Goal: Task Accomplishment & Management: Complete application form

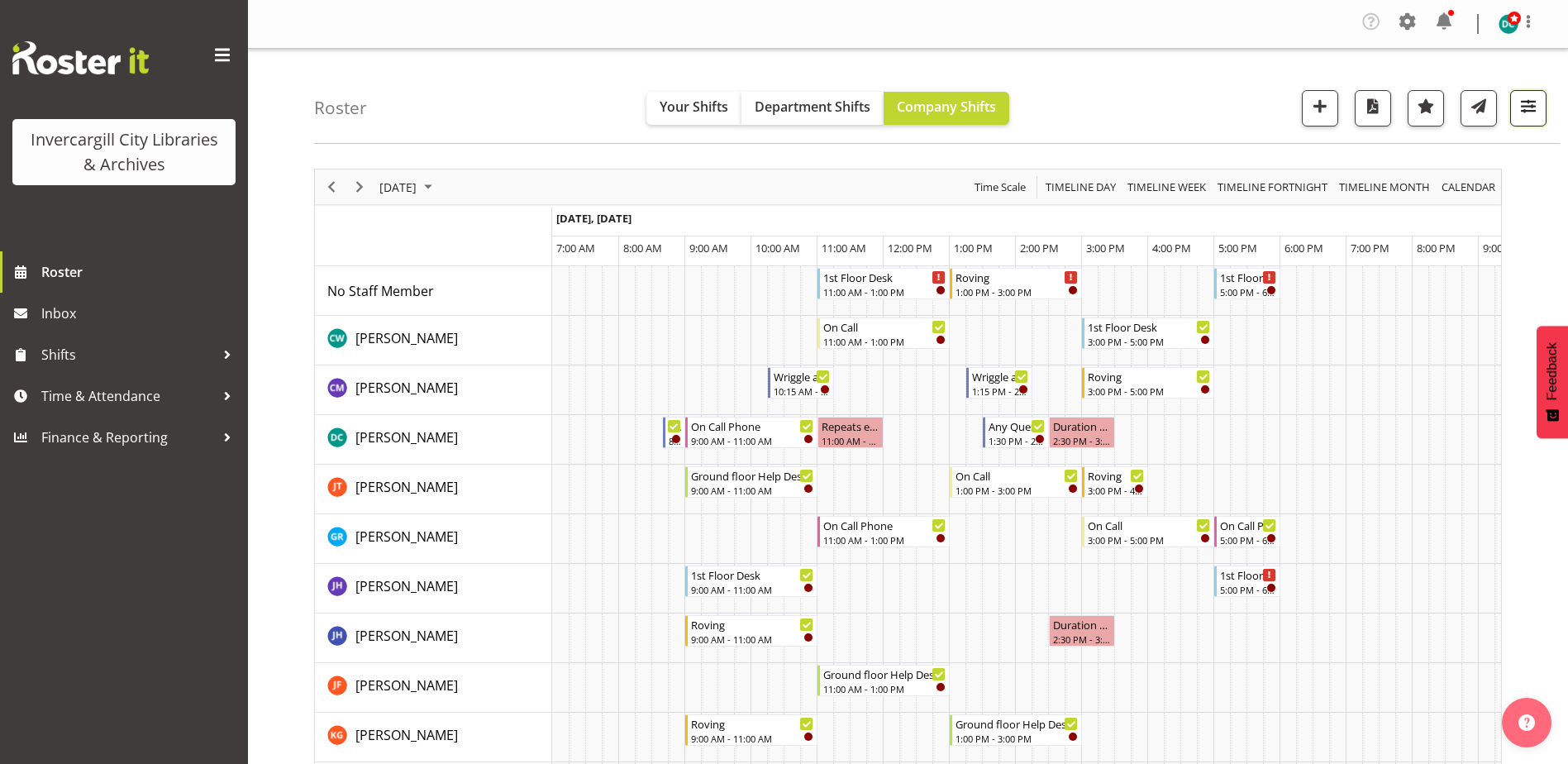
click at [1534, 112] on span "button" at bounding box center [1528, 106] width 22 height 22
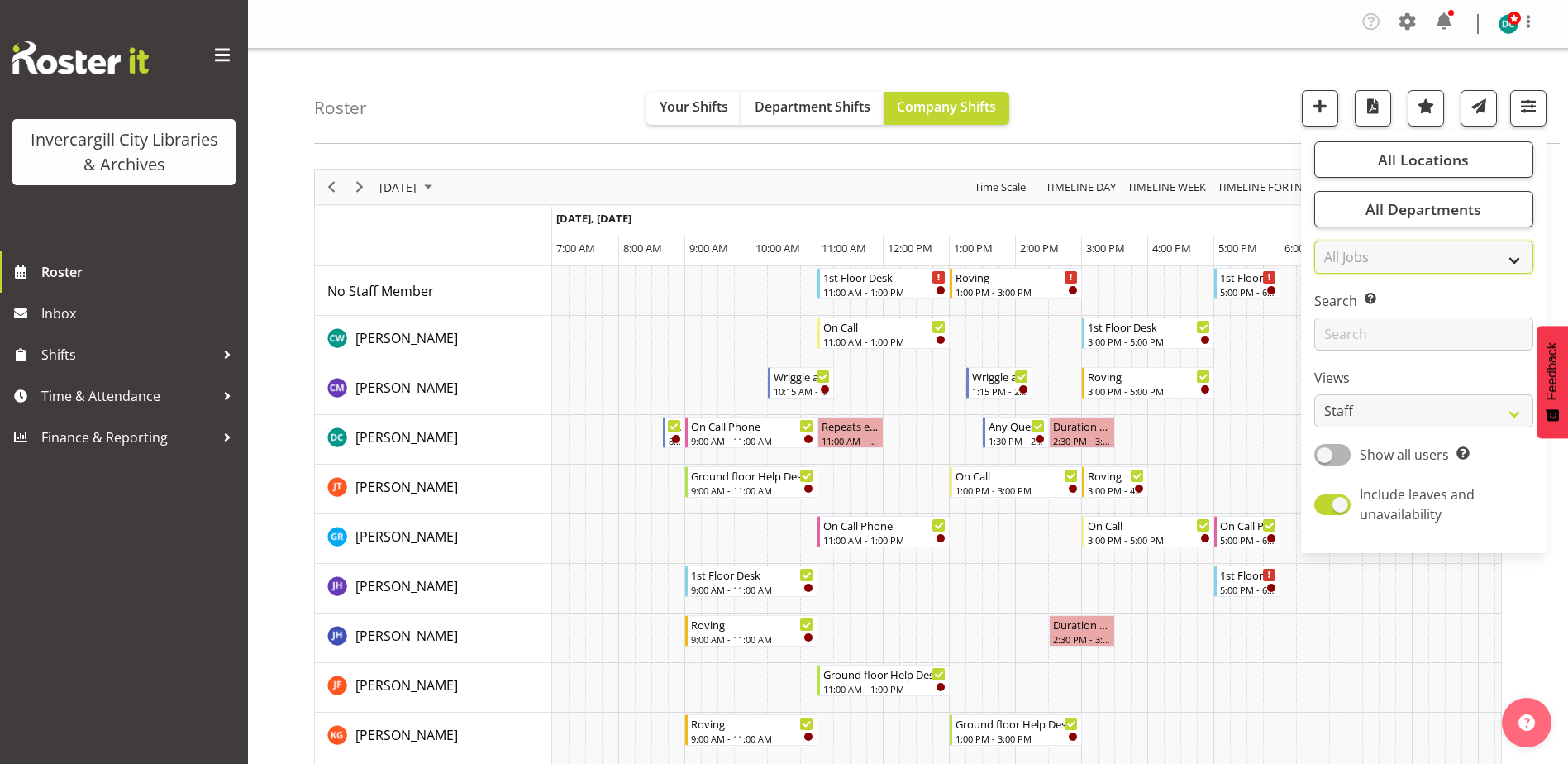
click at [1416, 256] on select "All Jobs All Jobs" at bounding box center [1423, 257] width 219 height 33
click at [1417, 254] on select "All Jobs All Jobs" at bounding box center [1423, 257] width 219 height 33
drag, startPoint x: 1094, startPoint y: 89, endPoint x: 1074, endPoint y: 118, distance: 35.2
click at [1073, 109] on div "Roster Your Shifts Department Shifts Company Shifts All Locations Clear Bluff L…" at bounding box center [937, 96] width 1246 height 95
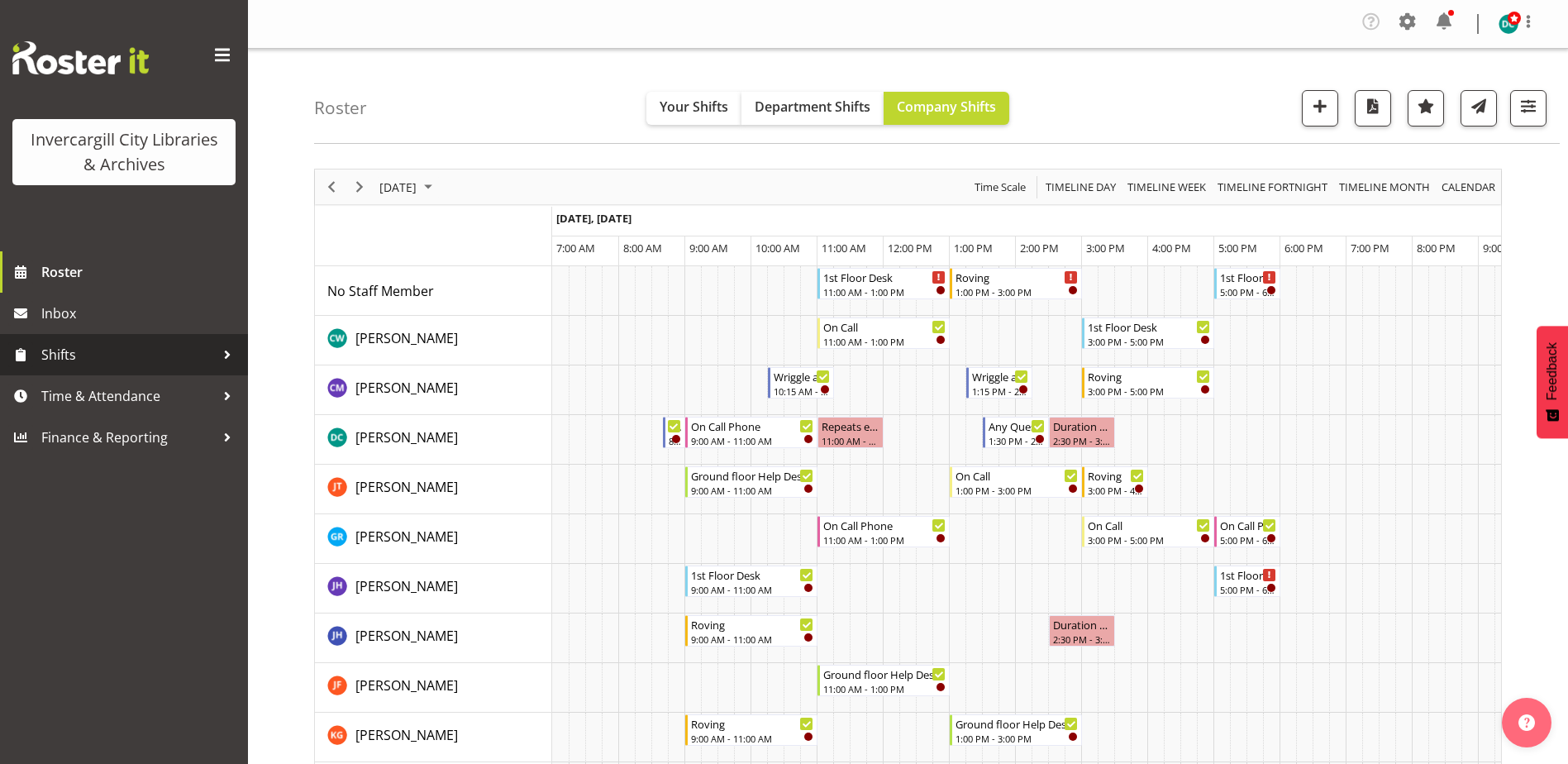
click at [223, 356] on div at bounding box center [227, 354] width 24 height 24
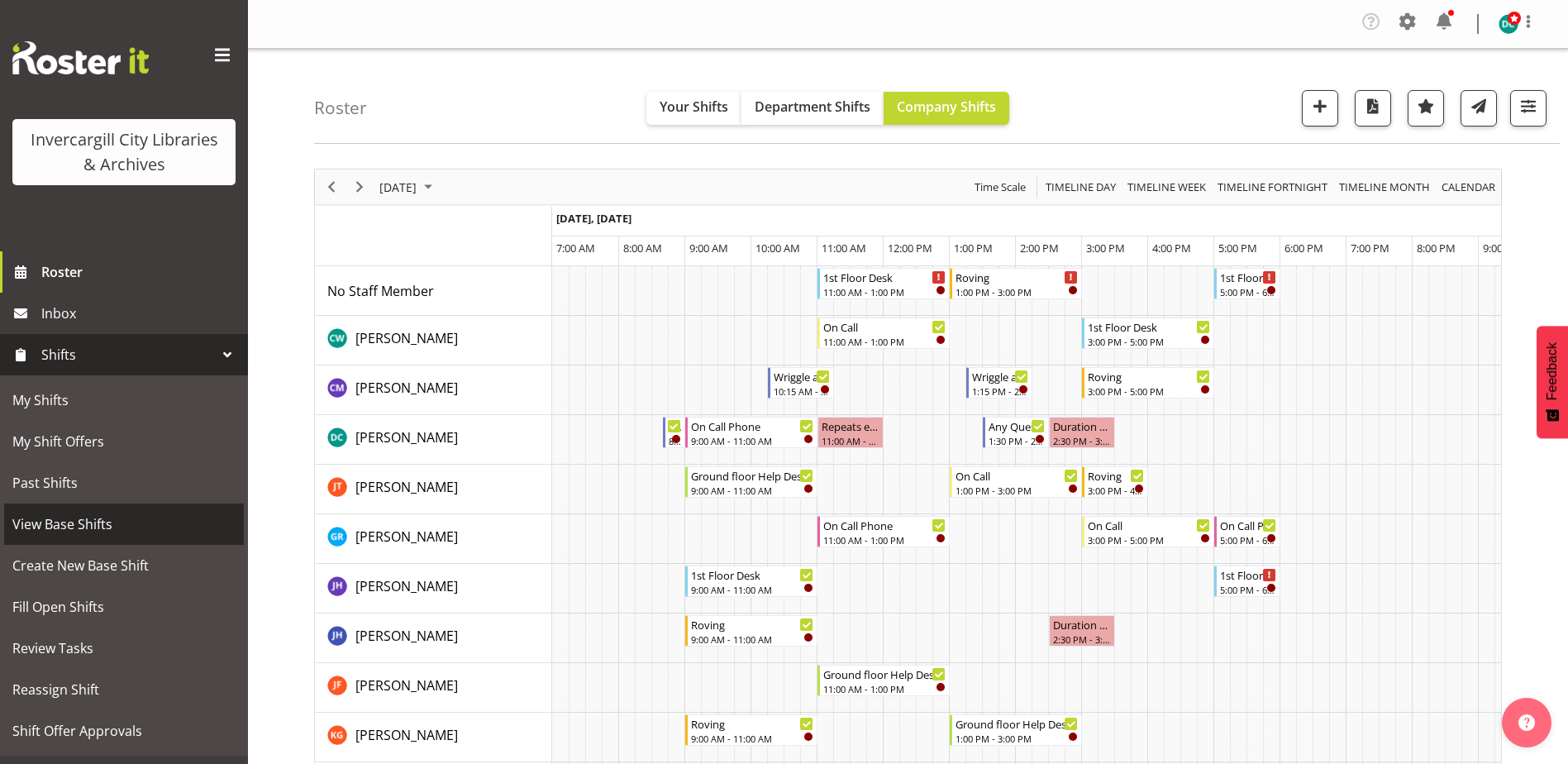
click at [71, 525] on span "View Base Shifts" at bounding box center [124, 524] width 224 height 24
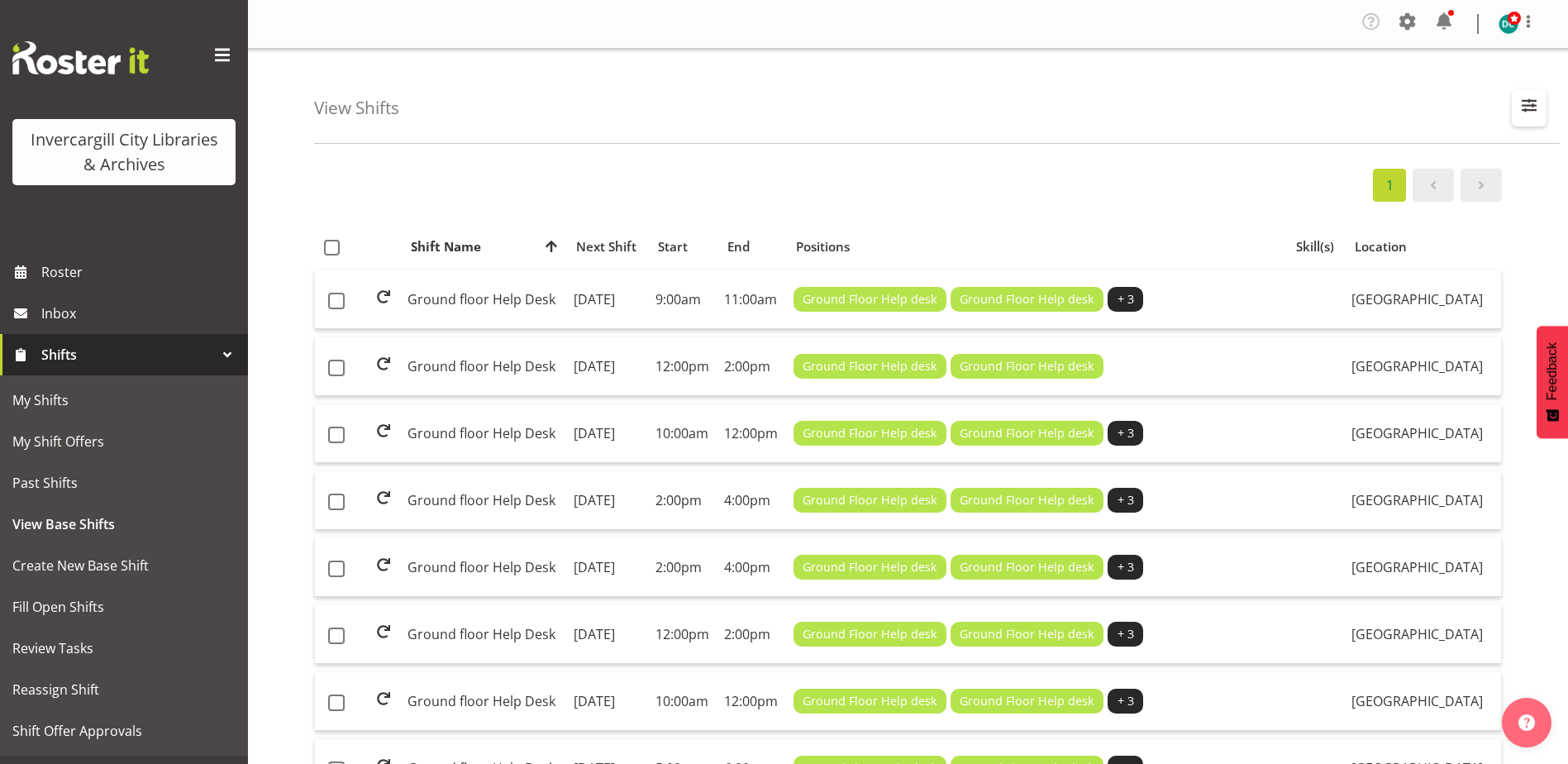
click at [1528, 114] on span "button" at bounding box center [1529, 105] width 22 height 22
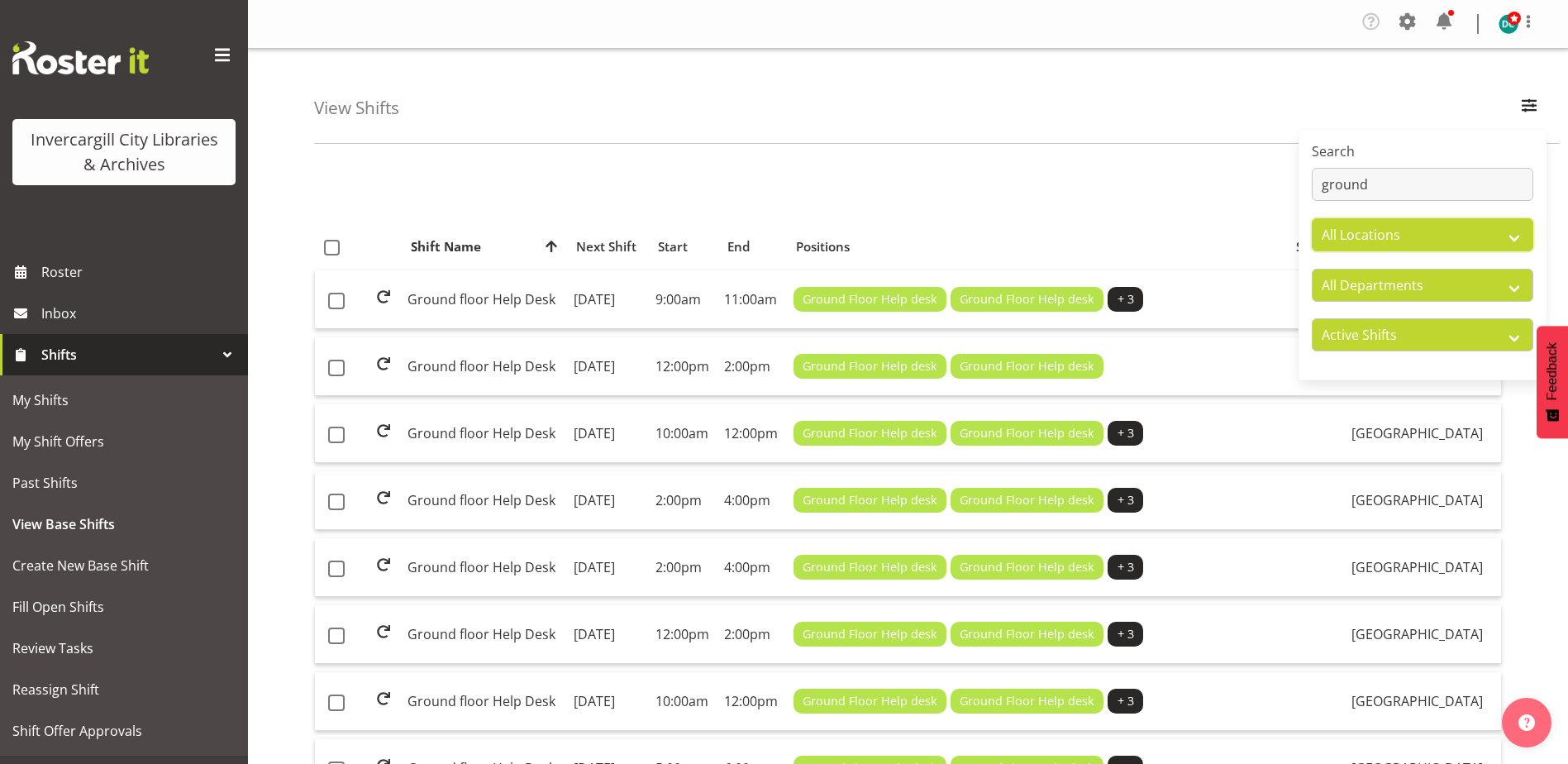
click at [1400, 237] on select "All Locations Bluff Library Invercargill Library" at bounding box center [1422, 235] width 222 height 33
click at [1368, 286] on select "All Departments Off Desk Public shifts" at bounding box center [1422, 286] width 222 height 33
click at [1368, 286] on select "All Departments Off Desk Public shifts" at bounding box center [1422, 286] width 222 height 33
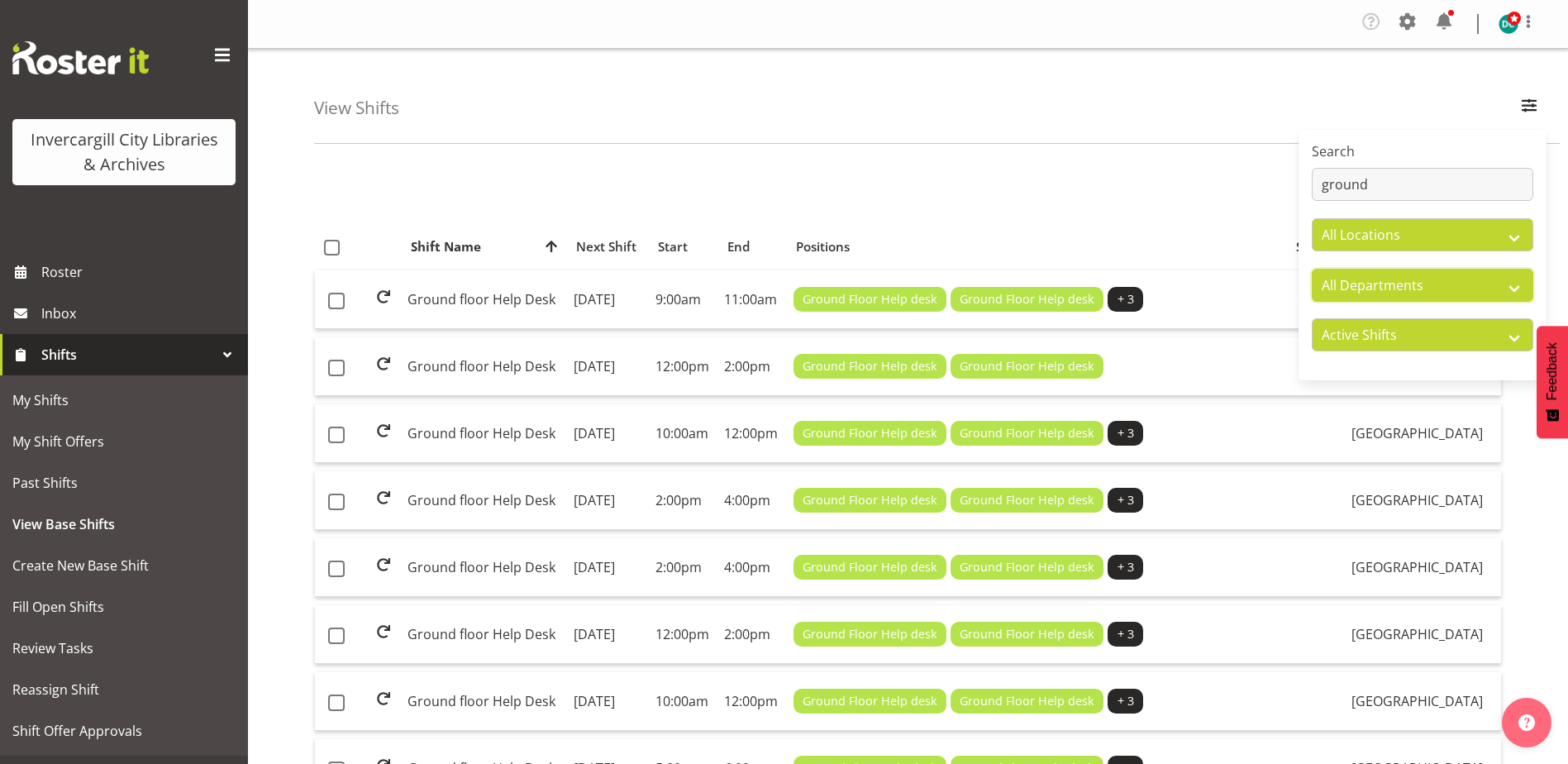
select select "920"
click at [1311, 269] on select "All Departments Off Desk Public shifts" at bounding box center [1422, 286] width 222 height 33
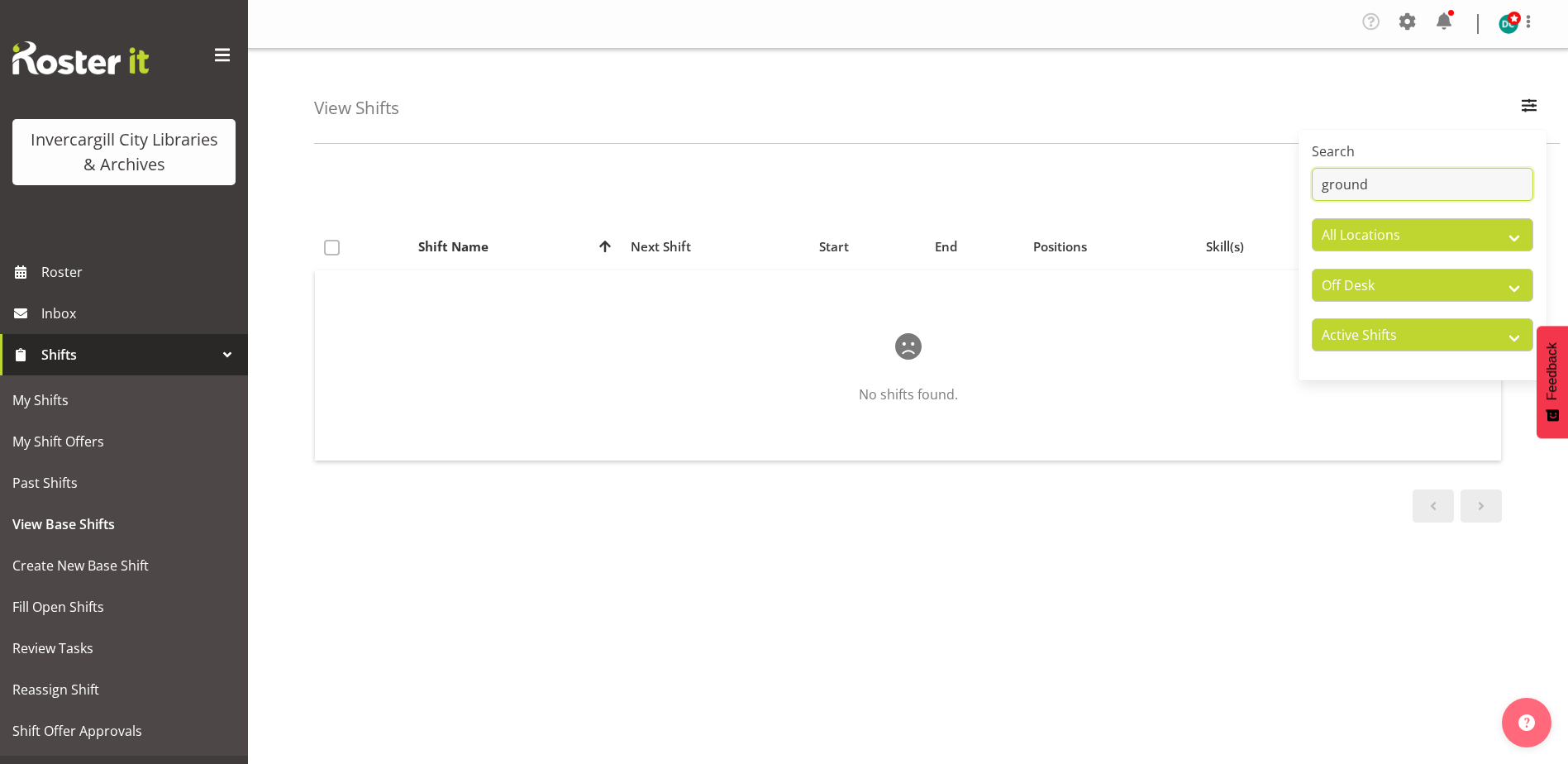
click at [1384, 180] on input "ground" at bounding box center [1422, 184] width 222 height 33
type input "g"
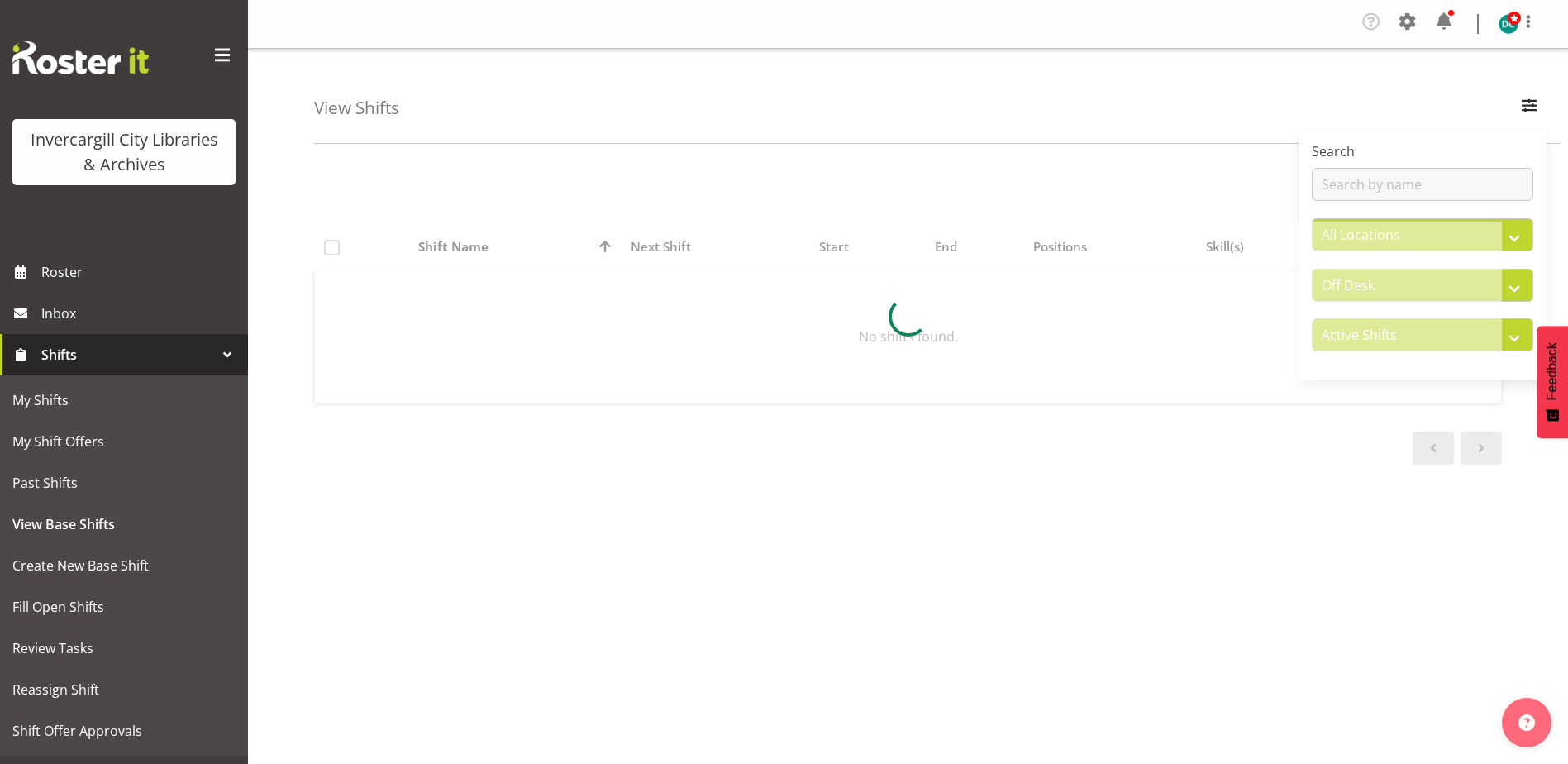
click at [1216, 116] on div "View Shifts Search All Locations Bluff Library Invercargill Library All Departm…" at bounding box center [937, 96] width 1246 height 95
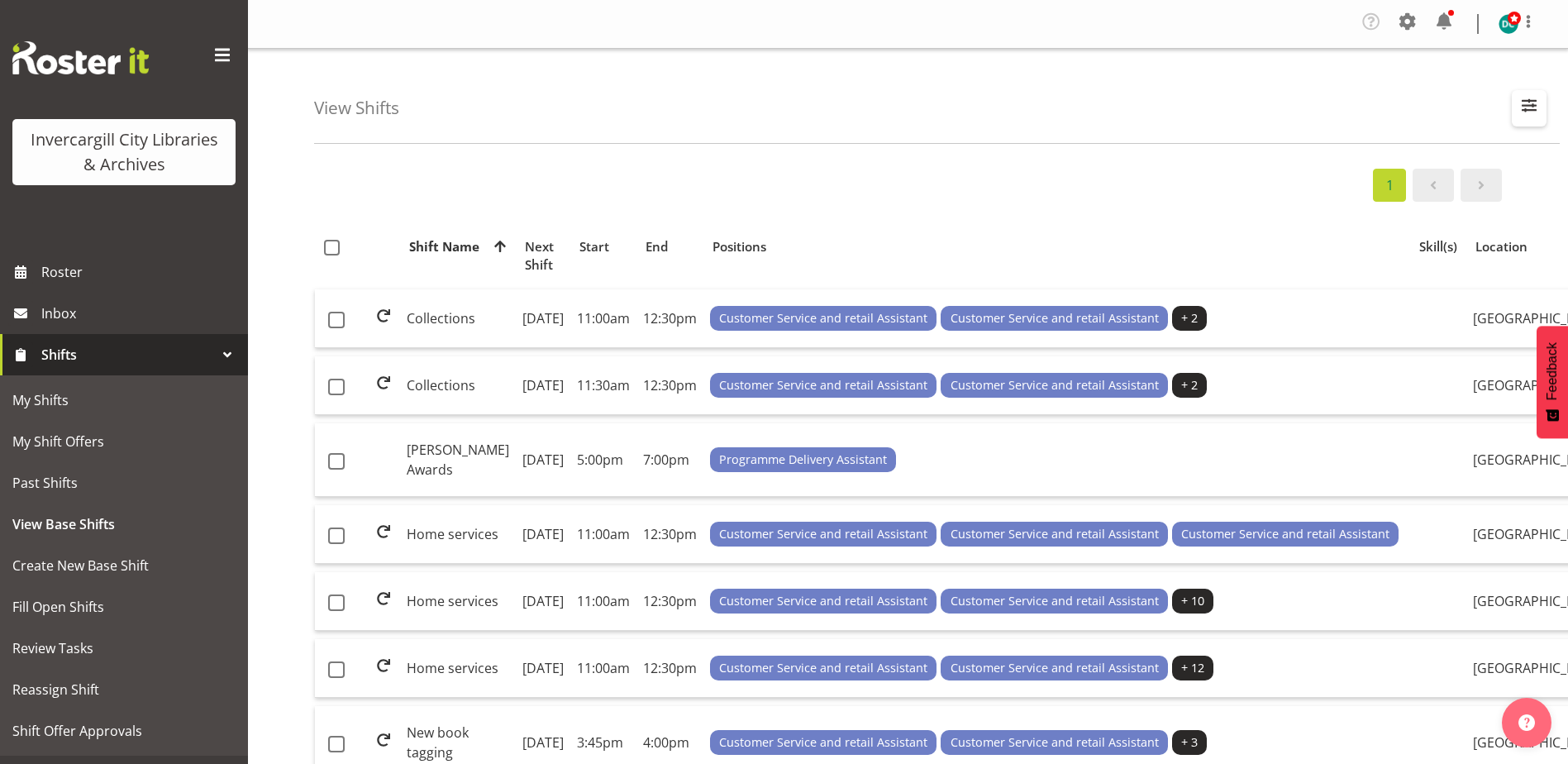
click at [1527, 101] on span "button" at bounding box center [1529, 105] width 22 height 22
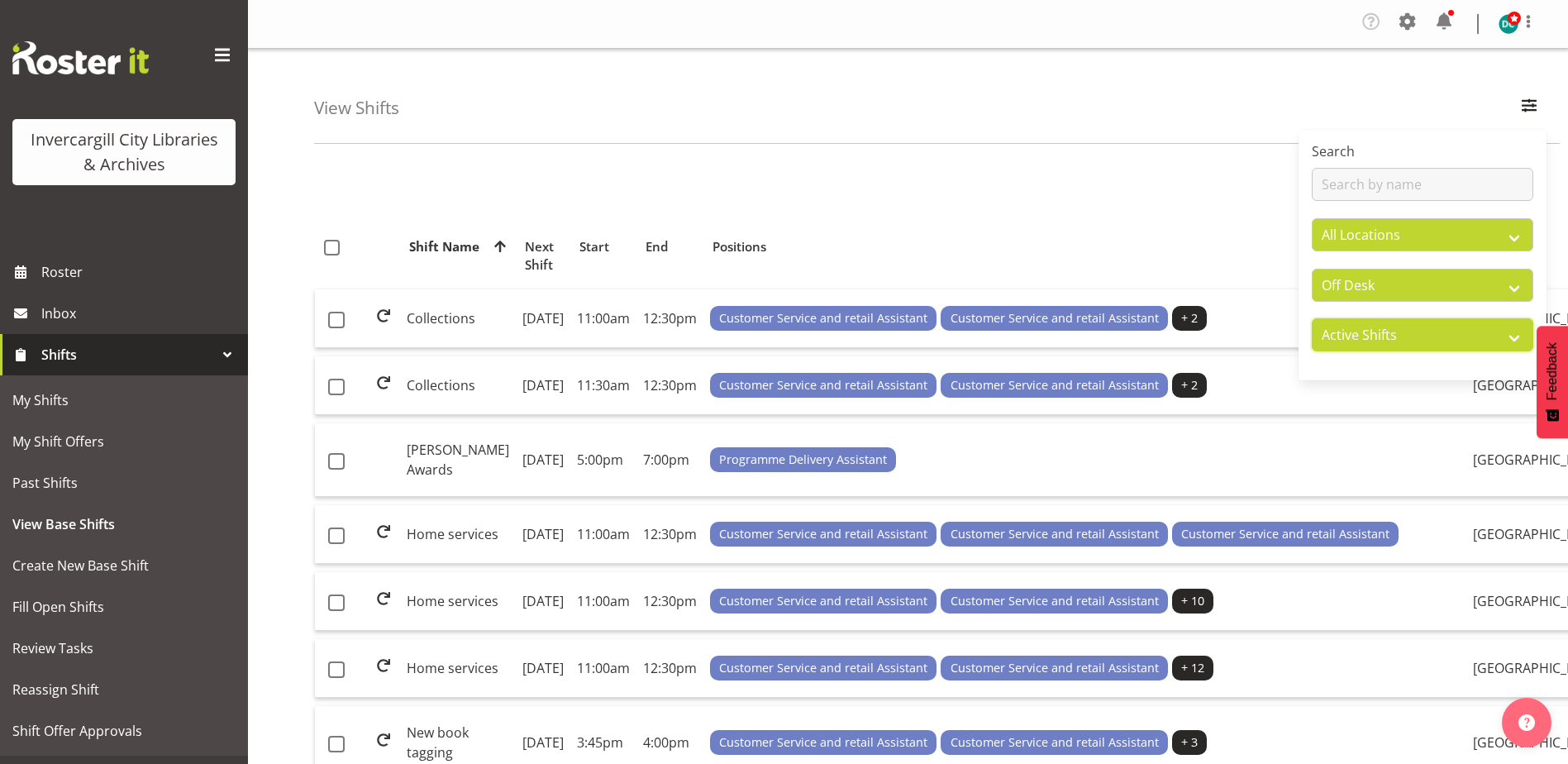
click at [1356, 327] on select "Active Shifts Inactive Shifts" at bounding box center [1422, 334] width 222 height 33
click at [1311, 318] on select "Active Shifts Inactive Shifts" at bounding box center [1422, 334] width 222 height 33
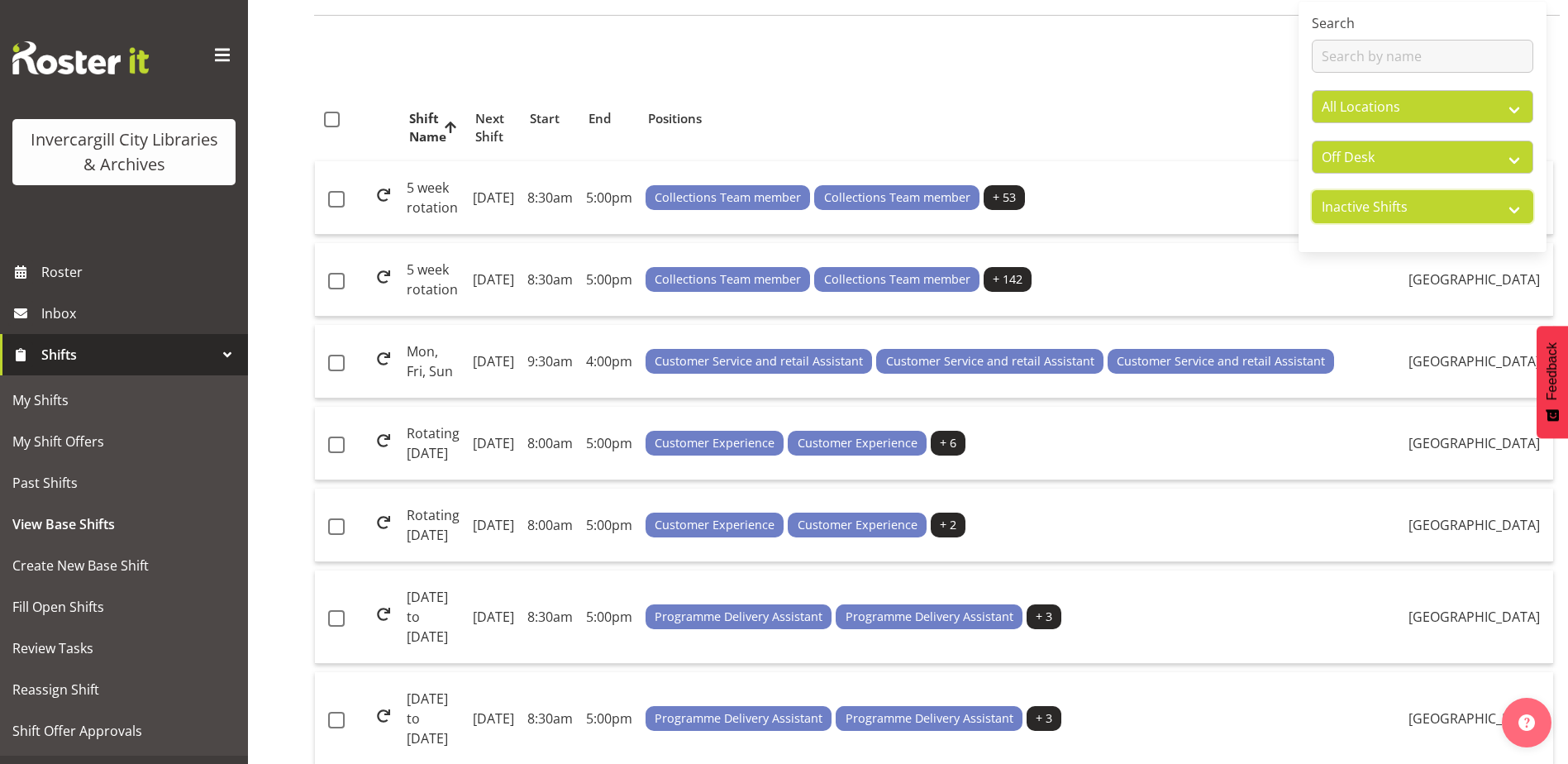
scroll to position [100, 0]
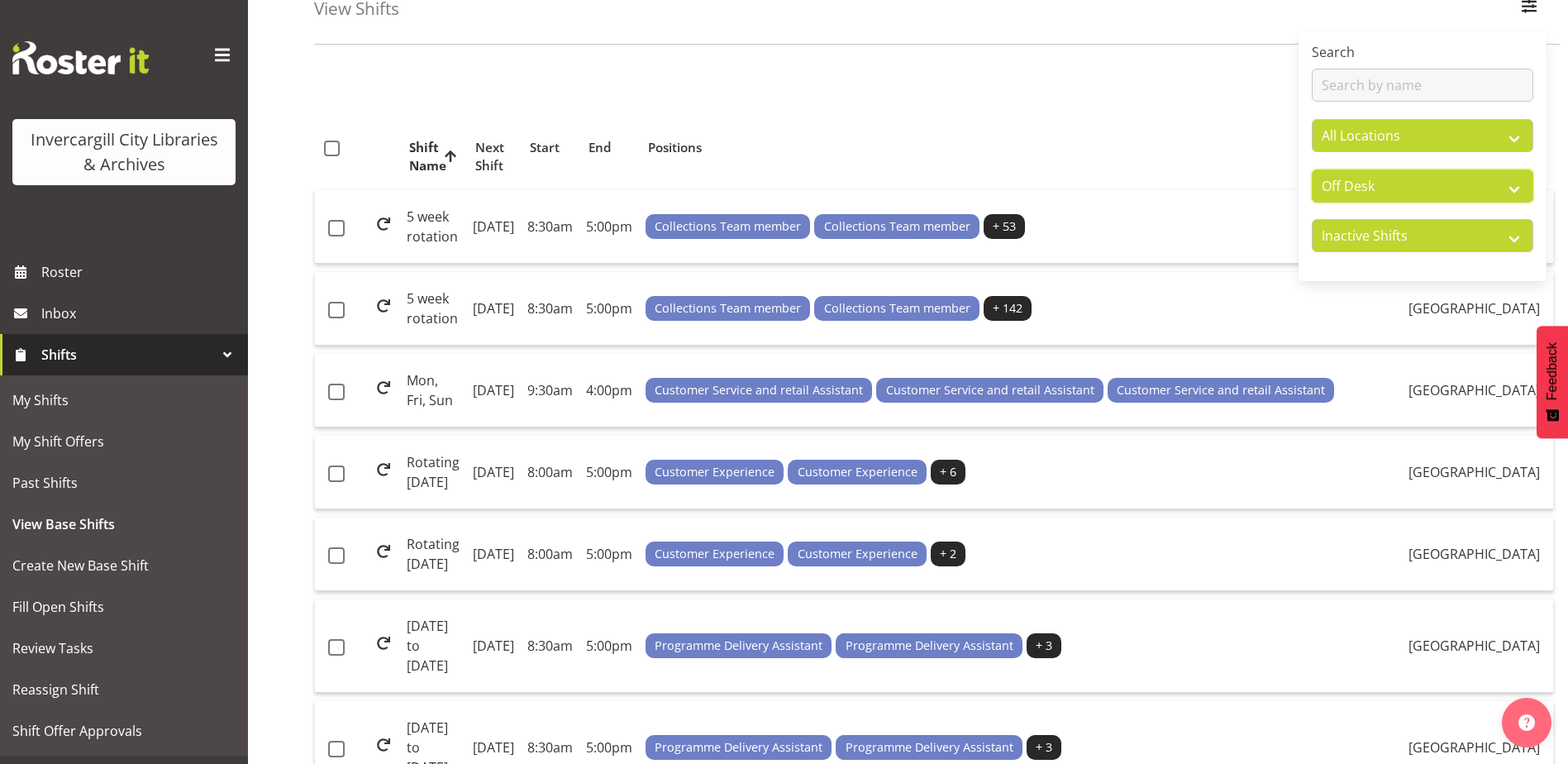
click at [1519, 184] on select "All Departments Off Desk Public shifts" at bounding box center [1422, 186] width 222 height 33
click at [1038, 140] on div "Positions" at bounding box center [991, 148] width 687 height 19
click at [1515, 235] on select "Active Shifts Inactive Shifts" at bounding box center [1422, 236] width 222 height 33
select select "active"
click at [1311, 219] on select "Active Shifts Inactive Shifts" at bounding box center [1422, 236] width 222 height 33
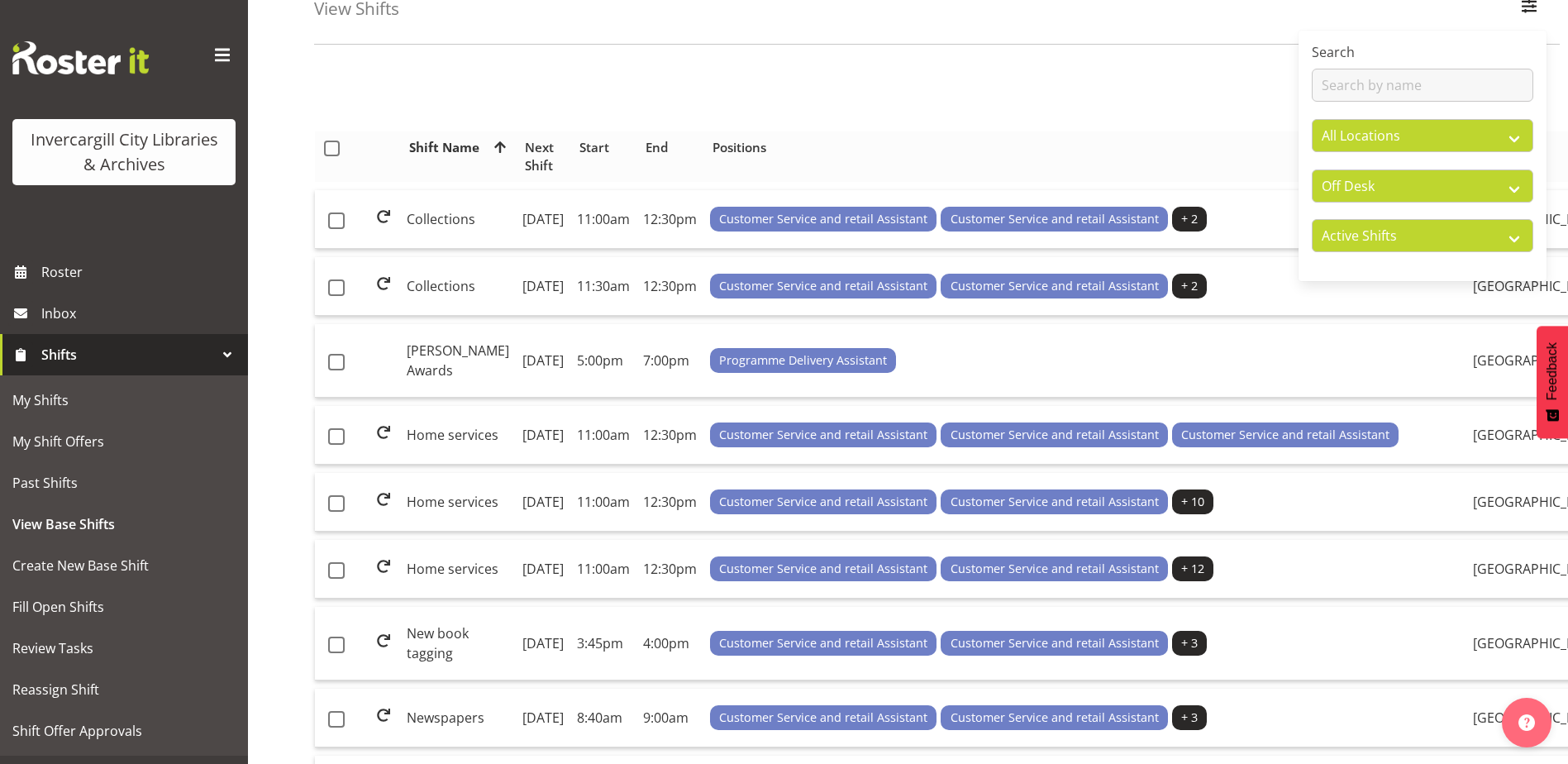
drag, startPoint x: 1077, startPoint y: 135, endPoint x: 1064, endPoint y: 148, distance: 18.4
click at [1077, 133] on th "Positions" at bounding box center [1056, 157] width 705 height 51
drag, startPoint x: 1009, startPoint y: 121, endPoint x: 1007, endPoint y: 105, distance: 16.1
click at [1008, 114] on div "1 Shift Name Location Shift Name Next Shift Start End Positions Skill(s) Locati…" at bounding box center [941, 515] width 1254 height 918
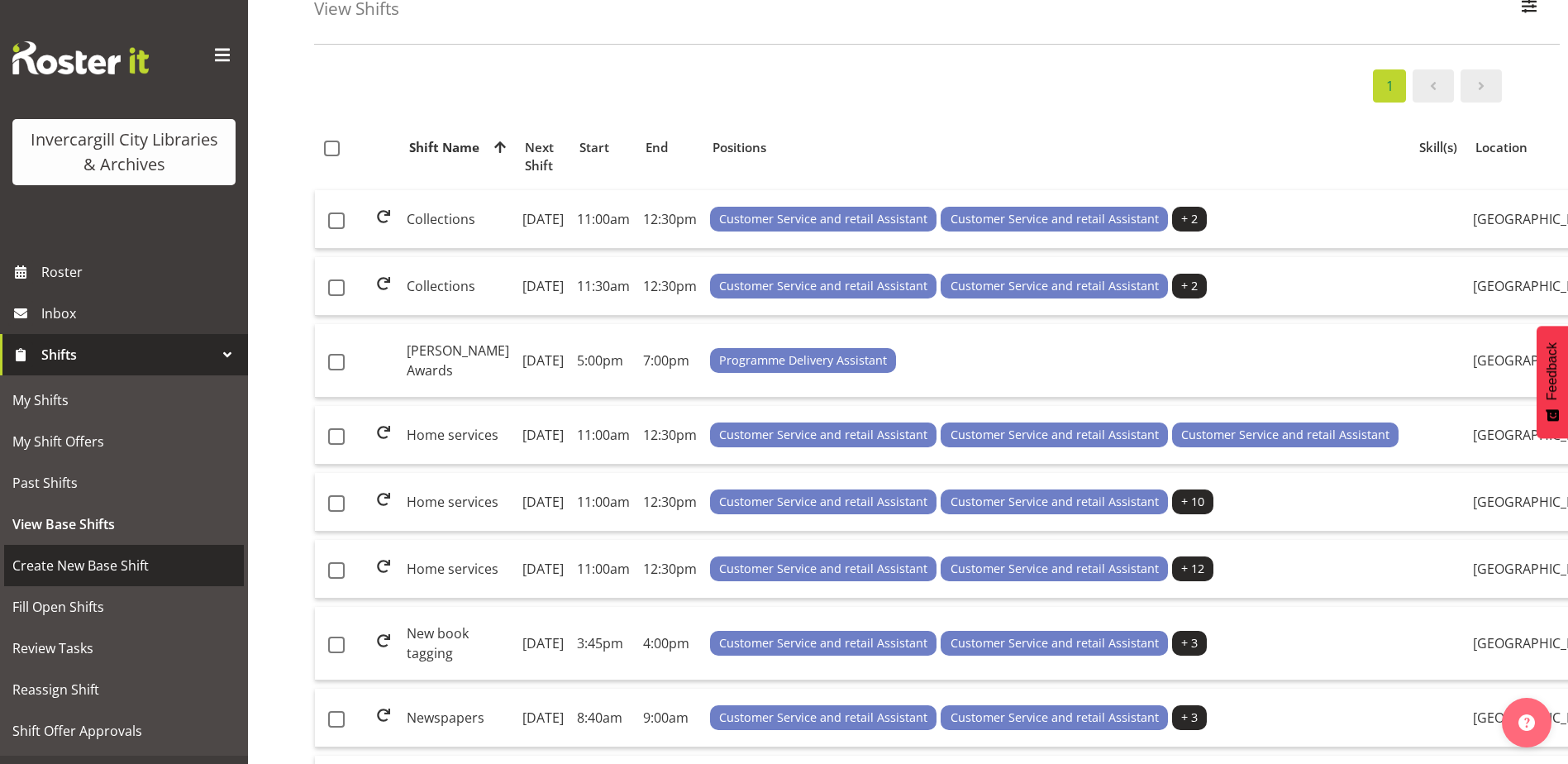
drag, startPoint x: 61, startPoint y: 571, endPoint x: 54, endPoint y: 566, distance: 8.6
click at [58, 568] on span "Create New Base Shift" at bounding box center [124, 565] width 224 height 24
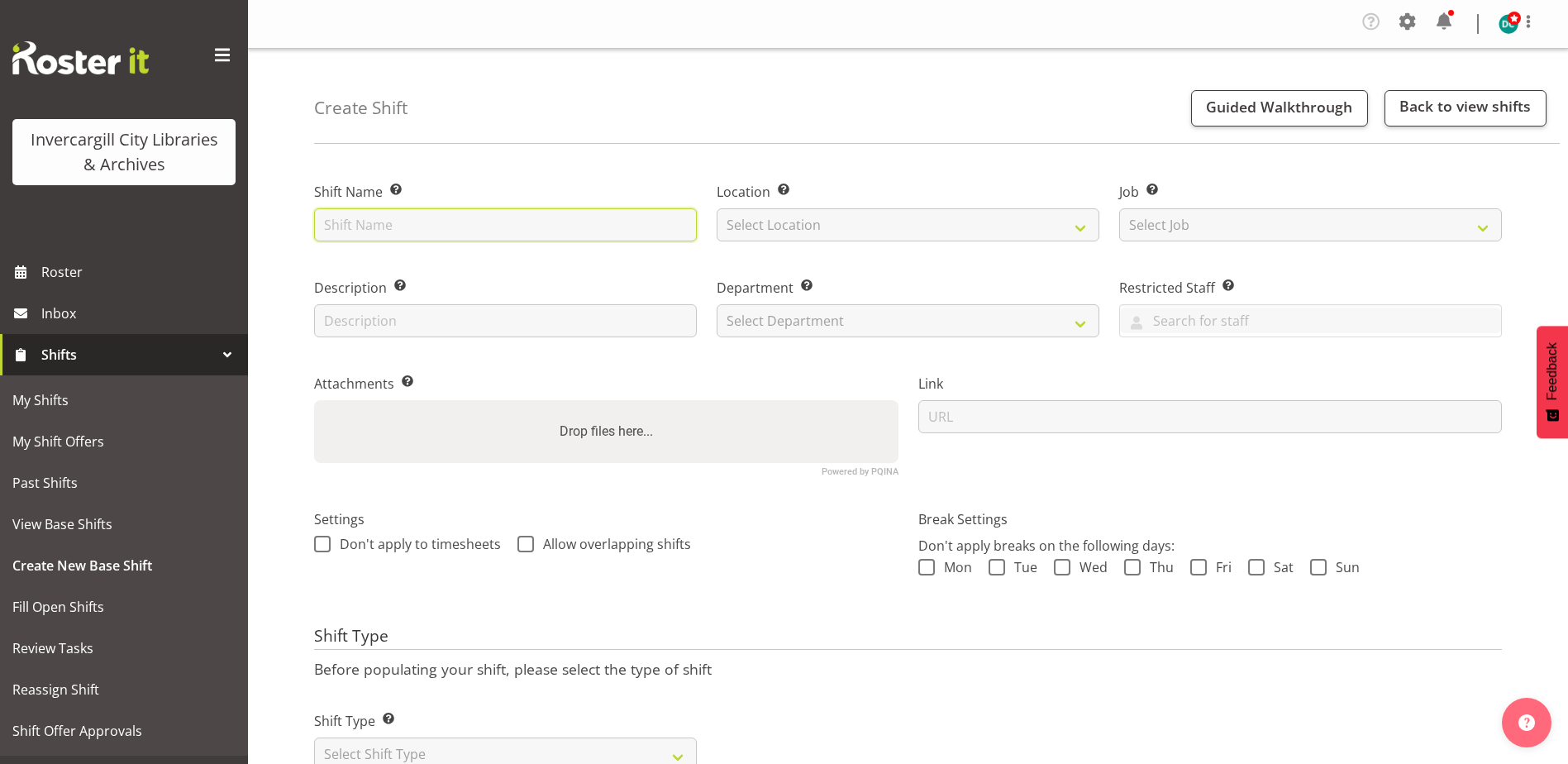
click at [426, 231] on input "text" at bounding box center [505, 225] width 382 height 33
type input "Oral history"
click at [995, 224] on select "Select Location Bluff Library Invercargill Library" at bounding box center [908, 225] width 382 height 33
select select "1276"
click at [717, 209] on select "Select Location Bluff Library Invercargill Library" at bounding box center [908, 225] width 382 height 33
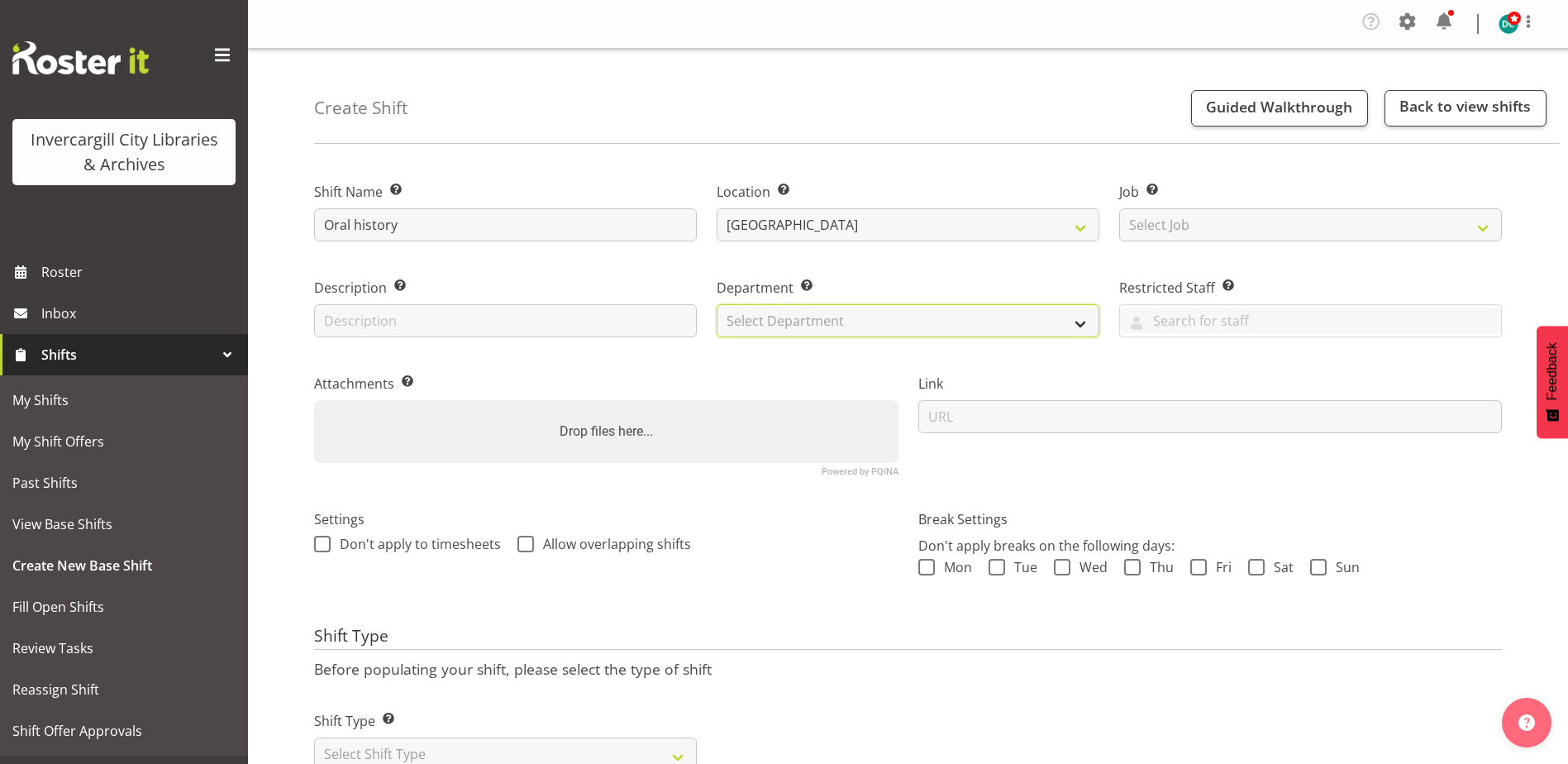
click at [848, 317] on select "Select Department Off Desk Public shifts" at bounding box center [908, 320] width 382 height 33
select select "920"
click at [717, 304] on select "Select Department Off Desk Public shifts" at bounding box center [908, 320] width 382 height 33
click at [317, 546] on span at bounding box center [322, 543] width 17 height 17
click at [317, 546] on input "Don't apply to timesheets" at bounding box center [320, 544] width 10 height 10
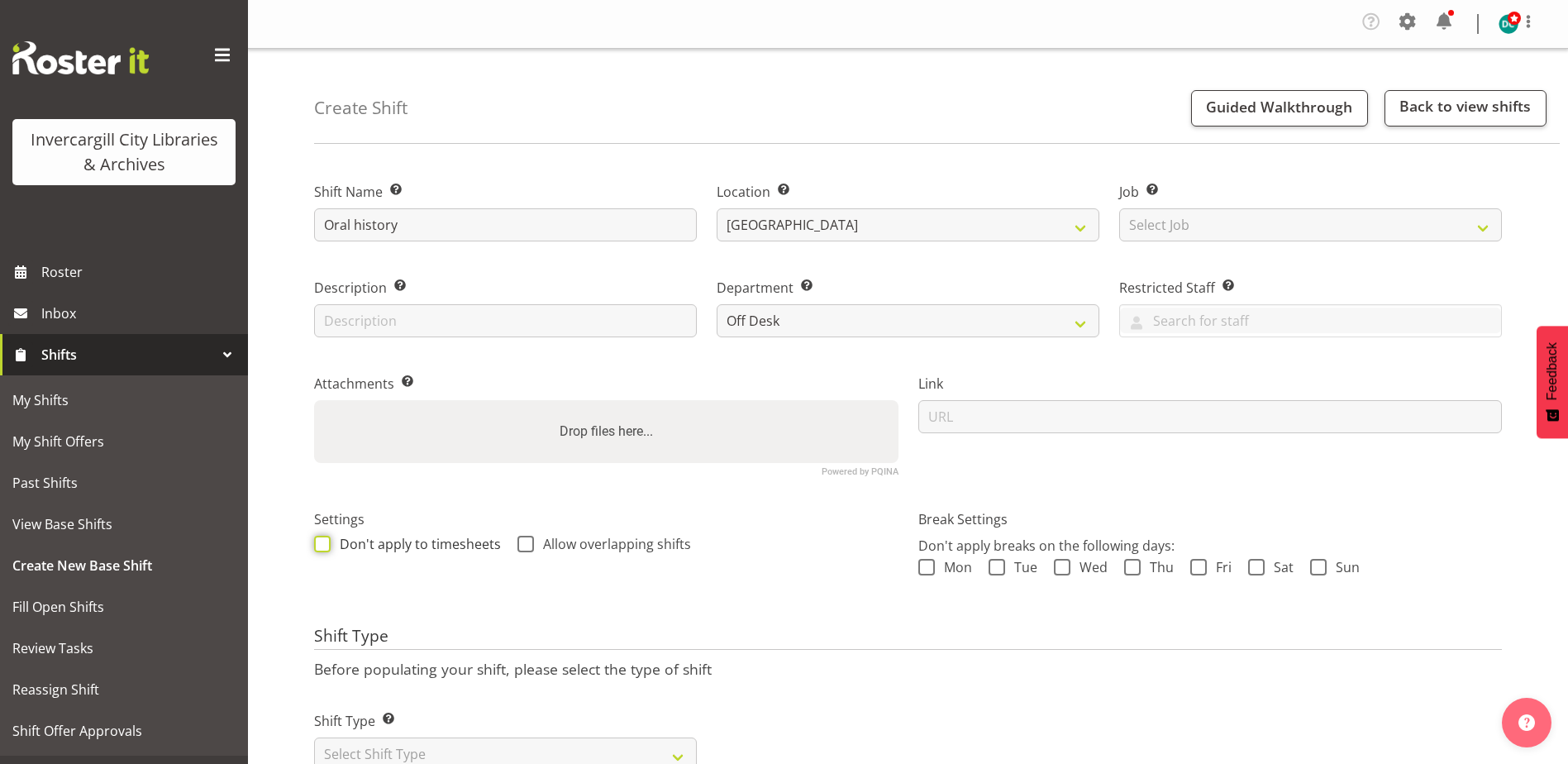
checkbox input "true"
drag, startPoint x: 525, startPoint y: 545, endPoint x: 501, endPoint y: 552, distance: 25.0
click at [524, 545] on span at bounding box center [526, 543] width 17 height 17
click at [524, 545] on input "Allow overlapping shifts" at bounding box center [523, 544] width 10 height 10
checkbox input "true"
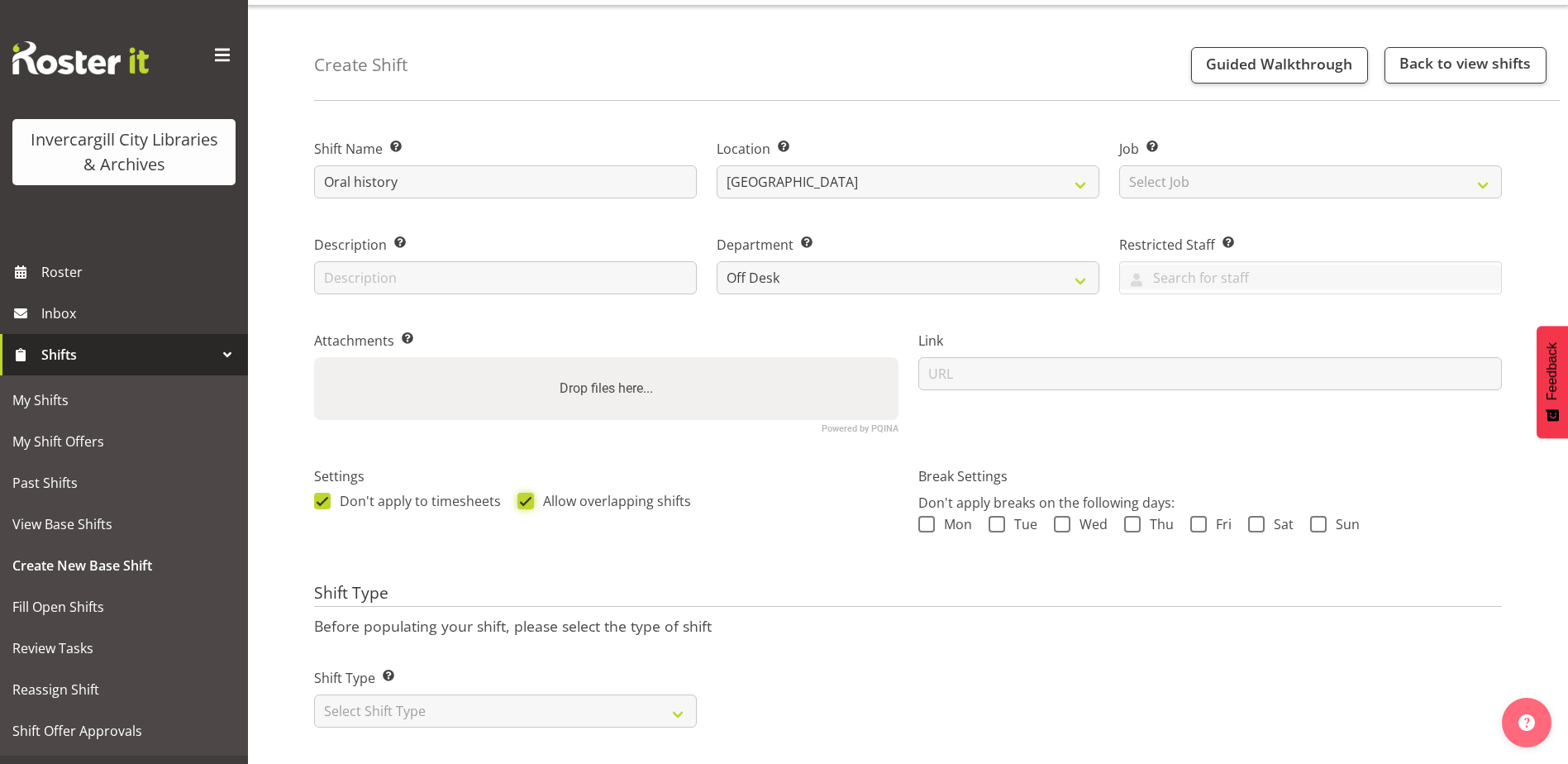
scroll to position [66, 0]
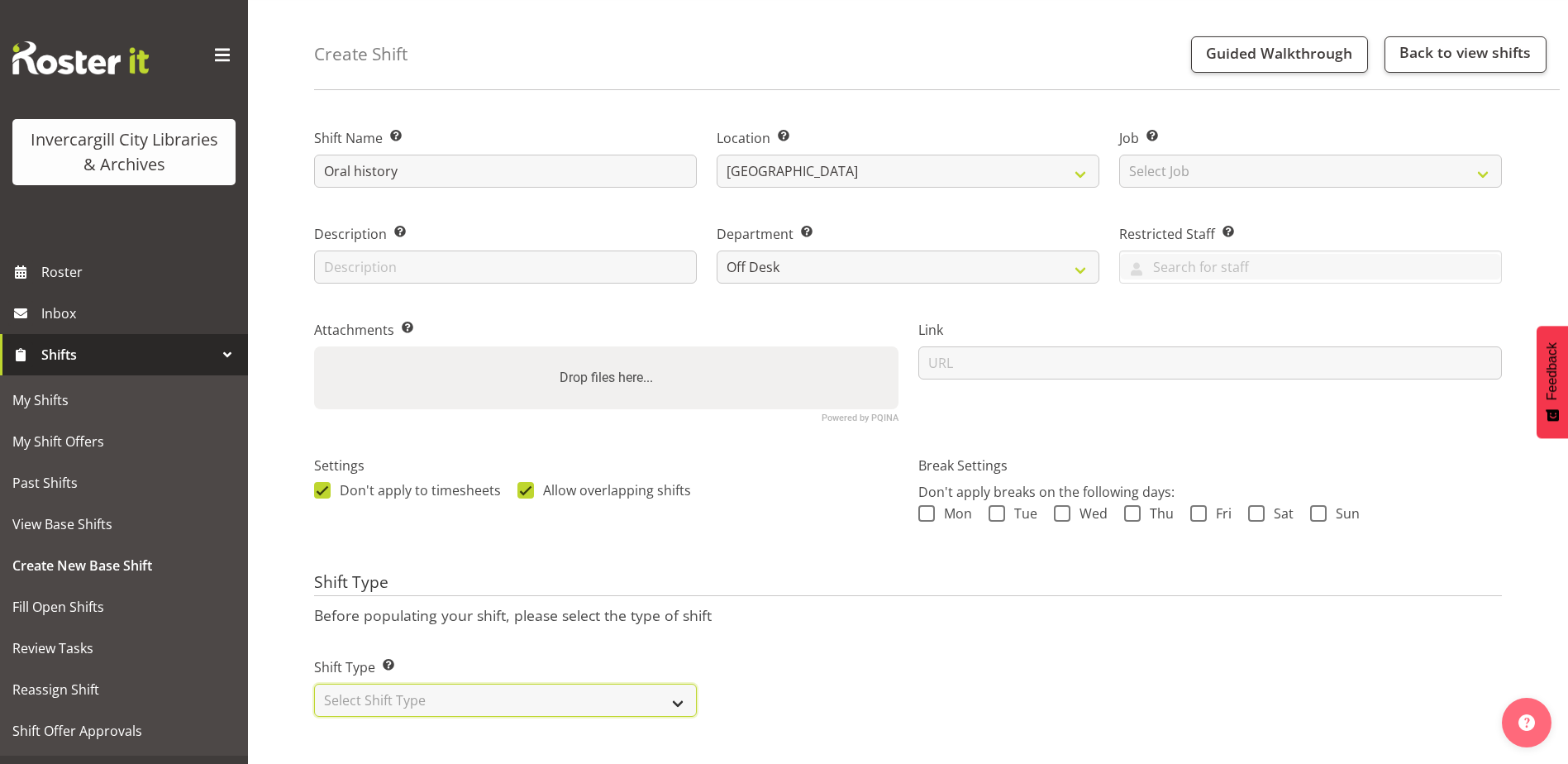
click at [512, 684] on select "Select Shift Type One Off Shift Recurring Shift Rotating Shift" at bounding box center [505, 700] width 382 height 33
select select "rotating"
click at [314, 684] on select "Select Shift Type One Off Shift Recurring Shift Rotating Shift" at bounding box center [505, 700] width 382 height 33
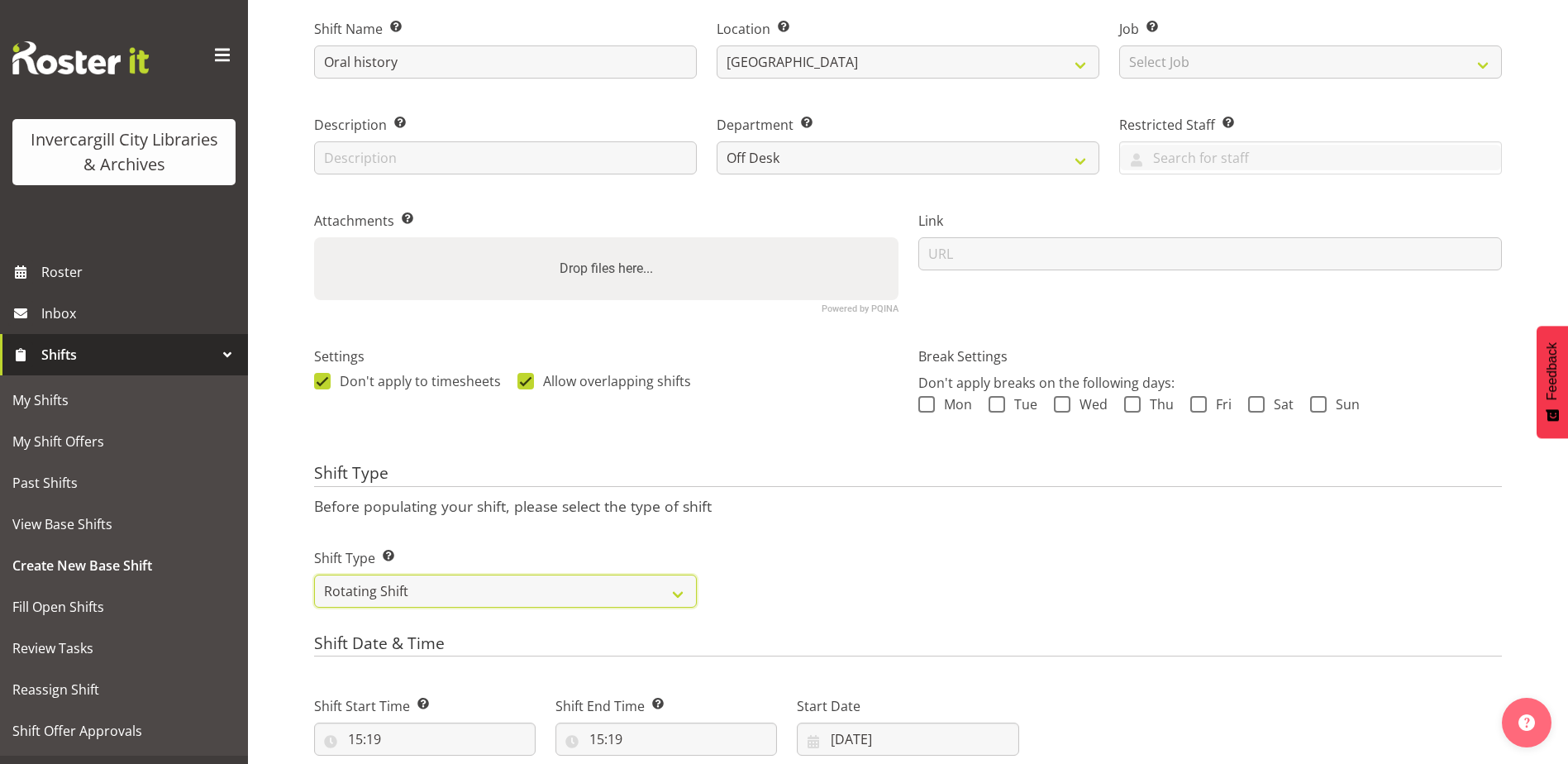
scroll to position [479, 0]
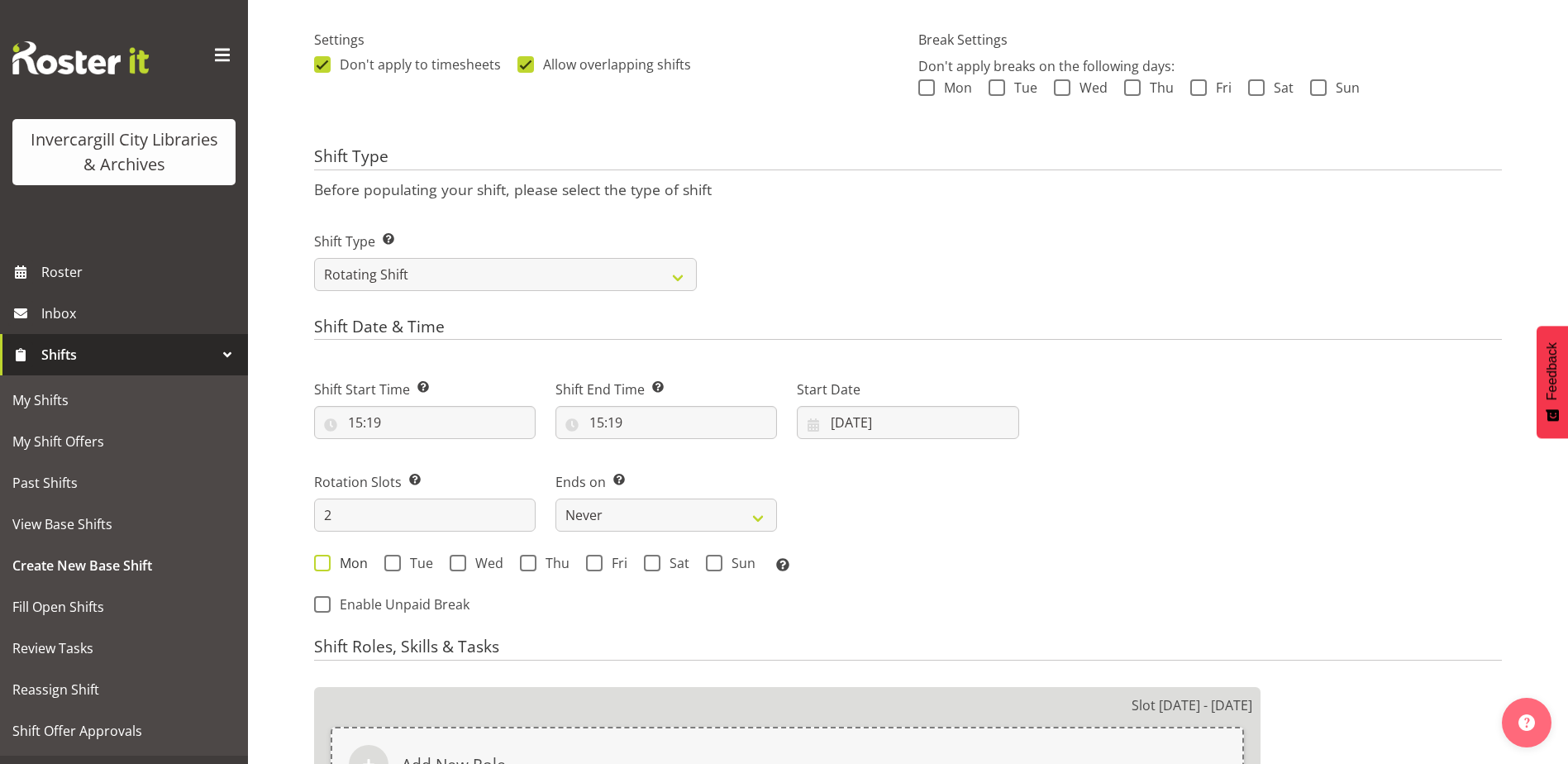
click at [320, 563] on span at bounding box center [322, 562] width 17 height 17
click at [320, 563] on input "Mon" at bounding box center [320, 563] width 10 height 10
checkbox input "true"
click at [389, 562] on span at bounding box center [392, 562] width 17 height 17
click at [389, 562] on input "Tue" at bounding box center [389, 563] width 10 height 10
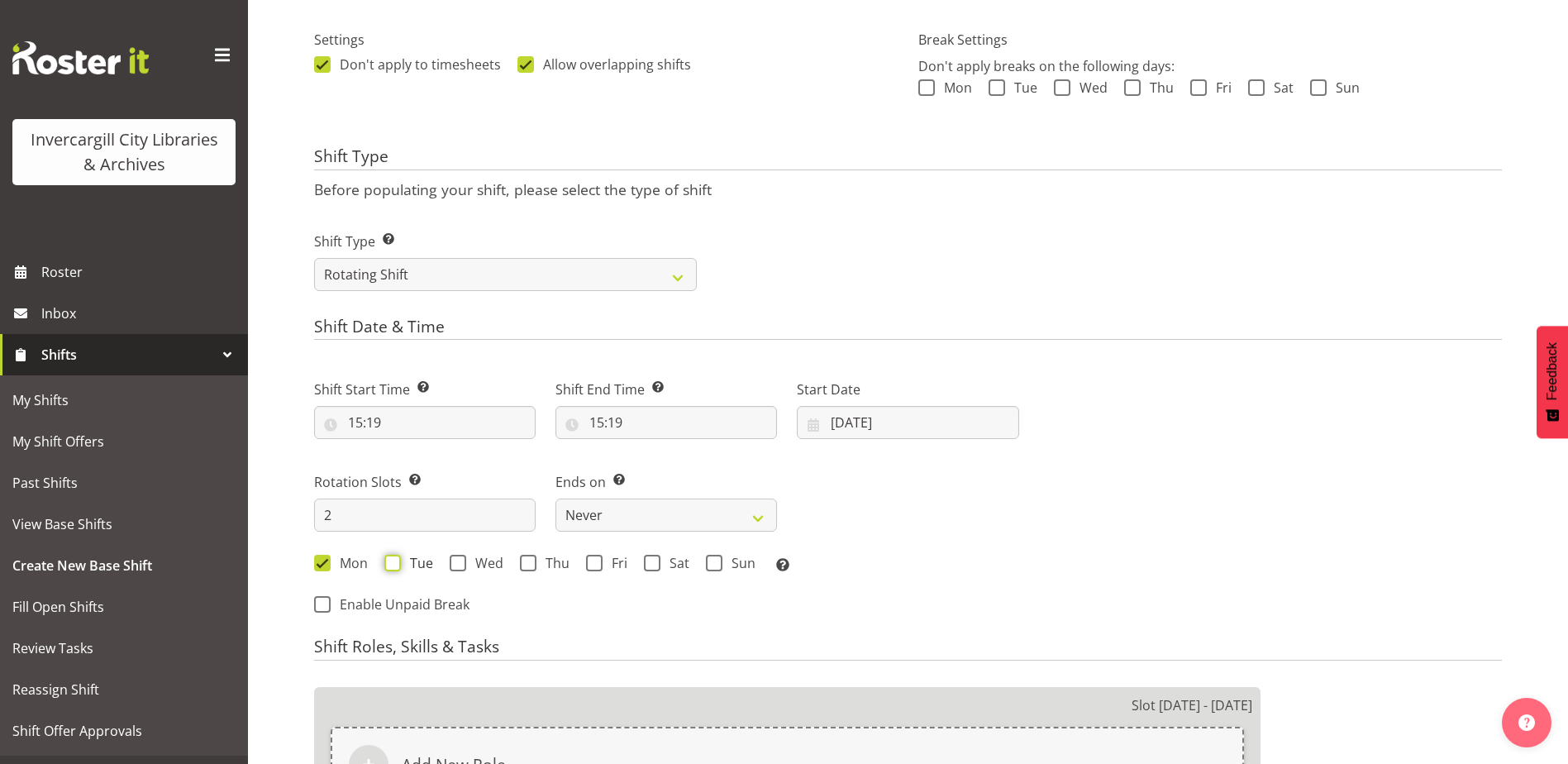
checkbox input "true"
drag, startPoint x: 462, startPoint y: 561, endPoint x: 519, endPoint y: 556, distance: 57.2
click at [461, 561] on span at bounding box center [457, 562] width 17 height 17
click at [460, 561] on input "Wed" at bounding box center [455, 563] width 10 height 10
checkbox input "true"
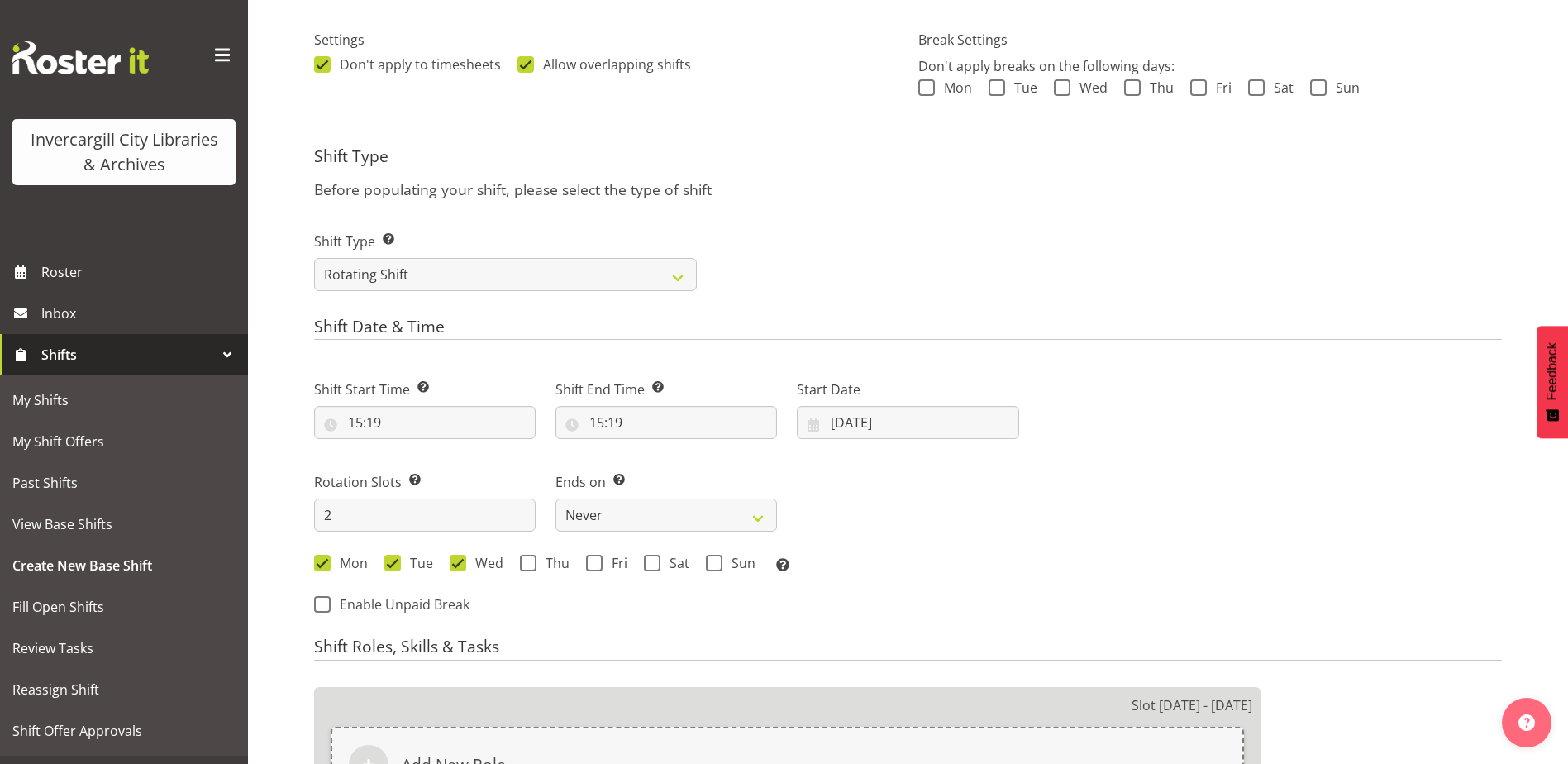
drag, startPoint x: 521, startPoint y: 562, endPoint x: 352, endPoint y: 484, distance: 186.1
click at [512, 558] on div "Mon Tue Wed Thu Fri Sat Sun Select the days of the week you wish to create this…" at bounding box center [667, 565] width 705 height 22
click at [350, 511] on input "2" at bounding box center [425, 515] width 222 height 33
type input "4"
click at [954, 523] on div "Shift Start Time Set the time of the day you wish this shift to start 15:19 00 …" at bounding box center [666, 471] width 725 height 230
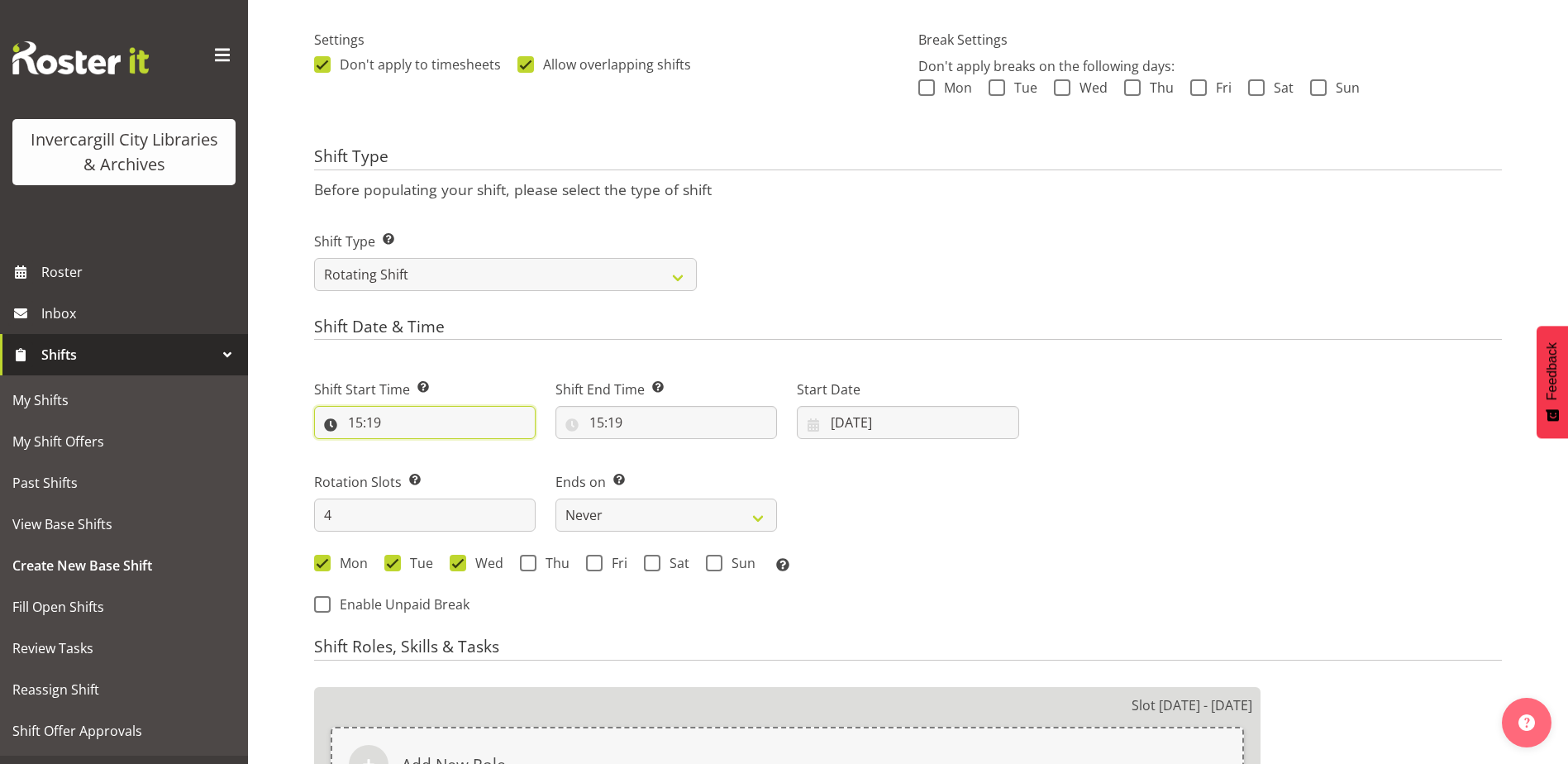
click at [362, 419] on input "15:19" at bounding box center [425, 423] width 222 height 33
click at [417, 467] on select "00 01 02 03 04 05 06 07 08 09 10 11 12 13 14 15 16 17 18 19 20 21 22 23" at bounding box center [427, 465] width 38 height 33
select select "9"
click at [409, 449] on select "00 01 02 03 04 05 06 07 08 09 10 11 12 13 14 15 16 17 18 19 20 21 22 23" at bounding box center [427, 465] width 38 height 33
type input "09:19"
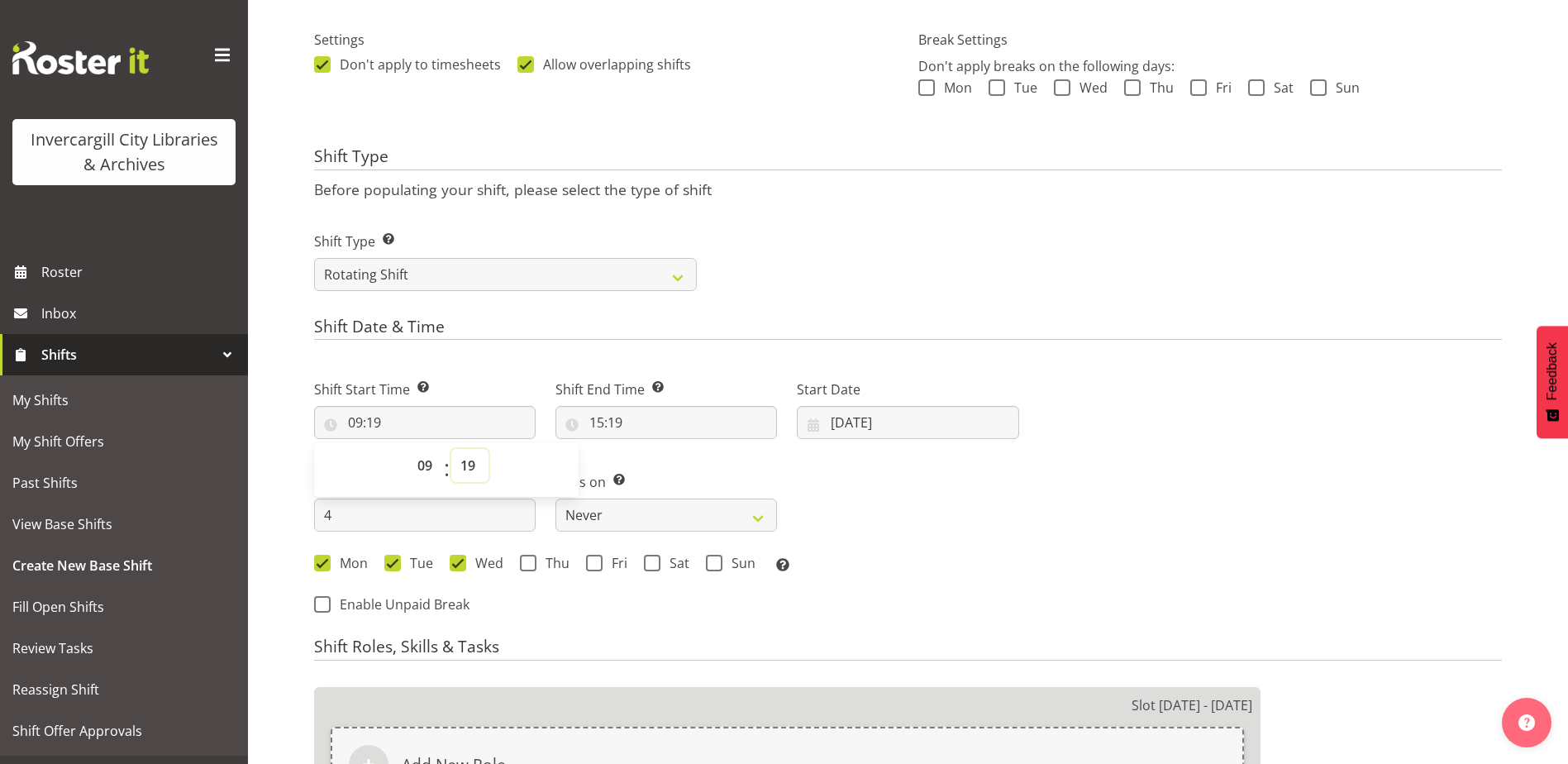
click at [470, 461] on select "00 01 02 03 04 05 06 07 08 09 10 11 12 13 14 15 16 17 18 19 20 21 22 23 24 25 2…" at bounding box center [470, 465] width 38 height 33
select select "15"
click at [451, 449] on select "00 01 02 03 04 05 06 07 08 09 10 11 12 13 14 15 16 17 18 19 20 21 22 23 24 25 2…" at bounding box center [470, 465] width 38 height 33
type input "09:15"
click at [607, 420] on input "15:19" at bounding box center [666, 423] width 222 height 33
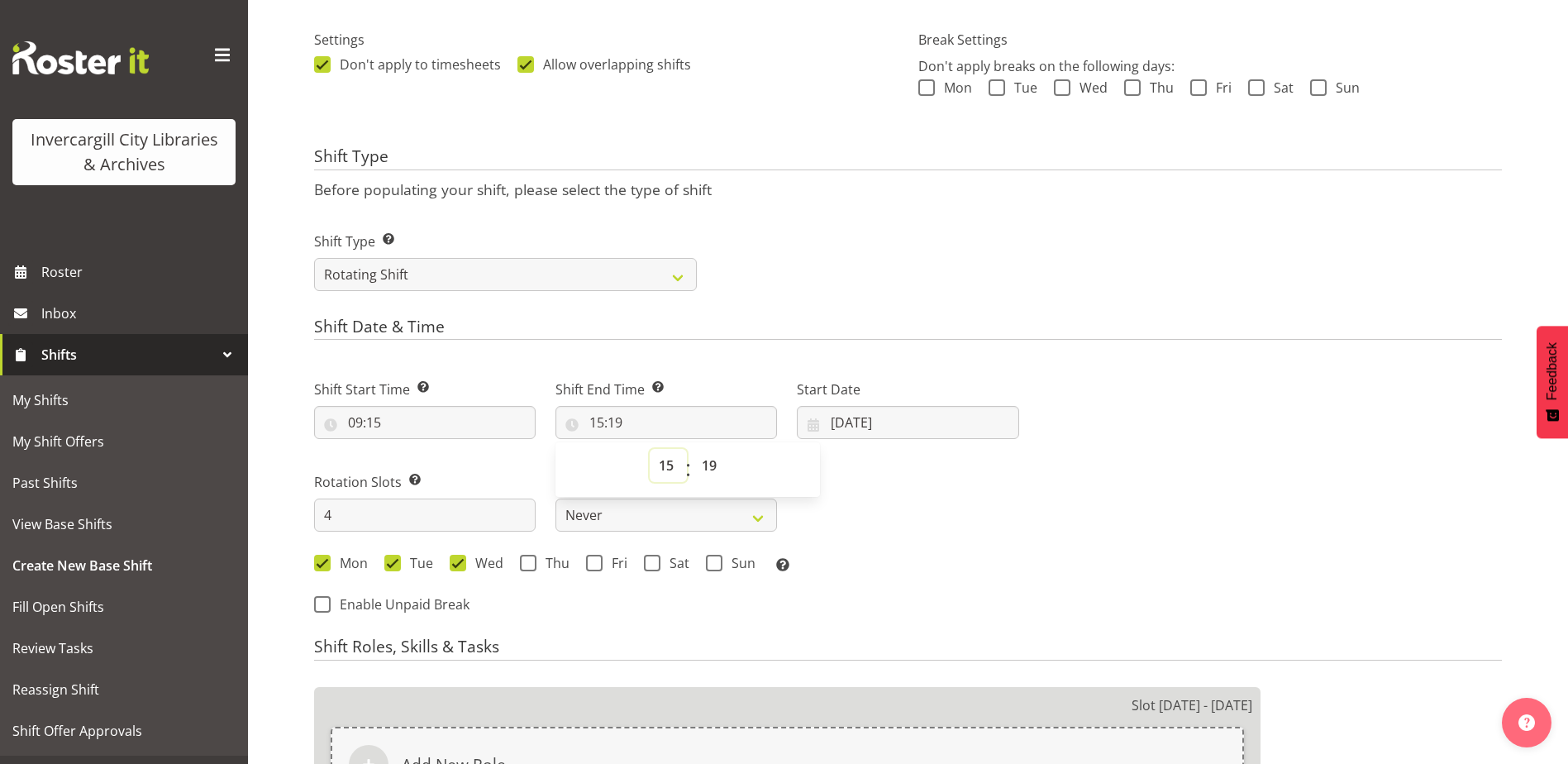
click at [675, 467] on select "00 01 02 03 04 05 06 07 08 09 10 11 12 13 14 15 16 17 18 19 20 21 22 23" at bounding box center [668, 465] width 38 height 33
select select "14"
click at [650, 449] on select "00 01 02 03 04 05 06 07 08 09 10 11 12 13 14 15 16 17 18 19 20 21 22 23" at bounding box center [668, 465] width 38 height 33
type input "14:19"
click at [709, 465] on select "00 01 02 03 04 05 06 07 08 09 10 11 12 13 14 15 16 17 18 19 20 21 22 23 24 25 2…" at bounding box center [711, 465] width 38 height 33
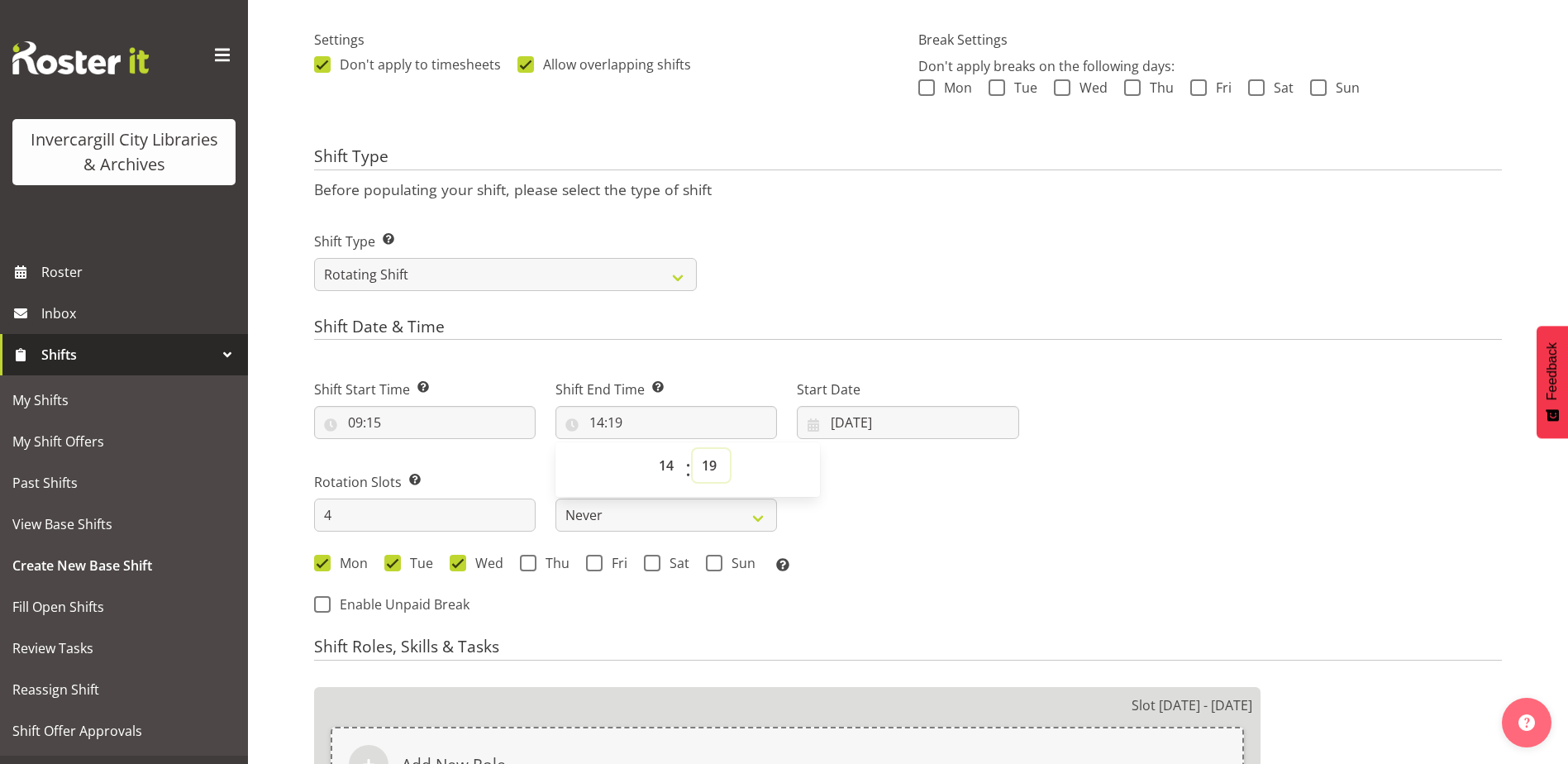
select select "30"
click at [692, 449] on select "00 01 02 03 04 05 06 07 08 09 10 11 12 13 14 15 16 17 18 19 20 21 22 23 24 25 2…" at bounding box center [711, 465] width 38 height 33
type input "14:30"
click at [877, 429] on input "[DATE]" at bounding box center [908, 423] width 222 height 33
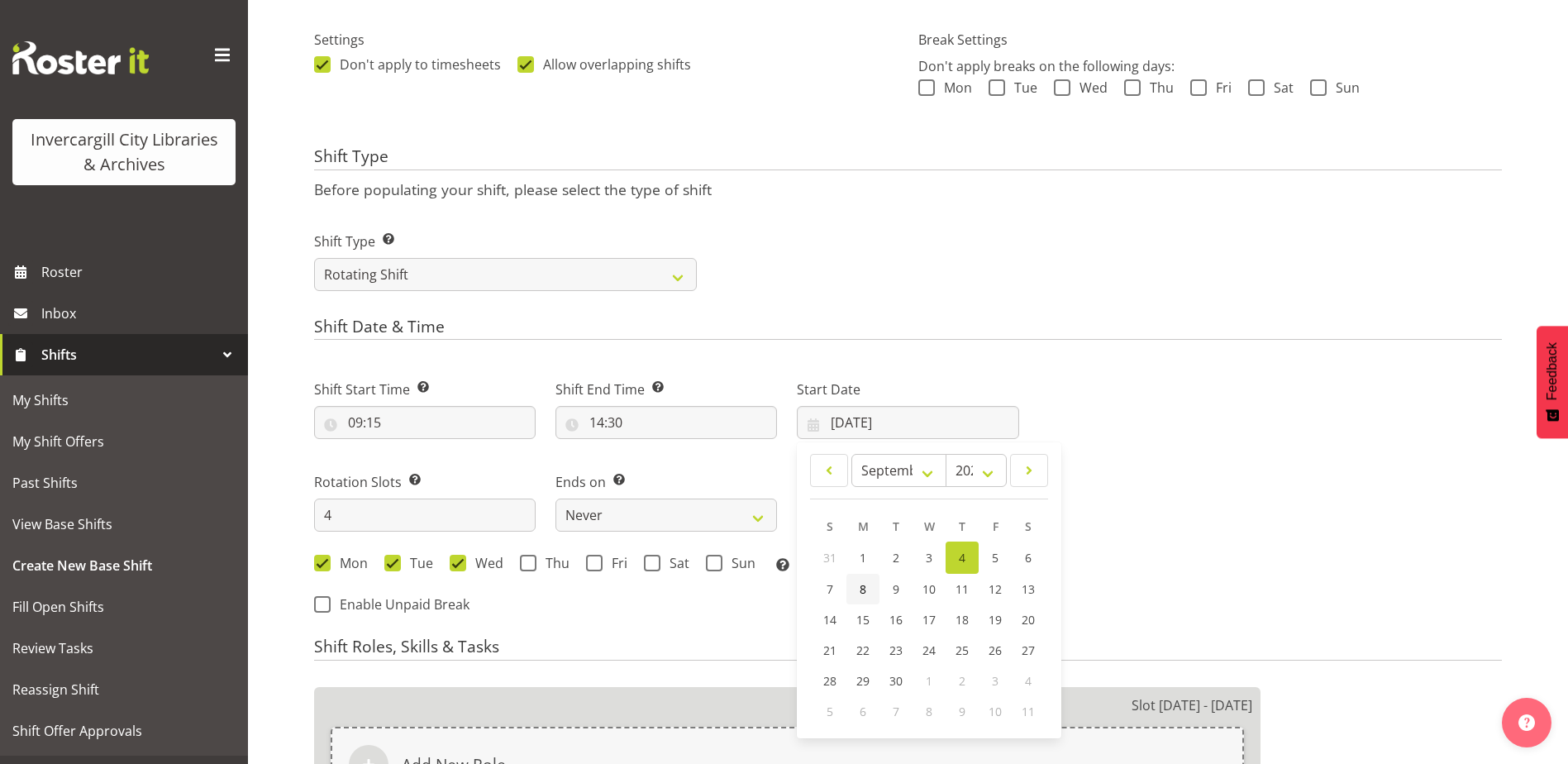
click at [860, 603] on link "8" at bounding box center [863, 588] width 33 height 31
type input "[DATE]"
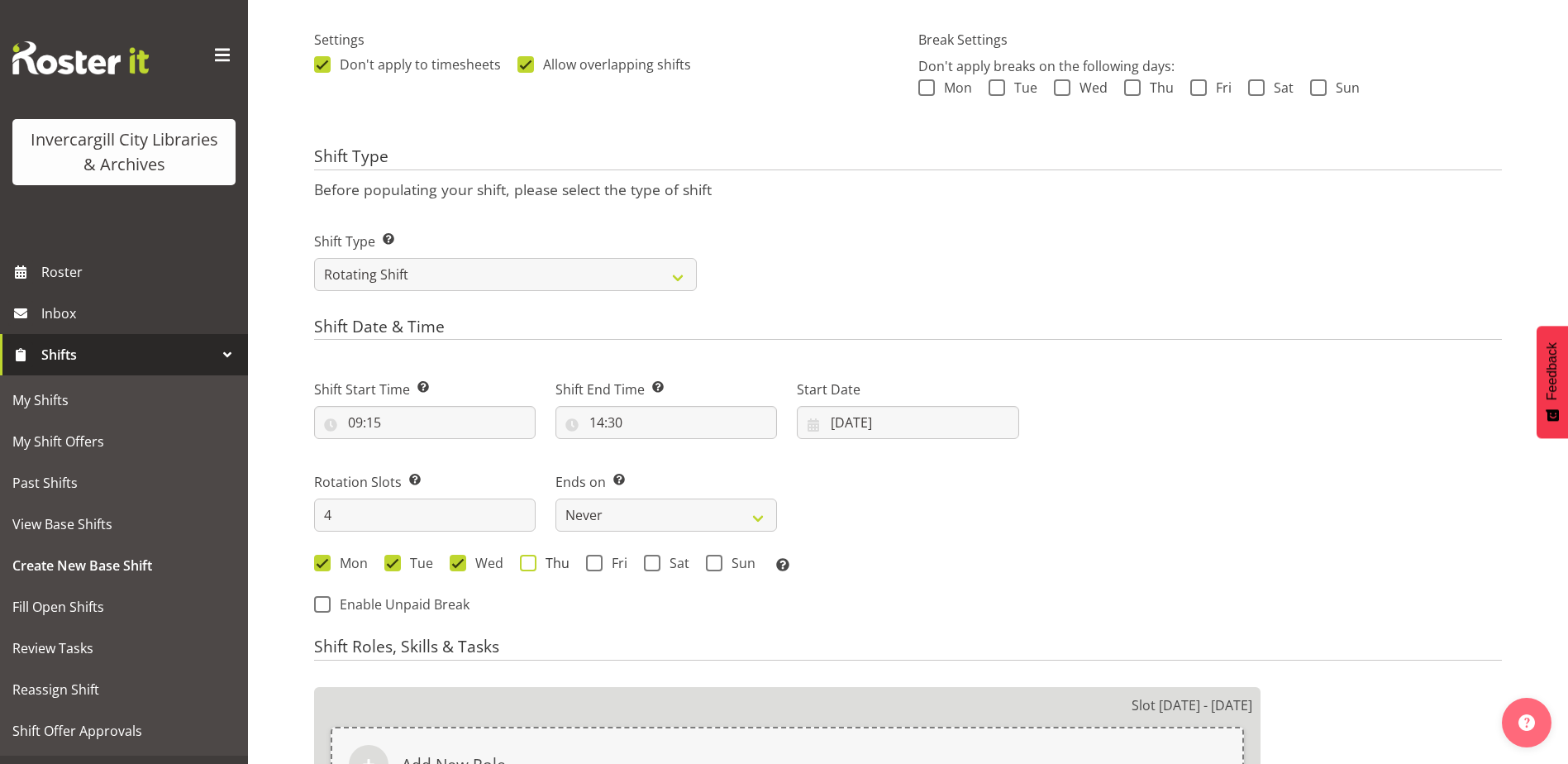
click at [524, 568] on span at bounding box center [527, 562] width 17 height 17
click at [524, 568] on input "Thu" at bounding box center [525, 563] width 10 height 10
checkbox input "true"
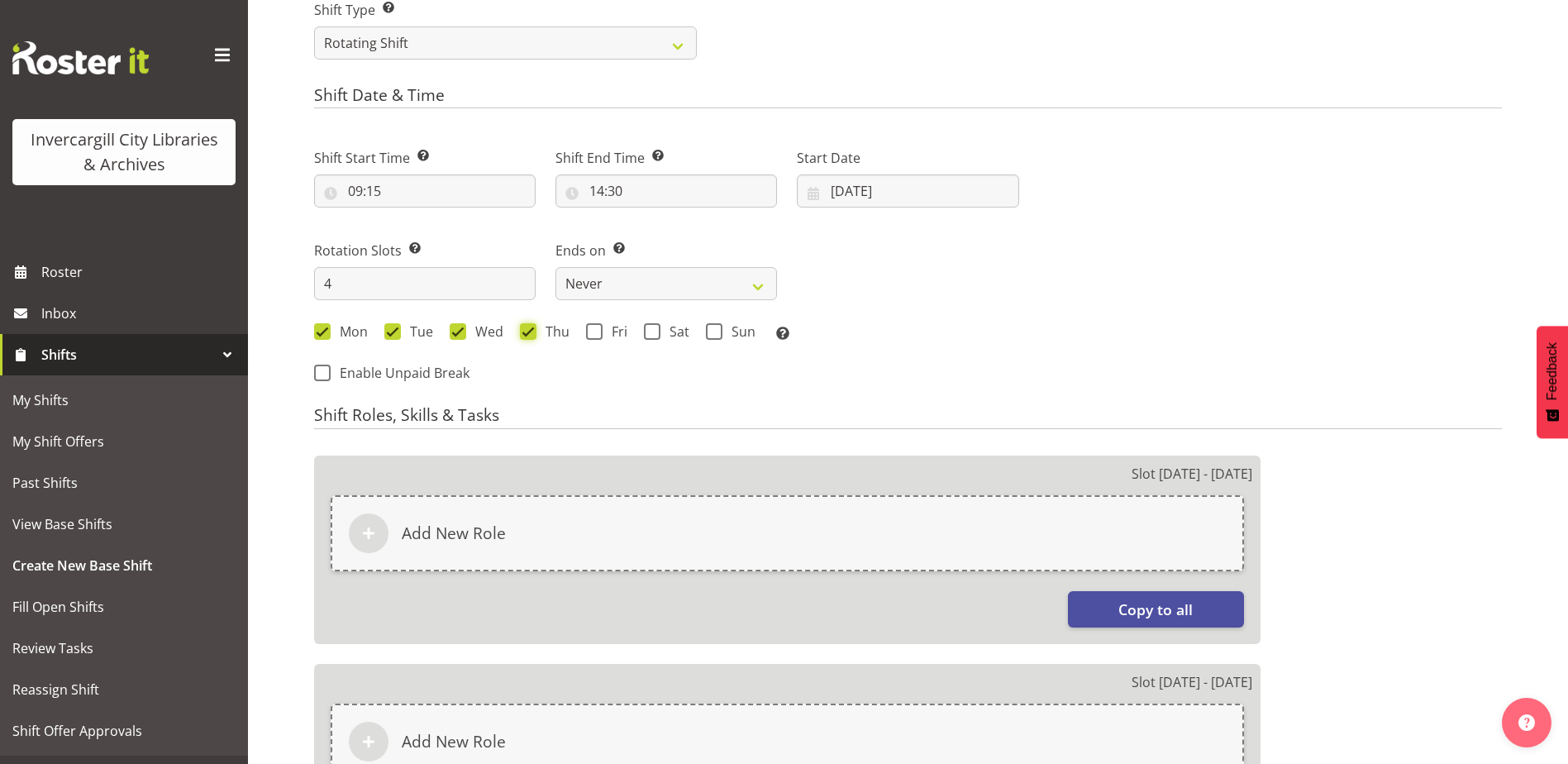
scroll to position [727, 0]
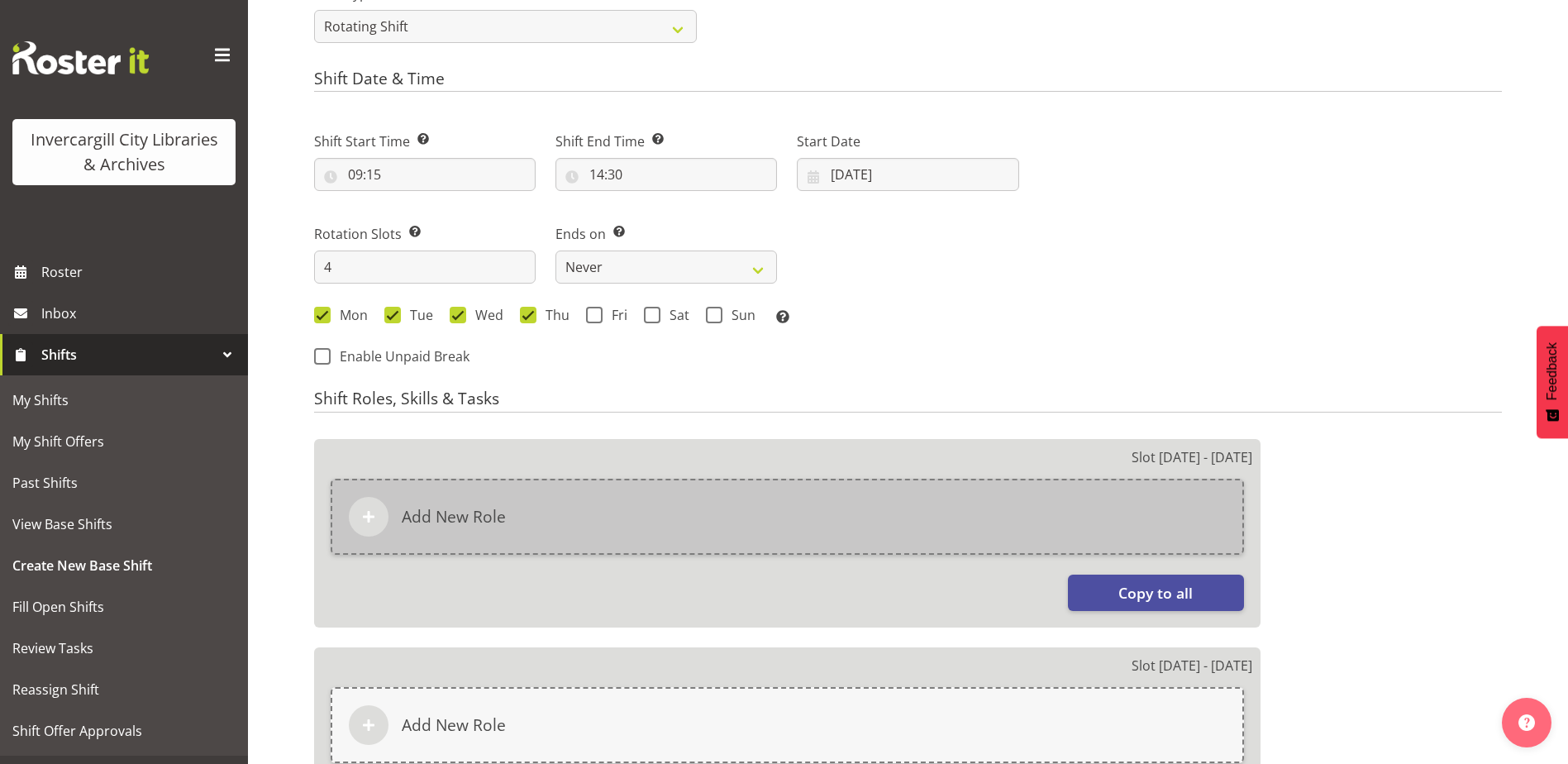
click at [726, 542] on div "Add New Role" at bounding box center [787, 516] width 913 height 76
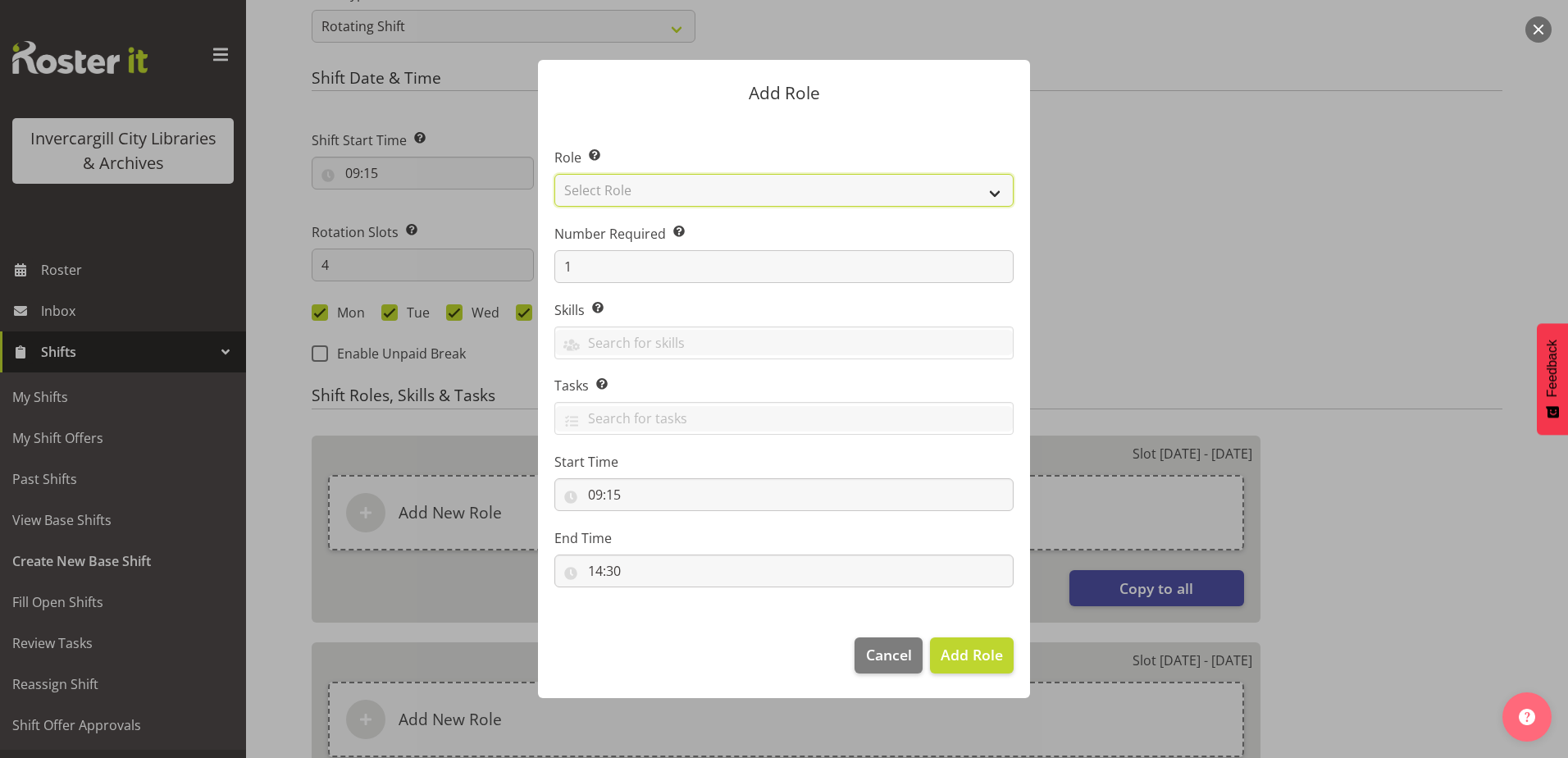
click at [693, 191] on select "Select Role 1st floor desk AQ operator Business Support Team member Casual Cust…" at bounding box center [784, 191] width 459 height 33
select select "1524"
click at [554, 174] on select "Select Role 1st floor desk AQ operator Business Support Team member Casual Cust…" at bounding box center [784, 191] width 459 height 33
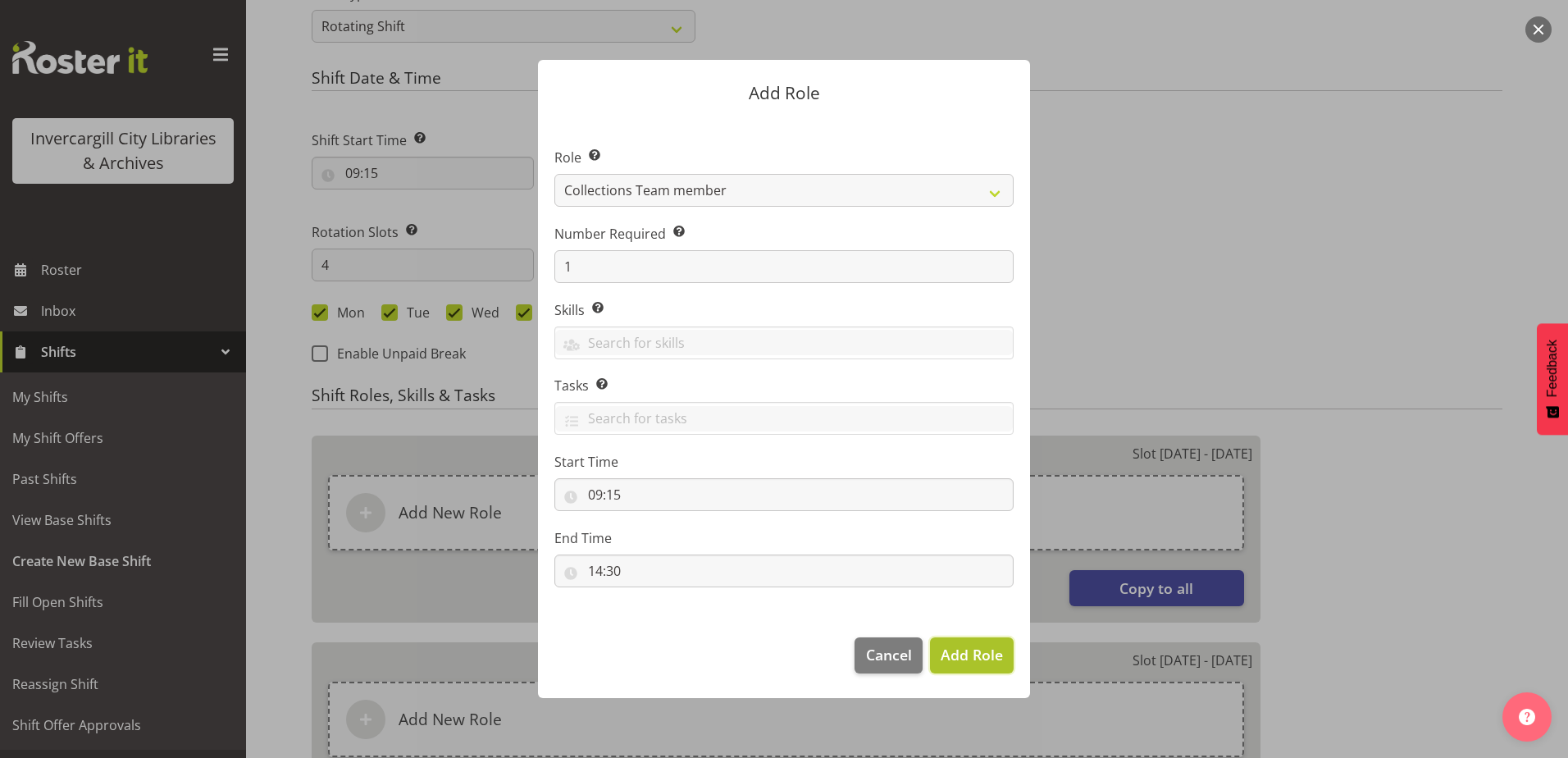
click at [959, 651] on span "Add Role" at bounding box center [972, 654] width 62 height 20
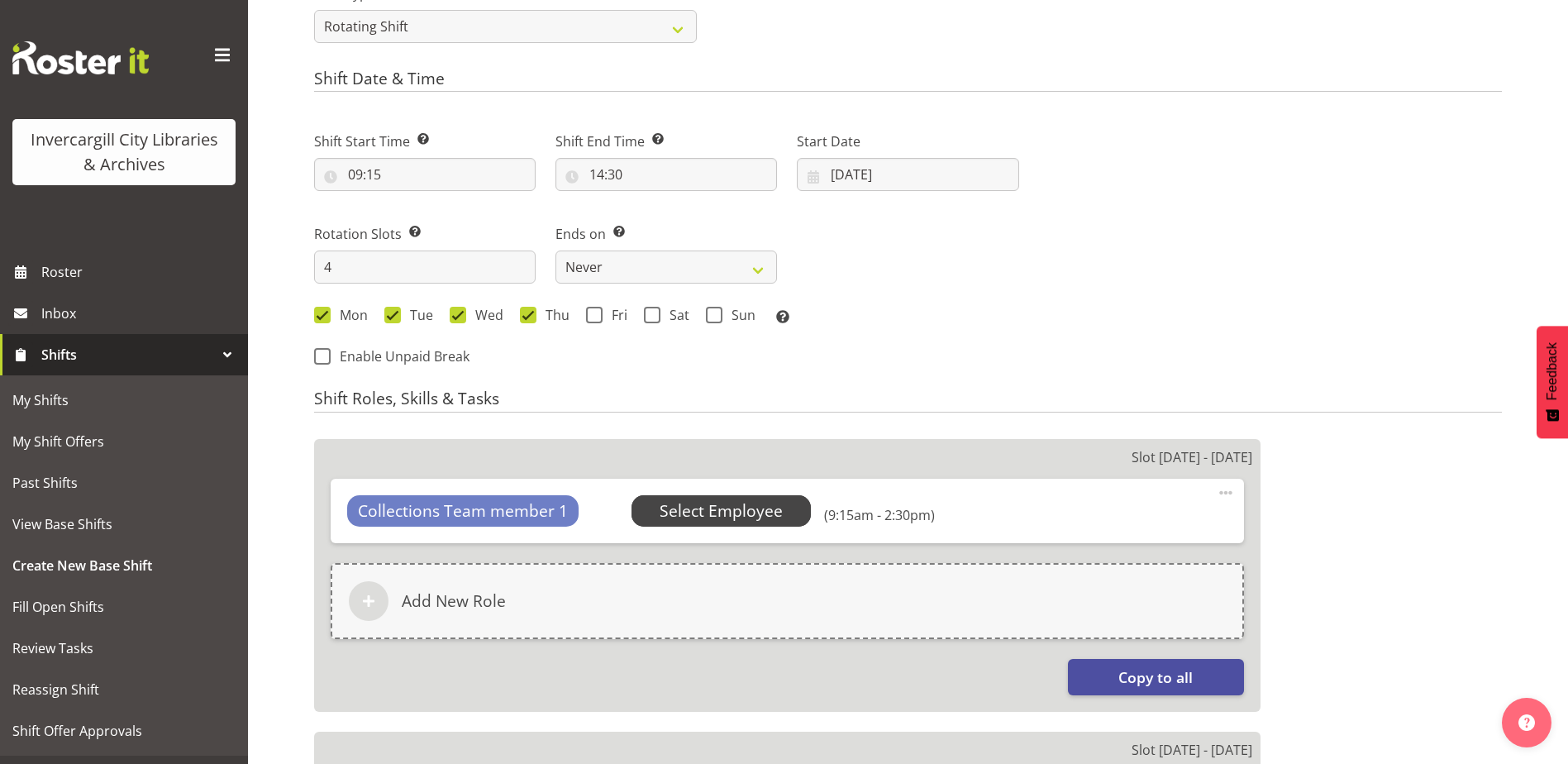
click at [723, 502] on span "Select Employee" at bounding box center [720, 511] width 123 height 24
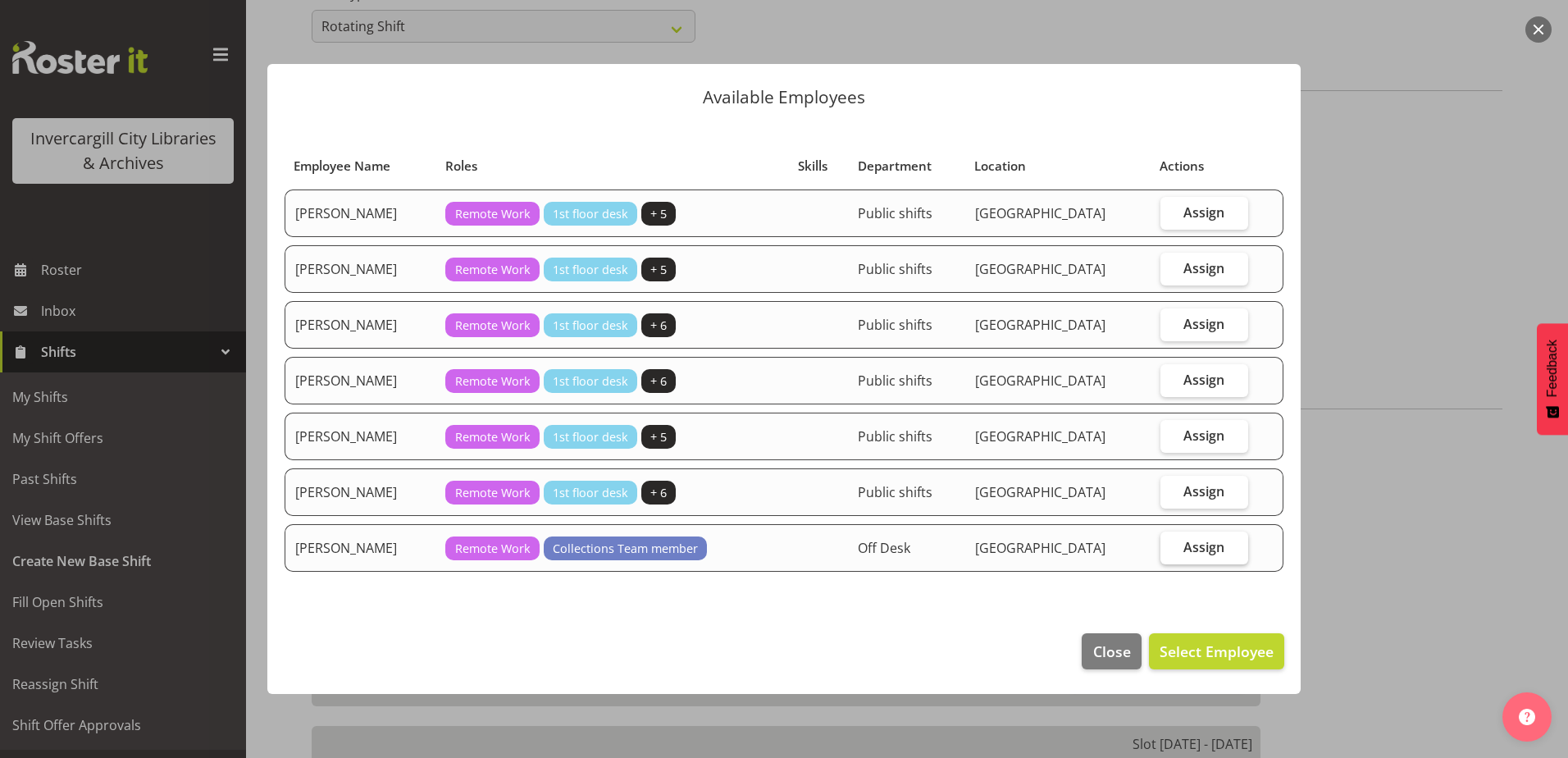
click at [1176, 548] on label "Assign" at bounding box center [1204, 547] width 87 height 33
click at [1171, 548] on input "Assign" at bounding box center [1166, 547] width 10 height 10
checkbox input "true"
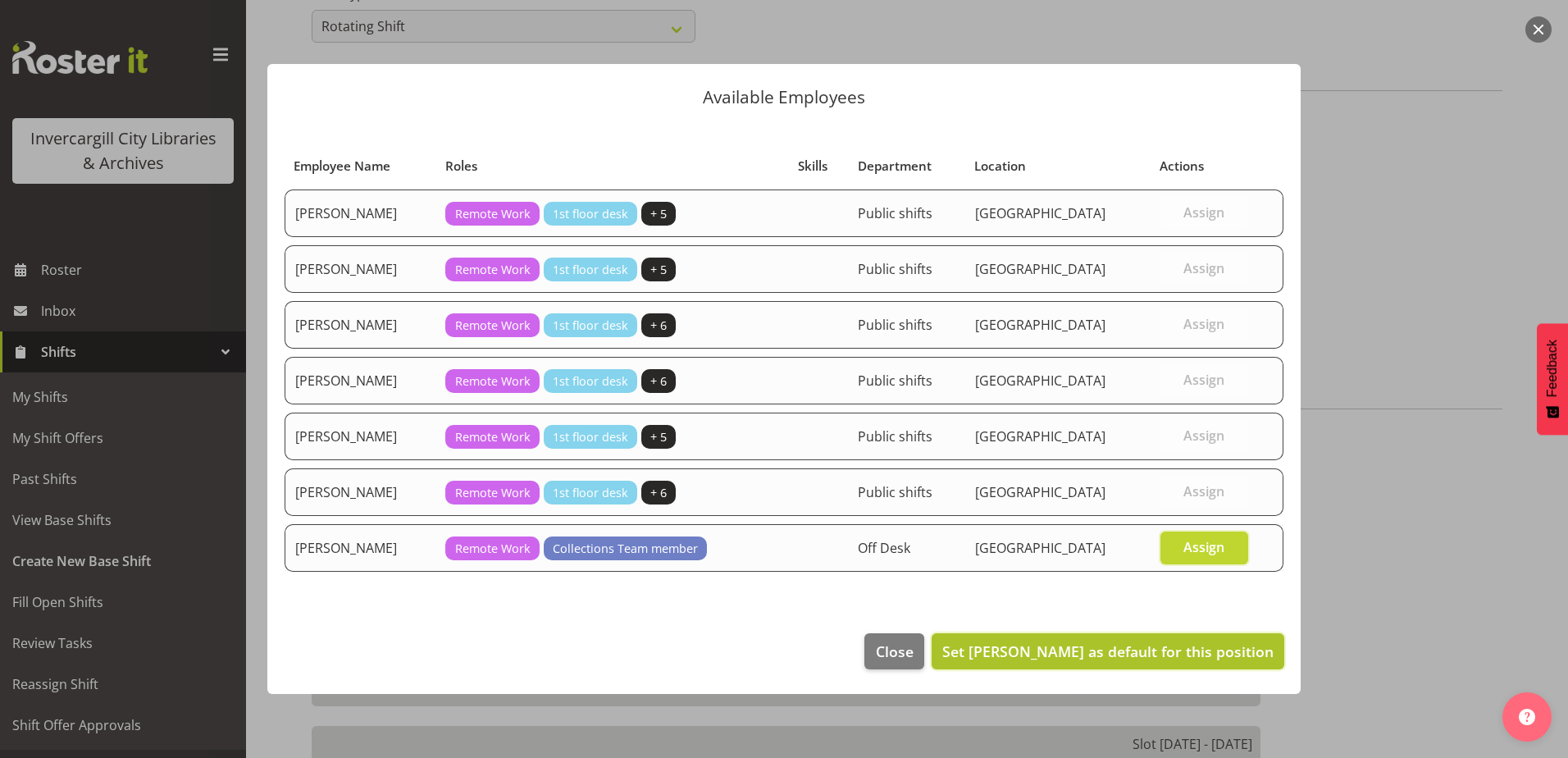
click at [1037, 649] on span "Set Rosie Stather as default for this position" at bounding box center [1108, 651] width 331 height 20
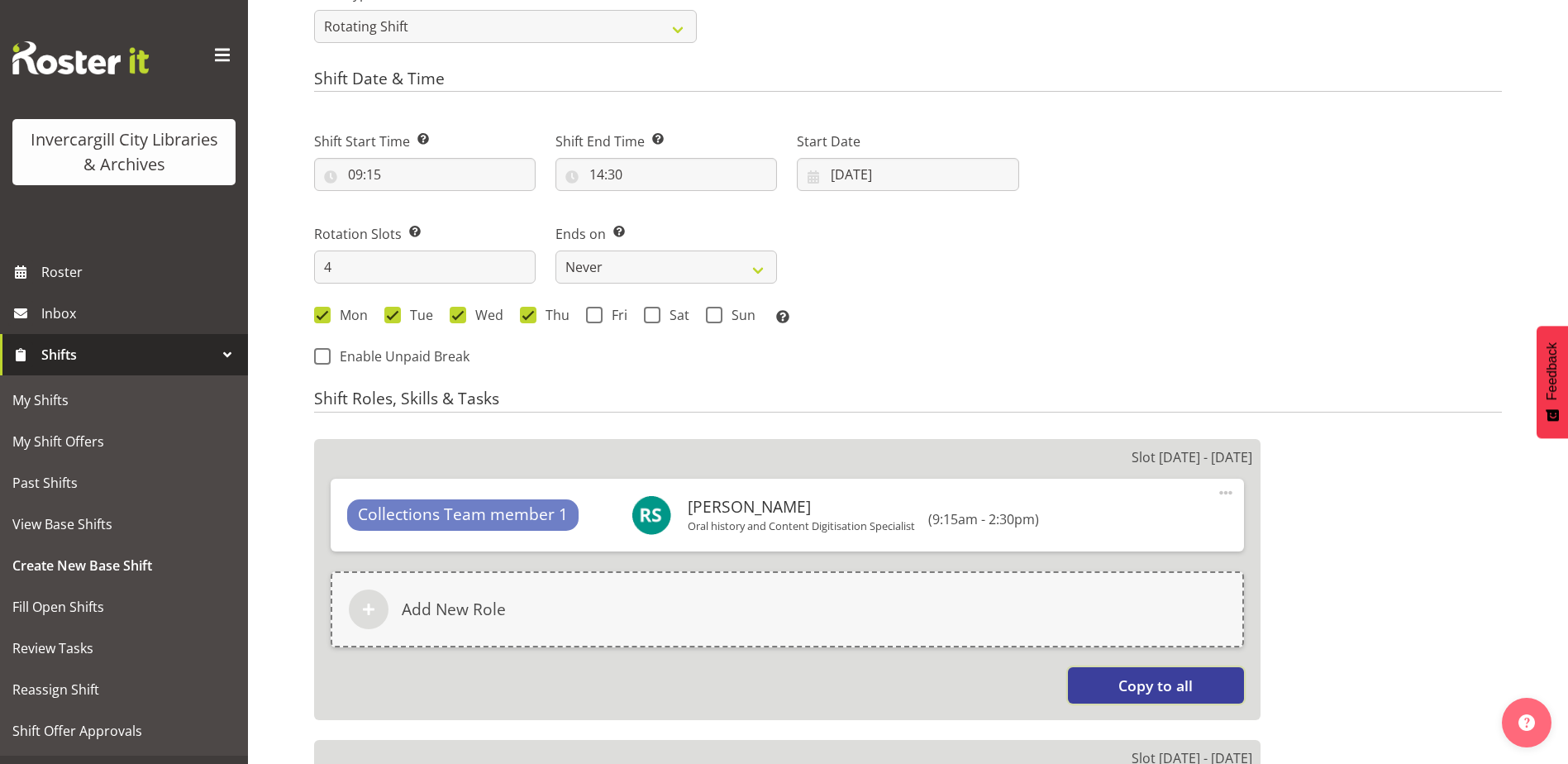
click at [1136, 680] on span "Copy to all" at bounding box center [1155, 685] width 74 height 22
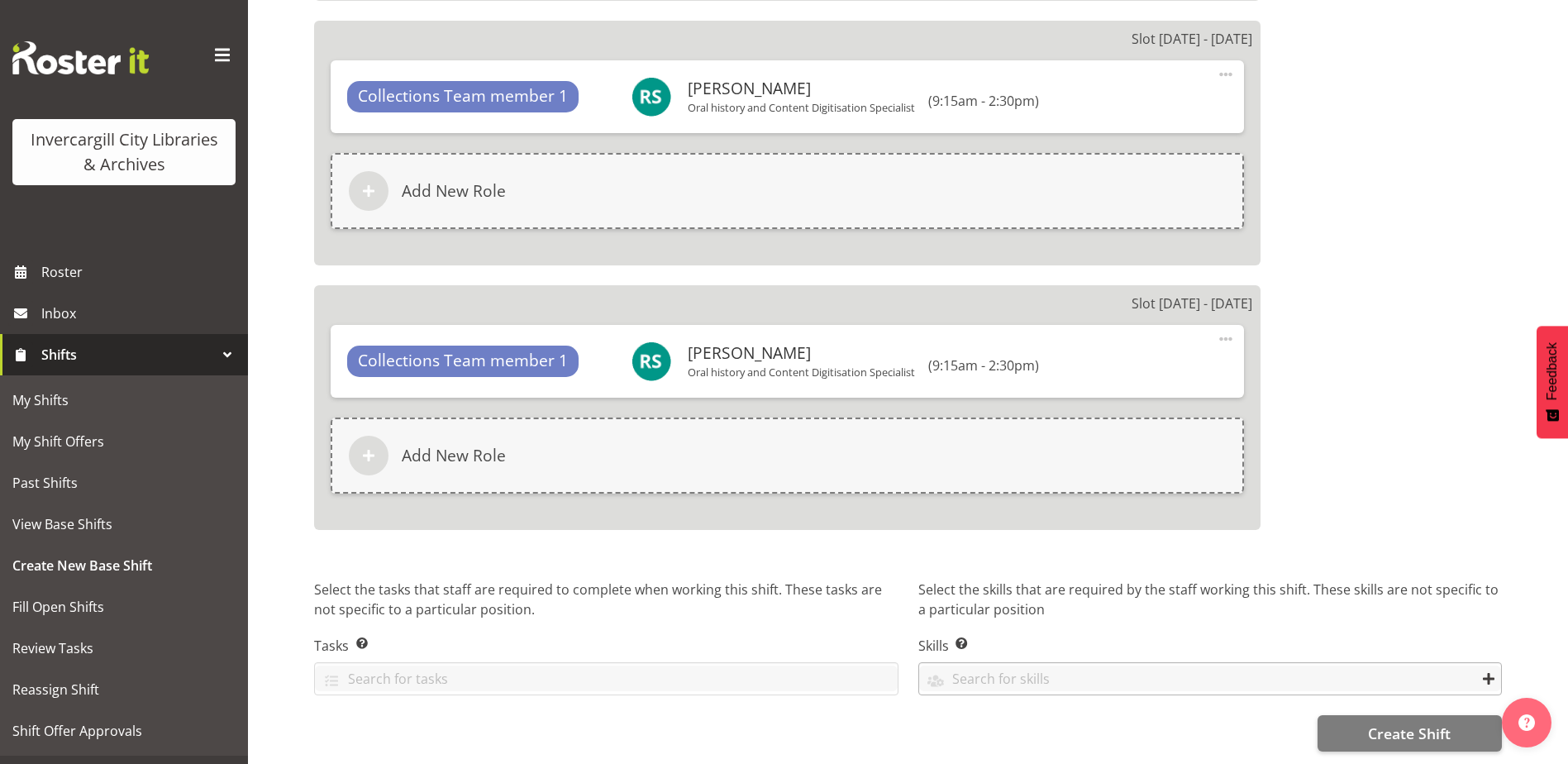
scroll to position [1724, 0]
click at [1356, 719] on button "Create Shift" at bounding box center [1409, 733] width 184 height 37
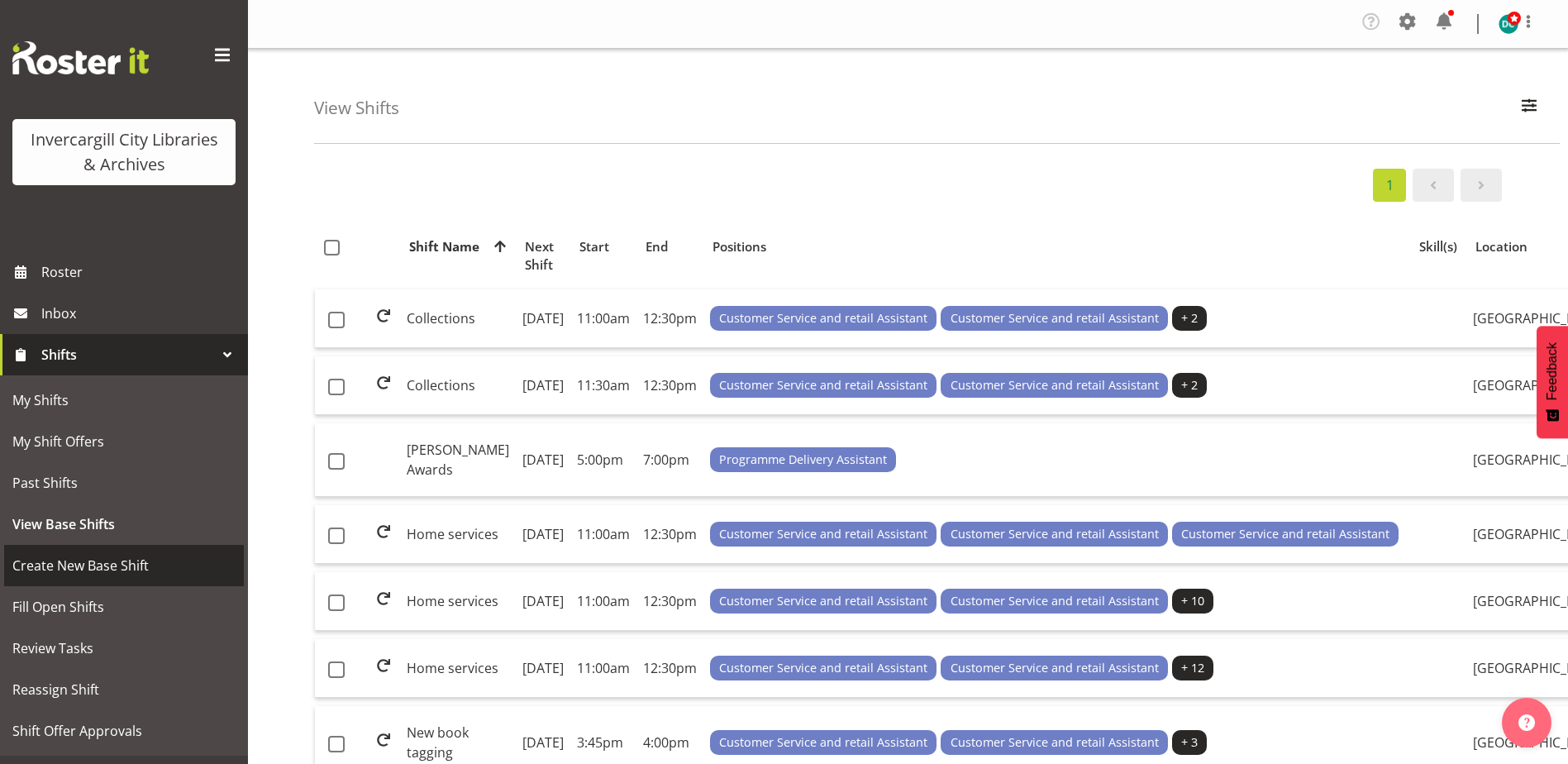
click at [71, 563] on span "Create New Base Shift" at bounding box center [124, 565] width 224 height 24
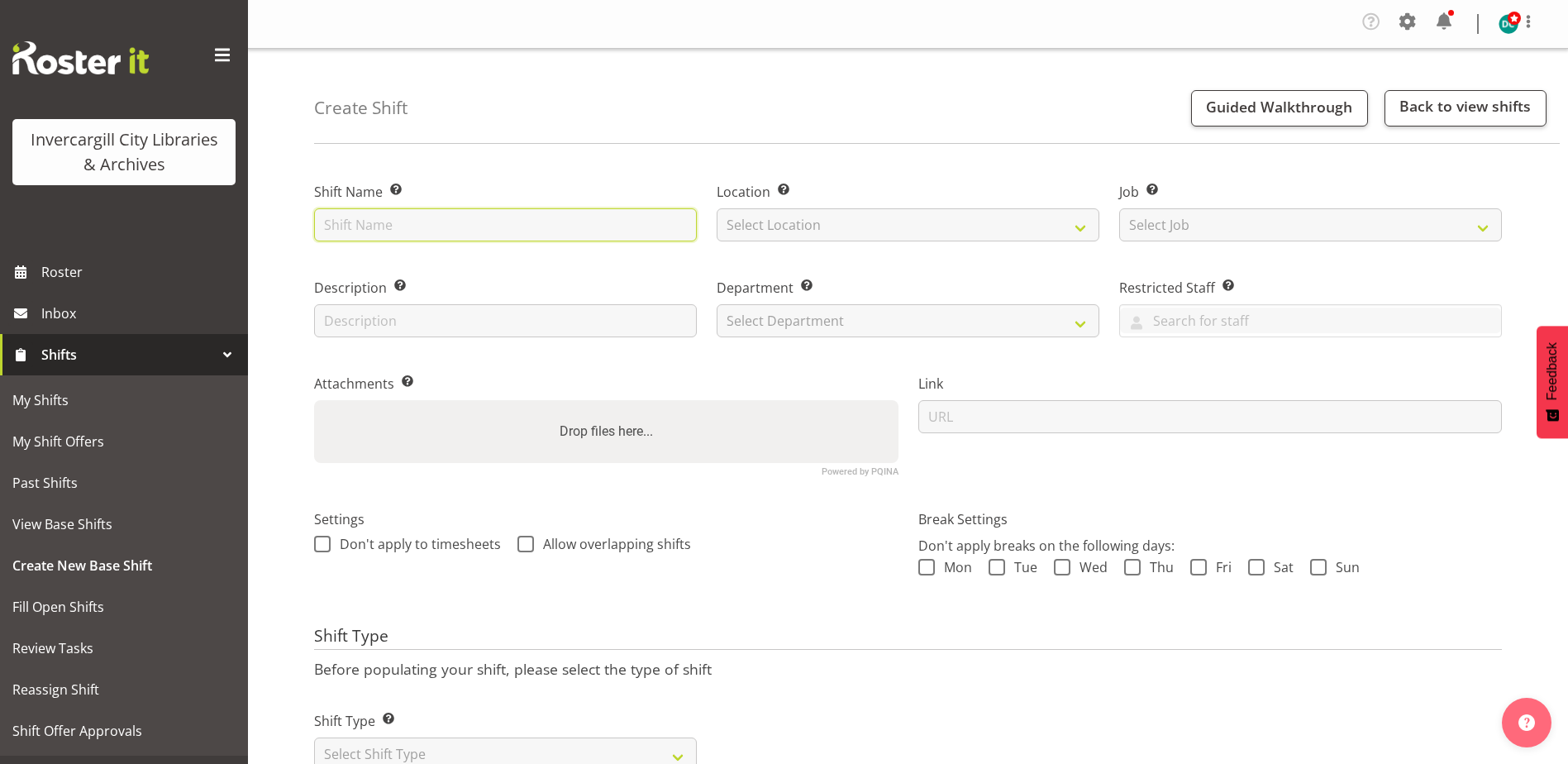
click at [355, 224] on input "text" at bounding box center [505, 225] width 382 height 33
type input "Operations"
click at [806, 218] on select "Select Location [GEOGRAPHIC_DATA] [GEOGRAPHIC_DATA]" at bounding box center [908, 225] width 382 height 33
select select "1276"
click at [717, 209] on select "Select Location Bluff Library Invercargill Library" at bounding box center [908, 225] width 382 height 33
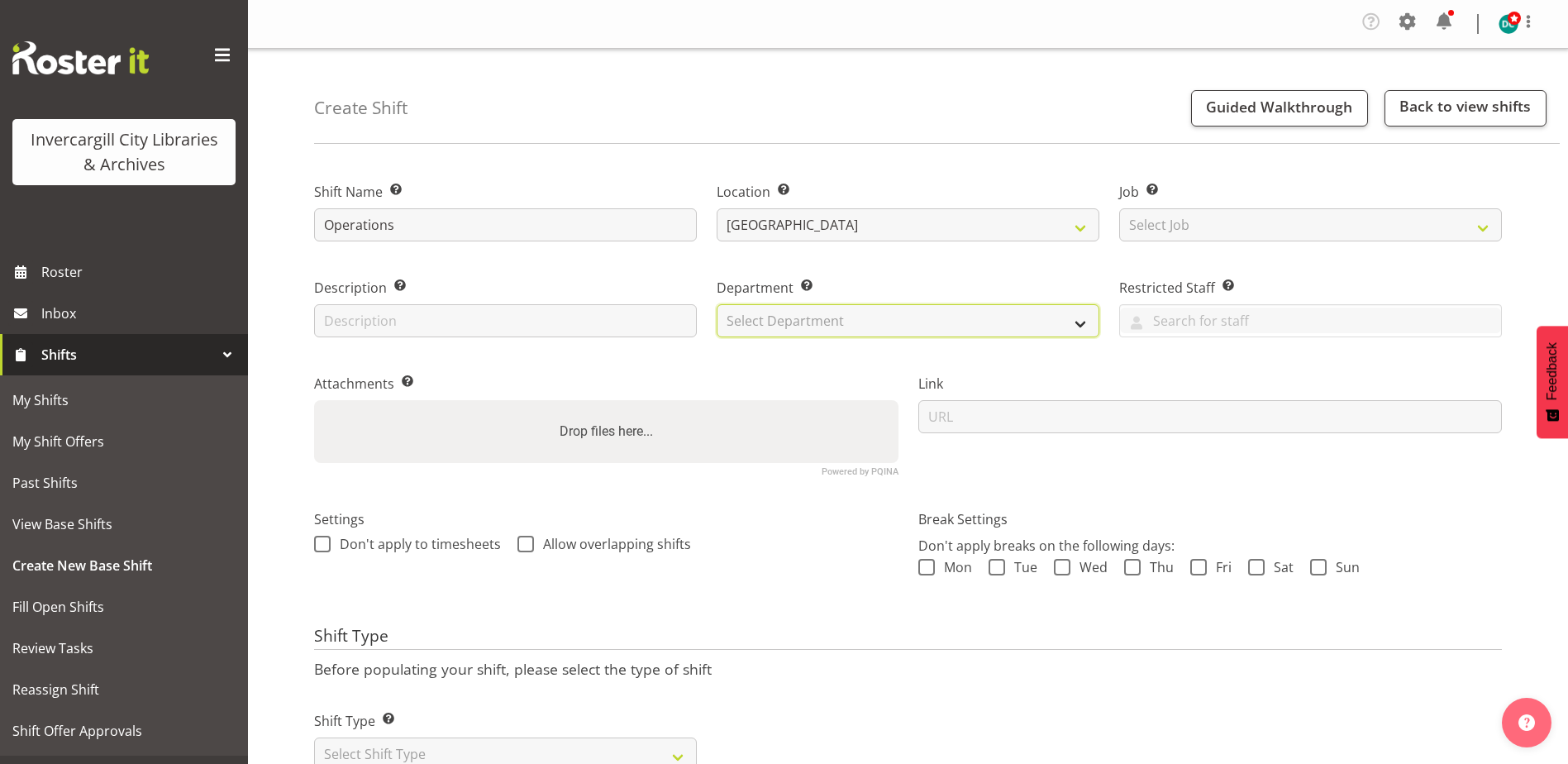
click at [787, 315] on select "Select Department Off Desk Public shifts" at bounding box center [908, 320] width 382 height 33
select select "920"
click at [717, 304] on select "Select Department Off Desk Public shifts" at bounding box center [908, 320] width 382 height 33
click at [321, 551] on span at bounding box center [322, 543] width 17 height 17
click at [321, 550] on input "Don't apply to timesheets" at bounding box center [320, 544] width 10 height 10
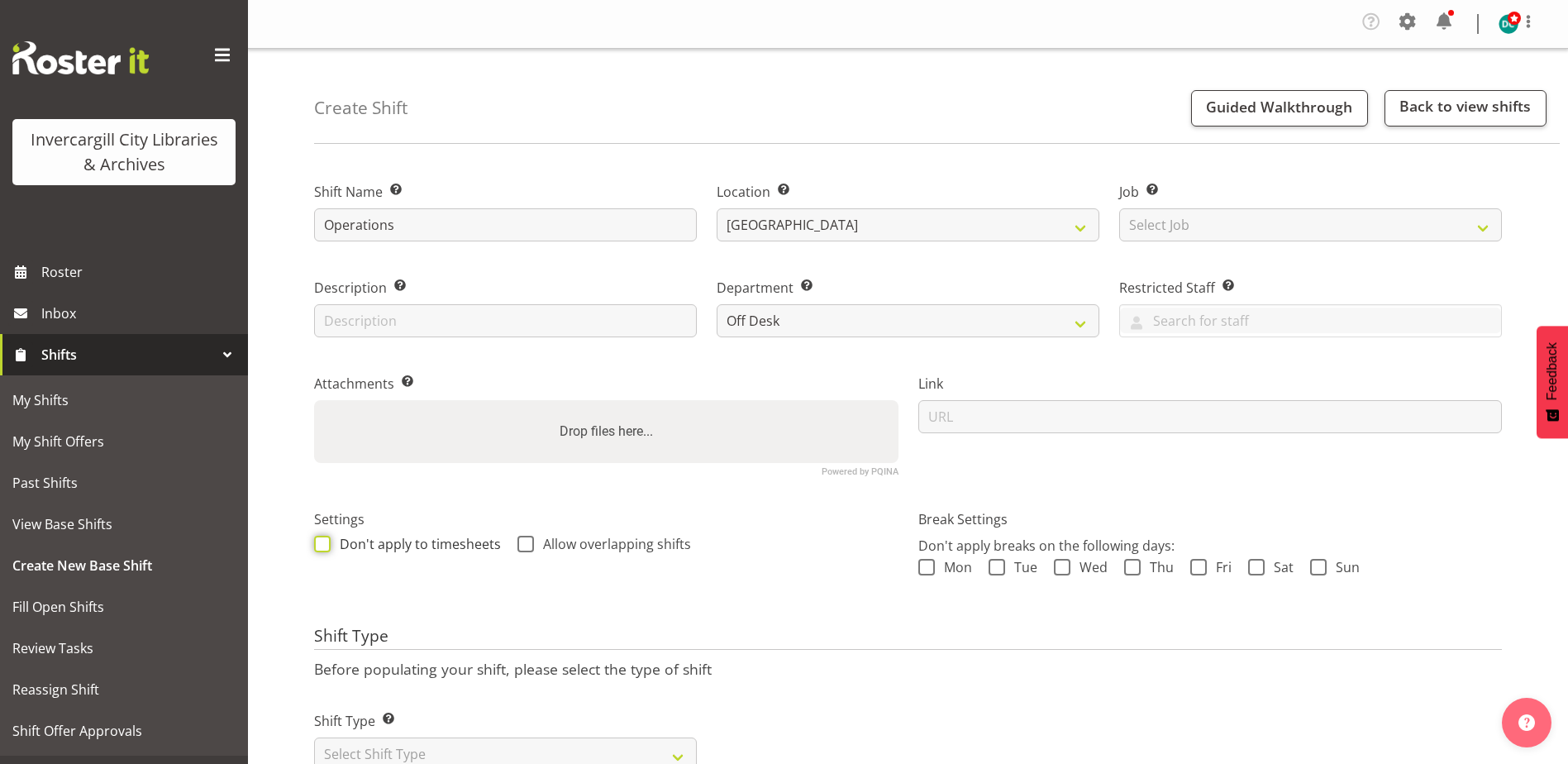
checkbox input "true"
click at [518, 546] on span at bounding box center [526, 543] width 17 height 17
click at [518, 546] on input "Allow overlapping shifts" at bounding box center [523, 544] width 10 height 10
checkbox input "true"
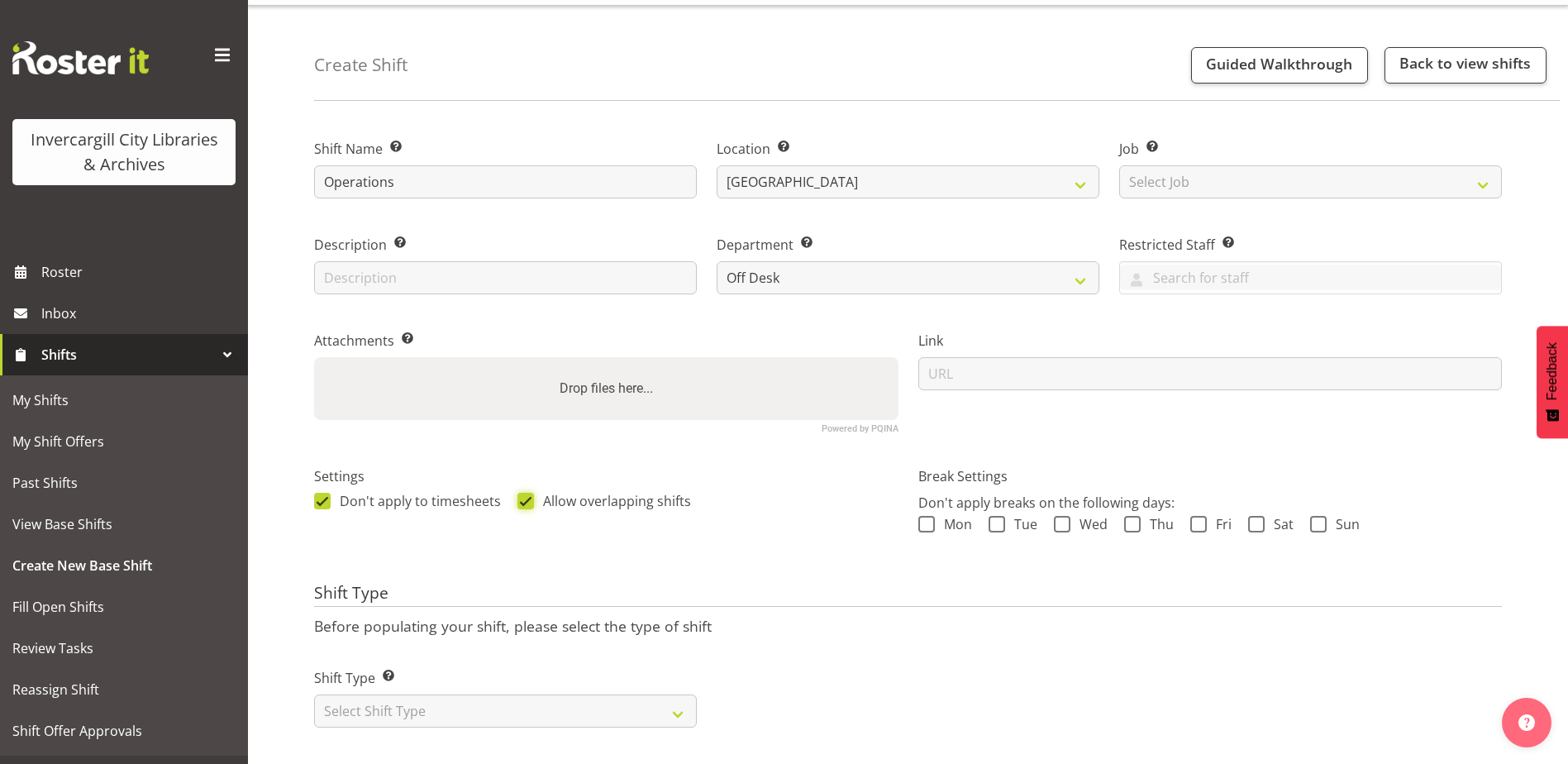
scroll to position [66, 0]
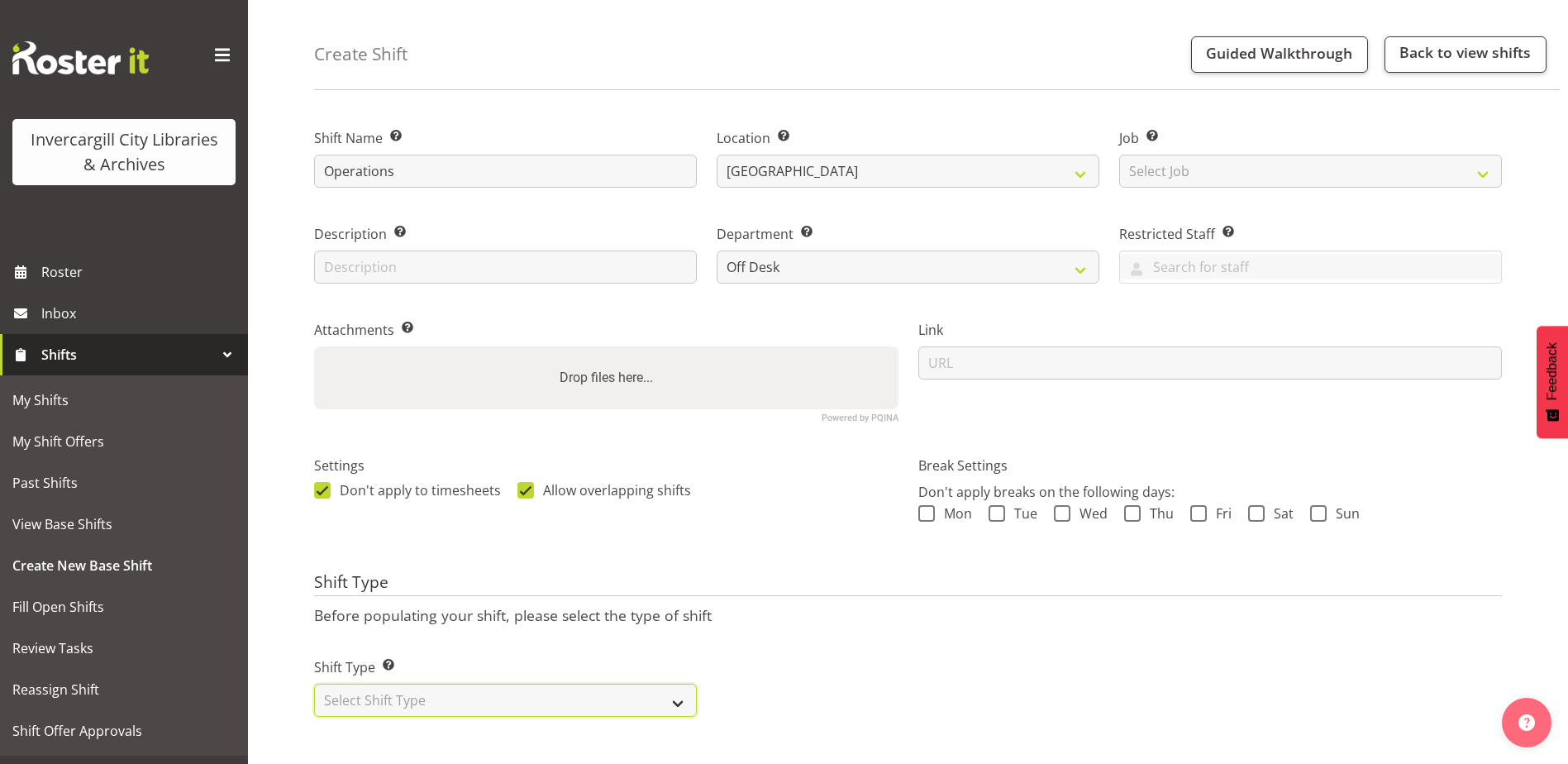
click at [484, 691] on select "Select Shift Type One Off Shift Recurring Shift Rotating Shift" at bounding box center [505, 700] width 382 height 33
select select "rotating"
click at [314, 684] on select "Select Shift Type One Off Shift Recurring Shift Rotating Shift" at bounding box center [505, 700] width 382 height 33
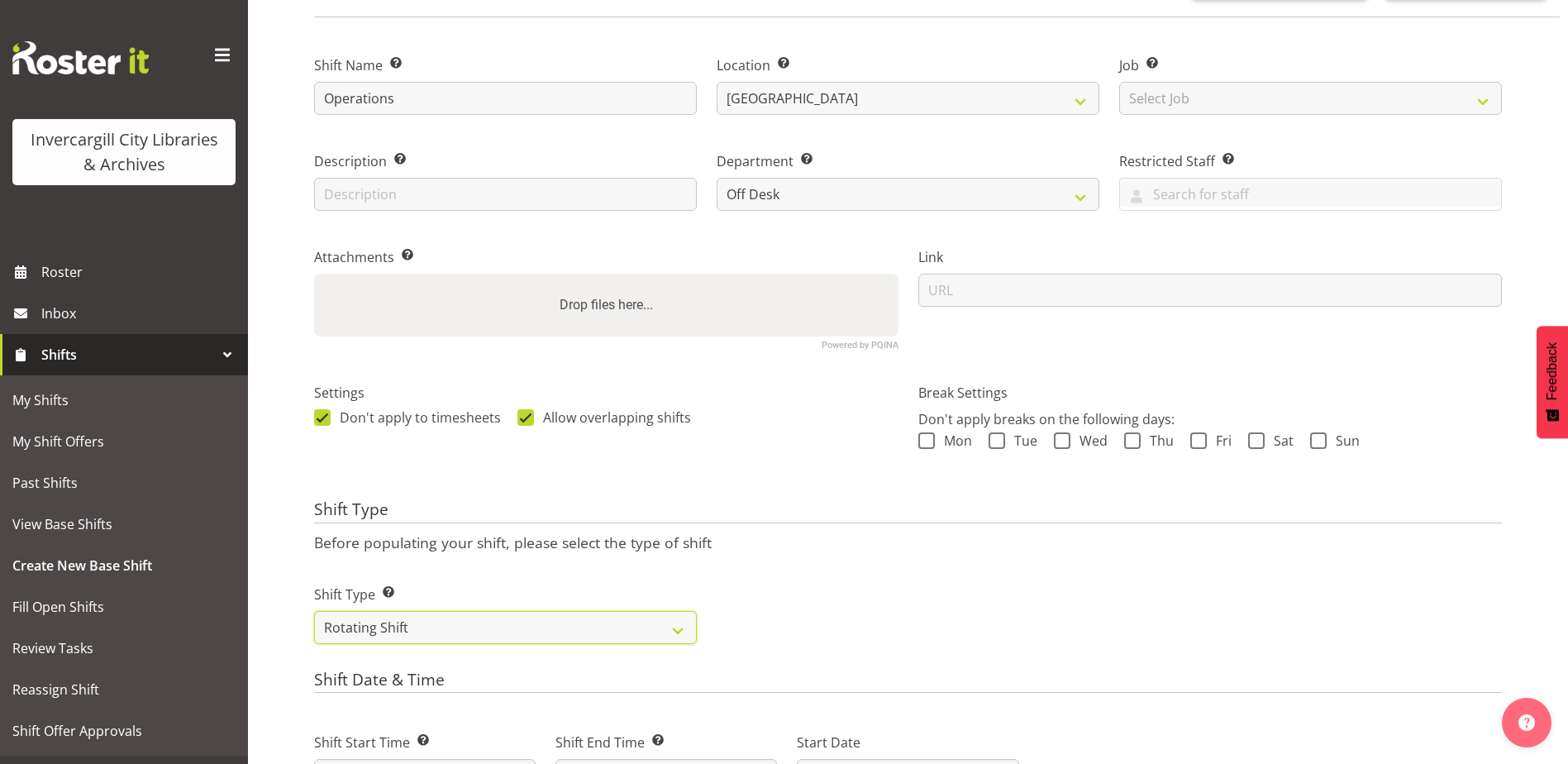
scroll to position [314, 0]
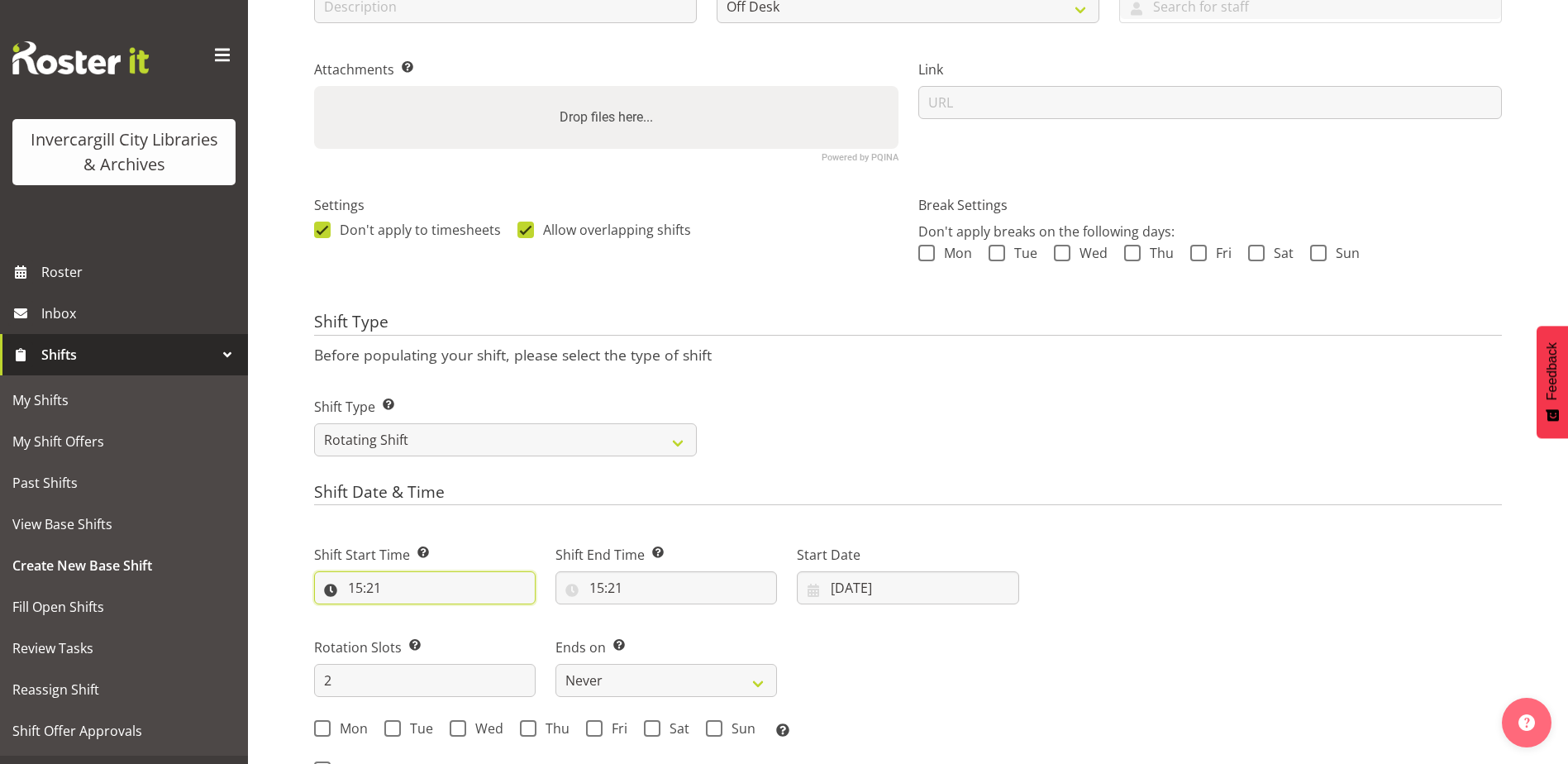
click at [353, 592] on input "15:21" at bounding box center [425, 588] width 222 height 33
click at [425, 627] on select "00 01 02 03 04 05 06 07 08 09 10 11 12 13 14 15 16 17 18 19 20 21 22 23" at bounding box center [427, 630] width 38 height 33
select select "8"
type input "08:21"
click at [459, 637] on select "00 01 02 03 04 05 06 07 08 09 10 11 12 13 14 15 16 17 18 19 20 21 22 23 24 25 2…" at bounding box center [470, 630] width 38 height 33
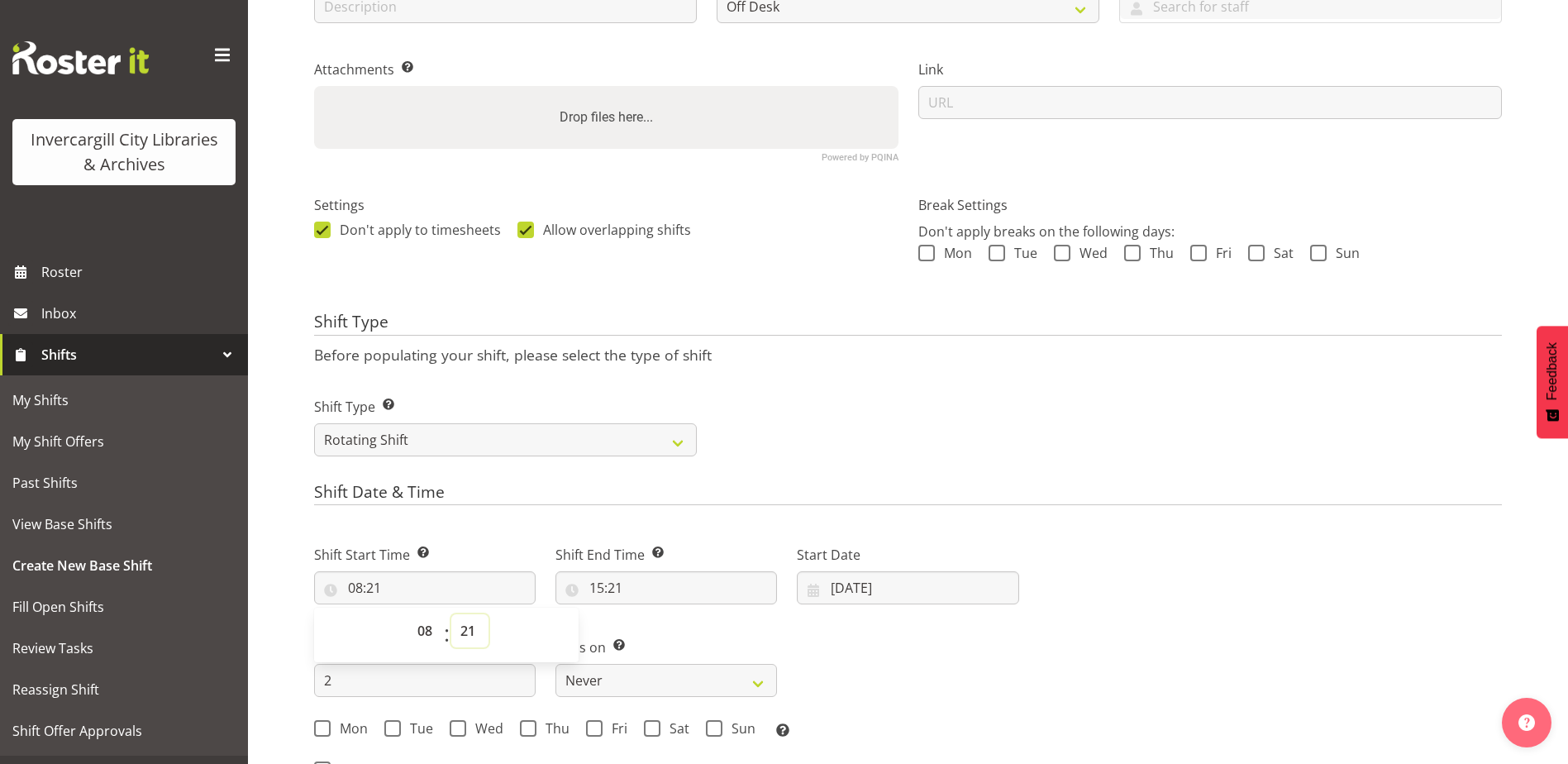
select select "30"
type input "08:30"
drag, startPoint x: 984, startPoint y: 684, endPoint x: 829, endPoint y: 656, distance: 157.5
click at [829, 656] on div "Shift Start Time Set the time of the day you wish this shift to start 08:30 00 …" at bounding box center [666, 636] width 725 height 230
click at [605, 587] on input "15:21" at bounding box center [666, 588] width 222 height 33
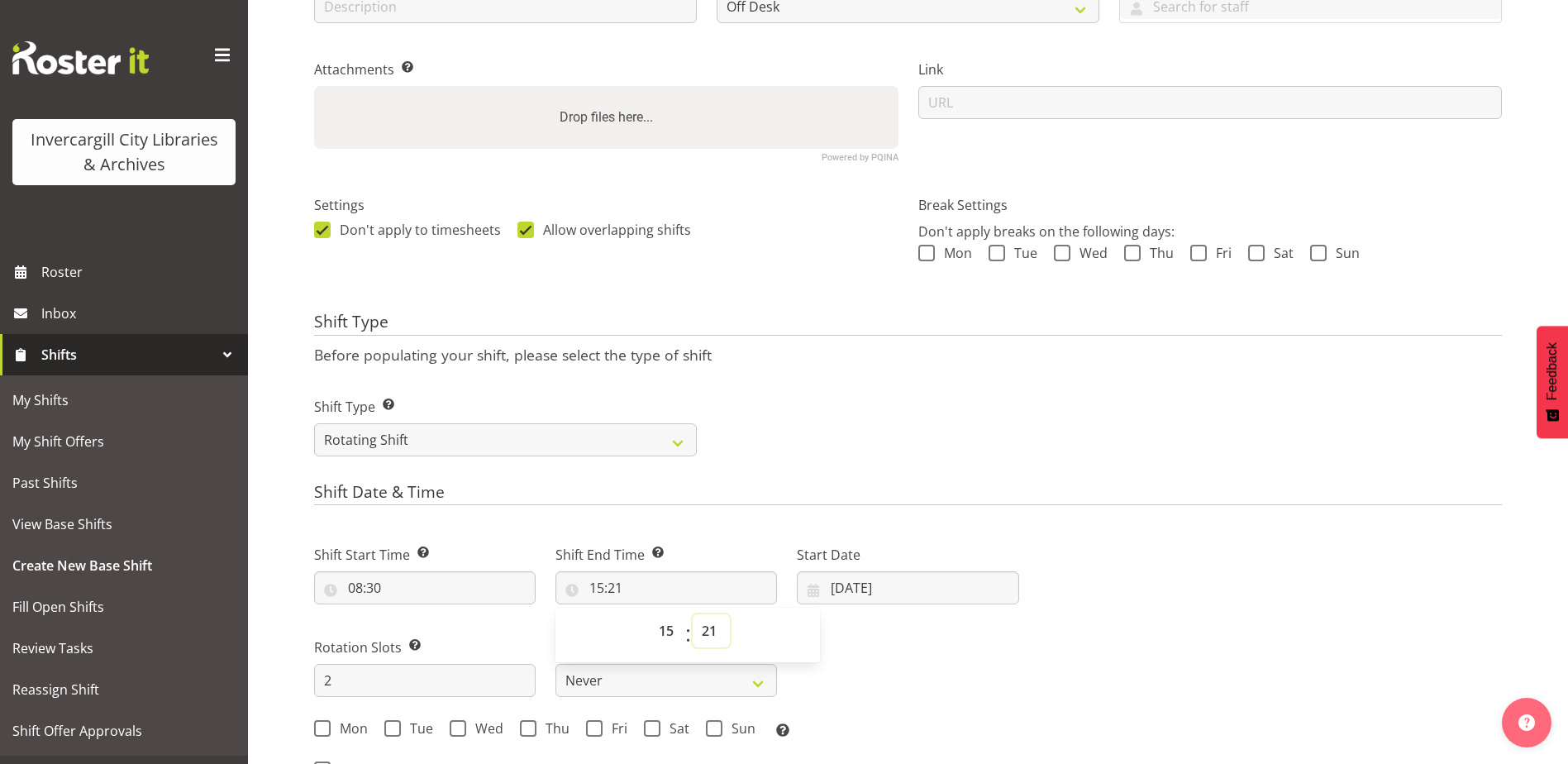
click at [714, 638] on select "00 01 02 03 04 05 06 07 08 09 10 11 12 13 14 15 16 17 18 19 20 21 22 23 24 25 2…" at bounding box center [711, 630] width 38 height 33
select select "0"
type input "15:00"
drag, startPoint x: 858, startPoint y: 624, endPoint x: 852, endPoint y: 583, distance: 41.4
click at [858, 625] on div "Shift Start Time Set the time of the day you wish this shift to start 08:30 00 …" at bounding box center [666, 636] width 725 height 230
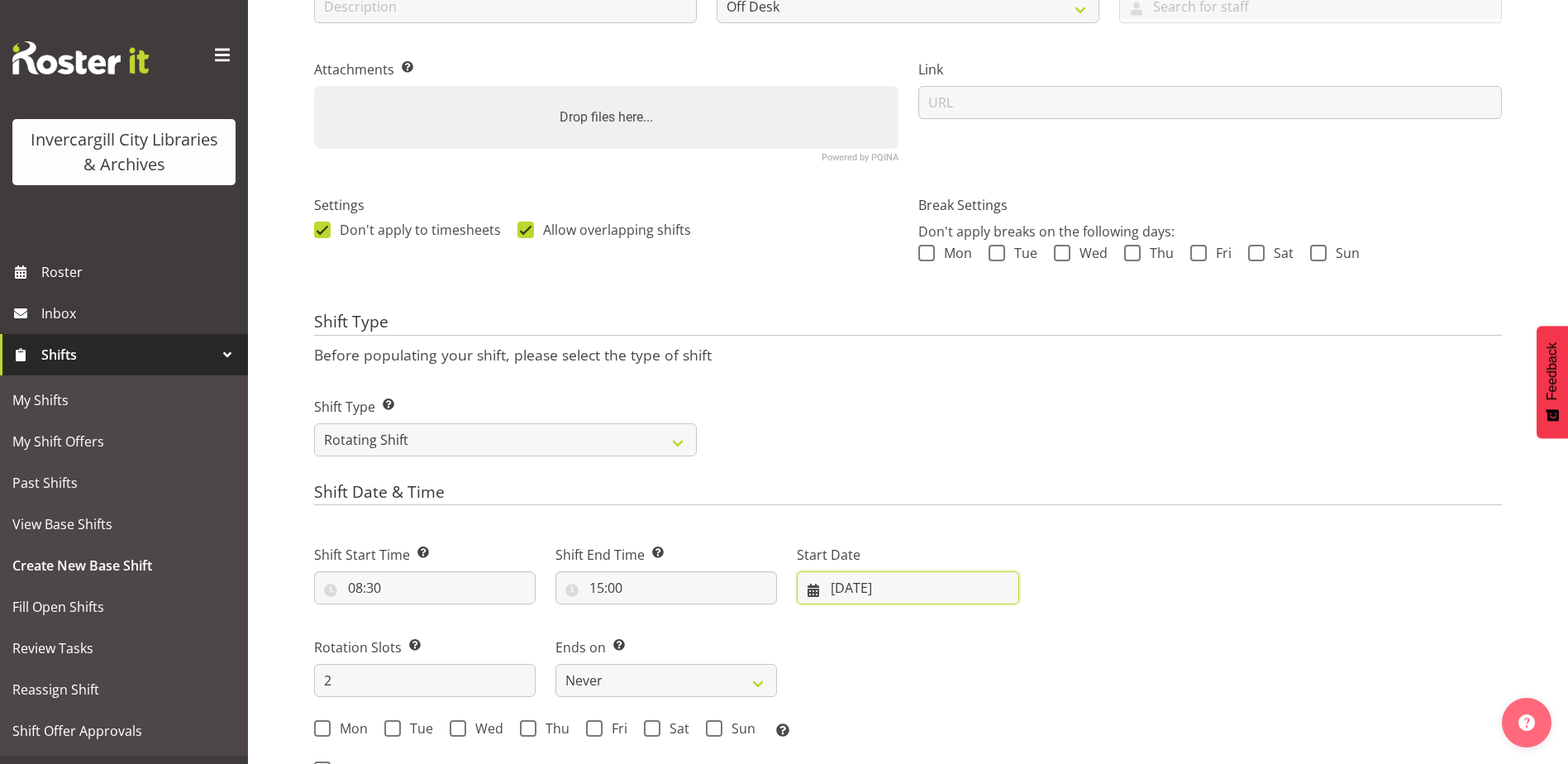
click at [851, 581] on input "[DATE]" at bounding box center [908, 588] width 222 height 33
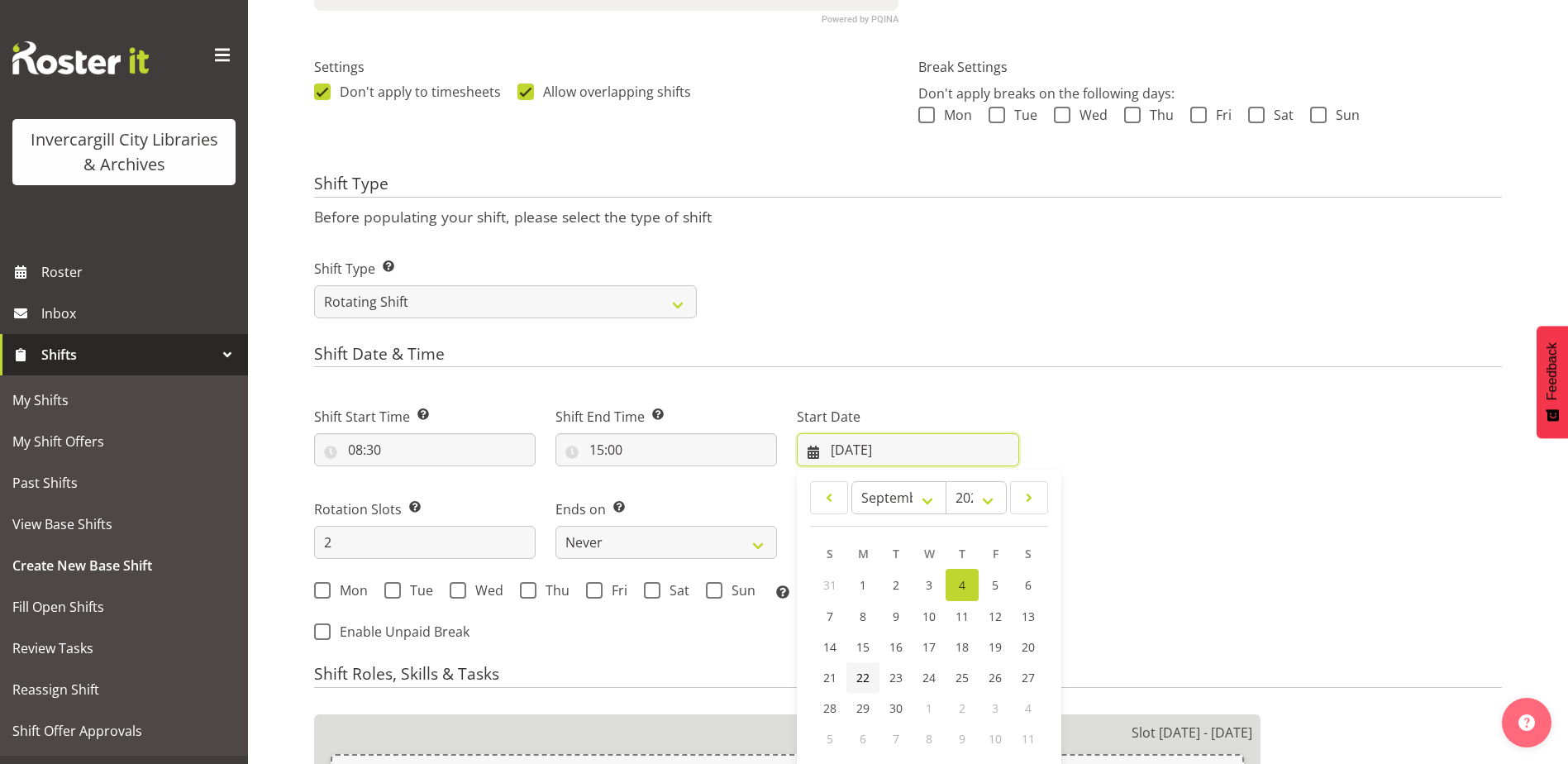
scroll to position [562, 0]
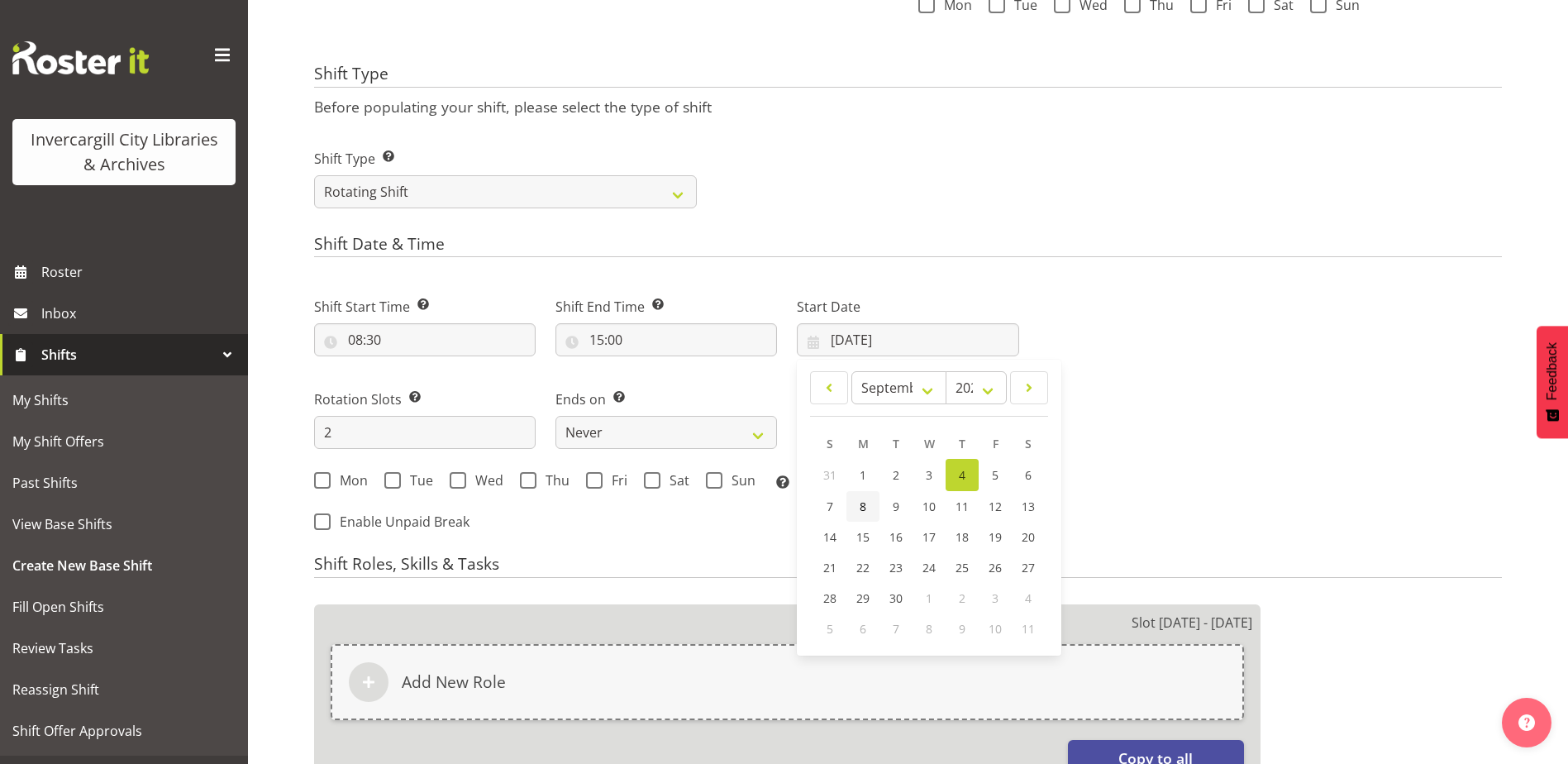
click at [849, 505] on link "8" at bounding box center [863, 506] width 33 height 31
type input "[DATE]"
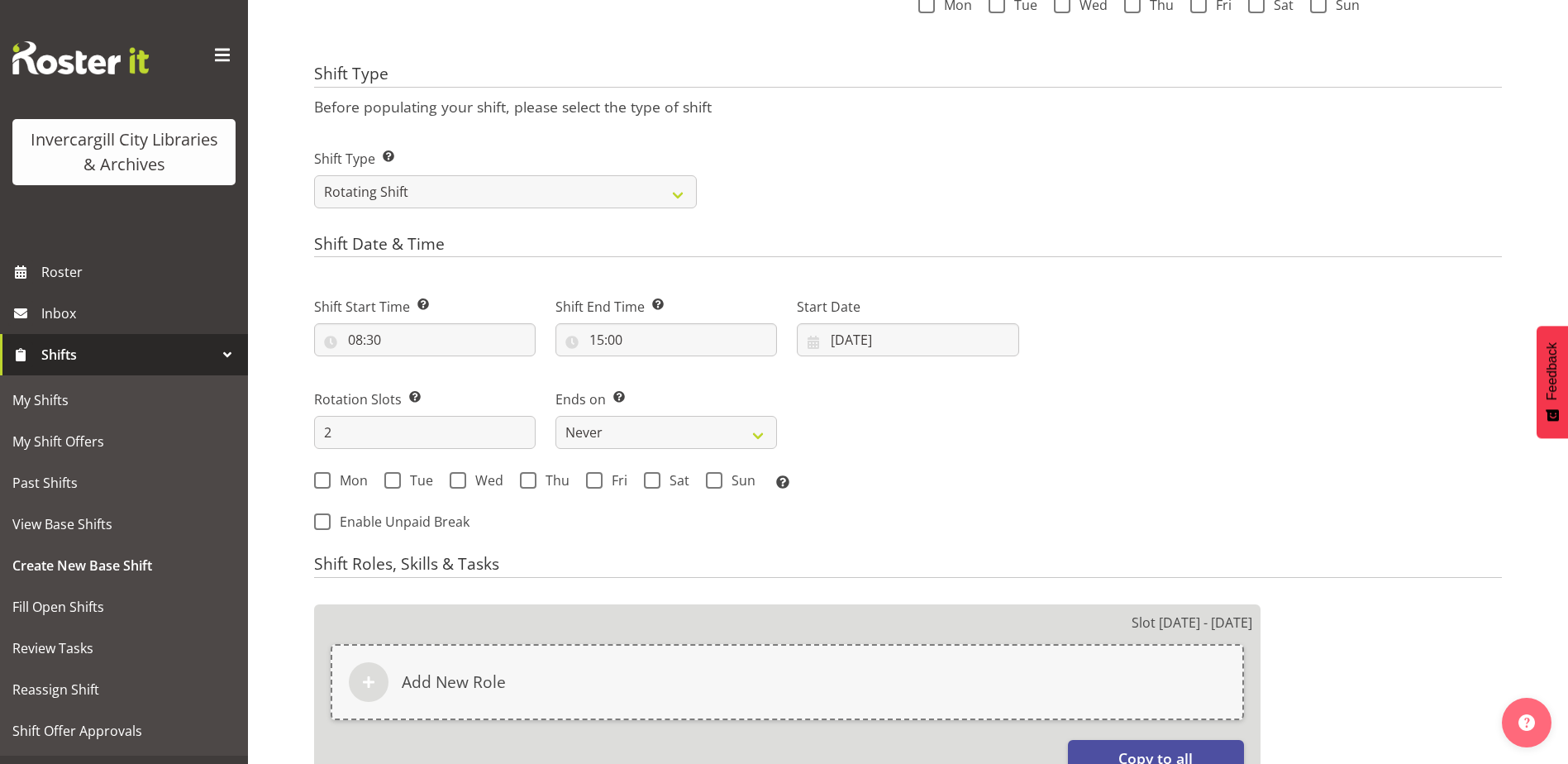
click at [1135, 436] on div "Next Shifts" at bounding box center [1270, 409] width 483 height 272
drag, startPoint x: 336, startPoint y: 441, endPoint x: 373, endPoint y: 442, distance: 37.0
click at [336, 441] on input "2" at bounding box center [425, 432] width 222 height 33
type input "5"
click at [319, 478] on span at bounding box center [322, 480] width 17 height 17
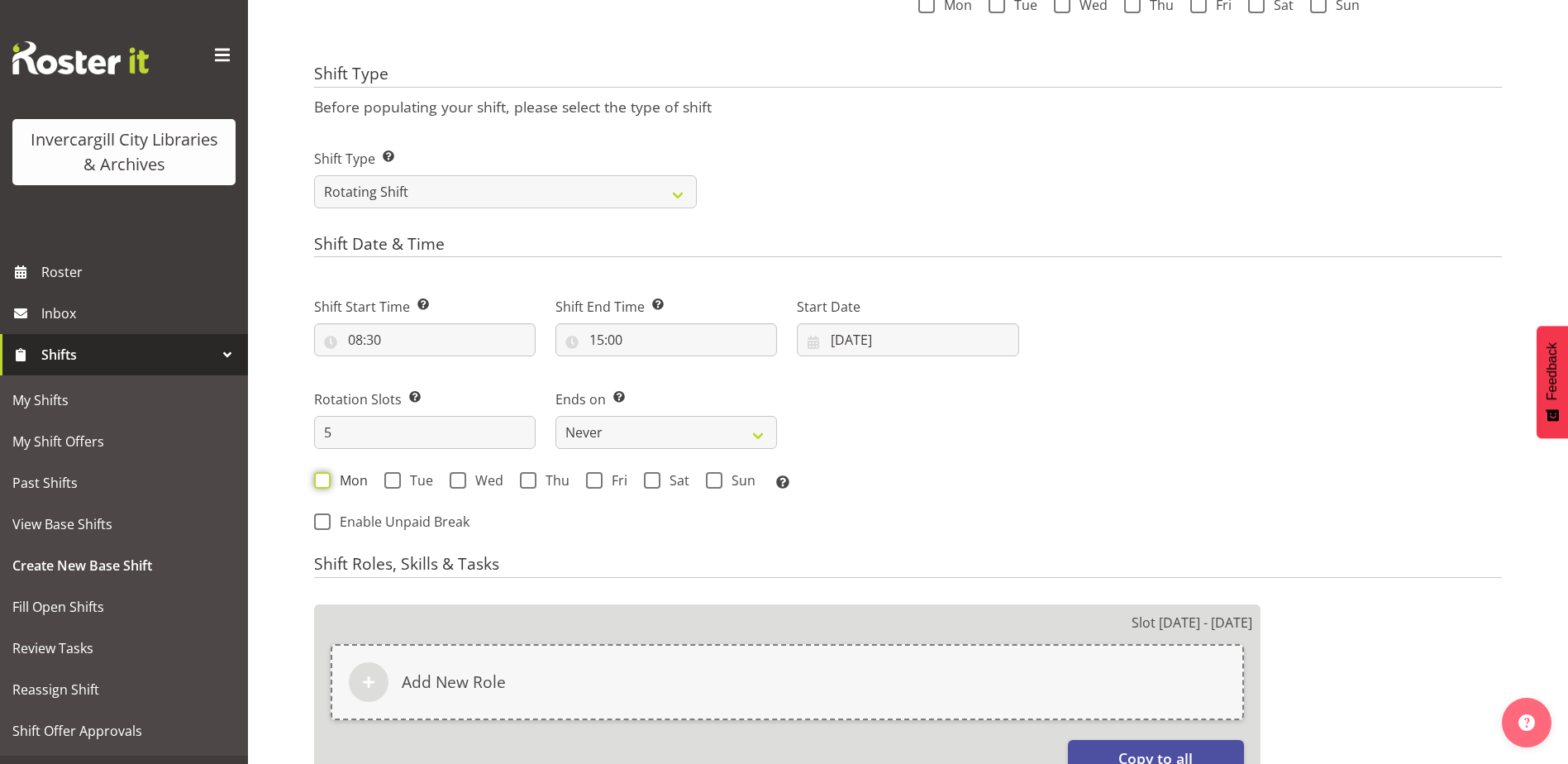
click at [319, 478] on input "Mon" at bounding box center [320, 480] width 10 height 10
checkbox input "true"
click at [395, 479] on span at bounding box center [392, 480] width 17 height 17
click at [395, 479] on input "Tue" at bounding box center [389, 480] width 10 height 10
checkbox input "true"
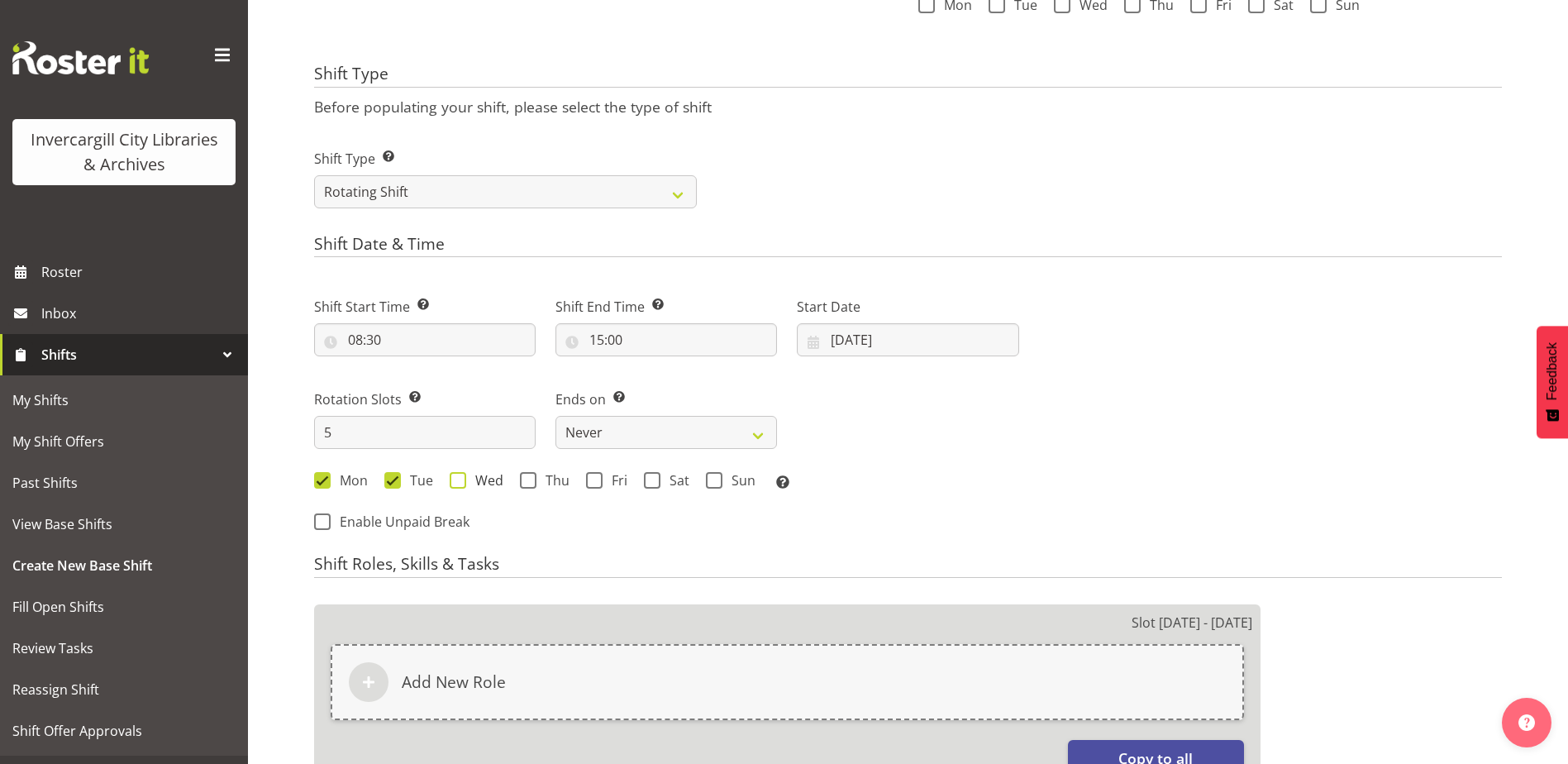
click at [457, 478] on span at bounding box center [457, 480] width 17 height 17
click at [457, 478] on input "Wed" at bounding box center [455, 480] width 10 height 10
checkbox input "true"
click at [523, 482] on span at bounding box center [527, 480] width 17 height 17
click at [523, 482] on input "Thu" at bounding box center [525, 480] width 10 height 10
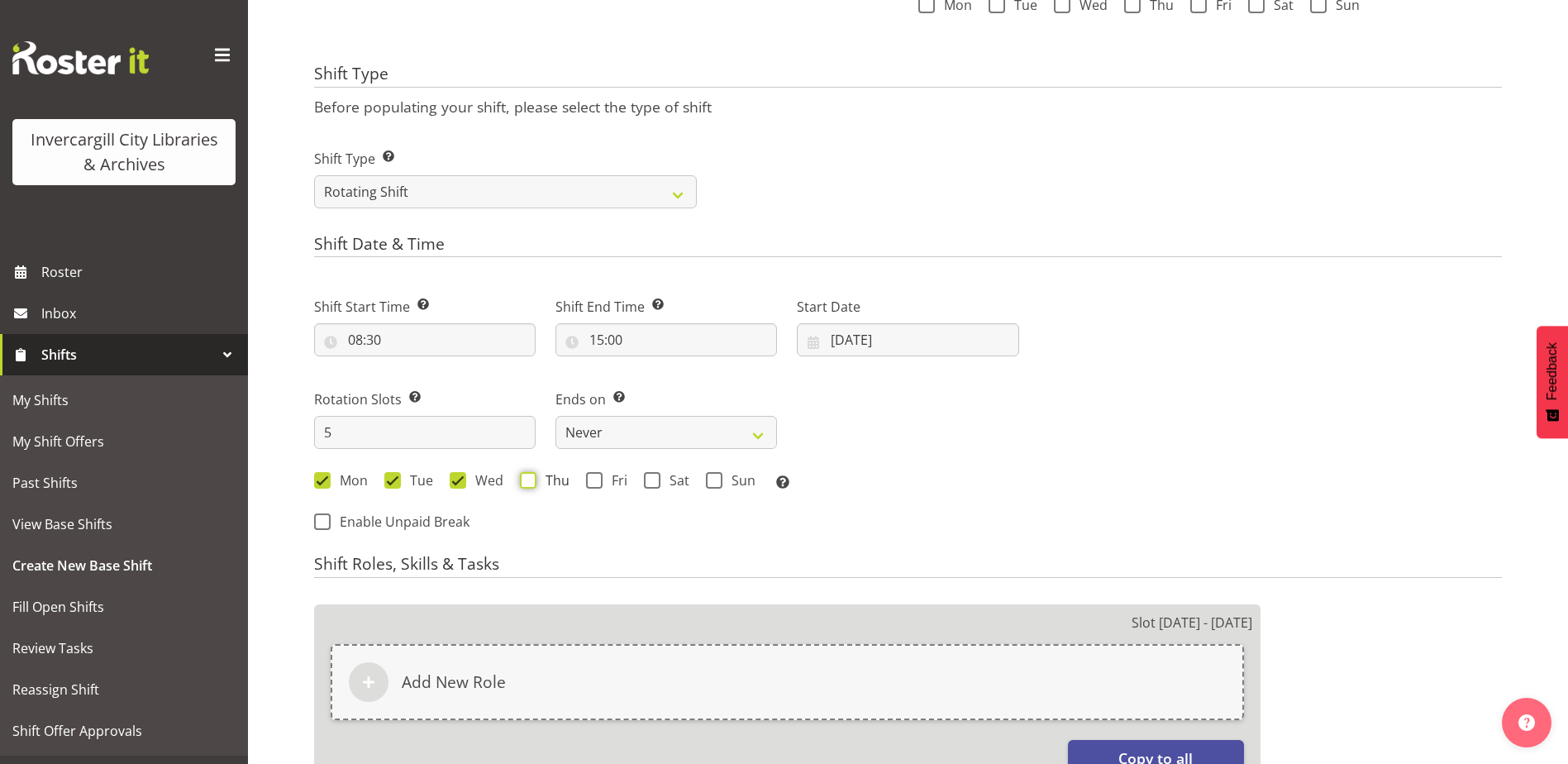
checkbox input "true"
click at [599, 476] on span at bounding box center [594, 480] width 17 height 17
click at [596, 476] on input "Fri" at bounding box center [591, 480] width 10 height 10
checkbox input "true"
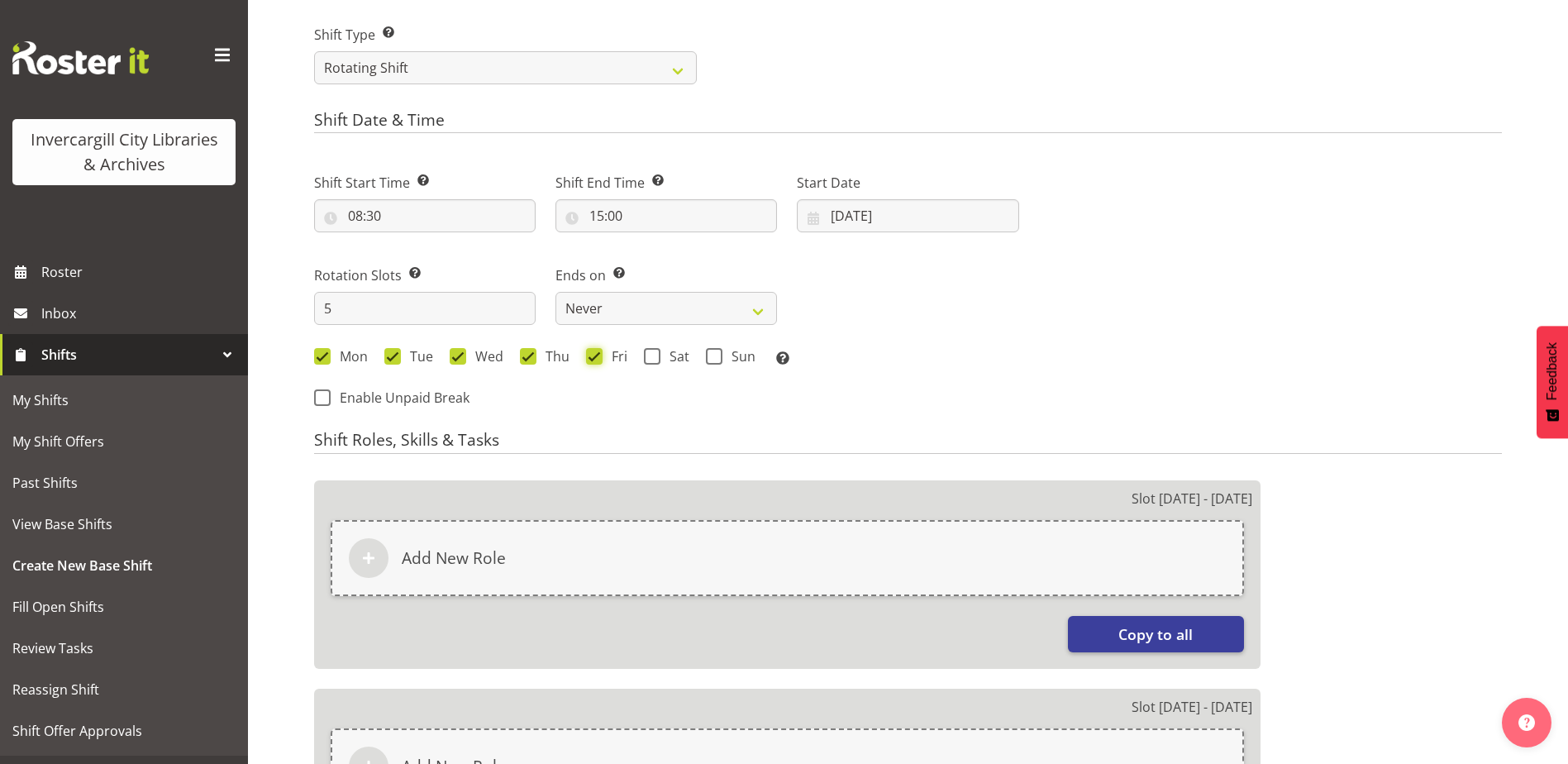
scroll to position [892, 0]
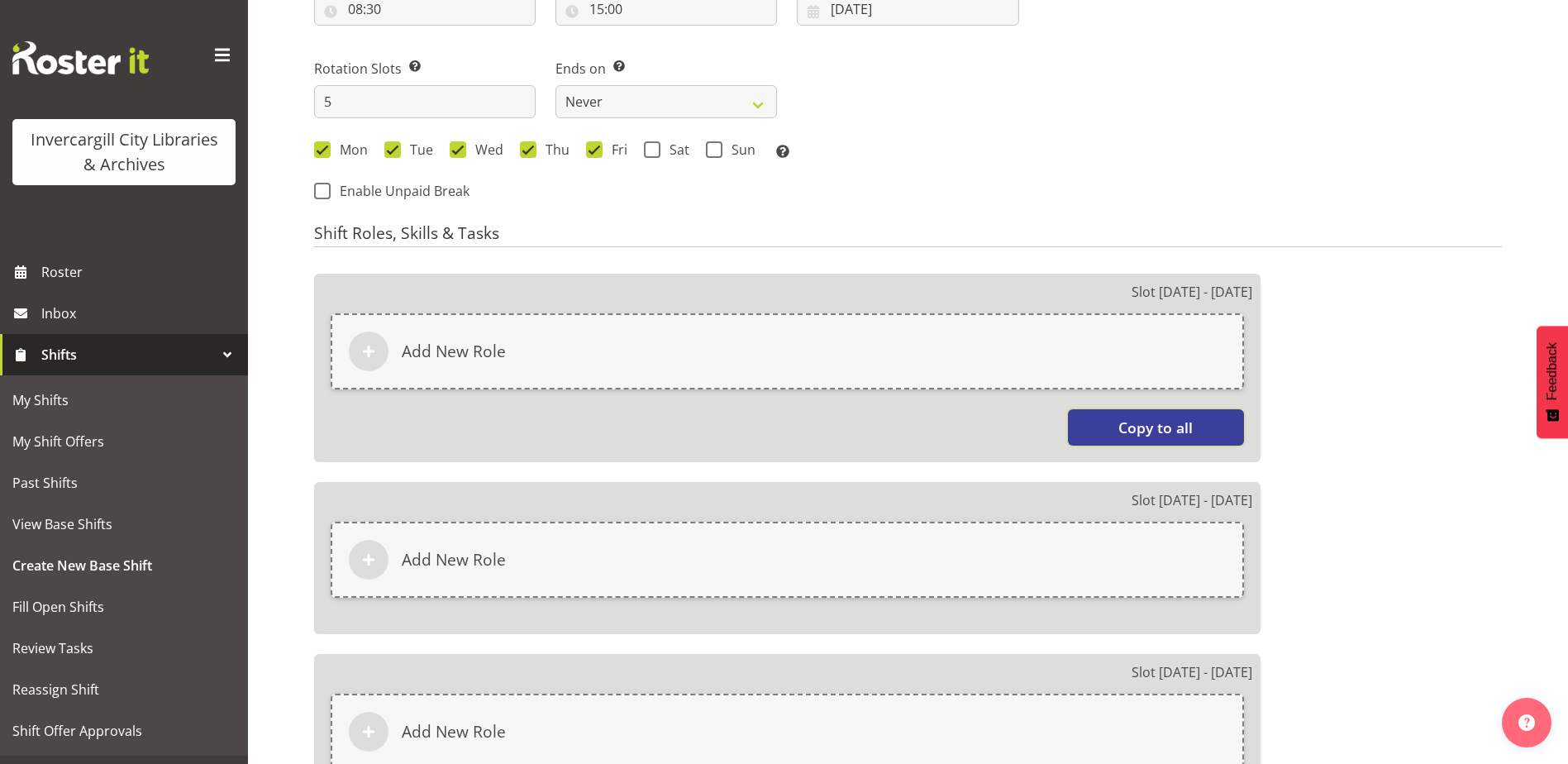
click at [1159, 430] on span "Copy to all" at bounding box center [1155, 427] width 74 height 22
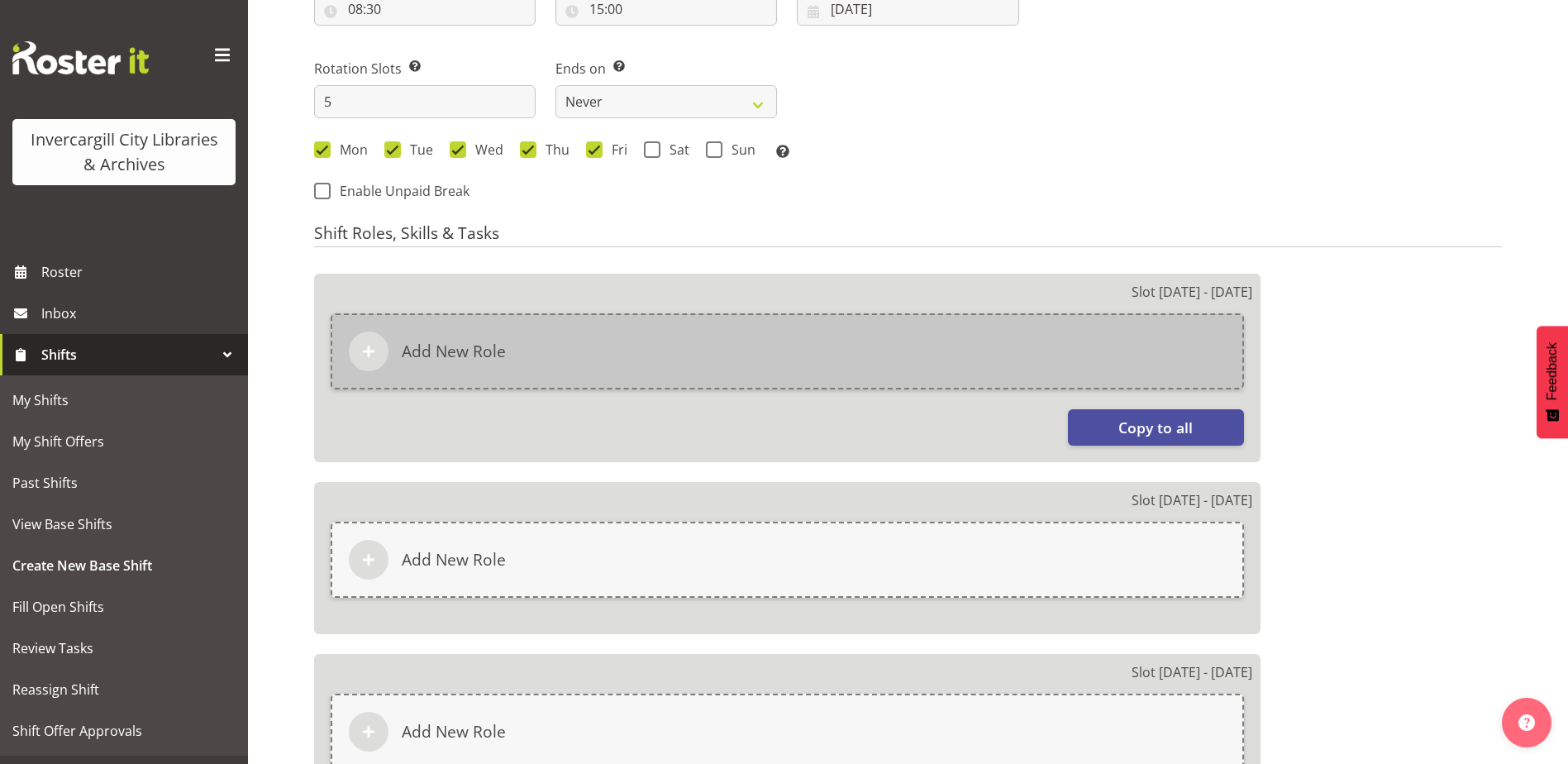
click at [836, 361] on div "Add New Role" at bounding box center [787, 351] width 913 height 76
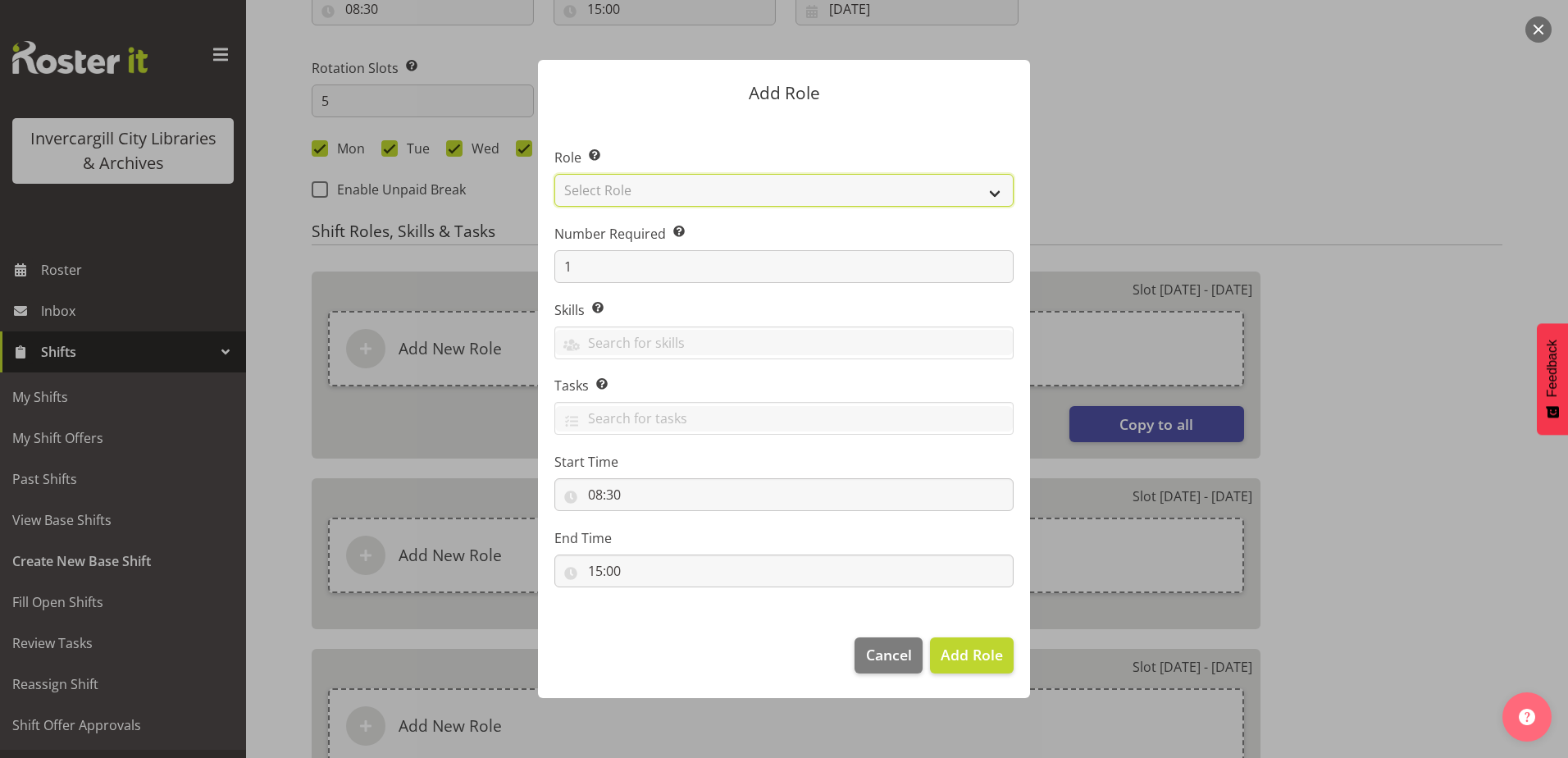
click at [630, 187] on select "Select Role 1st floor desk AQ operator Business Support Team member Casual Cust…" at bounding box center [784, 191] width 459 height 33
select select "1527"
click at [554, 174] on select "Select Role 1st floor desk AQ operator Business Support Team member Casual Cust…" at bounding box center [784, 191] width 459 height 33
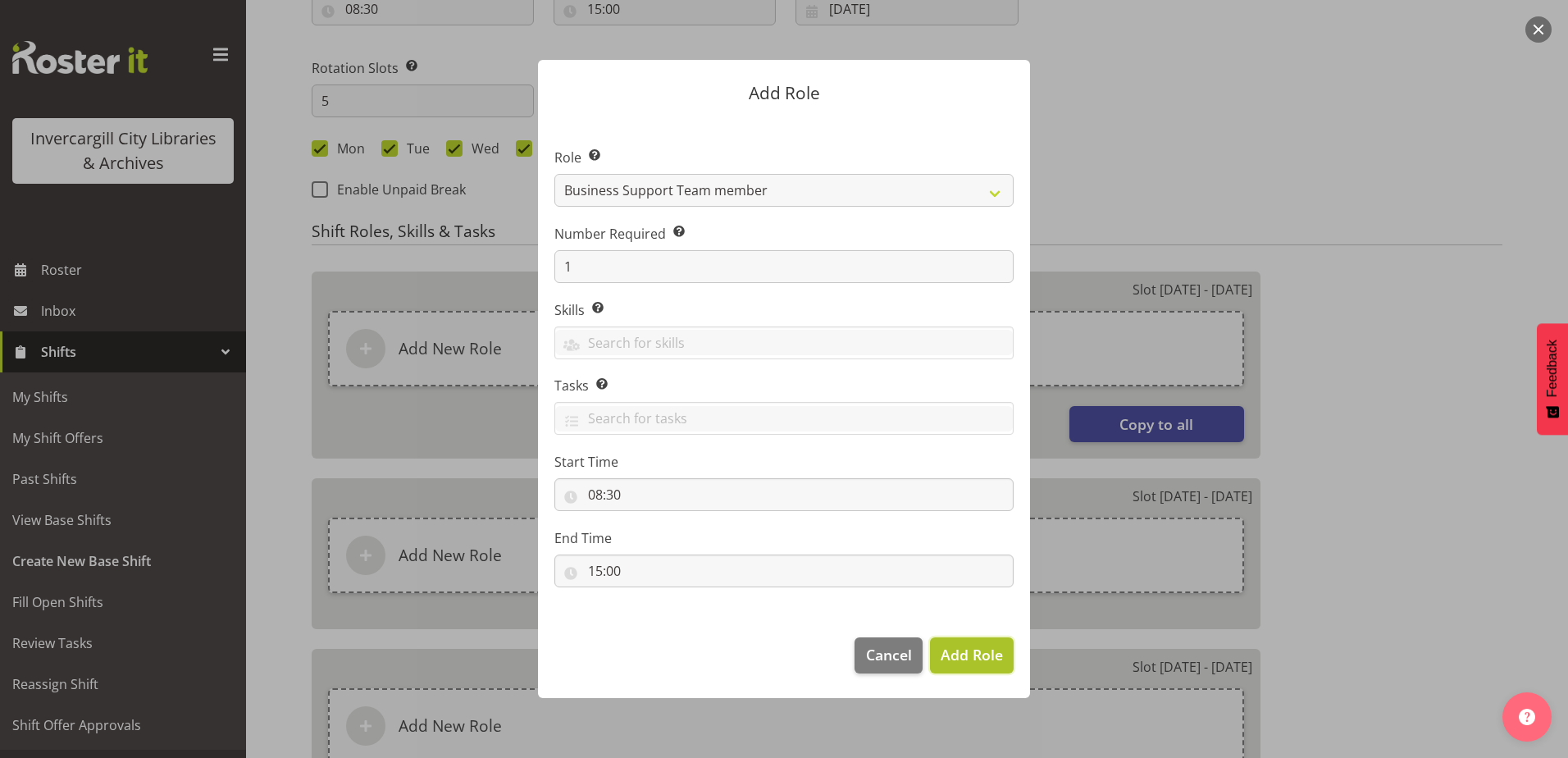
click at [983, 649] on span "Add Role" at bounding box center [972, 654] width 62 height 20
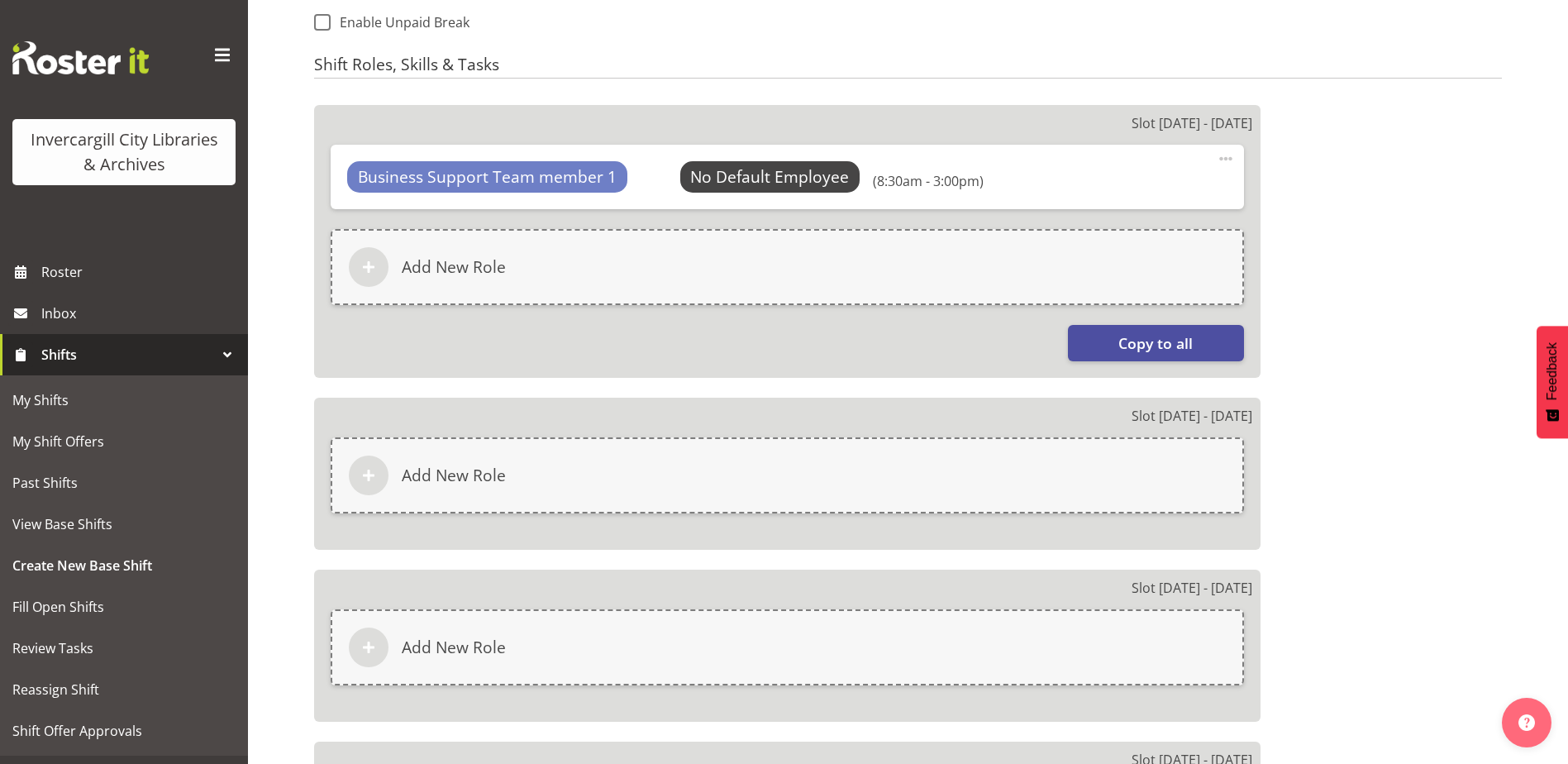
scroll to position [1058, 0]
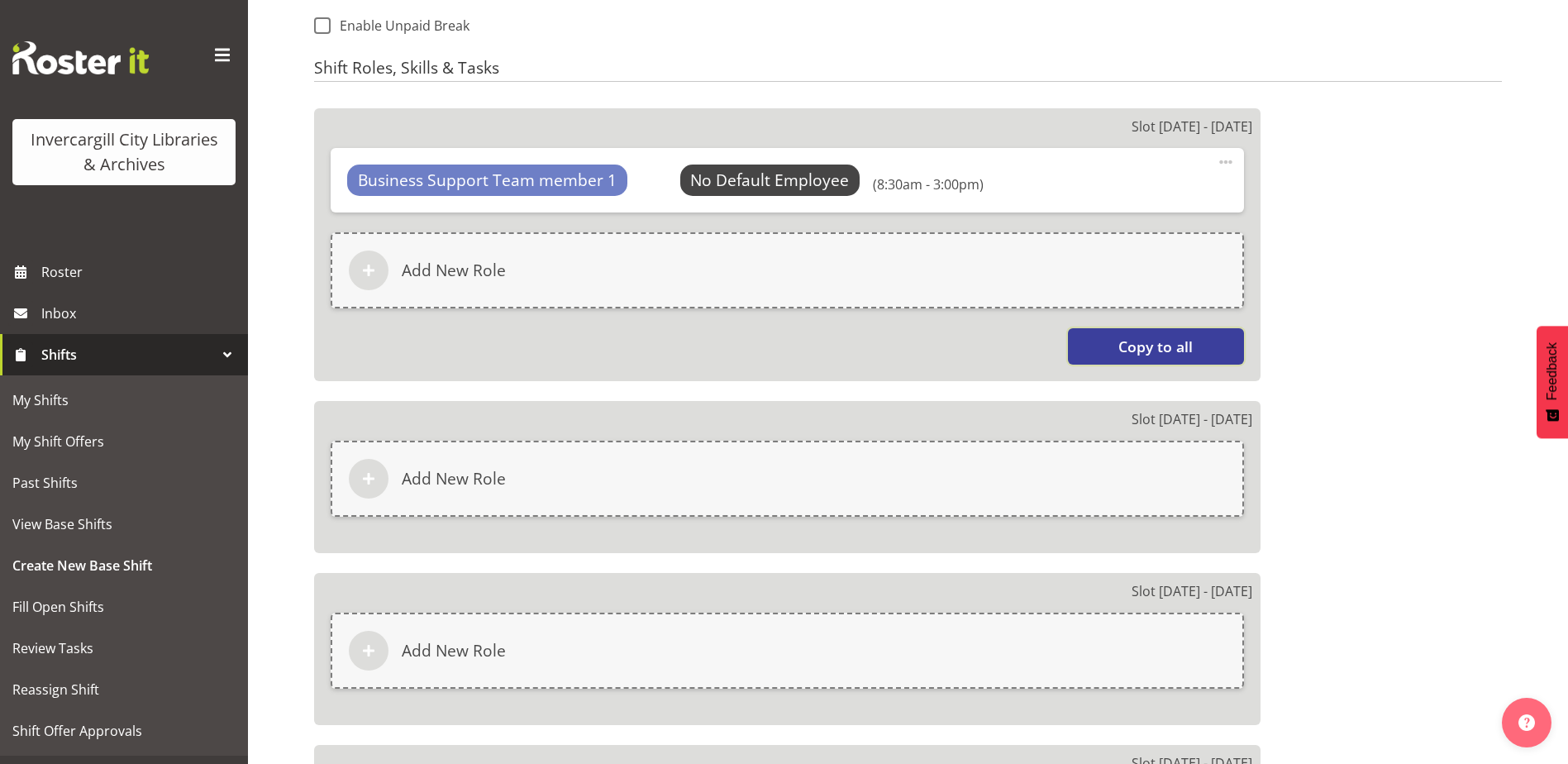
click at [1128, 346] on span "Copy to all" at bounding box center [1155, 346] width 74 height 22
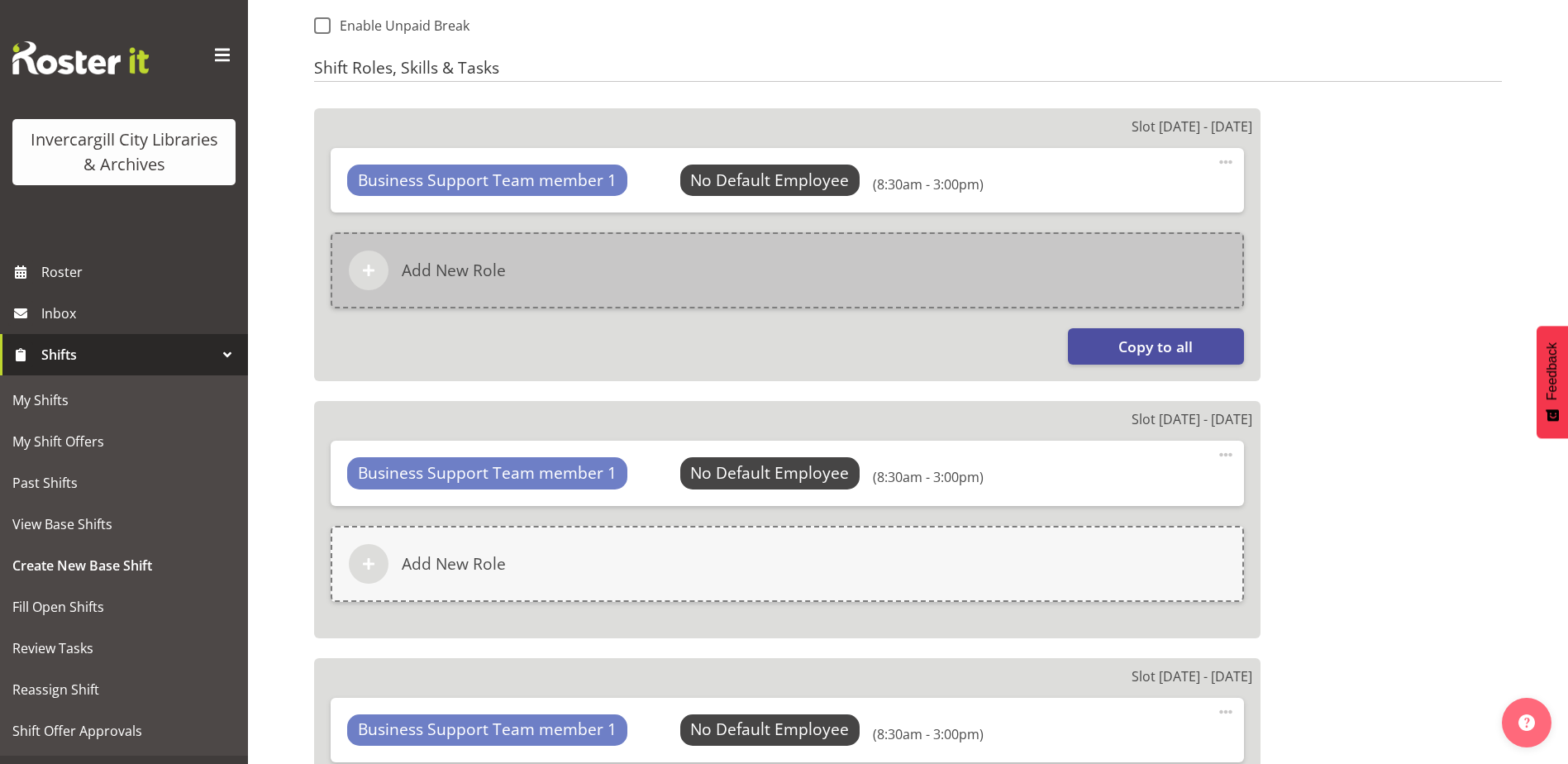
click at [660, 274] on div "Add New Role" at bounding box center [787, 270] width 913 height 76
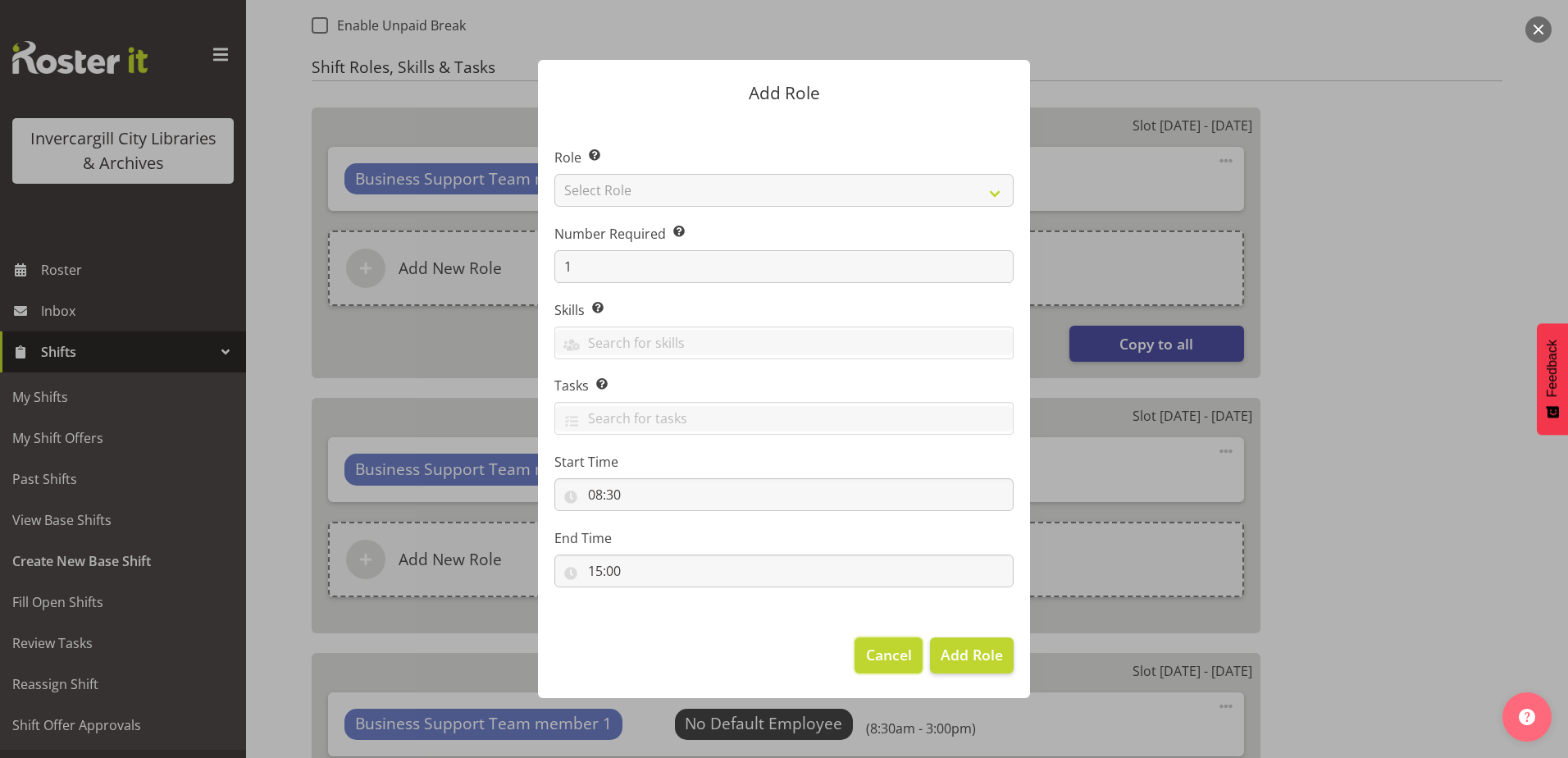
drag, startPoint x: 890, startPoint y: 653, endPoint x: 883, endPoint y: 645, distance: 10.6
click at [888, 651] on span "Cancel" at bounding box center [889, 654] width 46 height 22
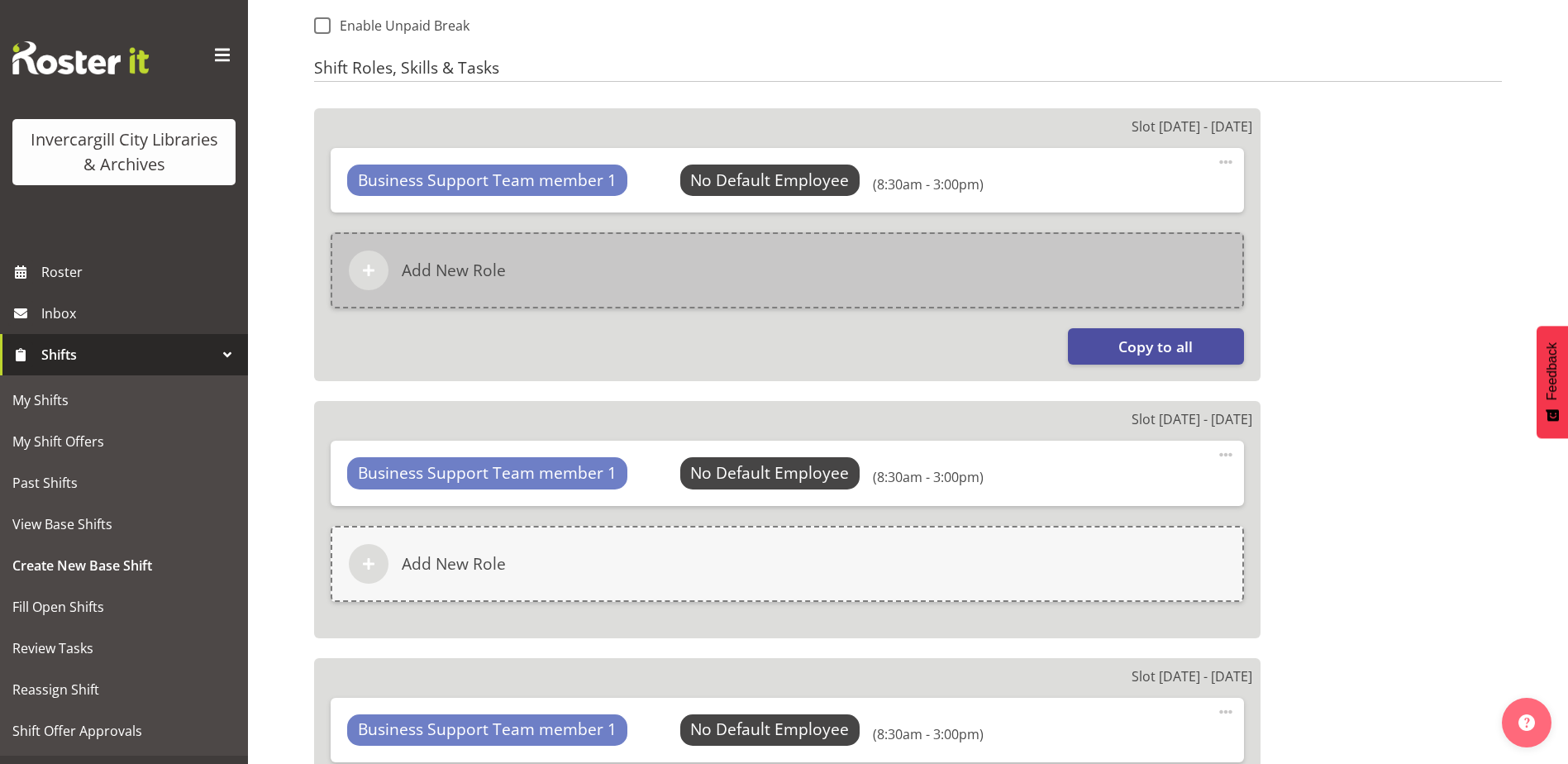
click at [493, 273] on h6 "Add New Role" at bounding box center [453, 270] width 104 height 20
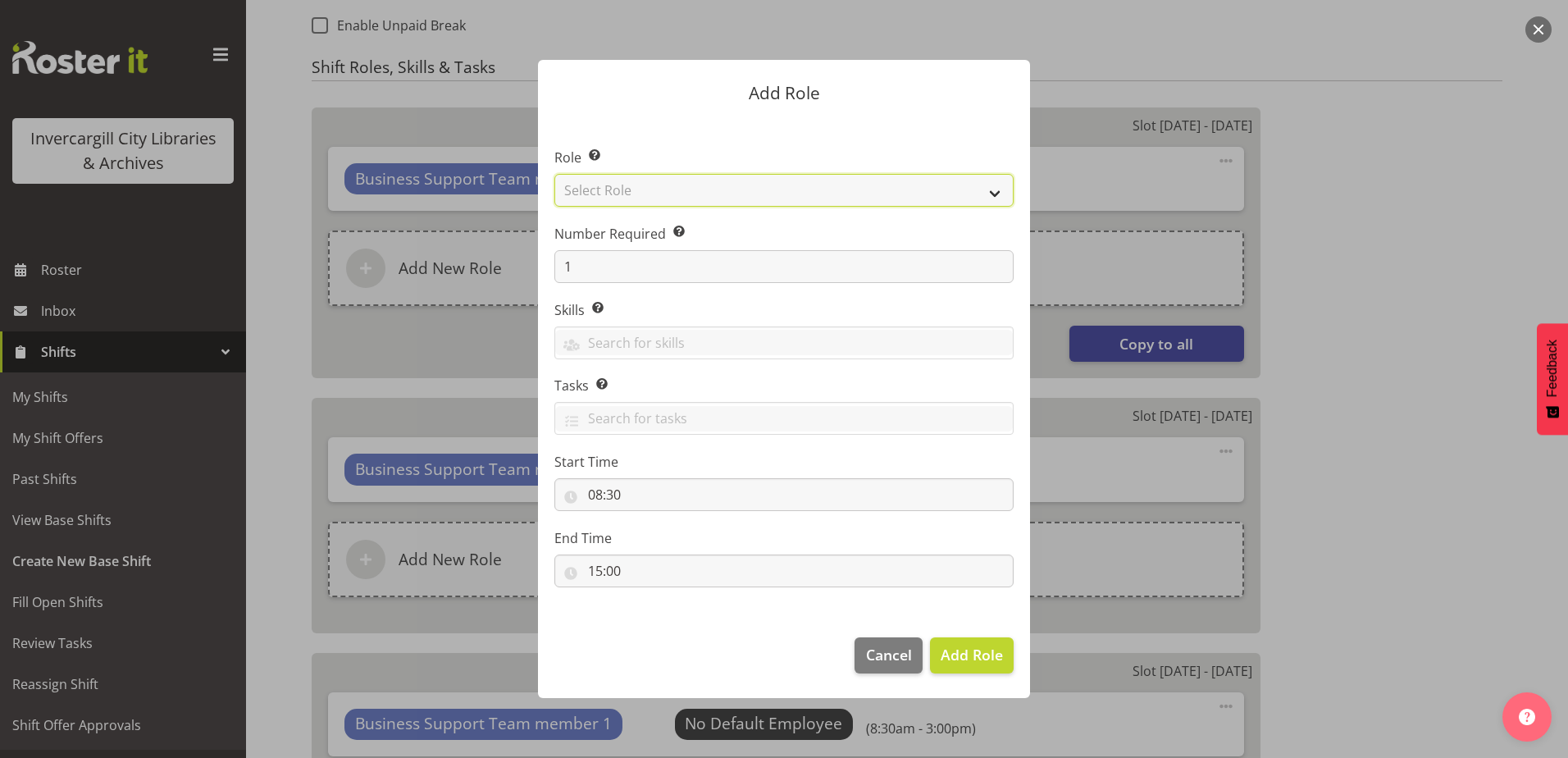
click at [632, 195] on select "Select Role 1st floor desk AQ operator Business Support Team member Casual Cust…" at bounding box center [784, 191] width 459 height 33
select select "1527"
click at [554, 174] on select "Select Role 1st floor desk AQ operator Business Support Team member Casual Cust…" at bounding box center [784, 191] width 459 height 33
click at [615, 494] on input "08:30" at bounding box center [784, 495] width 459 height 33
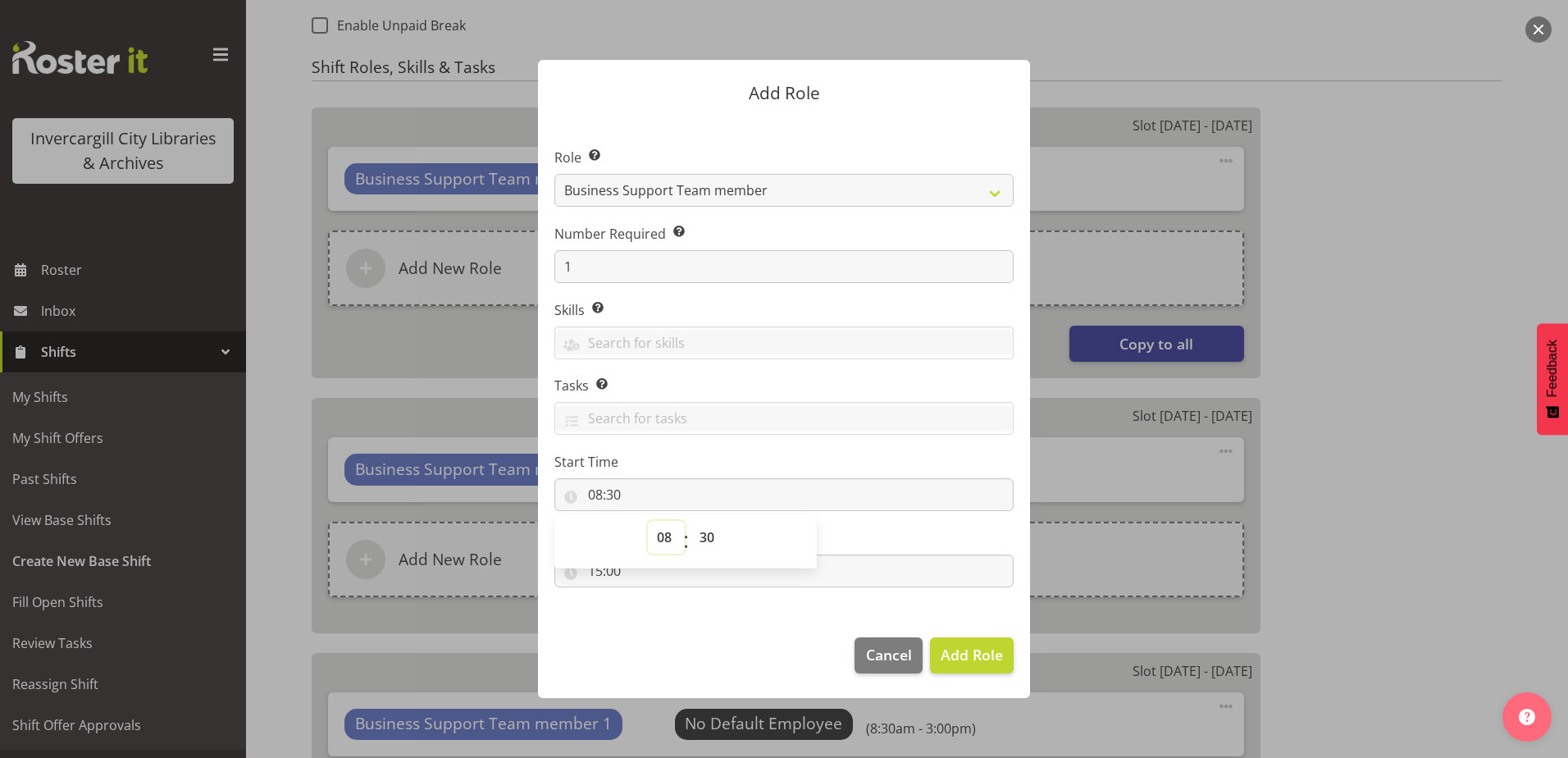
click at [669, 534] on select "00 01 02 03 04 05 06 07 08 09 10 11 12 13 14 15 16 17 18 19 20 21 22 23" at bounding box center [666, 537] width 37 height 33
select select "11"
click at [648, 521] on select "00 01 02 03 04 05 06 07 08 09 10 11 12 13 14 15 16 17 18 19 20 21 22 23" at bounding box center [666, 537] width 37 height 33
type input "11:30"
click at [888, 464] on label "Start Time" at bounding box center [784, 462] width 459 height 20
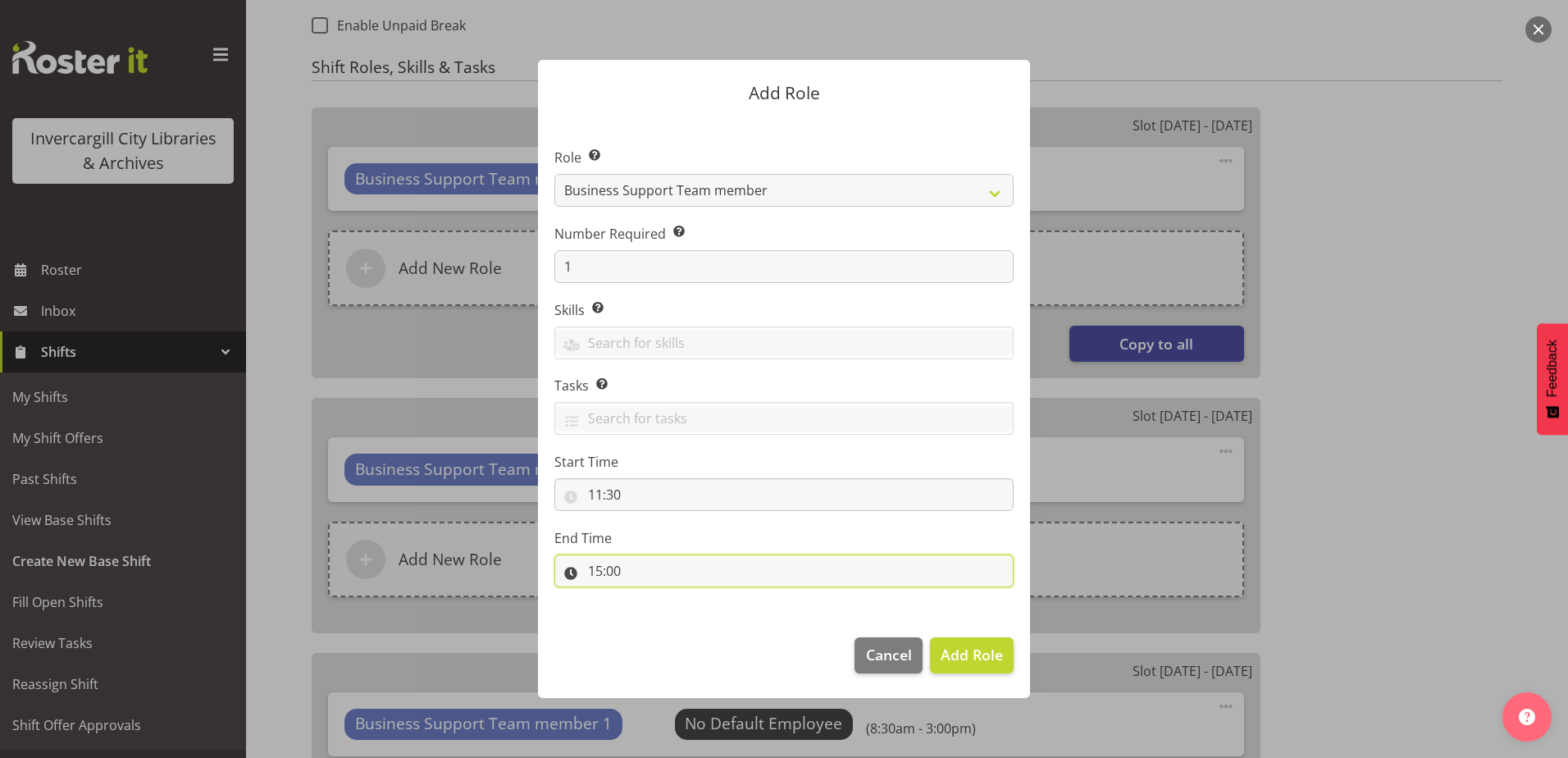
click at [695, 567] on input "15:00" at bounding box center [784, 571] width 459 height 33
click at [669, 611] on select "00 01 02 03 04 05 06 07 08 09 10 11 12 13 14 15 16 17 18 19 20 21 22 23" at bounding box center [666, 613] width 37 height 33
select select "17"
click at [648, 597] on select "00 01 02 03 04 05 06 07 08 09 10 11 12 13 14 15 16 17 18 19 20 21 22 23" at bounding box center [666, 613] width 37 height 33
type input "17:00"
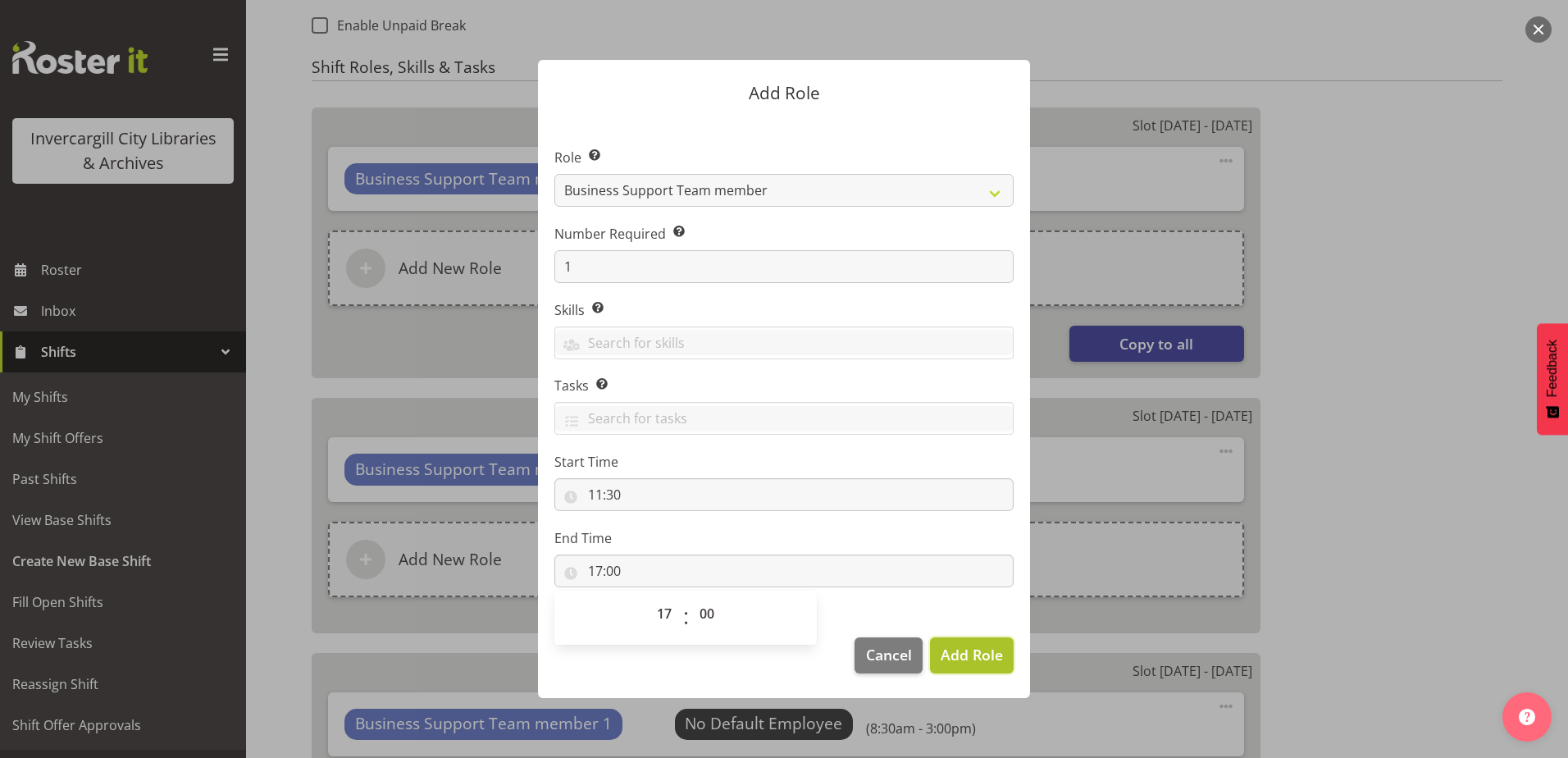
click at [942, 660] on span "Add Role" at bounding box center [972, 654] width 62 height 20
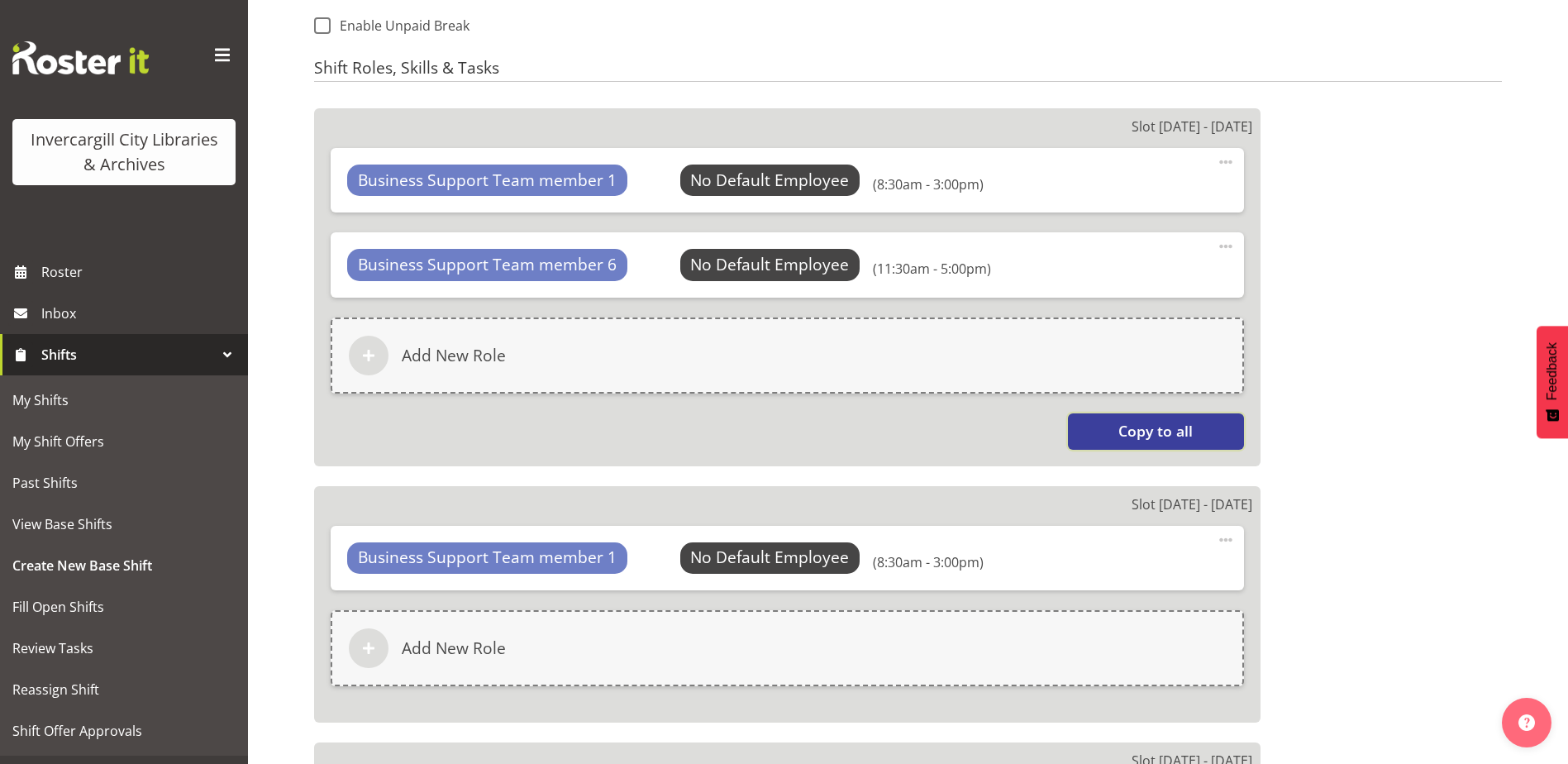
click at [1143, 437] on span "Copy to all" at bounding box center [1155, 430] width 74 height 22
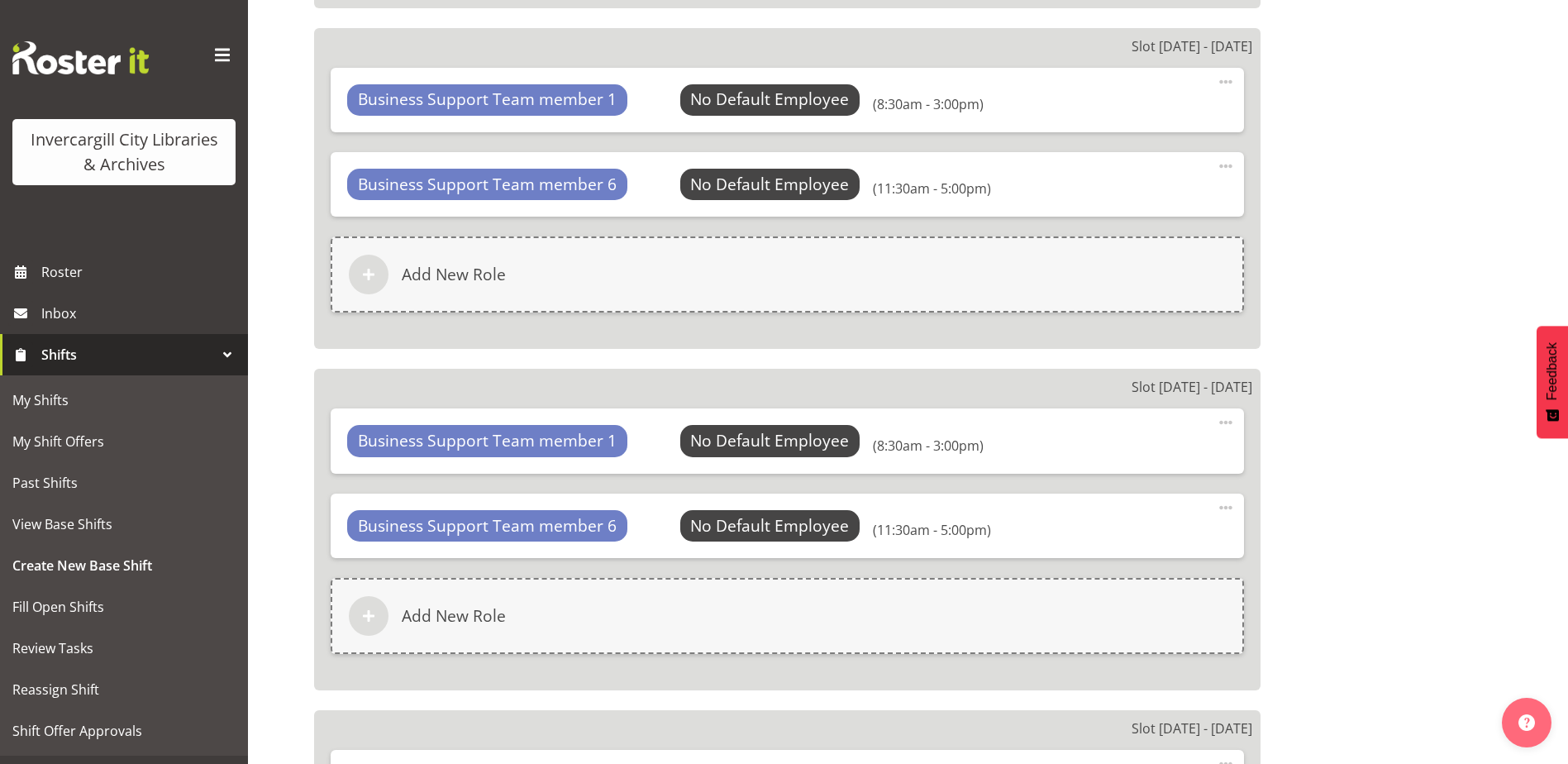
scroll to position [1554, 0]
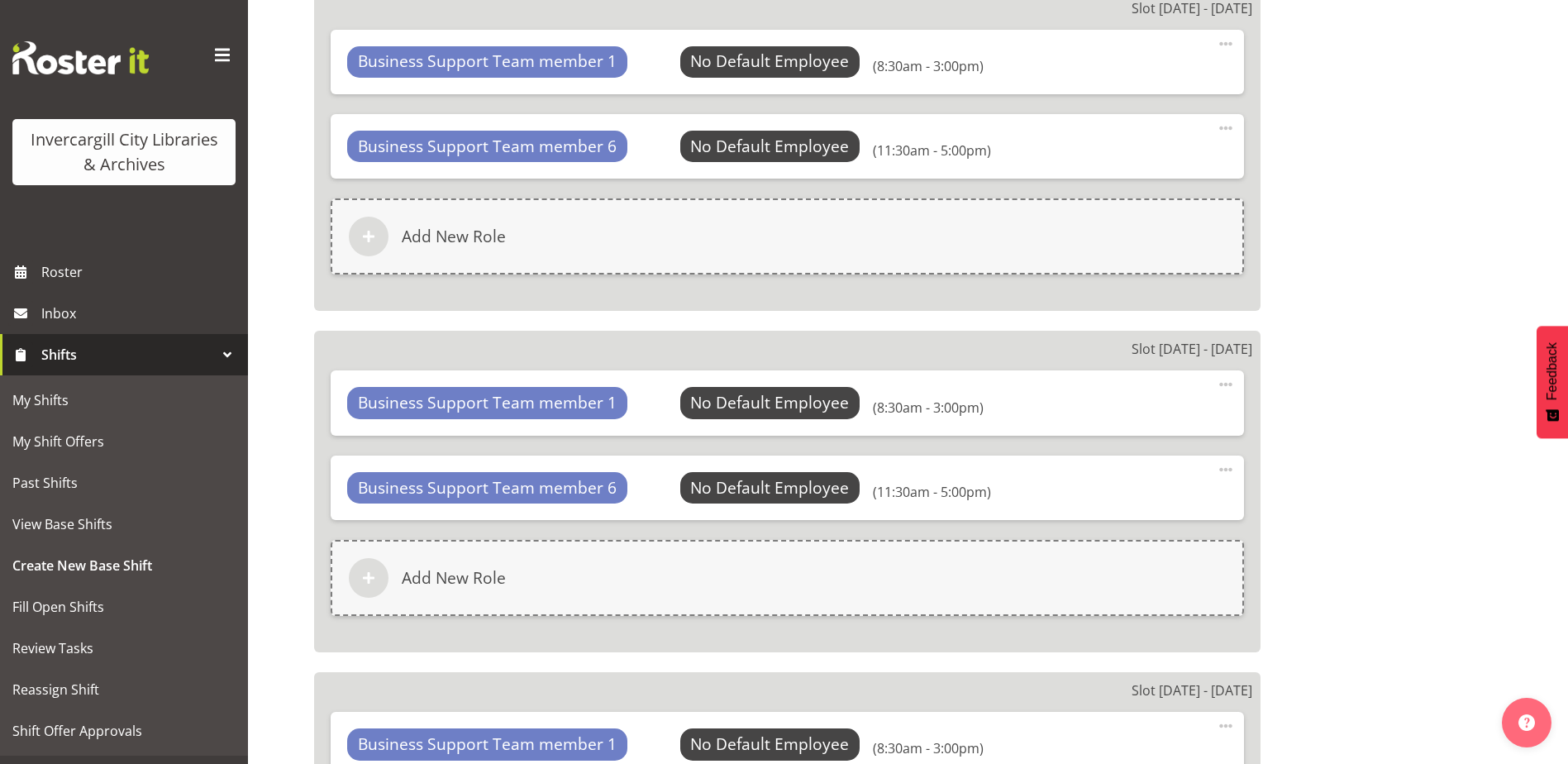
click at [1221, 380] on span at bounding box center [1226, 384] width 20 height 20
click at [1156, 416] on link "Edit" at bounding box center [1157, 424] width 159 height 30
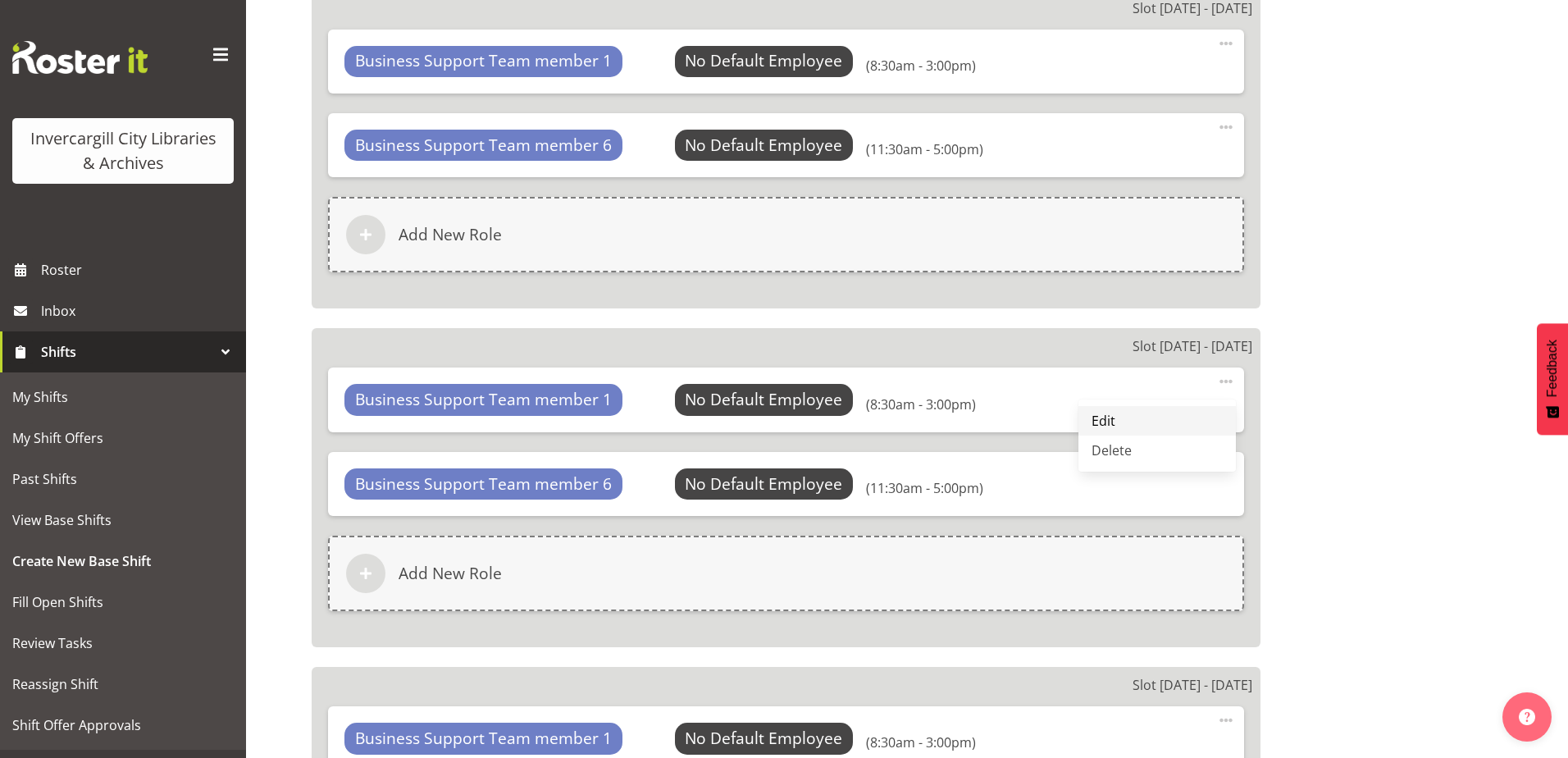
select select "8"
select select "30"
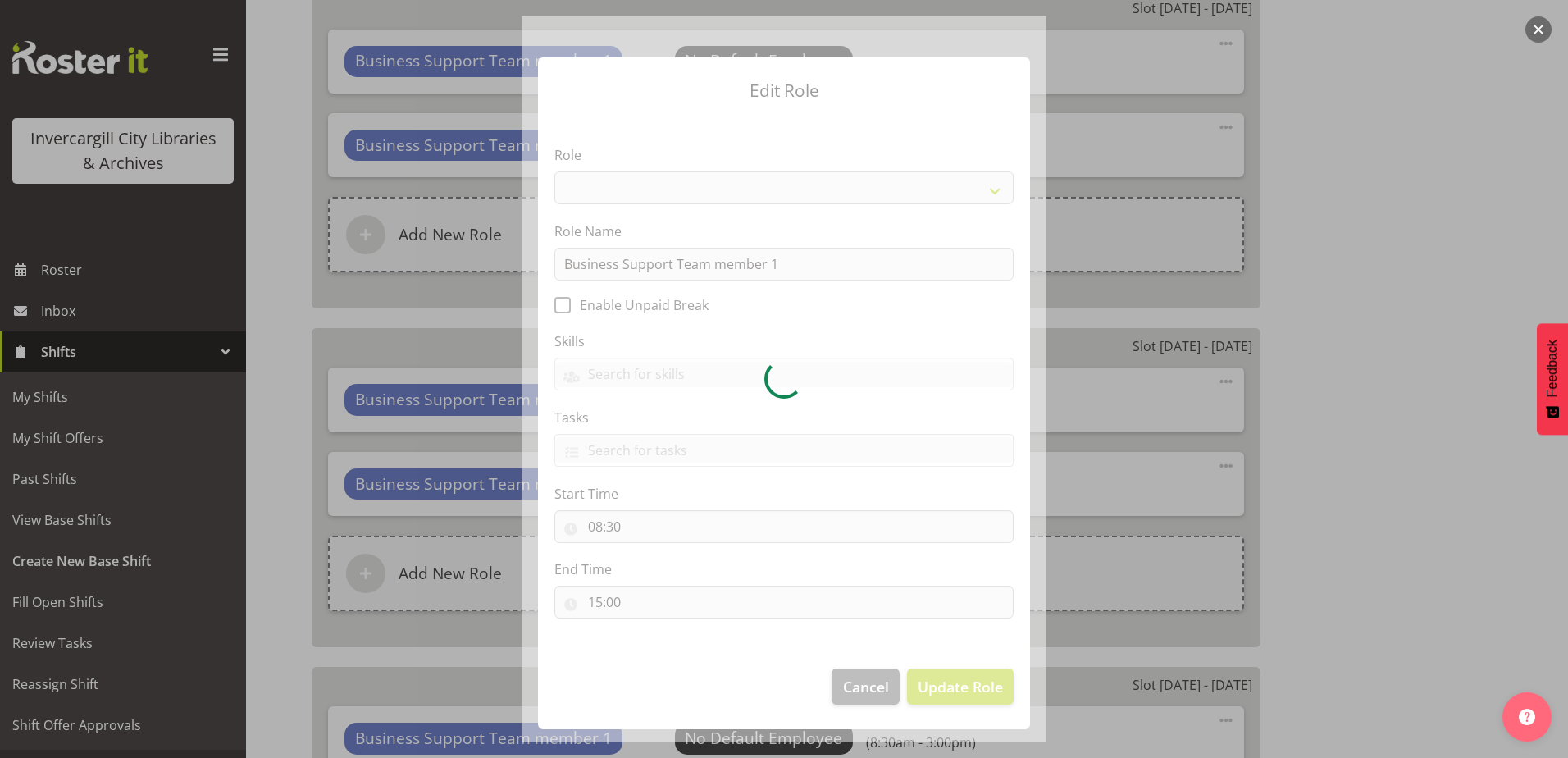
select select "1527"
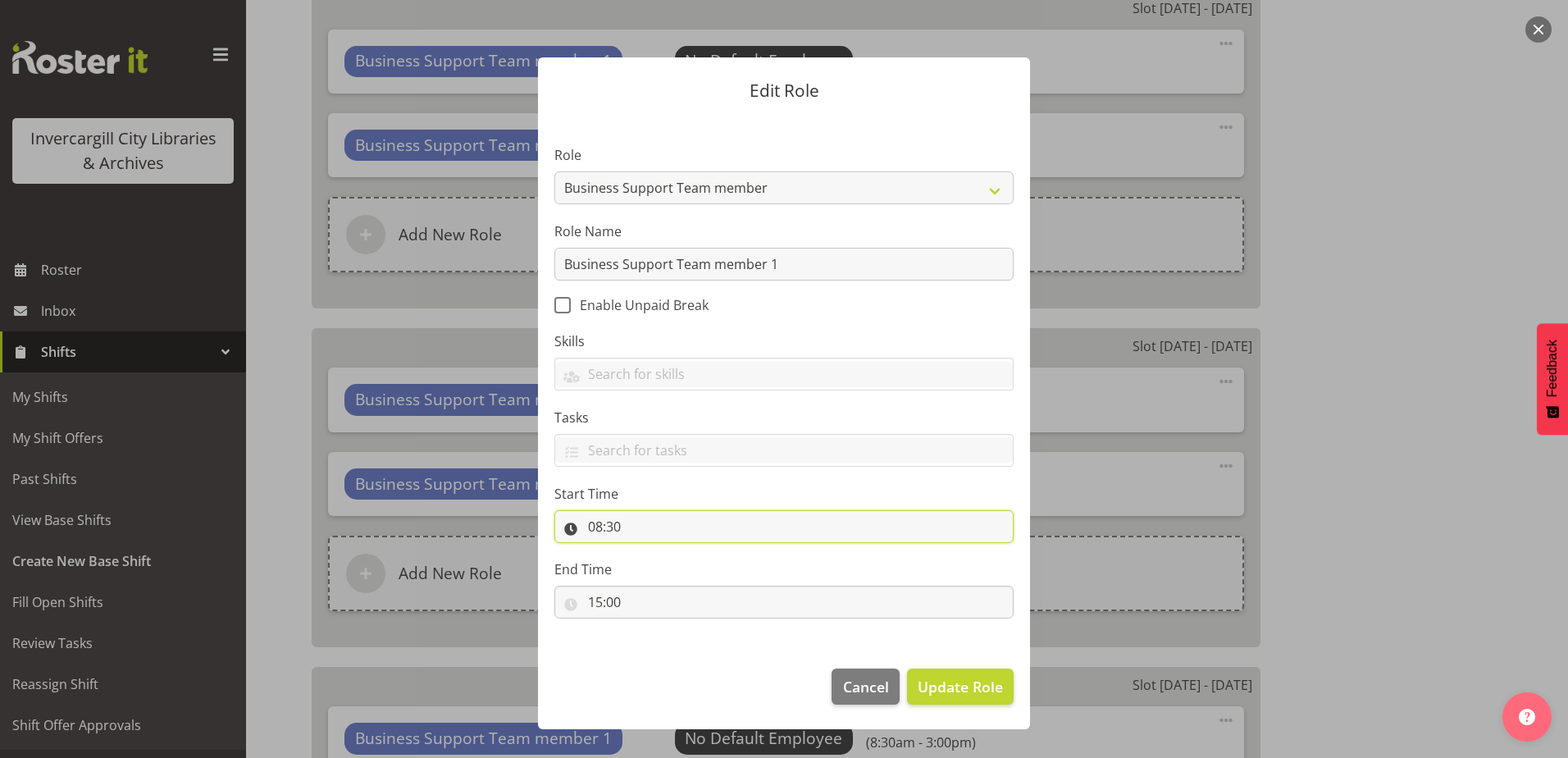
click at [632, 525] on input "08:30" at bounding box center [784, 527] width 459 height 33
click at [669, 568] on select "00 01 02 03 04 05 06 07 08 09 10 11 12 13 14 15 16 17 18 19 20 21 22 23" at bounding box center [666, 569] width 37 height 33
select select "10"
click at [648, 553] on select "00 01 02 03 04 05 06 07 08 09 10 11 12 13 14 15 16 17 18 19 20 21 22 23" at bounding box center [666, 569] width 37 height 33
type input "10:30"
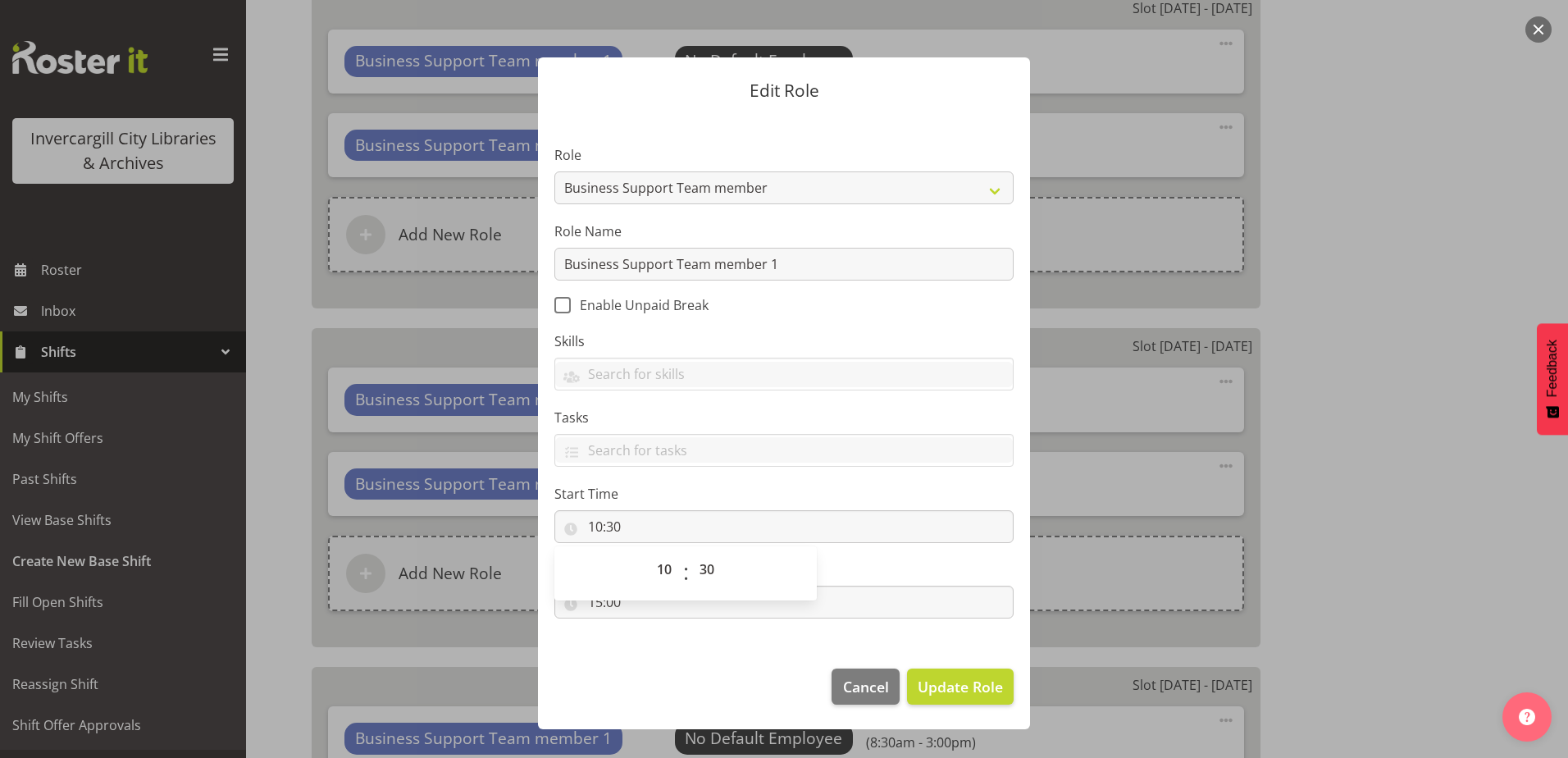
click at [930, 639] on section "Role 1st floor desk AQ operator Business Support Team member Casual Customer Ex…" at bounding box center [784, 383] width 492 height 536
click at [645, 614] on input "15:00" at bounding box center [784, 602] width 459 height 33
click at [673, 641] on select "00 01 02 03 04 05 06 07 08 09 10 11 12 13 14 15 16 17 18 19 20 21 22 23" at bounding box center [666, 645] width 37 height 33
select select "17"
click at [648, 628] on select "00 01 02 03 04 05 06 07 08 09 10 11 12 13 14 15 16 17 18 19 20 21 22 23" at bounding box center [666, 645] width 37 height 33
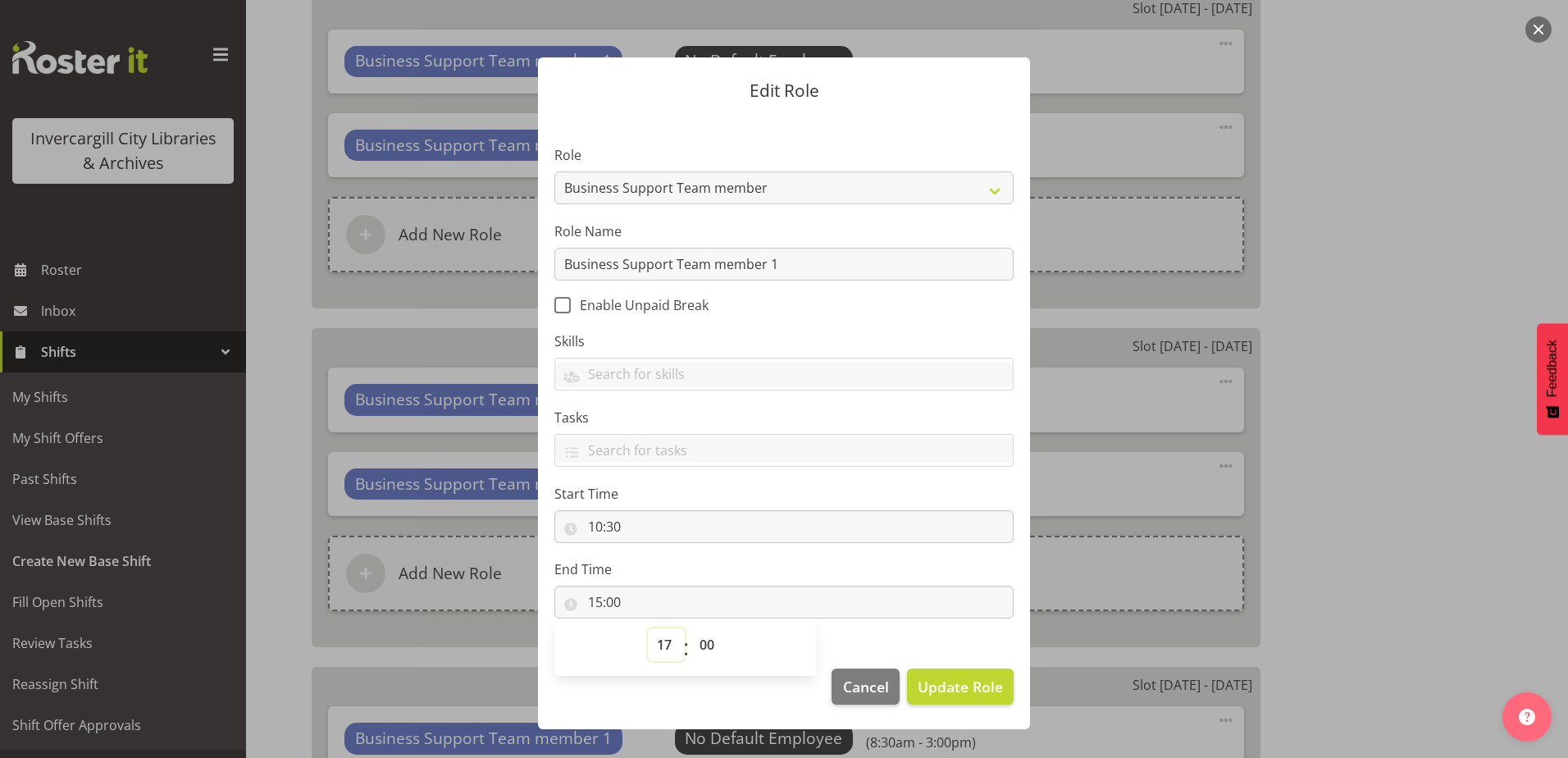
type input "17:00"
click at [977, 689] on span "Update Role" at bounding box center [960, 686] width 85 height 22
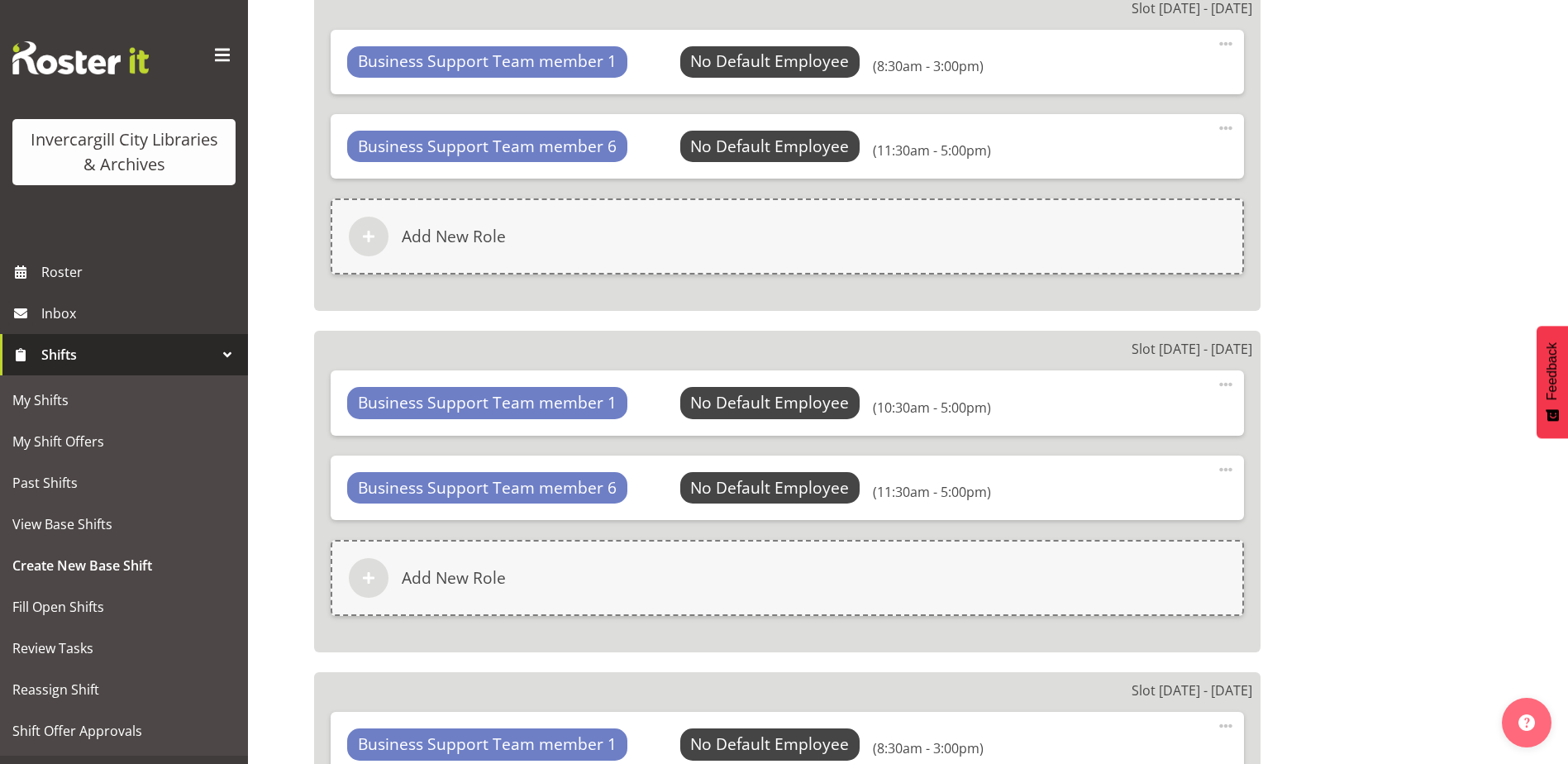
drag, startPoint x: 1228, startPoint y: 472, endPoint x: 1217, endPoint y: 472, distance: 11.0
click at [1224, 472] on span at bounding box center [1226, 469] width 20 height 20
click at [1111, 510] on link "Edit" at bounding box center [1157, 509] width 159 height 30
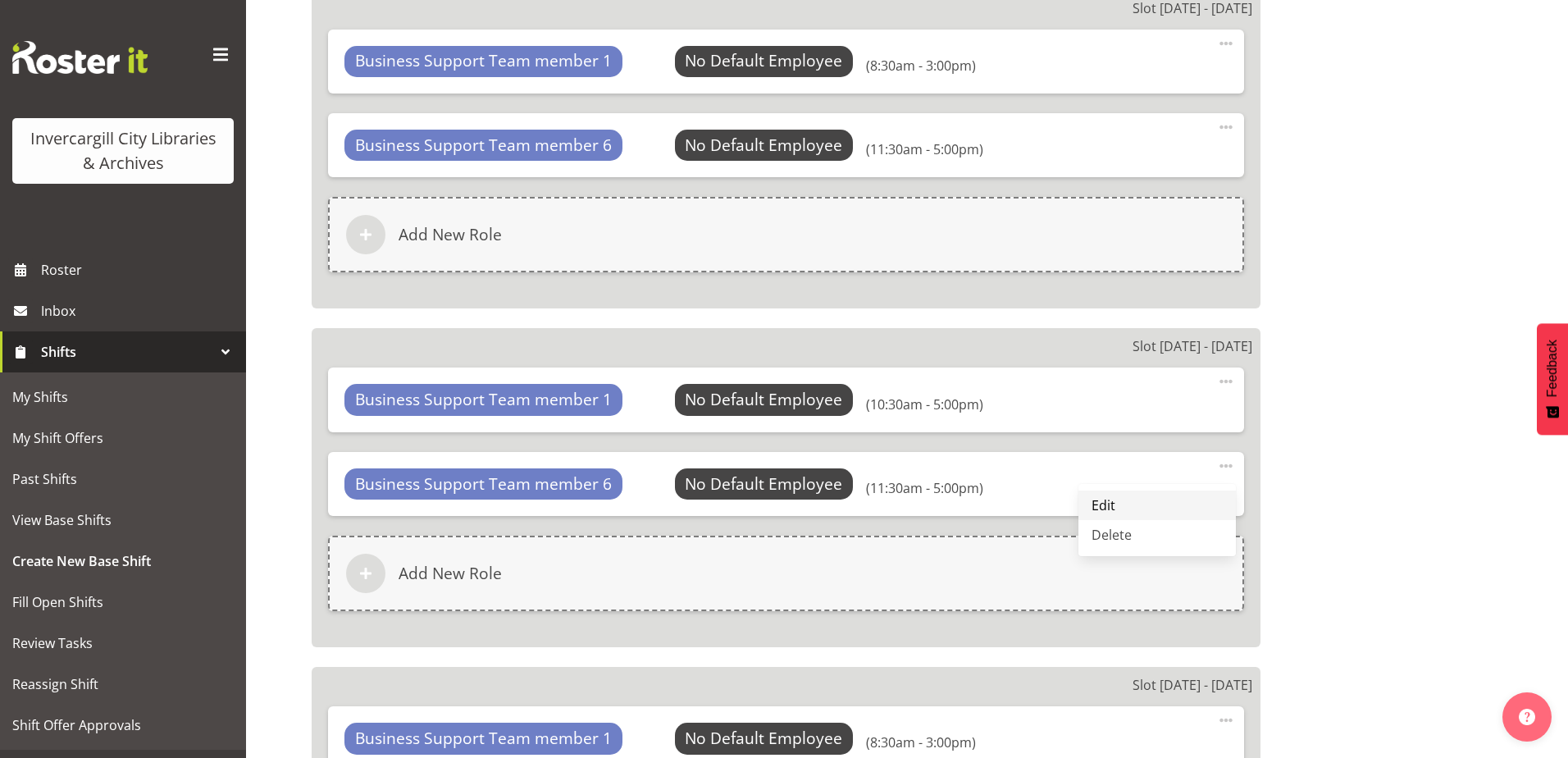
select select "11"
select select "30"
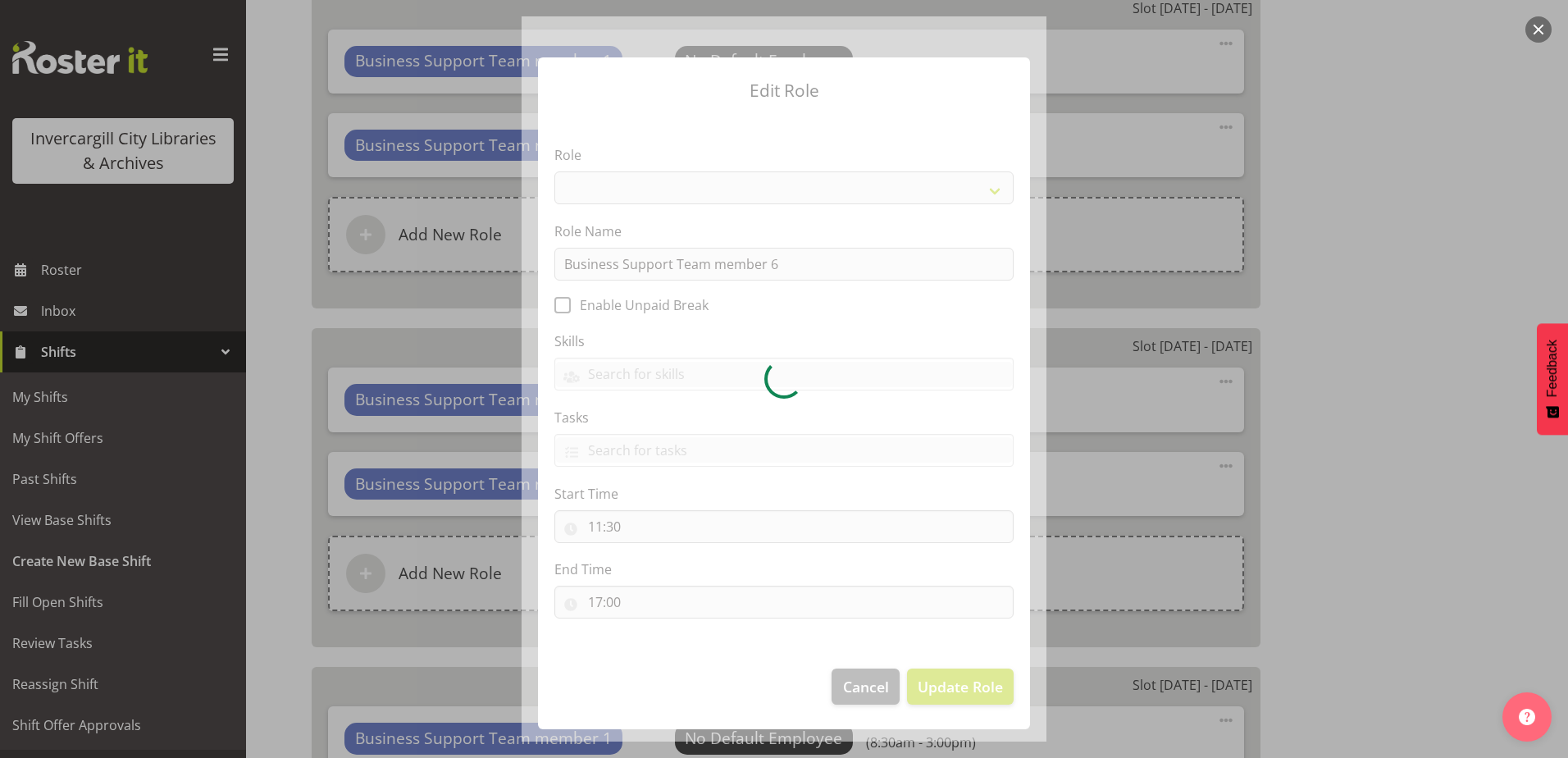
select select "1527"
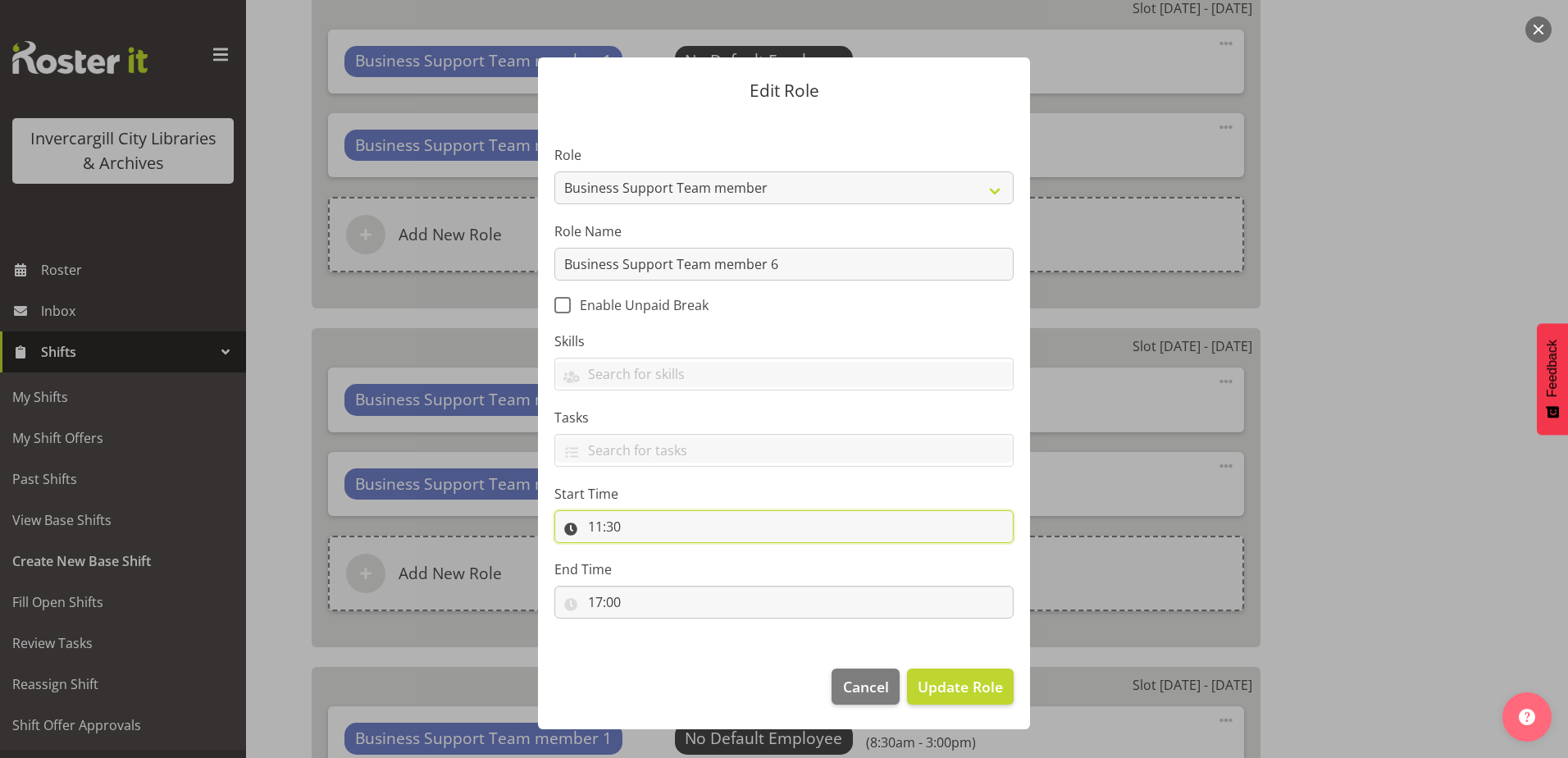
click at [593, 523] on input "11:30" at bounding box center [784, 527] width 459 height 33
drag, startPoint x: 654, startPoint y: 584, endPoint x: 648, endPoint y: 565, distance: 19.9
click at [654, 583] on select "00 01 02 03 04 05 06 07 08 09 10 11 12 13 14 15 16 17 18 19 20 21 22 23" at bounding box center [666, 569] width 37 height 33
select select "8"
click at [648, 553] on select "00 01 02 03 04 05 06 07 08 09 10 11 12 13 14 15 16 17 18 19 20 21 22 23" at bounding box center [666, 569] width 37 height 33
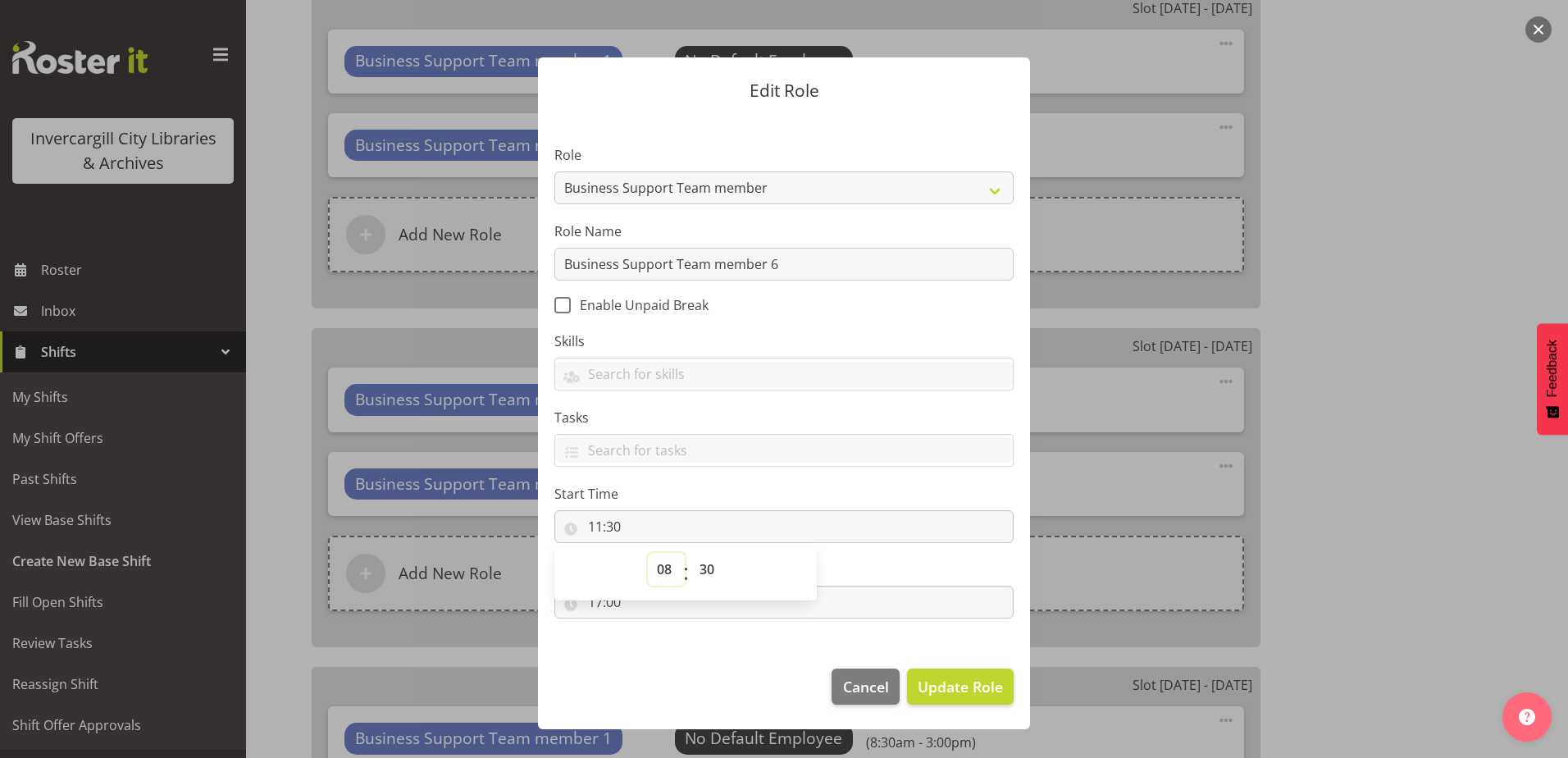
type input "08:30"
drag, startPoint x: 771, startPoint y: 658, endPoint x: 754, endPoint y: 649, distance: 19.2
click at [771, 659] on footer "Cancel Update Role" at bounding box center [784, 690] width 492 height 77
click at [613, 604] on input "17:00" at bounding box center [784, 602] width 459 height 33
click at [665, 648] on select "00 01 02 03 04 05 06 07 08 09 10 11 12 13 14 15 16 17 18 19 20 21 22 23" at bounding box center [666, 645] width 37 height 33
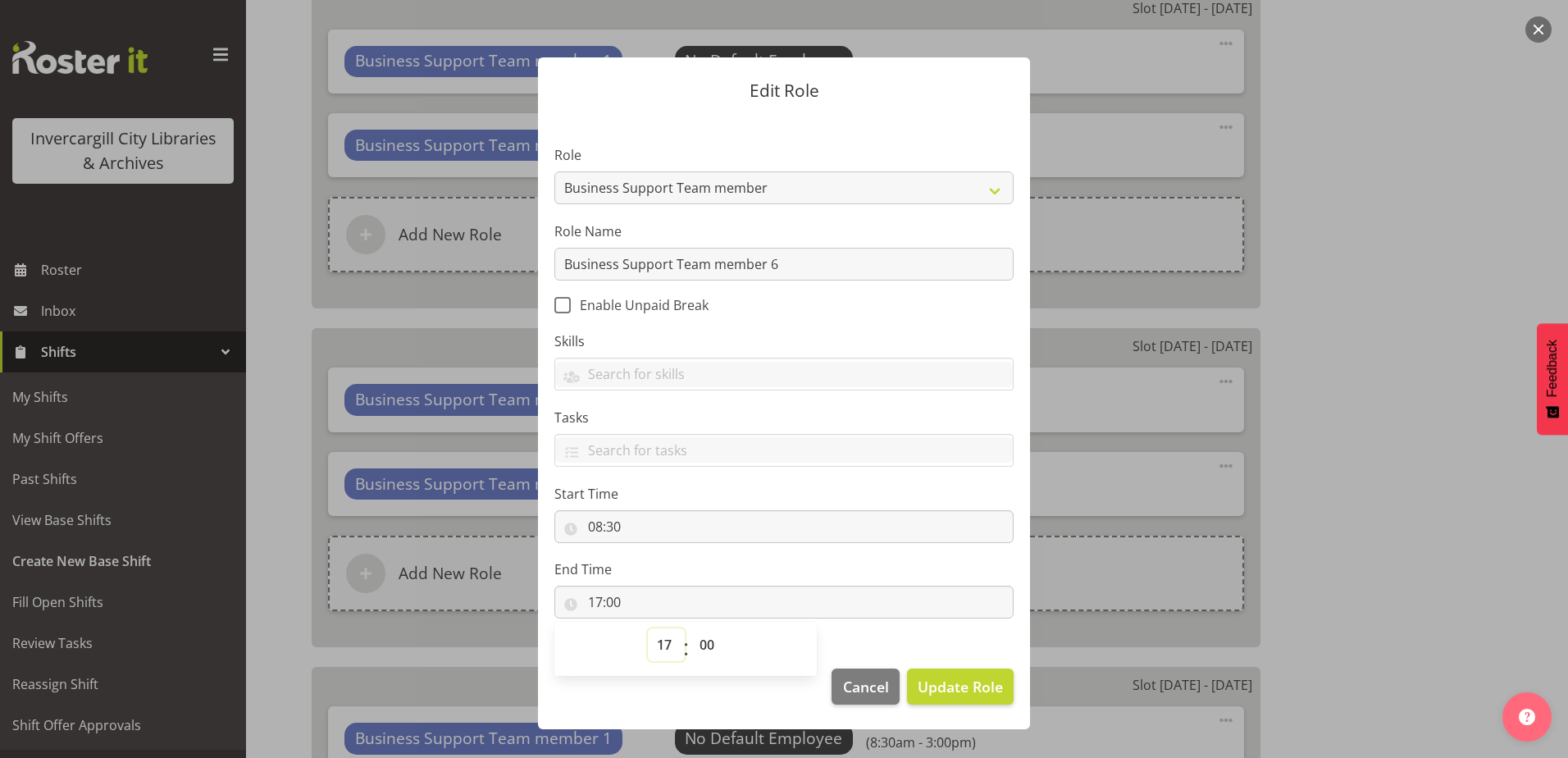
select select "14"
click at [648, 628] on select "00 01 02 03 04 05 06 07 08 09 10 11 12 13 14 15 16 17 18 19 20 21 22 23" at bounding box center [666, 645] width 37 height 33
type input "14:00"
click at [773, 711] on footer "Cancel Update Role" at bounding box center [784, 690] width 492 height 77
click at [962, 692] on span "Update Role" at bounding box center [960, 686] width 85 height 22
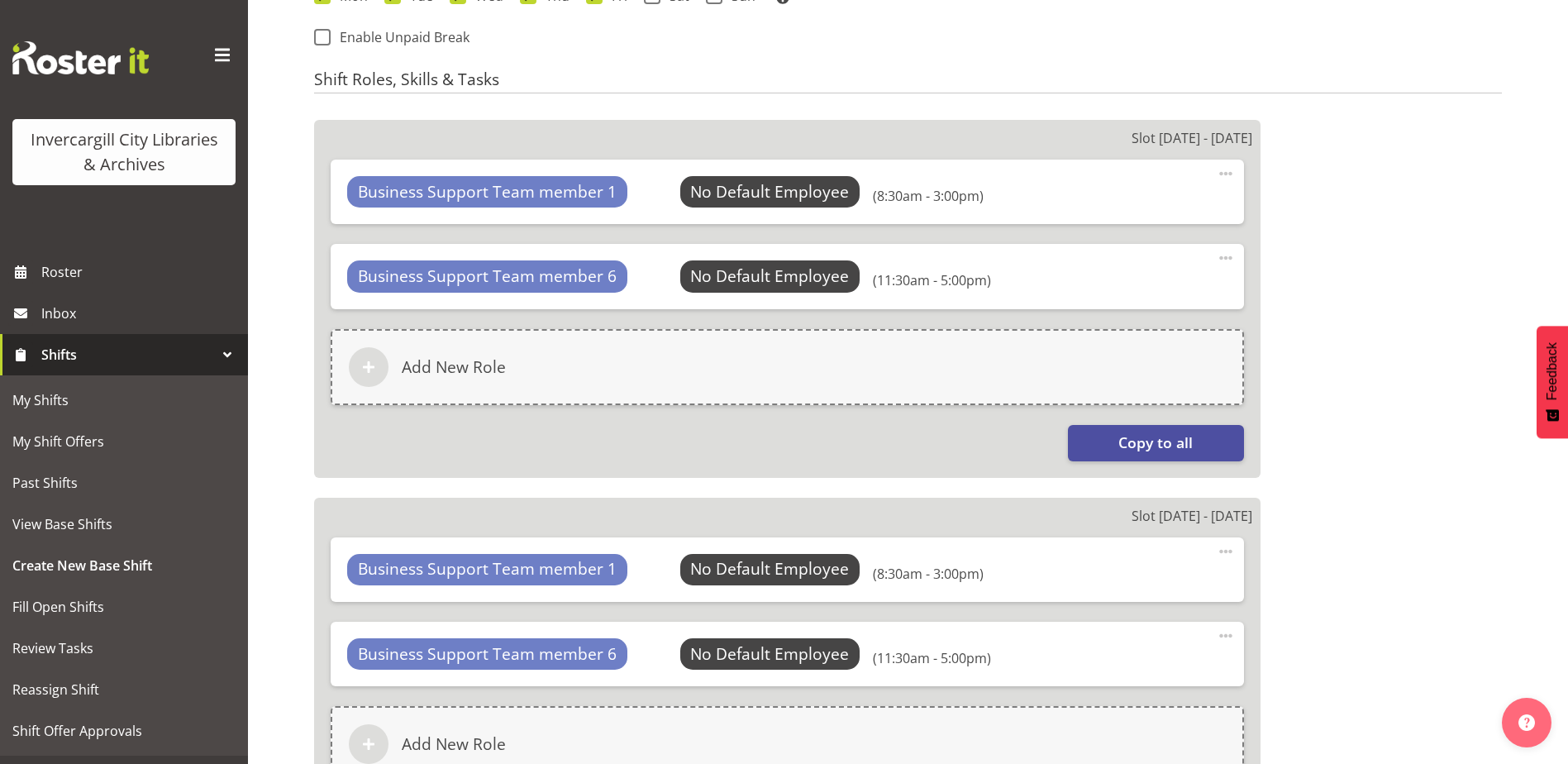
scroll to position [810, 0]
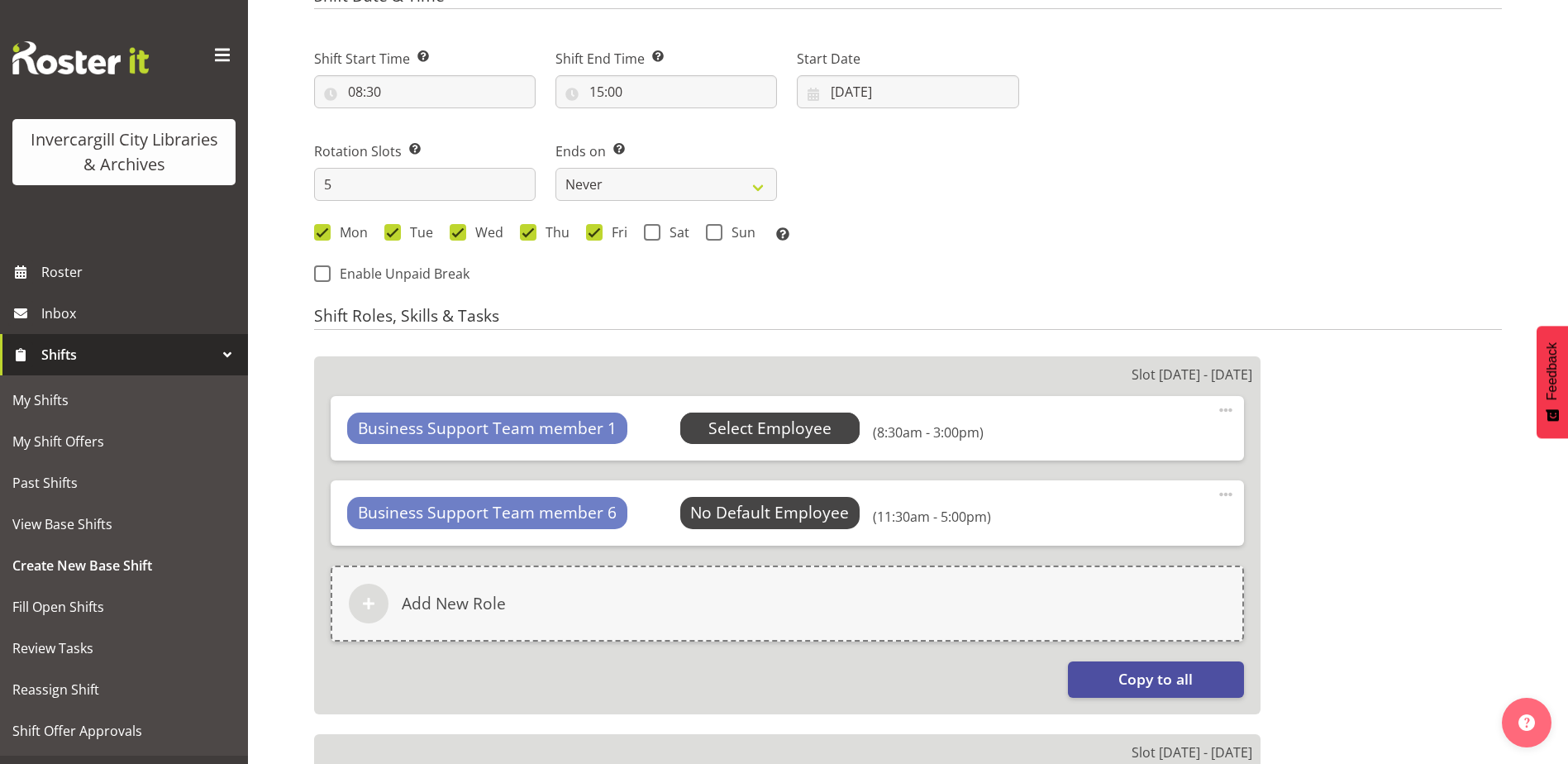
click at [752, 425] on span "Select Employee" at bounding box center [769, 428] width 123 height 24
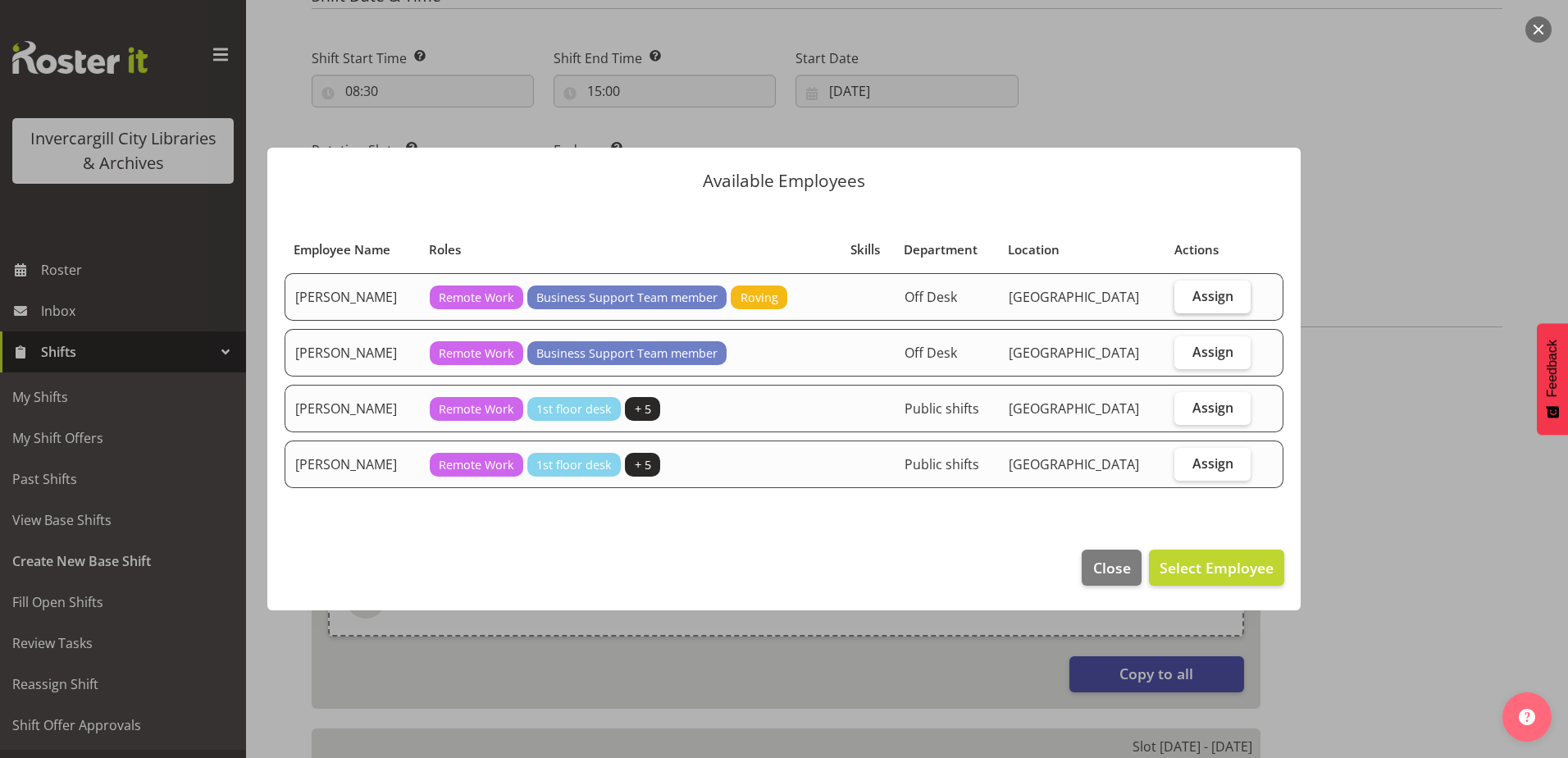
click at [1211, 308] on label "Assign" at bounding box center [1213, 297] width 76 height 33
click at [1185, 301] on input "Assign" at bounding box center [1180, 295] width 10 height 10
checkbox input "true"
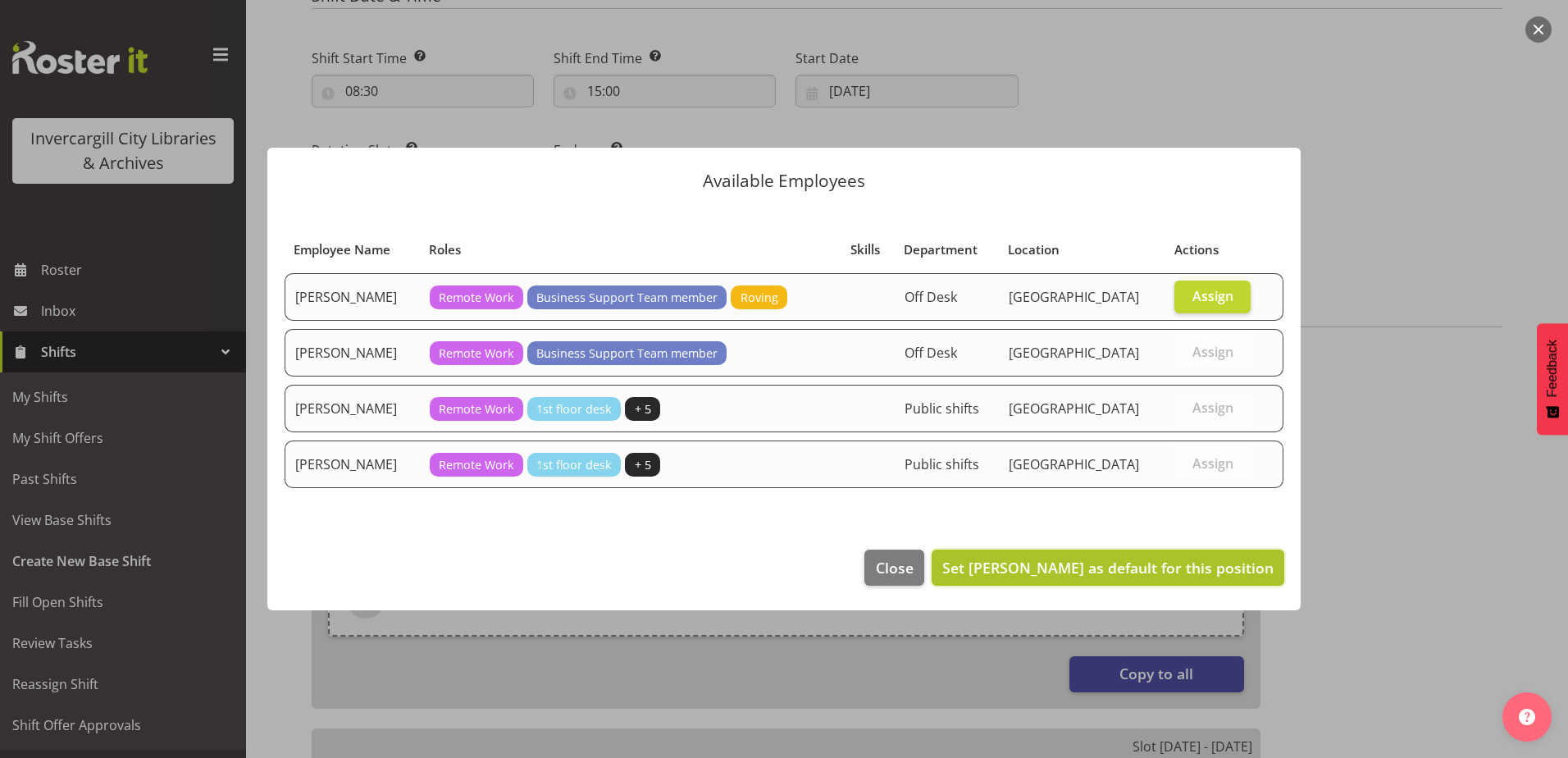
click at [1150, 583] on button "Set Cindy Mulrooney as default for this position" at bounding box center [1107, 567] width 353 height 36
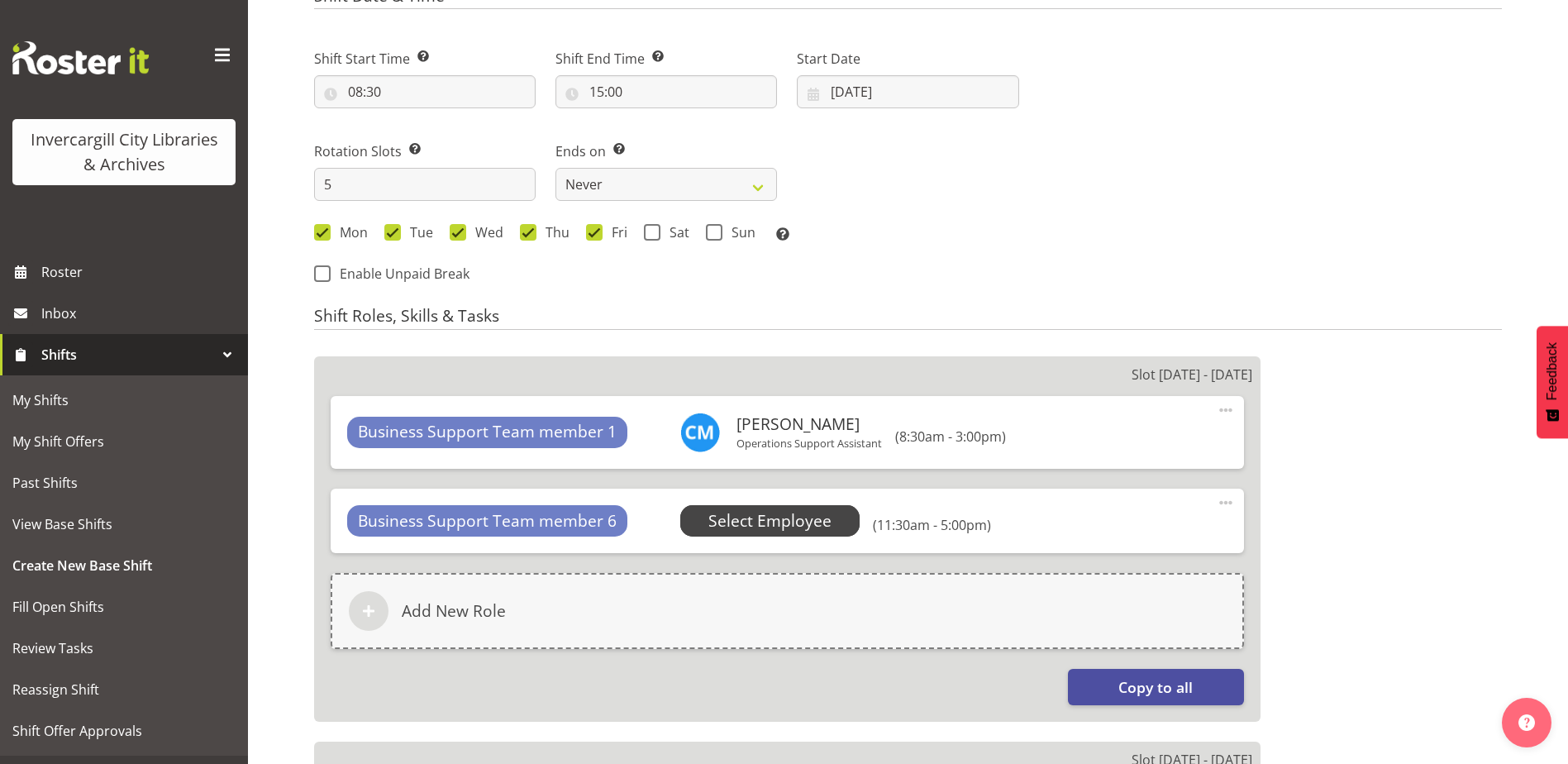
click at [777, 522] on span "Select Employee" at bounding box center [769, 520] width 123 height 24
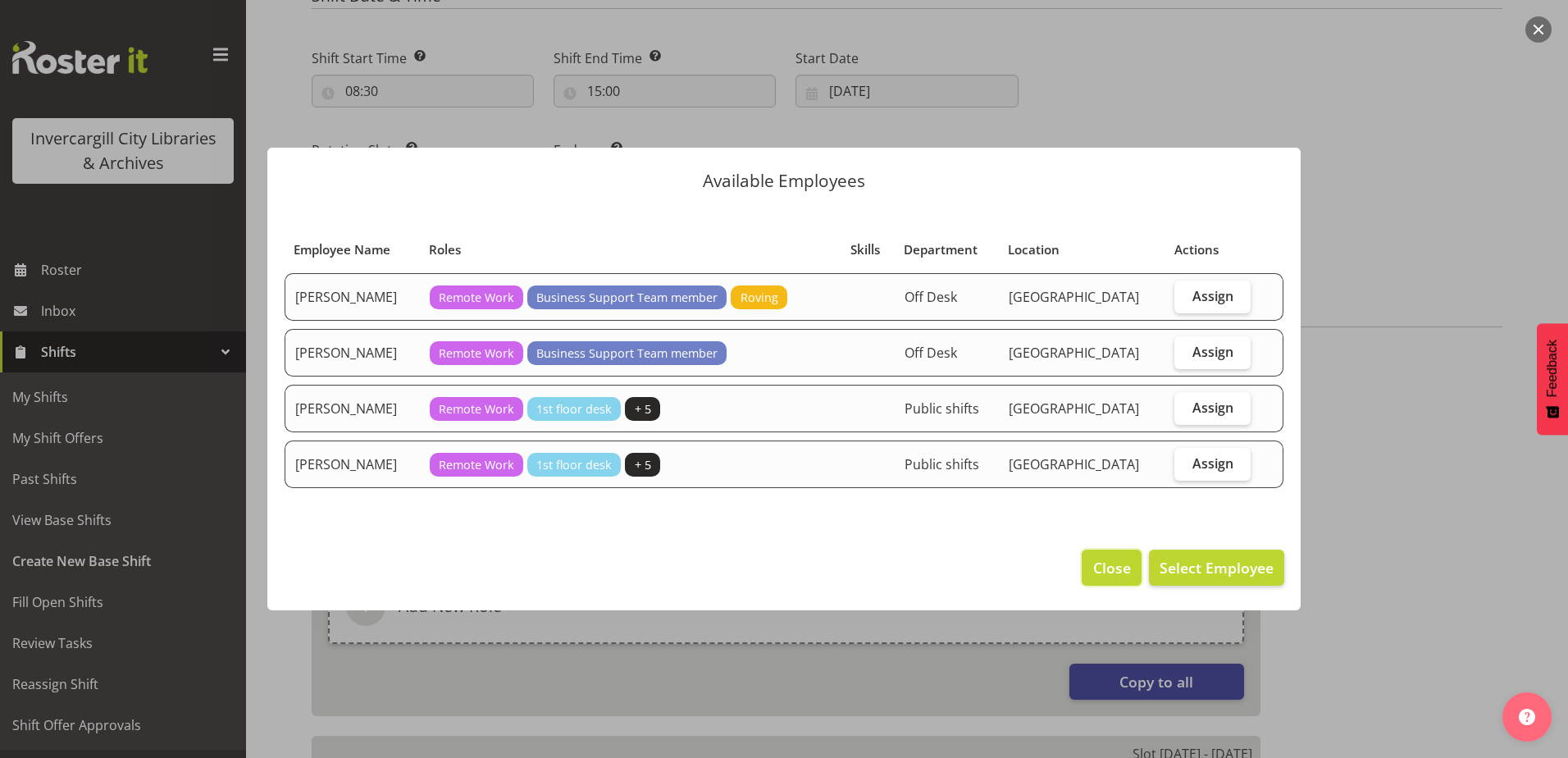
click at [1115, 572] on span "Close" at bounding box center [1112, 567] width 38 height 22
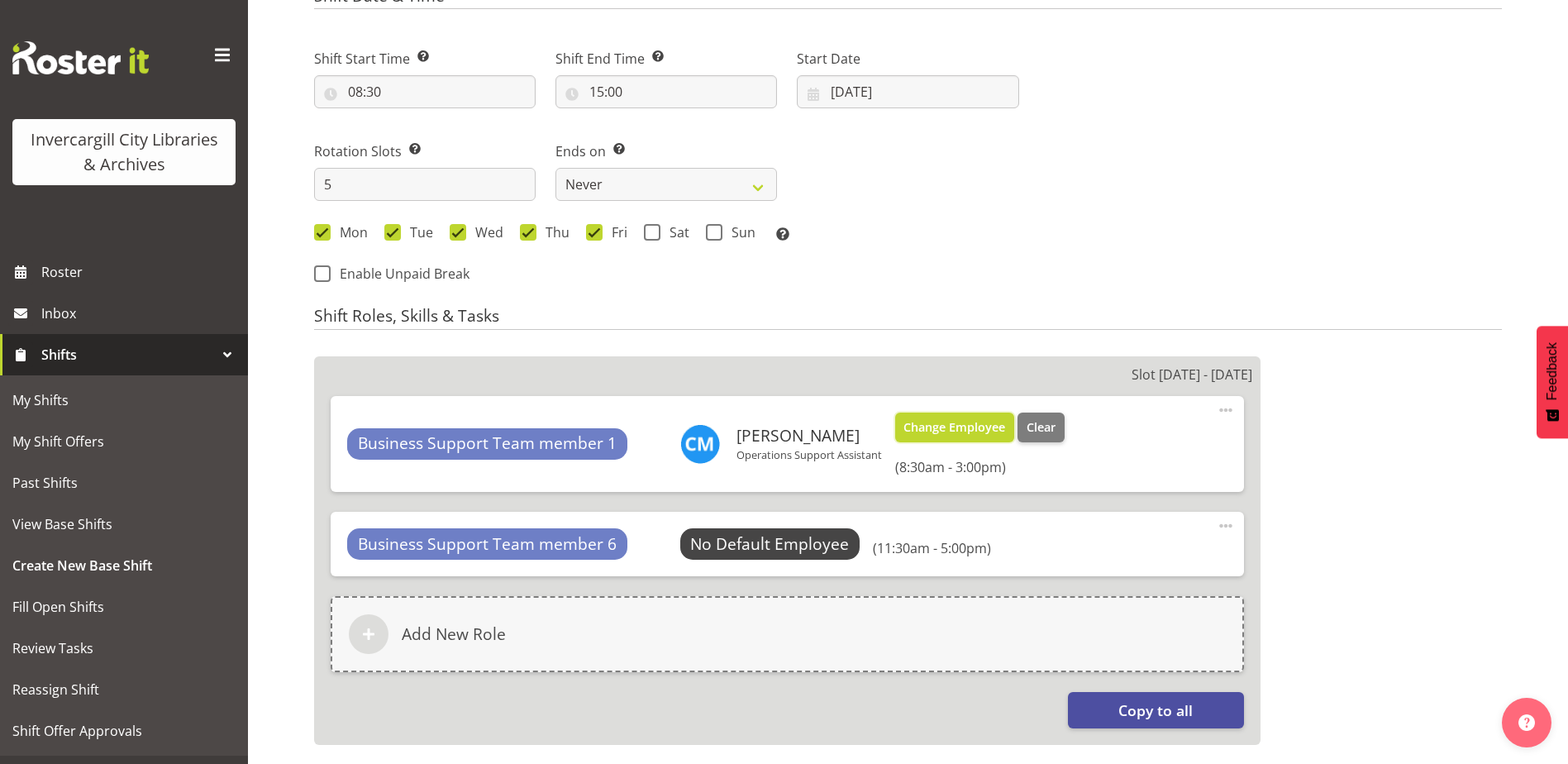
click at [958, 421] on span "Change Employee" at bounding box center [954, 427] width 101 height 18
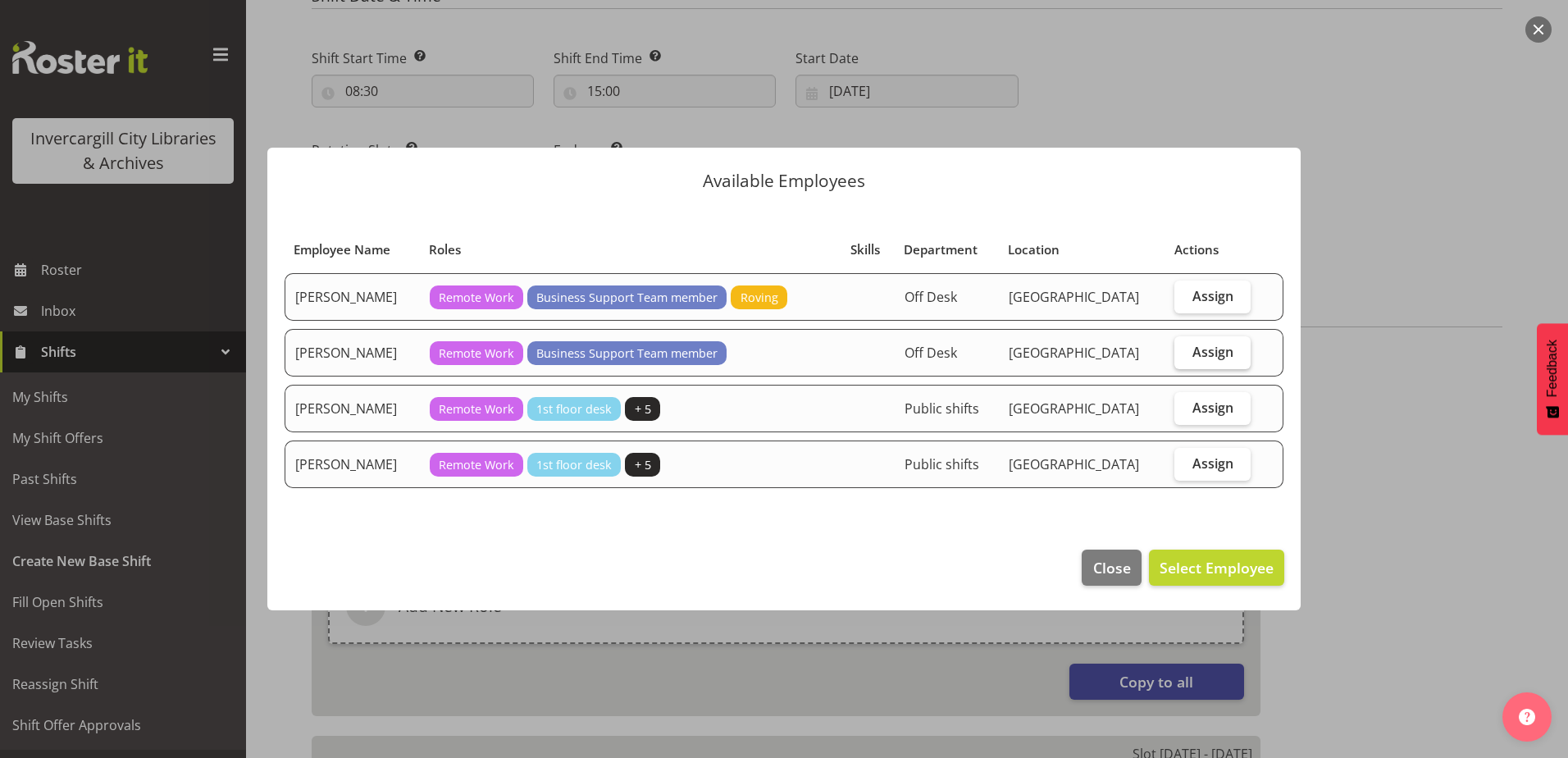
click at [1224, 349] on span "Assign" at bounding box center [1212, 352] width 41 height 16
click at [1185, 349] on input "Assign" at bounding box center [1180, 351] width 10 height 10
checkbox input "true"
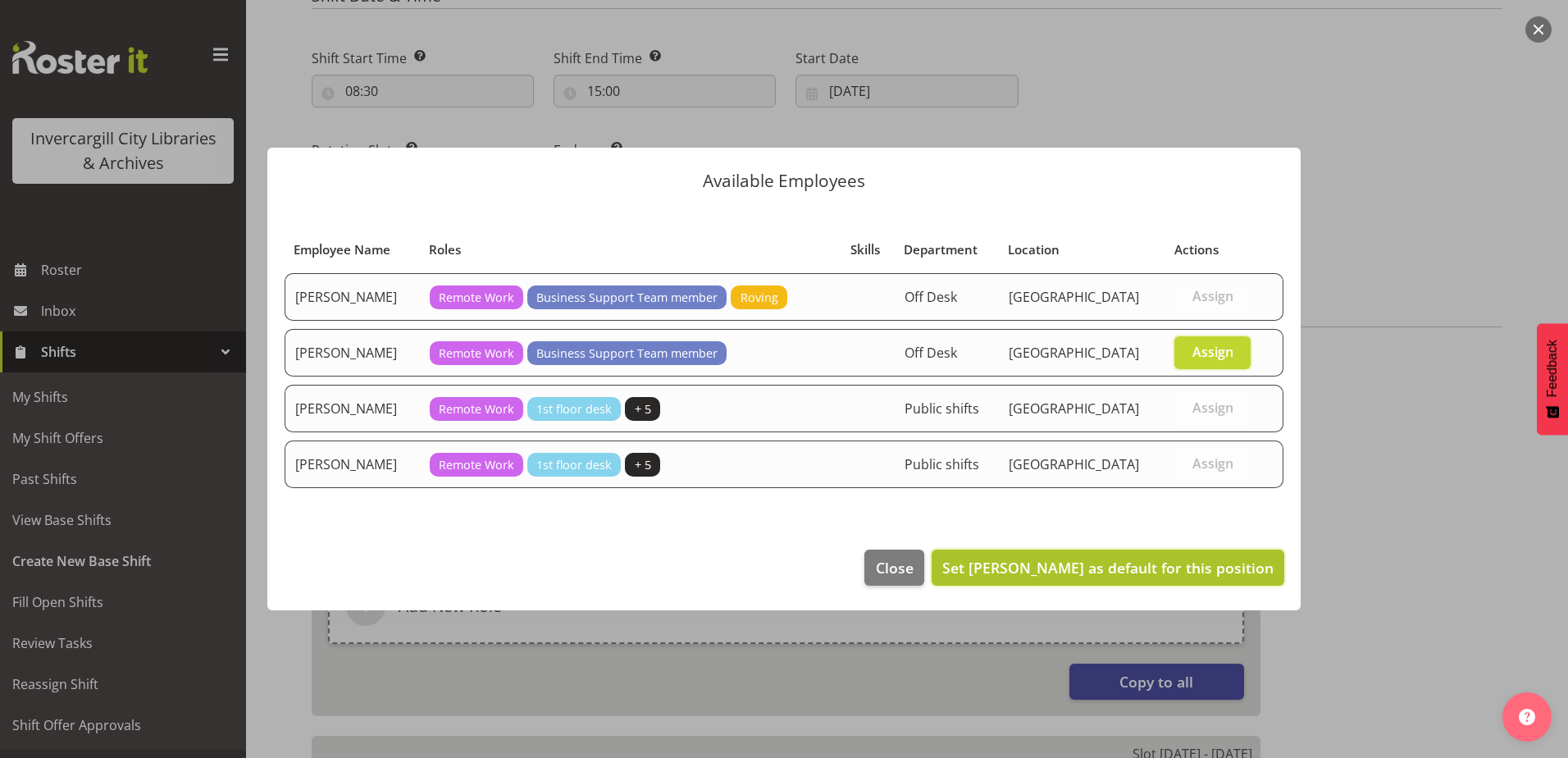
click at [1173, 567] on span "Set Debra Robinson as default for this position" at bounding box center [1108, 567] width 331 height 20
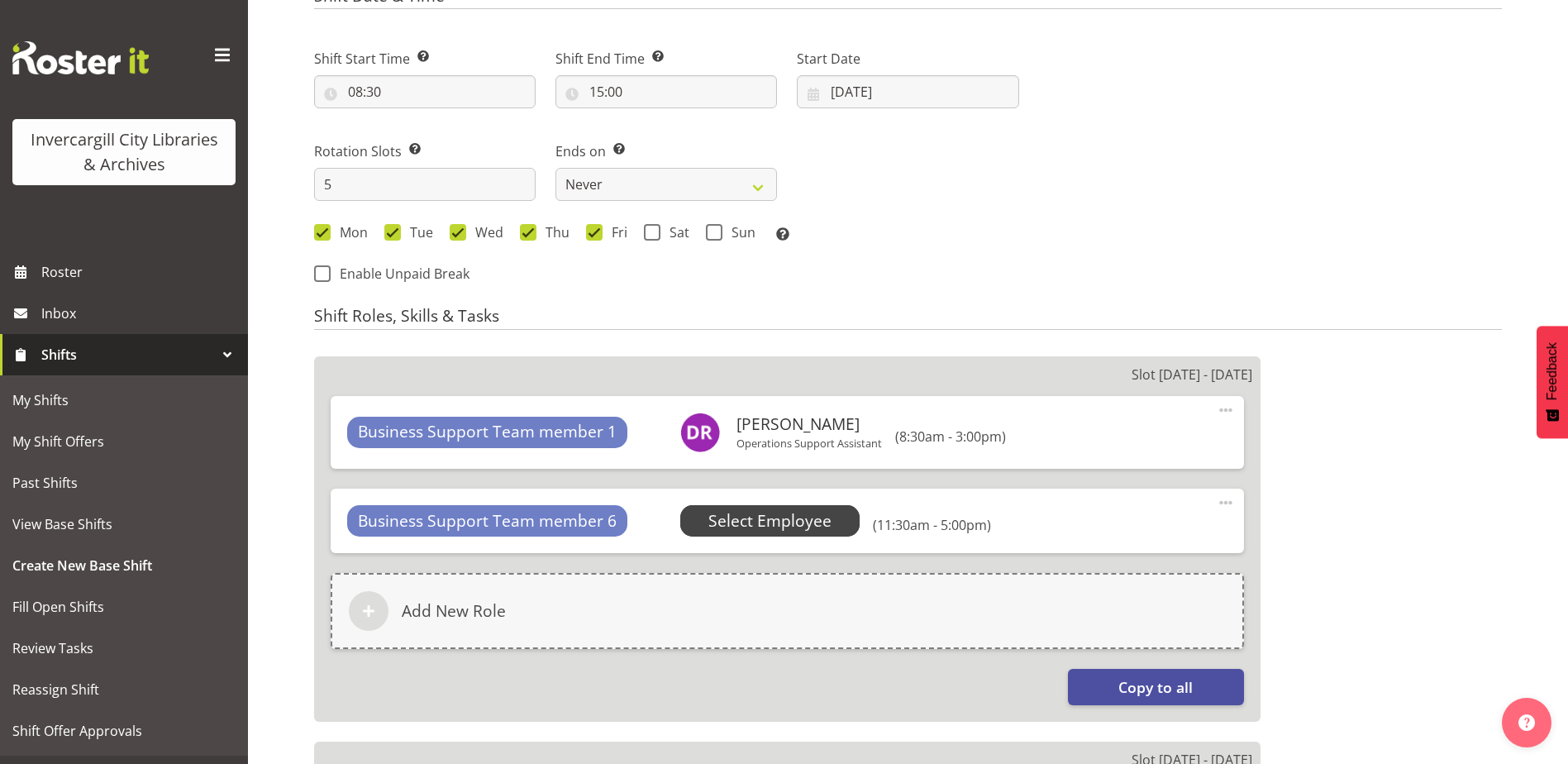
click at [739, 521] on span "Select Employee" at bounding box center [769, 520] width 123 height 24
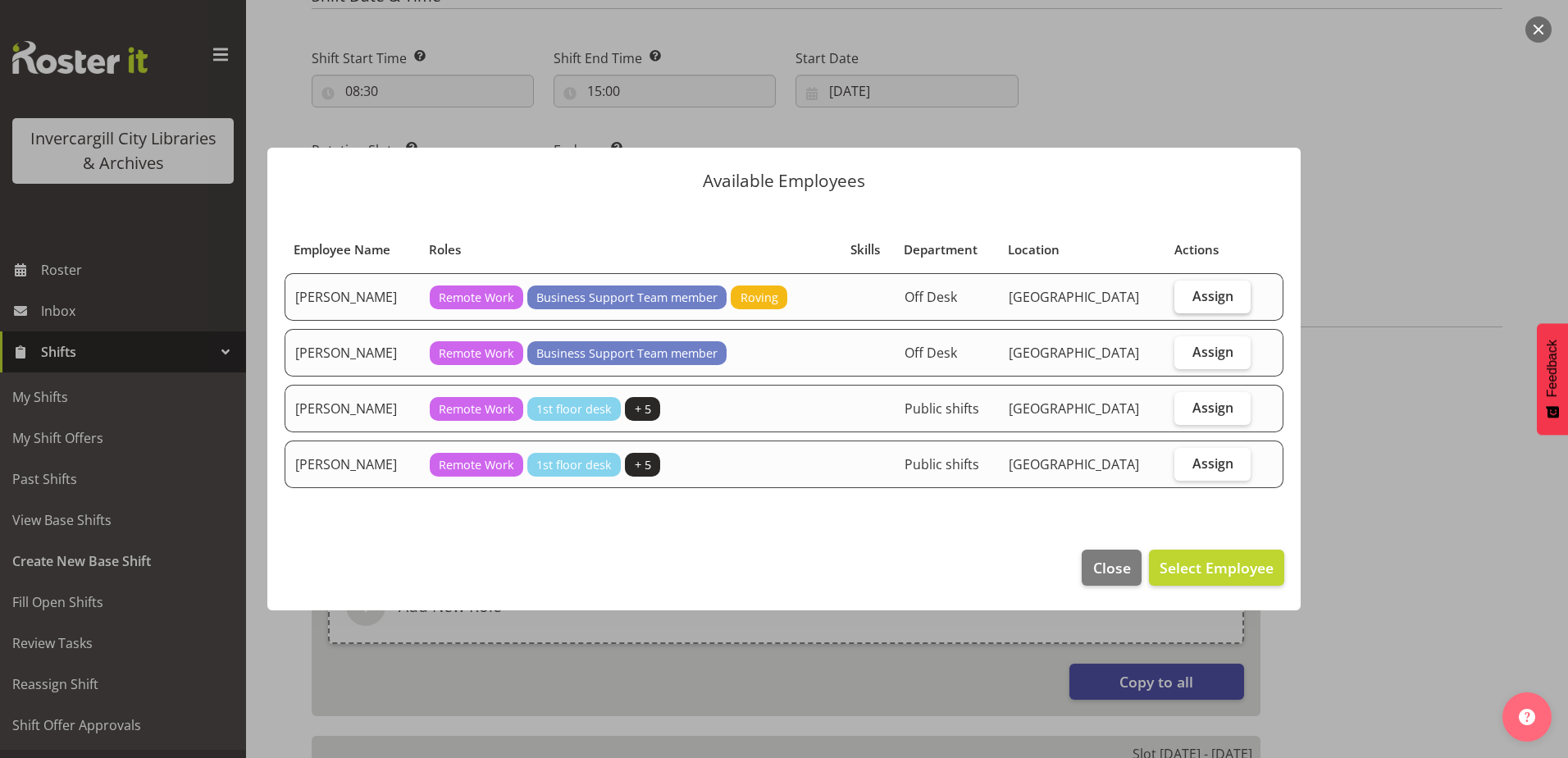
click at [1213, 301] on span "Assign" at bounding box center [1212, 295] width 41 height 16
click at [1185, 301] on input "Assign" at bounding box center [1180, 295] width 10 height 10
checkbox input "true"
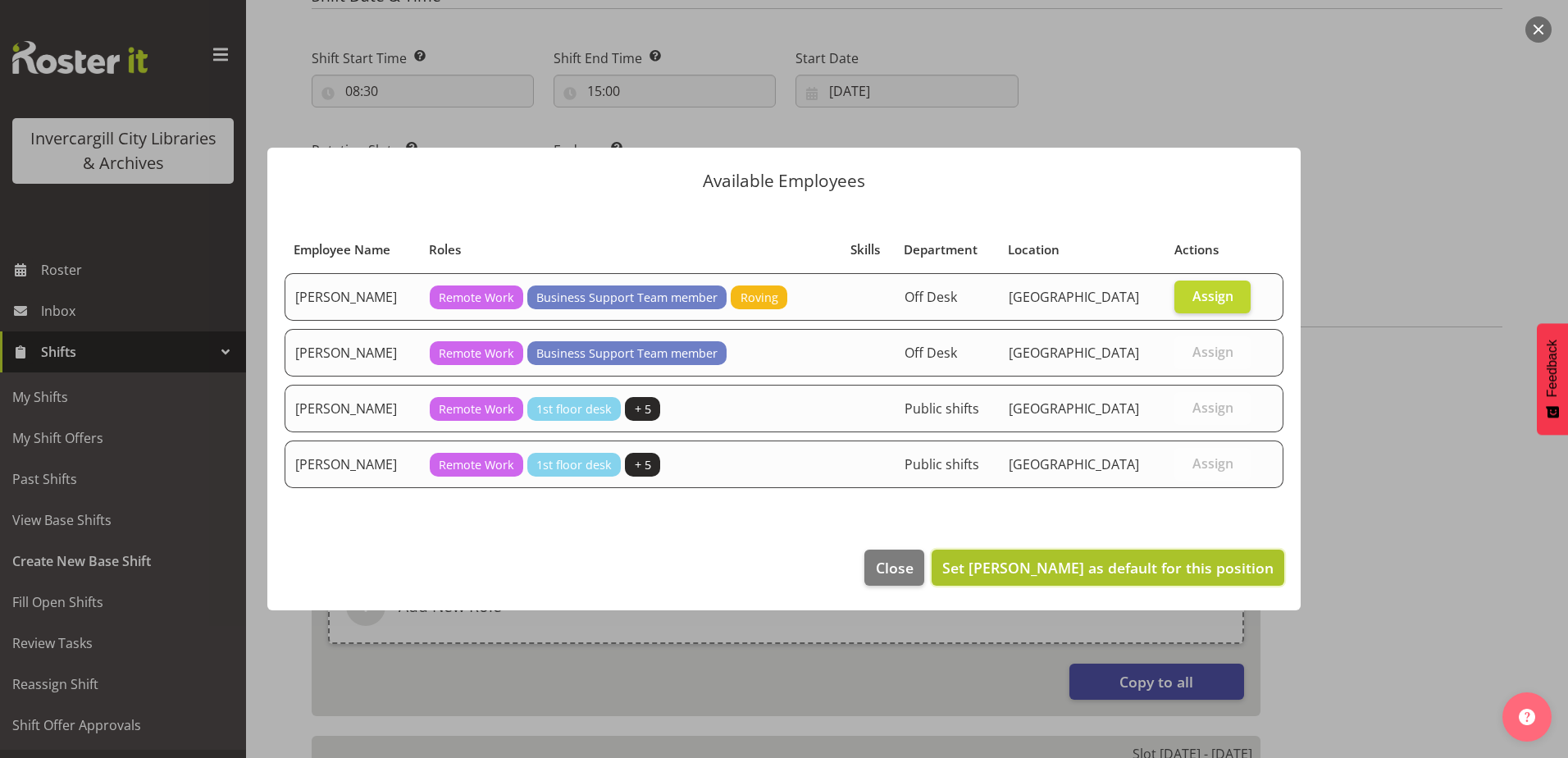
drag, startPoint x: 1136, startPoint y: 574, endPoint x: 1130, endPoint y: 567, distance: 9.2
click at [1131, 570] on span "Set Cindy Mulrooney as default for this position" at bounding box center [1108, 567] width 331 height 20
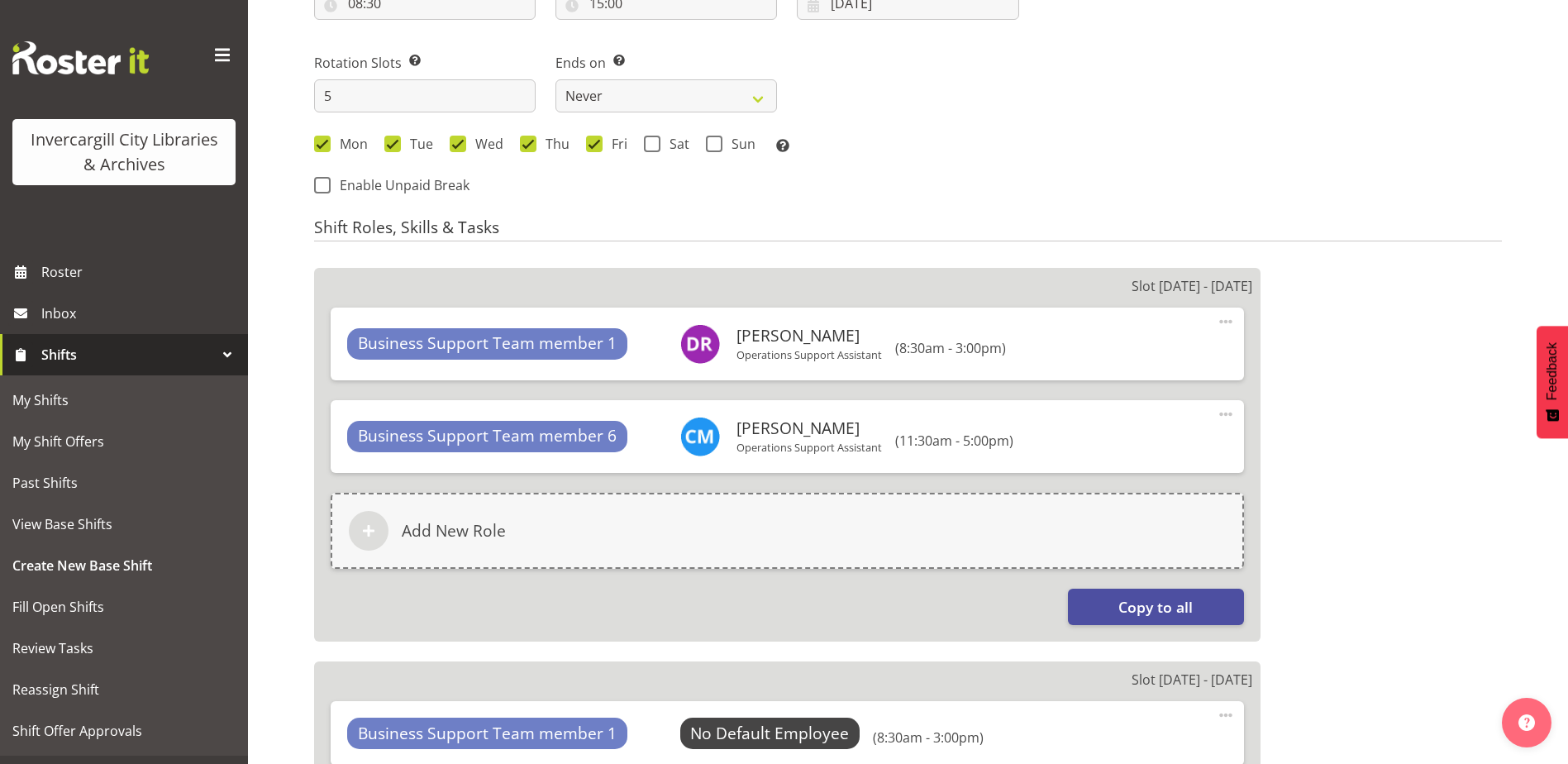
scroll to position [1058, 0]
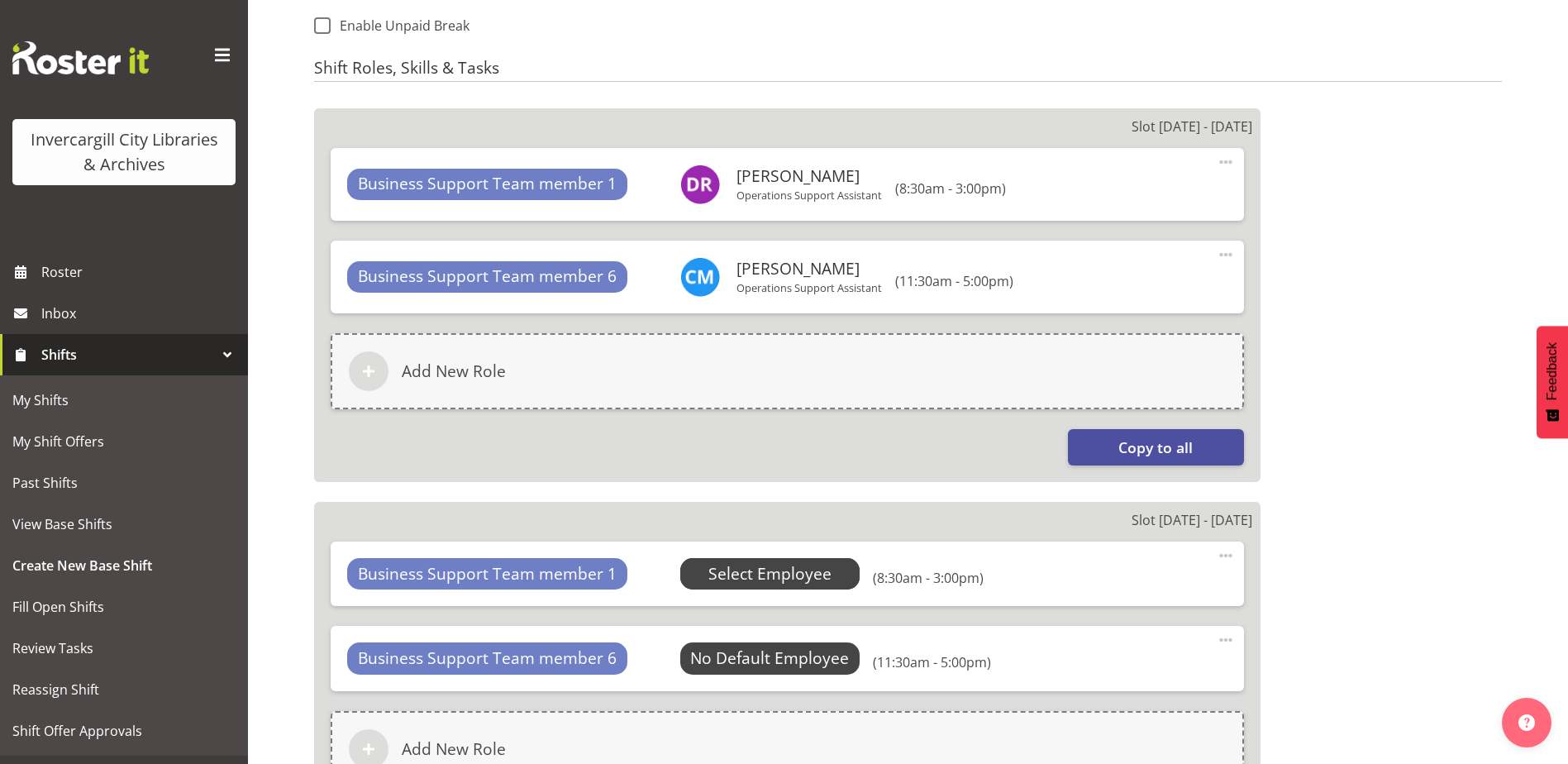
click at [749, 572] on span "Select Employee" at bounding box center [769, 574] width 123 height 24
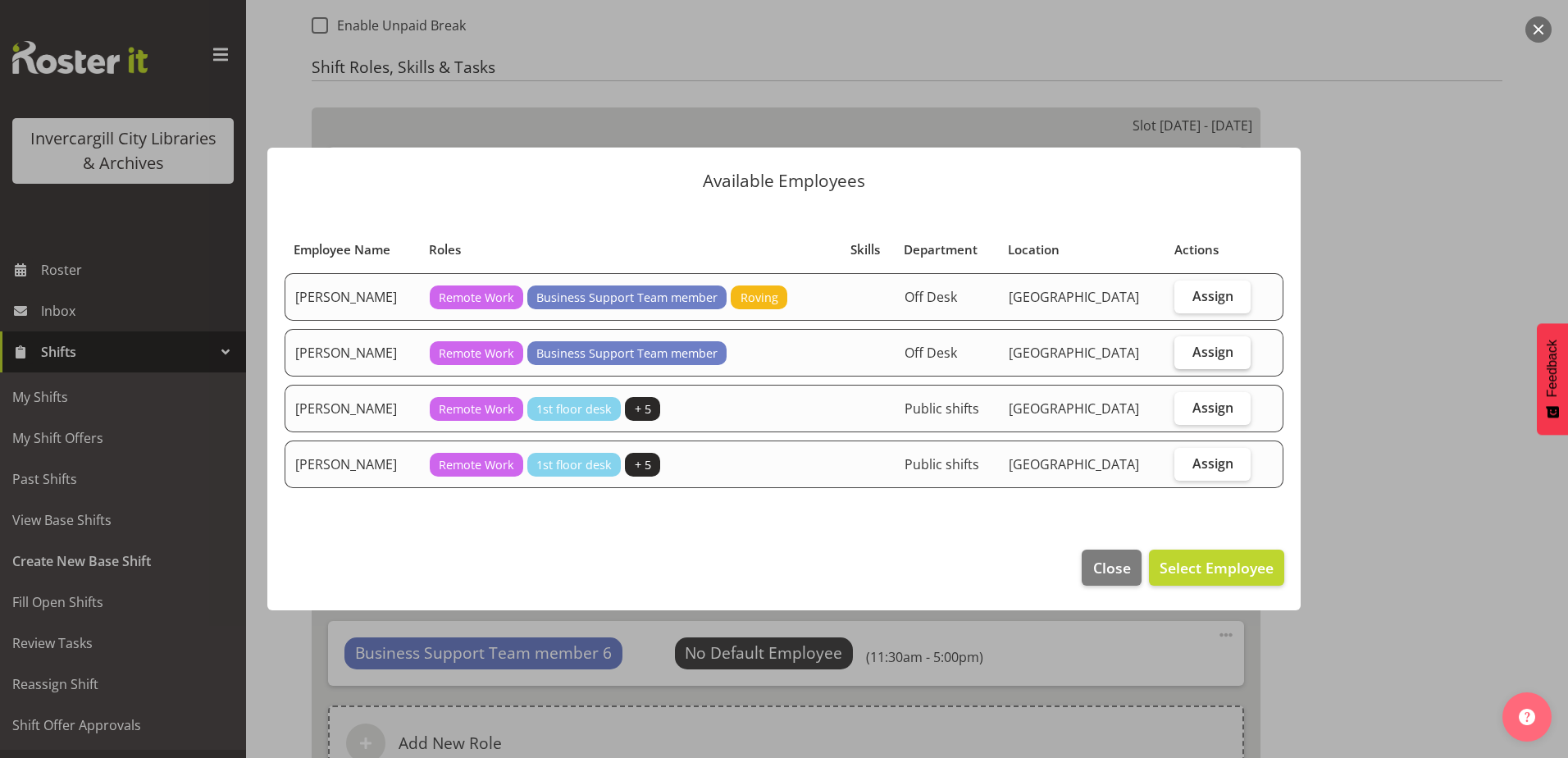
click at [1182, 348] on label "Assign" at bounding box center [1213, 353] width 76 height 33
click at [1182, 348] on input "Assign" at bounding box center [1180, 351] width 10 height 10
checkbox input "true"
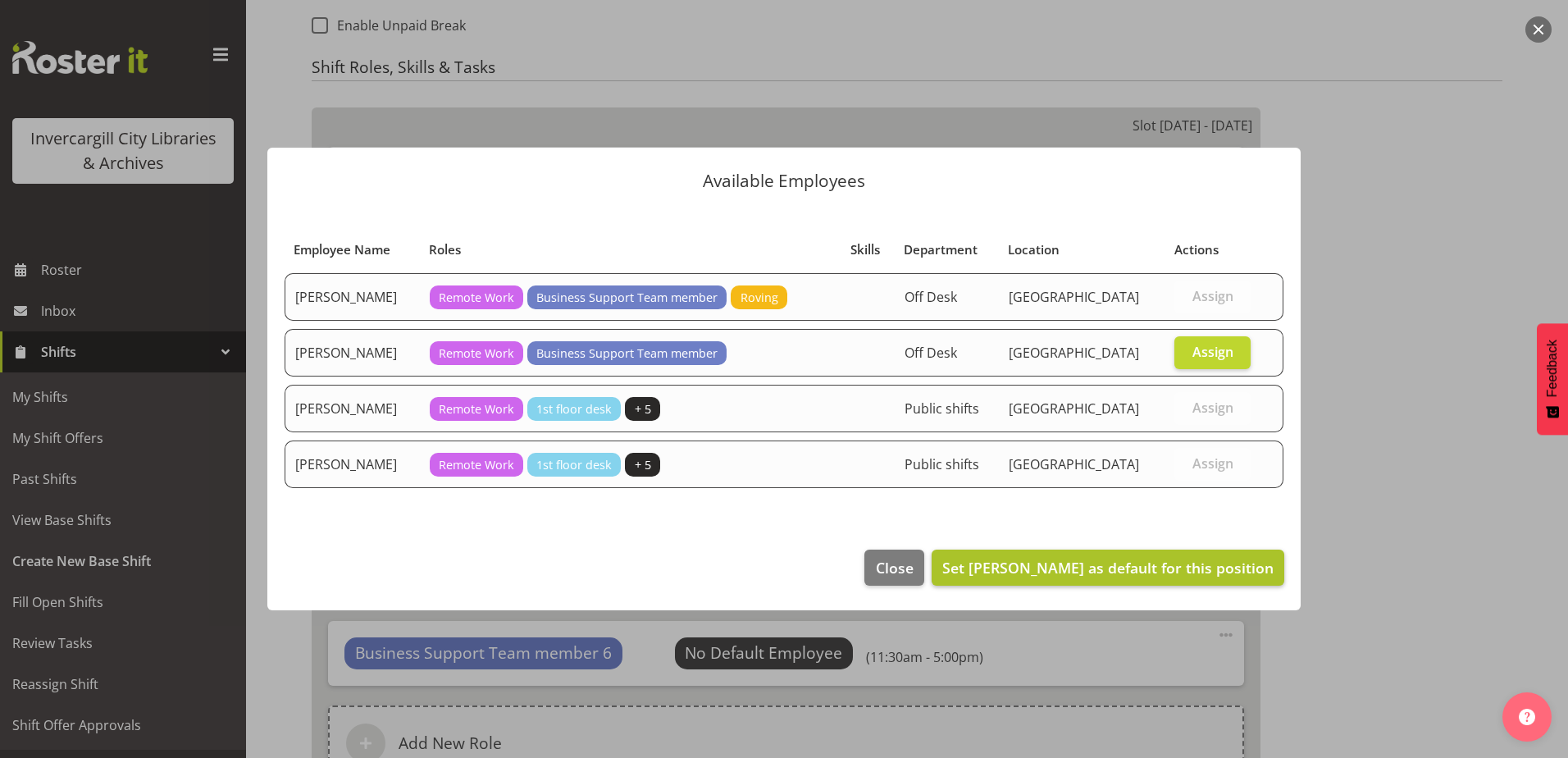
drag, startPoint x: 1124, startPoint y: 541, endPoint x: 1118, endPoint y: 553, distance: 13.4
click at [1121, 547] on footer "Close Set Debra Robinson as default for this position" at bounding box center [784, 571] width 1033 height 77
click at [1118, 559] on span "Set Debra Robinson as default for this position" at bounding box center [1108, 567] width 331 height 20
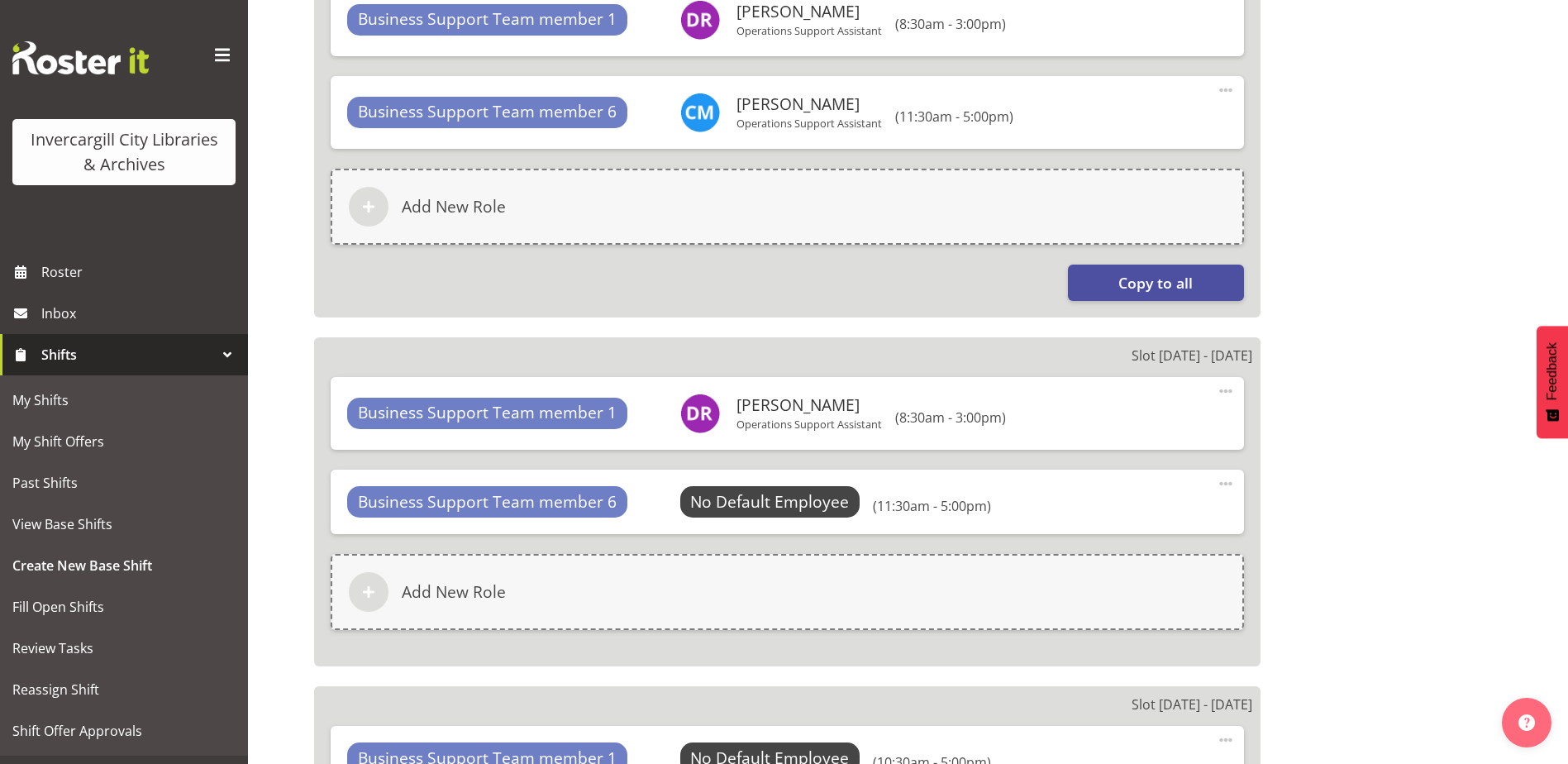
scroll to position [1471, 0]
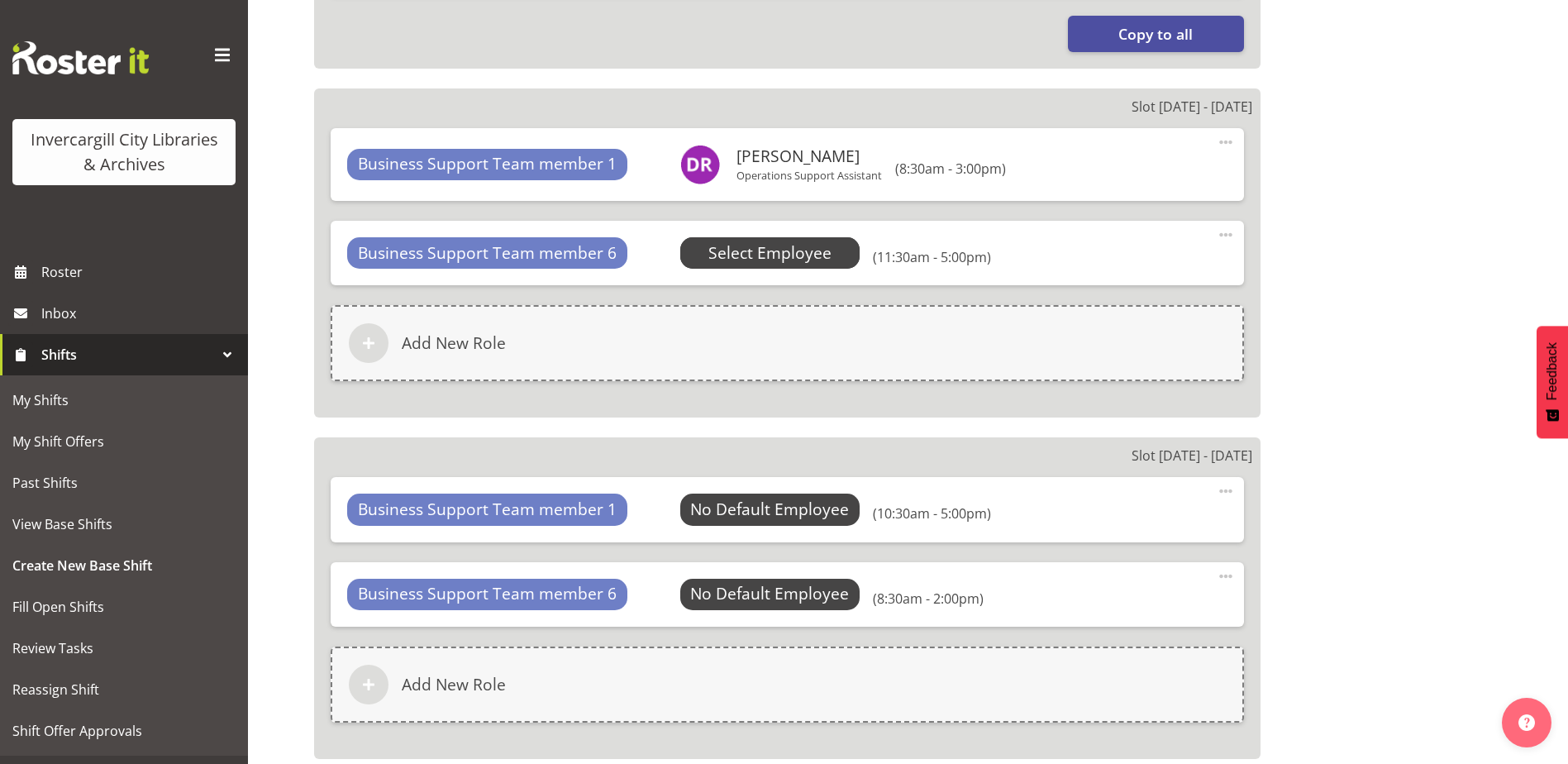
click at [776, 258] on span "Select Employee" at bounding box center [769, 252] width 123 height 24
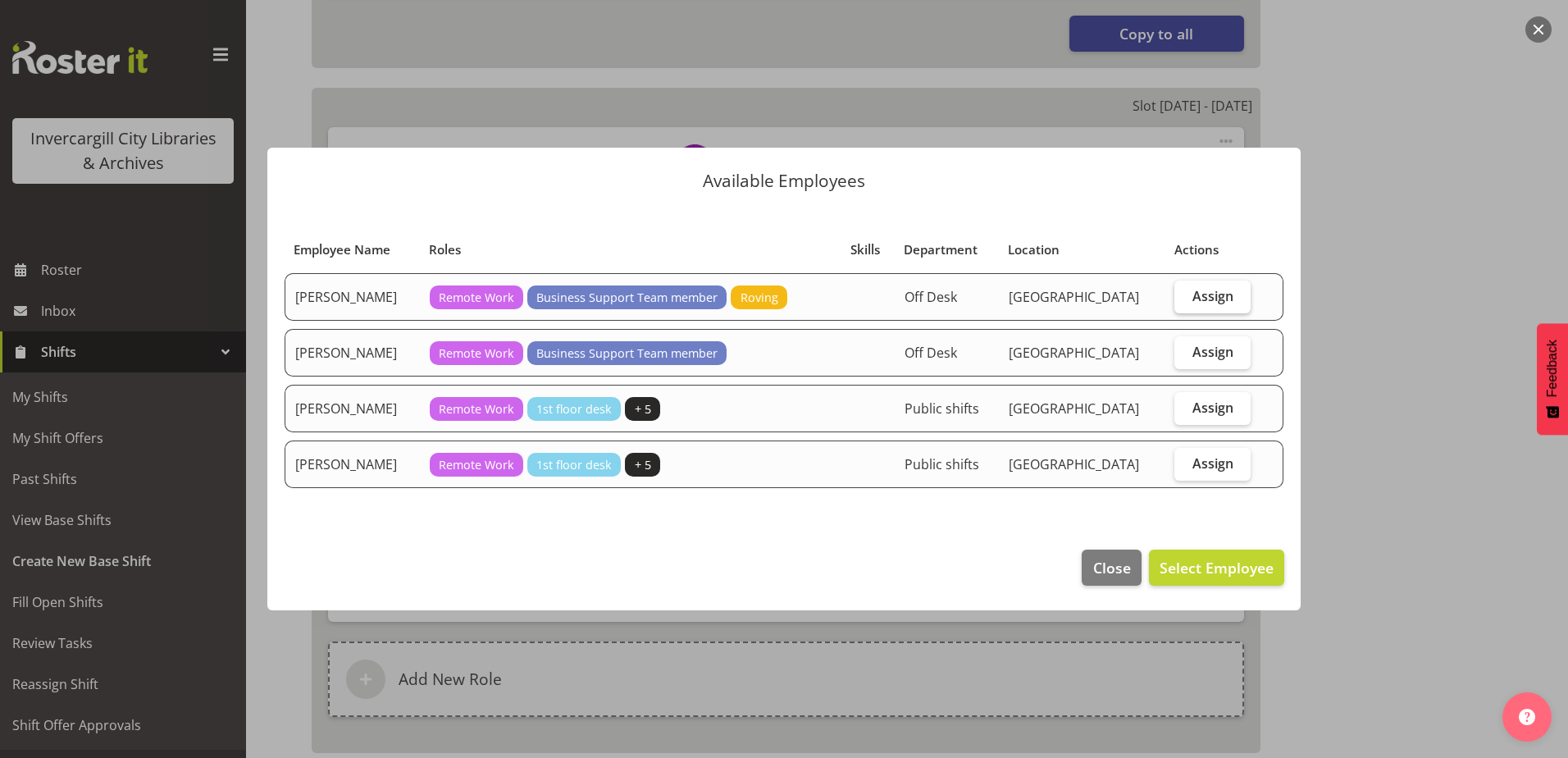
click at [1196, 303] on span "Assign" at bounding box center [1212, 295] width 41 height 16
click at [1185, 301] on input "Assign" at bounding box center [1180, 295] width 10 height 10
checkbox input "true"
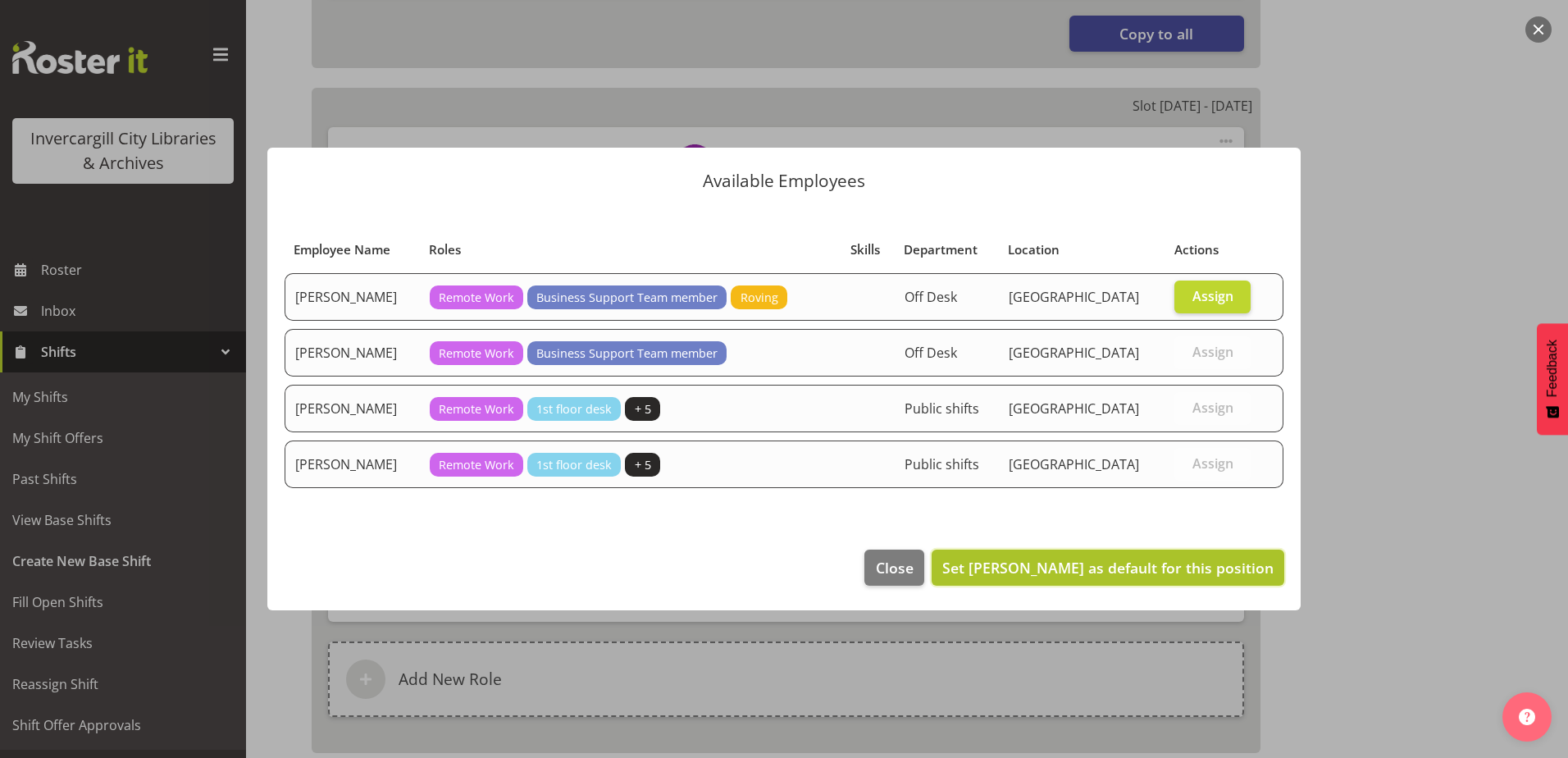
click at [1118, 572] on span "Set Cindy Mulrooney as default for this position" at bounding box center [1108, 567] width 331 height 20
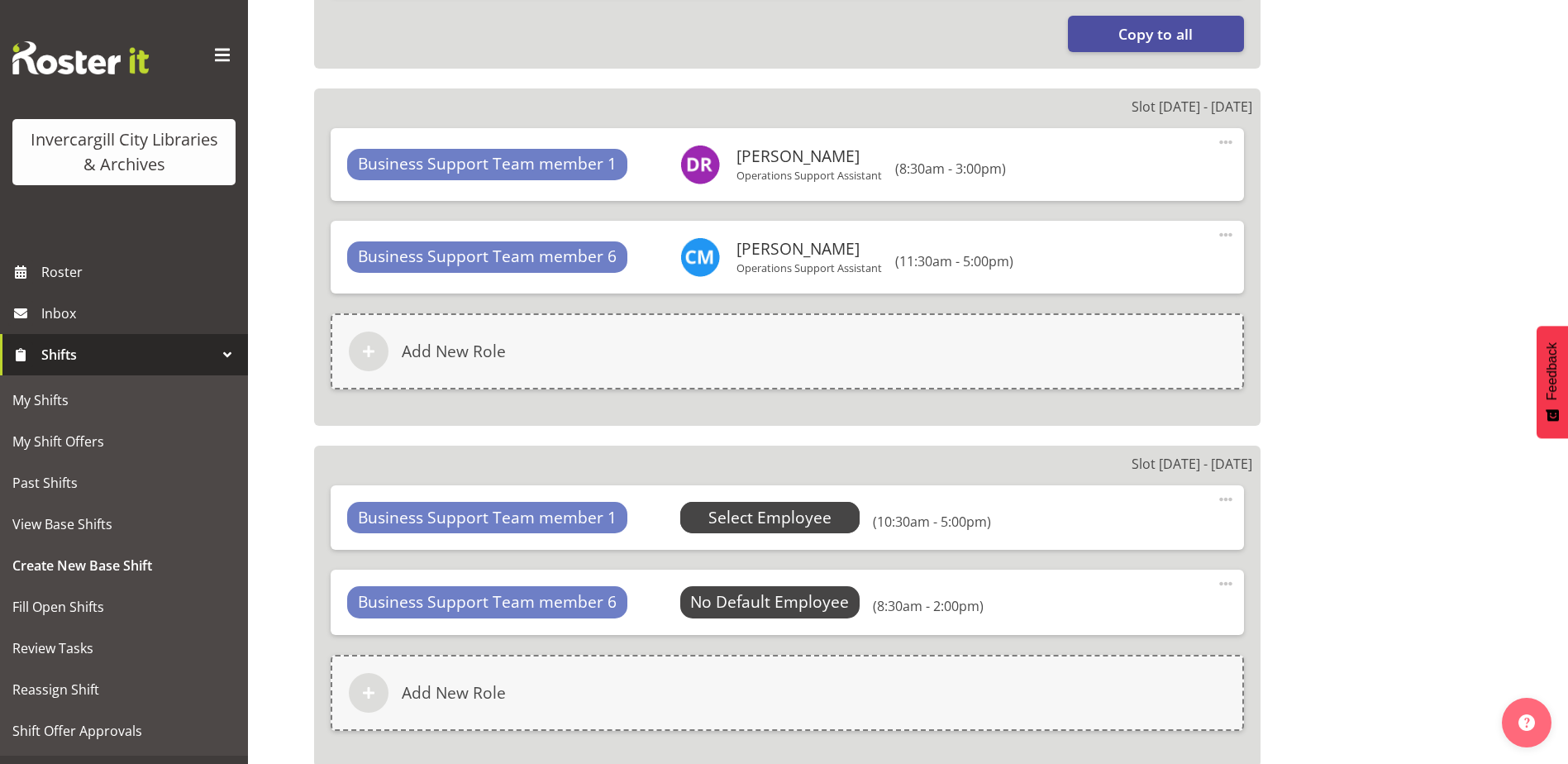
click at [783, 518] on span "Select Employee" at bounding box center [769, 517] width 123 height 24
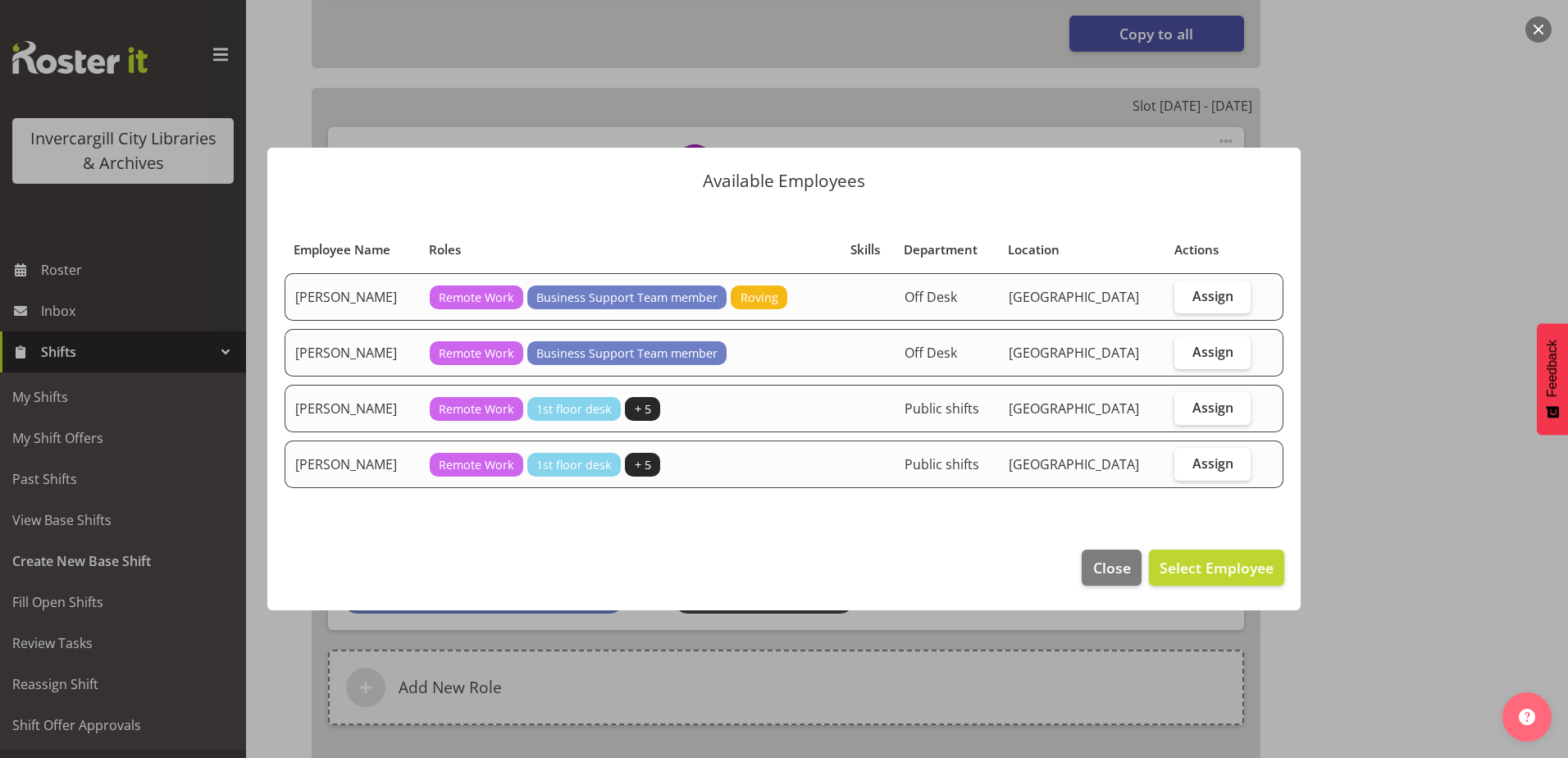
drag, startPoint x: 1186, startPoint y: 347, endPoint x: 1188, endPoint y: 370, distance: 23.1
click at [1187, 347] on label "Assign" at bounding box center [1213, 353] width 76 height 33
click at [1185, 347] on input "Assign" at bounding box center [1180, 351] width 10 height 10
checkbox input "true"
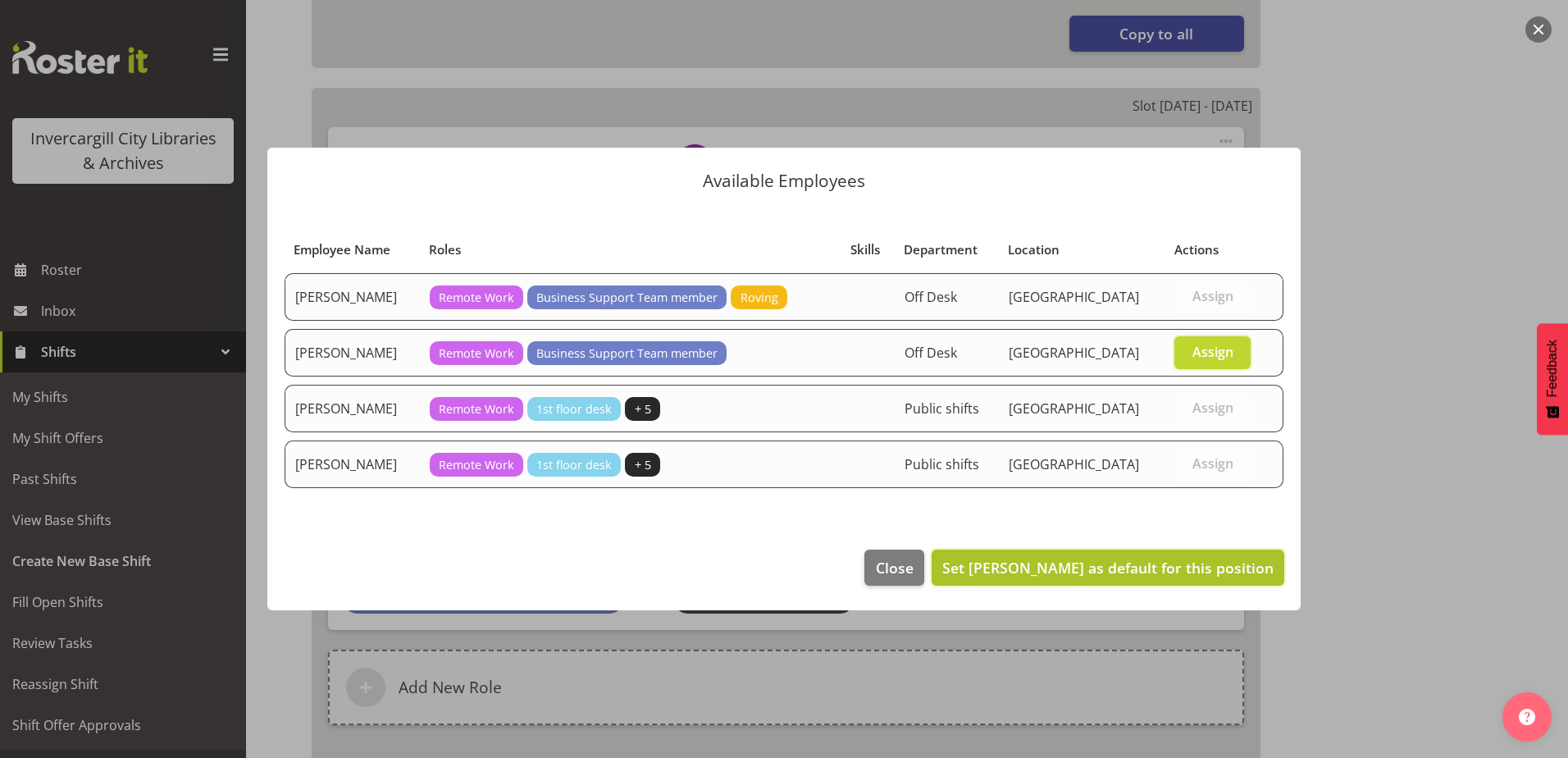
click at [1189, 576] on span "Set Debra Robinson as default for this position" at bounding box center [1108, 567] width 331 height 20
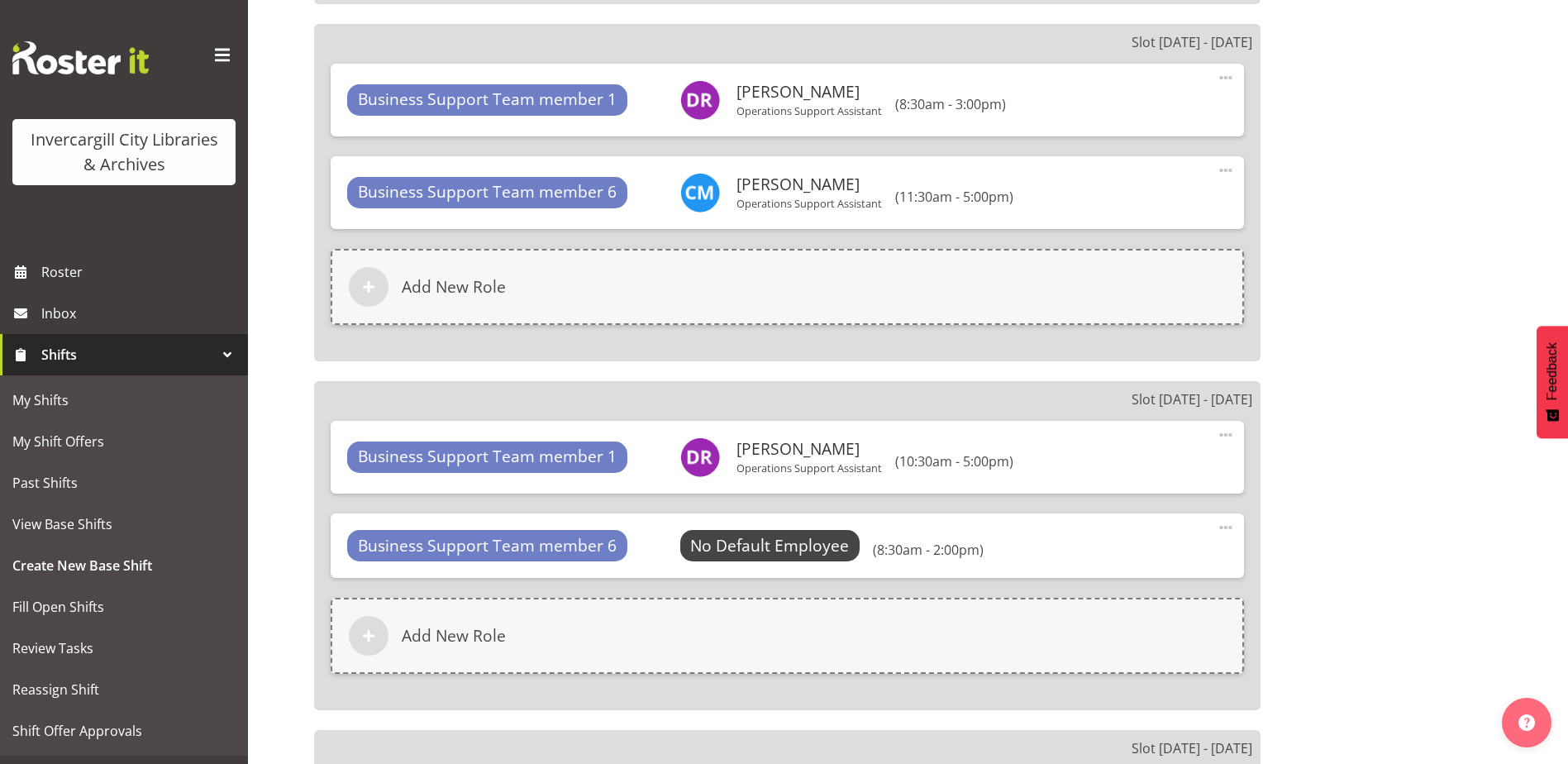
scroll to position [1554, 0]
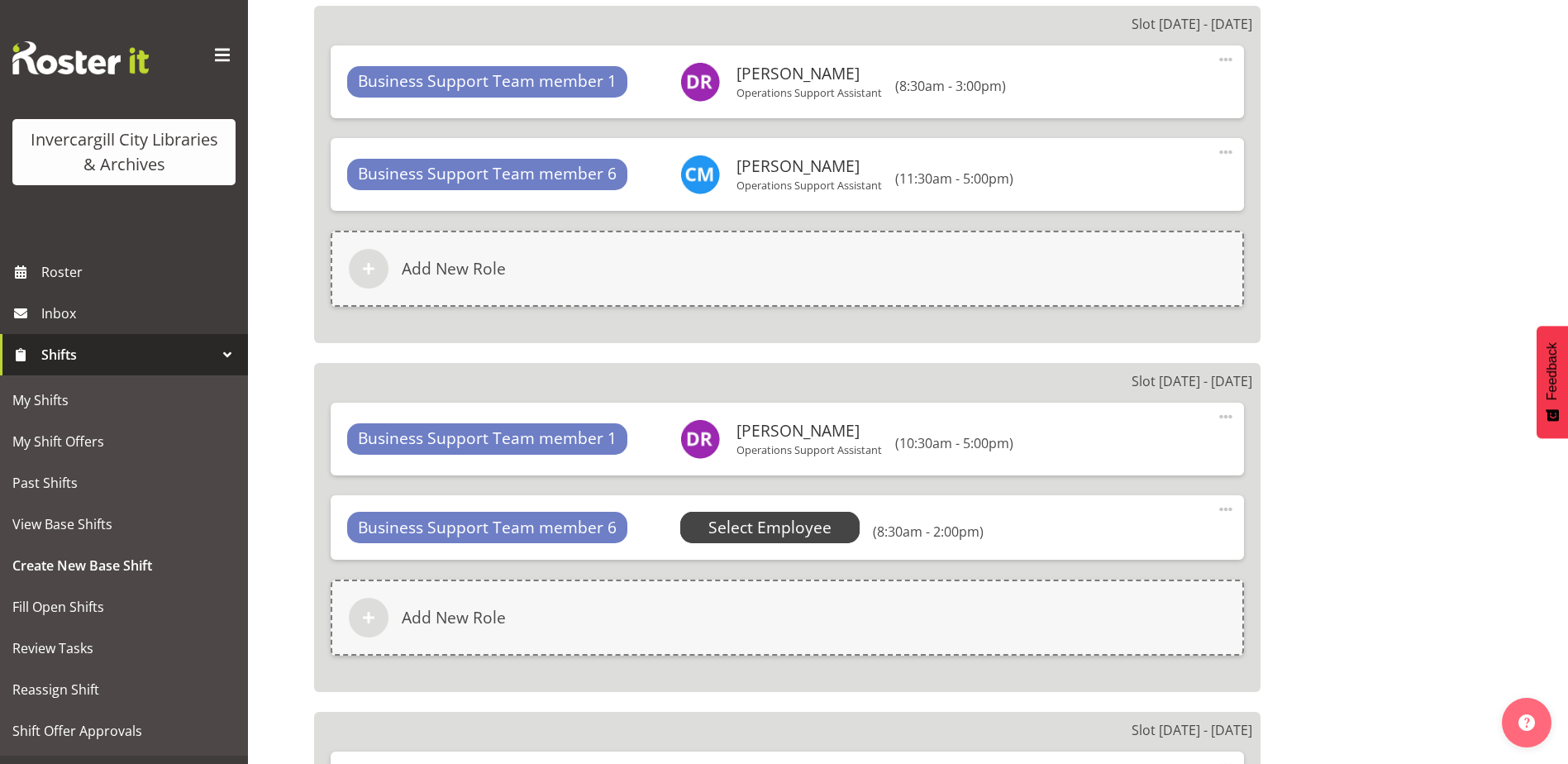
click at [798, 532] on span "Select Employee" at bounding box center [769, 527] width 123 height 24
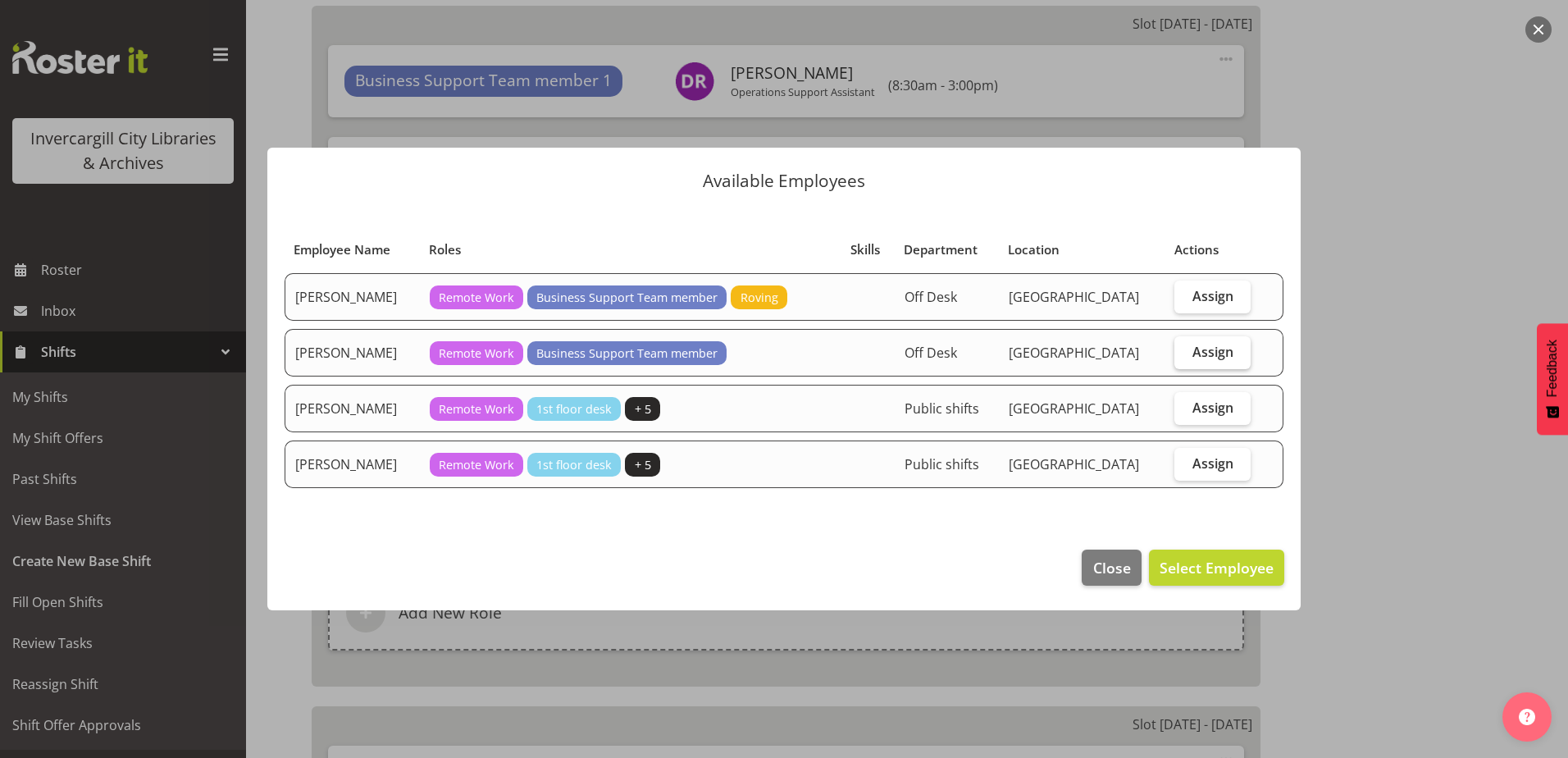
click at [1180, 346] on label "Assign" at bounding box center [1213, 353] width 76 height 33
click at [1180, 346] on input "Assign" at bounding box center [1180, 351] width 10 height 10
checkbox input "true"
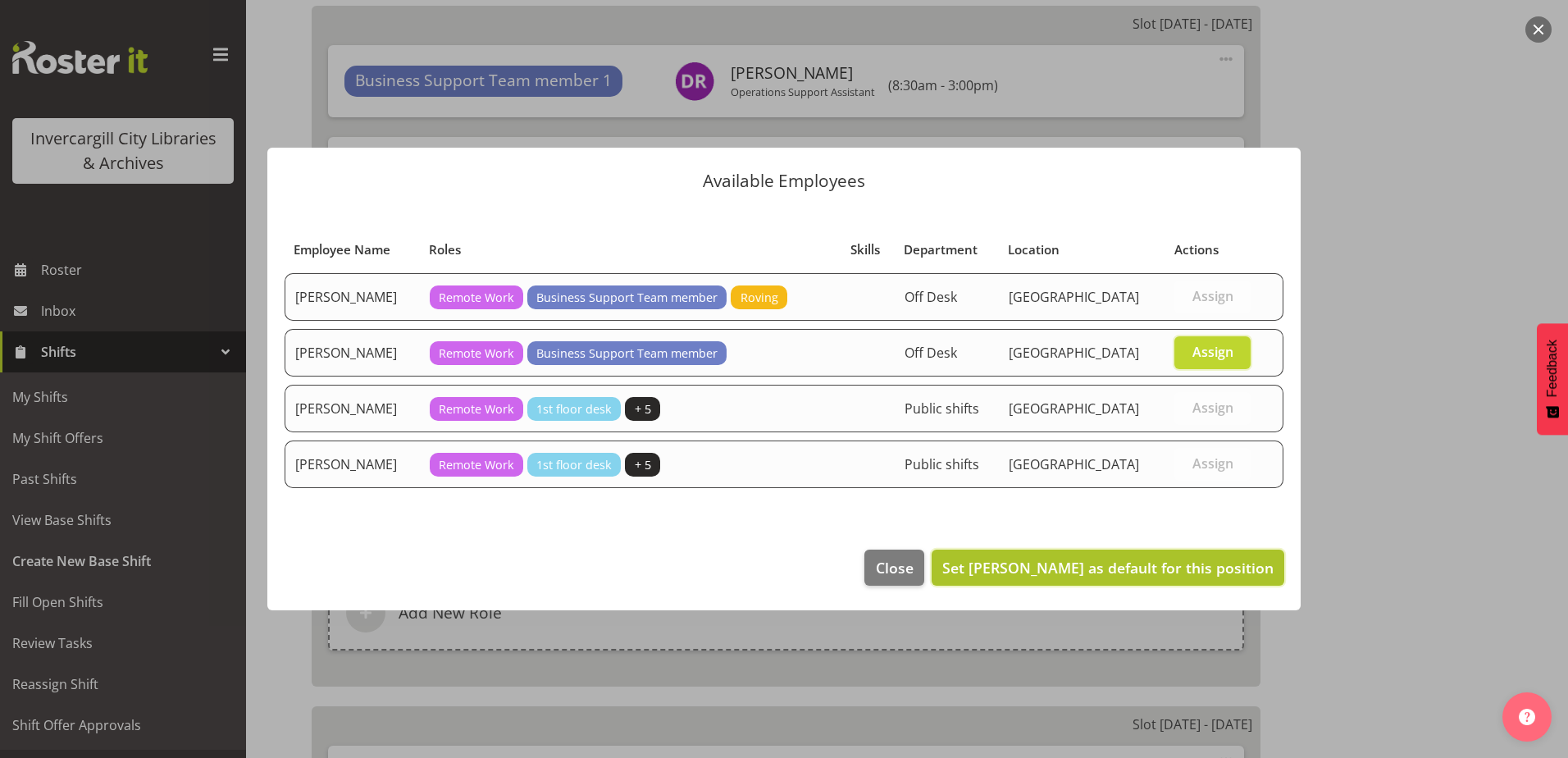
click at [1145, 561] on span "Set Debra Robinson as default for this position" at bounding box center [1108, 567] width 331 height 20
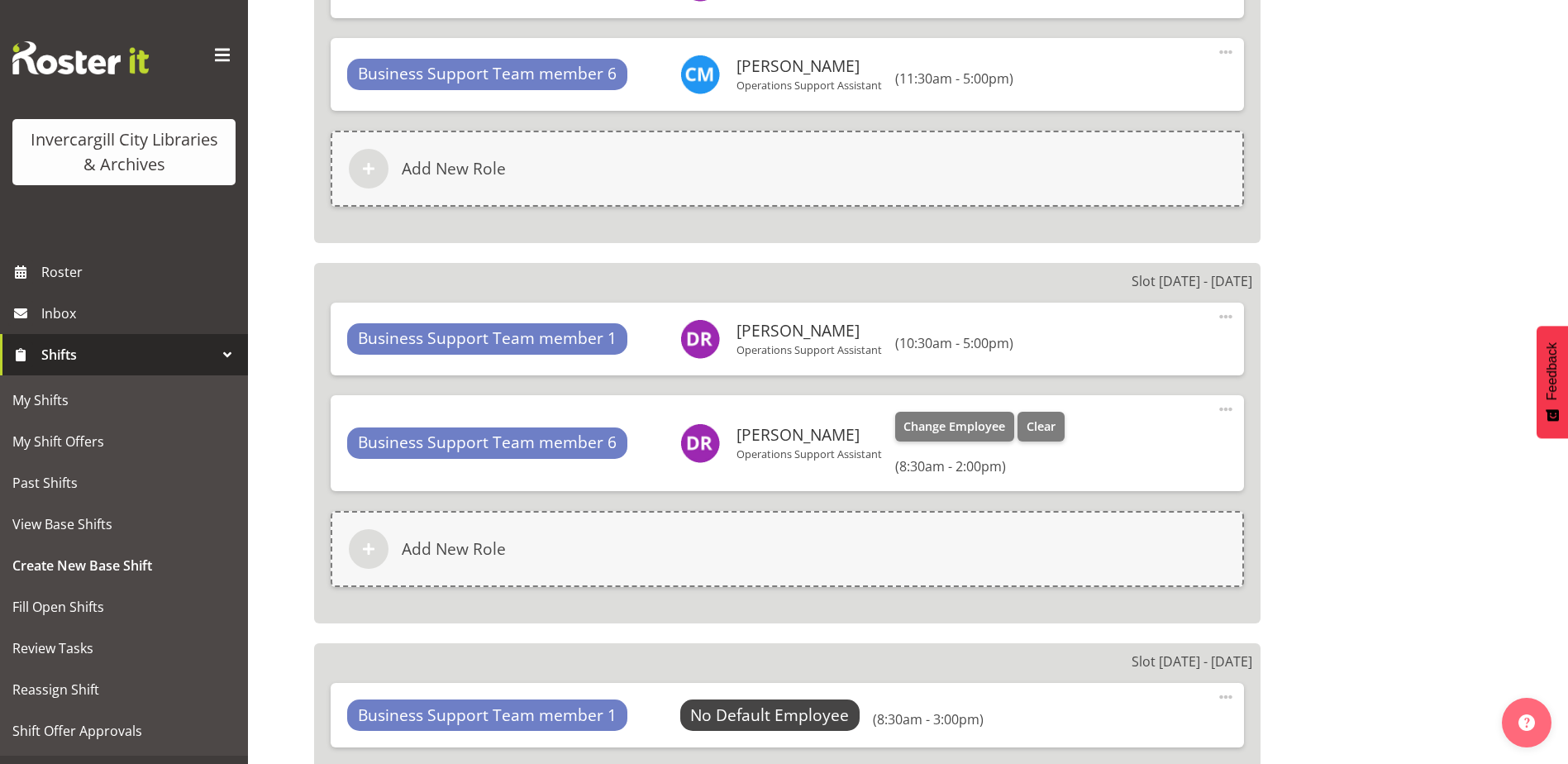
scroll to position [1802, 0]
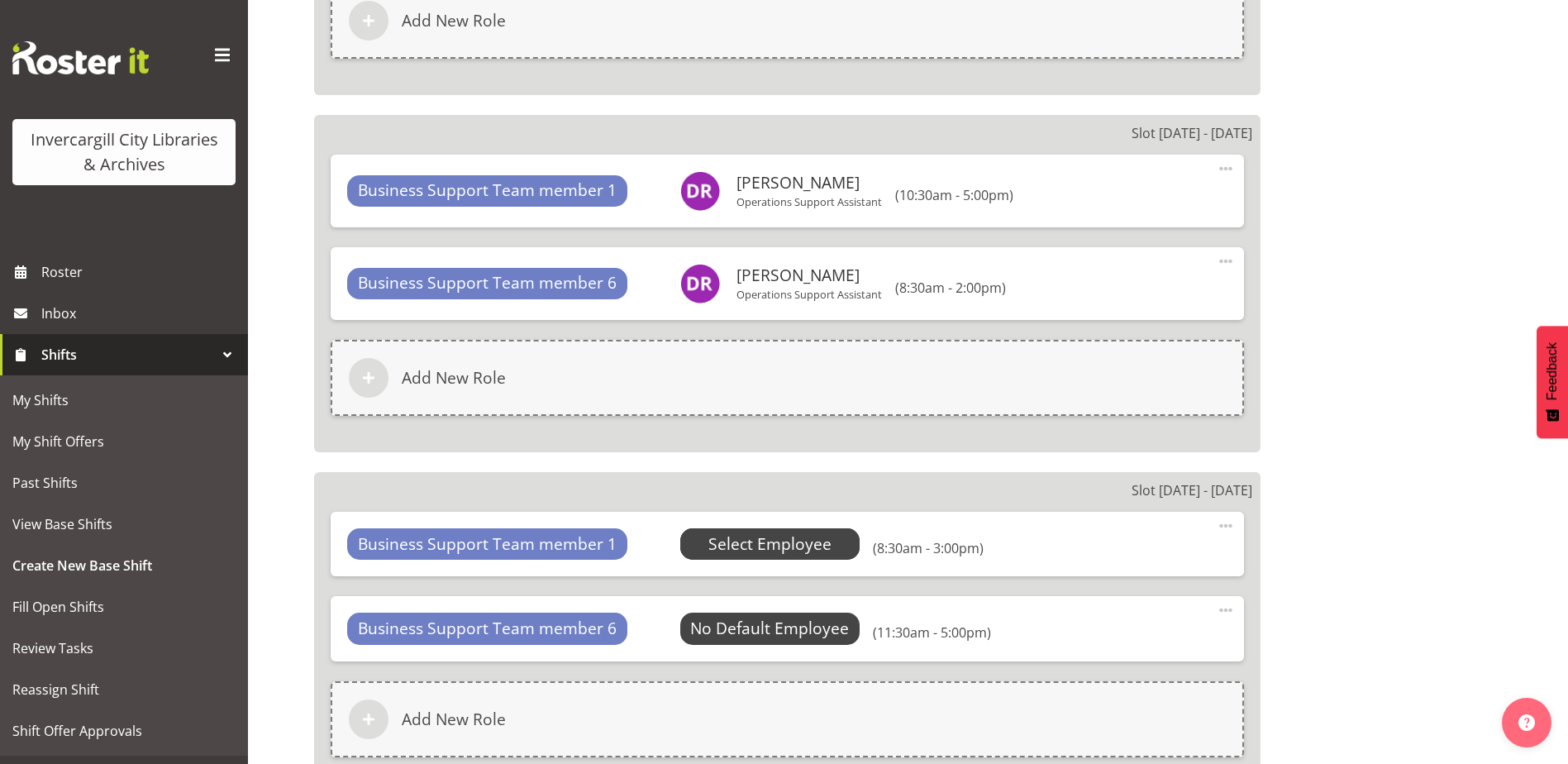
click at [823, 547] on span "Select Employee" at bounding box center [769, 544] width 123 height 24
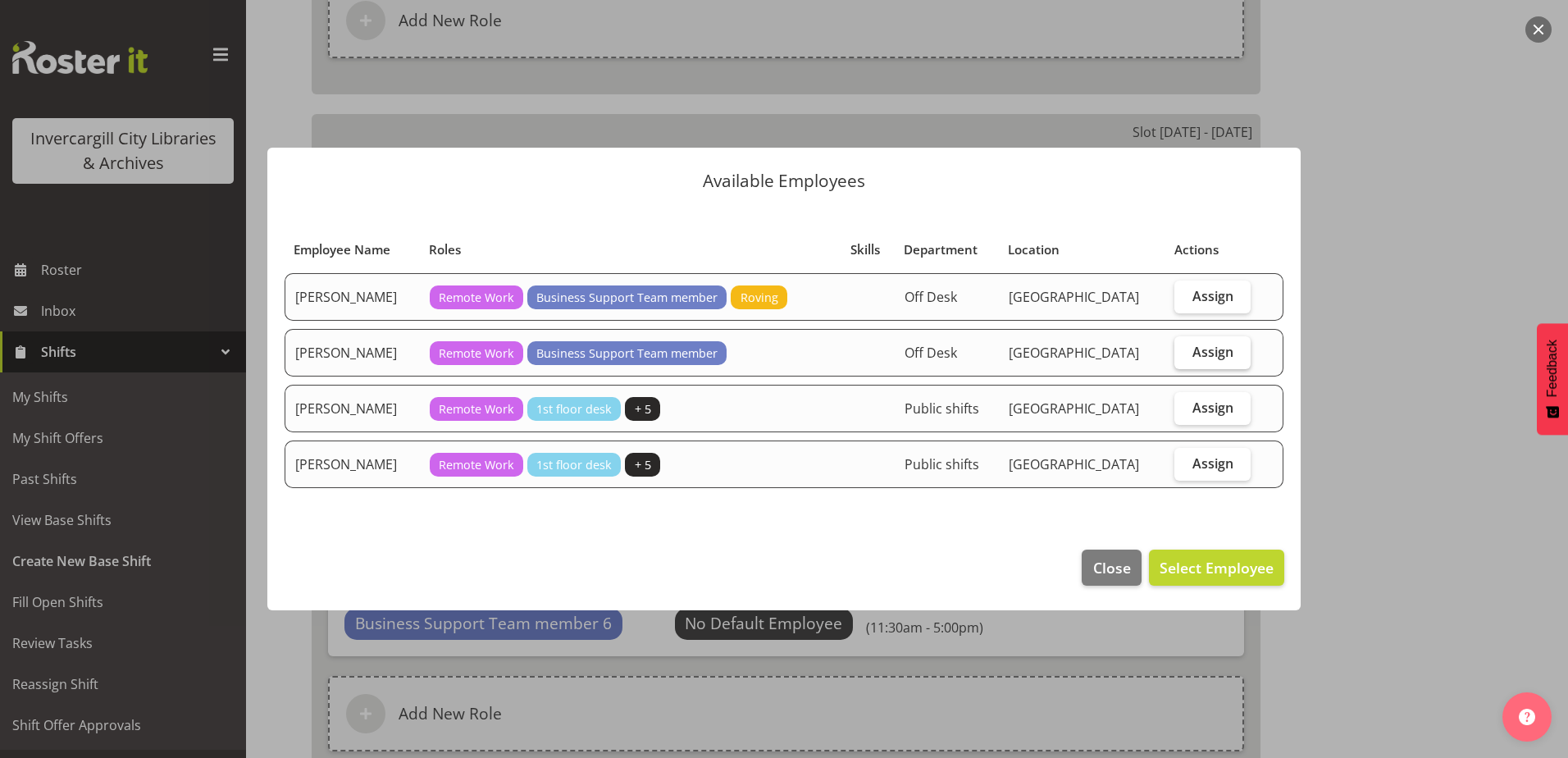
drag, startPoint x: 1202, startPoint y: 358, endPoint x: 1182, endPoint y: 449, distance: 93.2
click at [1202, 358] on span "Assign" at bounding box center [1212, 352] width 41 height 16
click at [1185, 357] on input "Assign" at bounding box center [1180, 351] width 10 height 10
checkbox input "true"
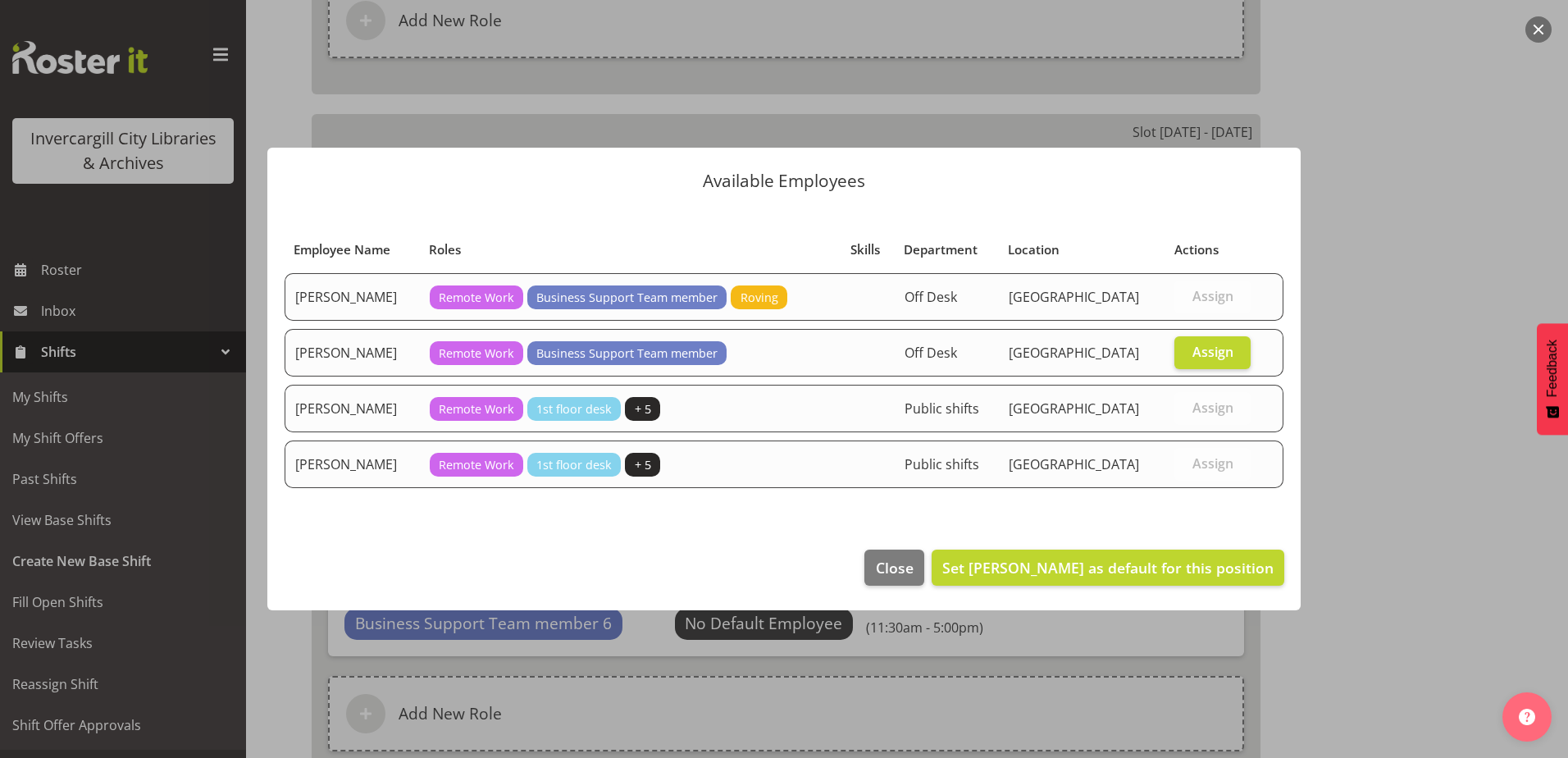
click at [1159, 548] on footer "Close Set Debra Robinson as default for this position" at bounding box center [784, 571] width 1033 height 77
click at [1156, 552] on button "Set Debra Robinson as default for this position" at bounding box center [1107, 567] width 353 height 36
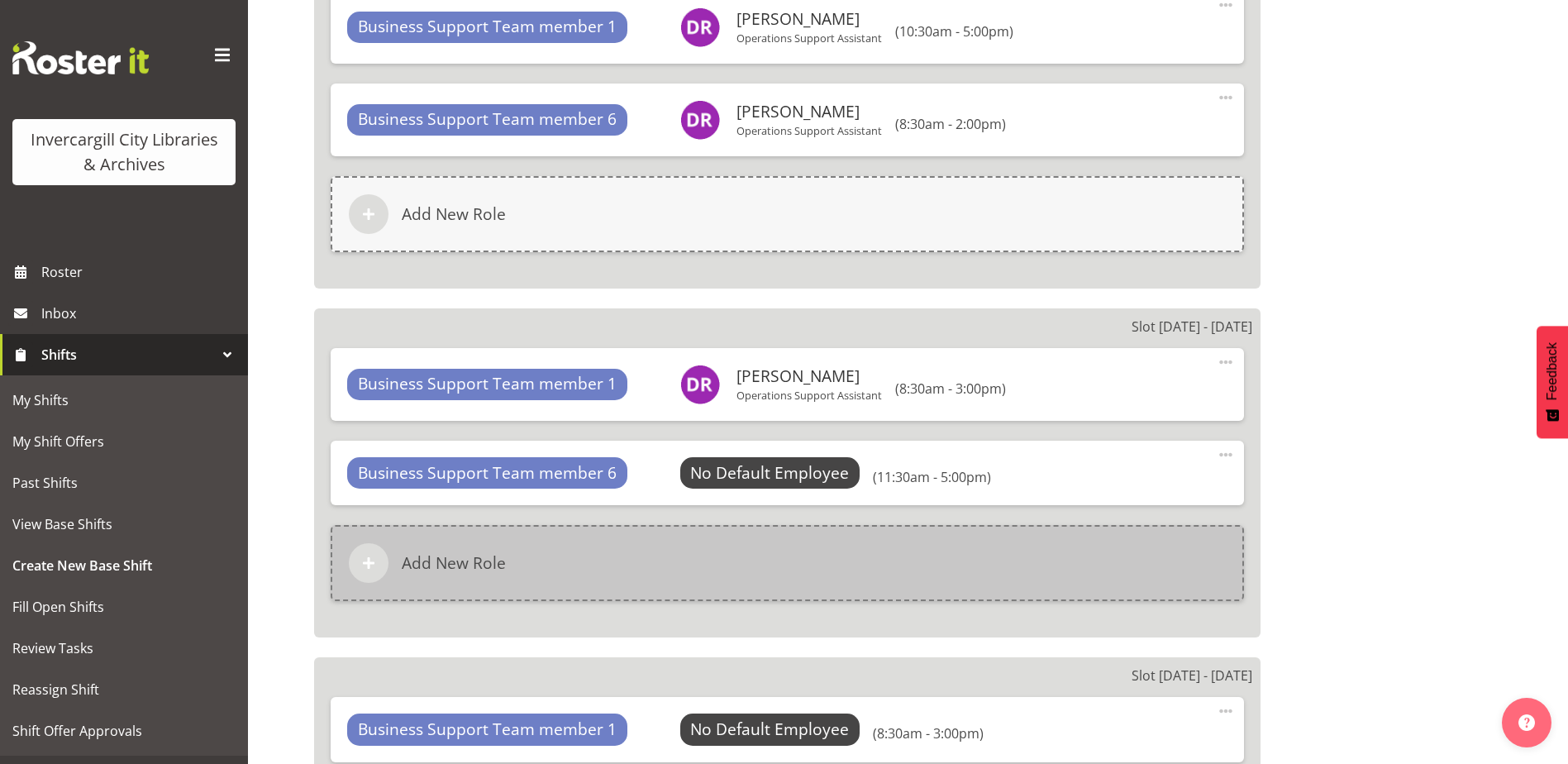
scroll to position [1967, 0]
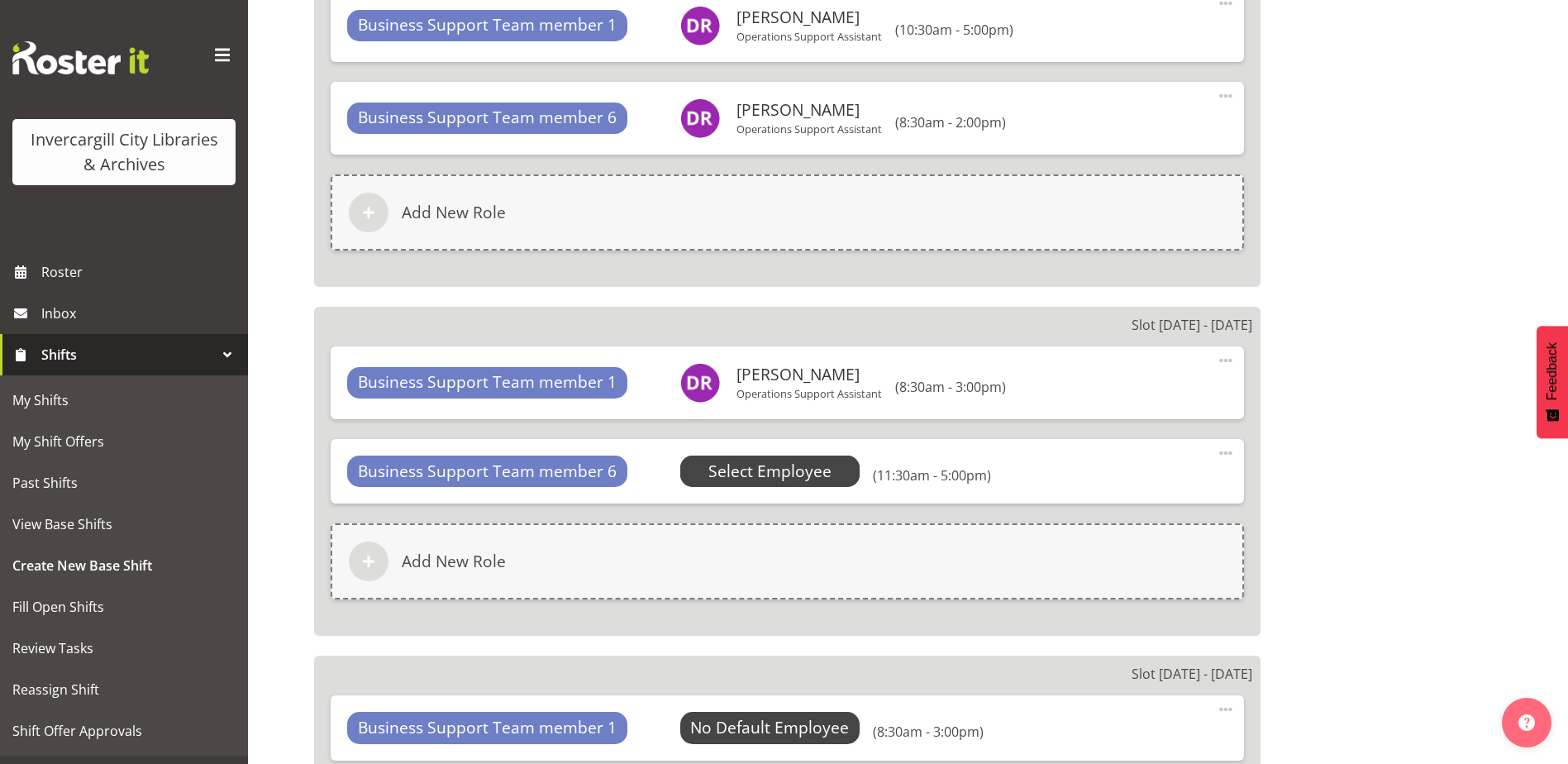
click at [782, 464] on span "Select Employee" at bounding box center [769, 471] width 123 height 24
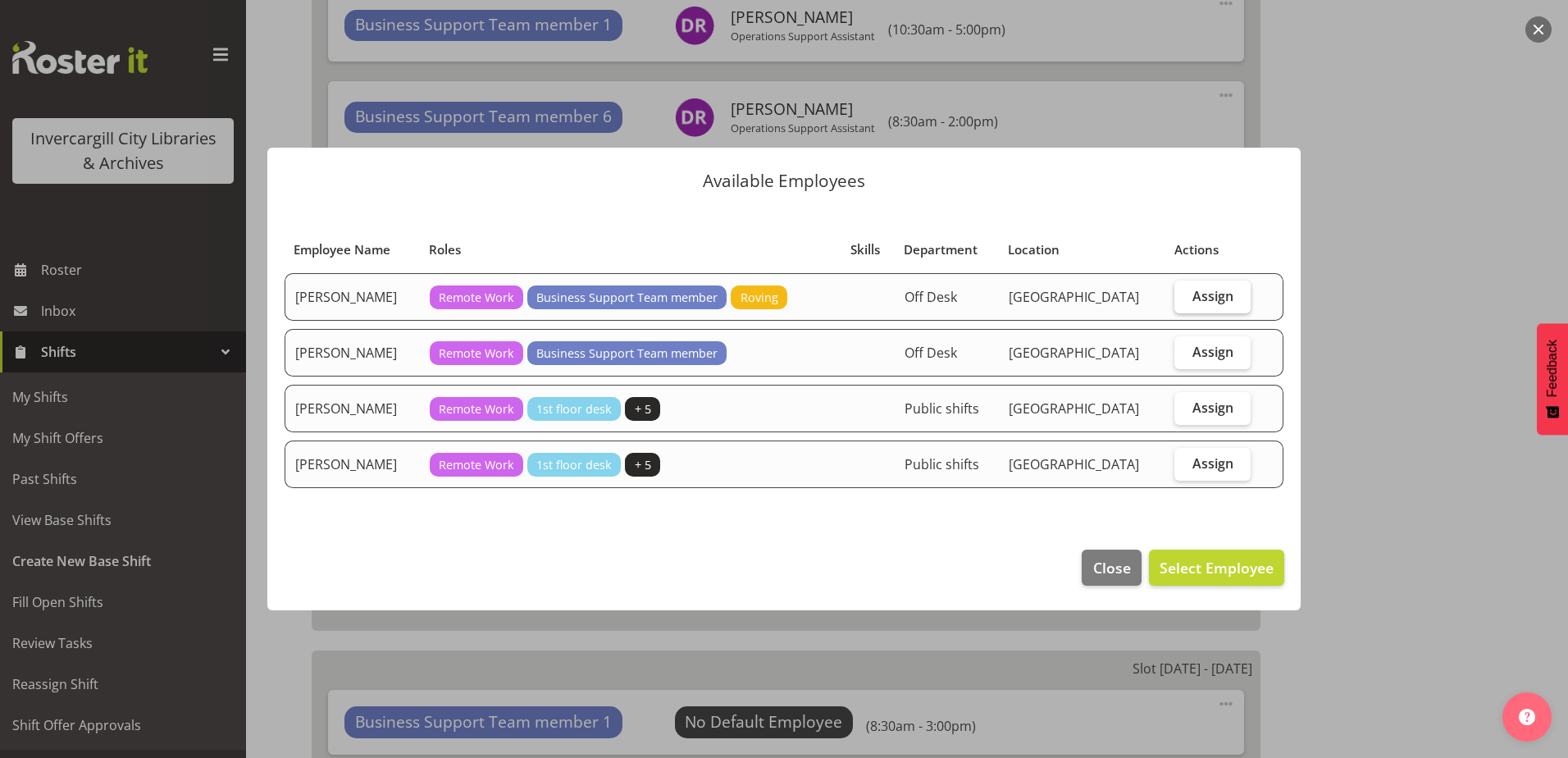
click at [1187, 292] on label "Assign" at bounding box center [1213, 297] width 76 height 33
click at [1185, 292] on input "Assign" at bounding box center [1180, 295] width 10 height 10
checkbox input "true"
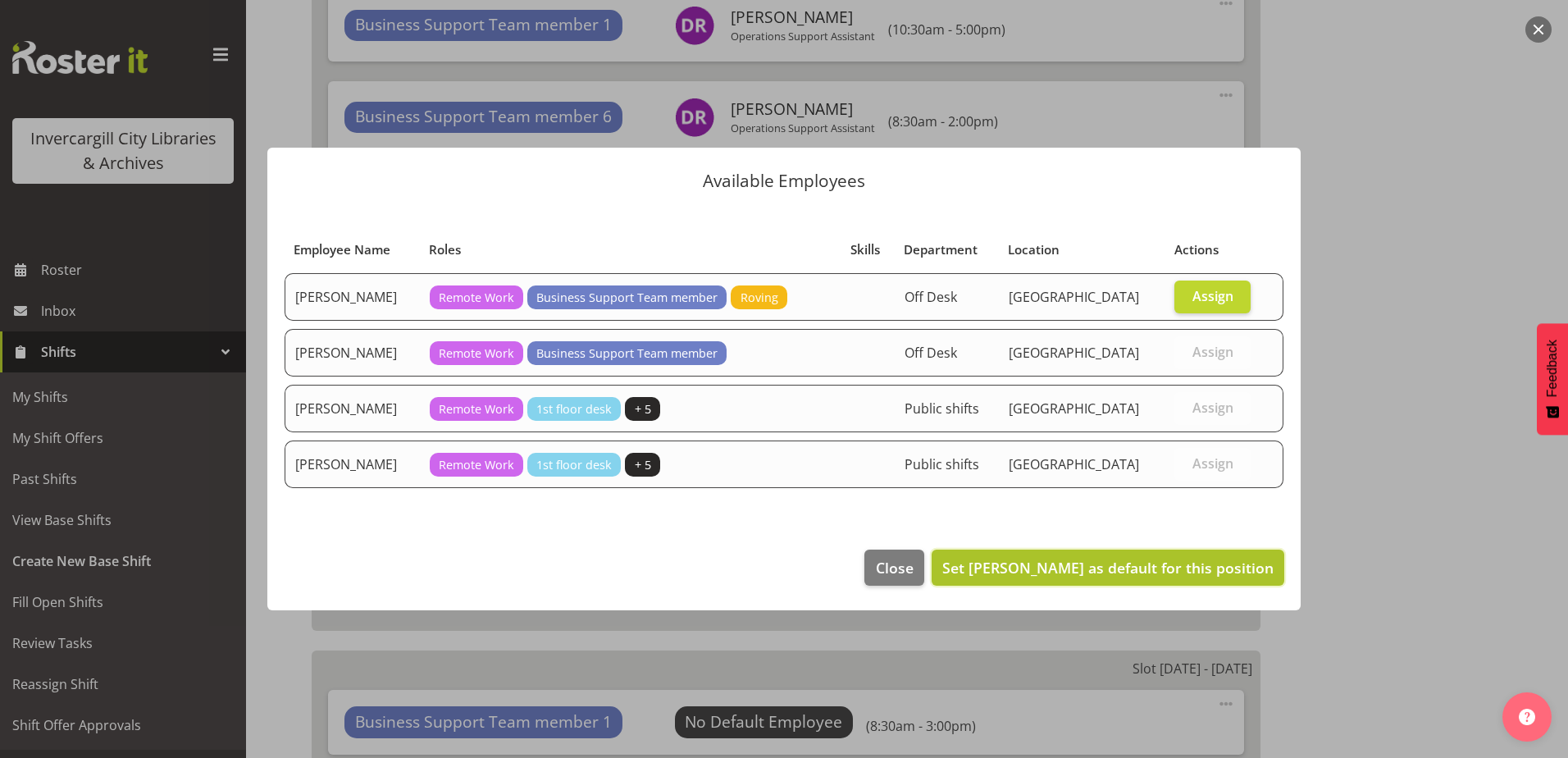
click at [1153, 553] on button "Set Cindy Mulrooney as default for this position" at bounding box center [1107, 567] width 353 height 36
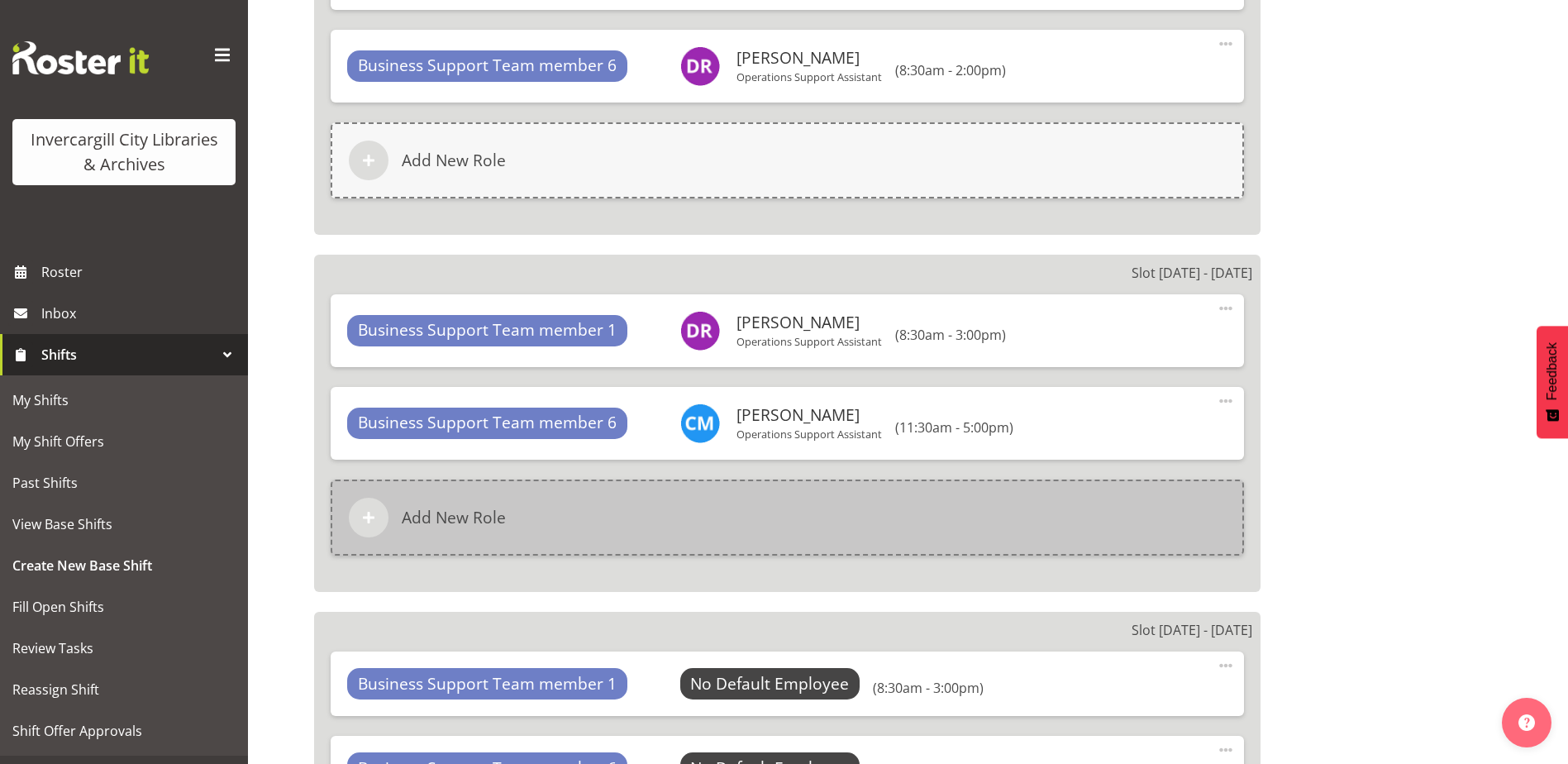
scroll to position [2215, 0]
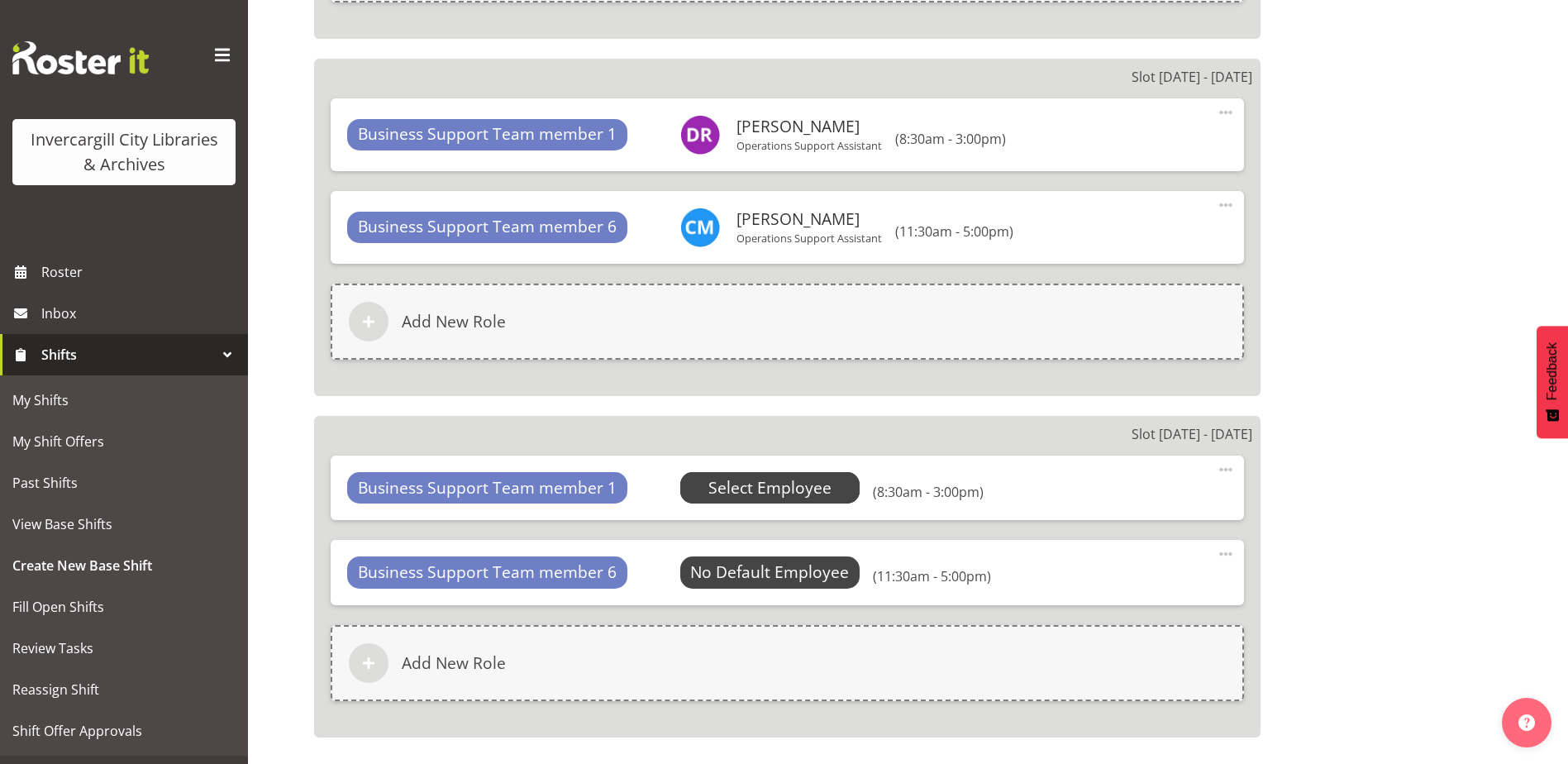
click at [832, 481] on span "Select Employee" at bounding box center [770, 488] width 180 height 31
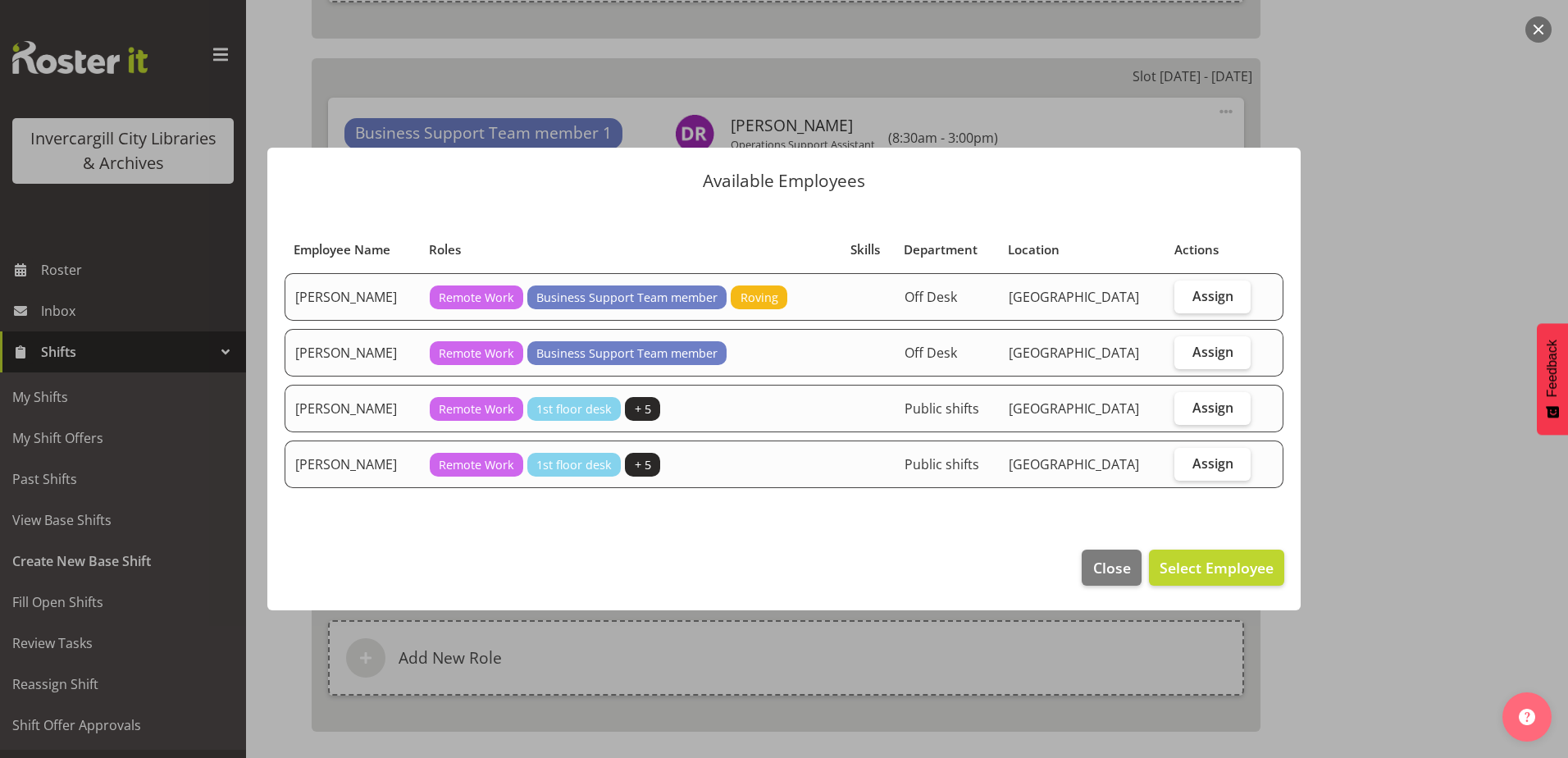
drag, startPoint x: 1192, startPoint y: 349, endPoint x: 1184, endPoint y: 385, distance: 36.9
click at [1192, 348] on span "Assign" at bounding box center [1212, 352] width 41 height 16
click at [1185, 348] on input "Assign" at bounding box center [1180, 351] width 10 height 10
checkbox input "true"
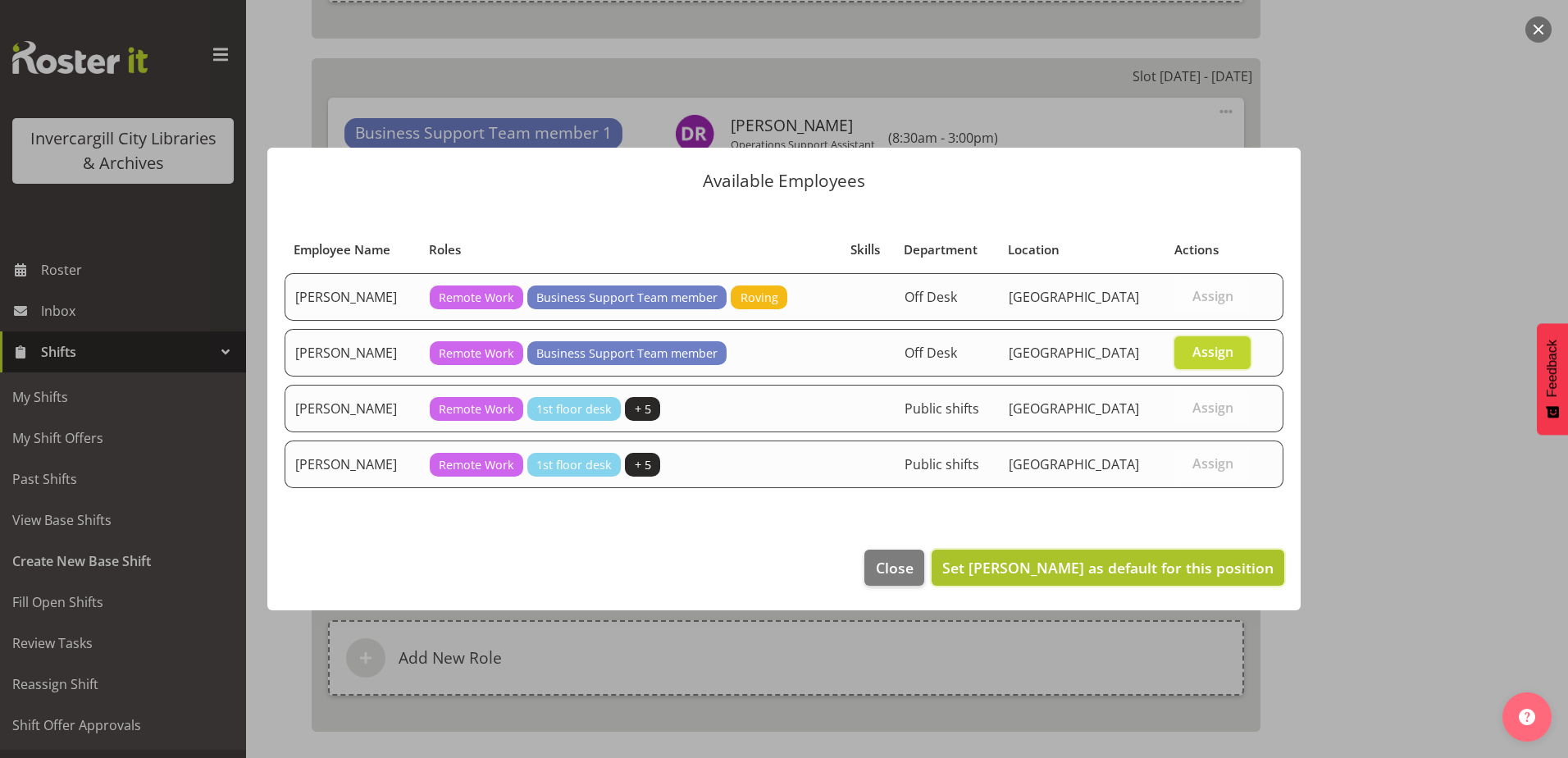
click at [1174, 553] on button "Set Debra Robinson as default for this position" at bounding box center [1107, 567] width 353 height 36
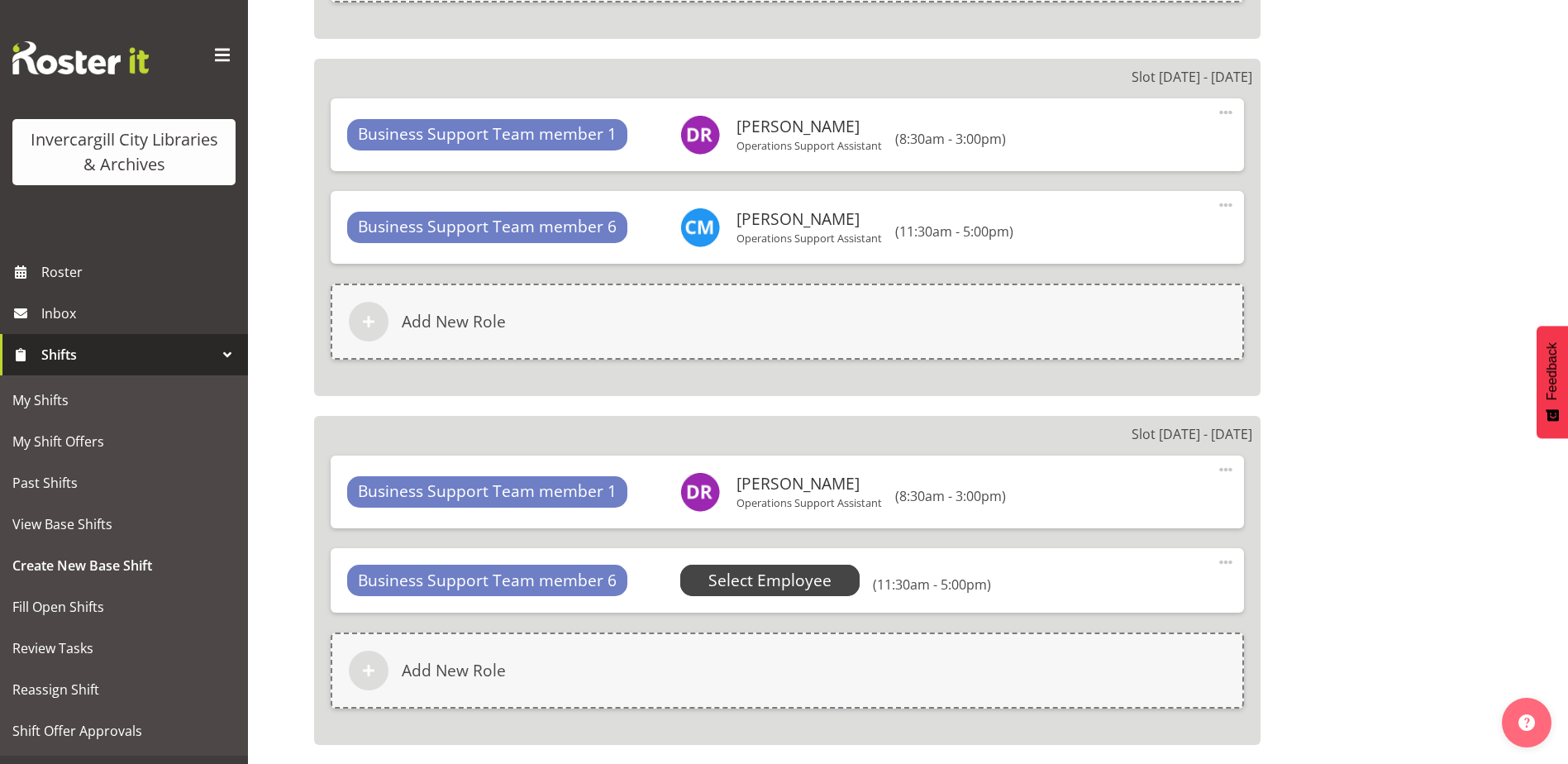
click at [708, 580] on span "Select Employee" at bounding box center [769, 580] width 123 height 24
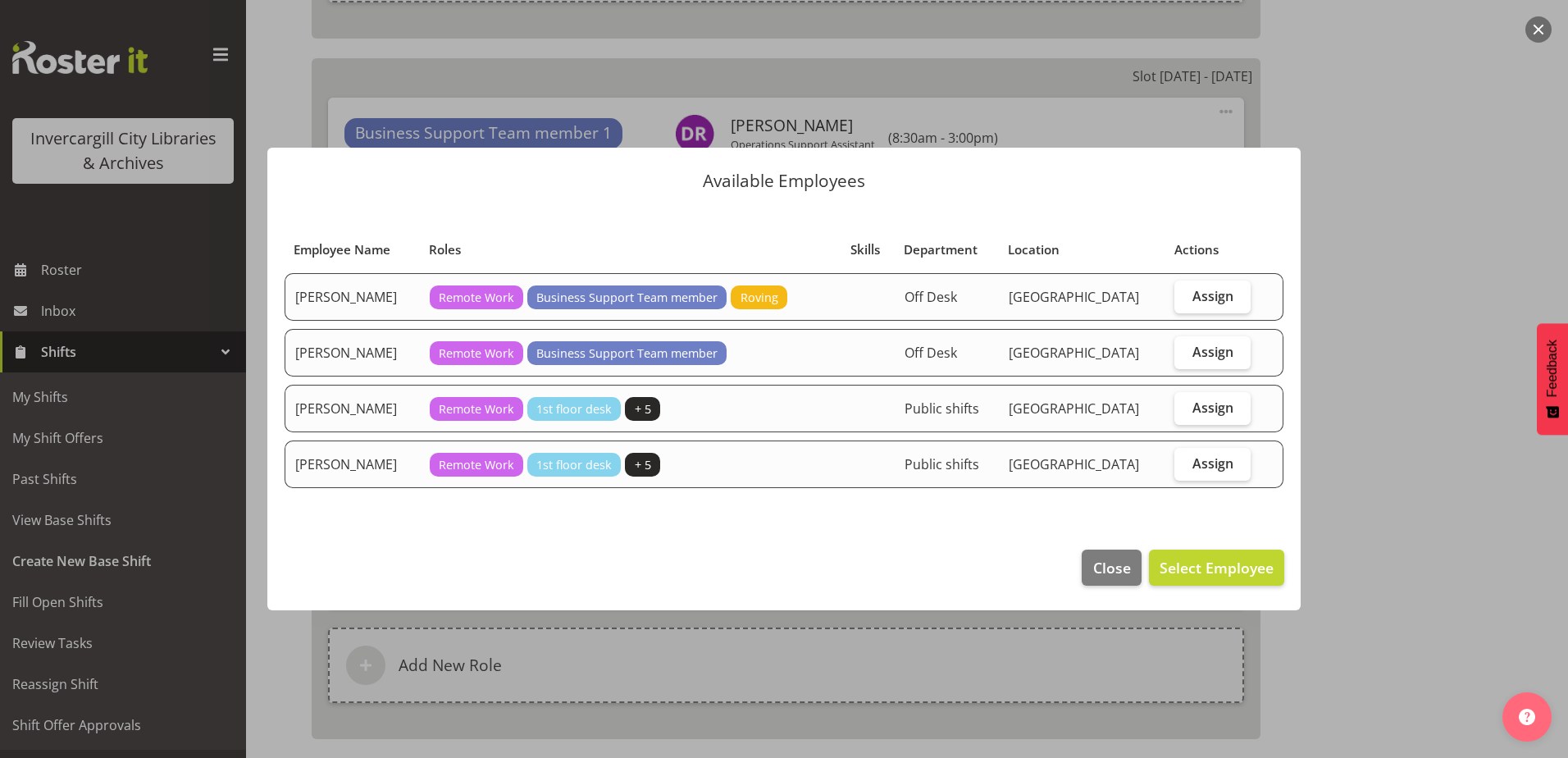
drag, startPoint x: 1191, startPoint y: 305, endPoint x: 1161, endPoint y: 487, distance: 184.5
click at [1191, 304] on label "Assign" at bounding box center [1213, 297] width 76 height 33
click at [1185, 301] on input "Assign" at bounding box center [1180, 295] width 10 height 10
checkbox input "true"
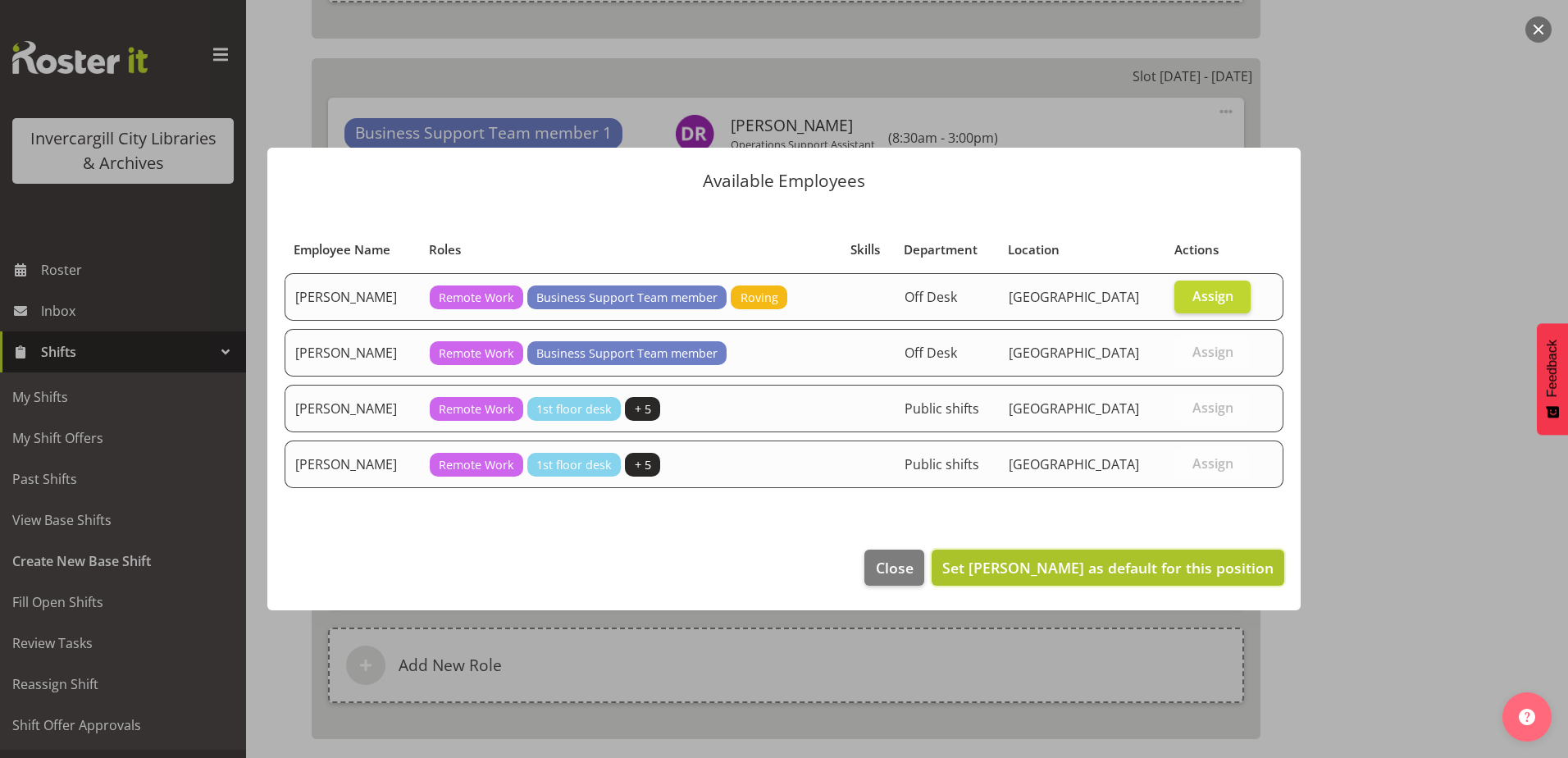
click at [1129, 582] on button "Set Cindy Mulrooney as default for this position" at bounding box center [1107, 567] width 353 height 36
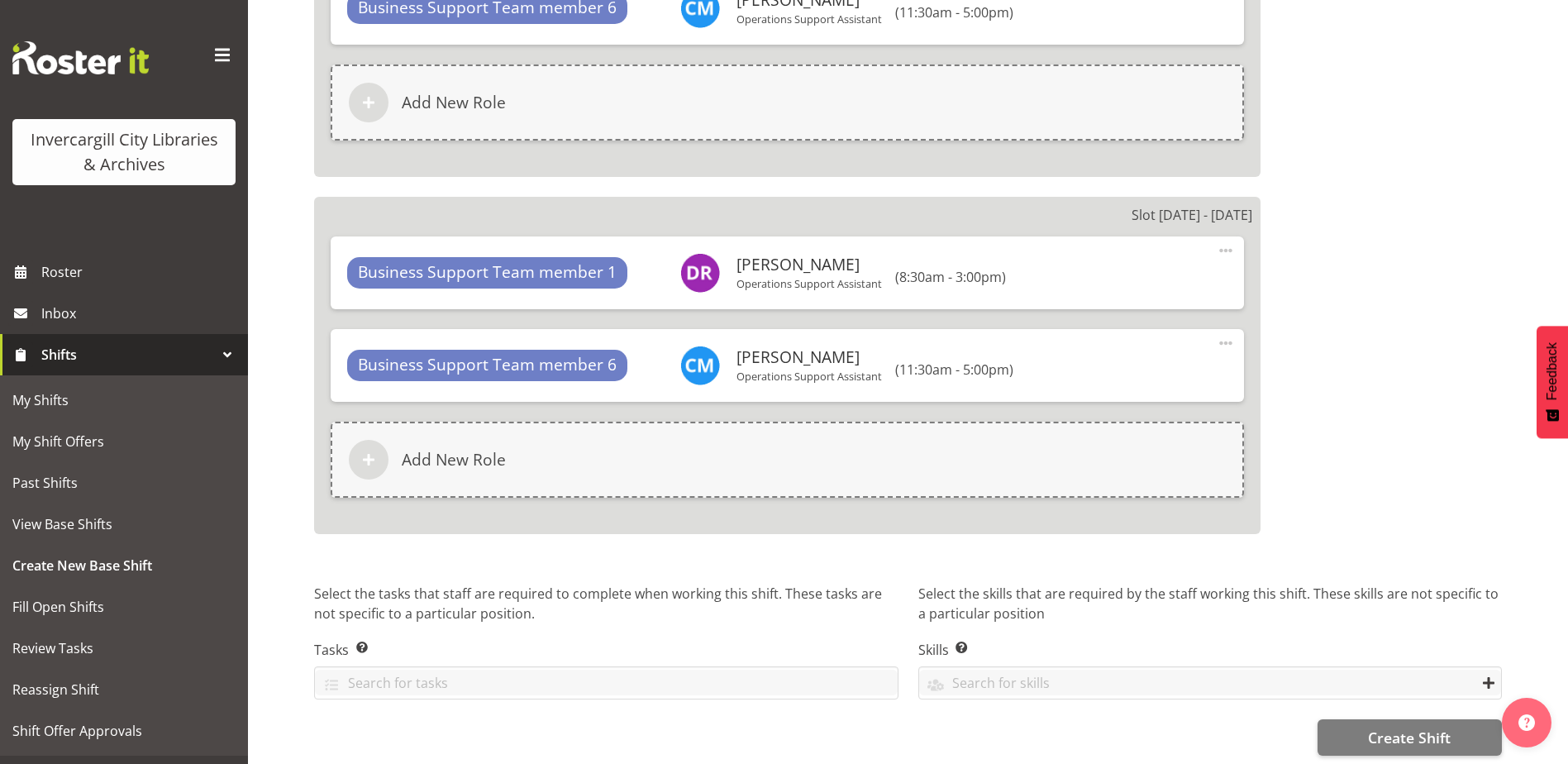
scroll to position [2451, 0]
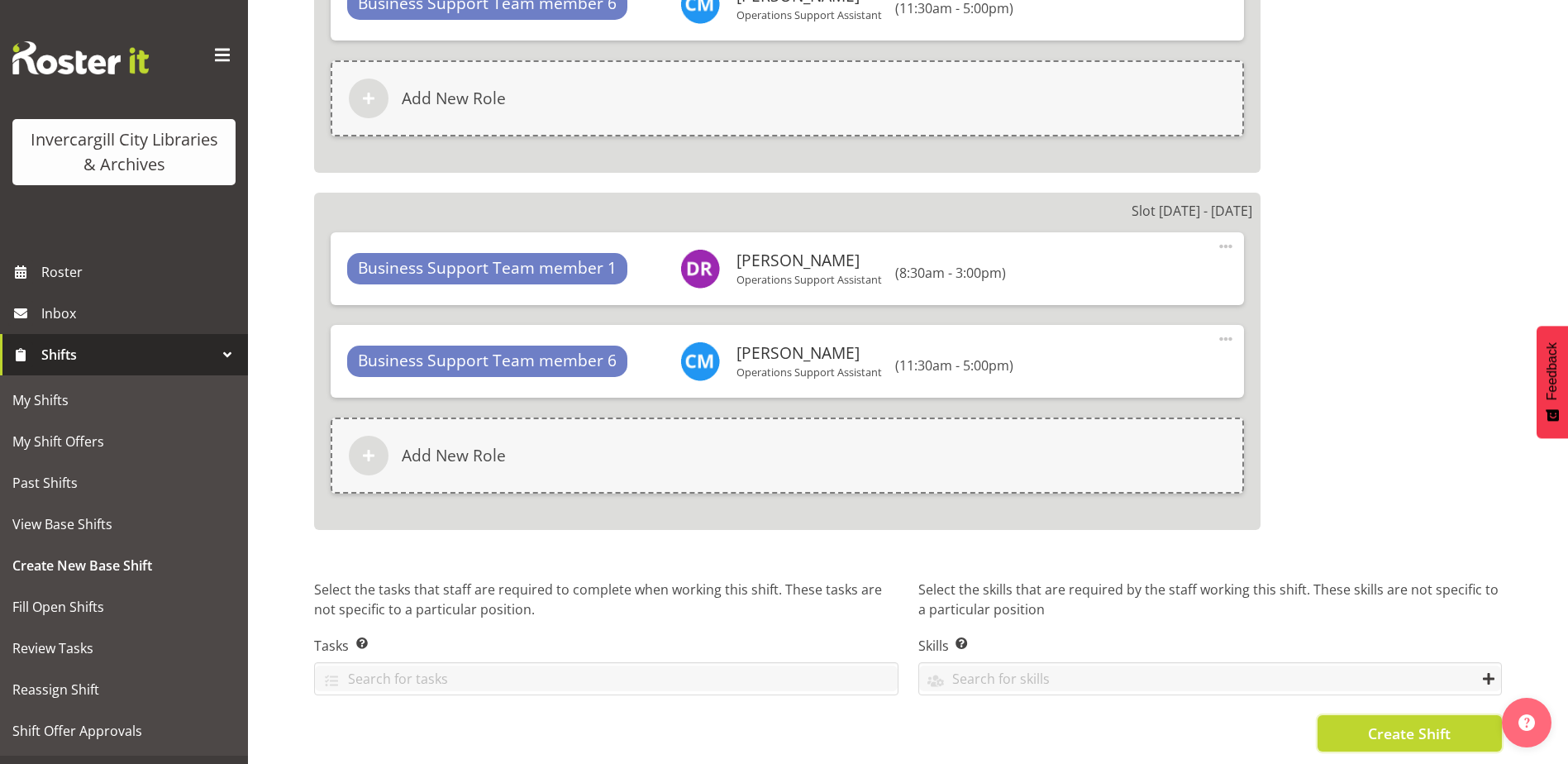
click at [1349, 726] on button "Create Shift" at bounding box center [1409, 733] width 184 height 37
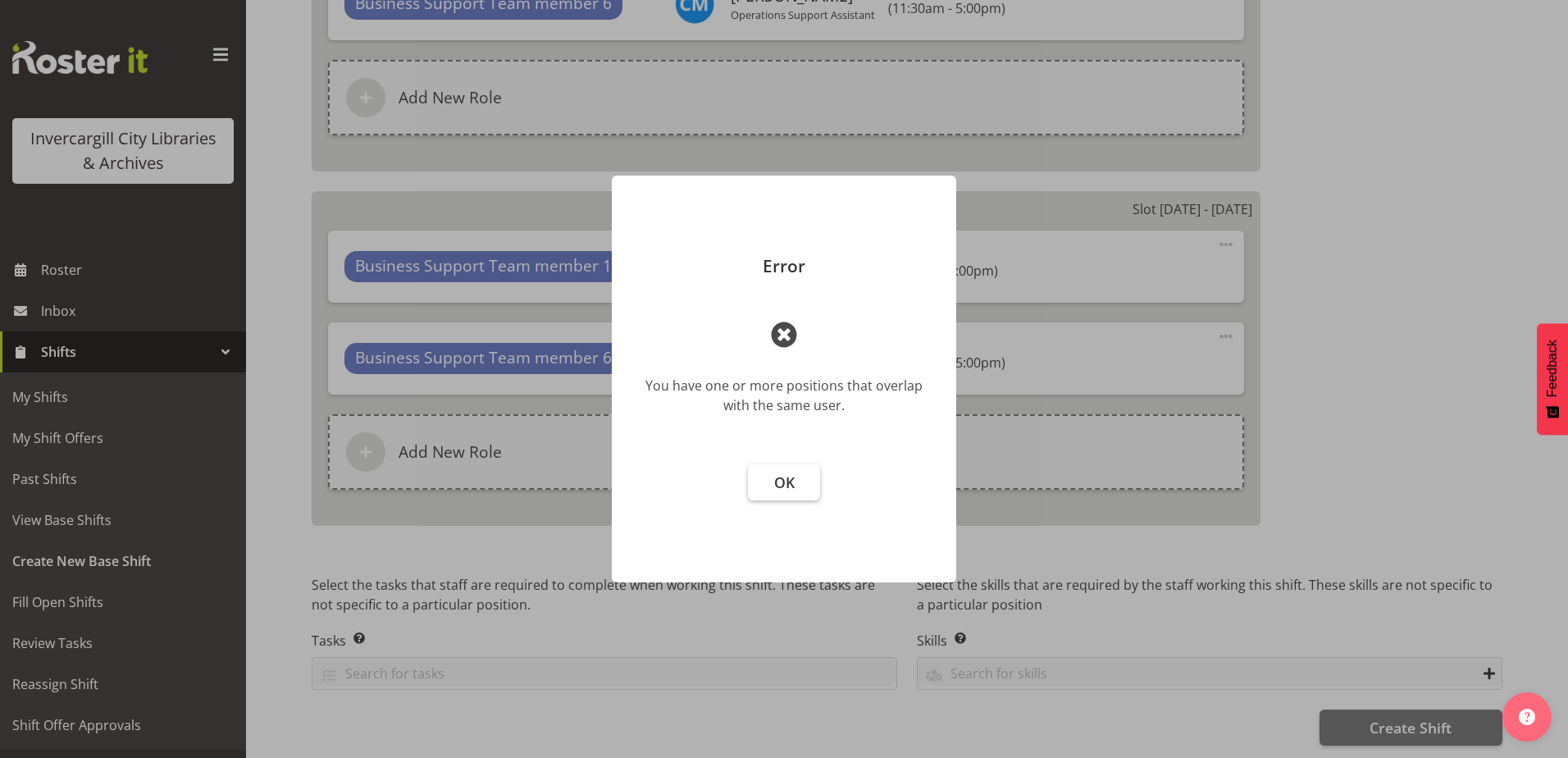
click at [776, 478] on span "OK" at bounding box center [785, 482] width 21 height 20
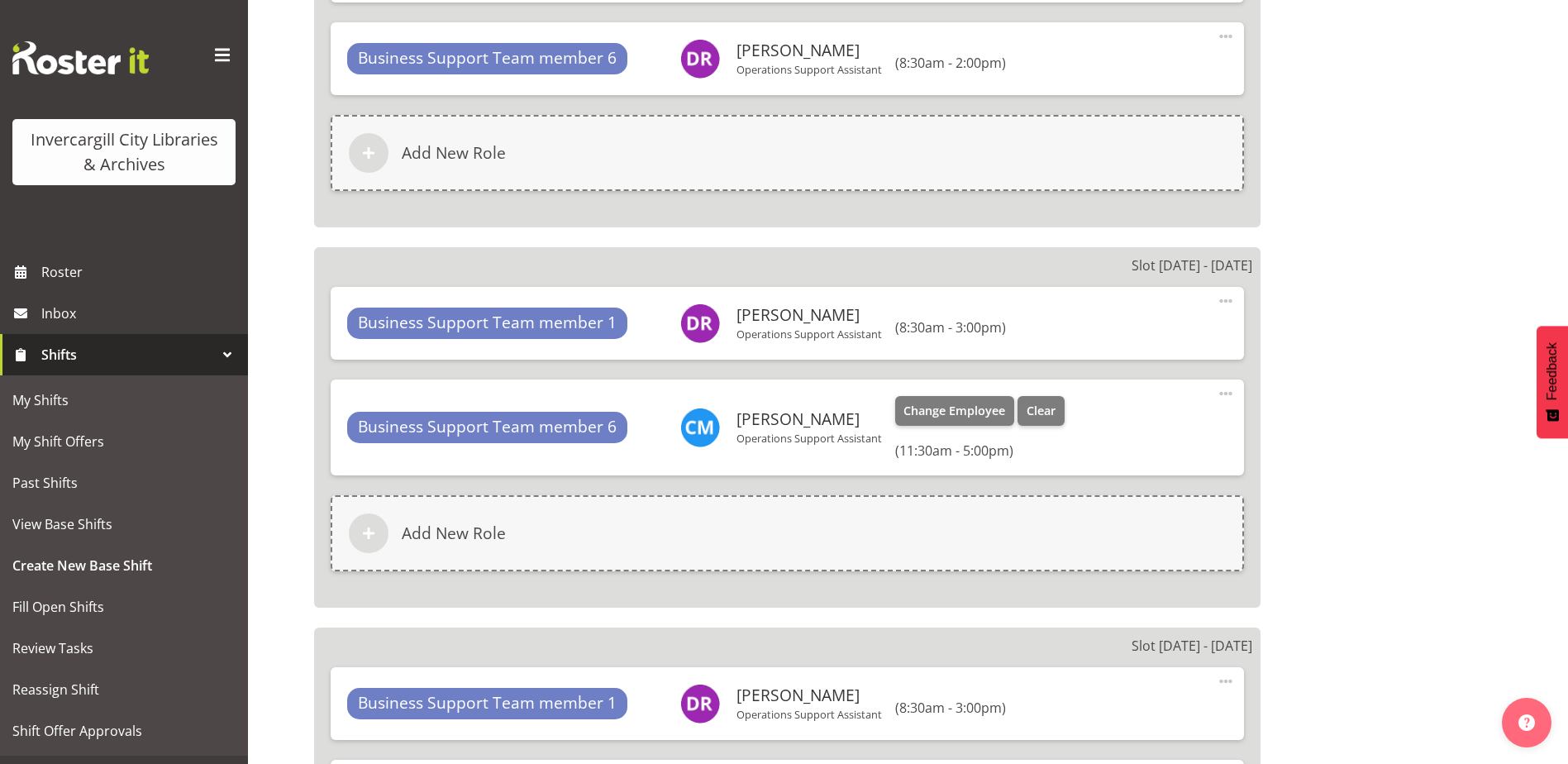
scroll to position [1872, 0]
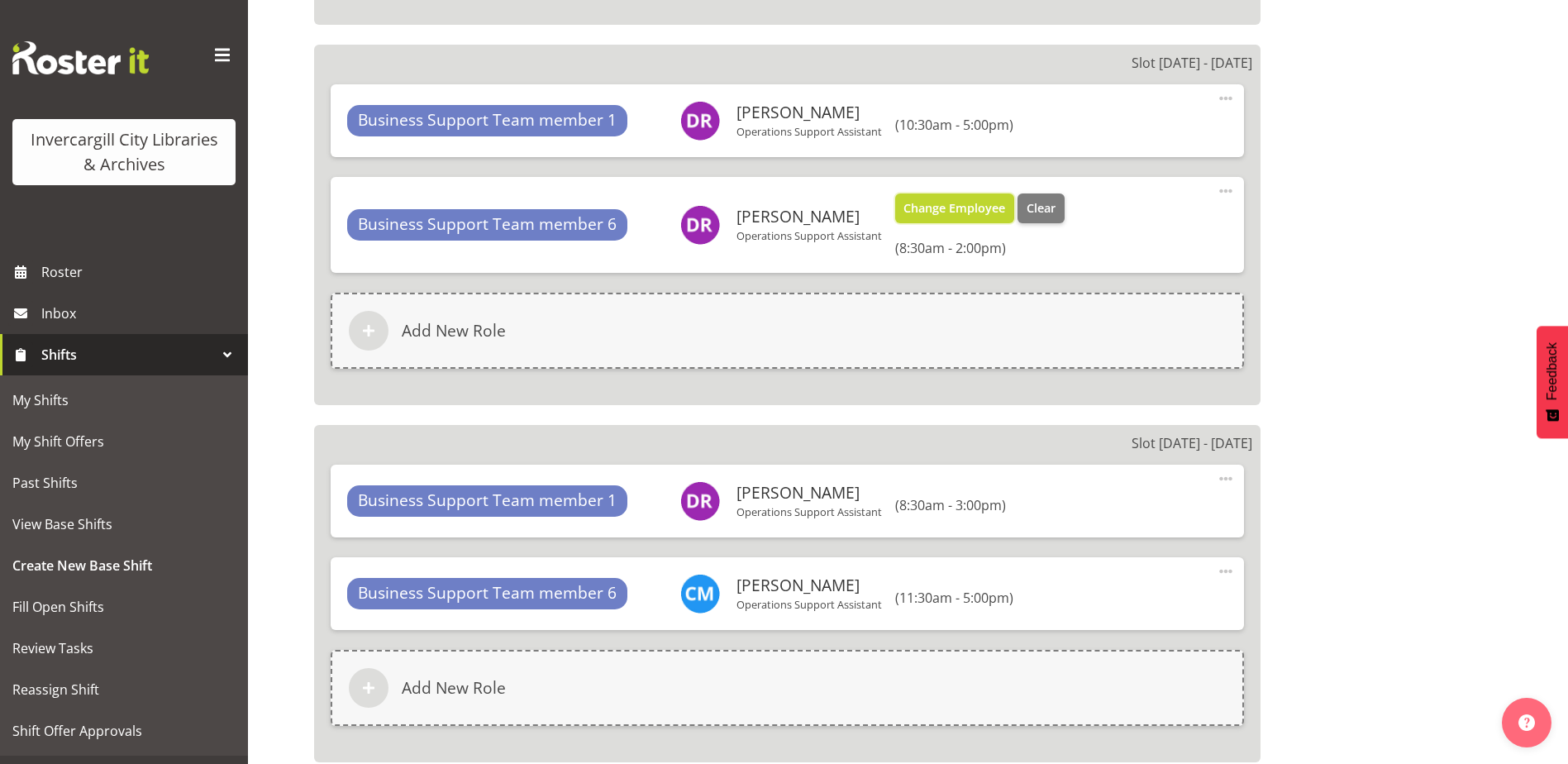
click at [914, 205] on span "Change Employee" at bounding box center [954, 208] width 101 height 18
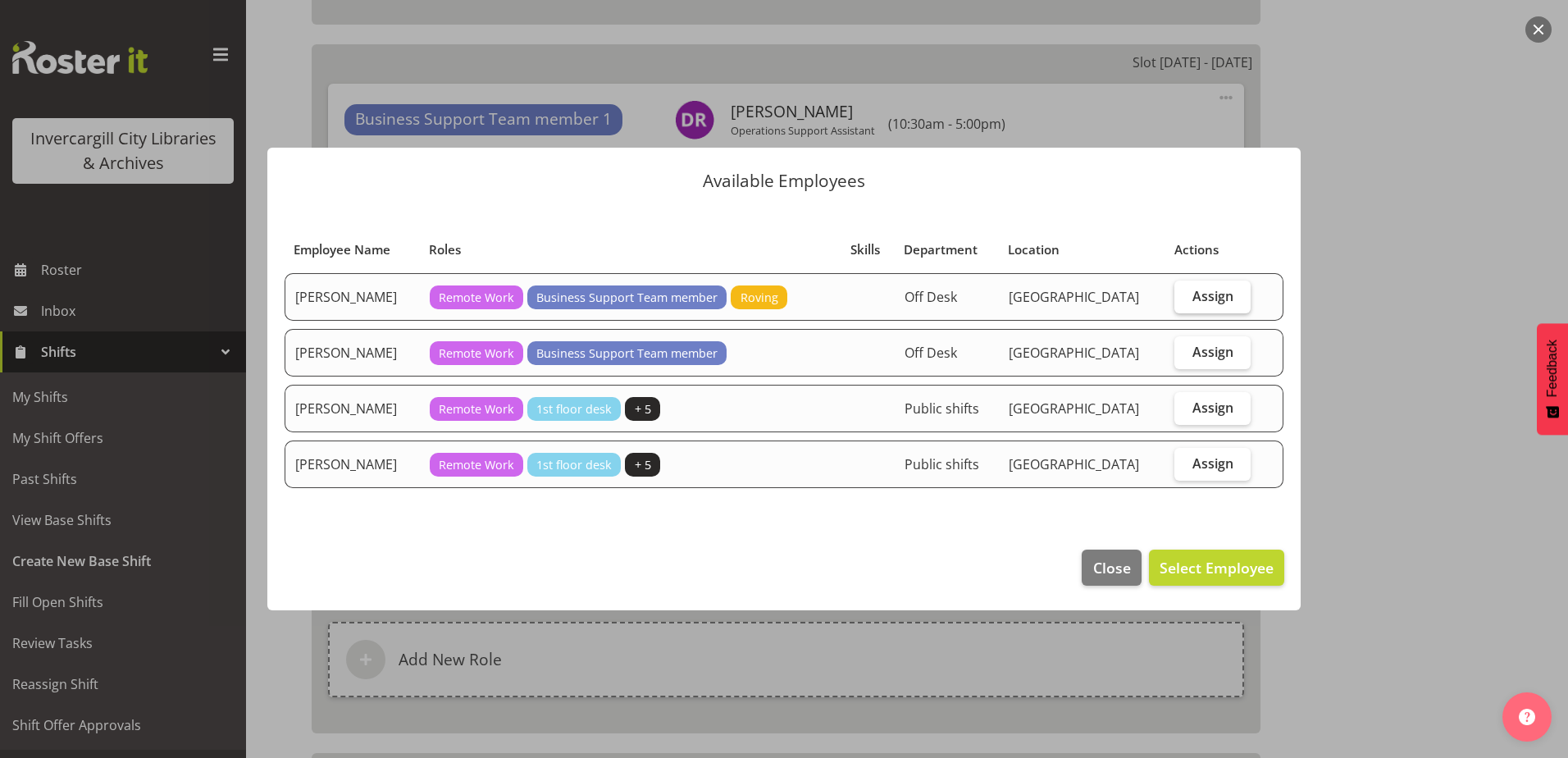
click at [1176, 296] on label "Assign" at bounding box center [1213, 297] width 76 height 33
click at [1176, 296] on input "Assign" at bounding box center [1180, 295] width 10 height 10
checkbox input "true"
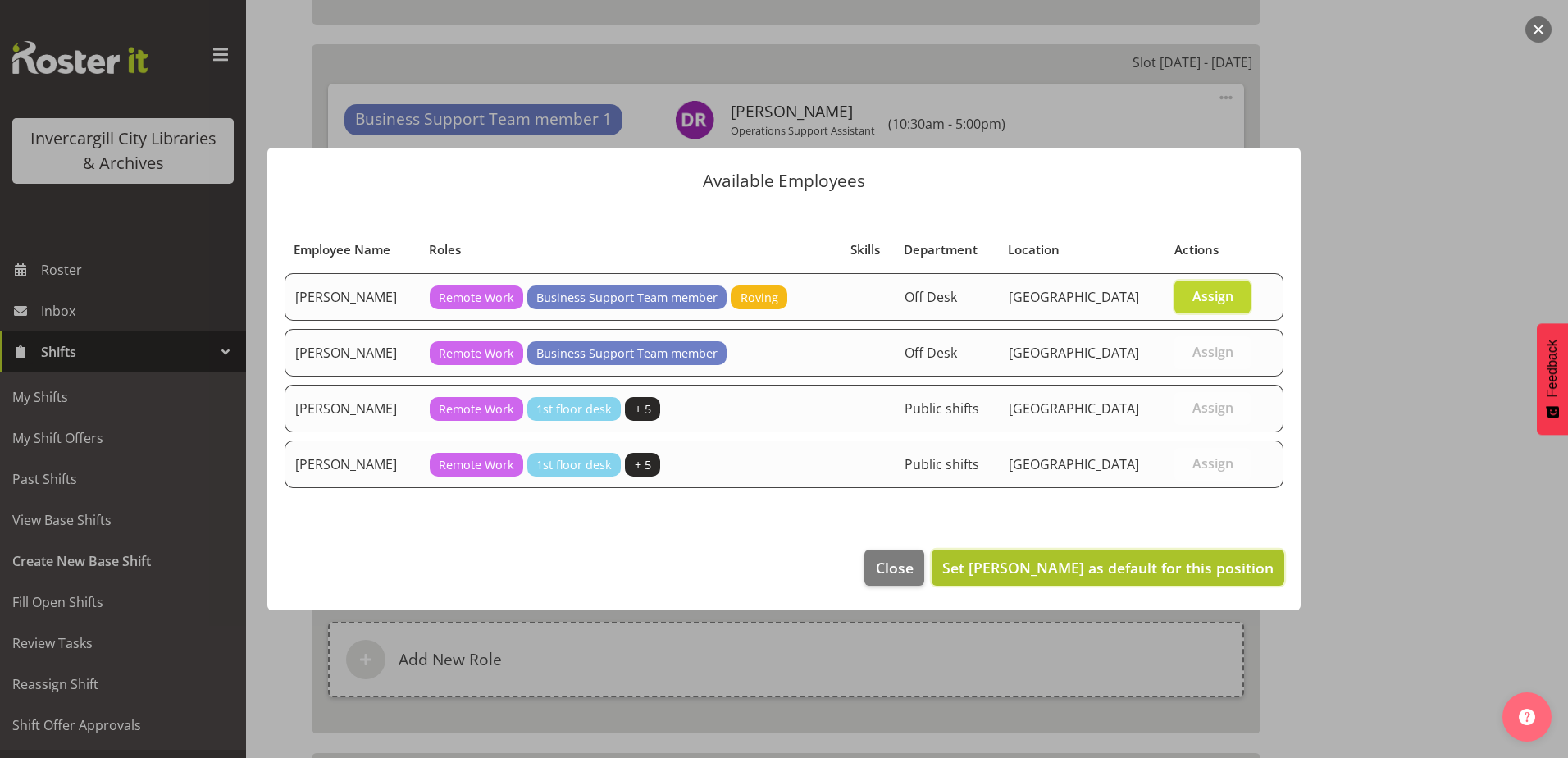
click at [973, 578] on span "Set Cindy Mulrooney as default for this position" at bounding box center [1108, 567] width 331 height 22
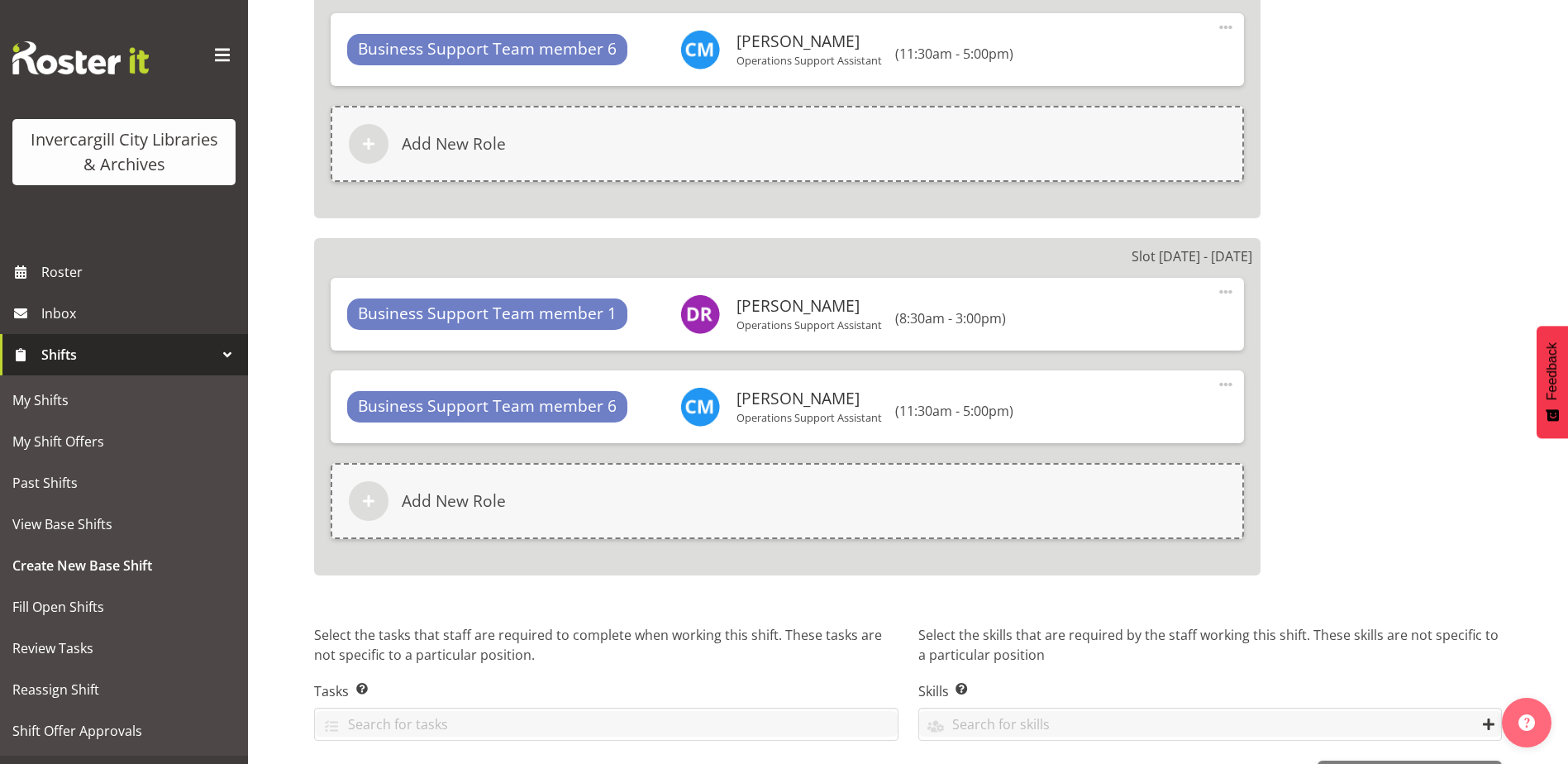
scroll to position [2451, 0]
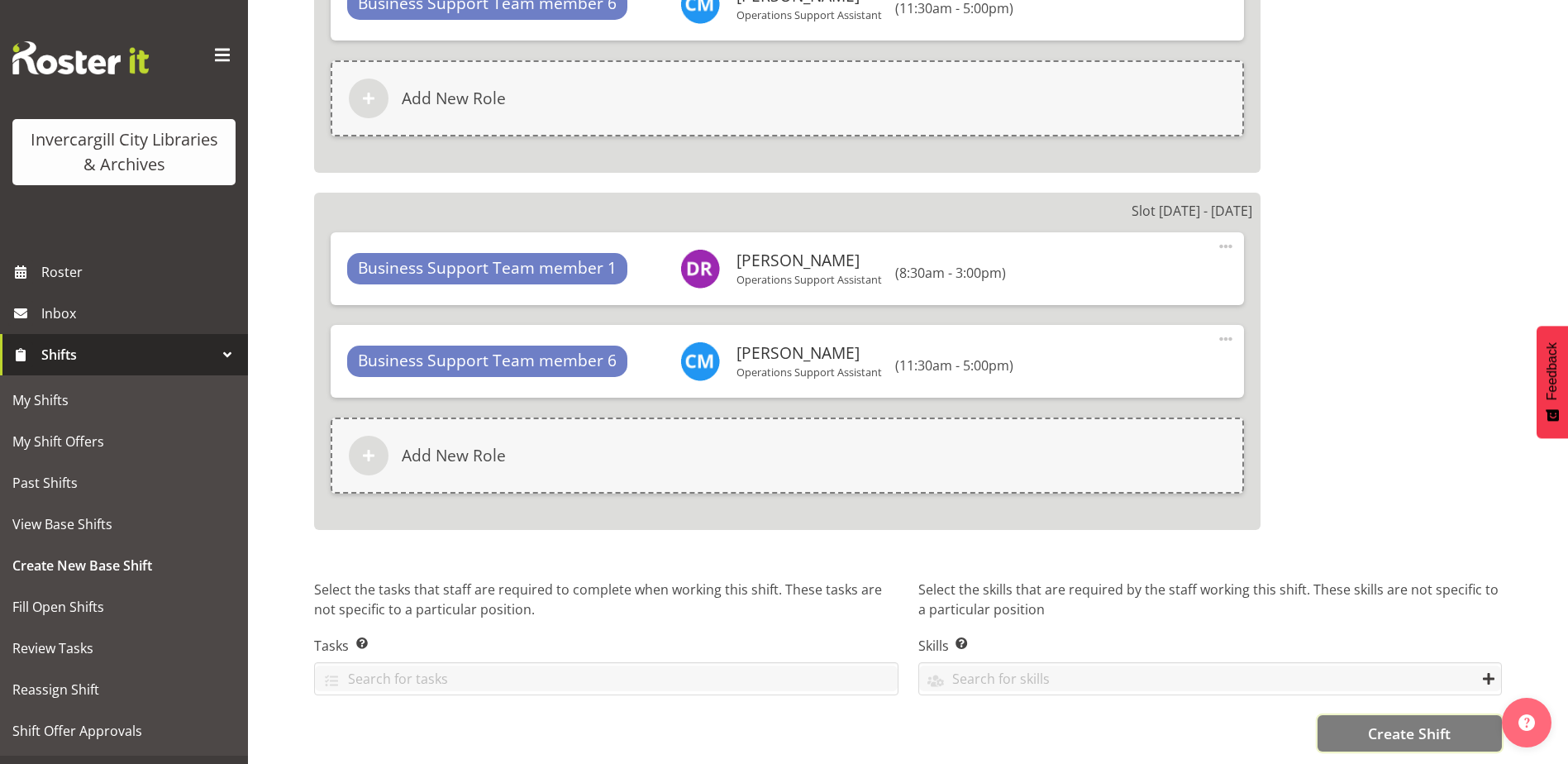
click at [1411, 722] on span "Create Shift" at bounding box center [1409, 733] width 83 height 22
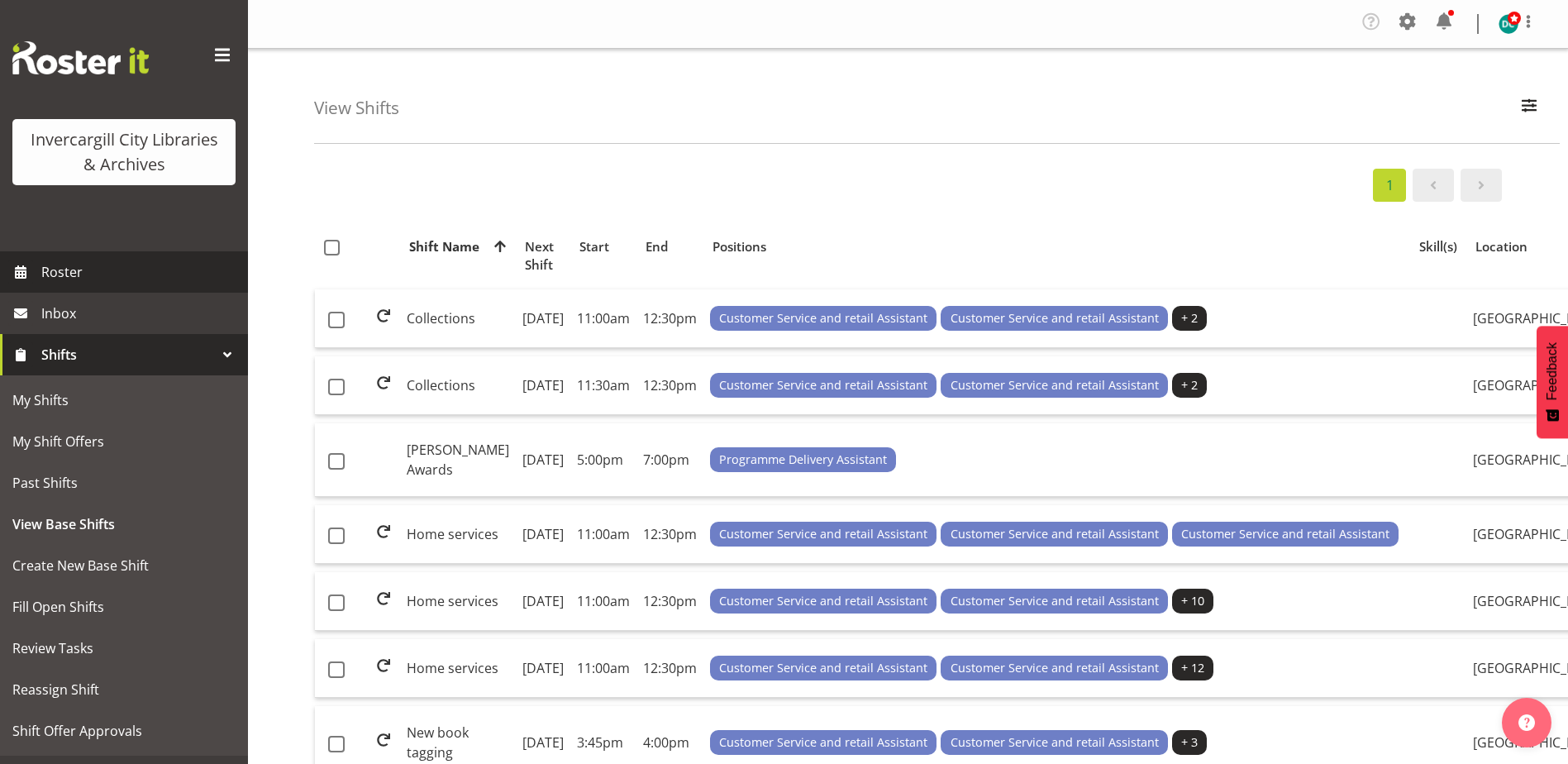
click at [58, 272] on span "Roster" at bounding box center [140, 272] width 198 height 24
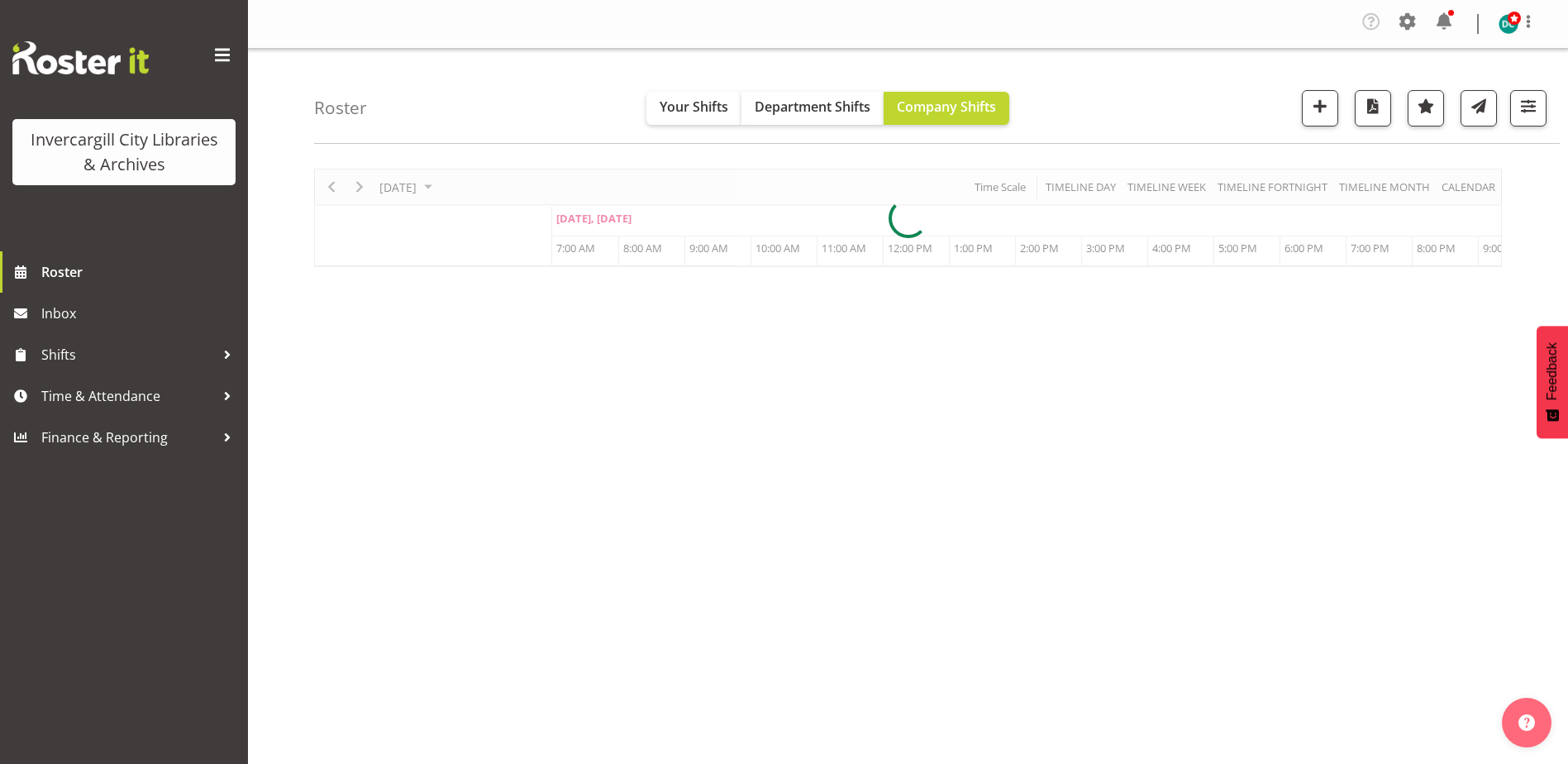
click at [465, 187] on div at bounding box center [908, 217] width 1187 height 99
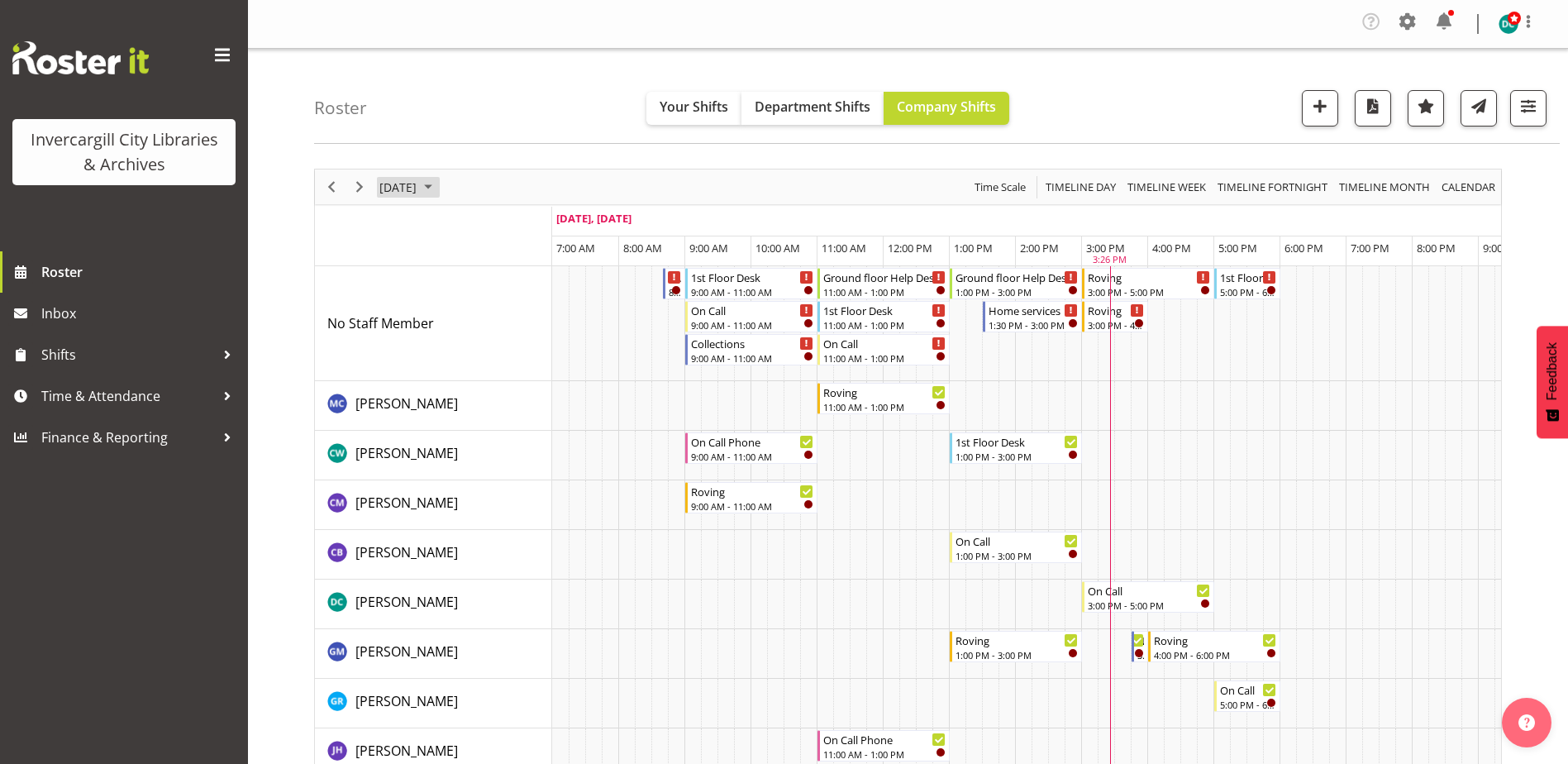
click at [418, 193] on span "September 4, 2025" at bounding box center [398, 188] width 40 height 21
click at [423, 314] on span "8" at bounding box center [423, 313] width 24 height 24
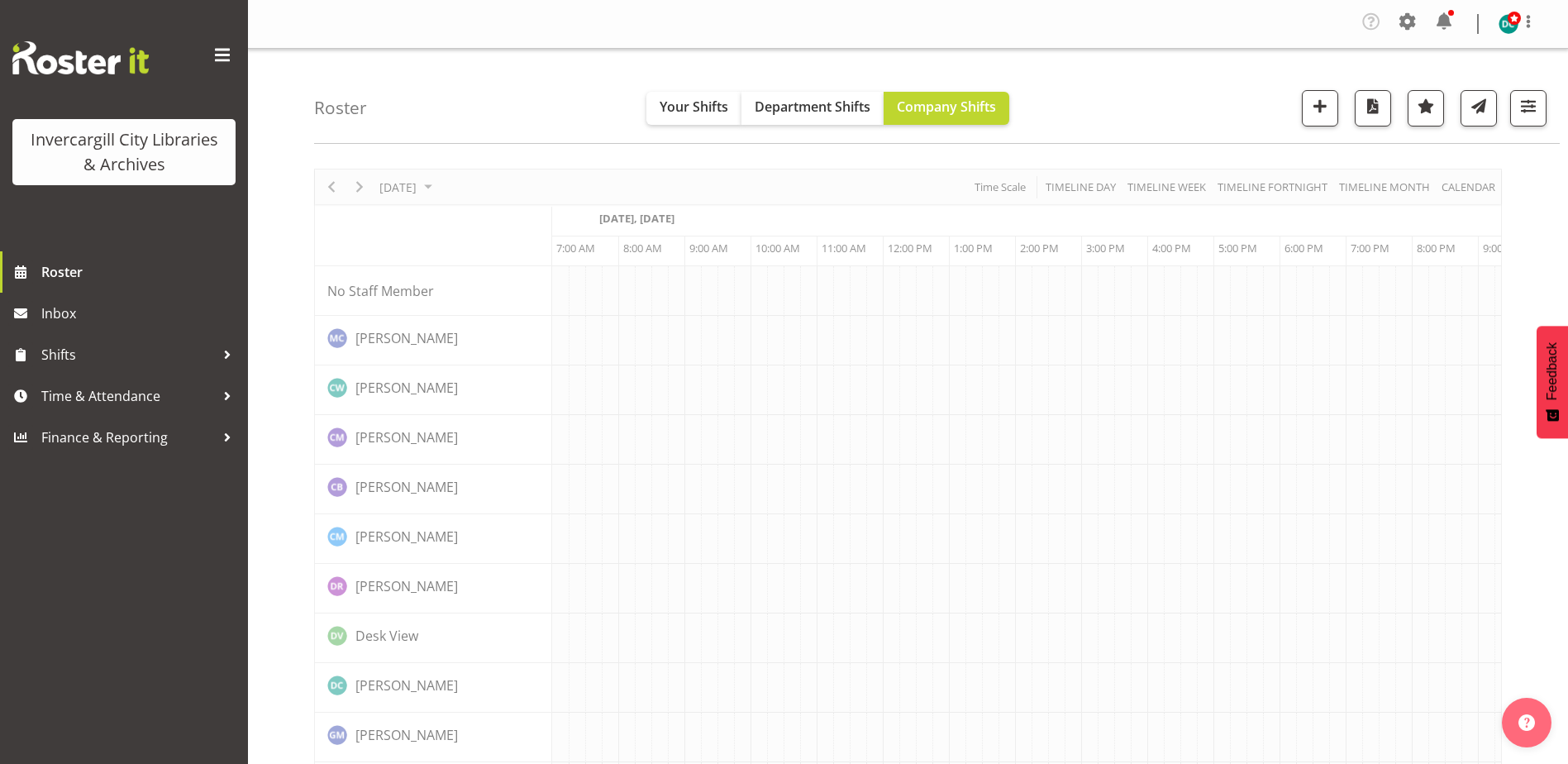
scroll to position [0, 43]
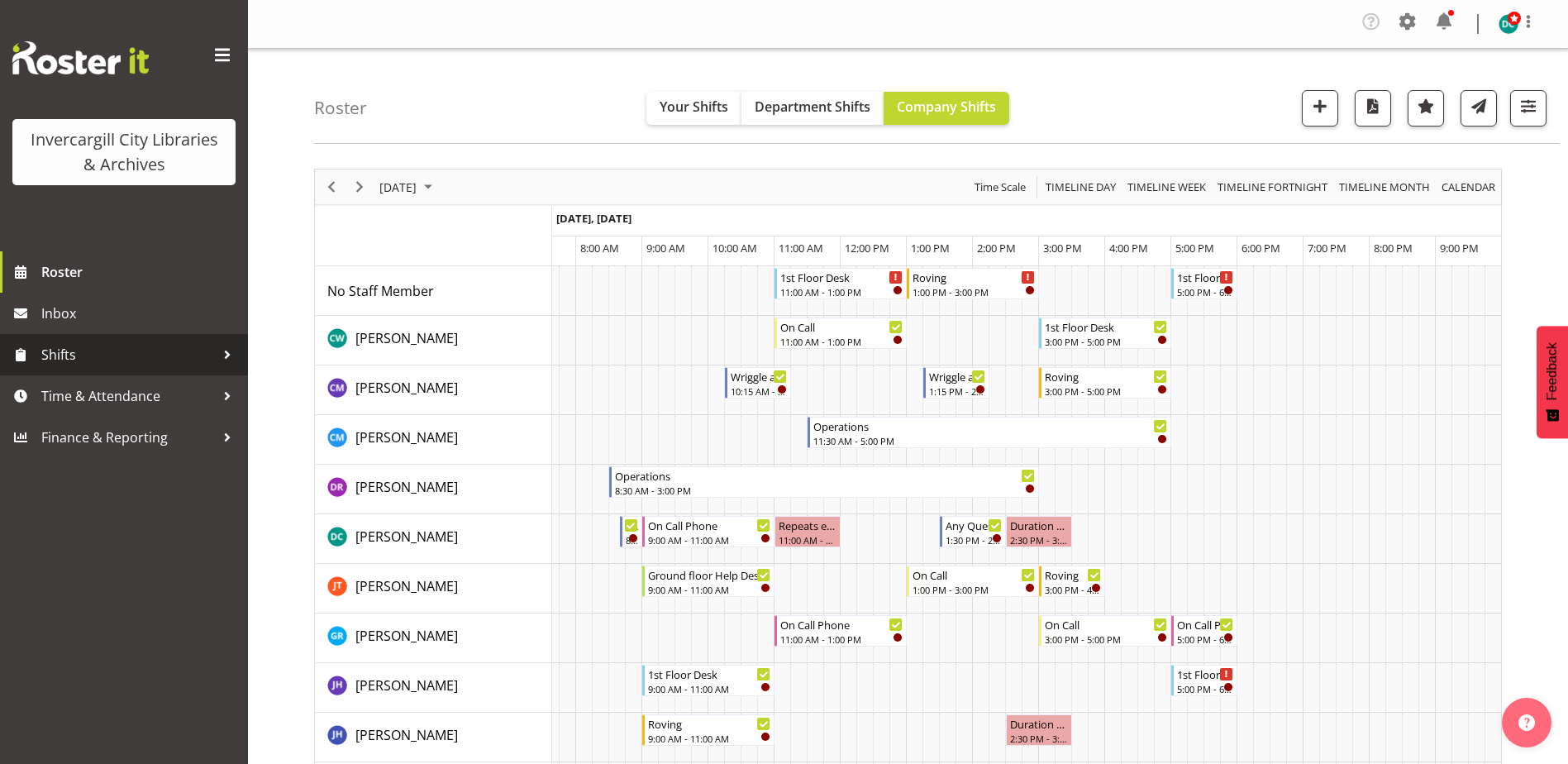
click at [69, 358] on span "Shifts" at bounding box center [127, 354] width 174 height 24
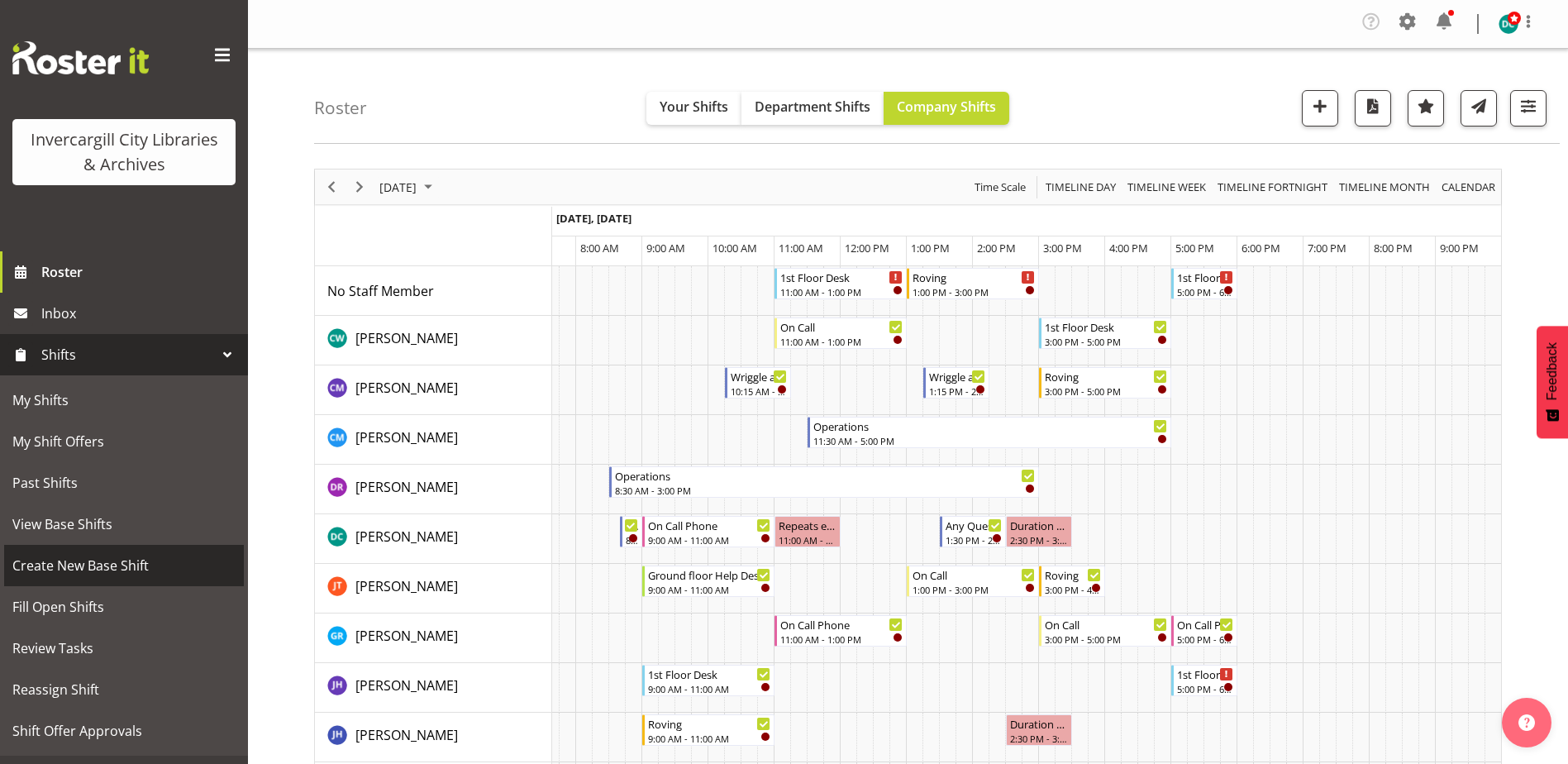
click at [125, 560] on span "Create New Base Shift" at bounding box center [124, 565] width 224 height 24
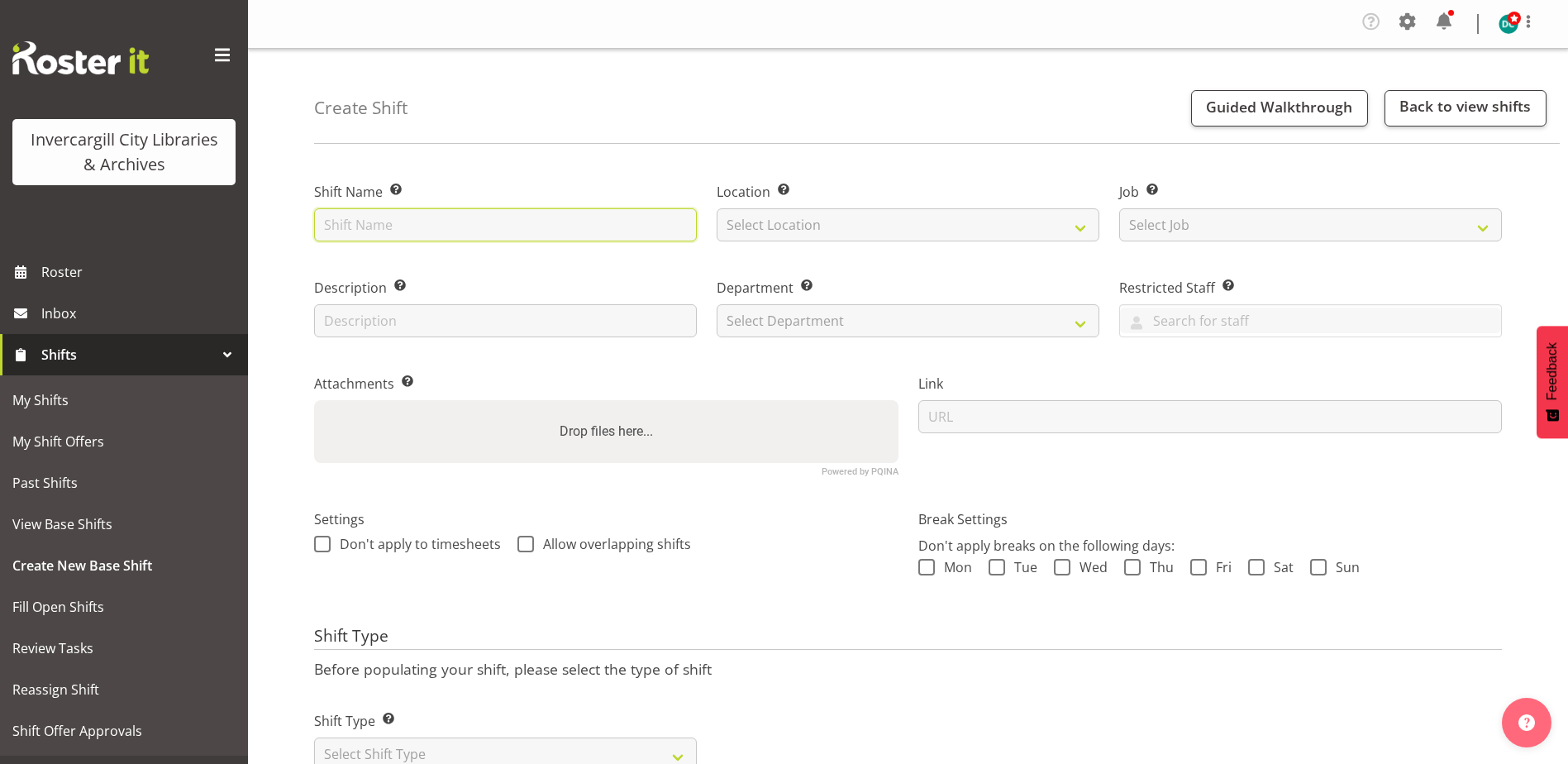
click at [357, 224] on input "text" at bounding box center [505, 225] width 382 height 33
type input "RDO"
click at [764, 222] on select "Select Location [GEOGRAPHIC_DATA] [GEOGRAPHIC_DATA]" at bounding box center [908, 225] width 382 height 33
select select "1276"
click at [717, 209] on select "Select Location [GEOGRAPHIC_DATA] [GEOGRAPHIC_DATA]" at bounding box center [908, 225] width 382 height 33
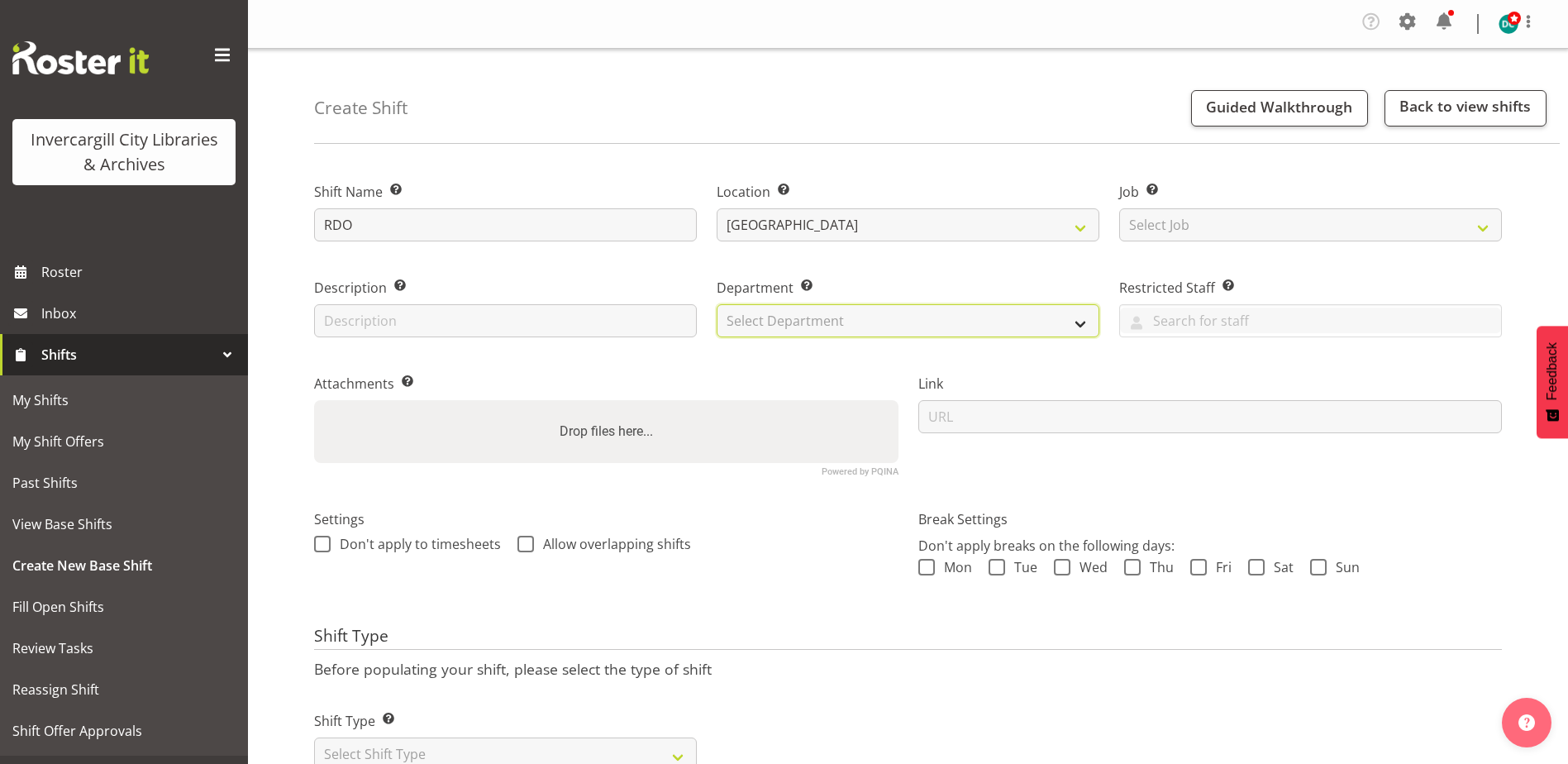
click at [774, 322] on select "Select Department Off Desk Public shifts" at bounding box center [908, 320] width 382 height 33
select select "920"
click at [717, 304] on select "Select Department Off Desk Public shifts" at bounding box center [908, 320] width 382 height 33
click at [323, 539] on span at bounding box center [322, 543] width 17 height 17
click at [323, 539] on input "Don't apply to timesheets" at bounding box center [320, 544] width 10 height 10
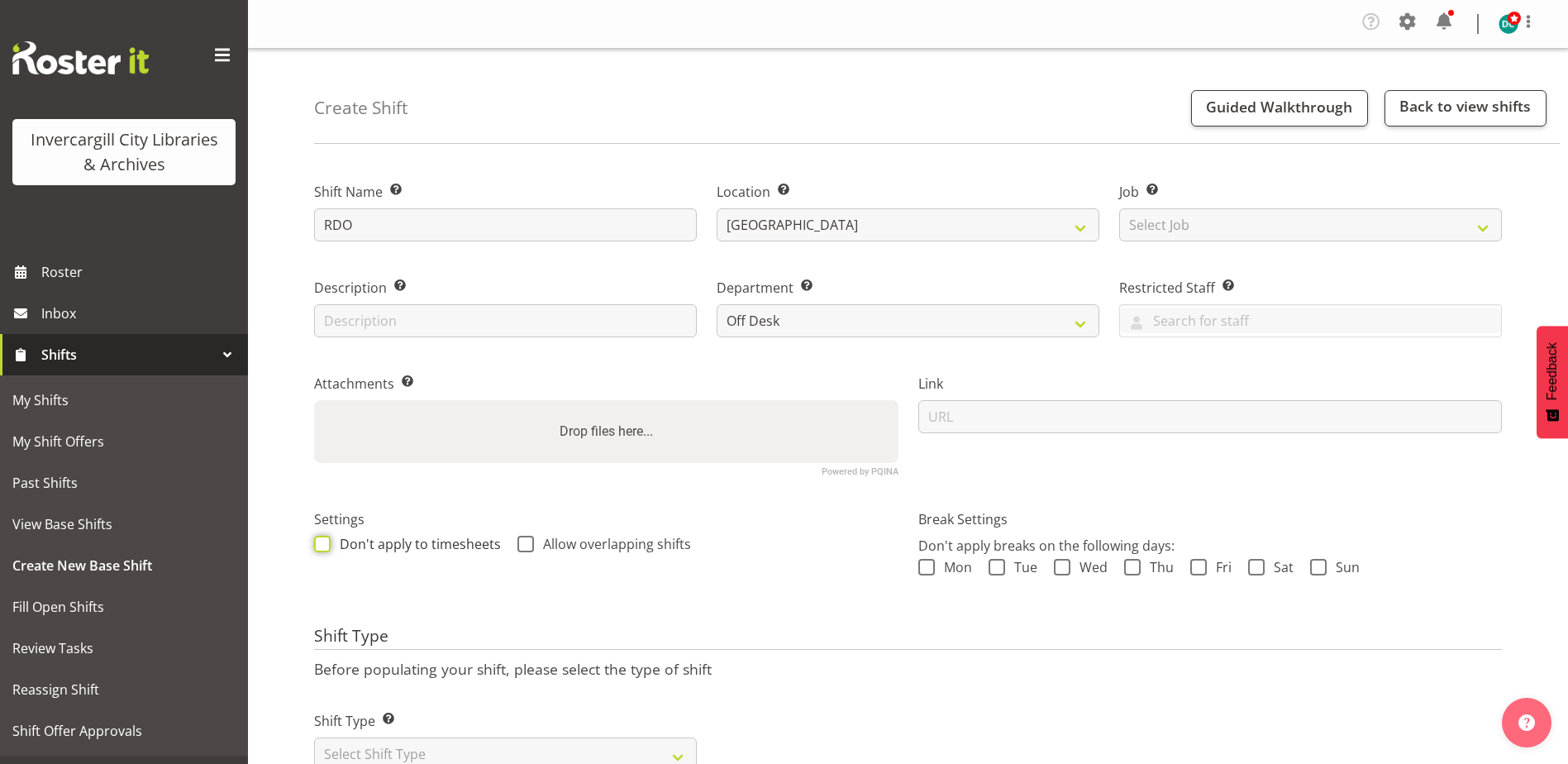
checkbox input "true"
click at [518, 537] on span at bounding box center [526, 543] width 17 height 17
click at [518, 539] on input "Allow overlapping shifts" at bounding box center [523, 544] width 10 height 10
checkbox input "true"
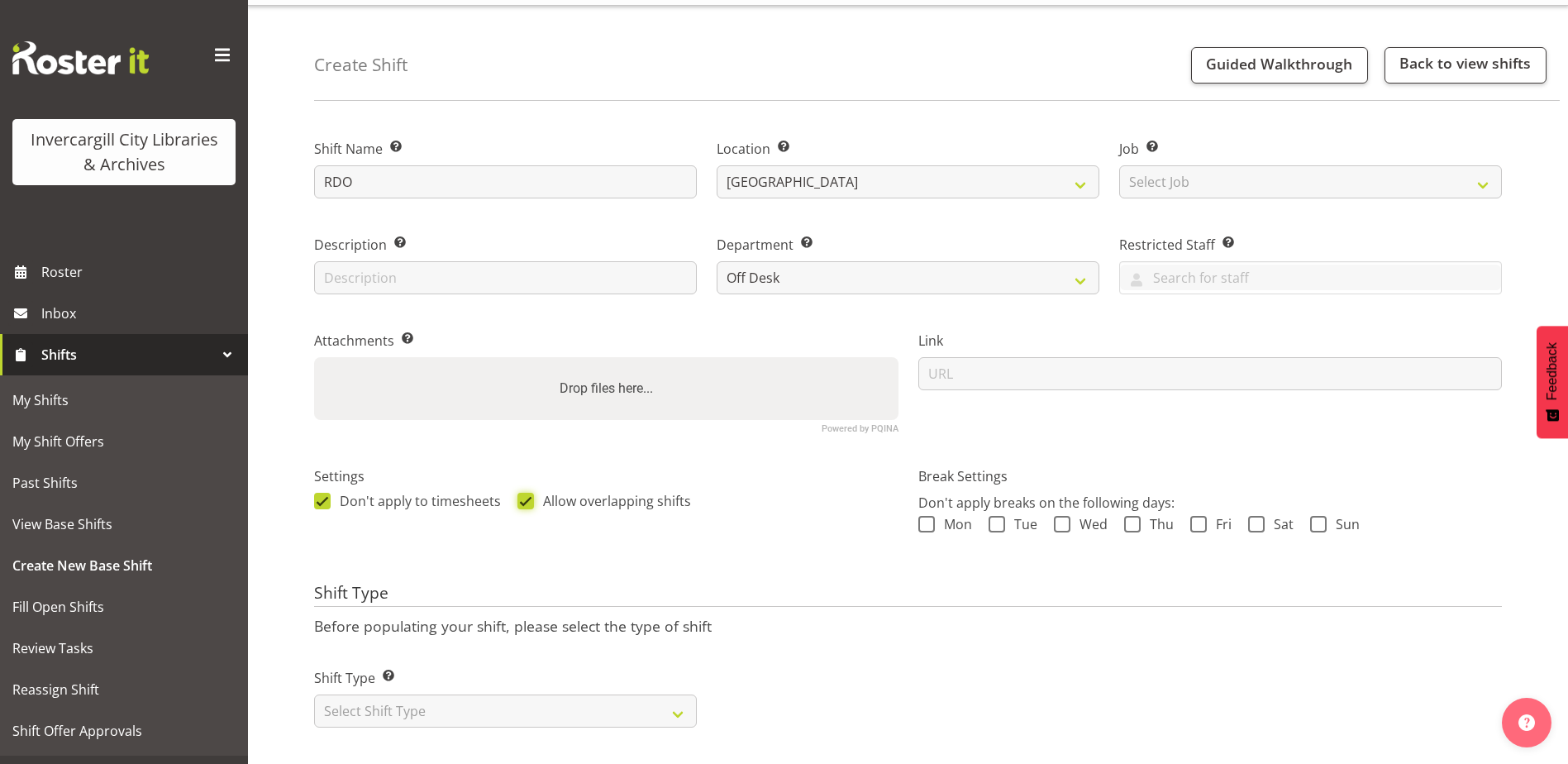
scroll to position [66, 0]
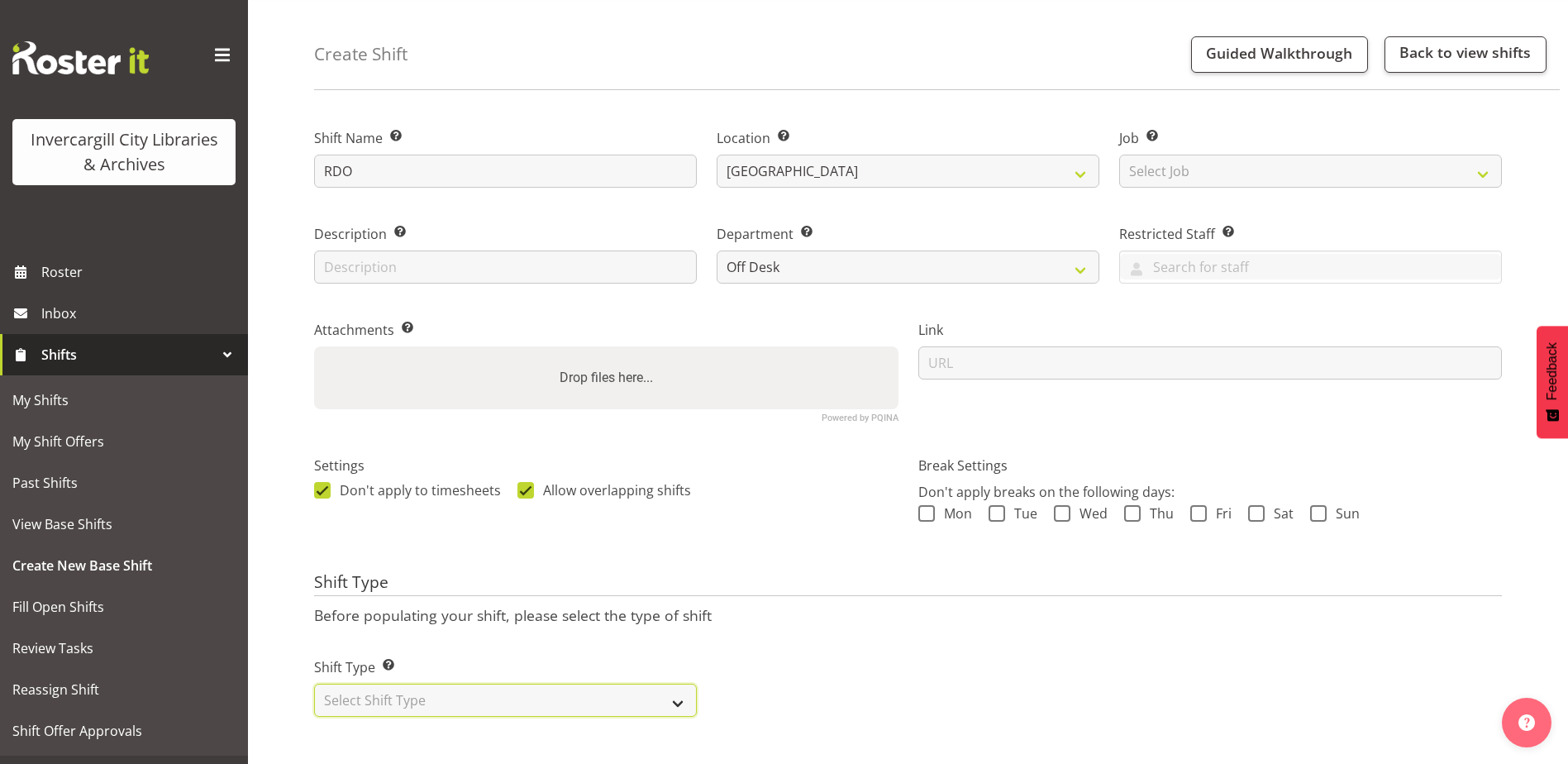
click at [435, 688] on select "Select Shift Type One Off Shift Recurring Shift Rotating Shift" at bounding box center [505, 700] width 382 height 33
select select "rotating"
click at [314, 684] on select "Select Shift Type One Off Shift Recurring Shift Rotating Shift" at bounding box center [505, 700] width 382 height 33
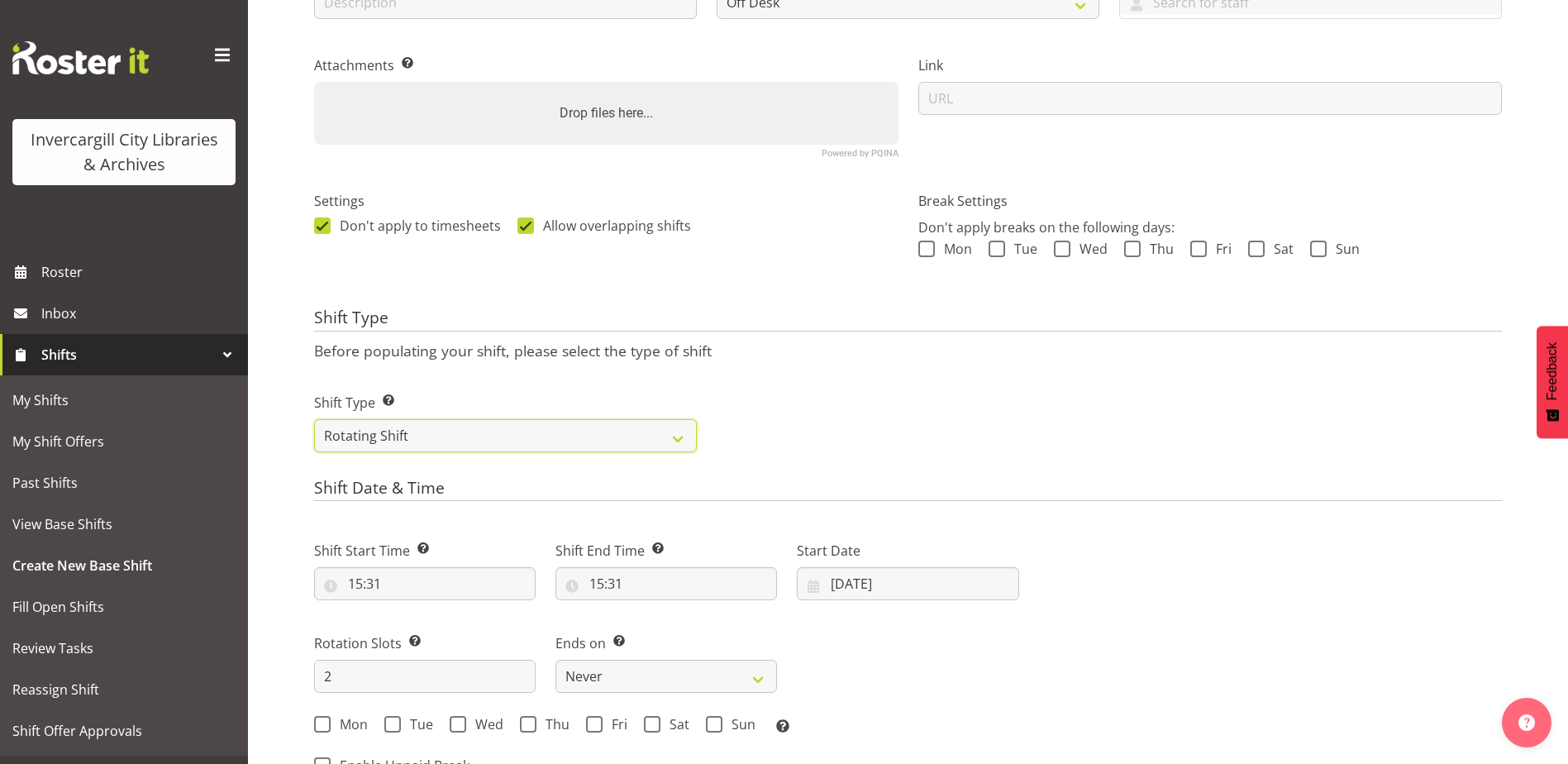
scroll to position [396, 0]
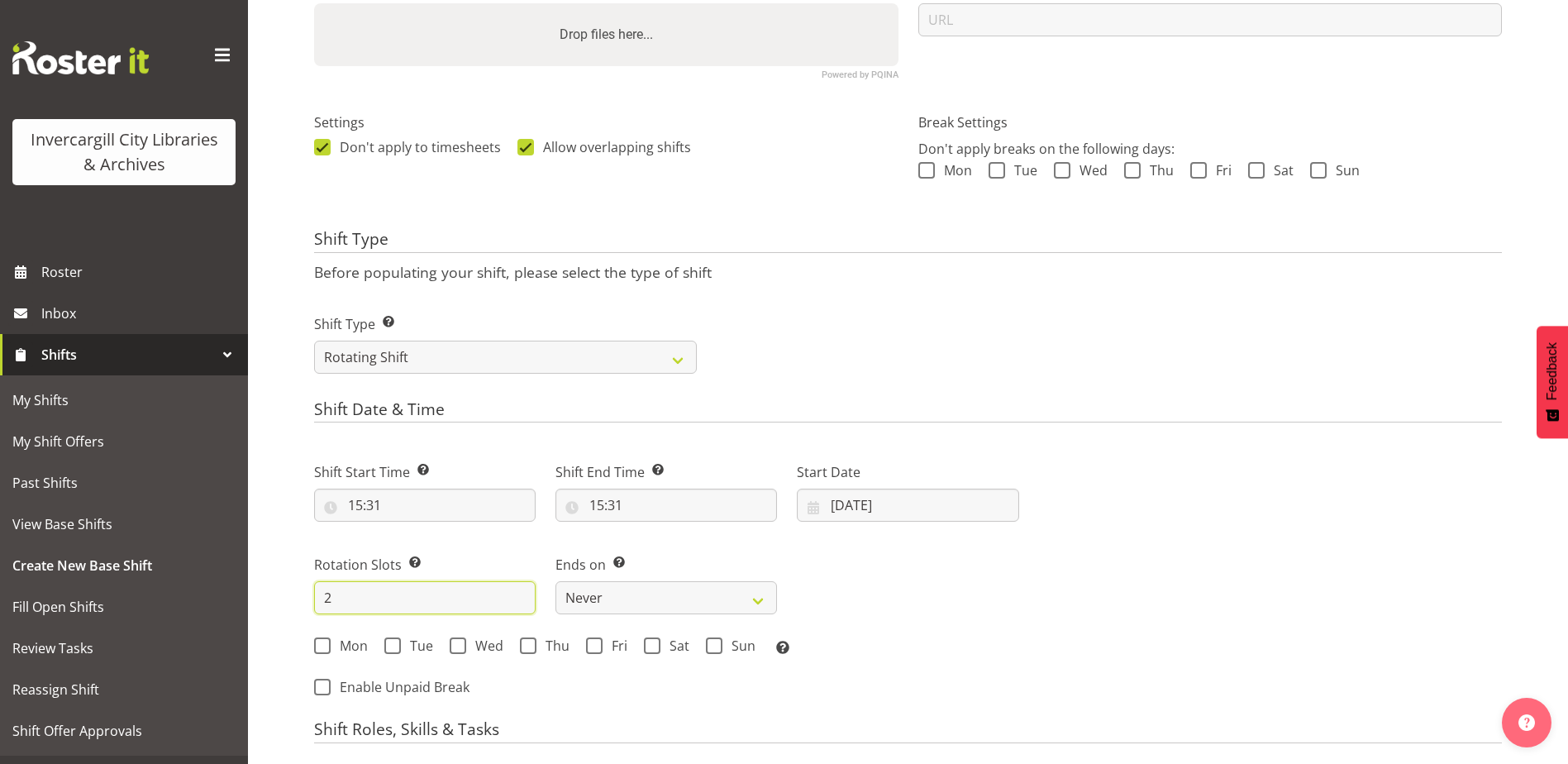
click at [361, 602] on input "2" at bounding box center [425, 598] width 222 height 33
type input "5"
type input "10"
click at [329, 647] on span at bounding box center [322, 645] width 17 height 17
click at [325, 647] on input "Mon" at bounding box center [320, 646] width 10 height 10
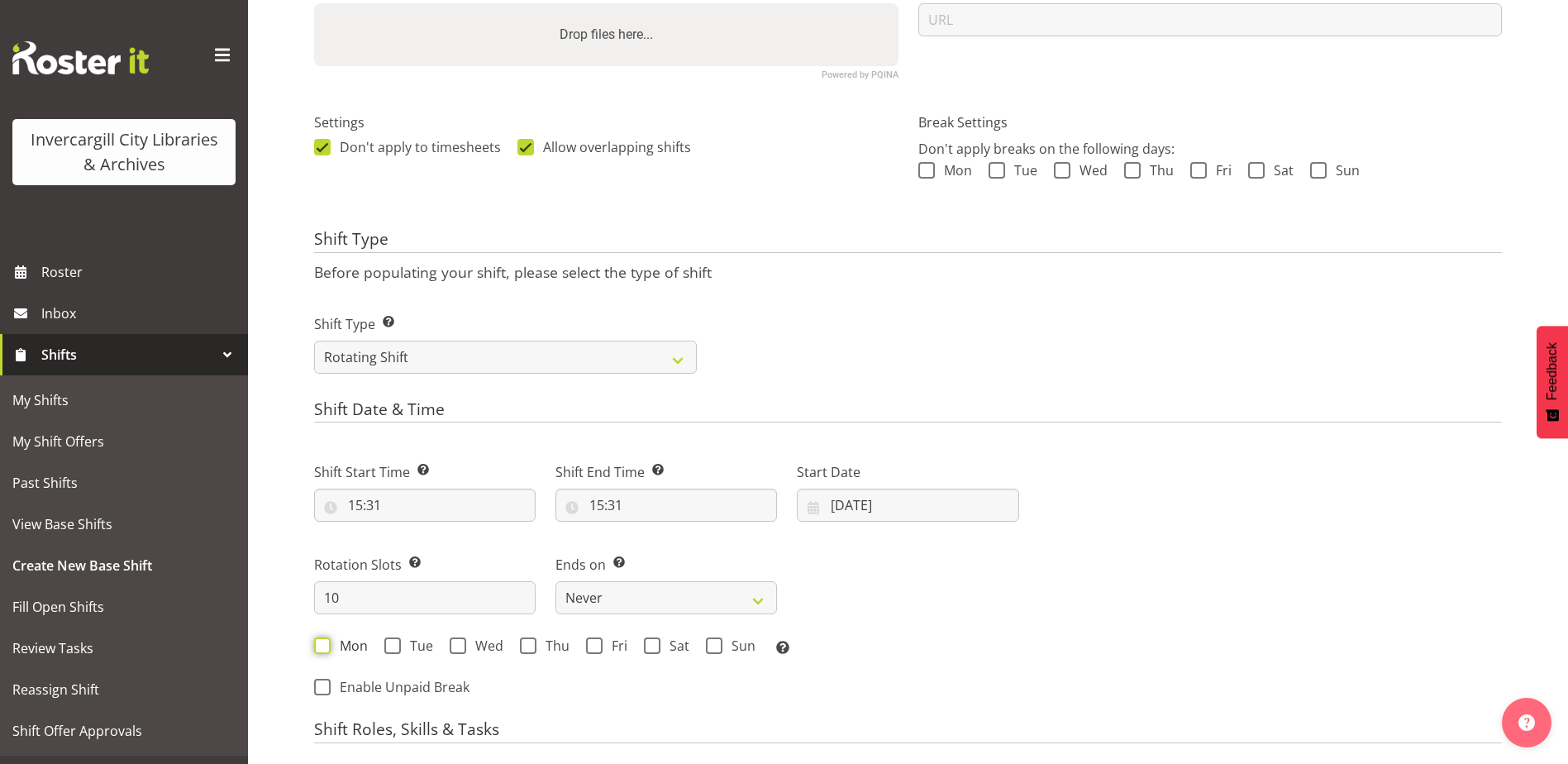
checkbox input "true"
click at [596, 644] on span at bounding box center [594, 645] width 17 height 17
click at [596, 644] on input "Fri" at bounding box center [591, 646] width 10 height 10
checkbox input "true"
click at [863, 506] on input "[DATE]" at bounding box center [908, 505] width 222 height 33
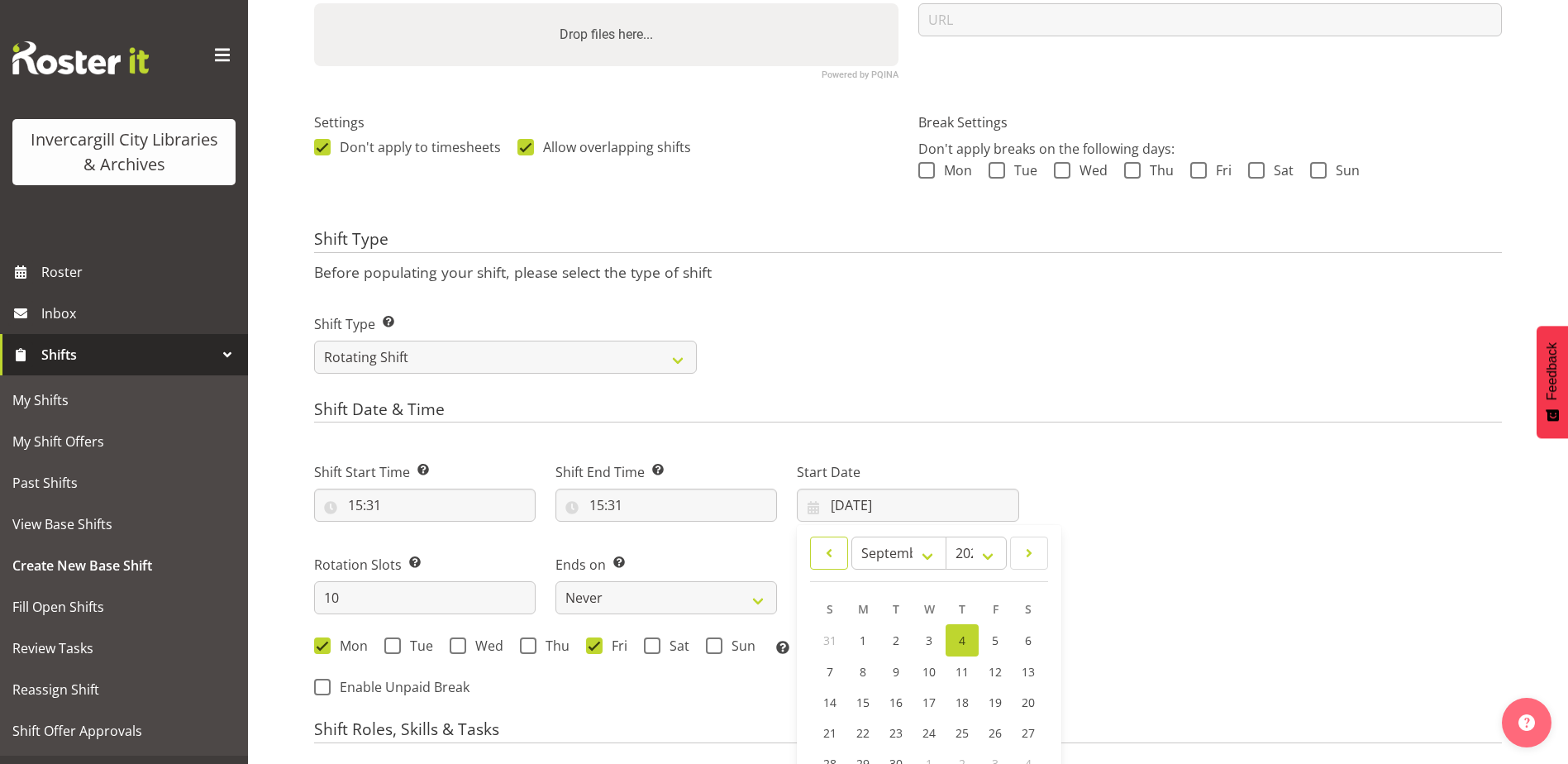
click at [826, 557] on span at bounding box center [829, 553] width 17 height 20
select select "7"
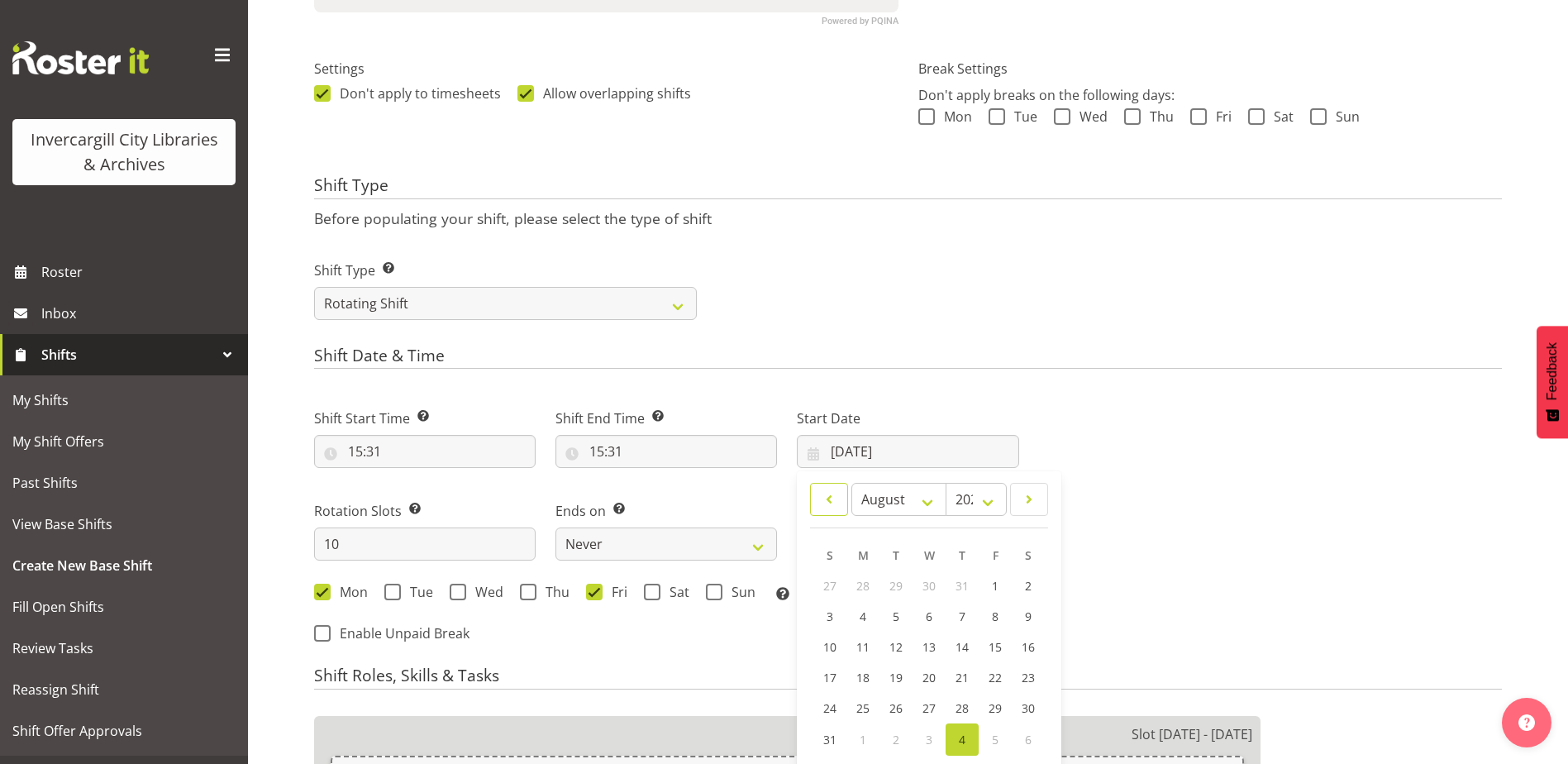
scroll to position [479, 0]
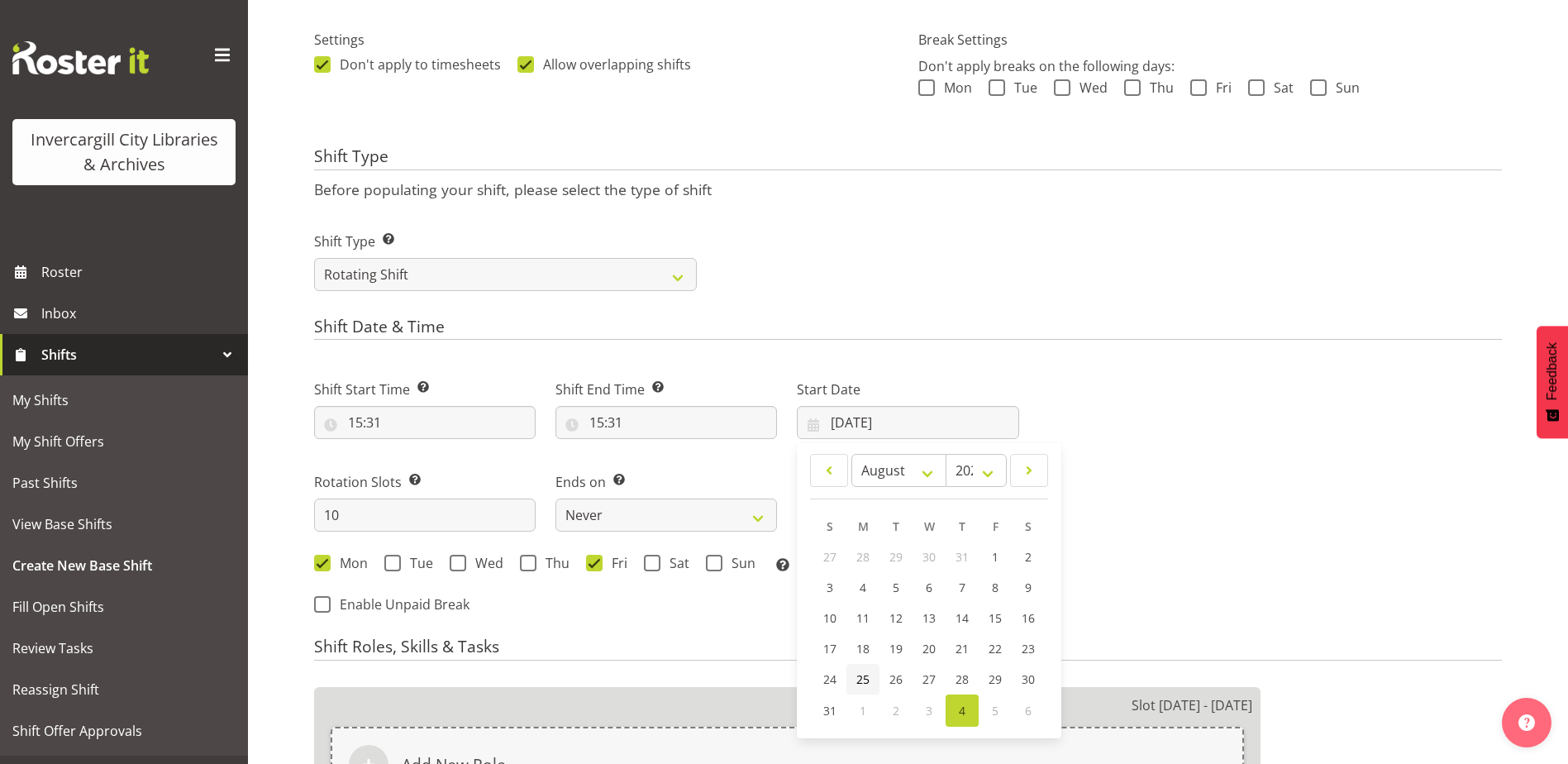
click at [860, 685] on span "25" at bounding box center [863, 679] width 13 height 16
type input "[DATE]"
click at [960, 572] on div "Mon Tue Wed Thu Fri Sat Sun Select the days of the week you wish to create this…" at bounding box center [667, 565] width 705 height 22
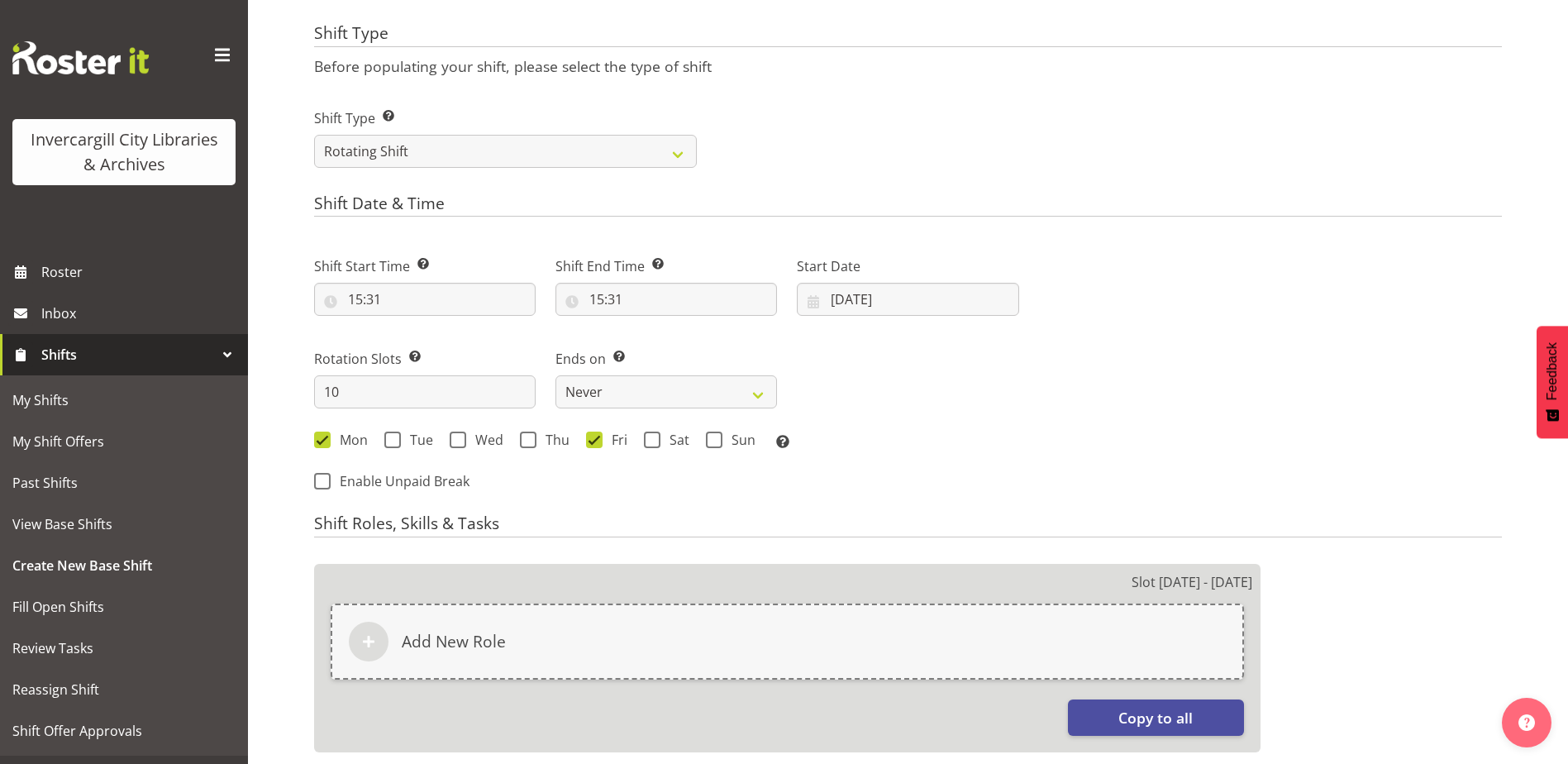
scroll to position [727, 0]
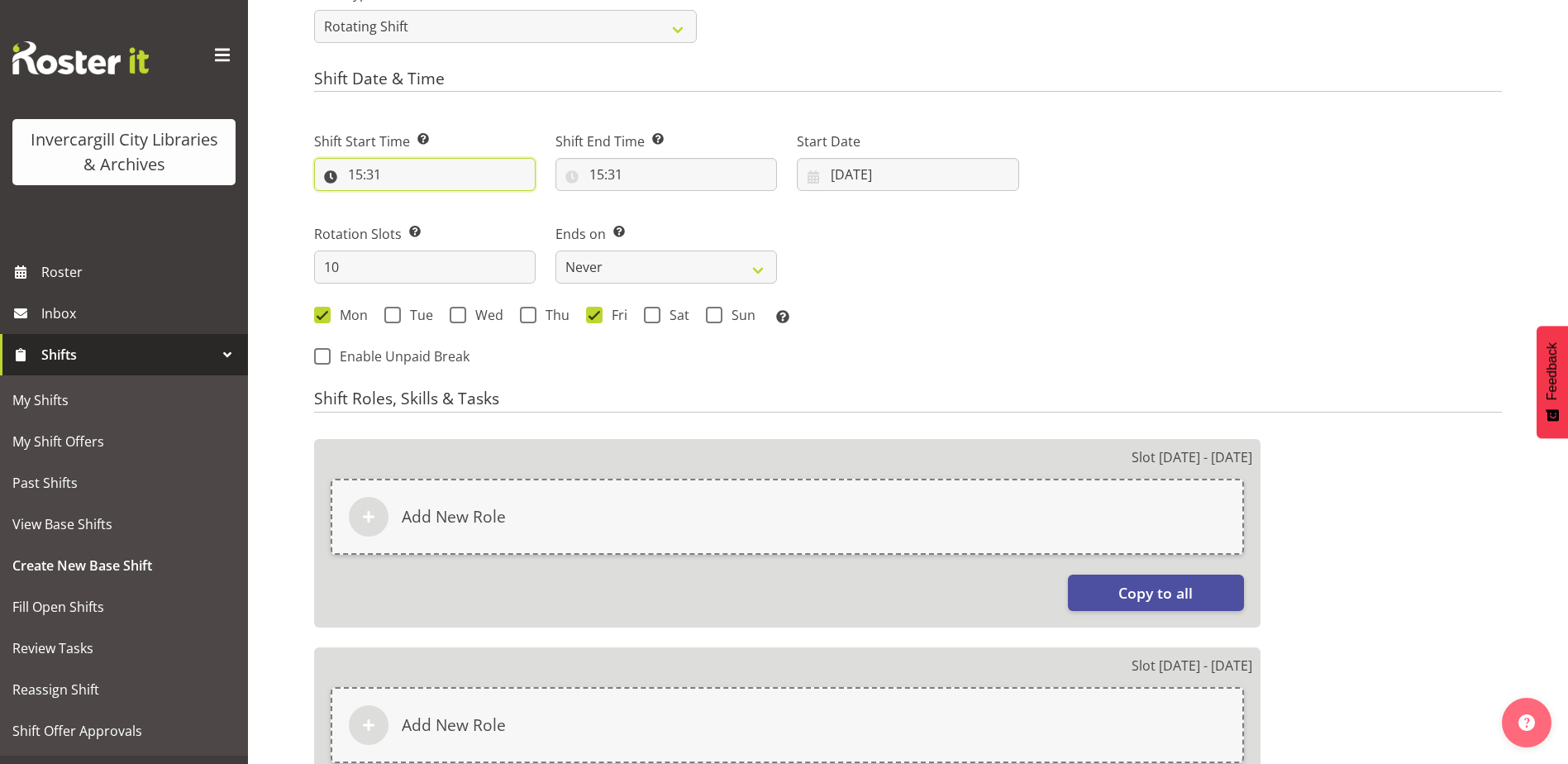
click at [354, 171] on input "15:31" at bounding box center [425, 175] width 222 height 33
click at [427, 217] on select "00 01 02 03 04 05 06 07 08 09 10 11 12 13 14 15 16 17 18 19 20 21 22 23" at bounding box center [427, 217] width 38 height 33
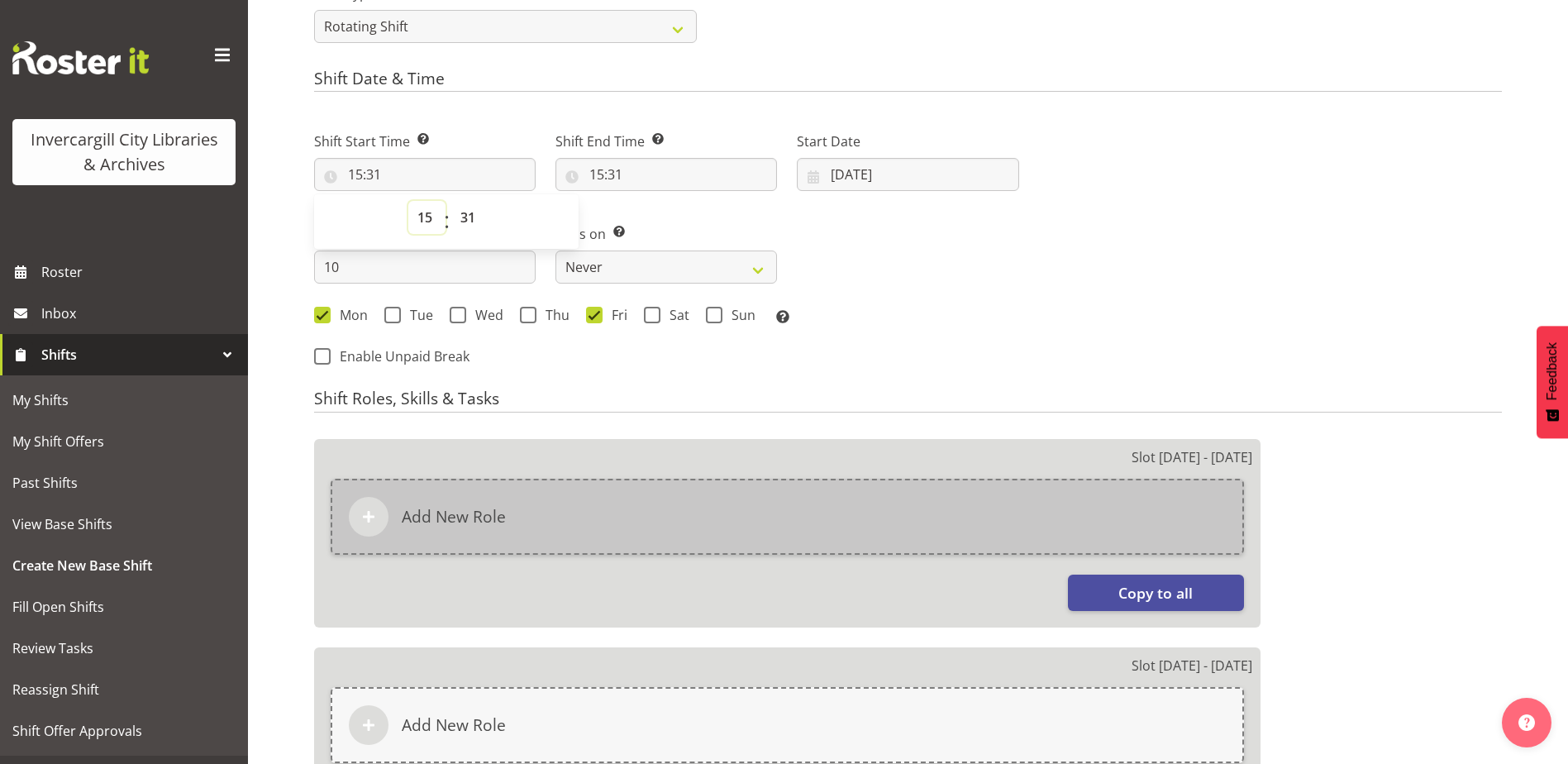
select select "7"
click at [409, 201] on select "00 01 02 03 04 05 06 07 08 09 10 11 12 13 14 15 16 17 18 19 20 21 22 23" at bounding box center [427, 217] width 38 height 33
type input "07:31"
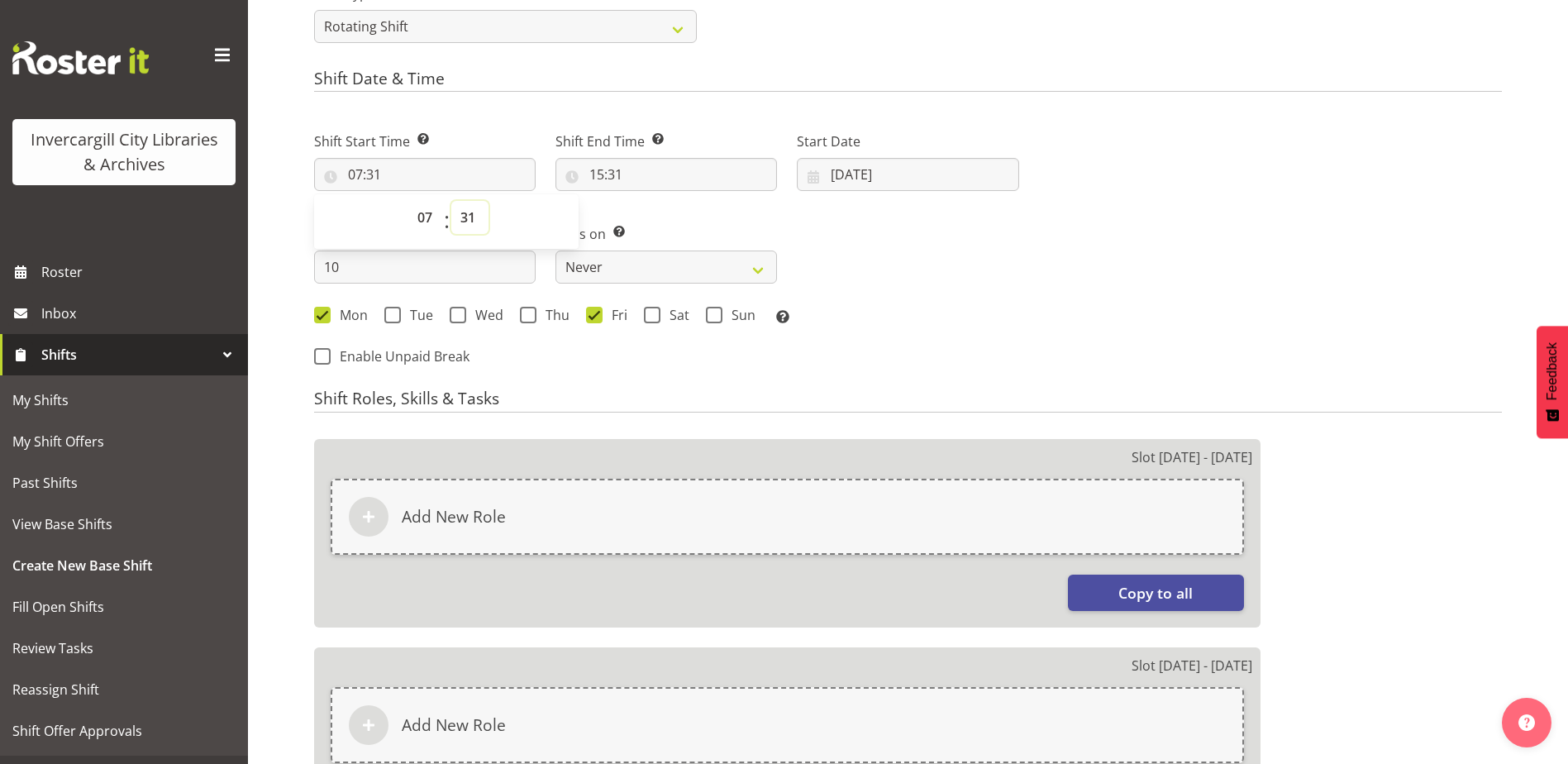
click at [464, 218] on select "00 01 02 03 04 05 06 07 08 09 10 11 12 13 14 15 16 17 18 19 20 21 22 23 24 25 2…" at bounding box center [470, 217] width 38 height 33
select select "0"
click at [451, 201] on select "00 01 02 03 04 05 06 07 08 09 10 11 12 13 14 15 16 17 18 19 20 21 22 23 24 25 2…" at bounding box center [470, 217] width 38 height 33
type input "07:00"
click at [421, 217] on select "00 01 02 03 04 05 06 07 08 09 10 11 12 13 14 15 16 17 18 19 20 21 22 23" at bounding box center [427, 217] width 38 height 33
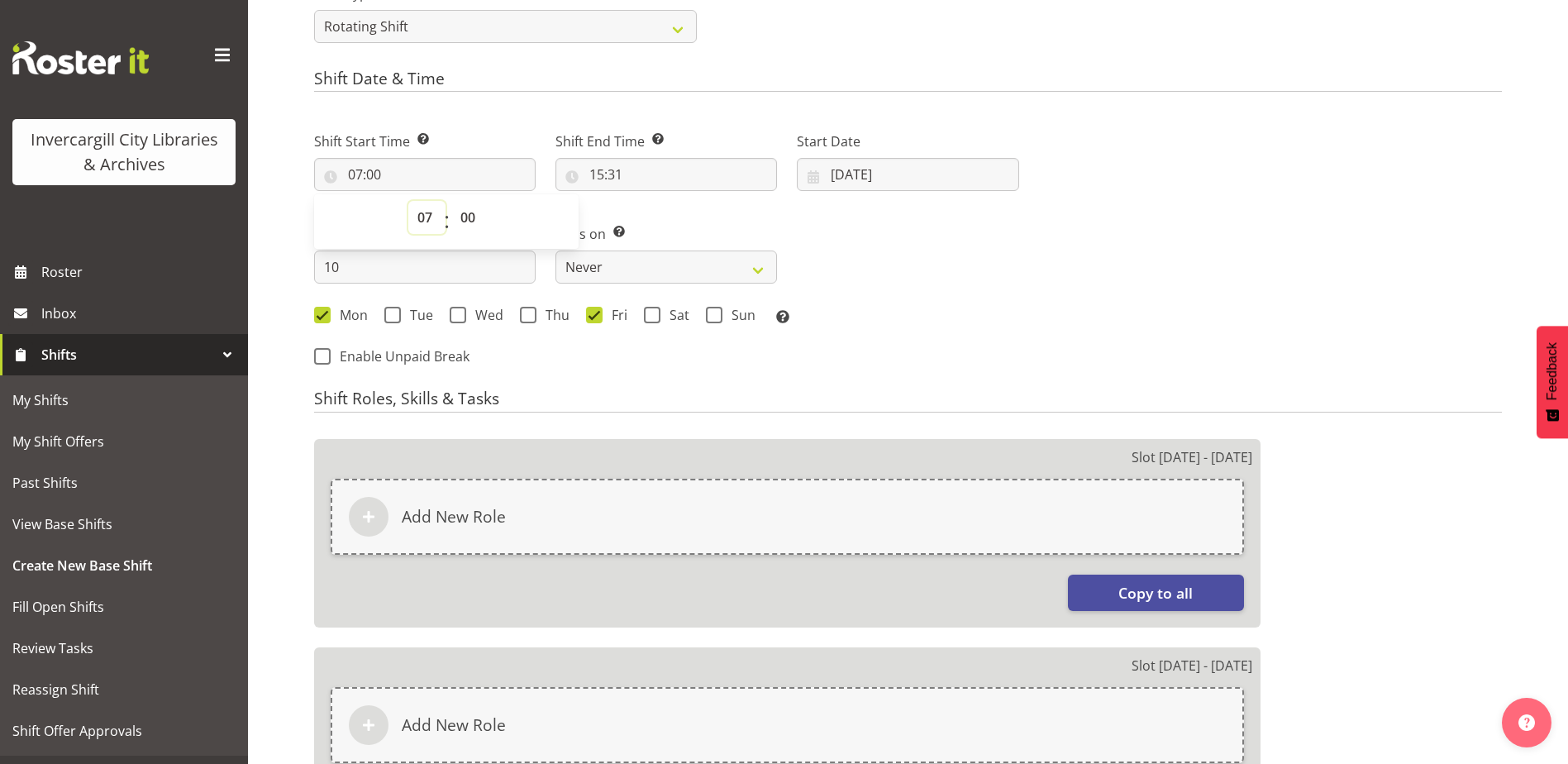
select select "20"
click at [409, 201] on select "00 01 02 03 04 05 06 07 08 09 10 11 12 13 14 15 16 17 18 19 20 21 22 23" at bounding box center [427, 217] width 38 height 33
type input "20:00"
click at [671, 175] on input "15:31" at bounding box center [666, 175] width 222 height 33
click at [665, 221] on select "00 01 02 03 04 05 06 07 08 09 10 11 12 13 14 15 16 17 18 19 20 21 22 23" at bounding box center [668, 217] width 38 height 33
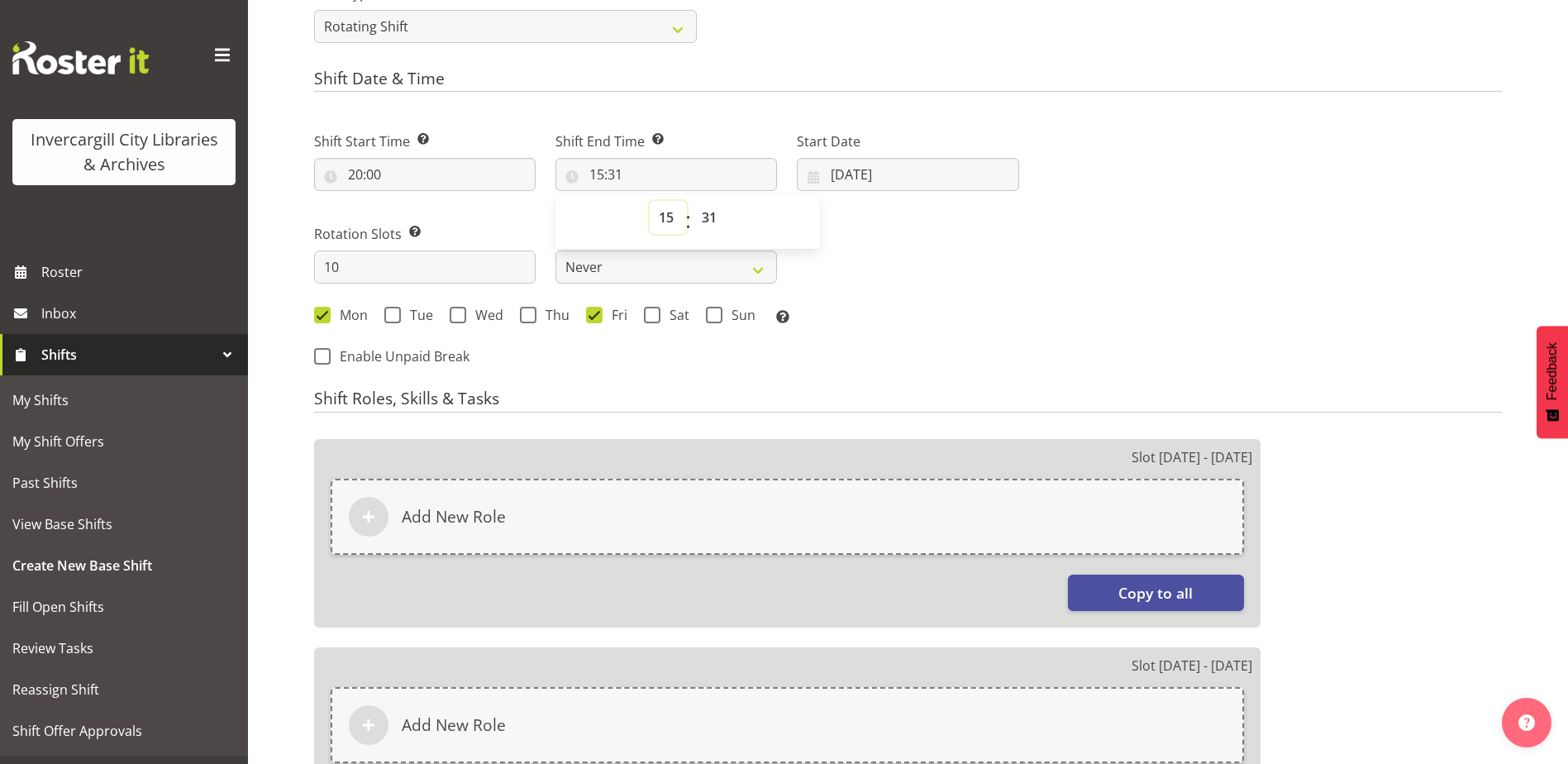
select select "21"
click at [650, 201] on select "00 01 02 03 04 05 06 07 08 09 10 11 12 13 14 15 16 17 18 19 20 21 22 23" at bounding box center [668, 217] width 38 height 33
type input "21:31"
click at [716, 224] on select "00 01 02 03 04 05 06 07 08 09 10 11 12 13 14 15 16 17 18 19 20 21 22 23 24 25 2…" at bounding box center [711, 217] width 38 height 33
select select "0"
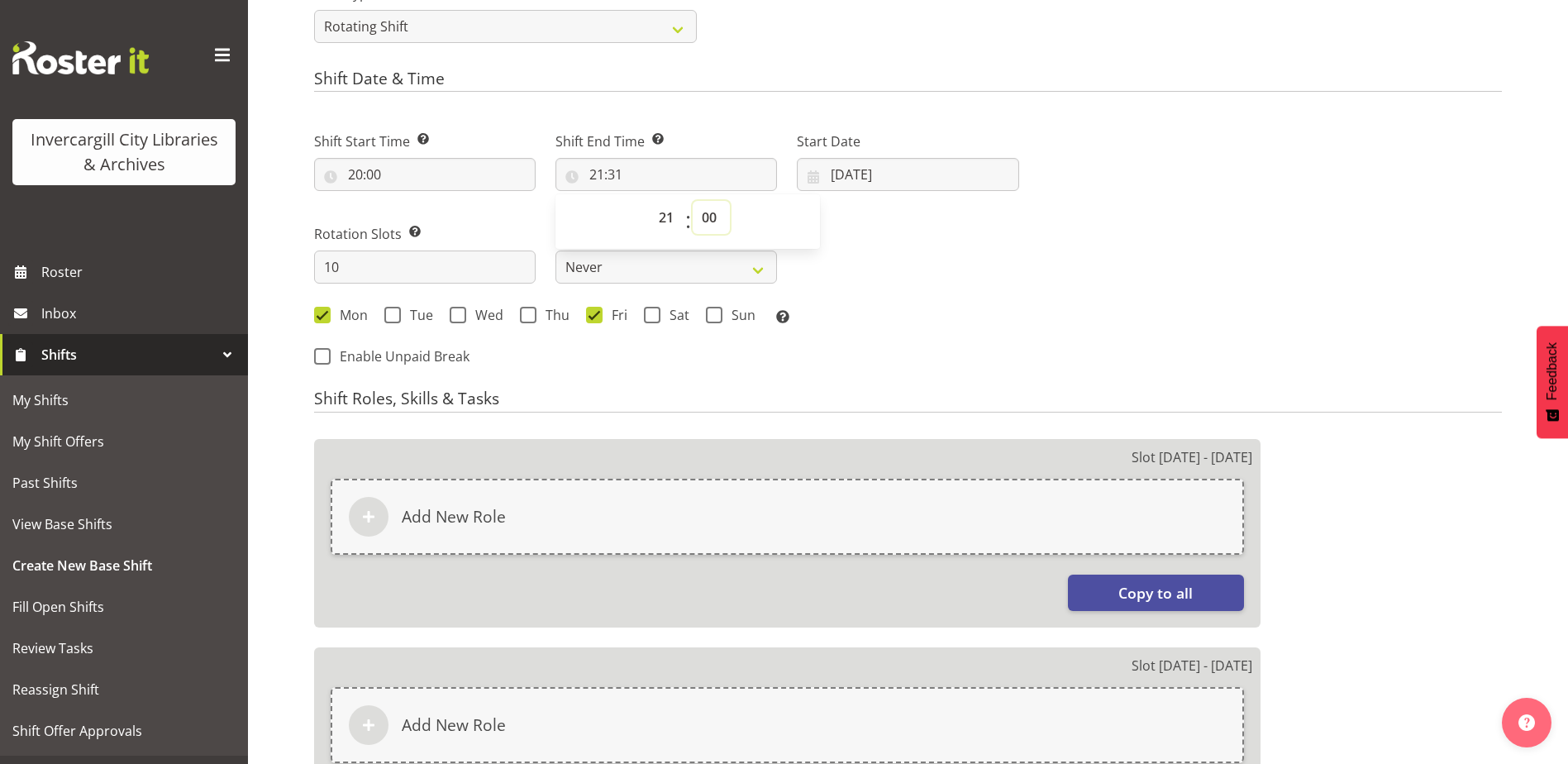
click at [692, 201] on select "00 01 02 03 04 05 06 07 08 09 10 11 12 13 14 15 16 17 18 19 20 21 22 23 24 25 2…" at bounding box center [711, 217] width 38 height 33
type input "21:00"
click at [953, 270] on div "Shift Start Time Set the time of the day you wish this shift to start 20:00 00 …" at bounding box center [666, 223] width 725 height 230
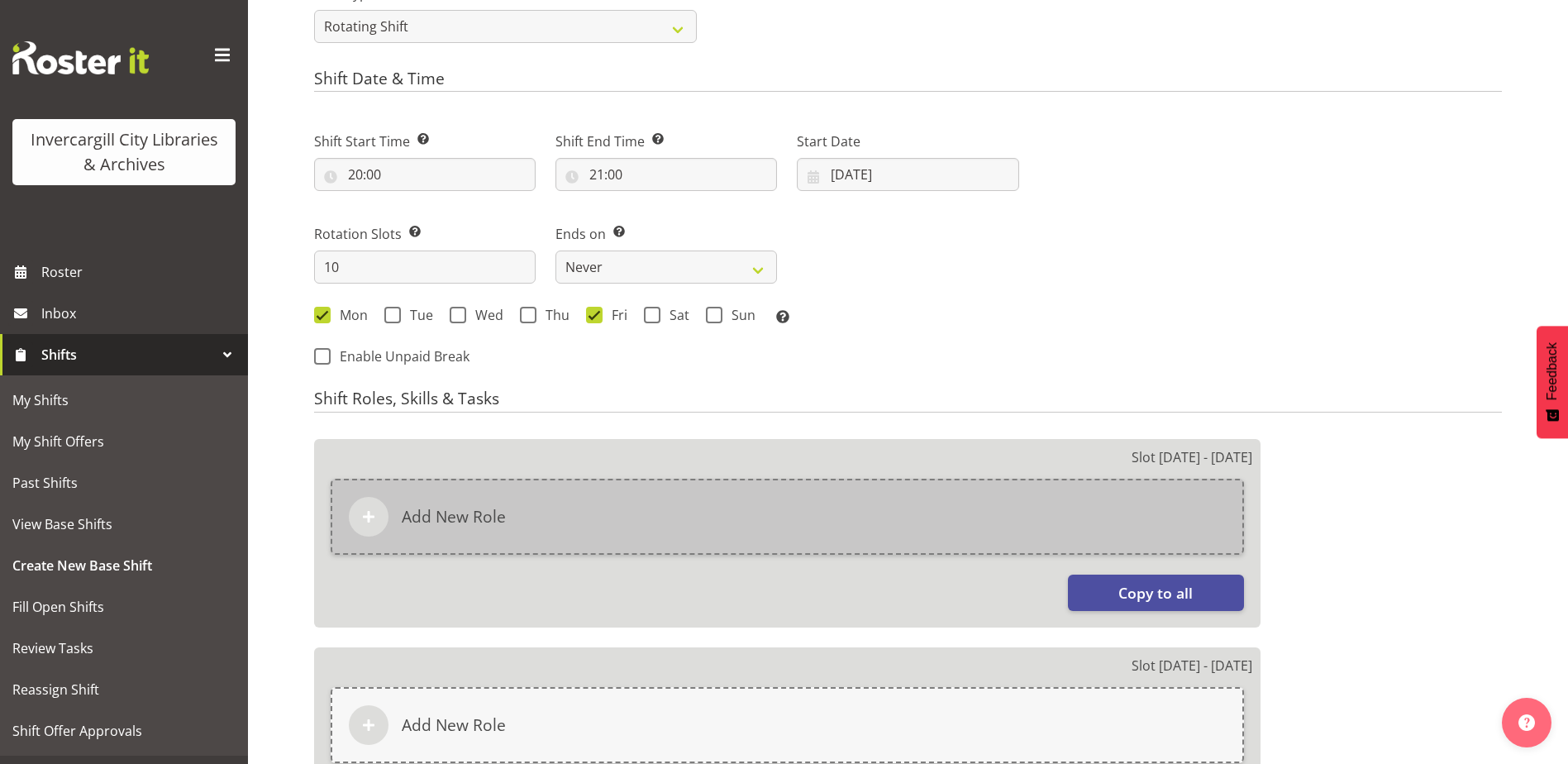
click at [515, 530] on div "Add New Role" at bounding box center [787, 516] width 913 height 76
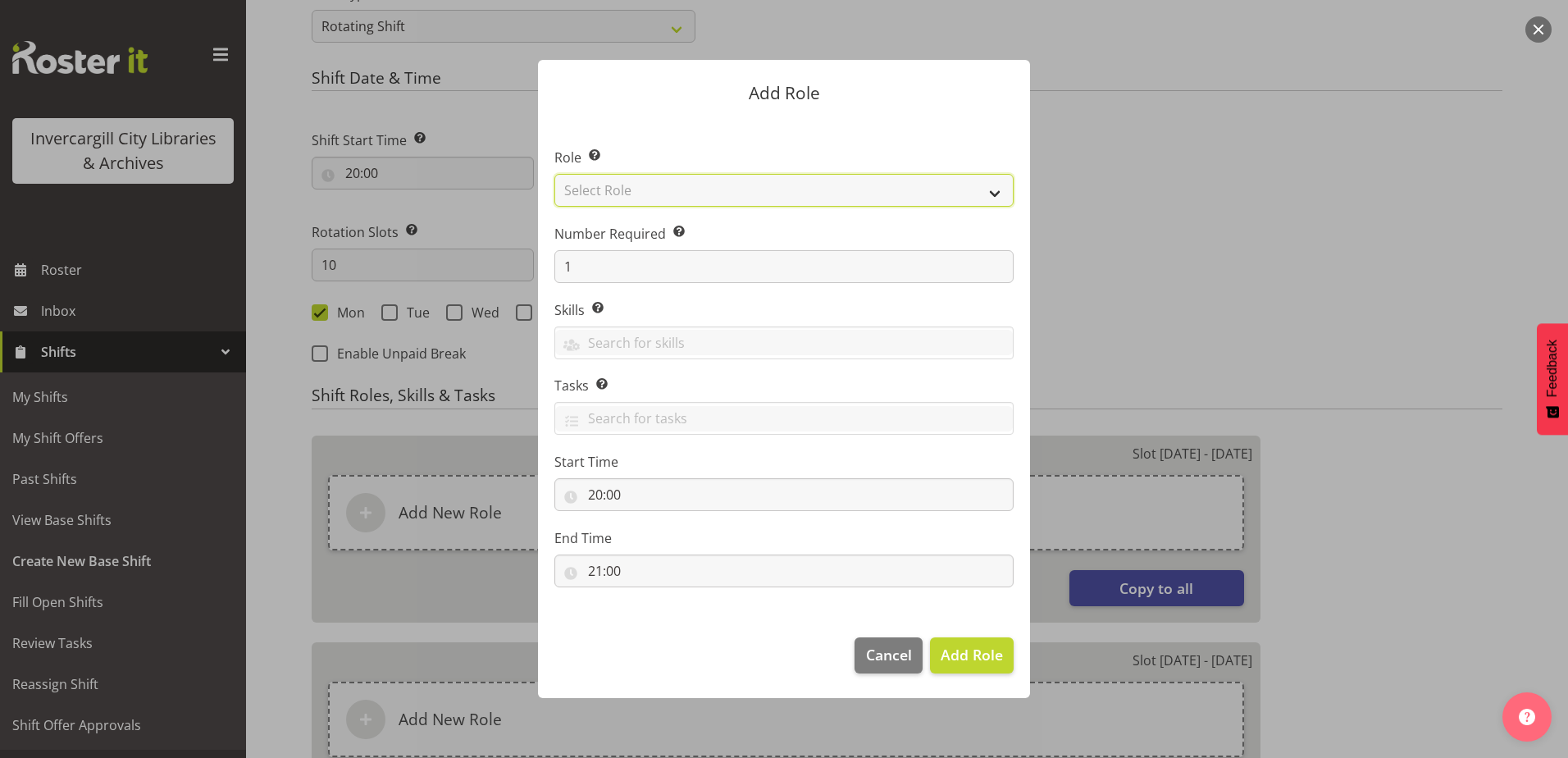
click at [633, 188] on select "Select Role 1st floor desk AQ operator Business Support Team member Casual Cust…" at bounding box center [784, 191] width 459 height 33
select select "1518"
click at [554, 174] on select "Select Role 1st floor desk AQ operator Business Support Team member Casual Cust…" at bounding box center [784, 191] width 459 height 33
click at [969, 646] on span "Add Role" at bounding box center [972, 654] width 62 height 20
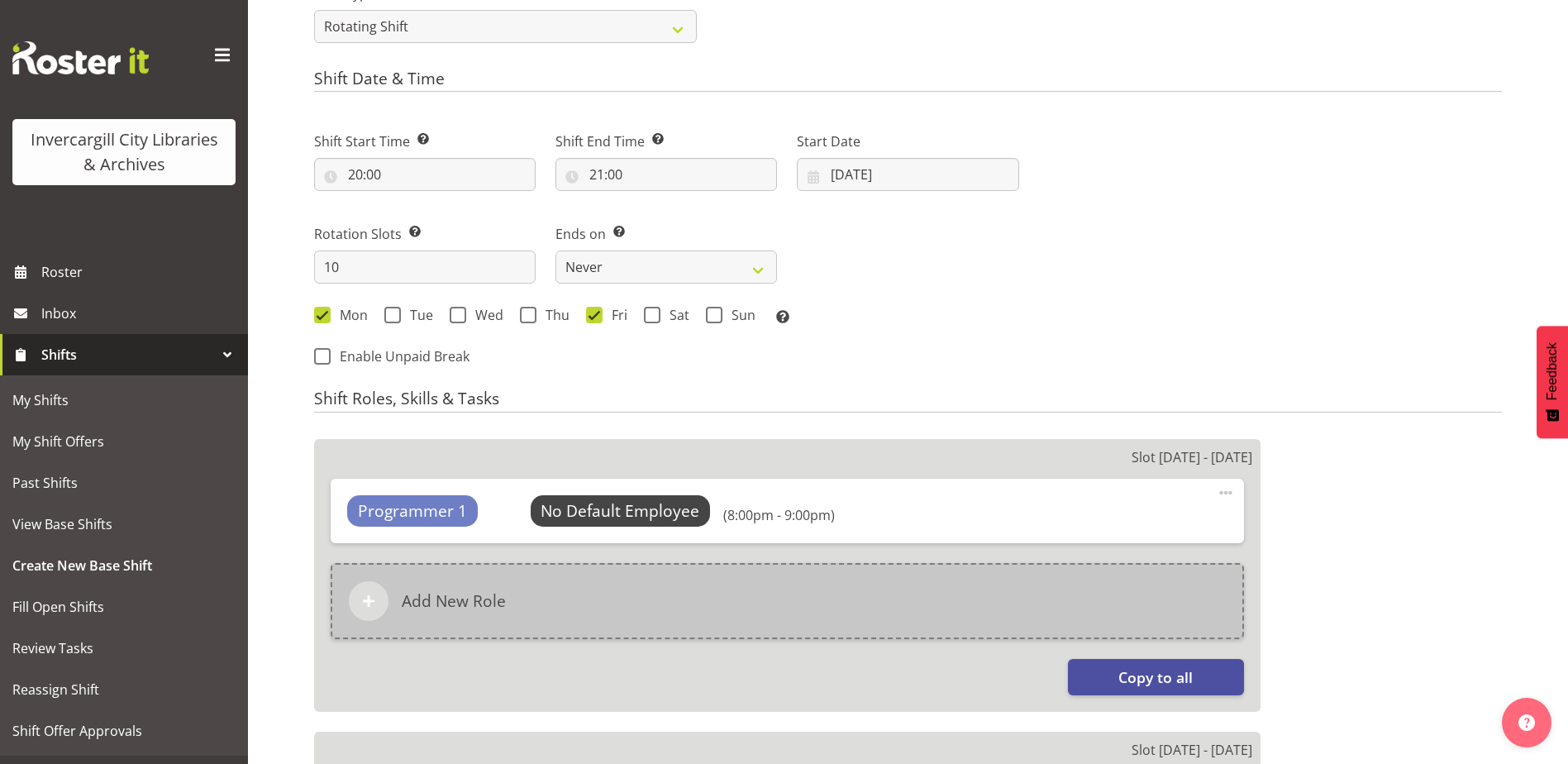
click at [643, 603] on div "Add New Role" at bounding box center [787, 601] width 913 height 76
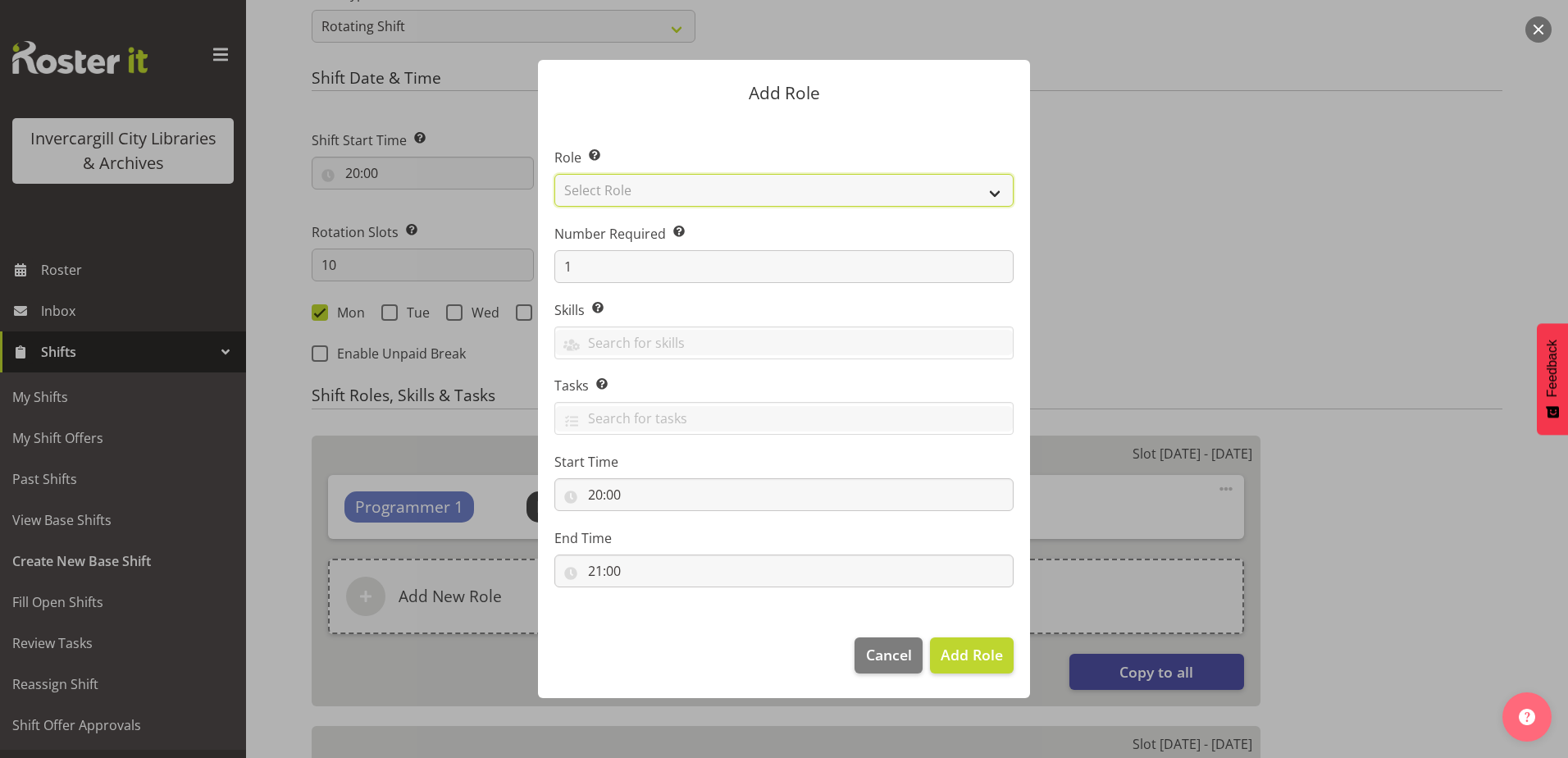
click at [653, 176] on select "Select Role 1st floor desk AQ operator Business Support Team member Casual Cust…" at bounding box center [784, 191] width 459 height 33
select select "1524"
click at [554, 174] on select "Select Role 1st floor desk AQ operator Business Support Team member Casual Cust…" at bounding box center [784, 191] width 459 height 33
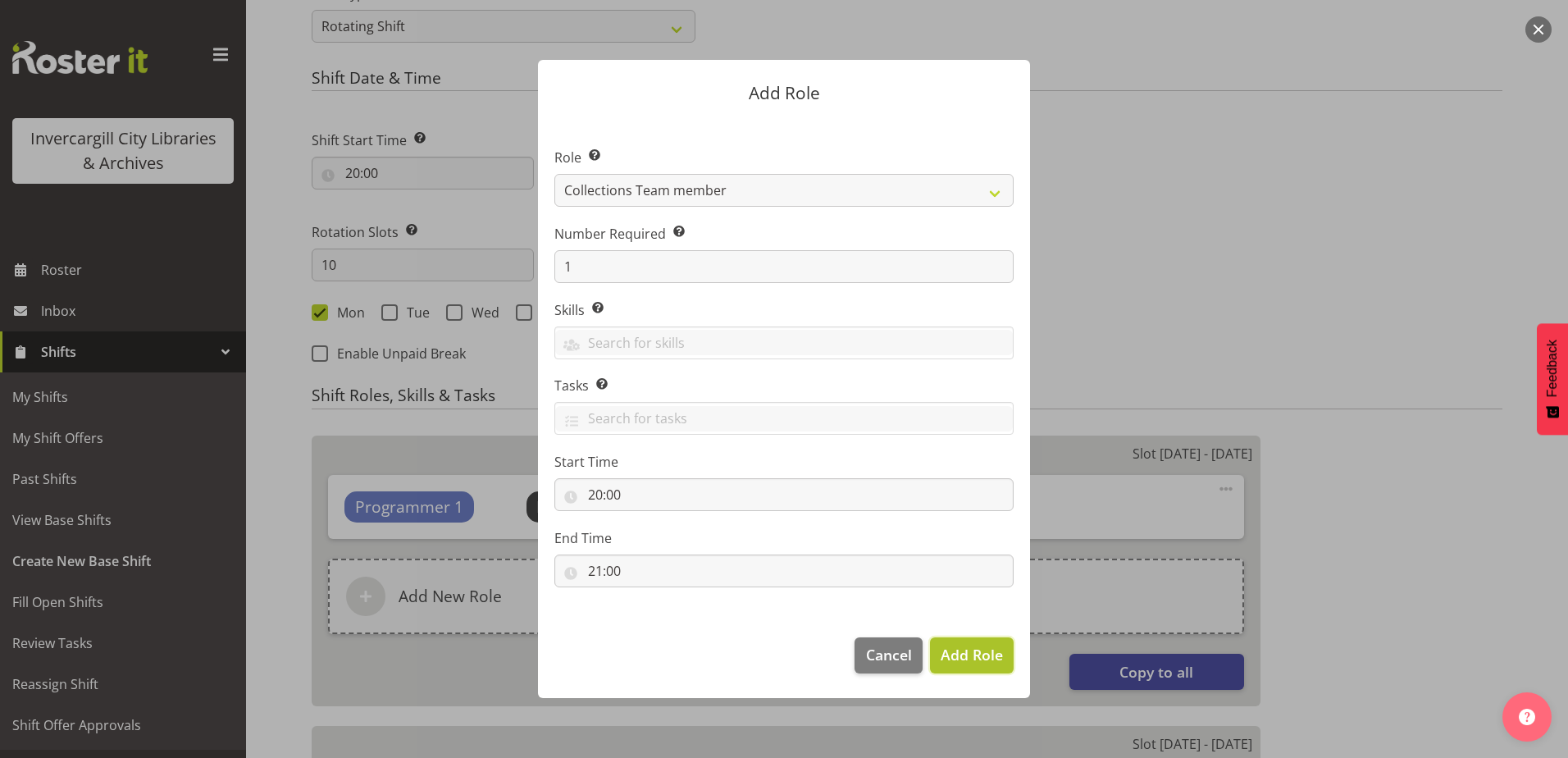
click at [963, 652] on span "Add Role" at bounding box center [972, 654] width 62 height 20
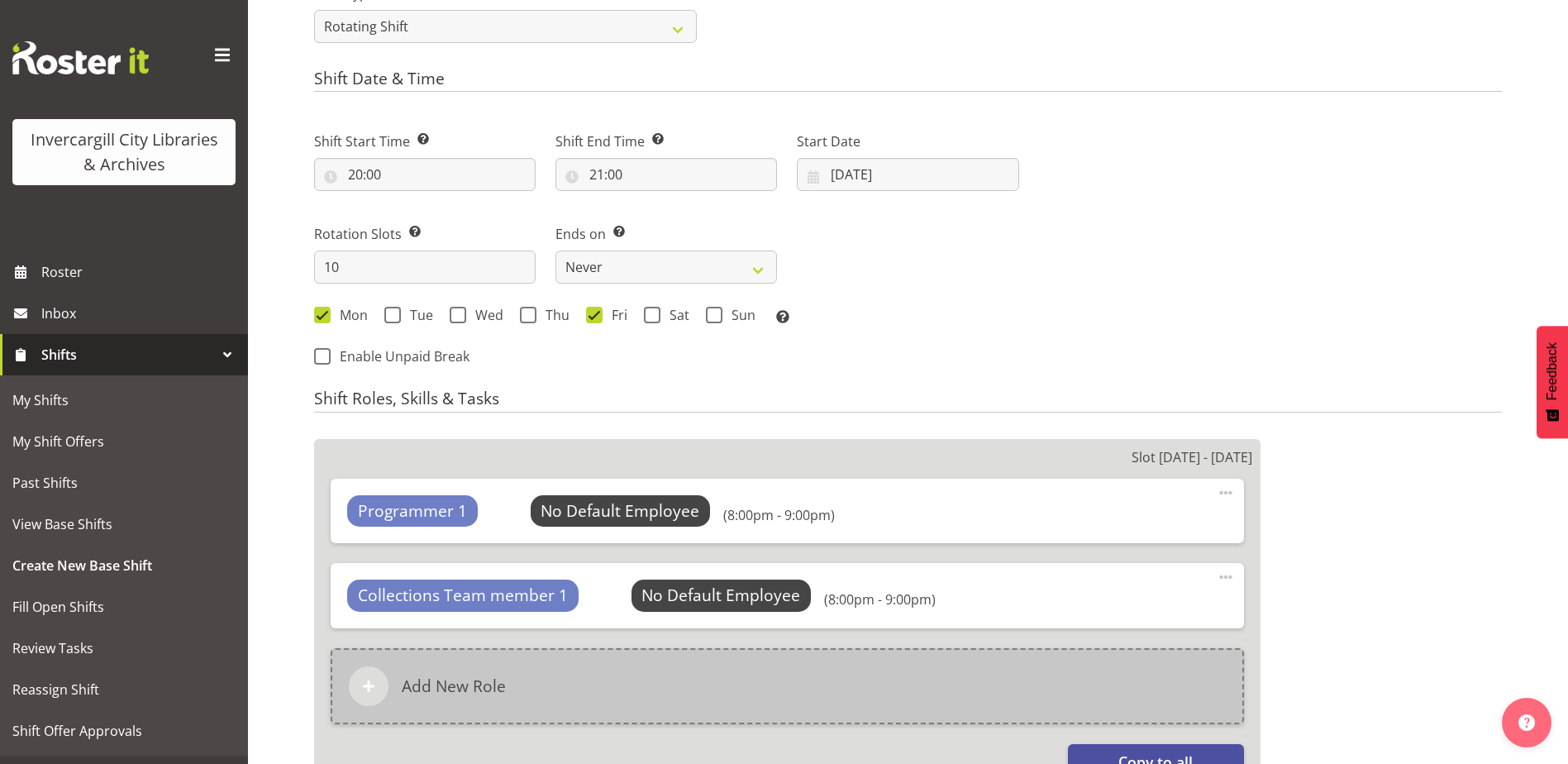
click at [685, 676] on div "Add New Role" at bounding box center [787, 685] width 913 height 76
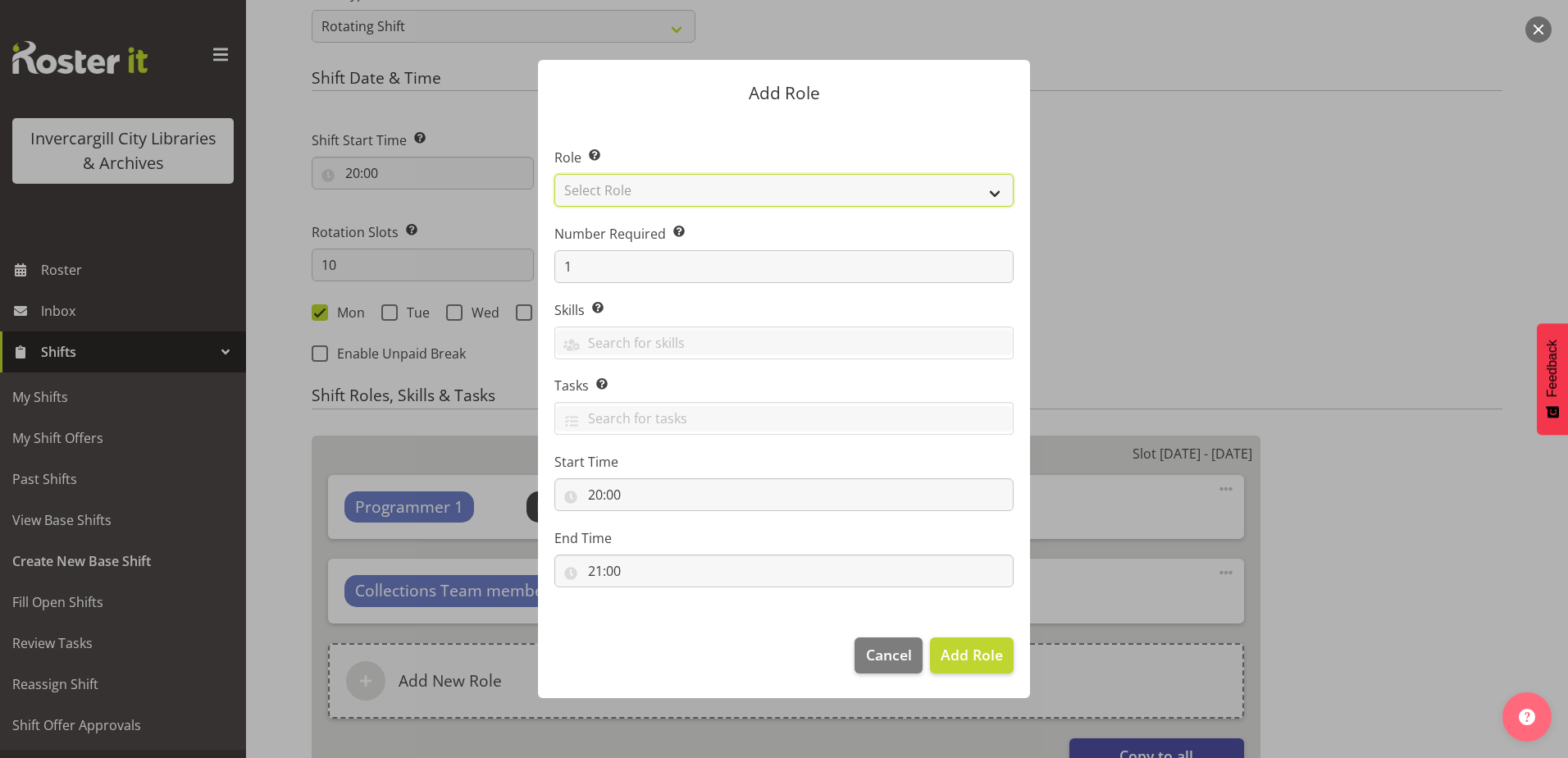
click at [657, 194] on select "Select Role 1st floor desk AQ operator Business Support Team member Casual Cust…" at bounding box center [784, 191] width 459 height 33
select select "1518"
click at [554, 174] on select "Select Role 1st floor desk AQ operator Business Support Team member Casual Cust…" at bounding box center [784, 191] width 459 height 33
click at [965, 657] on span "Add Role" at bounding box center [972, 654] width 62 height 20
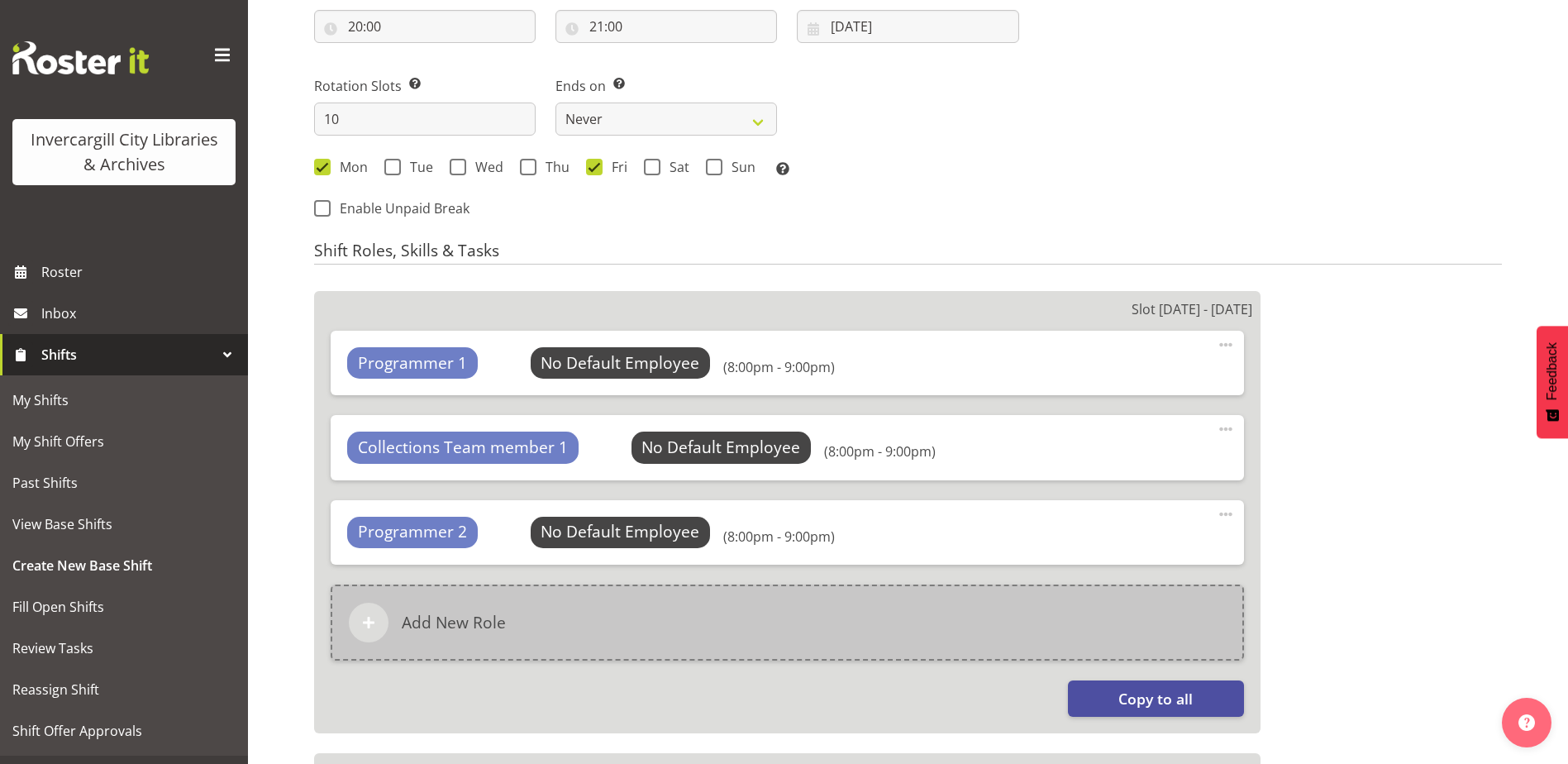
scroll to position [892, 0]
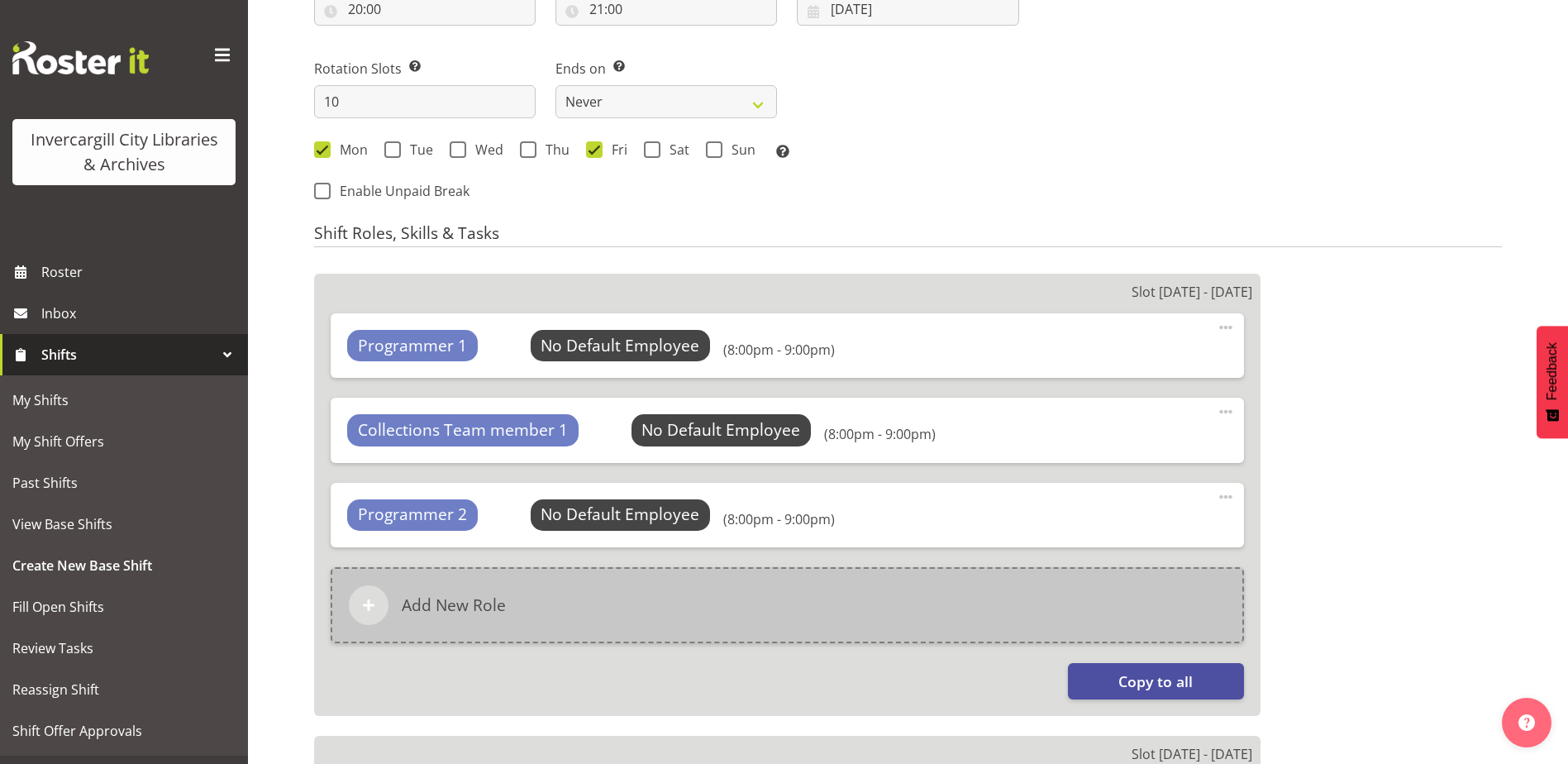
click at [796, 591] on div "Add New Role" at bounding box center [787, 604] width 913 height 76
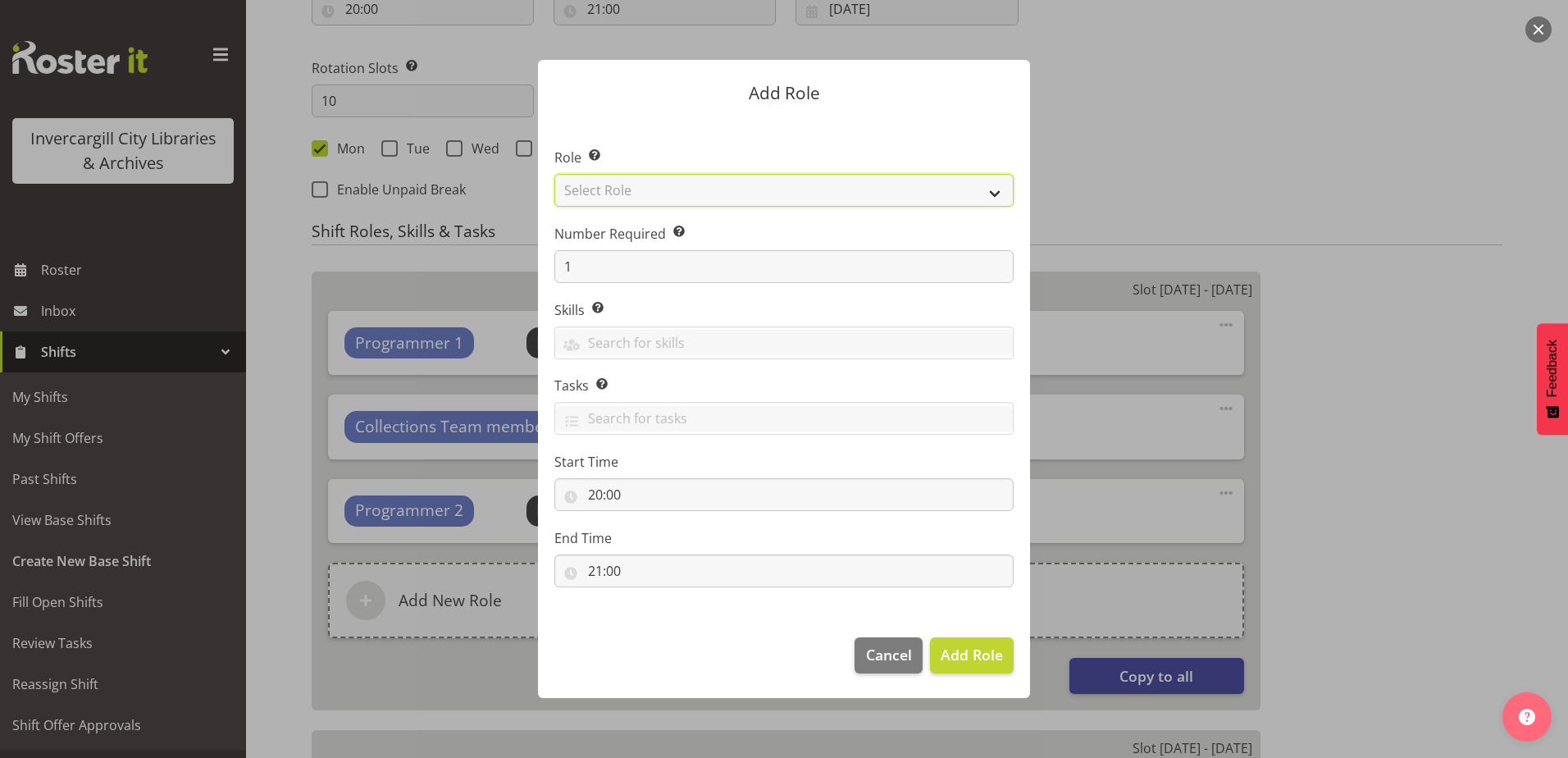
click at [695, 192] on select "Select Role 1st floor desk AQ operator Business Support Team member Casual Cust…" at bounding box center [784, 191] width 459 height 33
select select "1527"
click at [554, 174] on select "Select Role 1st floor desk AQ operator Business Support Team member Casual Cust…" at bounding box center [784, 191] width 459 height 33
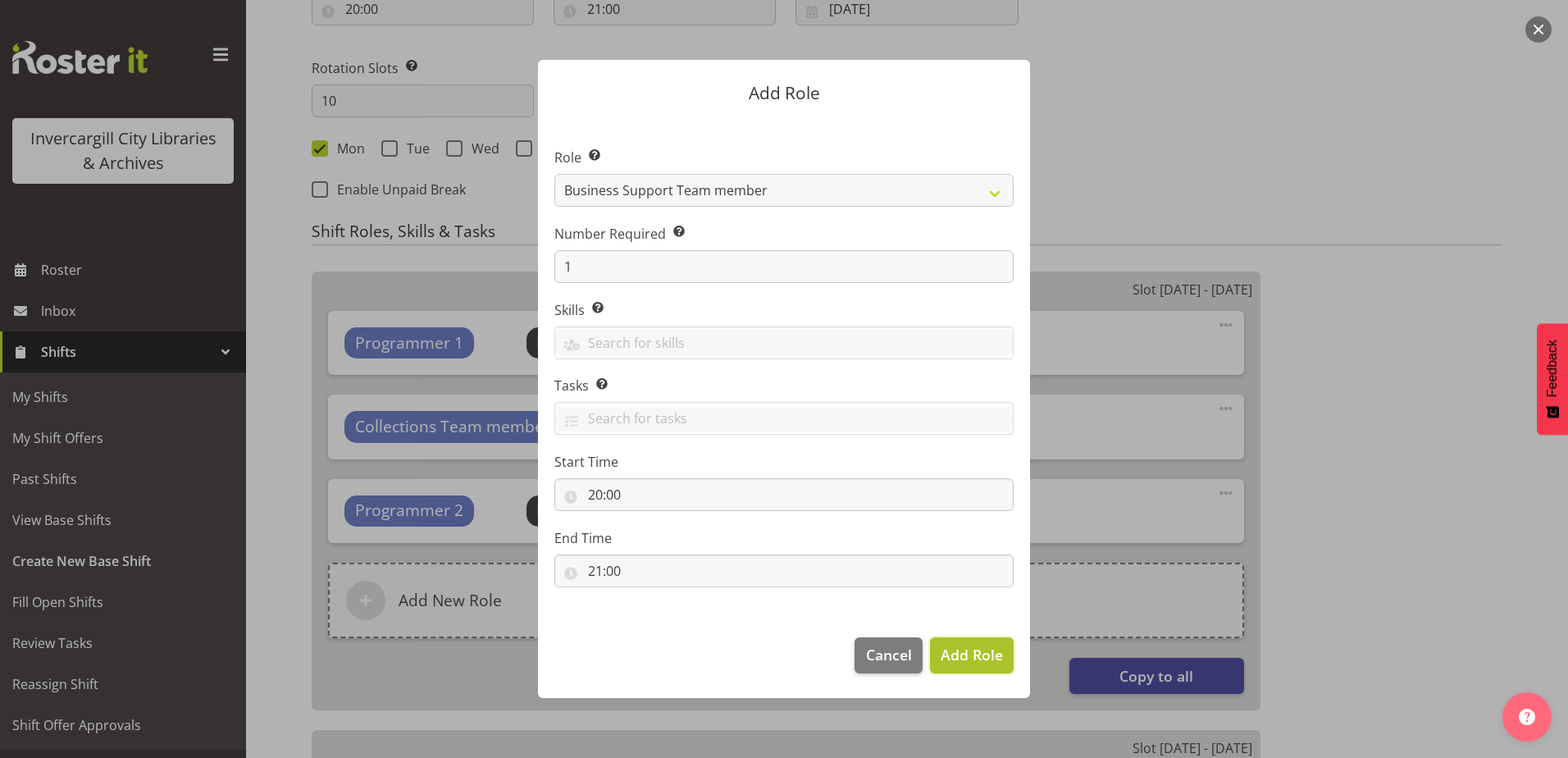
click at [1008, 671] on button "Add Role" at bounding box center [972, 656] width 84 height 36
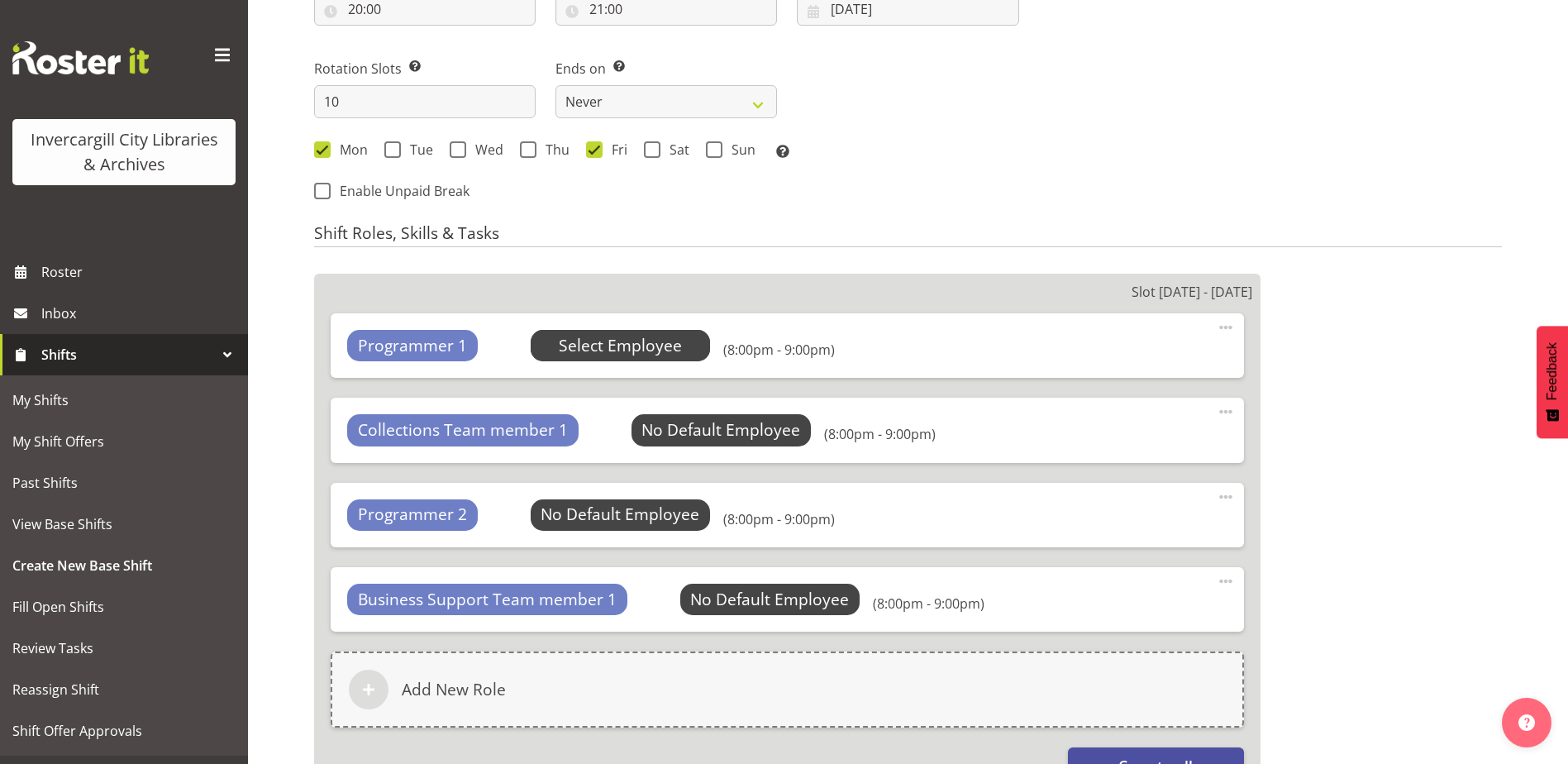
click at [612, 342] on span "Select Employee" at bounding box center [620, 345] width 123 height 24
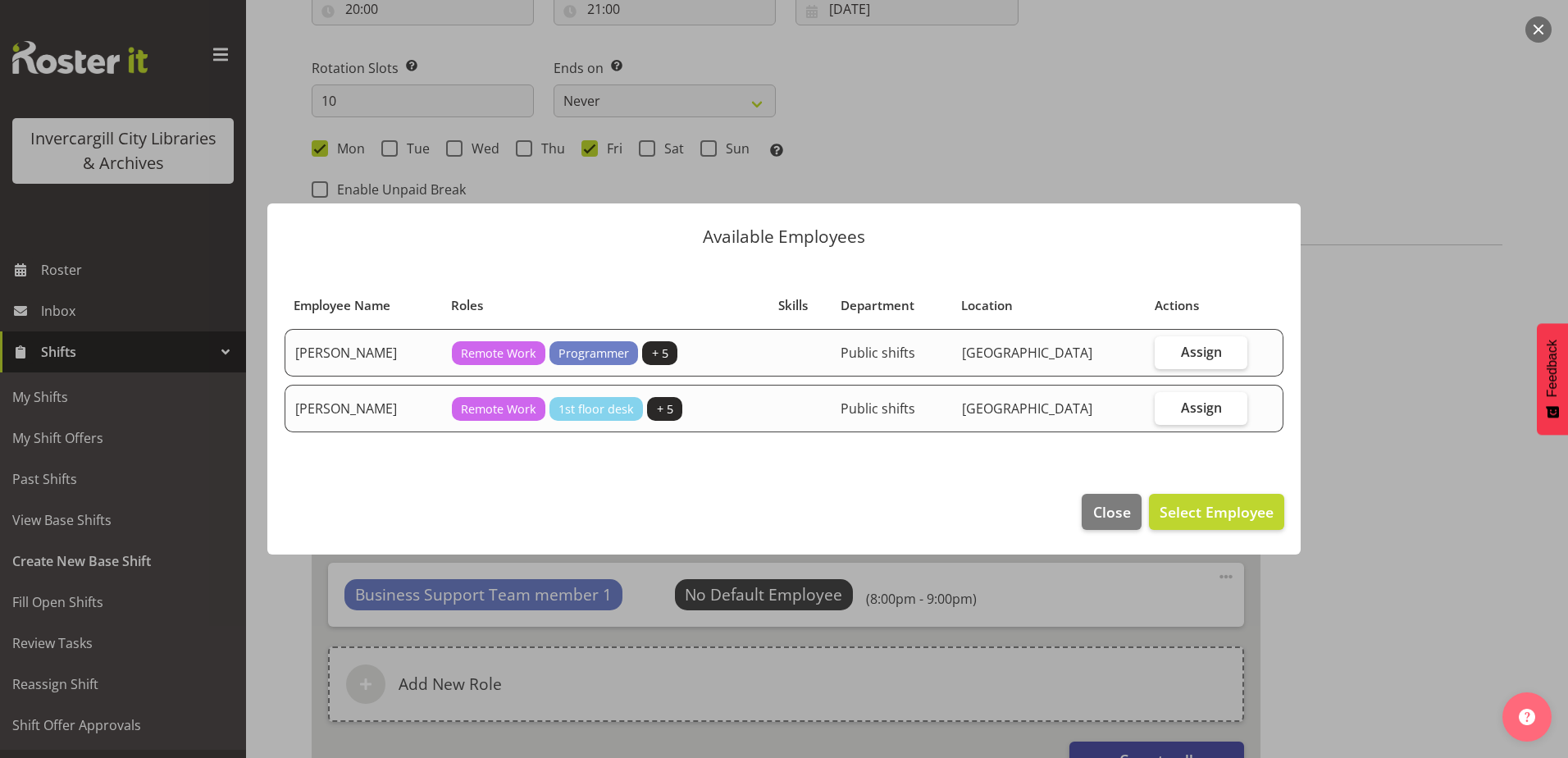
drag, startPoint x: 1214, startPoint y: 404, endPoint x: 1194, endPoint y: 561, distance: 158.3
click at [1213, 404] on span "Assign" at bounding box center [1201, 407] width 41 height 16
click at [1165, 404] on input "Assign" at bounding box center [1160, 407] width 10 height 10
checkbox input "true"
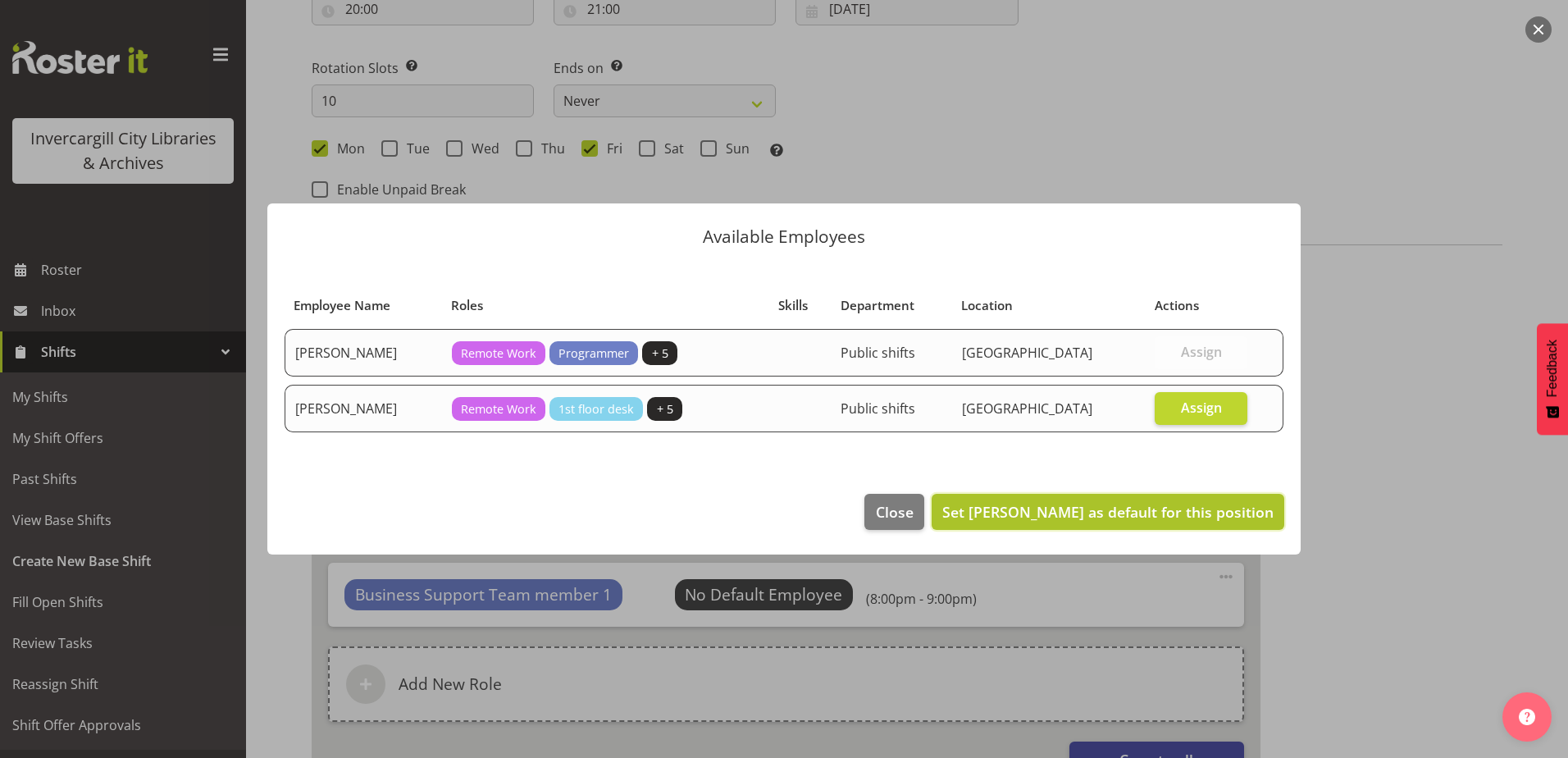
click at [1173, 520] on span "Set Saniya Thompson as default for this position" at bounding box center [1108, 511] width 331 height 20
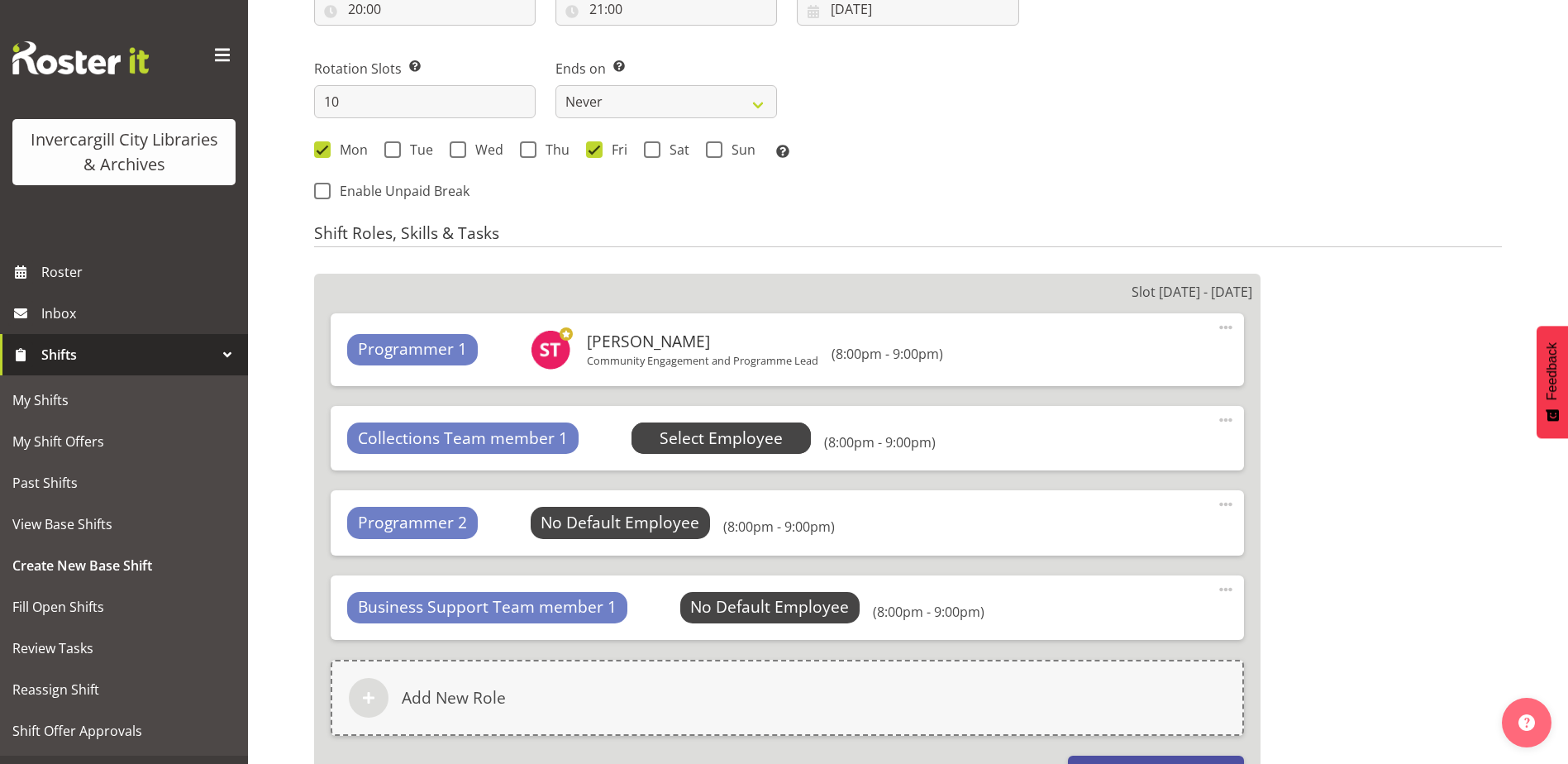
click at [769, 445] on span "Select Employee" at bounding box center [720, 437] width 123 height 24
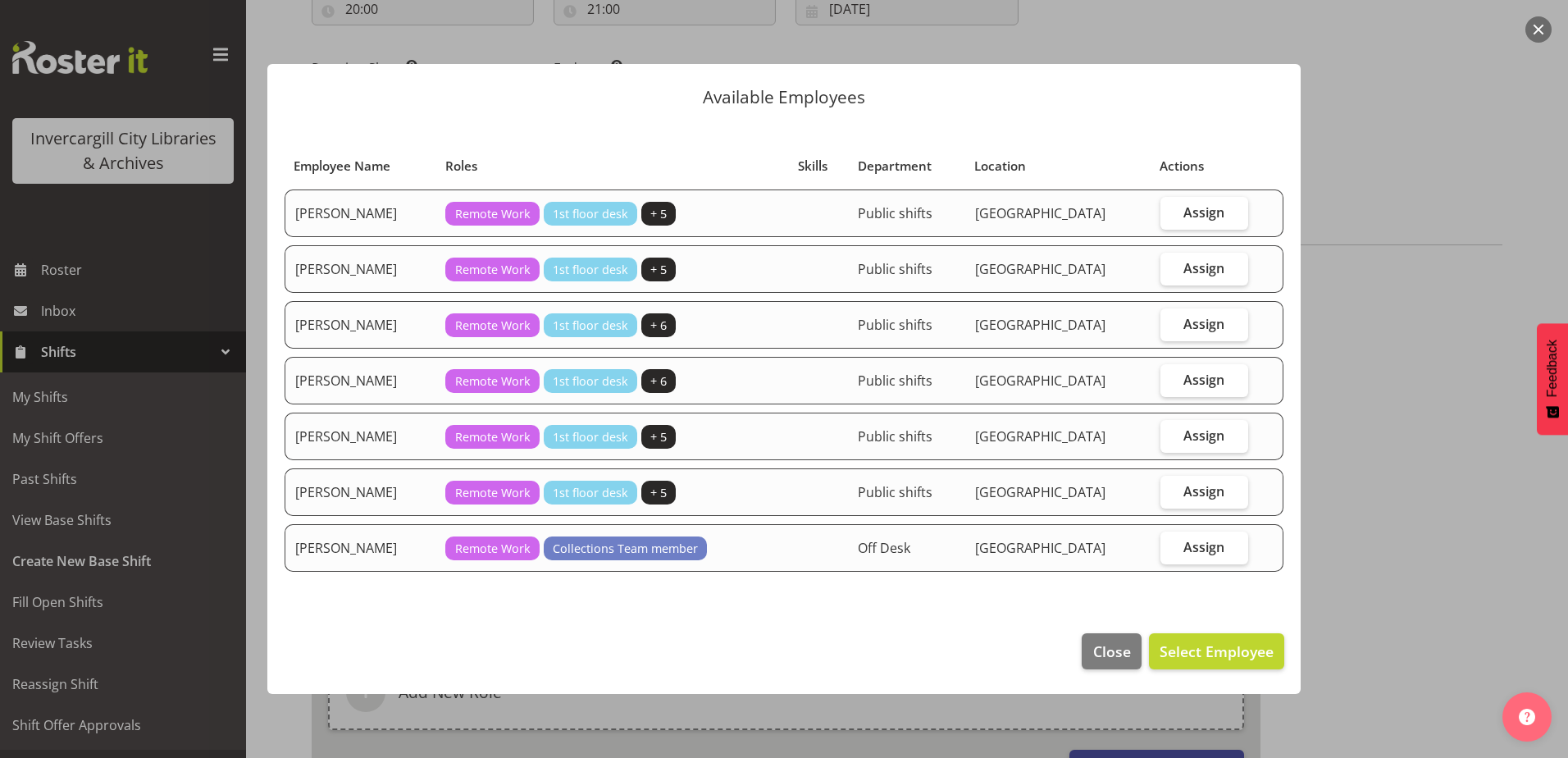
drag, startPoint x: 1174, startPoint y: 262, endPoint x: 1219, endPoint y: 592, distance: 333.1
click at [1170, 262] on label "Assign" at bounding box center [1204, 269] width 87 height 33
click at [1170, 262] on input "Assign" at bounding box center [1166, 268] width 10 height 10
checkbox input "true"
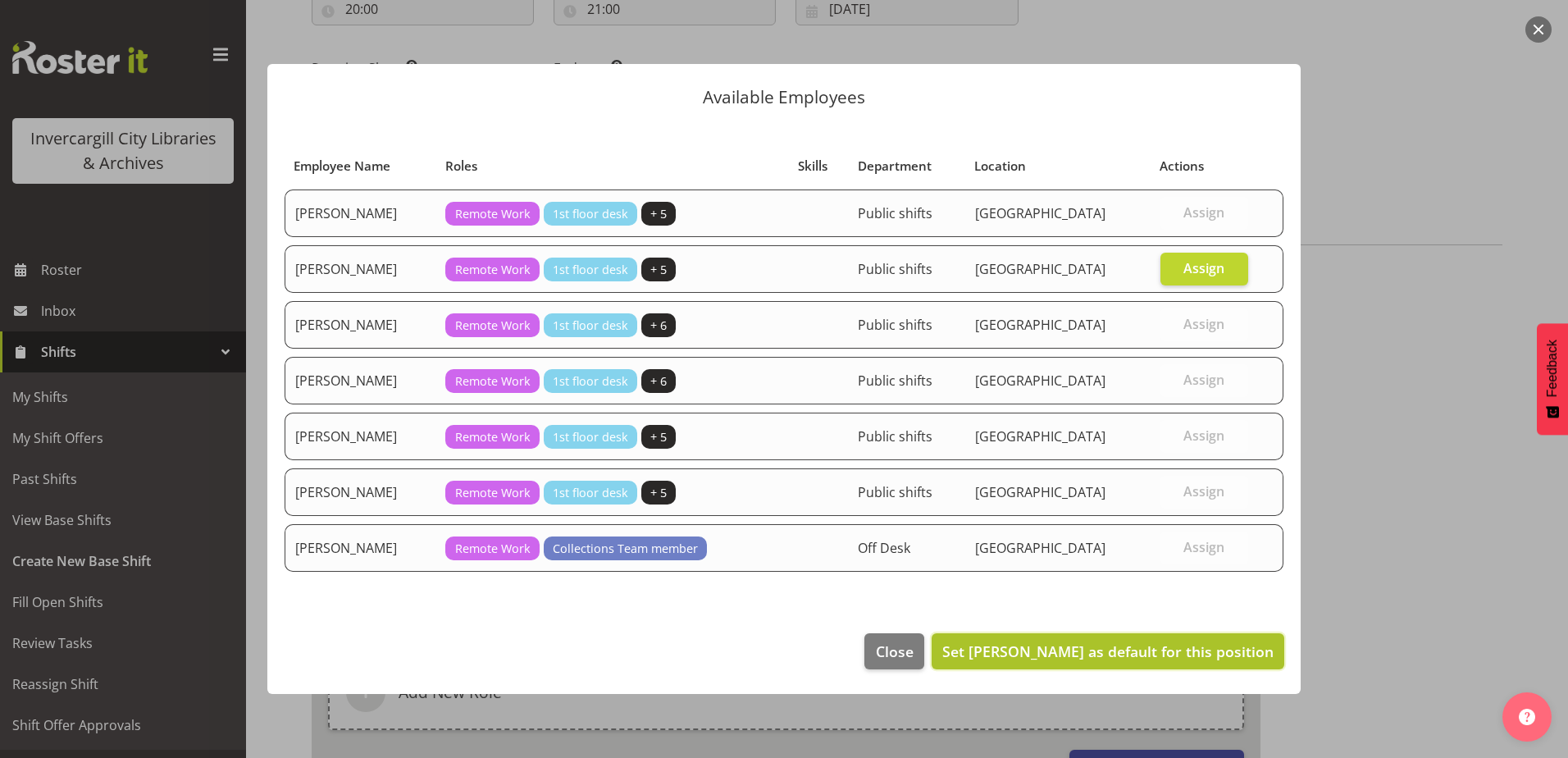
click at [1157, 655] on span "Set Glen Tomlinson as default for this position" at bounding box center [1108, 651] width 331 height 20
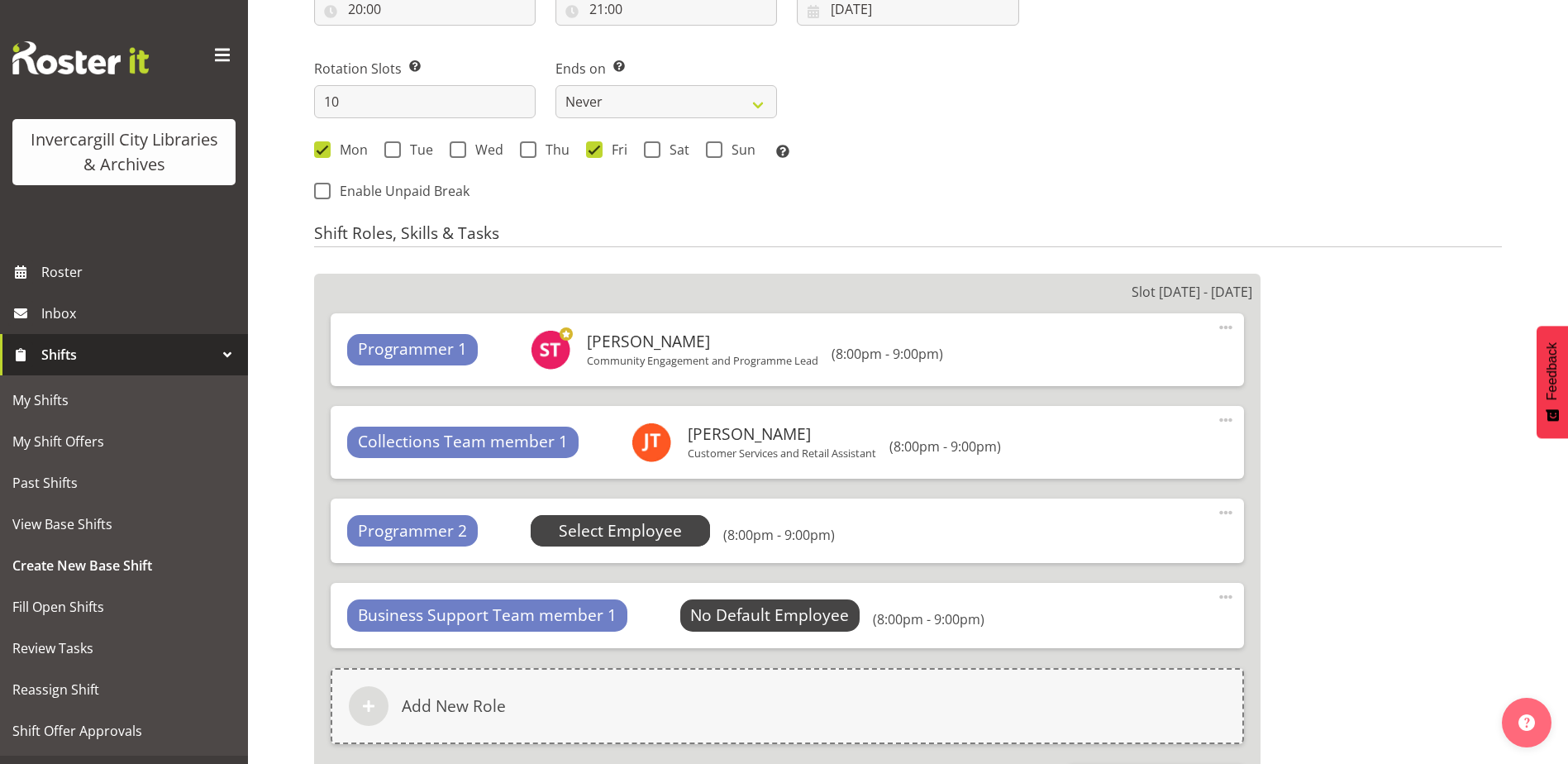
click at [609, 532] on span "Select Employee" at bounding box center [620, 531] width 123 height 24
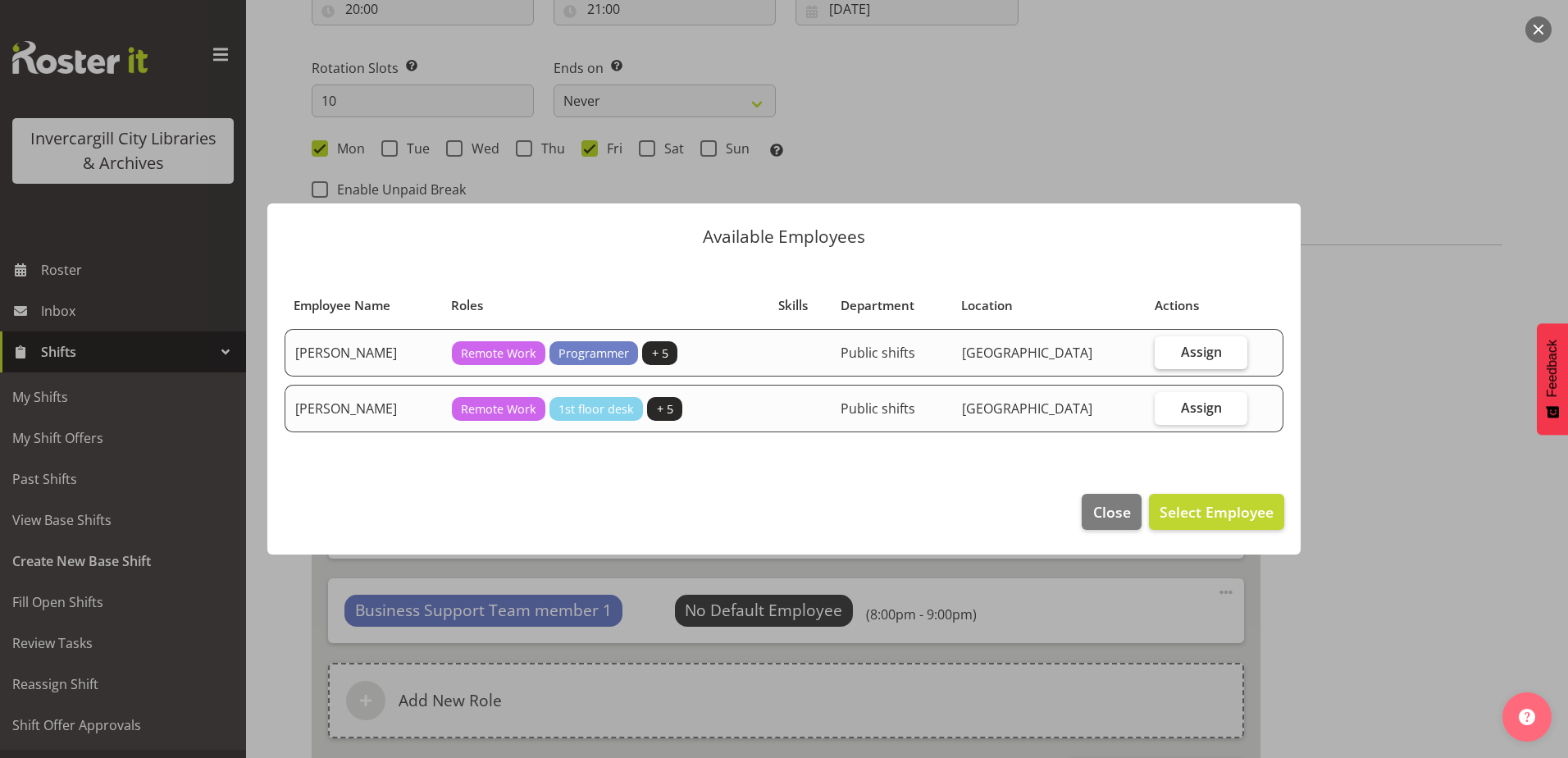
click at [1184, 359] on span "Assign" at bounding box center [1201, 352] width 41 height 16
click at [1165, 357] on input "Assign" at bounding box center [1160, 351] width 10 height 10
checkbox input "true"
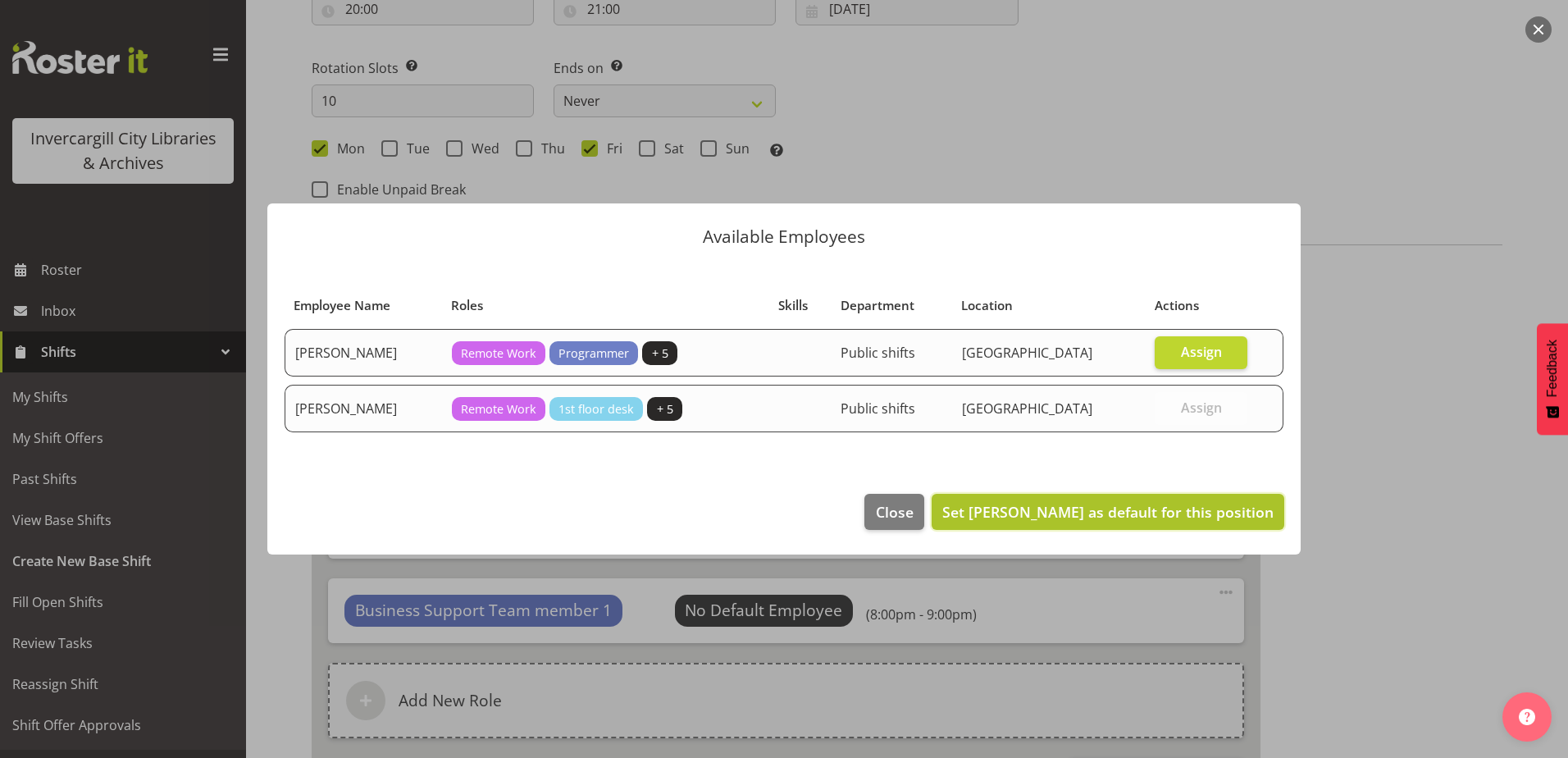
click at [1045, 520] on span "Set Grace Roscoe-Squires as default for this position" at bounding box center [1108, 511] width 331 height 20
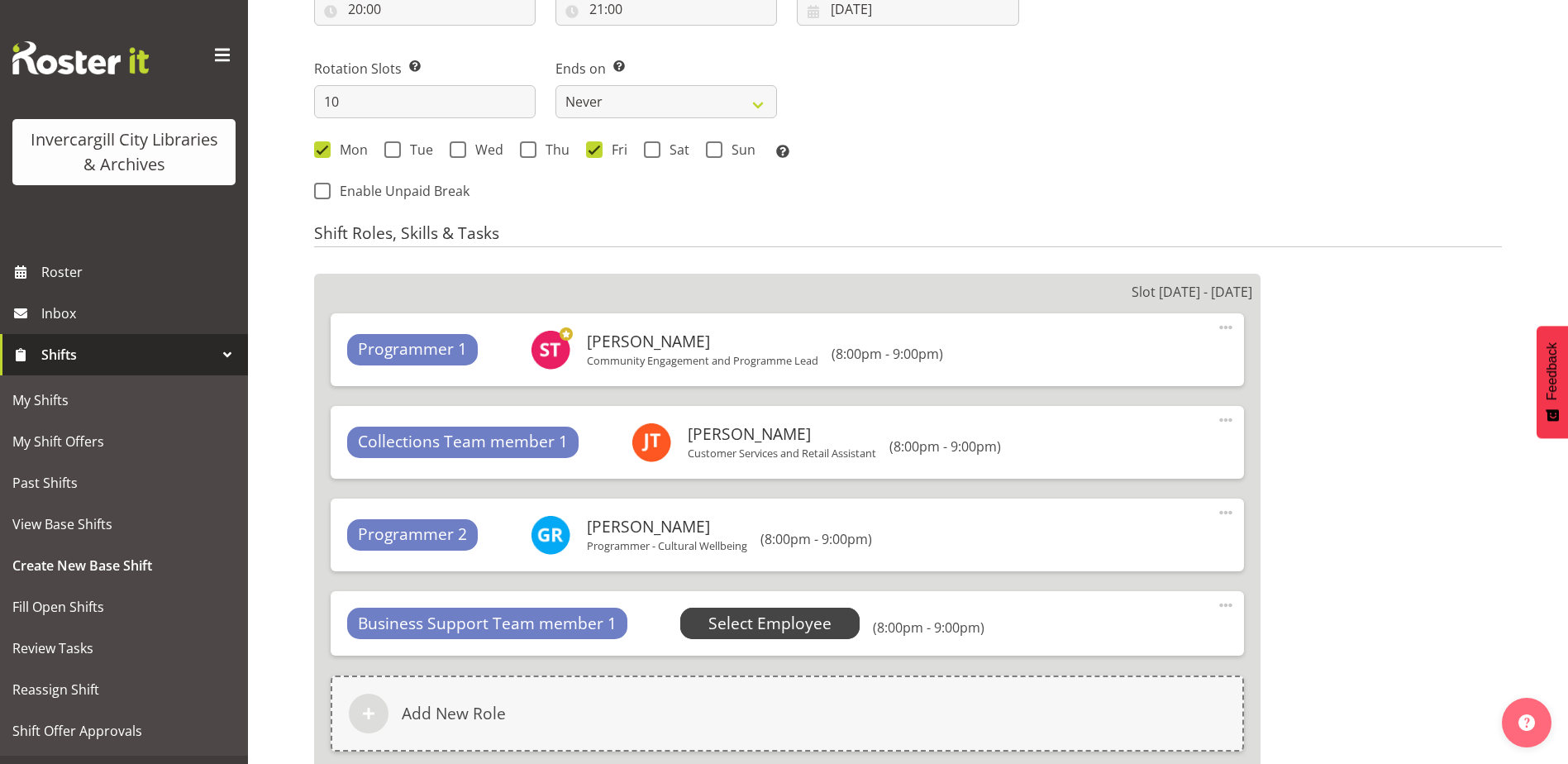
click at [740, 618] on span "Select Employee" at bounding box center [769, 623] width 123 height 24
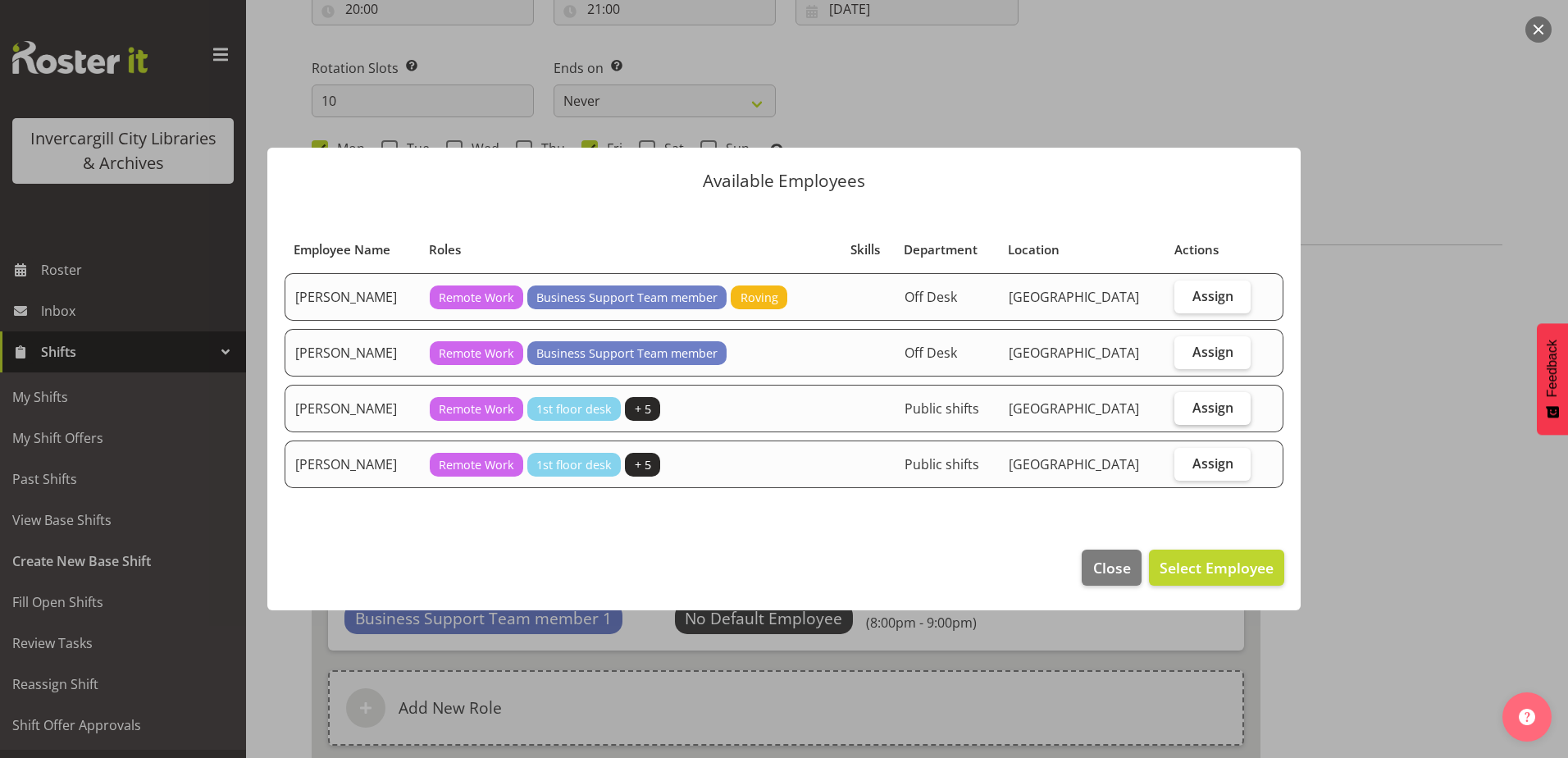
click at [1225, 410] on span "Assign" at bounding box center [1212, 407] width 41 height 16
click at [1185, 410] on input "Assign" at bounding box center [1180, 407] width 10 height 10
checkbox input "true"
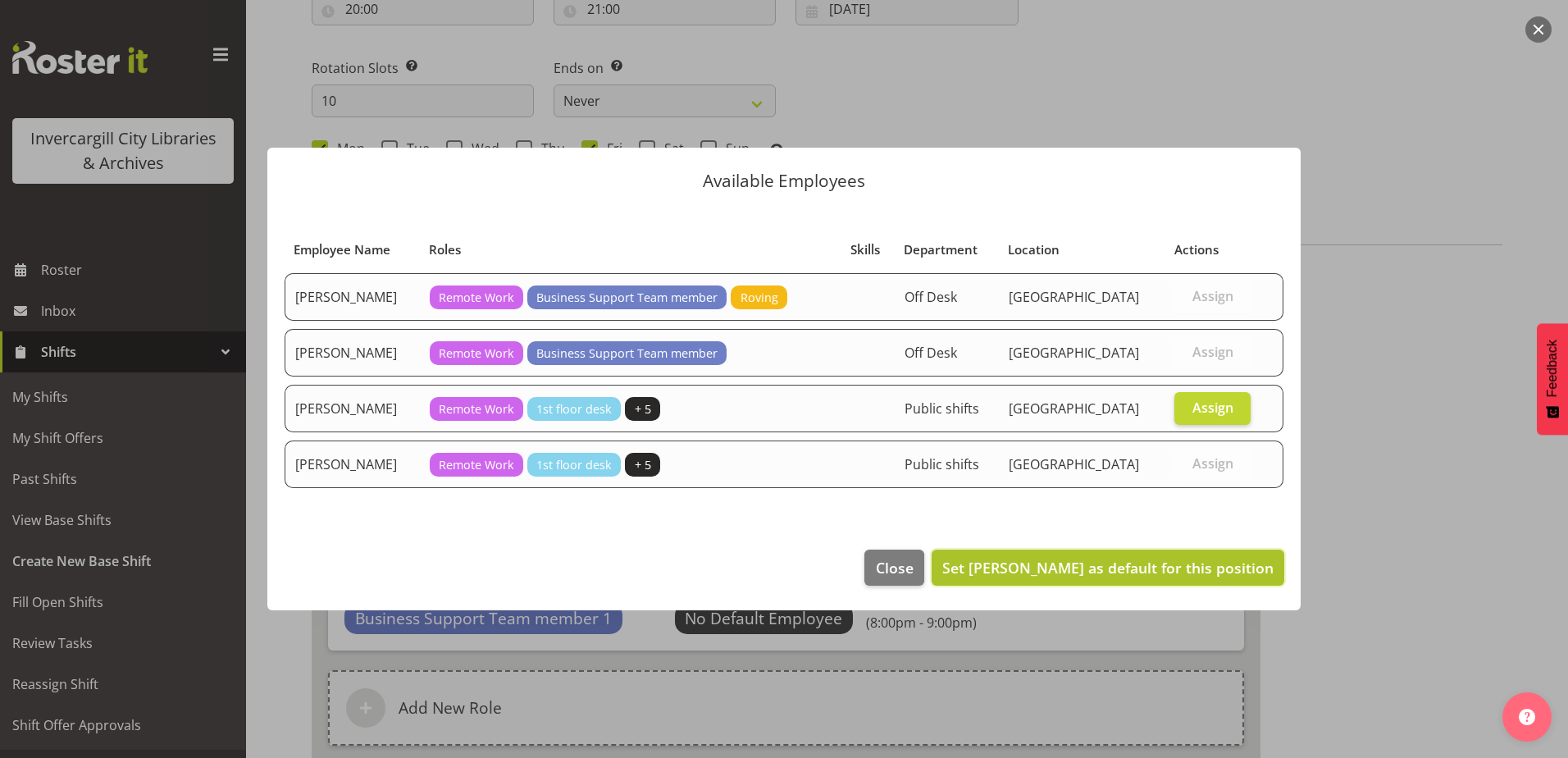
click at [1207, 564] on span "Set Samuel Carter as default for this position" at bounding box center [1108, 567] width 331 height 20
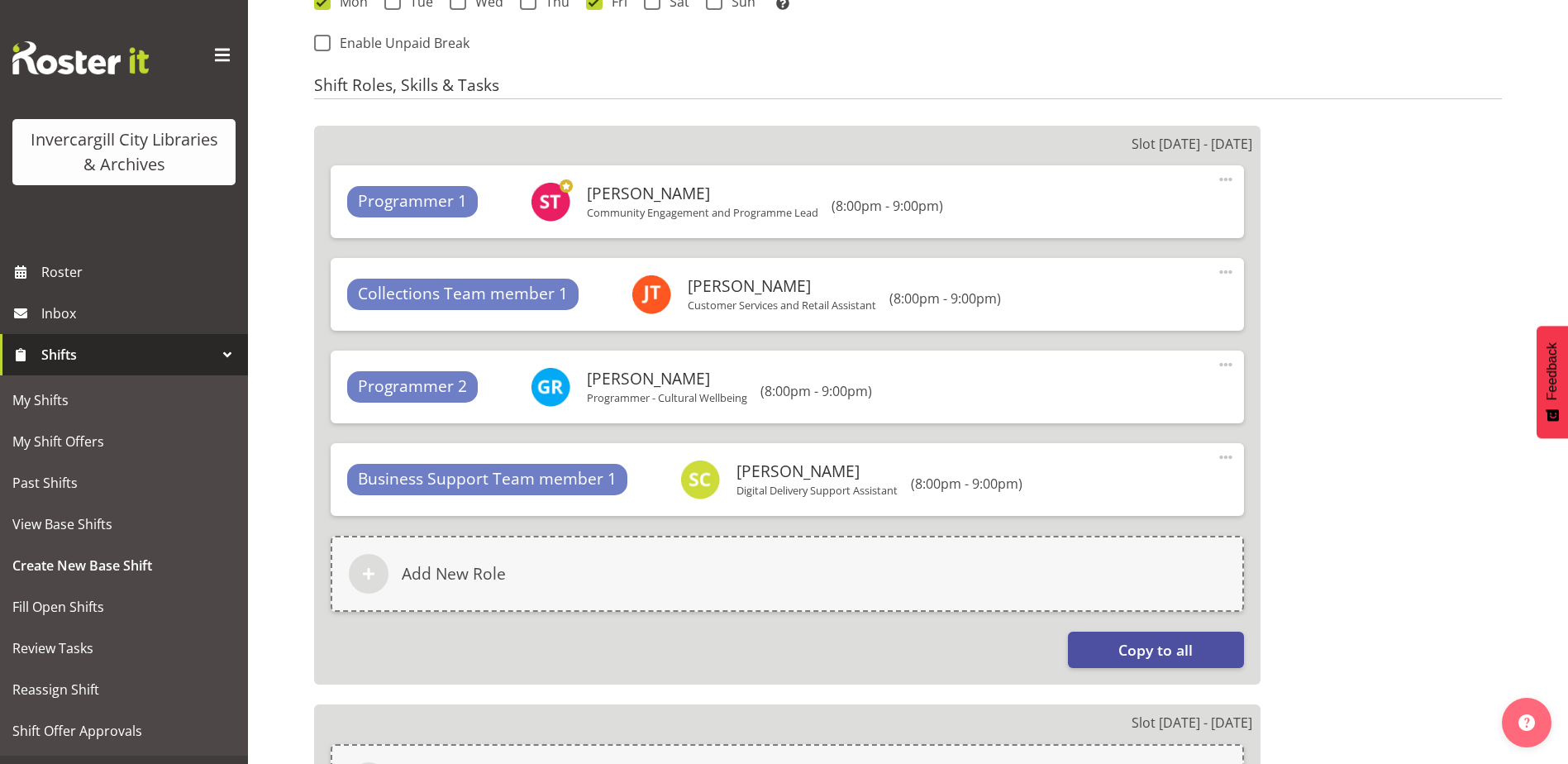
scroll to position [1058, 0]
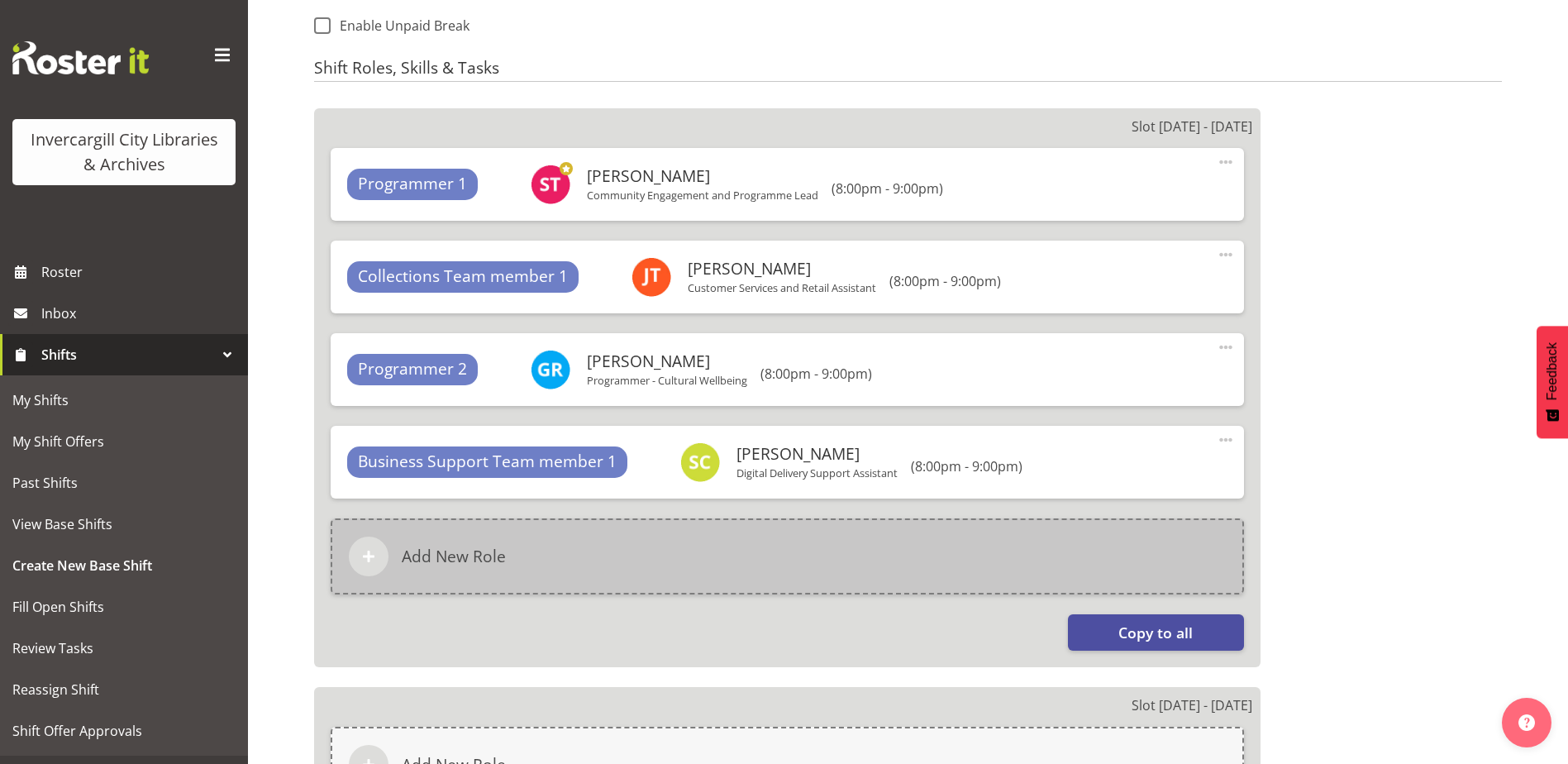
click at [685, 569] on div "Add New Role" at bounding box center [787, 556] width 913 height 76
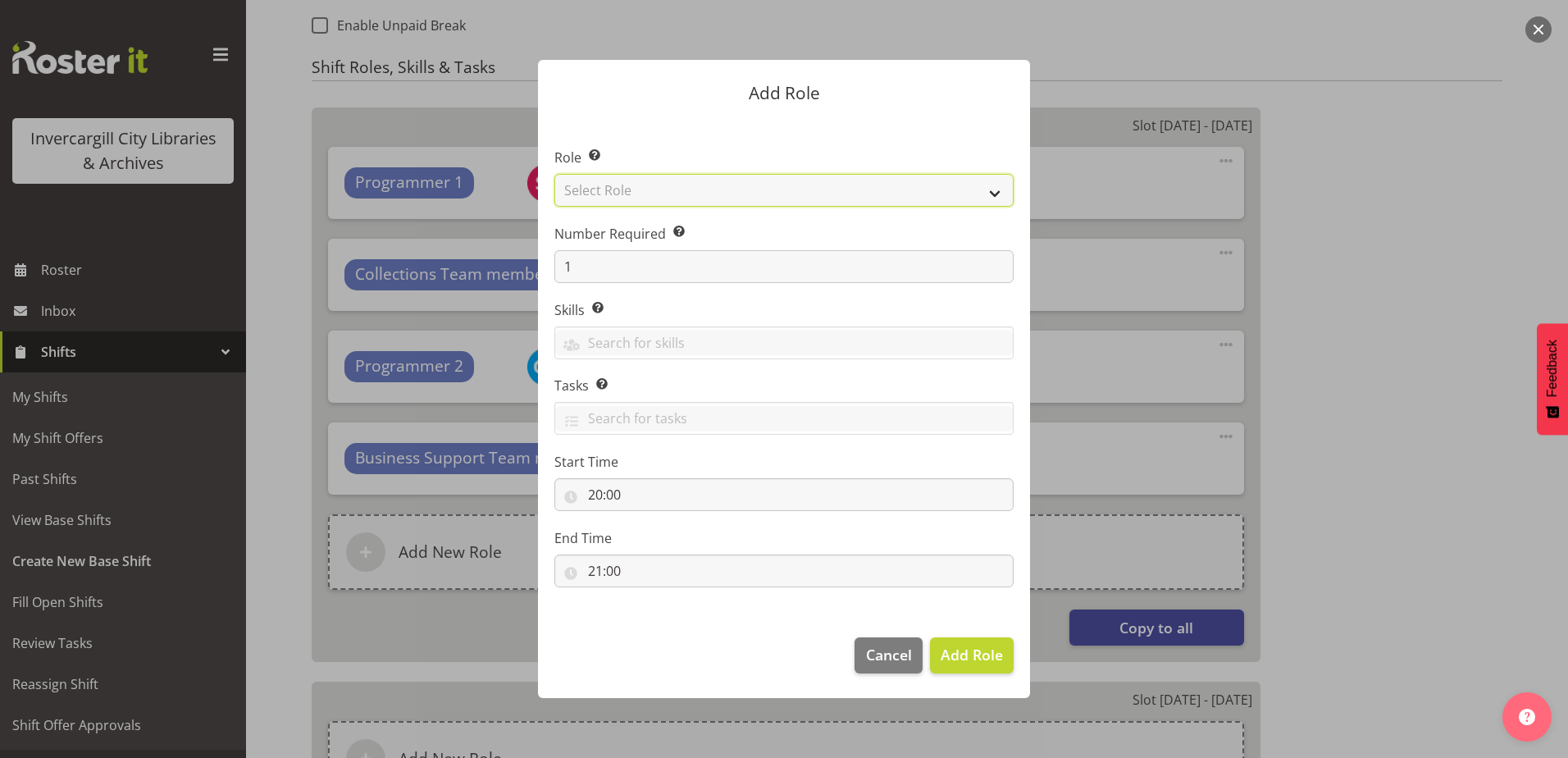
click at [610, 197] on select "Select Role 1st floor desk AQ operator Business Support Team member Casual Cust…" at bounding box center [784, 191] width 459 height 33
select select "1508"
click at [554, 174] on select "Select Role 1st floor desk AQ operator Business Support Team member Casual Cust…" at bounding box center [784, 191] width 459 height 33
drag, startPoint x: 960, startPoint y: 655, endPoint x: 750, endPoint y: 644, distance: 210.3
click at [958, 655] on span "Add Role" at bounding box center [972, 654] width 62 height 20
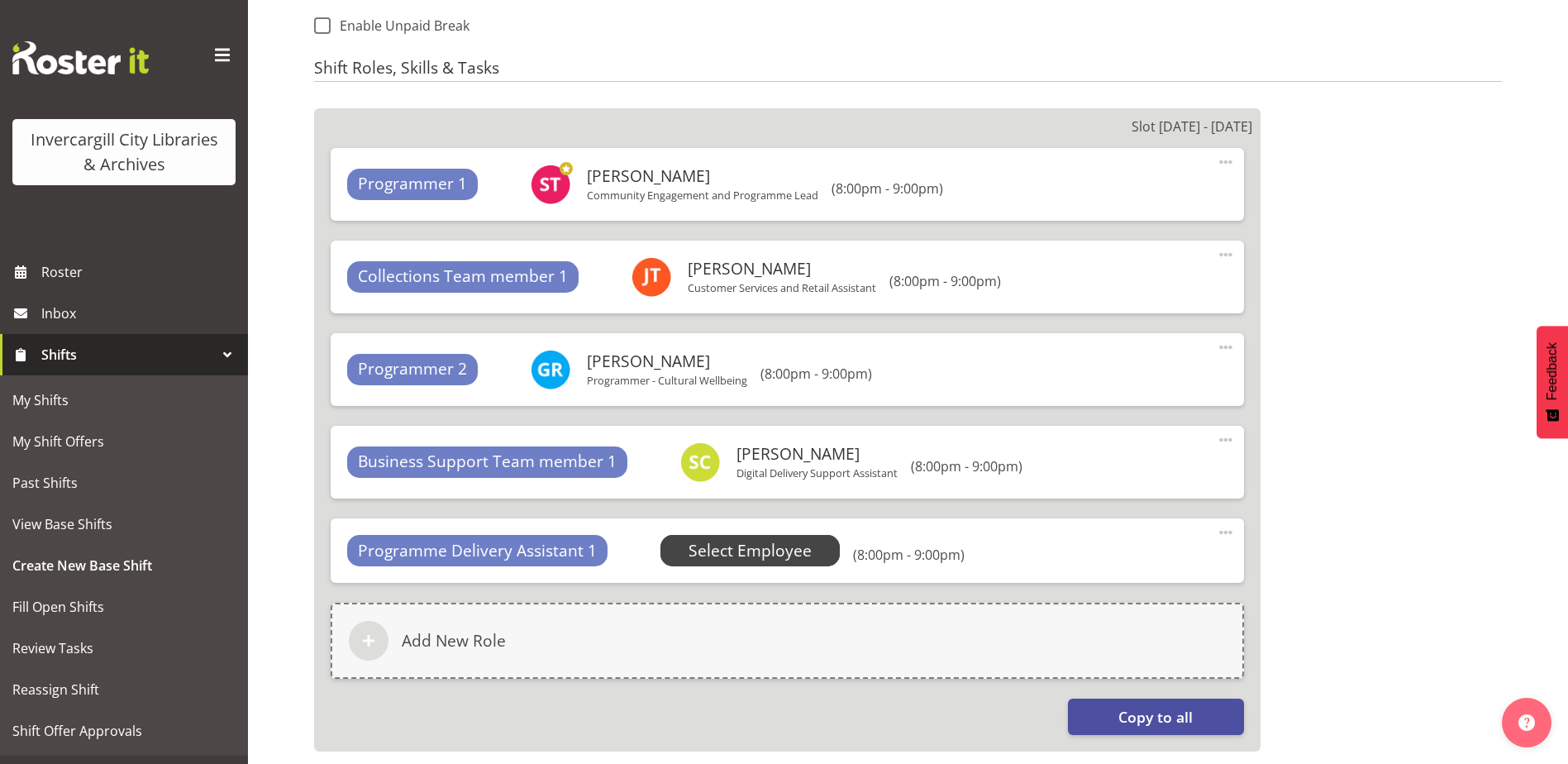
click at [720, 541] on span "Select Employee" at bounding box center [750, 550] width 180 height 31
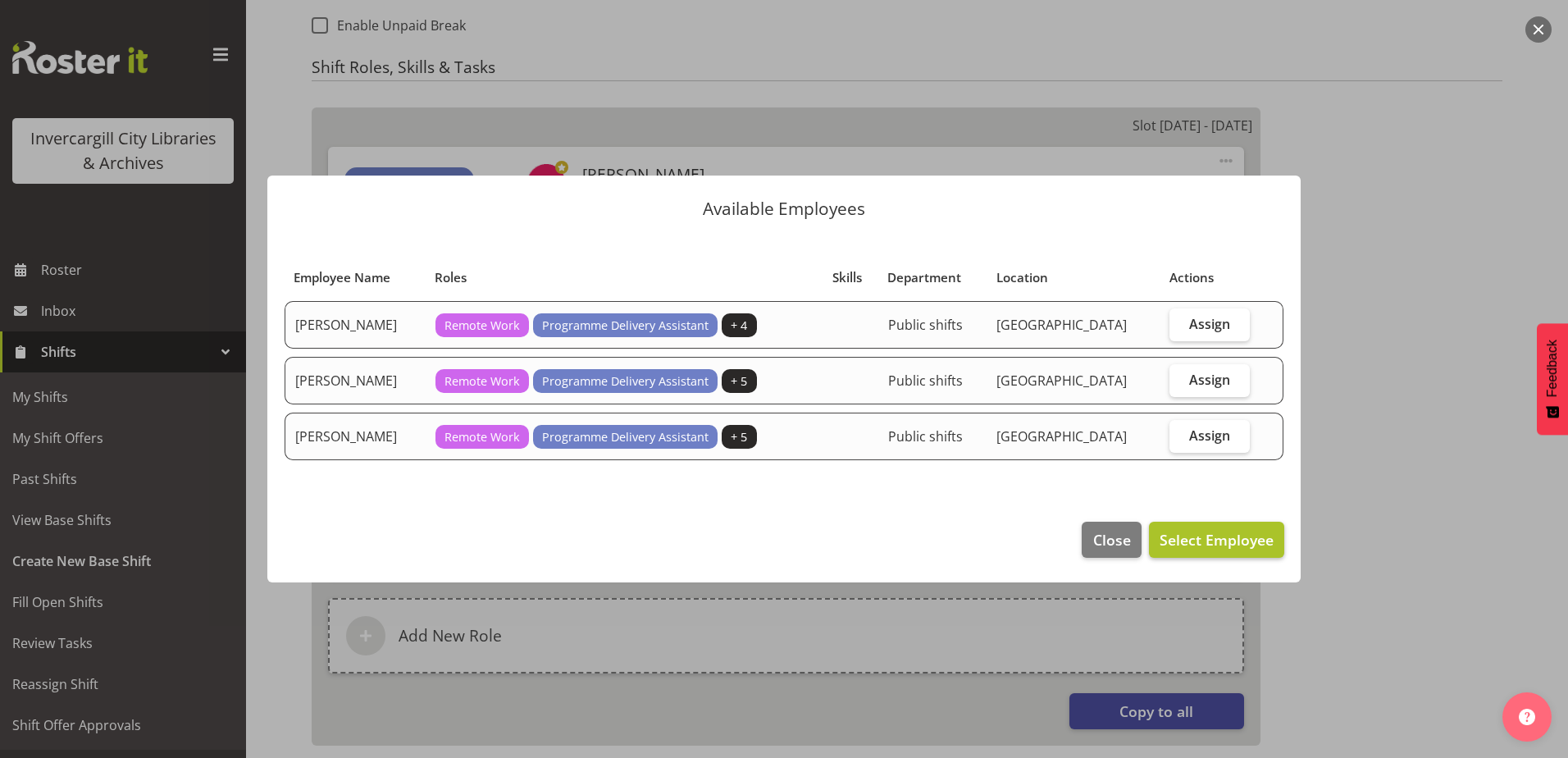
drag, startPoint x: 1208, startPoint y: 321, endPoint x: 1121, endPoint y: 523, distance: 219.9
click at [1207, 321] on span "Assign" at bounding box center [1209, 323] width 41 height 16
click at [1180, 321] on input "Assign" at bounding box center [1175, 323] width 10 height 10
checkbox input "true"
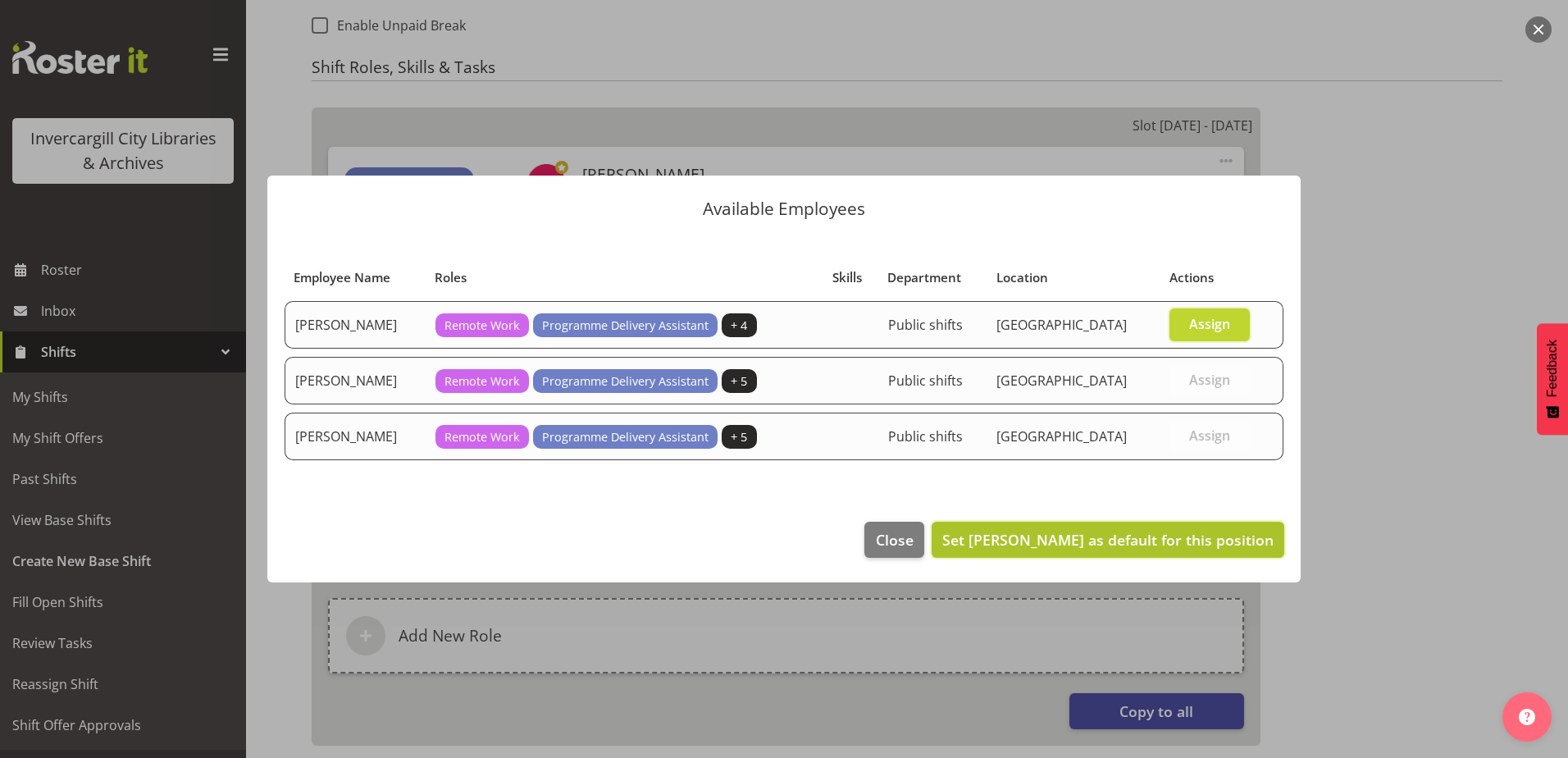
click at [1120, 539] on span "Set Aurora Catu as default for this position" at bounding box center [1108, 540] width 331 height 20
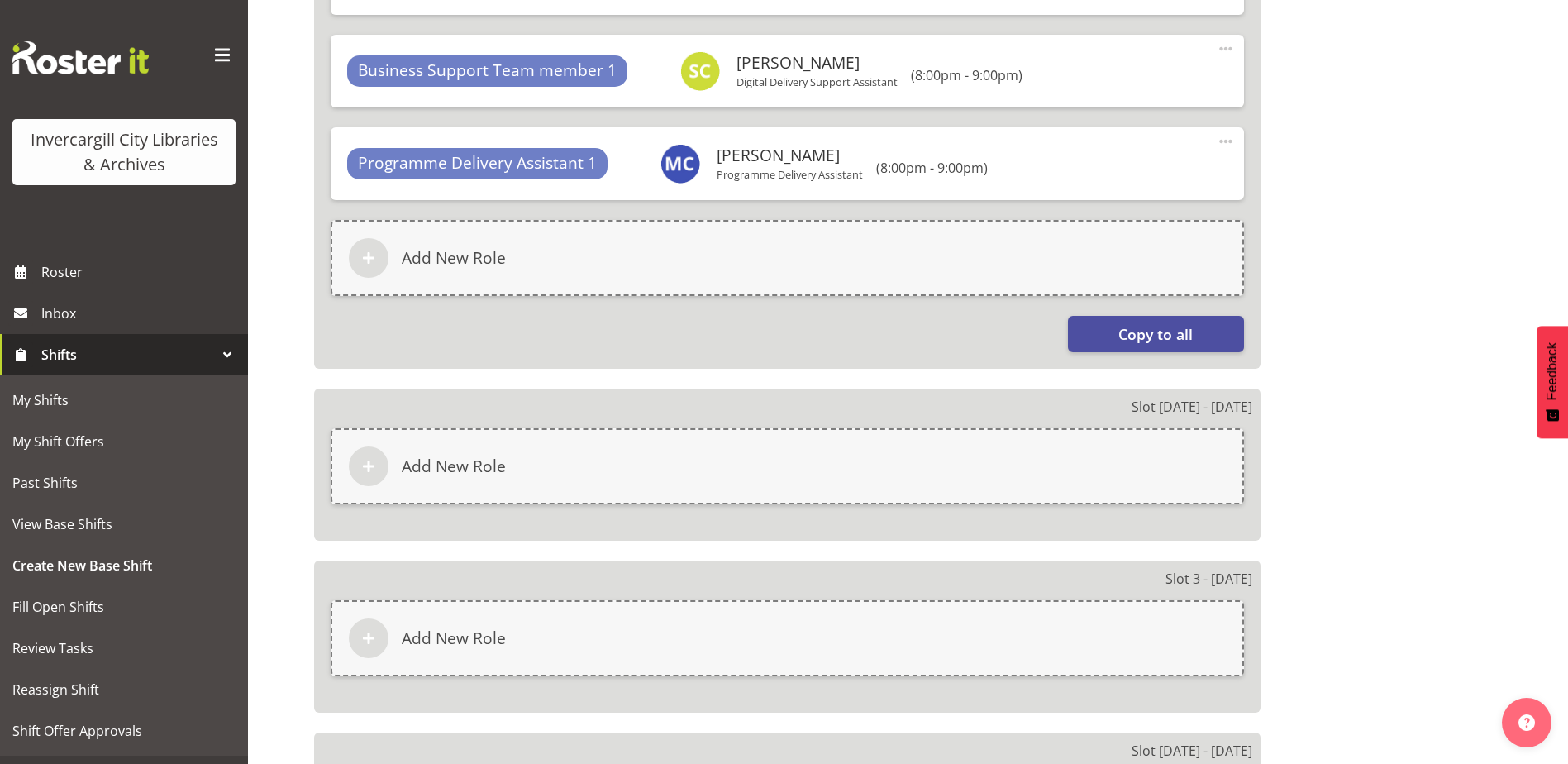
scroll to position [1471, 0]
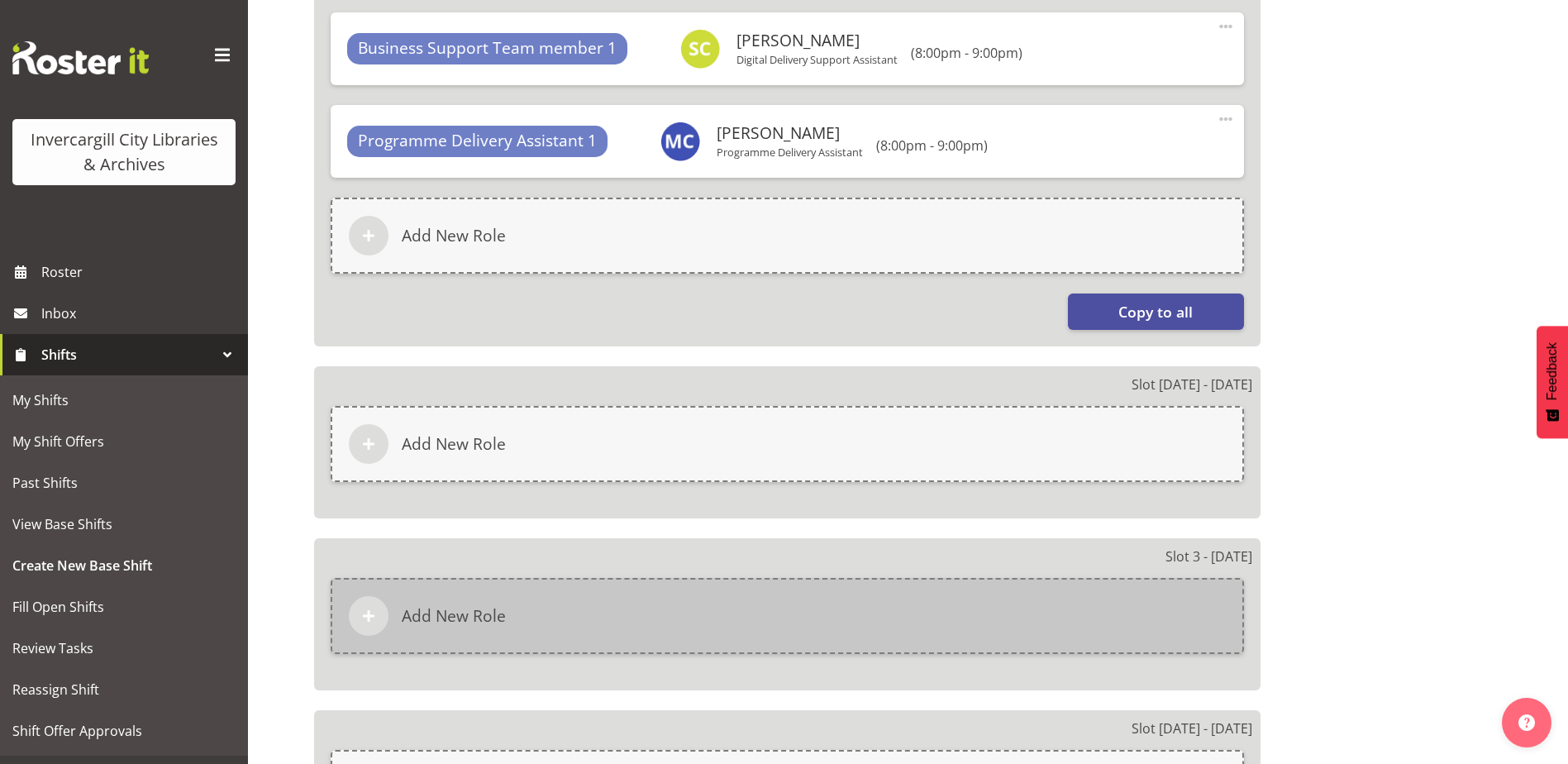
click at [716, 610] on div "Add New Role" at bounding box center [787, 616] width 913 height 76
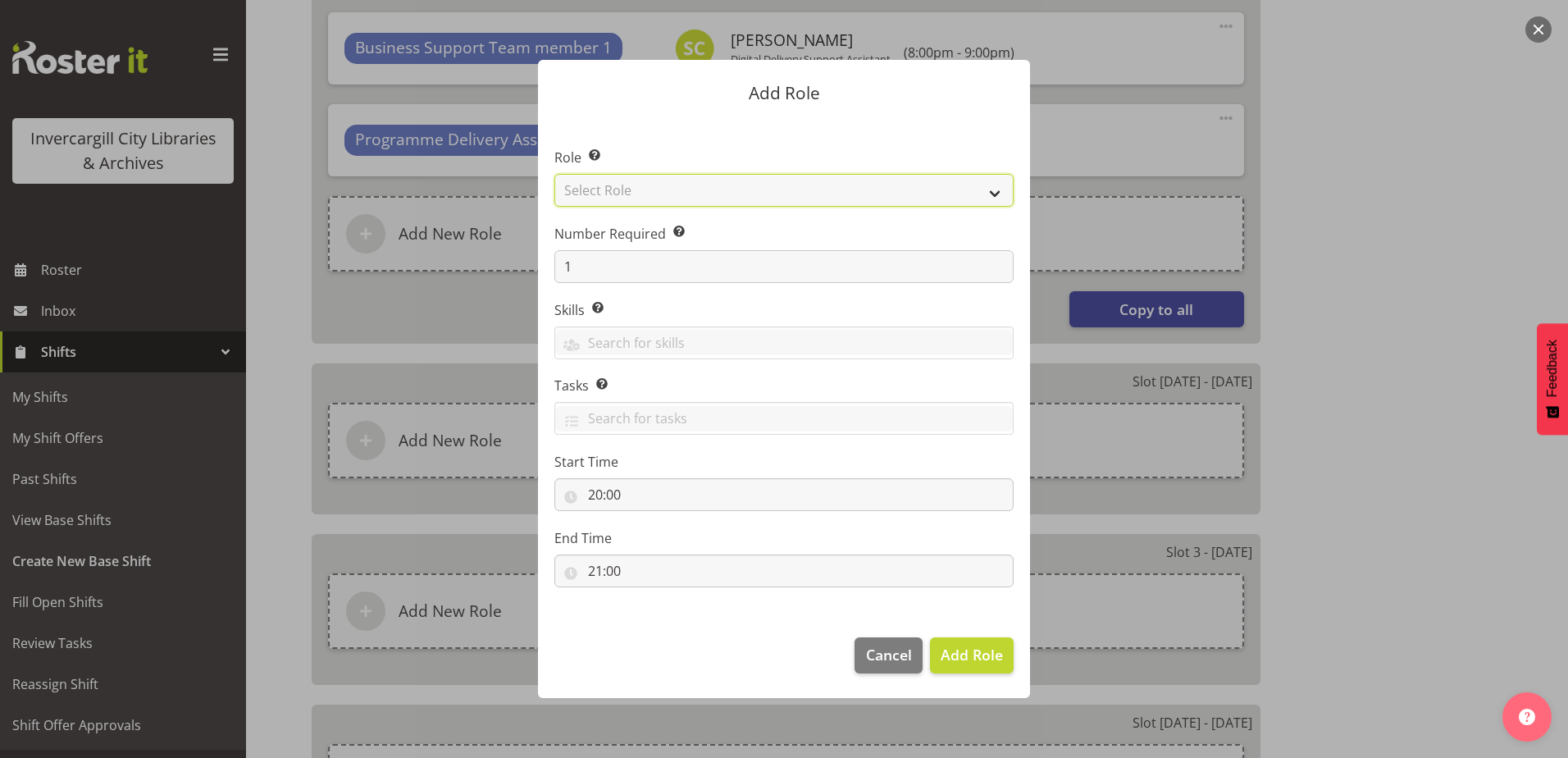
click at [671, 187] on select "Select Role 1st floor desk AQ operator Business Support Team member Casual Cust…" at bounding box center [784, 191] width 459 height 33
select select "1524"
click at [554, 174] on select "Select Role 1st floor desk AQ operator Business Support Team member Casual Cust…" at bounding box center [784, 191] width 459 height 33
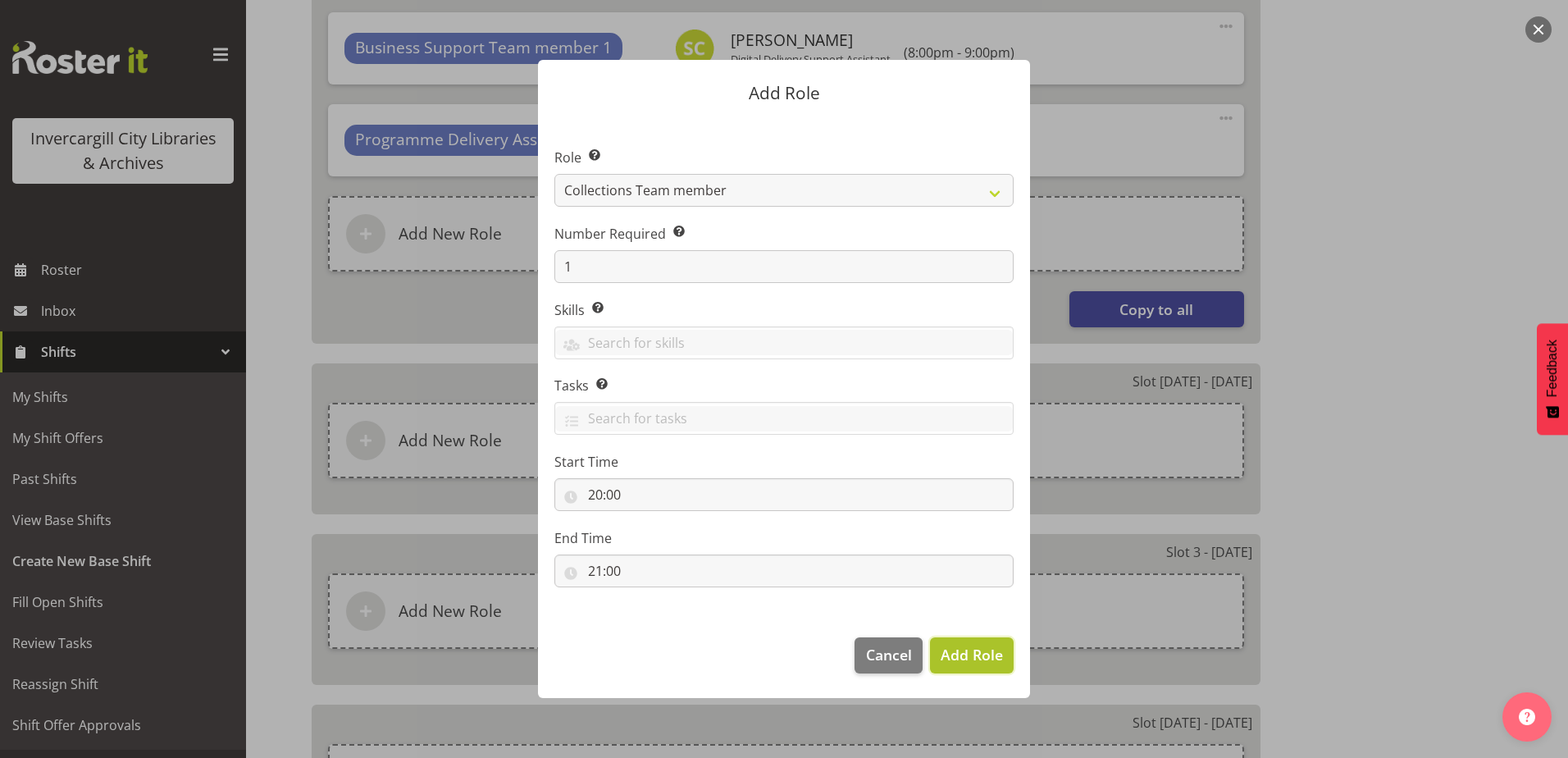
click at [952, 646] on button "Add Role" at bounding box center [972, 656] width 84 height 36
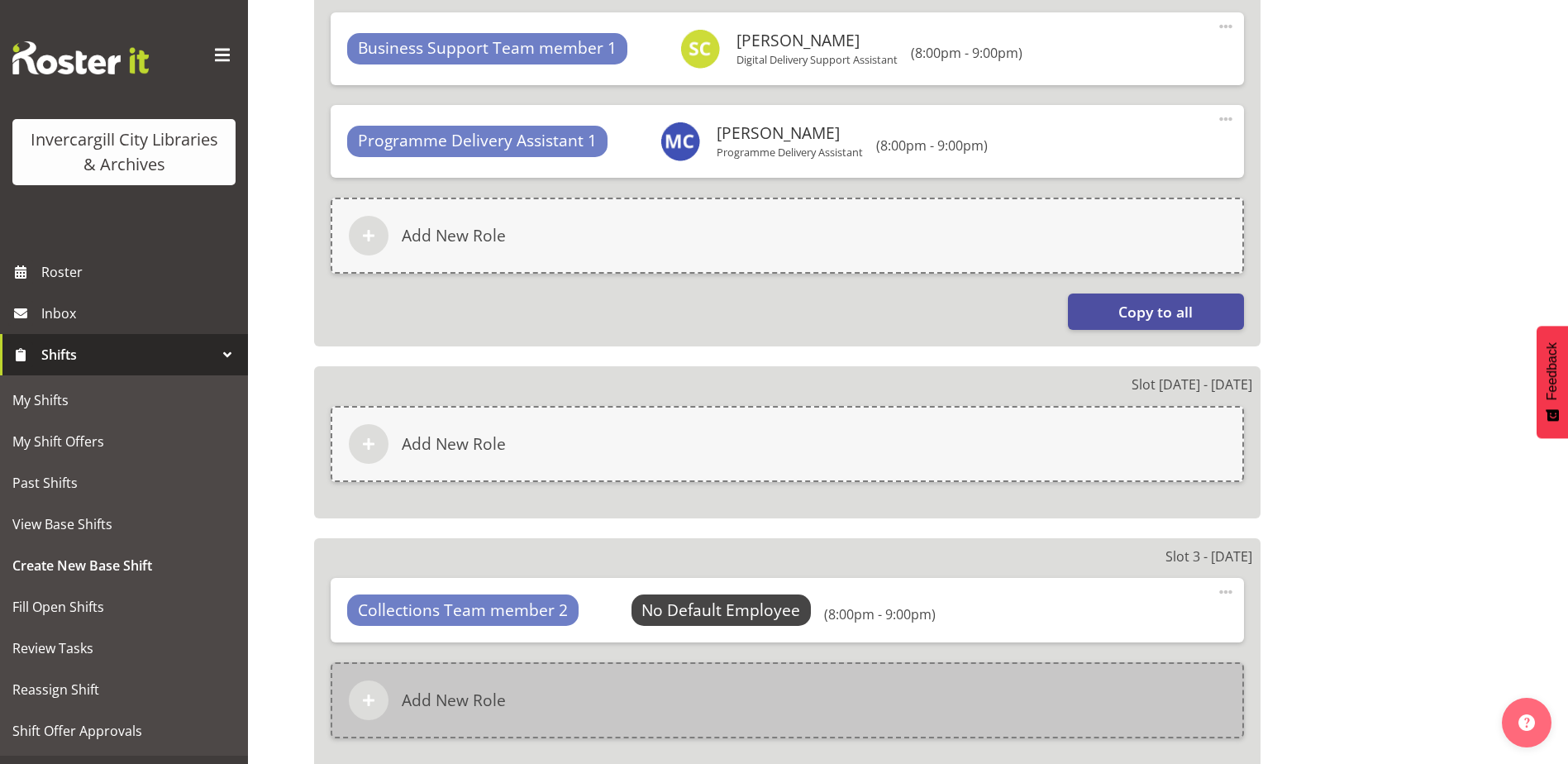
click at [710, 699] on div "Add New Role" at bounding box center [787, 699] width 913 height 76
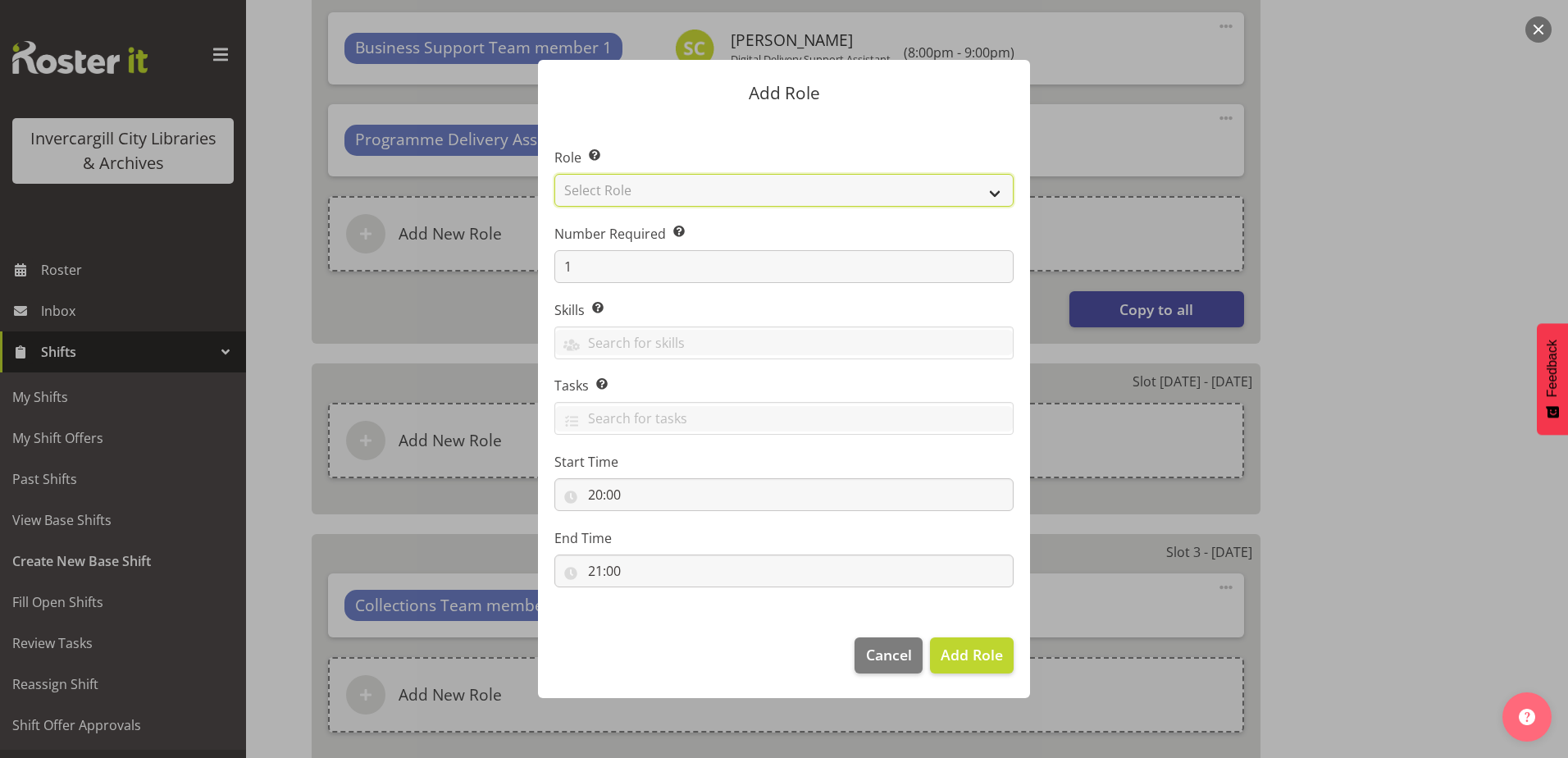
click at [653, 188] on select "Select Role 1st floor desk AQ operator Business Support Team member Casual Cust…" at bounding box center [784, 191] width 459 height 33
select select "1518"
click at [554, 174] on select "Select Role 1st floor desk AQ operator Business Support Team member Casual Cust…" at bounding box center [784, 191] width 459 height 33
click at [957, 650] on span "Add Role" at bounding box center [972, 654] width 62 height 20
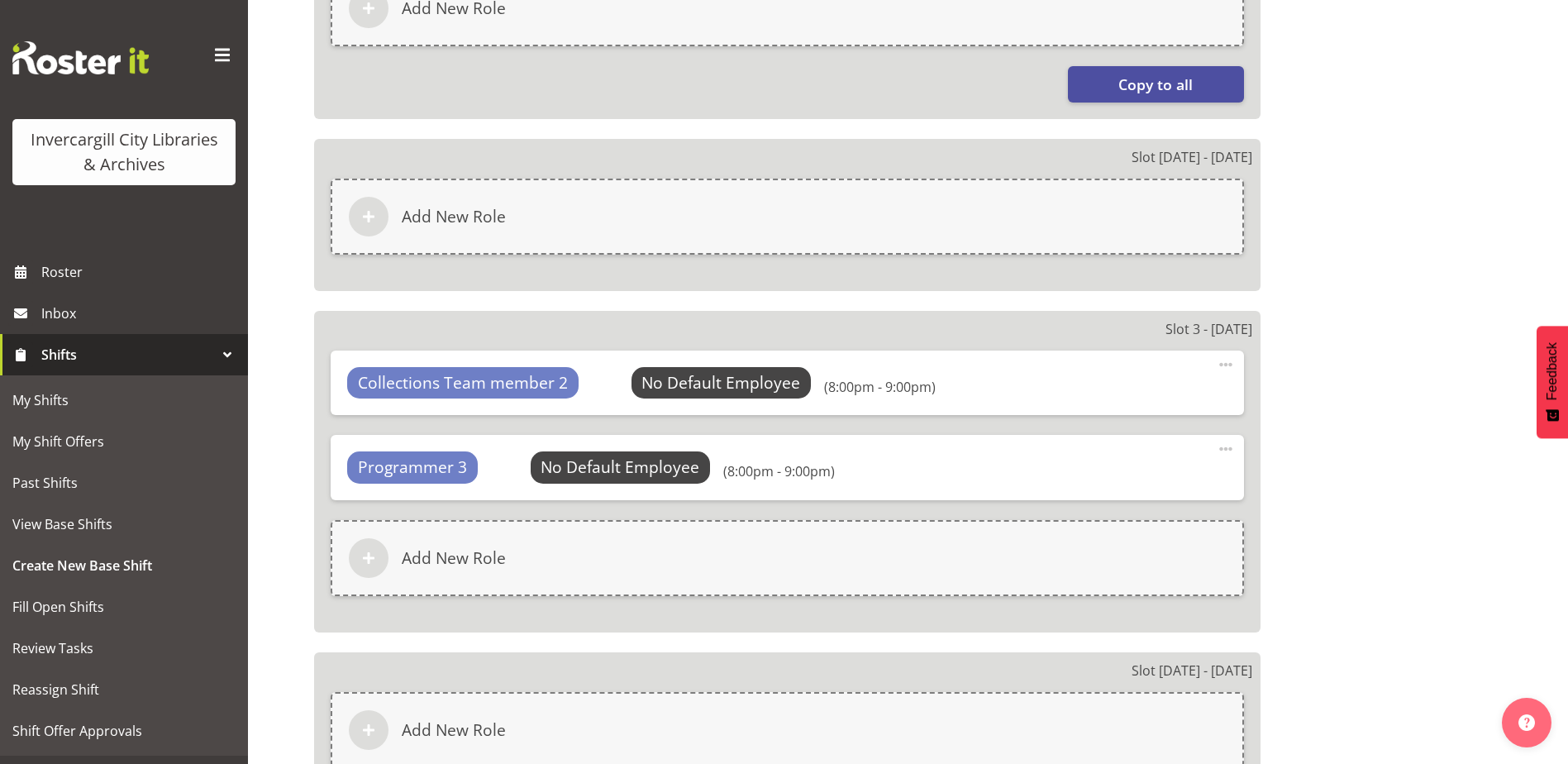
scroll to position [1719, 0]
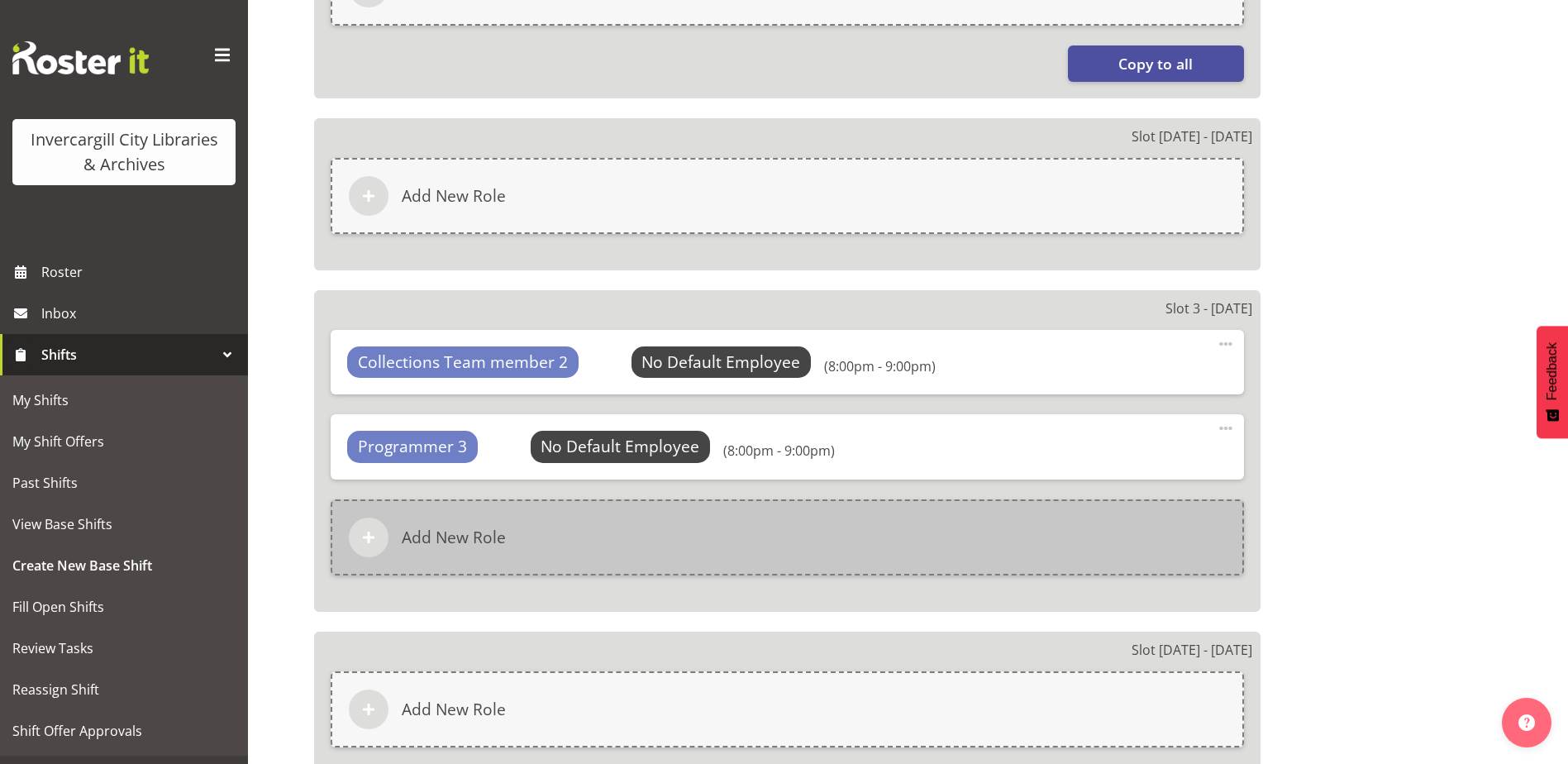
click at [582, 533] on div "Add New Role" at bounding box center [787, 537] width 913 height 76
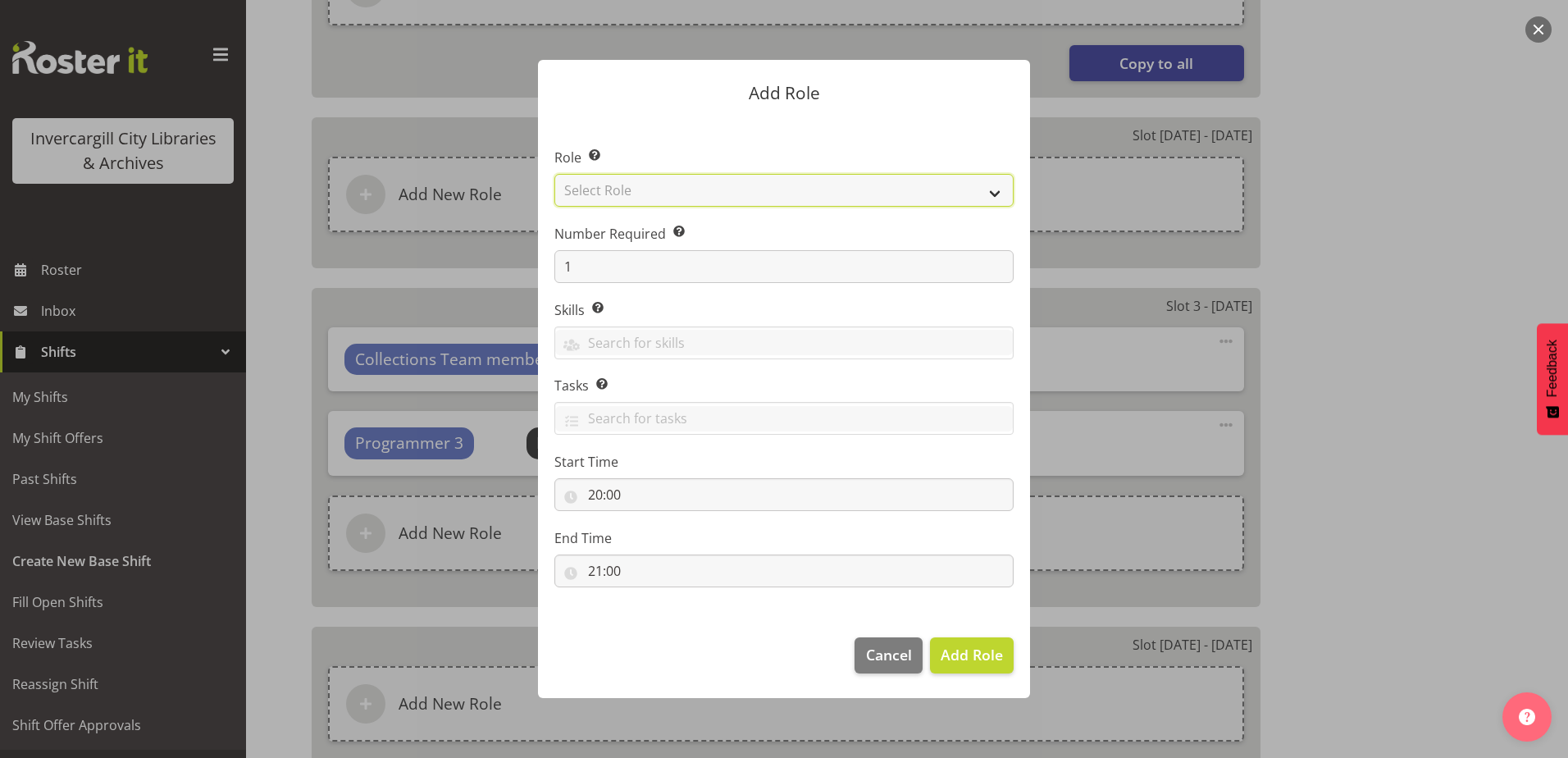
click at [839, 194] on select "Select Role 1st floor desk AQ operator Business Support Team member Casual Cust…" at bounding box center [784, 191] width 459 height 33
select select "1533"
click at [554, 174] on select "Select Role 1st floor desk AQ operator Business Support Team member Casual Cust…" at bounding box center [784, 191] width 459 height 33
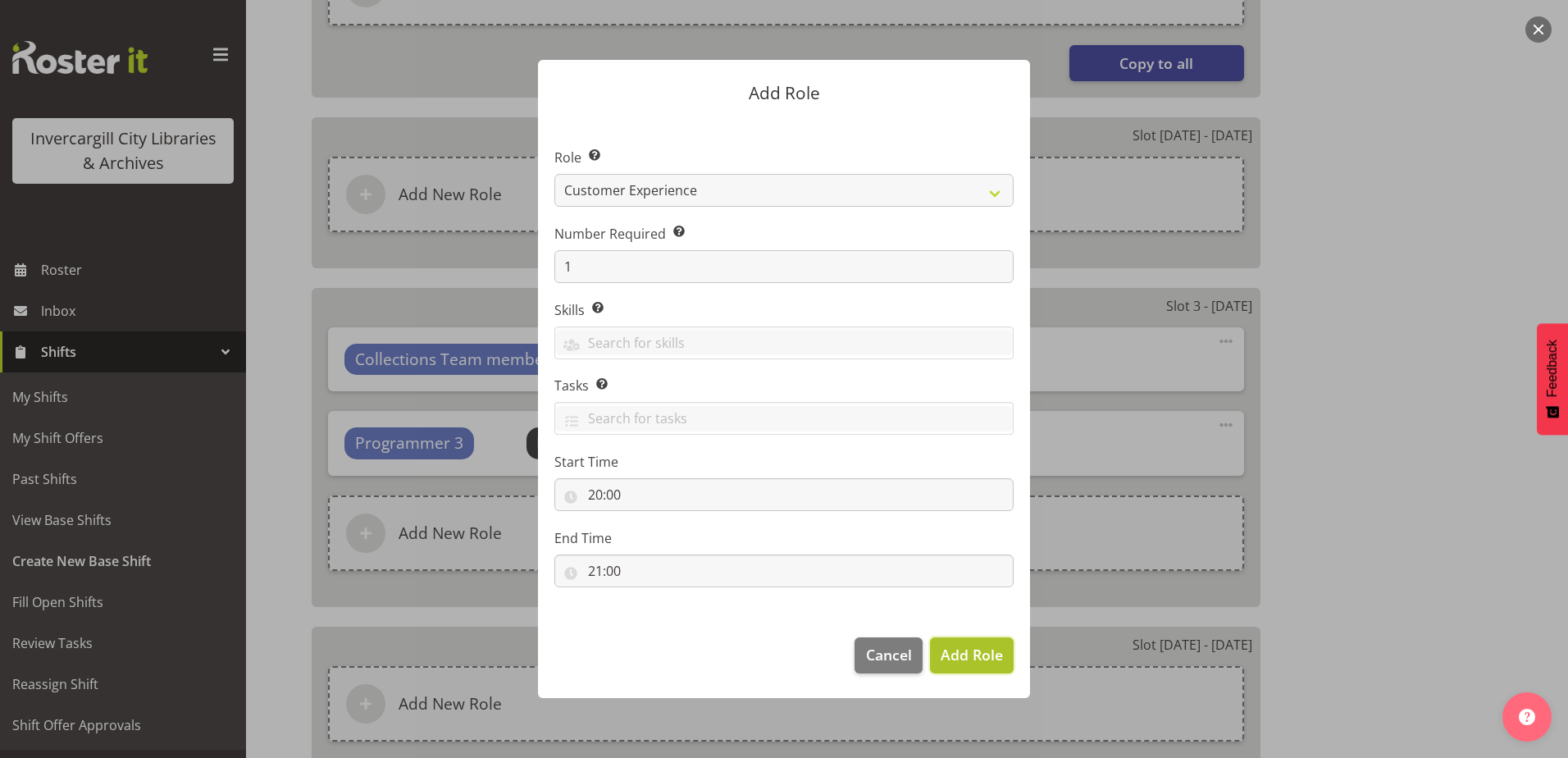
click at [953, 664] on span "Add Role" at bounding box center [972, 654] width 62 height 22
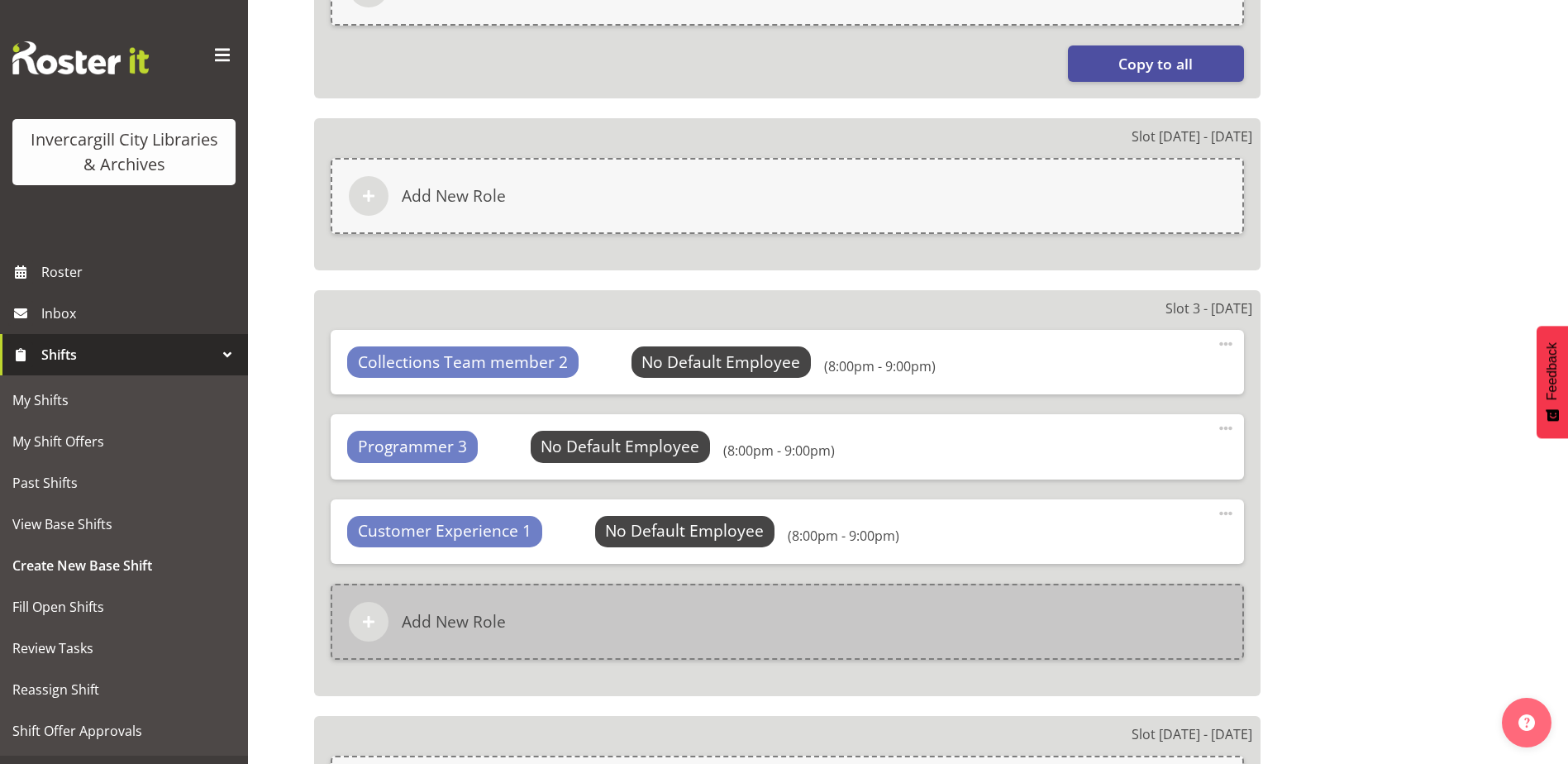
click at [591, 612] on div "Add New Role" at bounding box center [787, 621] width 913 height 76
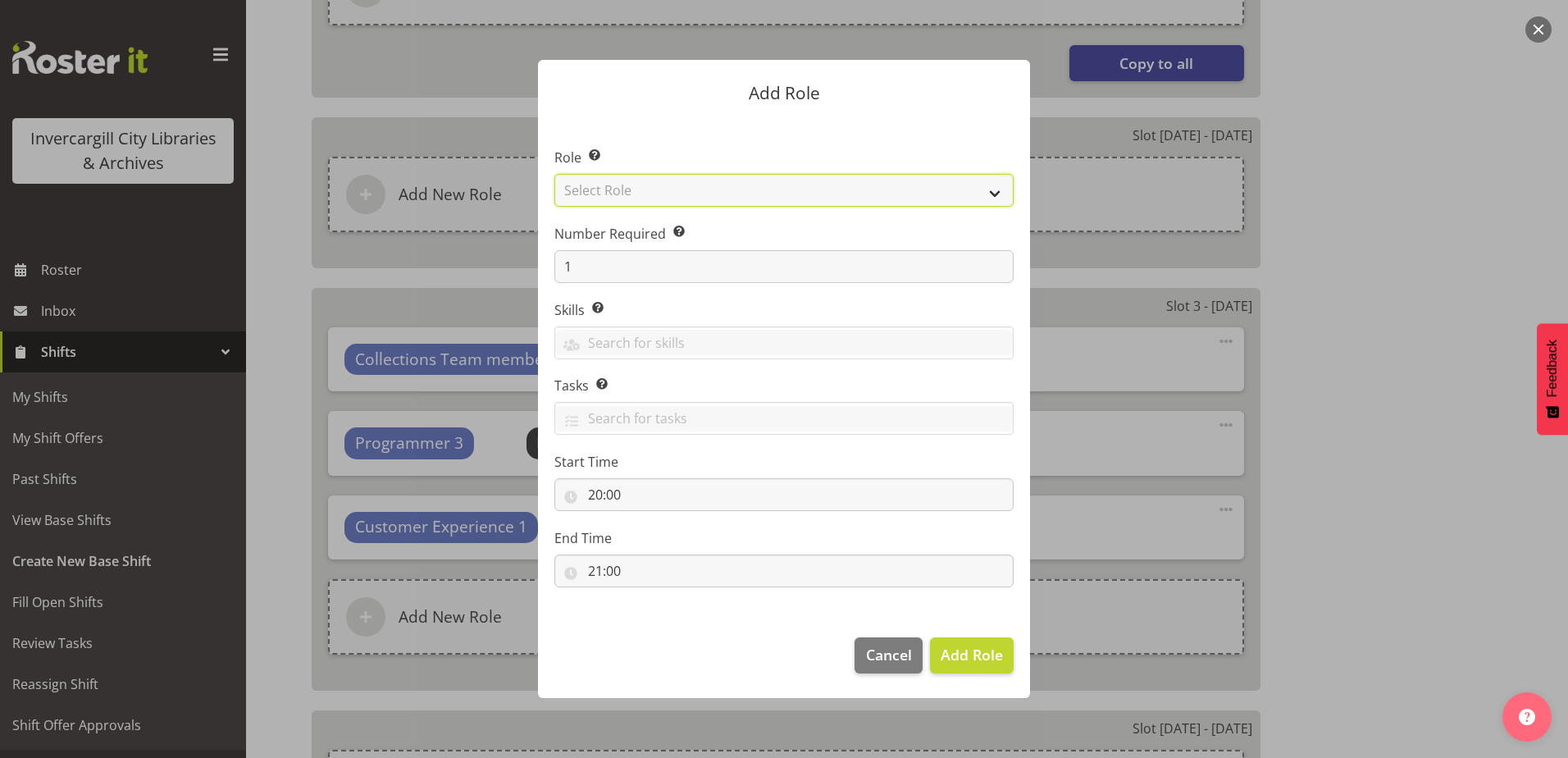
click at [677, 191] on select "Select Role 1st floor desk AQ operator Business Support Team member Casual Cust…" at bounding box center [784, 191] width 459 height 33
select select "1524"
click at [554, 174] on select "Select Role 1st floor desk AQ operator Business Support Team member Casual Cust…" at bounding box center [784, 191] width 459 height 33
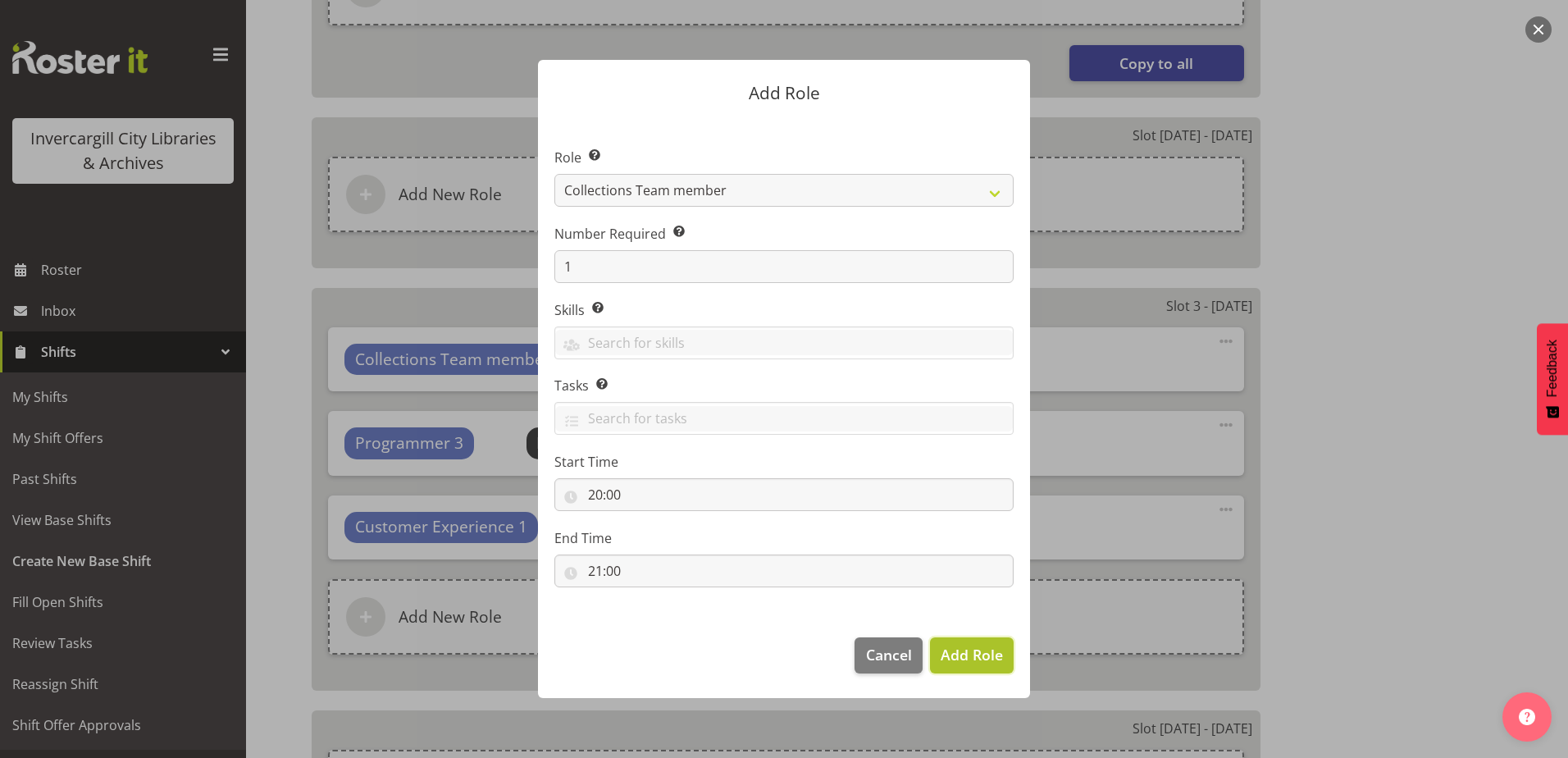
click at [962, 663] on span "Add Role" at bounding box center [972, 654] width 62 height 20
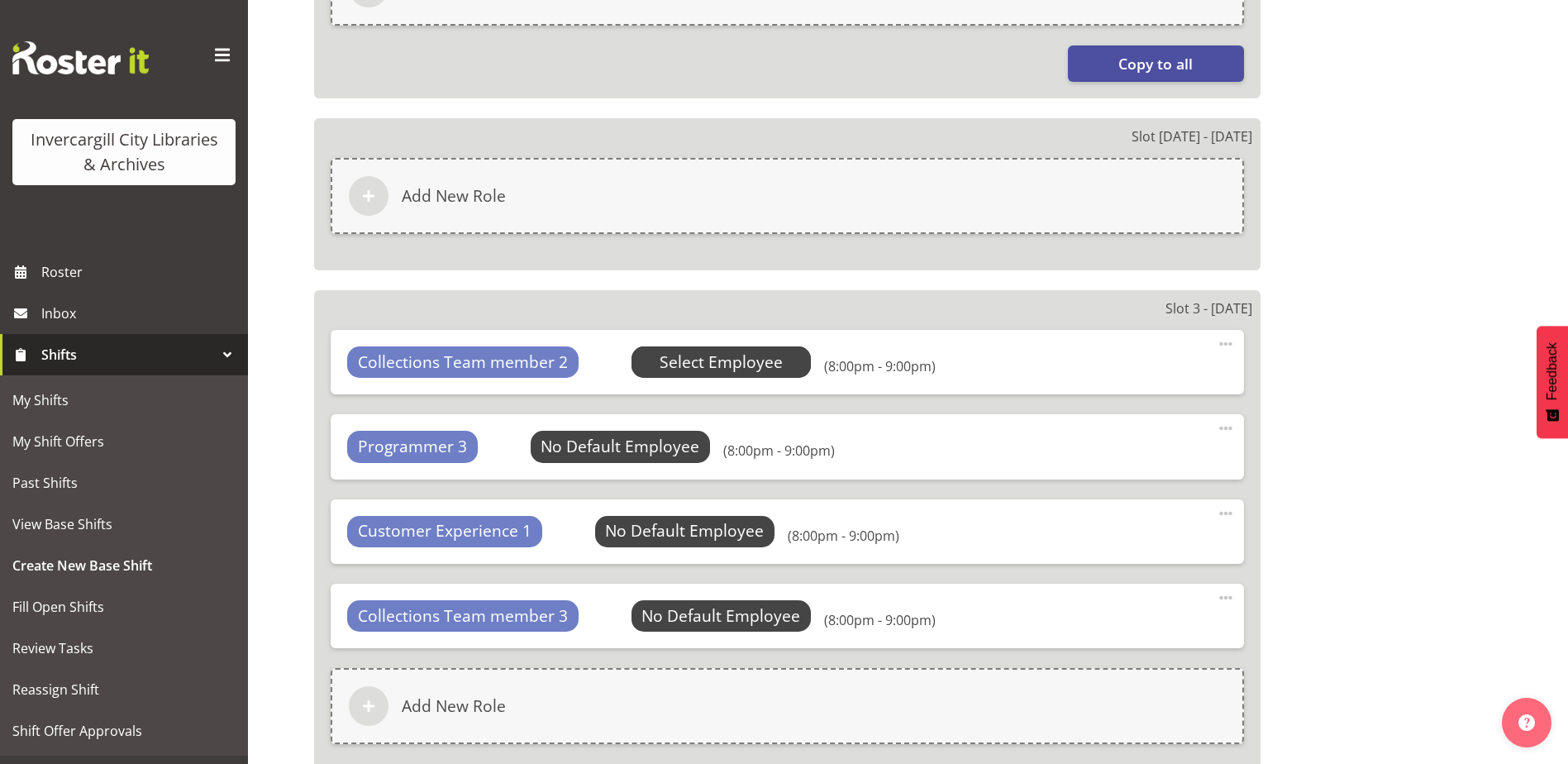
click at [677, 356] on span "Select Employee" at bounding box center [720, 361] width 123 height 24
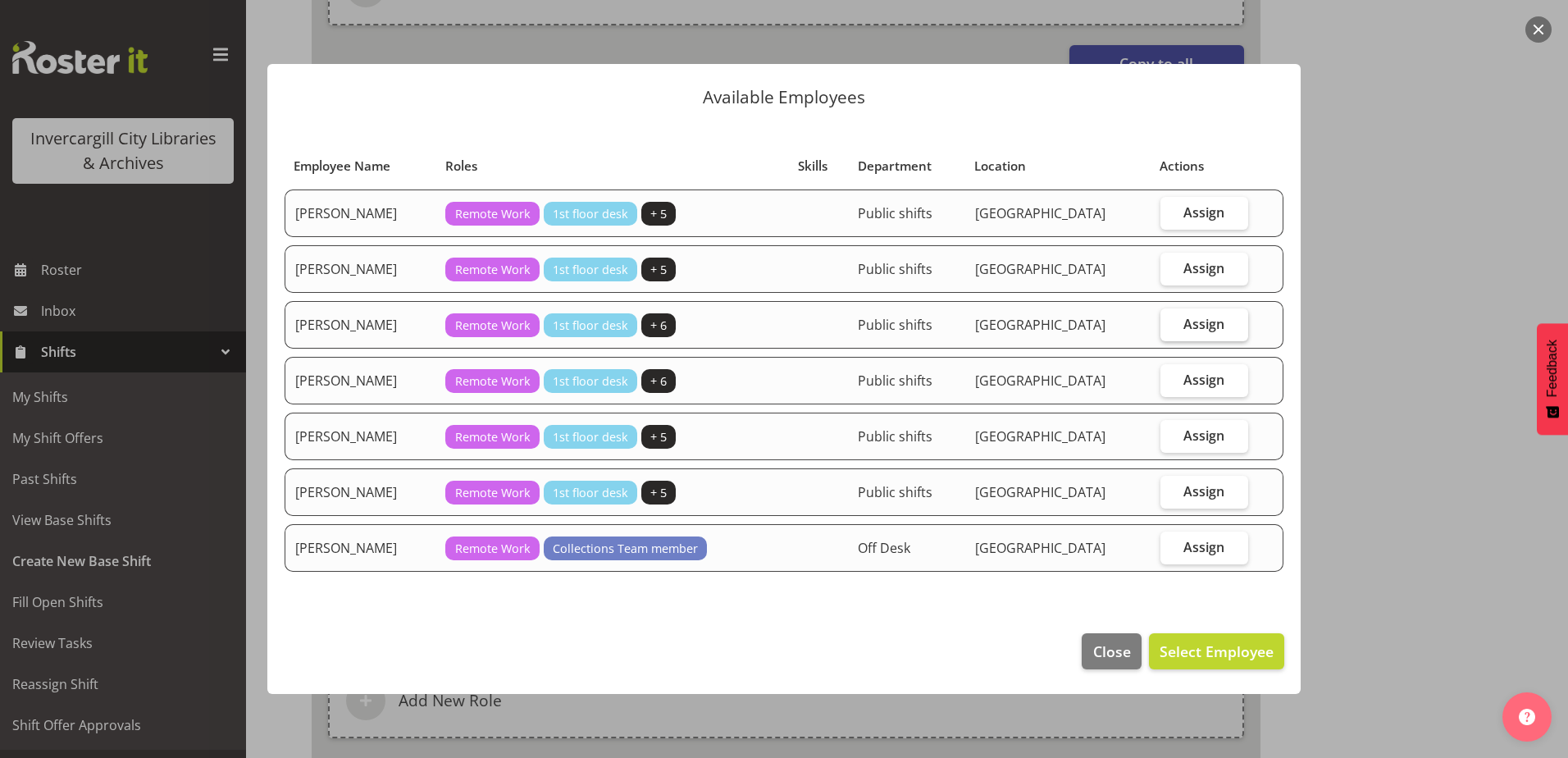
click at [1165, 321] on label "Assign" at bounding box center [1204, 325] width 87 height 33
click at [1165, 321] on input "Assign" at bounding box center [1166, 323] width 10 height 10
checkbox input "true"
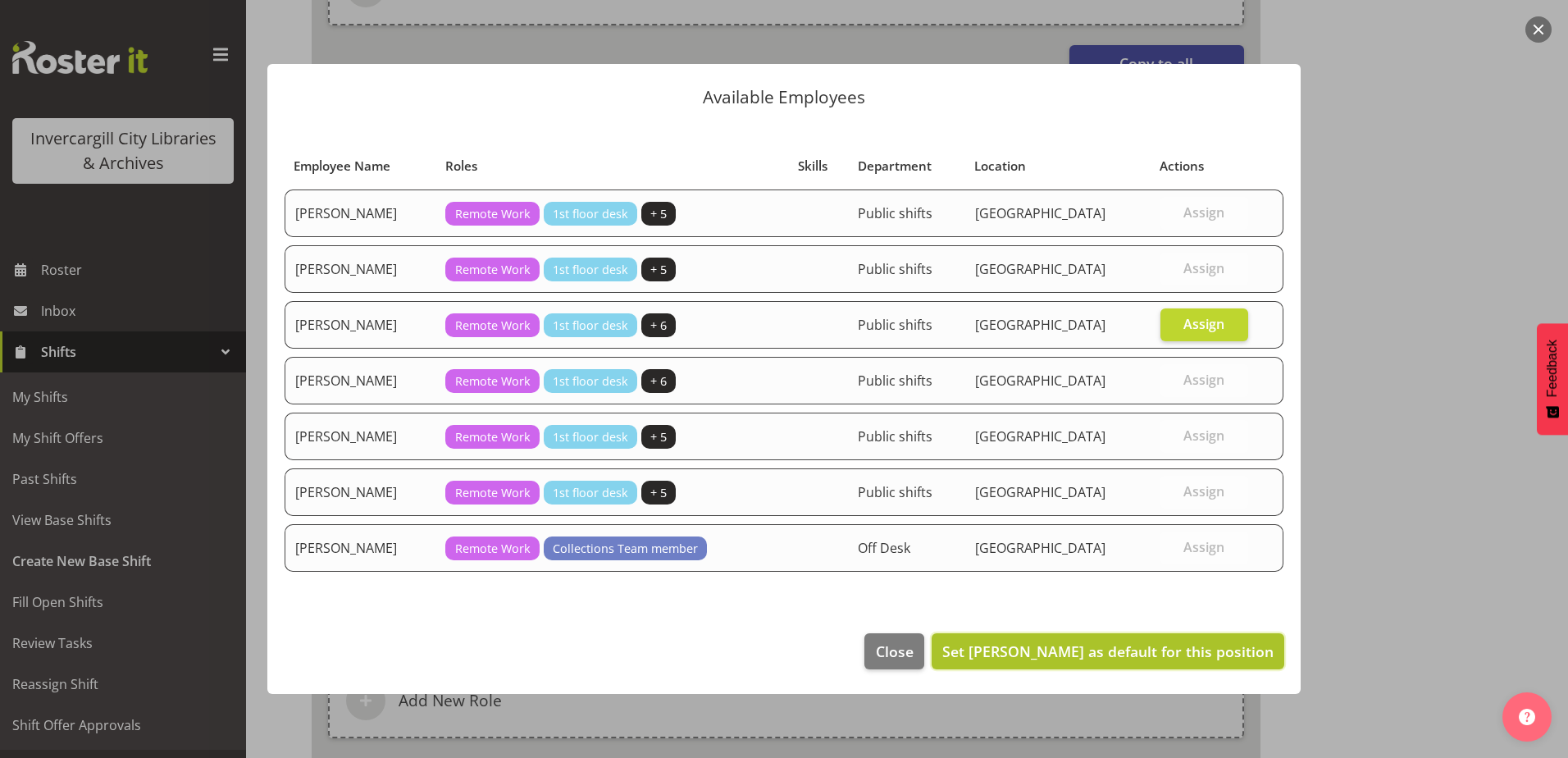
click at [1163, 658] on span "Set Jill Harpur as default for this position" at bounding box center [1108, 651] width 331 height 20
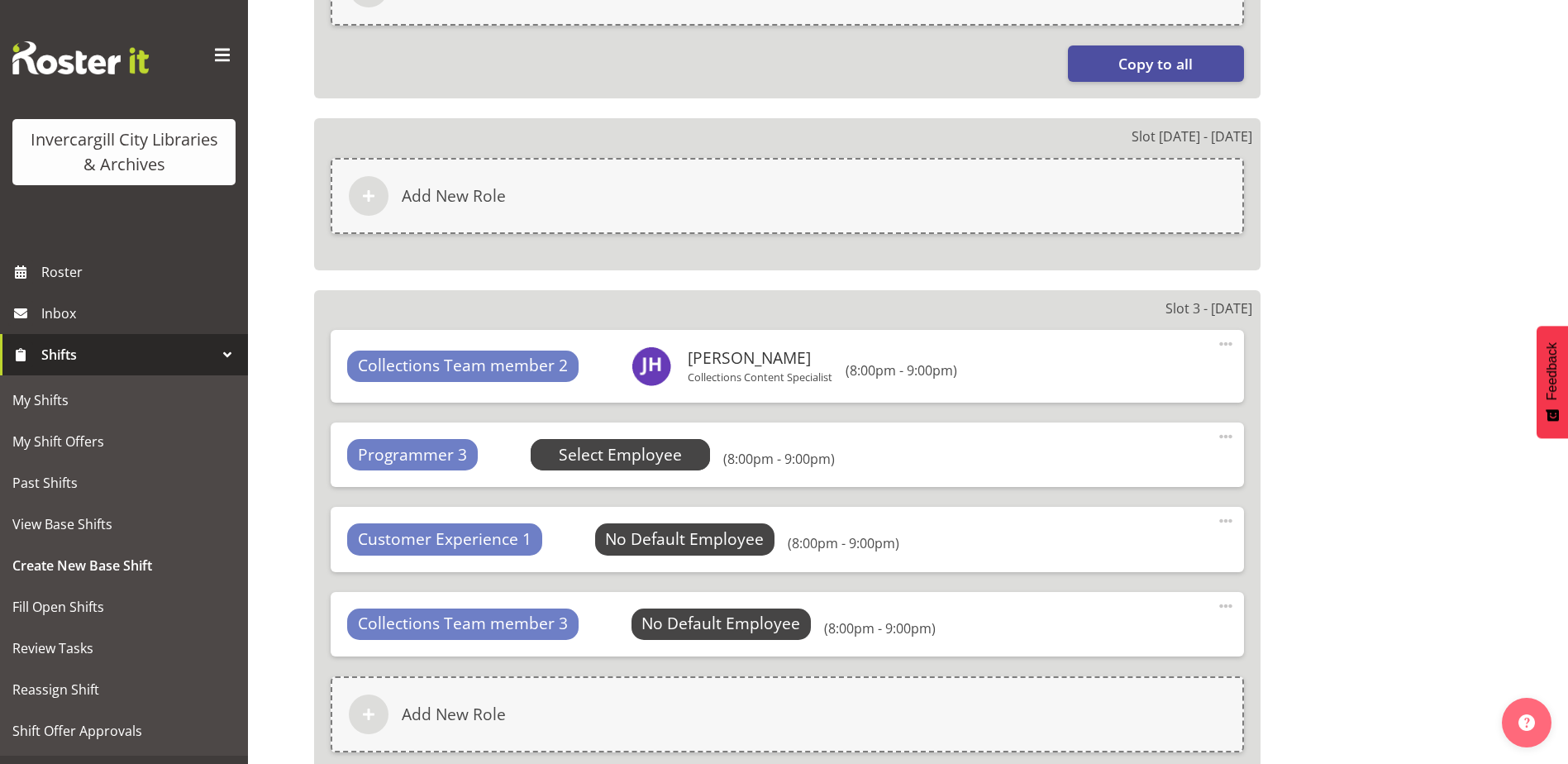
click at [643, 463] on span "Select Employee" at bounding box center [620, 454] width 123 height 24
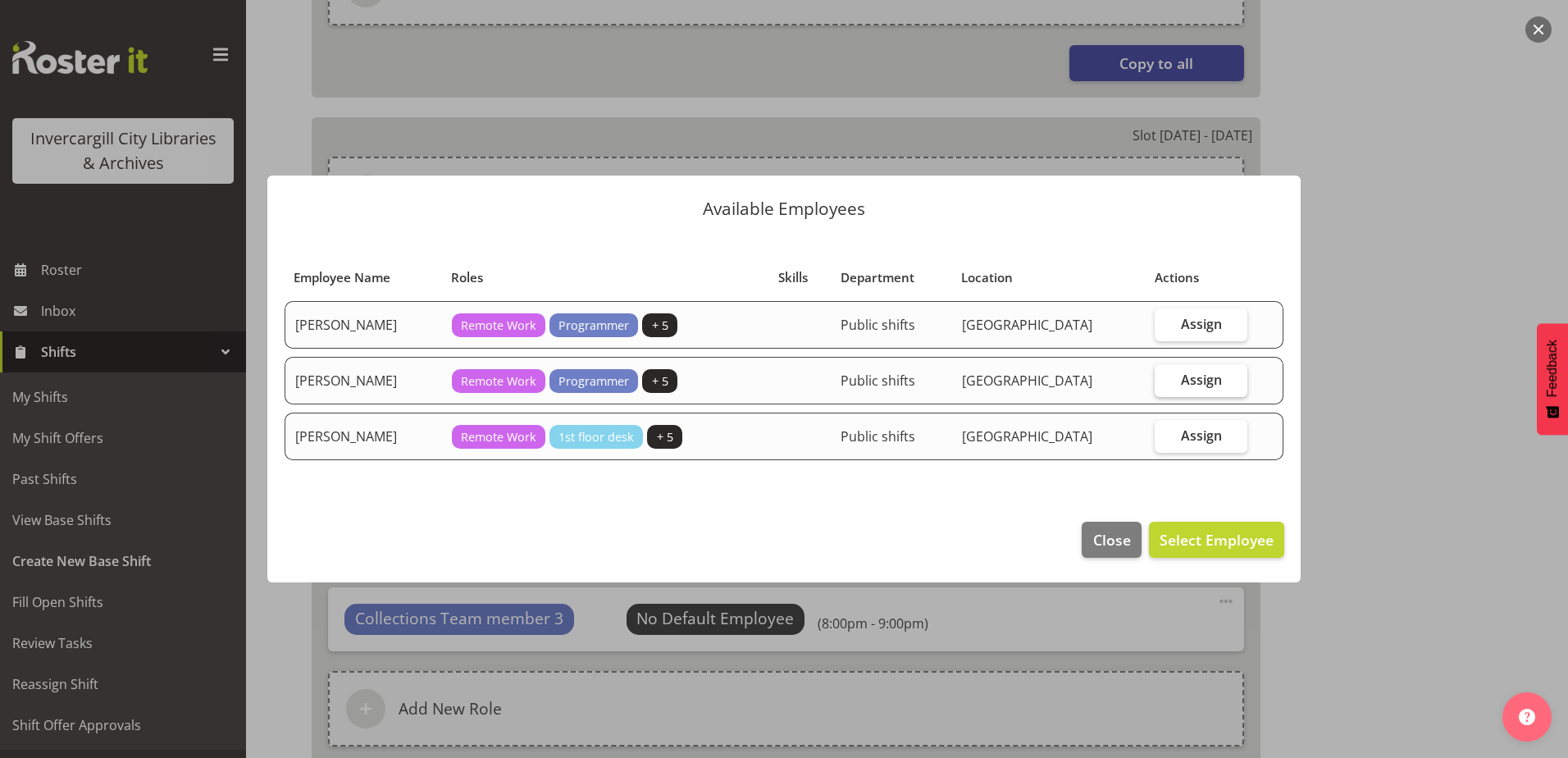
click at [1191, 367] on label "Assign" at bounding box center [1201, 380] width 92 height 33
click at [1165, 374] on input "Assign" at bounding box center [1160, 379] width 10 height 10
checkbox input "true"
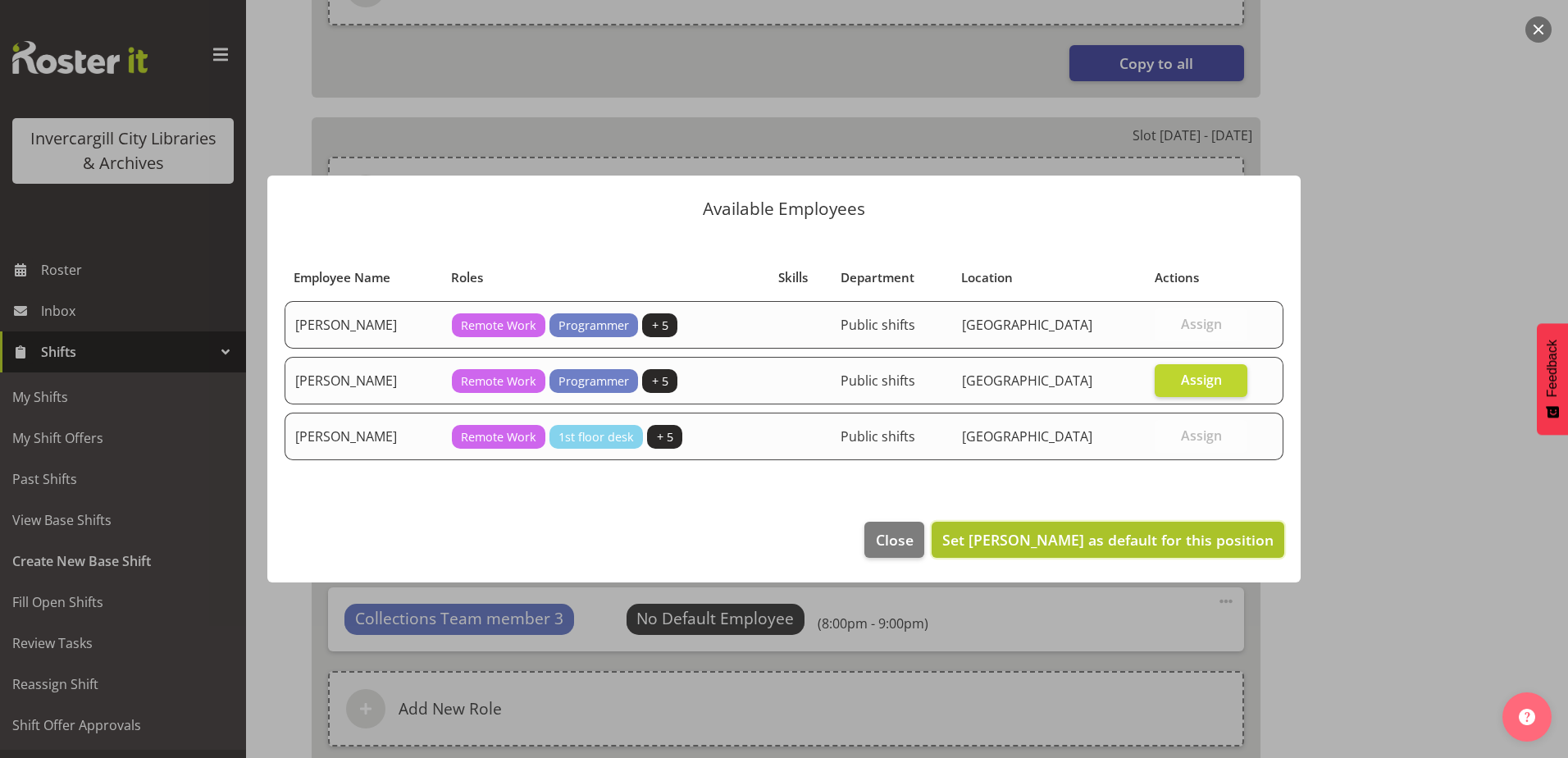
click at [1186, 525] on button "Set Katie Greene as default for this position" at bounding box center [1107, 540] width 353 height 36
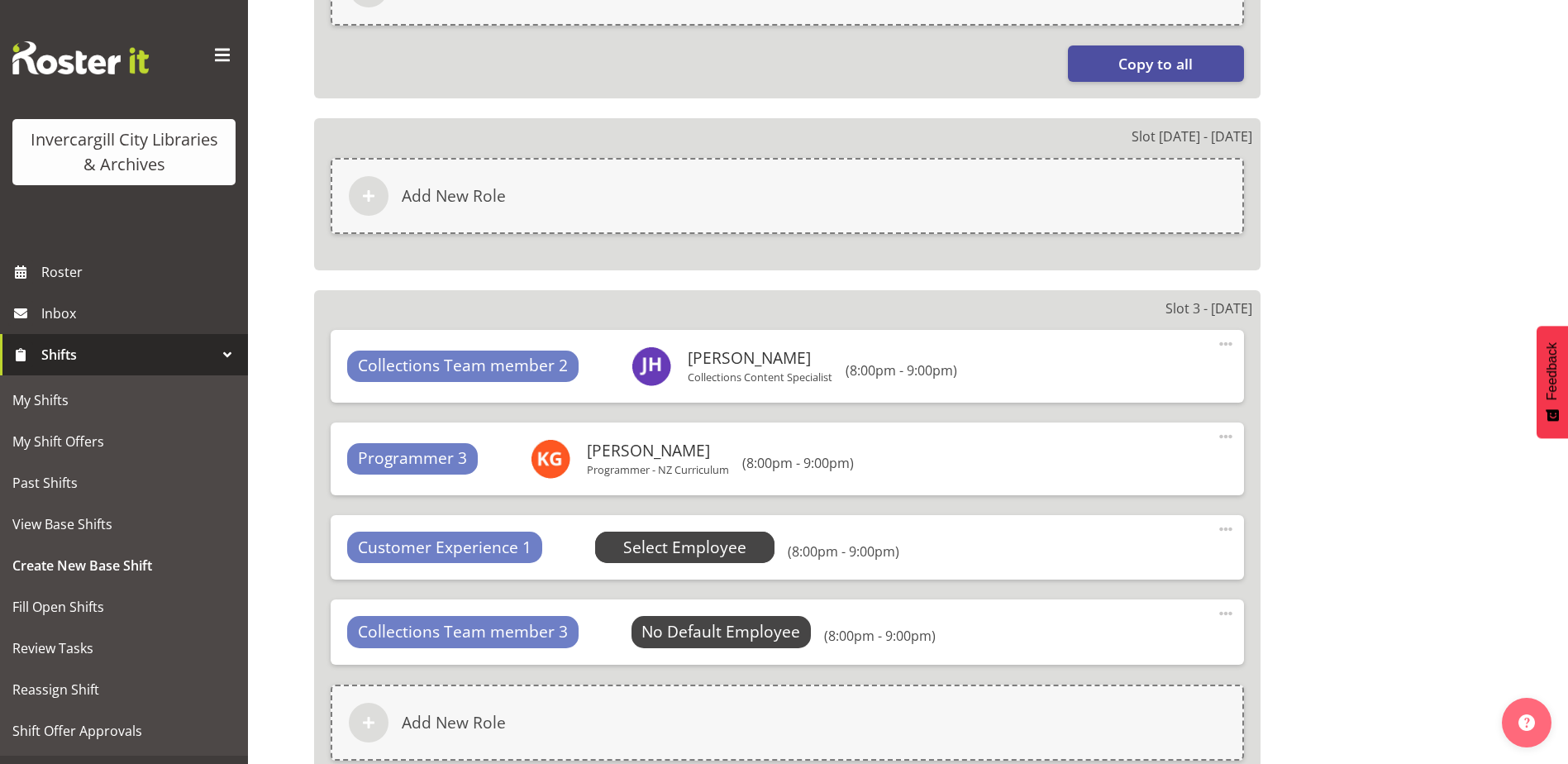
click at [659, 551] on span "Select Employee" at bounding box center [684, 547] width 123 height 24
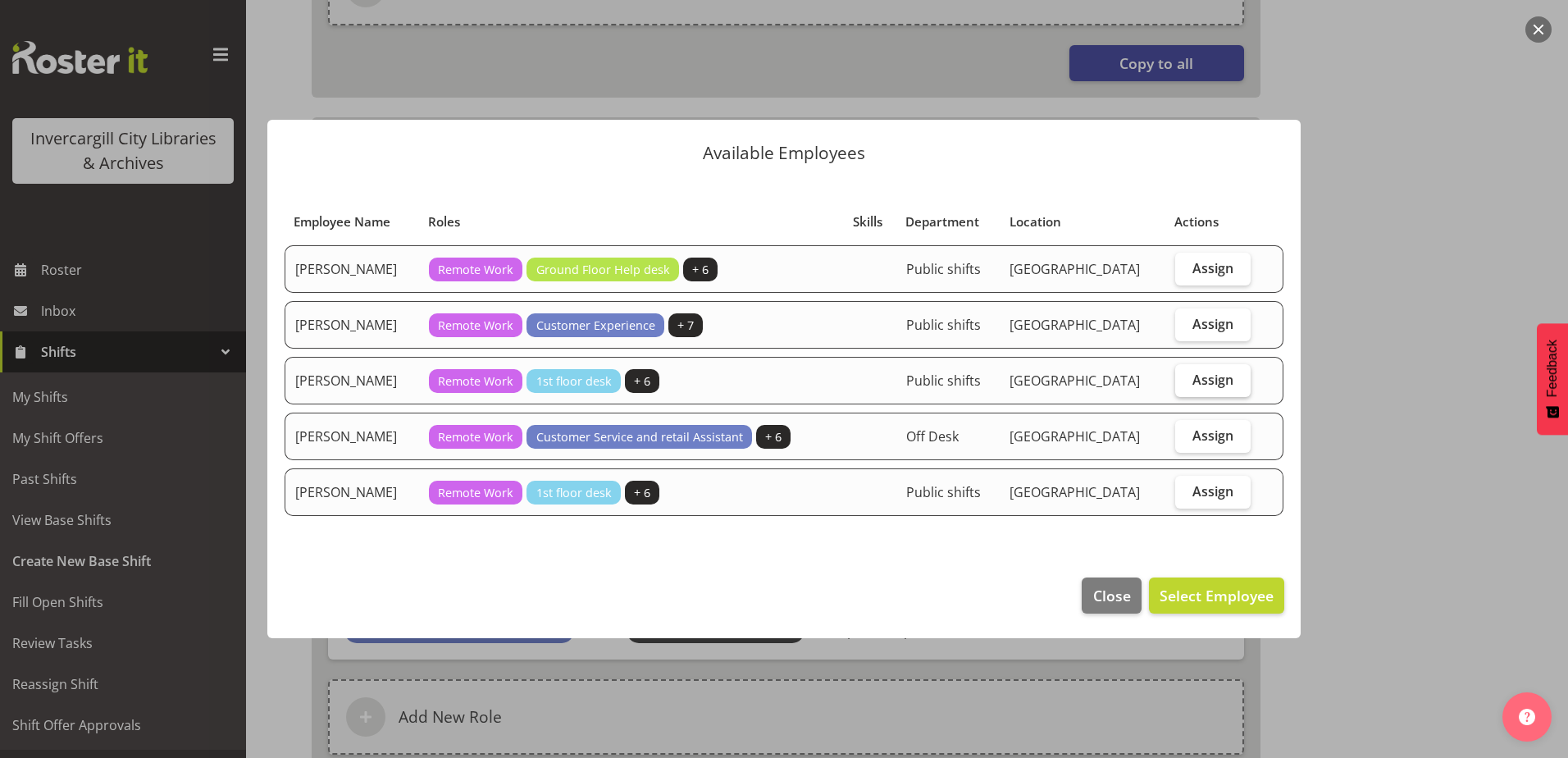
click at [1192, 381] on label "Assign" at bounding box center [1214, 380] width 76 height 33
click at [1186, 381] on input "Assign" at bounding box center [1181, 379] width 10 height 10
checkbox input "true"
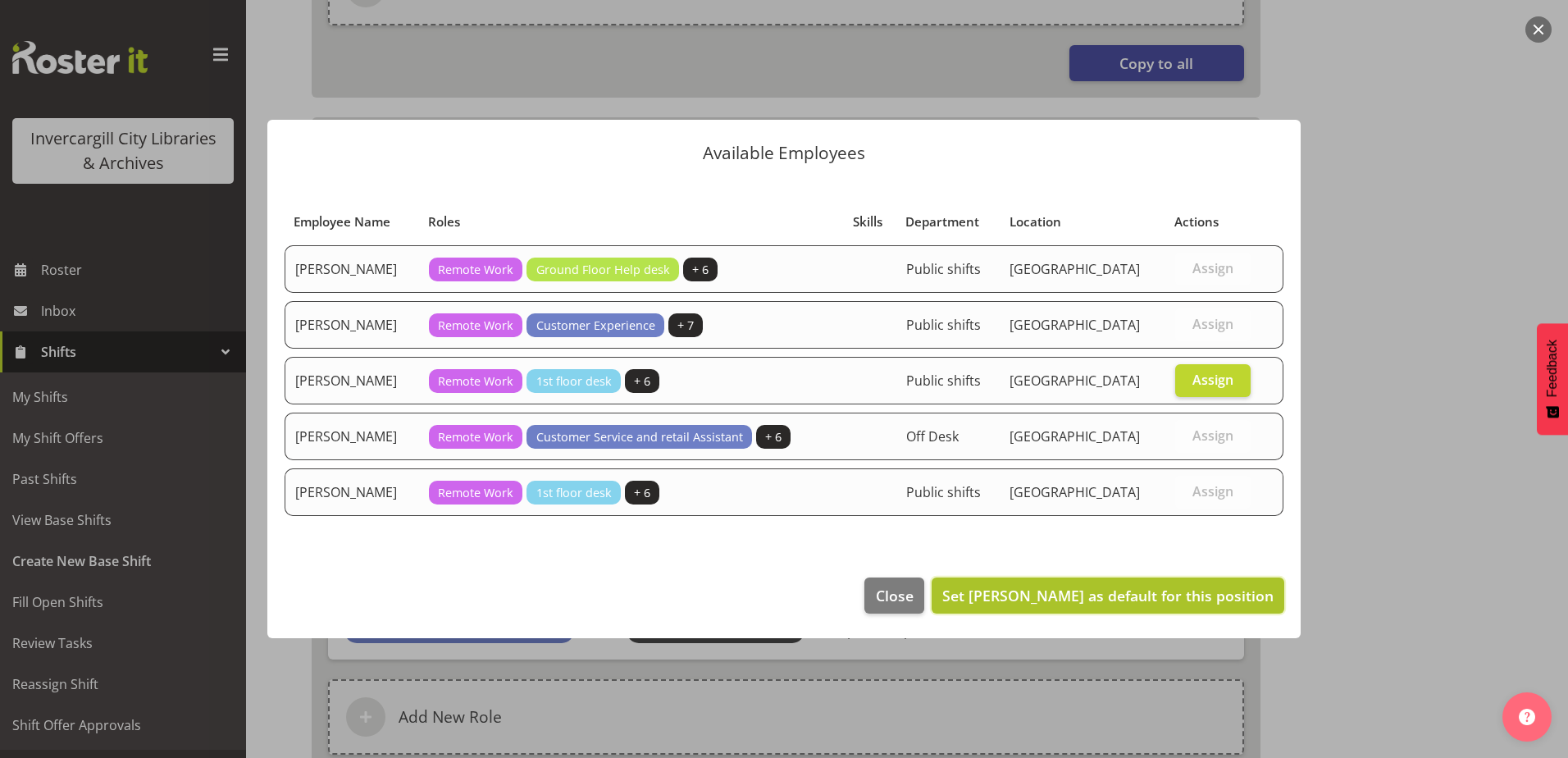
drag, startPoint x: 1181, startPoint y: 598, endPoint x: 1203, endPoint y: 602, distance: 22.4
click at [1180, 597] on span "Set Lynette Lockett as default for this position" at bounding box center [1108, 595] width 331 height 20
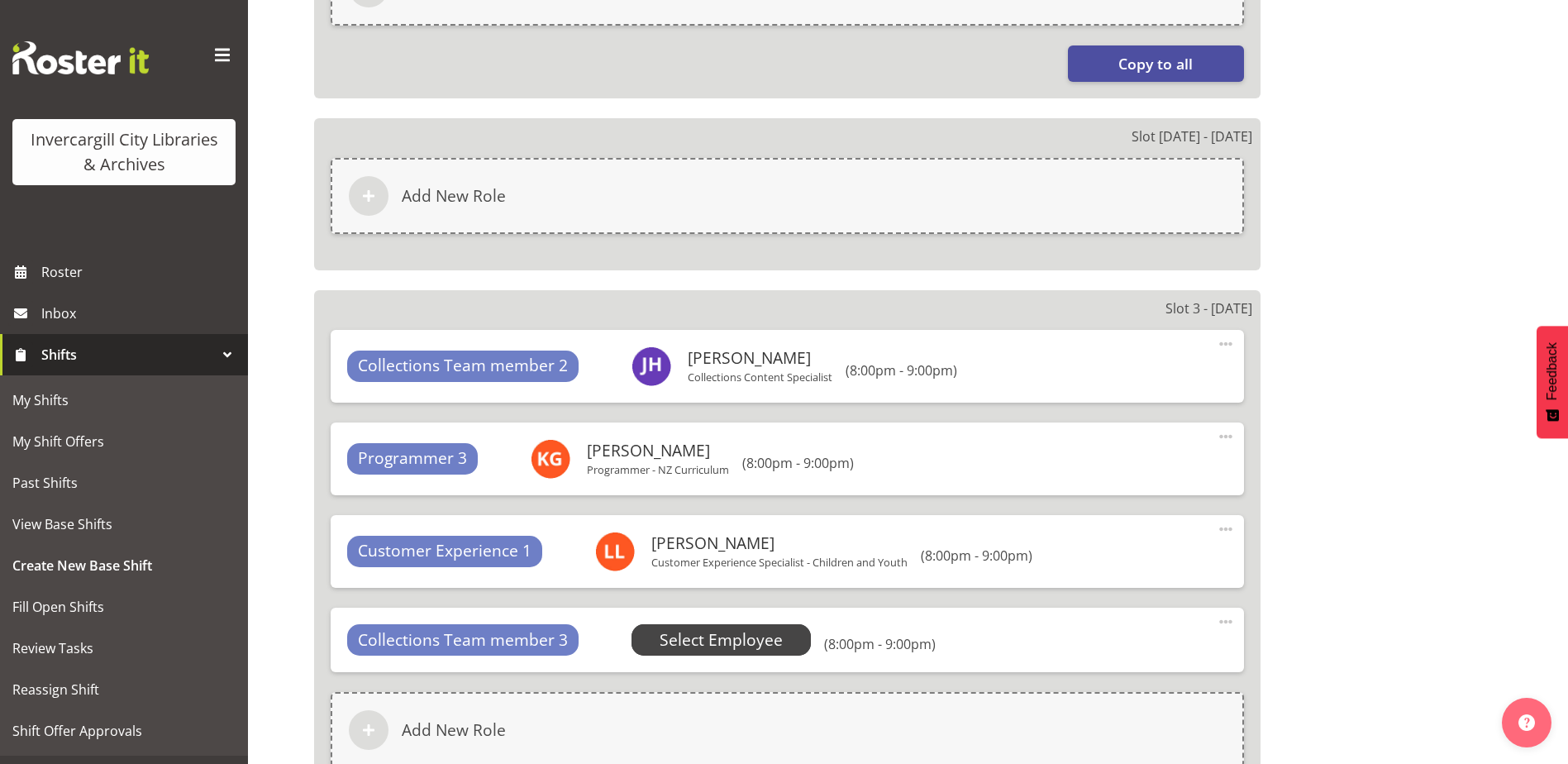
click at [686, 625] on span "Select Employee" at bounding box center [721, 640] width 180 height 31
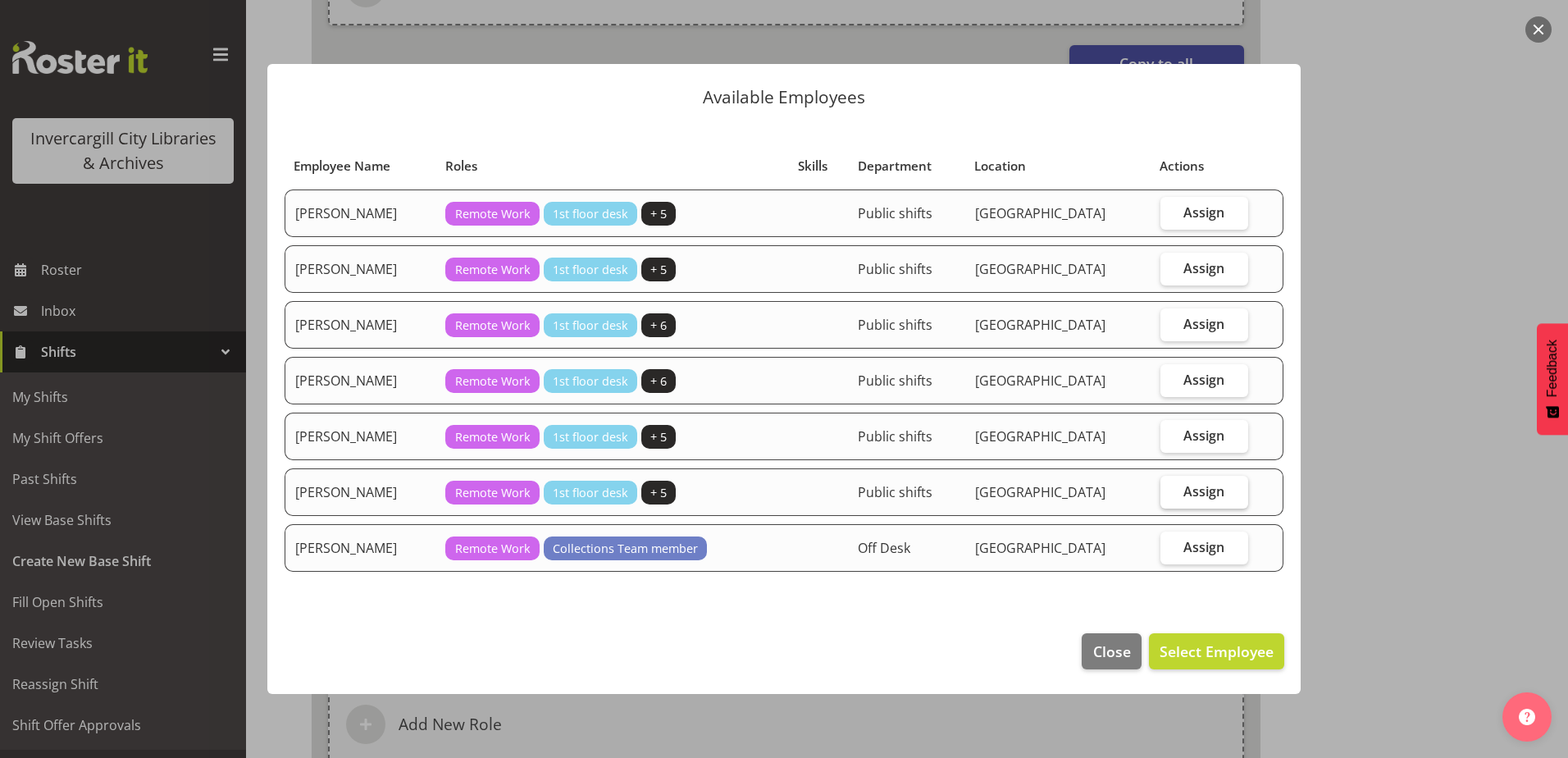
click at [1195, 496] on span "Assign" at bounding box center [1203, 491] width 41 height 16
click at [1171, 496] on input "Assign" at bounding box center [1166, 490] width 10 height 10
checkbox input "true"
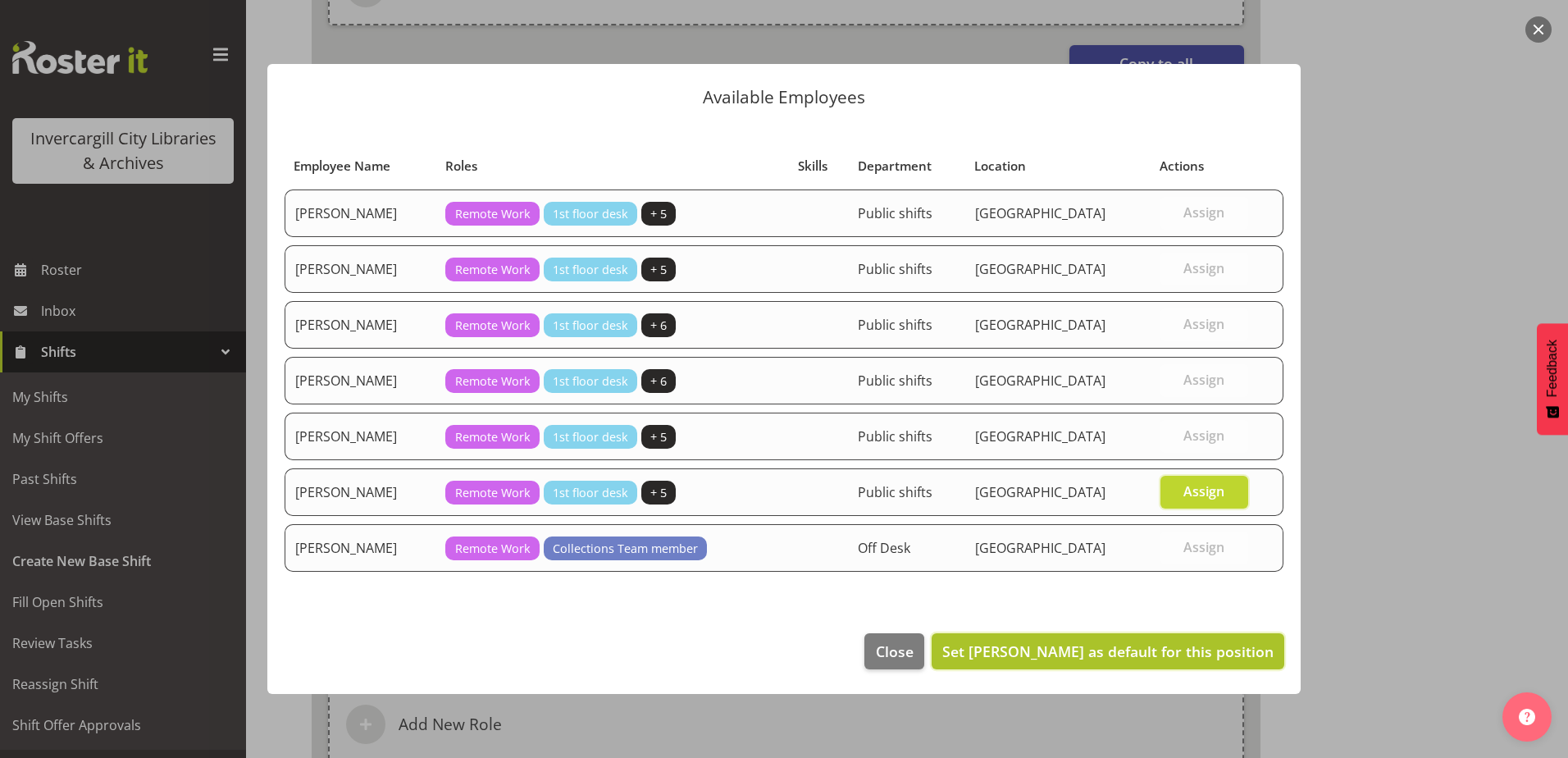
click at [1157, 650] on span "Set Marion van Voornveld as default for this position" at bounding box center [1108, 651] width 331 height 20
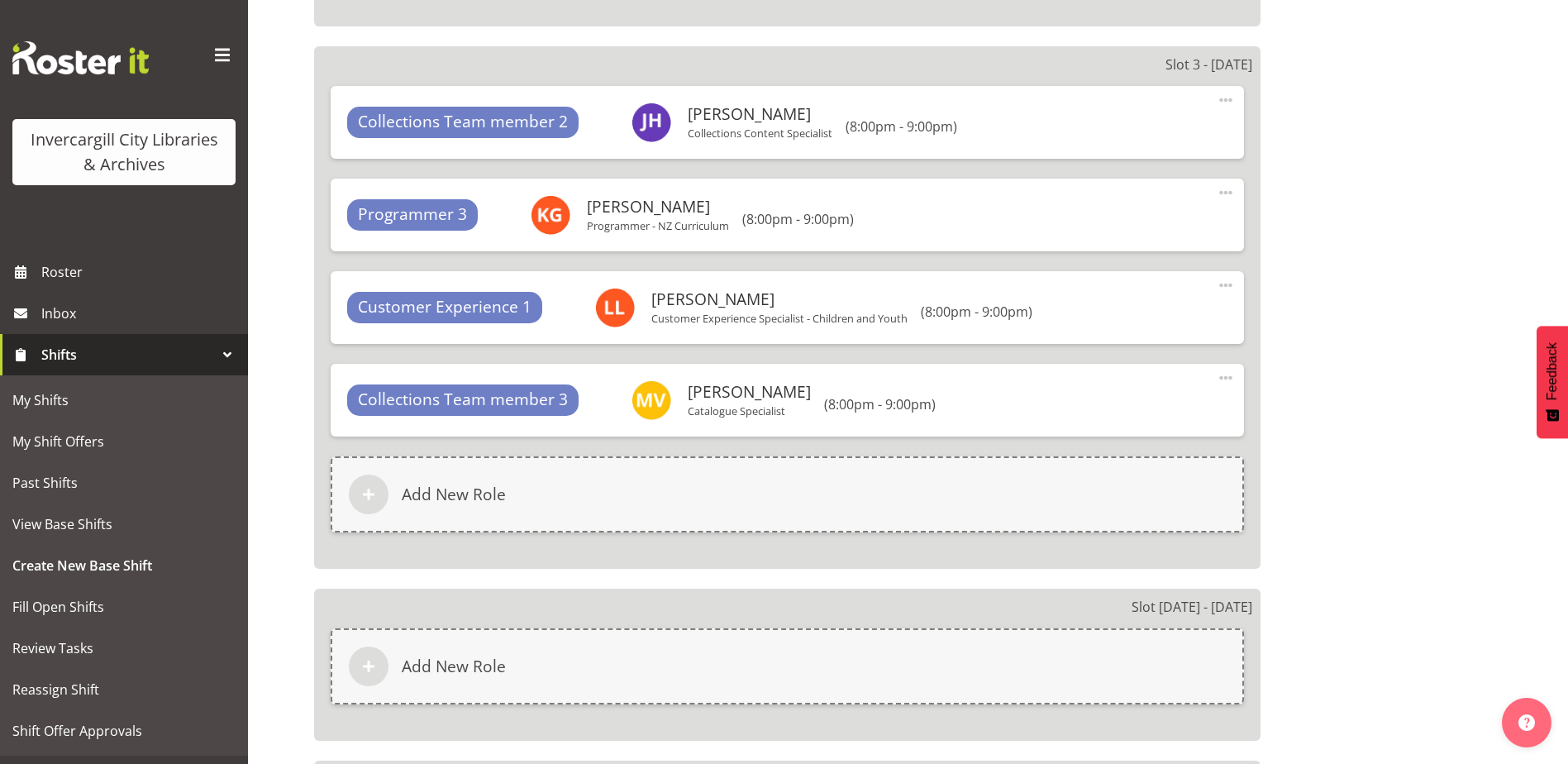
scroll to position [1967, 0]
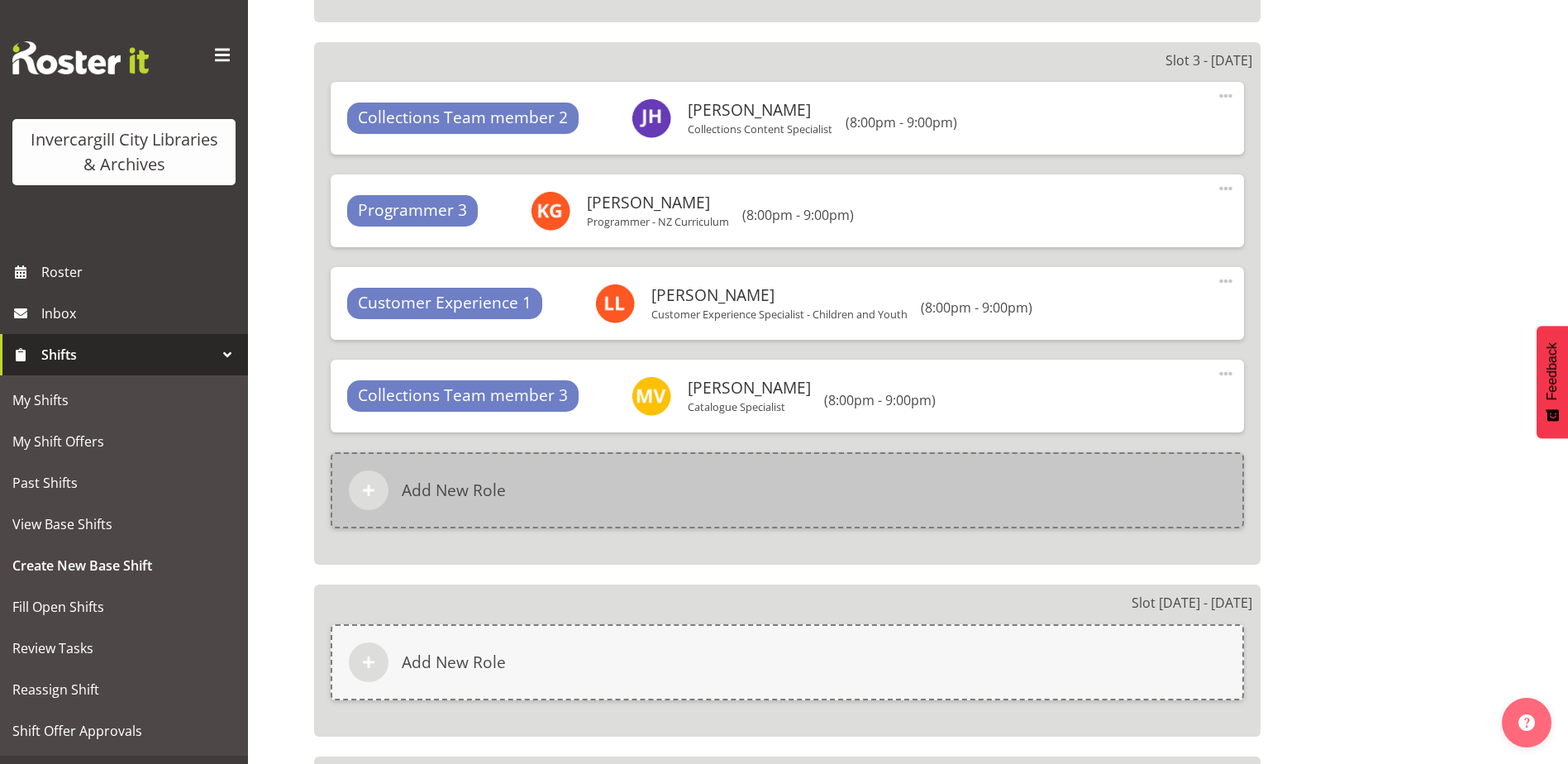
click at [820, 489] on div "Add New Role" at bounding box center [787, 490] width 913 height 76
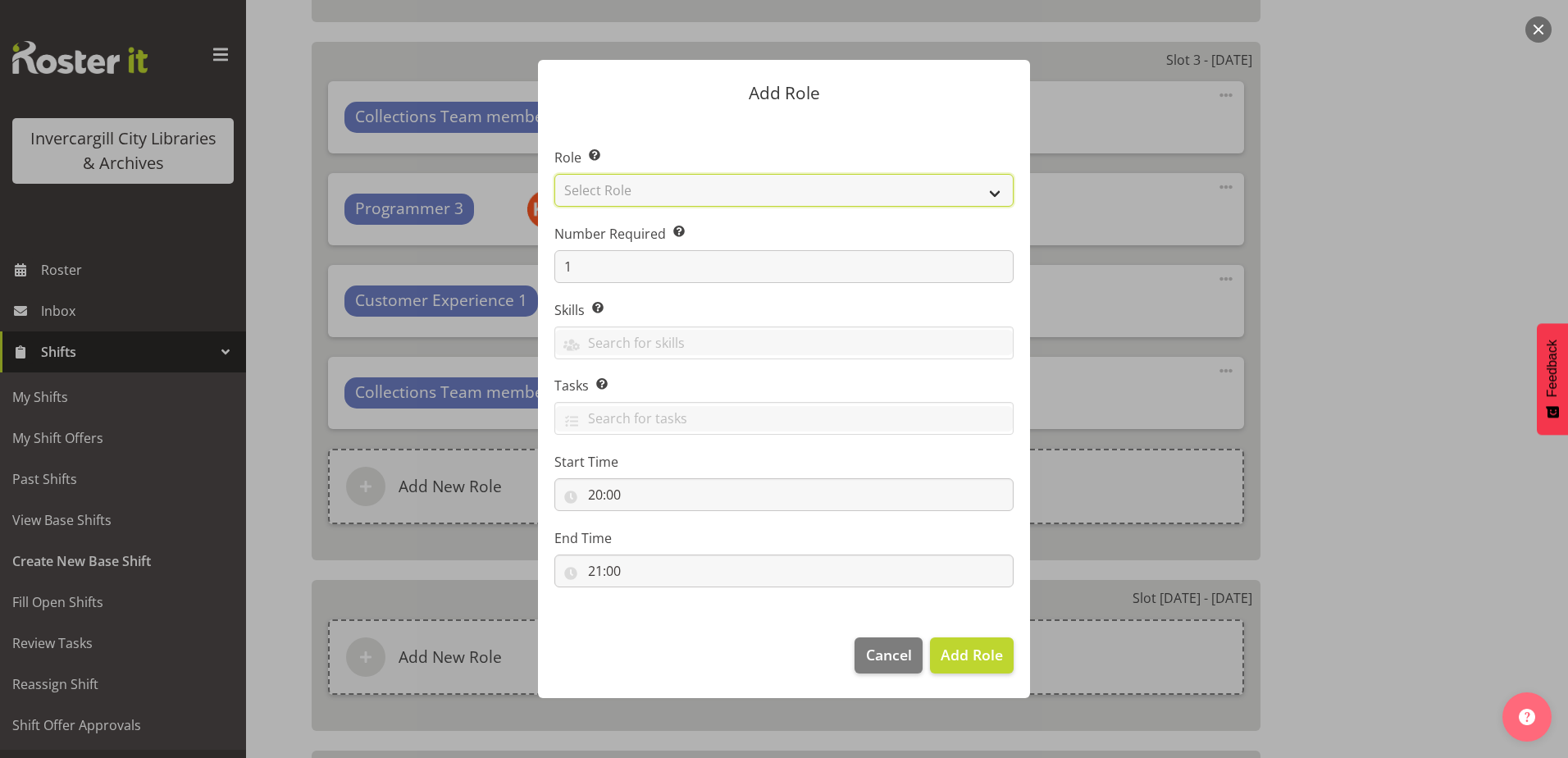
click at [637, 180] on select "Select Role 1st floor desk AQ operator Business Support Team member Casual Cust…" at bounding box center [784, 191] width 459 height 33
select select "1508"
click at [554, 174] on select "Select Role 1st floor desk AQ operator Business Support Team member Casual Cust…" at bounding box center [784, 191] width 459 height 33
drag, startPoint x: 967, startPoint y: 653, endPoint x: 925, endPoint y: 638, distance: 44.6
click at [962, 651] on span "Add Role" at bounding box center [972, 654] width 62 height 20
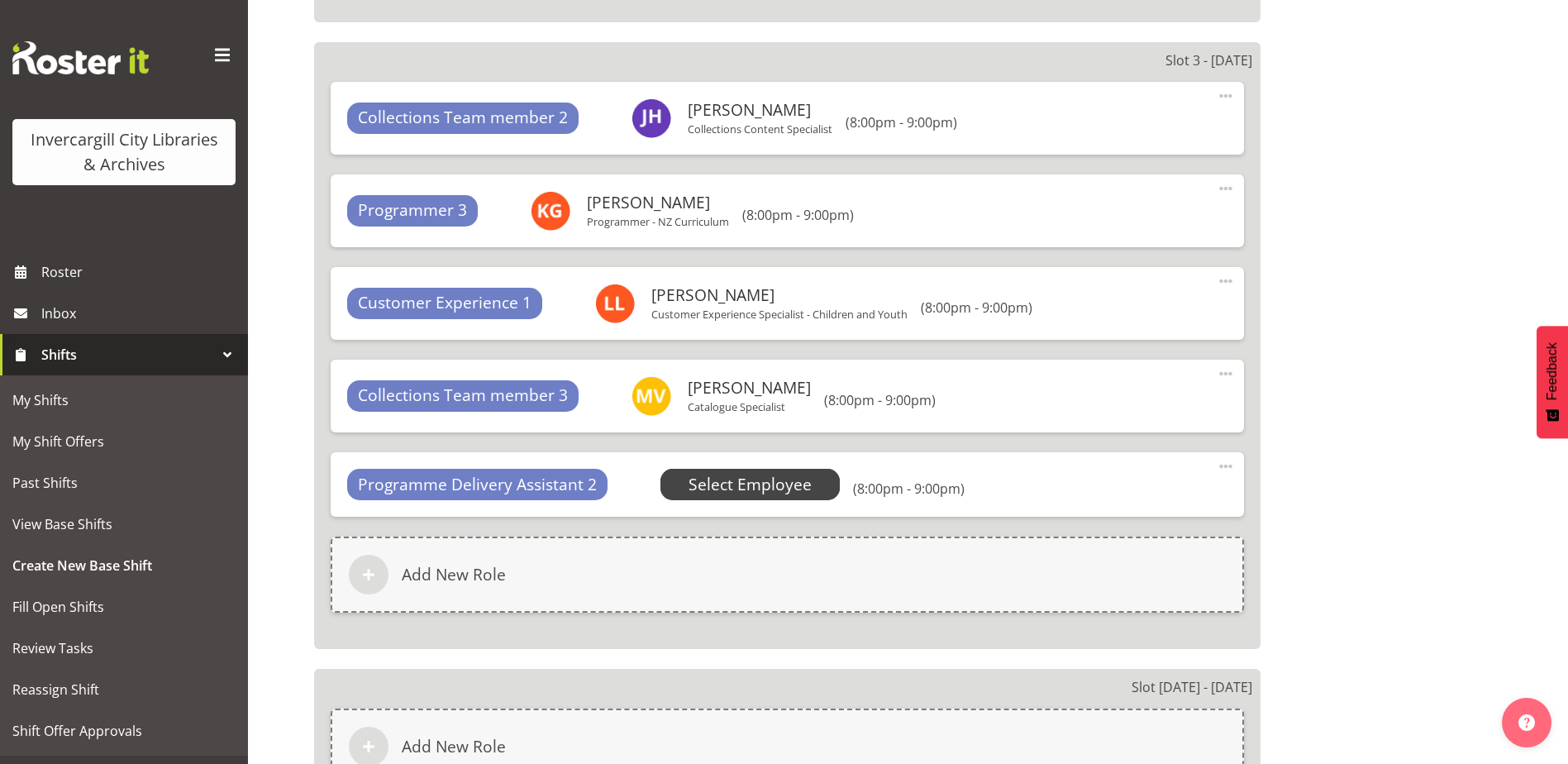
click at [683, 489] on span "Select Employee" at bounding box center [750, 485] width 180 height 31
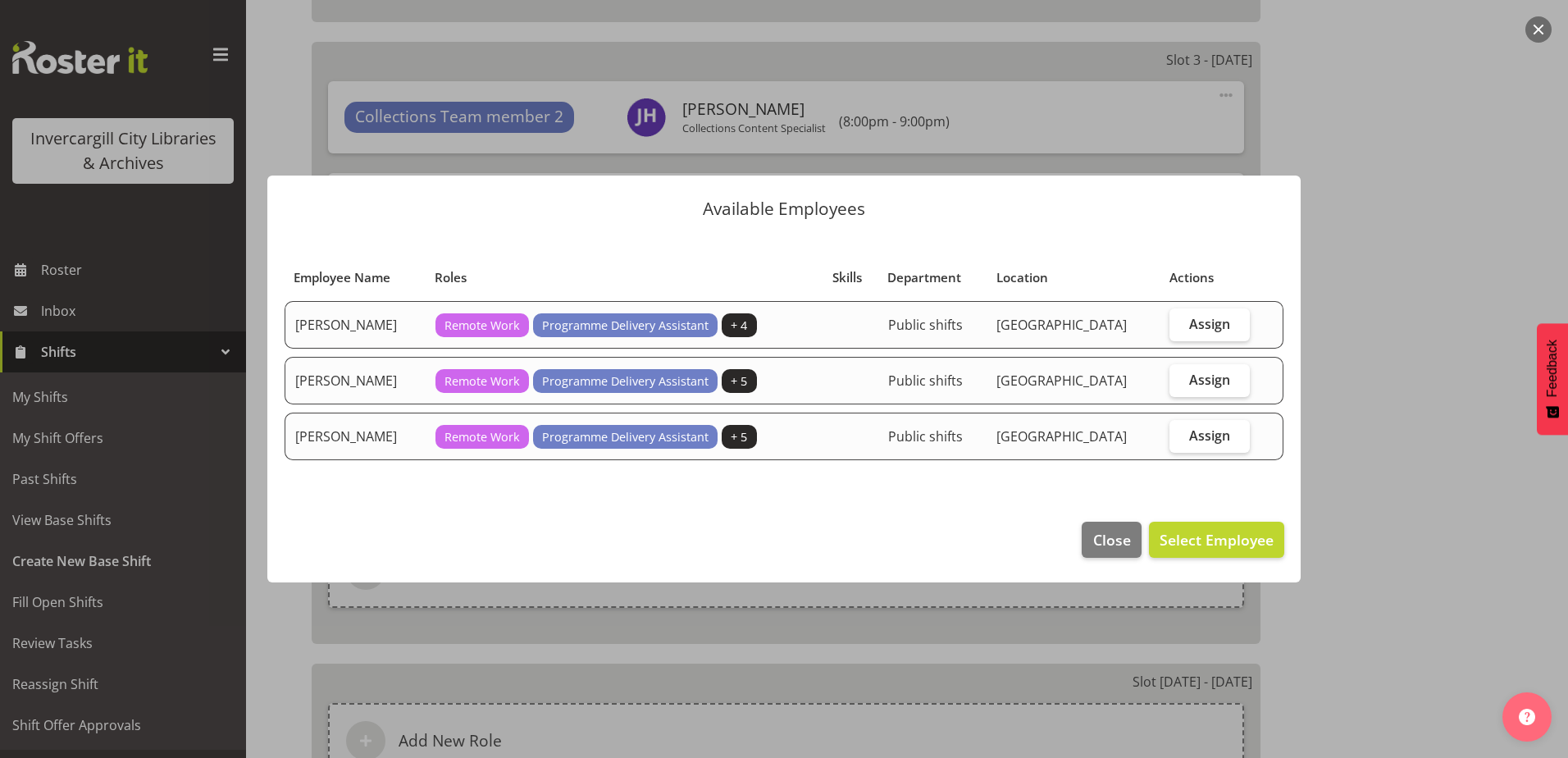
drag, startPoint x: 1207, startPoint y: 318, endPoint x: 1185, endPoint y: 402, distance: 86.8
click at [1207, 319] on span "Assign" at bounding box center [1209, 323] width 41 height 16
click at [1180, 319] on input "Assign" at bounding box center [1175, 323] width 10 height 10
checkbox input "true"
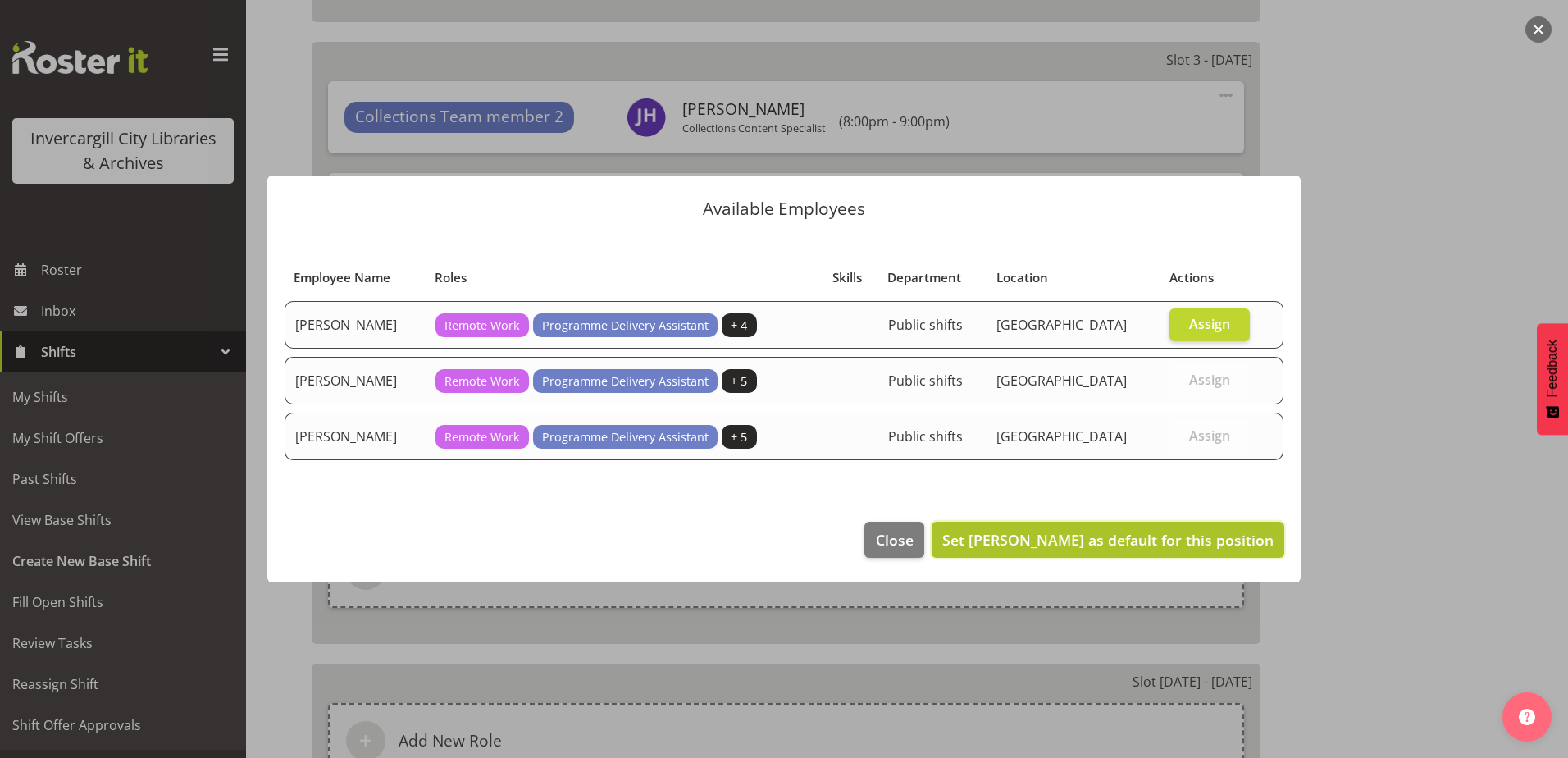
drag, startPoint x: 1138, startPoint y: 541, endPoint x: 1149, endPoint y: 531, distance: 14.9
click at [1138, 542] on span "Set Aurora Catu as default for this position" at bounding box center [1108, 540] width 331 height 20
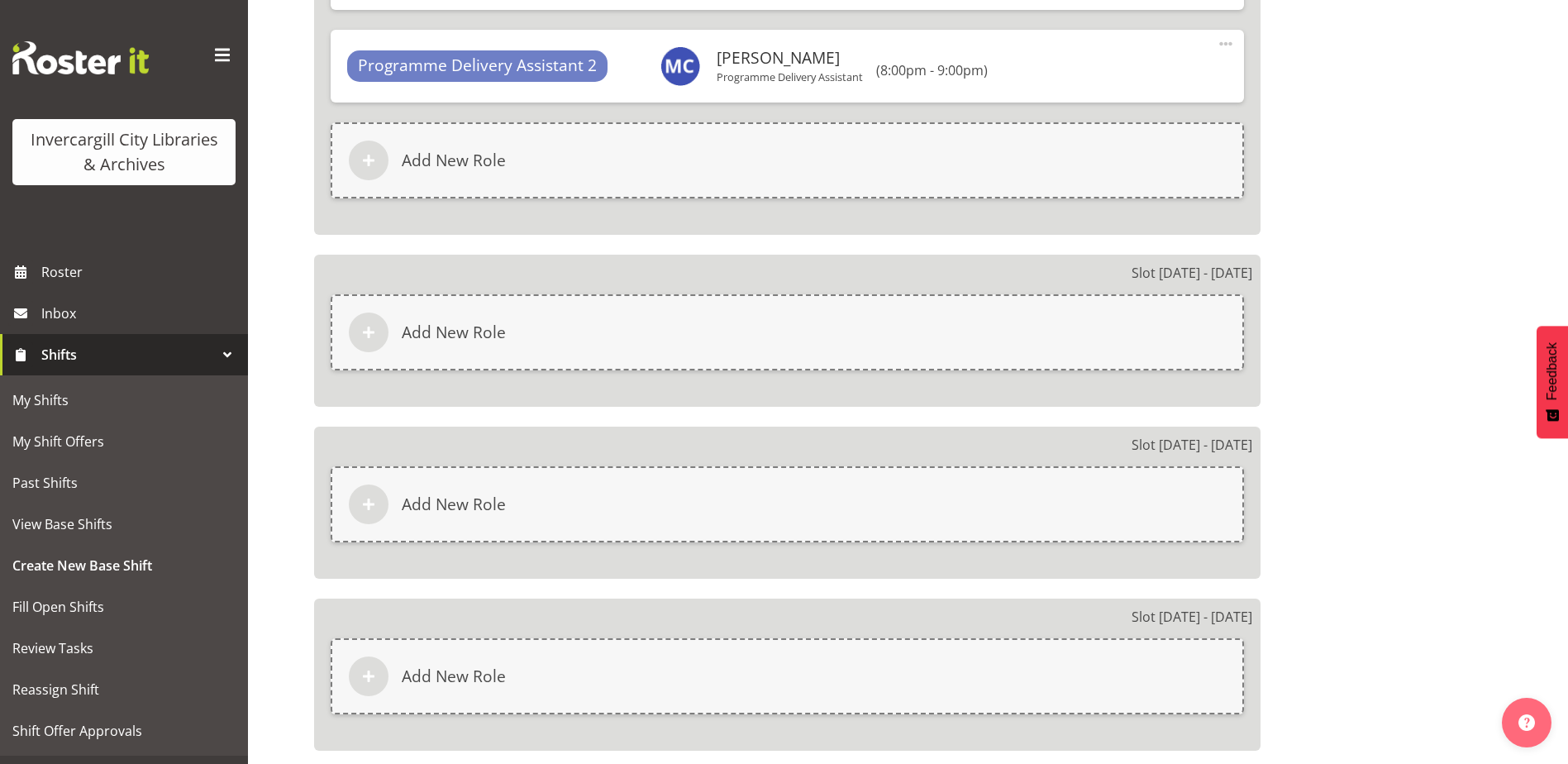
scroll to position [2463, 0]
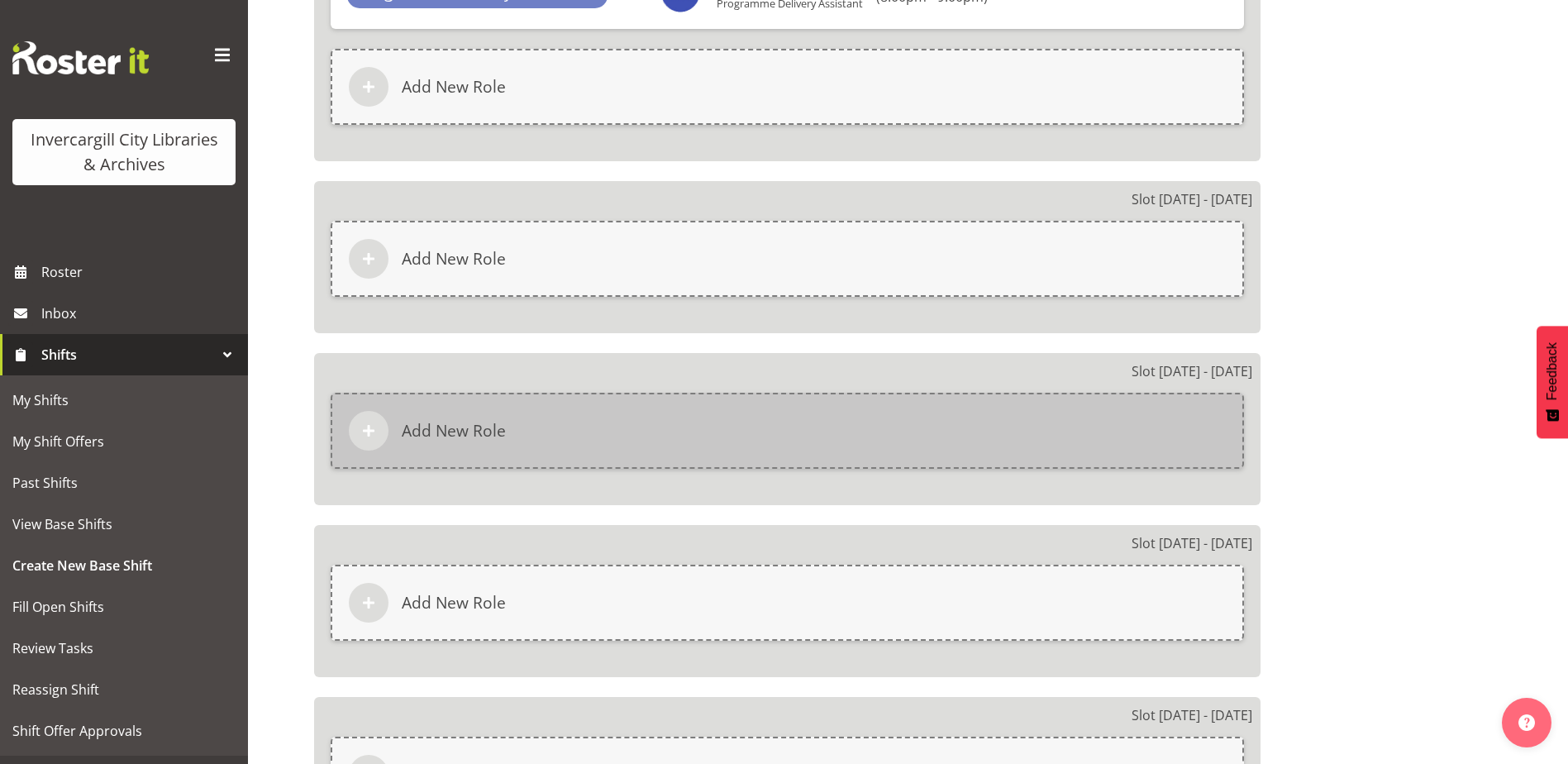
click at [881, 429] on div "Add New Role" at bounding box center [787, 430] width 913 height 76
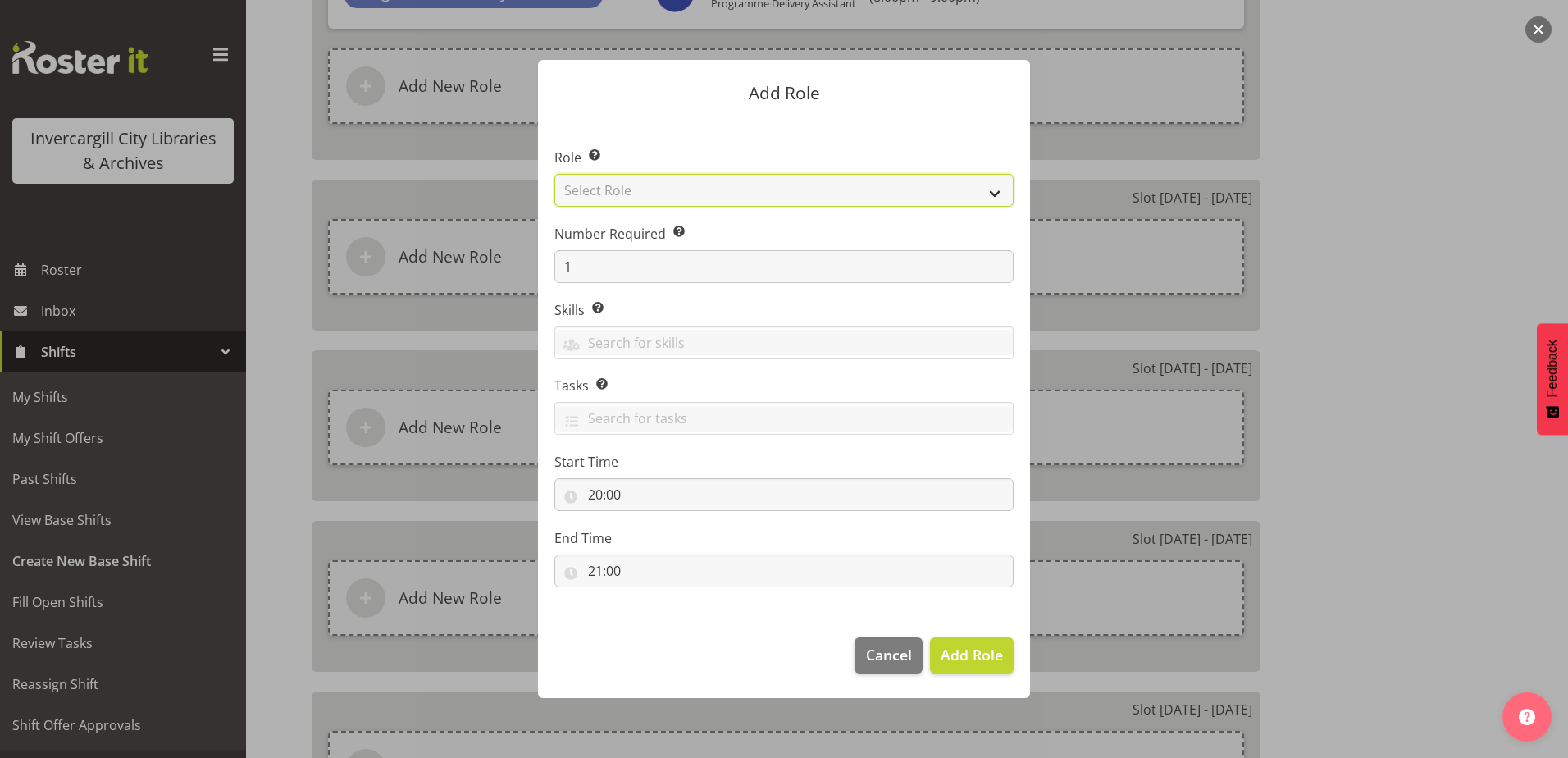
click at [764, 186] on select "Select Role 1st floor desk AQ operator Business Support Team member Casual Cust…" at bounding box center [784, 191] width 459 height 33
select select "1527"
click at [554, 174] on select "Select Role 1st floor desk AQ operator Business Support Team member Casual Cust…" at bounding box center [784, 191] width 459 height 33
drag, startPoint x: 977, startPoint y: 657, endPoint x: 850, endPoint y: 502, distance: 200.4
click at [974, 651] on span "Add Role" at bounding box center [972, 654] width 62 height 20
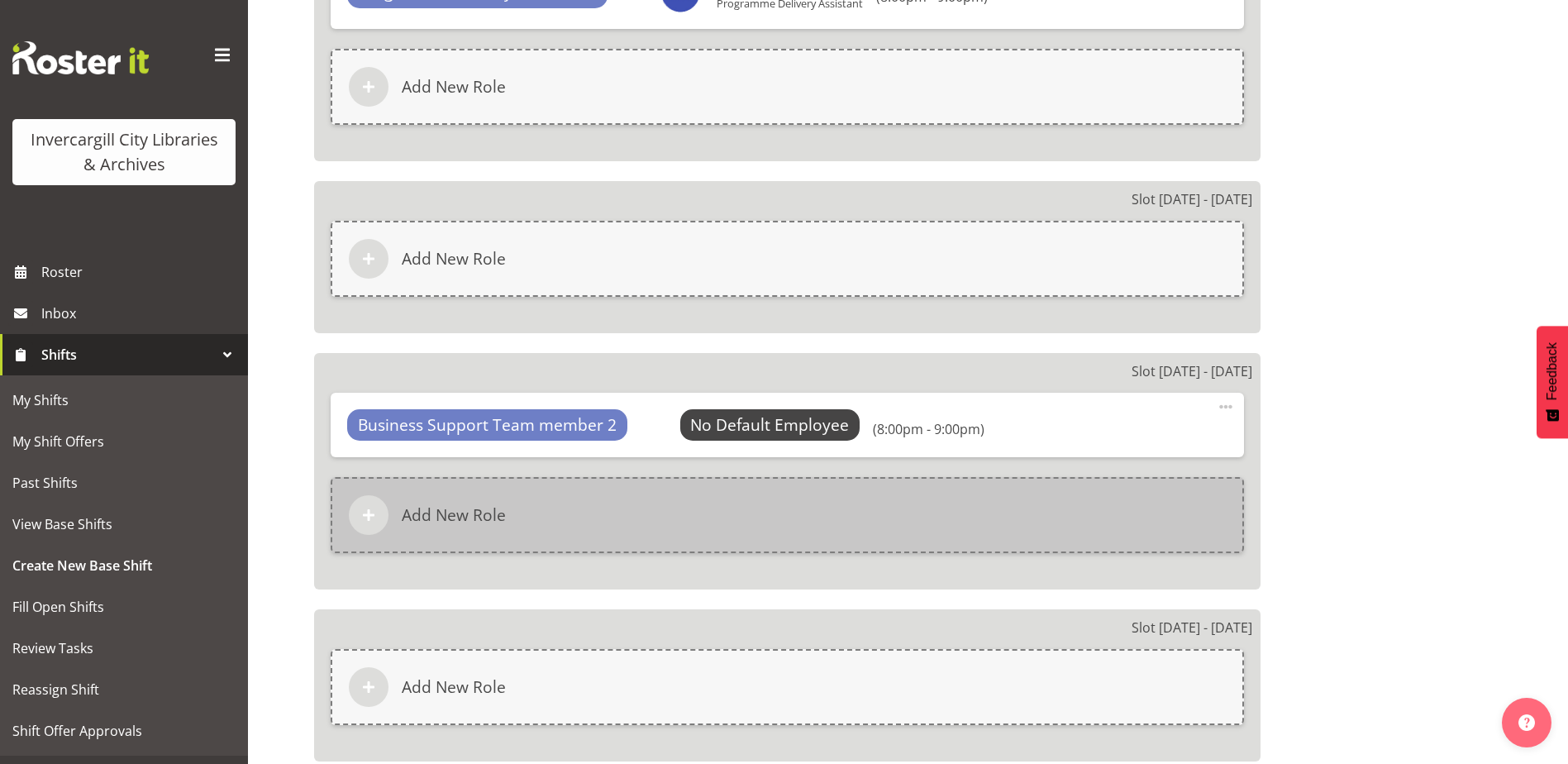
click at [999, 526] on div "Add New Role" at bounding box center [787, 514] width 913 height 76
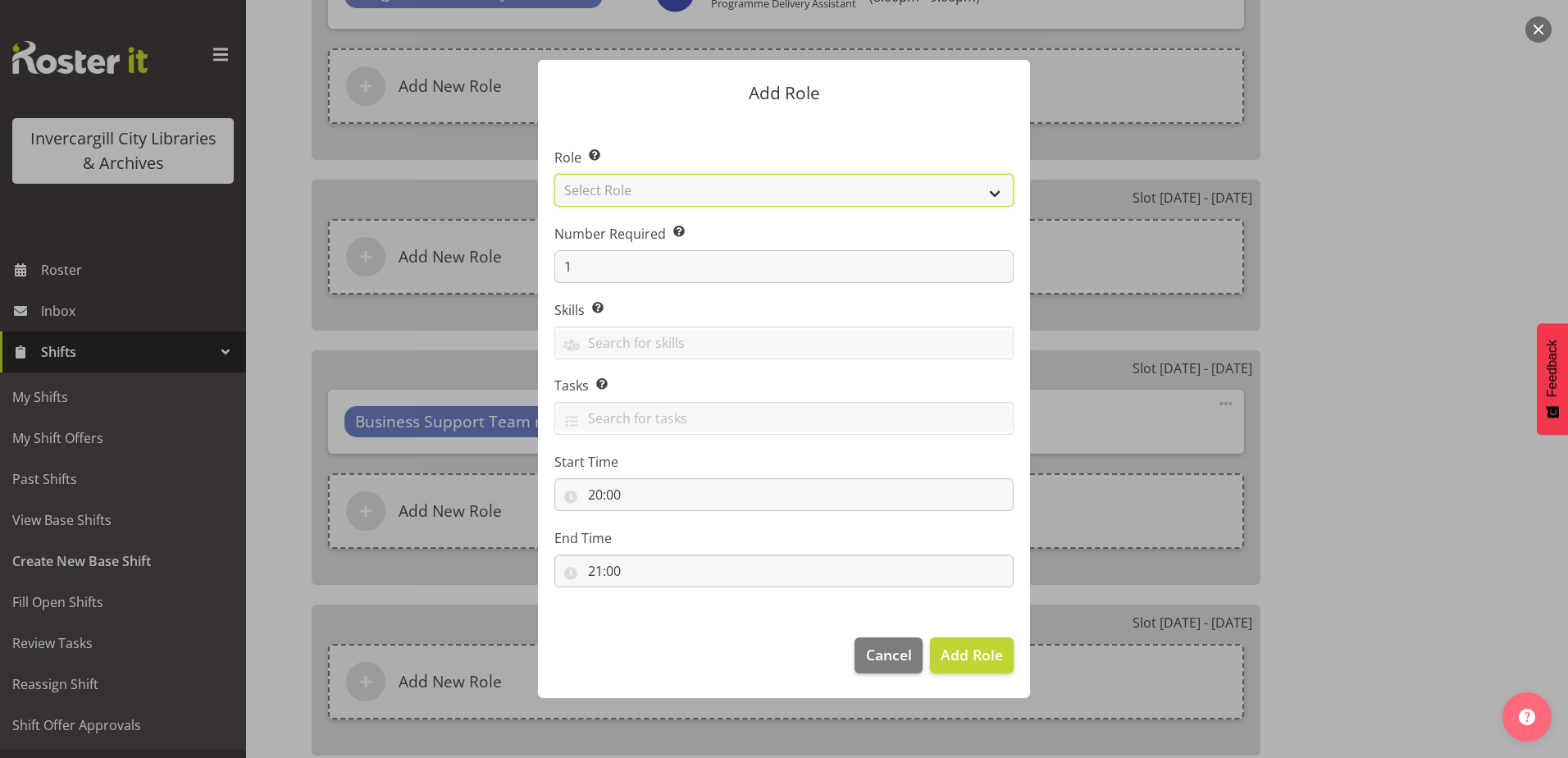
click at [633, 178] on select "Select Role 1st floor desk AQ operator Business Support Team member Casual Cust…" at bounding box center [784, 191] width 459 height 33
select select "1524"
click at [554, 174] on select "Select Role 1st floor desk AQ operator Business Support Team member Casual Cust…" at bounding box center [784, 191] width 459 height 33
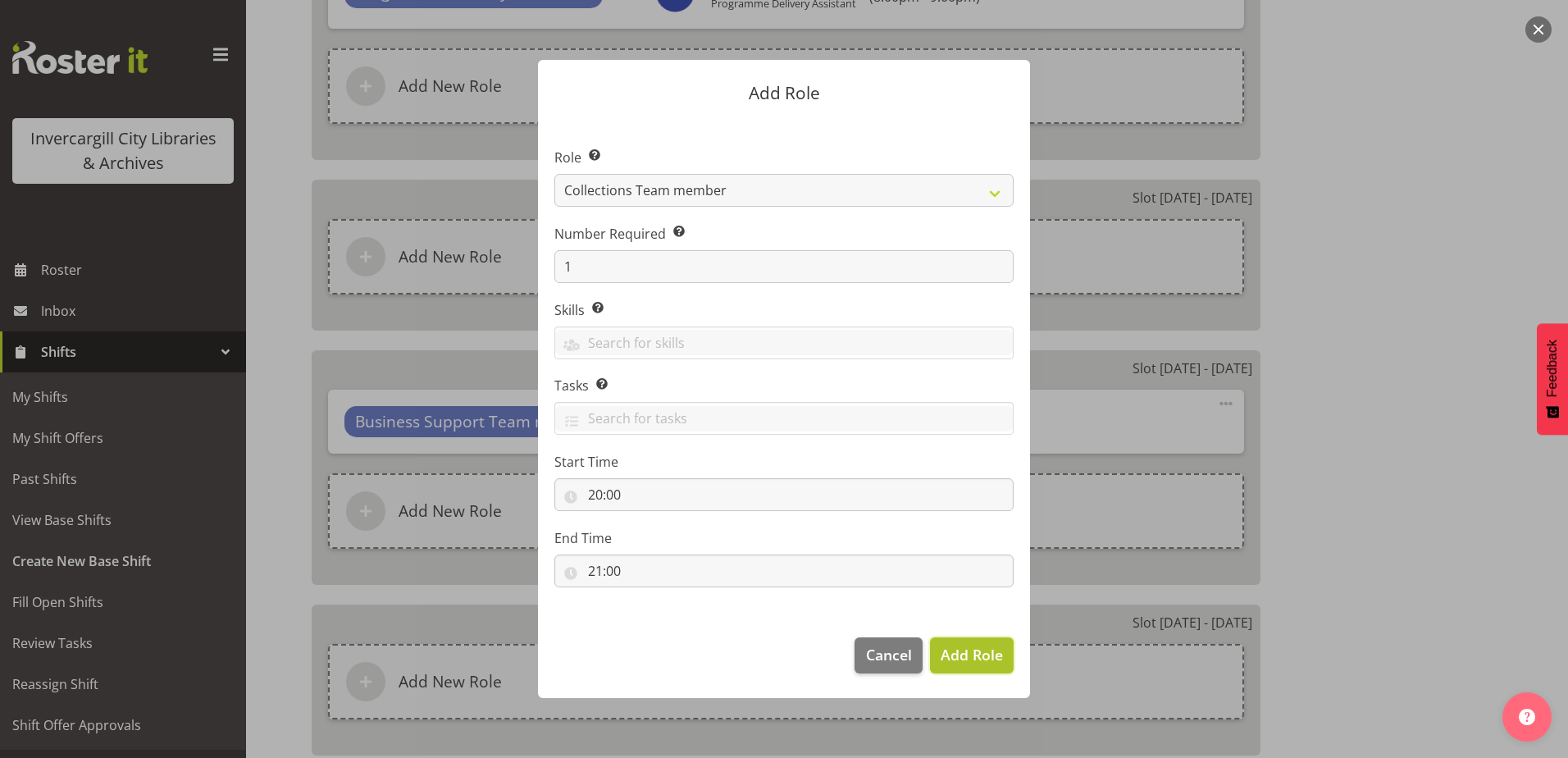
click at [962, 648] on span "Add Role" at bounding box center [972, 654] width 62 height 20
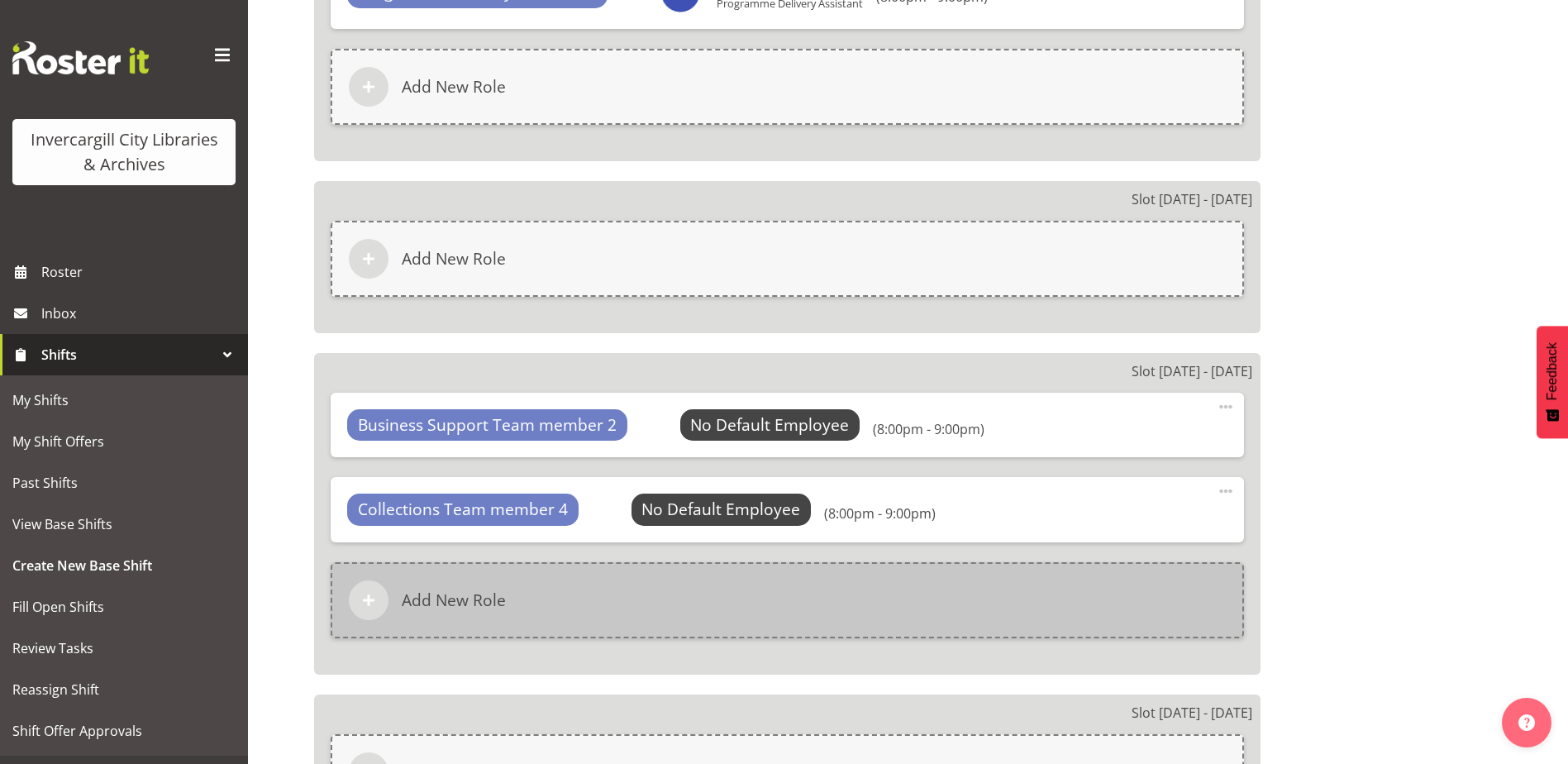
click at [615, 570] on div "Add New Role" at bounding box center [787, 600] width 913 height 76
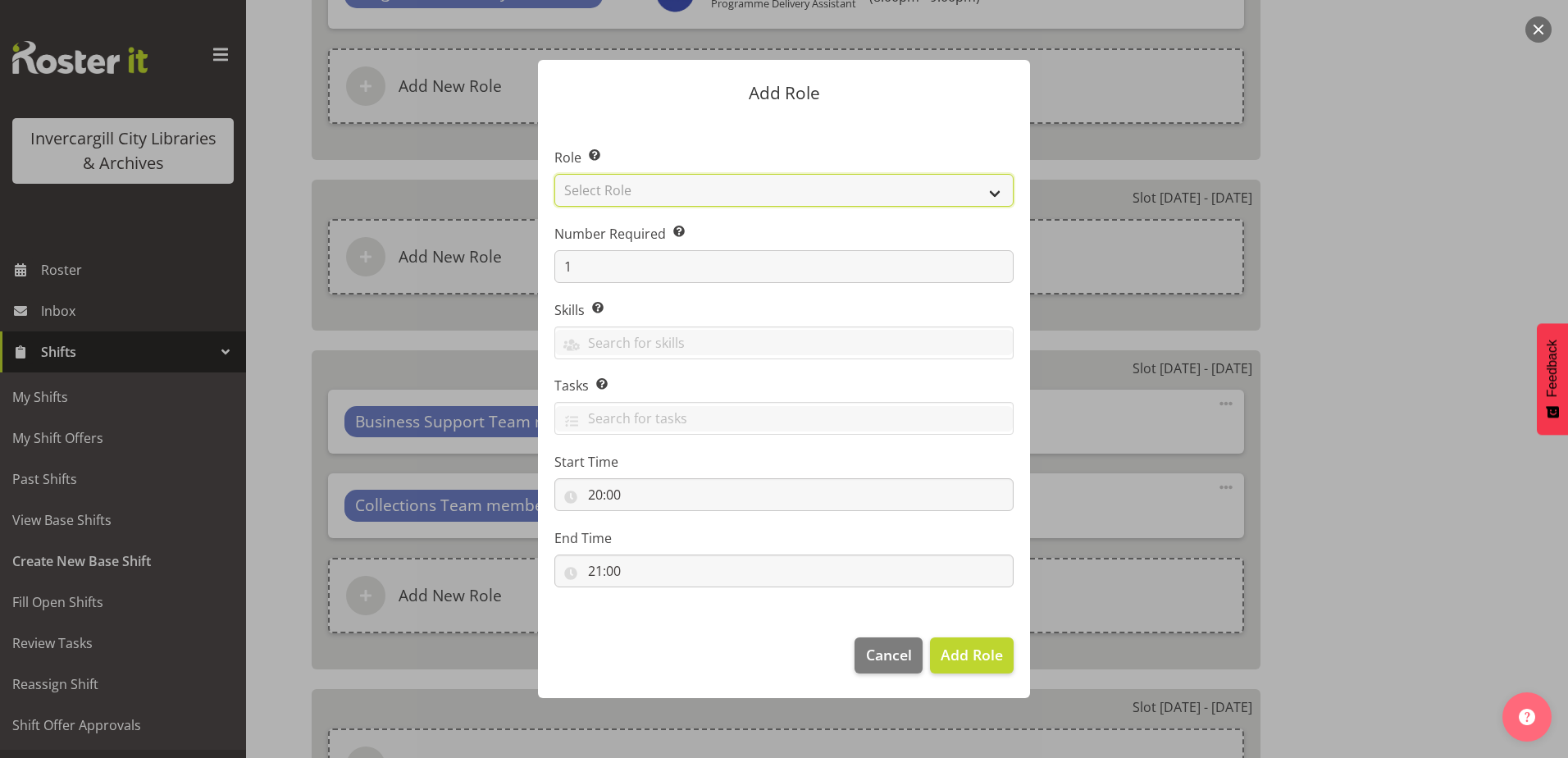
click at [646, 185] on select "Select Role 1st floor desk AQ operator Business Support Team member Casual Cust…" at bounding box center [784, 191] width 459 height 33
select select "1535"
click at [554, 174] on select "Select Role 1st floor desk AQ operator Business Support Team member Casual Cust…" at bounding box center [784, 191] width 459 height 33
click at [961, 657] on span "Add Role" at bounding box center [972, 654] width 62 height 20
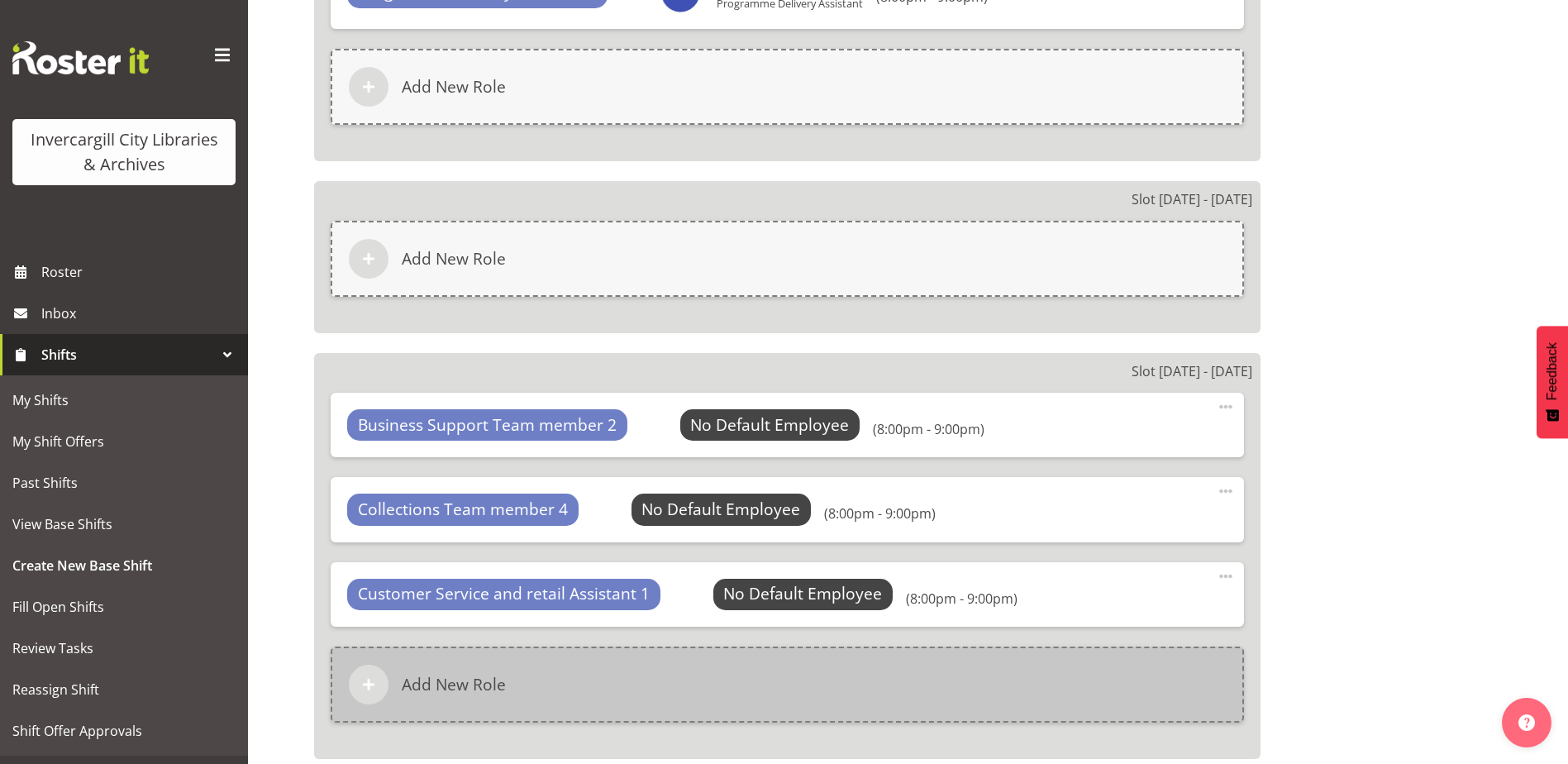
click at [649, 675] on div "Add New Role" at bounding box center [787, 684] width 913 height 76
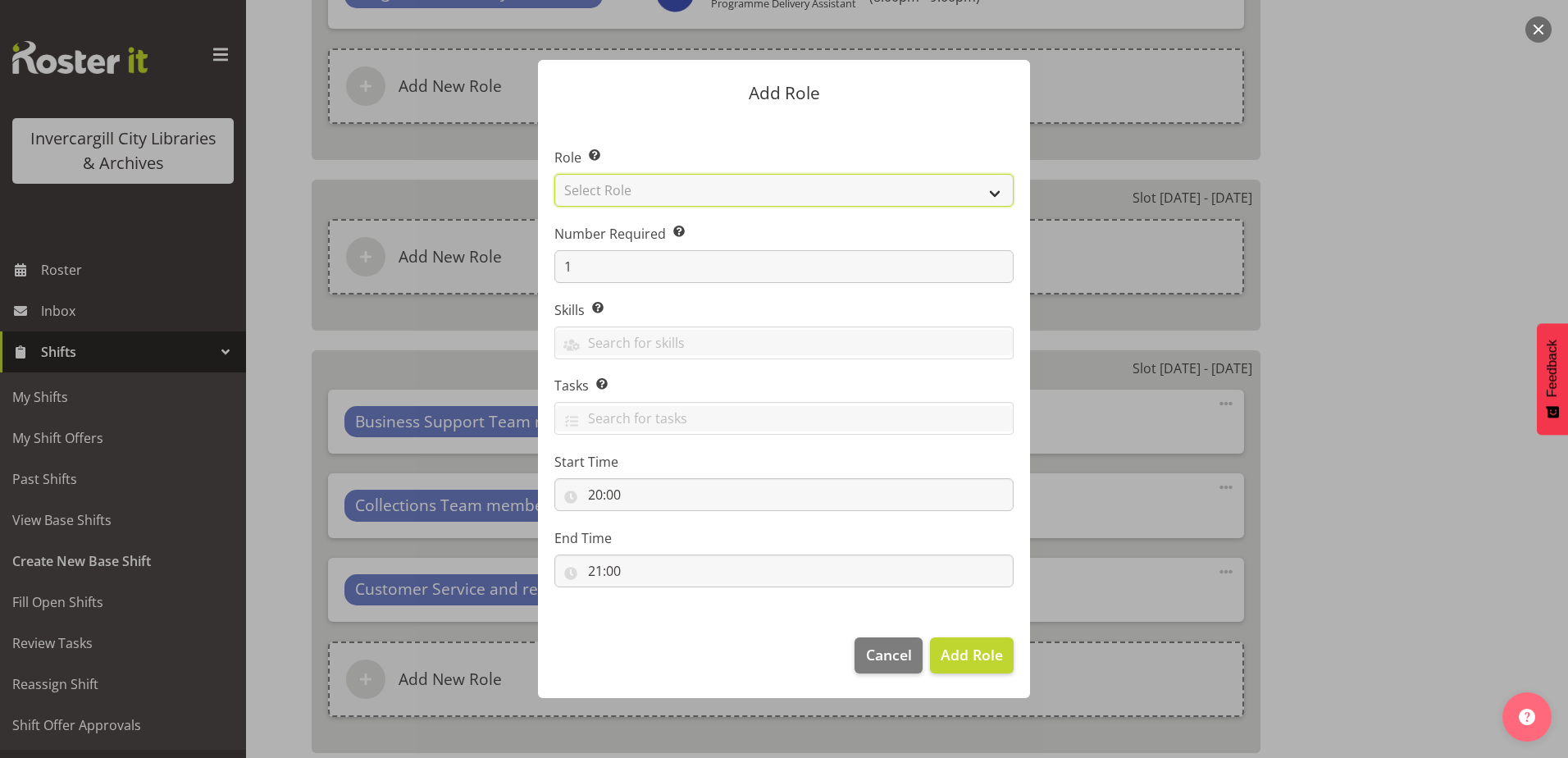
click at [688, 198] on select "Select Role 1st floor desk AQ operator Business Support Team member Casual Cust…" at bounding box center [784, 191] width 459 height 33
select select "1535"
click at [554, 174] on select "Select Role 1st floor desk AQ operator Business Support Team member Casual Cust…" at bounding box center [784, 191] width 459 height 33
drag, startPoint x: 955, startPoint y: 659, endPoint x: 924, endPoint y: 650, distance: 32.3
click at [953, 659] on span "Add Role" at bounding box center [972, 654] width 62 height 20
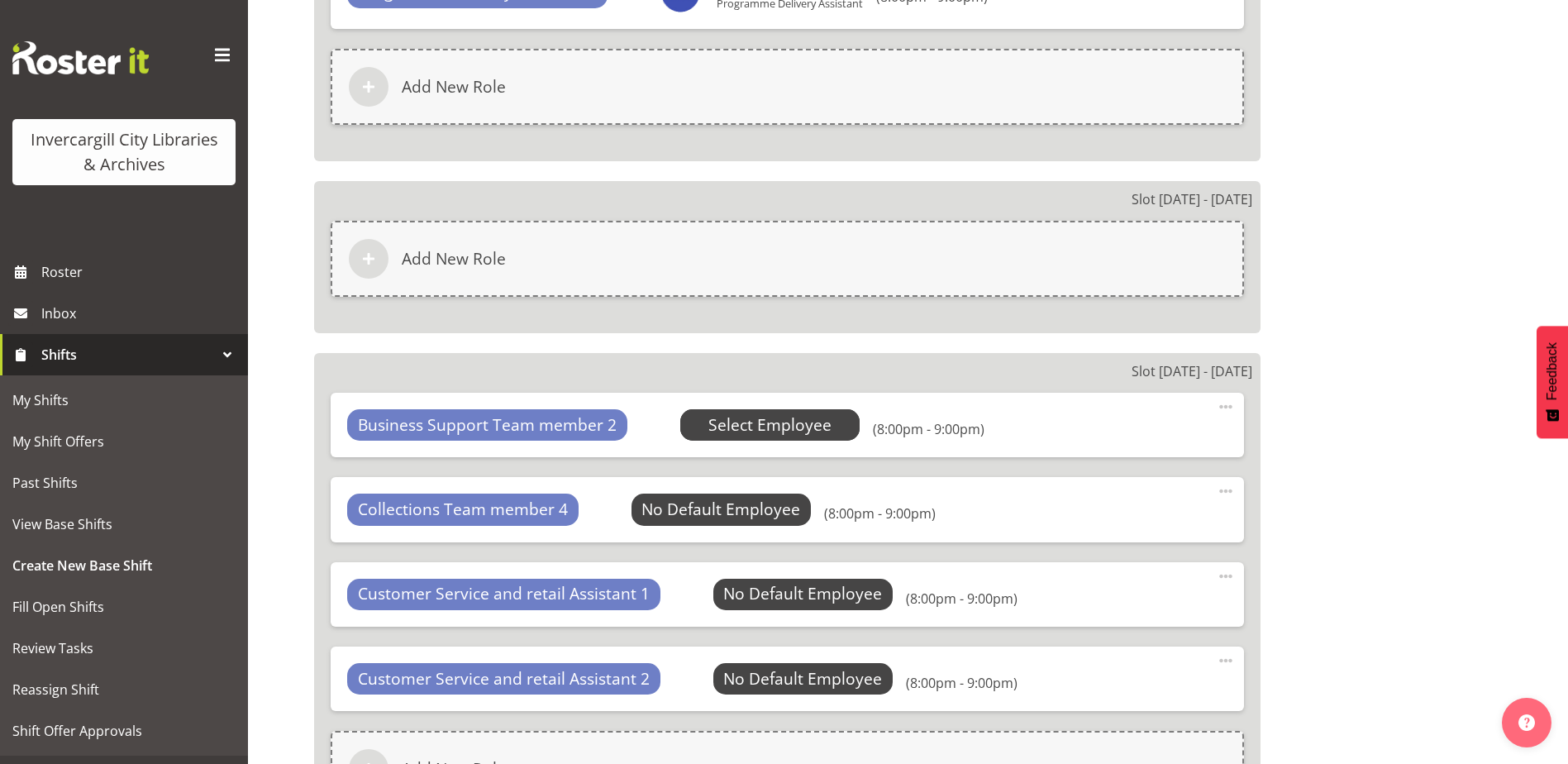
click at [781, 420] on span "Select Employee" at bounding box center [769, 424] width 123 height 24
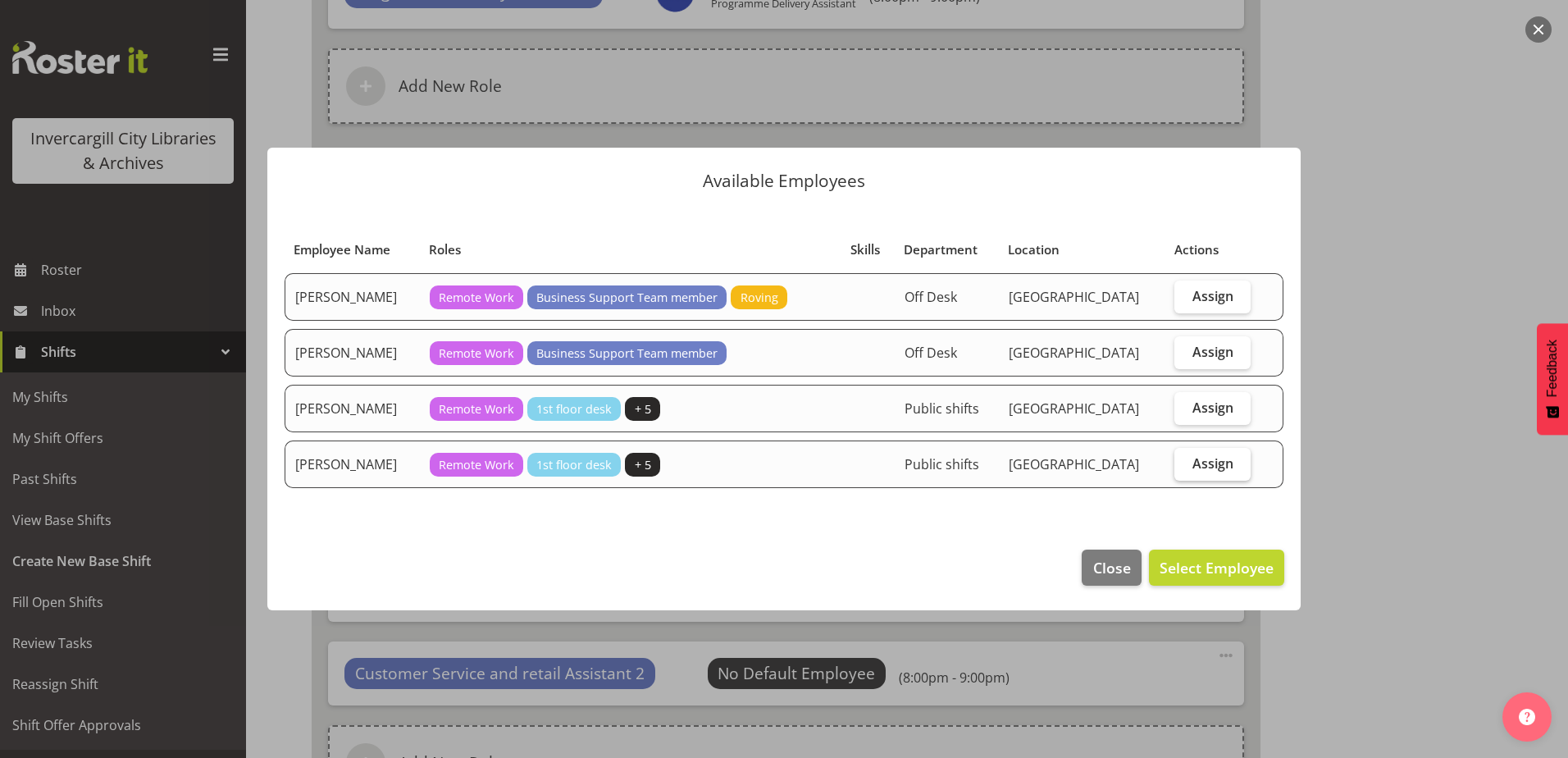
click at [1193, 462] on span "Assign" at bounding box center [1212, 463] width 41 height 16
click at [1185, 462] on input "Assign" at bounding box center [1180, 463] width 10 height 10
checkbox input "true"
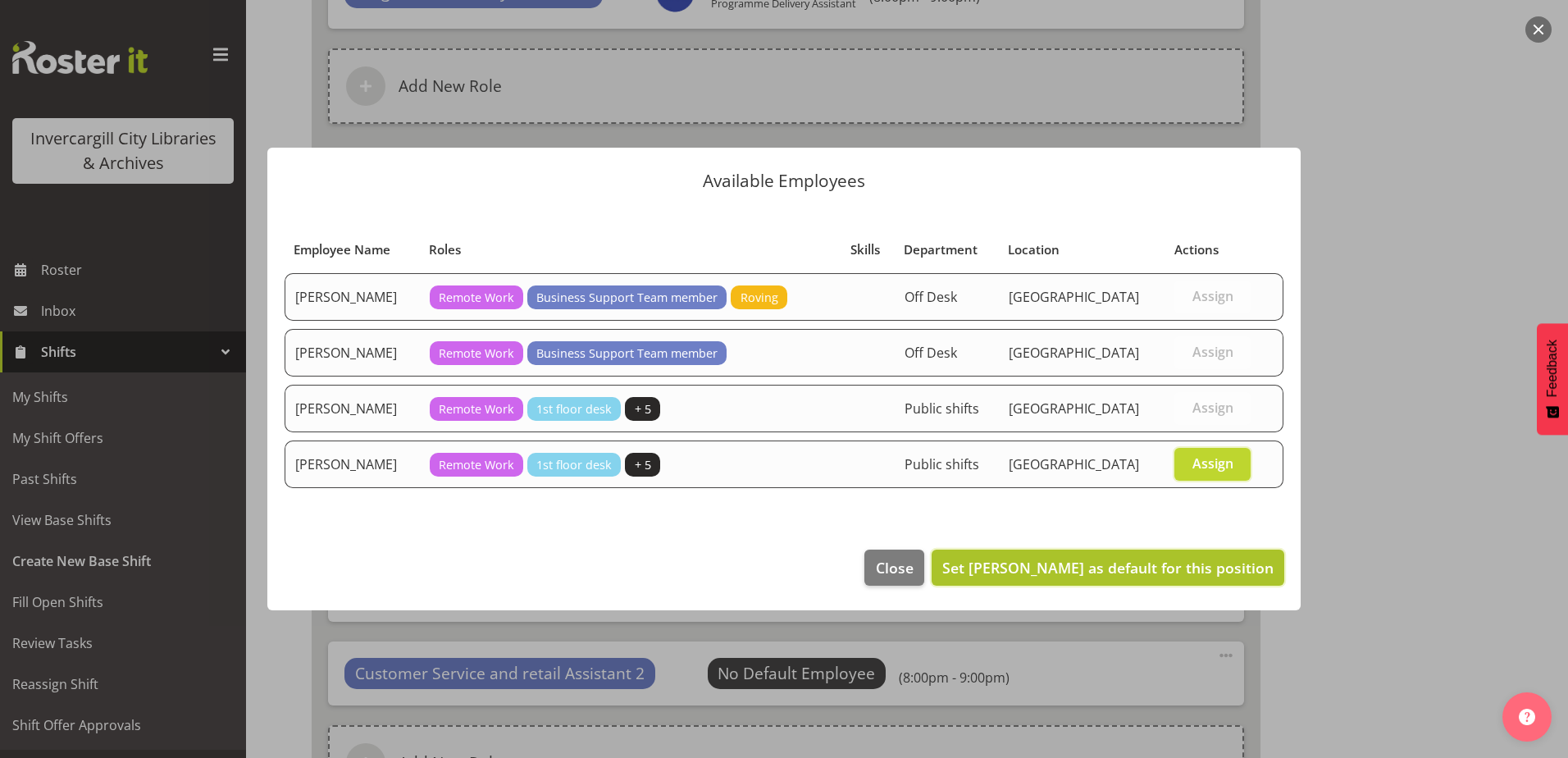
click at [1161, 581] on button "Set Willem Burger as default for this position" at bounding box center [1107, 567] width 353 height 36
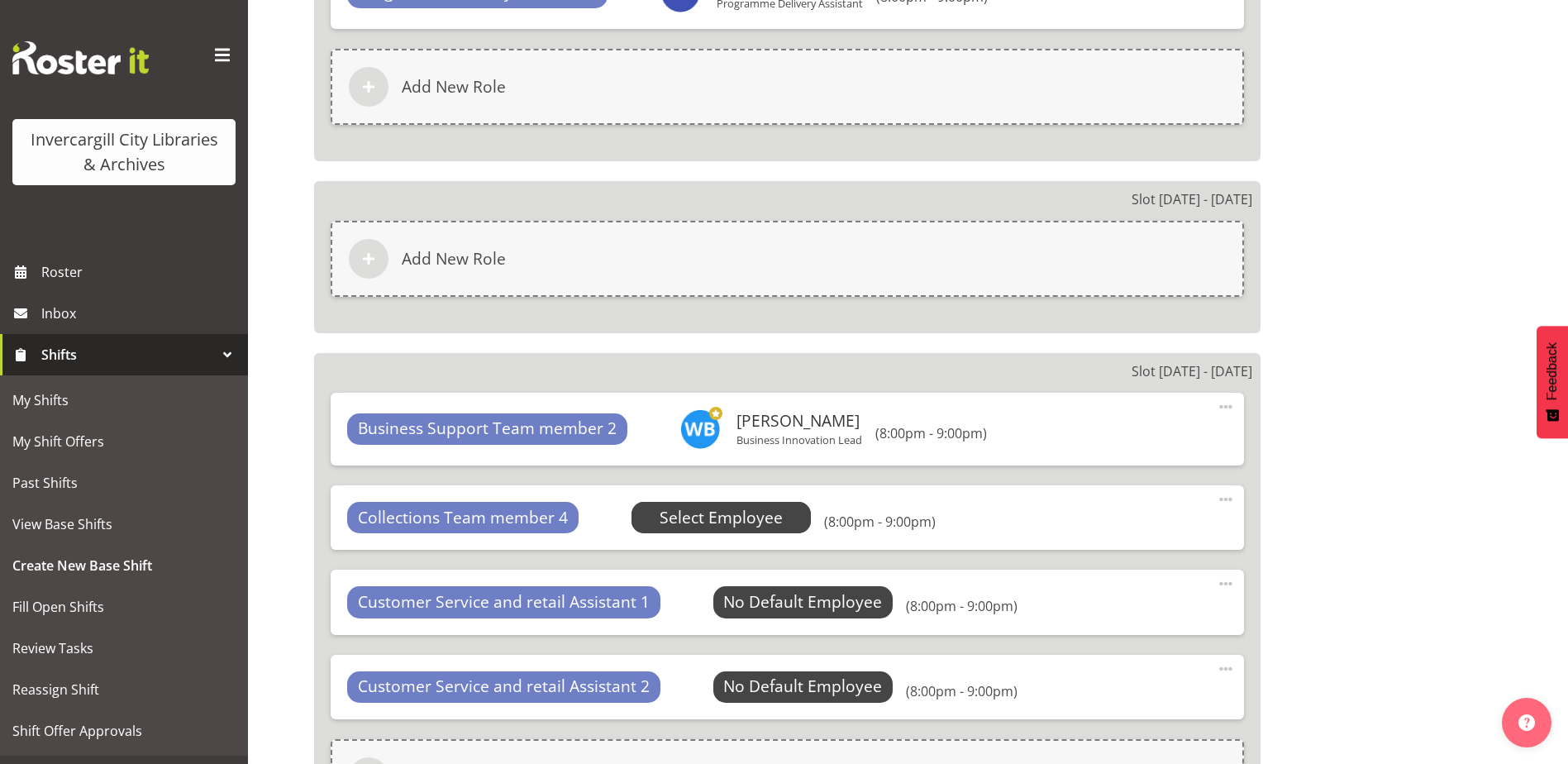
click at [747, 517] on span "Select Employee" at bounding box center [720, 517] width 123 height 24
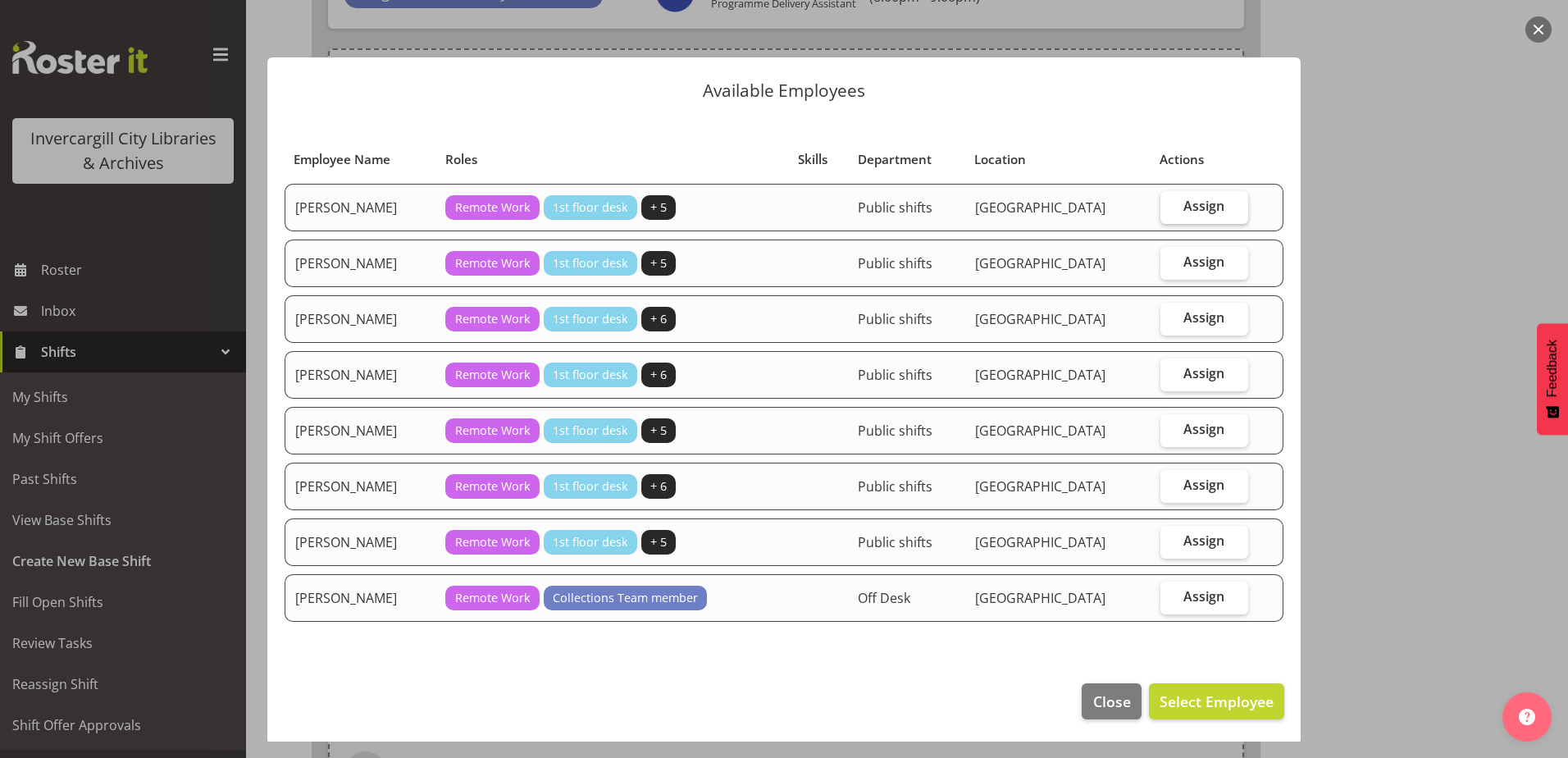
click at [1183, 210] on span "Assign" at bounding box center [1203, 205] width 41 height 16
click at [1171, 210] on input "Assign" at bounding box center [1166, 206] width 10 height 10
checkbox input "true"
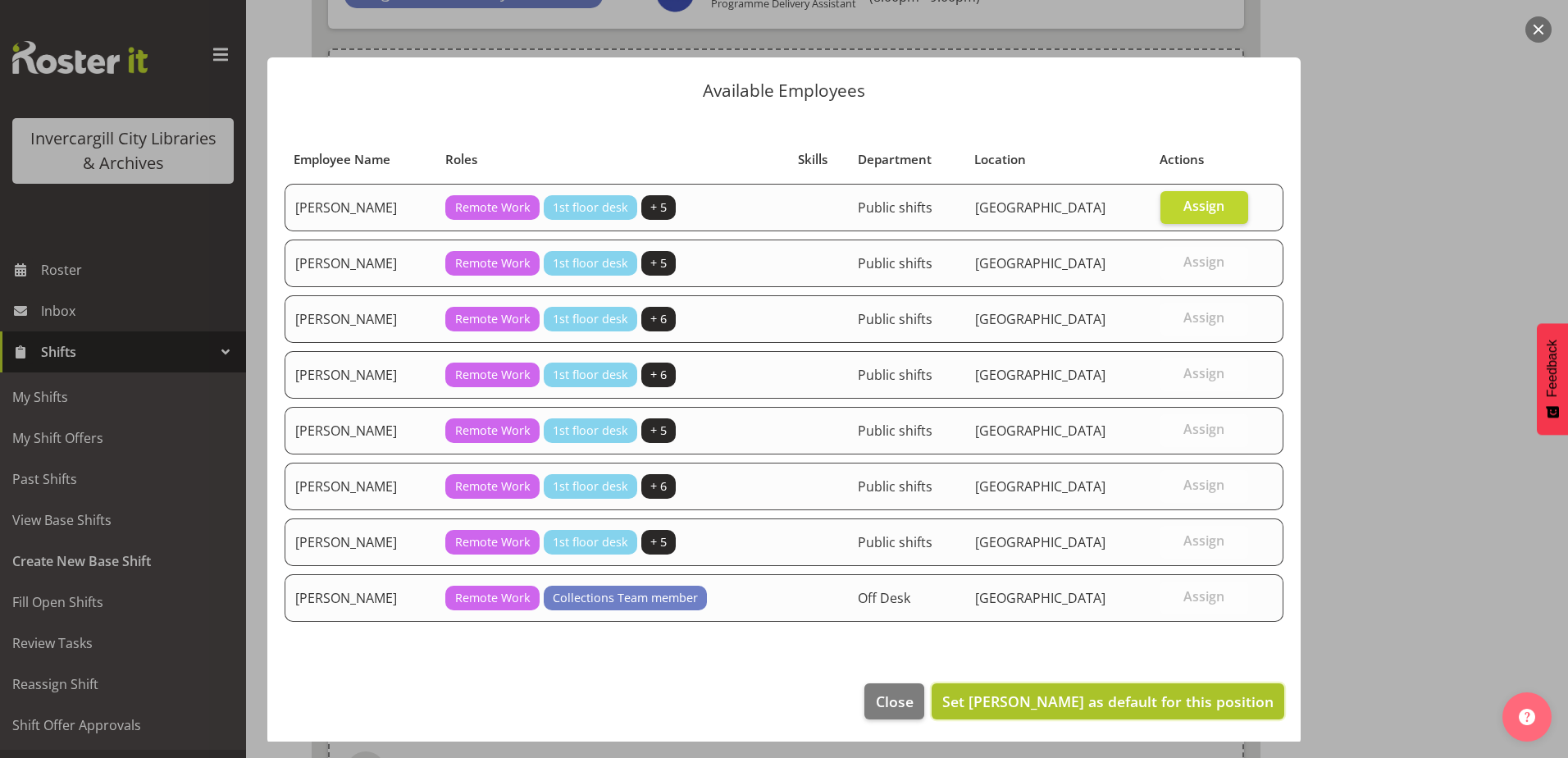
click at [1115, 701] on span "Set Chris Broad as default for this position" at bounding box center [1108, 701] width 331 height 20
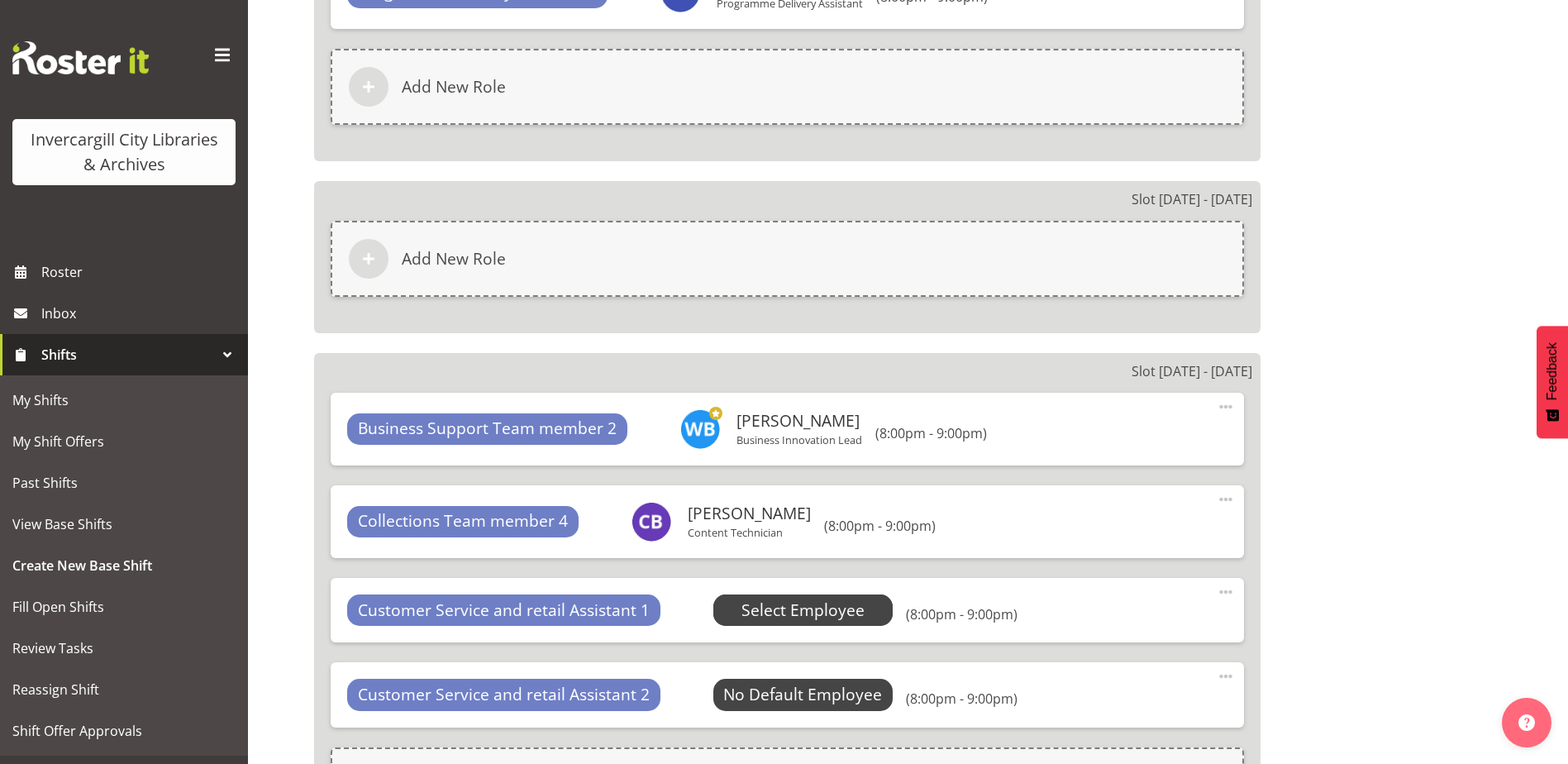
click at [811, 615] on span "Select Employee" at bounding box center [802, 609] width 123 height 24
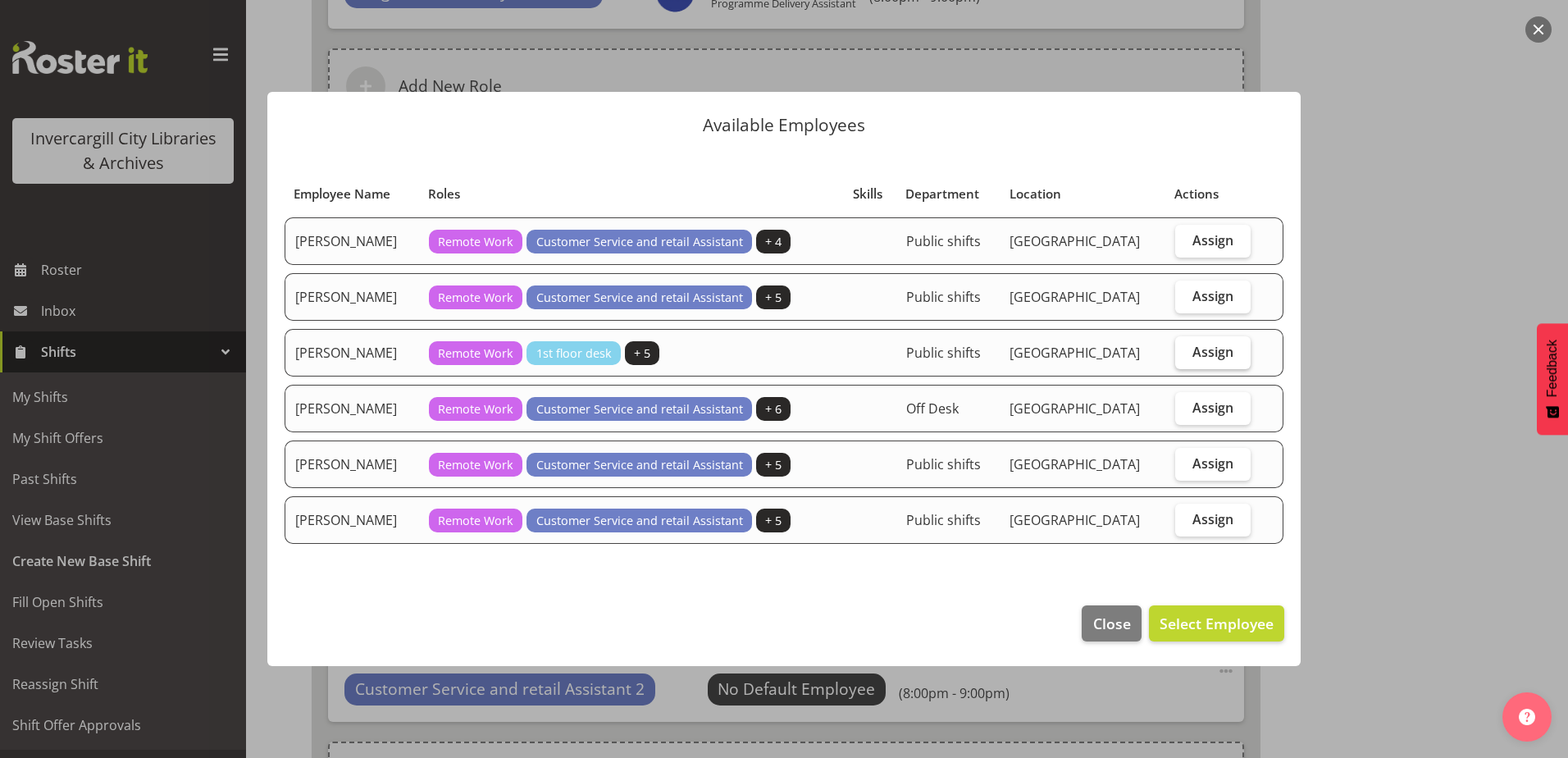
click at [1185, 352] on label "Assign" at bounding box center [1214, 353] width 76 height 33
click at [1185, 352] on input "Assign" at bounding box center [1181, 351] width 10 height 10
checkbox input "true"
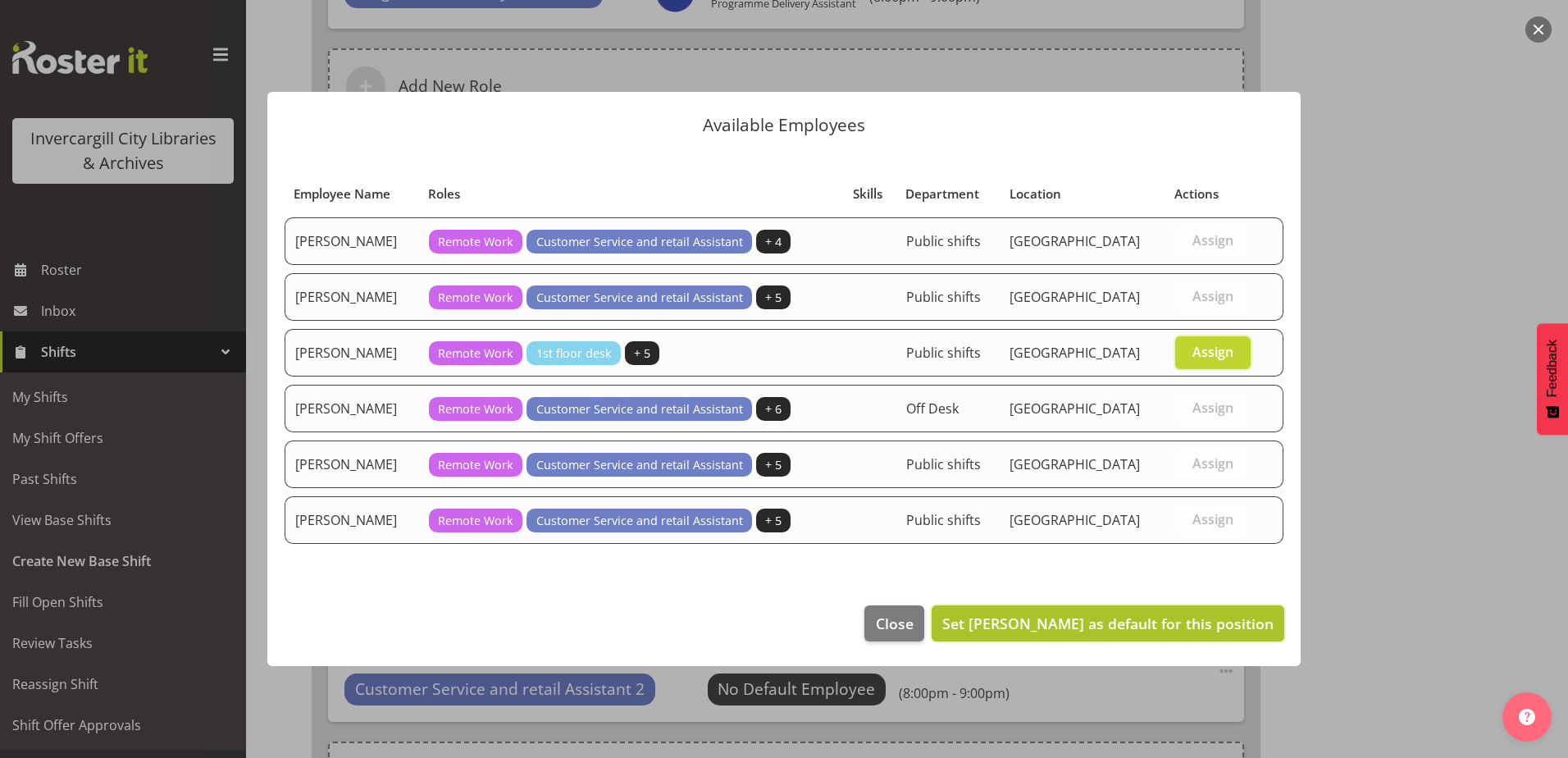
click at [1151, 623] on span "Set Mandy Stenton as default for this position" at bounding box center [1108, 623] width 331 height 20
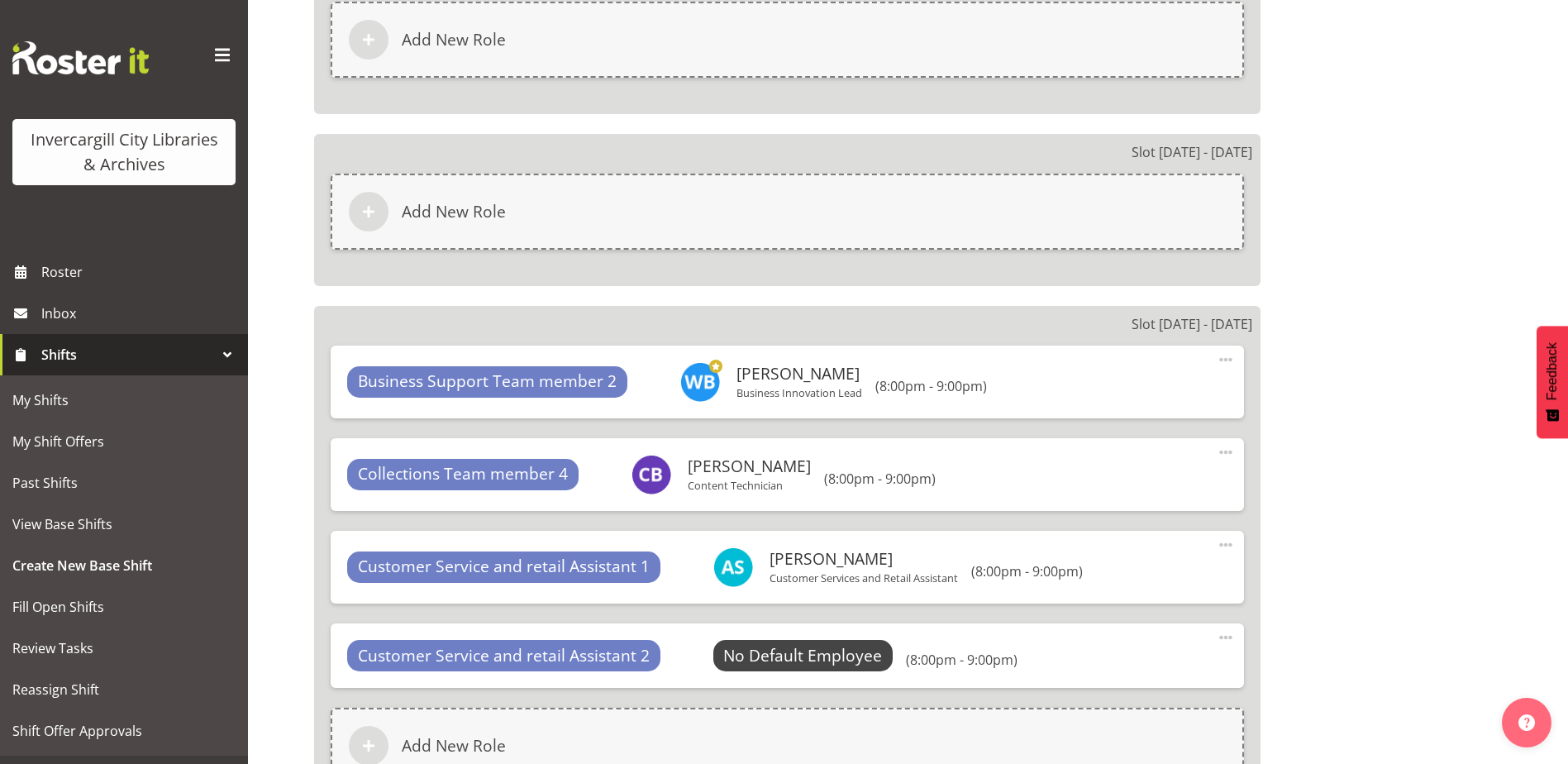
scroll to position [2546, 0]
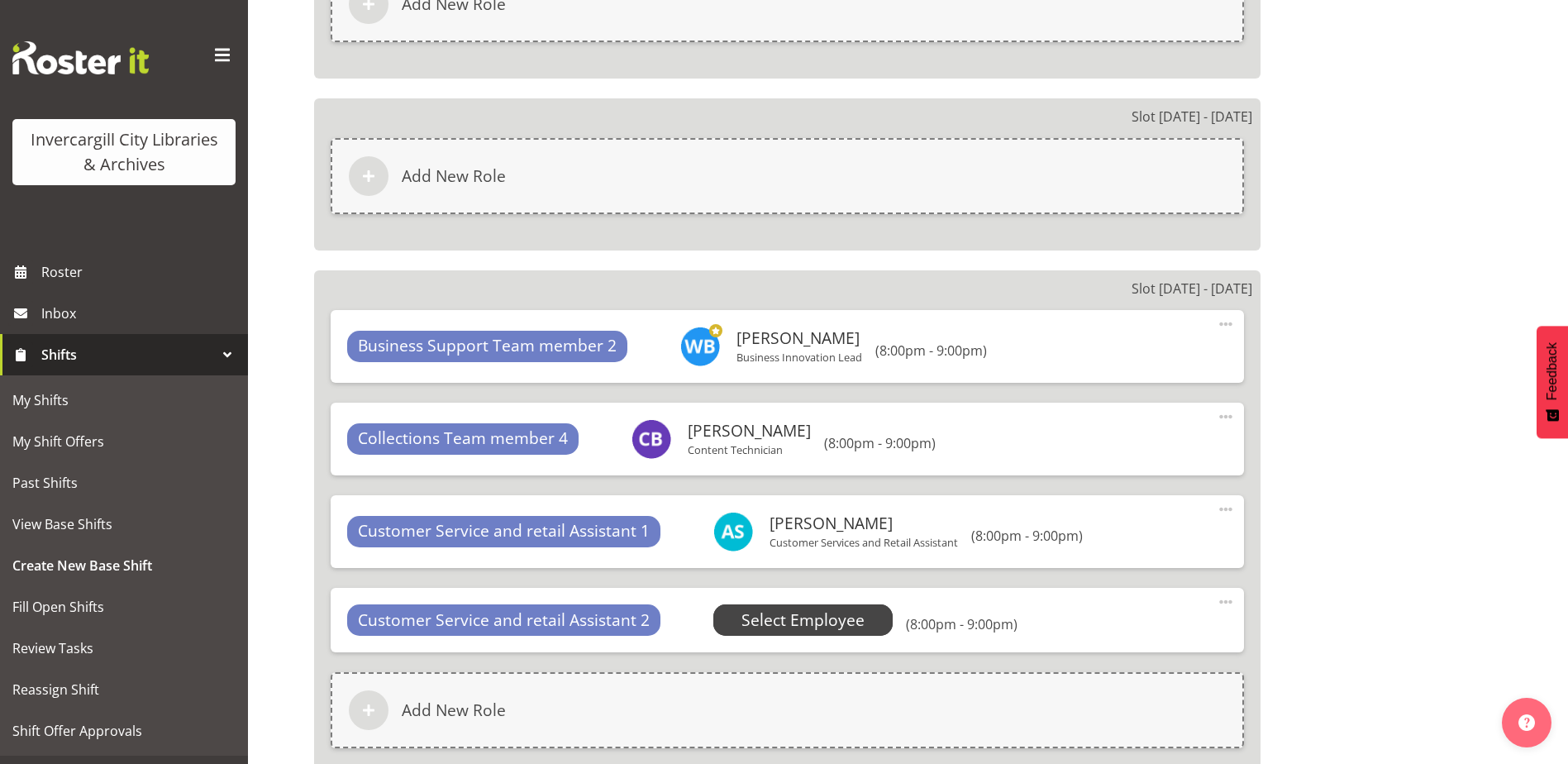
click at [830, 630] on span "Select Employee" at bounding box center [802, 620] width 123 height 24
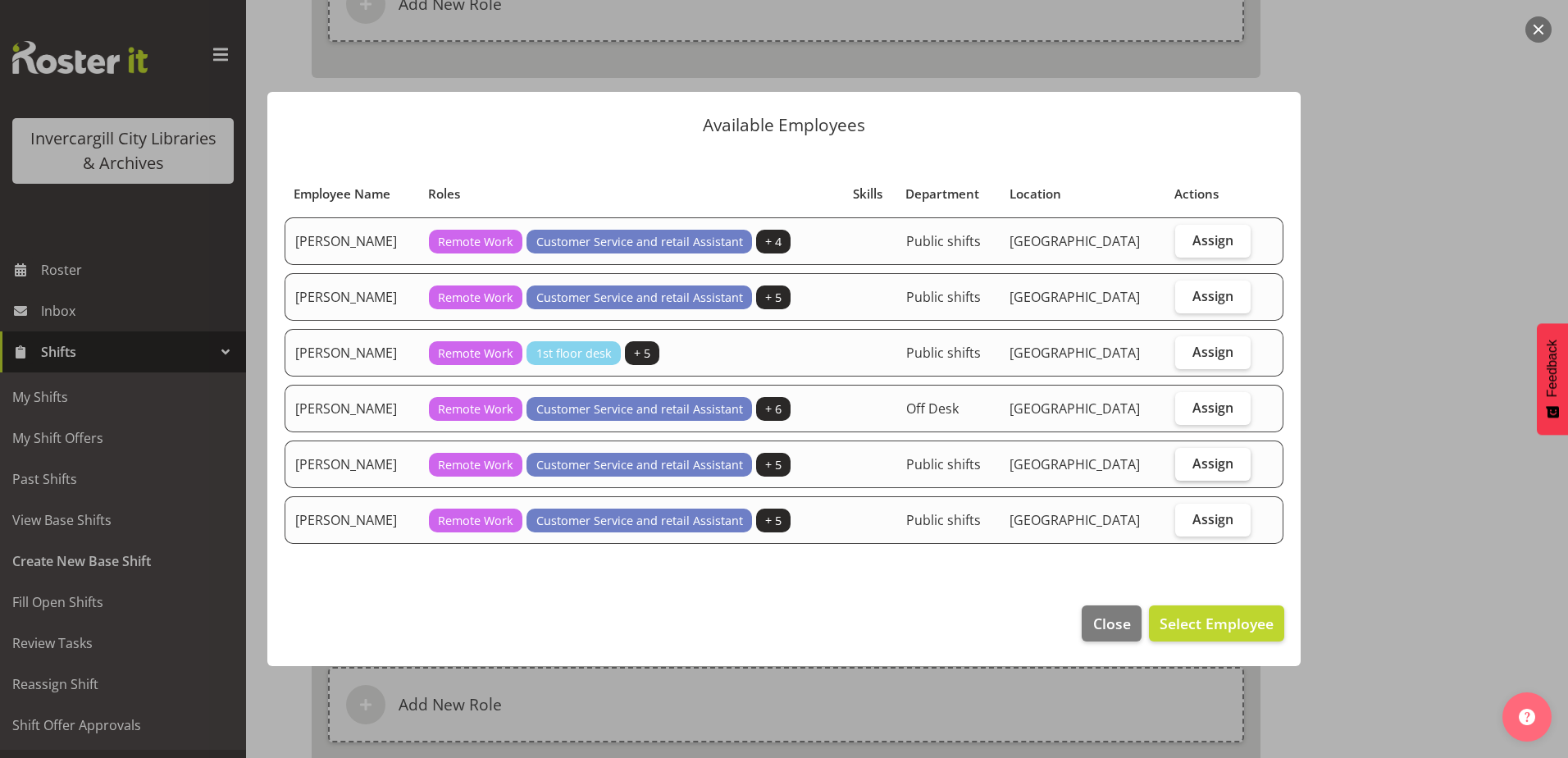
drag, startPoint x: 1214, startPoint y: 296, endPoint x: 1177, endPoint y: 455, distance: 163.2
click at [1210, 296] on span "Assign" at bounding box center [1212, 295] width 41 height 16
click at [1186, 296] on input "Assign" at bounding box center [1181, 295] width 10 height 10
checkbox input "true"
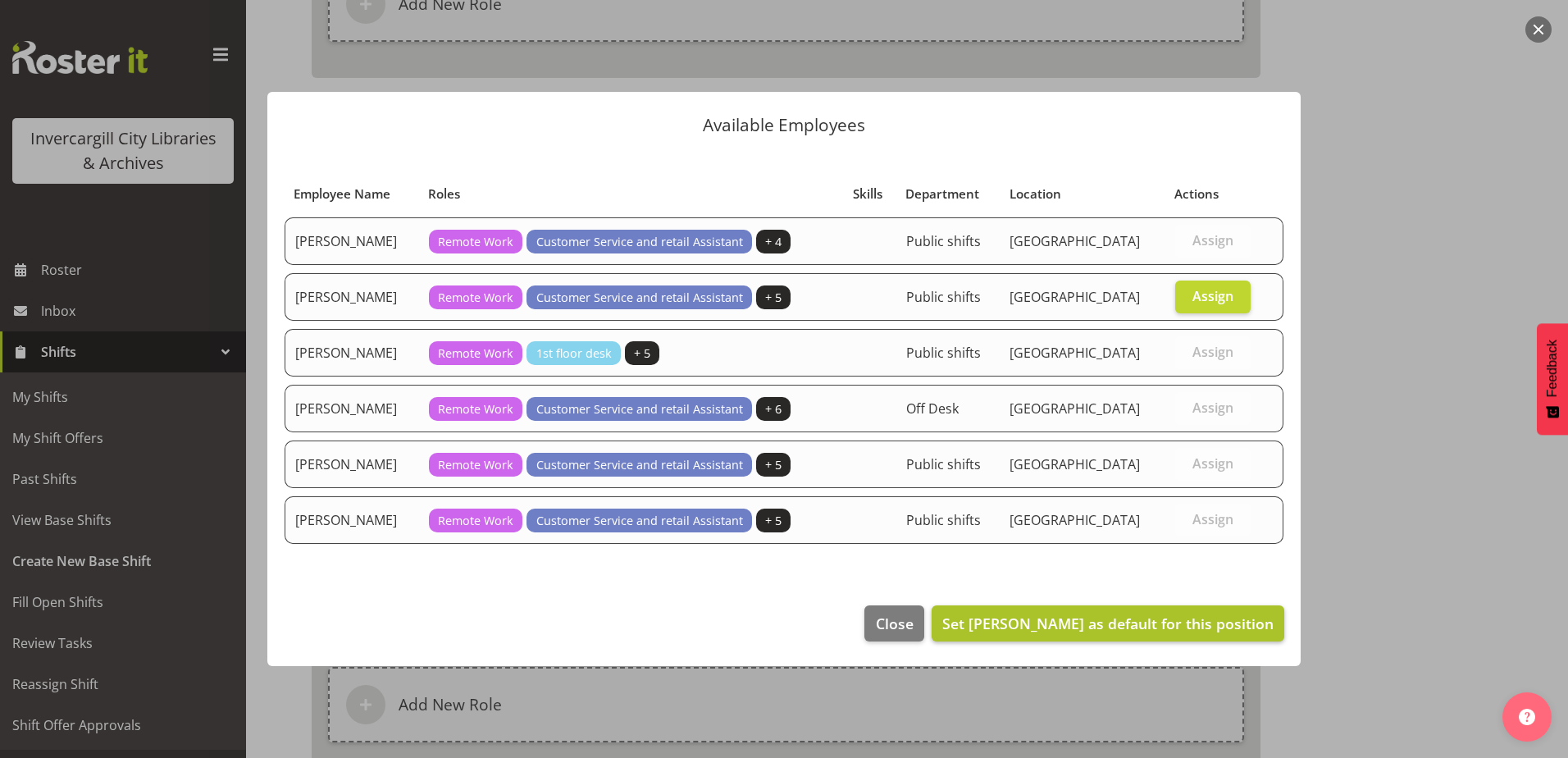
drag, startPoint x: 1121, startPoint y: 647, endPoint x: 1115, endPoint y: 638, distance: 10.8
click at [1118, 645] on footer "Close Set Kaela Harley as default for this position" at bounding box center [784, 627] width 1033 height 77
click at [1113, 632] on span "Set Kaela Harley as default for this position" at bounding box center [1108, 623] width 331 height 20
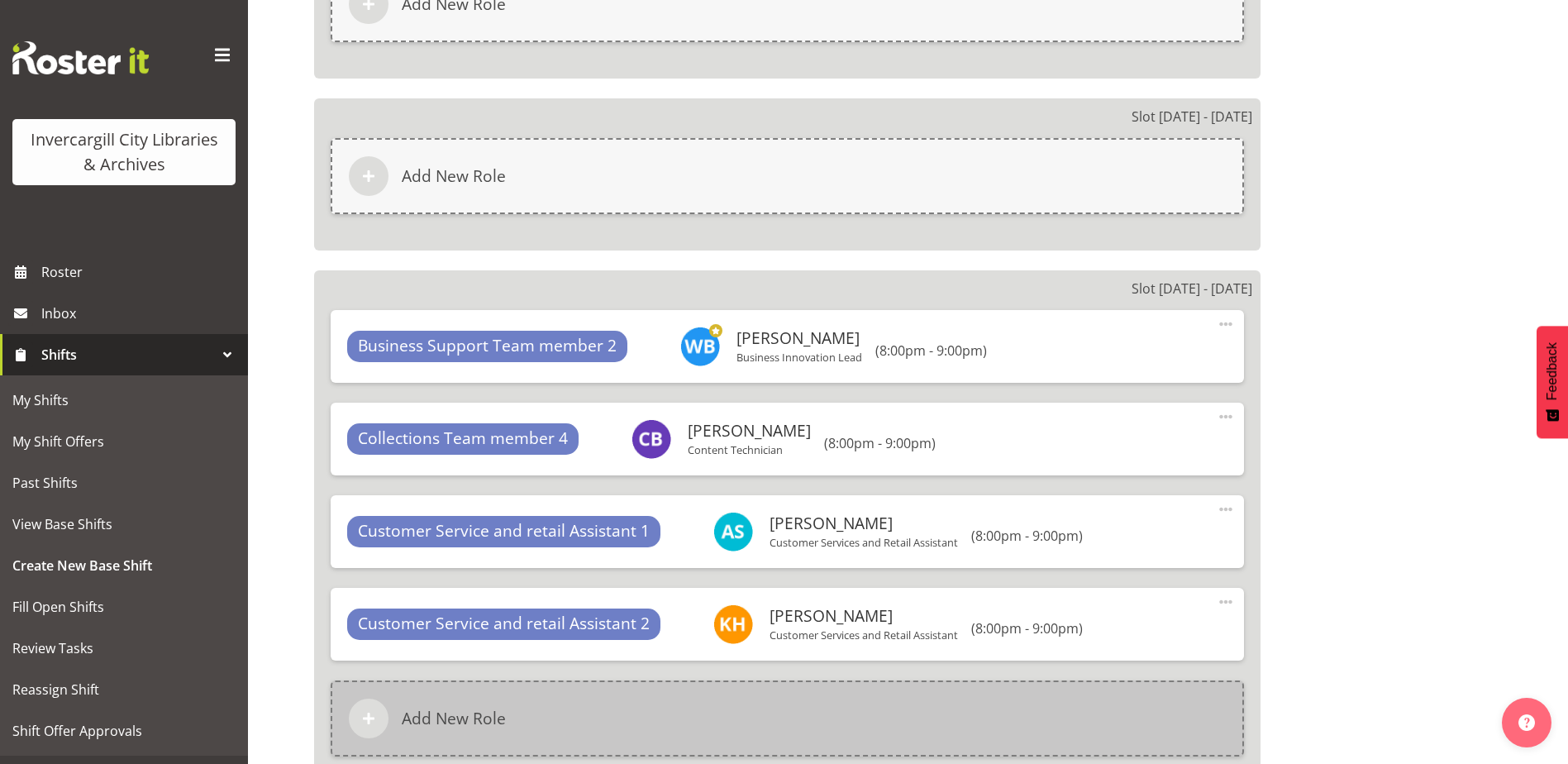
scroll to position [2628, 0]
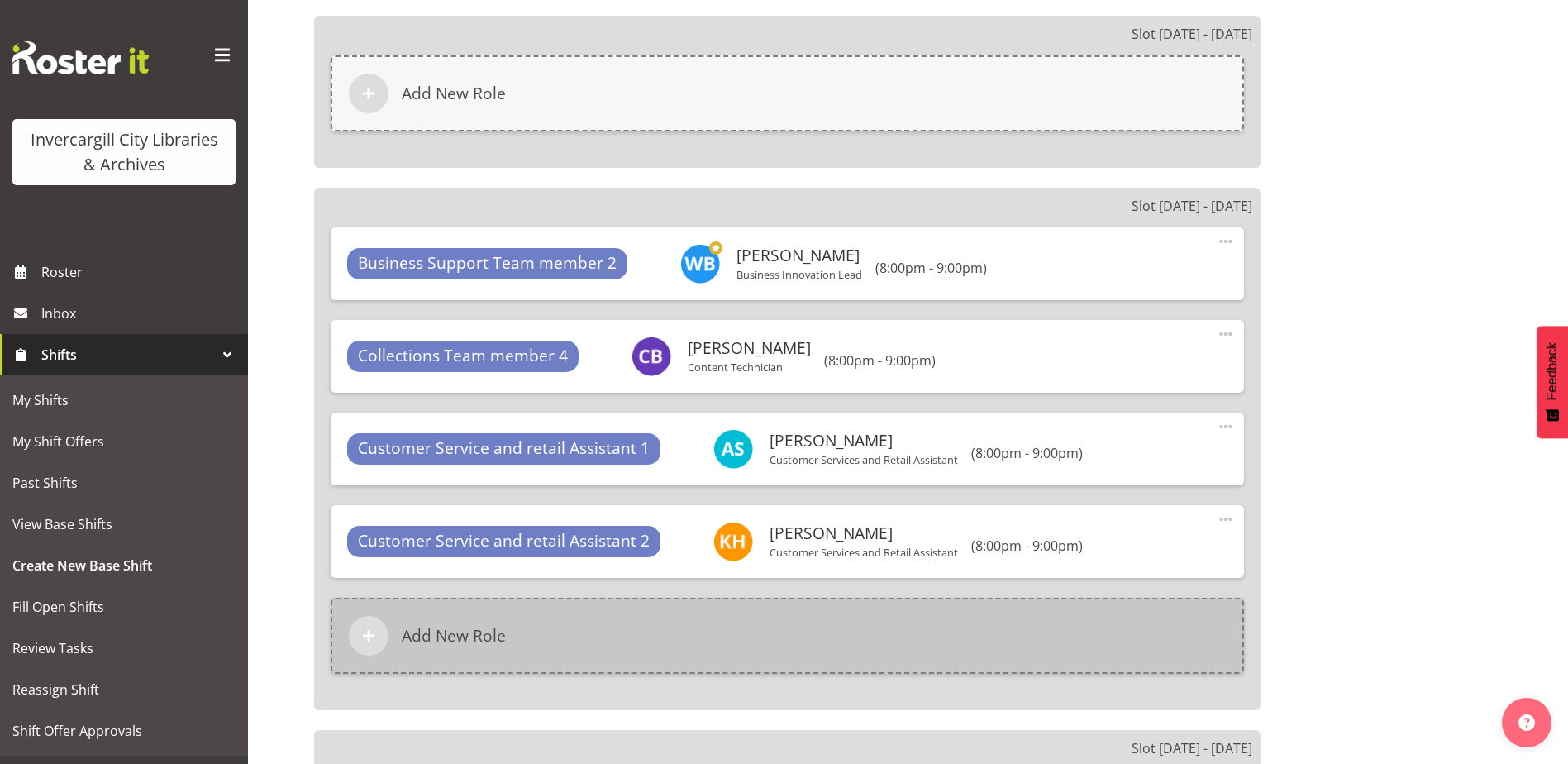
click at [793, 656] on div "Add New Role" at bounding box center [787, 635] width 913 height 76
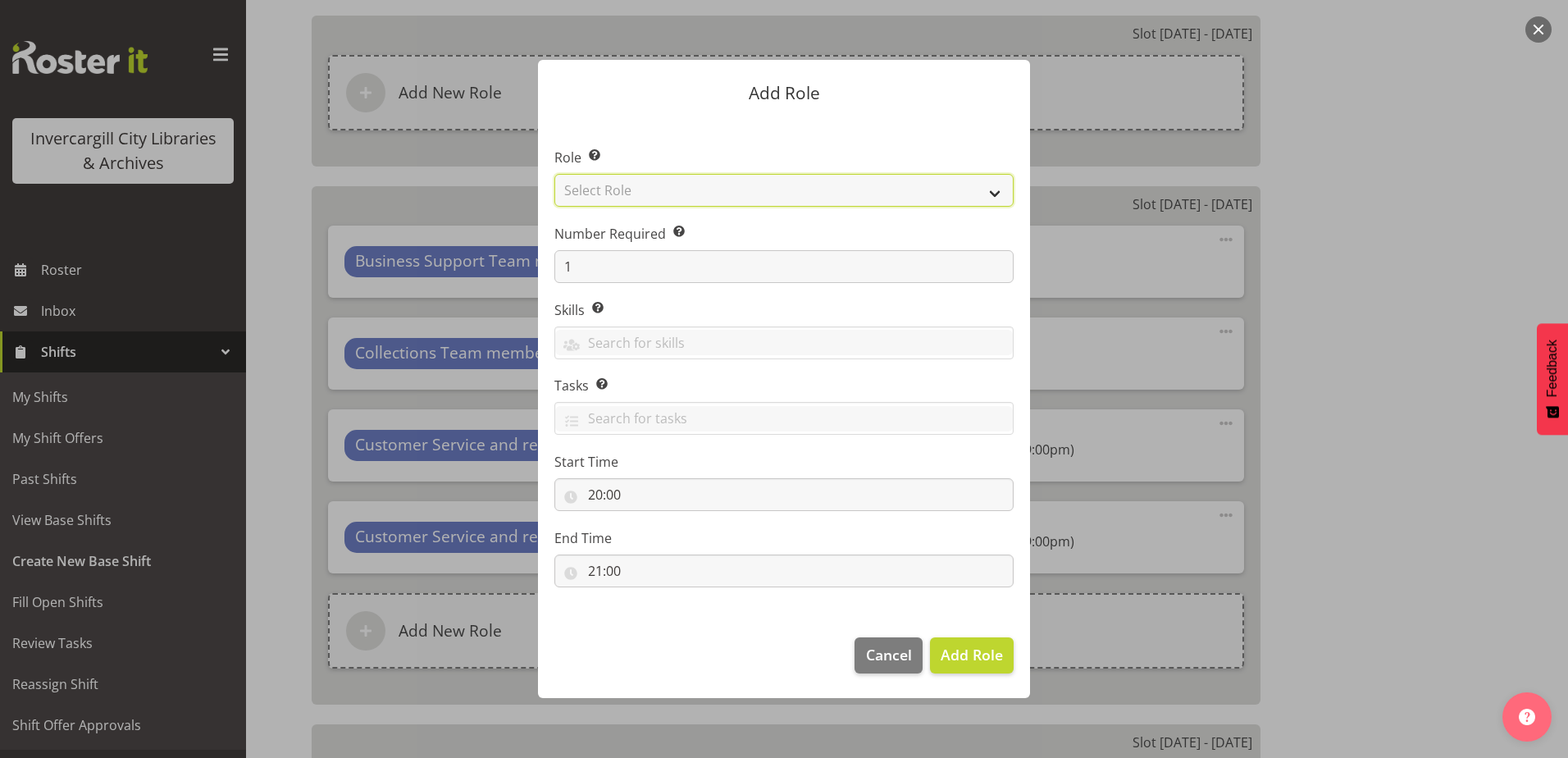
click at [666, 197] on select "Select Role 1st floor desk AQ operator Business Support Team member Casual Cust…" at bounding box center [784, 191] width 459 height 33
select select "1508"
click at [554, 174] on select "Select Role 1st floor desk AQ operator Business Support Team member Casual Cust…" at bounding box center [784, 191] width 459 height 33
click at [962, 660] on span "Add Role" at bounding box center [972, 654] width 62 height 20
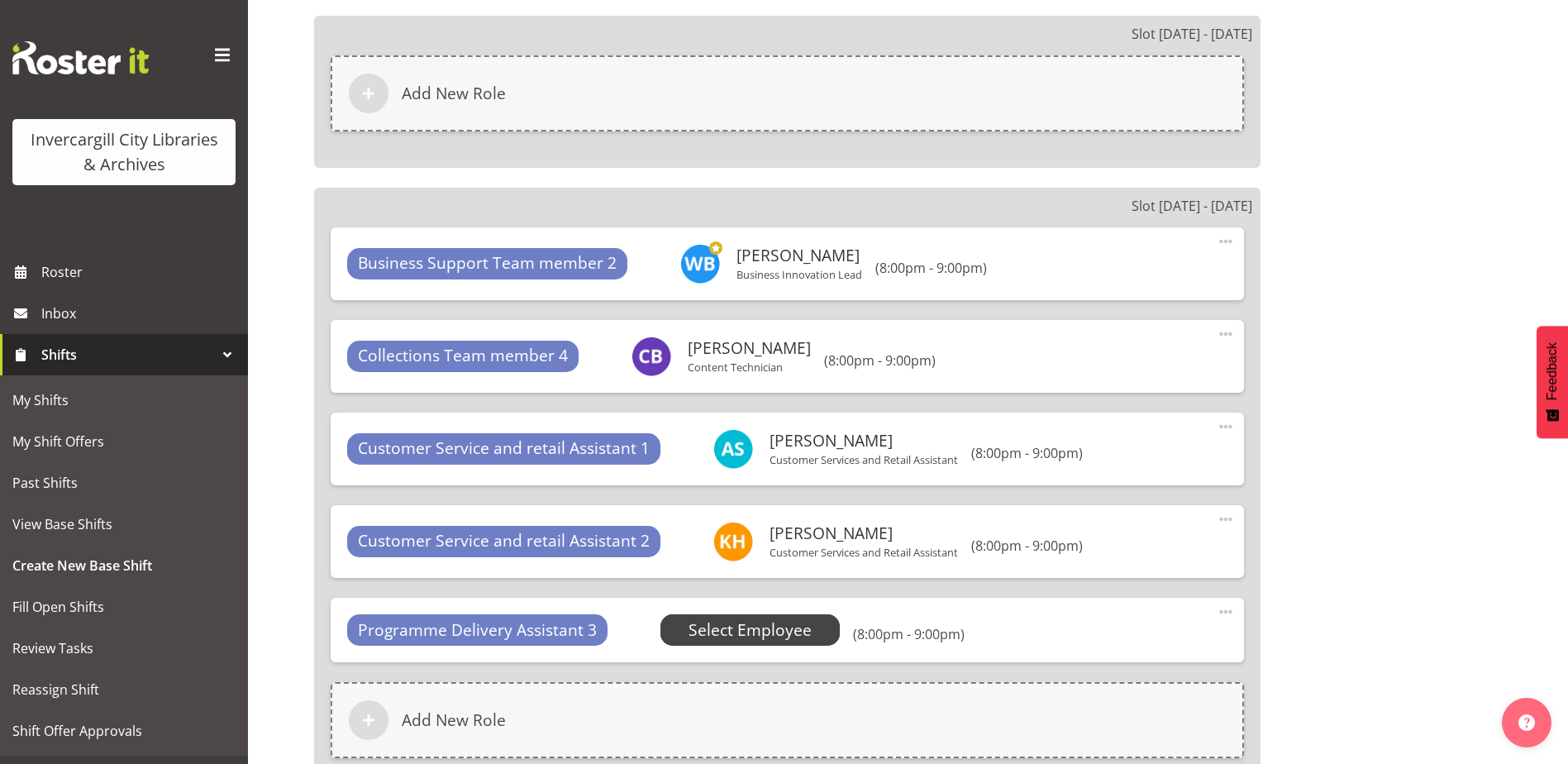
click at [801, 616] on span "Select Employee" at bounding box center [750, 630] width 180 height 31
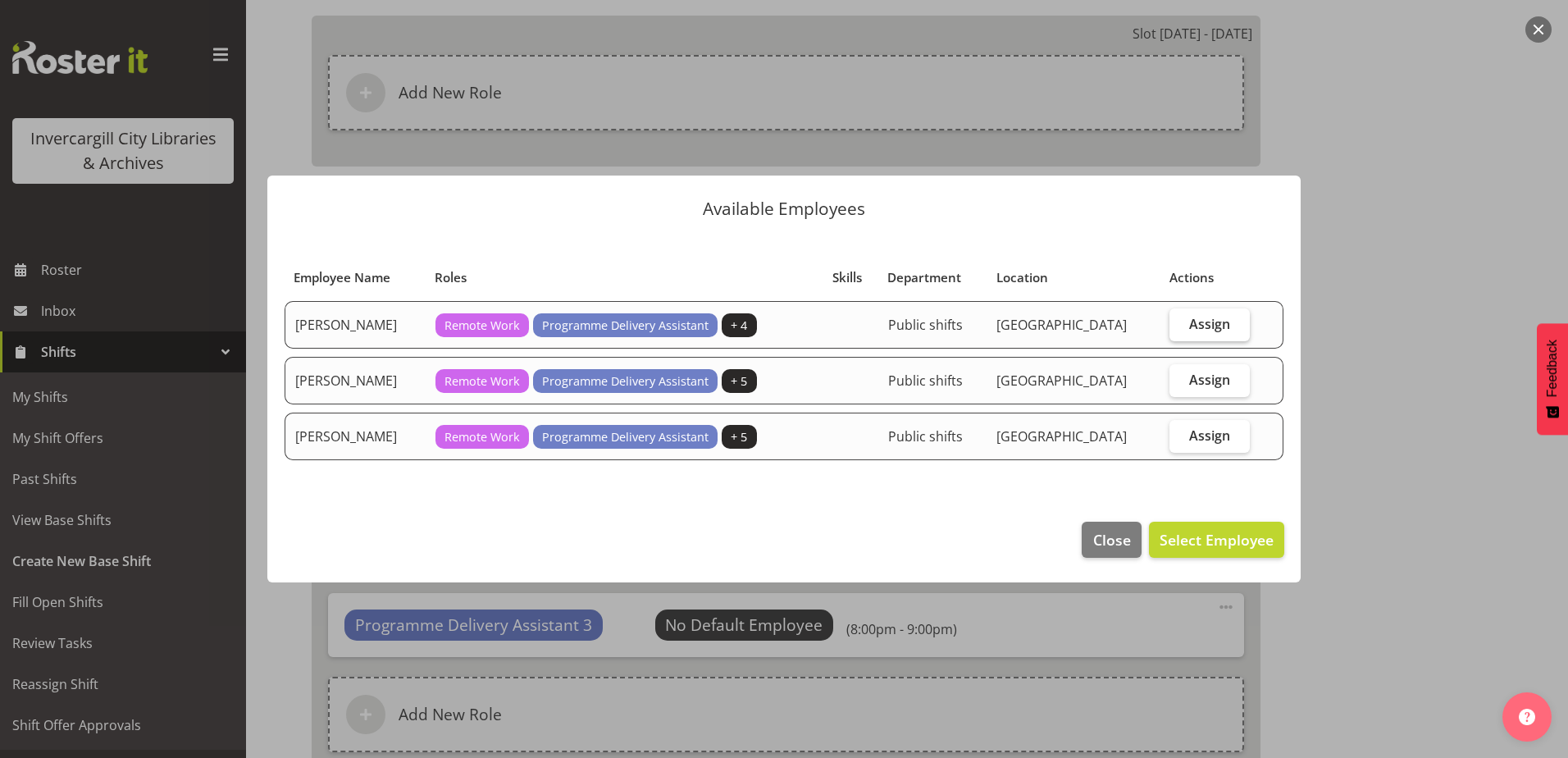
click at [1176, 334] on label "Assign" at bounding box center [1209, 325] width 81 height 33
click at [1176, 329] on input "Assign" at bounding box center [1175, 323] width 10 height 10
checkbox input "true"
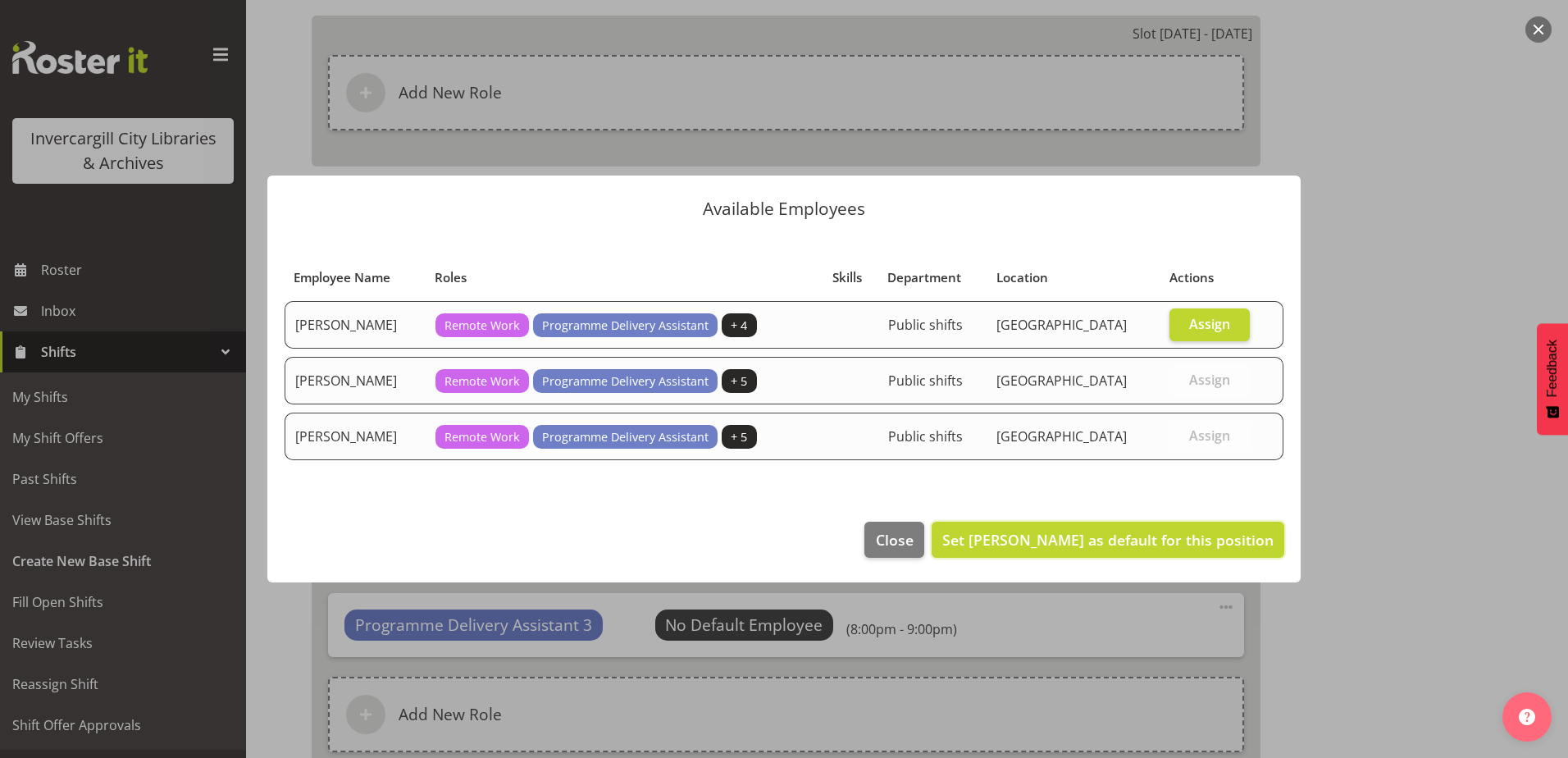
drag, startPoint x: 1160, startPoint y: 546, endPoint x: 1193, endPoint y: 524, distance: 39.7
click at [1156, 539] on span "Set Aurora Catu as default for this position" at bounding box center [1108, 540] width 331 height 20
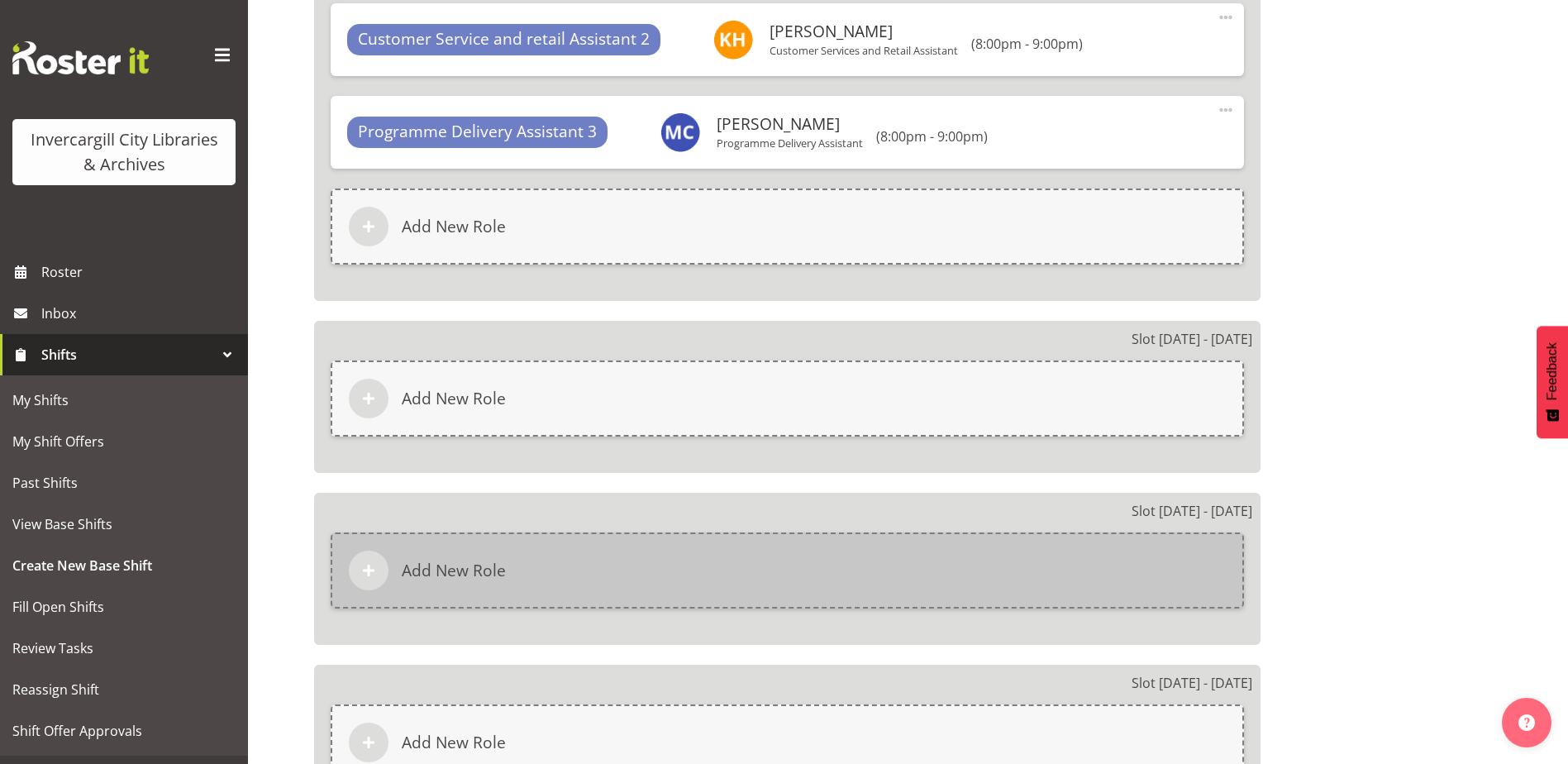
scroll to position [3207, 0]
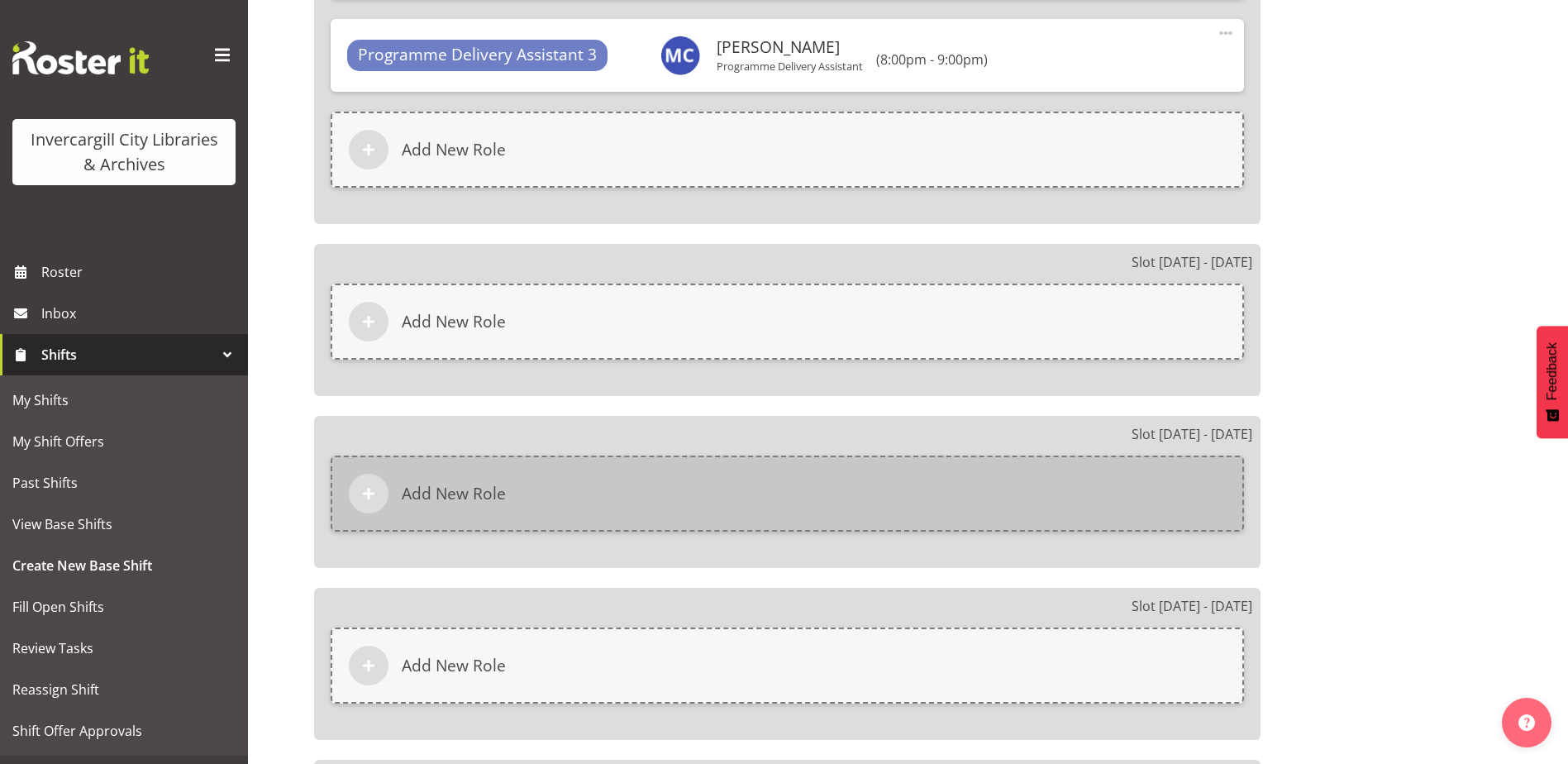
click at [1007, 516] on div "Add New Role" at bounding box center [787, 493] width 913 height 76
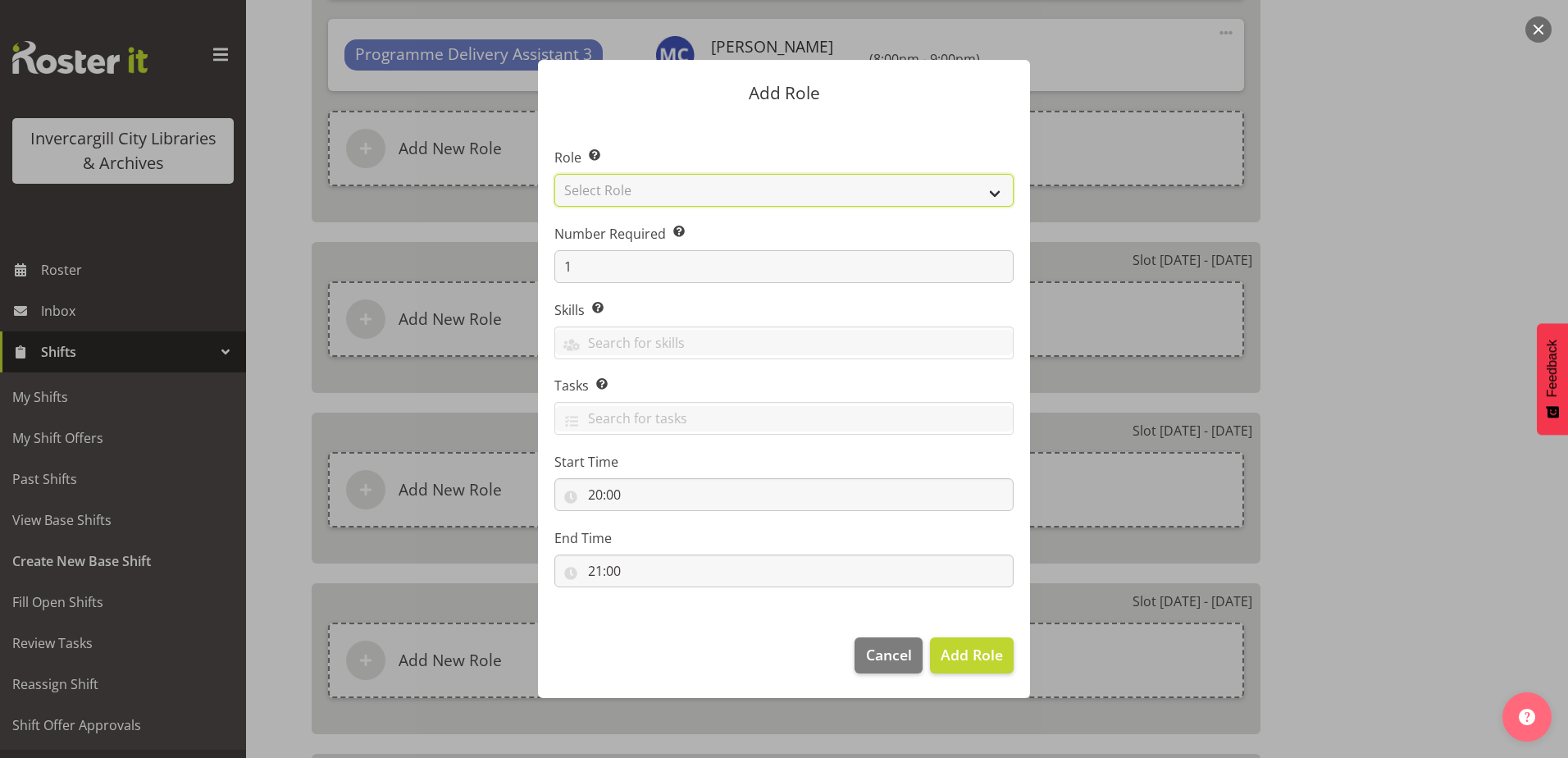
click at [695, 188] on select "Select Role 1st floor desk AQ operator Business Support Team member Casual Cust…" at bounding box center [784, 191] width 459 height 33
select select "1524"
click at [554, 174] on select "Select Role 1st floor desk AQ operator Business Support Team member Casual Cust…" at bounding box center [784, 191] width 459 height 33
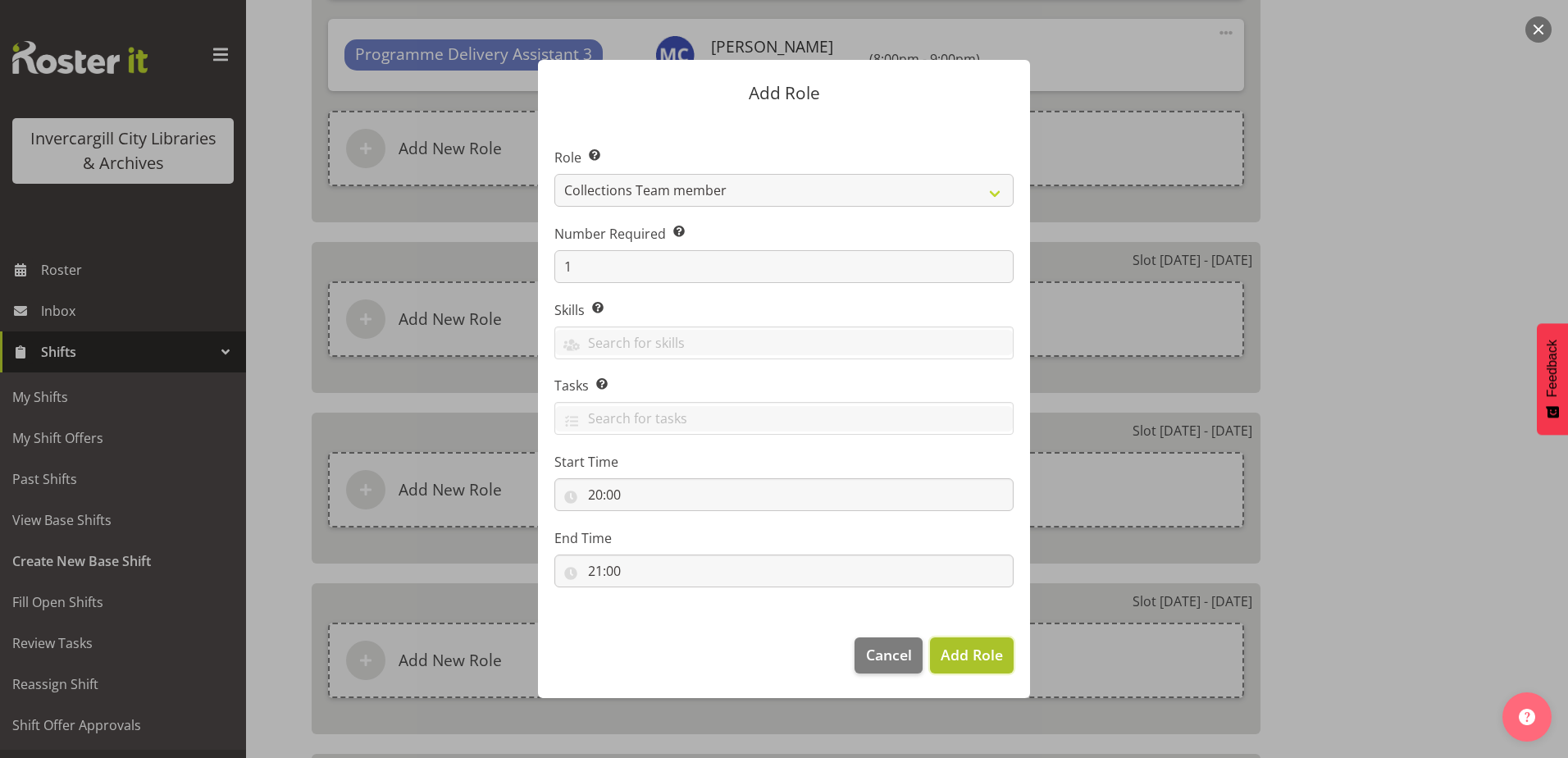
click at [973, 647] on span "Add Role" at bounding box center [972, 654] width 62 height 20
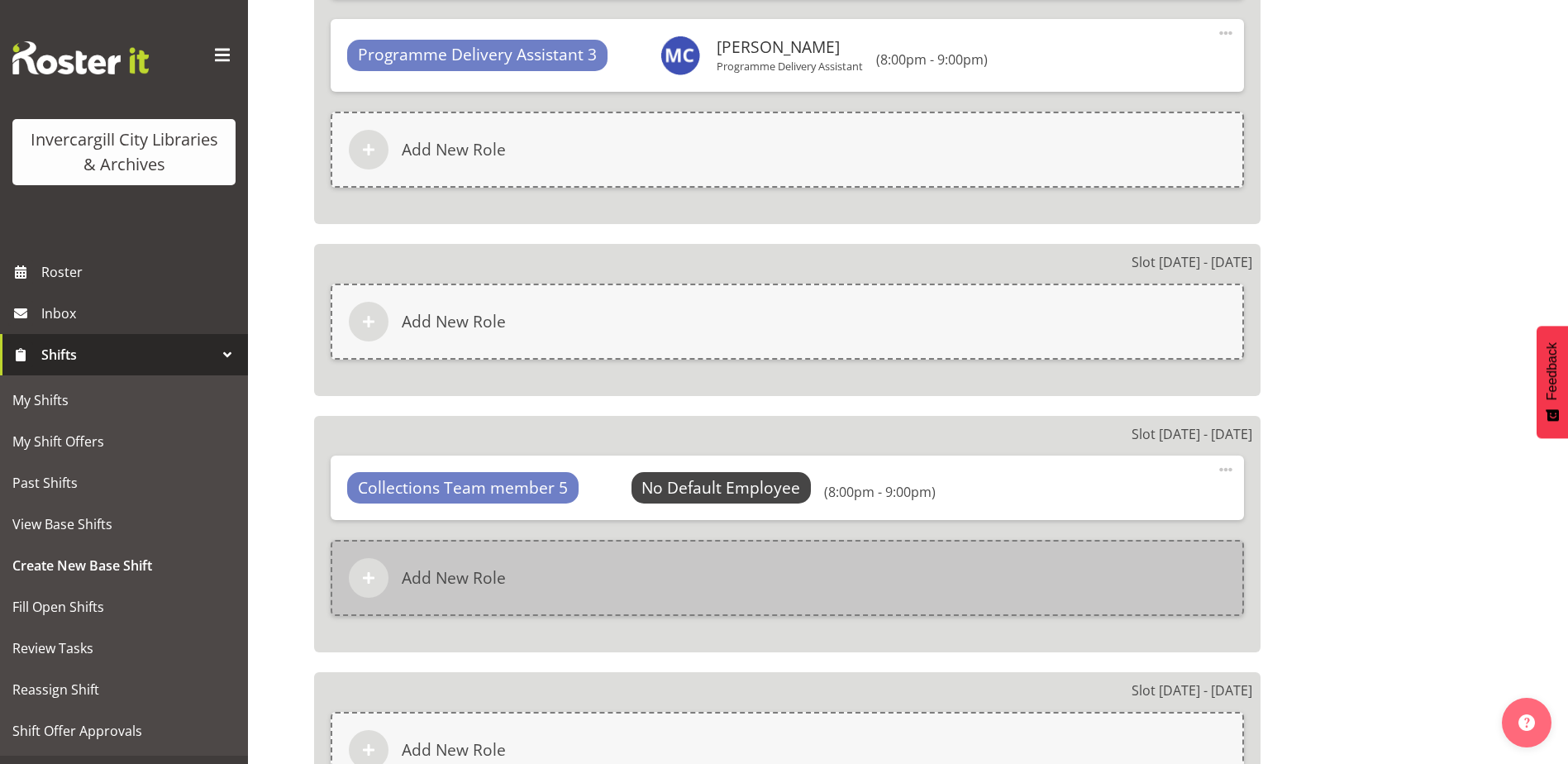
click at [658, 576] on div "Add New Role" at bounding box center [787, 577] width 913 height 76
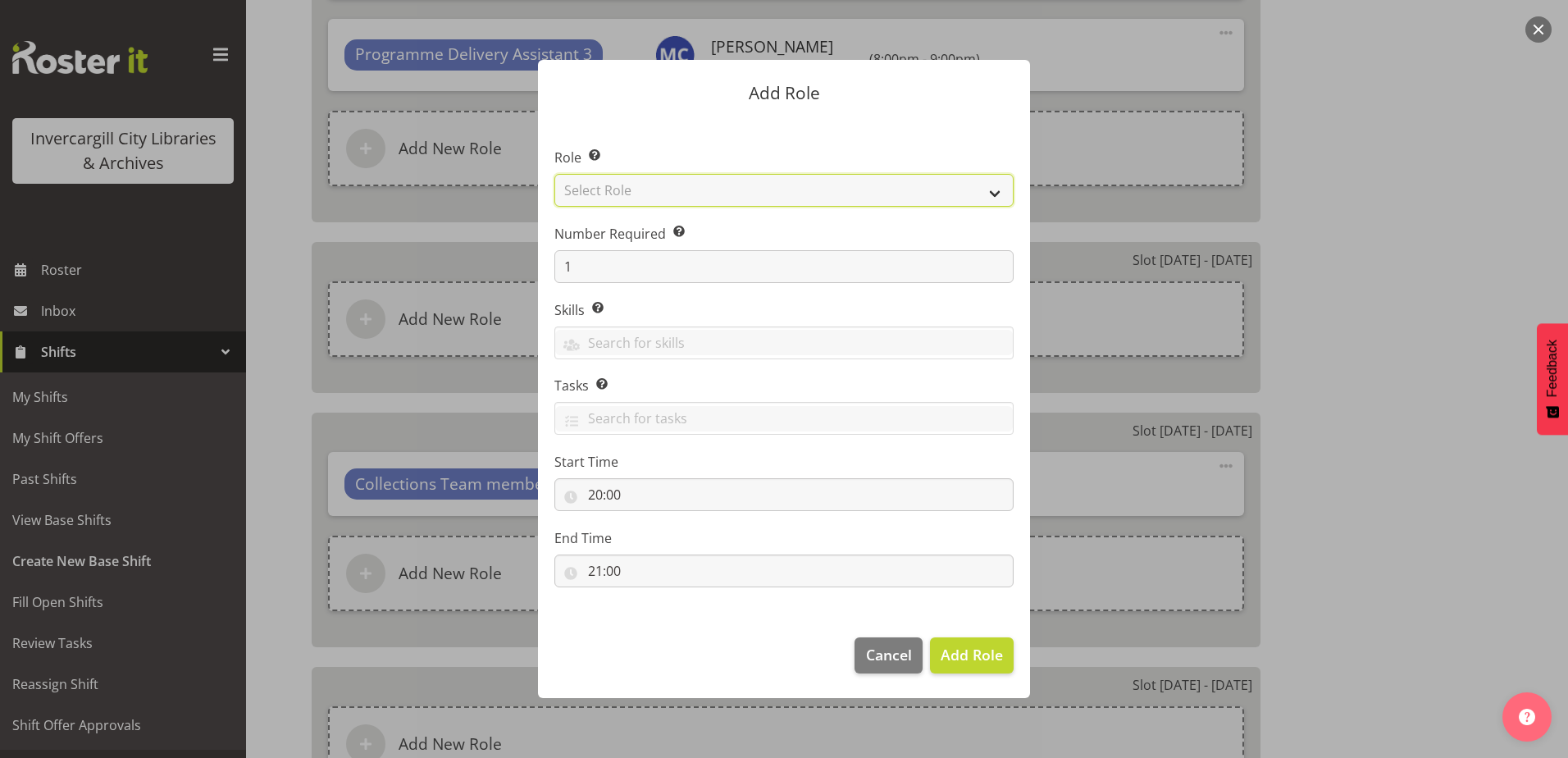
click at [645, 196] on select "Select Role 1st floor desk AQ operator Business Support Team member Casual Cust…" at bounding box center [784, 191] width 459 height 33
select select "1524"
click at [554, 174] on select "Select Role 1st floor desk AQ operator Business Support Team member Casual Cust…" at bounding box center [784, 191] width 459 height 33
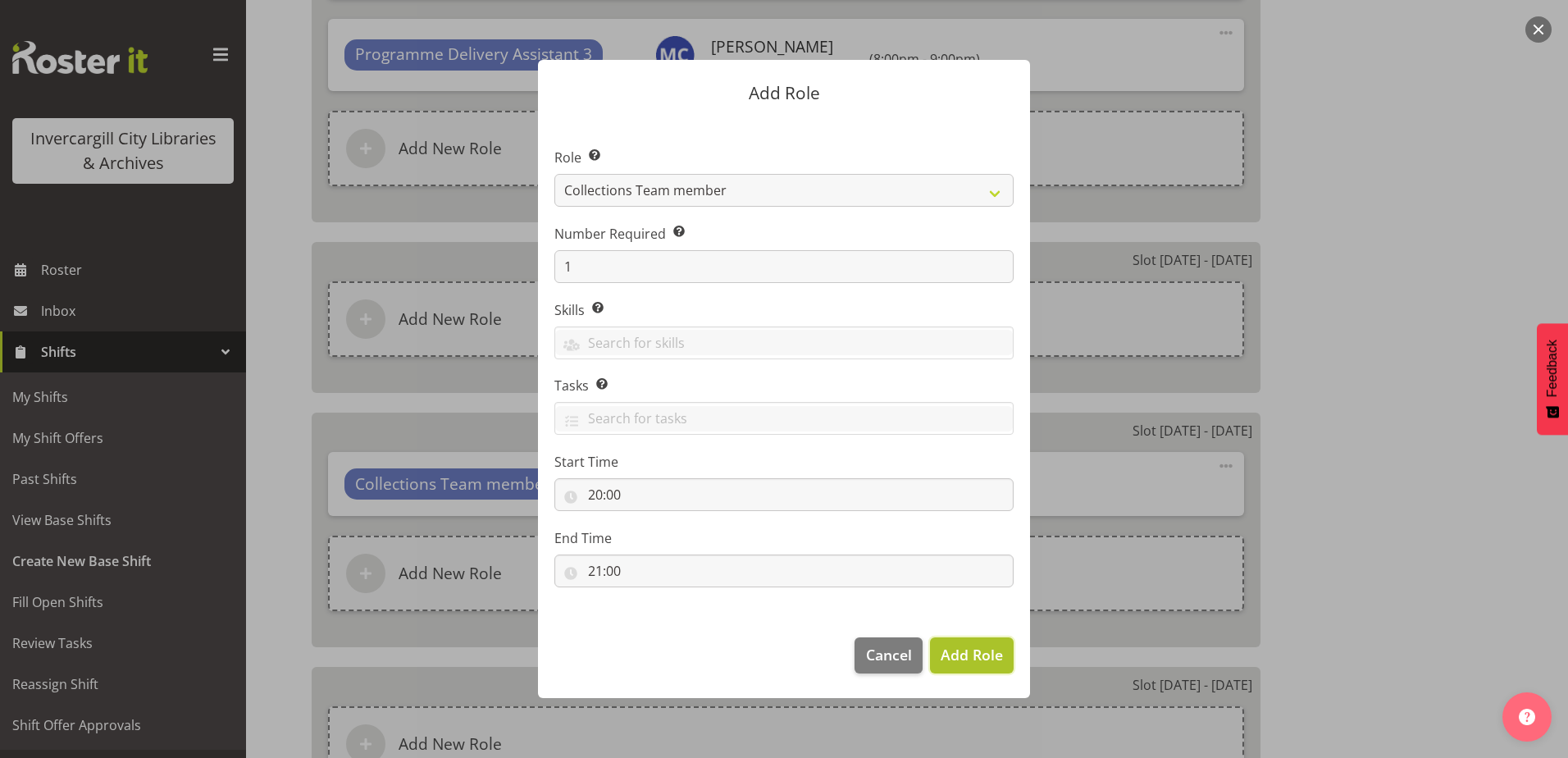
click at [978, 665] on span "Add Role" at bounding box center [972, 654] width 62 height 22
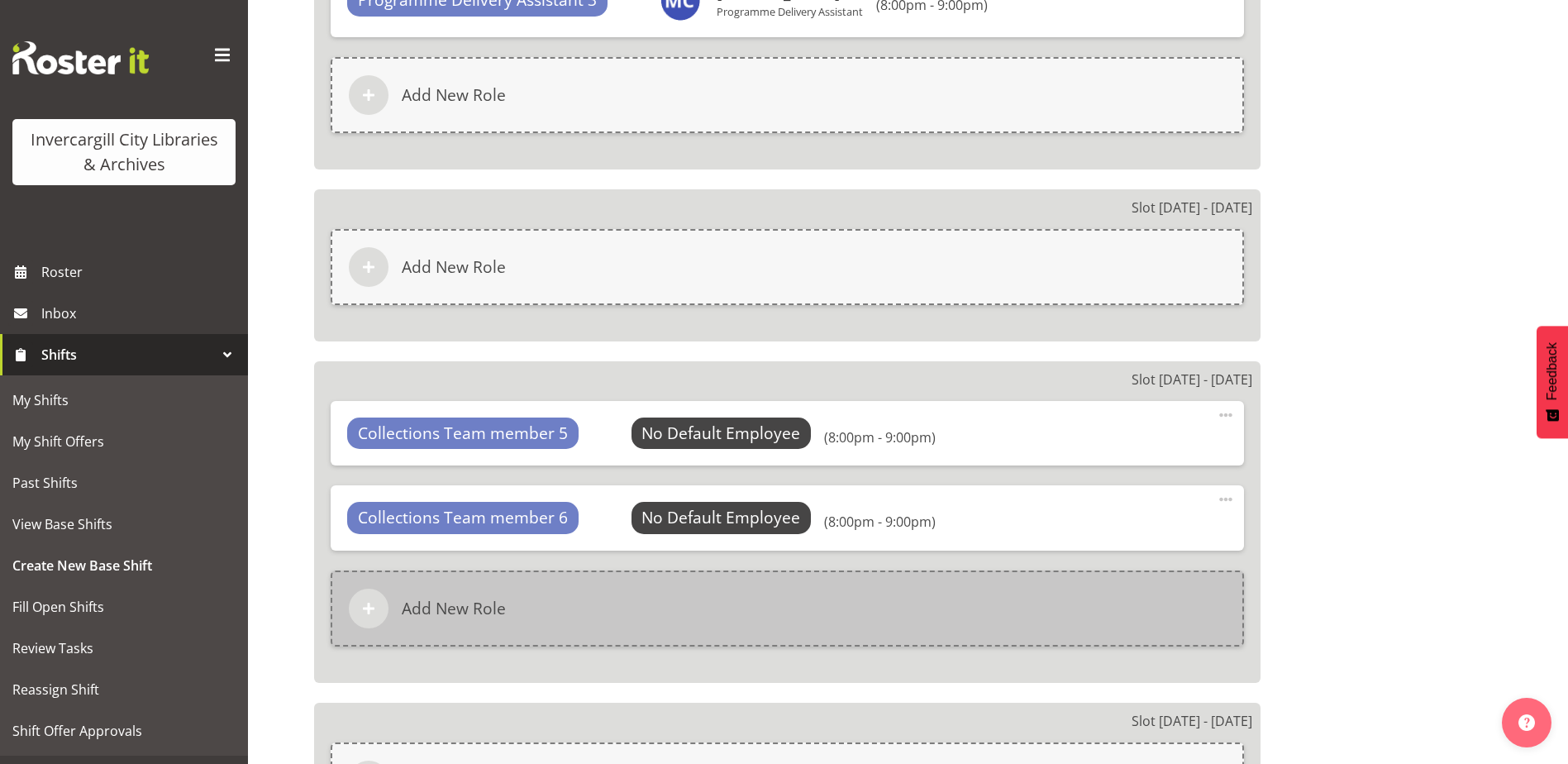
scroll to position [3290, 0]
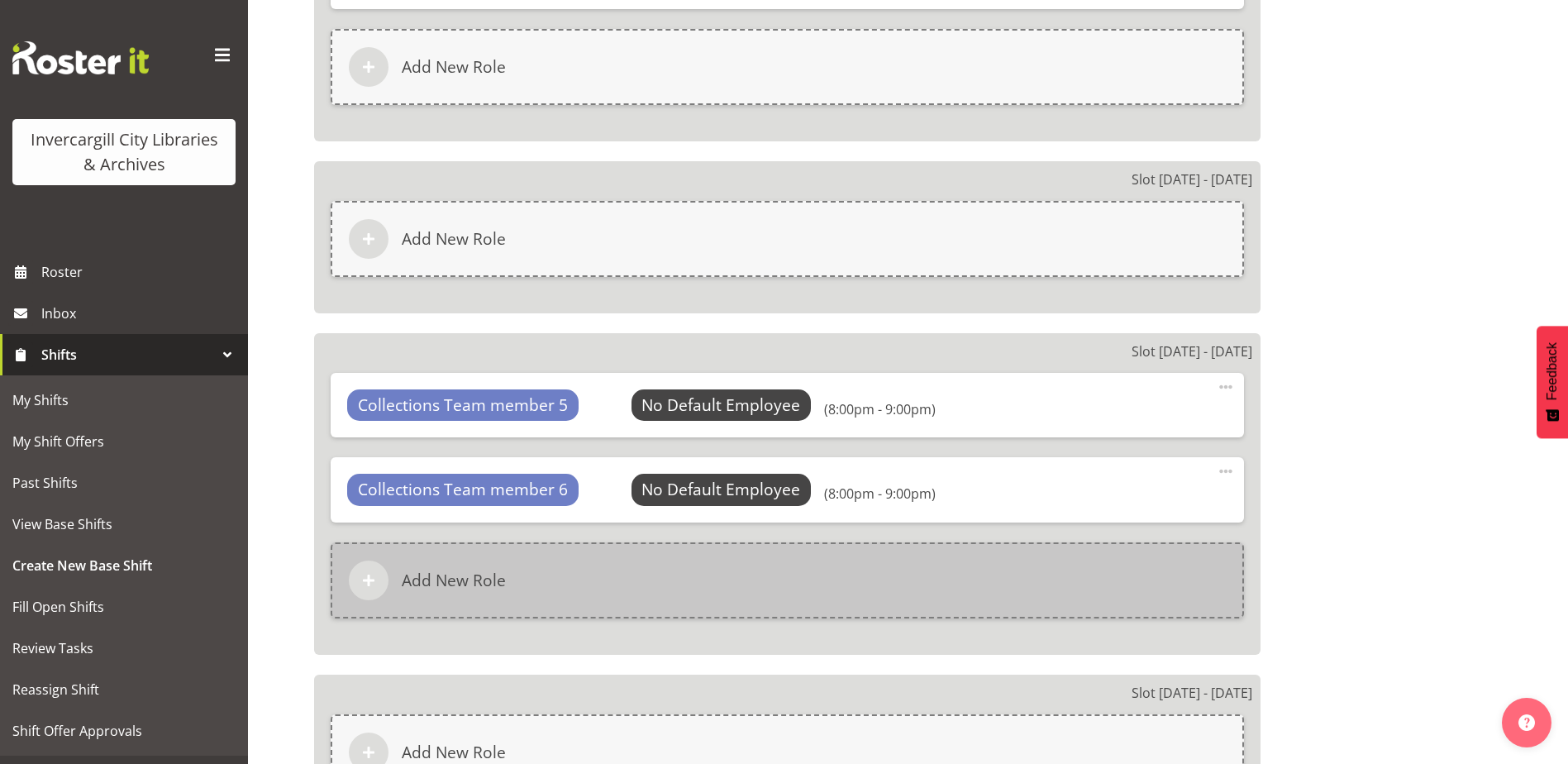
click at [582, 592] on div "Add New Role" at bounding box center [787, 580] width 913 height 76
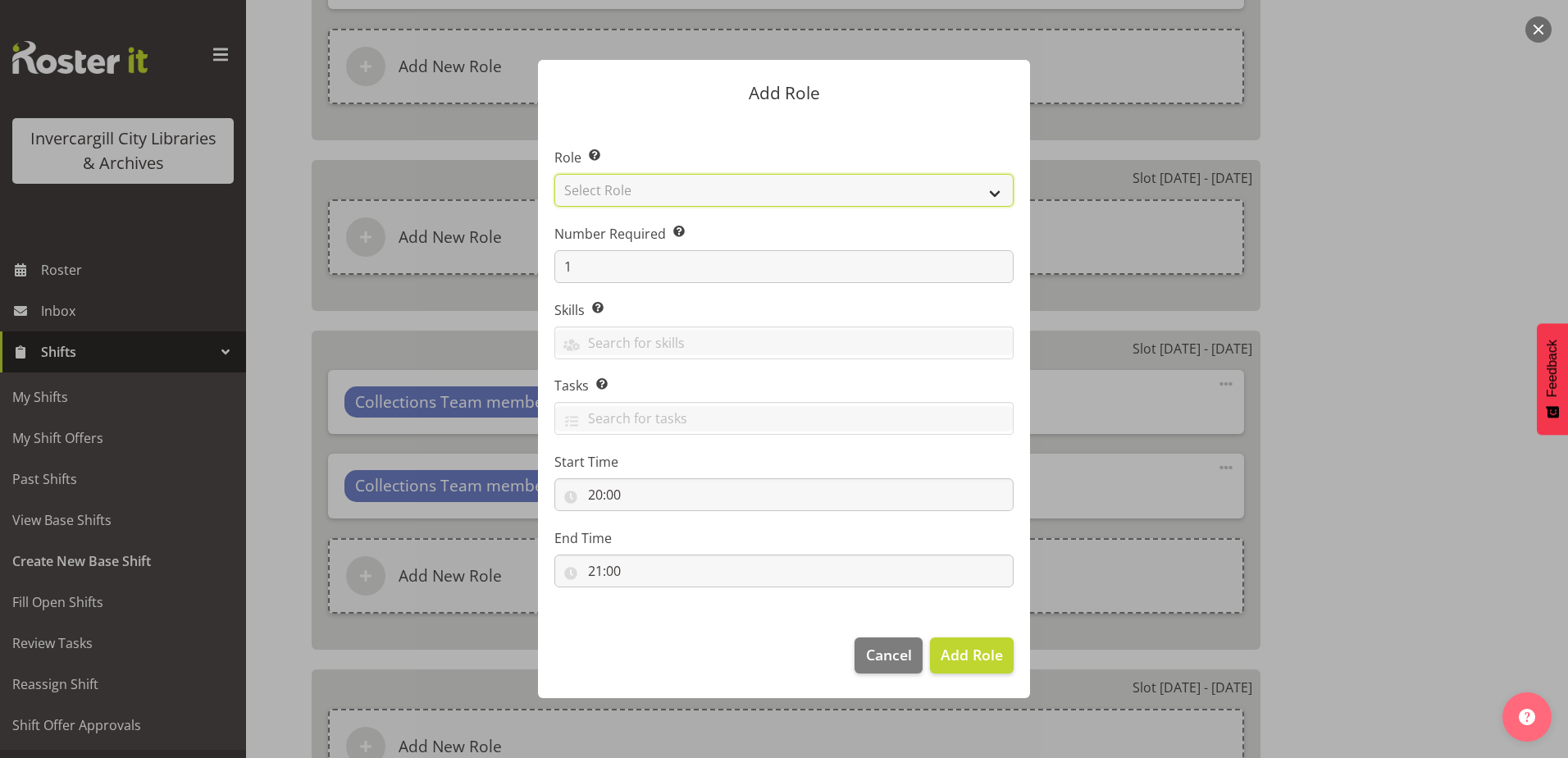
click at [645, 188] on select "Select Role 1st floor desk AQ operator Business Support Team member Casual Cust…" at bounding box center [784, 191] width 459 height 33
select select "1508"
click at [554, 174] on select "Select Role 1st floor desk AQ operator Business Support Team member Casual Cust…" at bounding box center [784, 191] width 459 height 33
drag, startPoint x: 968, startPoint y: 645, endPoint x: 958, endPoint y: 644, distance: 10.0
click at [964, 644] on span "Add Role" at bounding box center [972, 654] width 62 height 22
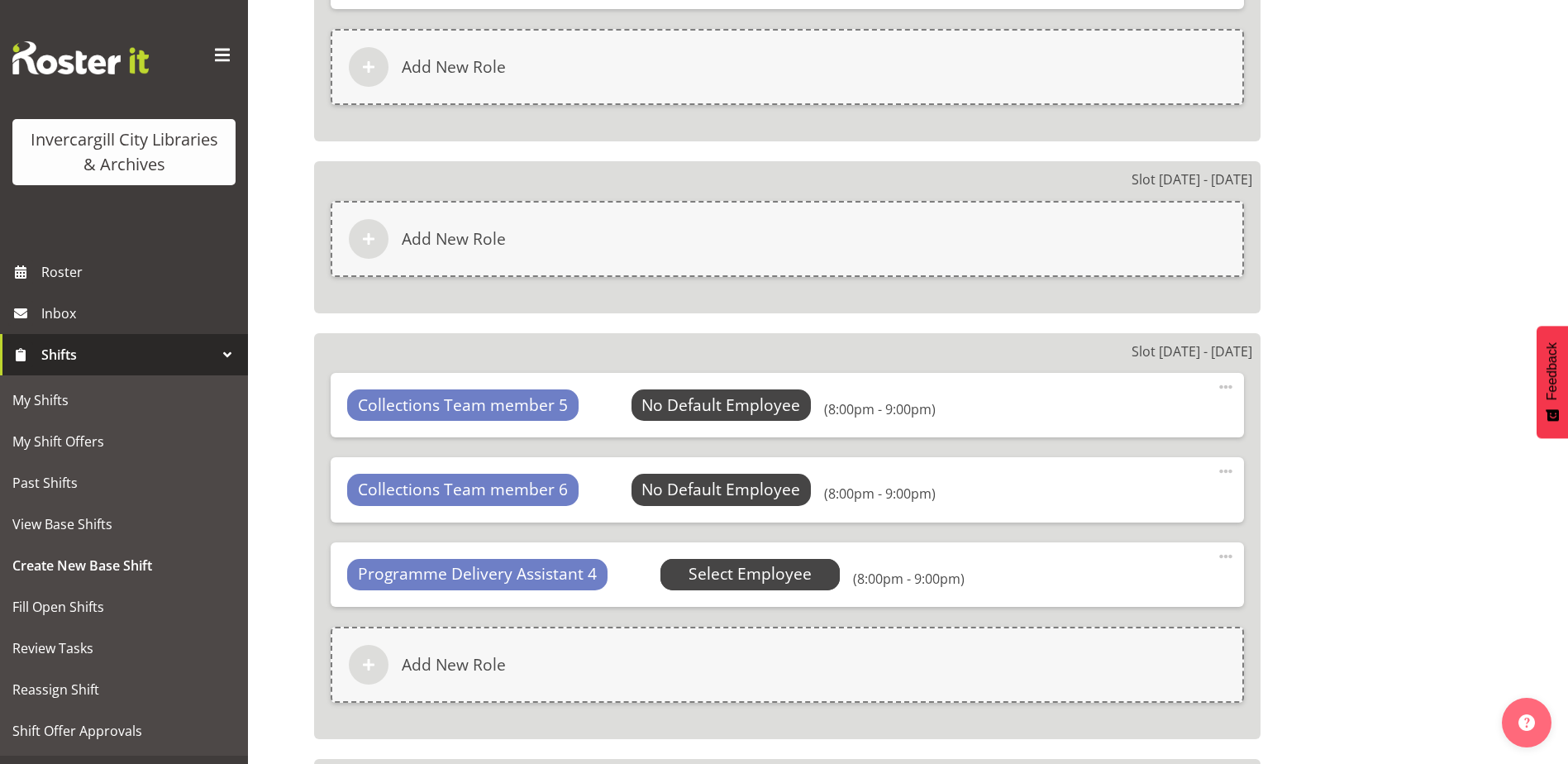
click at [757, 577] on span "Select Employee" at bounding box center [750, 574] width 123 height 24
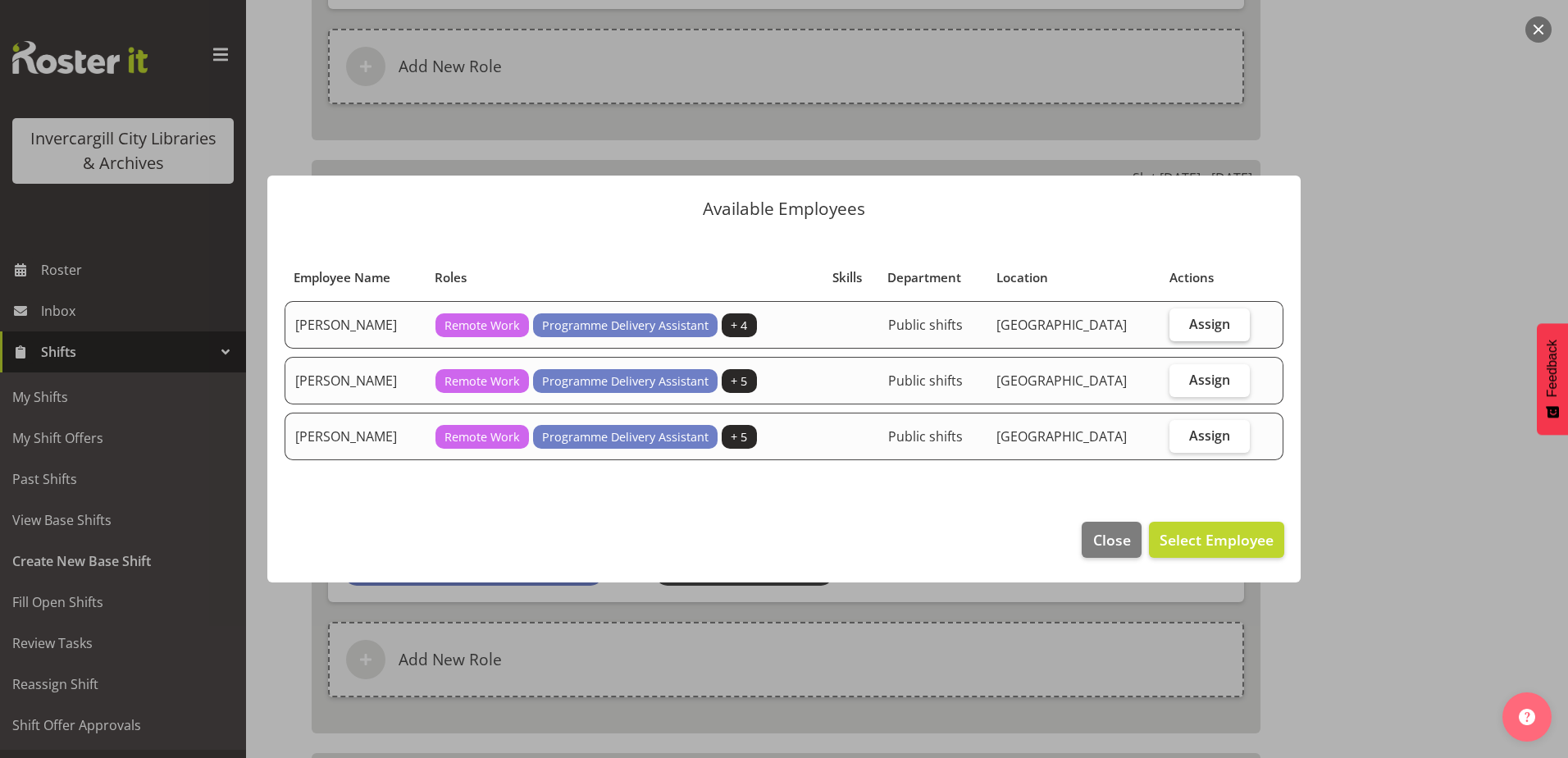
click at [1221, 329] on span "Assign" at bounding box center [1209, 323] width 41 height 16
click at [1180, 329] on input "Assign" at bounding box center [1175, 323] width 10 height 10
checkbox input "true"
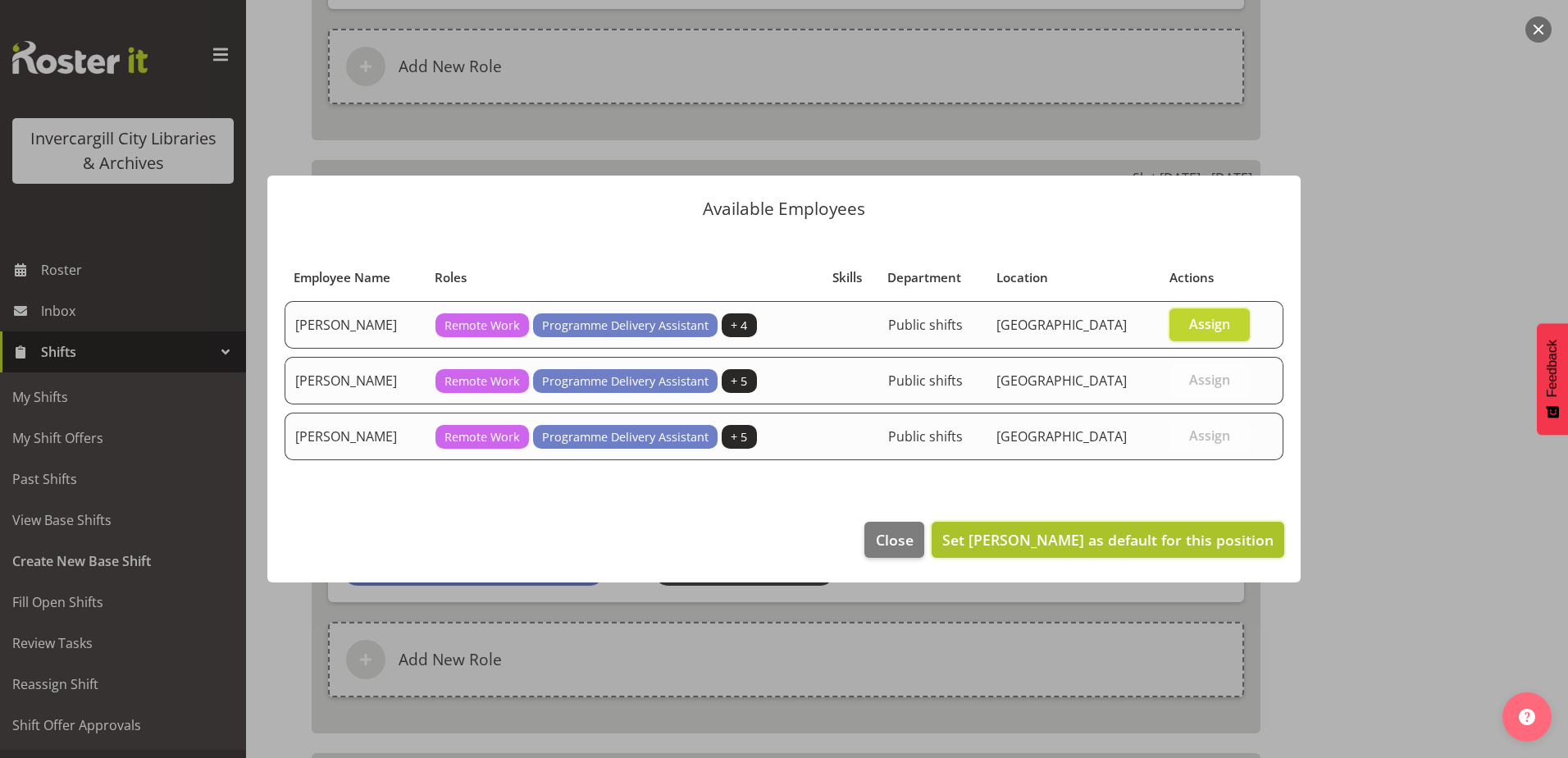
click at [1162, 537] on span "Set Aurora Catu as default for this position" at bounding box center [1108, 540] width 331 height 20
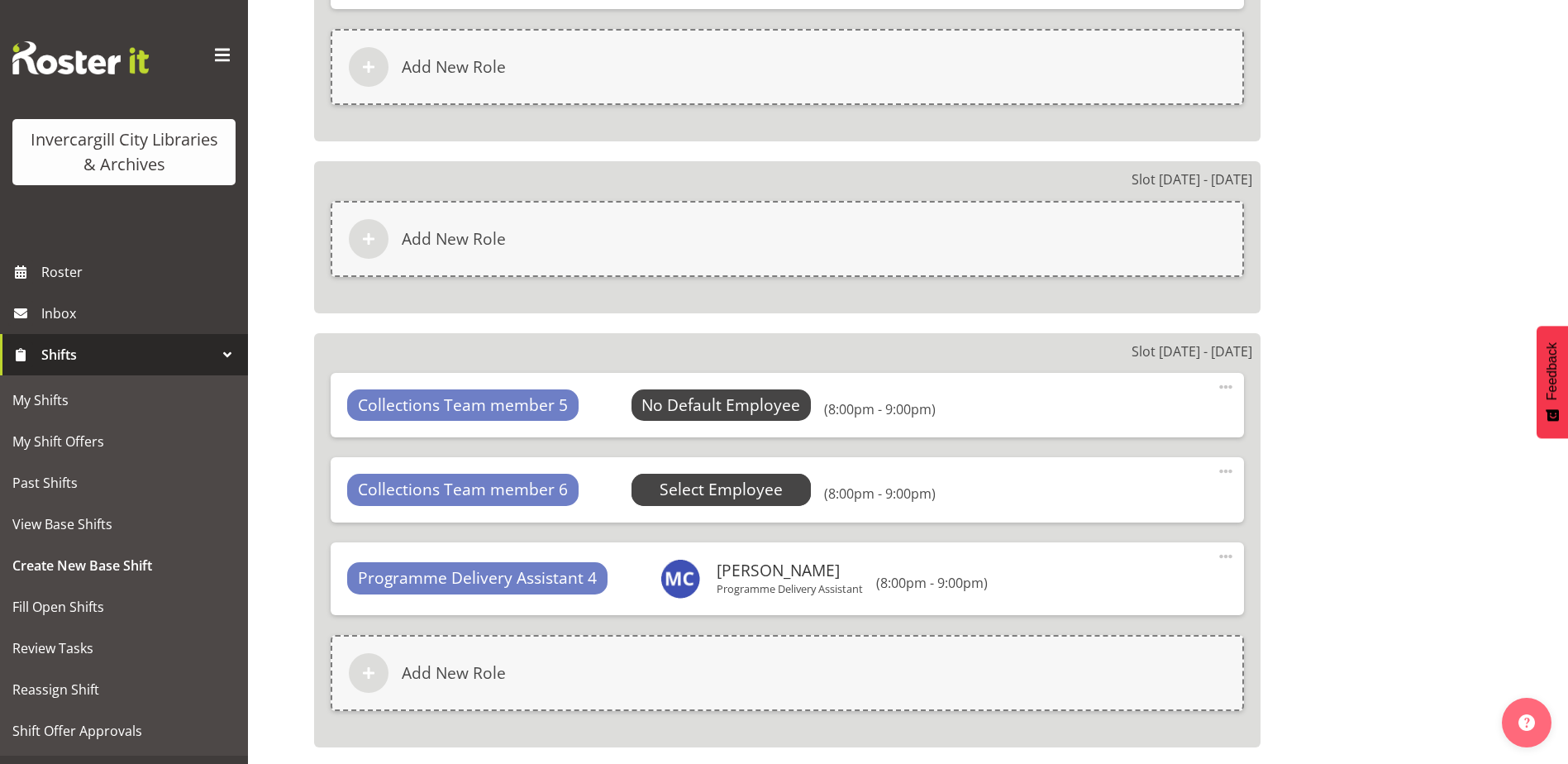
click at [745, 480] on span "Select Employee" at bounding box center [720, 489] width 123 height 24
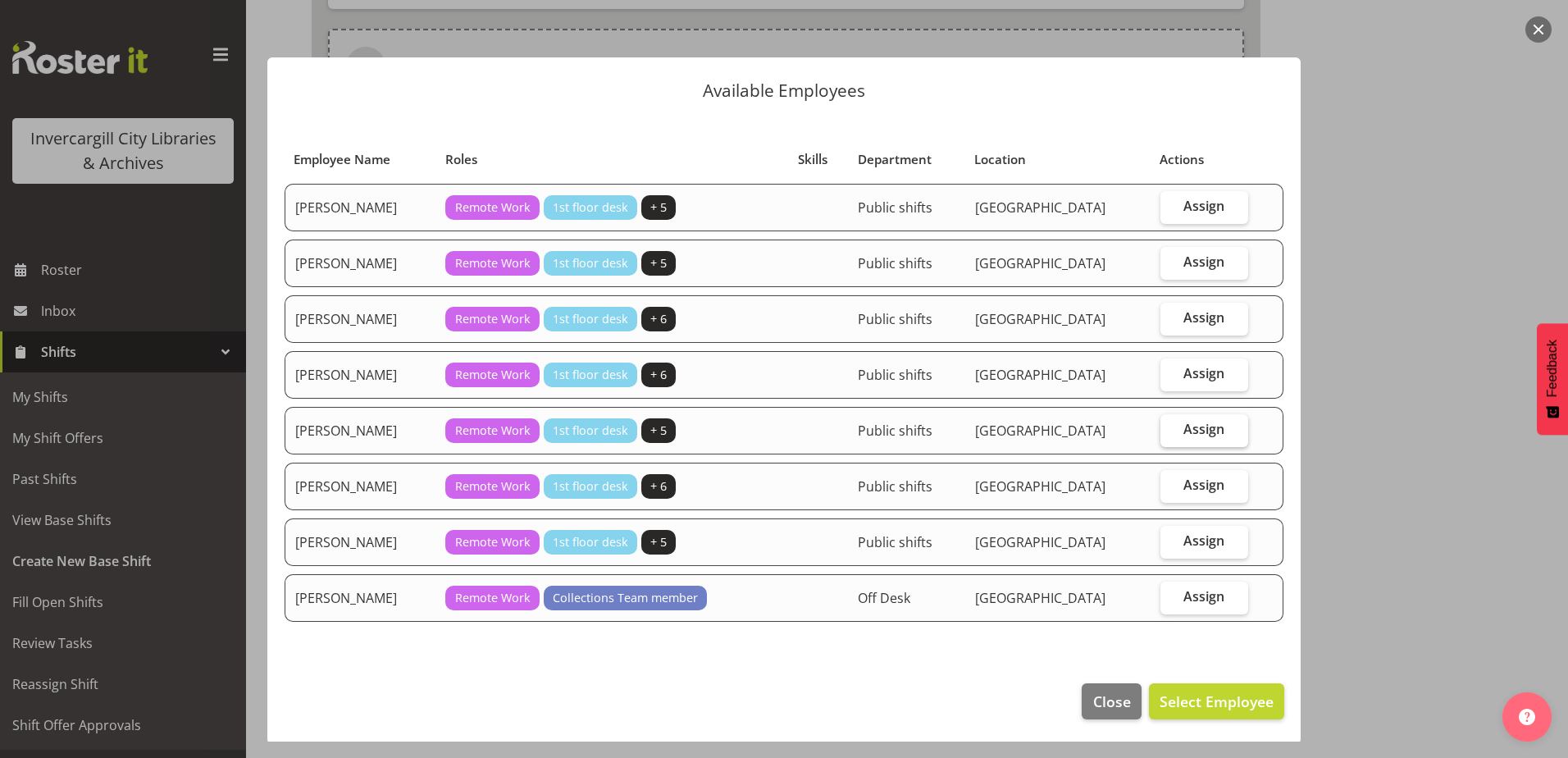
drag, startPoint x: 1177, startPoint y: 426, endPoint x: 1101, endPoint y: 632, distance: 219.6
click at [1183, 424] on span "Assign" at bounding box center [1203, 429] width 41 height 16
click at [1171, 424] on input "Assign" at bounding box center [1166, 429] width 10 height 10
checkbox input "true"
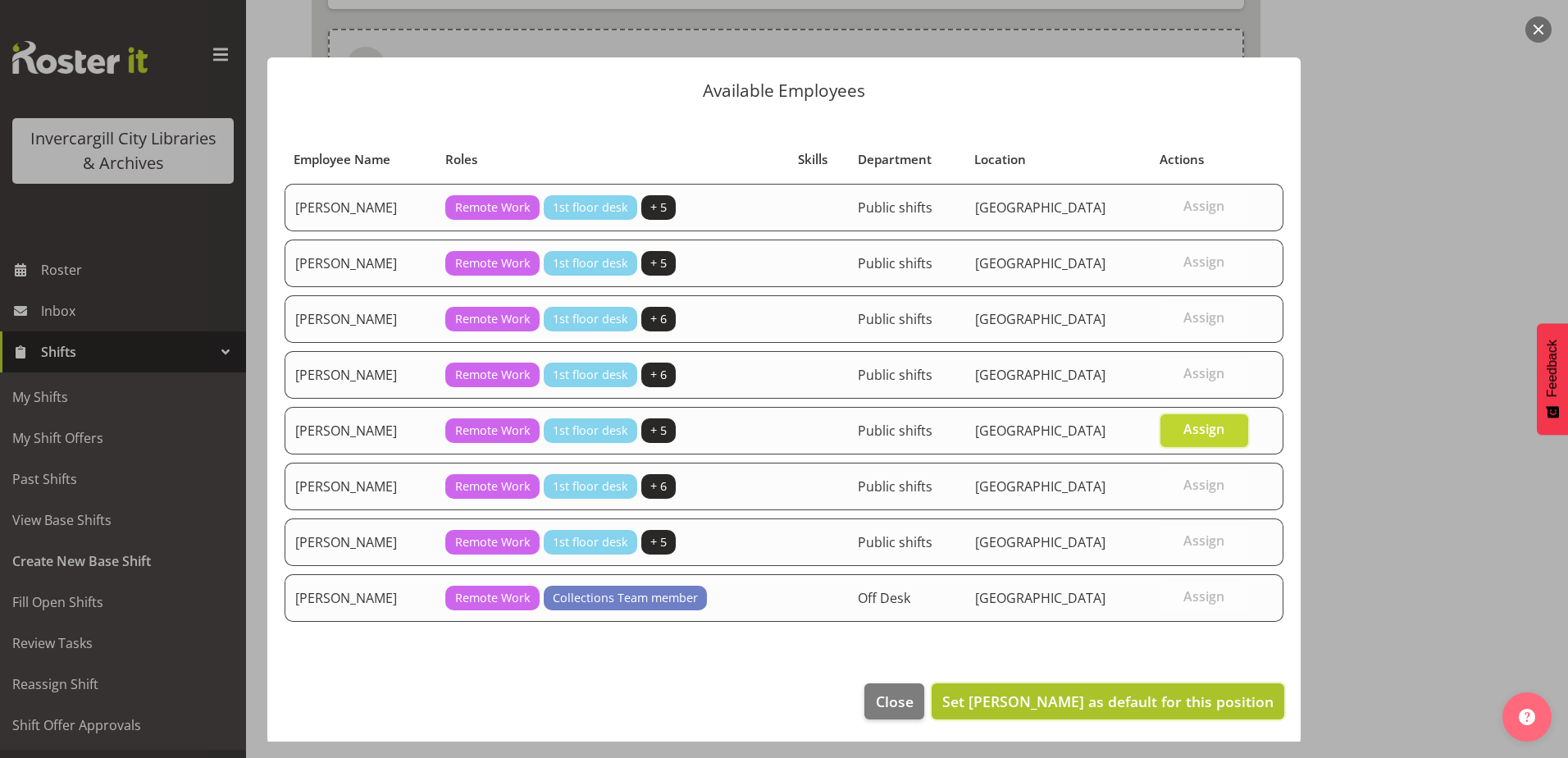
click at [1022, 687] on button "Set Joanne Forbes as default for this position" at bounding box center [1107, 702] width 353 height 36
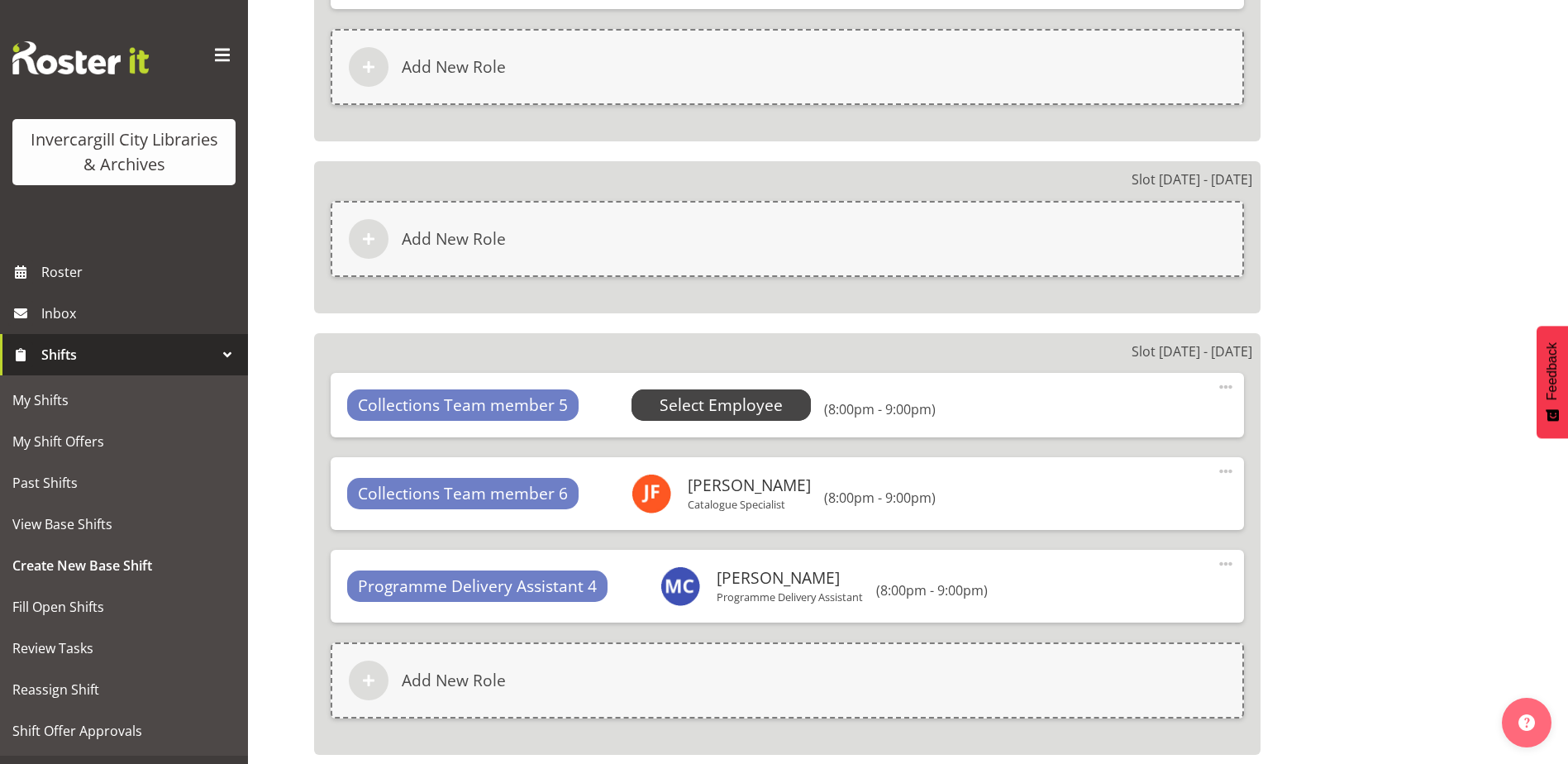
click at [660, 400] on span "Select Employee" at bounding box center [720, 405] width 123 height 24
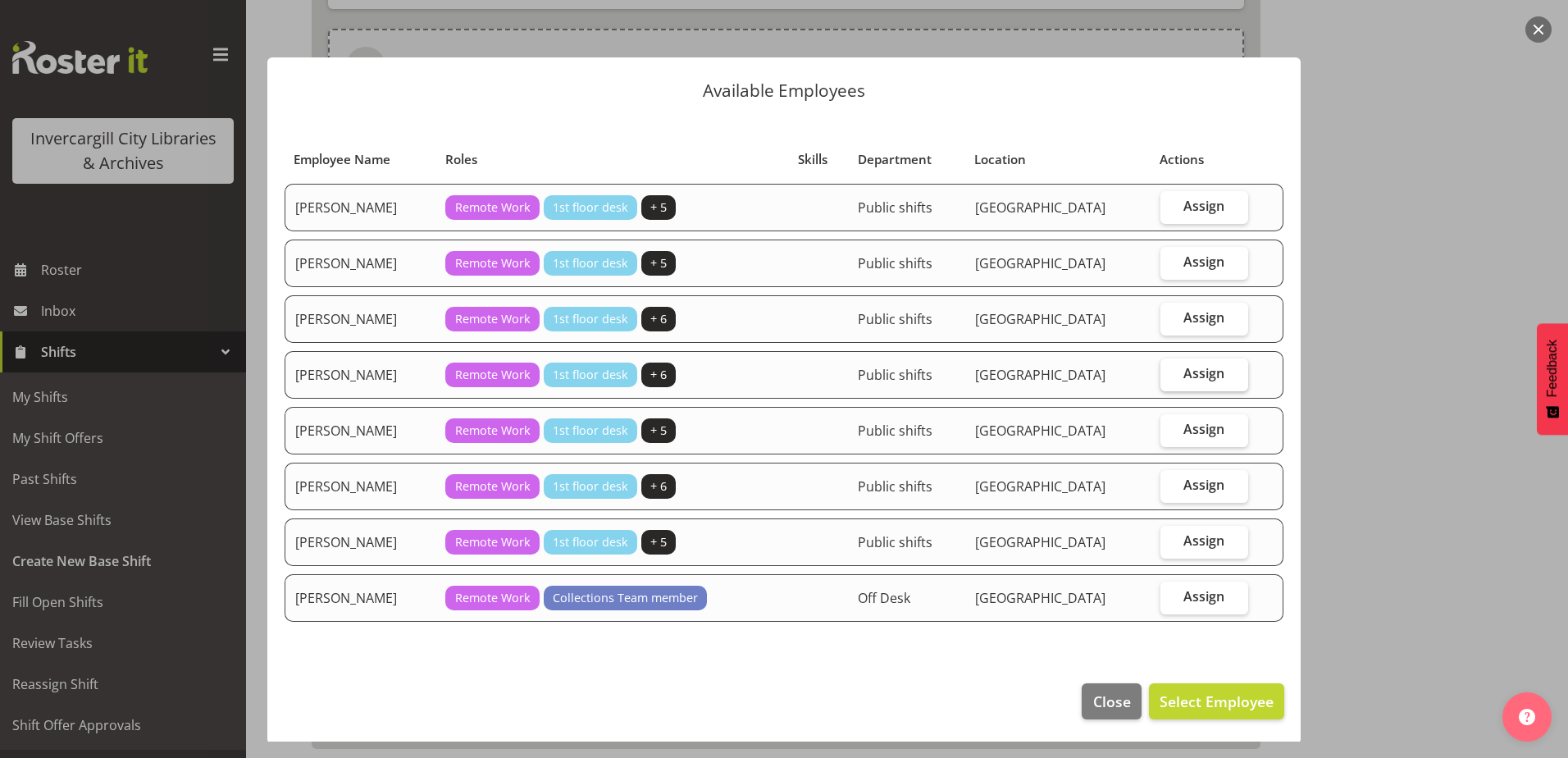
click at [1224, 372] on label "Assign" at bounding box center [1204, 375] width 87 height 33
click at [1171, 372] on input "Assign" at bounding box center [1166, 373] width 10 height 10
checkbox input "true"
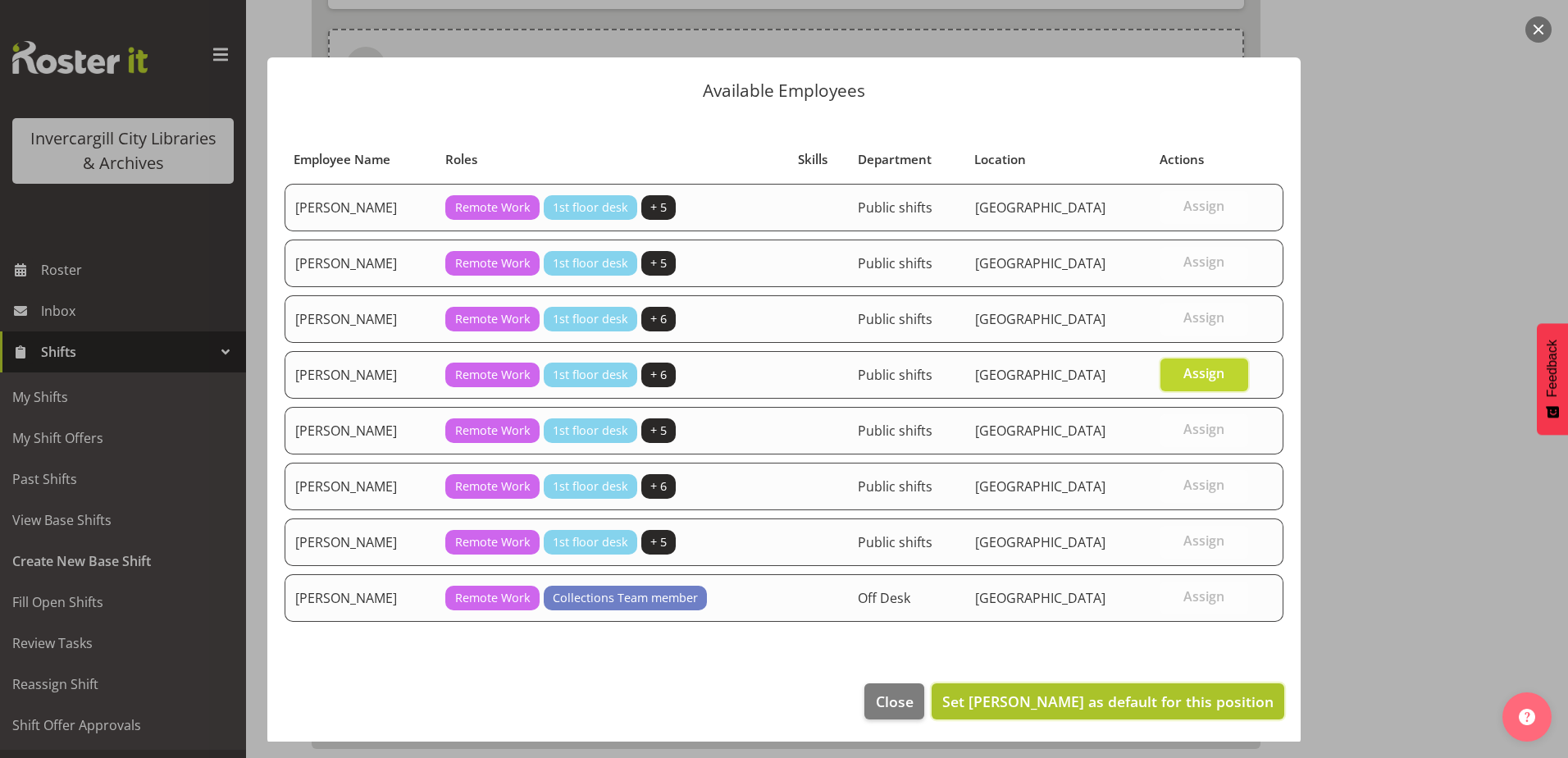
click at [1100, 690] on button "Set Jillian Hunter as default for this position" at bounding box center [1107, 702] width 353 height 36
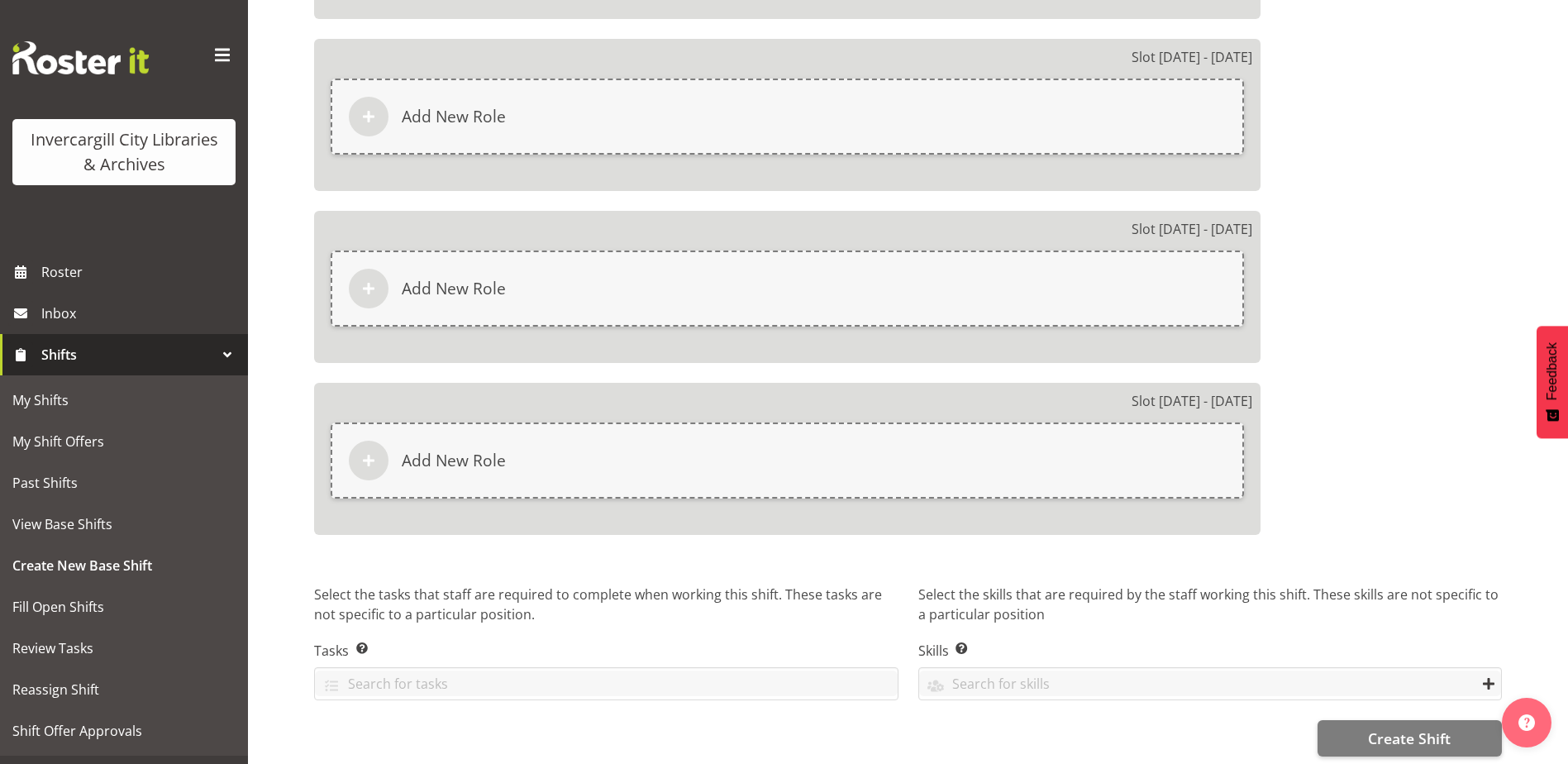
scroll to position [3951, 0]
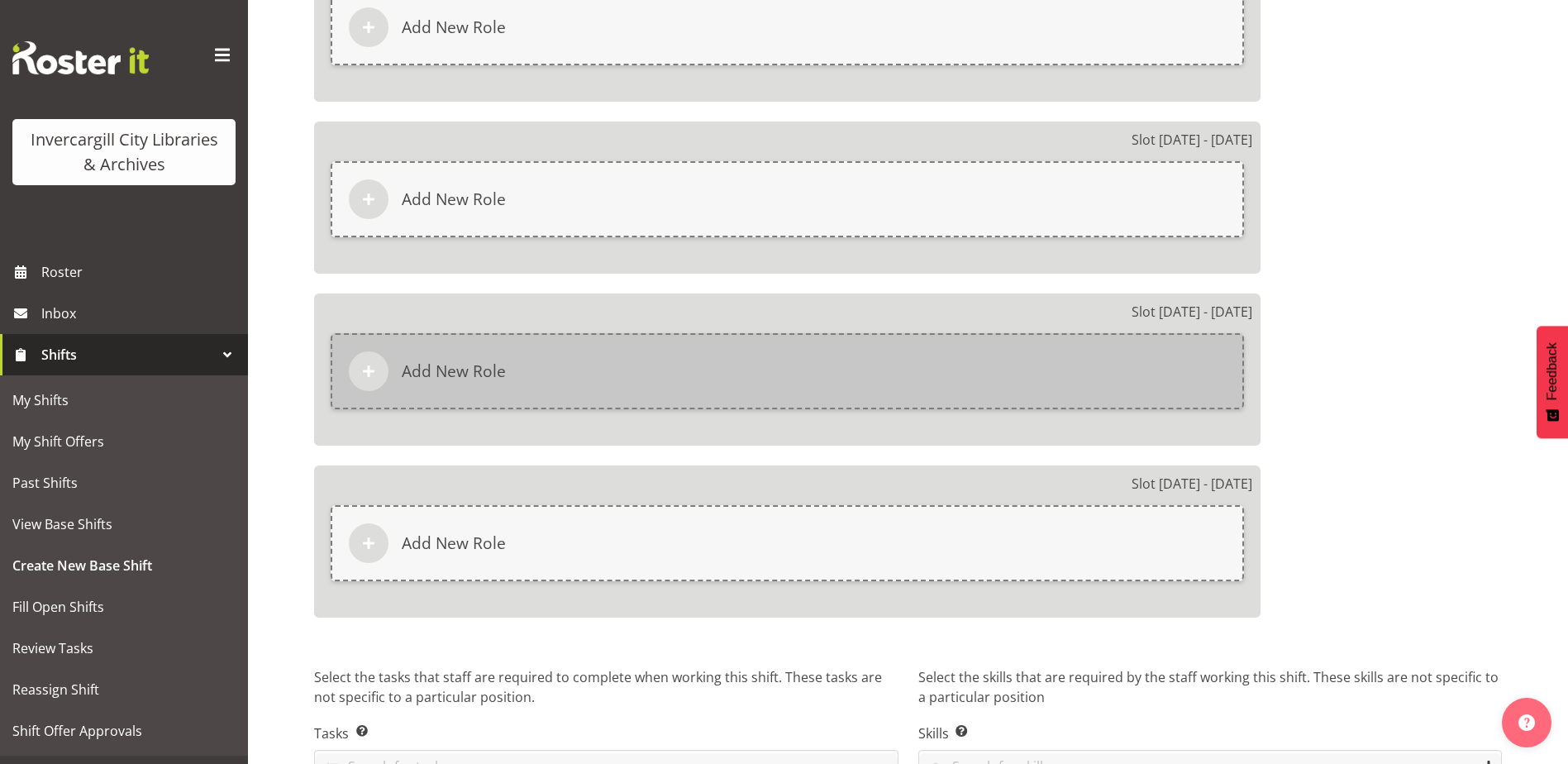
click at [634, 364] on div "Add New Role" at bounding box center [787, 371] width 913 height 76
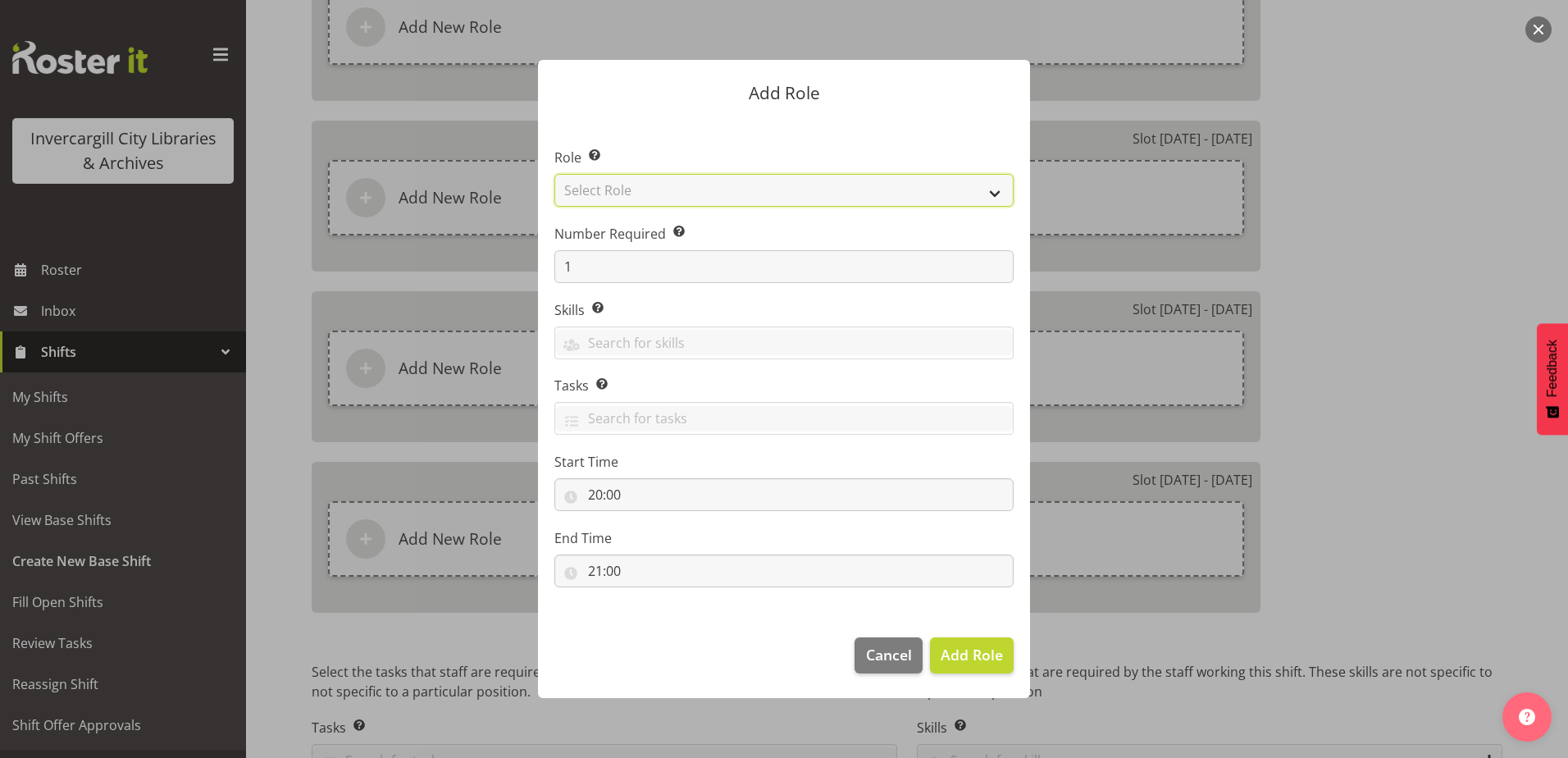
click at [697, 187] on select "Select Role 1st floor desk AQ operator Business Support Team member Casual Cust…" at bounding box center [784, 191] width 459 height 33
select select "1508"
click at [554, 174] on select "Select Role 1st floor desk AQ operator Business Support Team member Casual Cust…" at bounding box center [784, 191] width 459 height 33
click at [973, 653] on span "Add Role" at bounding box center [972, 654] width 62 height 20
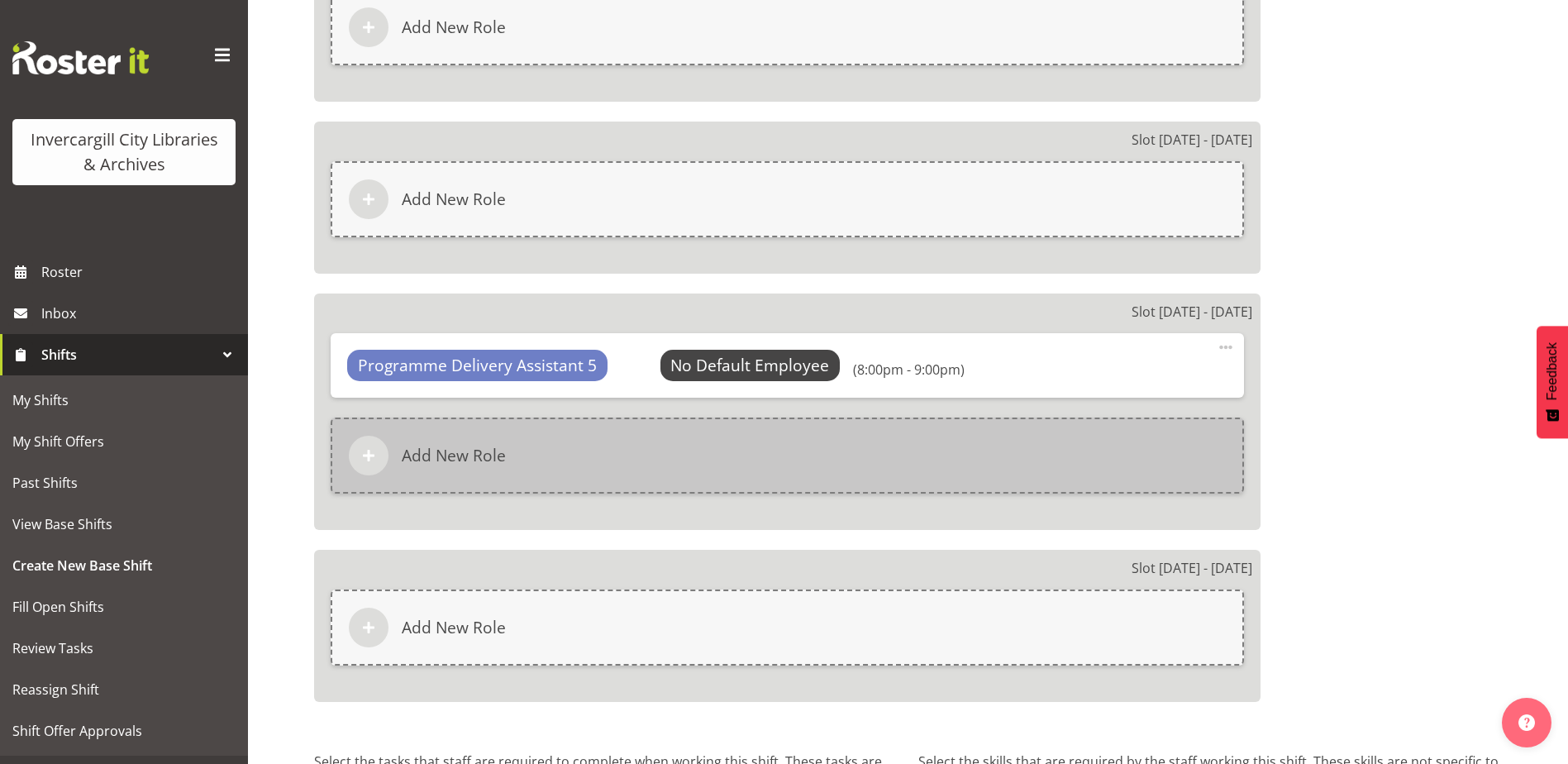
click at [705, 449] on div "Add New Role" at bounding box center [787, 455] width 913 height 76
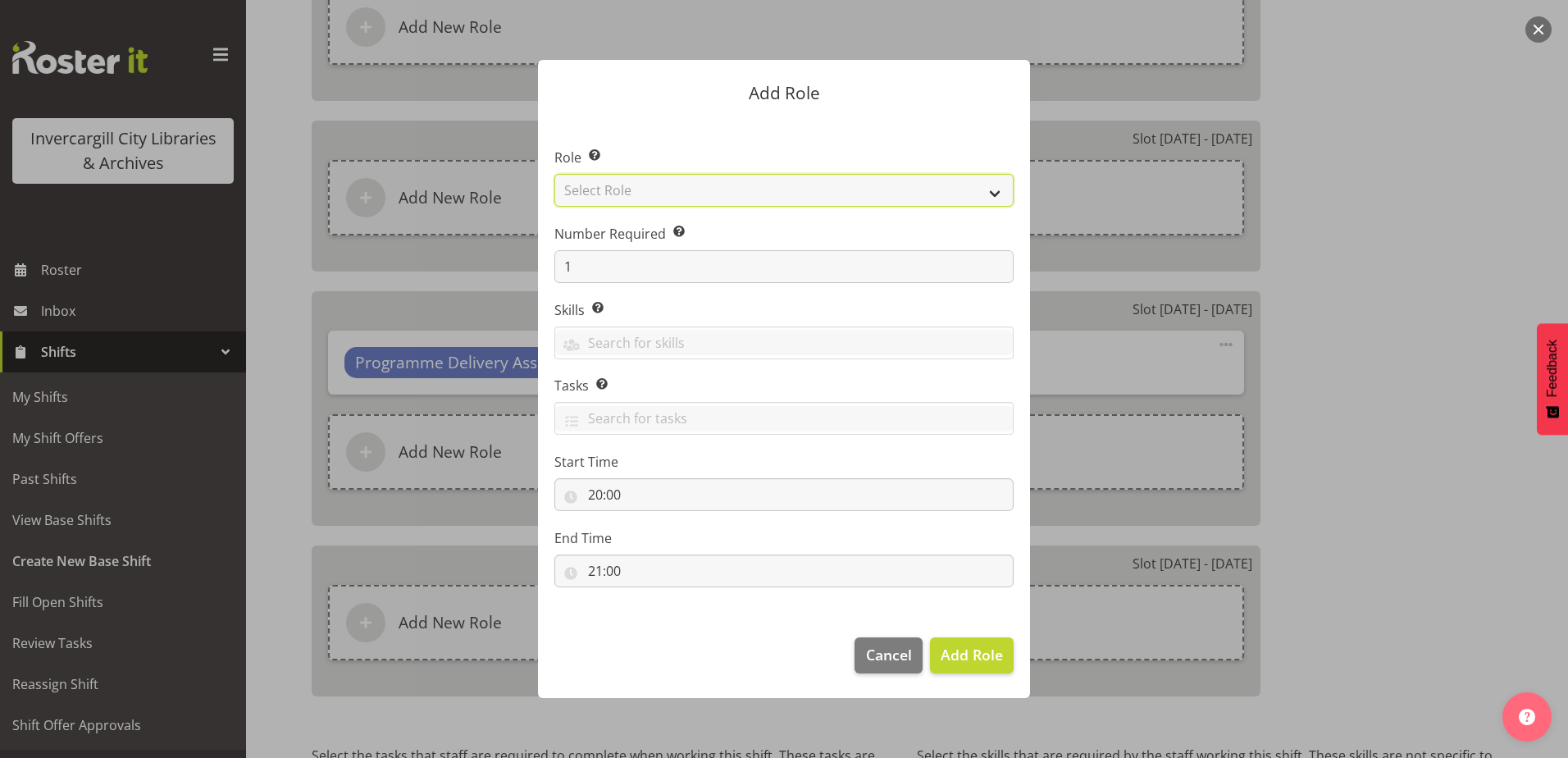
click at [646, 196] on select "Select Role 1st floor desk AQ operator Business Support Team member Casual Cust…" at bounding box center [784, 191] width 459 height 33
select select "1524"
click at [554, 174] on select "Select Role 1st floor desk AQ operator Business Support Team member Casual Cust…" at bounding box center [784, 191] width 459 height 33
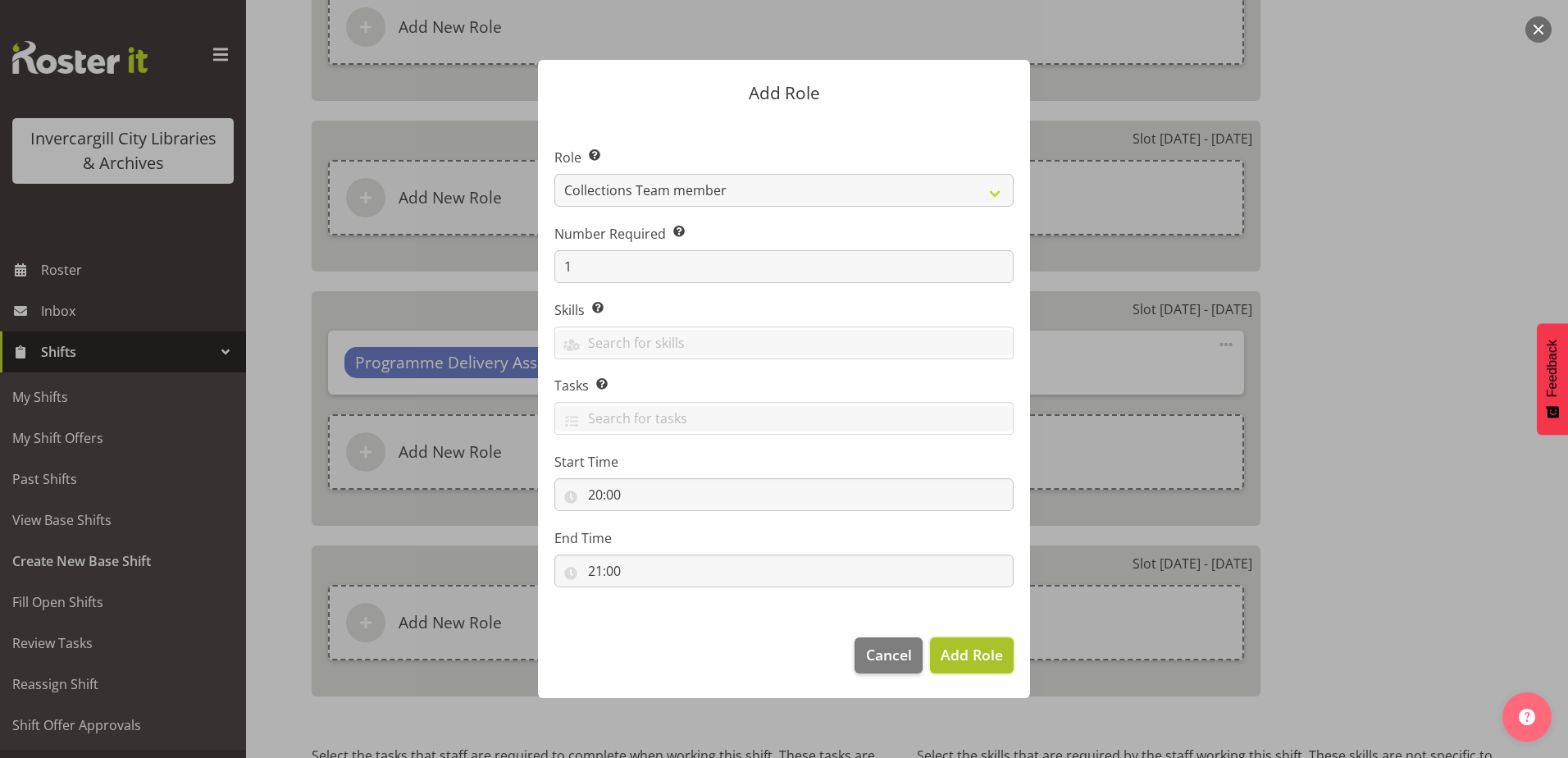
click at [958, 651] on span "Add Role" at bounding box center [972, 654] width 62 height 20
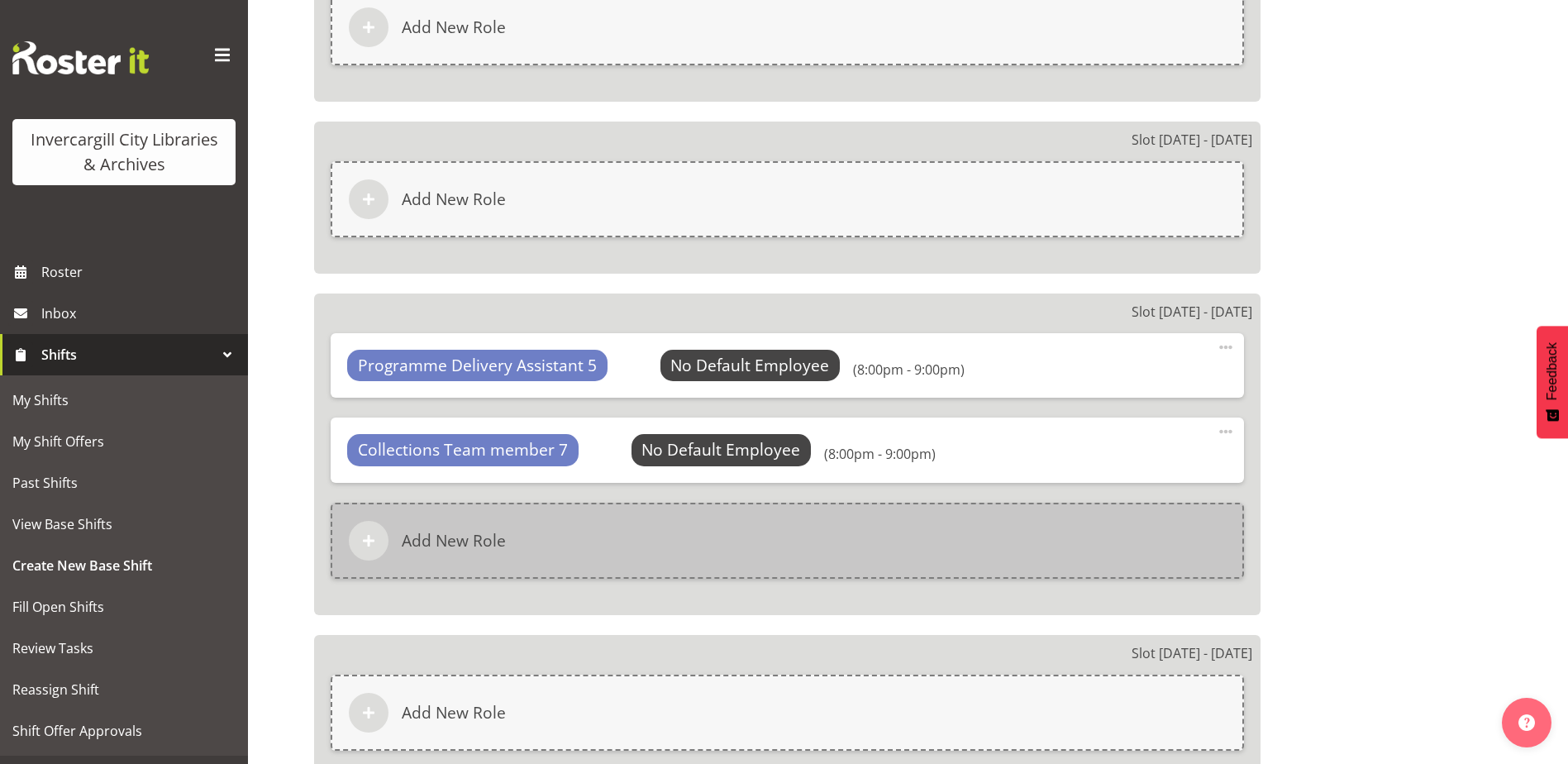
click at [665, 558] on div "Add New Role" at bounding box center [787, 540] width 913 height 76
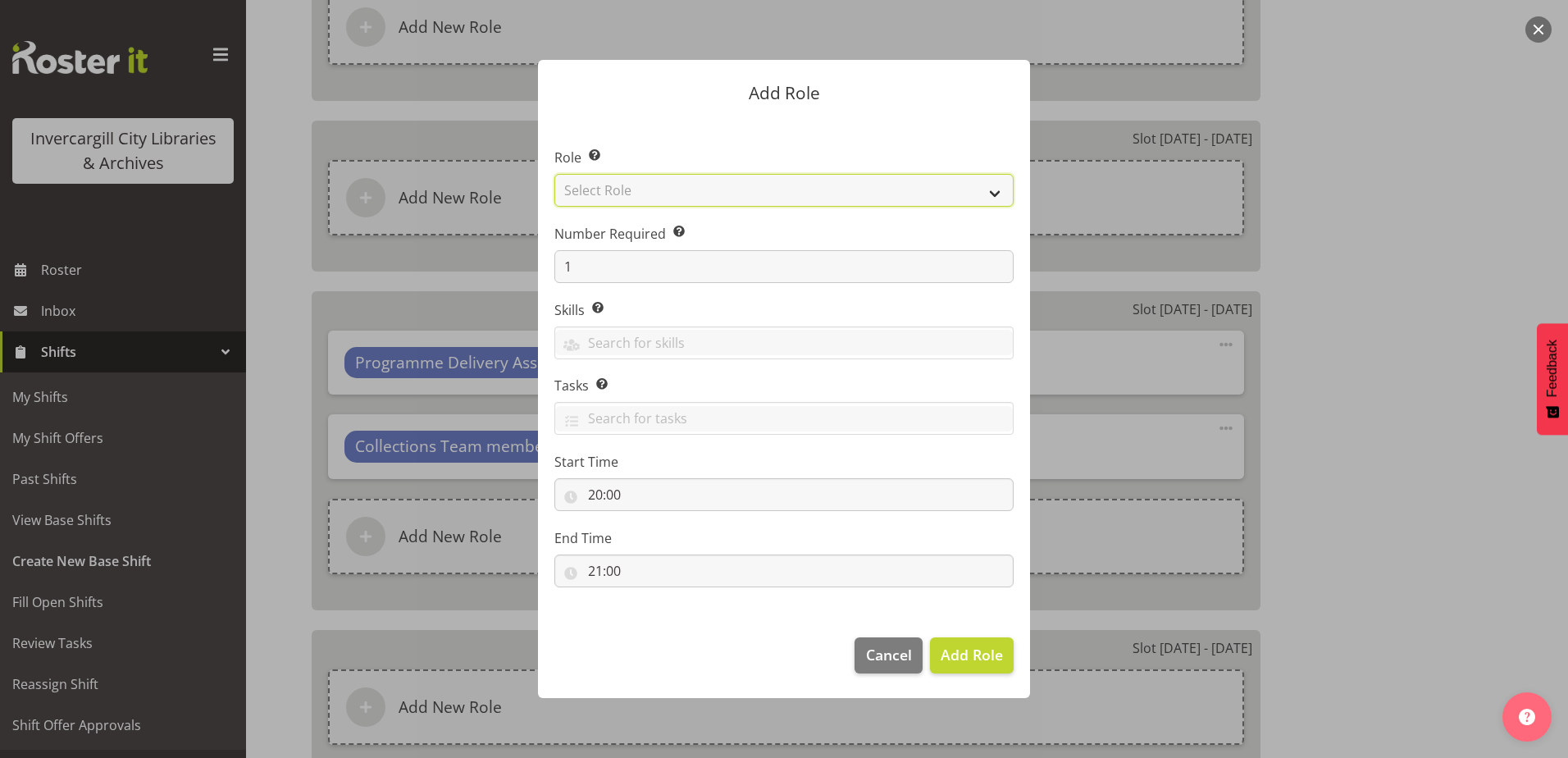
click at [625, 191] on select "Select Role 1st floor desk AQ operator Business Support Team member Casual Cust…" at bounding box center [784, 191] width 459 height 33
select select "1535"
click at [554, 174] on select "Select Role 1st floor desk AQ operator Business Support Team member Casual Cust…" at bounding box center [784, 191] width 459 height 33
click at [946, 653] on span "Add Role" at bounding box center [972, 654] width 62 height 20
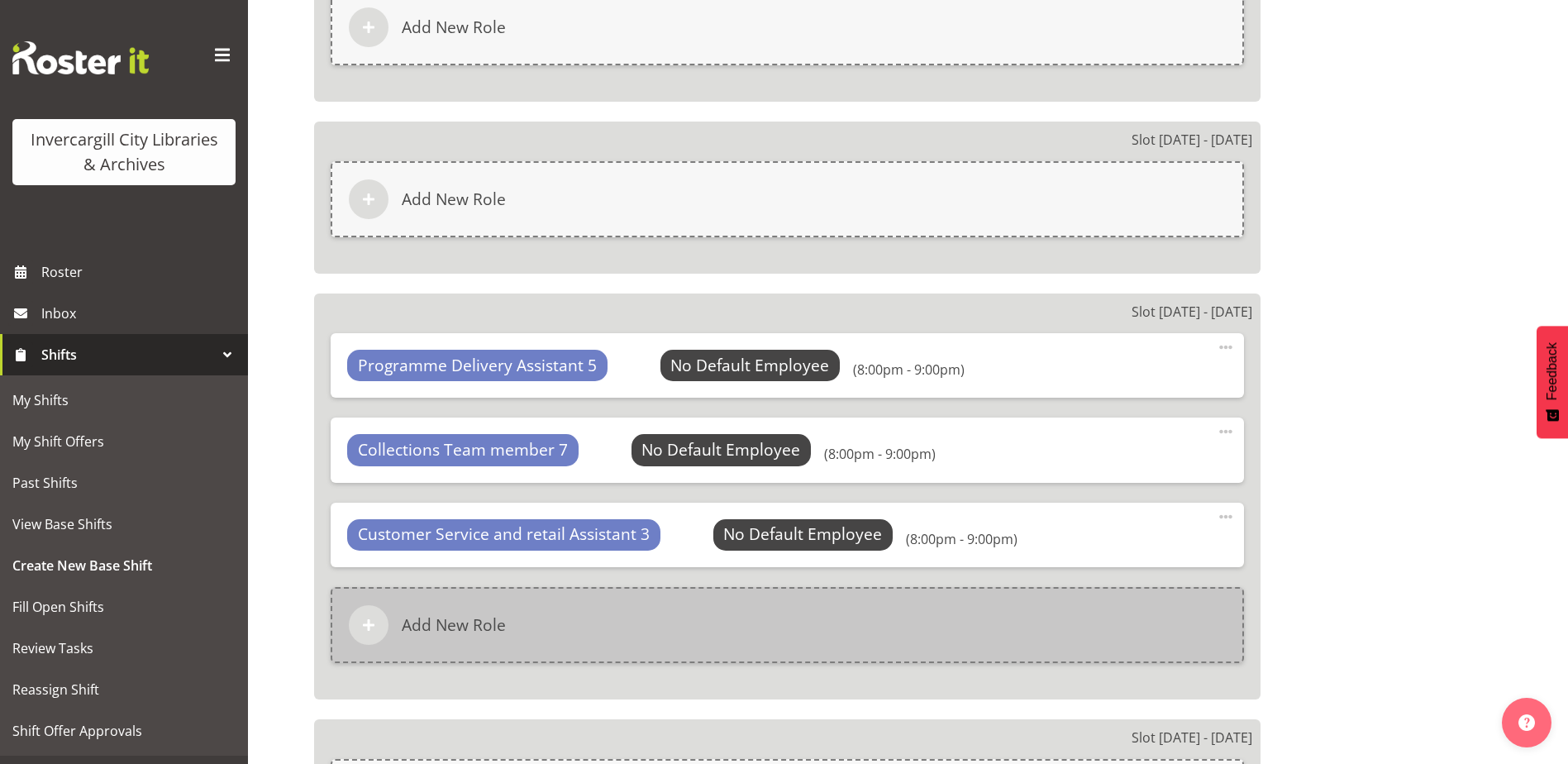
click at [685, 615] on div "Add New Role" at bounding box center [787, 624] width 913 height 76
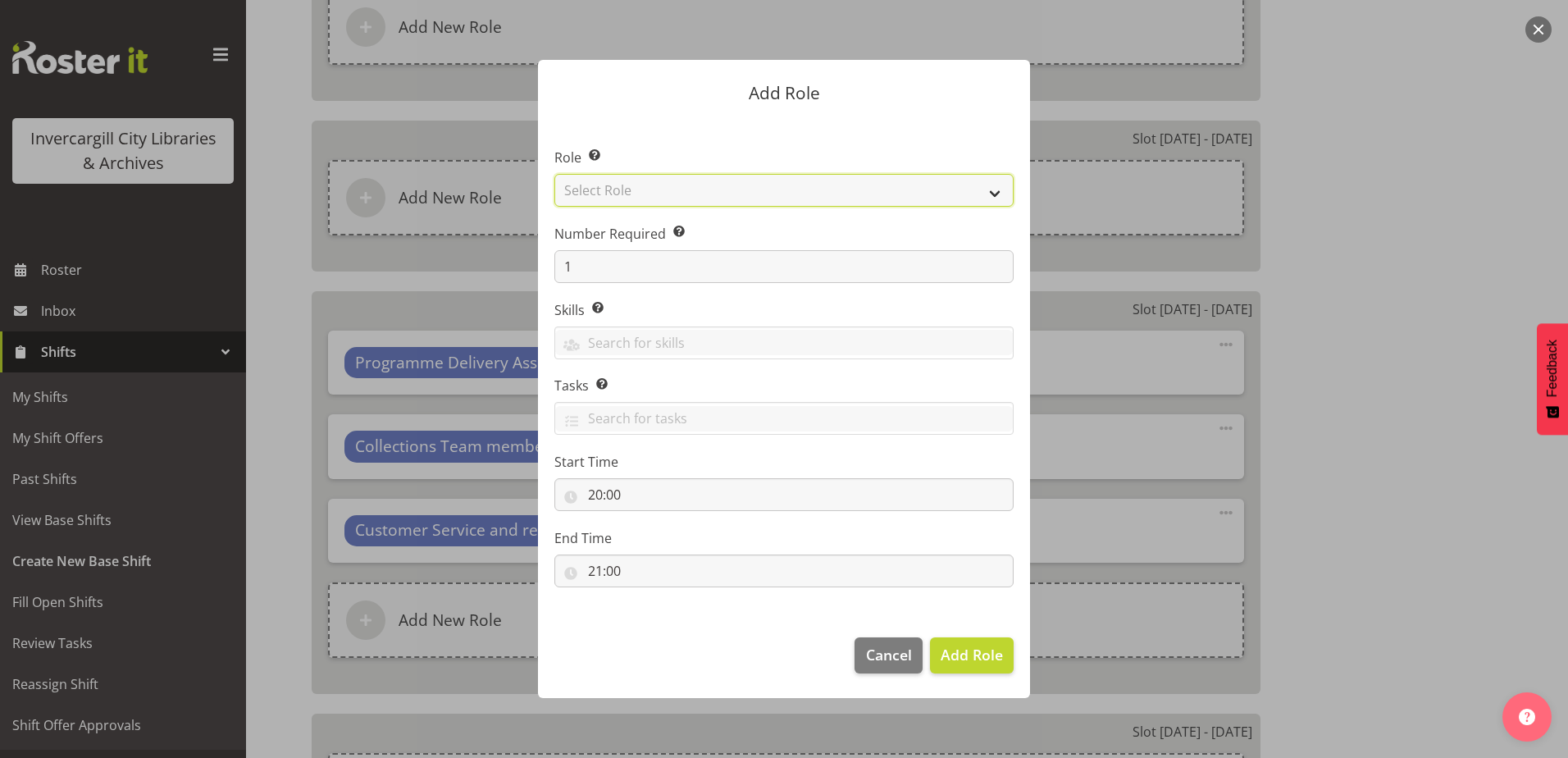
click at [669, 187] on select "Select Role 1st floor desk AQ operator Business Support Team member Casual Cust…" at bounding box center [784, 191] width 459 height 33
select select "1533"
click at [554, 174] on select "Select Role 1st floor desk AQ operator Business Support Team member Casual Cust…" at bounding box center [784, 191] width 459 height 33
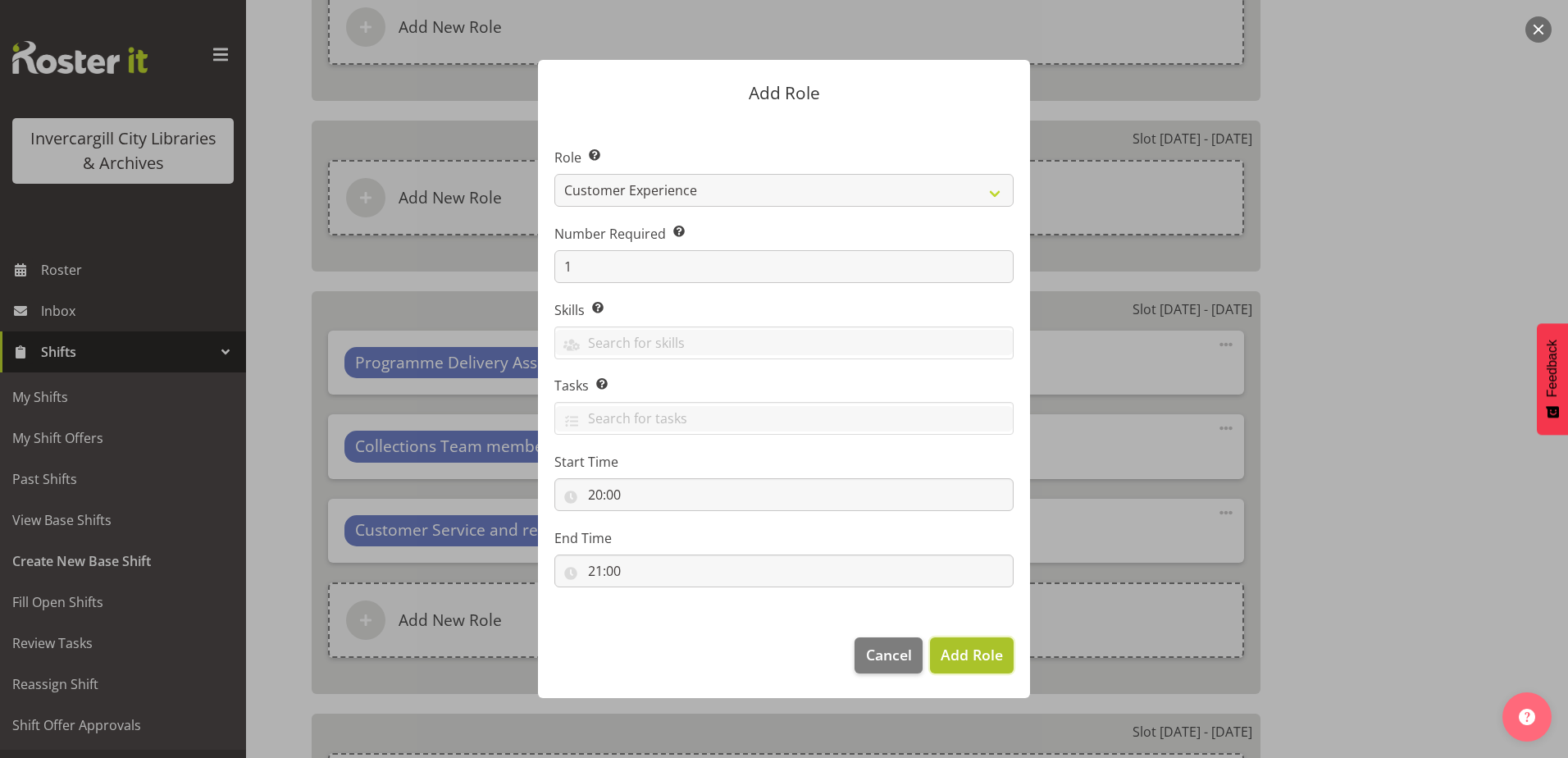
click at [971, 667] on button "Add Role" at bounding box center [972, 656] width 84 height 36
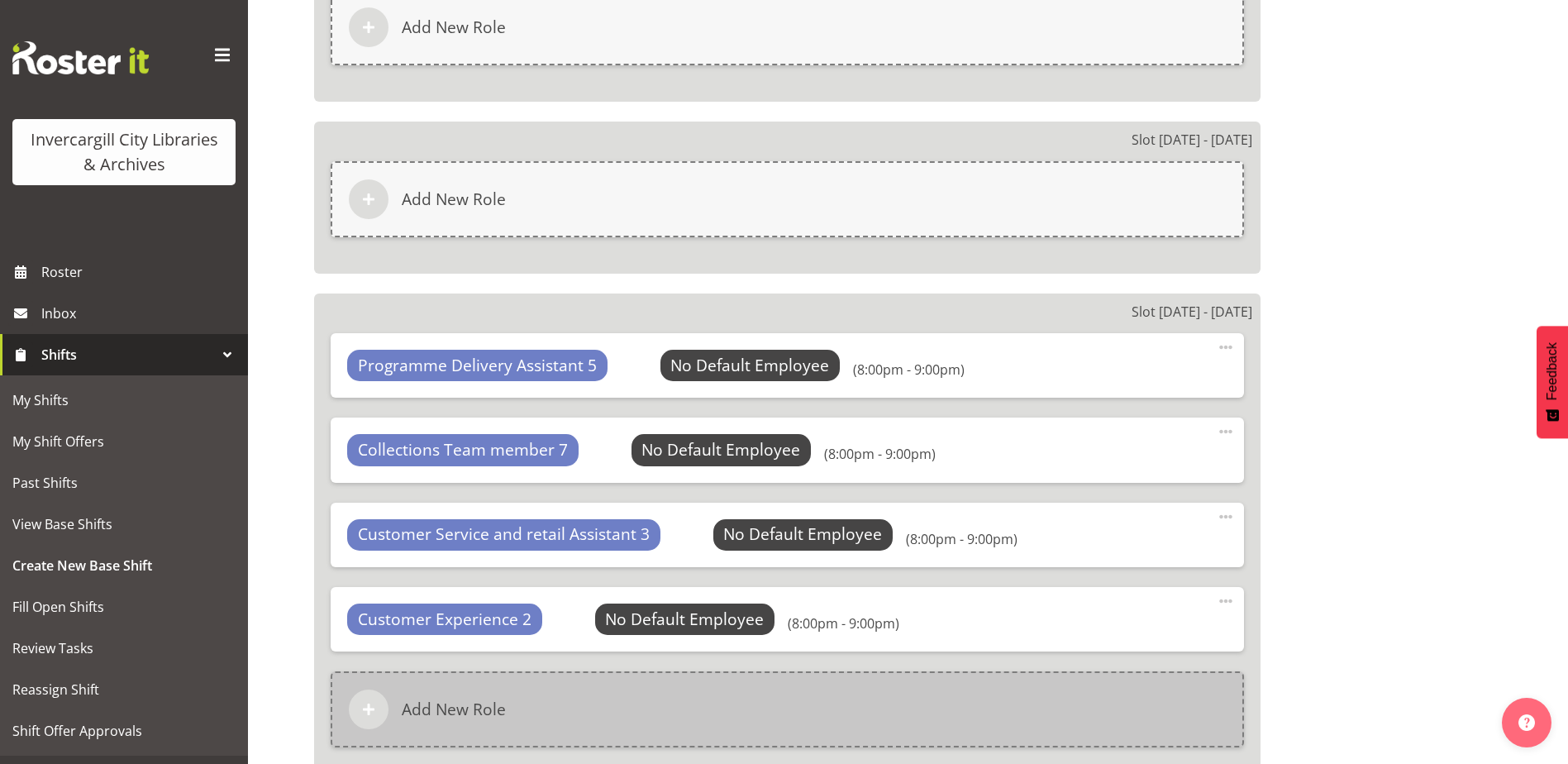
click at [644, 698] on div "Add New Role" at bounding box center [787, 709] width 913 height 76
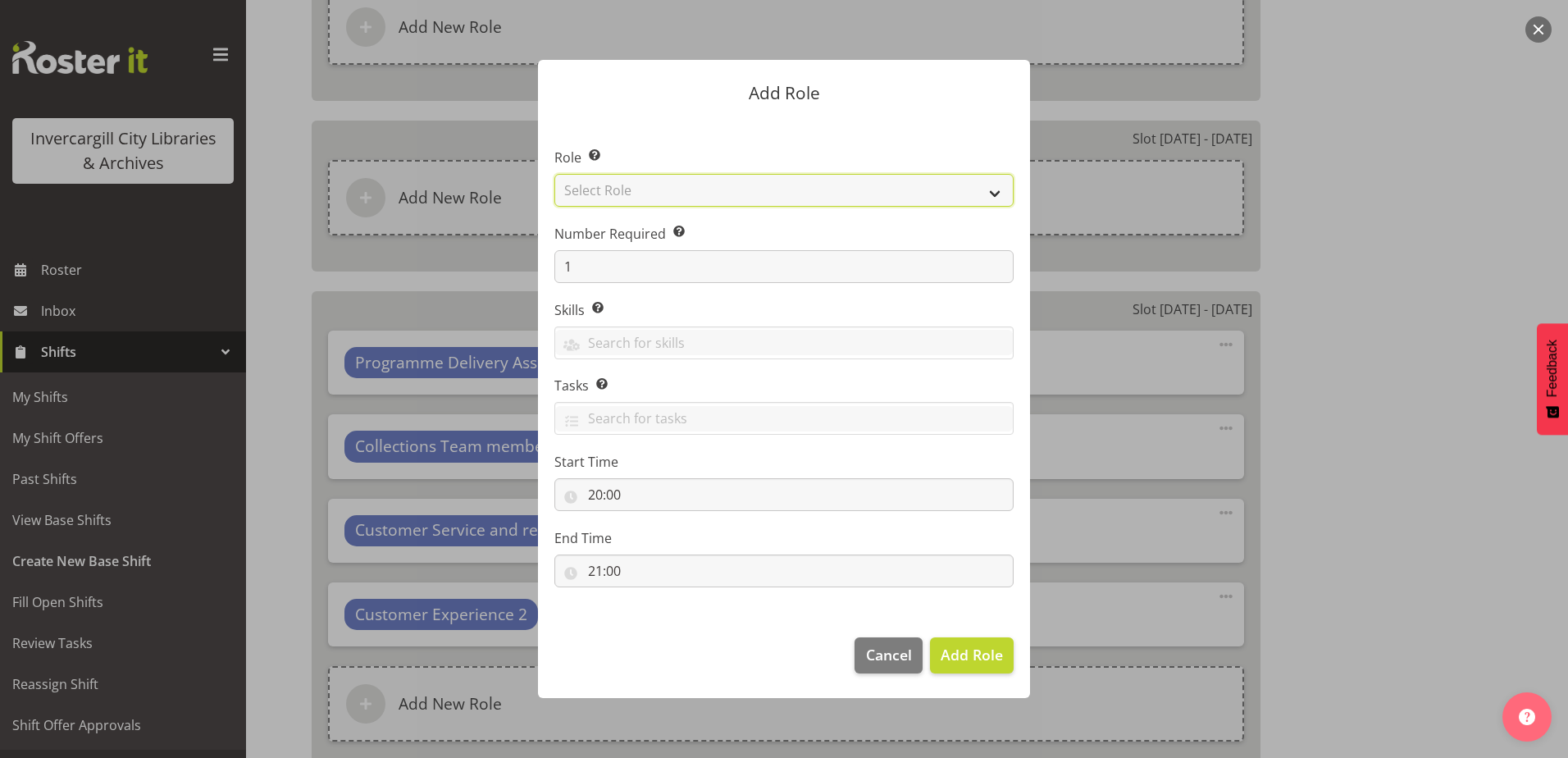
click at [703, 189] on select "Select Role 1st floor desk AQ operator Business Support Team member Casual Cust…" at bounding box center [784, 191] width 459 height 33
select select "1508"
click at [554, 174] on select "Select Role 1st floor desk AQ operator Business Support Team member Casual Cust…" at bounding box center [784, 191] width 459 height 33
click at [965, 641] on button "Add Role" at bounding box center [972, 656] width 84 height 36
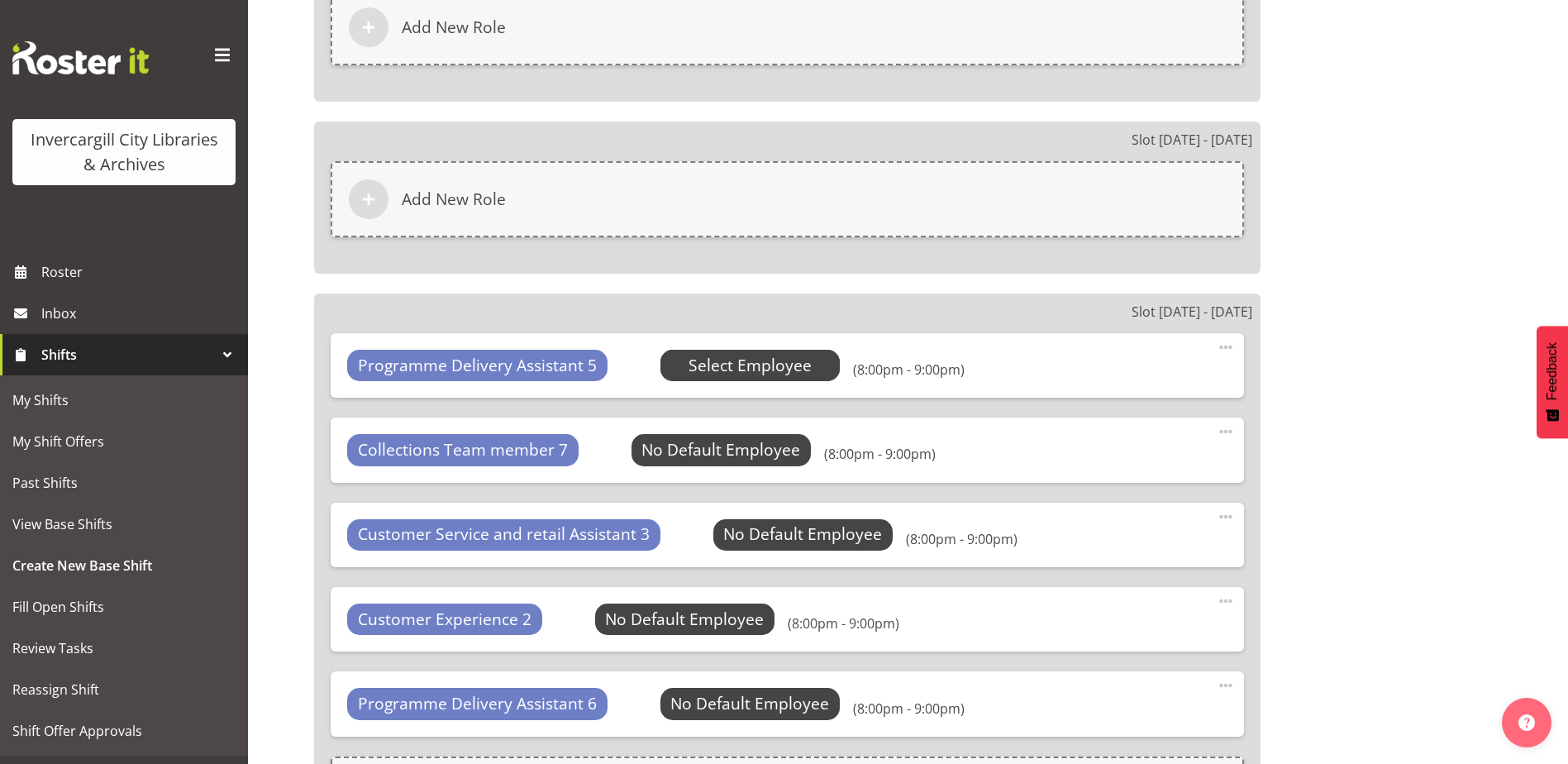
click at [725, 373] on span "Select Employee" at bounding box center [750, 365] width 123 height 24
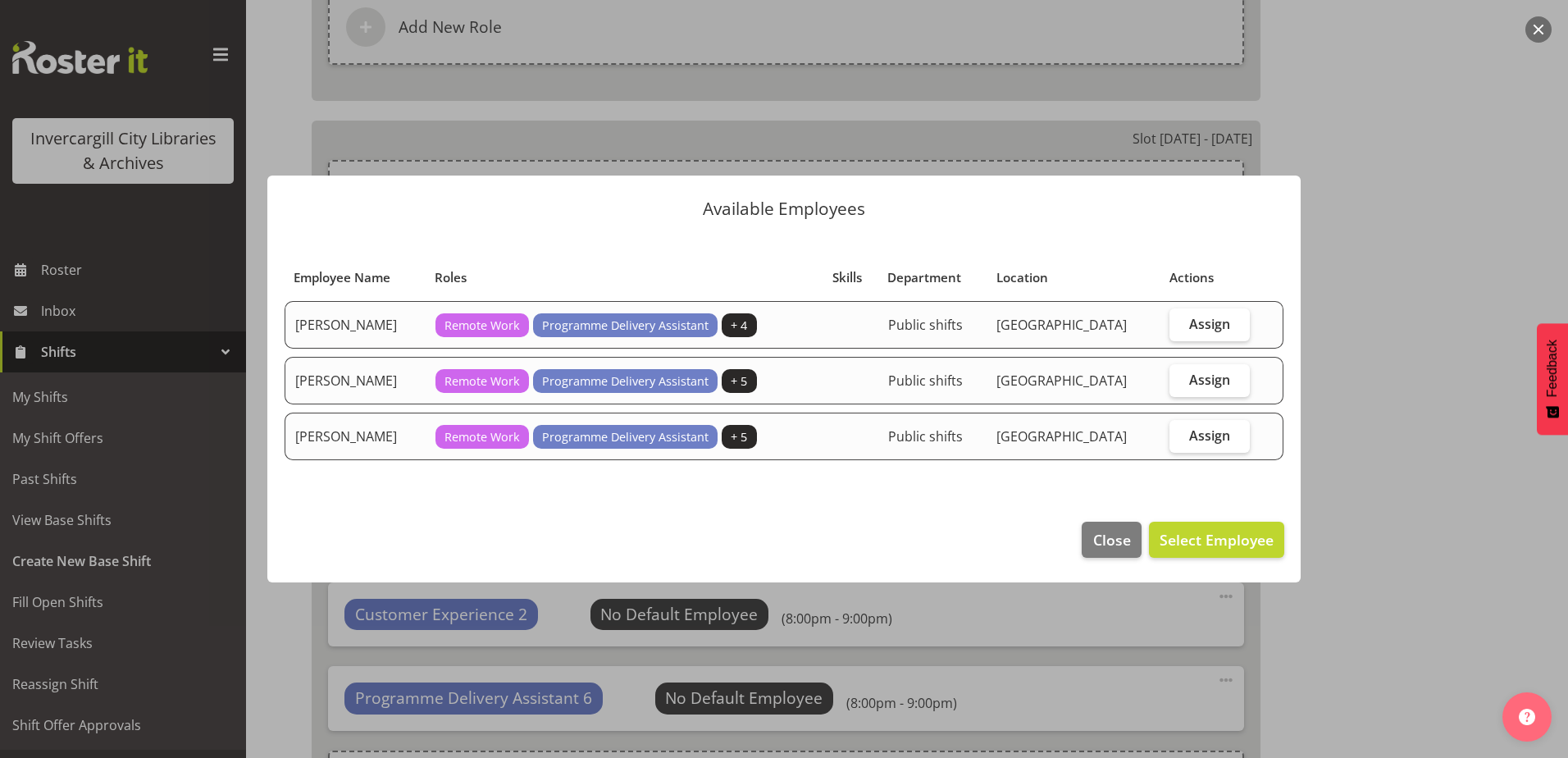
drag, startPoint x: 1208, startPoint y: 438, endPoint x: 1189, endPoint y: 505, distance: 69.6
click at [1203, 439] on span "Assign" at bounding box center [1209, 435] width 41 height 16
click at [1180, 439] on input "Assign" at bounding box center [1175, 435] width 10 height 10
checkbox input "true"
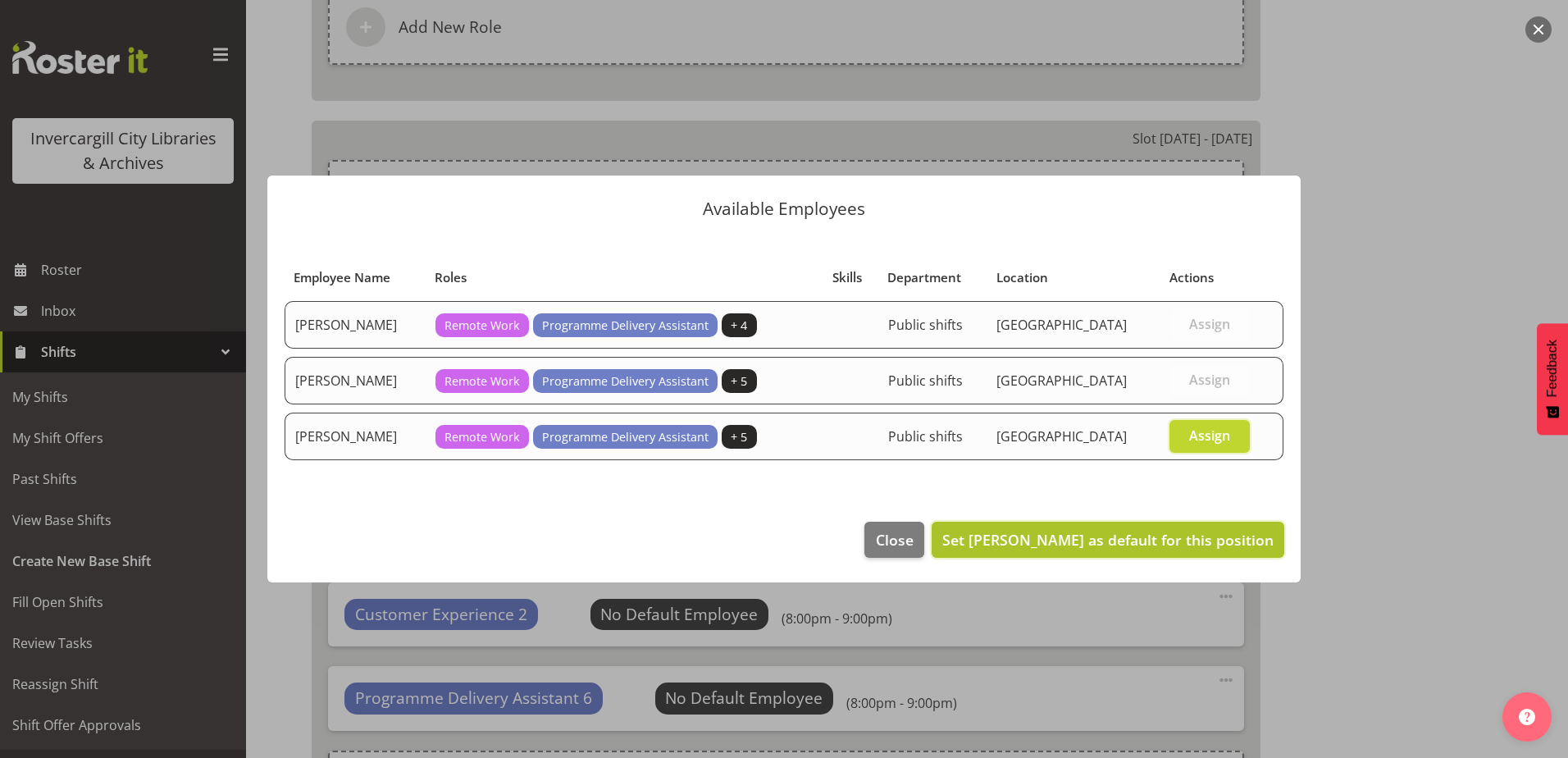
click at [1179, 540] on span "Set Kay Chen as default for this position" at bounding box center [1108, 540] width 331 height 20
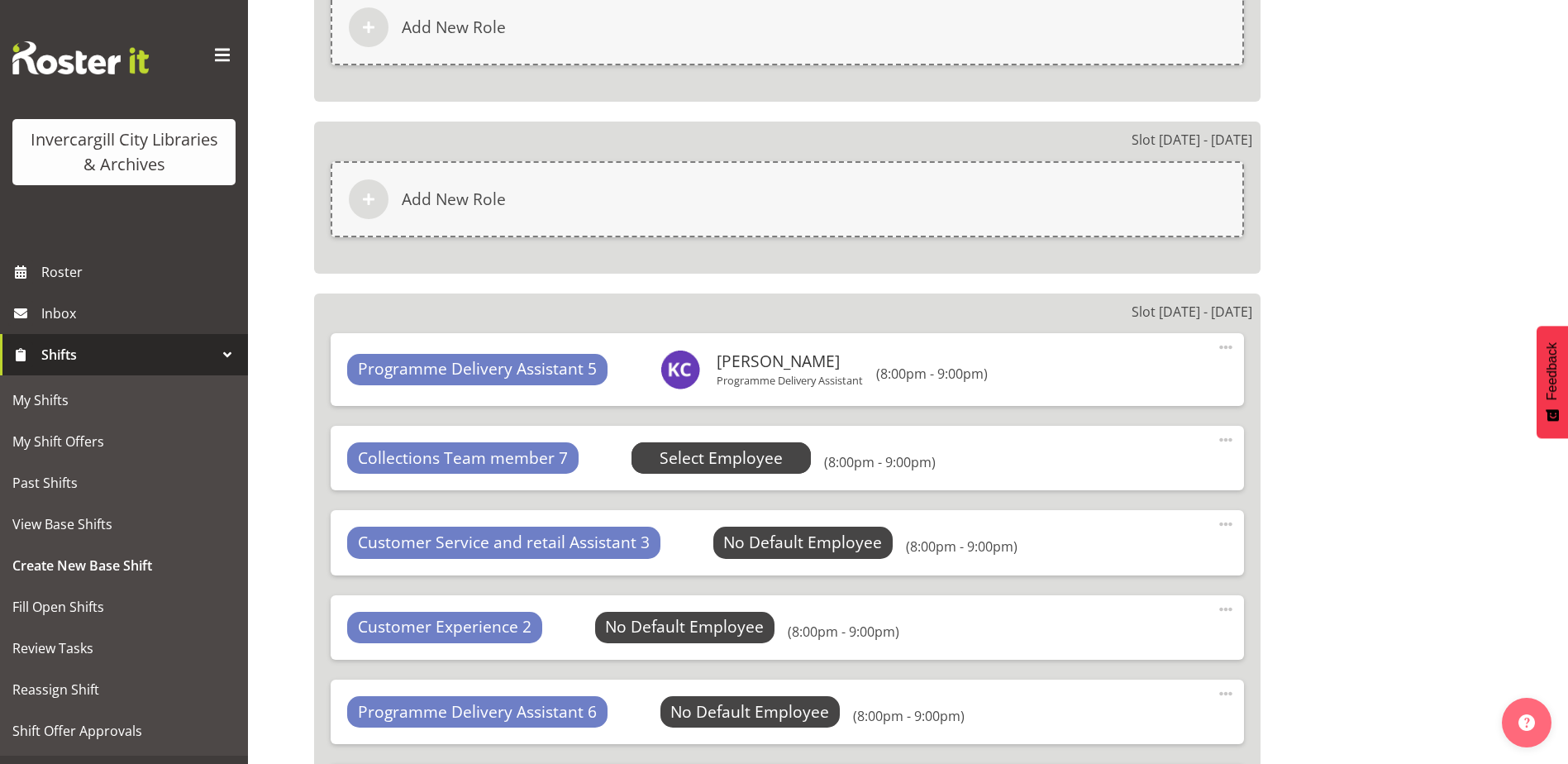
click at [720, 457] on span "Select Employee" at bounding box center [720, 458] width 123 height 24
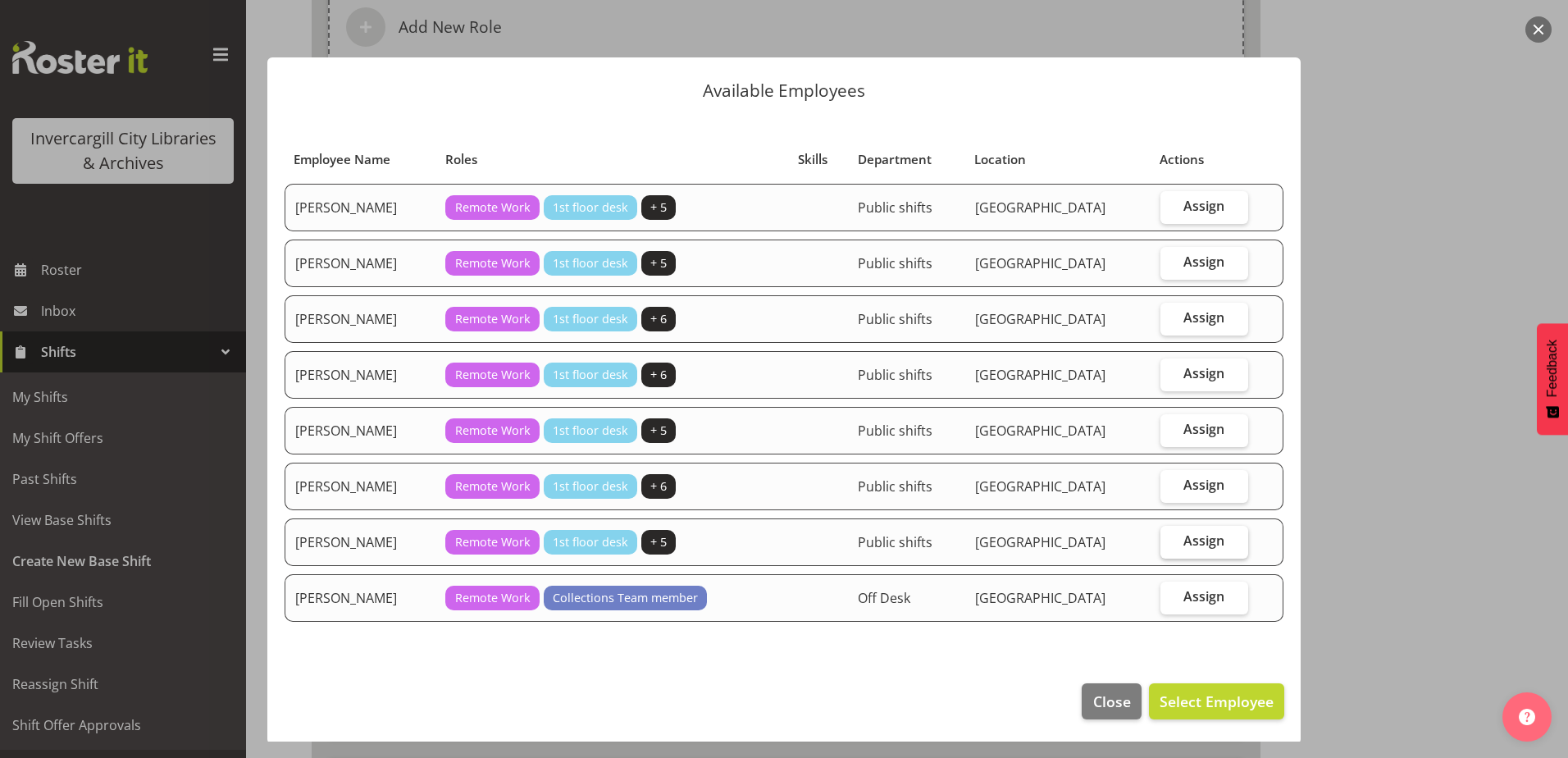
drag, startPoint x: 1172, startPoint y: 491, endPoint x: 1163, endPoint y: 541, distance: 50.8
click at [1170, 491] on label "Assign" at bounding box center [1204, 486] width 87 height 33
click at [1170, 490] on input "Assign" at bounding box center [1166, 485] width 10 height 10
checkbox input "true"
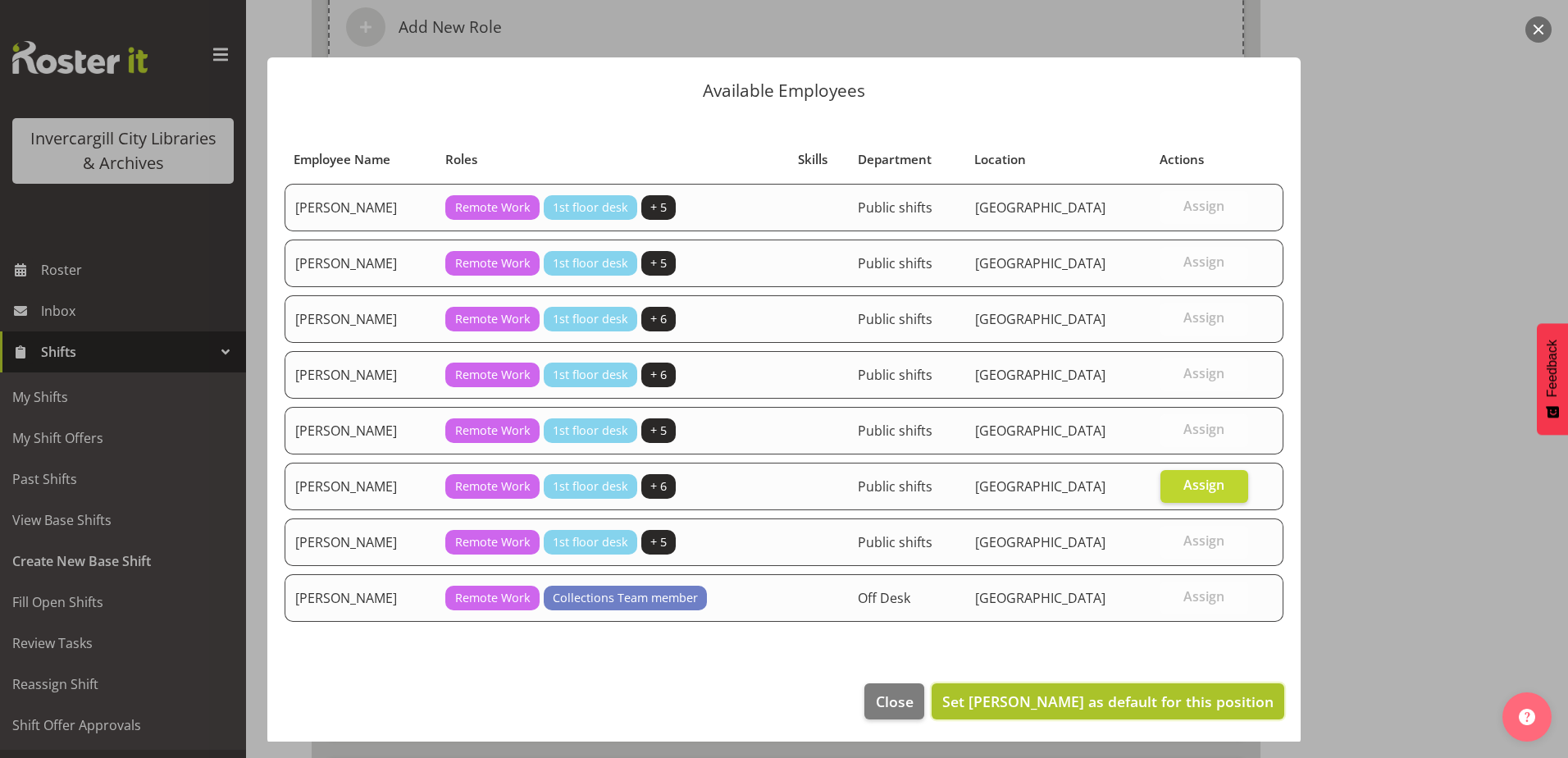
click at [1153, 710] on span "Set Lyndsay Tautari as default for this position" at bounding box center [1108, 701] width 331 height 22
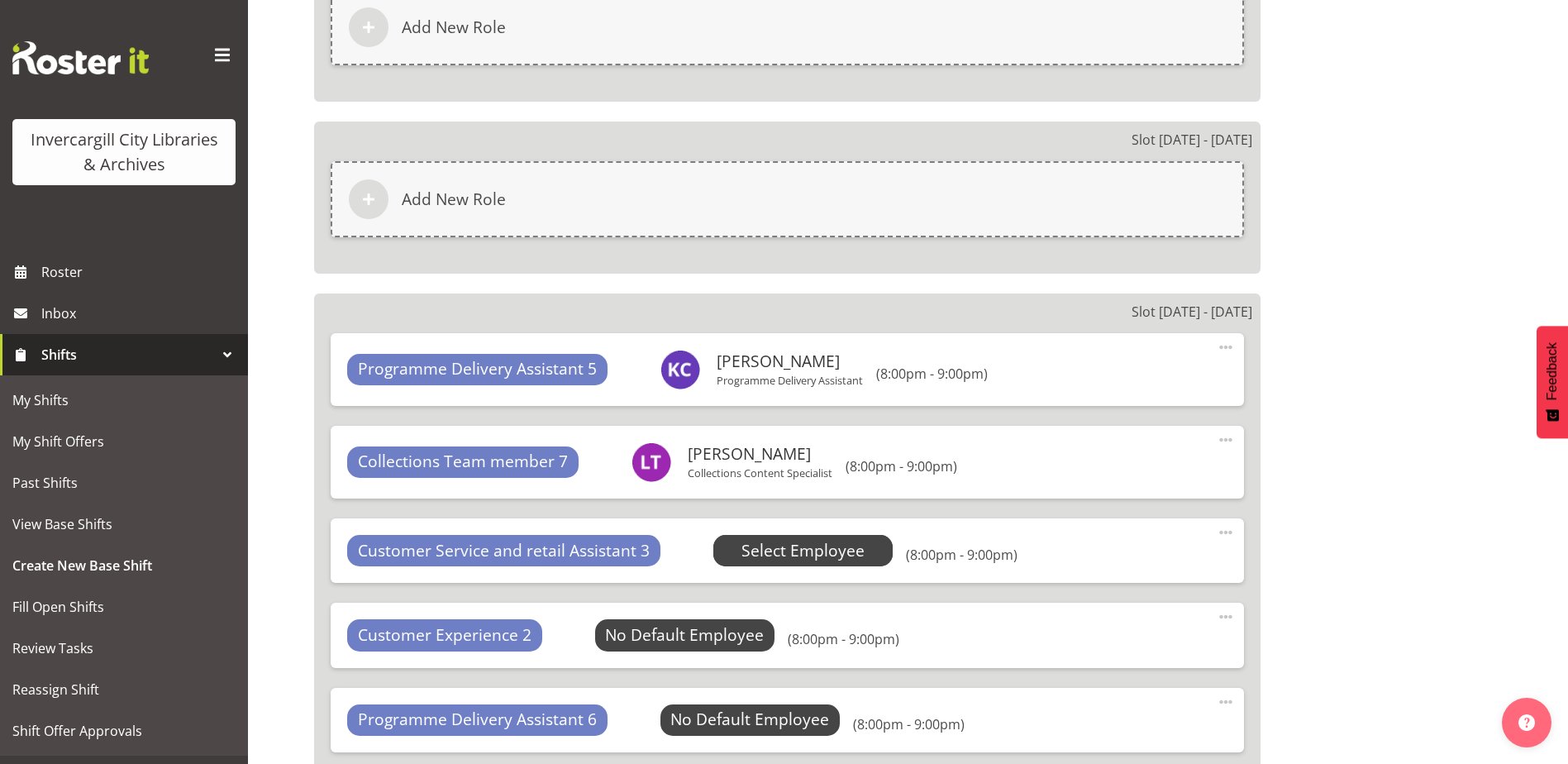
click at [761, 561] on span "Select Employee" at bounding box center [802, 550] width 123 height 24
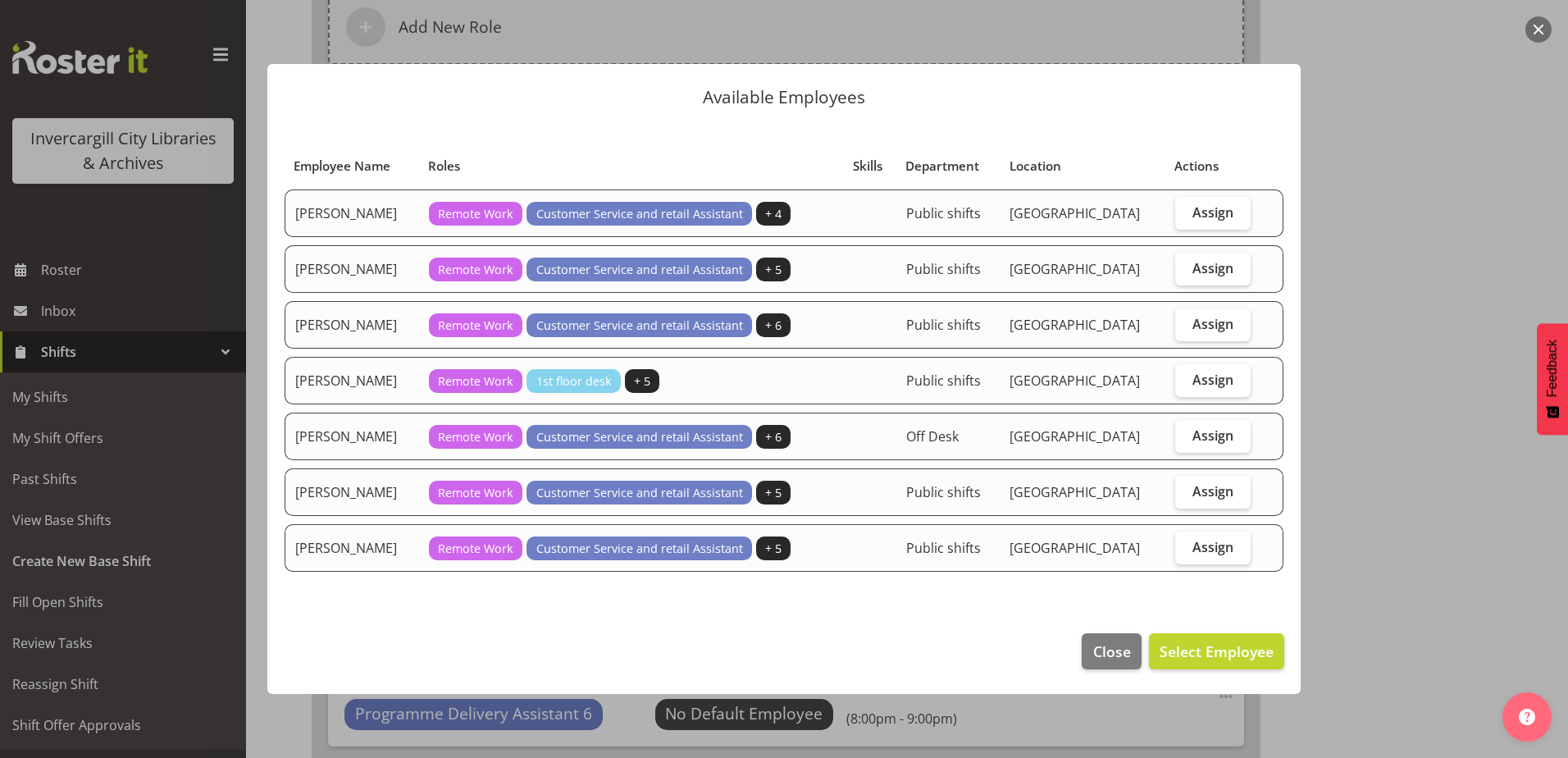
drag, startPoint x: 1208, startPoint y: 549, endPoint x: 1191, endPoint y: 626, distance: 78.9
click at [1207, 551] on span "Assign" at bounding box center [1212, 547] width 41 height 16
click at [1186, 551] on input "Assign" at bounding box center [1181, 547] width 10 height 10
checkbox input "true"
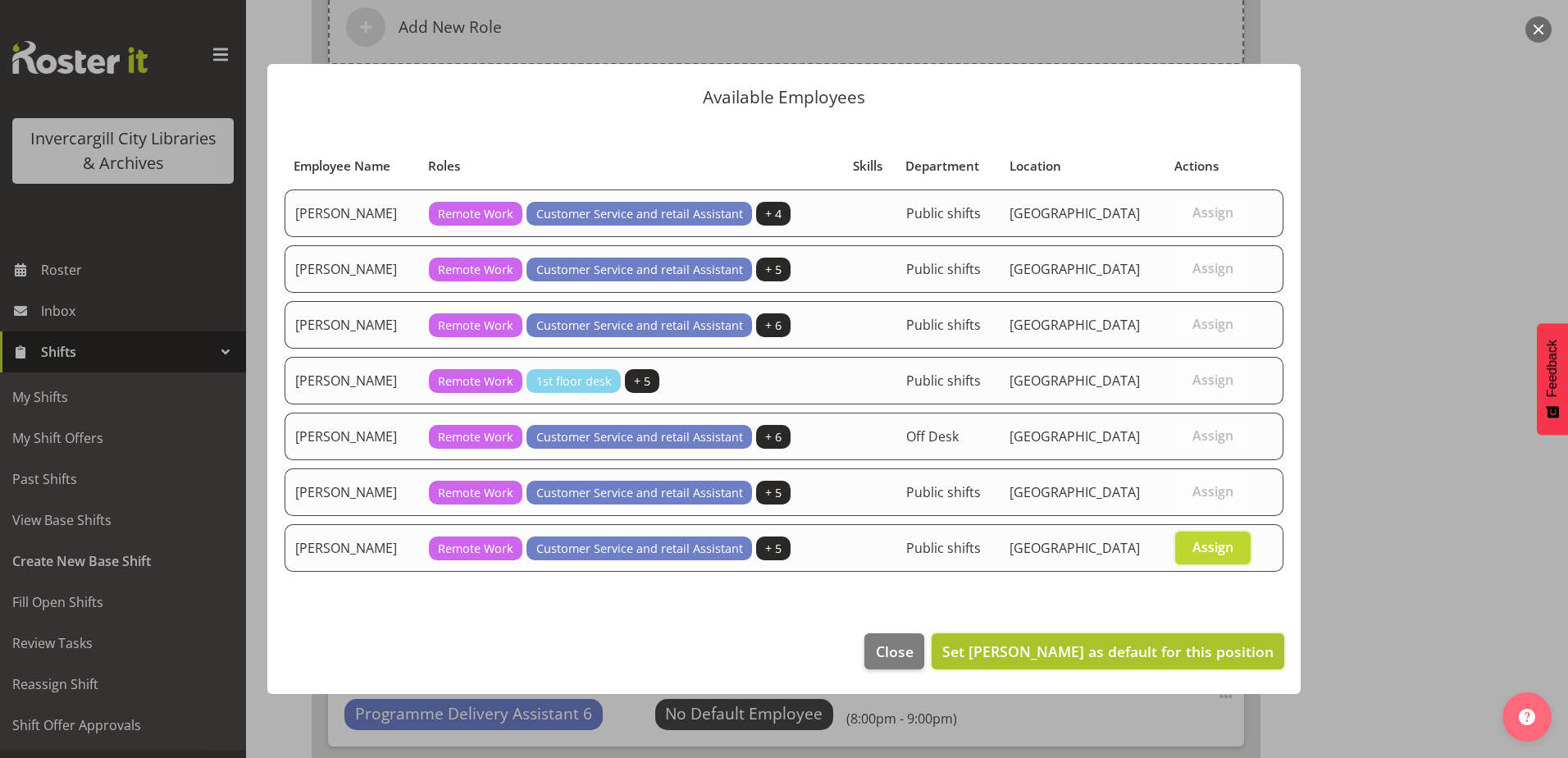
click at [1191, 650] on span "Set Serena Casey as default for this position" at bounding box center [1108, 651] width 331 height 20
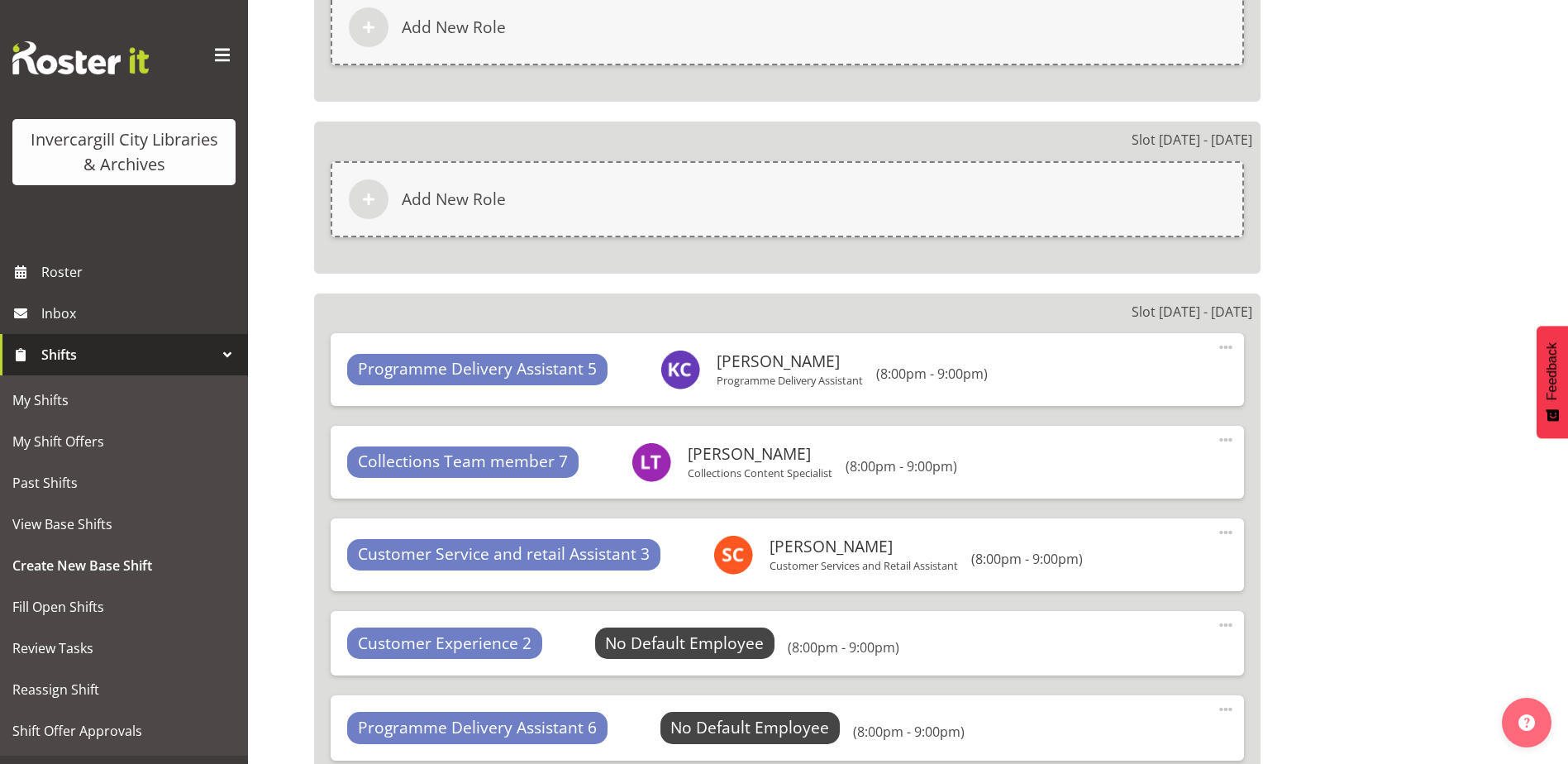
click at [822, 650] on h6 "(8:00pm - 9:00pm)" at bounding box center [843, 647] width 112 height 17
click at [739, 628] on span "Select Employee" at bounding box center [685, 644] width 180 height 31
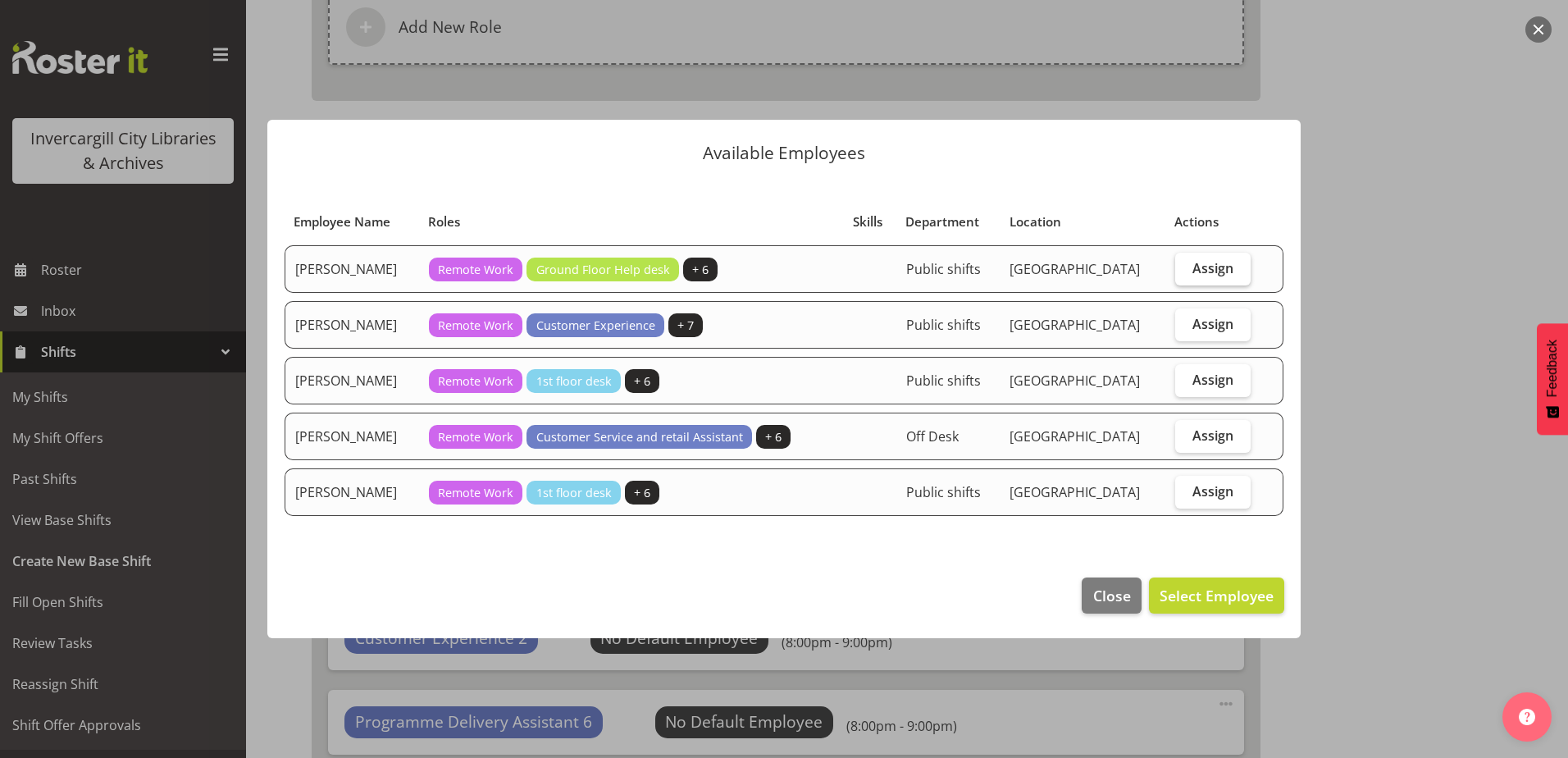
click at [1195, 263] on span "Assign" at bounding box center [1212, 268] width 41 height 16
click at [1186, 263] on input "Assign" at bounding box center [1181, 268] width 10 height 10
checkbox input "true"
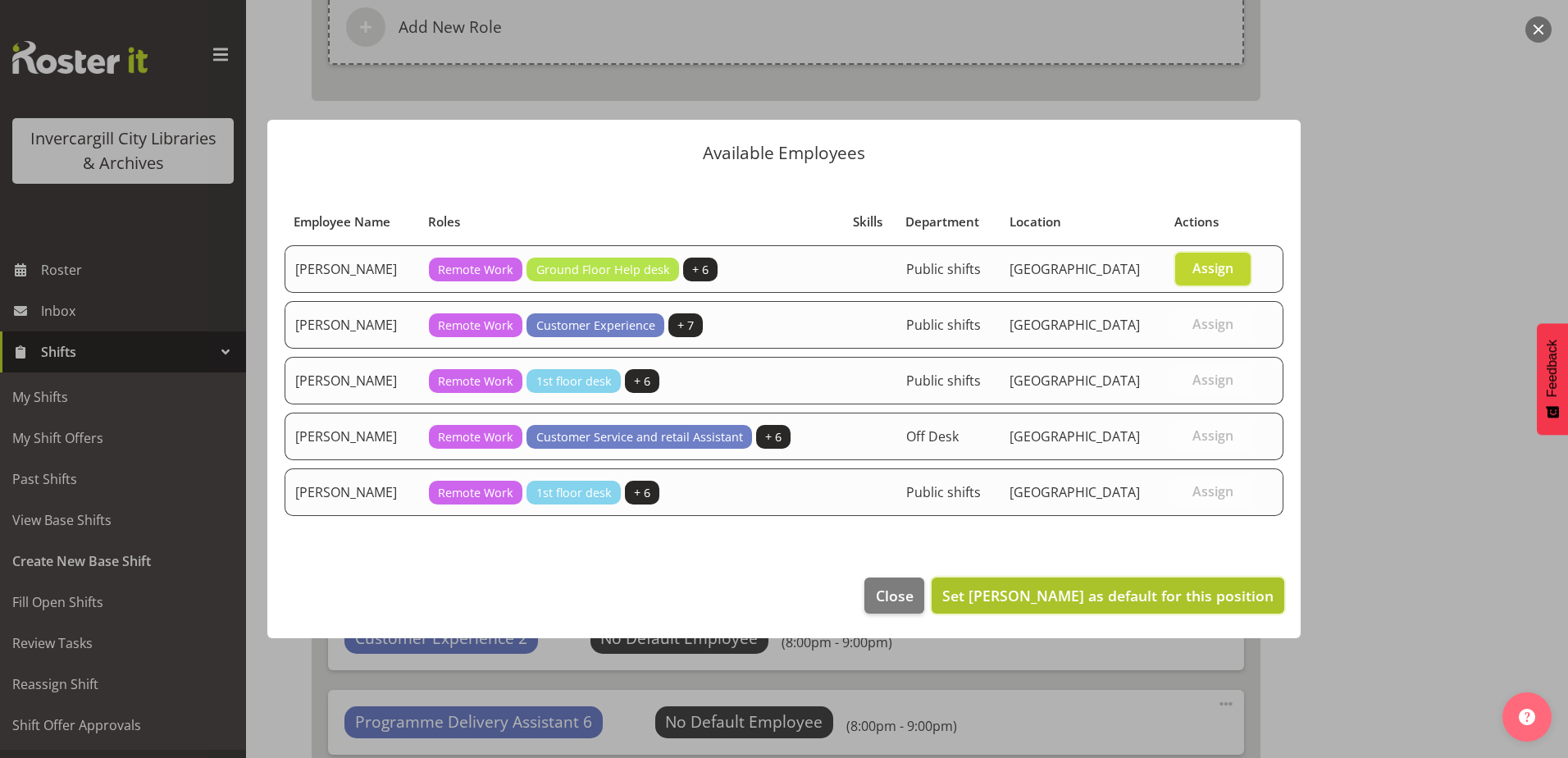
drag, startPoint x: 1096, startPoint y: 588, endPoint x: 1085, endPoint y: 599, distance: 15.6
click at [1096, 590] on span "Set Catherine Wilson as default for this position" at bounding box center [1108, 595] width 331 height 20
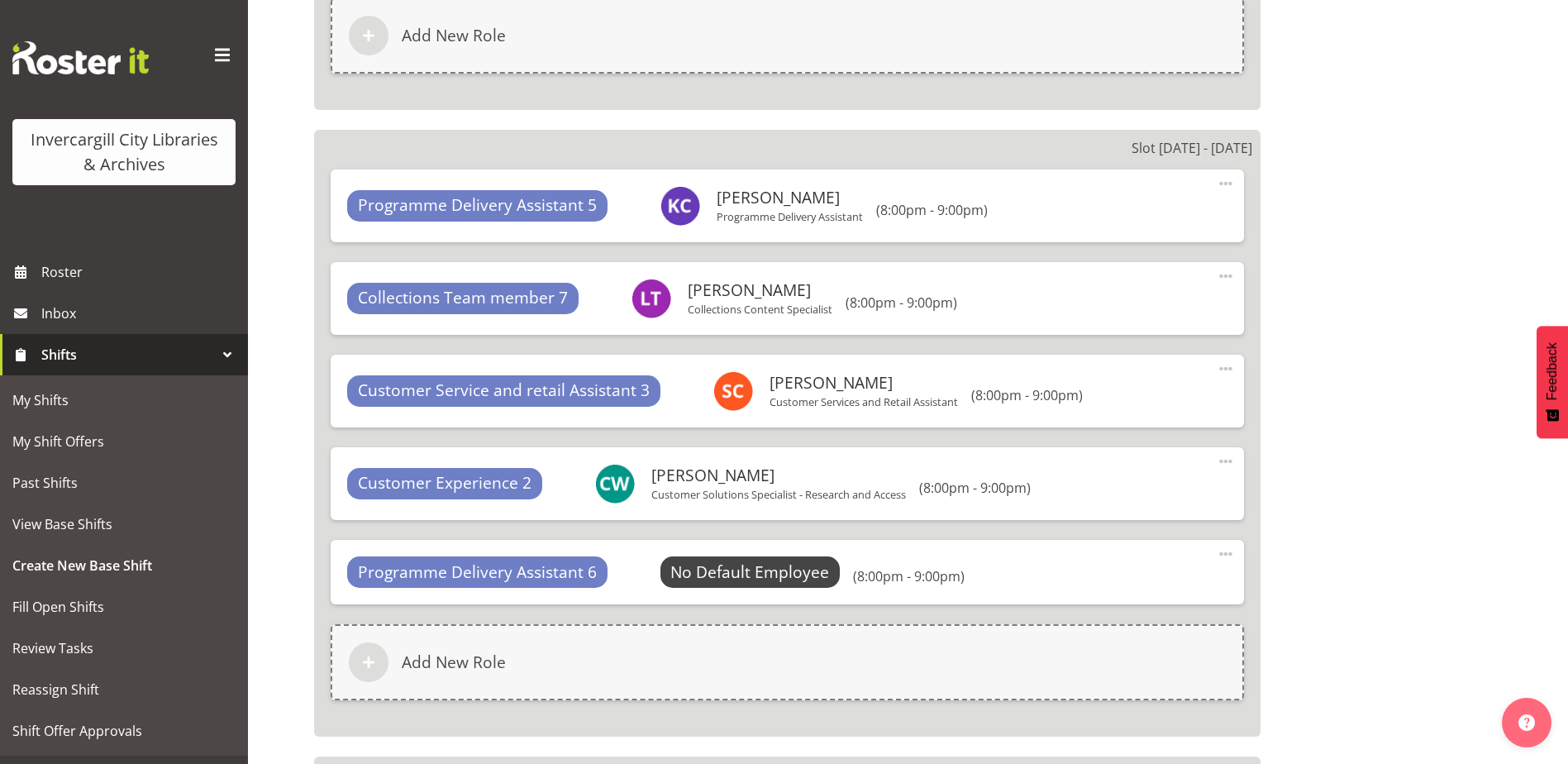
scroll to position [4116, 0]
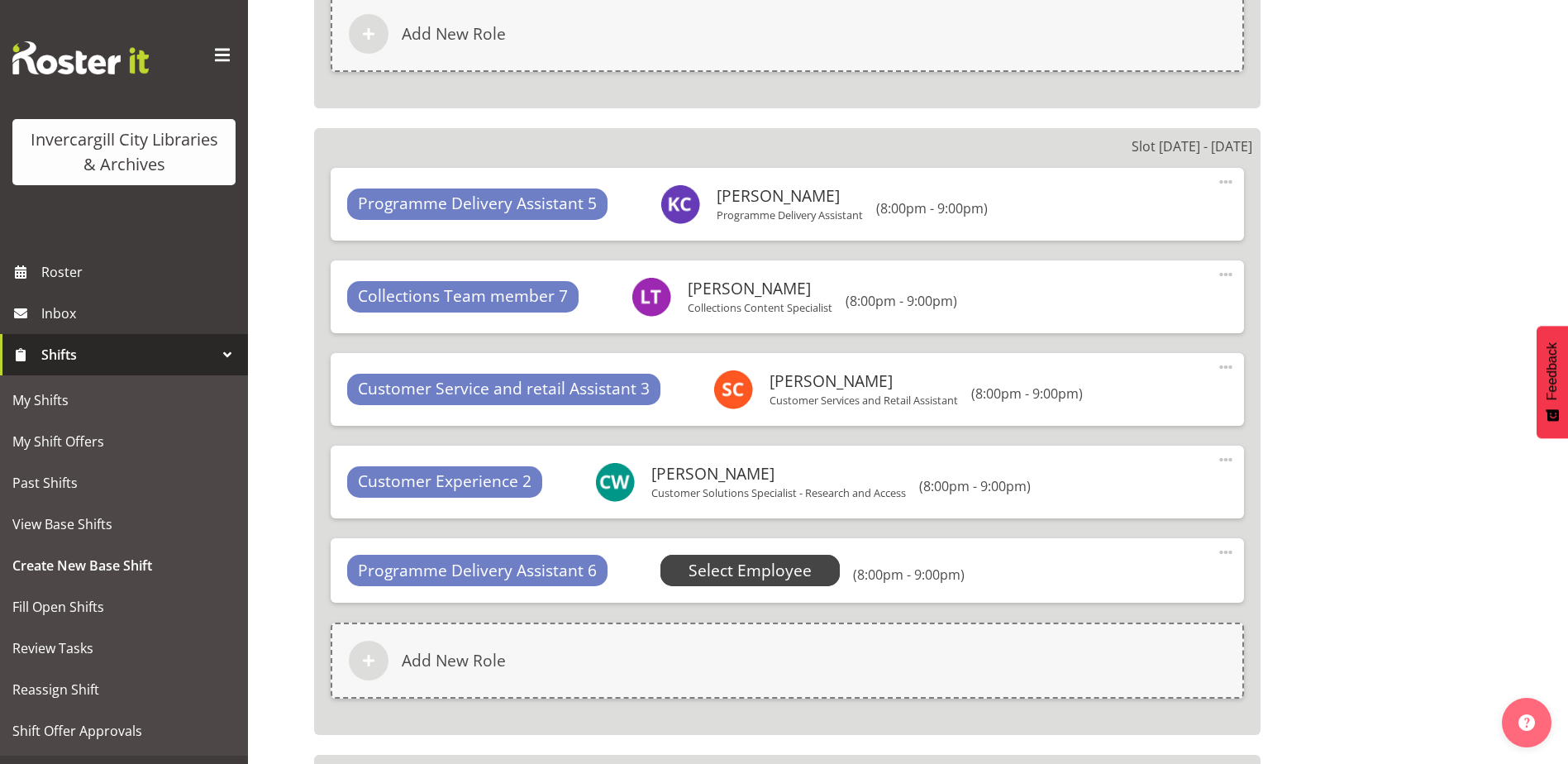
click at [799, 568] on span "Select Employee" at bounding box center [750, 570] width 123 height 24
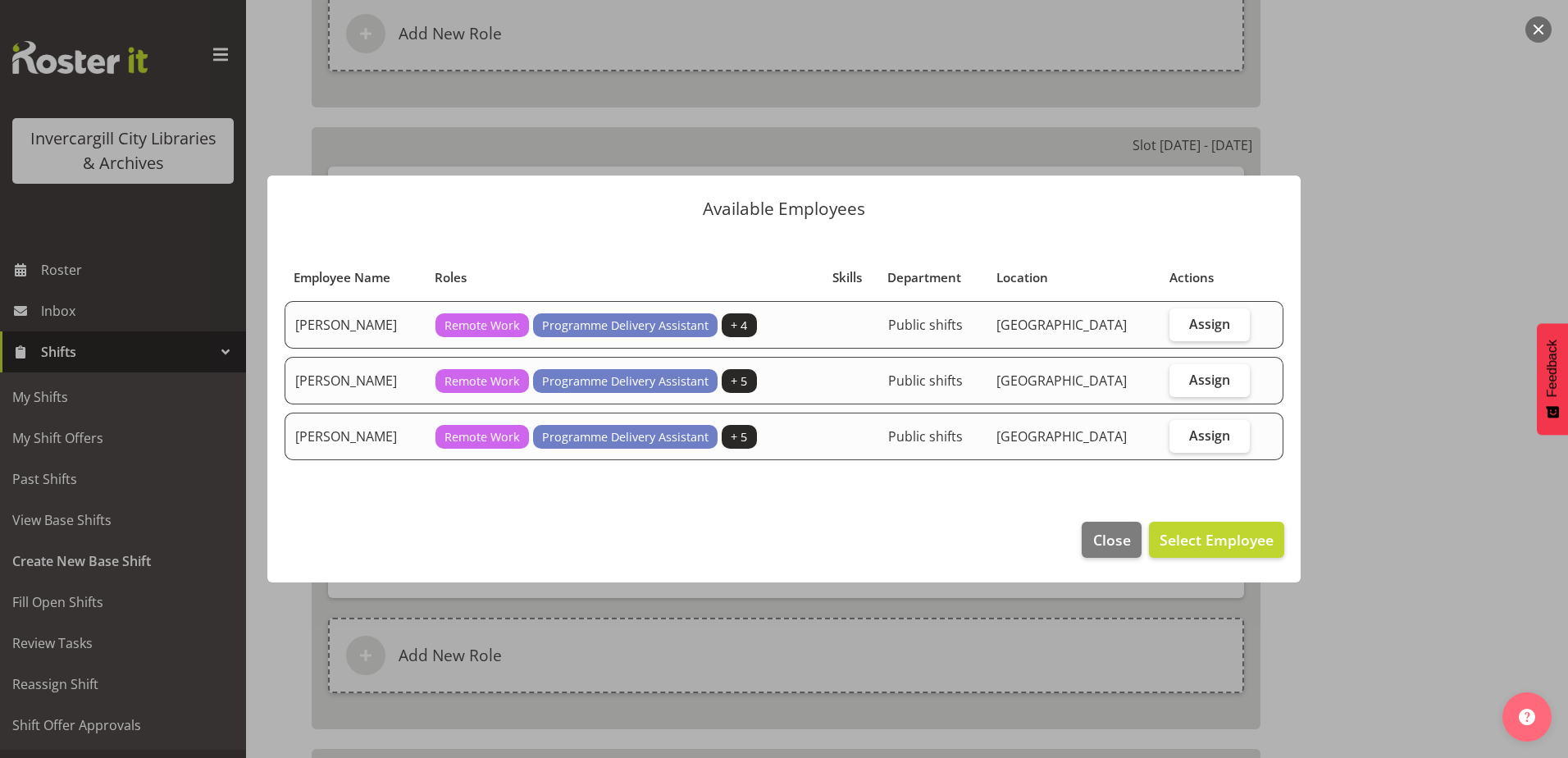
click at [609, 333] on span "Programme Delivery Assistant" at bounding box center [625, 325] width 166 height 18
click at [1222, 308] on td "Assign" at bounding box center [1209, 324] width 100 height 48
click at [1221, 327] on span "Assign" at bounding box center [1209, 323] width 41 height 16
click at [1180, 327] on input "Assign" at bounding box center [1175, 323] width 10 height 10
checkbox input "true"
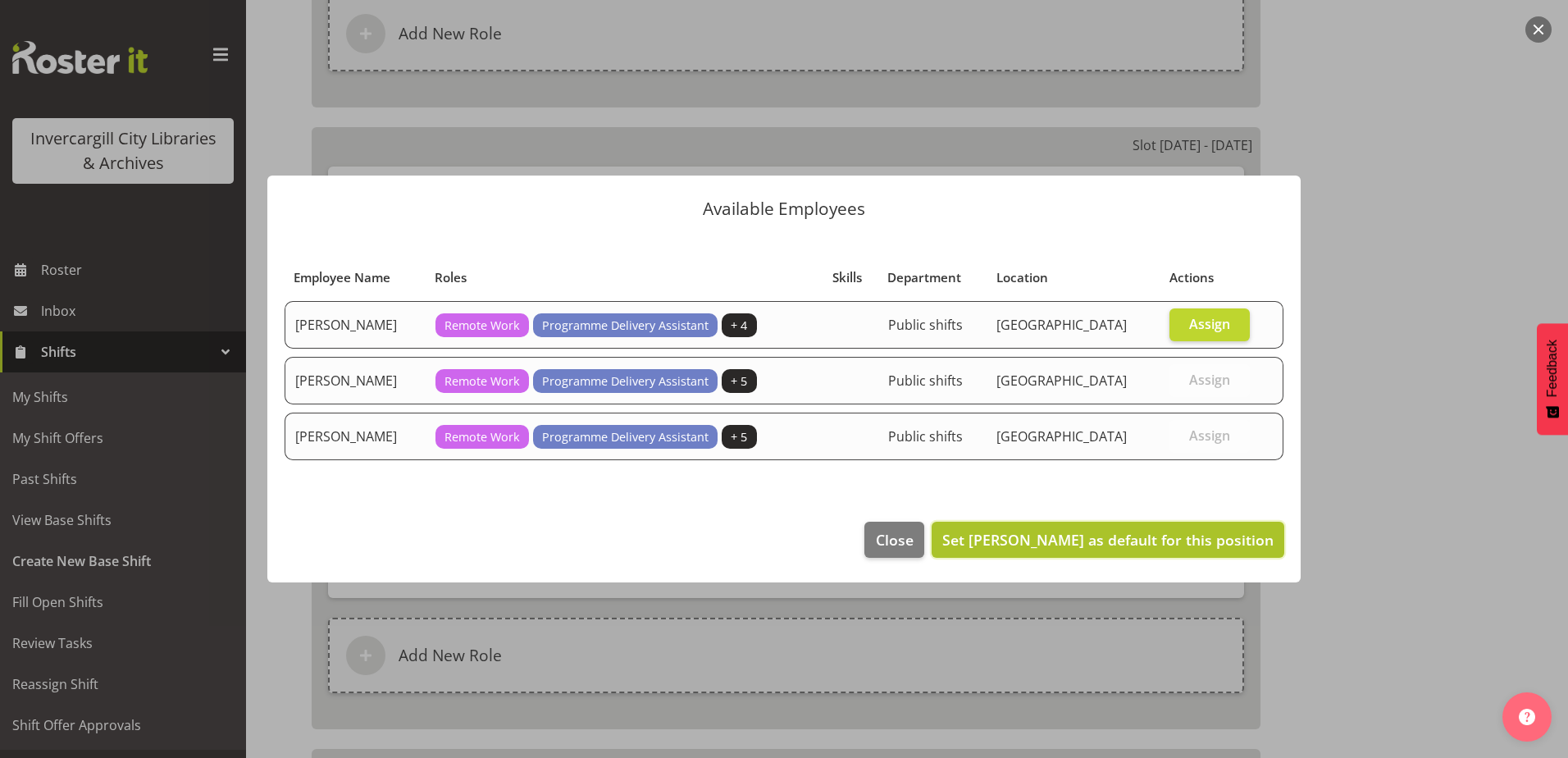
click at [1157, 546] on span "Set Aurora Catu as default for this position" at bounding box center [1108, 540] width 331 height 20
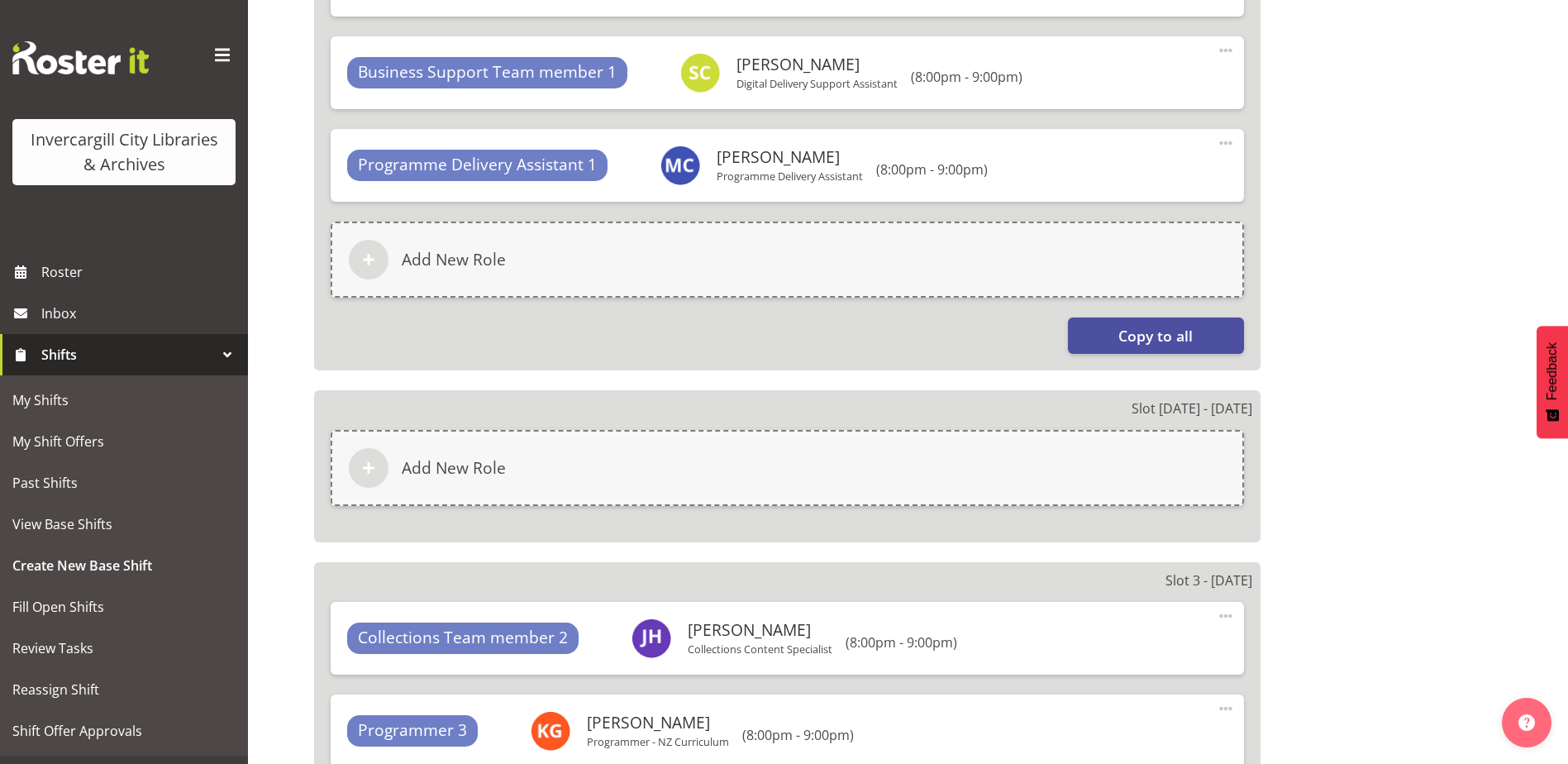
scroll to position [1471, 0]
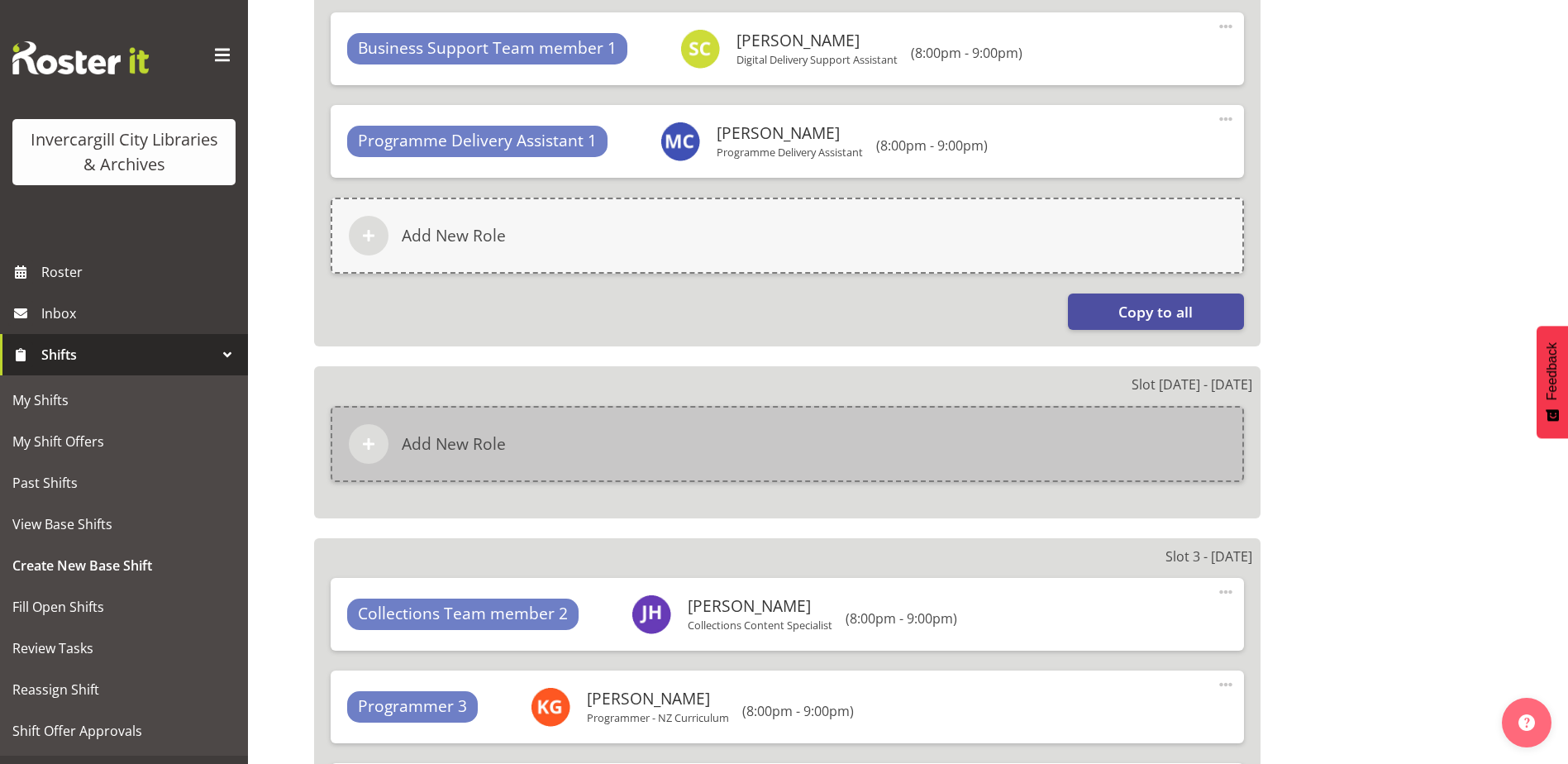
click at [631, 462] on div "Add New Role" at bounding box center [787, 444] width 913 height 76
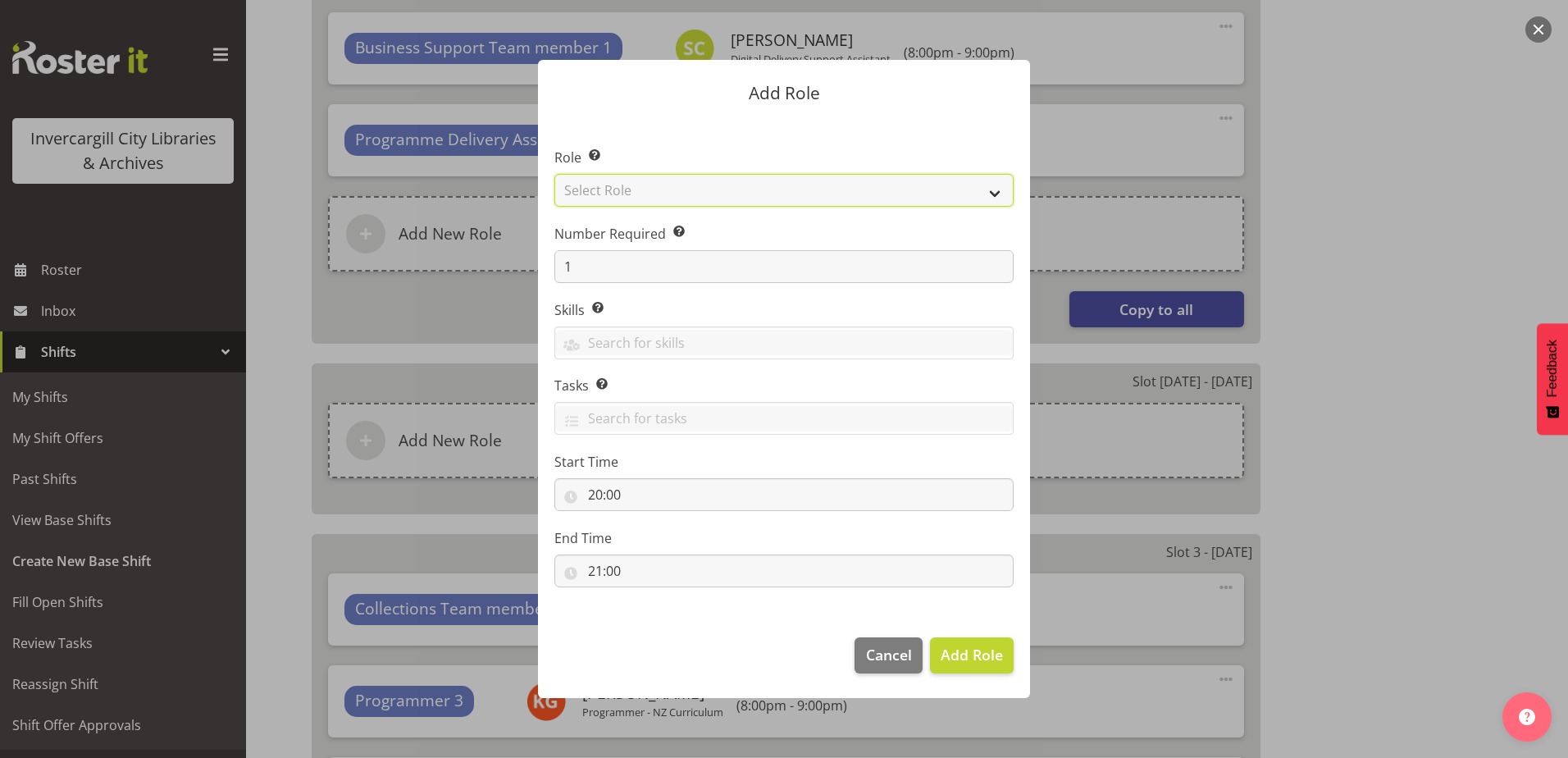
click at [624, 189] on select "Select Role 1st floor desk AQ operator Business Support Team member Casual Cust…" at bounding box center [784, 191] width 459 height 33
select select "1524"
click at [554, 174] on select "Select Role 1st floor desk AQ operator Business Support Team member Casual Cust…" at bounding box center [784, 191] width 459 height 33
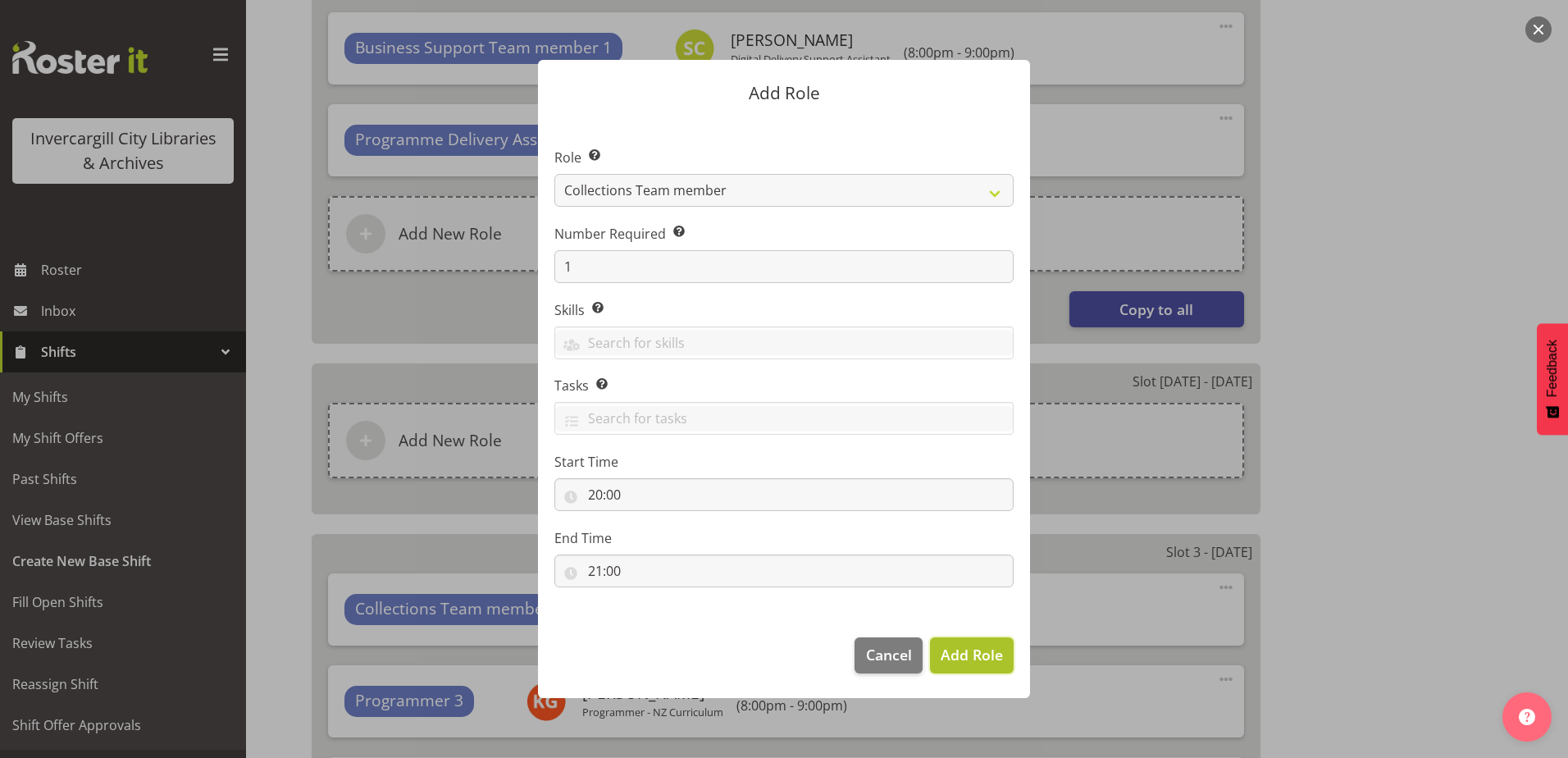
click at [956, 654] on span "Add Role" at bounding box center [972, 654] width 62 height 20
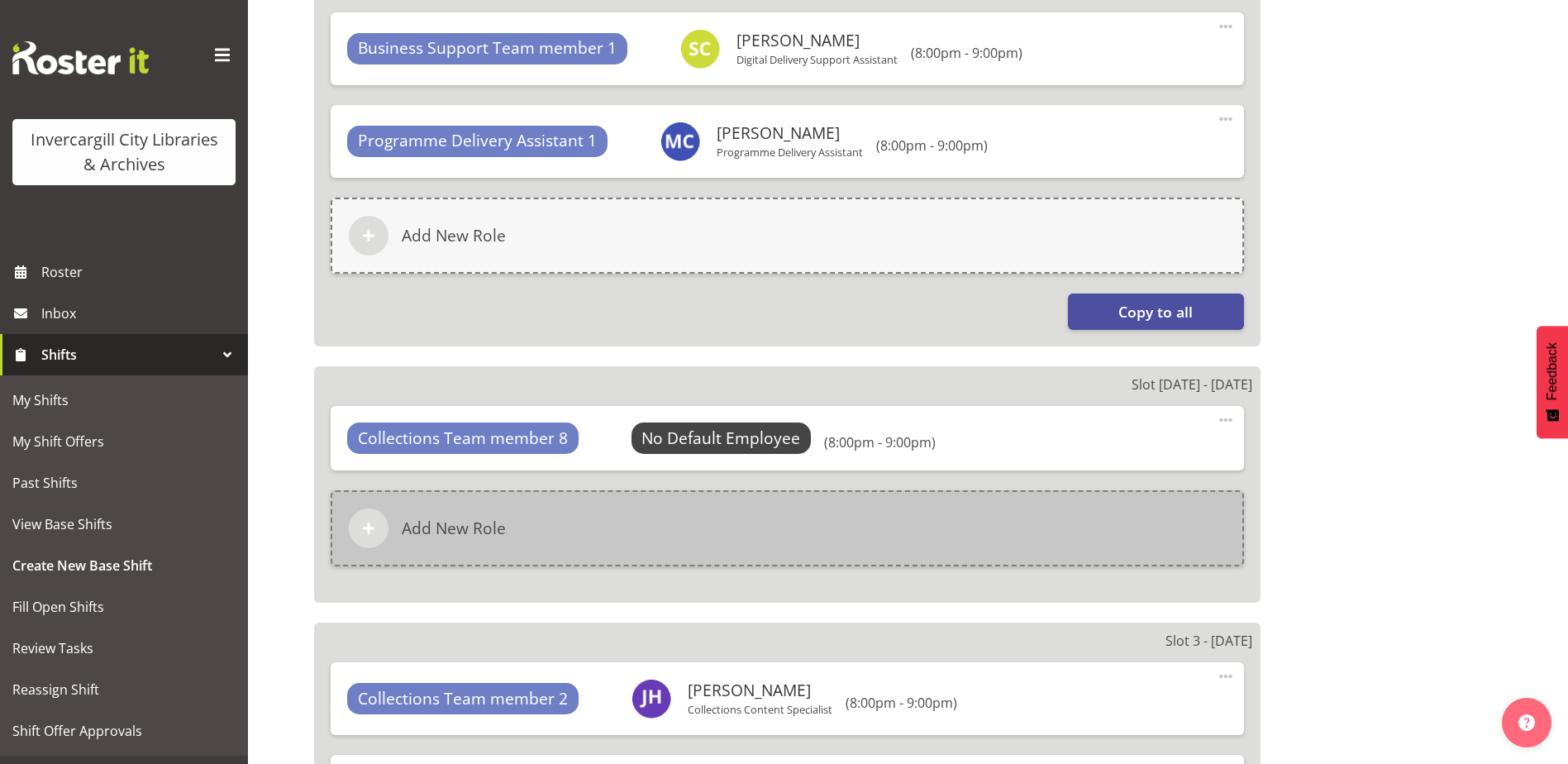
click at [636, 522] on div "Add New Role" at bounding box center [787, 527] width 913 height 76
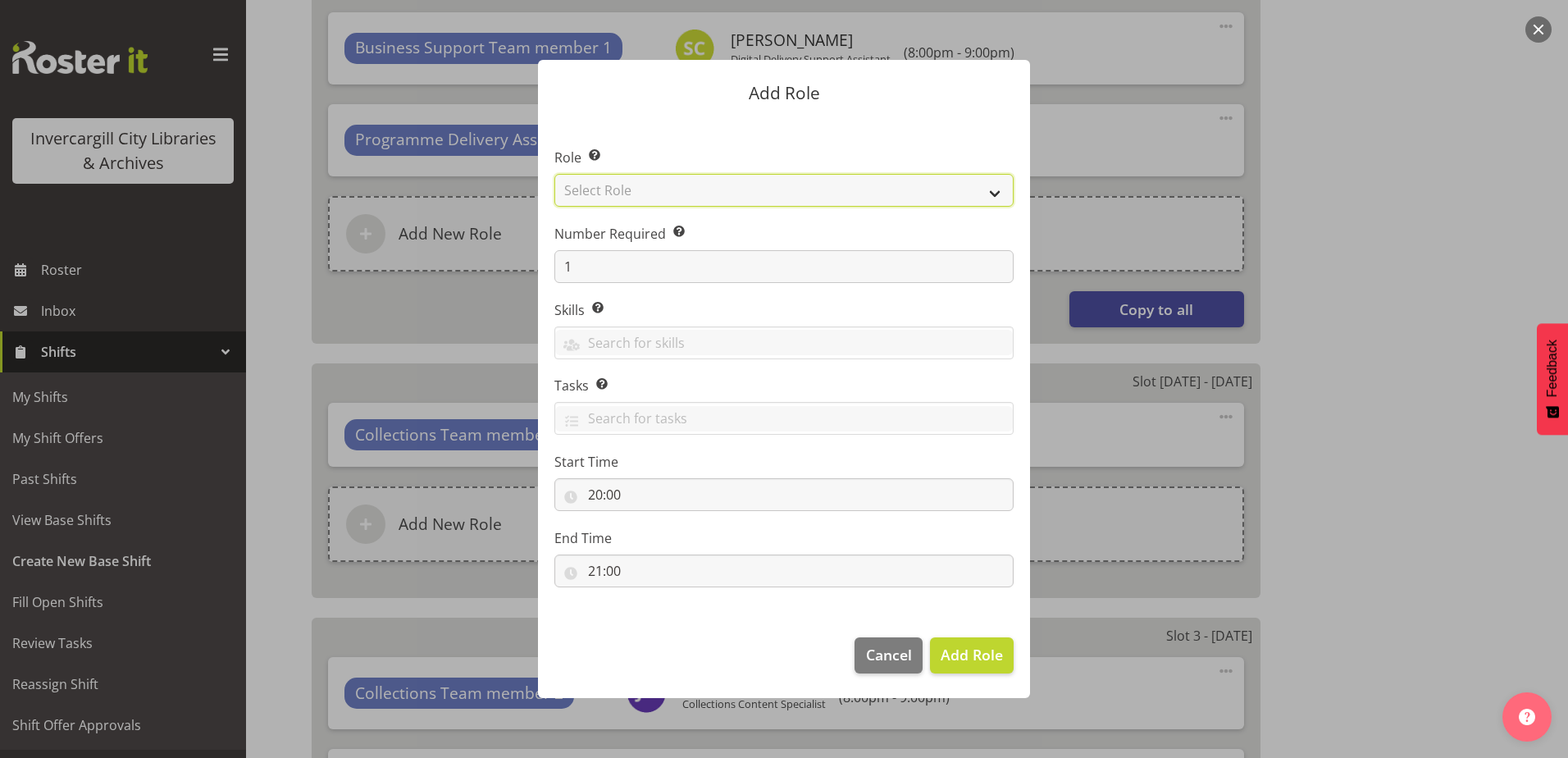
click at [689, 179] on select "Select Role 1st floor desk AQ operator Business Support Team member Casual Cust…" at bounding box center [784, 191] width 459 height 33
select select "1518"
click at [554, 174] on select "Select Role 1st floor desk AQ operator Business Support Team member Casual Cust…" at bounding box center [784, 191] width 459 height 33
click at [958, 654] on span "Add Role" at bounding box center [972, 654] width 62 height 20
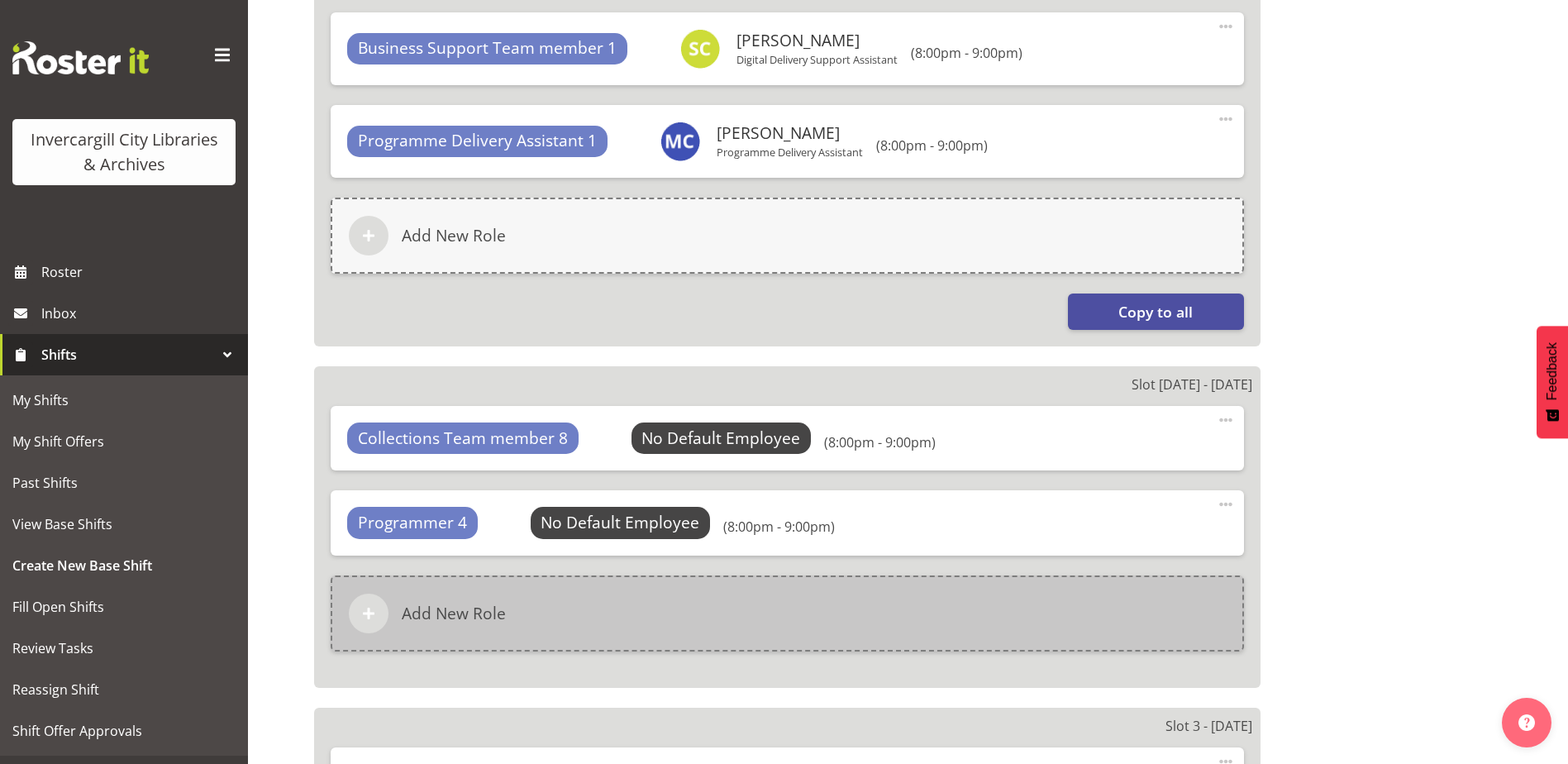
click at [652, 599] on div "Add New Role" at bounding box center [787, 613] width 913 height 76
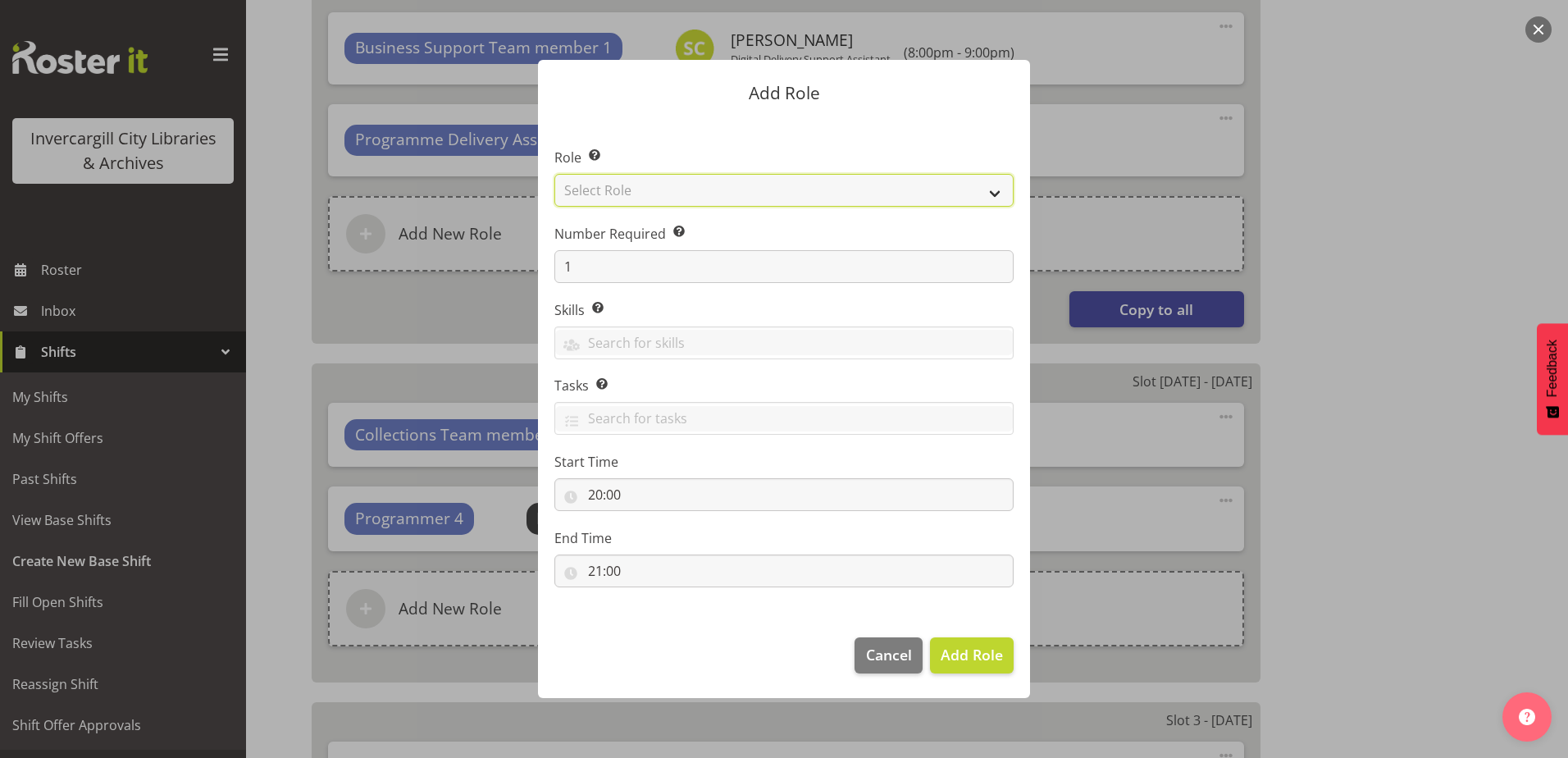
drag, startPoint x: 622, startPoint y: 179, endPoint x: 630, endPoint y: 191, distance: 14.4
click at [623, 180] on select "Select Role 1st floor desk AQ operator Business Support Team member Casual Cust…" at bounding box center [784, 191] width 459 height 33
select select "1533"
click at [554, 174] on select "Select Role 1st floor desk AQ operator Business Support Team member Casual Cust…" at bounding box center [784, 191] width 459 height 33
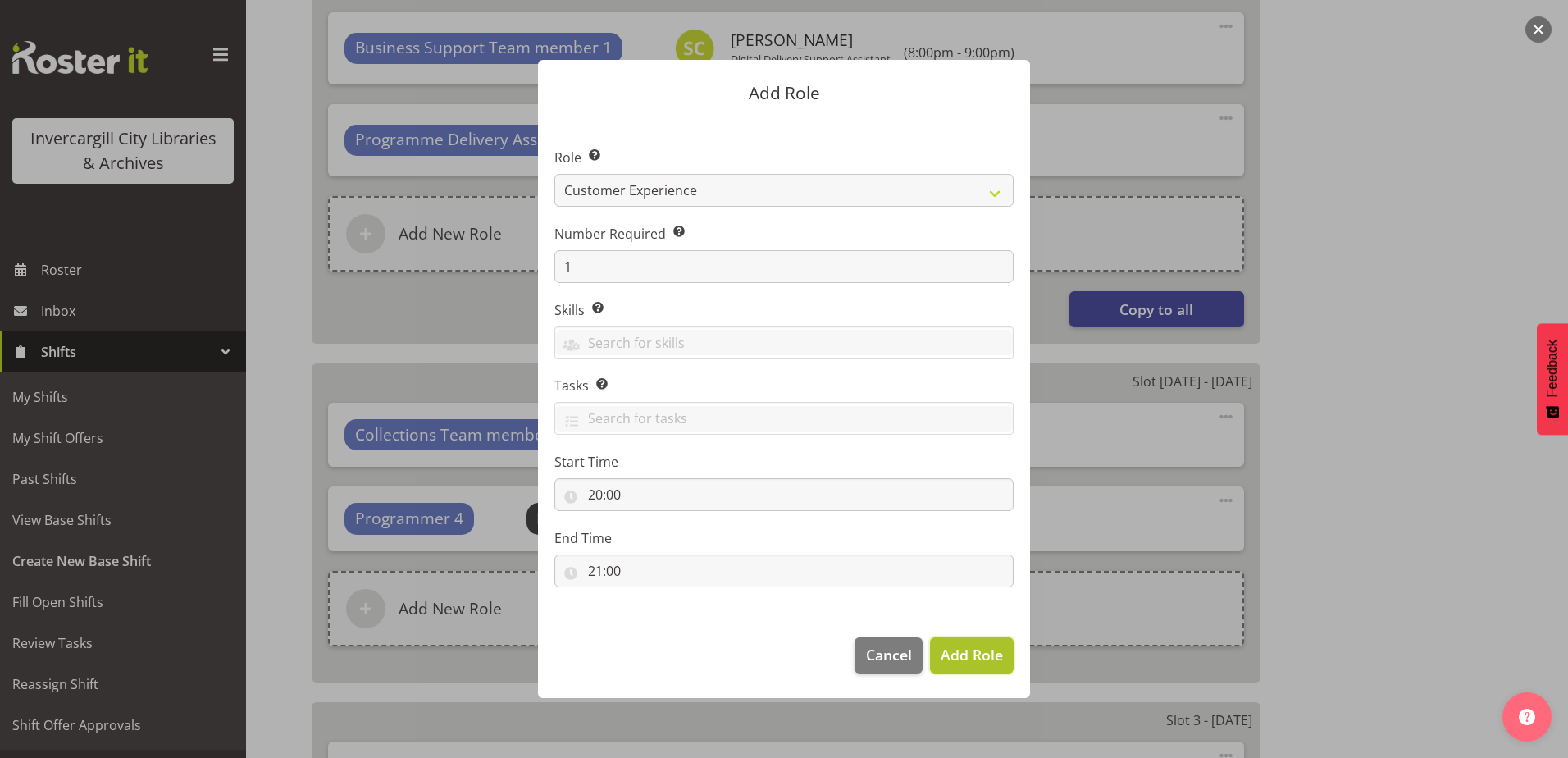
click at [971, 658] on span "Add Role" at bounding box center [972, 654] width 62 height 20
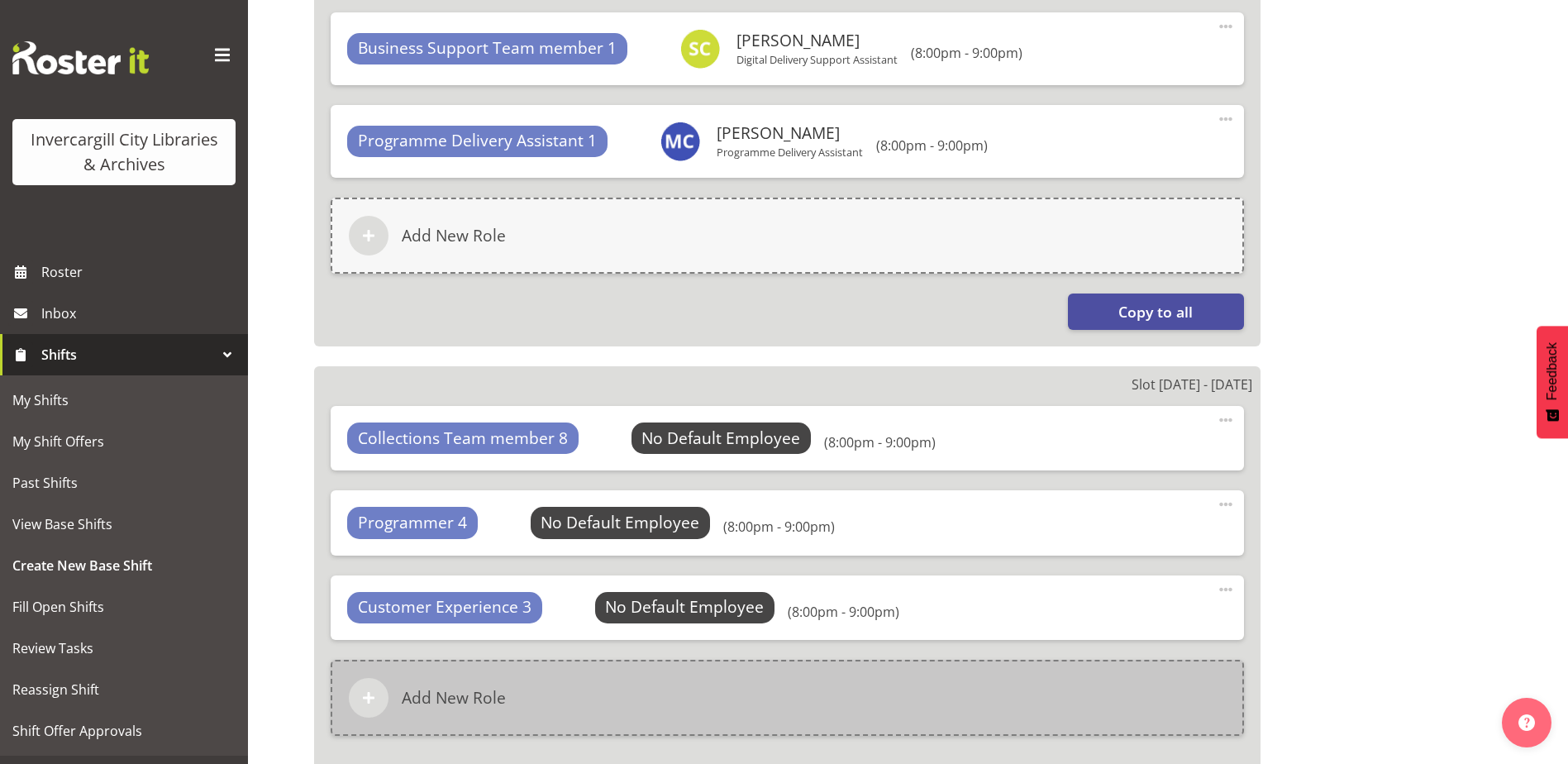
click at [705, 699] on div "Add New Role" at bounding box center [787, 697] width 913 height 76
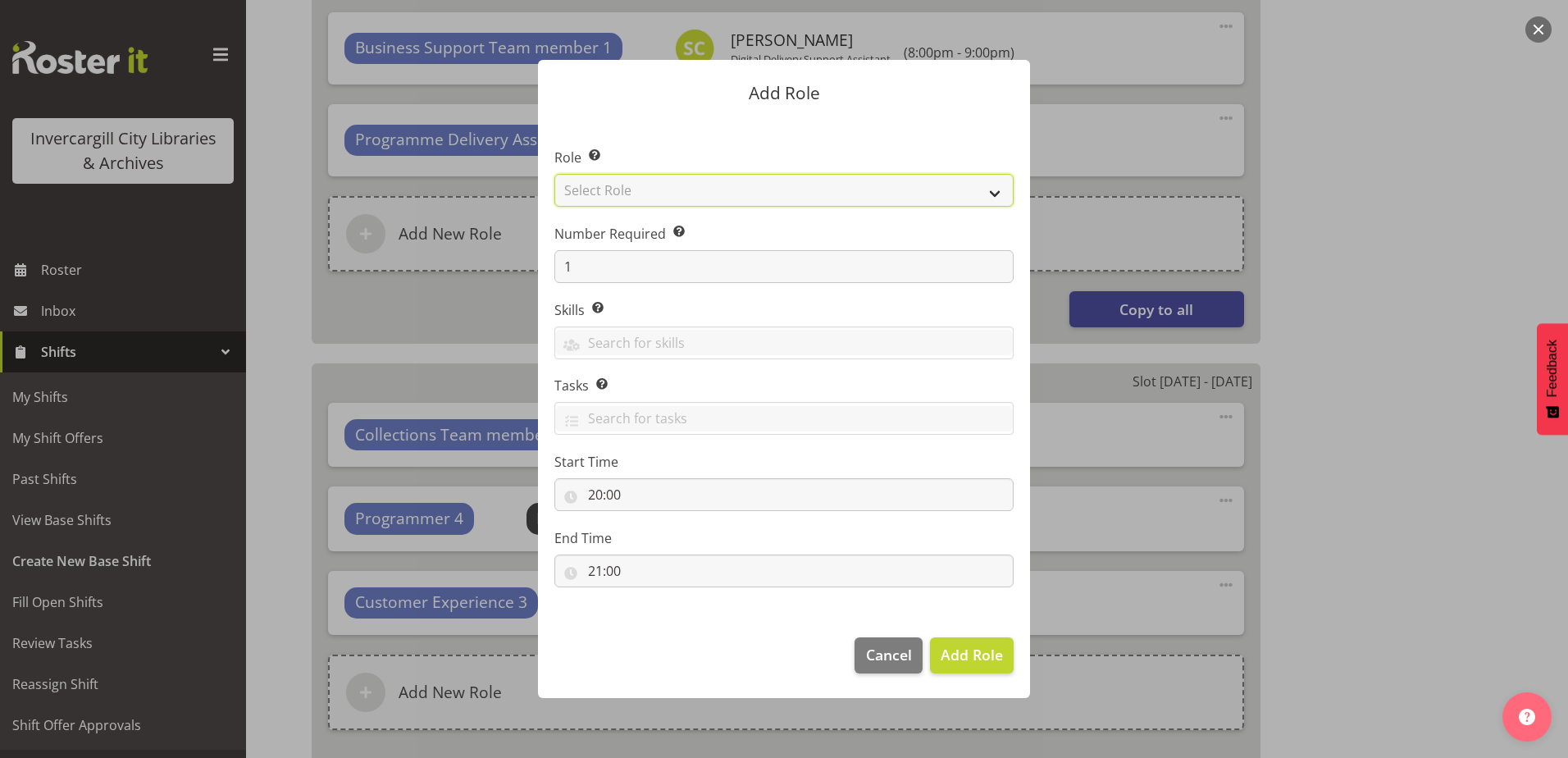
click at [690, 187] on select "Select Role 1st floor desk AQ operator Business Support Team member Casual Cust…" at bounding box center [784, 191] width 459 height 33
select select "1524"
click at [554, 174] on select "Select Role 1st floor desk AQ operator Business Support Team member Casual Cust…" at bounding box center [784, 191] width 459 height 33
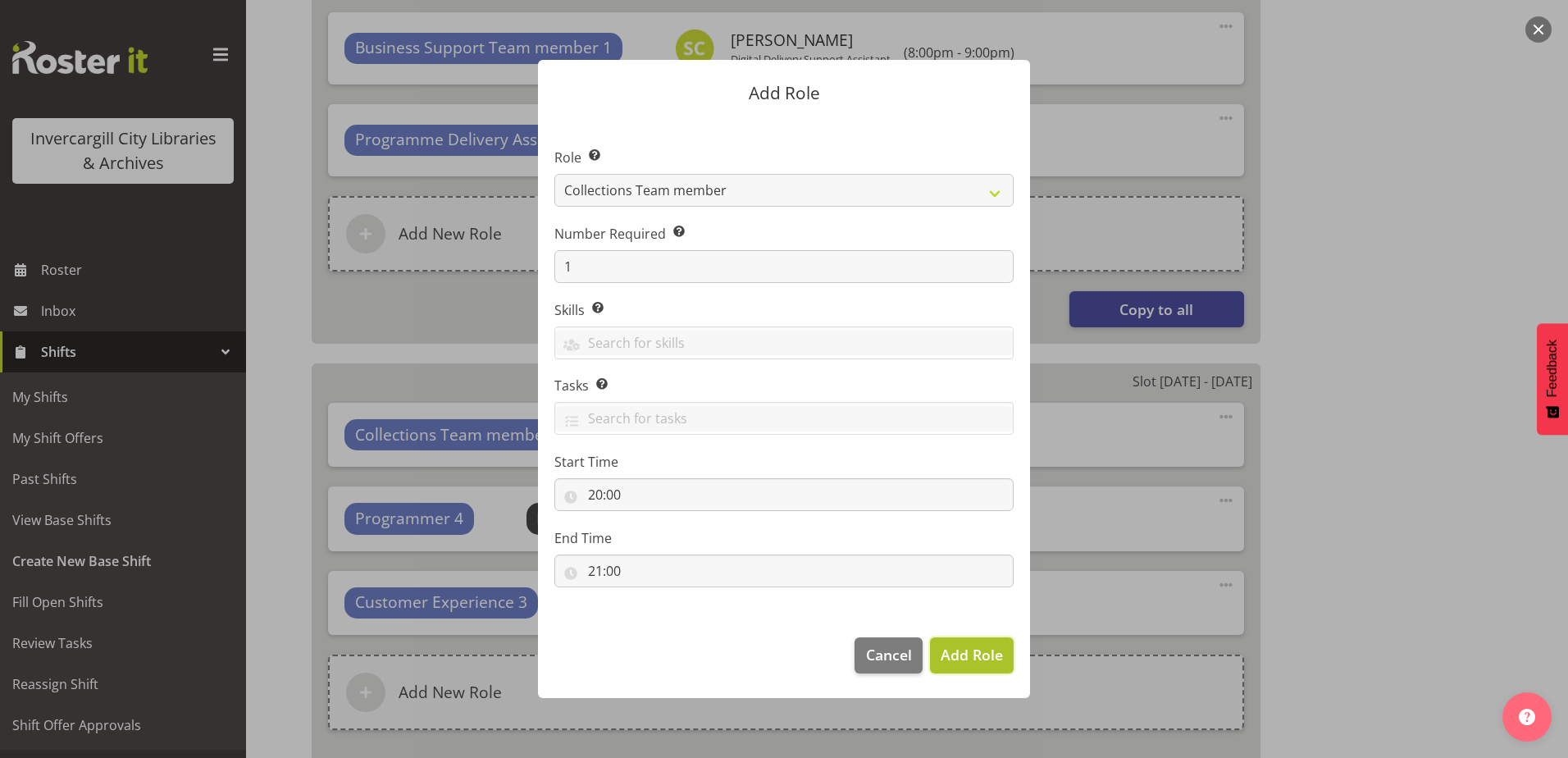
click at [982, 645] on button "Add Role" at bounding box center [972, 656] width 84 height 36
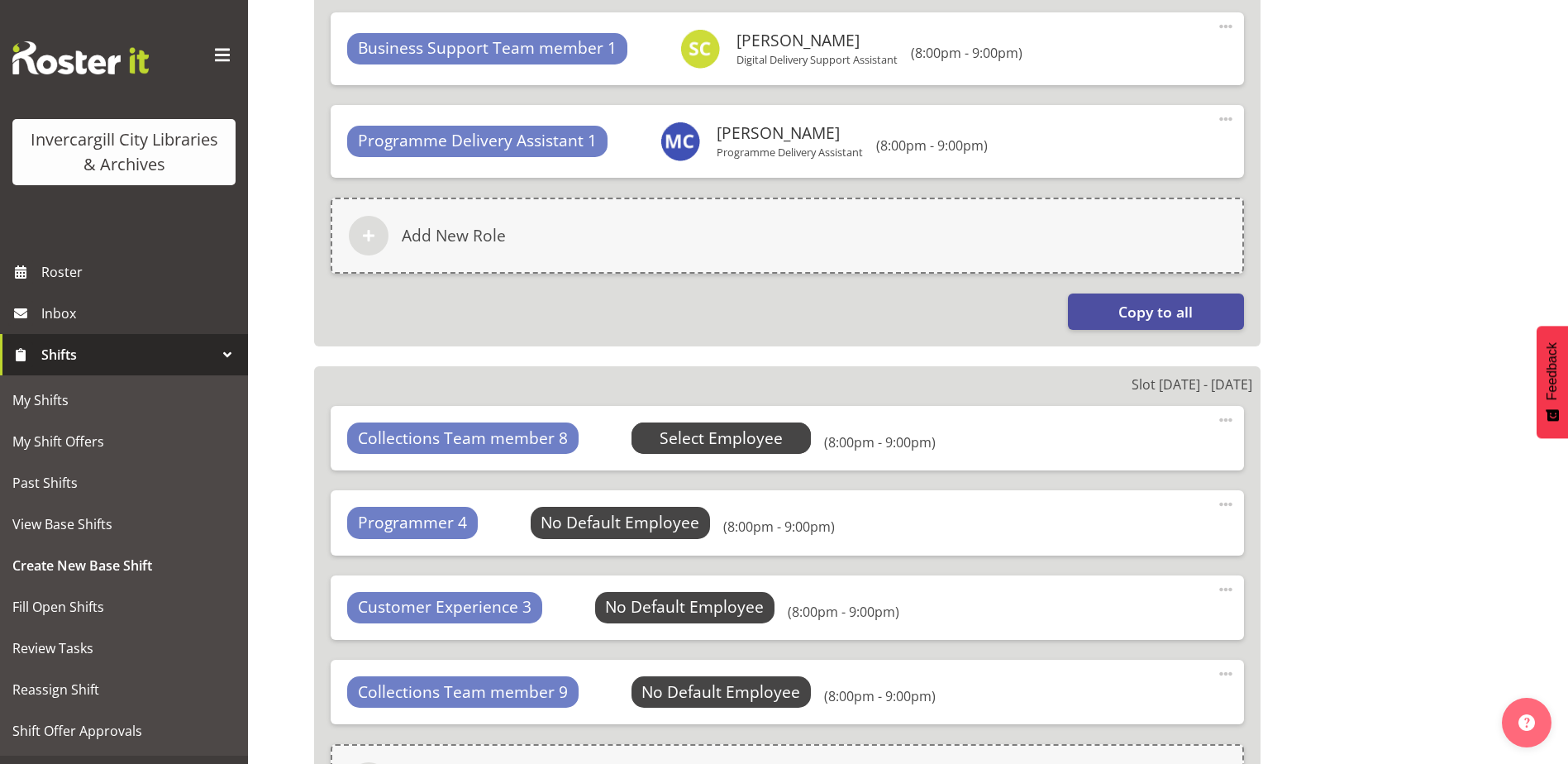
click at [708, 445] on span "Select Employee" at bounding box center [720, 437] width 123 height 24
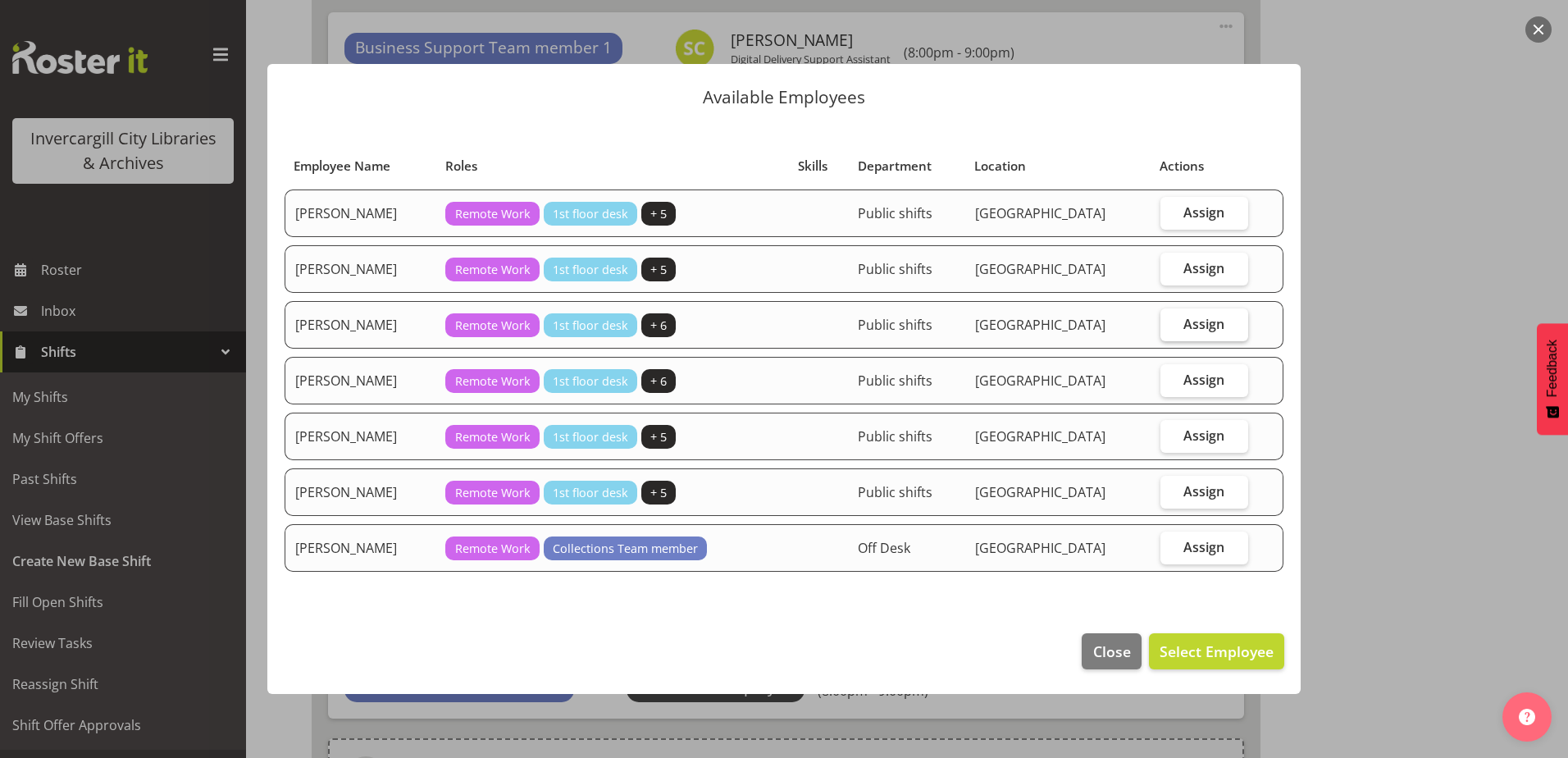
drag, startPoint x: 1211, startPoint y: 321, endPoint x: 1187, endPoint y: 327, distance: 24.7
click at [1194, 324] on span "Assign" at bounding box center [1203, 323] width 41 height 16
click at [1171, 324] on input "Assign" at bounding box center [1166, 323] width 10 height 10
checkbox input "true"
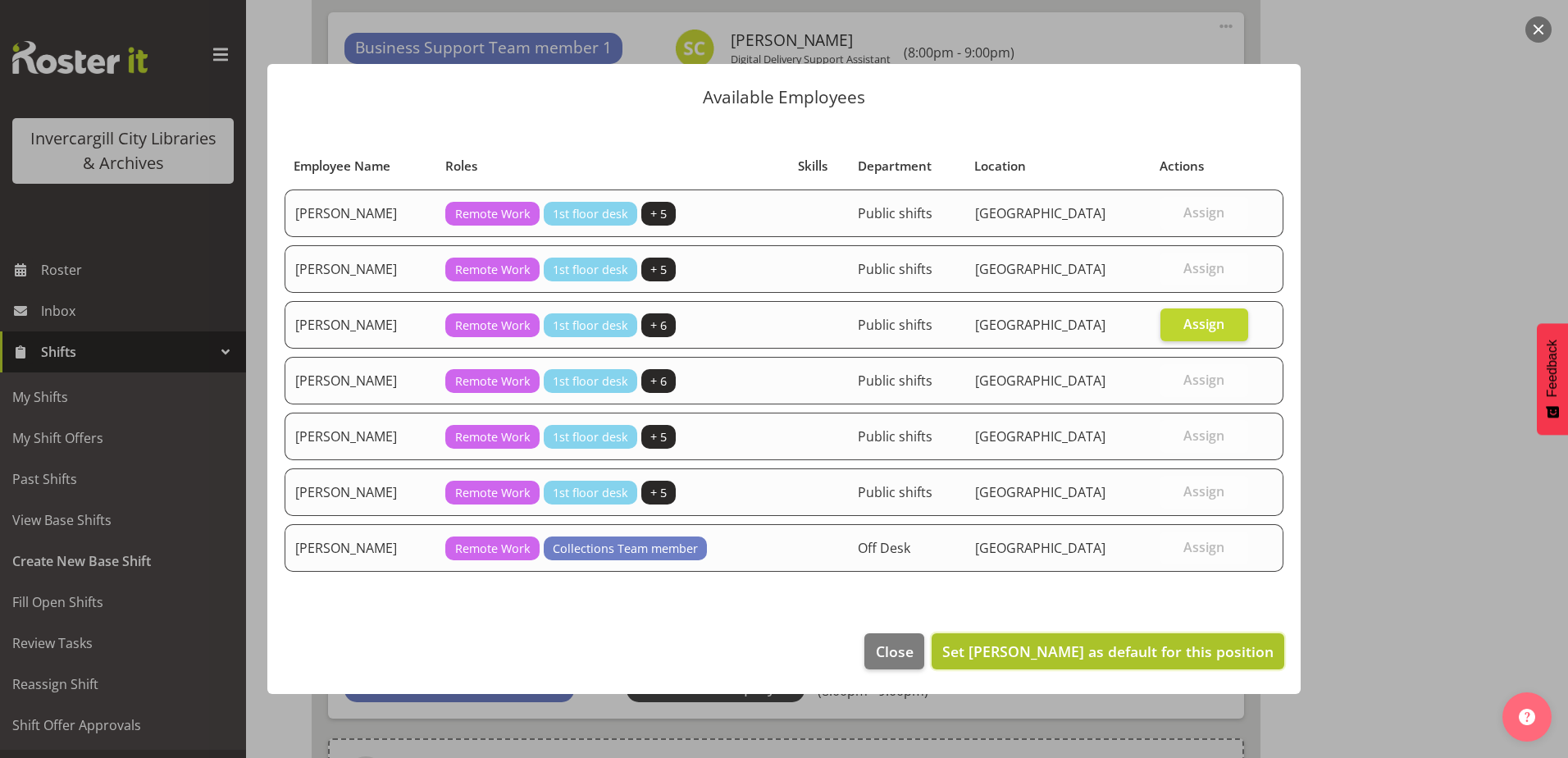
click at [1172, 647] on span "Set Jill Harpur as default for this position" at bounding box center [1108, 651] width 331 height 20
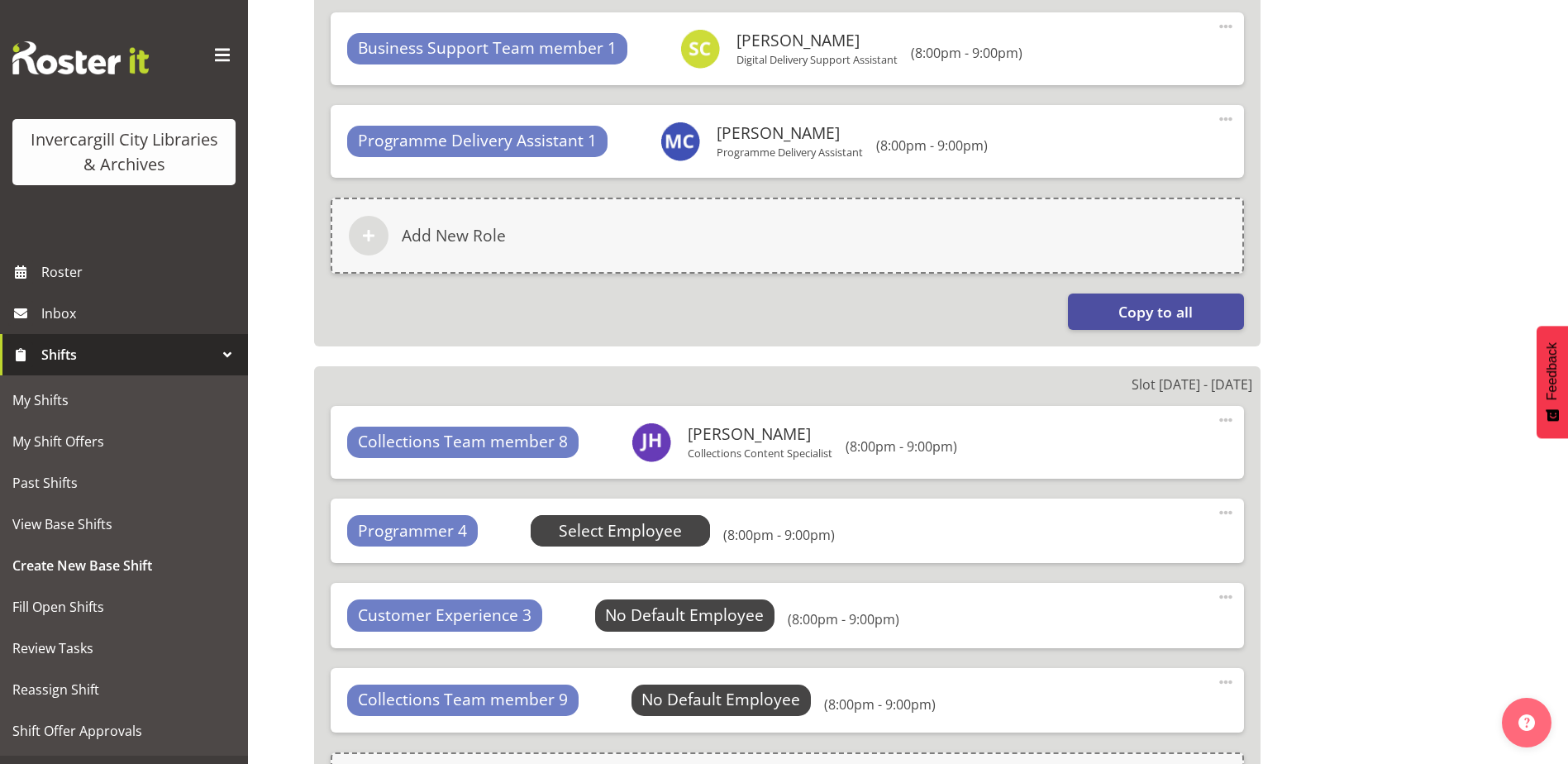
click at [611, 534] on span "Select Employee" at bounding box center [620, 531] width 123 height 24
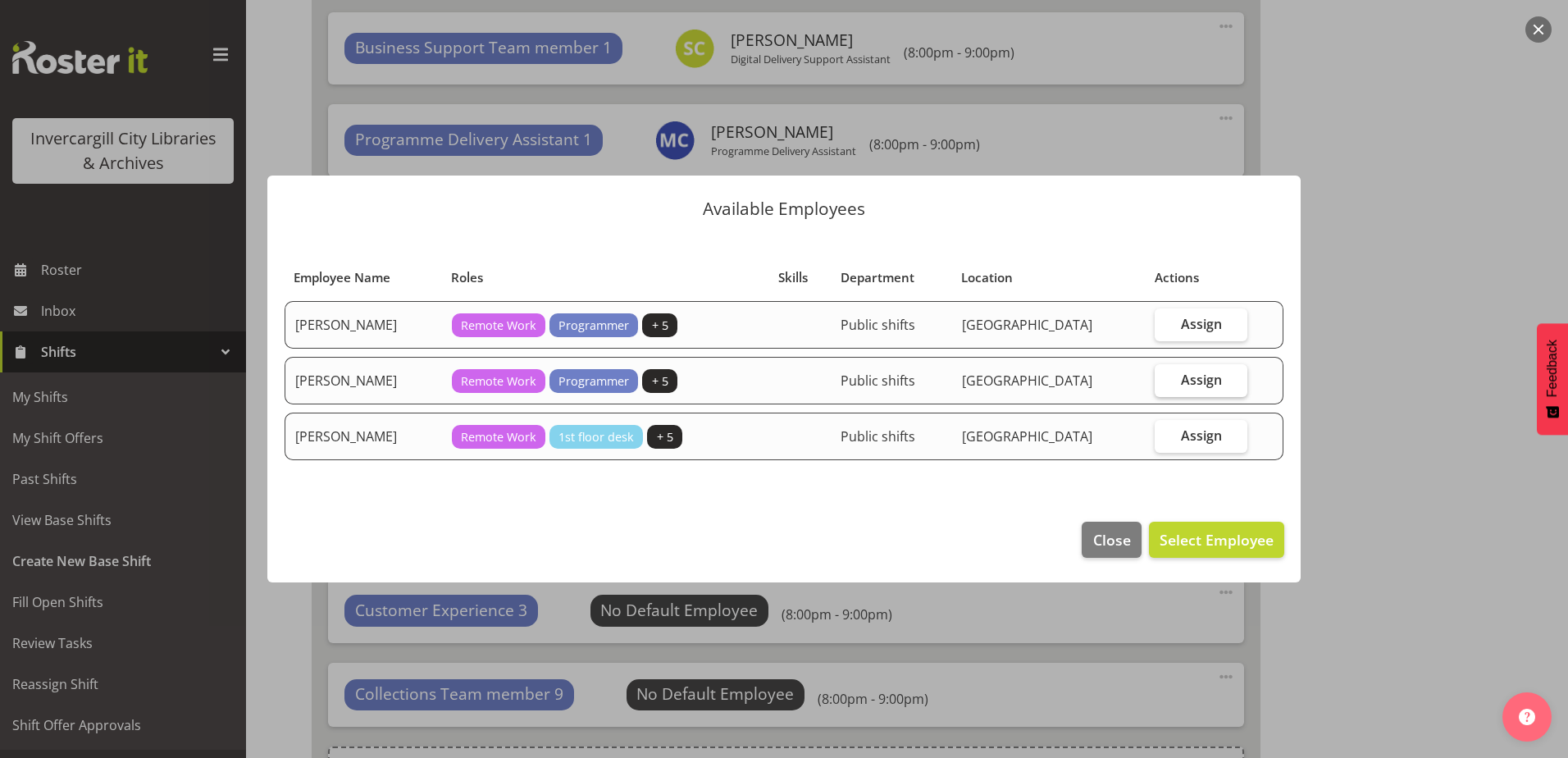
drag, startPoint x: 1182, startPoint y: 376, endPoint x: 1186, endPoint y: 572, distance: 196.0
click at [1181, 376] on label "Assign" at bounding box center [1201, 380] width 92 height 33
click at [1165, 376] on input "Assign" at bounding box center [1160, 379] width 10 height 10
checkbox input "true"
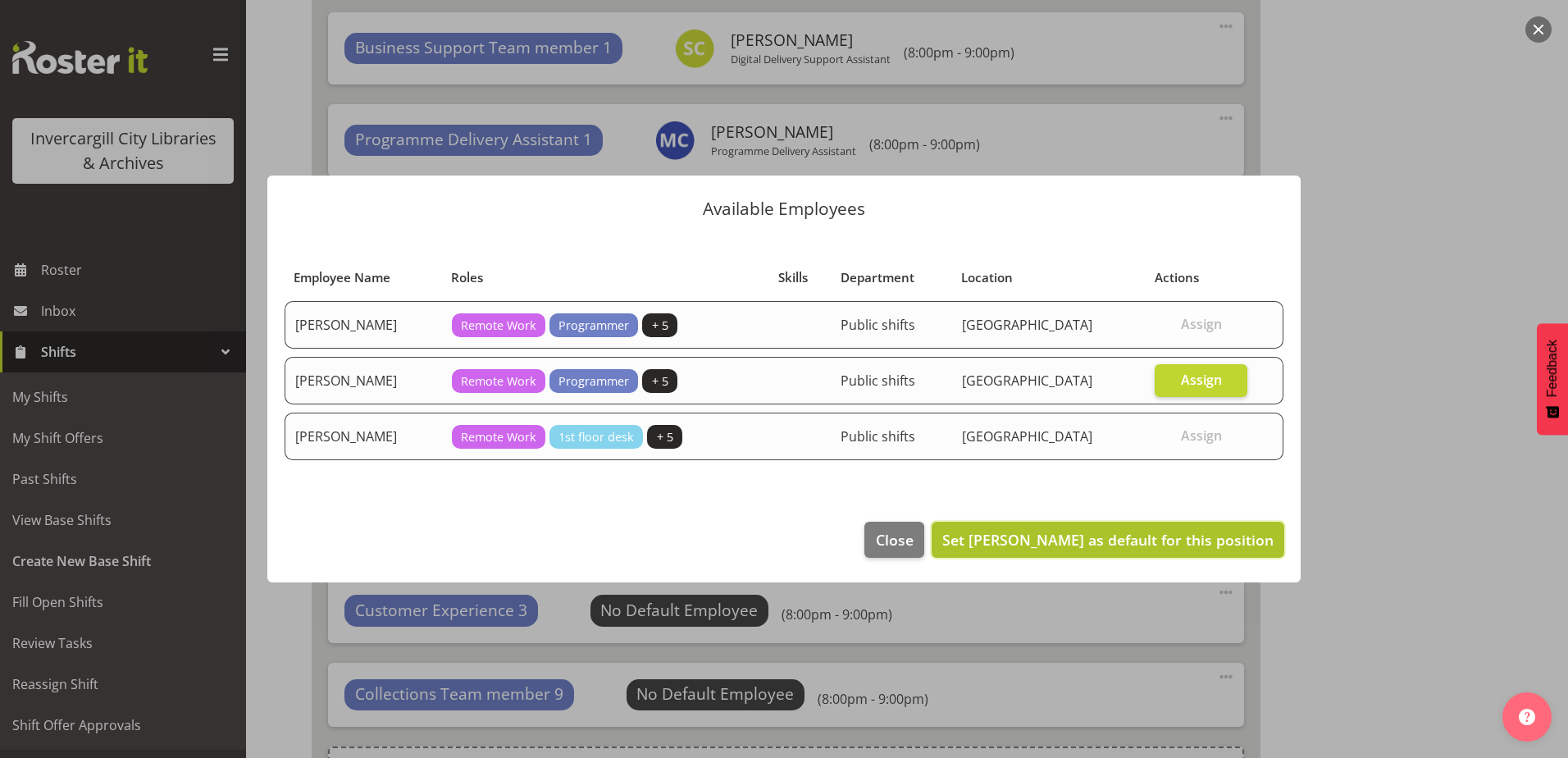
click at [1146, 546] on span "Set Katie Greene as default for this position" at bounding box center [1108, 540] width 331 height 20
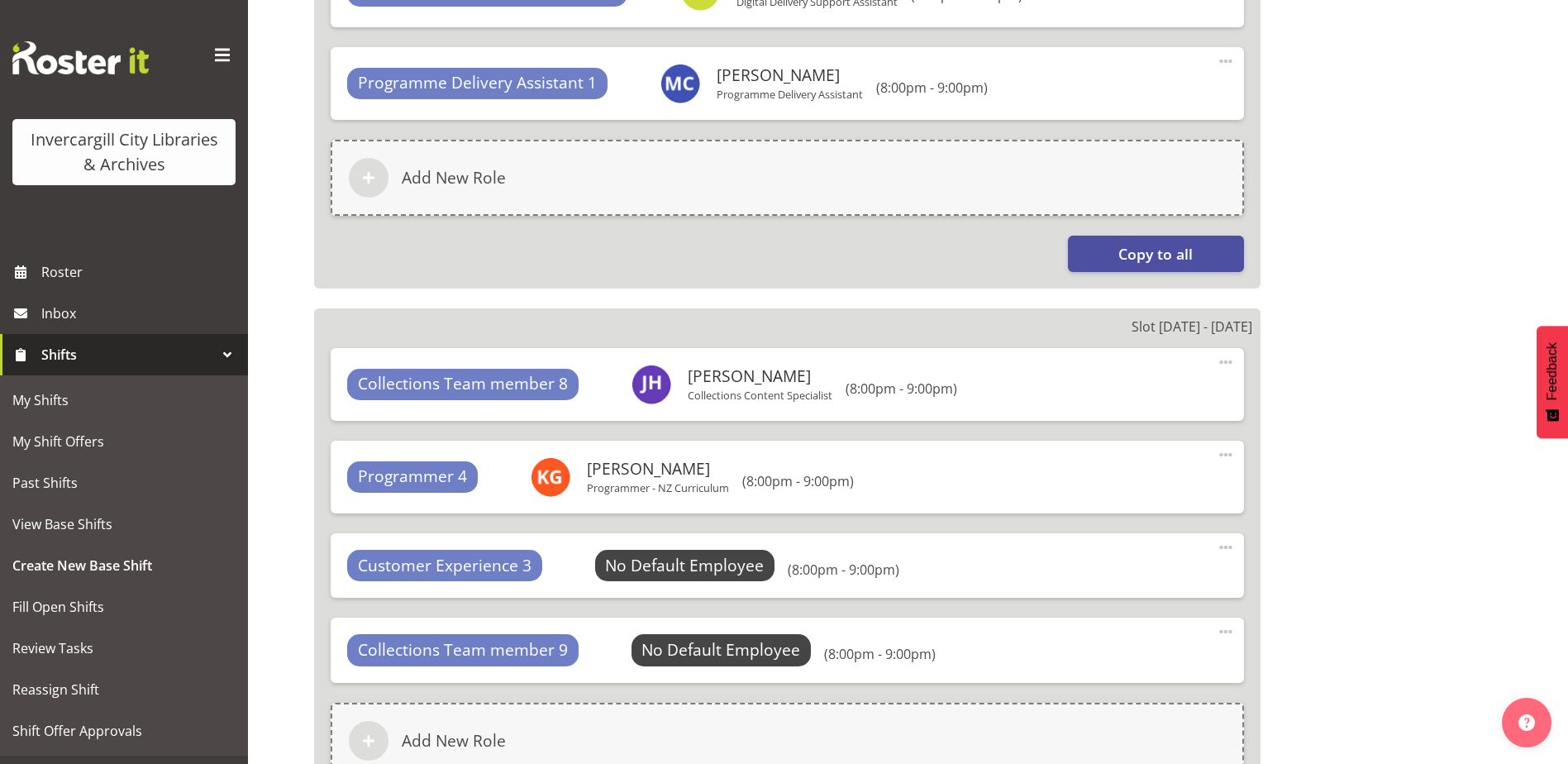
scroll to position [1554, 0]
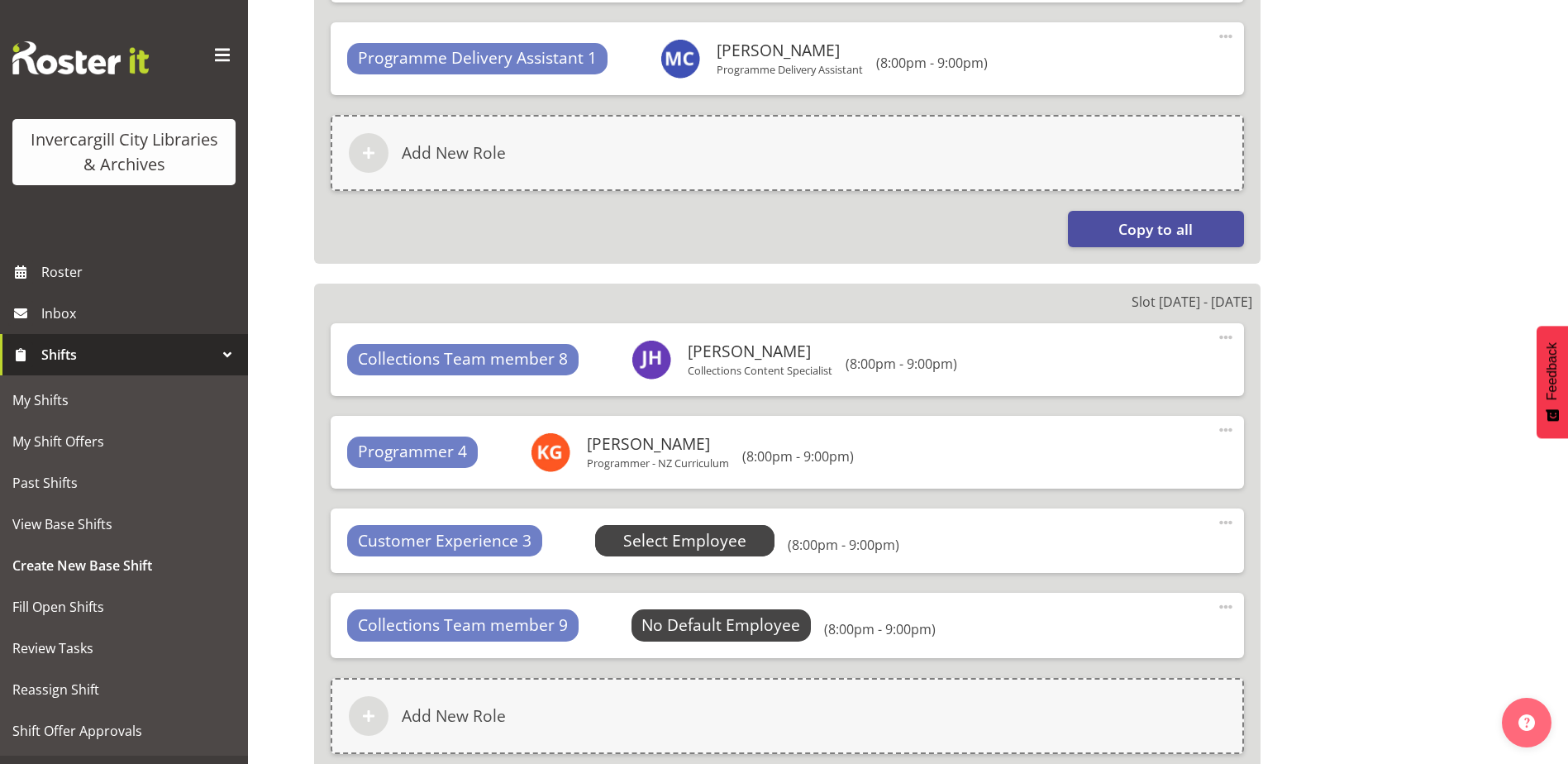
click at [656, 540] on span "Select Employee" at bounding box center [684, 540] width 123 height 24
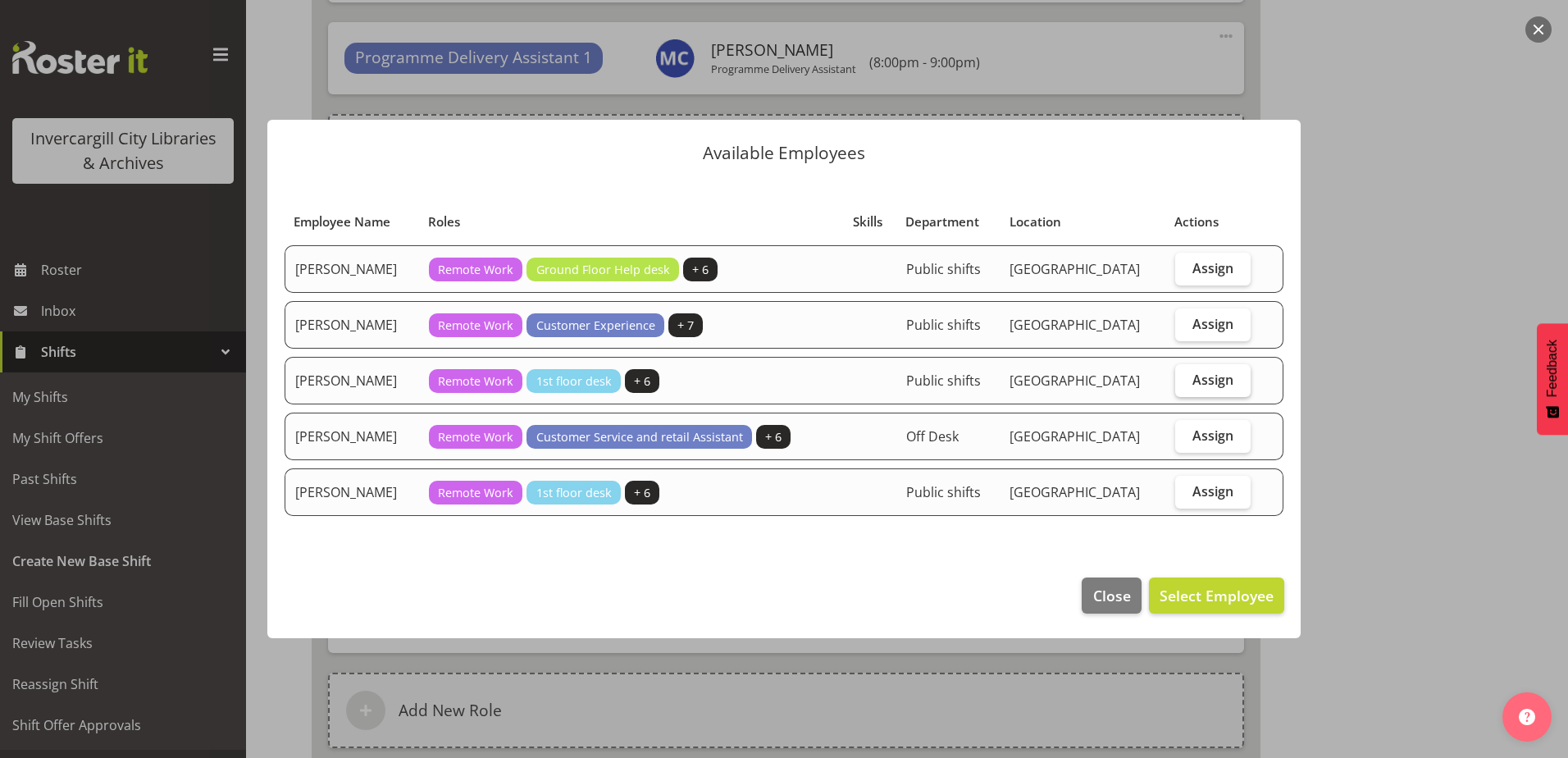
click at [1239, 383] on label "Assign" at bounding box center [1214, 380] width 76 height 33
click at [1186, 383] on input "Assign" at bounding box center [1181, 379] width 10 height 10
checkbox input "true"
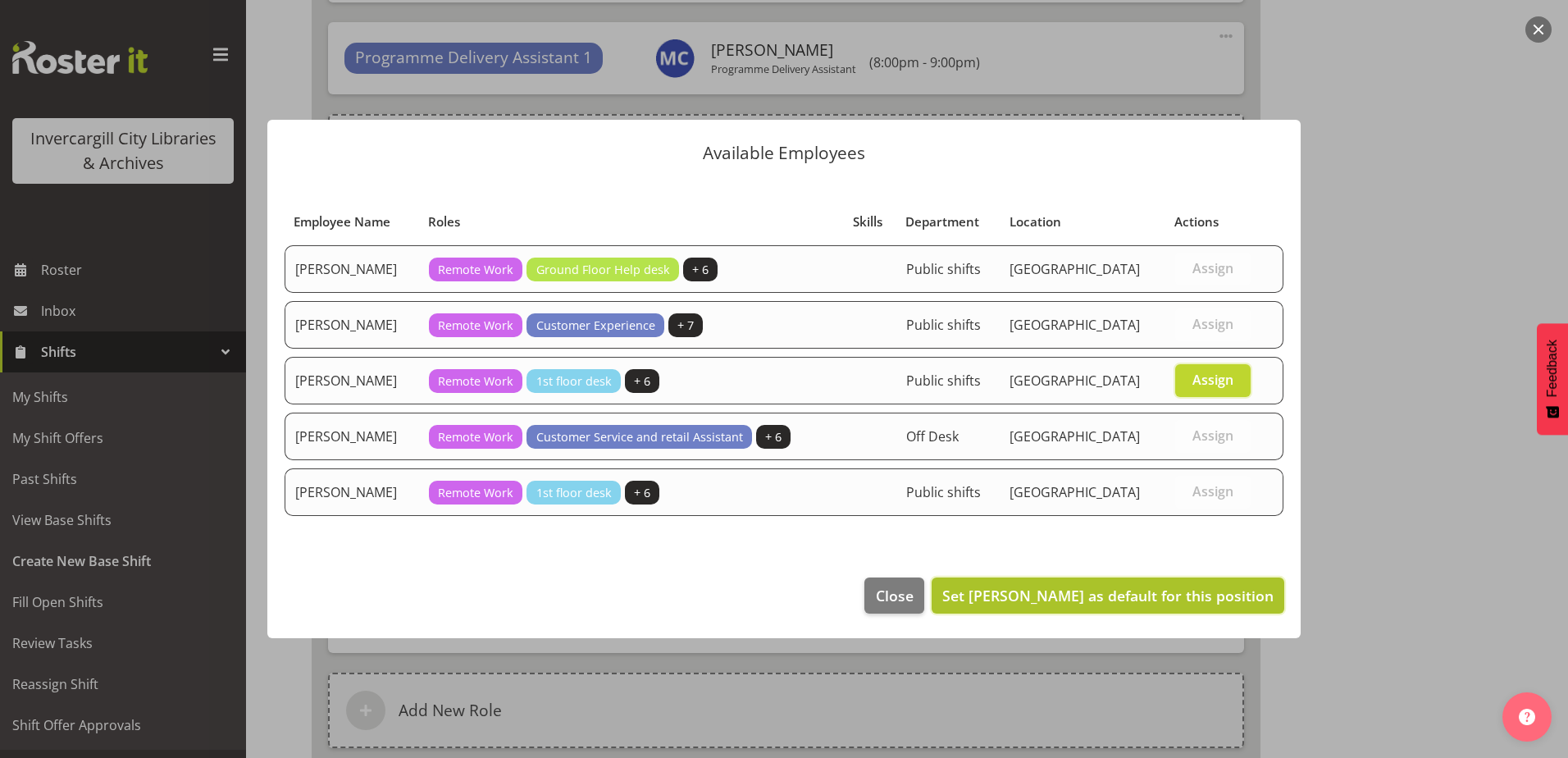
click at [1197, 593] on span "Set Lynette Lockett as default for this position" at bounding box center [1108, 595] width 331 height 20
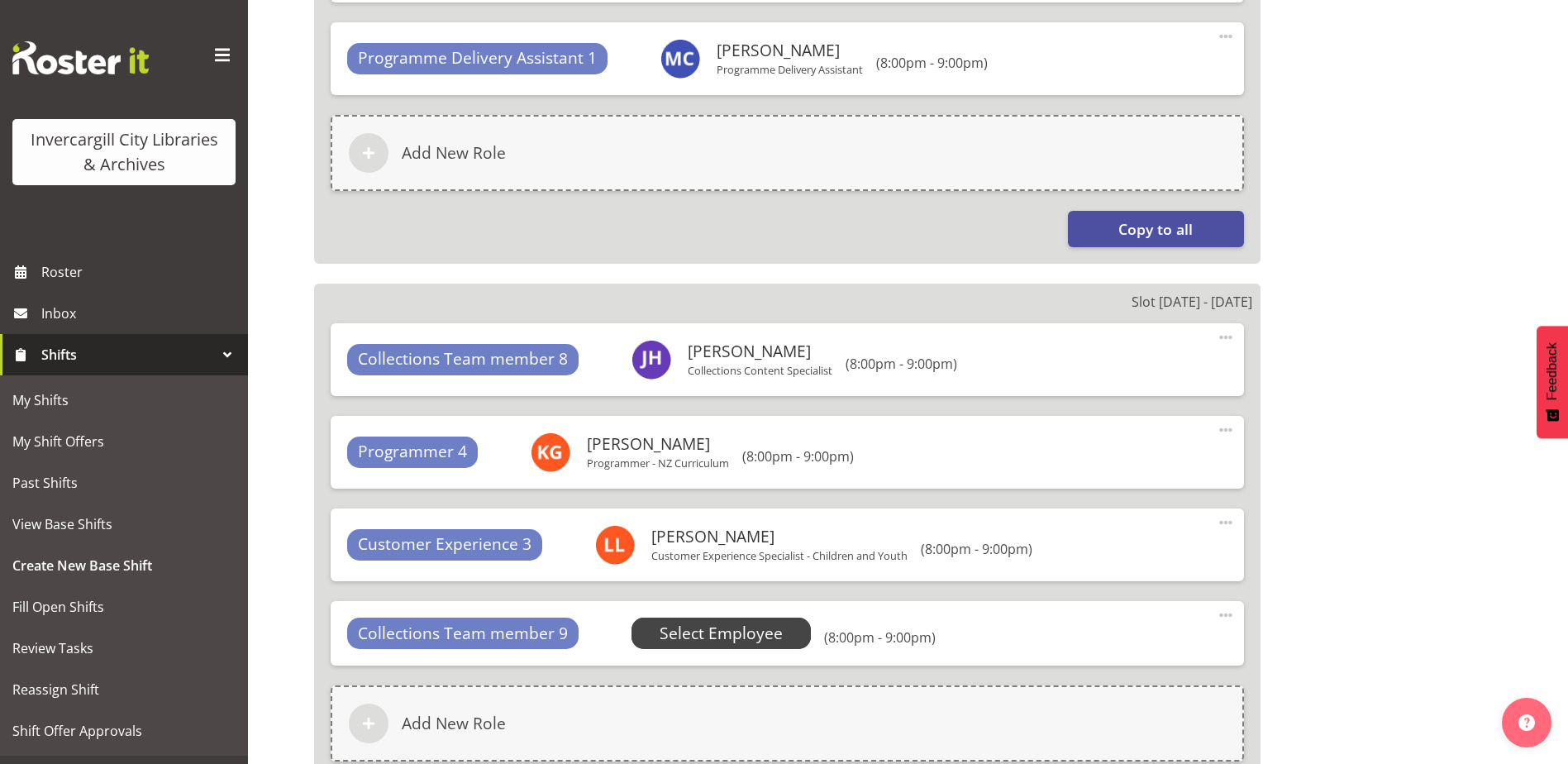
click at [686, 628] on span "Select Employee" at bounding box center [720, 633] width 123 height 24
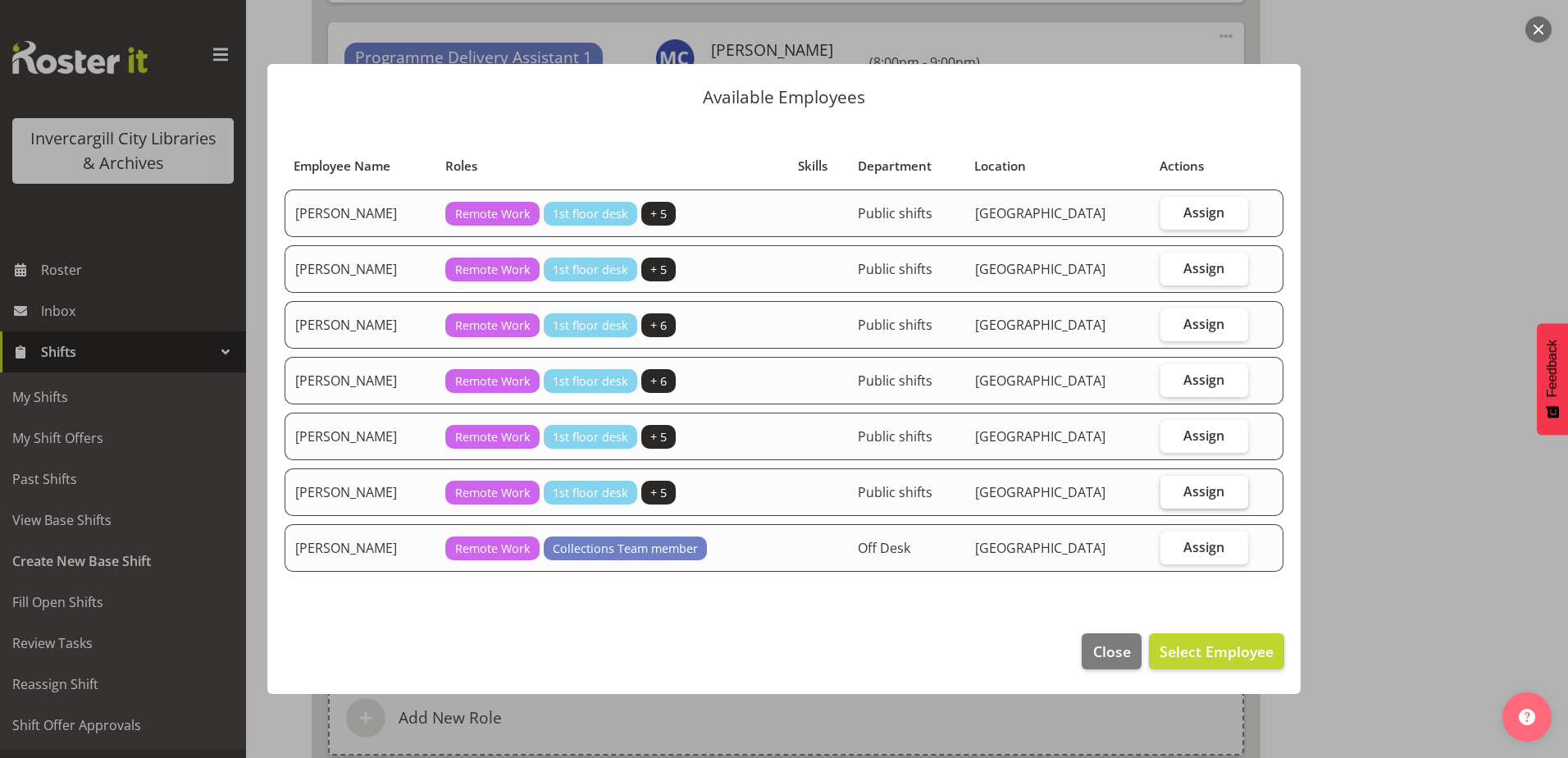
click at [1209, 484] on span "Assign" at bounding box center [1203, 491] width 41 height 16
click at [1171, 485] on input "Assign" at bounding box center [1166, 490] width 10 height 10
checkbox input "true"
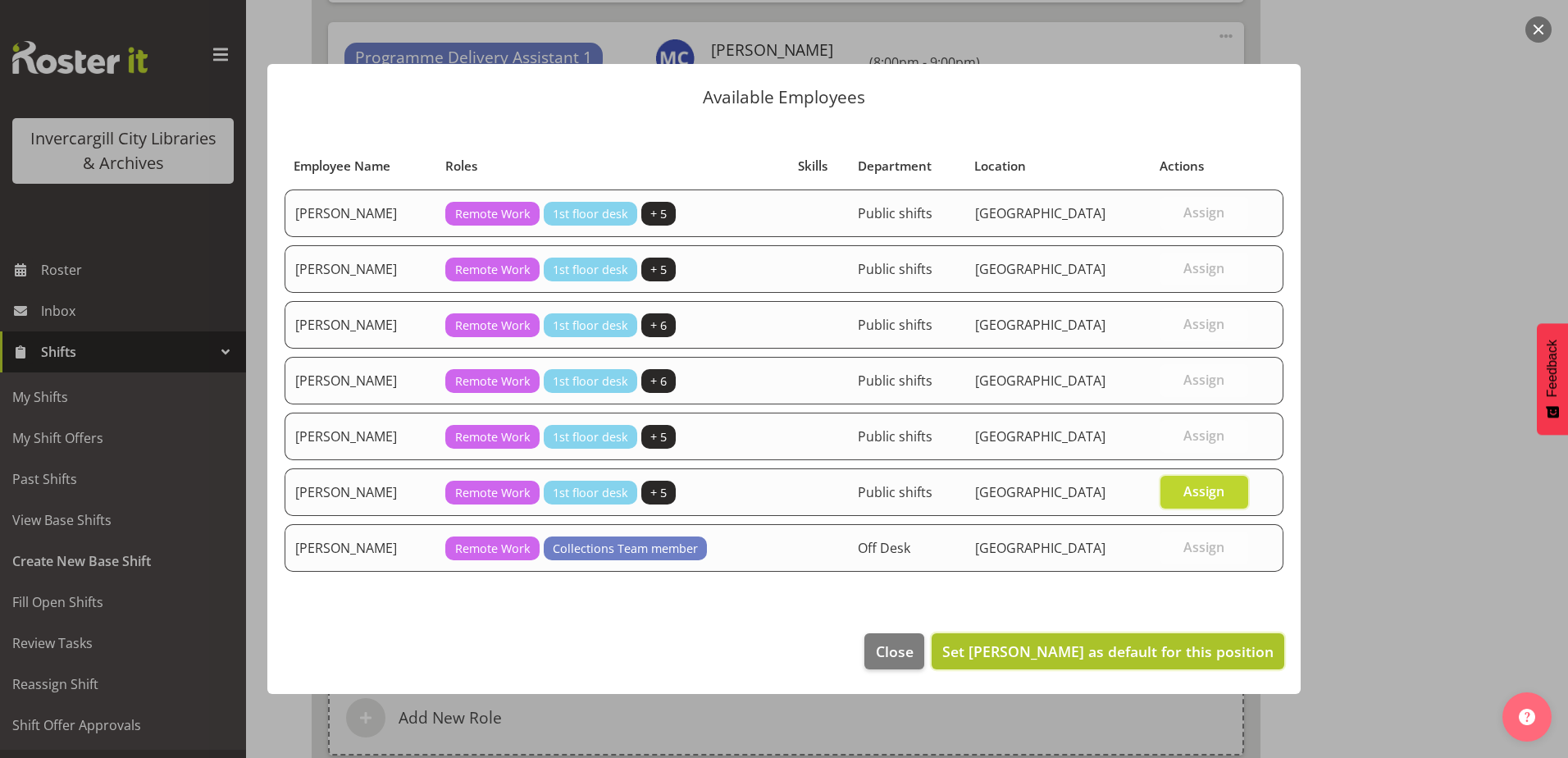
click at [1131, 652] on span "Set Marion van Voornveld as default for this position" at bounding box center [1108, 651] width 331 height 20
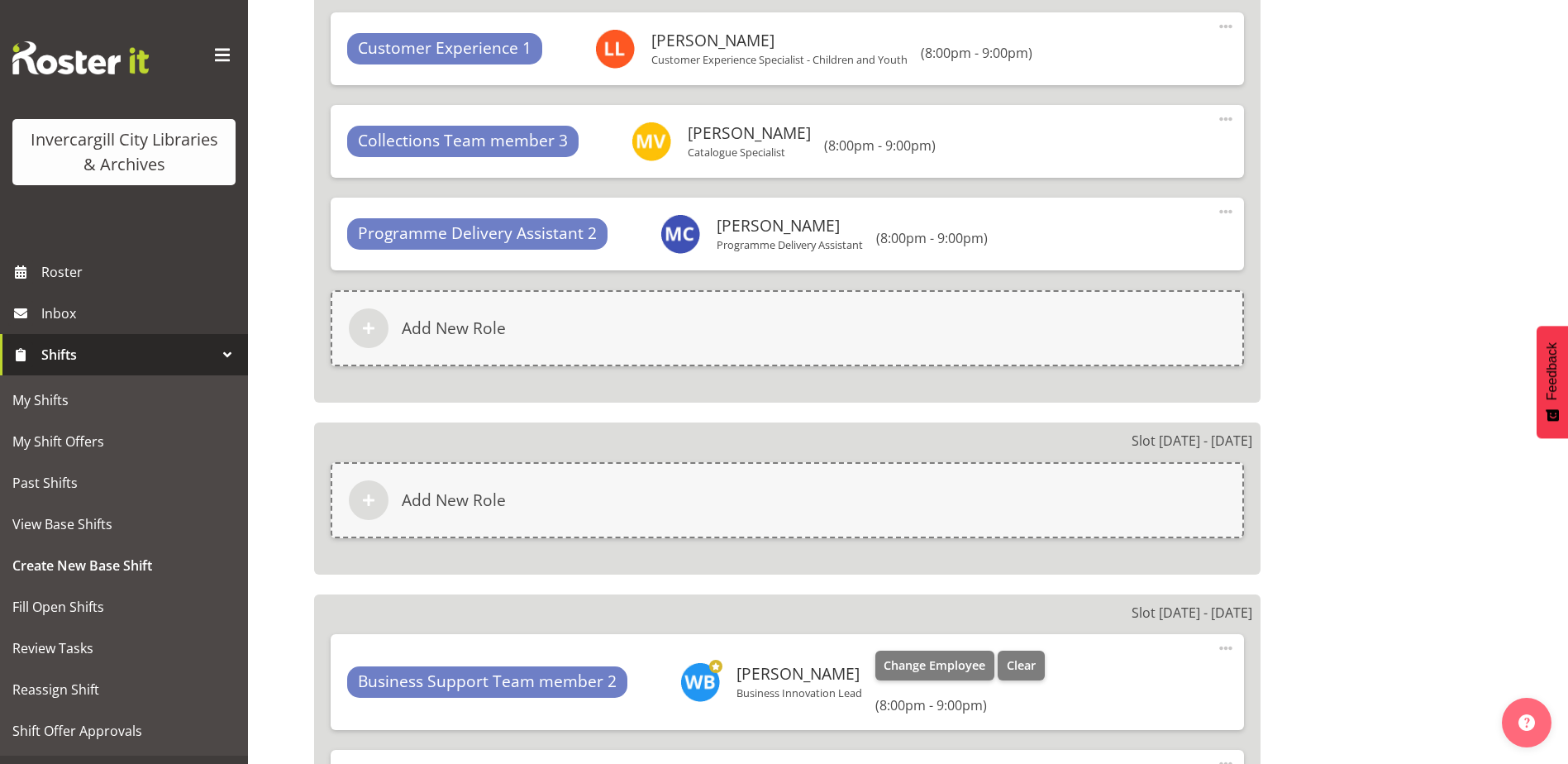
scroll to position [2628, 0]
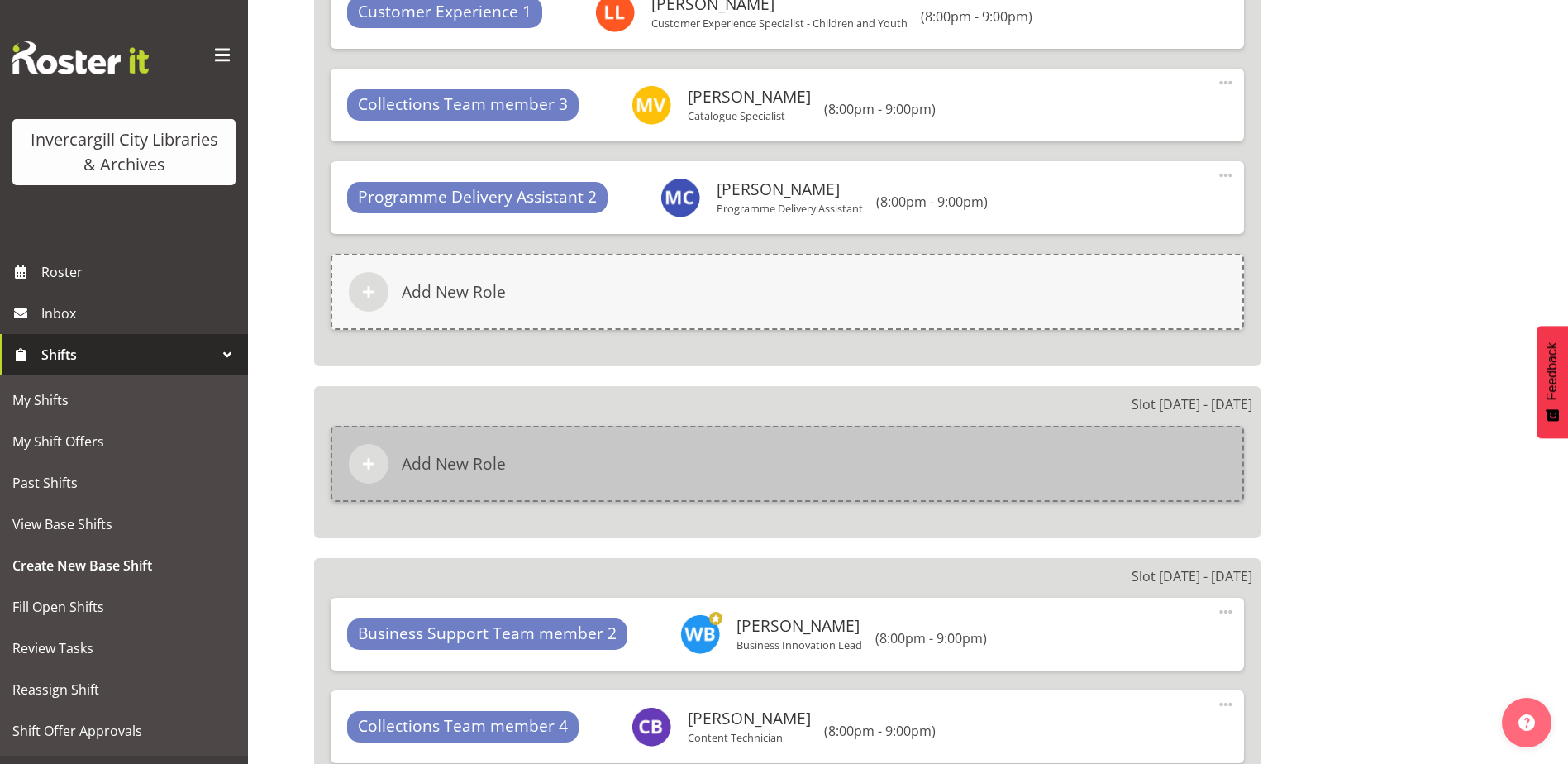
click at [643, 460] on div "Add New Role" at bounding box center [787, 464] width 913 height 76
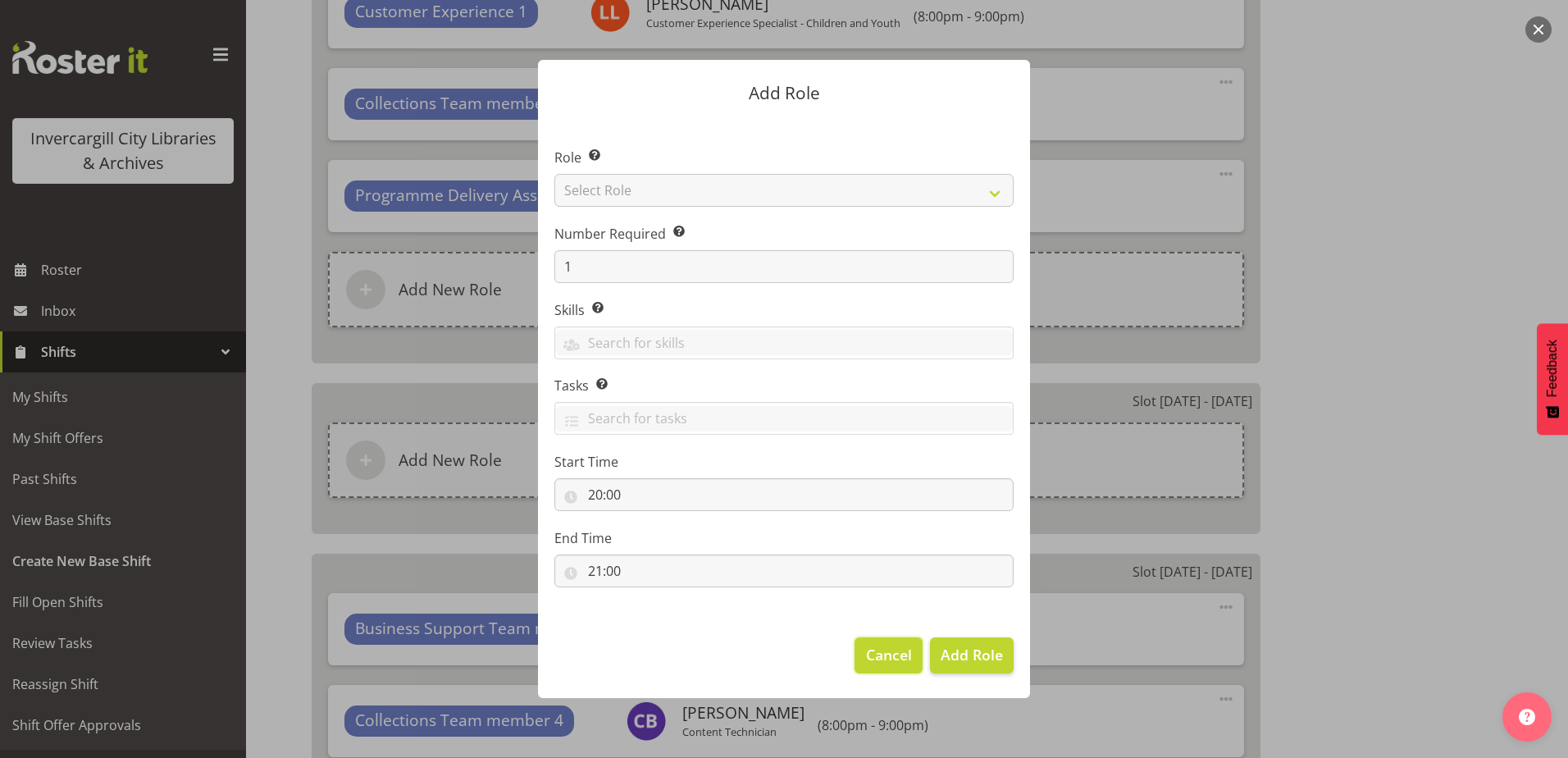
click at [873, 656] on span "Cancel" at bounding box center [889, 654] width 46 height 22
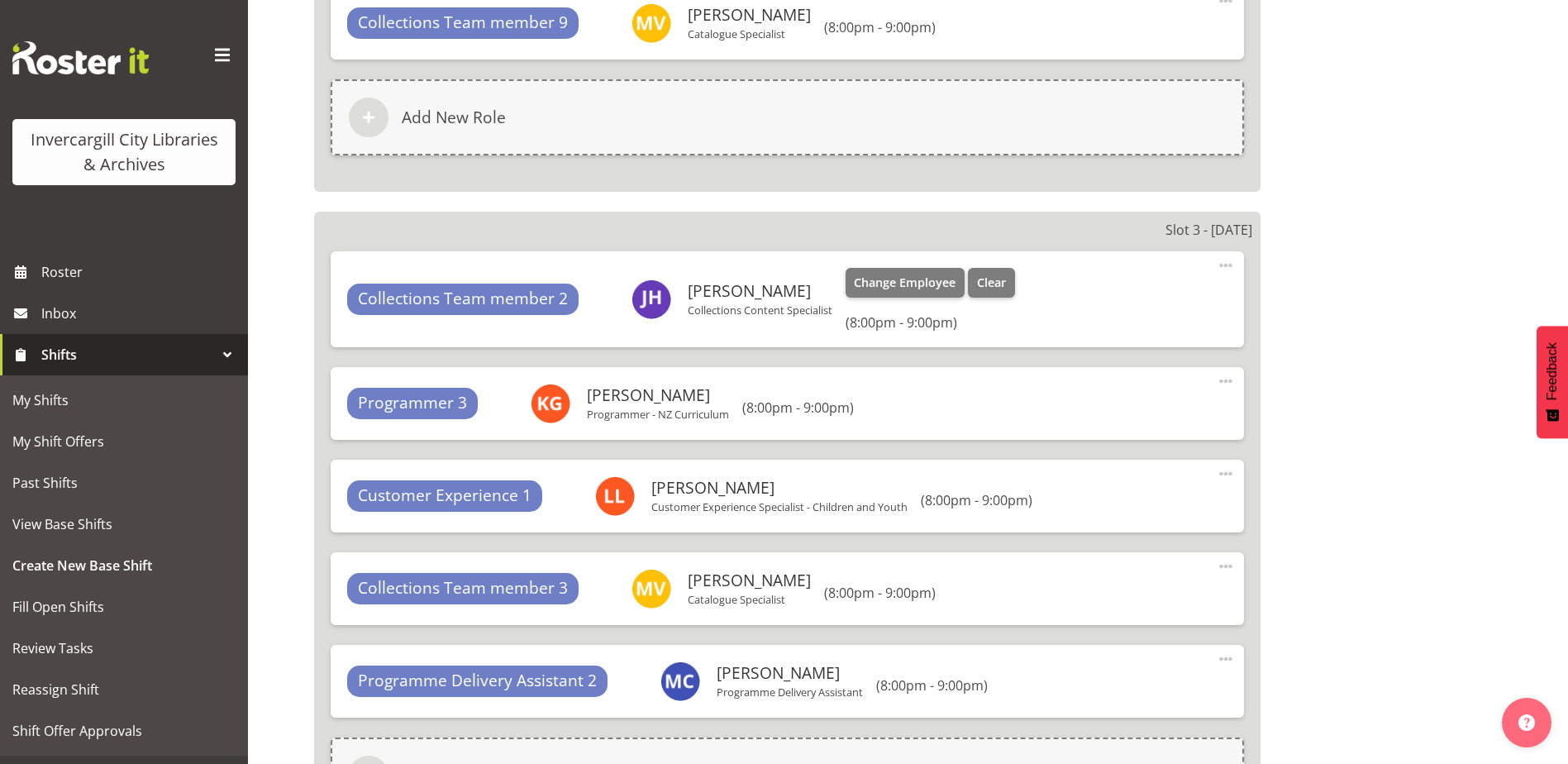
scroll to position [2050, 0]
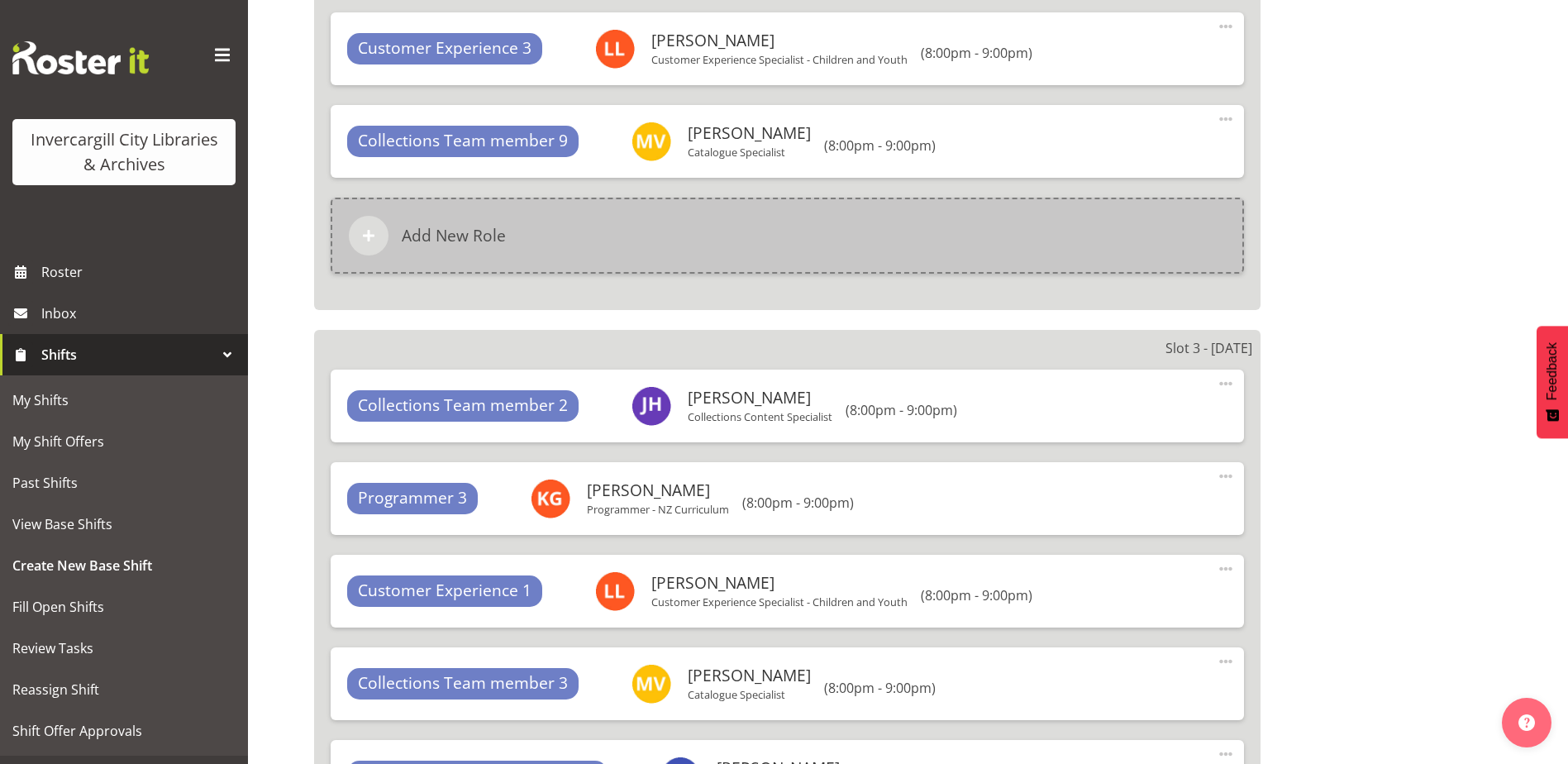
click at [575, 227] on div "Add New Role" at bounding box center [787, 235] width 913 height 76
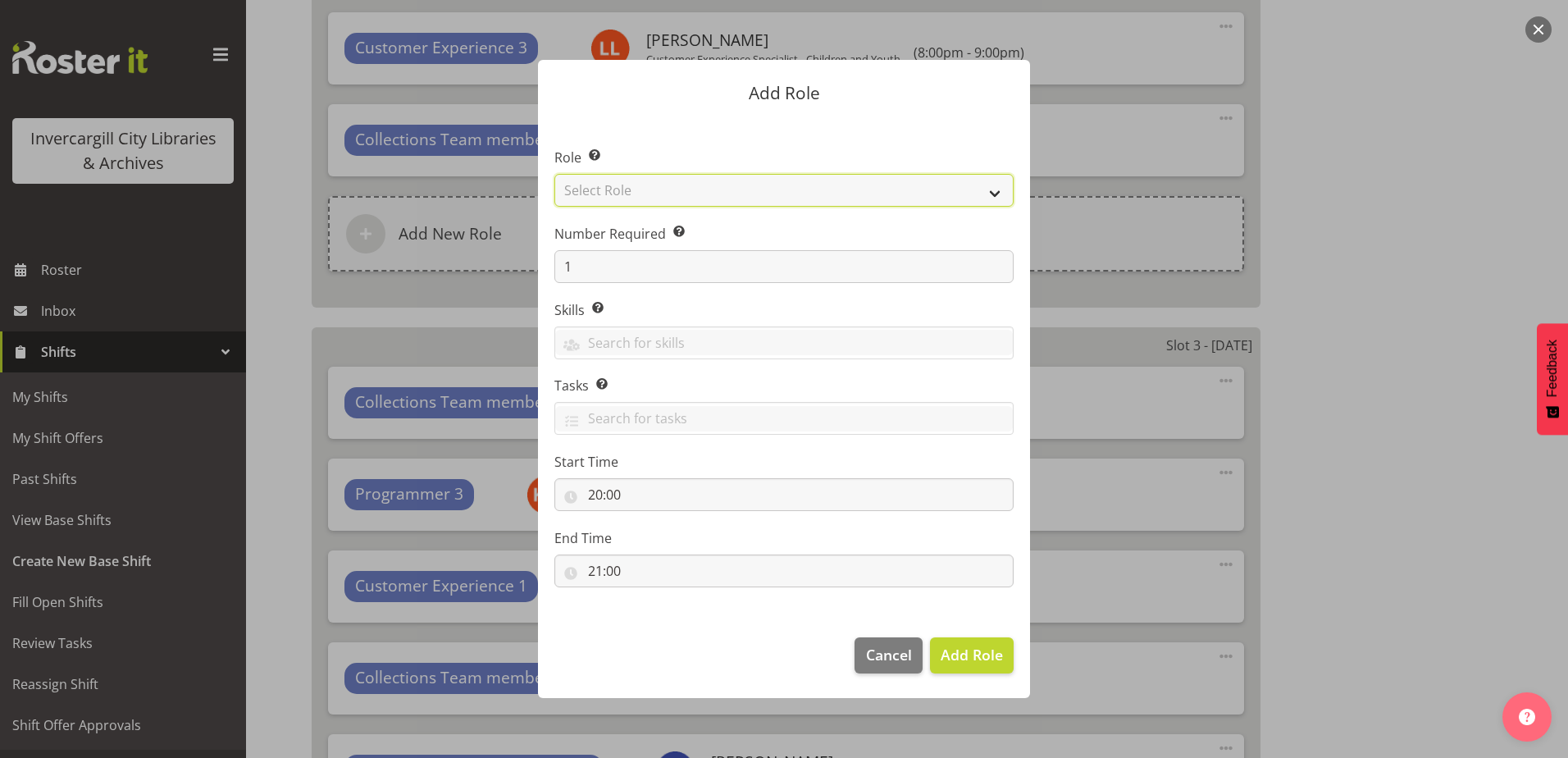
click at [988, 193] on select "Select Role 1st floor desk AQ operator Business Support Team member Casual Cust…" at bounding box center [784, 191] width 459 height 33
select select "1508"
click at [554, 174] on select "Select Role 1st floor desk AQ operator Business Support Team member Casual Cust…" at bounding box center [784, 191] width 459 height 33
drag, startPoint x: 964, startPoint y: 656, endPoint x: 917, endPoint y: 641, distance: 49.3
click at [956, 656] on span "Add Role" at bounding box center [972, 654] width 62 height 20
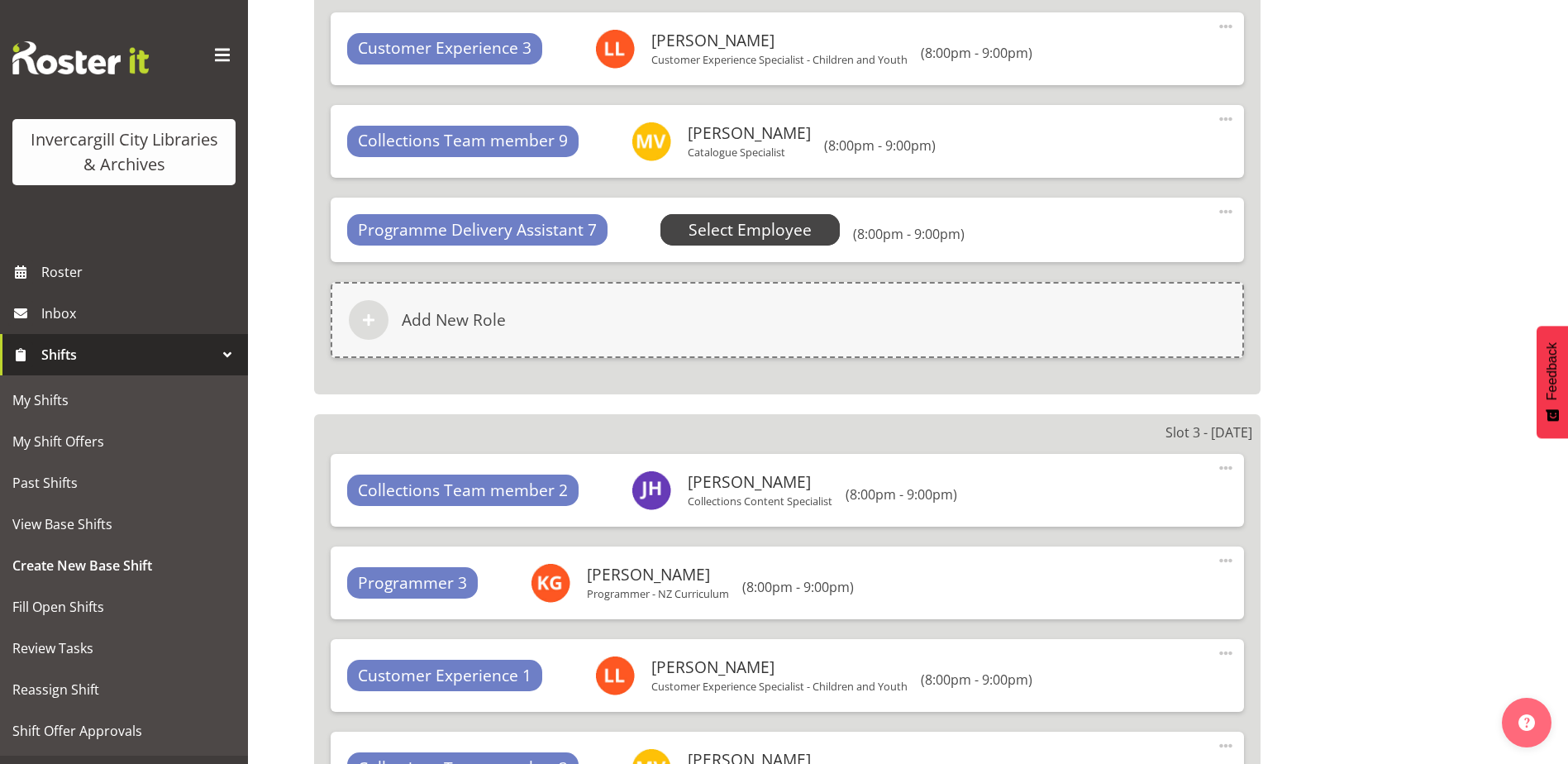
click at [705, 233] on span "Select Employee" at bounding box center [750, 230] width 123 height 24
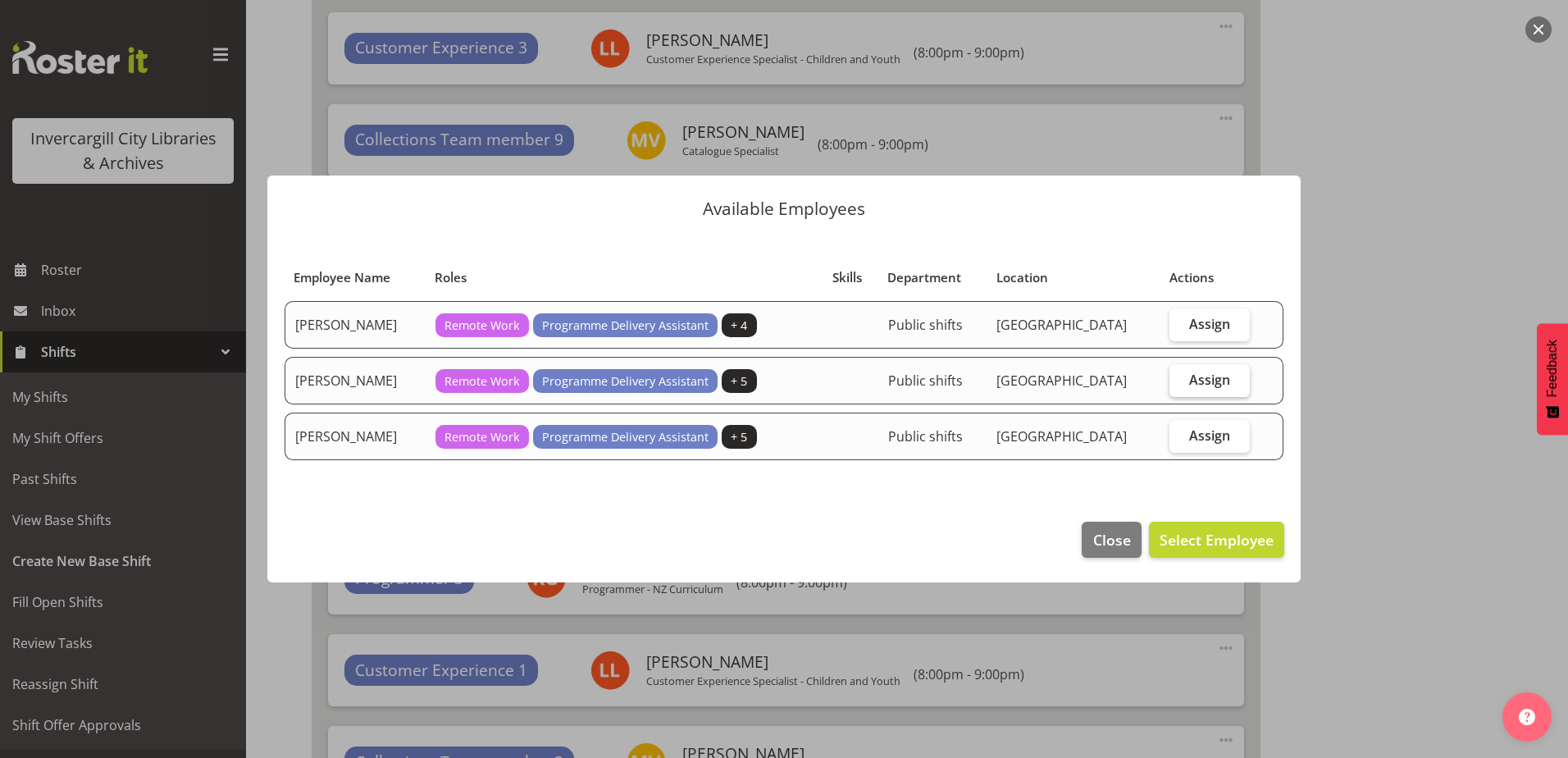
click at [1196, 373] on span "Assign" at bounding box center [1209, 379] width 41 height 16
click at [1180, 374] on input "Assign" at bounding box center [1175, 379] width 10 height 10
checkbox input "true"
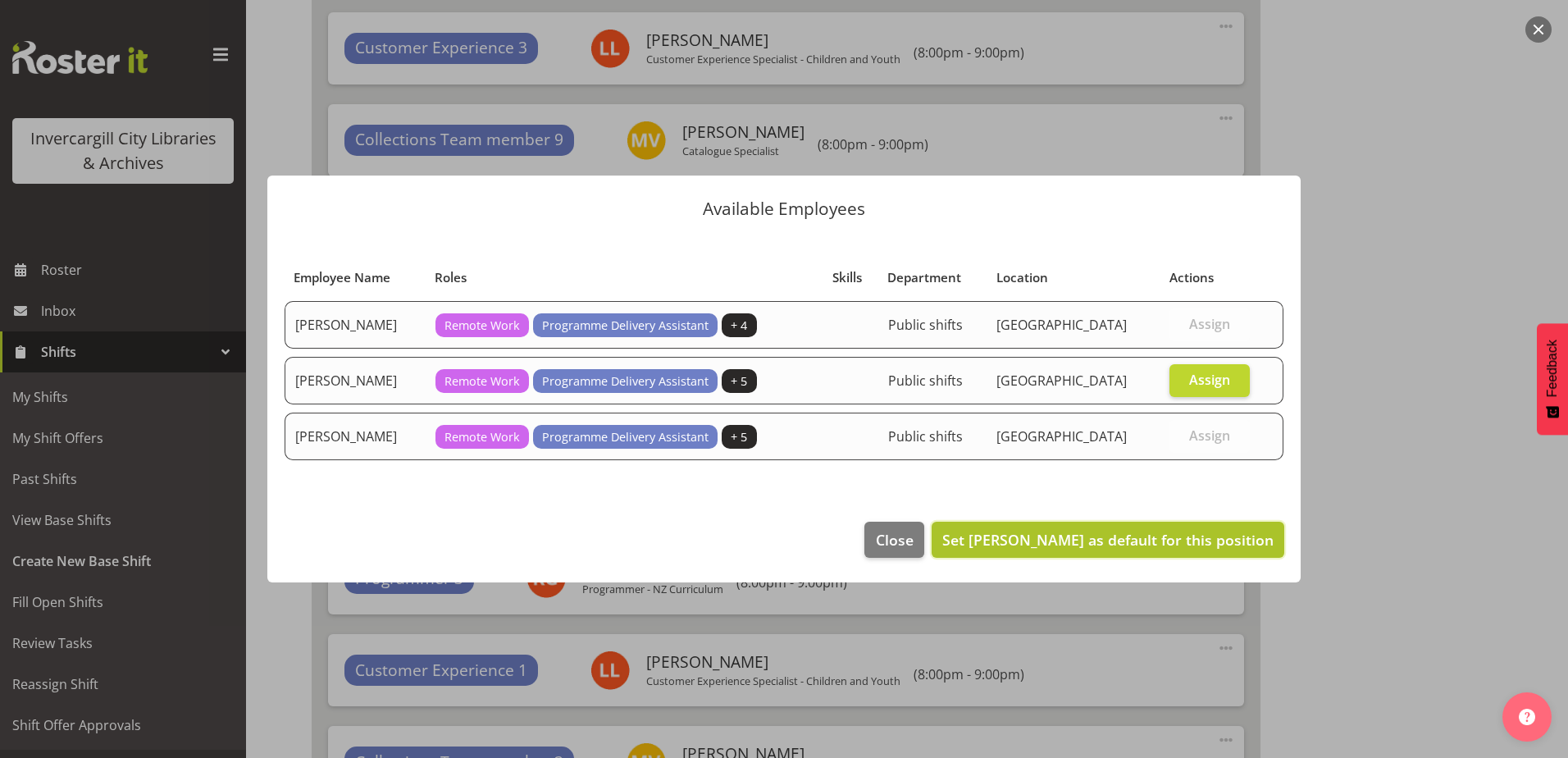
click at [1156, 534] on span "Set Chamique Mamolo as default for this position" at bounding box center [1108, 540] width 331 height 22
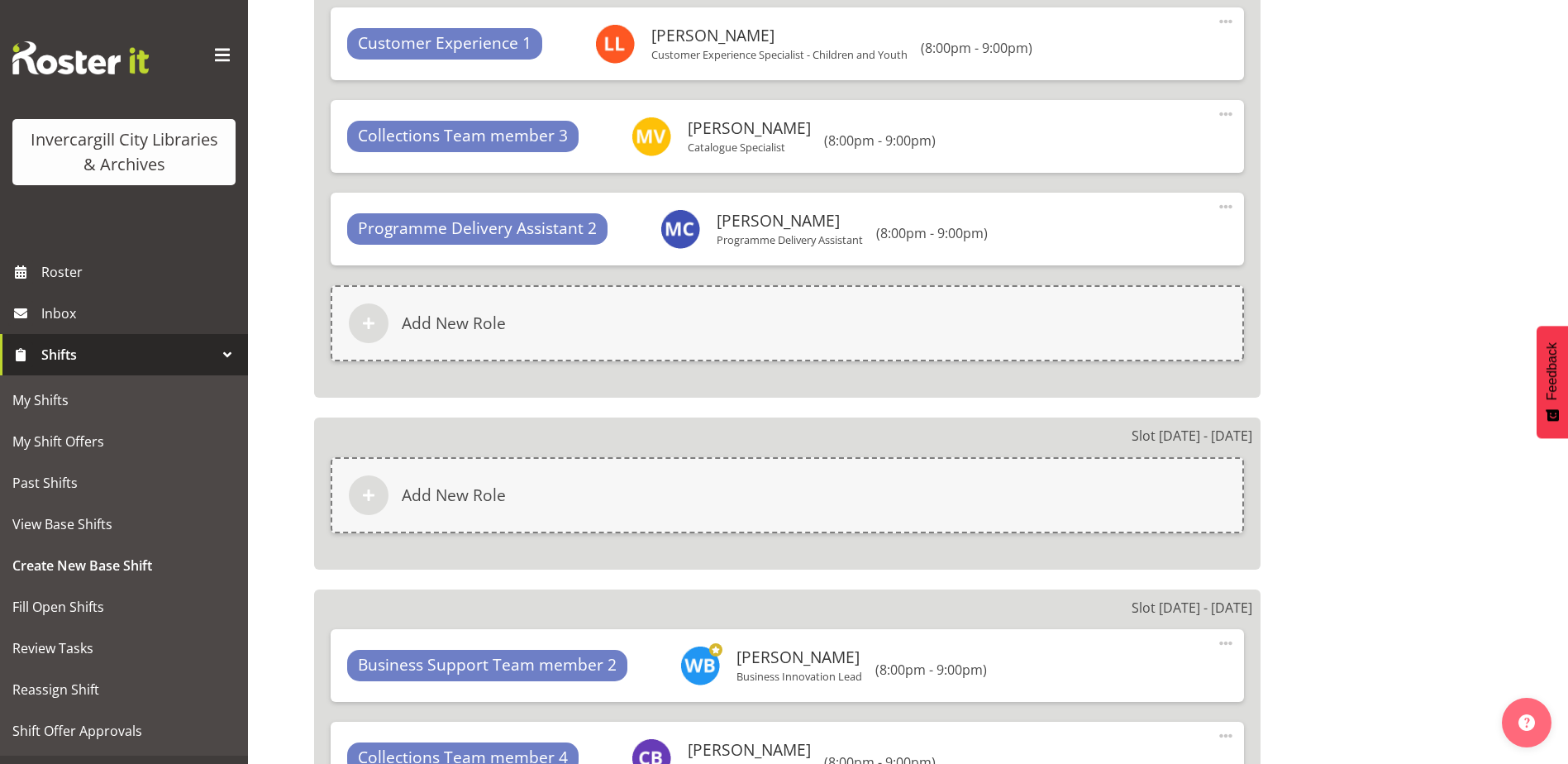
scroll to position [2794, 0]
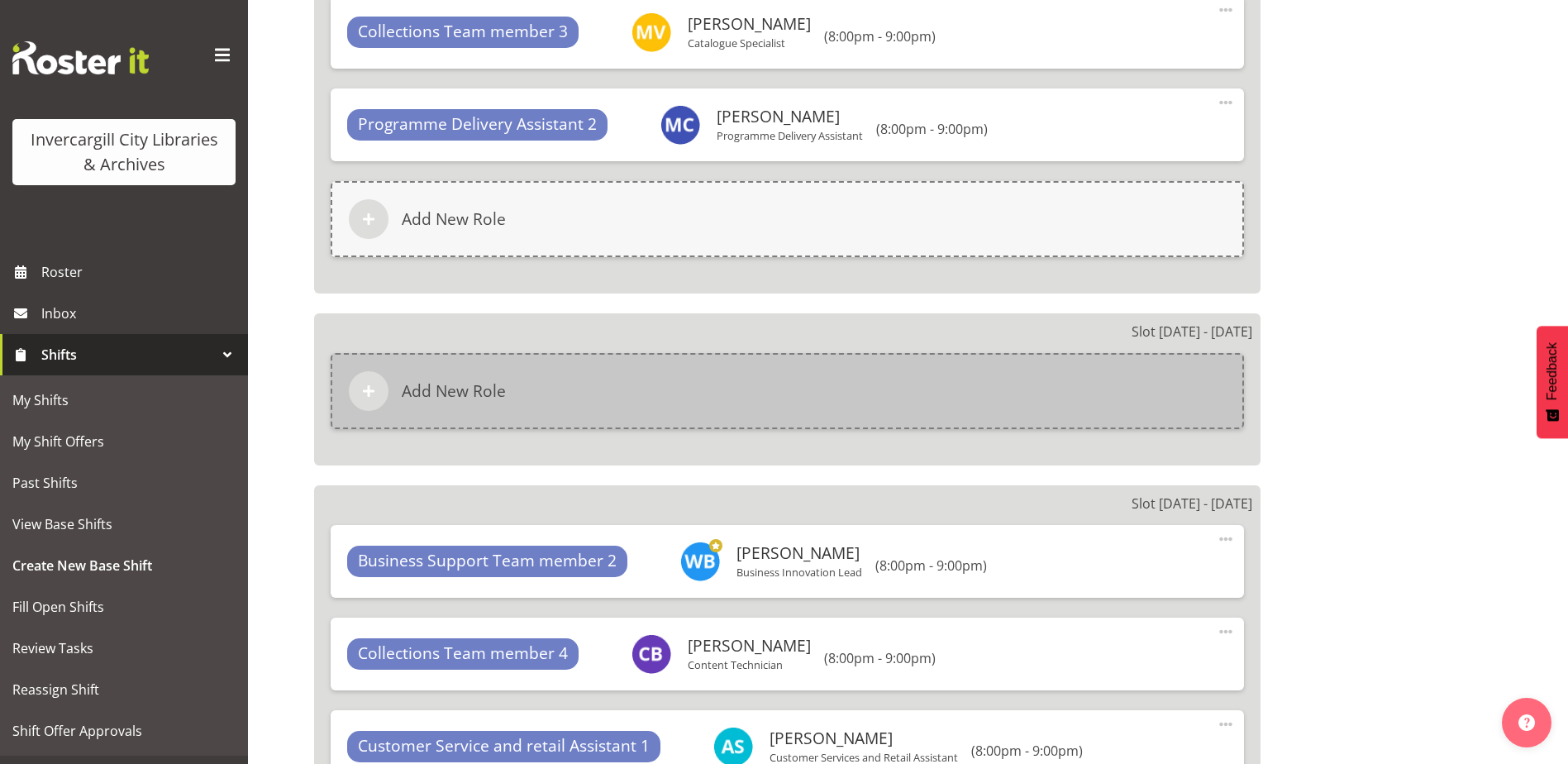
click at [781, 408] on div "Add New Role" at bounding box center [787, 390] width 913 height 76
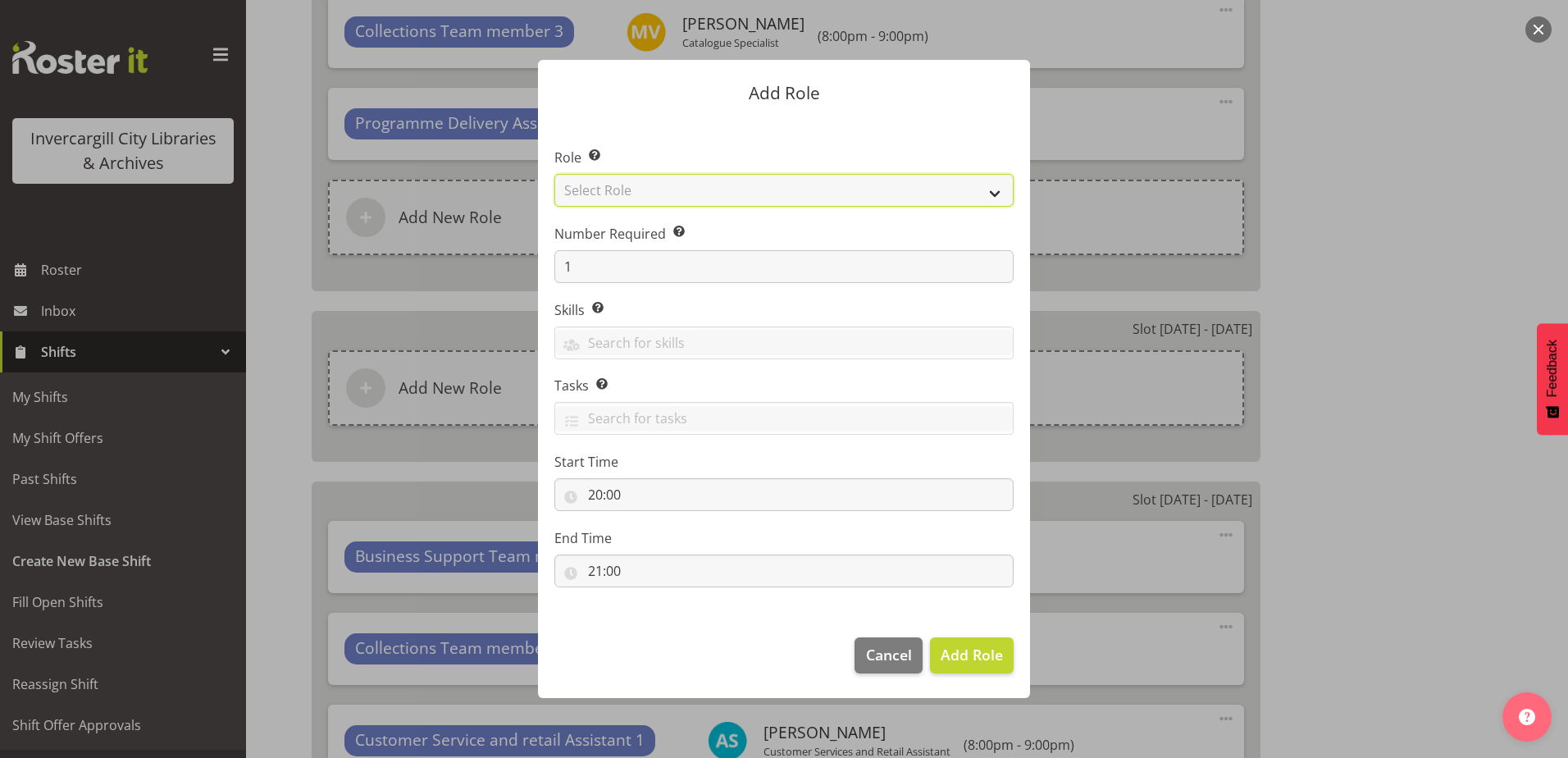
click at [587, 191] on select "Select Role 1st floor desk AQ operator Business Support Team member Casual Cust…" at bounding box center [784, 191] width 459 height 33
select select "1527"
click at [554, 174] on select "Select Role 1st floor desk AQ operator Business Support Team member Casual Cust…" at bounding box center [784, 191] width 459 height 33
click at [949, 652] on span "Add Role" at bounding box center [972, 654] width 62 height 20
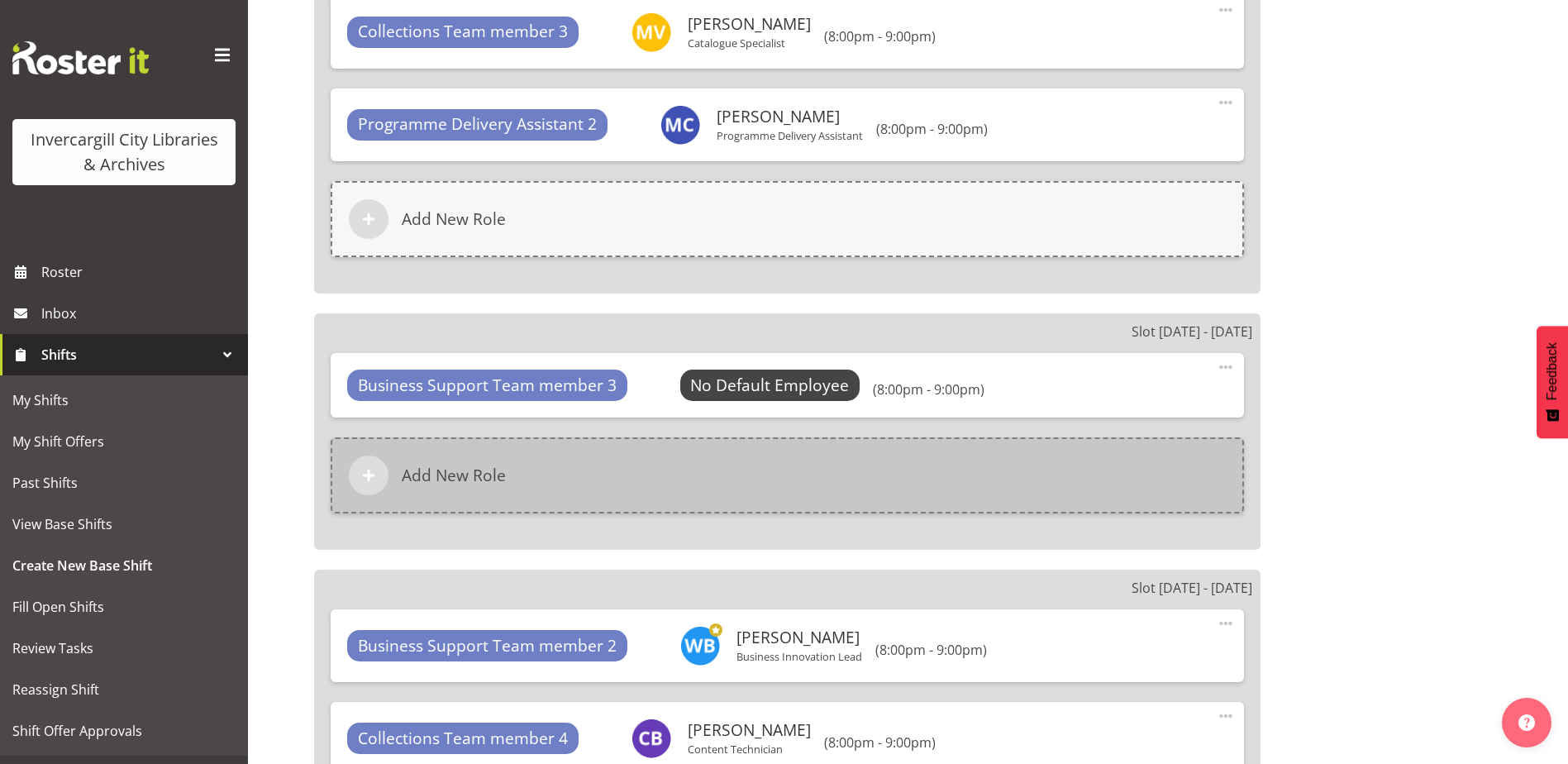
click at [536, 470] on div "Add New Role" at bounding box center [787, 475] width 913 height 76
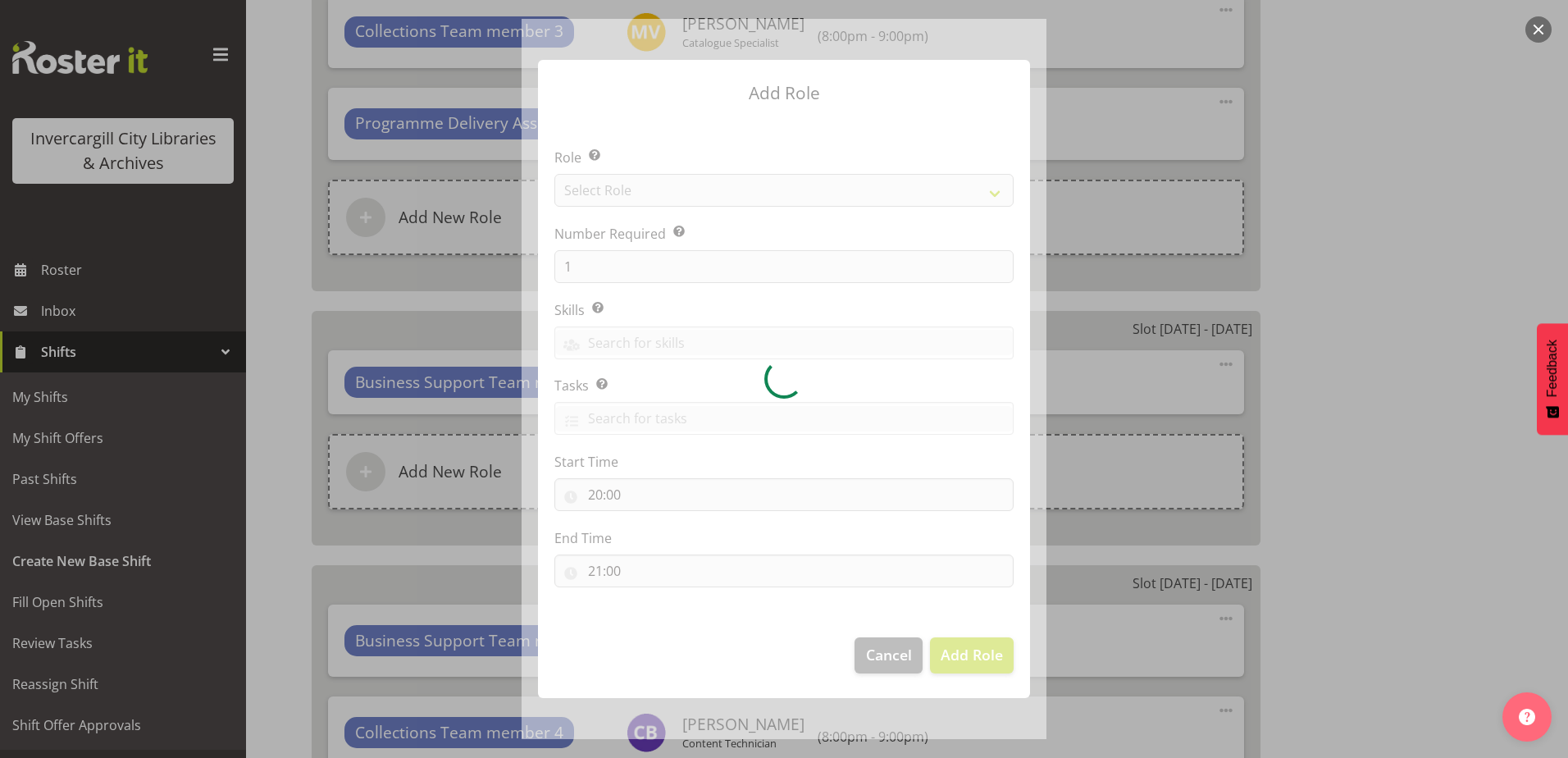
click at [639, 201] on div at bounding box center [784, 379] width 525 height 719
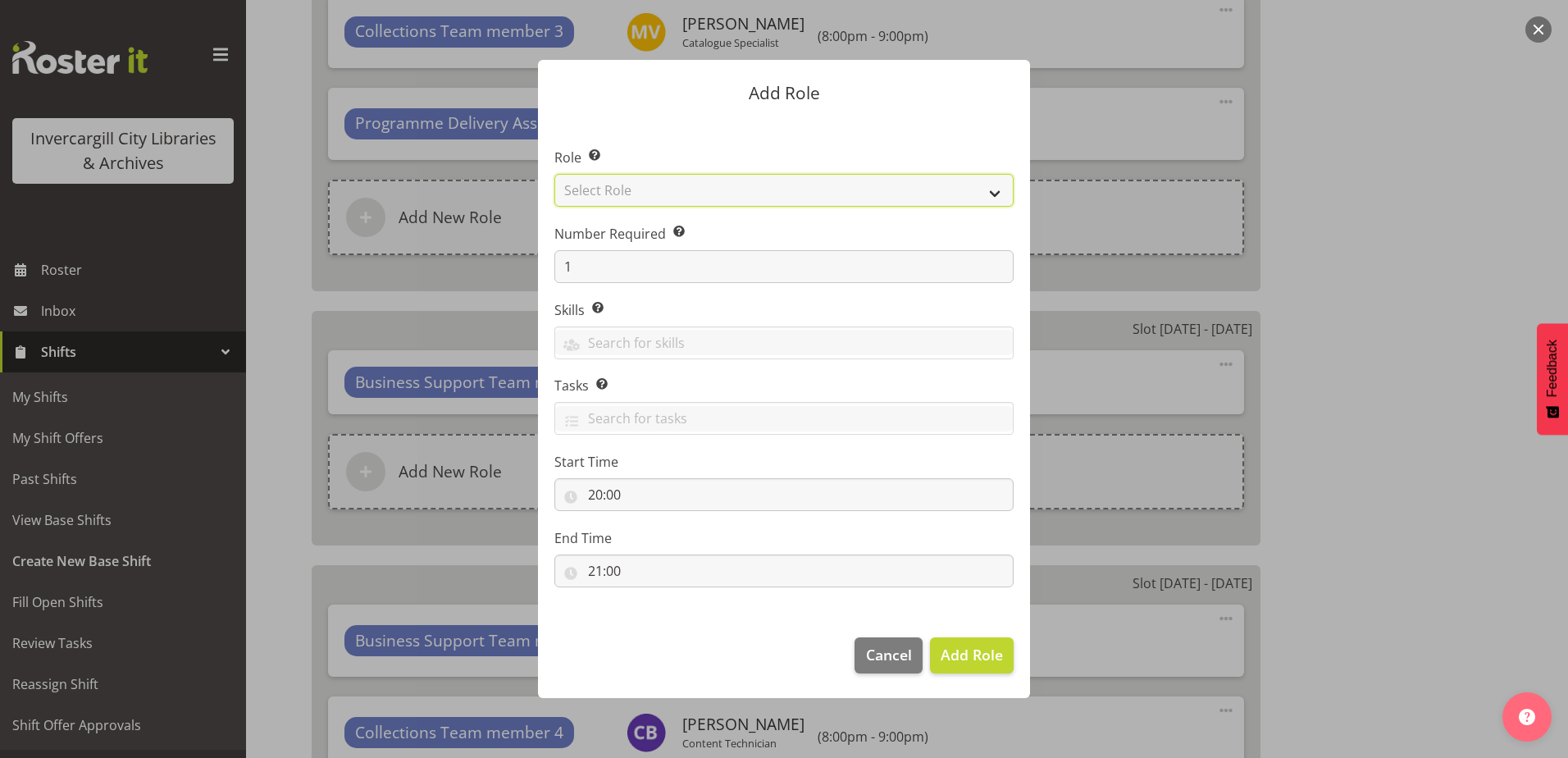
click at [637, 195] on select "Select Role 1st floor desk AQ operator Business Support Team member Casual Cust…" at bounding box center [784, 191] width 459 height 33
select select "1524"
click at [554, 174] on select "Select Role 1st floor desk AQ operator Business Support Team member Casual Cust…" at bounding box center [784, 191] width 459 height 33
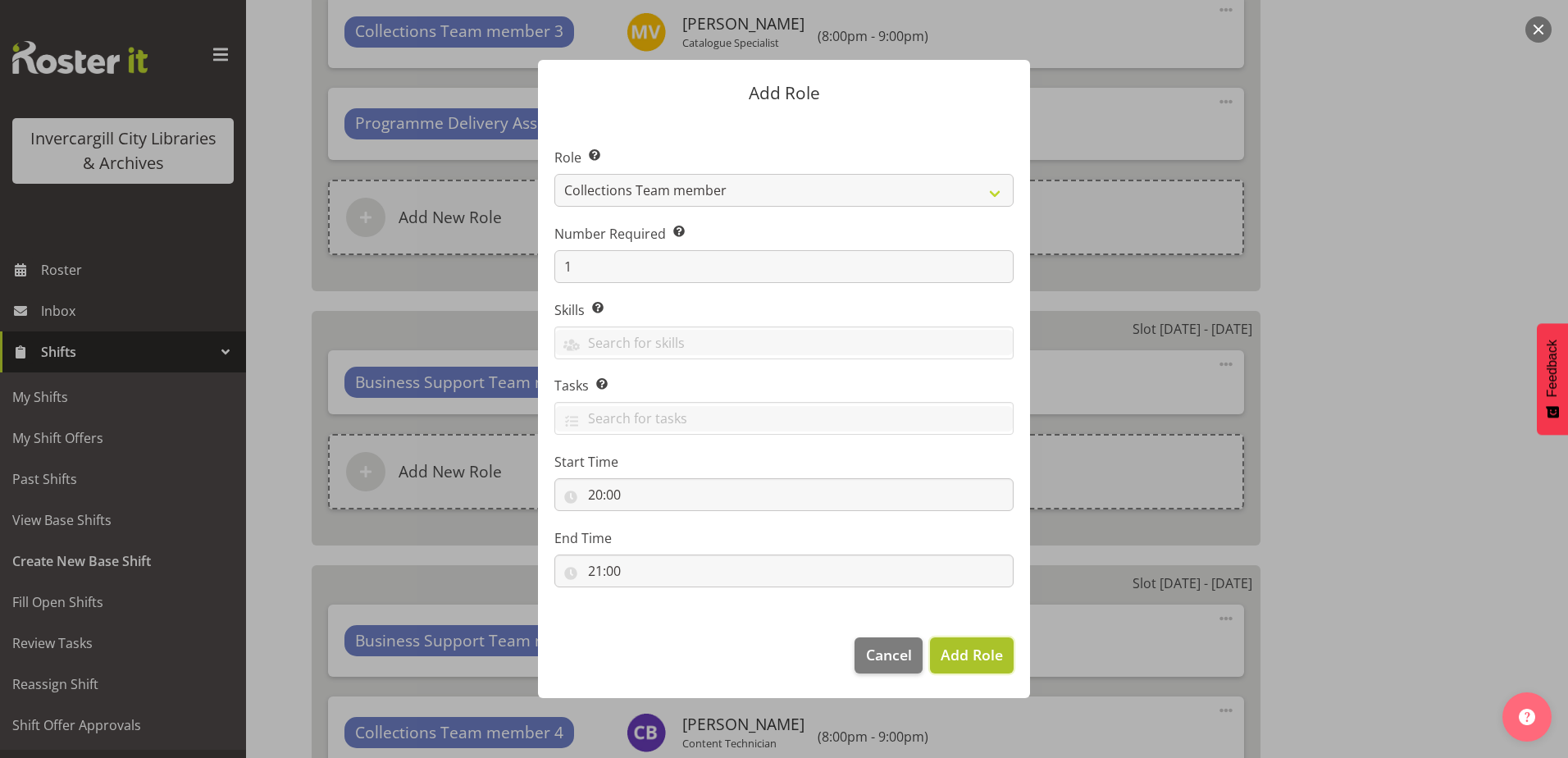
click at [952, 653] on span "Add Role" at bounding box center [972, 654] width 62 height 20
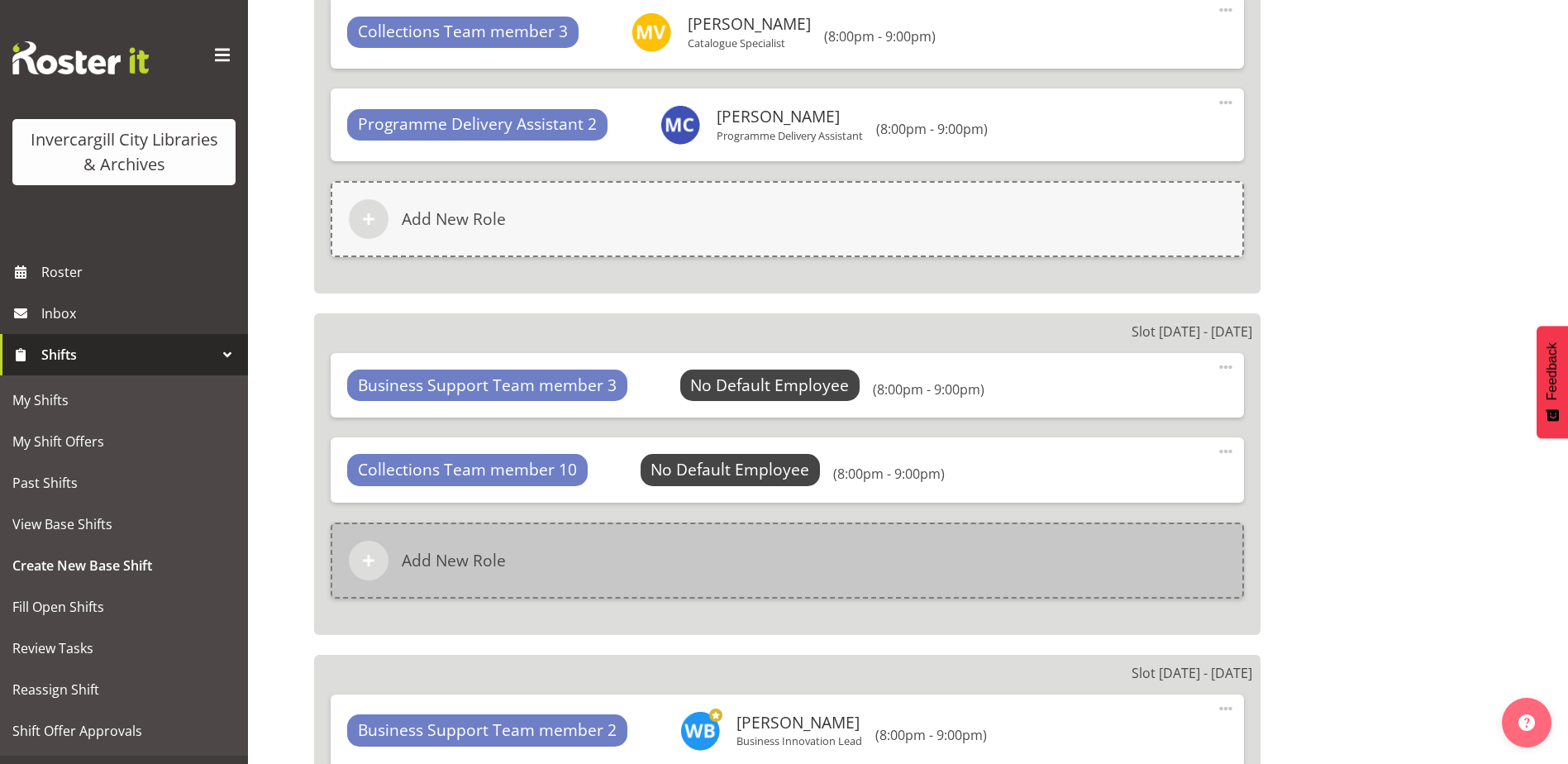
click at [604, 547] on div "Add New Role" at bounding box center [787, 560] width 913 height 76
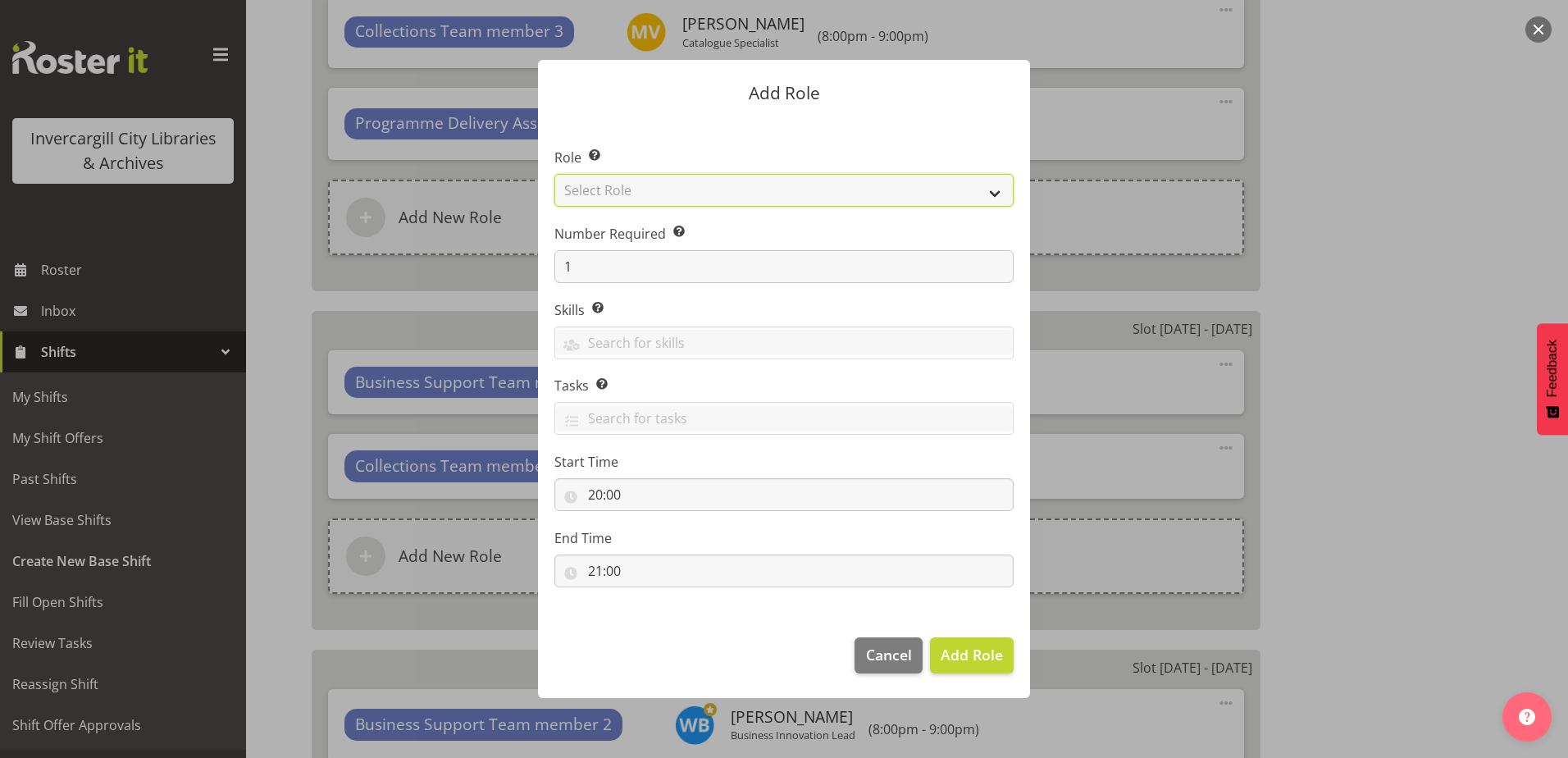
click at [638, 192] on select "Select Role 1st floor desk AQ operator Business Support Team member Casual Cust…" at bounding box center [784, 191] width 459 height 33
select select "1535"
click at [554, 174] on select "Select Role 1st floor desk AQ operator Business Support Team member Casual Cust…" at bounding box center [784, 191] width 459 height 33
click at [968, 657] on span "Add Role" at bounding box center [972, 654] width 62 height 20
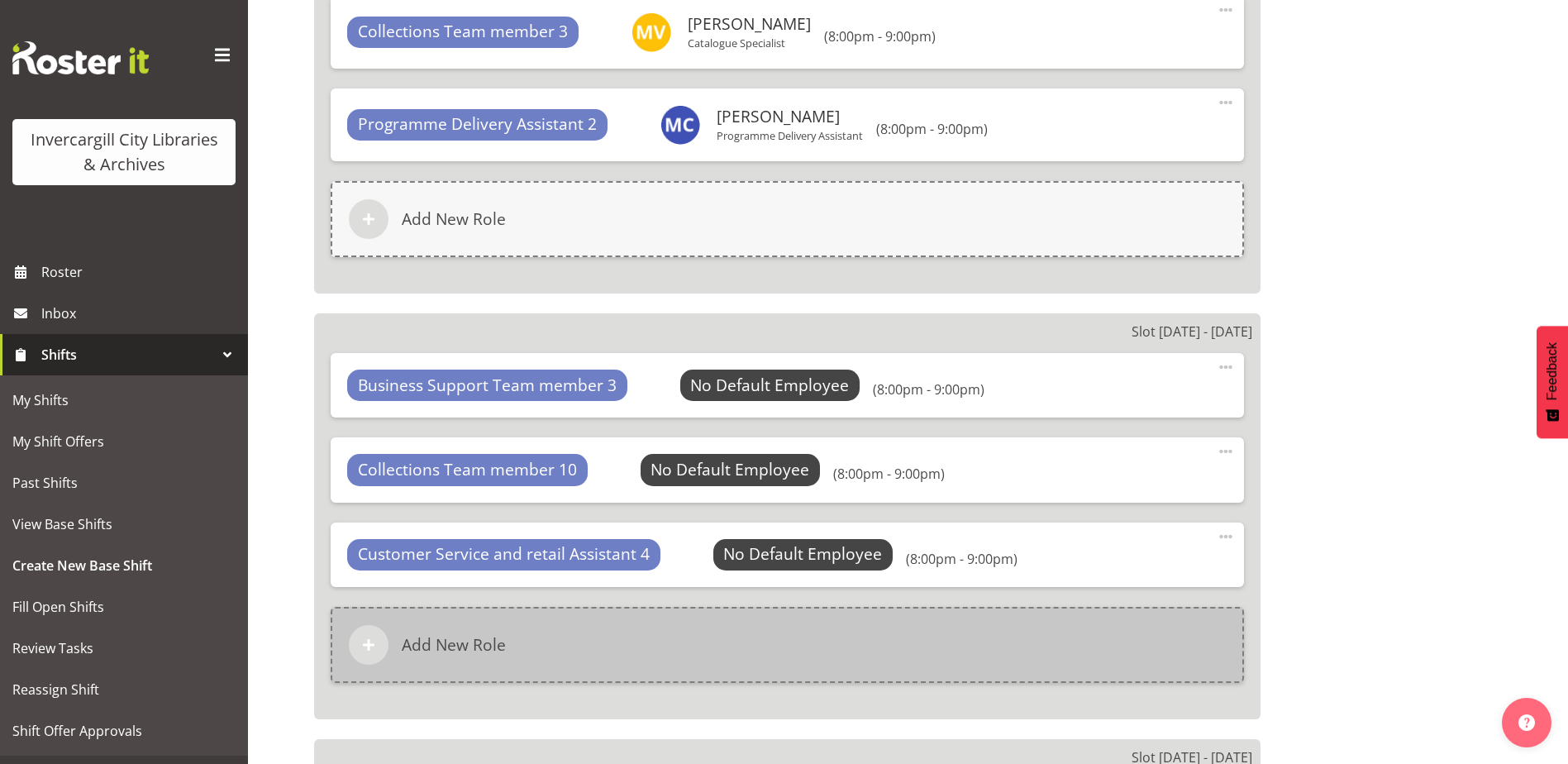
click at [602, 628] on div "Add New Role" at bounding box center [787, 644] width 913 height 76
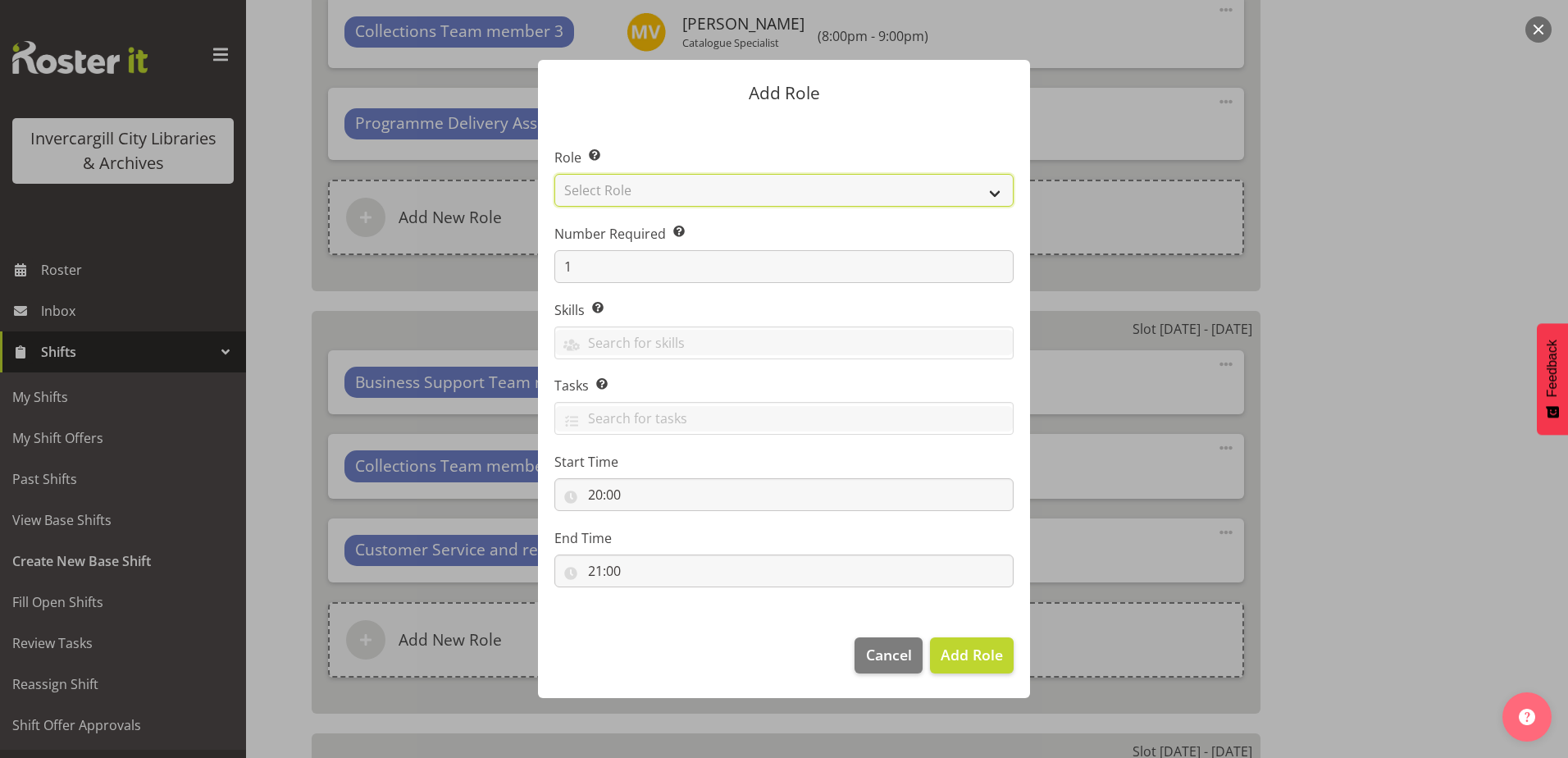
click at [665, 188] on select "Select Role 1st floor desk AQ operator Business Support Team member Casual Cust…" at bounding box center [784, 191] width 459 height 33
select select "1535"
click at [554, 174] on select "Select Role 1st floor desk AQ operator Business Support Team member Casual Cust…" at bounding box center [784, 191] width 459 height 33
click at [960, 654] on span "Add Role" at bounding box center [972, 654] width 62 height 20
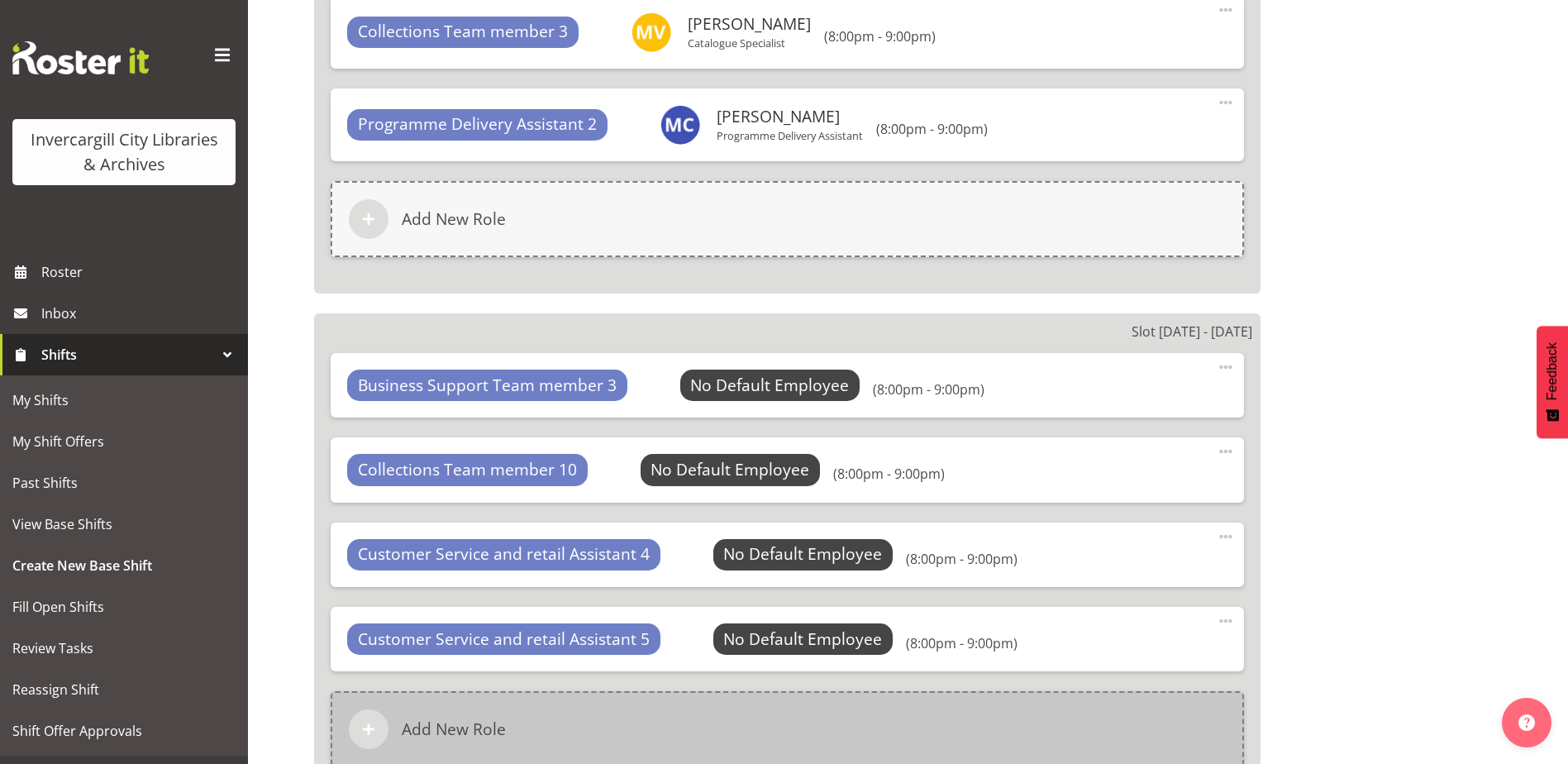
click at [713, 732] on div "Add New Role" at bounding box center [787, 728] width 913 height 76
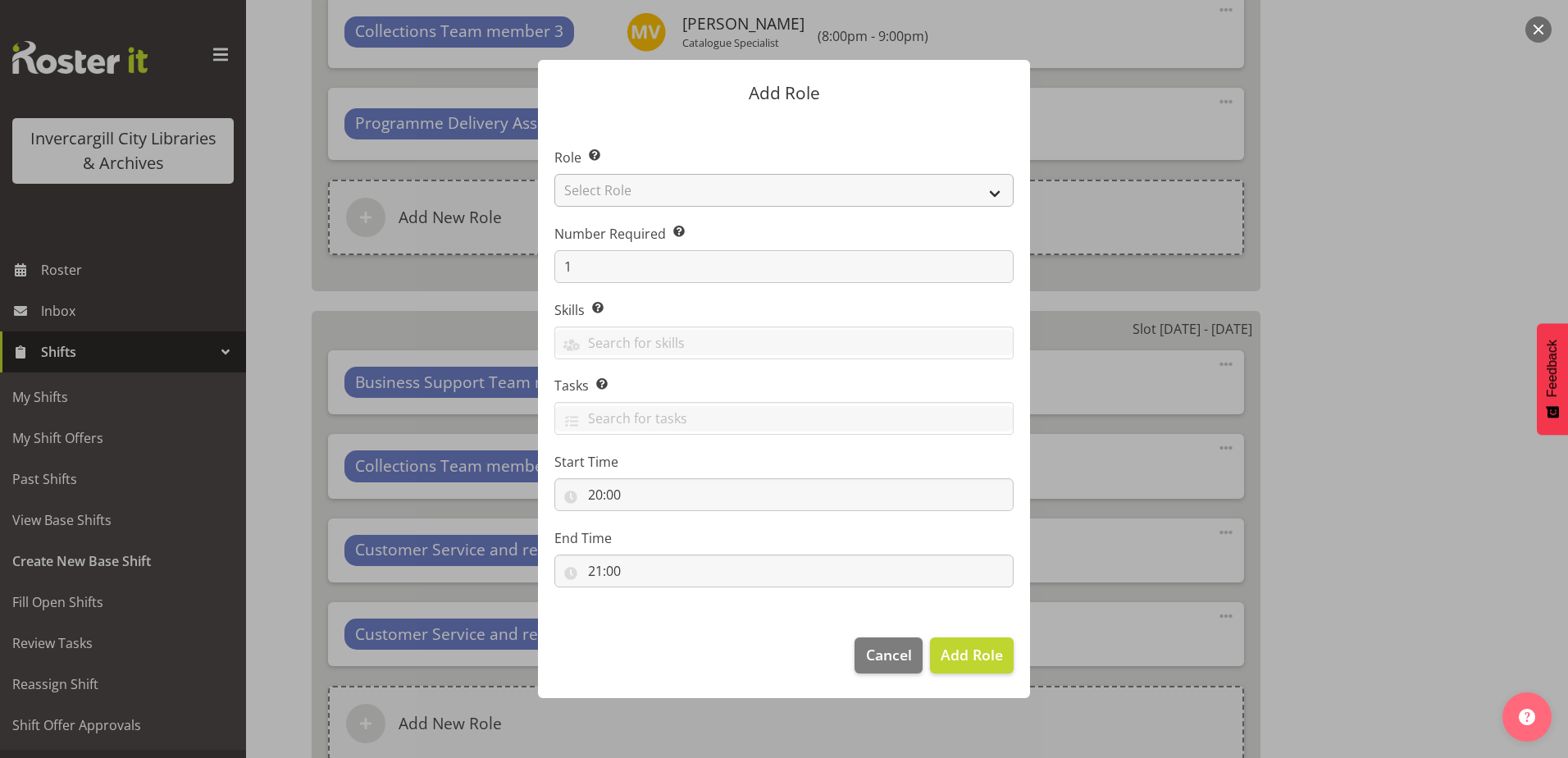
click at [722, 190] on section "Role Select the role you wish to add to the shift. Select Role 1st floor desk A…" at bounding box center [784, 368] width 492 height 502
click at [722, 190] on select "Select Role 1st floor desk AQ operator Business Support Team member Casual Cust…" at bounding box center [784, 191] width 459 height 33
select select "1508"
click at [554, 174] on select "Select Role 1st floor desk AQ operator Business Support Team member Casual Cust…" at bounding box center [784, 191] width 459 height 33
drag, startPoint x: 983, startPoint y: 658, endPoint x: 958, endPoint y: 640, distance: 30.8
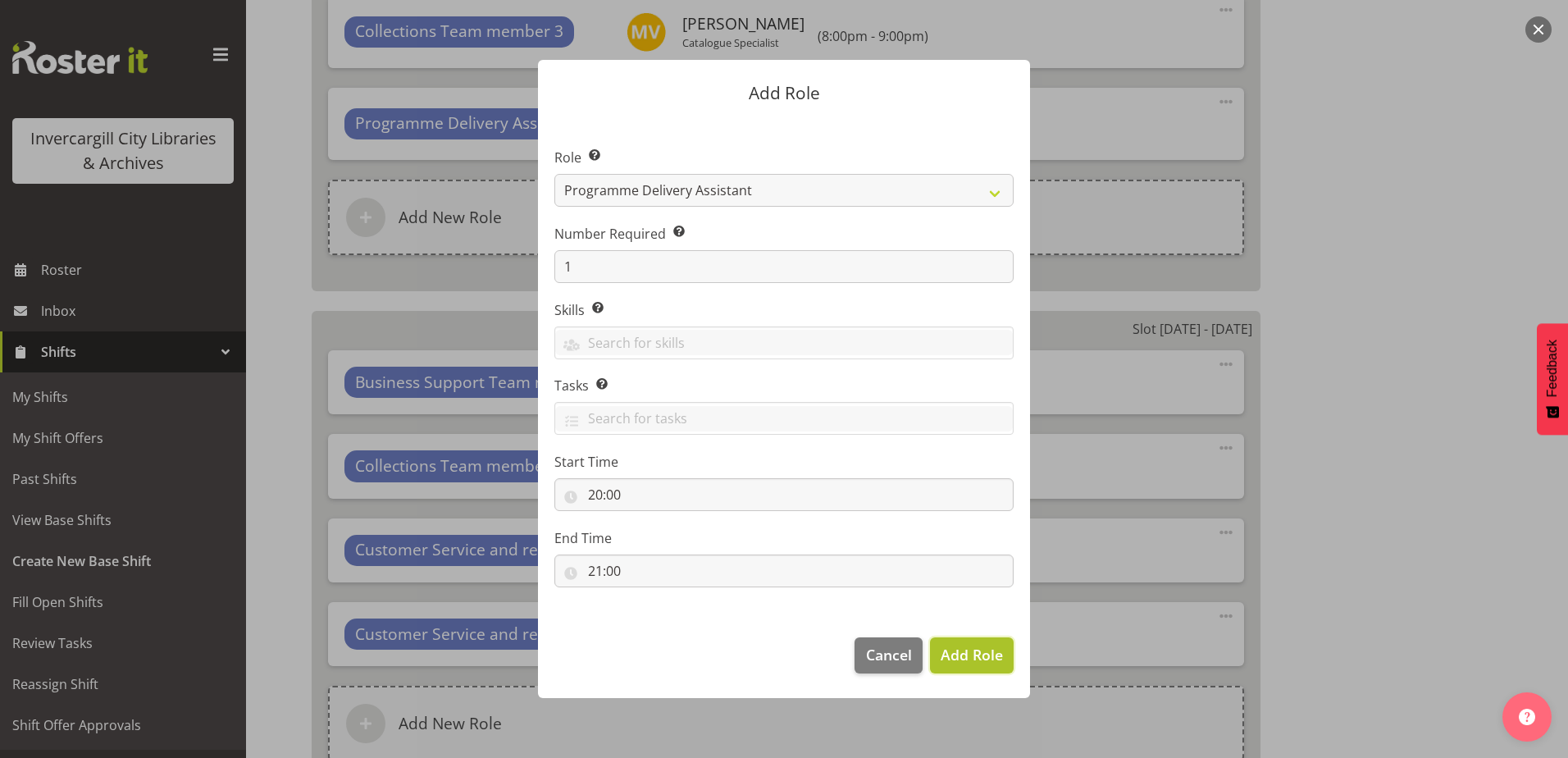
click at [982, 658] on span "Add Role" at bounding box center [972, 654] width 62 height 20
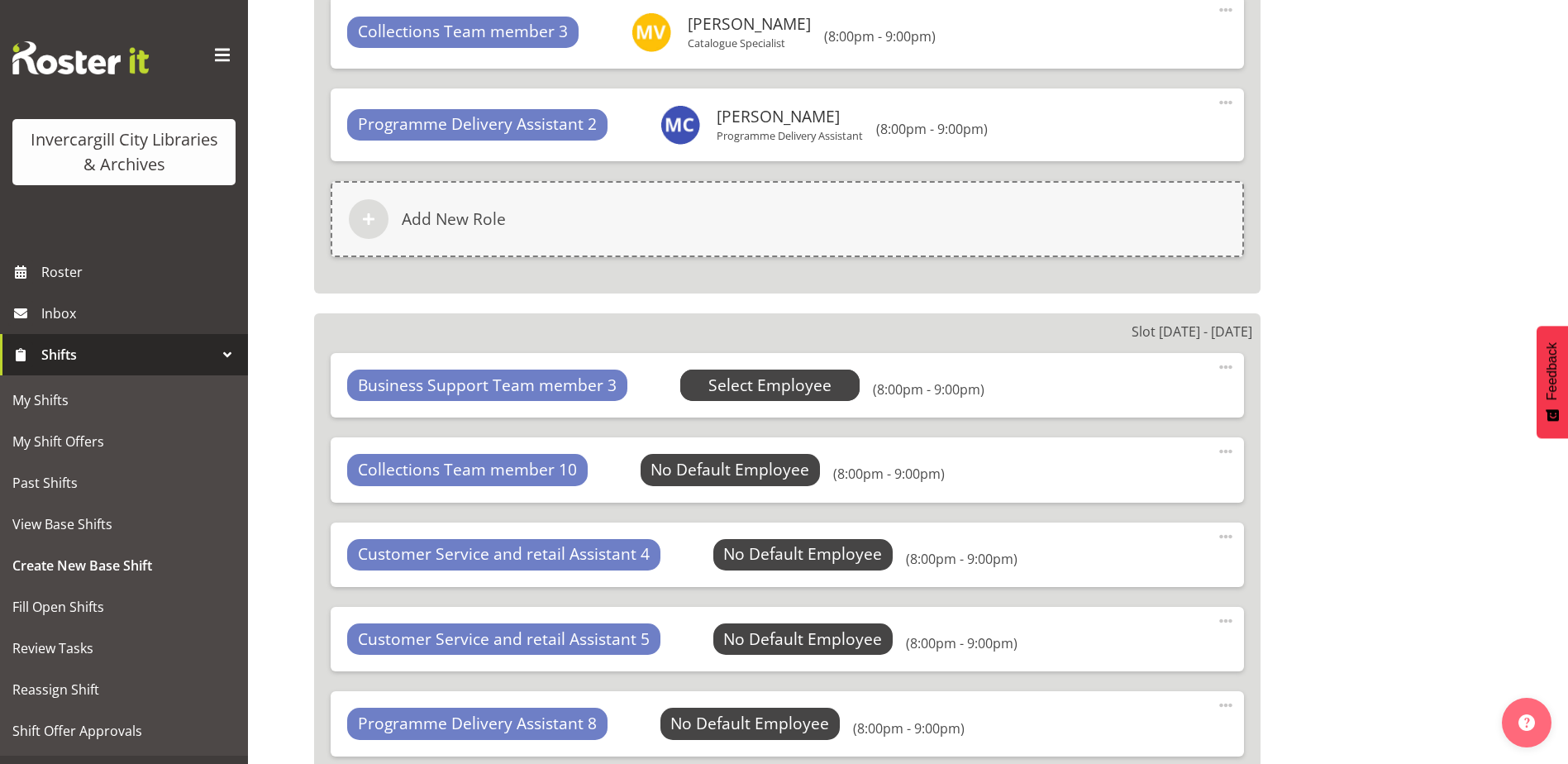
click at [797, 381] on span "Select Employee" at bounding box center [769, 385] width 123 height 24
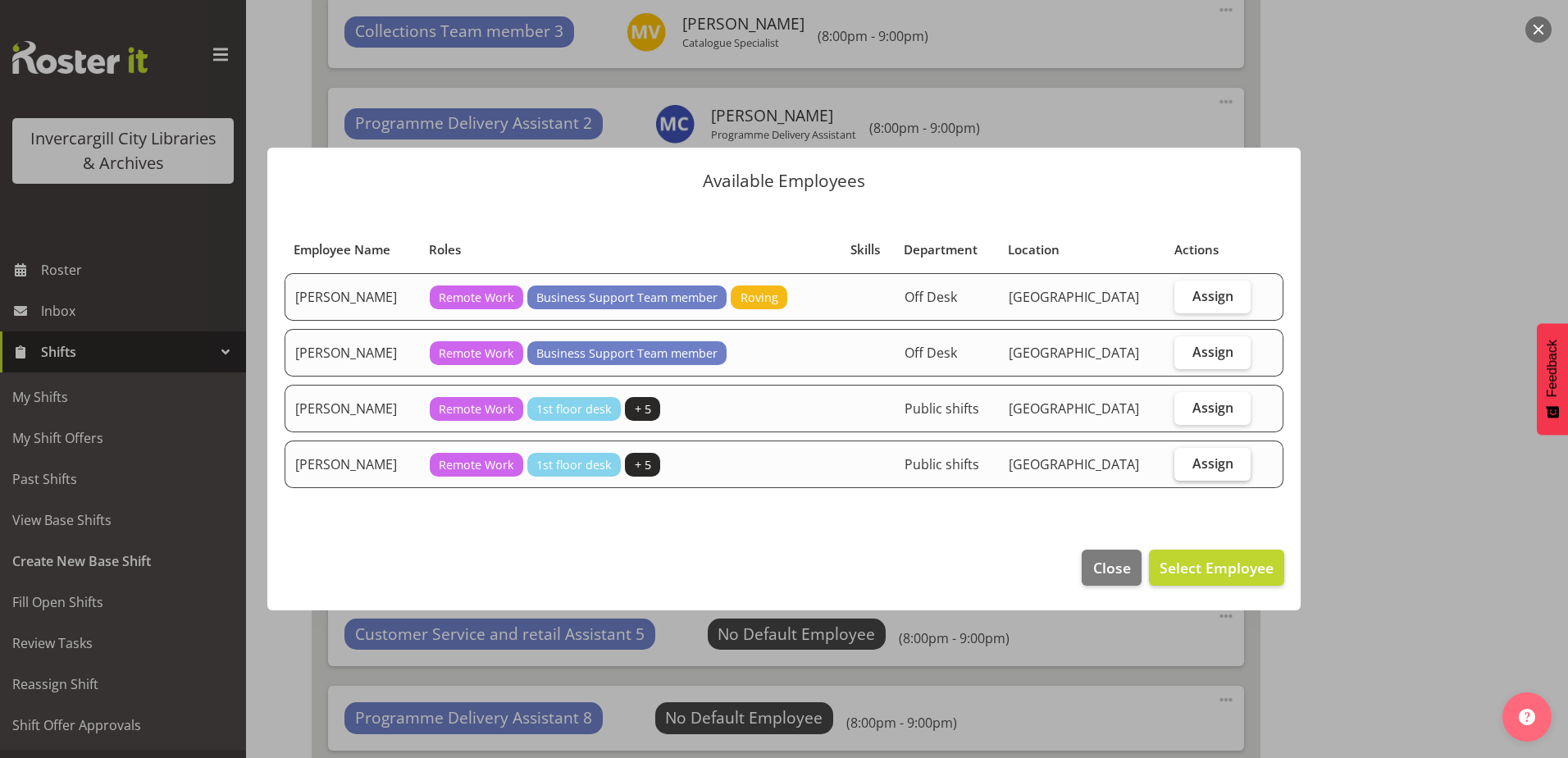
click at [1216, 461] on span "Assign" at bounding box center [1212, 463] width 41 height 16
click at [1185, 461] on input "Assign" at bounding box center [1180, 463] width 10 height 10
checkbox input "true"
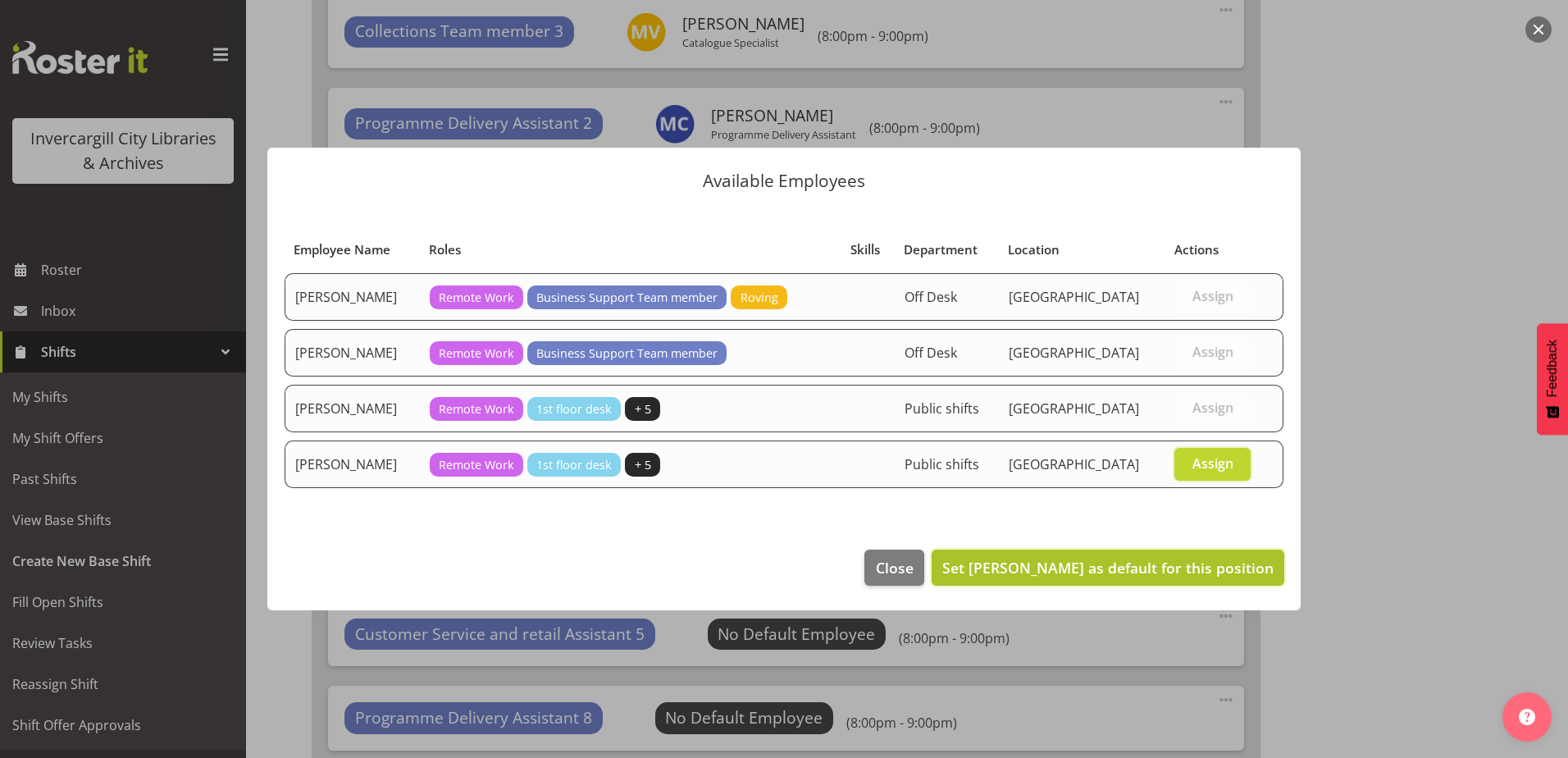
click at [1184, 566] on span "Set Willem Burger as default for this position" at bounding box center [1108, 567] width 331 height 20
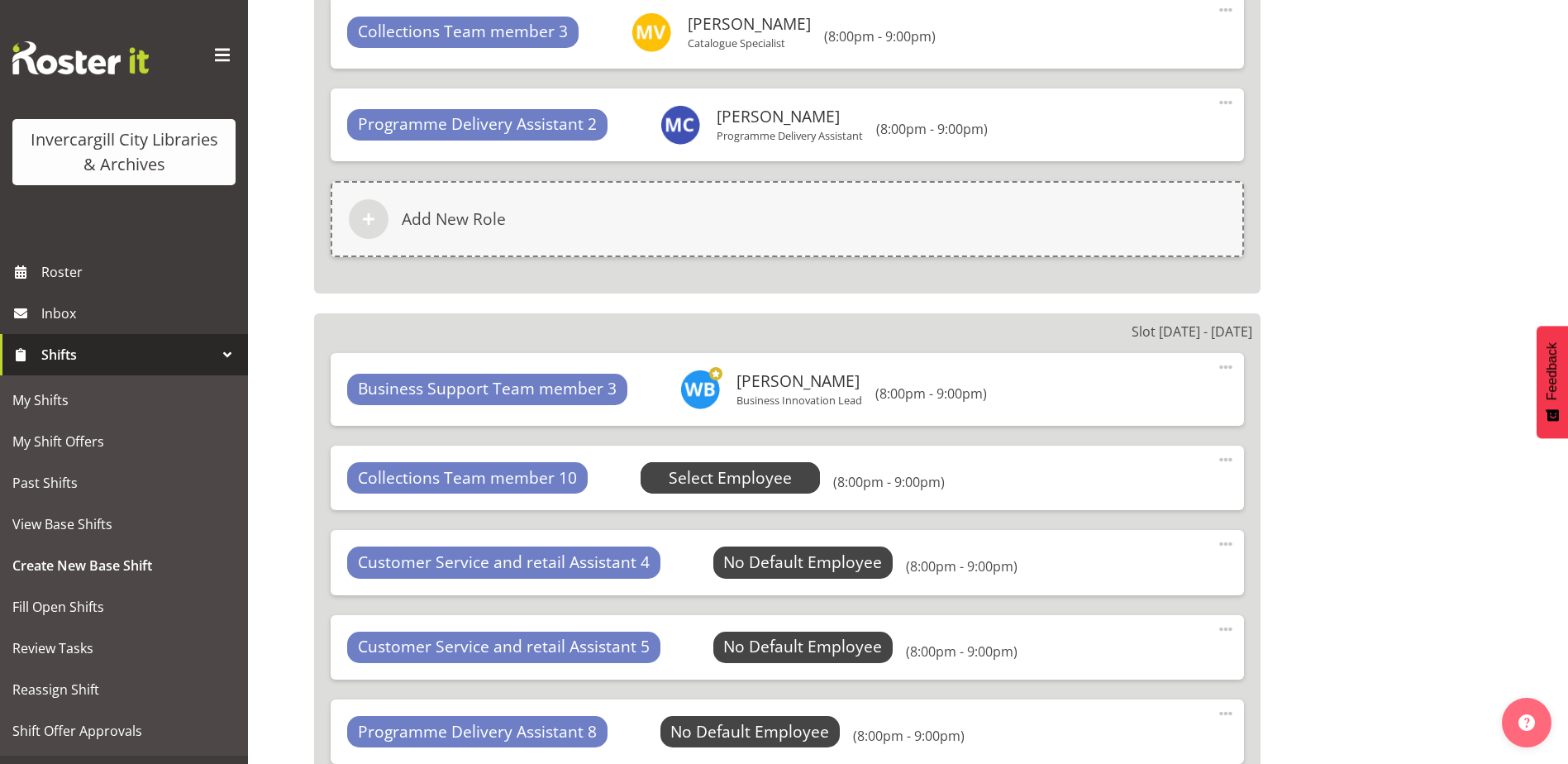
click at [724, 479] on span "Select Employee" at bounding box center [730, 478] width 123 height 24
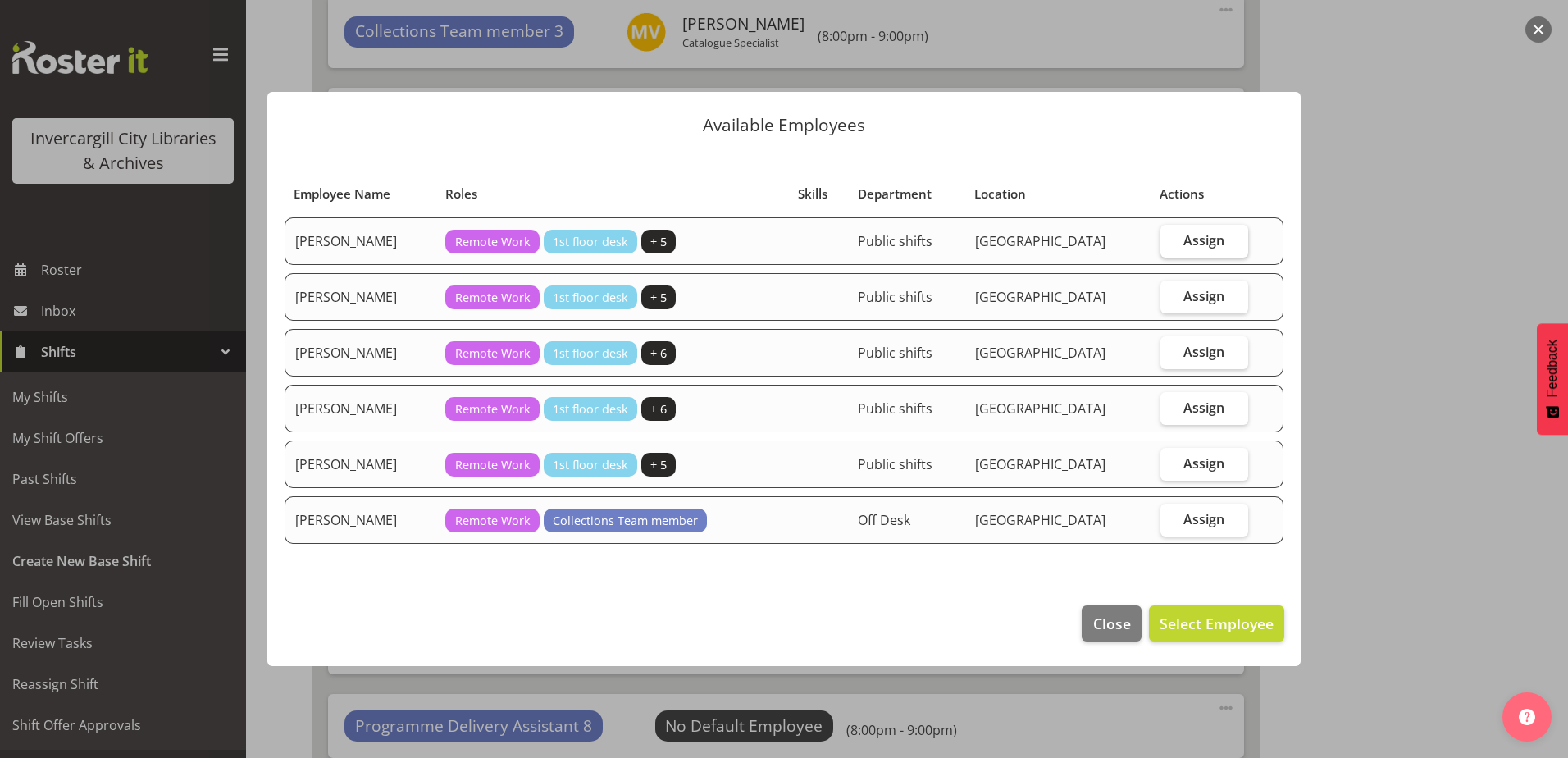
click at [1194, 250] on label "Assign" at bounding box center [1204, 241] width 87 height 33
click at [1171, 245] on input "Assign" at bounding box center [1166, 240] width 10 height 10
checkbox input "true"
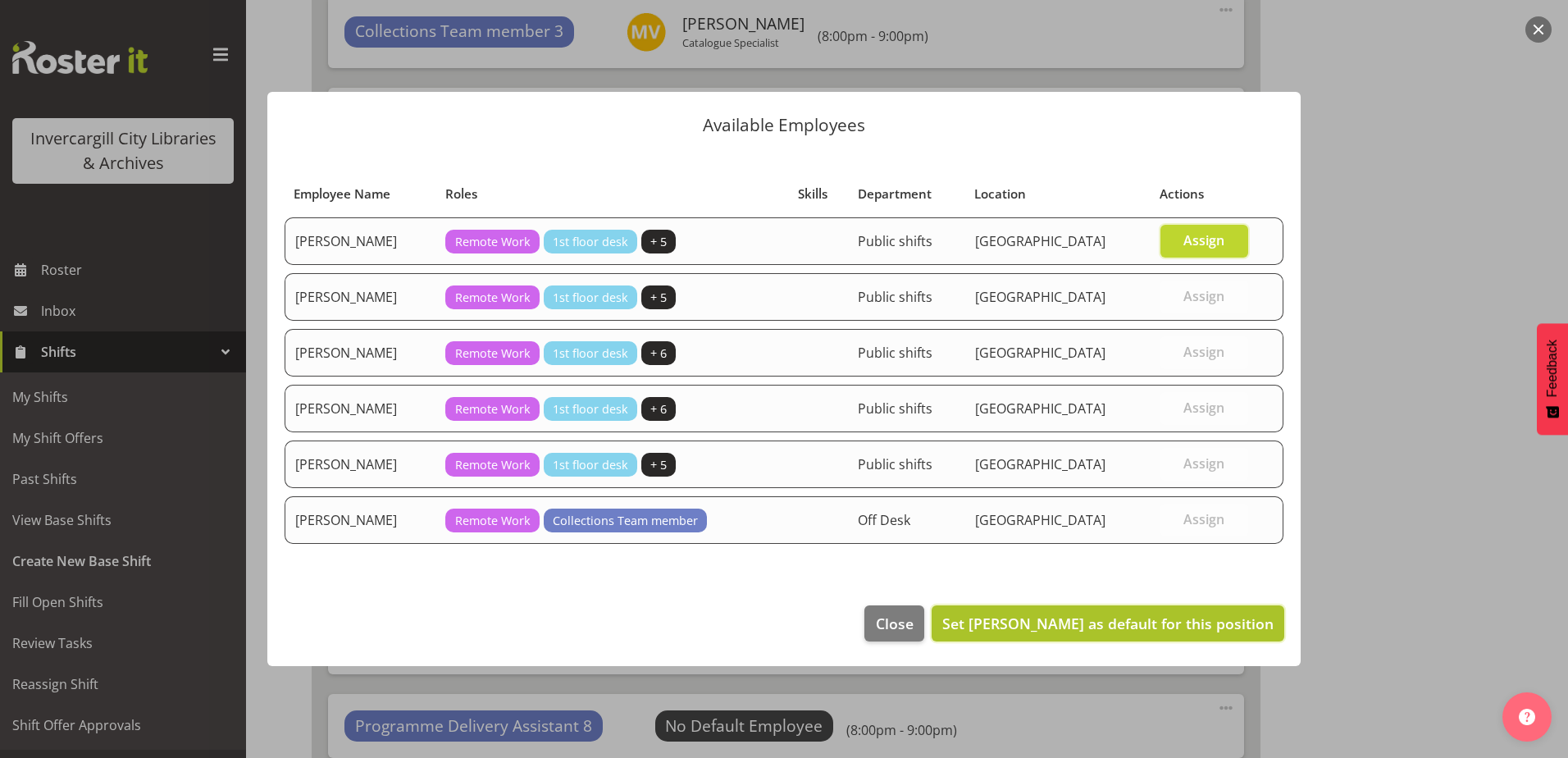
click at [1140, 631] on button "Set Chris Broad as default for this position" at bounding box center [1107, 624] width 353 height 36
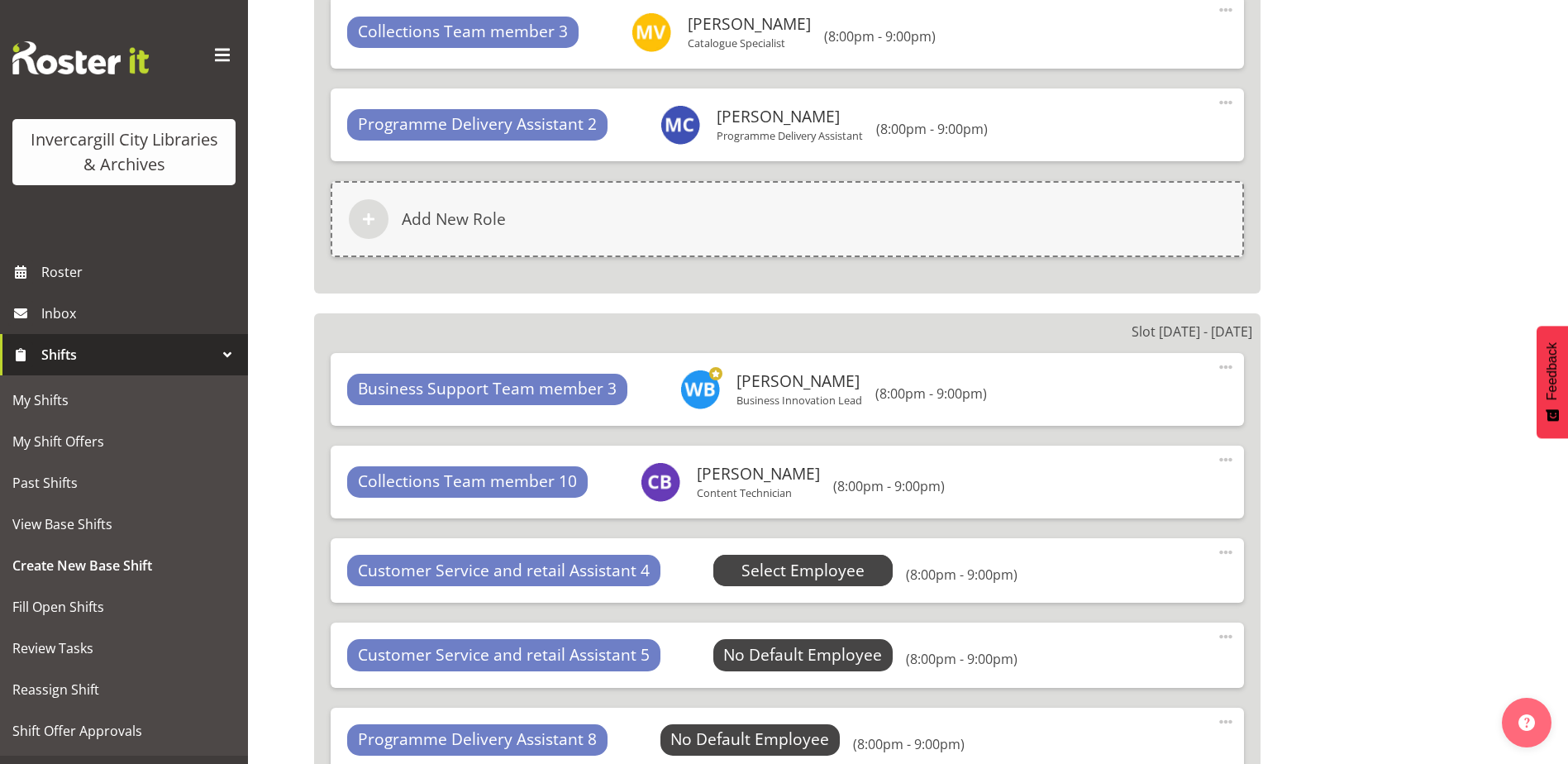
click at [798, 572] on span "Select Employee" at bounding box center [802, 570] width 123 height 24
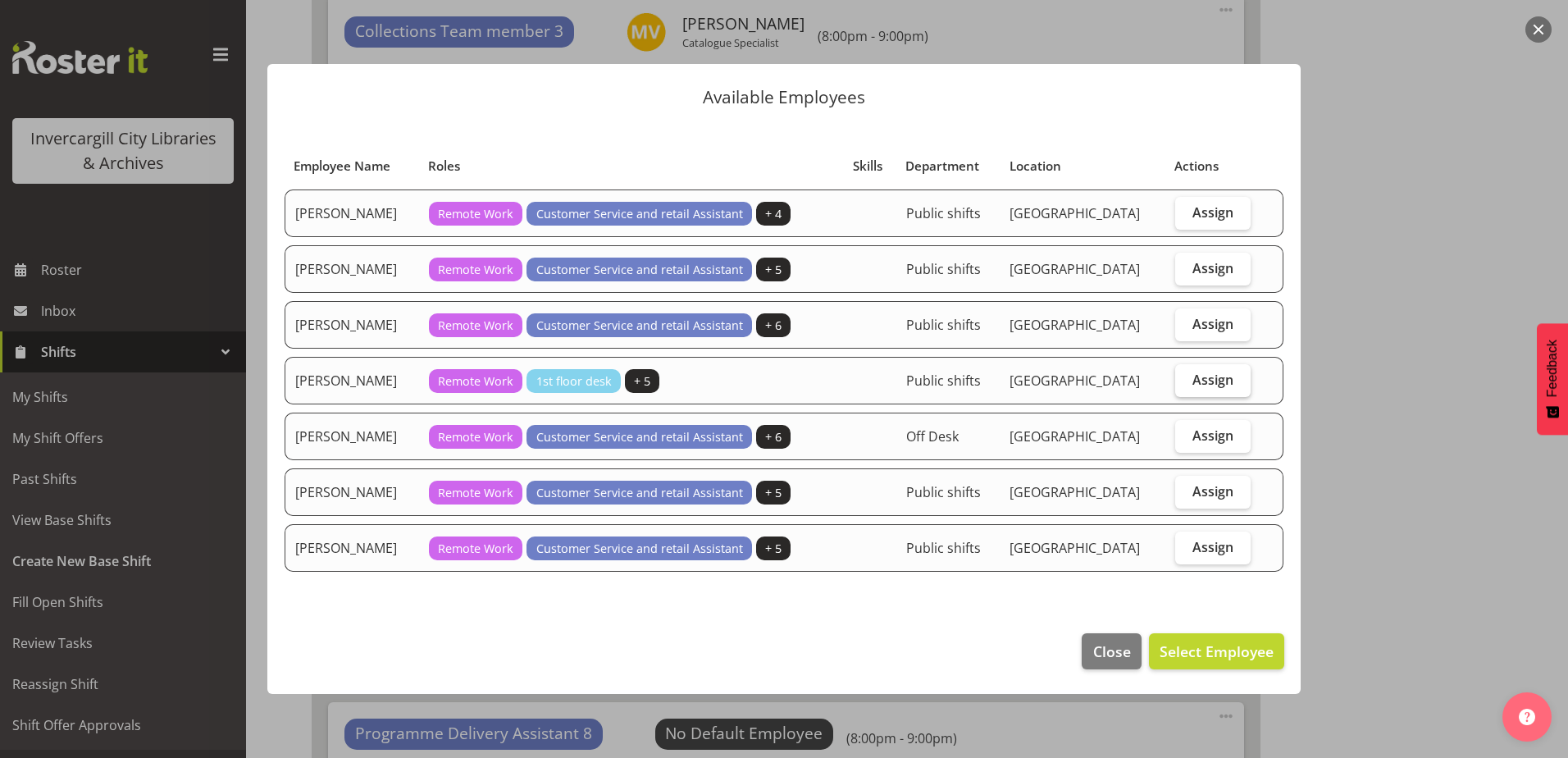
click at [1186, 386] on label "Assign" at bounding box center [1214, 380] width 76 height 33
click at [1186, 385] on input "Assign" at bounding box center [1181, 379] width 10 height 10
checkbox input "true"
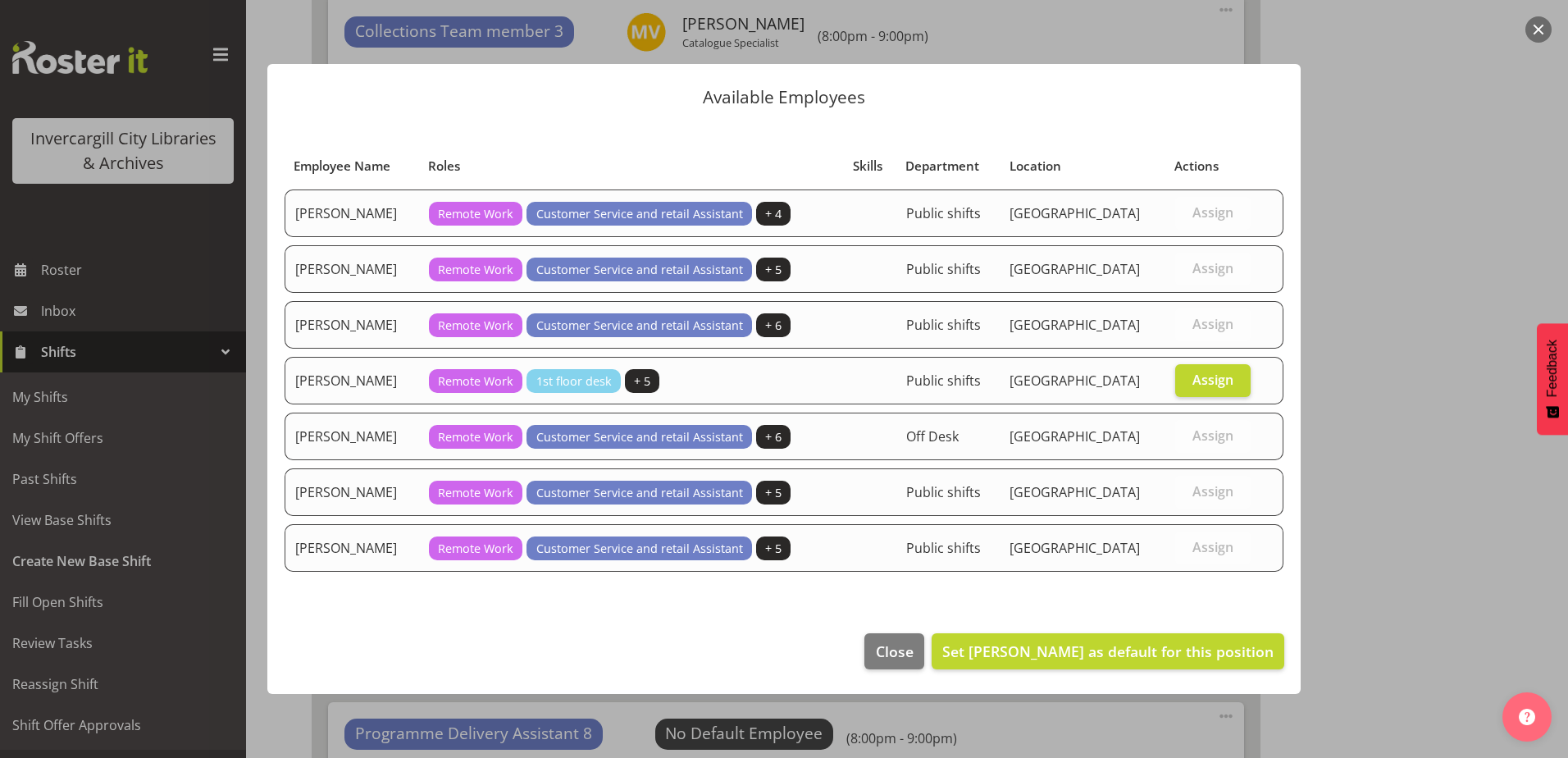
drag, startPoint x: 1196, startPoint y: 673, endPoint x: 1189, endPoint y: 666, distance: 9.9
click at [1192, 670] on footer "Close Set Mandy Stenton as default for this position" at bounding box center [784, 655] width 1033 height 77
click at [1105, 647] on span "Set Mandy Stenton as default for this position" at bounding box center [1108, 651] width 331 height 20
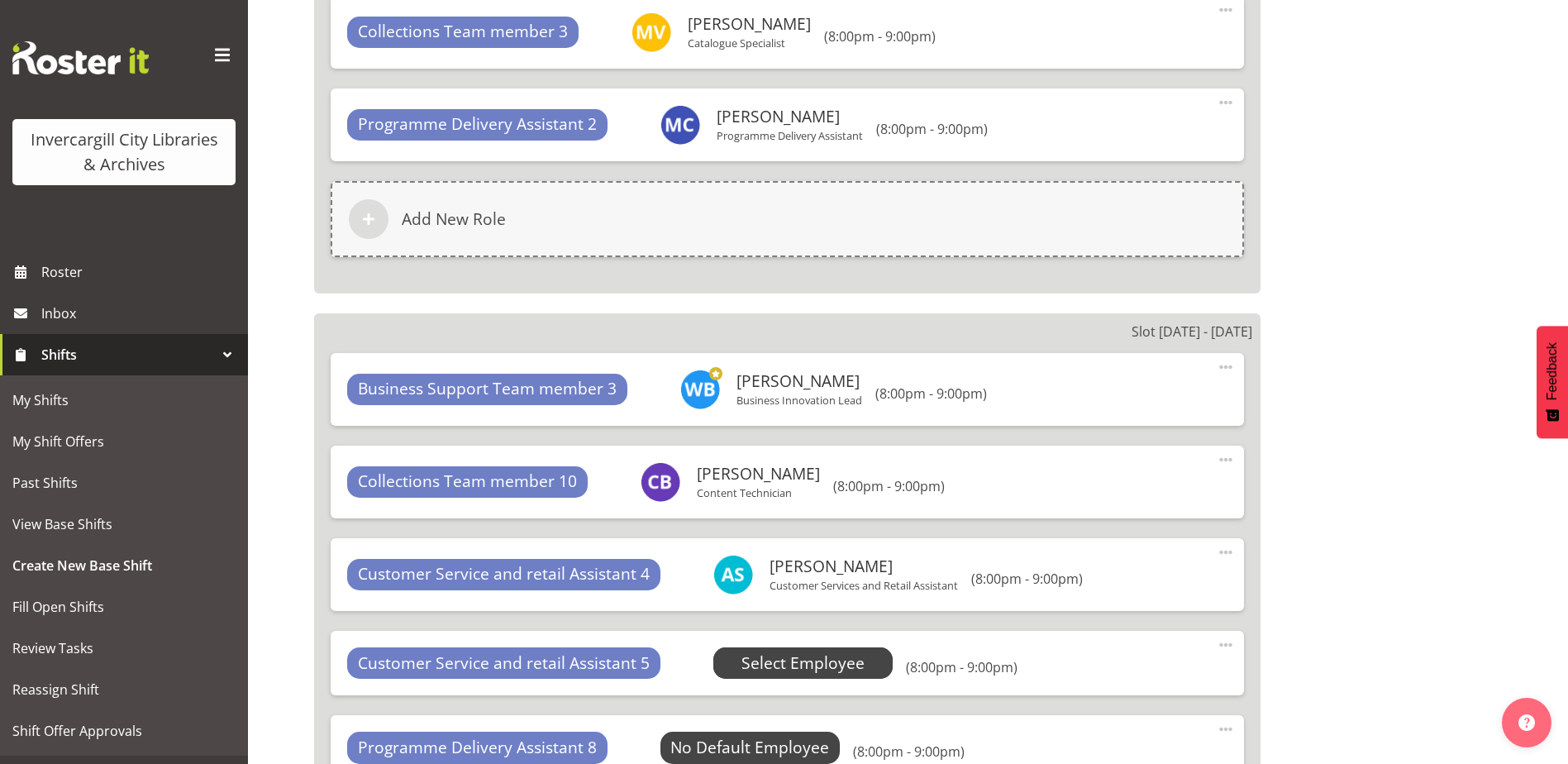
click at [780, 678] on div "Customer Service and retail Assistant 5 No Default Employee Select Employee (8:…" at bounding box center [787, 663] width 913 height 65
drag, startPoint x: 779, startPoint y: 677, endPoint x: 774, endPoint y: 667, distance: 11.2
click at [775, 668] on div "No Default Employee Select Employee" at bounding box center [803, 663] width 180 height 31
click at [772, 658] on span "Select Employee" at bounding box center [802, 663] width 123 height 24
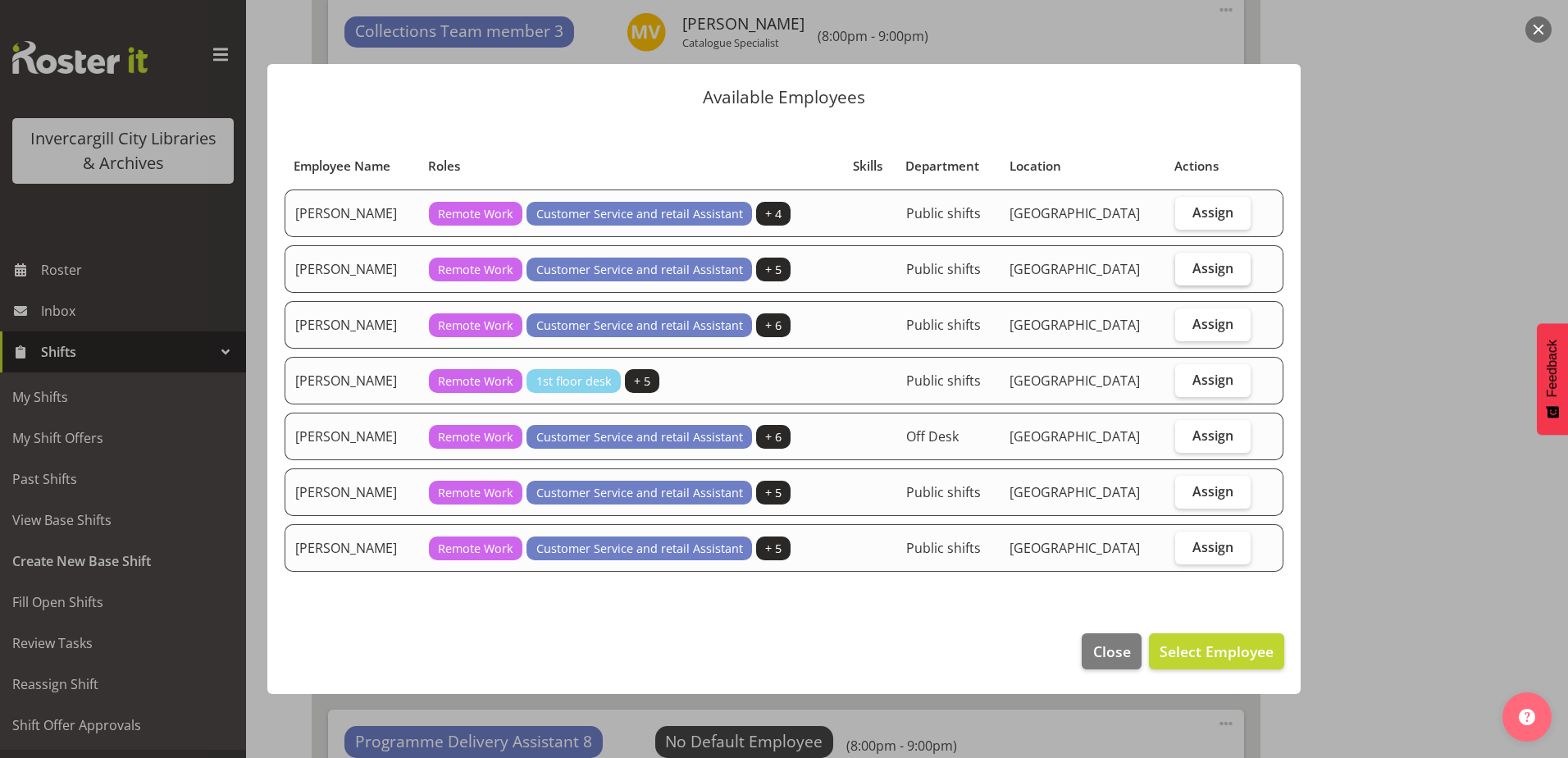
click at [1223, 275] on span "Assign" at bounding box center [1212, 268] width 41 height 16
click at [1186, 273] on input "Assign" at bounding box center [1181, 268] width 10 height 10
checkbox input "true"
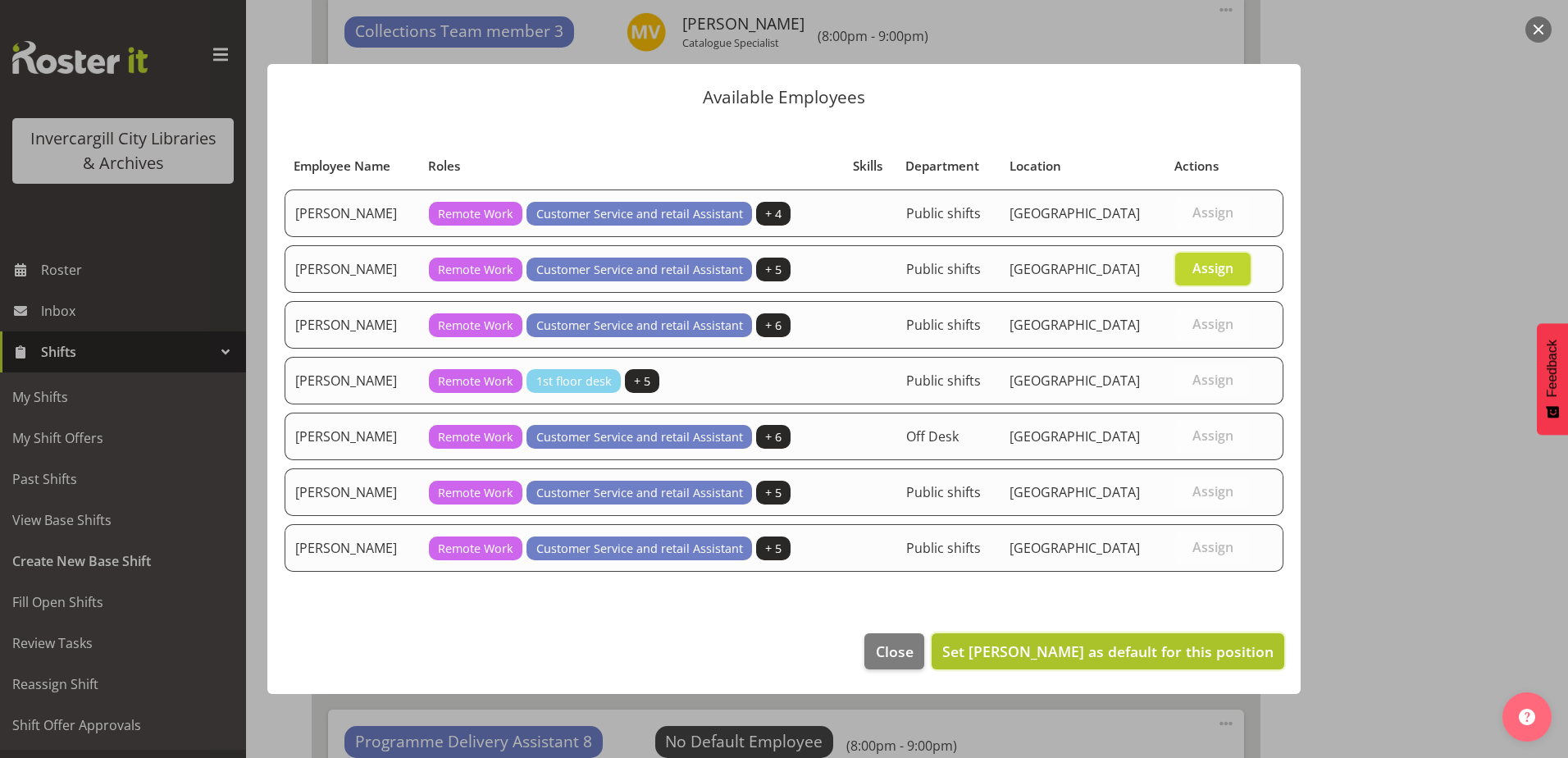
click at [1118, 643] on span "Set Kaela Harley as default for this position" at bounding box center [1108, 651] width 331 height 20
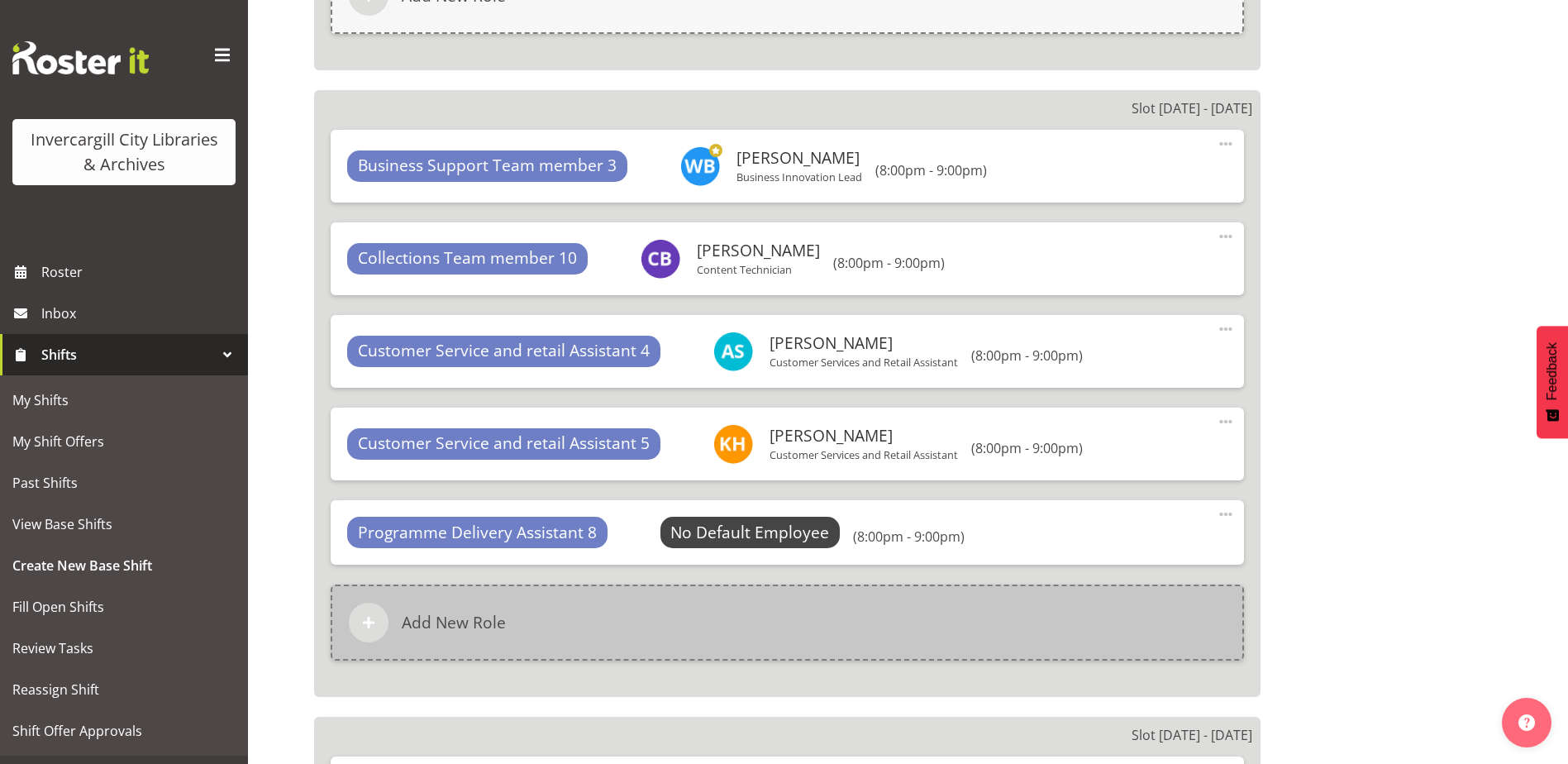
scroll to position [3042, 0]
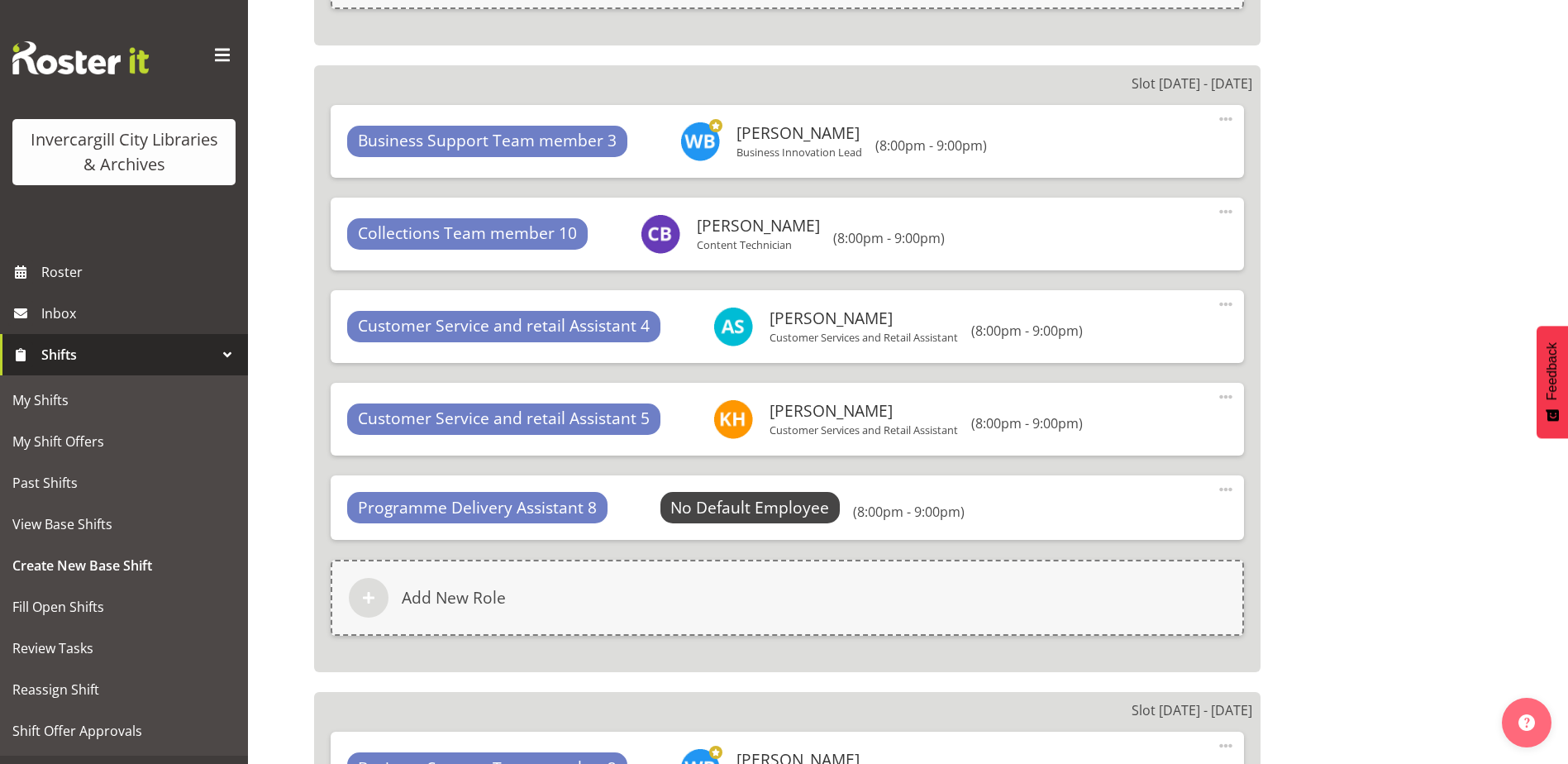
click at [753, 488] on div "Programme Delivery Assistant 8 No Default Employee Select Employee (8:00pm - 9:…" at bounding box center [787, 507] width 913 height 65
click at [762, 504] on span "Select Employee" at bounding box center [750, 507] width 123 height 24
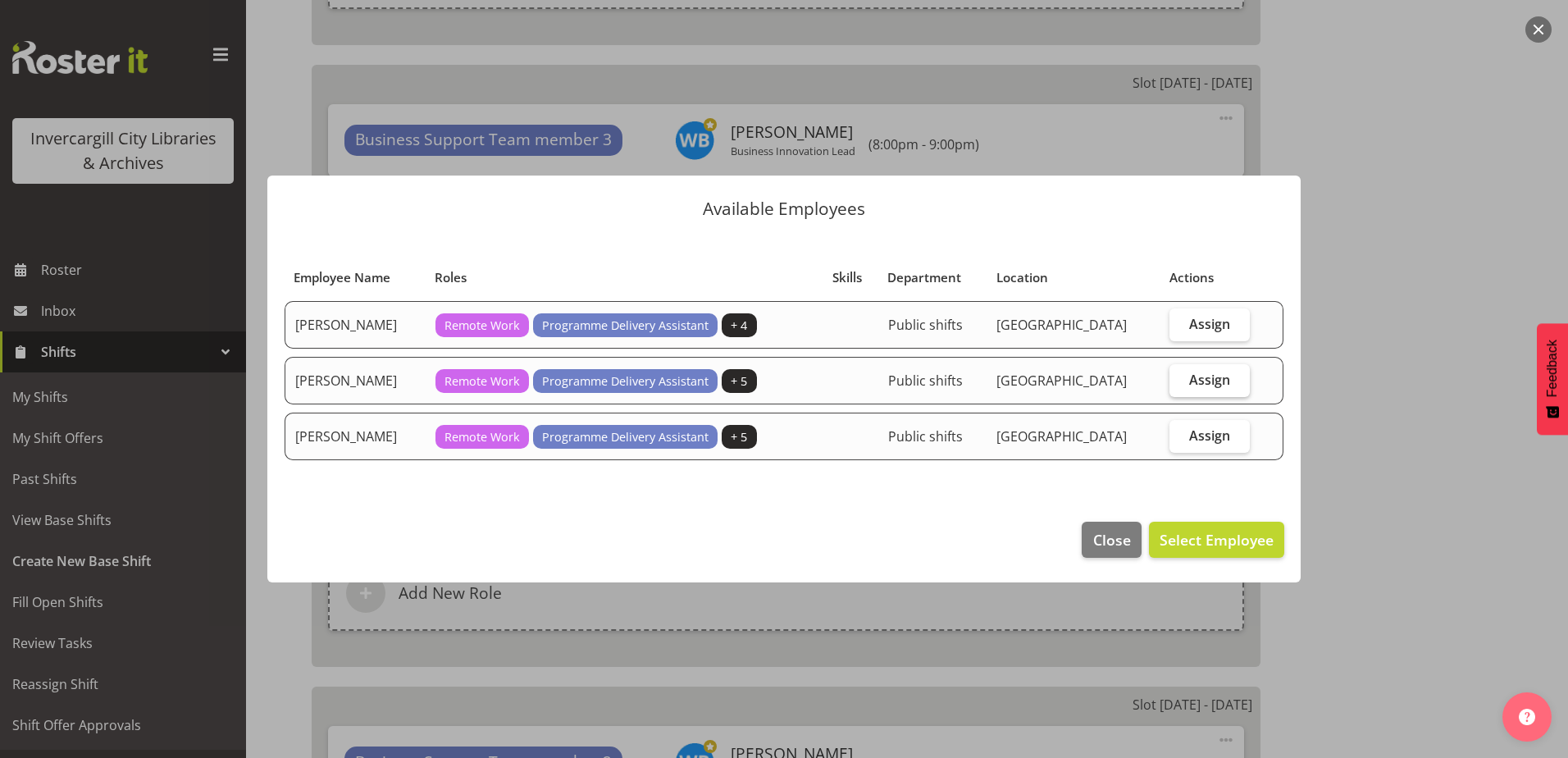
drag, startPoint x: 1175, startPoint y: 378, endPoint x: 1153, endPoint y: 500, distance: 124.0
click at [1174, 378] on label "Assign" at bounding box center [1209, 380] width 81 height 33
click at [1174, 378] on input "Assign" at bounding box center [1175, 379] width 10 height 10
checkbox input "true"
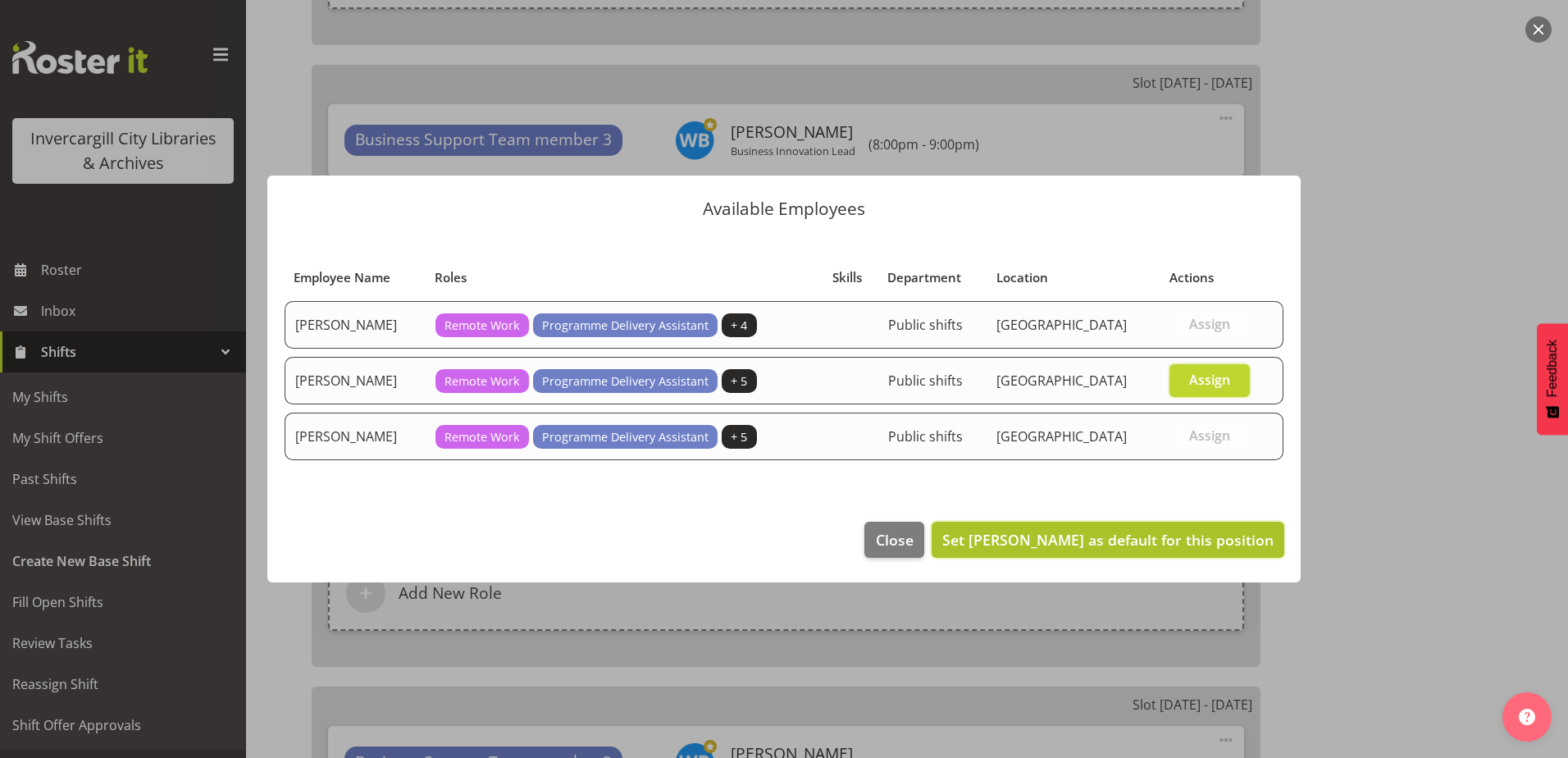
click at [1132, 544] on span "Set Chamique Mamolo as default for this position" at bounding box center [1108, 540] width 331 height 20
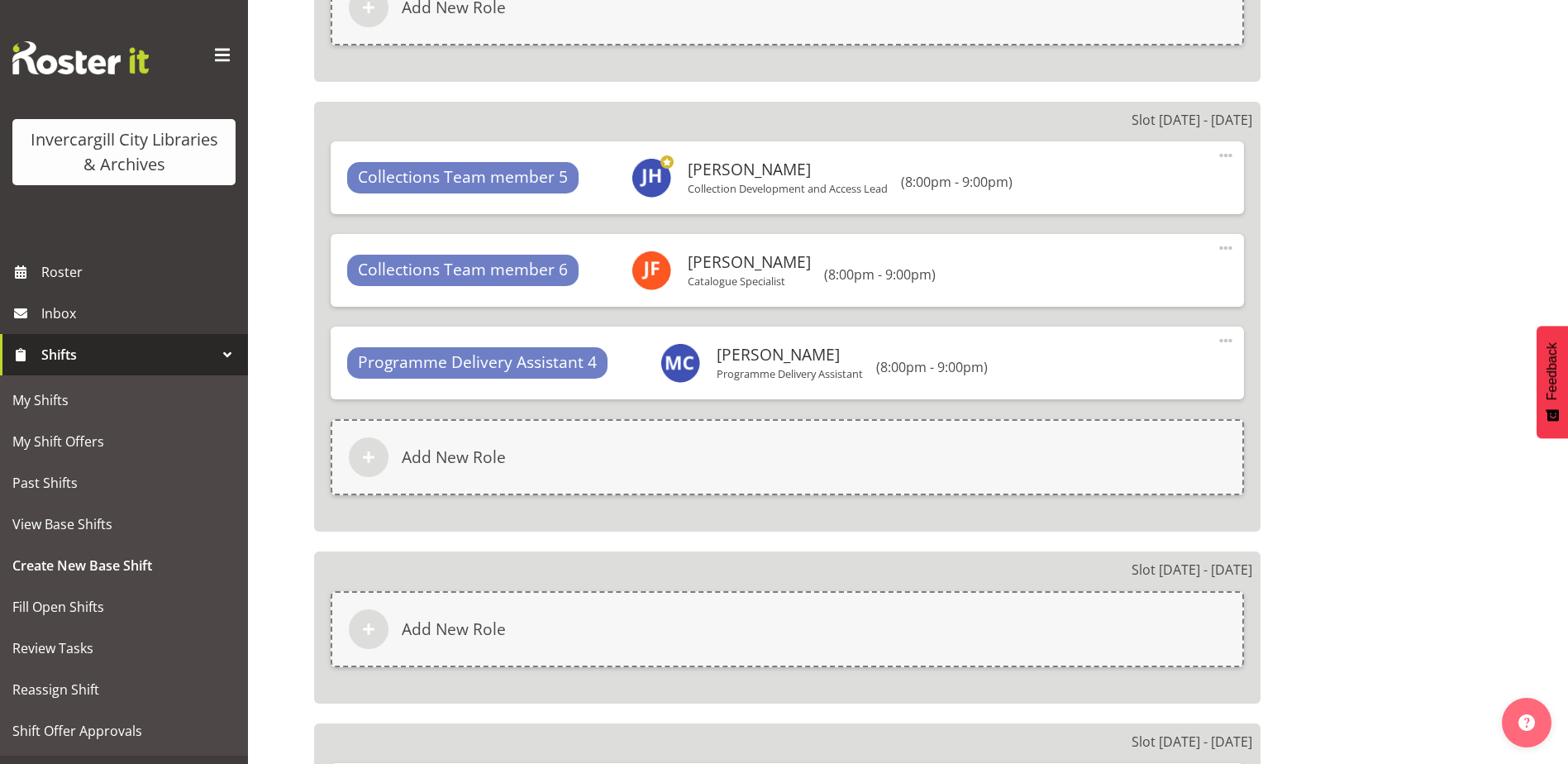
scroll to position [4116, 0]
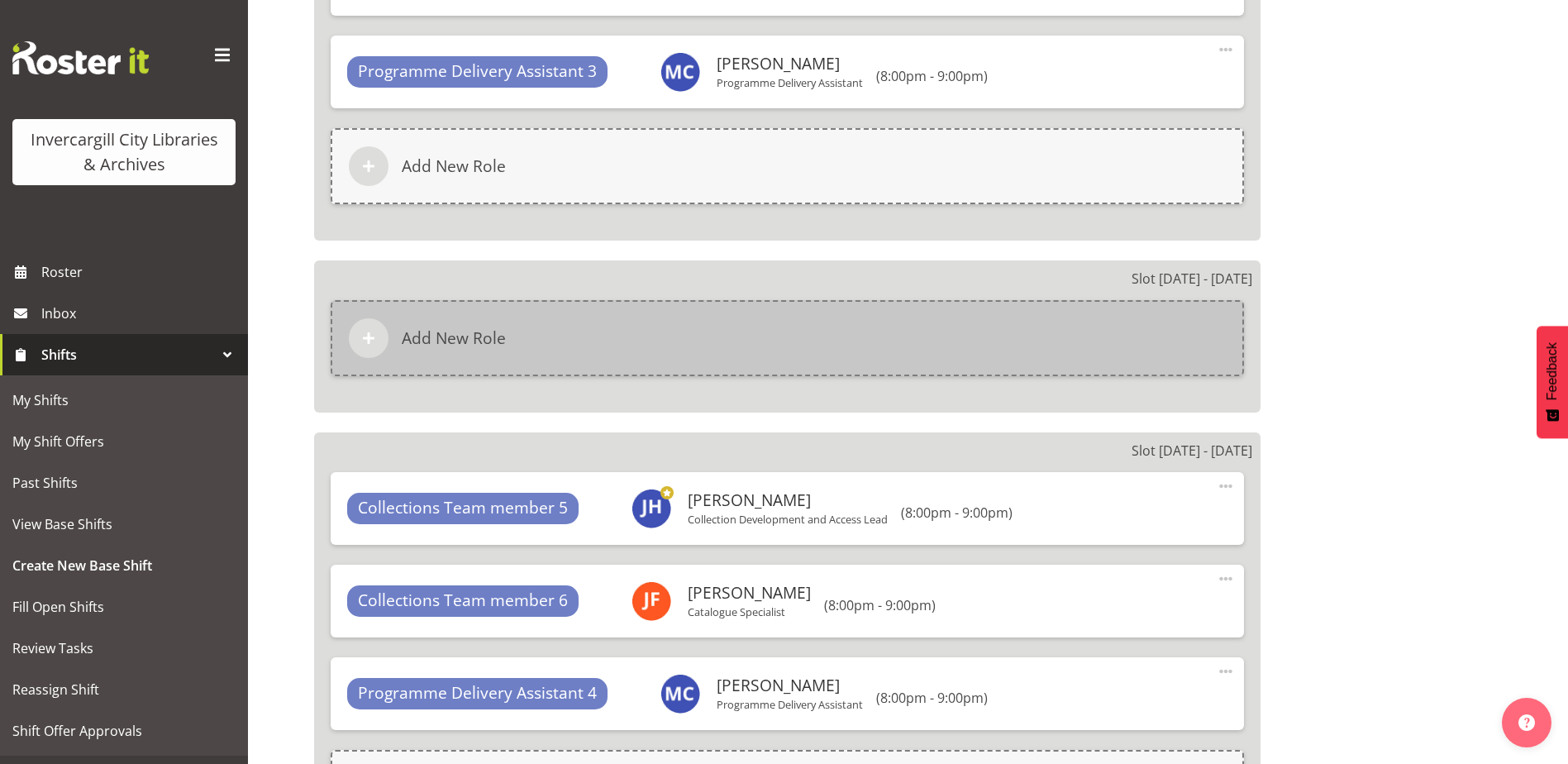
click at [563, 306] on div "Add New Role" at bounding box center [787, 338] width 913 height 76
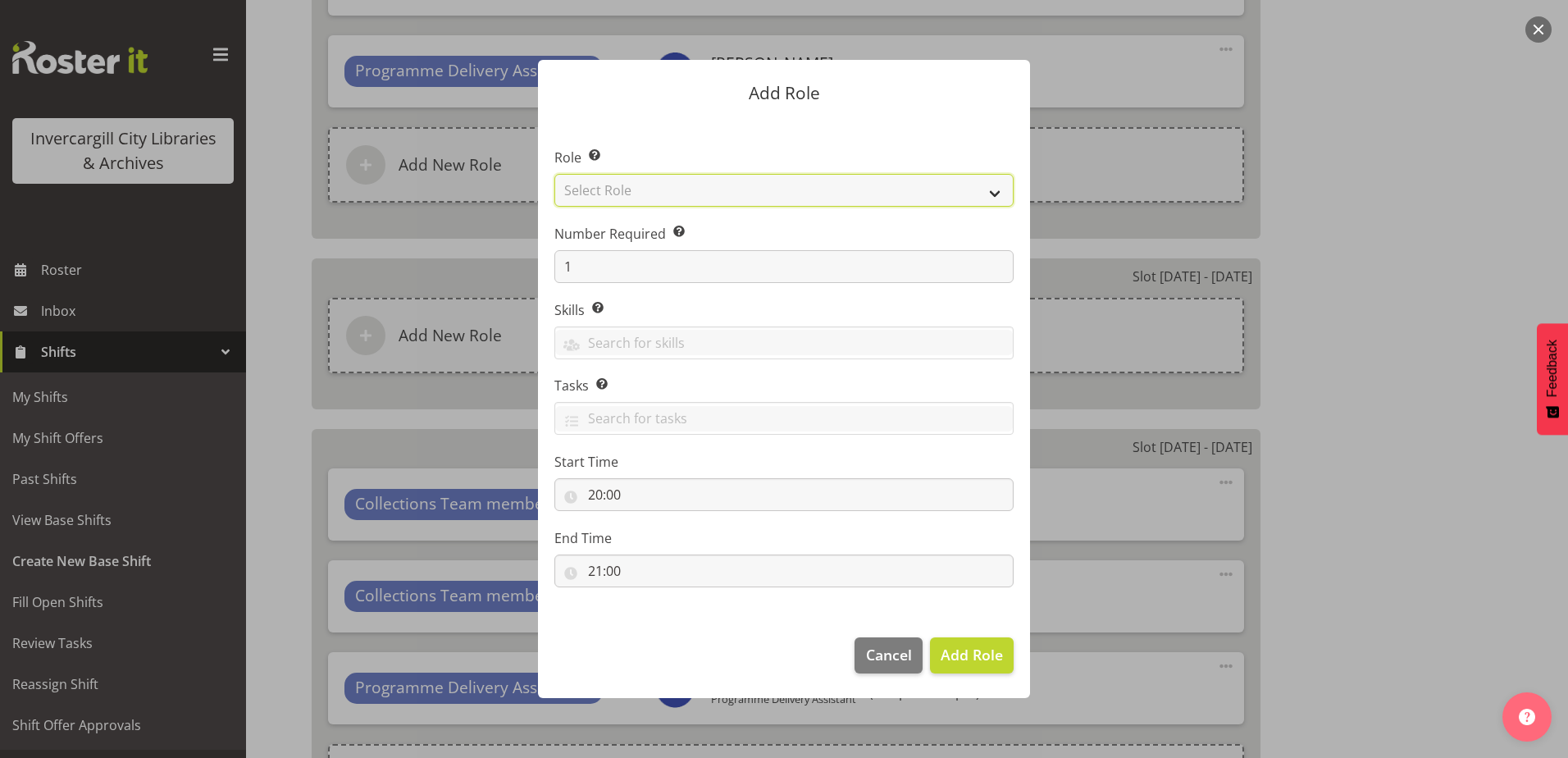
click at [707, 200] on select "Select Role 1st floor desk AQ operator Business Support Team member Casual Cust…" at bounding box center [784, 191] width 459 height 33
select select "1524"
click at [554, 174] on select "Select Role 1st floor desk AQ operator Business Support Team member Casual Cust…" at bounding box center [784, 191] width 459 height 33
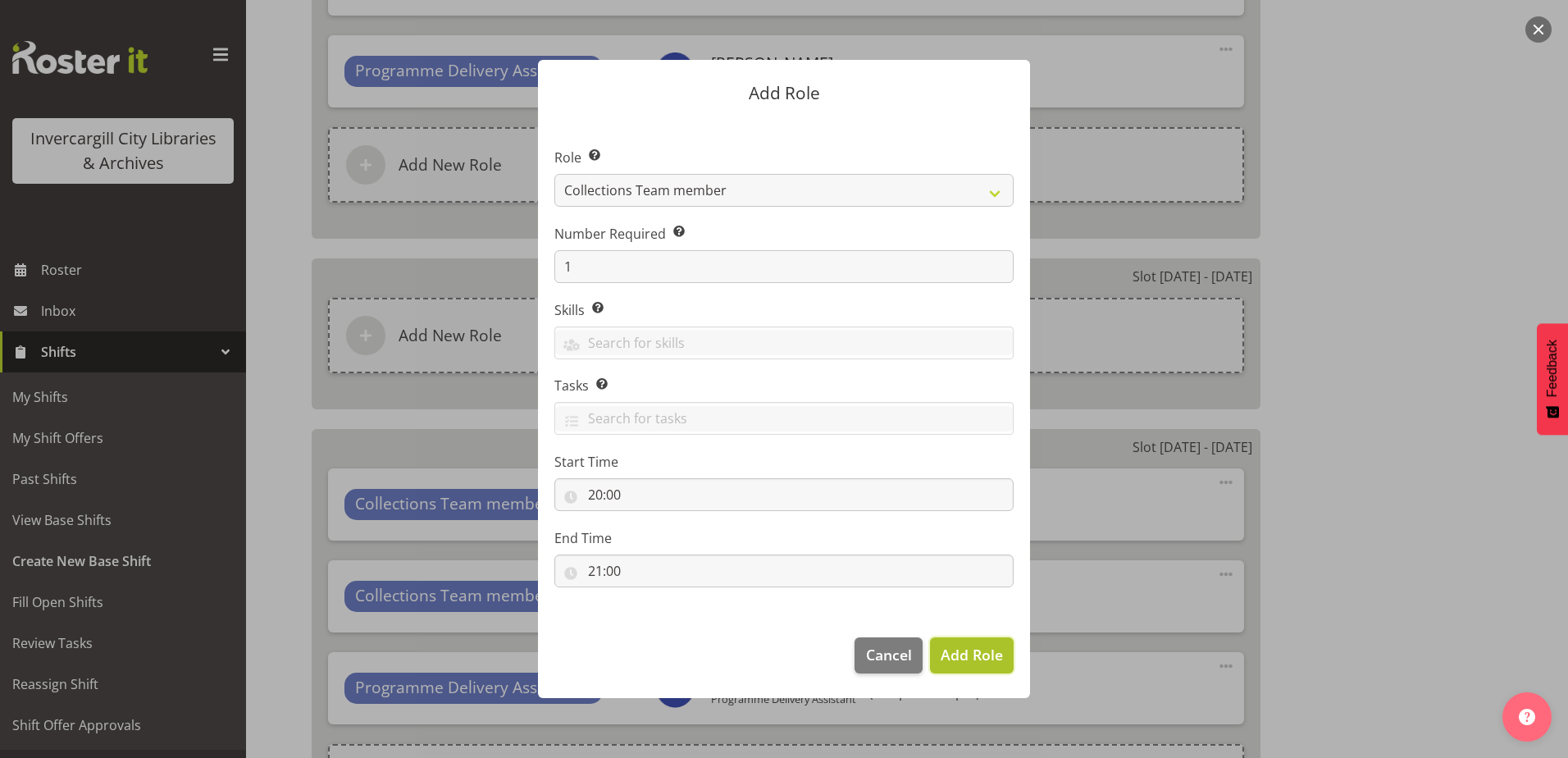
click at [950, 652] on span "Add Role" at bounding box center [972, 654] width 62 height 20
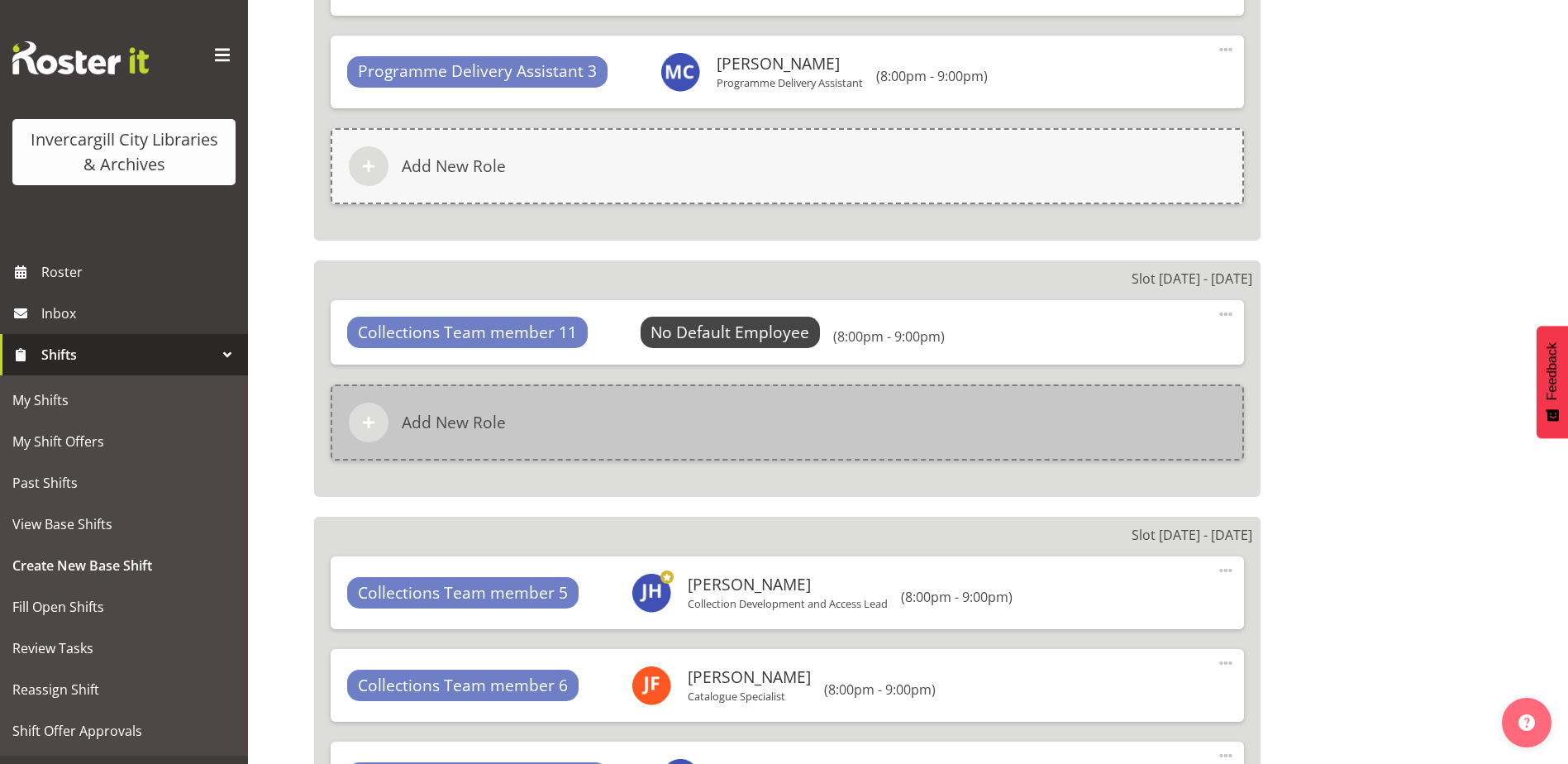
click at [657, 407] on div "Add New Role" at bounding box center [787, 422] width 913 height 76
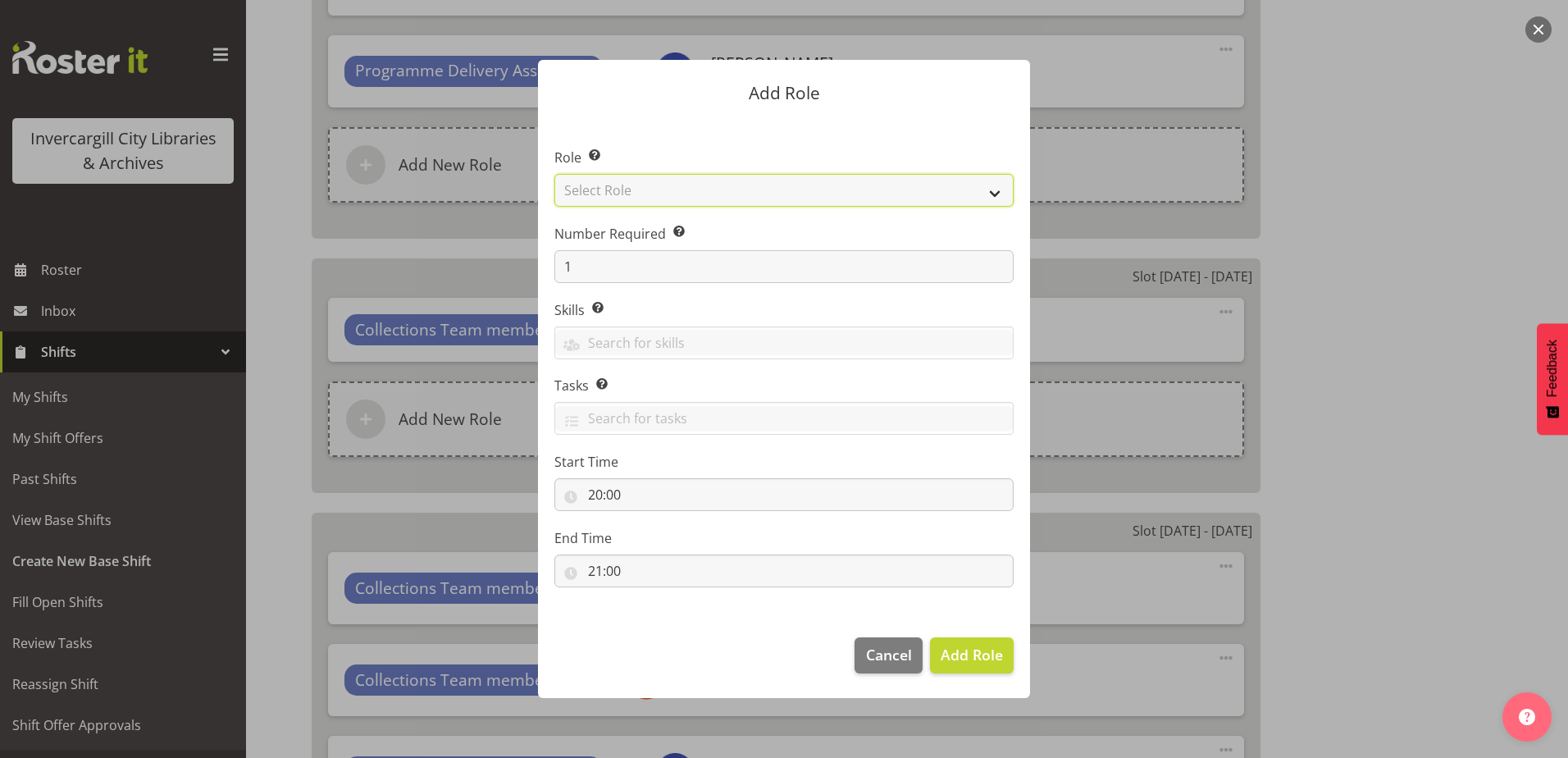
click at [626, 194] on select "Select Role 1st floor desk AQ operator Business Support Team member Casual Cust…" at bounding box center [784, 191] width 459 height 33
select select "1524"
click at [554, 174] on select "Select Role 1st floor desk AQ operator Business Support Team member Casual Cust…" at bounding box center [784, 191] width 459 height 33
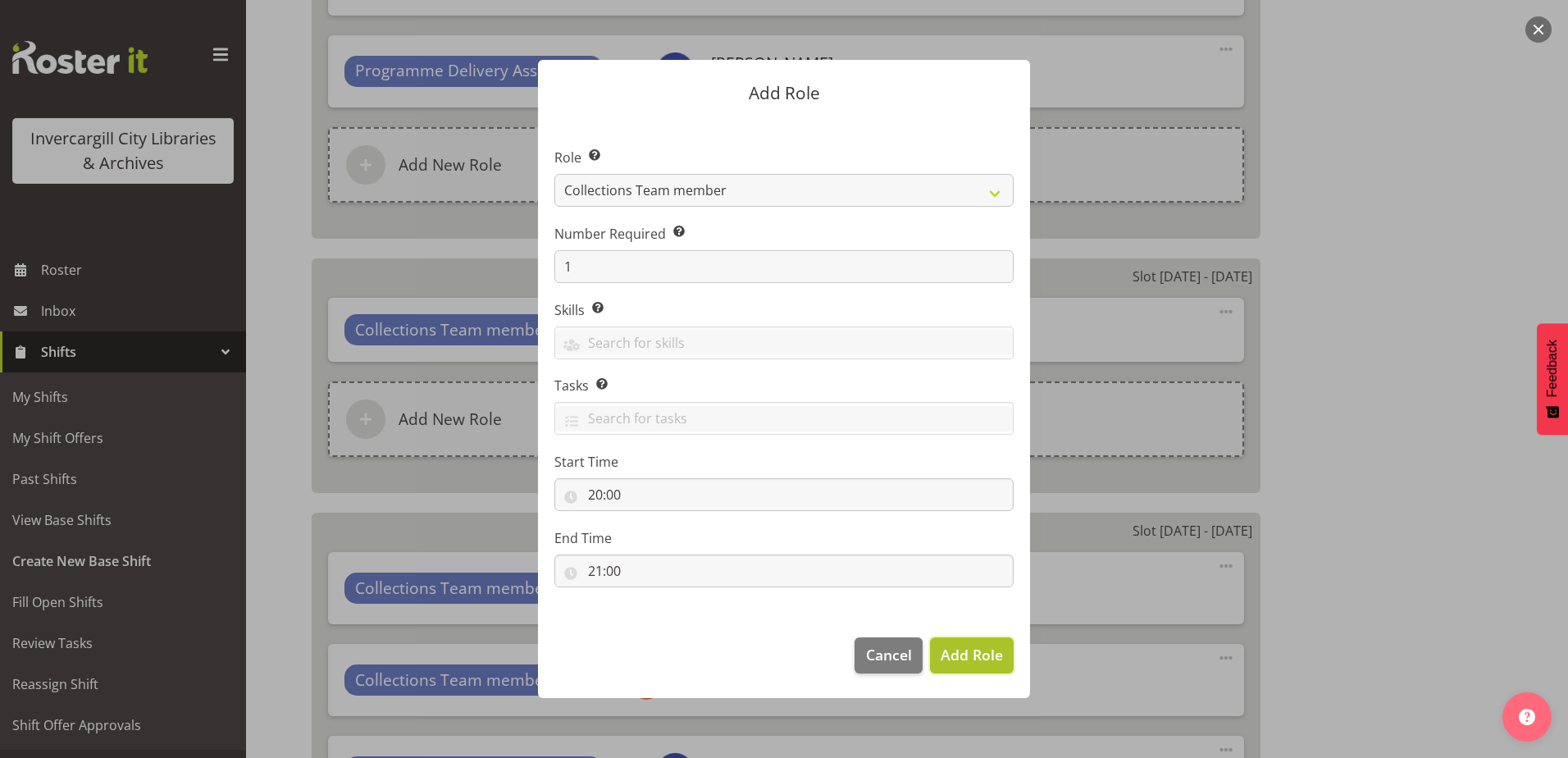
drag, startPoint x: 962, startPoint y: 660, endPoint x: 952, endPoint y: 648, distance: 15.6
click at [960, 656] on span "Add Role" at bounding box center [972, 654] width 62 height 20
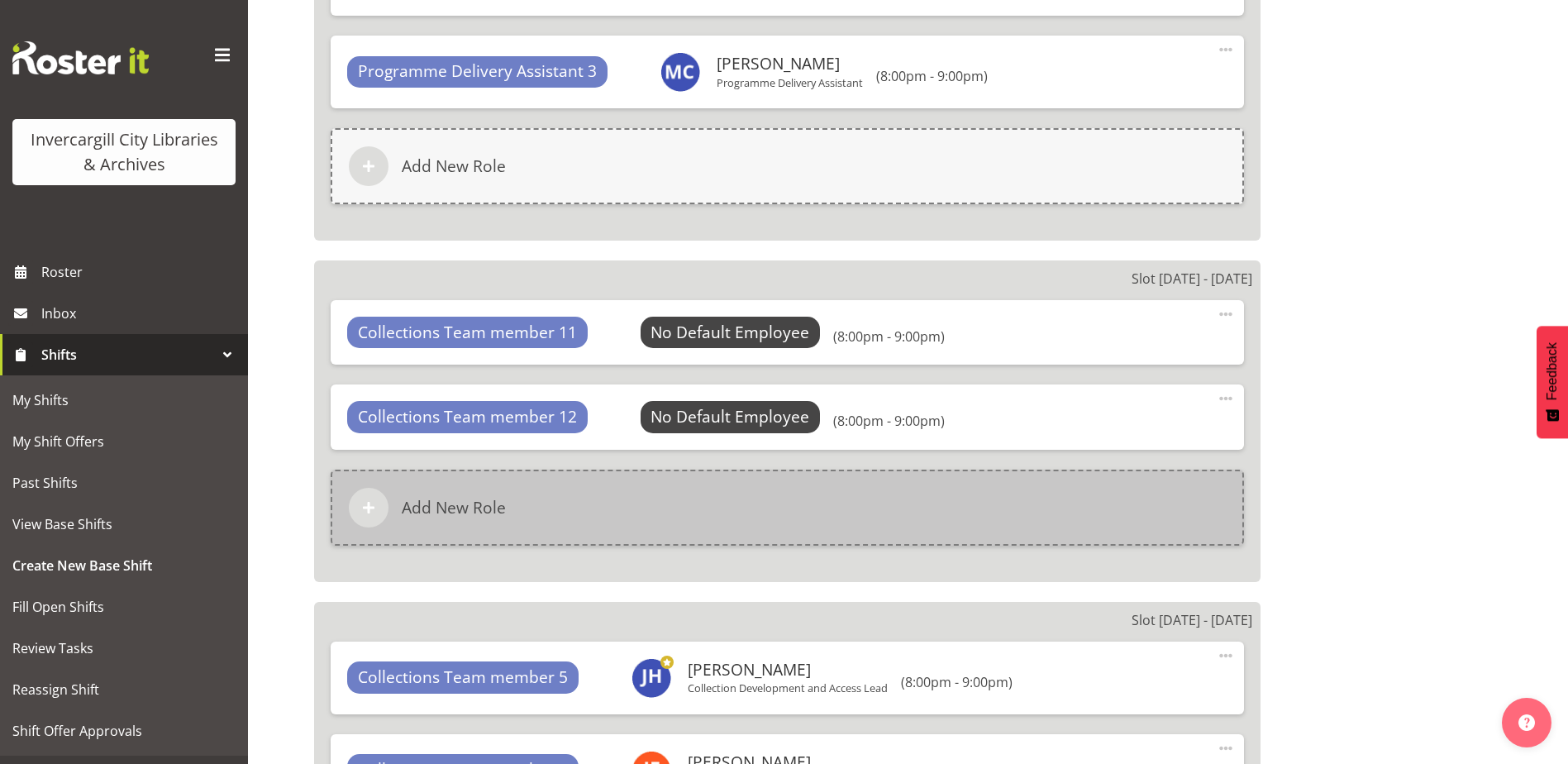
click at [608, 489] on div "Add New Role" at bounding box center [787, 507] width 913 height 76
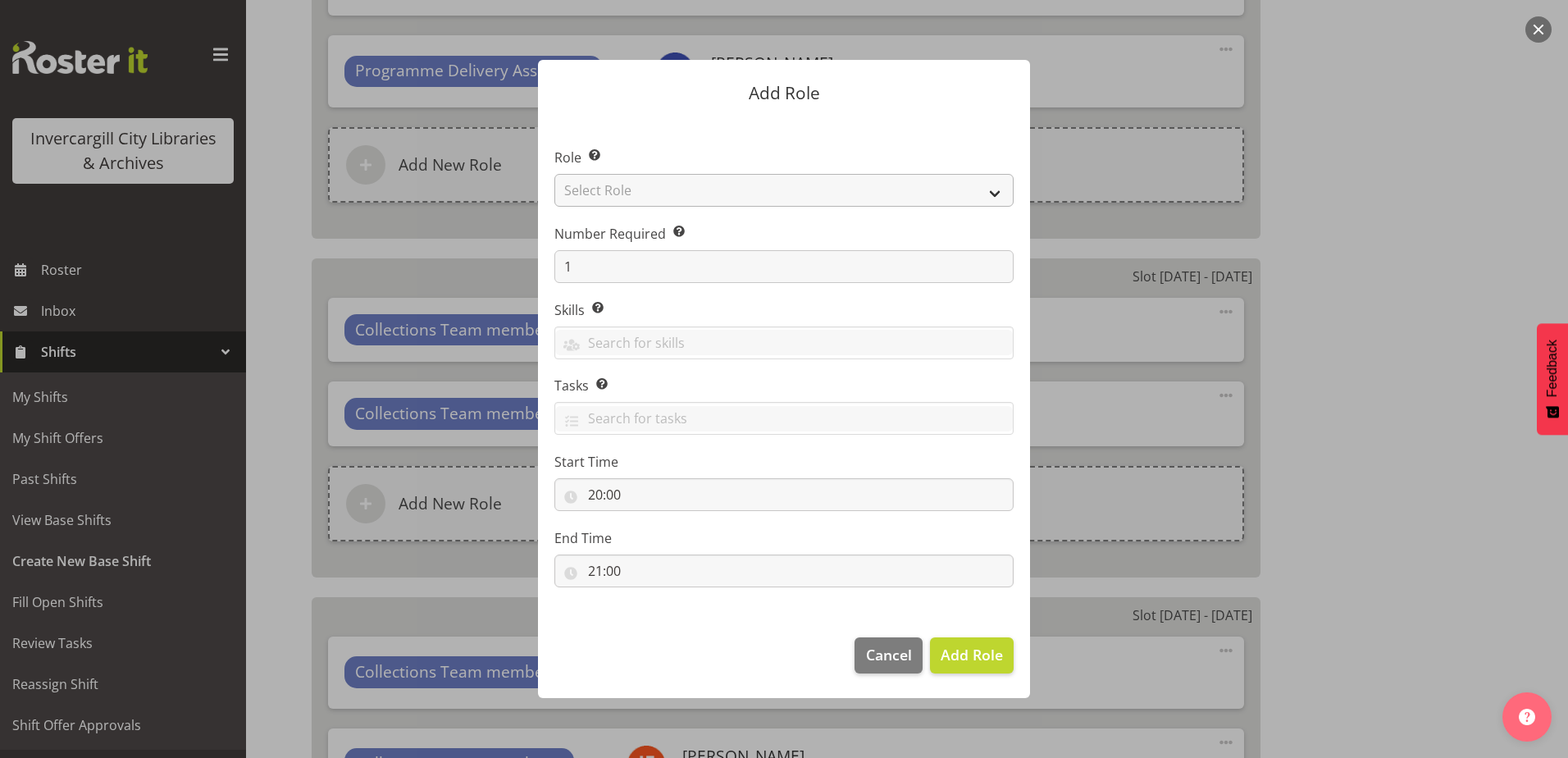
click at [690, 198] on section "Role Select the role you wish to add to the shift. Select Role 1st floor desk A…" at bounding box center [784, 368] width 492 height 502
click at [689, 199] on select "Select Role 1st floor desk AQ operator Business Support Team member Casual Cust…" at bounding box center [784, 191] width 459 height 33
select select "1508"
click at [554, 174] on select "Select Role 1st floor desk AQ operator Business Support Team member Casual Cust…" at bounding box center [784, 191] width 459 height 33
drag, startPoint x: 961, startPoint y: 660, endPoint x: 952, endPoint y: 660, distance: 9.0
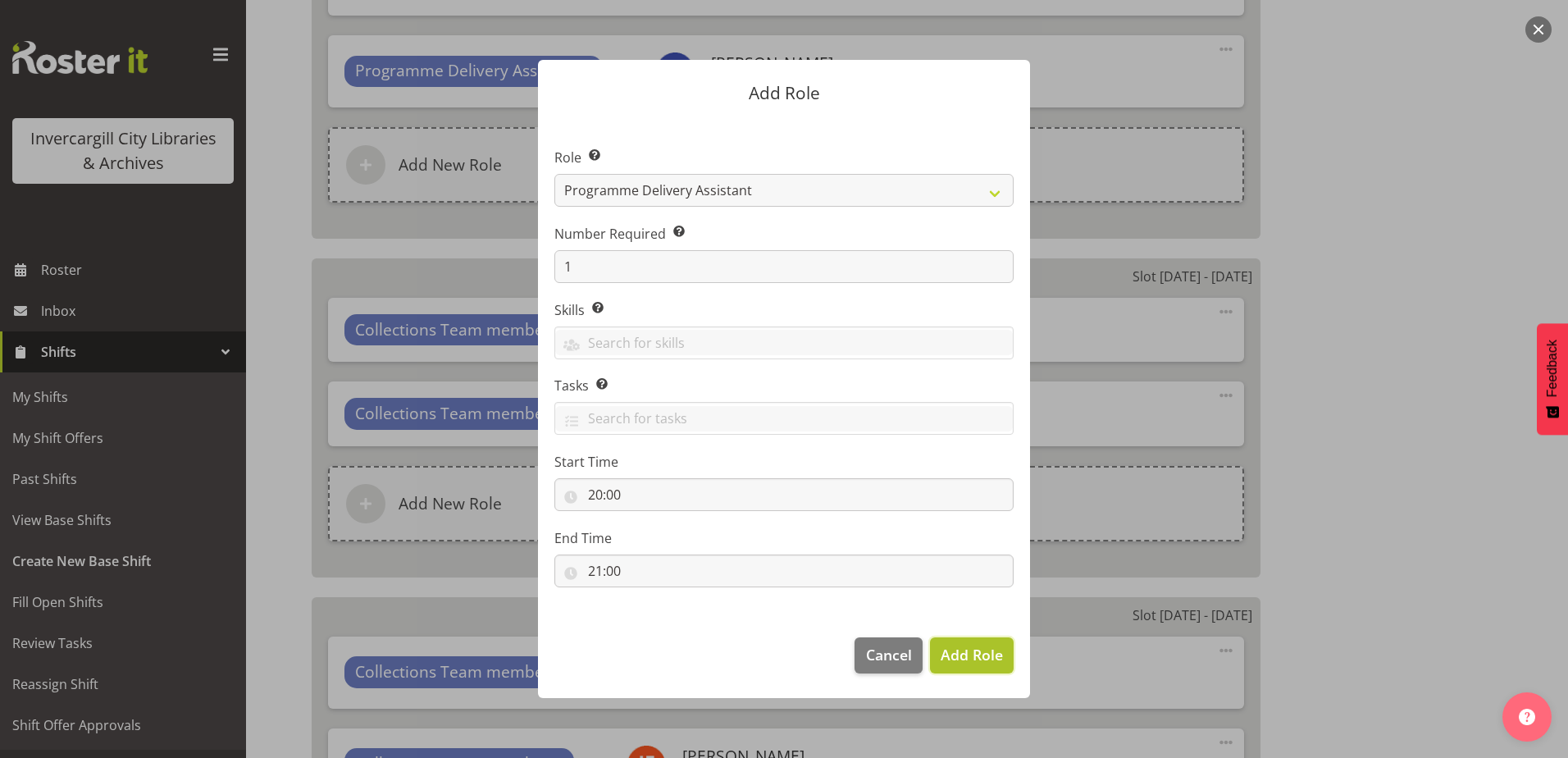
click at [961, 660] on span "Add Role" at bounding box center [972, 654] width 62 height 20
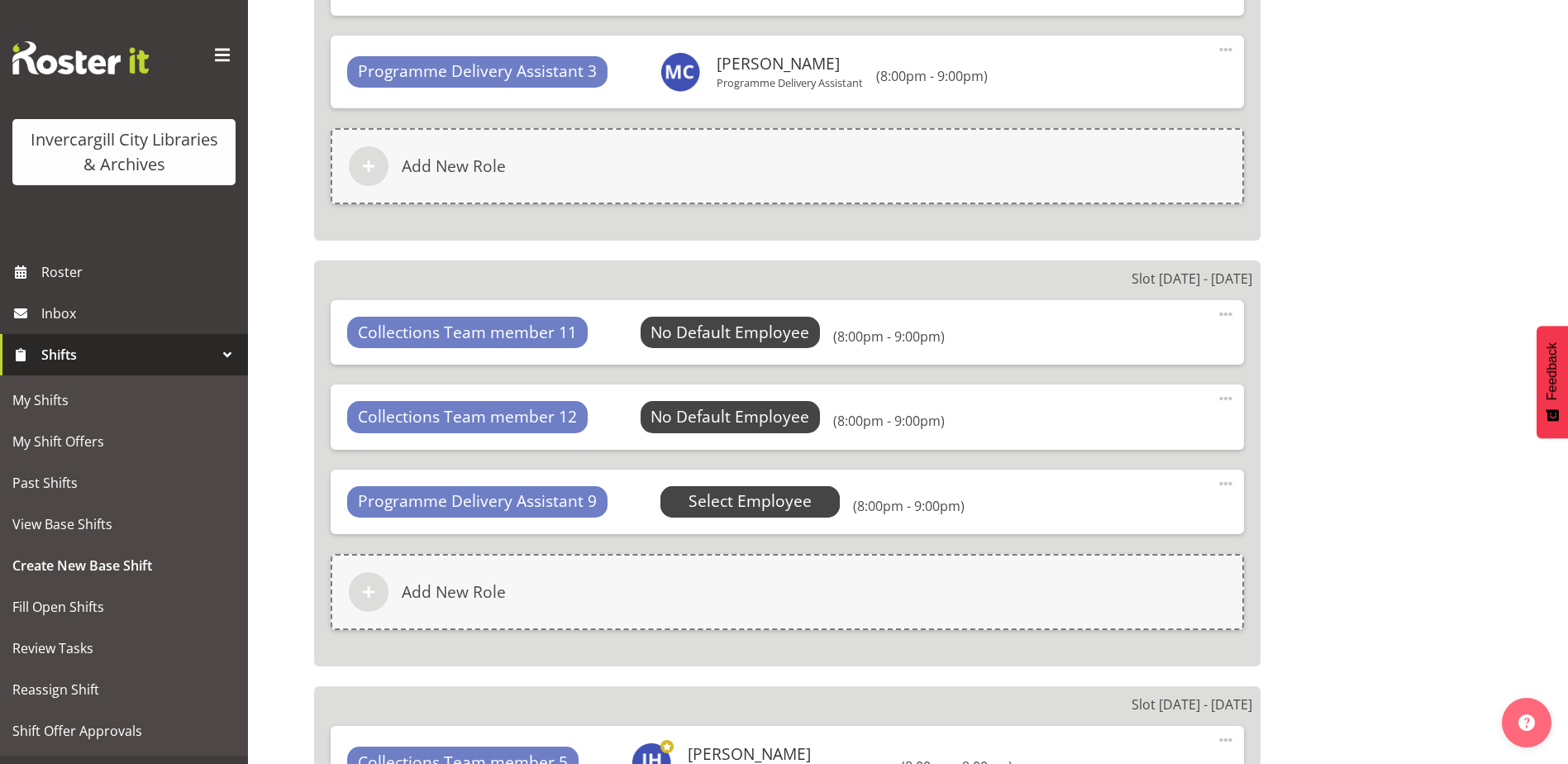
click at [798, 496] on span "Select Employee" at bounding box center [750, 500] width 123 height 24
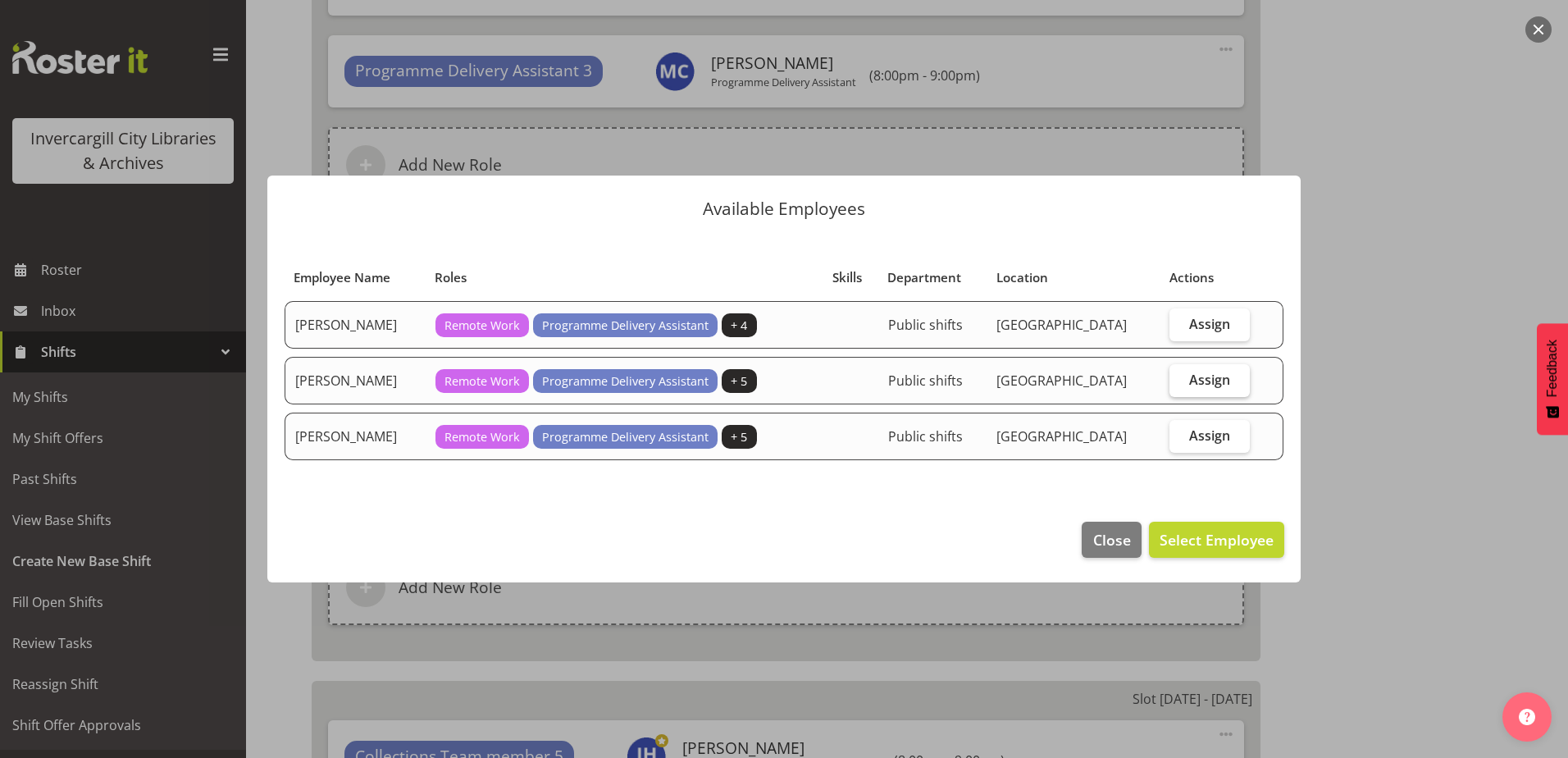
drag, startPoint x: 1211, startPoint y: 383, endPoint x: 1197, endPoint y: 384, distance: 14.0
click at [1204, 379] on span "Assign" at bounding box center [1209, 379] width 41 height 16
click at [1180, 379] on input "Assign" at bounding box center [1175, 379] width 10 height 10
checkbox input "true"
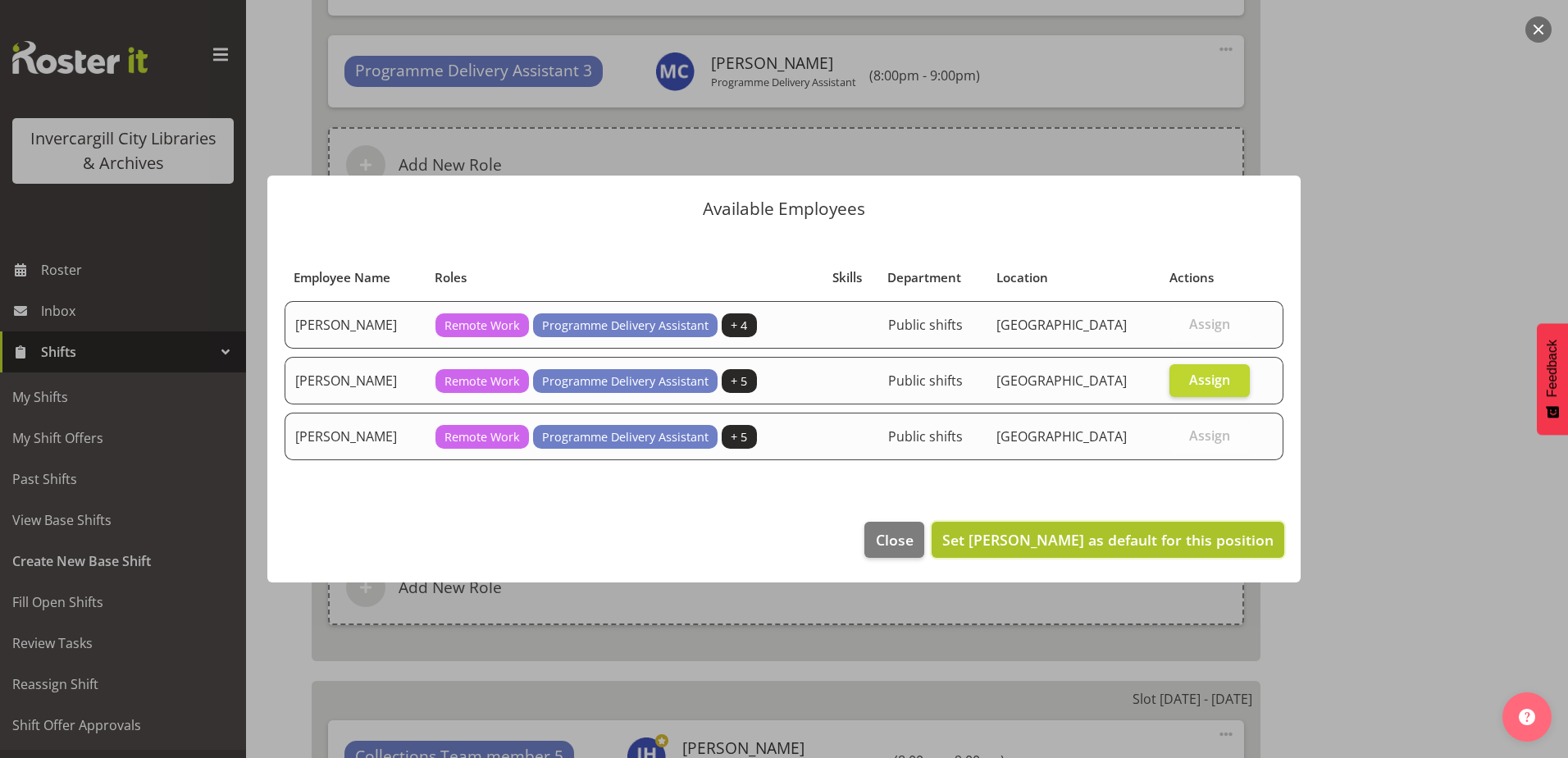
drag, startPoint x: 1161, startPoint y: 527, endPoint x: 1151, endPoint y: 537, distance: 14.1
click at [1158, 527] on button "Set Chamique Mamolo as default for this position" at bounding box center [1107, 540] width 353 height 36
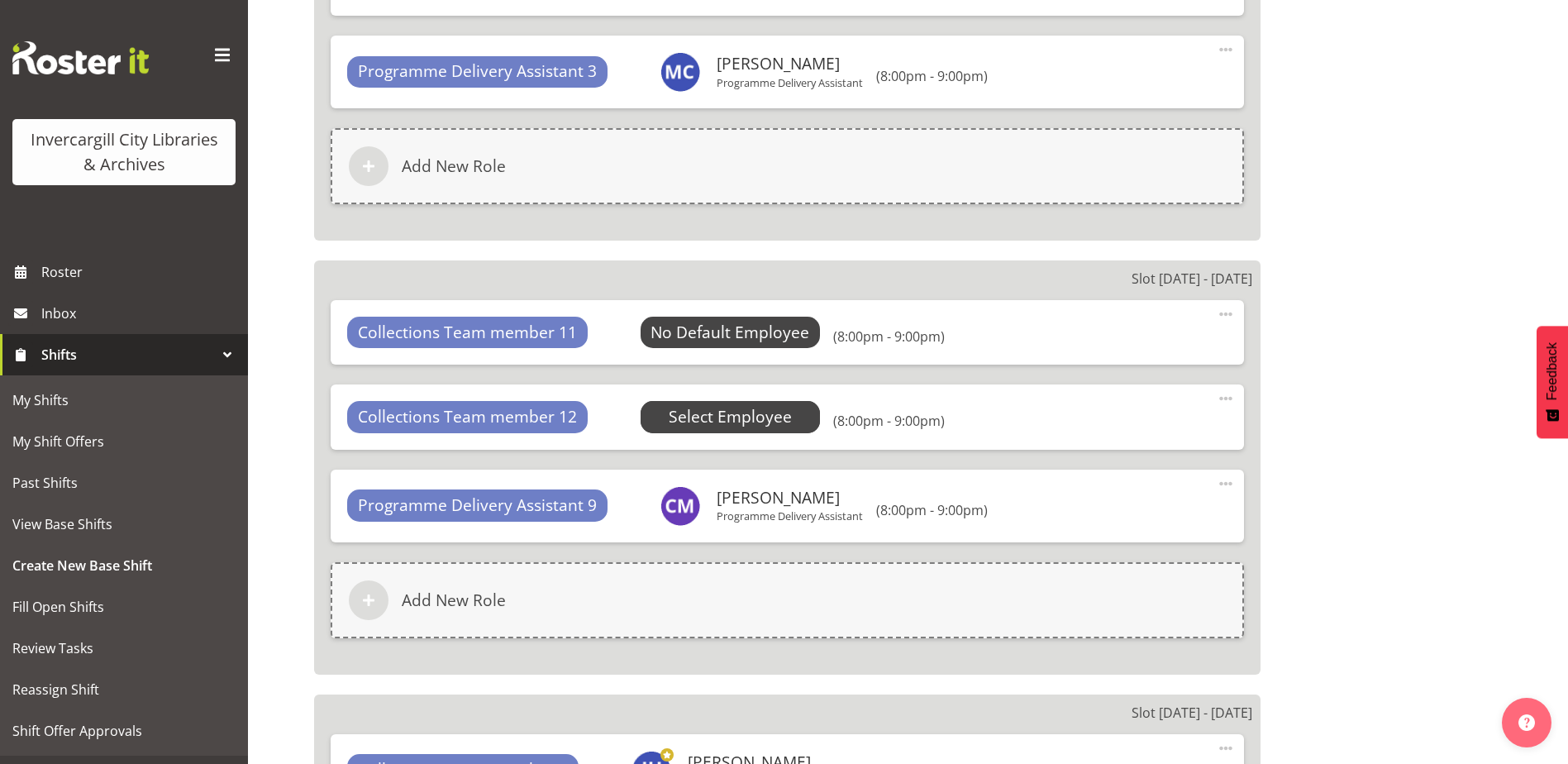
click at [762, 411] on span "Select Employee" at bounding box center [730, 416] width 123 height 24
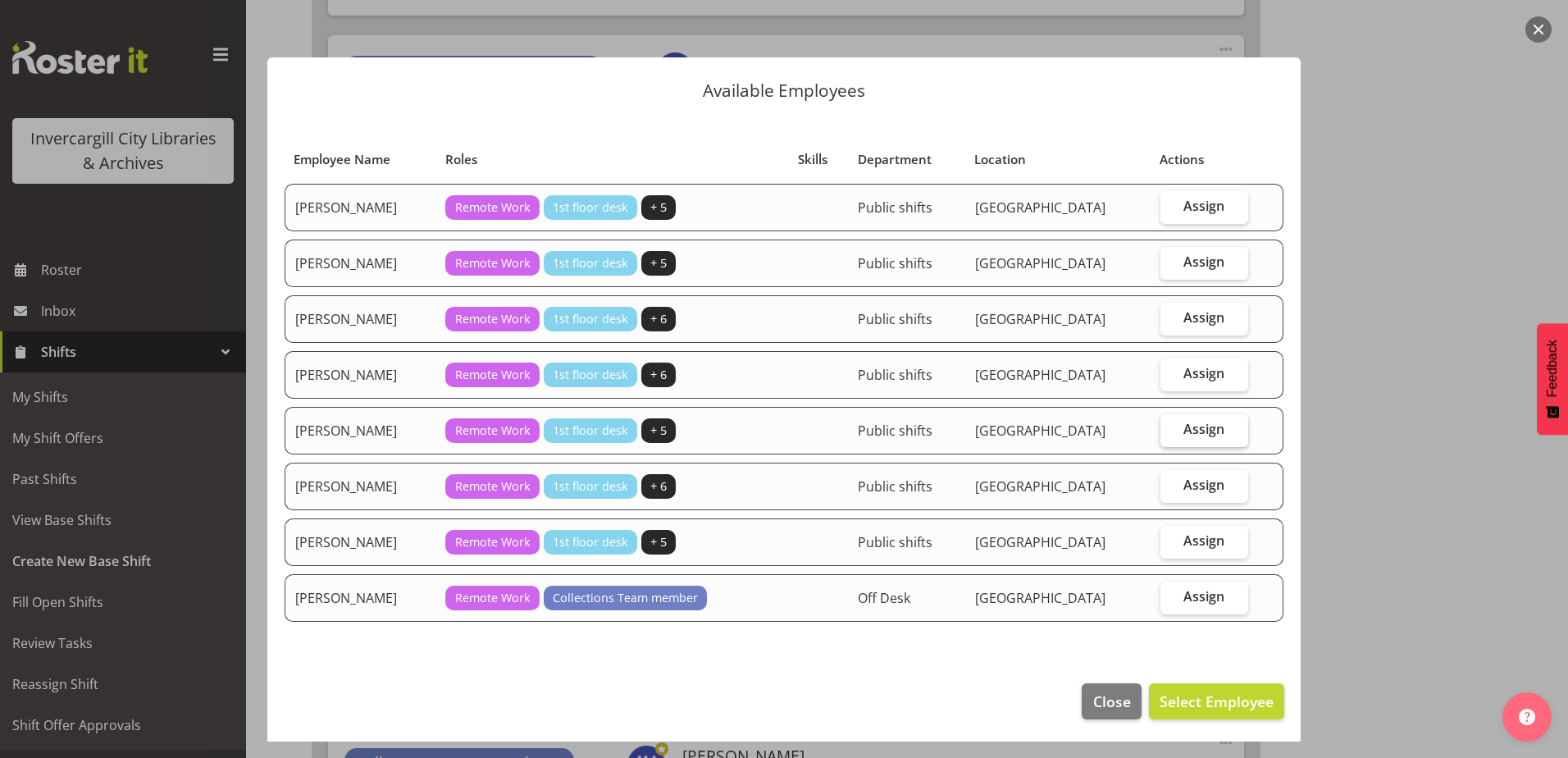
drag, startPoint x: 1214, startPoint y: 431, endPoint x: 1163, endPoint y: 612, distance: 188.0
click at [1213, 431] on span "Assign" at bounding box center [1203, 429] width 41 height 16
click at [1171, 431] on input "Assign" at bounding box center [1166, 429] width 10 height 10
checkbox input "true"
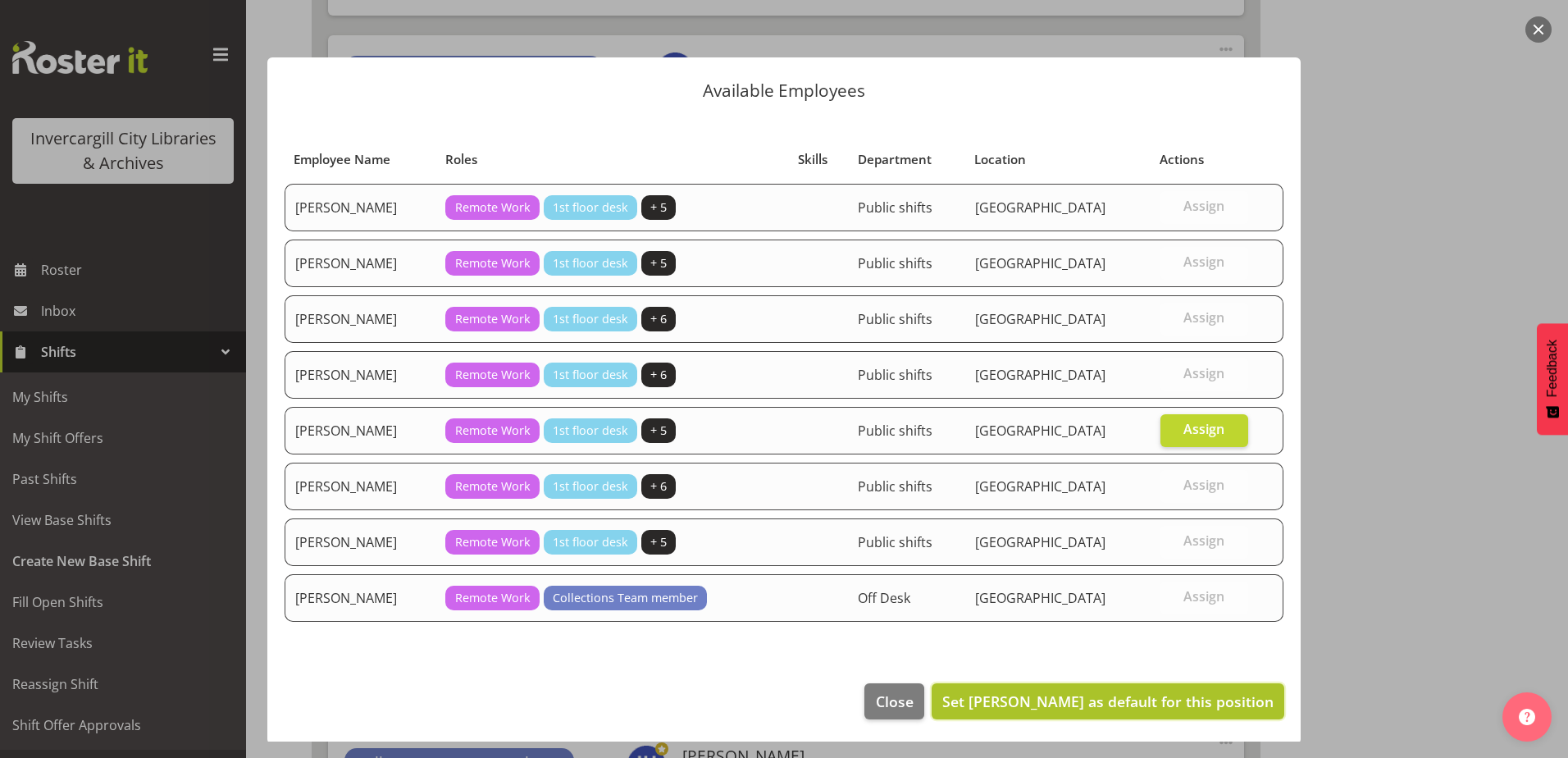
click at [1144, 696] on span "Set Joanne Forbes as default for this position" at bounding box center [1108, 701] width 331 height 20
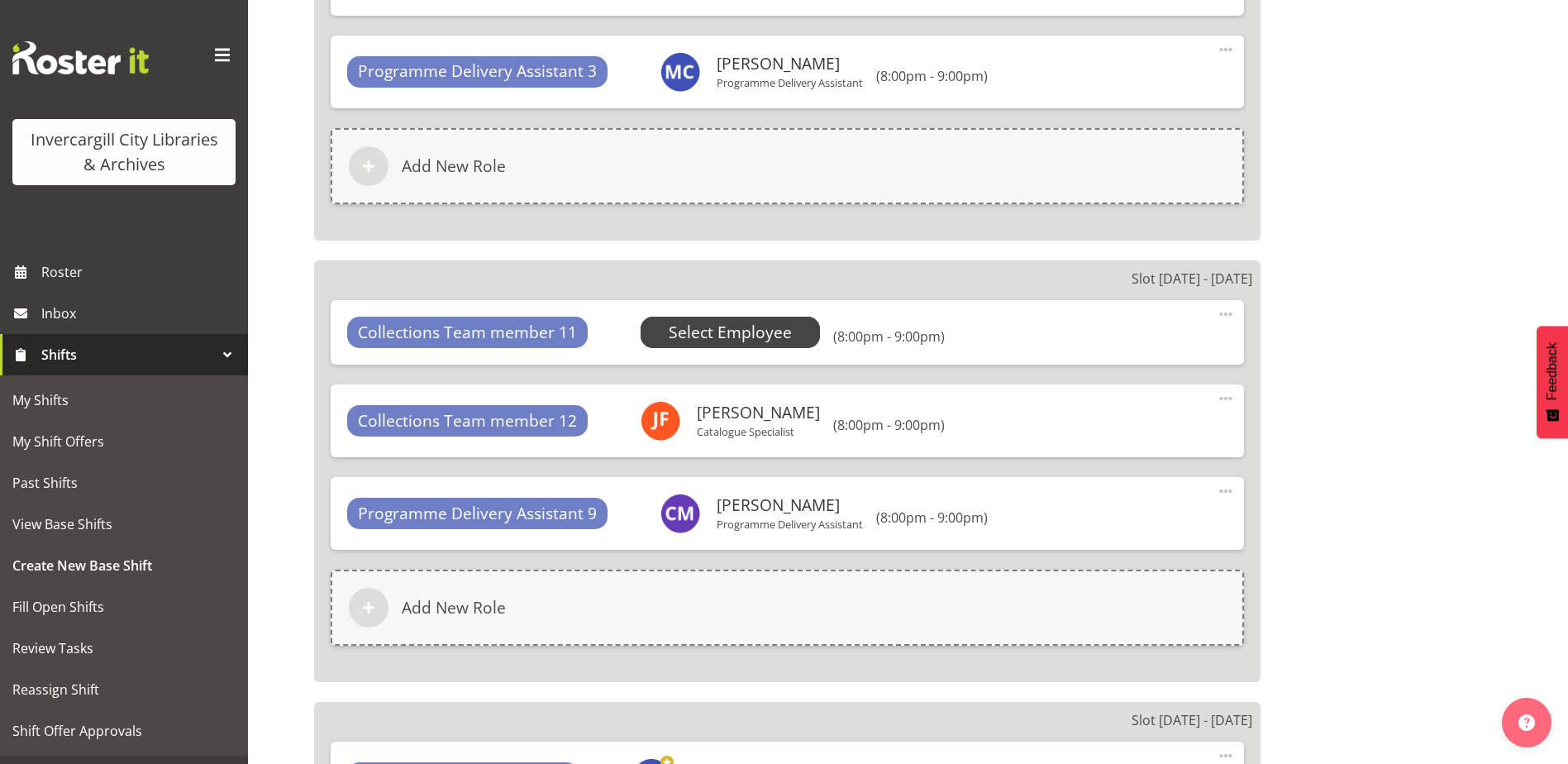
click at [690, 321] on span "Select Employee" at bounding box center [730, 332] width 123 height 24
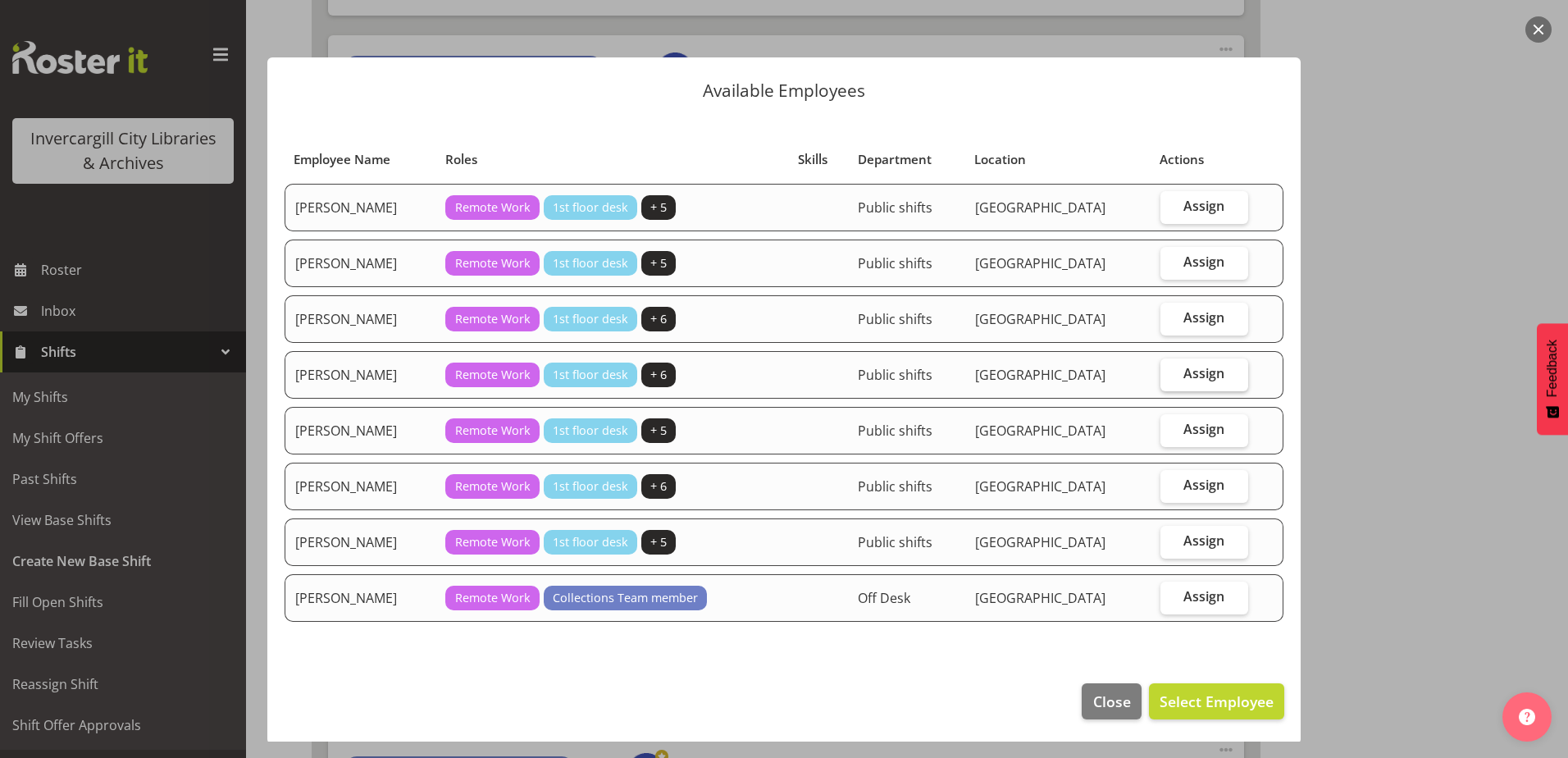
drag, startPoint x: 1161, startPoint y: 373, endPoint x: 1133, endPoint y: 657, distance: 285.4
click at [1161, 373] on label "Assign" at bounding box center [1204, 375] width 87 height 33
click at [1161, 373] on input "Assign" at bounding box center [1166, 373] width 10 height 10
checkbox input "true"
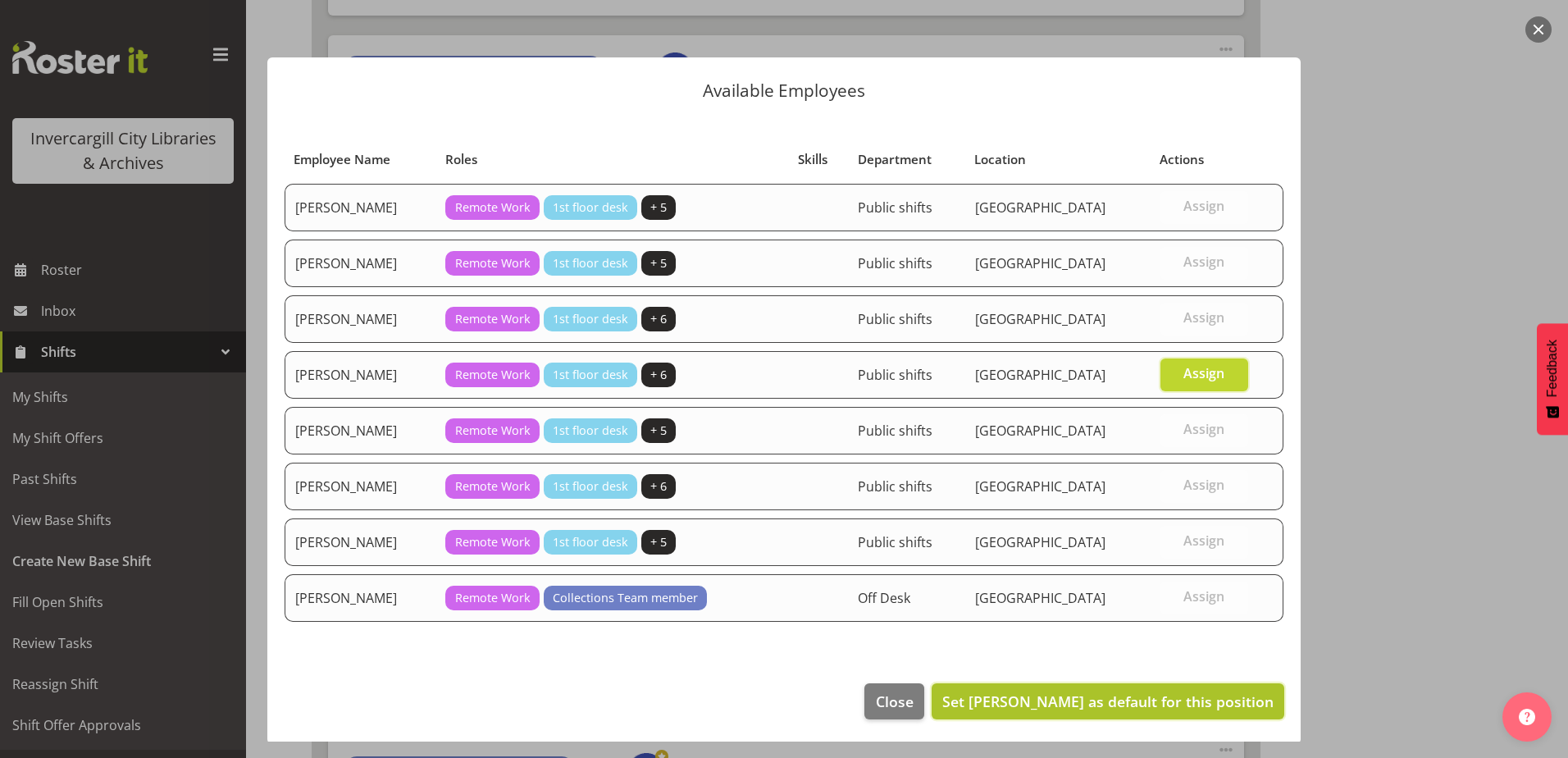
click at [1122, 699] on span "Set Jillian Hunter as default for this position" at bounding box center [1108, 701] width 331 height 20
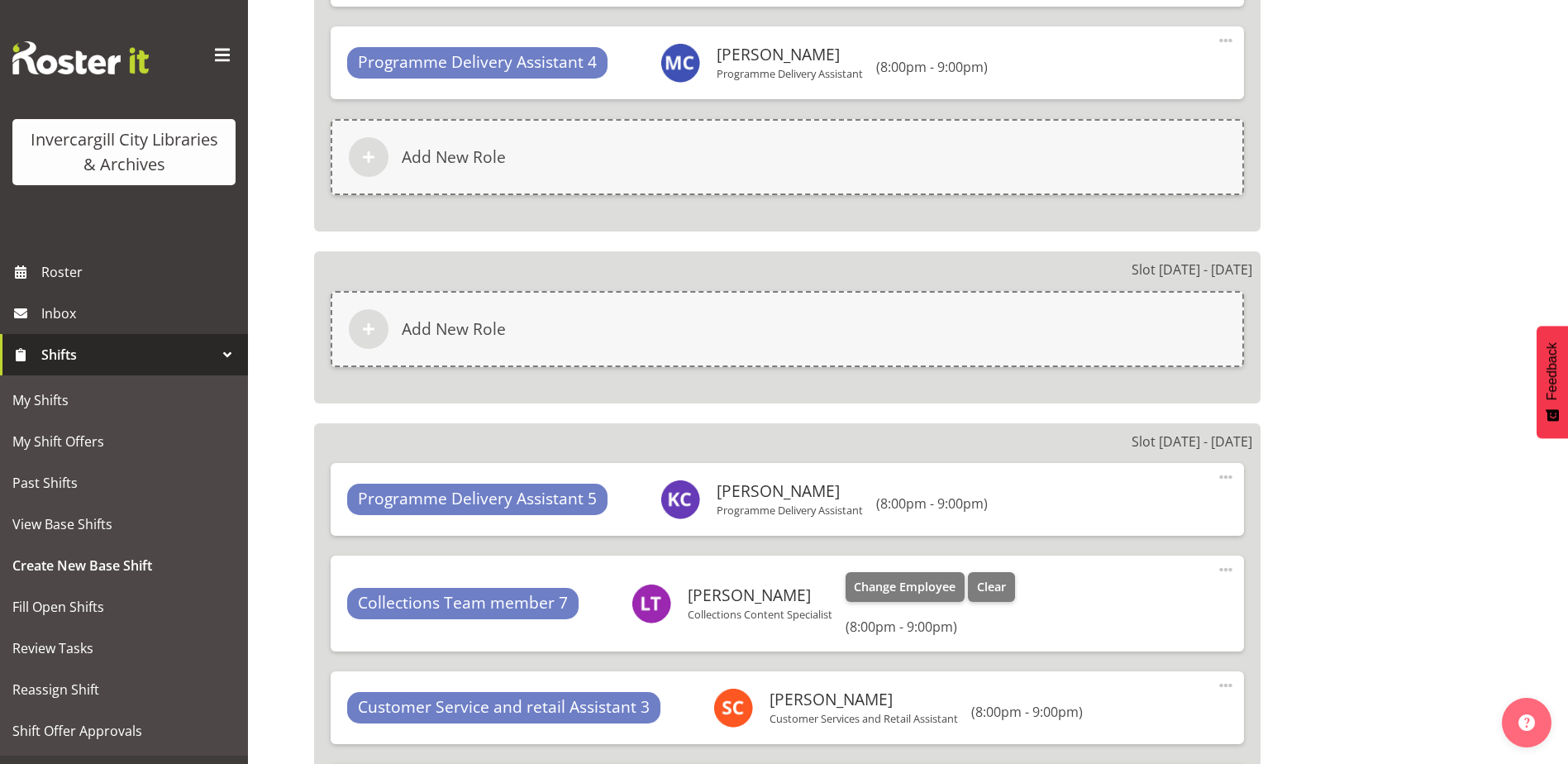
scroll to position [5026, 0]
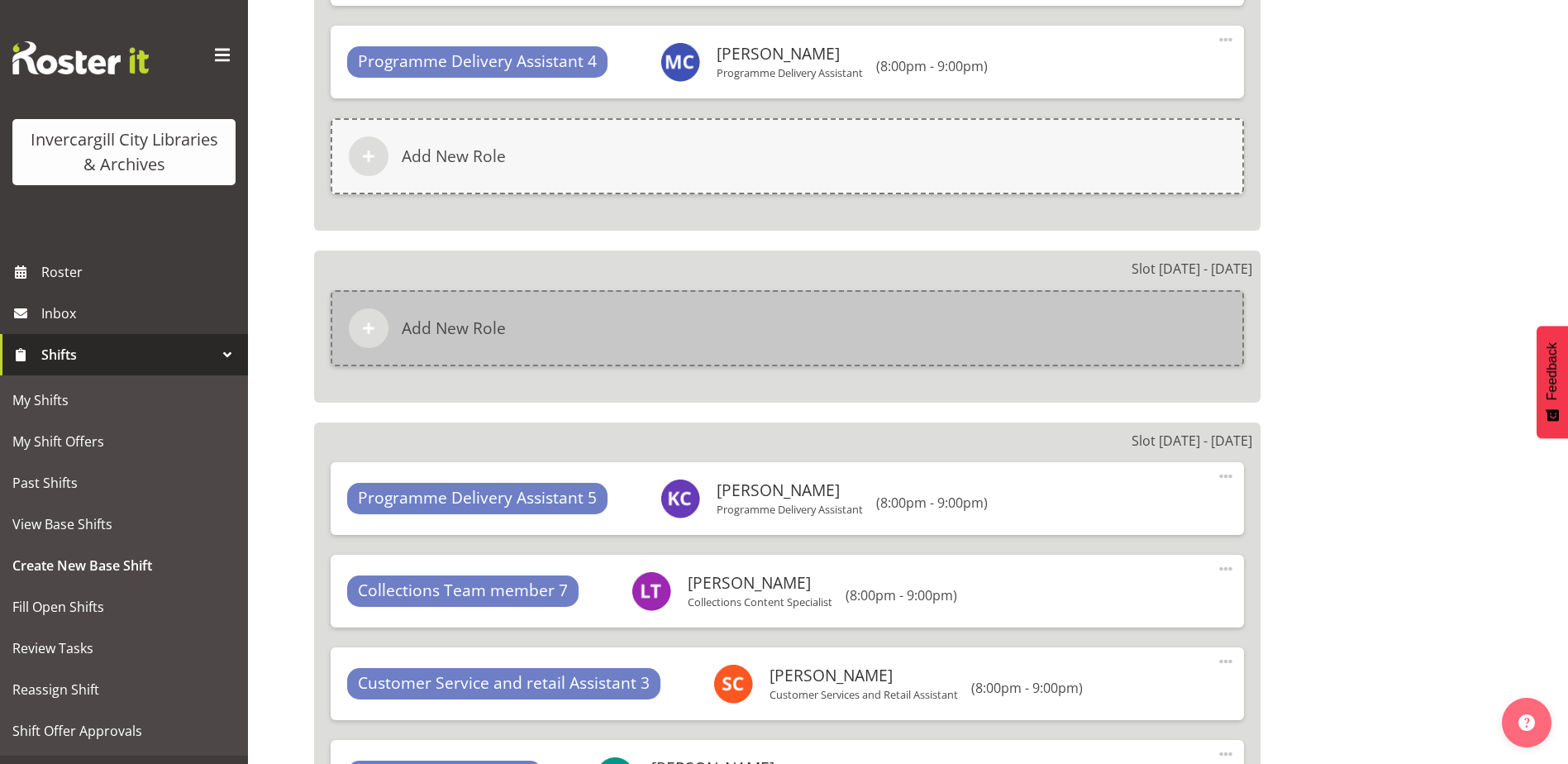
click at [683, 320] on div "Add New Role" at bounding box center [787, 327] width 913 height 76
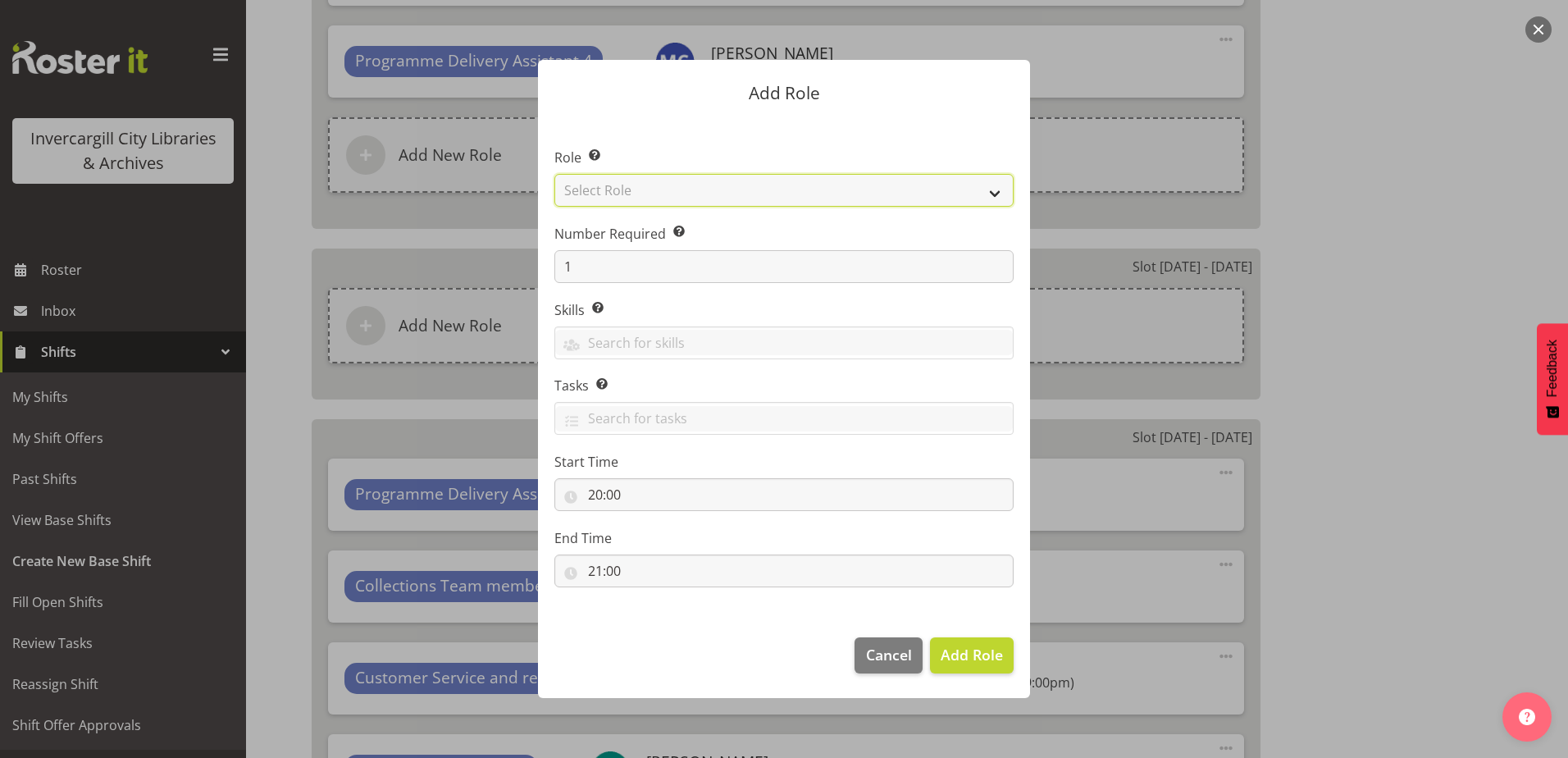
click at [645, 178] on select "Select Role 1st floor desk AQ operator Business Support Team member Casual Cust…" at bounding box center [784, 191] width 459 height 33
select select "1508"
click at [554, 174] on select "Select Role 1st floor desk AQ operator Business Support Team member Casual Cust…" at bounding box center [784, 191] width 459 height 33
drag, startPoint x: 953, startPoint y: 658, endPoint x: 941, endPoint y: 657, distance: 12.0
click at [949, 657] on span "Add Role" at bounding box center [972, 654] width 62 height 20
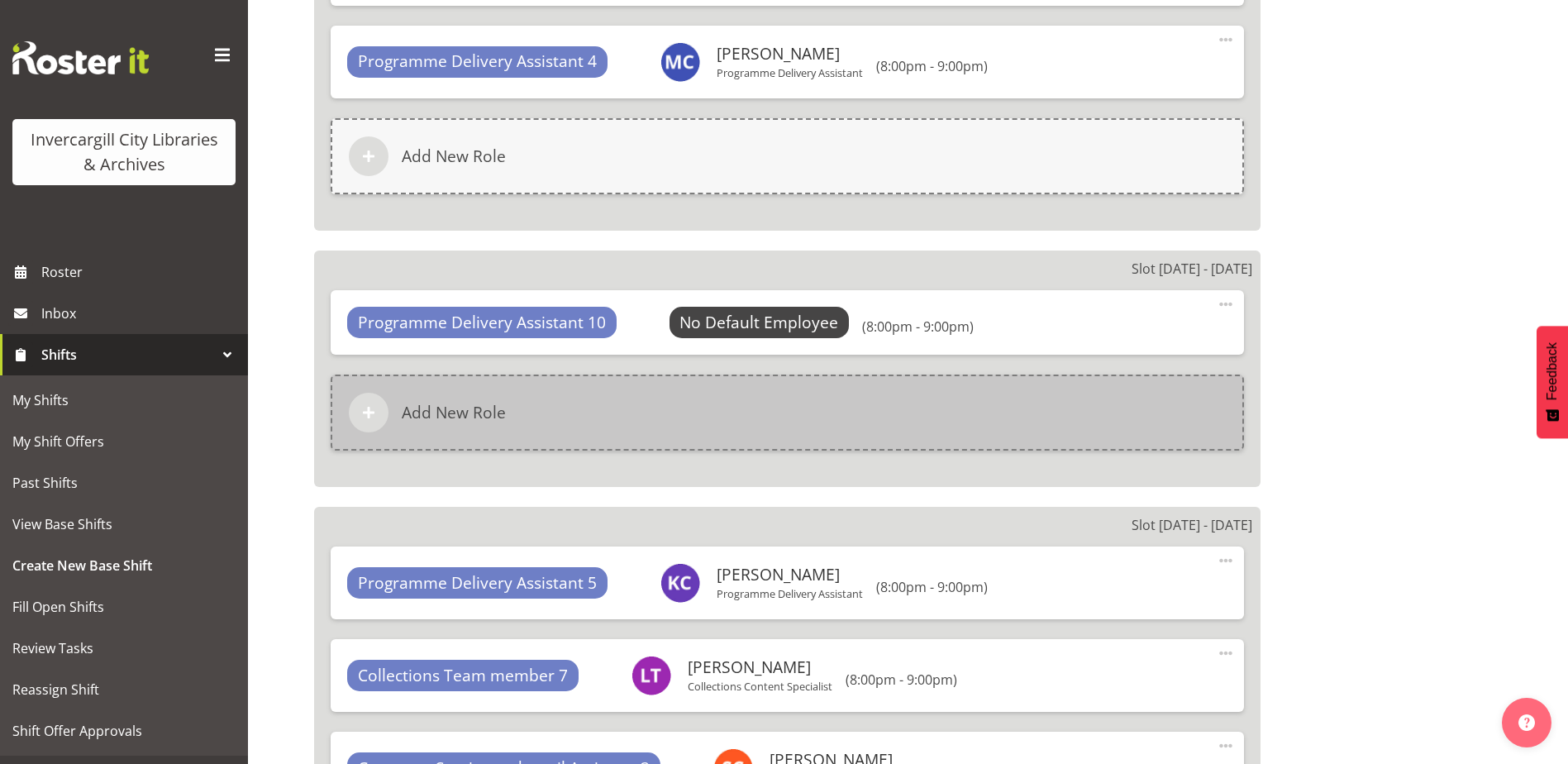
click at [609, 434] on div "Add New Role" at bounding box center [787, 412] width 913 height 76
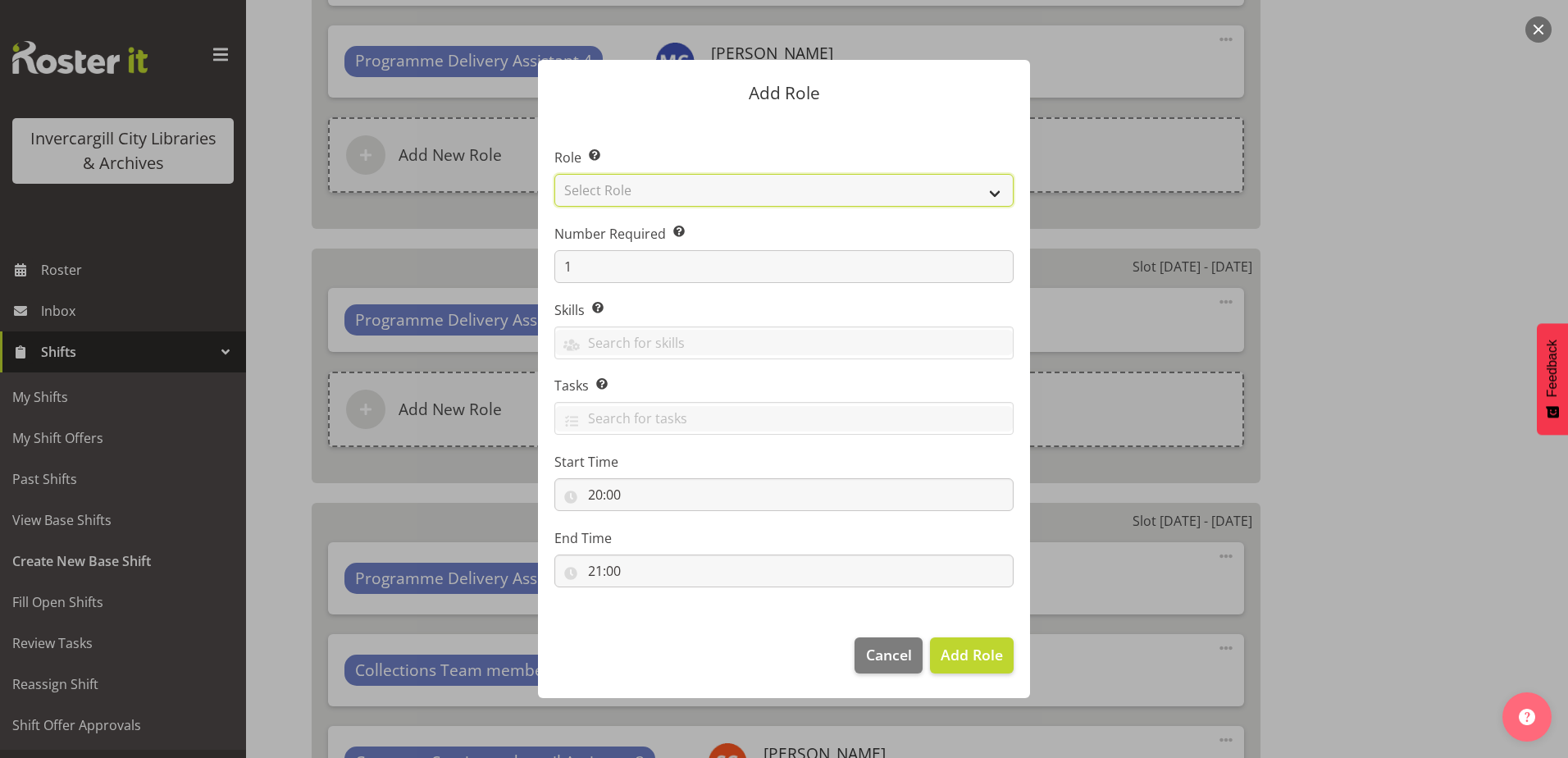
click at [587, 188] on select "Select Role 1st floor desk AQ operator Business Support Team member Casual Cust…" at bounding box center [784, 191] width 459 height 33
select select "1524"
click at [554, 174] on select "Select Role 1st floor desk AQ operator Business Support Team member Casual Cust…" at bounding box center [784, 191] width 459 height 33
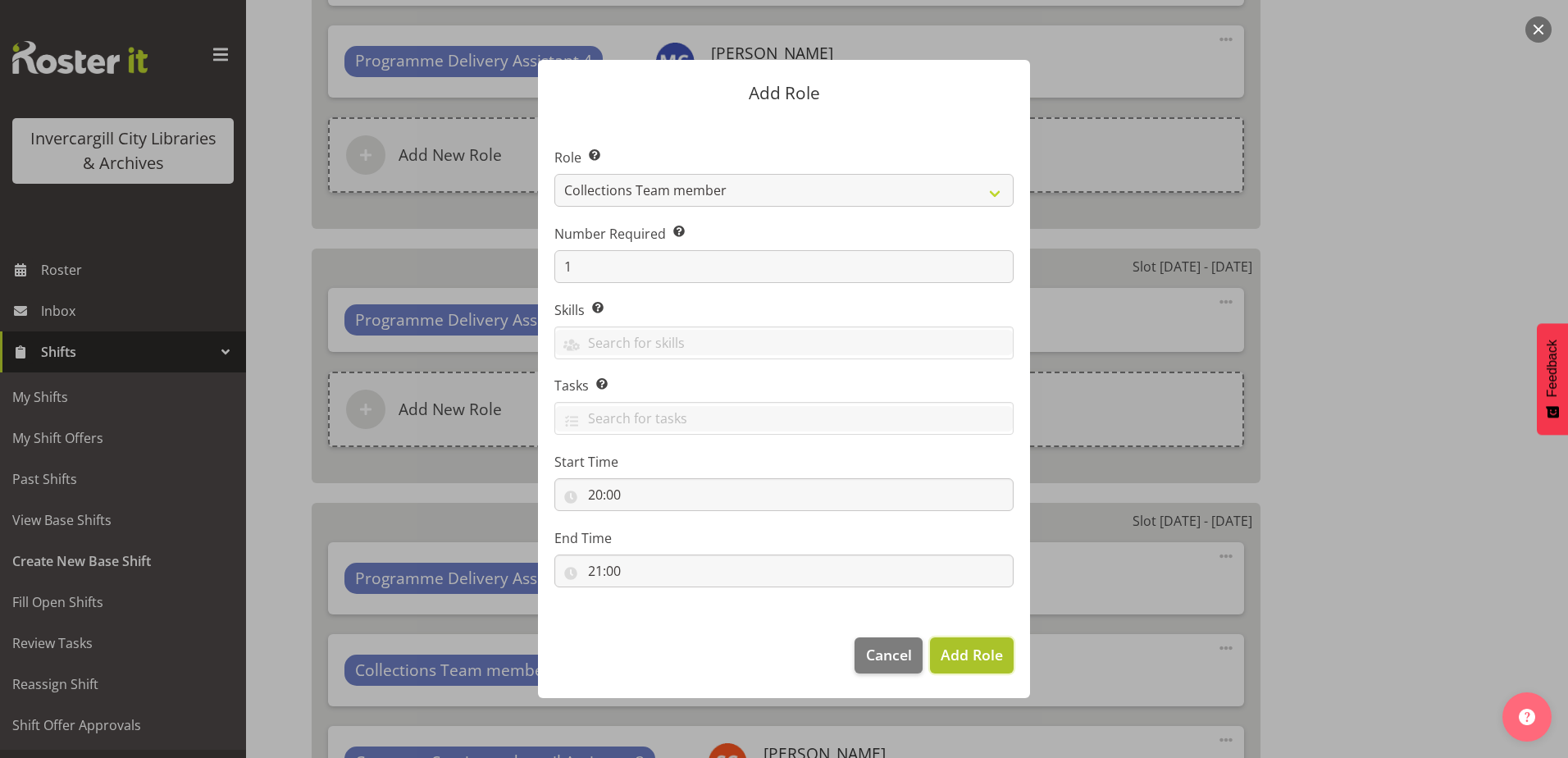
click at [963, 652] on span "Add Role" at bounding box center [972, 654] width 62 height 20
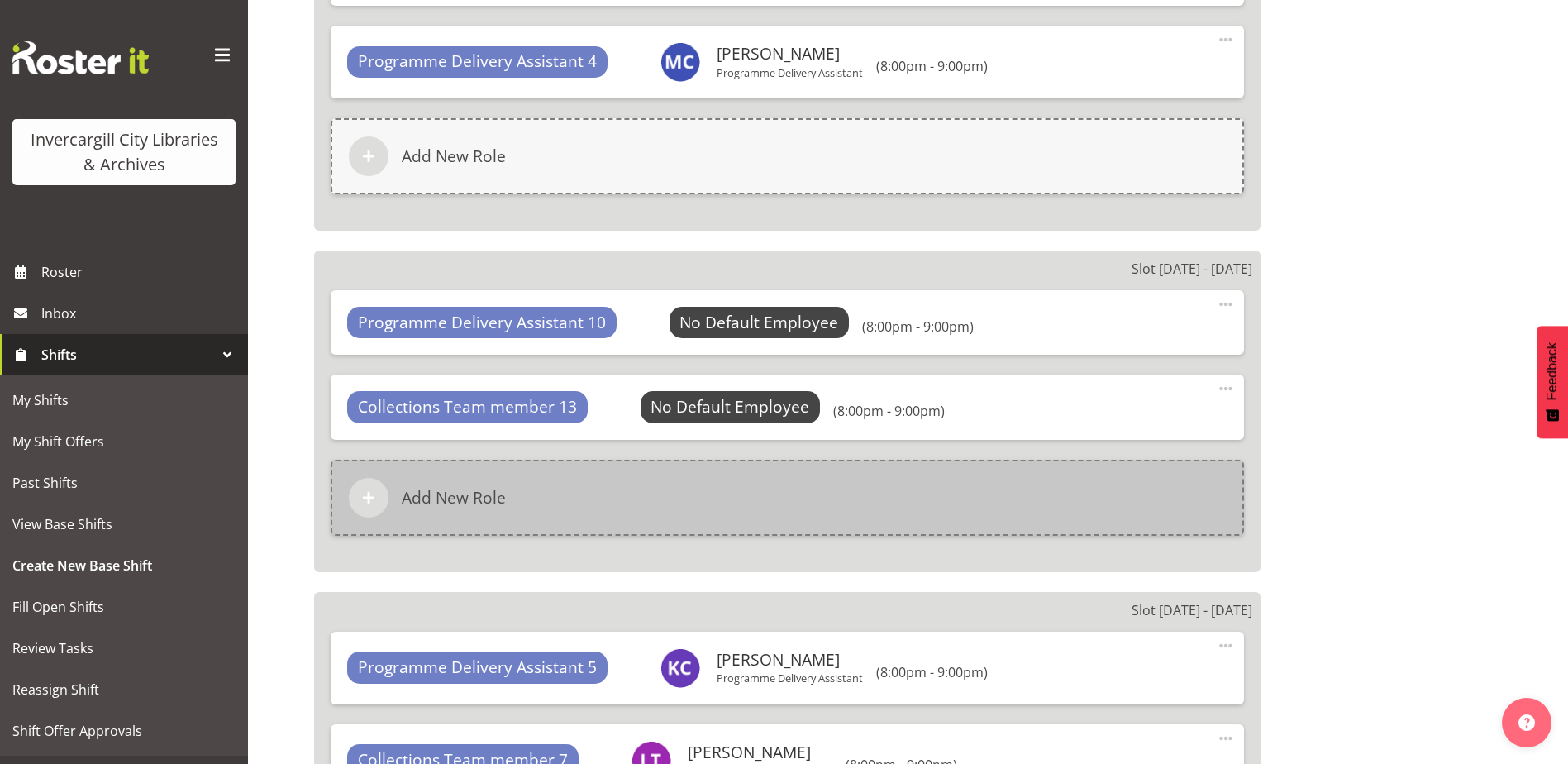
click at [724, 497] on div "Add New Role" at bounding box center [787, 497] width 913 height 76
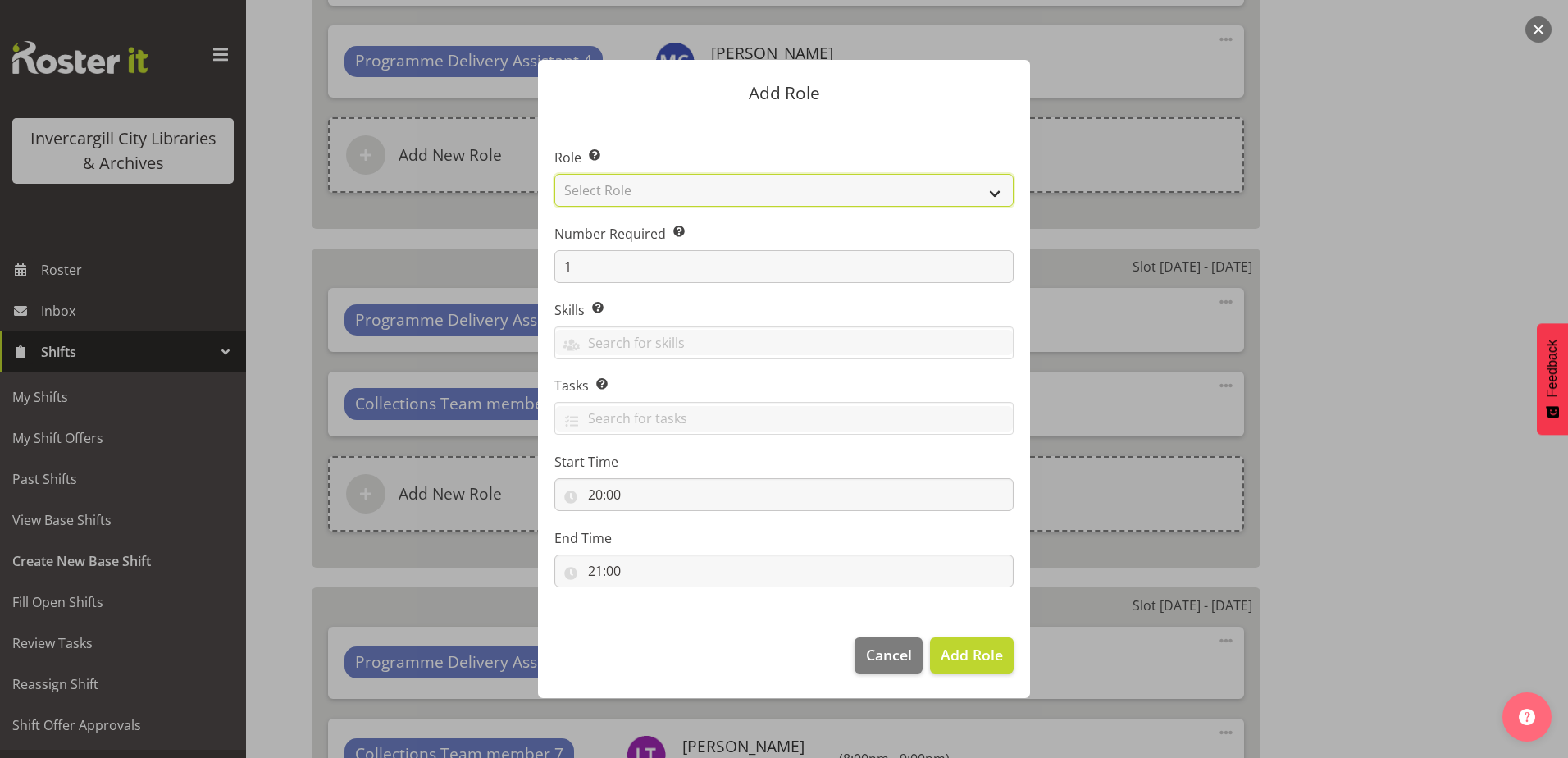
click at [653, 181] on select "Select Role 1st floor desk AQ operator Business Support Team member Casual Cust…" at bounding box center [784, 191] width 459 height 33
select select "1535"
click at [554, 174] on select "Select Role 1st floor desk AQ operator Business Support Team member Casual Cust…" at bounding box center [784, 191] width 459 height 33
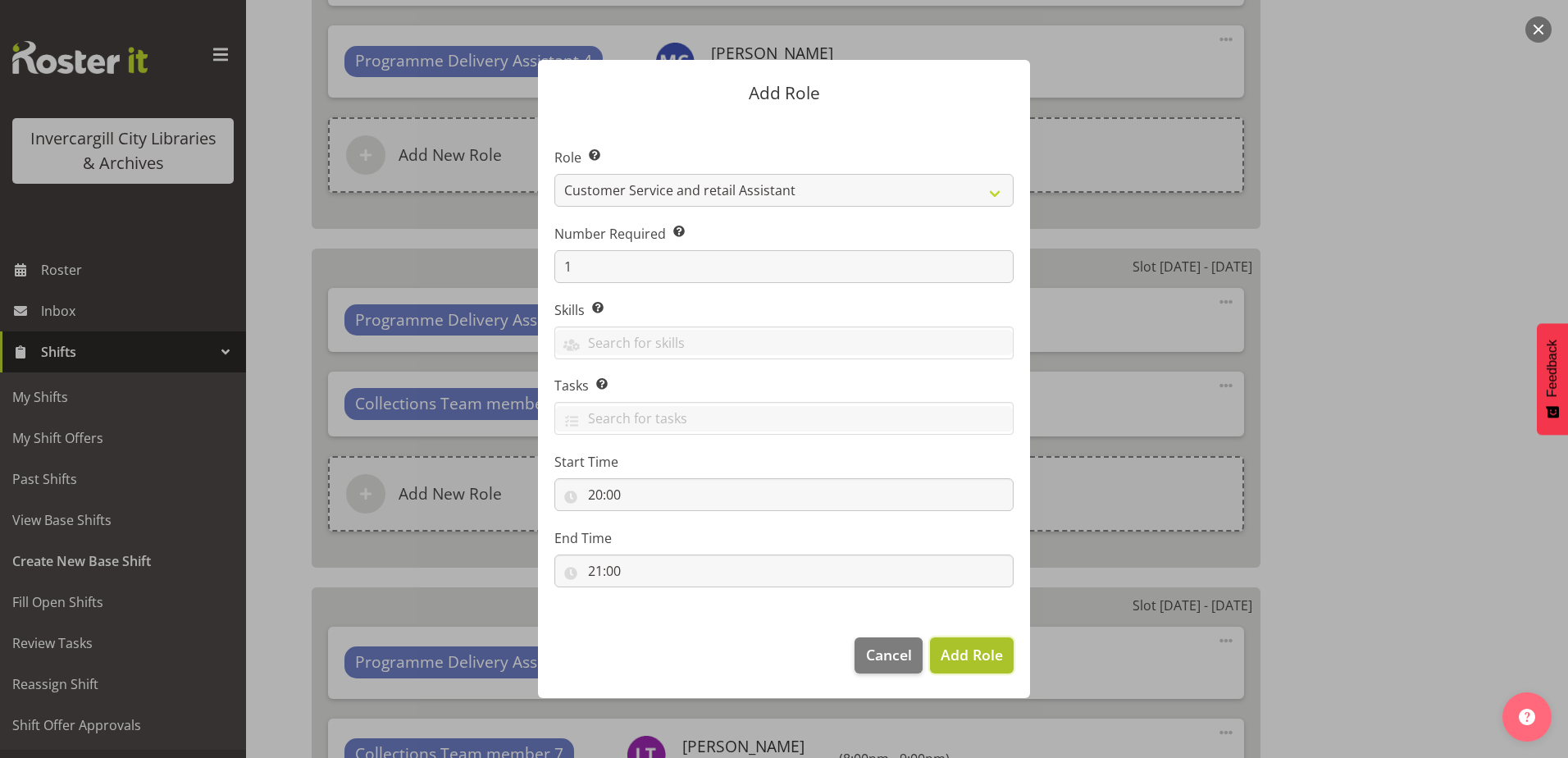
click at [960, 656] on span "Add Role" at bounding box center [972, 654] width 62 height 20
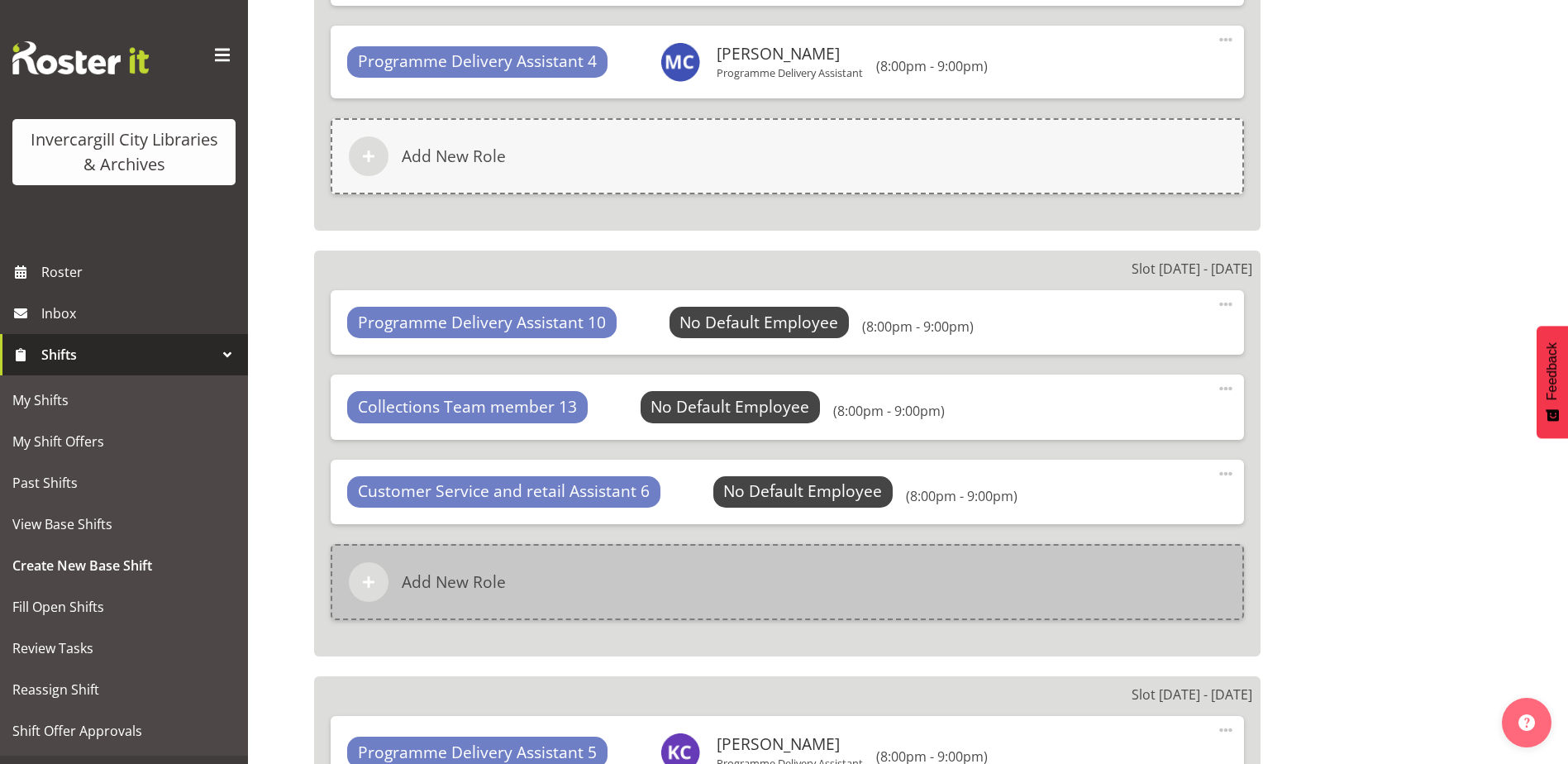
click at [675, 566] on div "Add New Role" at bounding box center [787, 582] width 913 height 76
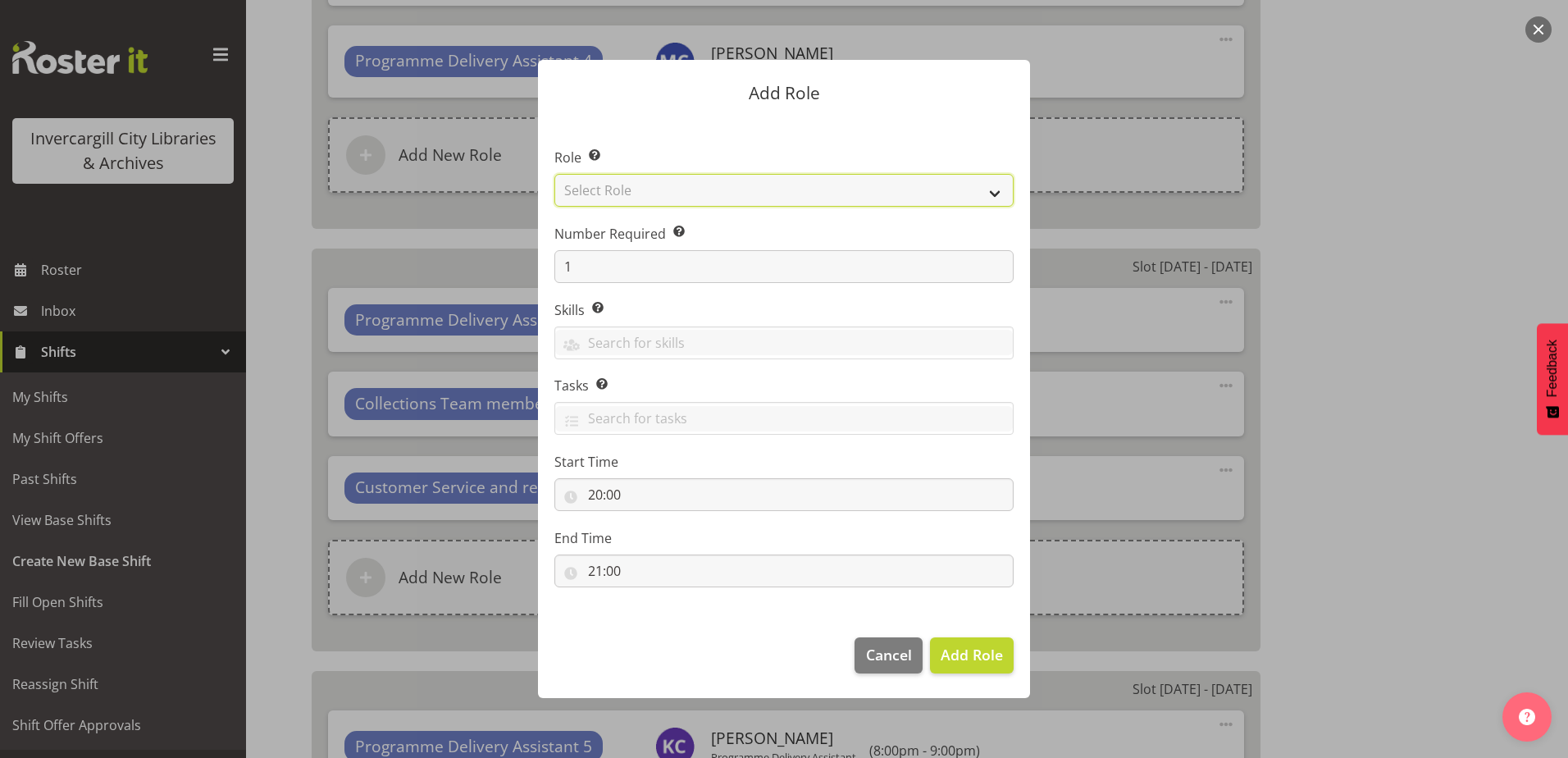
click at [672, 196] on select "Select Role 1st floor desk AQ operator Business Support Team member Casual Cust…" at bounding box center [784, 191] width 459 height 33
select select "1533"
click at [554, 174] on select "Select Role 1st floor desk AQ operator Business Support Team member Casual Cust…" at bounding box center [784, 191] width 459 height 33
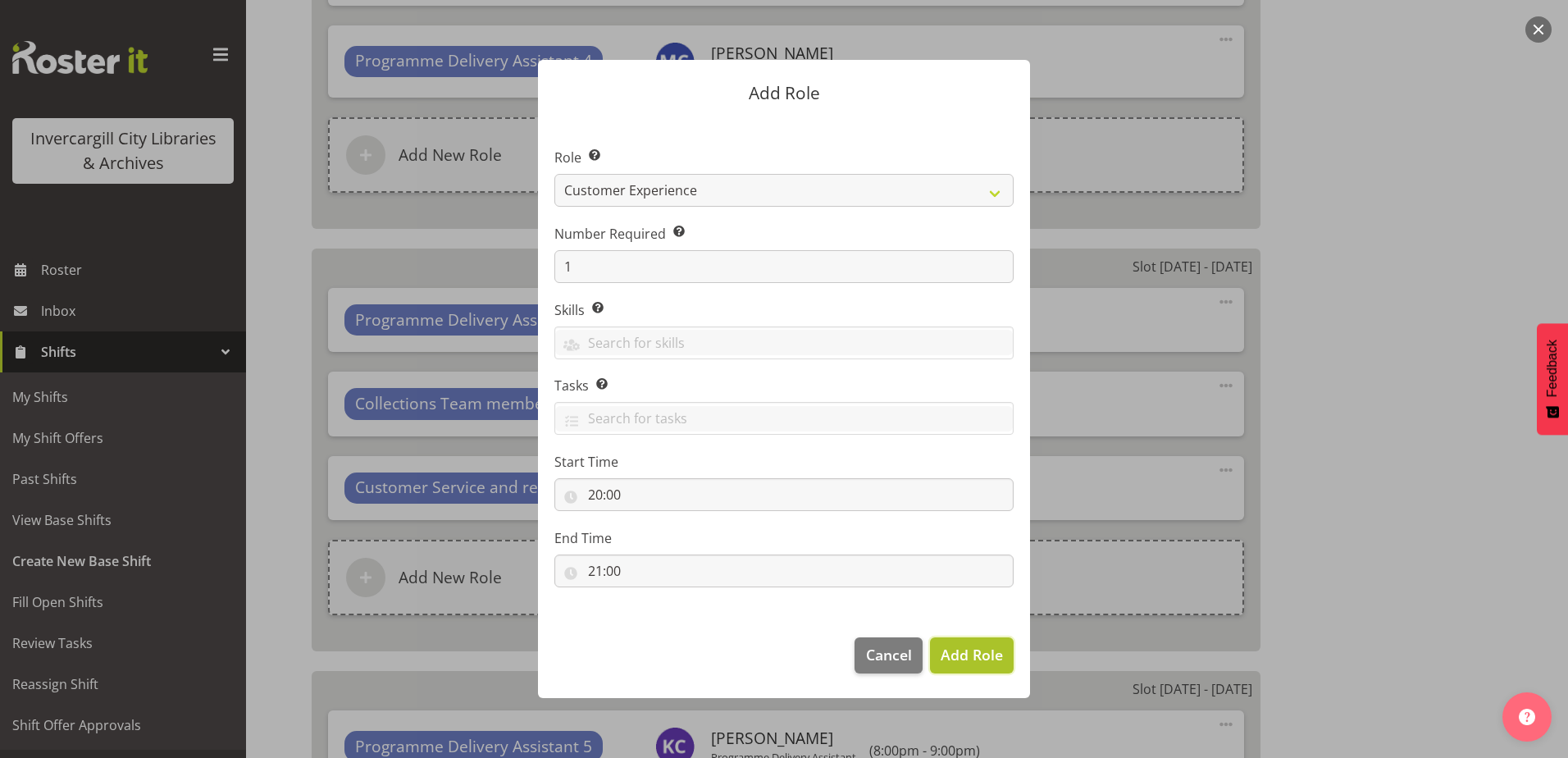
click at [960, 645] on span "Add Role" at bounding box center [972, 654] width 62 height 22
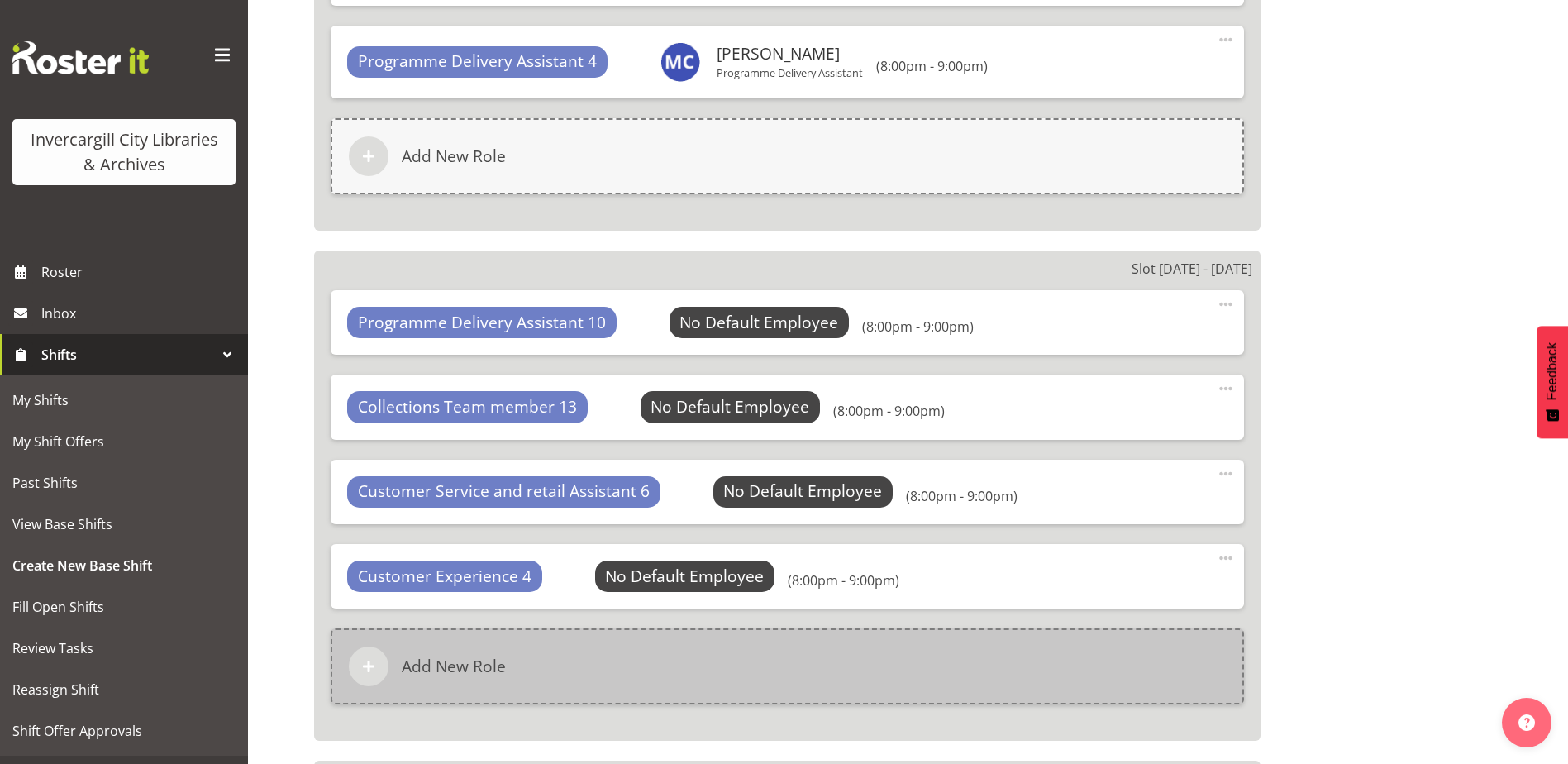
click at [703, 645] on div "Add New Role" at bounding box center [787, 665] width 913 height 76
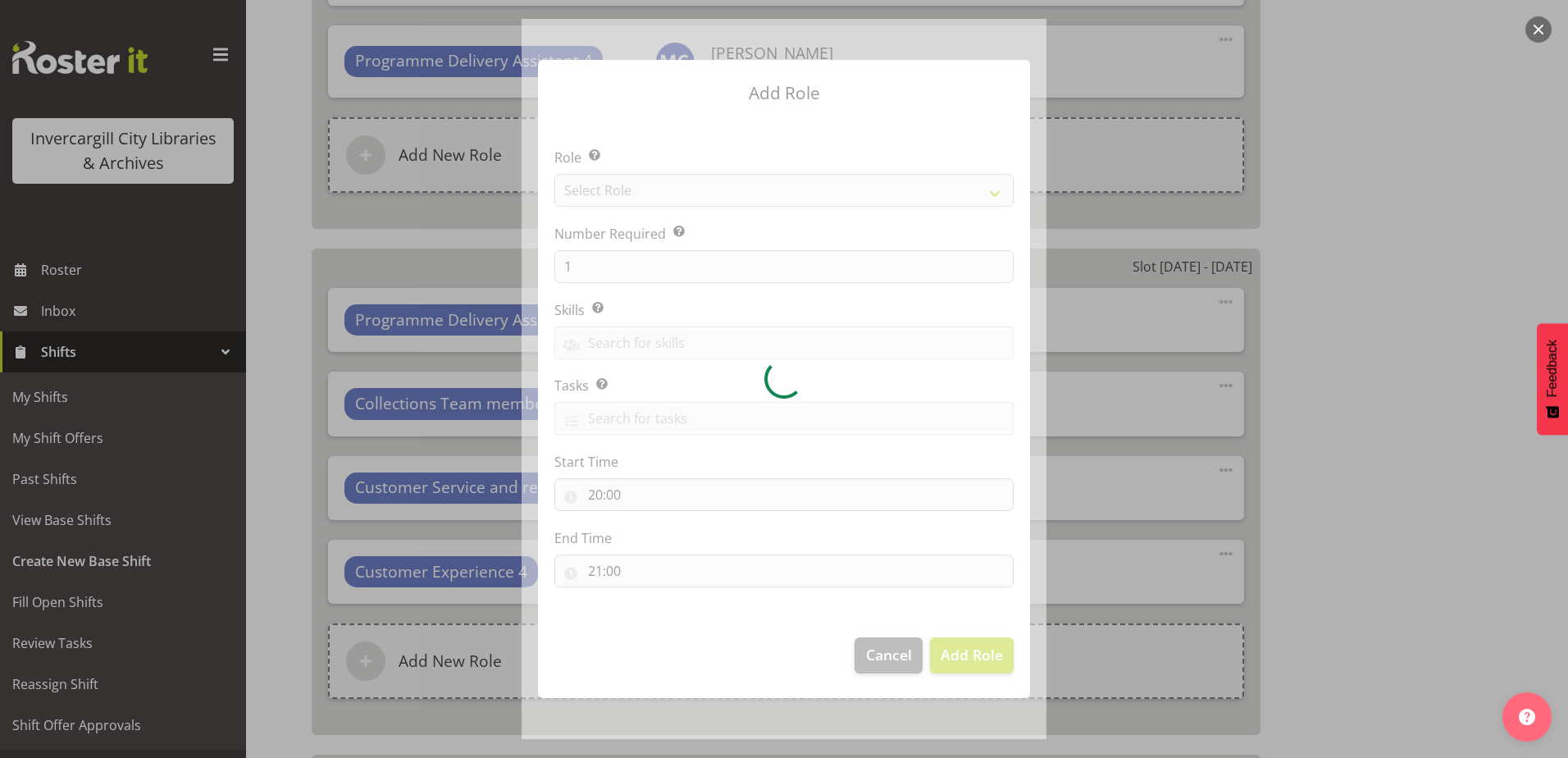
click at [659, 198] on div at bounding box center [784, 379] width 525 height 719
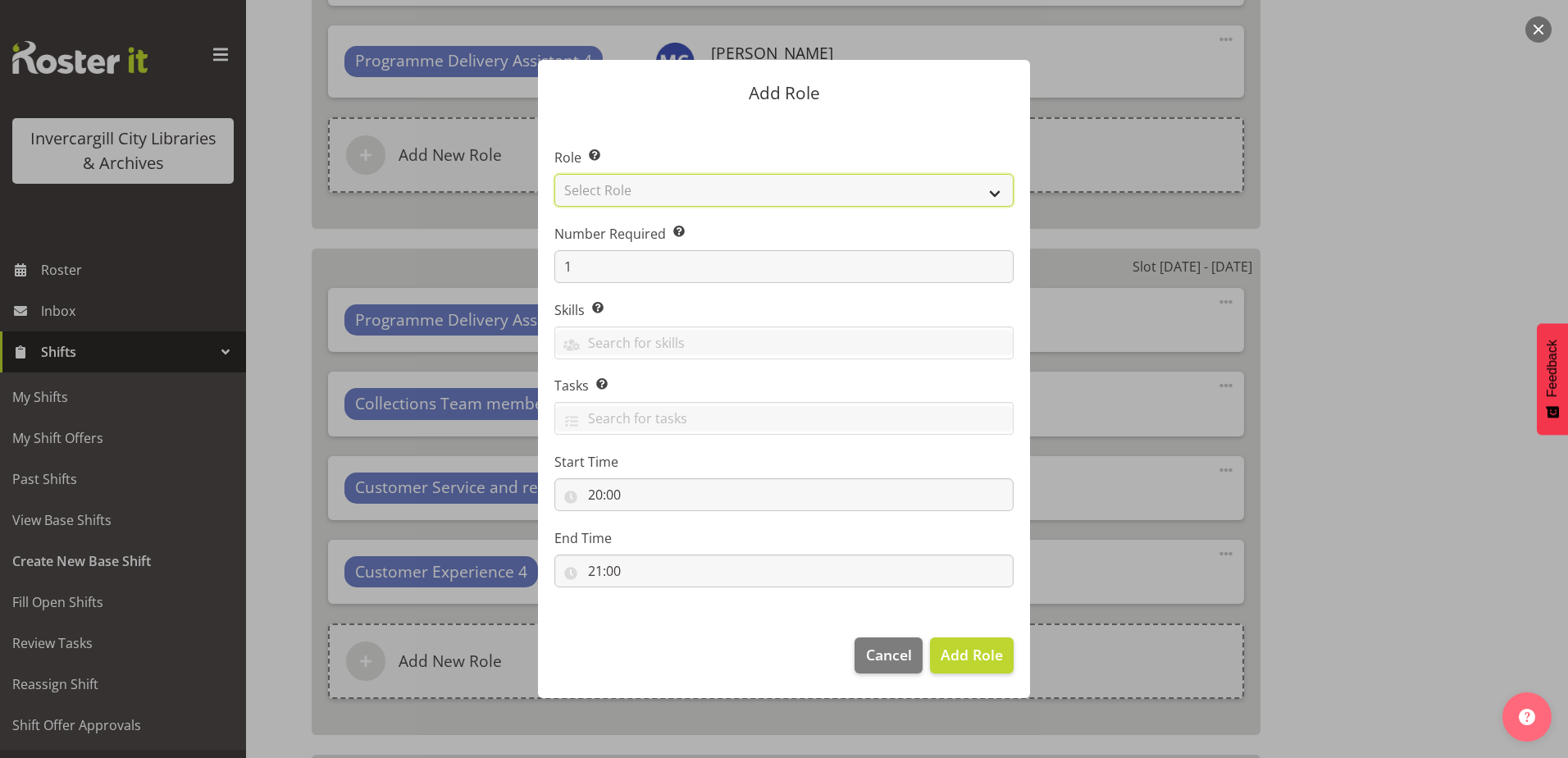
click at [659, 198] on select "Select Role 1st floor desk AQ operator Business Support Team member Casual Cust…" at bounding box center [784, 191] width 459 height 33
select select "1508"
click at [554, 174] on select "Select Role 1st floor desk AQ operator Business Support Team member Casual Cust…" at bounding box center [784, 191] width 459 height 33
click at [951, 654] on span "Add Role" at bounding box center [972, 654] width 62 height 20
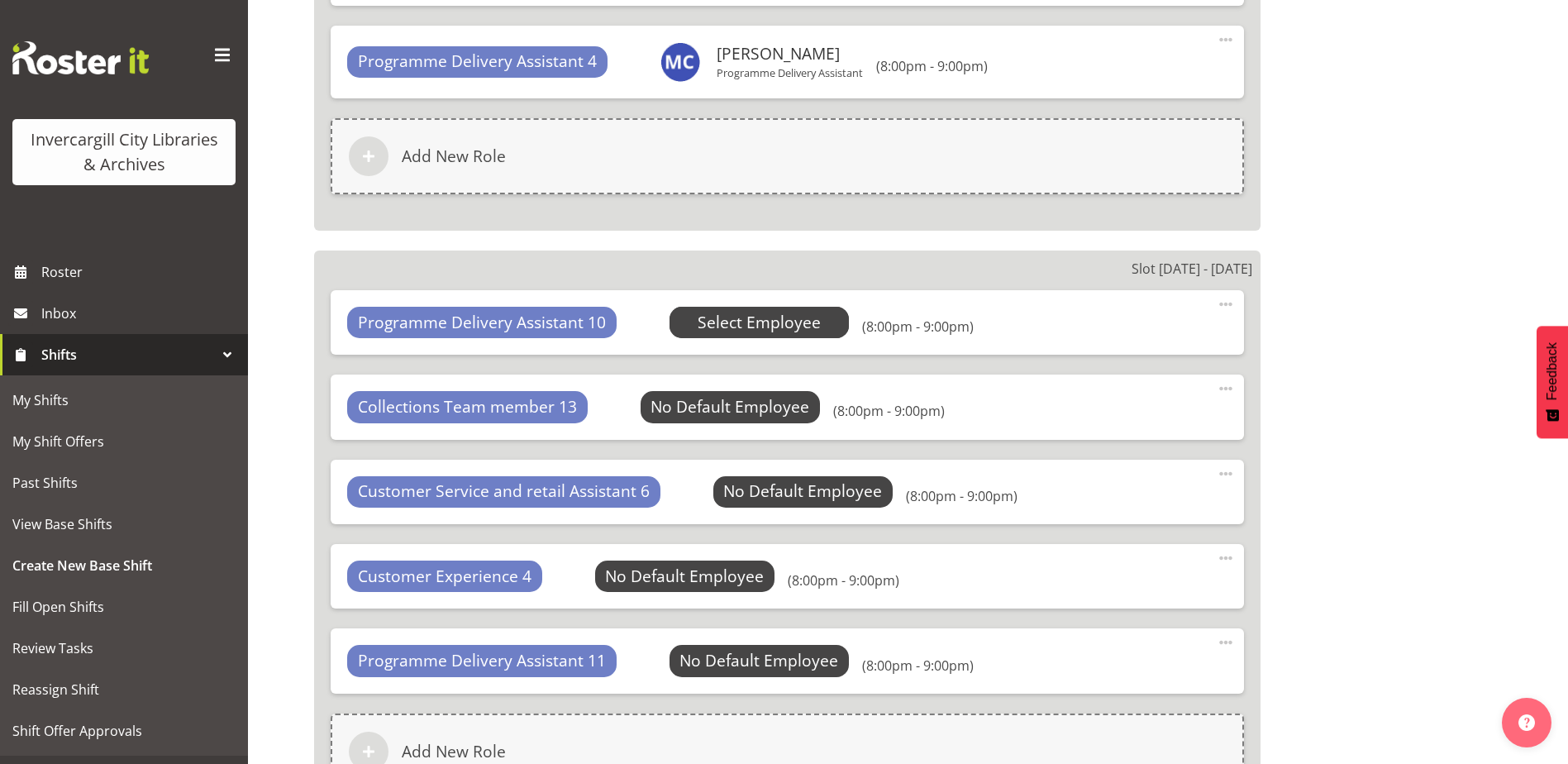
click at [762, 324] on span "Select Employee" at bounding box center [759, 322] width 123 height 24
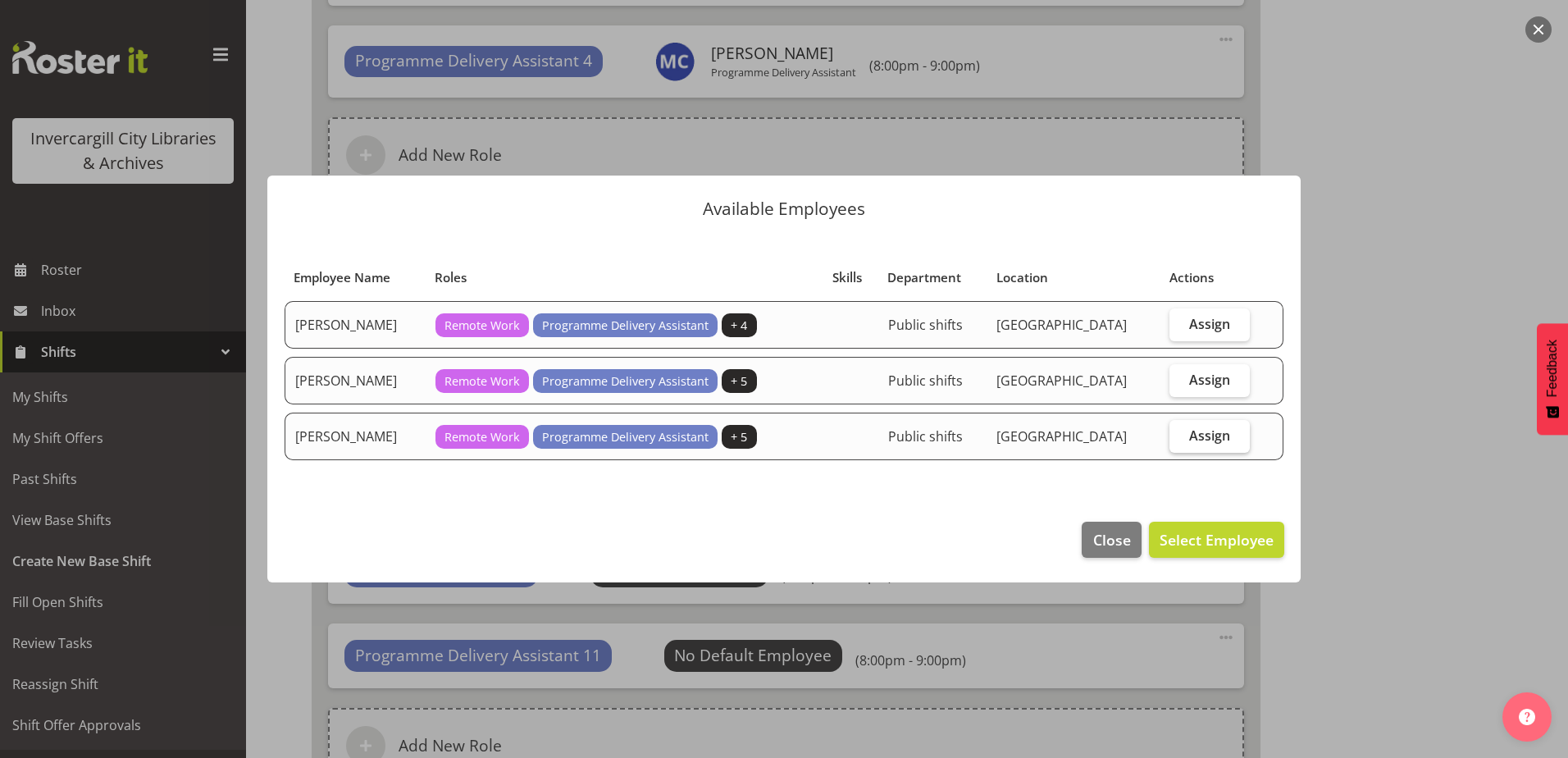
click at [1208, 435] on span "Assign" at bounding box center [1209, 435] width 41 height 16
click at [1180, 435] on input "Assign" at bounding box center [1175, 435] width 10 height 10
checkbox input "true"
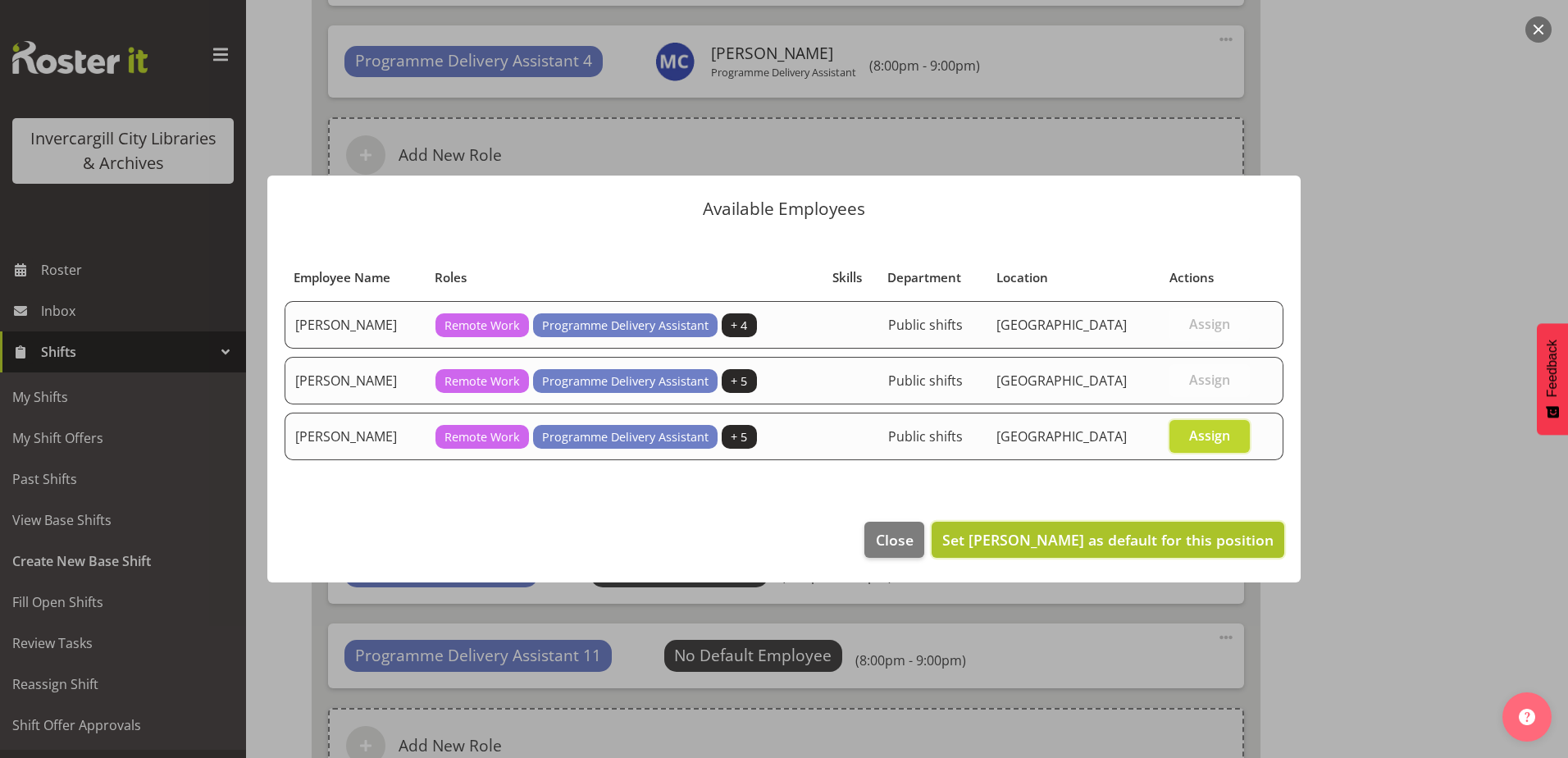
click at [1172, 541] on span "Set Kay Chen as default for this position" at bounding box center [1108, 540] width 331 height 20
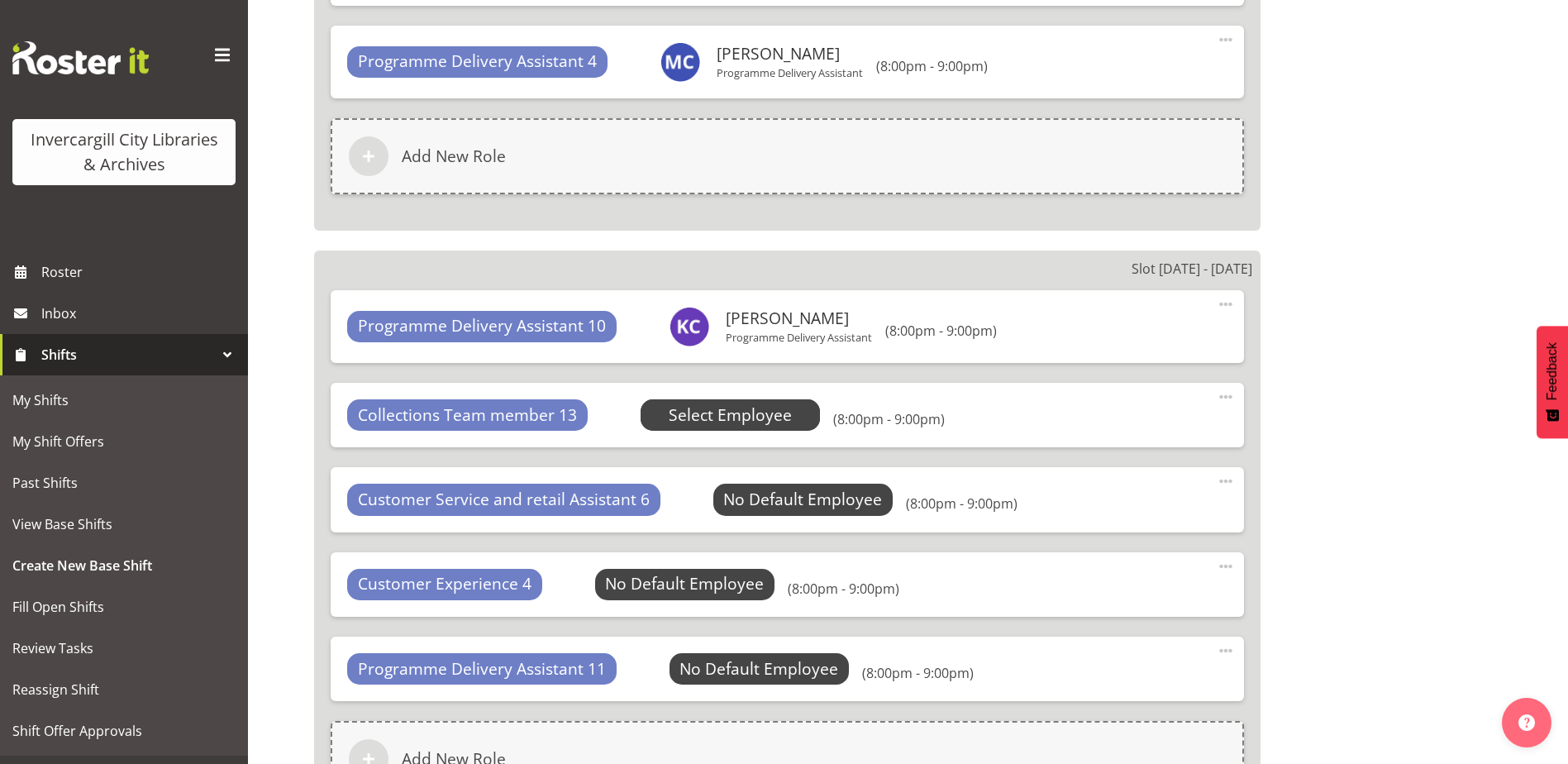
click at [741, 416] on span "Select Employee" at bounding box center [730, 415] width 123 height 24
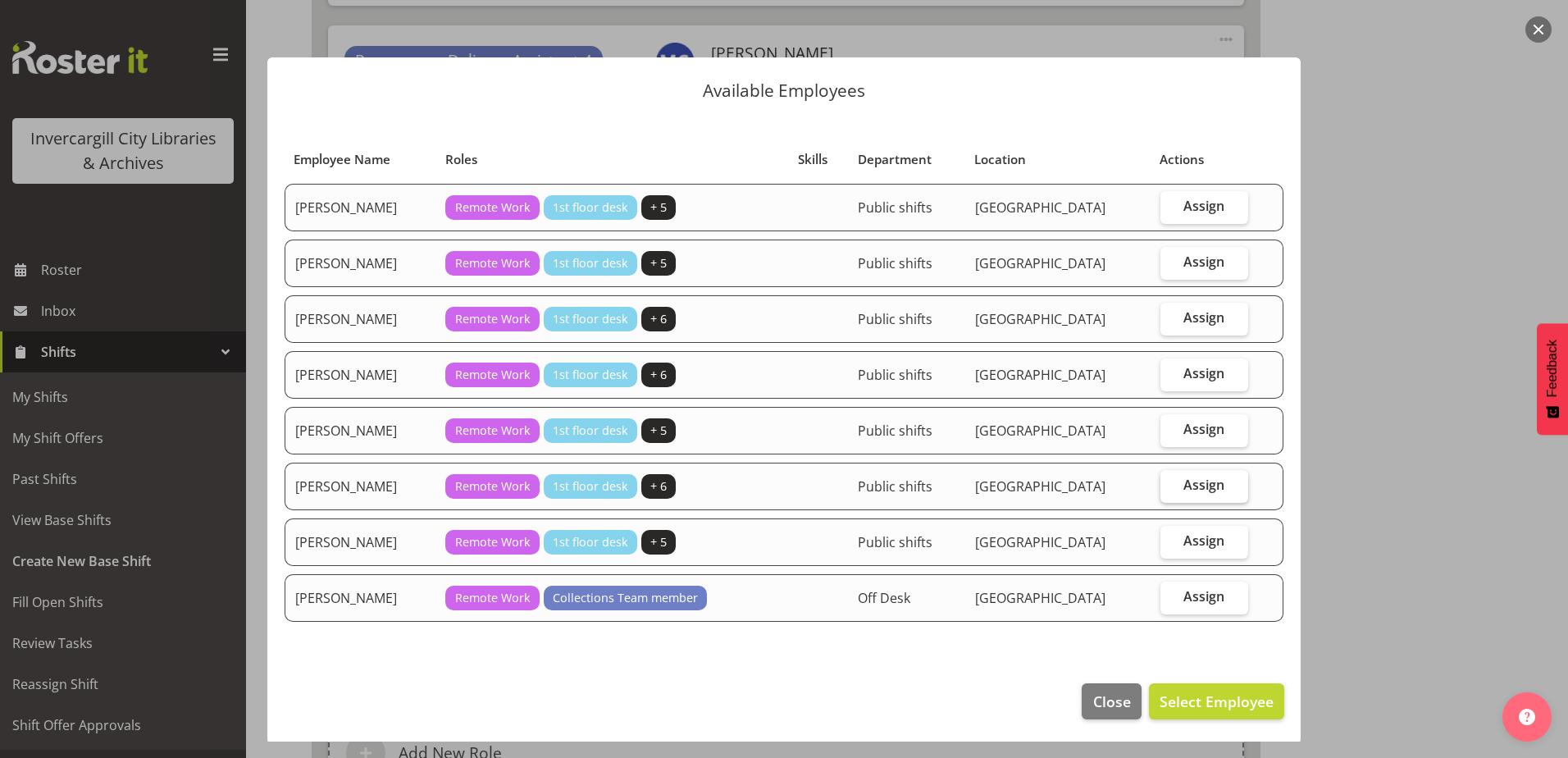
drag, startPoint x: 1161, startPoint y: 483, endPoint x: 1156, endPoint y: 489, distance: 7.8
click at [1161, 483] on label "Assign" at bounding box center [1204, 486] width 87 height 33
click at [1161, 483] on input "Assign" at bounding box center [1166, 485] width 10 height 10
checkbox input "true"
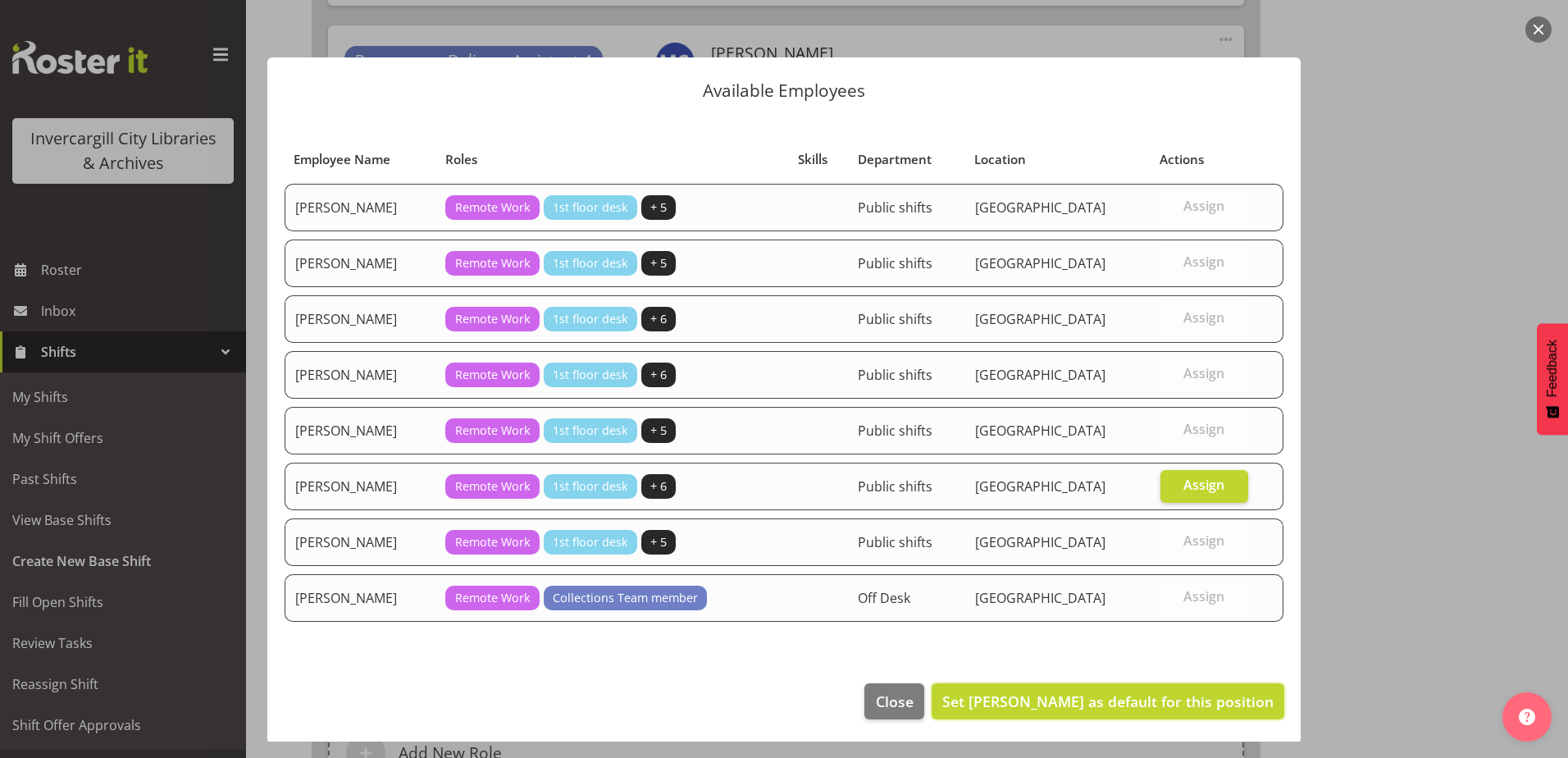
drag, startPoint x: 1093, startPoint y: 699, endPoint x: 1079, endPoint y: 689, distance: 17.2
click at [1089, 696] on span "Set Lyndsay Tautari as default for this position" at bounding box center [1108, 701] width 331 height 20
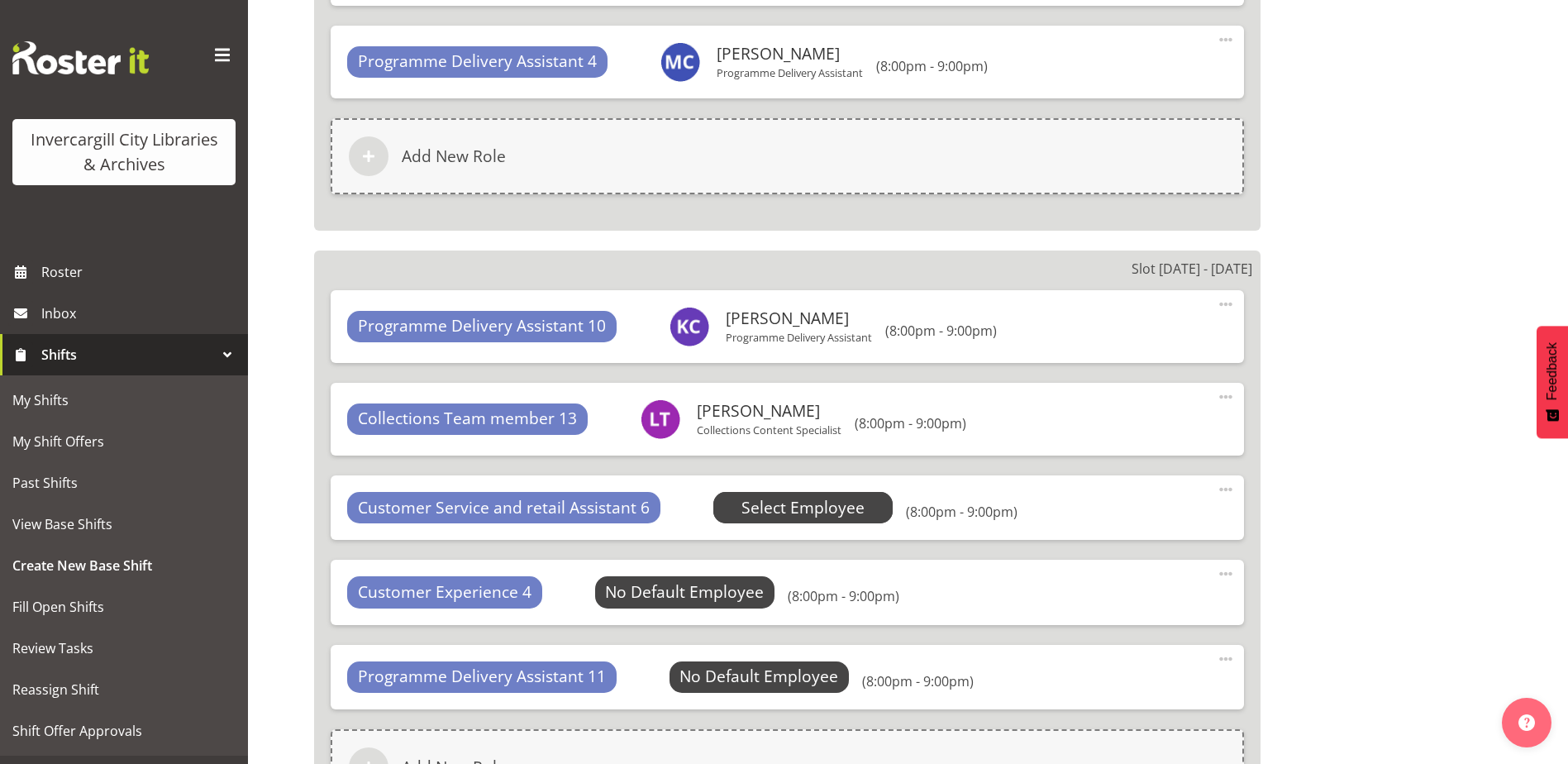
click at [767, 513] on span "Select Employee" at bounding box center [802, 507] width 123 height 24
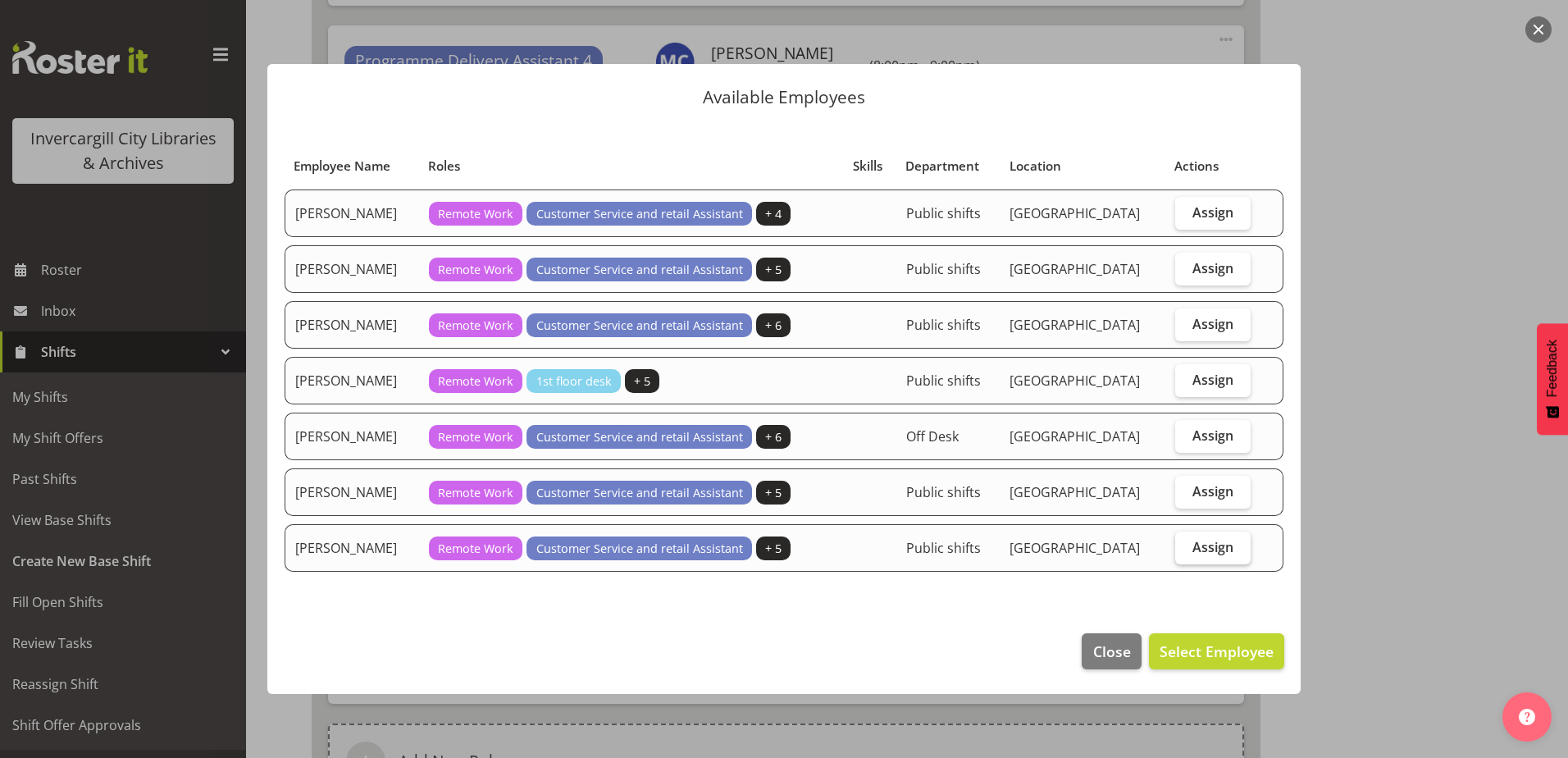
click at [1210, 547] on span "Assign" at bounding box center [1212, 547] width 41 height 16
click at [1186, 547] on input "Assign" at bounding box center [1181, 547] width 10 height 10
checkbox input "true"
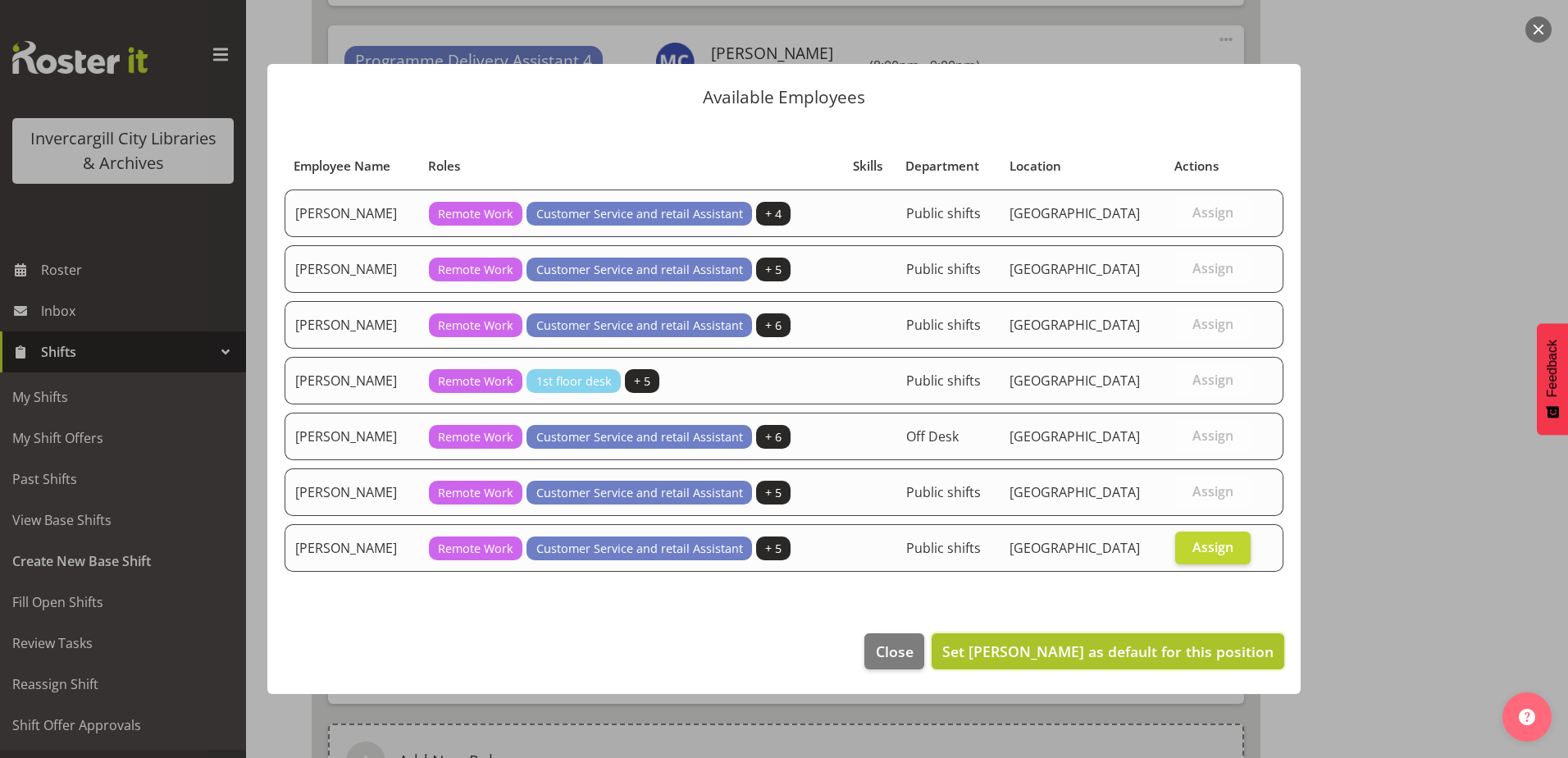
drag, startPoint x: 1202, startPoint y: 651, endPoint x: 1190, endPoint y: 648, distance: 12.4
click at [1197, 651] on span "Set Serena Casey as default for this position" at bounding box center [1108, 651] width 331 height 20
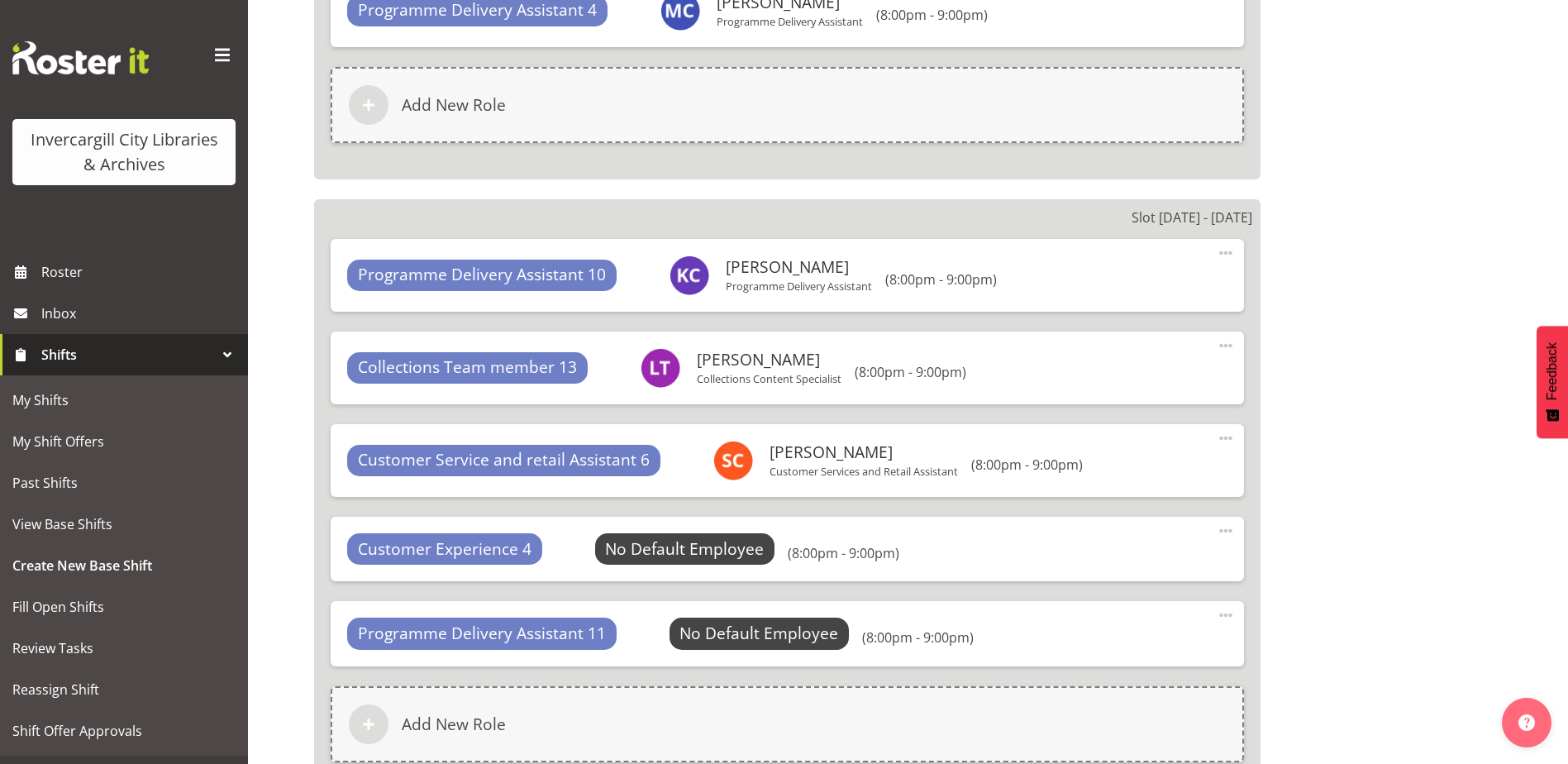
scroll to position [5191, 0]
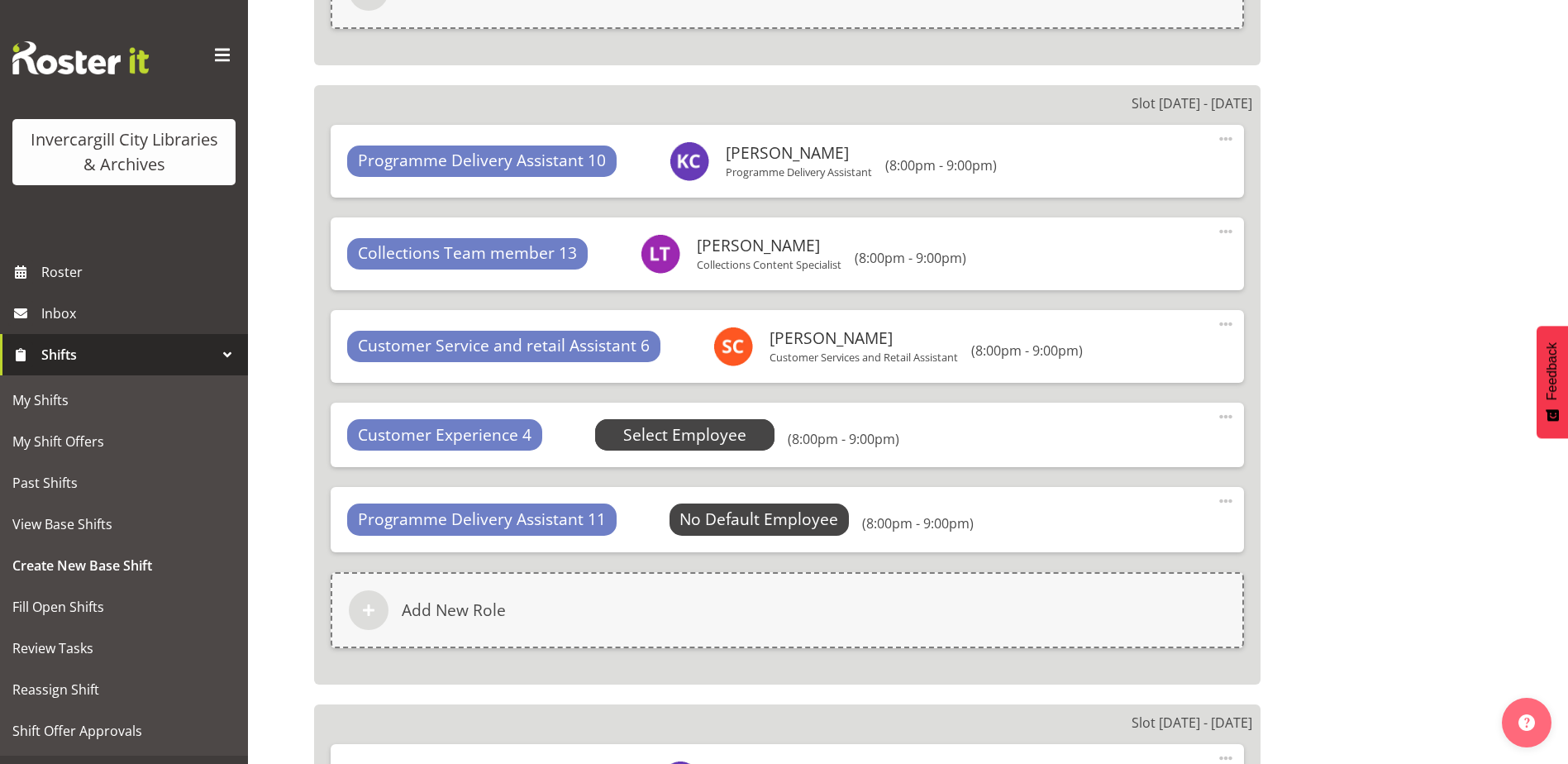
click at [710, 442] on span "Select Employee" at bounding box center [684, 435] width 123 height 24
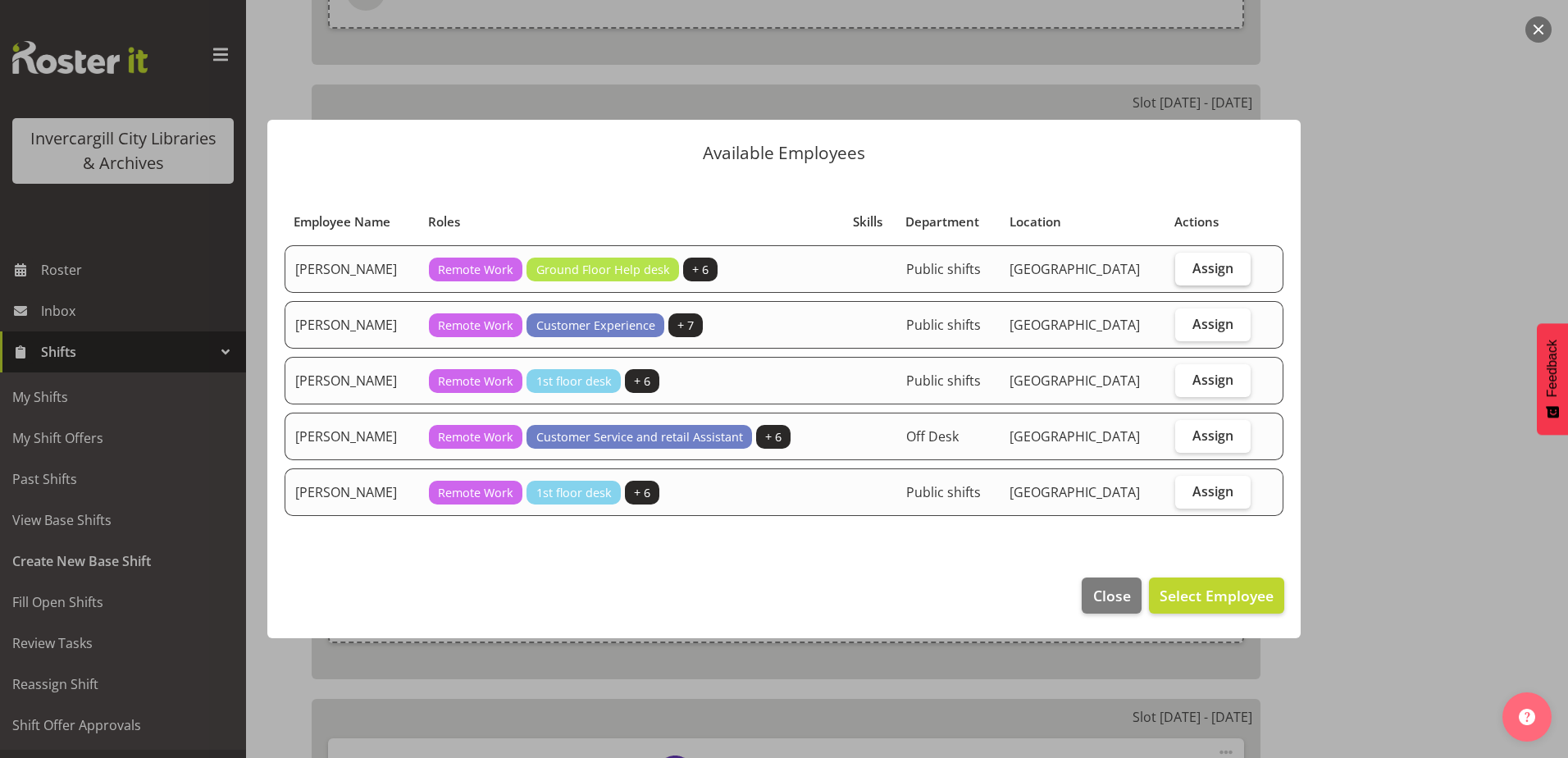
drag, startPoint x: 1199, startPoint y: 269, endPoint x: 1195, endPoint y: 284, distance: 15.5
click at [1199, 270] on span "Assign" at bounding box center [1212, 268] width 41 height 16
click at [1186, 270] on input "Assign" at bounding box center [1181, 268] width 10 height 10
checkbox input "true"
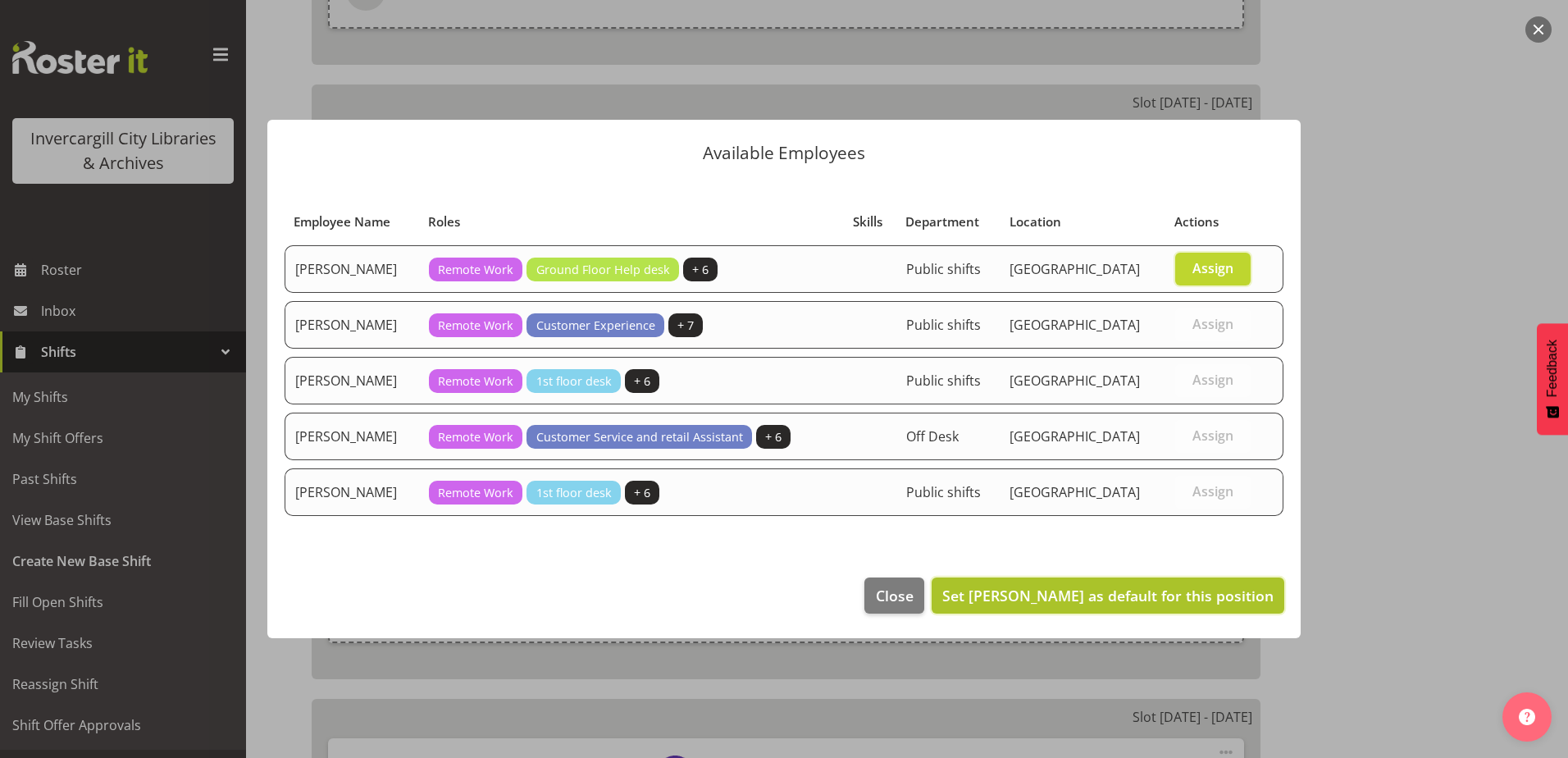
click at [1163, 598] on span "Set Catherine Wilson as default for this position" at bounding box center [1108, 595] width 331 height 20
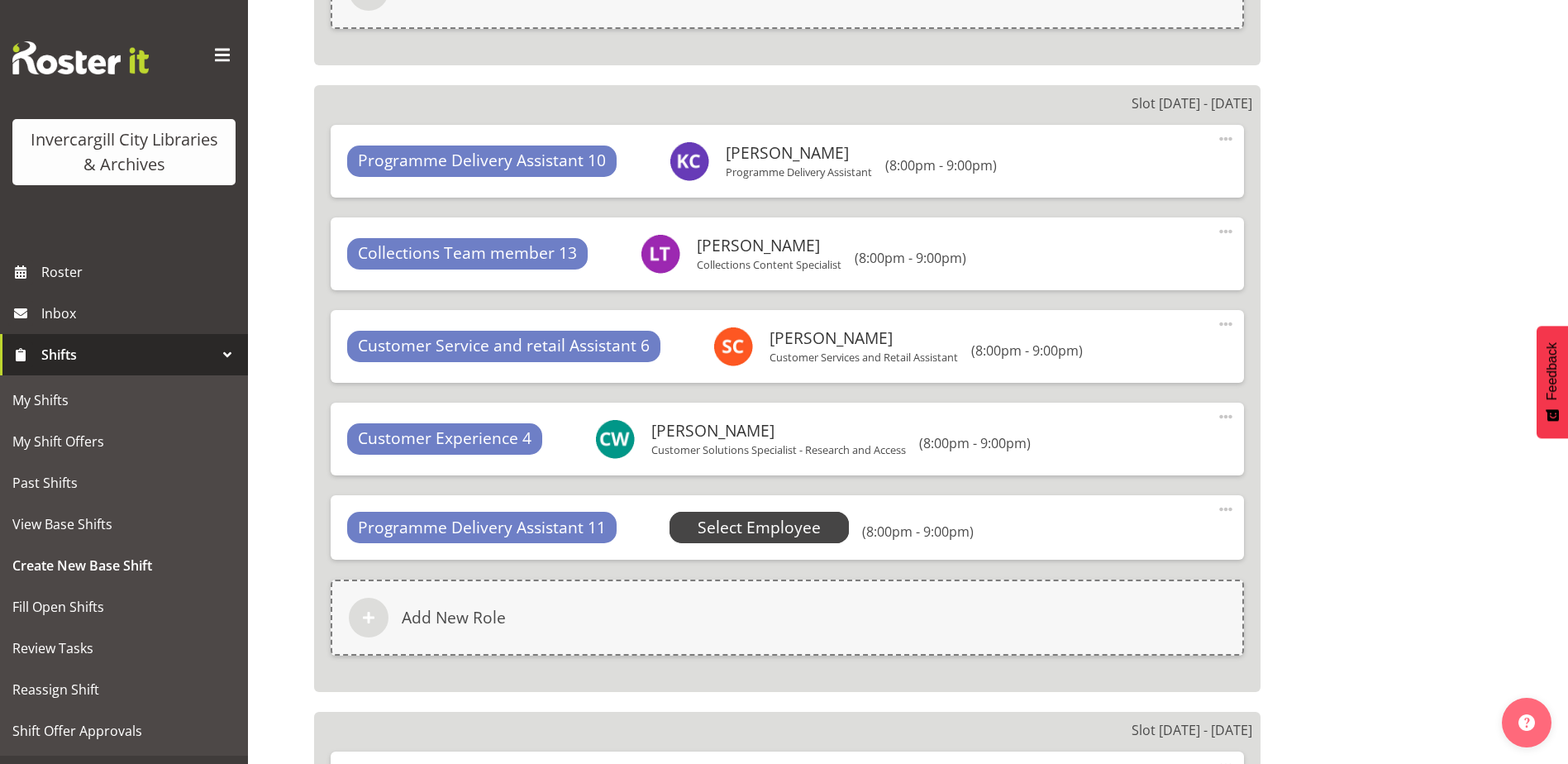
click at [728, 520] on span "Select Employee" at bounding box center [759, 527] width 123 height 24
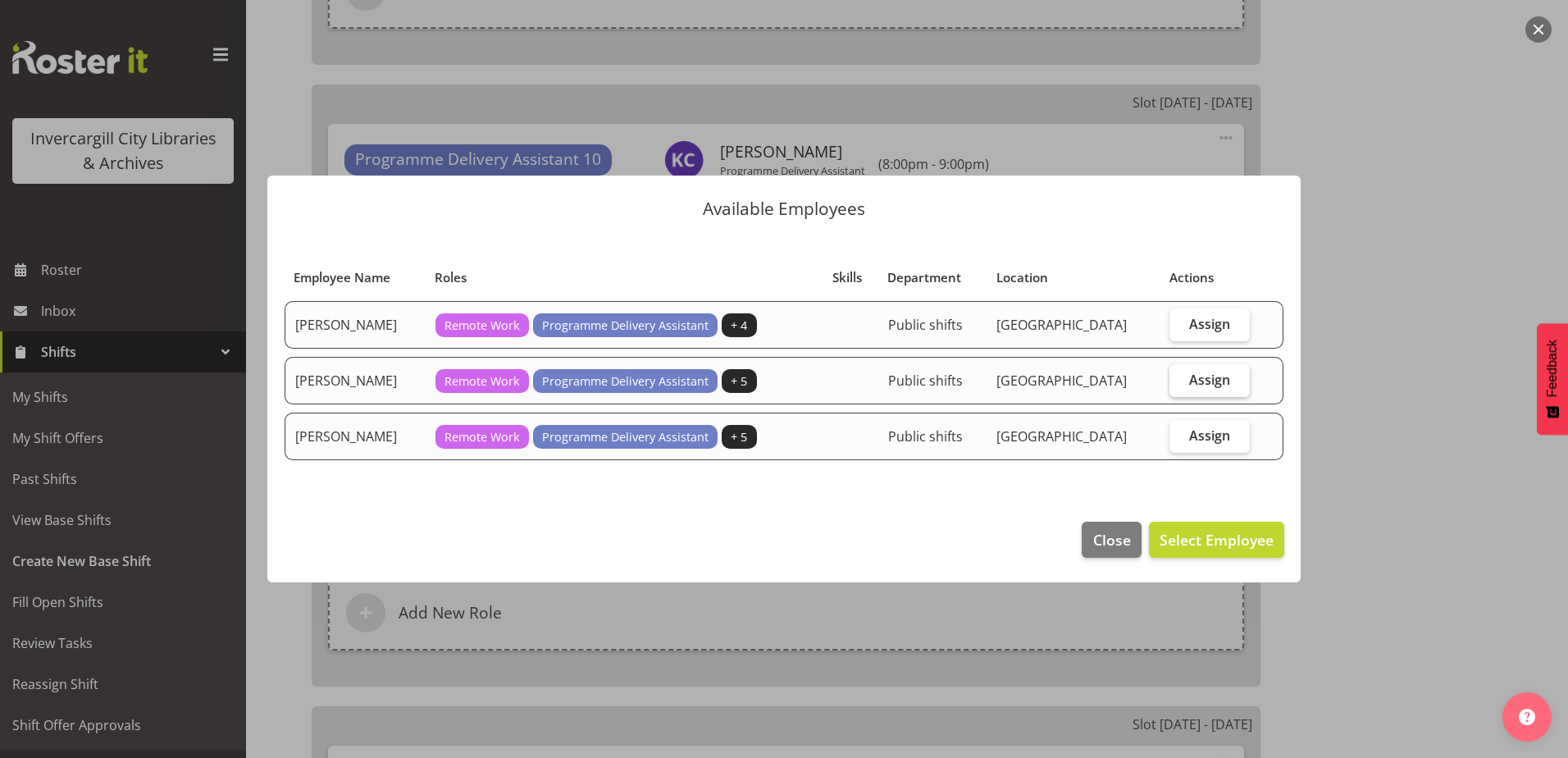
click at [1181, 381] on label "Assign" at bounding box center [1209, 380] width 81 height 33
click at [1180, 381] on input "Assign" at bounding box center [1175, 379] width 10 height 10
checkbox input "true"
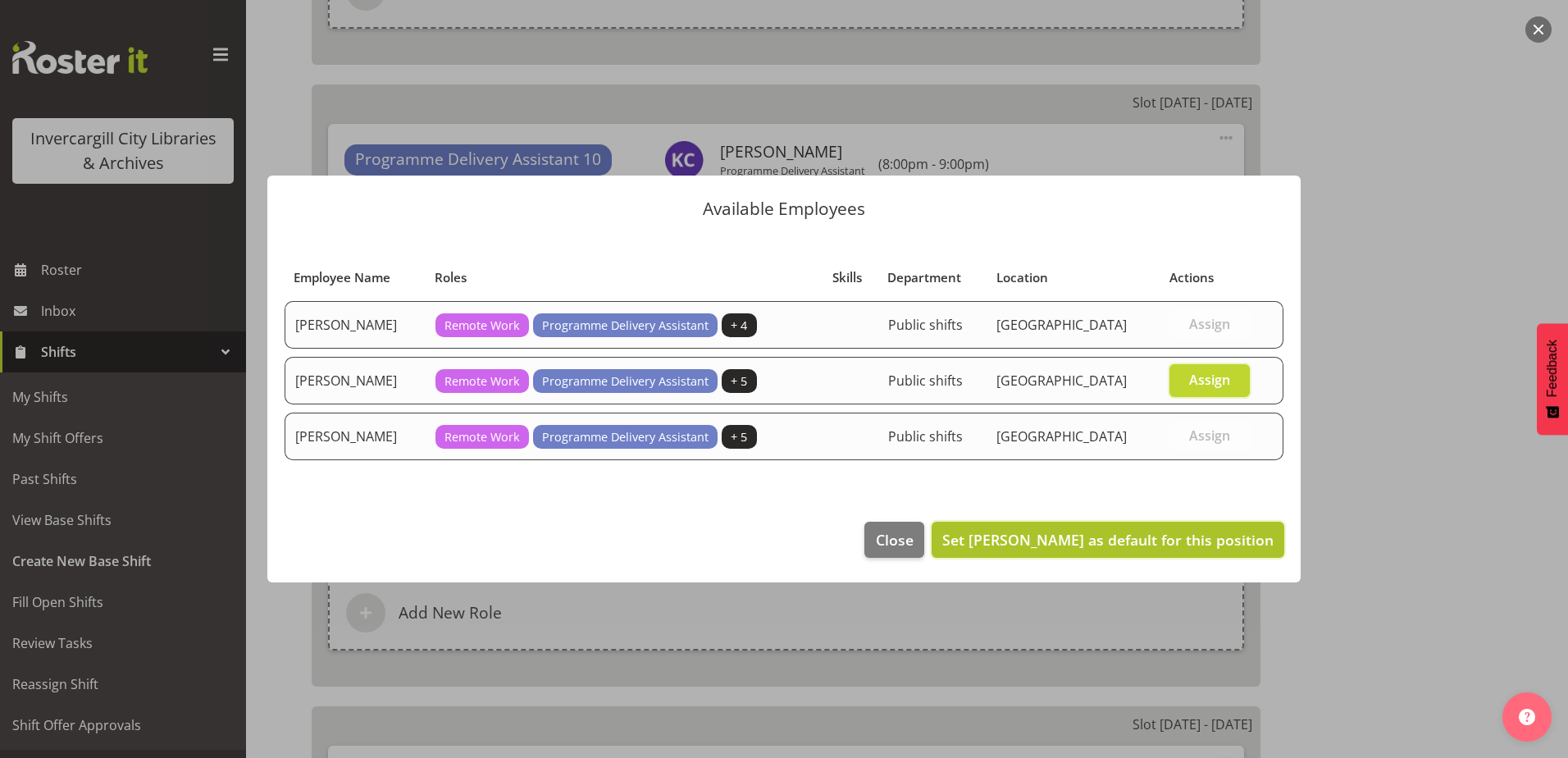
click at [1148, 535] on span "Set Chamique Mamolo as default for this position" at bounding box center [1108, 540] width 331 height 20
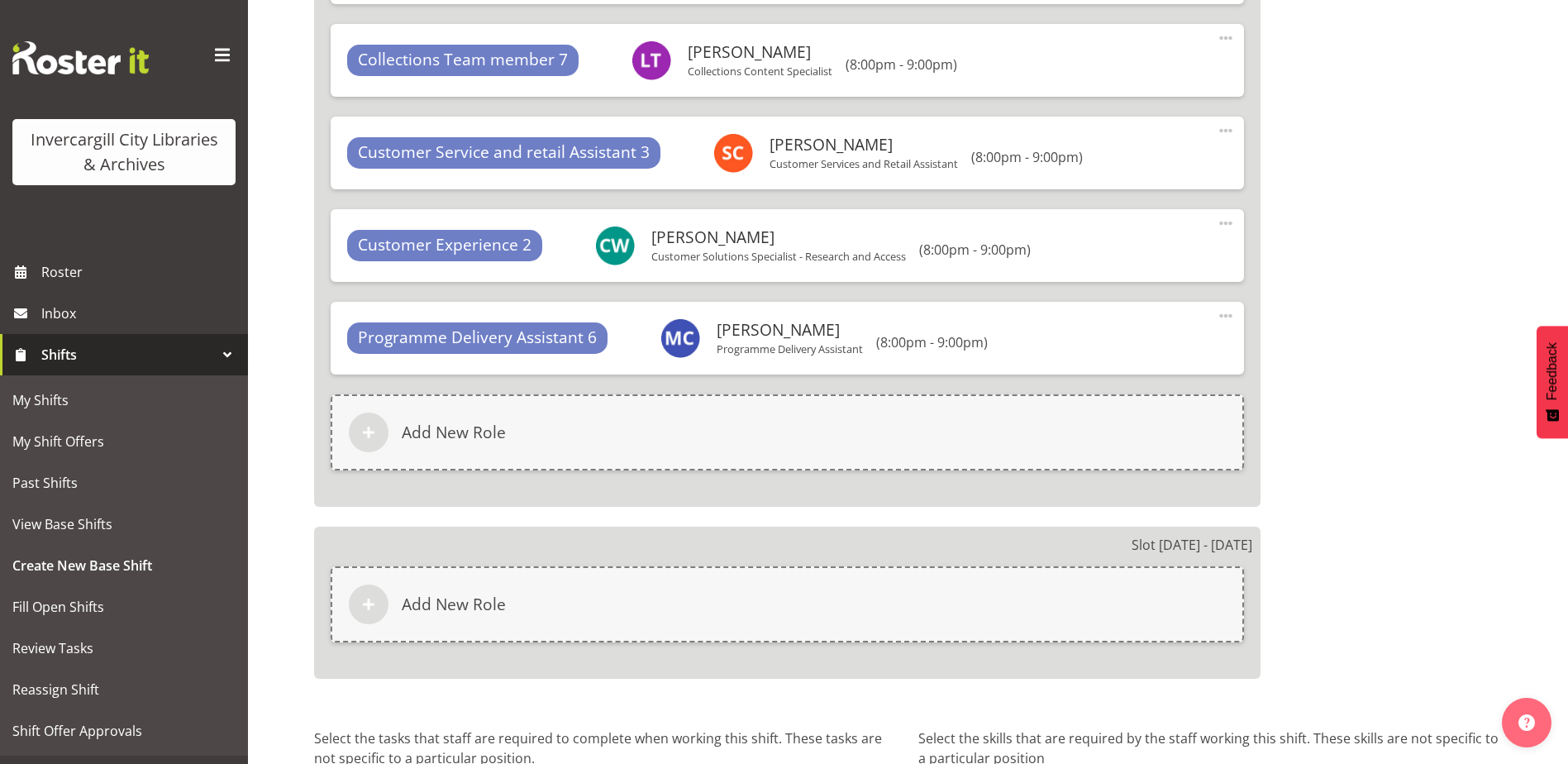
scroll to position [6180, 0]
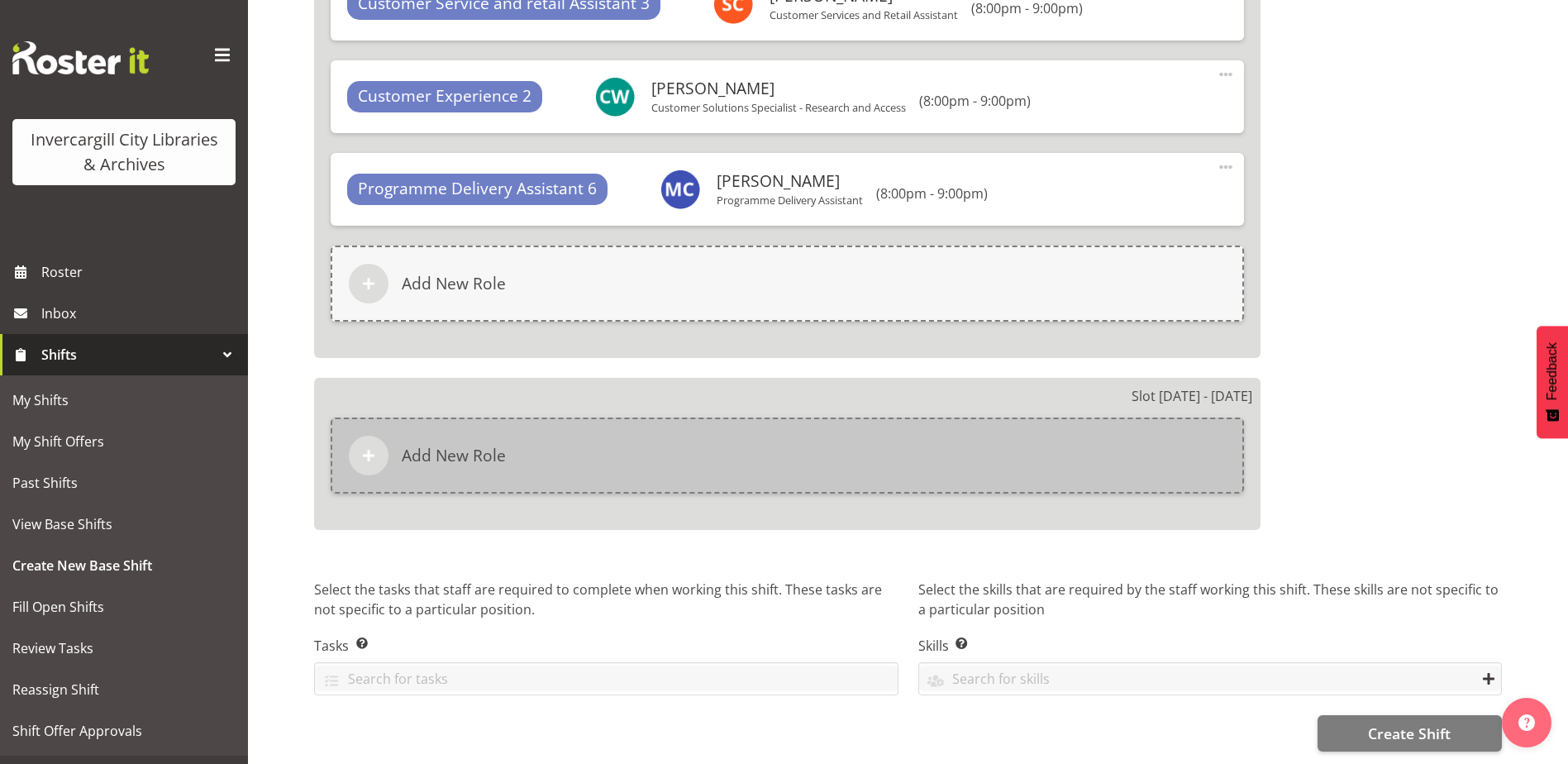
click at [629, 453] on div "Add New Role" at bounding box center [787, 455] width 913 height 76
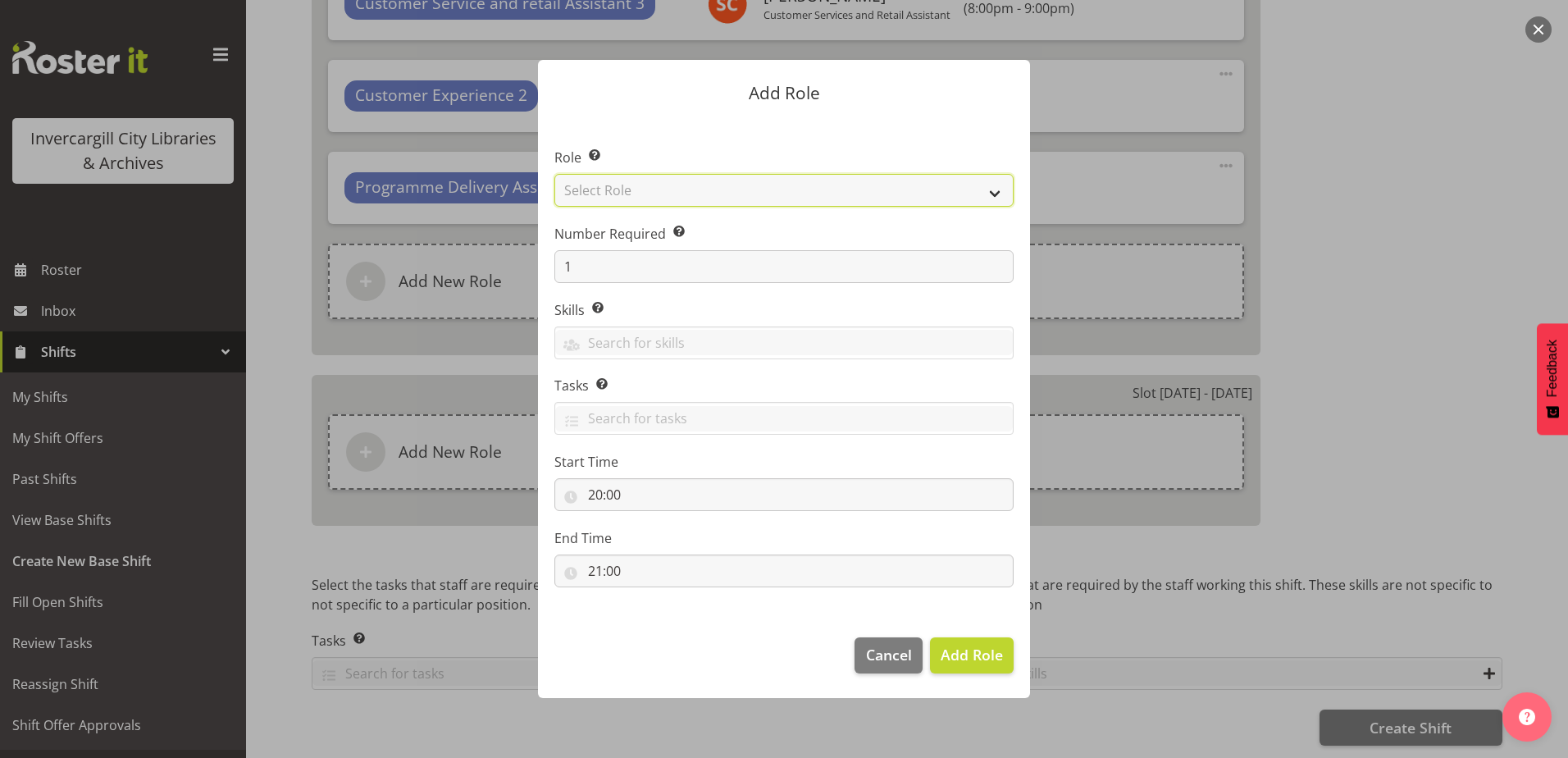
click at [716, 192] on select "Select Role 1st floor desk AQ operator Business Support Team member Casual Cust…" at bounding box center [784, 191] width 459 height 33
select select "1518"
click at [554, 174] on select "Select Role 1st floor desk AQ operator Business Support Team member Casual Cust…" at bounding box center [784, 191] width 459 height 33
drag, startPoint x: 971, startPoint y: 645, endPoint x: 961, endPoint y: 658, distance: 16.4
click at [969, 645] on span "Add Role" at bounding box center [972, 654] width 62 height 20
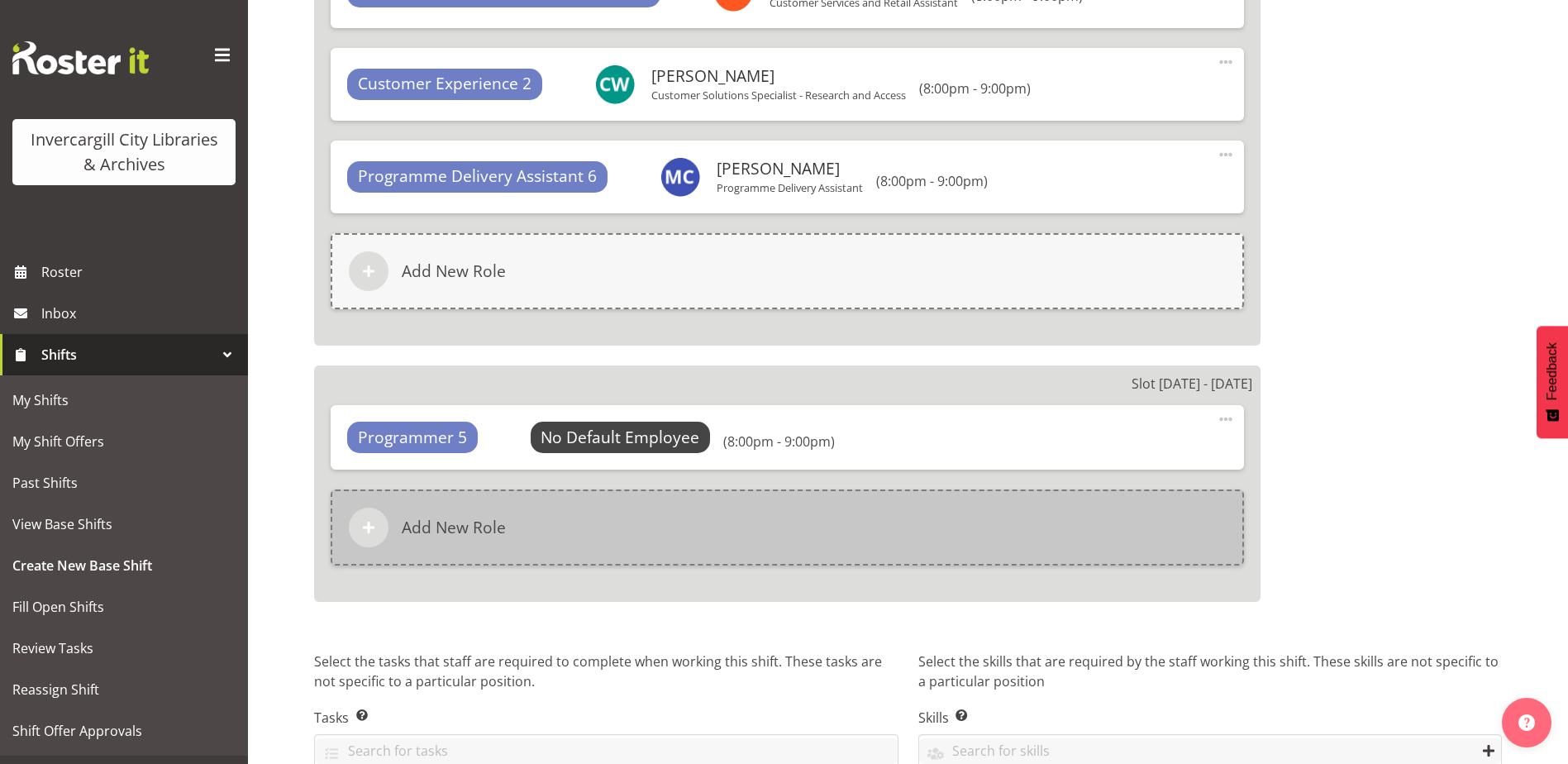
click at [587, 514] on div "Add New Role" at bounding box center [787, 527] width 913 height 76
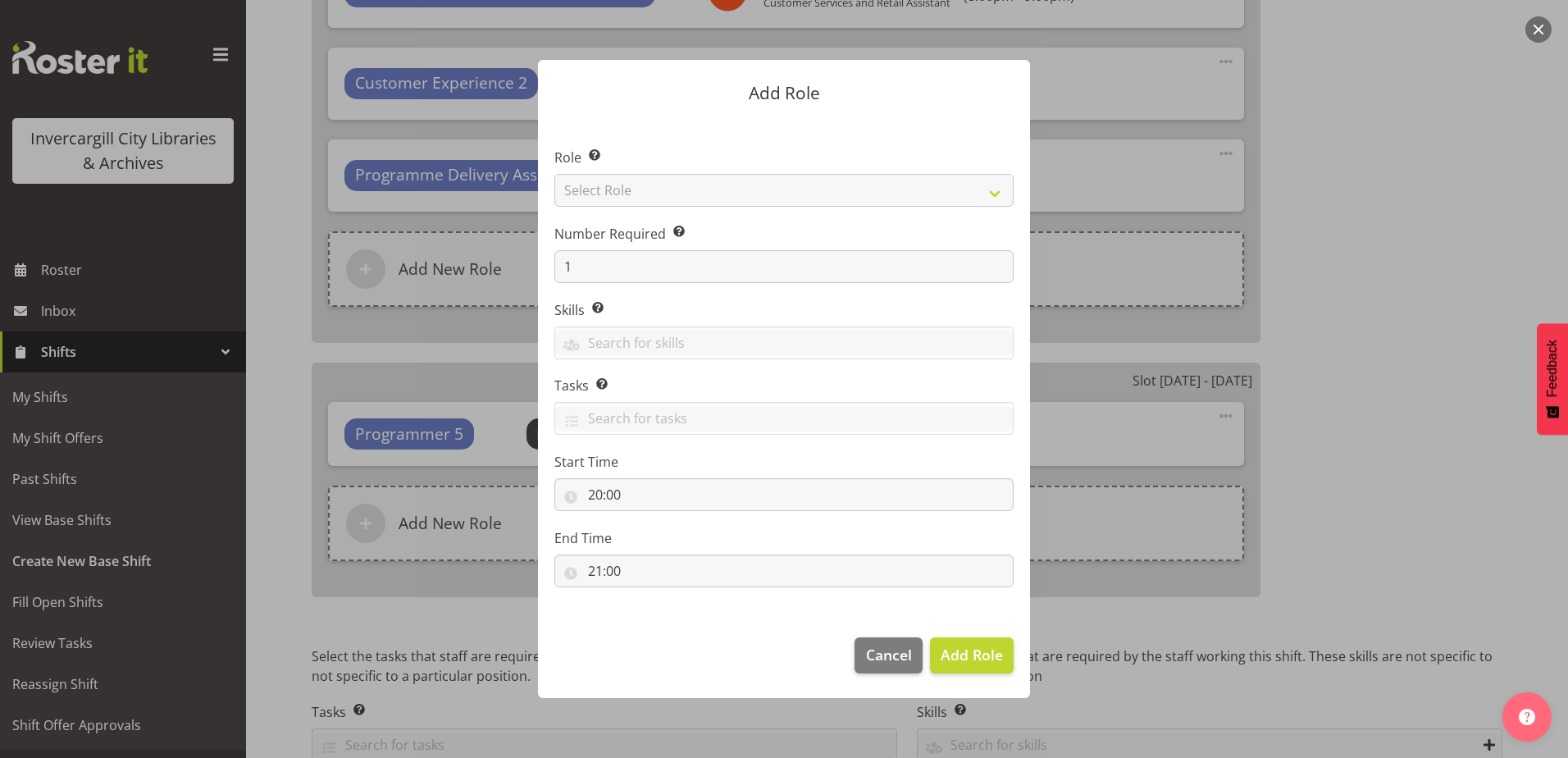
click at [629, 184] on section "Role Select the role you wish to add to the shift. Select Role 1st floor desk A…" at bounding box center [784, 368] width 492 height 502
click at [629, 184] on select "Select Role 1st floor desk AQ operator Business Support Team member Casual Cust…" at bounding box center [784, 191] width 459 height 33
select select "1524"
click at [554, 174] on select "Select Role 1st floor desk AQ operator Business Support Team member Casual Cust…" at bounding box center [784, 191] width 459 height 33
click at [946, 657] on span "Add Role" at bounding box center [972, 654] width 62 height 20
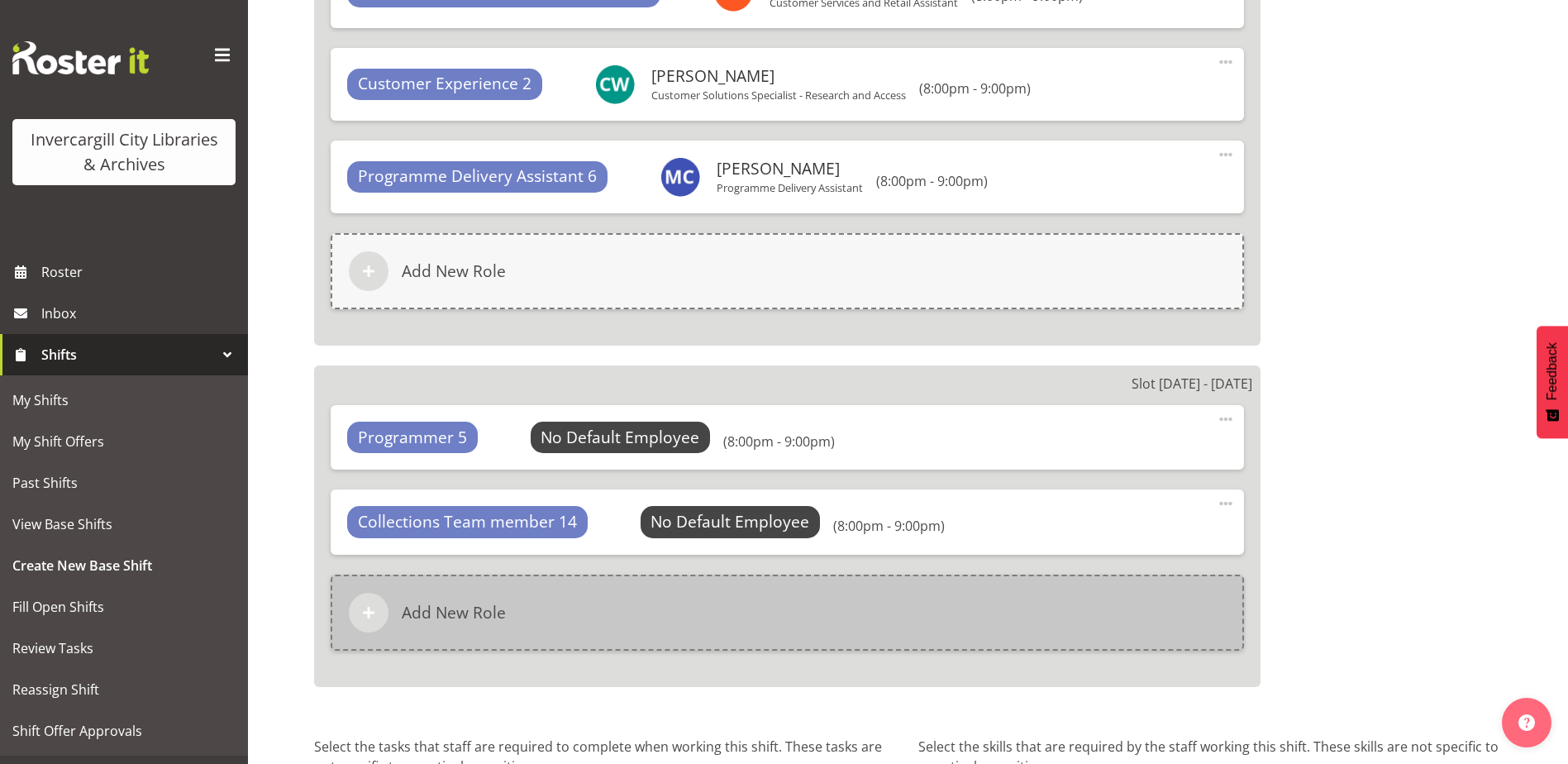
click at [729, 628] on div "Add New Role" at bounding box center [787, 612] width 913 height 76
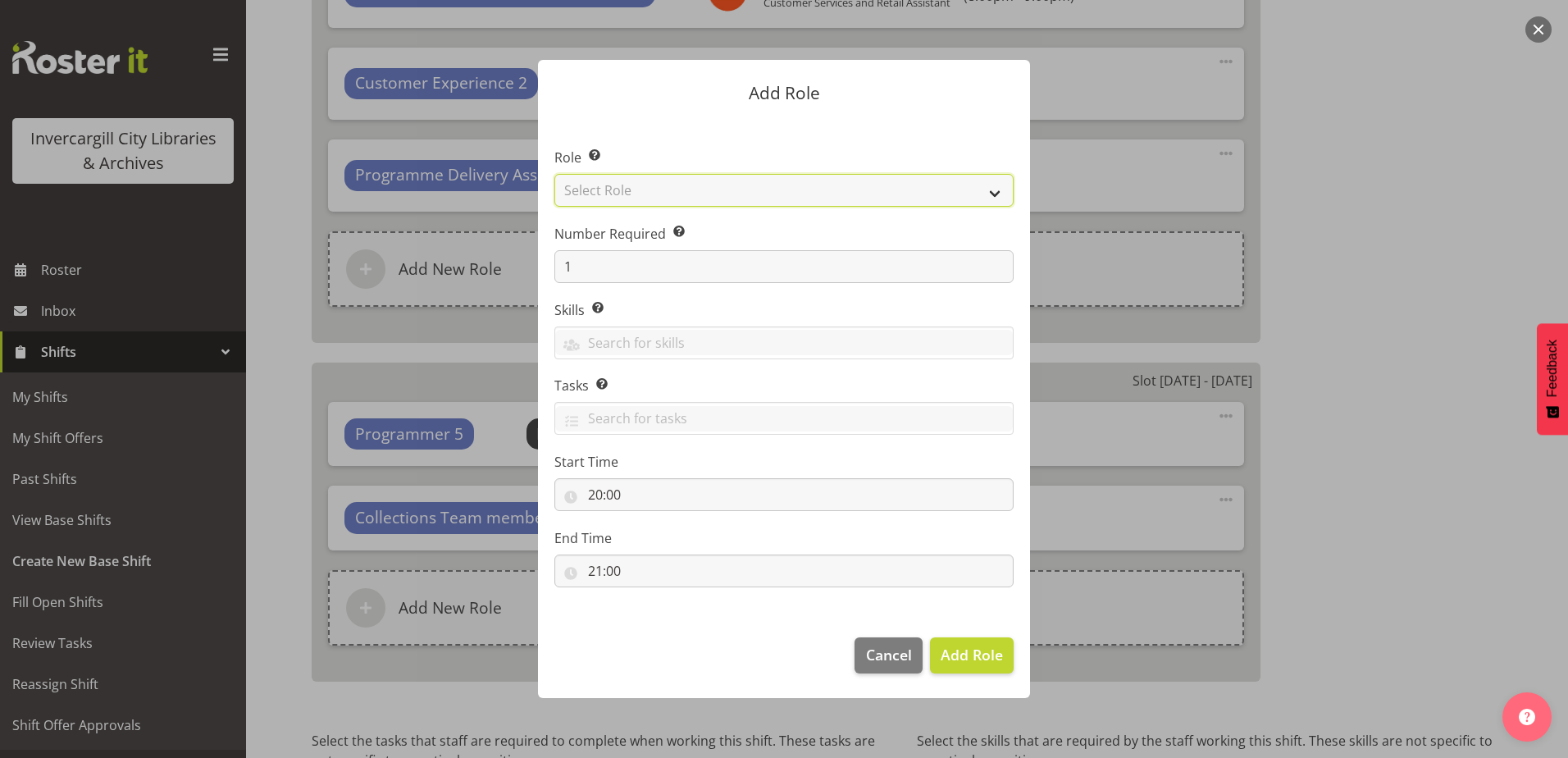
click at [634, 185] on select "Select Role 1st floor desk AQ operator Business Support Team member Casual Cust…" at bounding box center [784, 191] width 459 height 33
select select "1518"
click at [554, 174] on select "Select Role 1st floor desk AQ operator Business Support Team member Casual Cust…" at bounding box center [784, 191] width 459 height 33
click at [971, 665] on button "Add Role" at bounding box center [972, 656] width 84 height 36
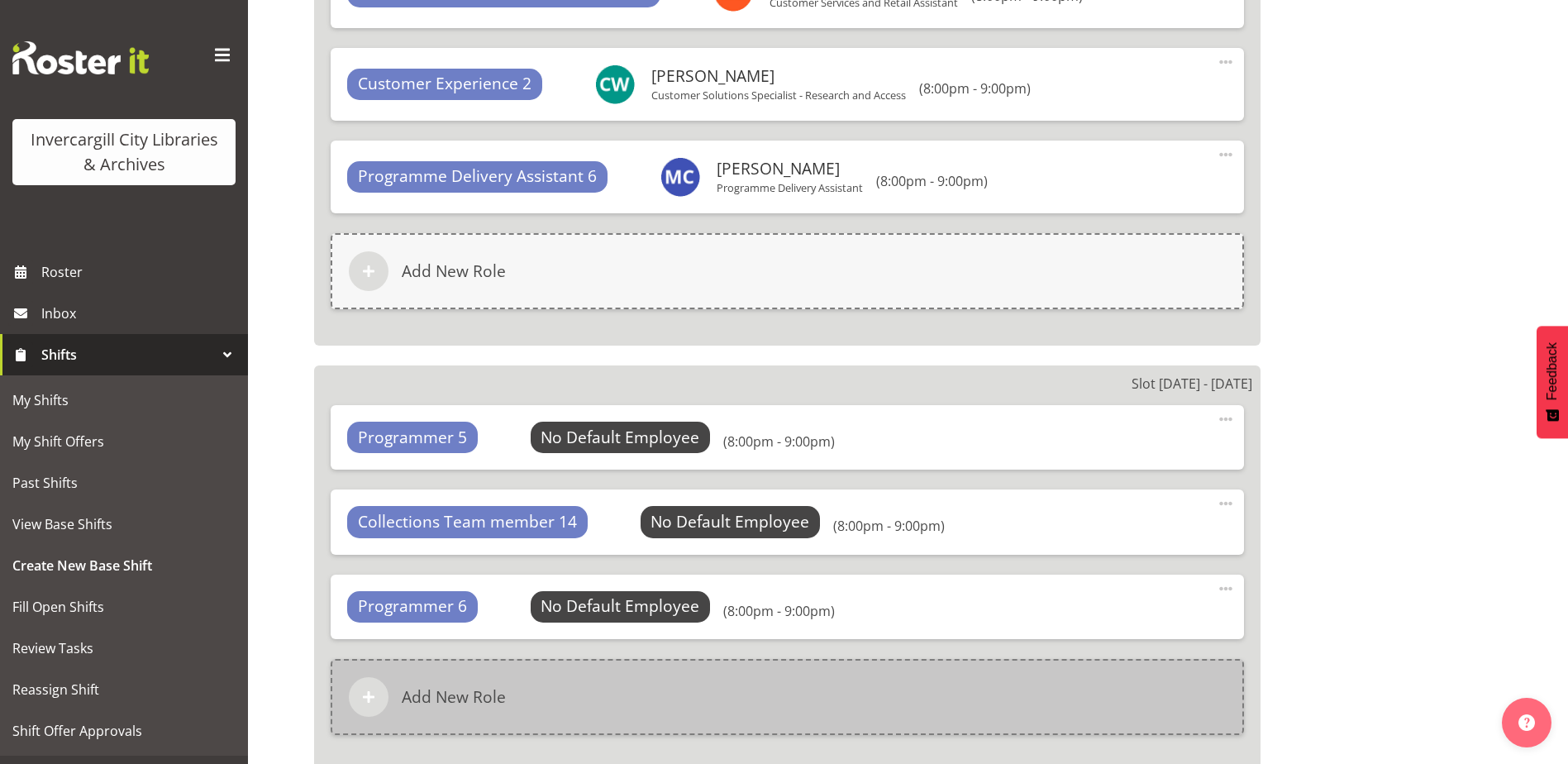
click at [478, 700] on h6 "Add New Role" at bounding box center [453, 697] width 104 height 20
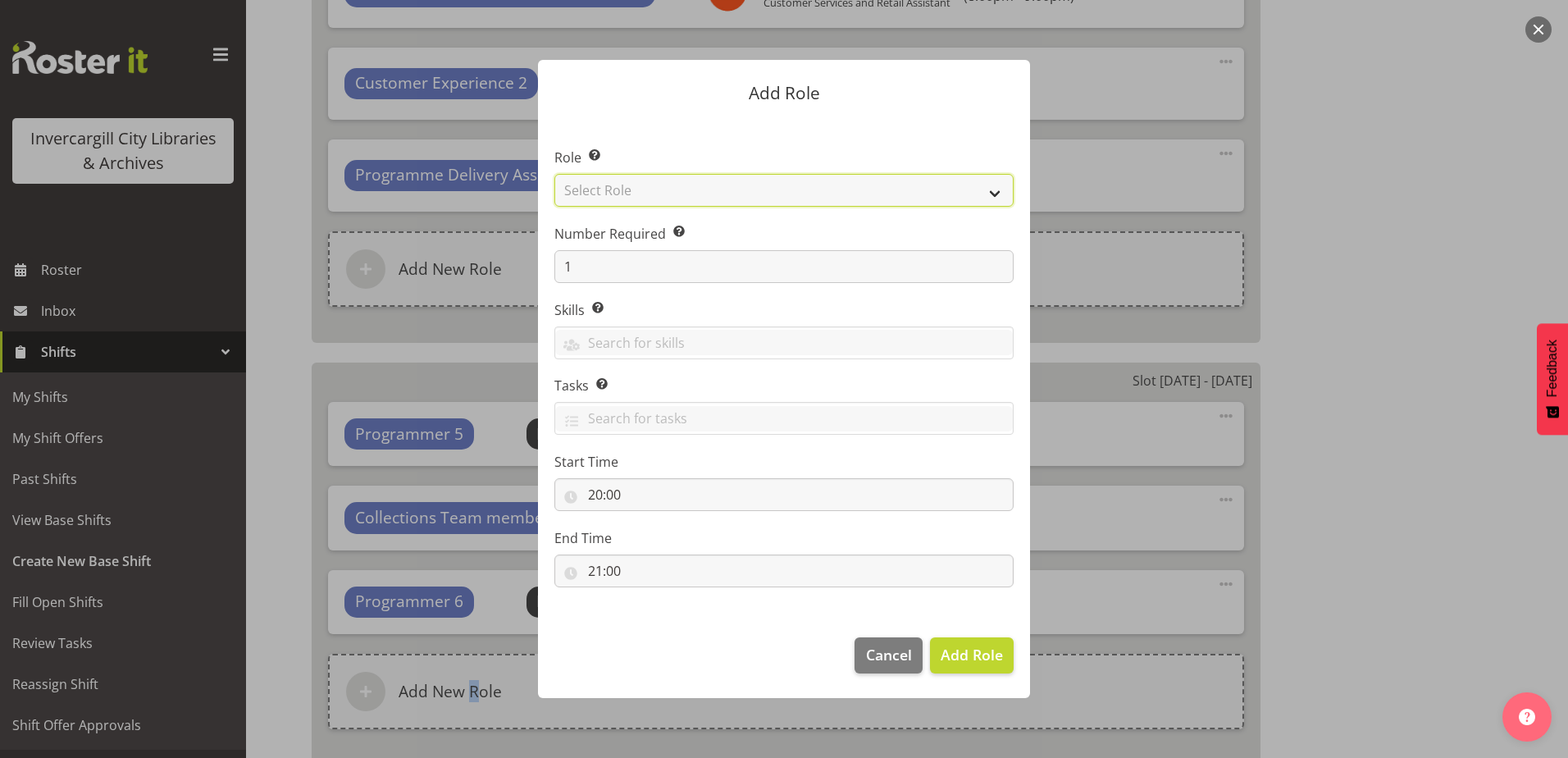
click at [679, 190] on select "Select Role 1st floor desk AQ operator Business Support Team member Casual Cust…" at bounding box center [784, 191] width 459 height 33
select select "1527"
click at [554, 174] on select "Select Role 1st floor desk AQ operator Business Support Team member Casual Cust…" at bounding box center [784, 191] width 459 height 33
drag, startPoint x: 952, startPoint y: 665, endPoint x: 926, endPoint y: 664, distance: 26.0
click at [942, 665] on span "Add Role" at bounding box center [972, 654] width 62 height 22
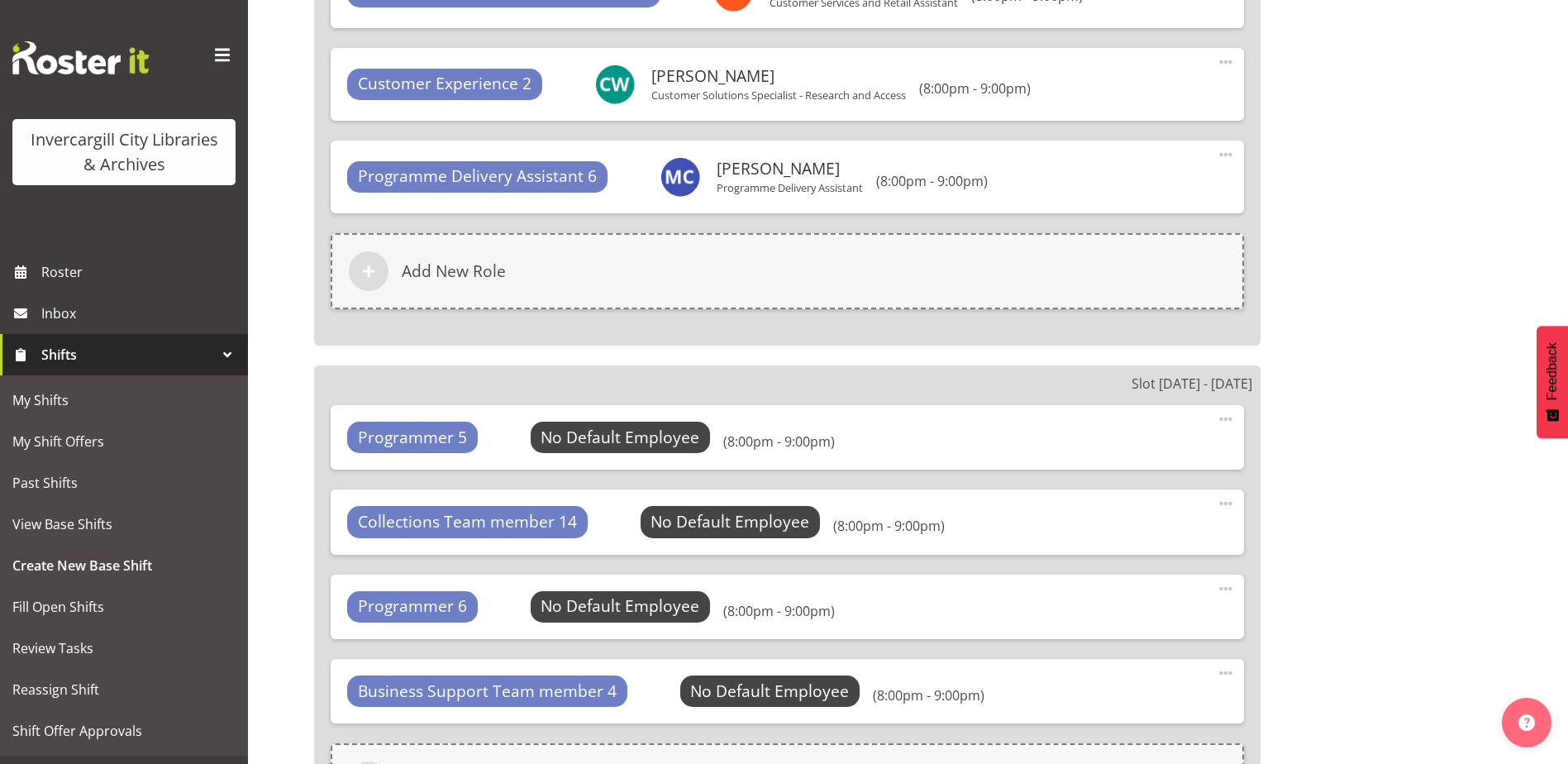
scroll to position [6511, 0]
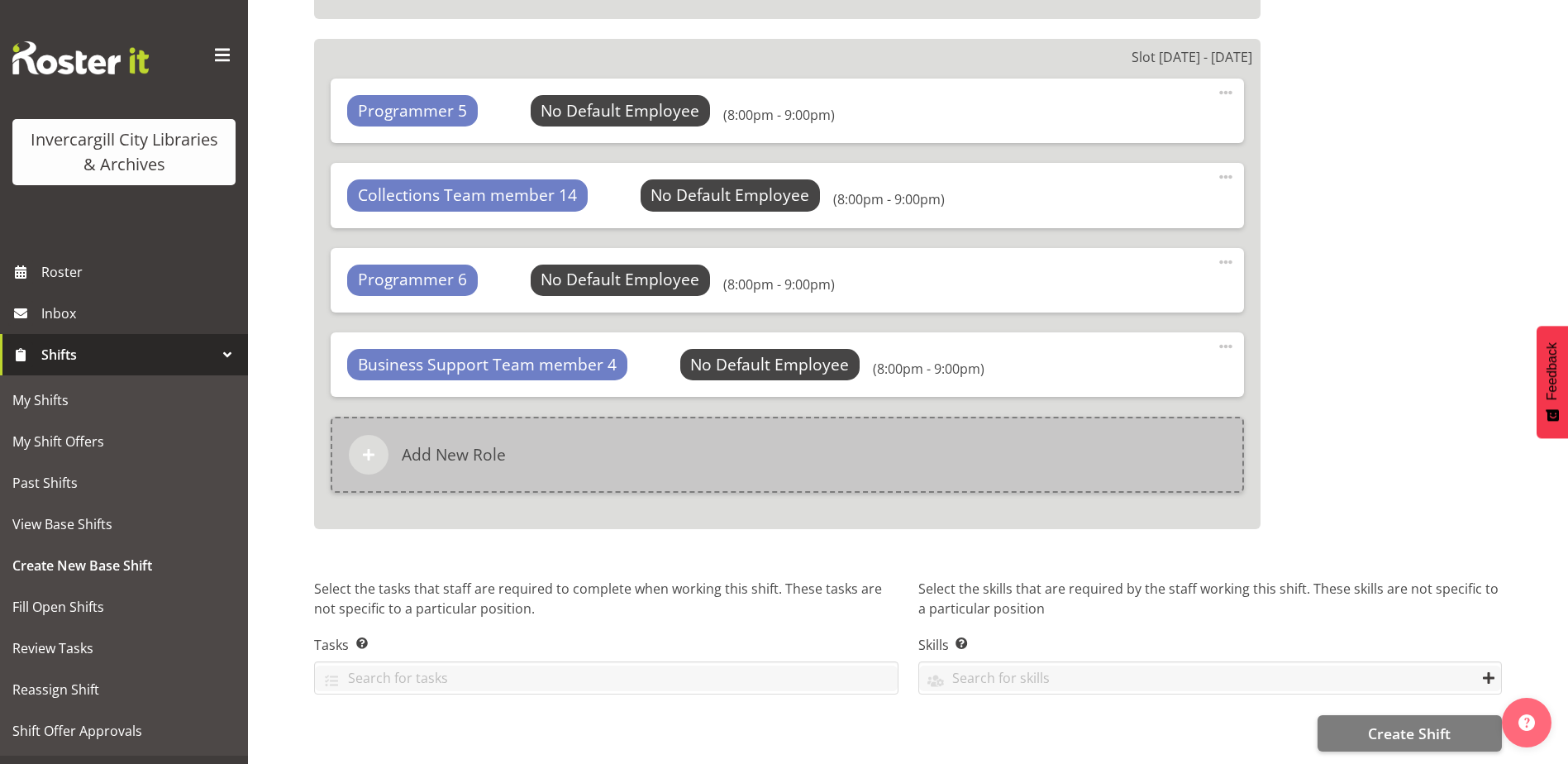
click at [598, 448] on div "Add New Role" at bounding box center [787, 454] width 913 height 76
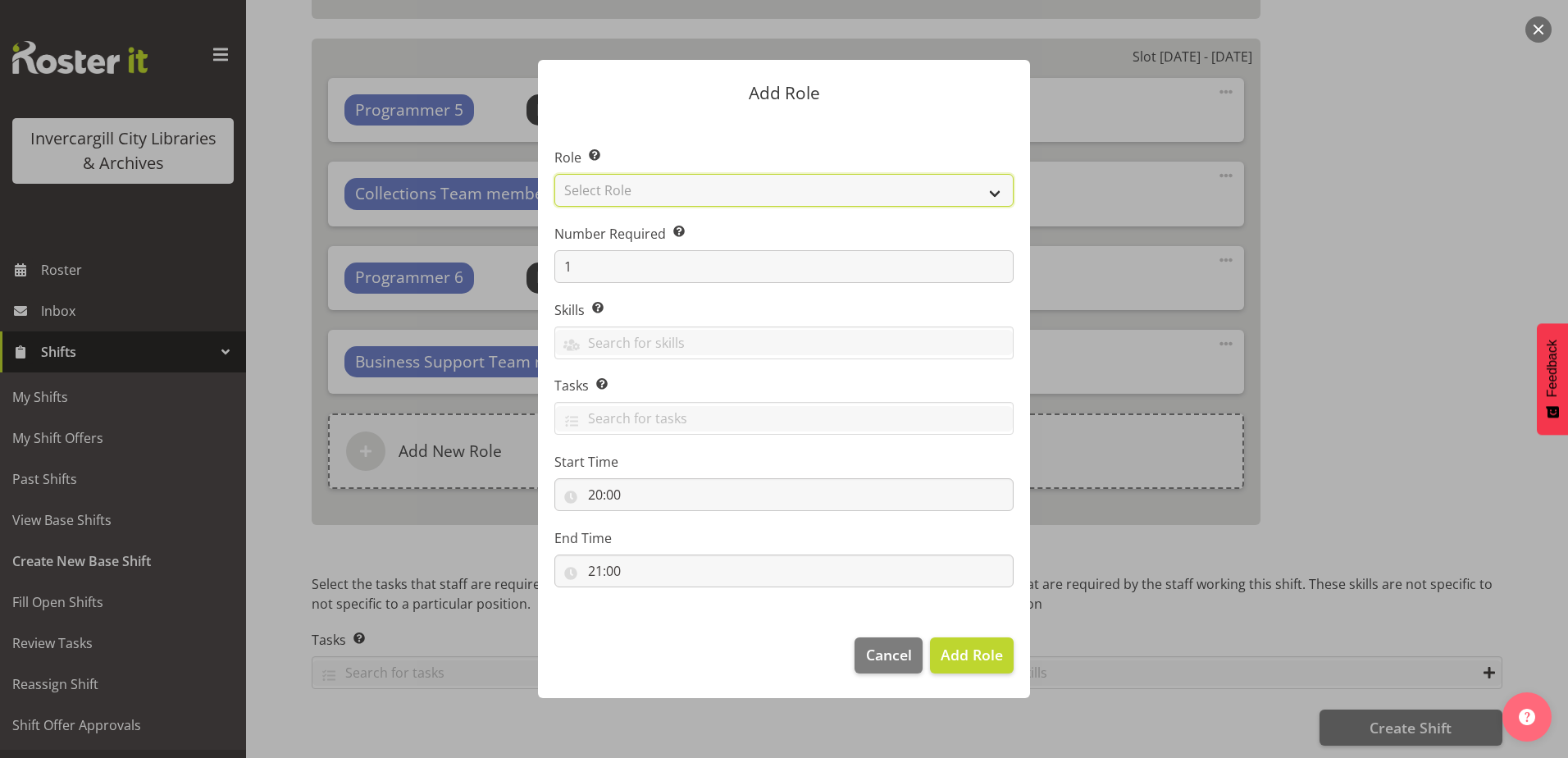
click at [709, 191] on select "Select Role 1st floor desk AQ operator Business Support Team member Casual Cust…" at bounding box center [784, 191] width 459 height 33
click at [554, 174] on select "Select Role 1st floor desk AQ operator Business Support Team member Casual Cust…" at bounding box center [784, 191] width 459 height 33
drag, startPoint x: 981, startPoint y: 635, endPoint x: 973, endPoint y: 637, distance: 8.2
click at [974, 637] on footer "Cancel Add Role" at bounding box center [784, 659] width 492 height 77
click at [637, 183] on select "1st floor desk AQ operator Business Support Team member Casual Customer Experie…" at bounding box center [784, 191] width 459 height 33
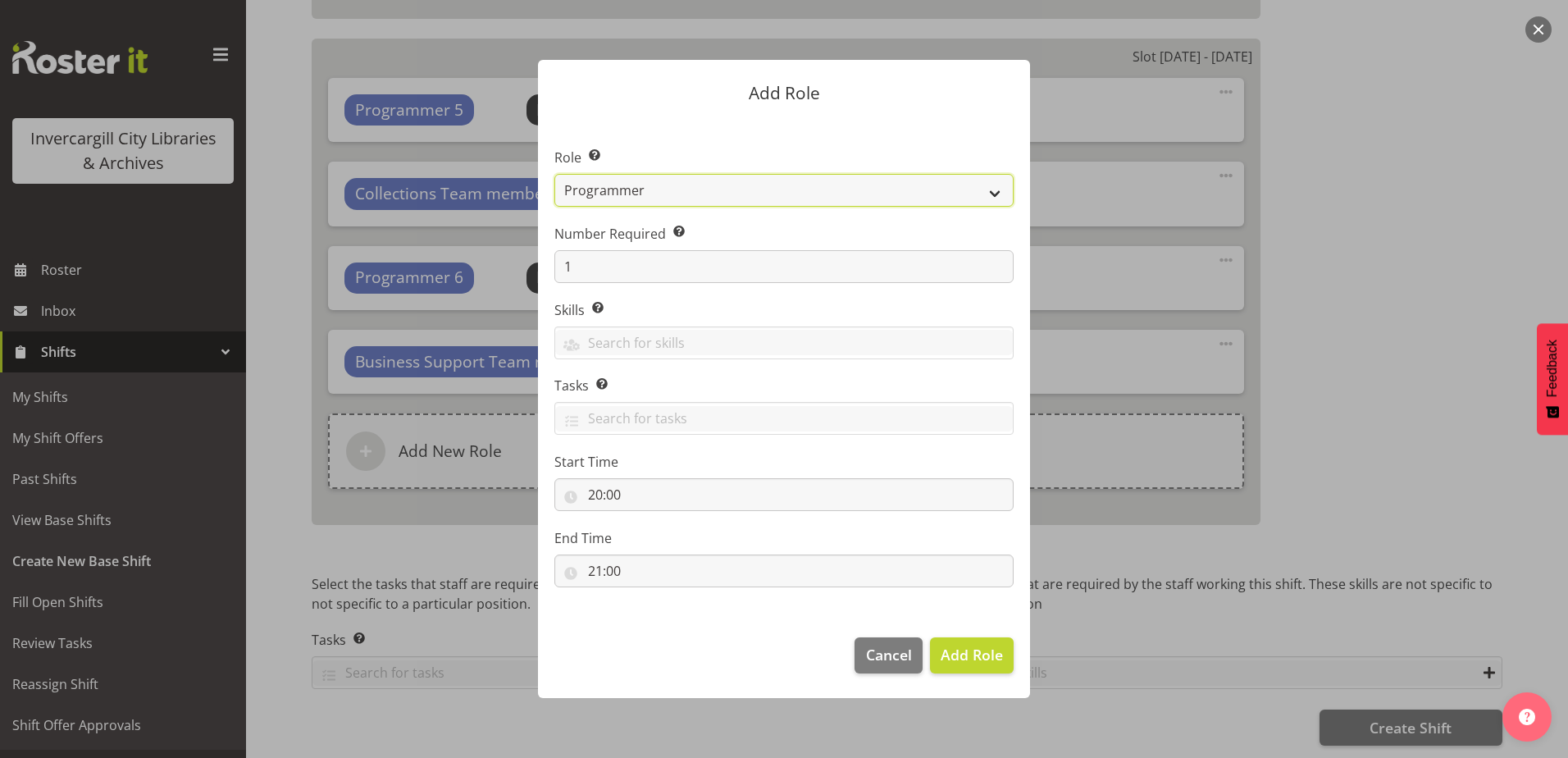
select select "1508"
click at [554, 174] on select "1st floor desk AQ operator Business Support Team member Casual Customer Experie…" at bounding box center [784, 191] width 459 height 33
click at [941, 646] on span "Add Role" at bounding box center [972, 654] width 62 height 22
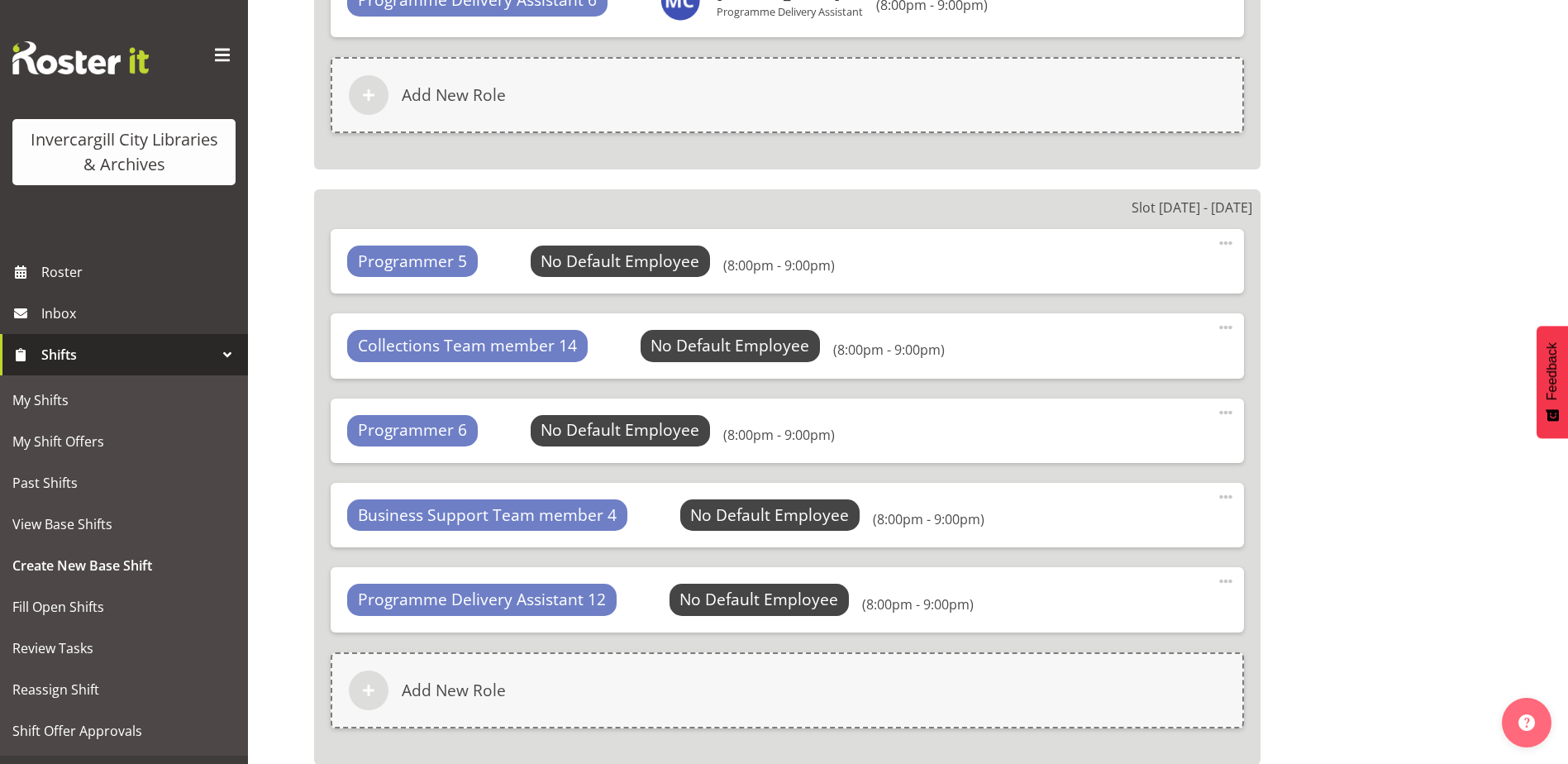
scroll to position [6346, 0]
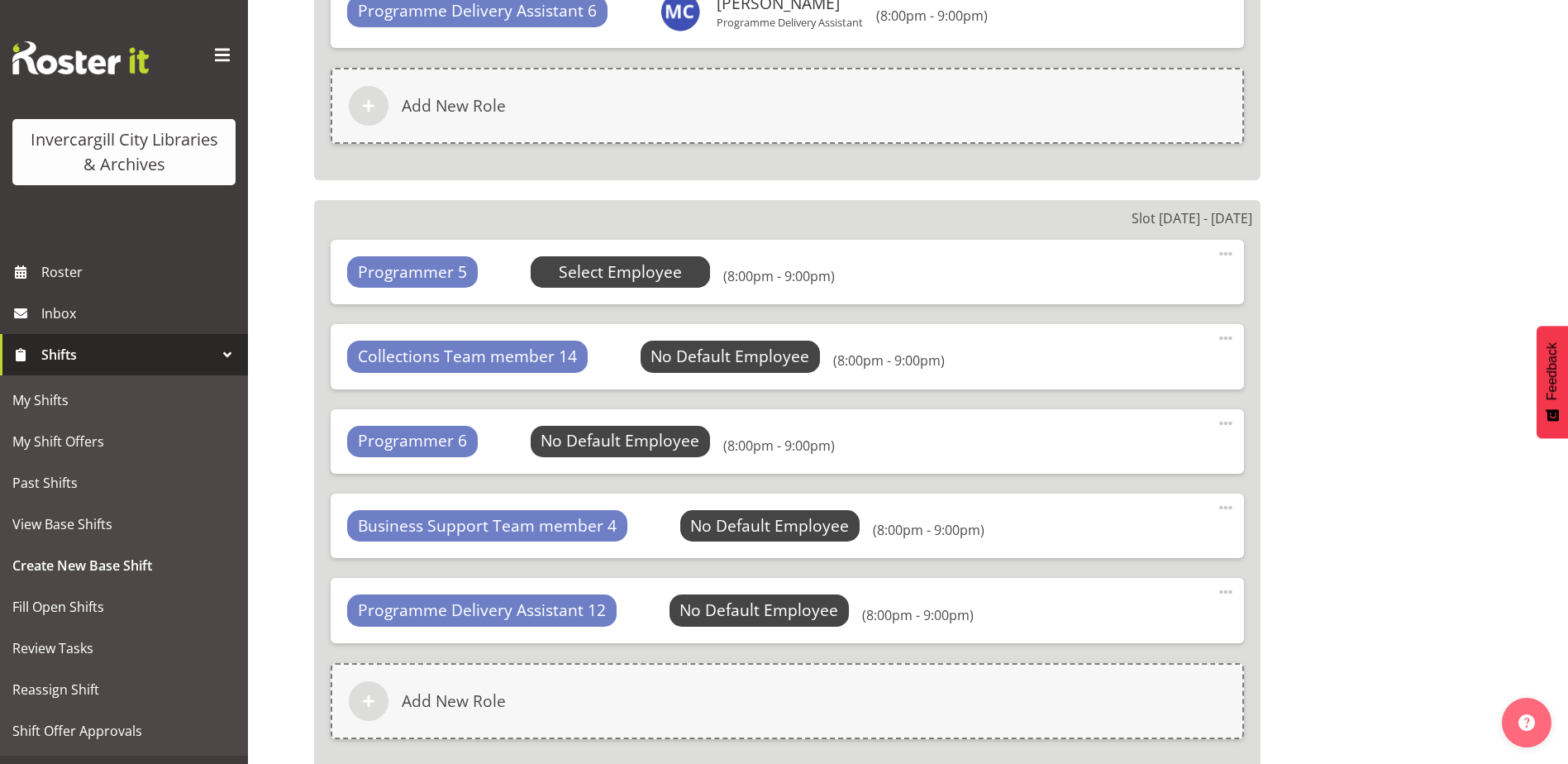
click at [593, 271] on span "Select Employee" at bounding box center [620, 272] width 123 height 24
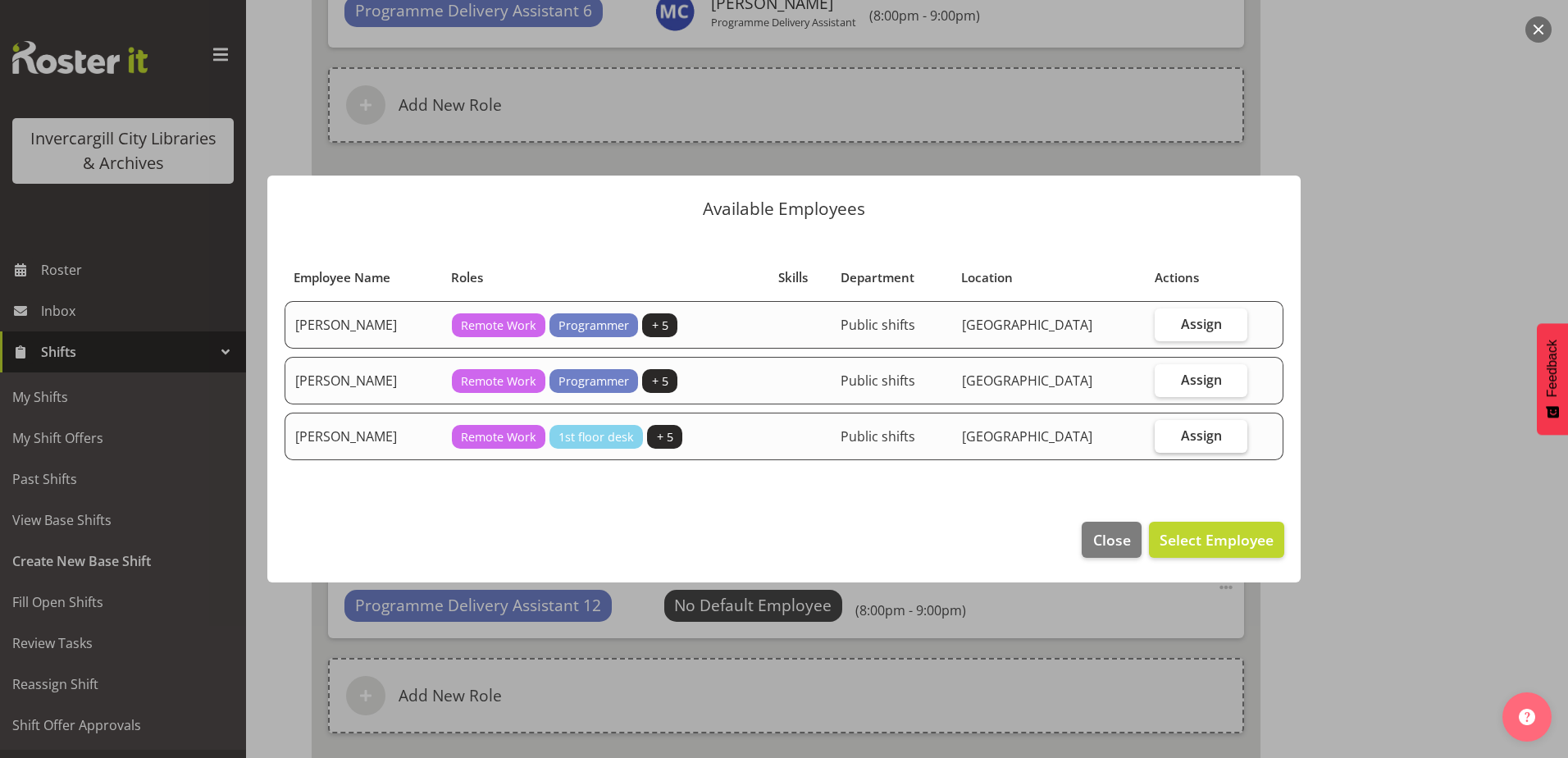
click at [1180, 441] on label "Assign" at bounding box center [1201, 437] width 92 height 33
click at [1165, 440] on input "Assign" at bounding box center [1160, 435] width 10 height 10
checkbox input "true"
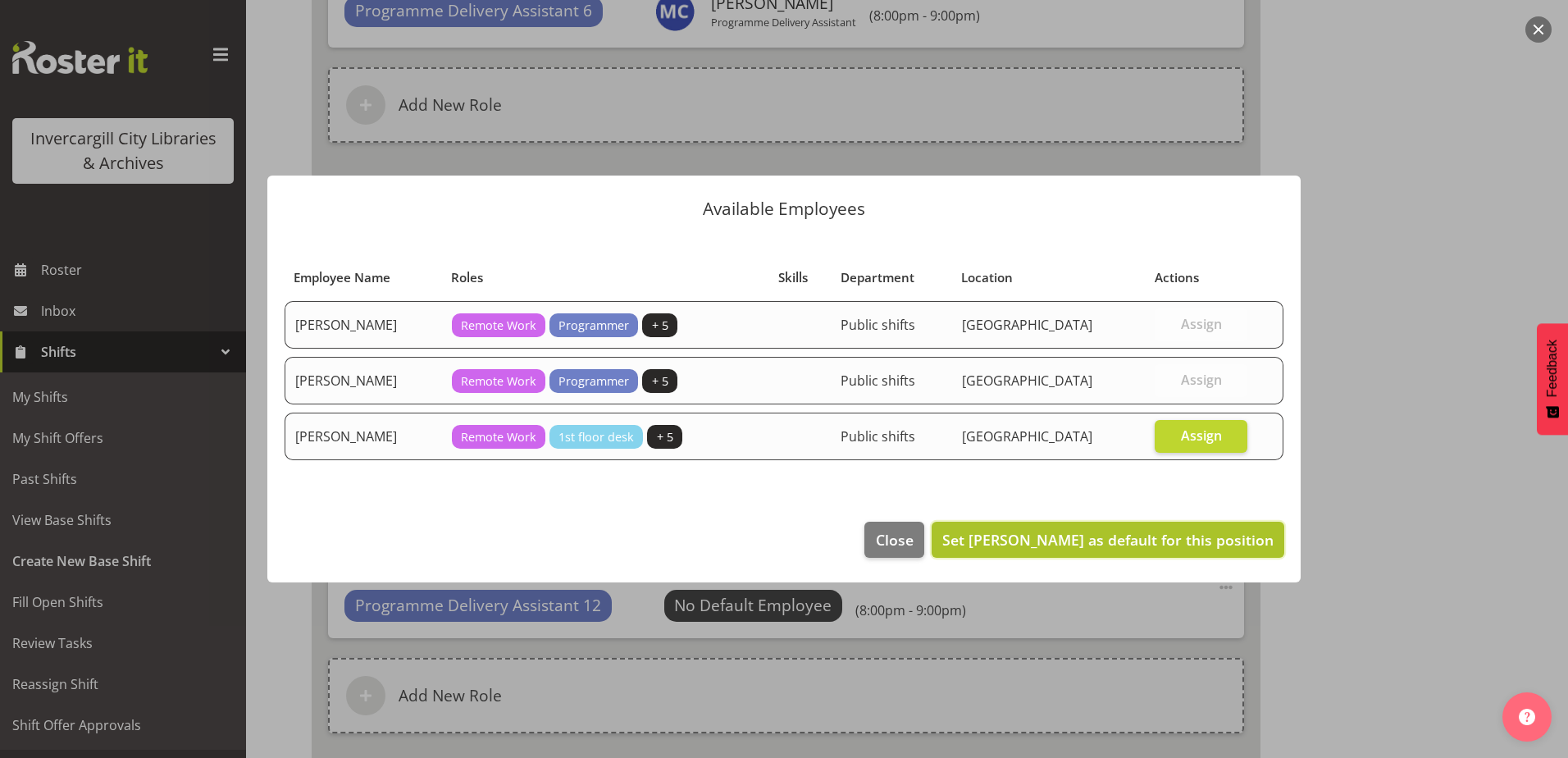
click at [1161, 547] on span "Set Saniya Thompson as default for this position" at bounding box center [1108, 540] width 331 height 20
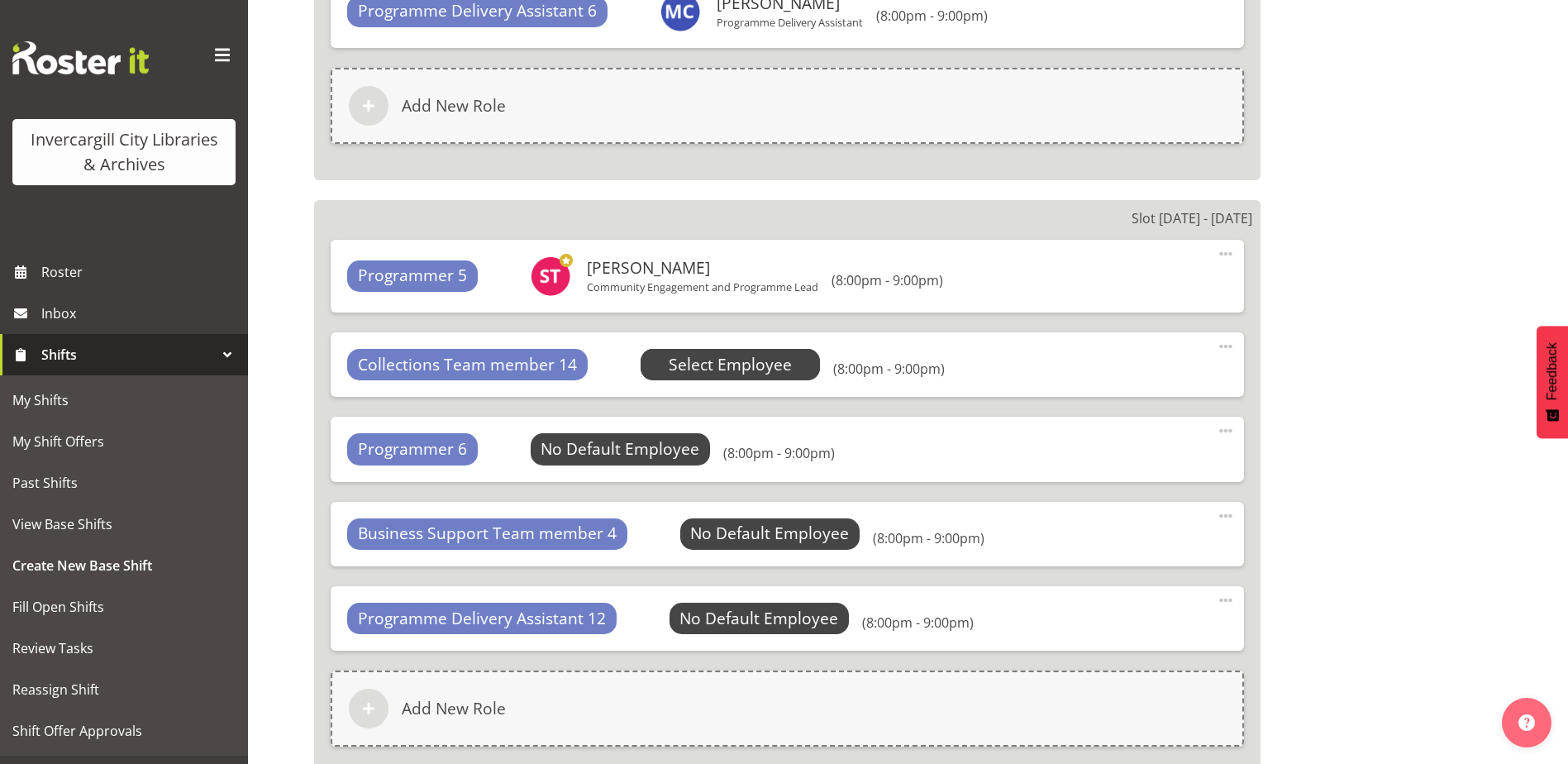
click at [703, 358] on span "Select Employee" at bounding box center [730, 364] width 123 height 24
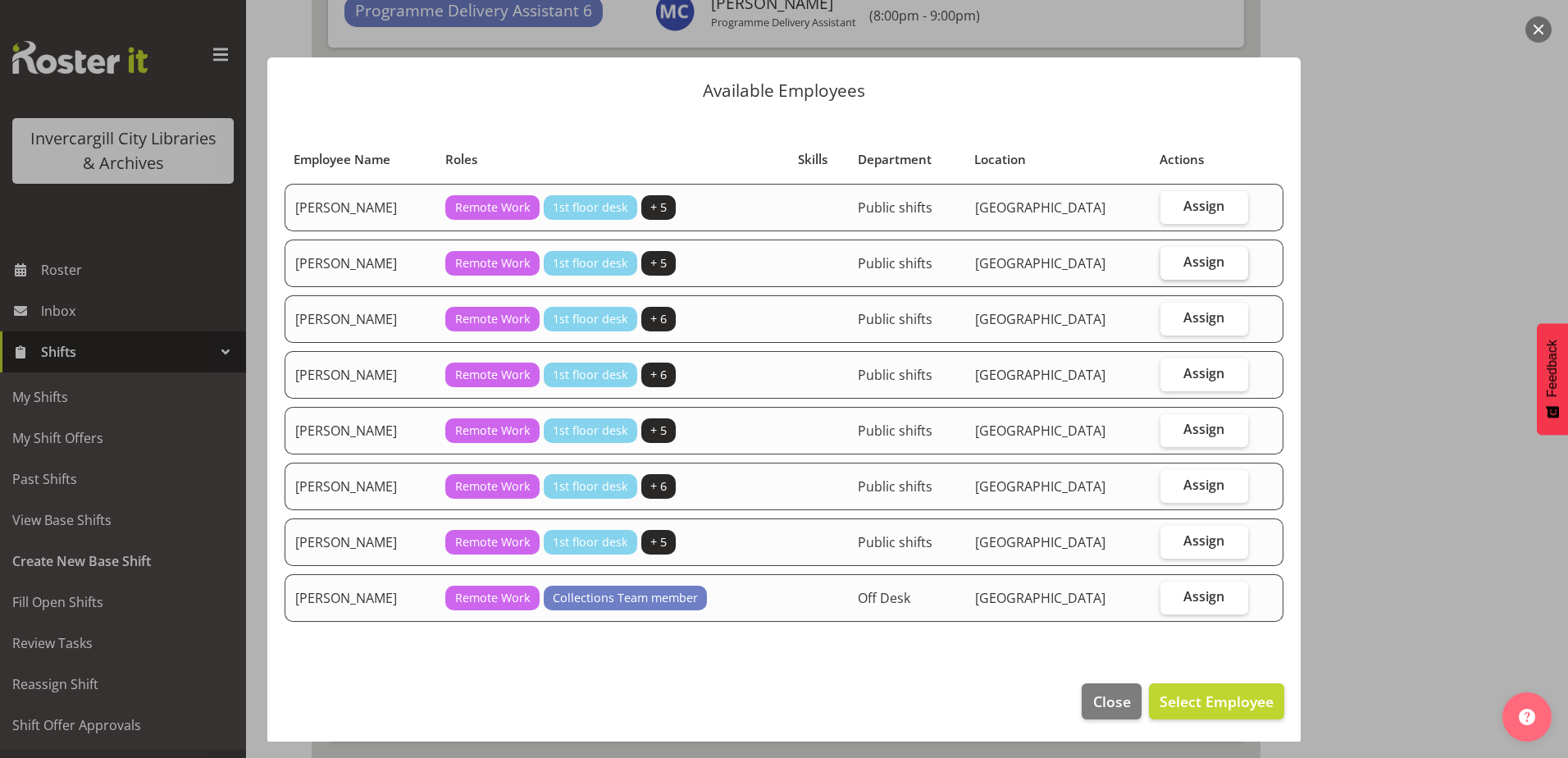
click at [1161, 260] on label "Assign" at bounding box center [1204, 263] width 87 height 33
click at [1161, 260] on input "Assign" at bounding box center [1166, 262] width 10 height 10
checkbox input "true"
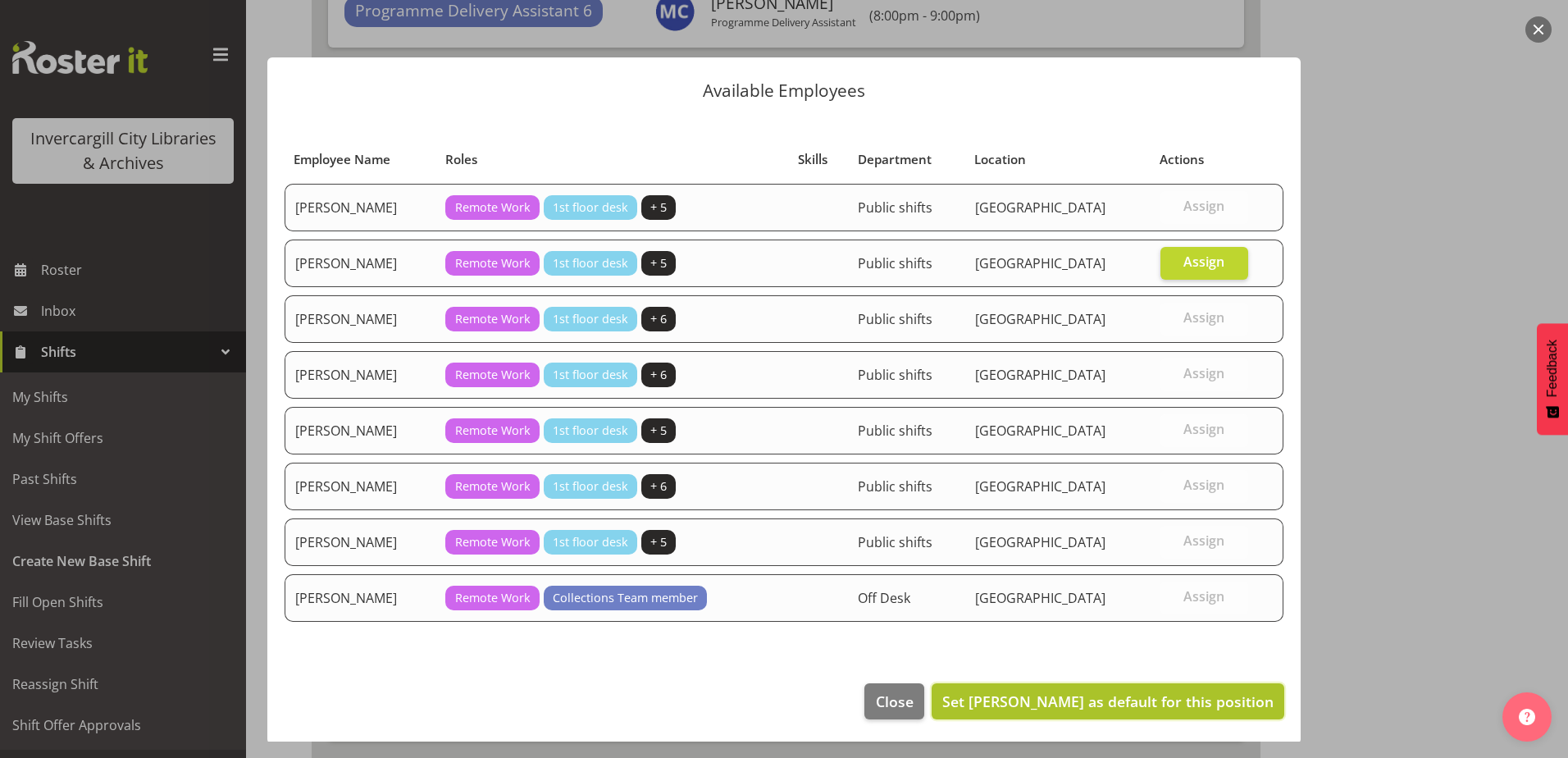
click at [1082, 712] on button "Set Glen Tomlinson as default for this position" at bounding box center [1107, 702] width 353 height 36
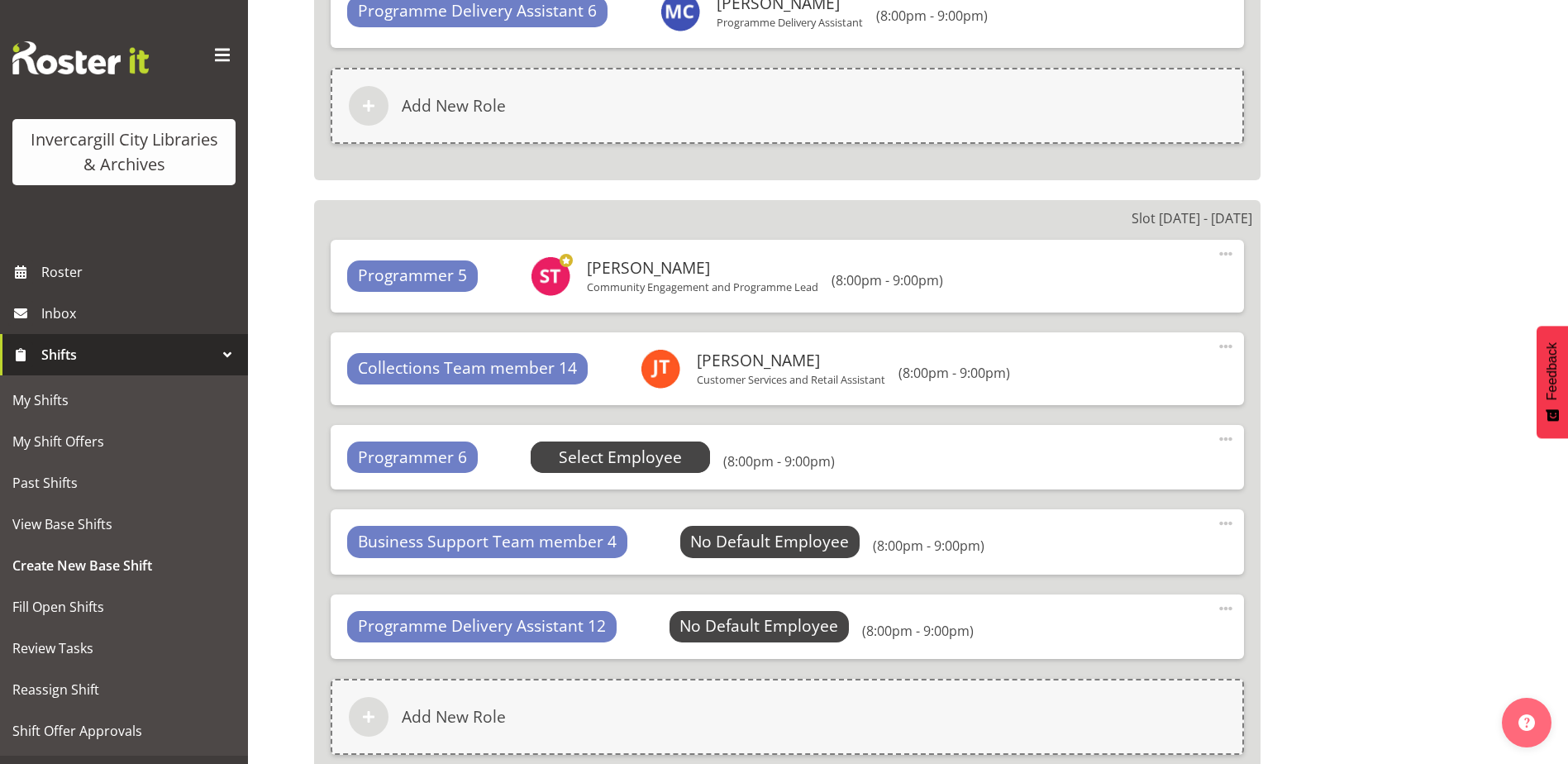
click at [603, 462] on span "Select Employee" at bounding box center [620, 457] width 123 height 24
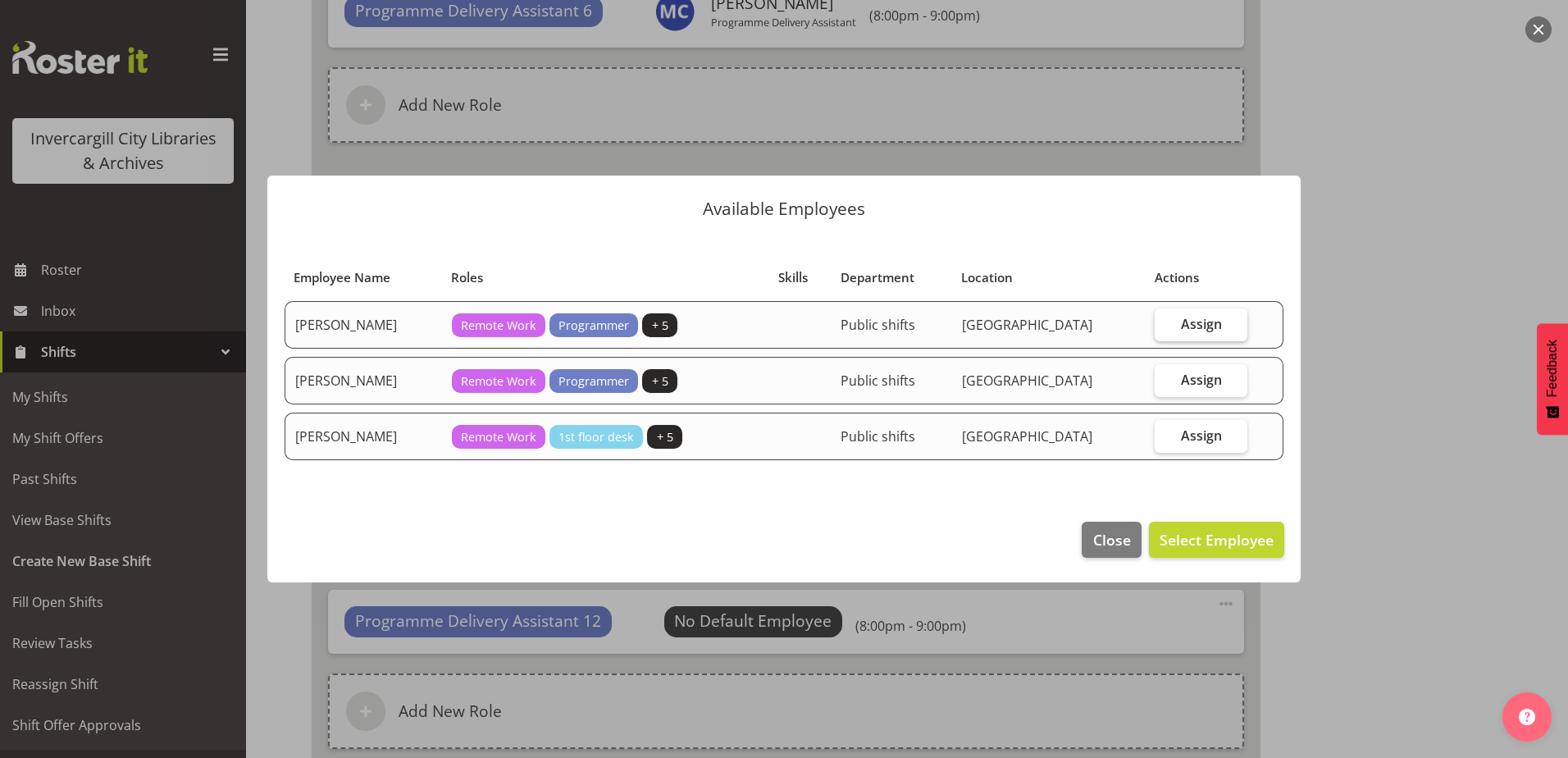
drag, startPoint x: 1191, startPoint y: 327, endPoint x: 1182, endPoint y: 377, distance: 50.8
click at [1190, 327] on span "Assign" at bounding box center [1201, 323] width 41 height 16
click at [1165, 327] on input "Assign" at bounding box center [1160, 323] width 10 height 10
checkbox input "true"
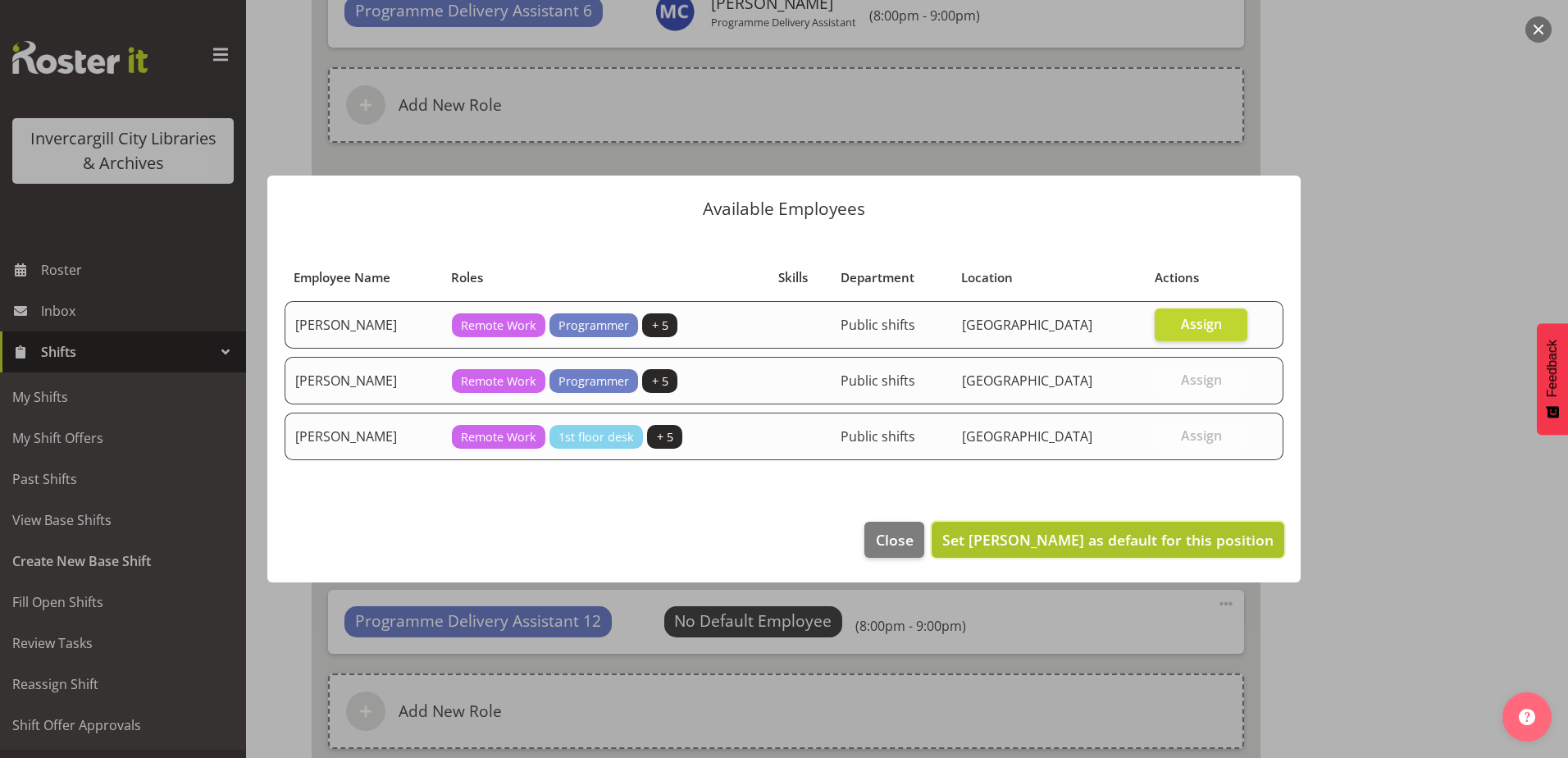
click at [1168, 537] on span "Set Grace Roscoe-Squires as default for this position" at bounding box center [1108, 540] width 331 height 20
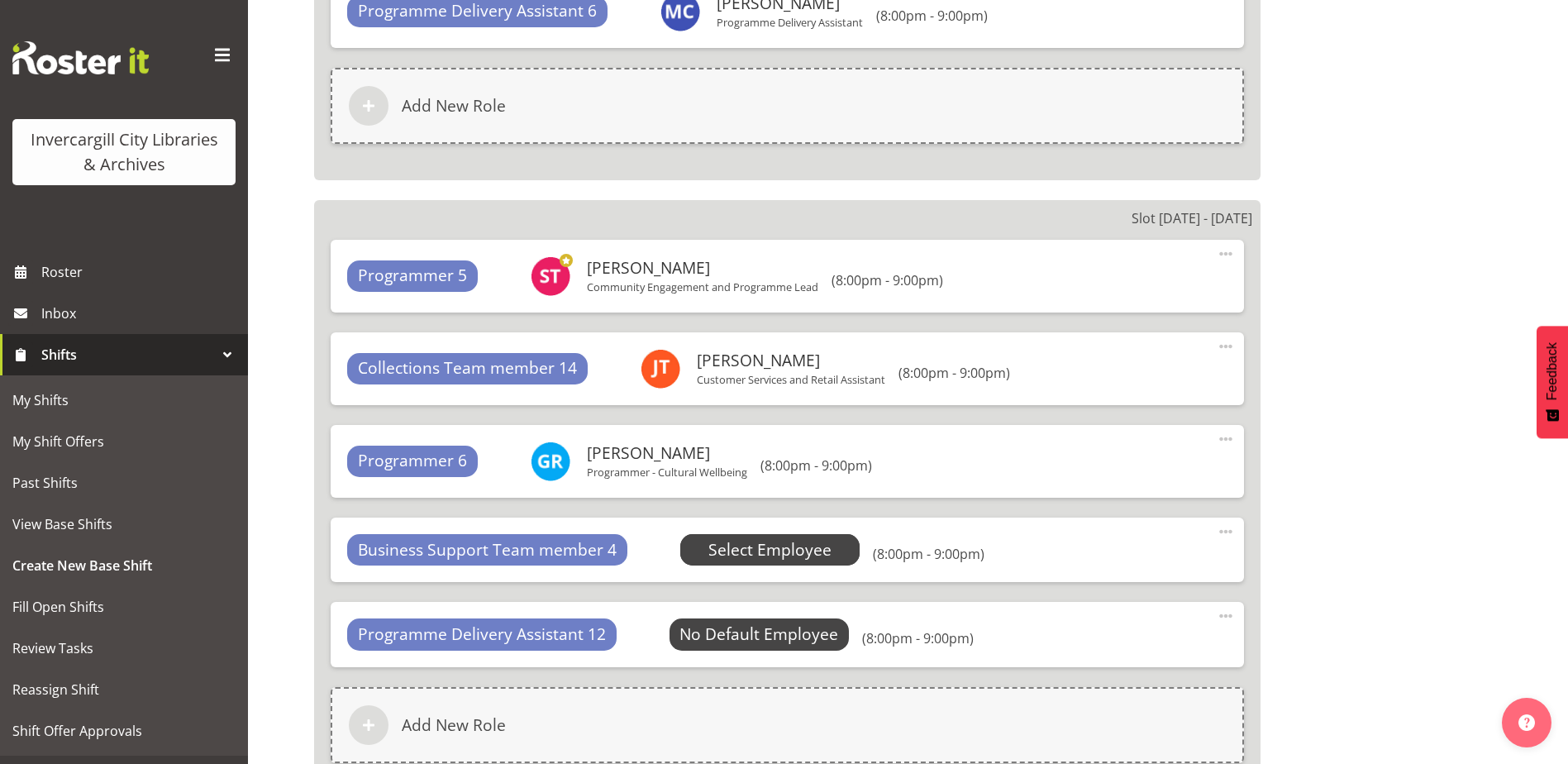
click at [724, 550] on span "Select Employee" at bounding box center [769, 549] width 123 height 24
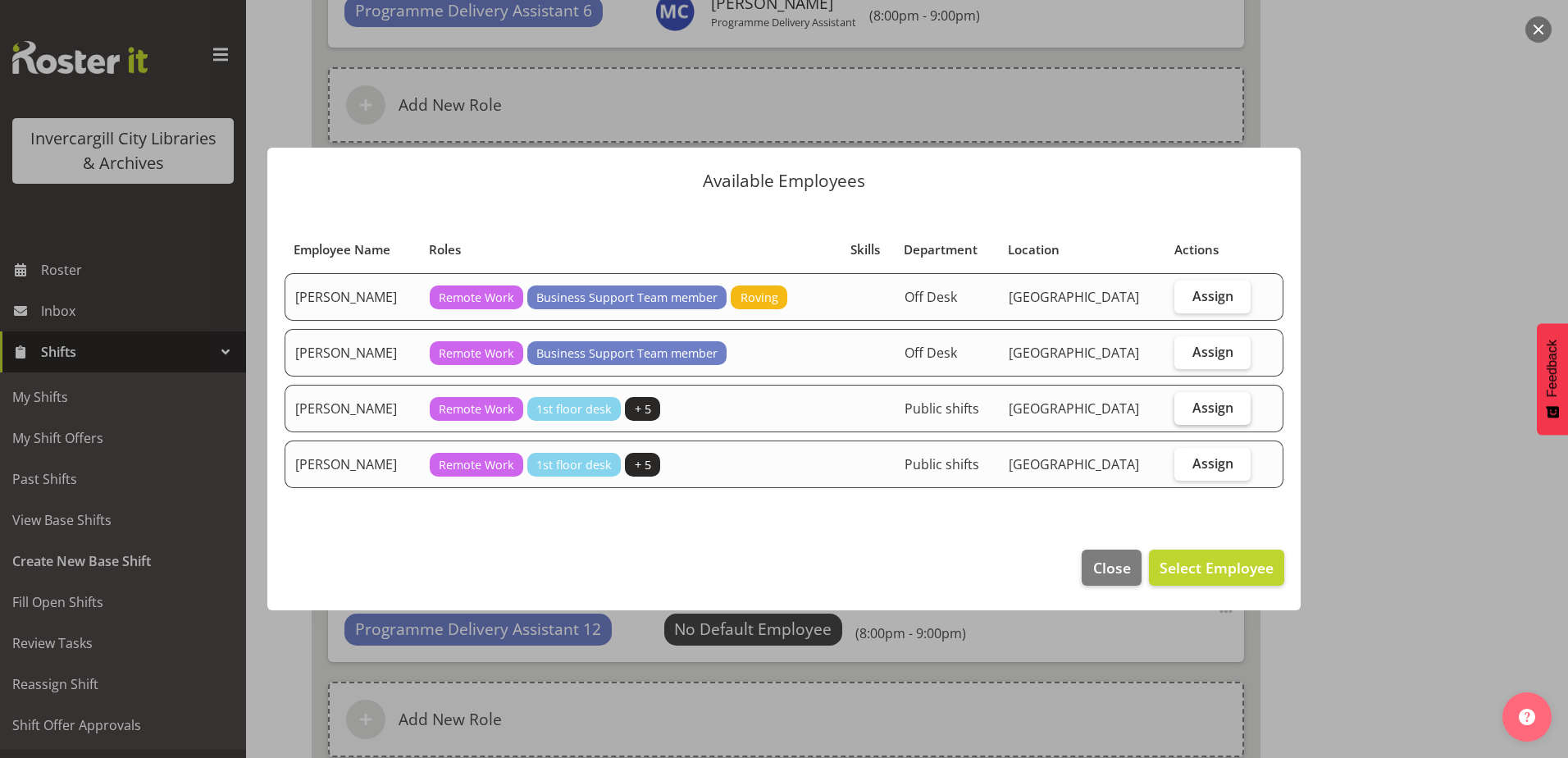
click at [1193, 404] on span "Assign" at bounding box center [1212, 407] width 41 height 16
click at [1185, 404] on input "Assign" at bounding box center [1180, 407] width 10 height 10
checkbox input "true"
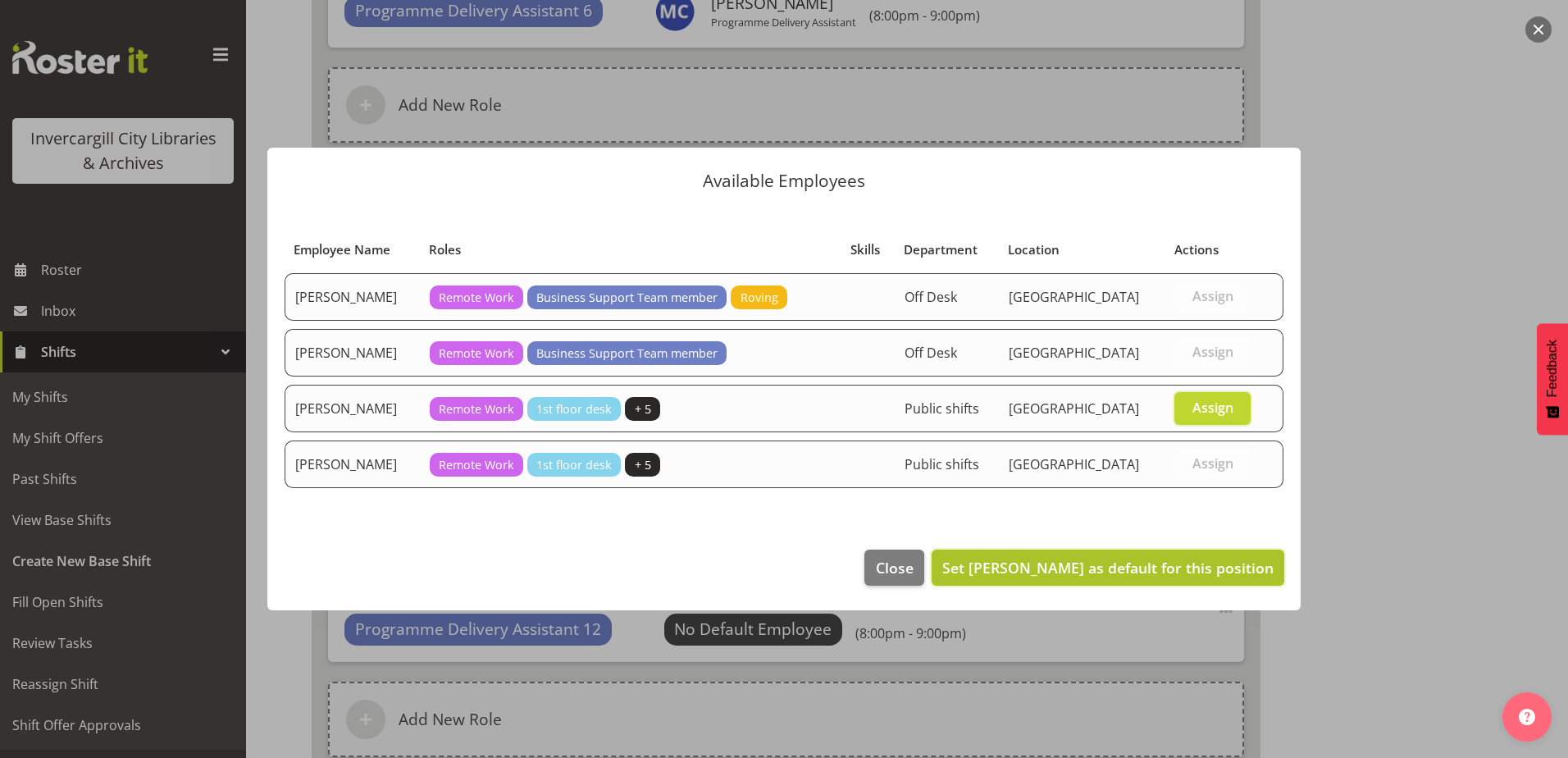
drag, startPoint x: 1130, startPoint y: 574, endPoint x: 1111, endPoint y: 577, distance: 19.2
click at [1131, 573] on span "Set Samuel Carter as default for this position" at bounding box center [1108, 567] width 331 height 20
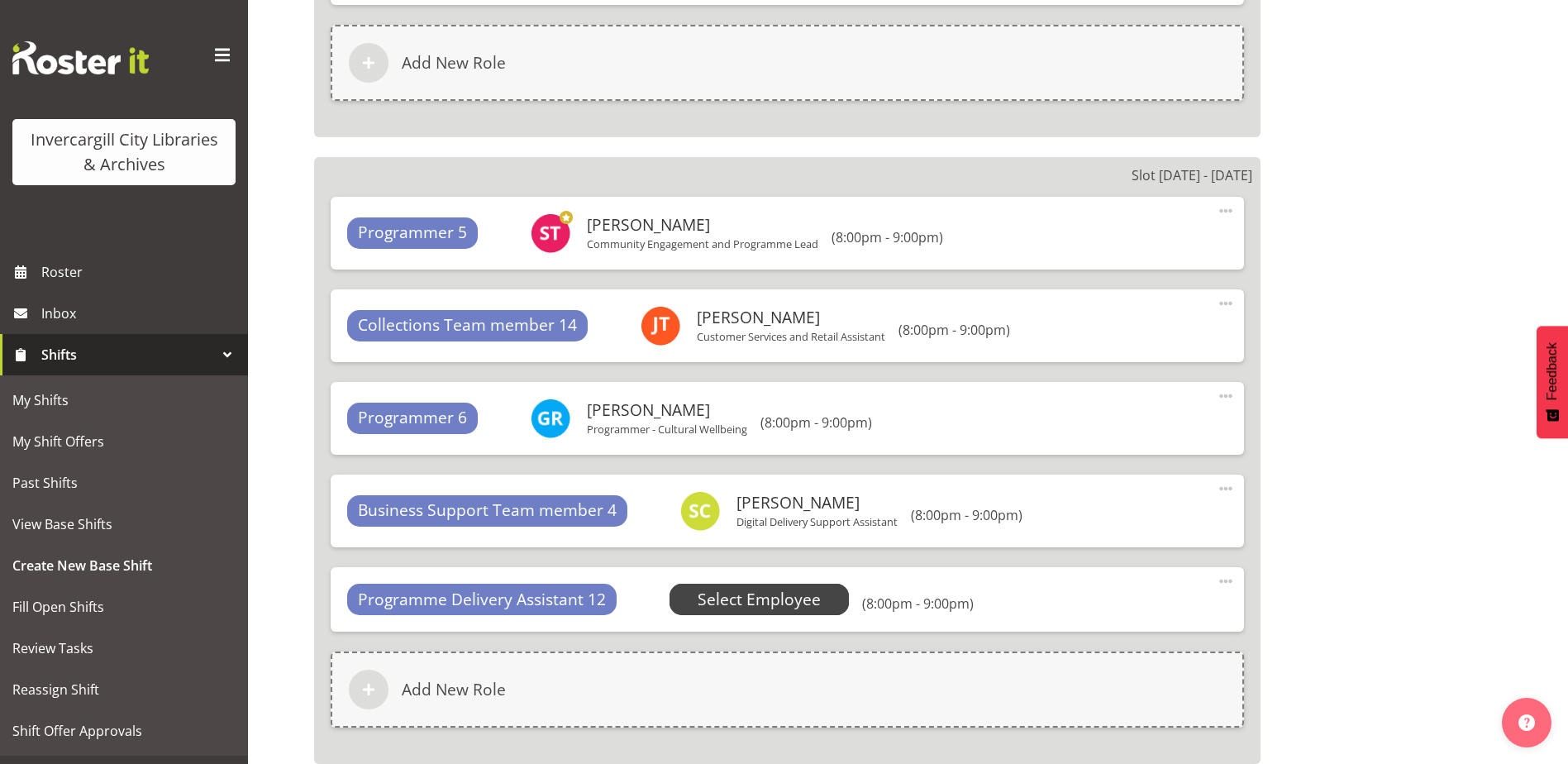
scroll to position [6428, 0]
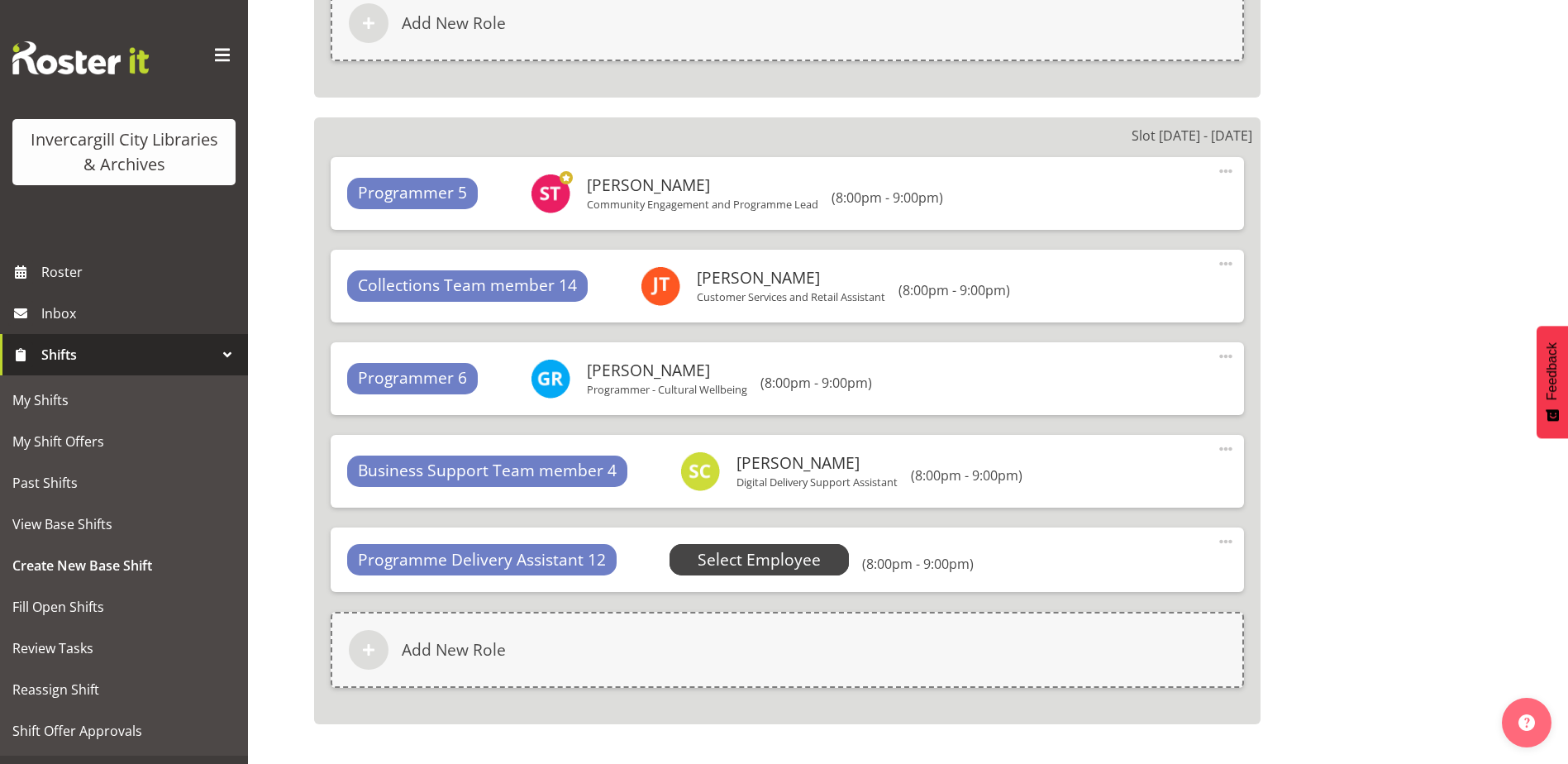
click at [776, 570] on span "Select Employee" at bounding box center [759, 560] width 123 height 24
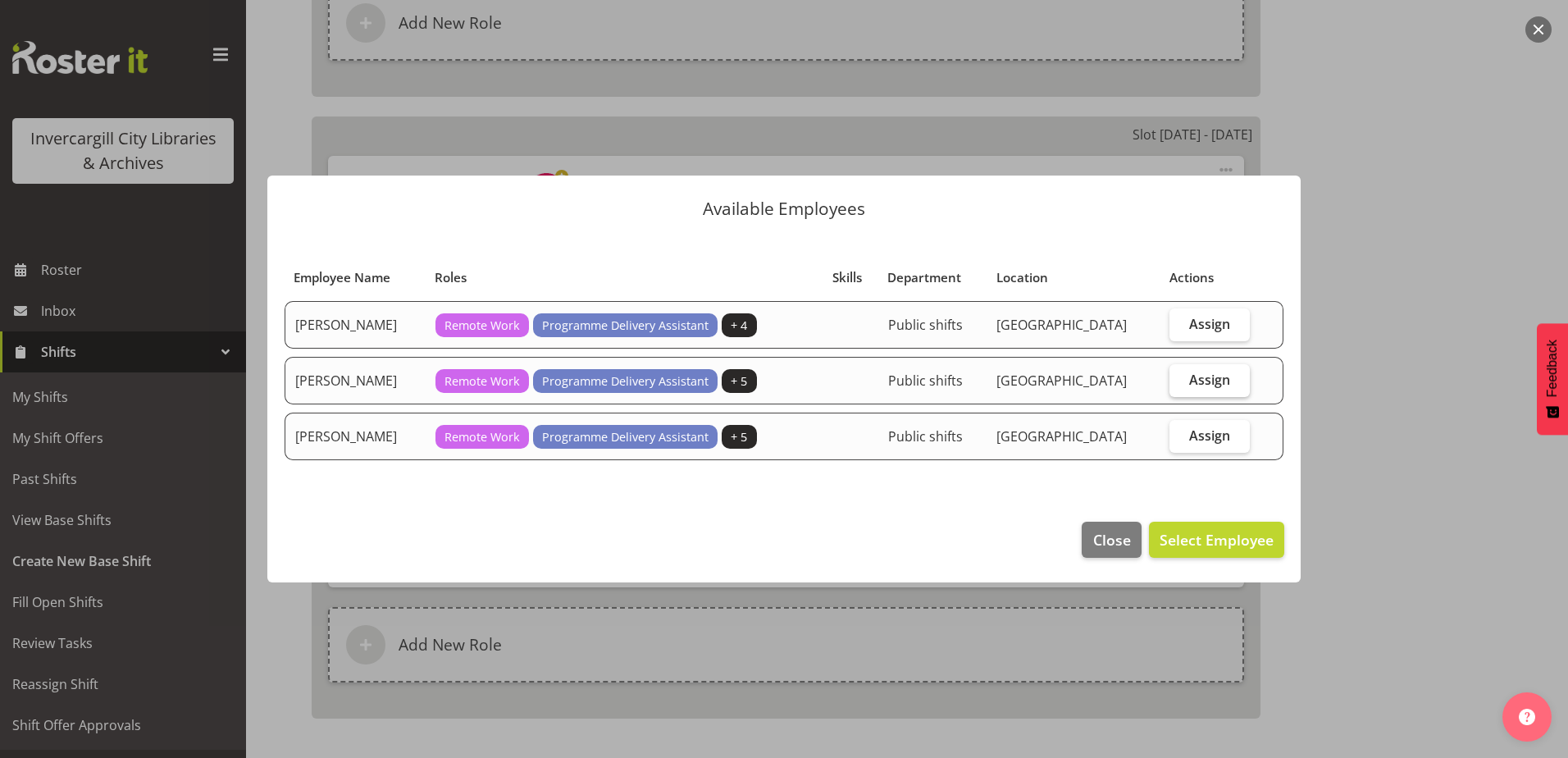
click at [1215, 377] on span "Assign" at bounding box center [1209, 379] width 41 height 16
click at [1180, 377] on input "Assign" at bounding box center [1175, 379] width 10 height 10
checkbox input "true"
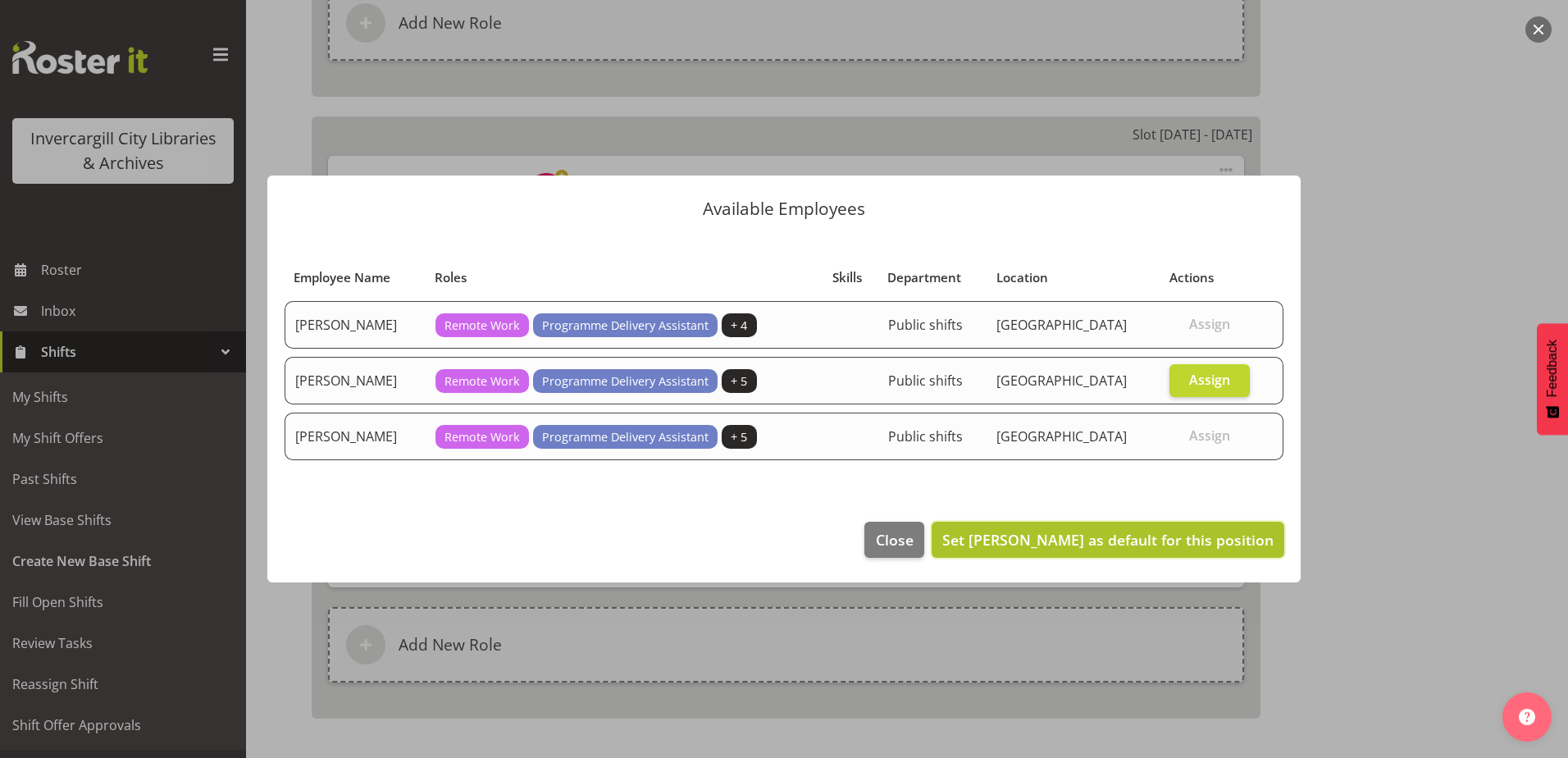
click at [1145, 527] on button "Set Chamique Mamolo as default for this position" at bounding box center [1107, 540] width 353 height 36
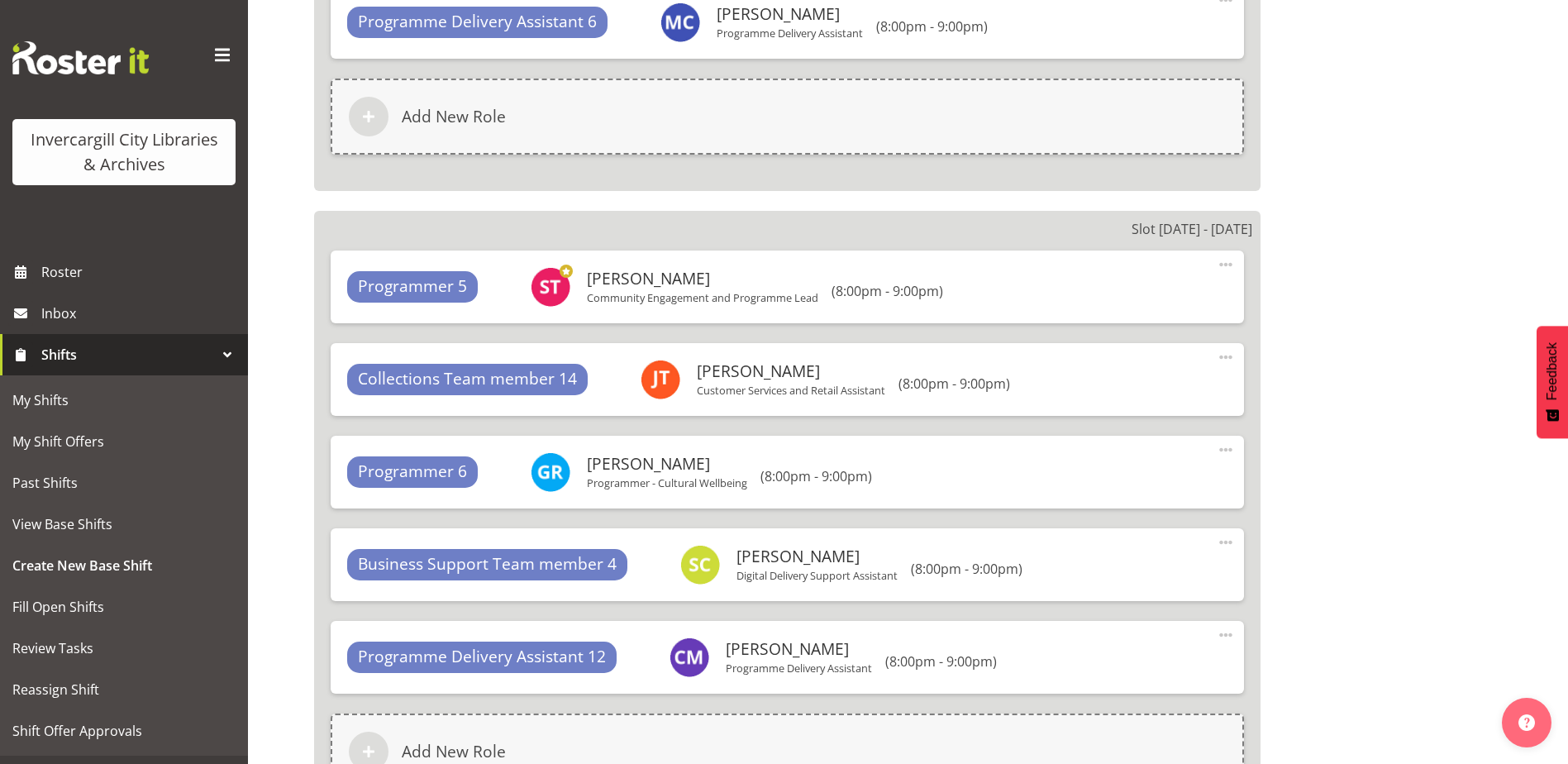
scroll to position [6643, 0]
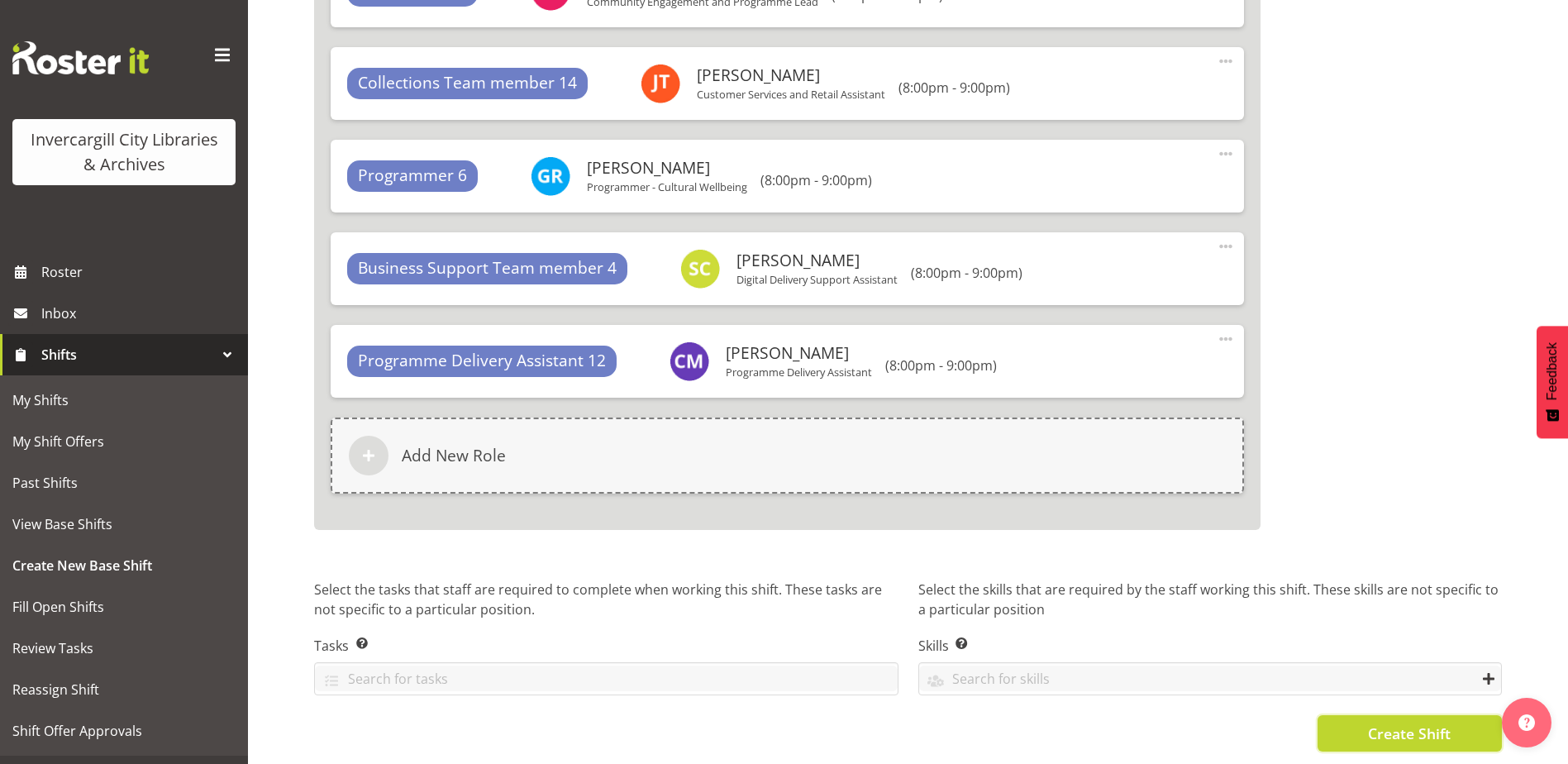
click at [1385, 722] on span "Create Shift" at bounding box center [1409, 733] width 83 height 22
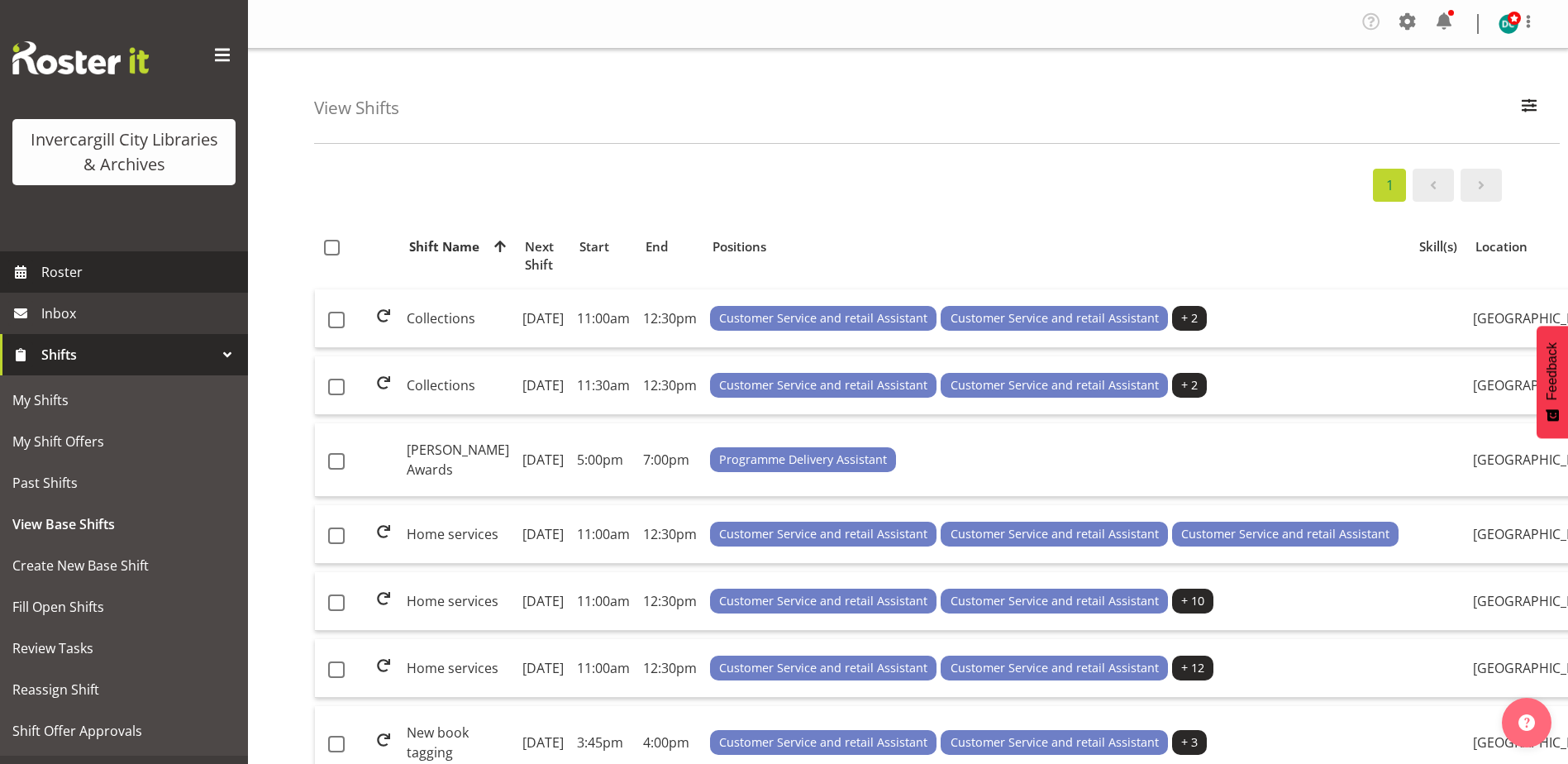
click at [93, 267] on span "Roster" at bounding box center [140, 272] width 198 height 24
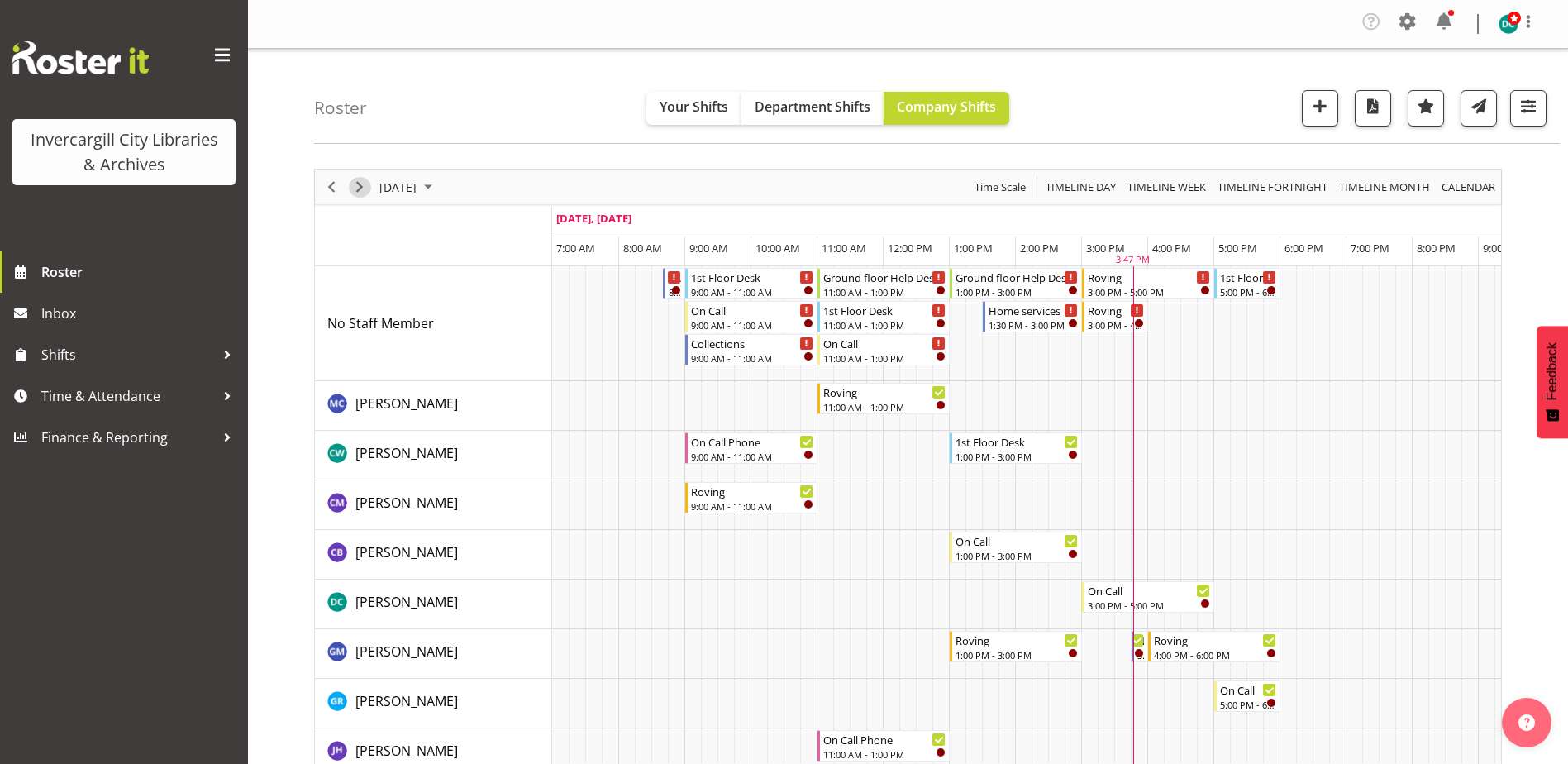
click at [354, 189] on span "Next" at bounding box center [359, 188] width 20 height 21
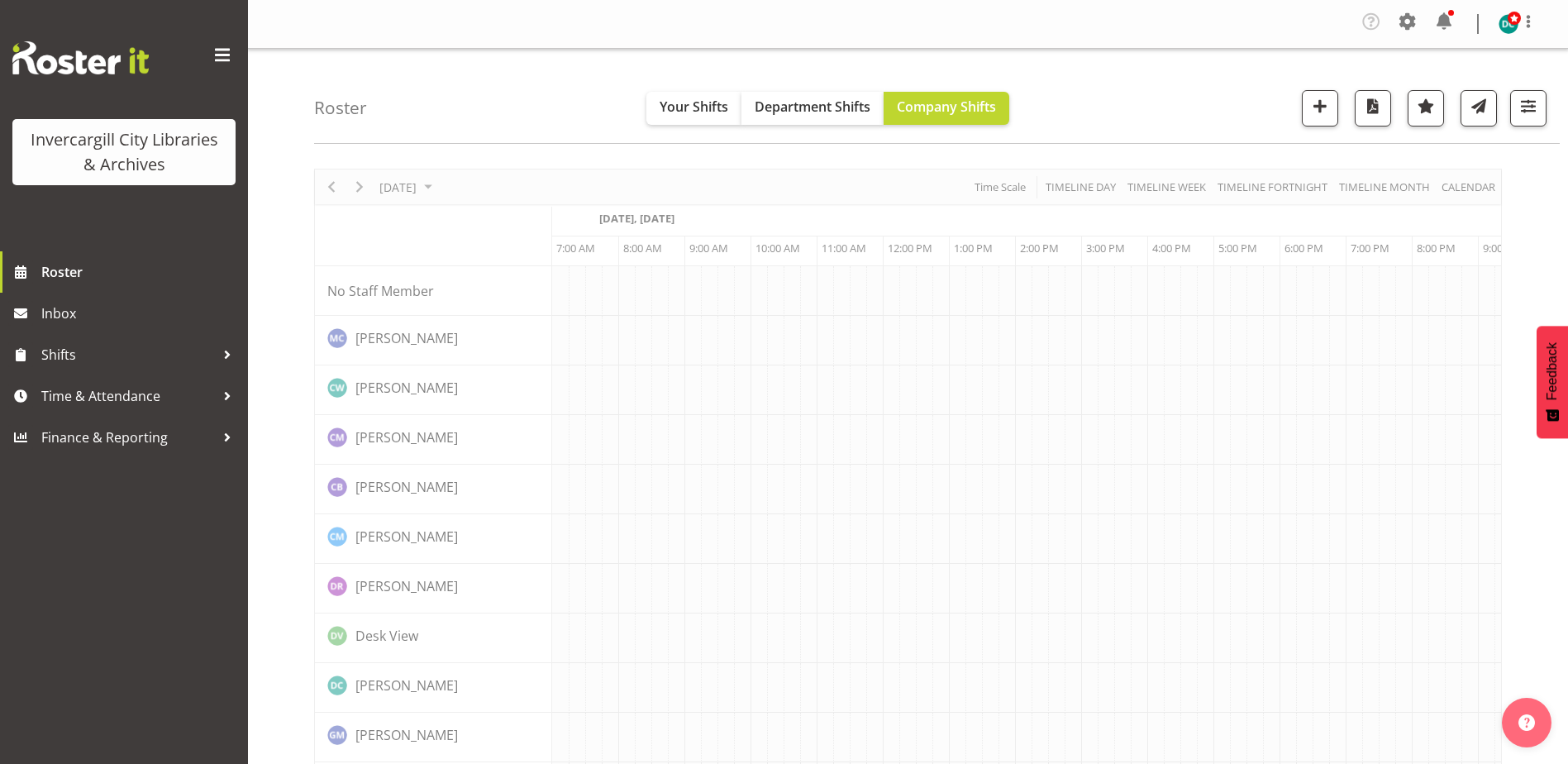
scroll to position [0, 43]
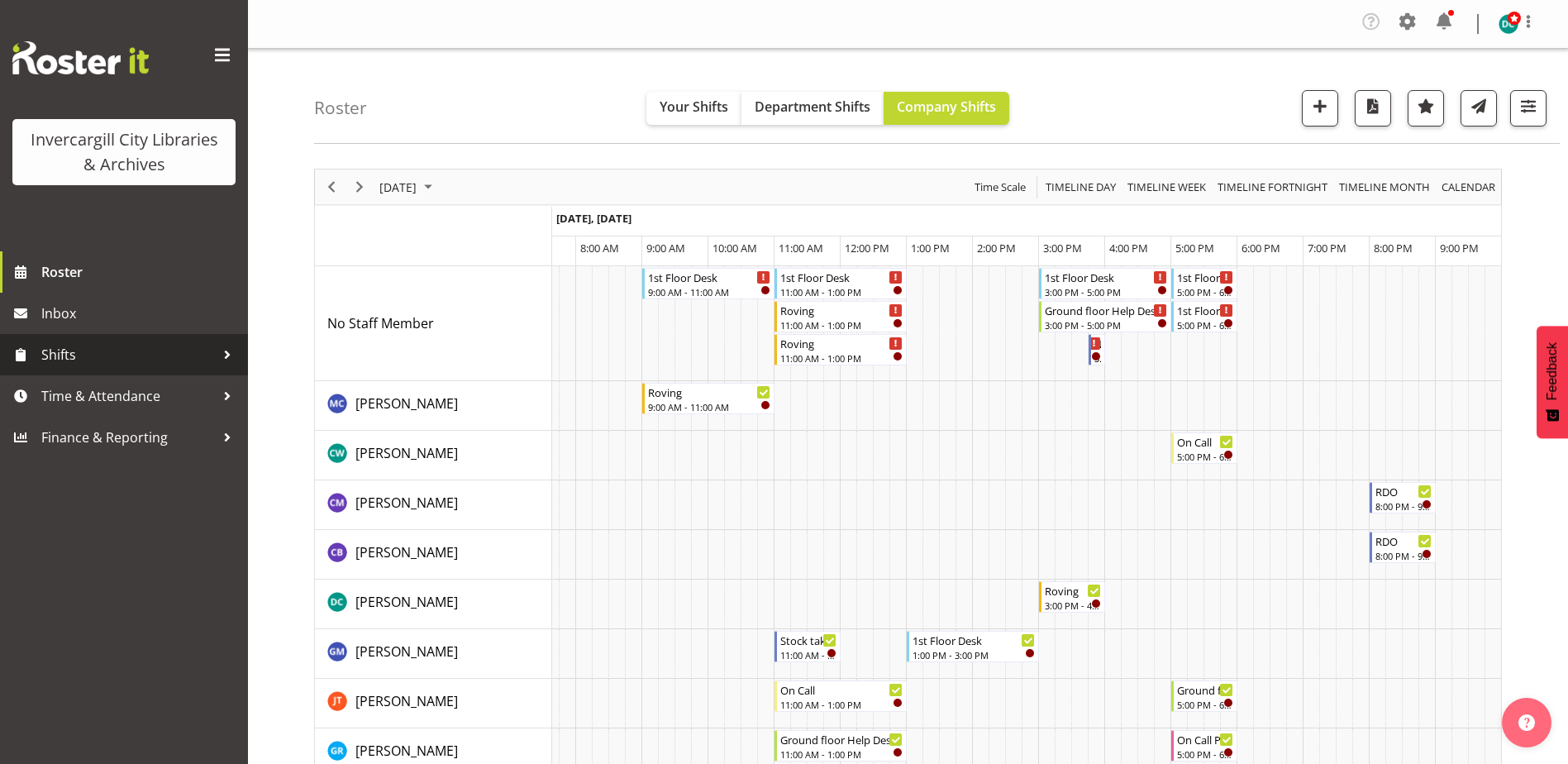
click at [86, 361] on span "Shifts" at bounding box center [127, 354] width 174 height 24
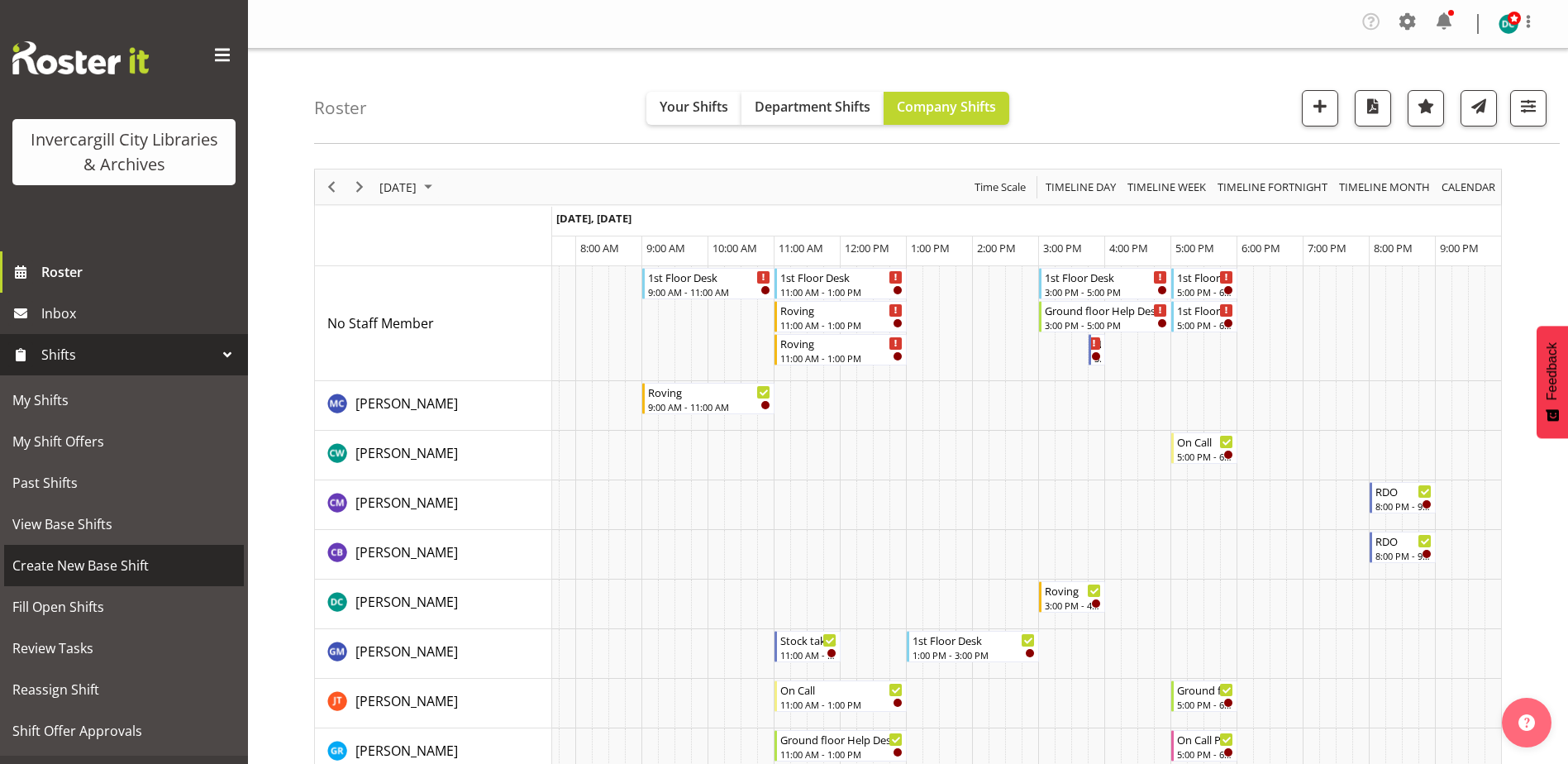
click at [86, 567] on span "Create New Base Shift" at bounding box center [124, 565] width 224 height 24
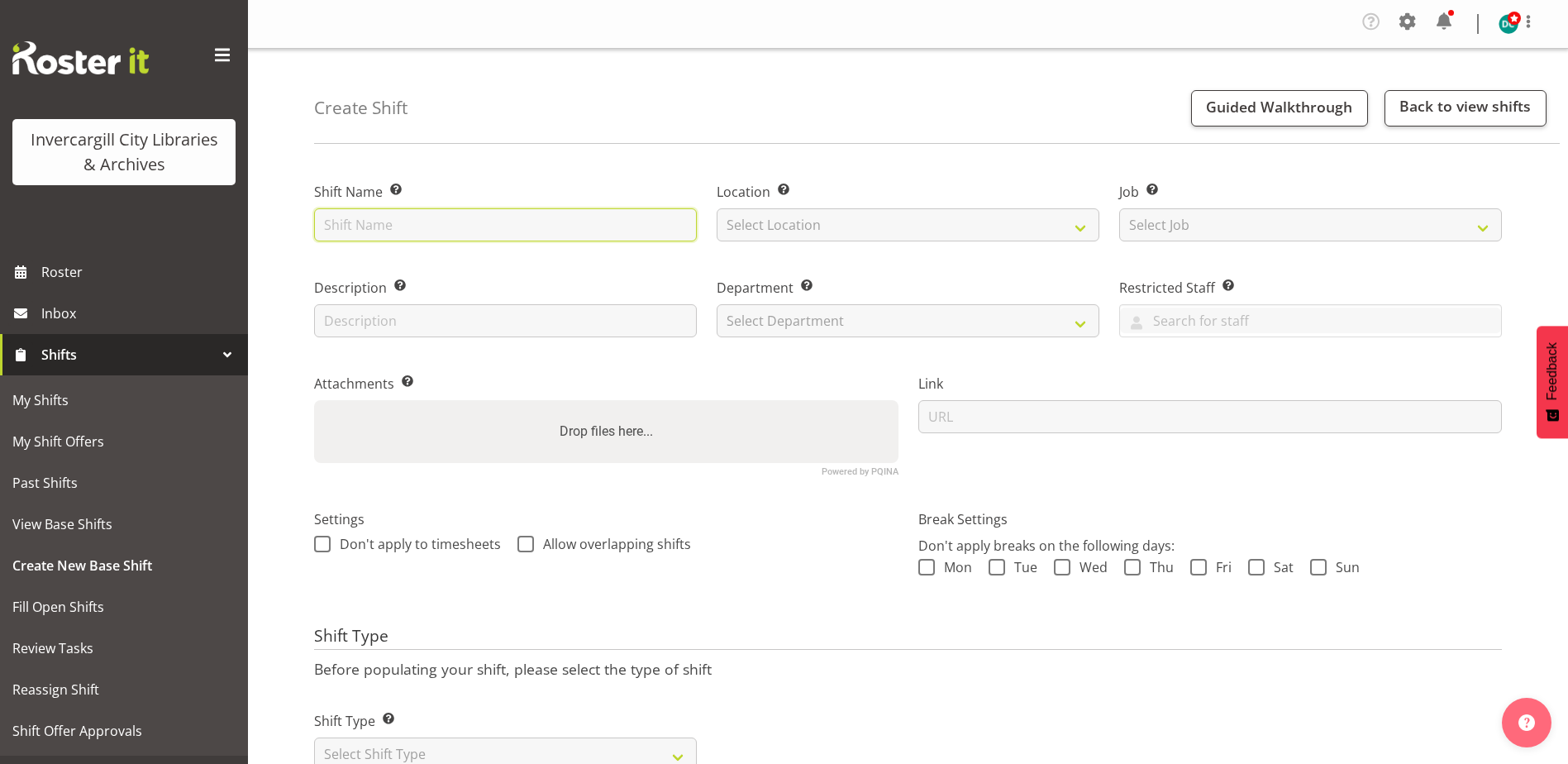
click at [379, 221] on input "text" at bounding box center [505, 225] width 382 height 33
type input "RDO"
select select "1276"
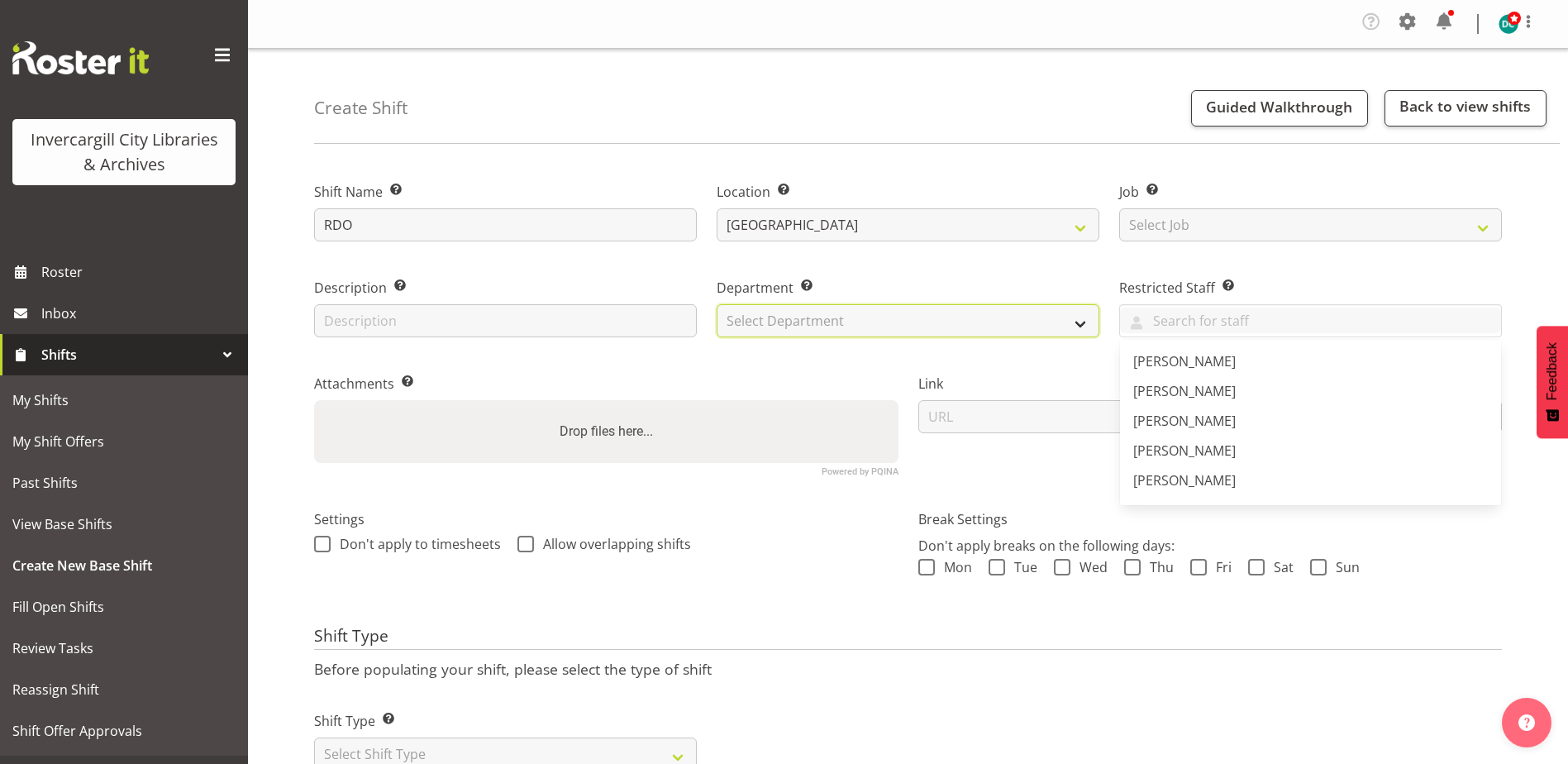
click at [739, 316] on select "Select Department Off Desk Public shifts" at bounding box center [908, 320] width 382 height 33
select select "920"
click at [717, 304] on select "Select Department Off Desk Public shifts" at bounding box center [908, 320] width 382 height 33
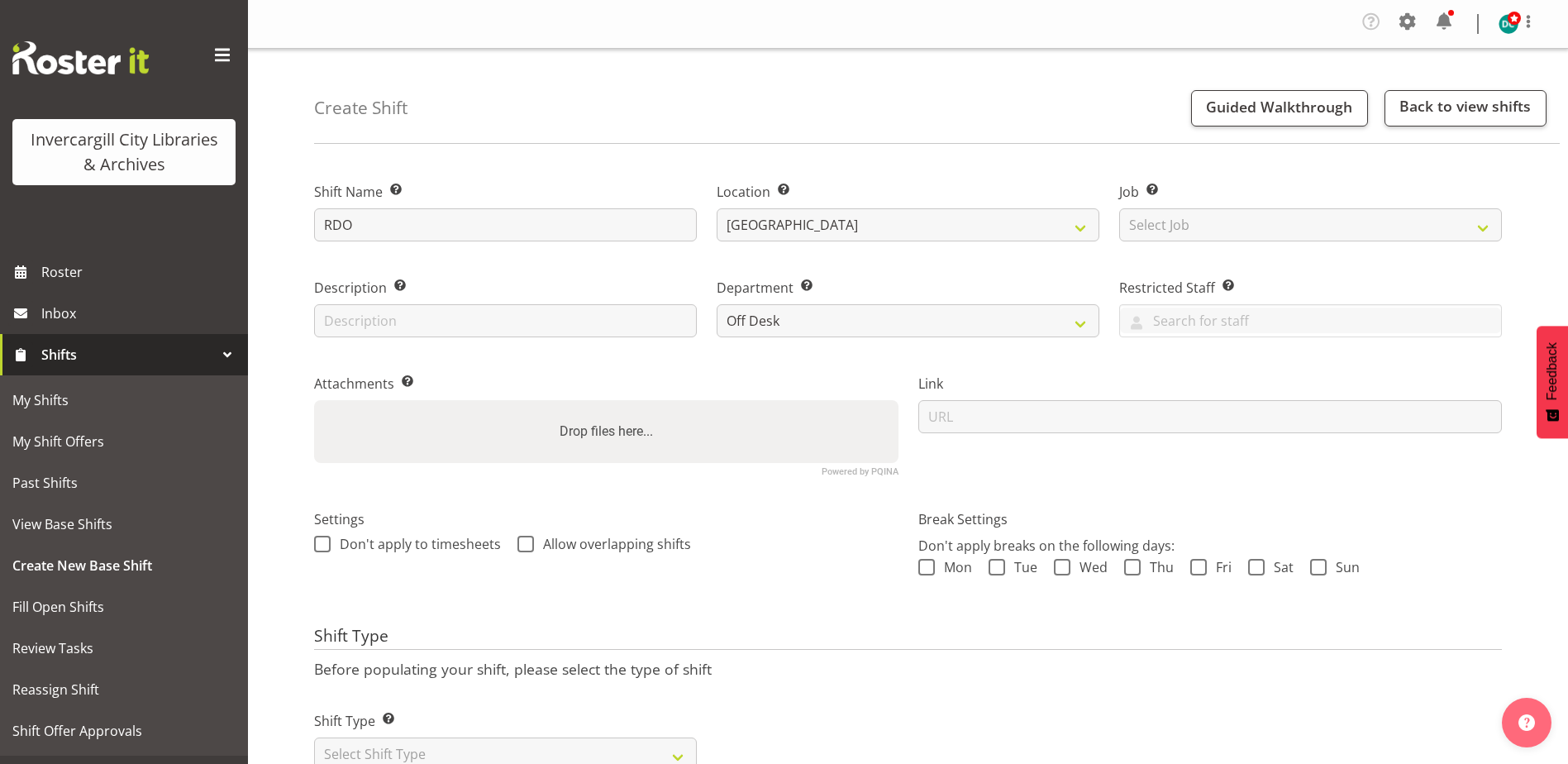
drag, startPoint x: 327, startPoint y: 547, endPoint x: 337, endPoint y: 553, distance: 11.7
click at [327, 547] on span at bounding box center [322, 543] width 17 height 17
click at [325, 547] on input "Don't apply to timesheets" at bounding box center [320, 544] width 10 height 10
checkbox input "true"
click at [519, 535] on span at bounding box center [526, 543] width 17 height 17
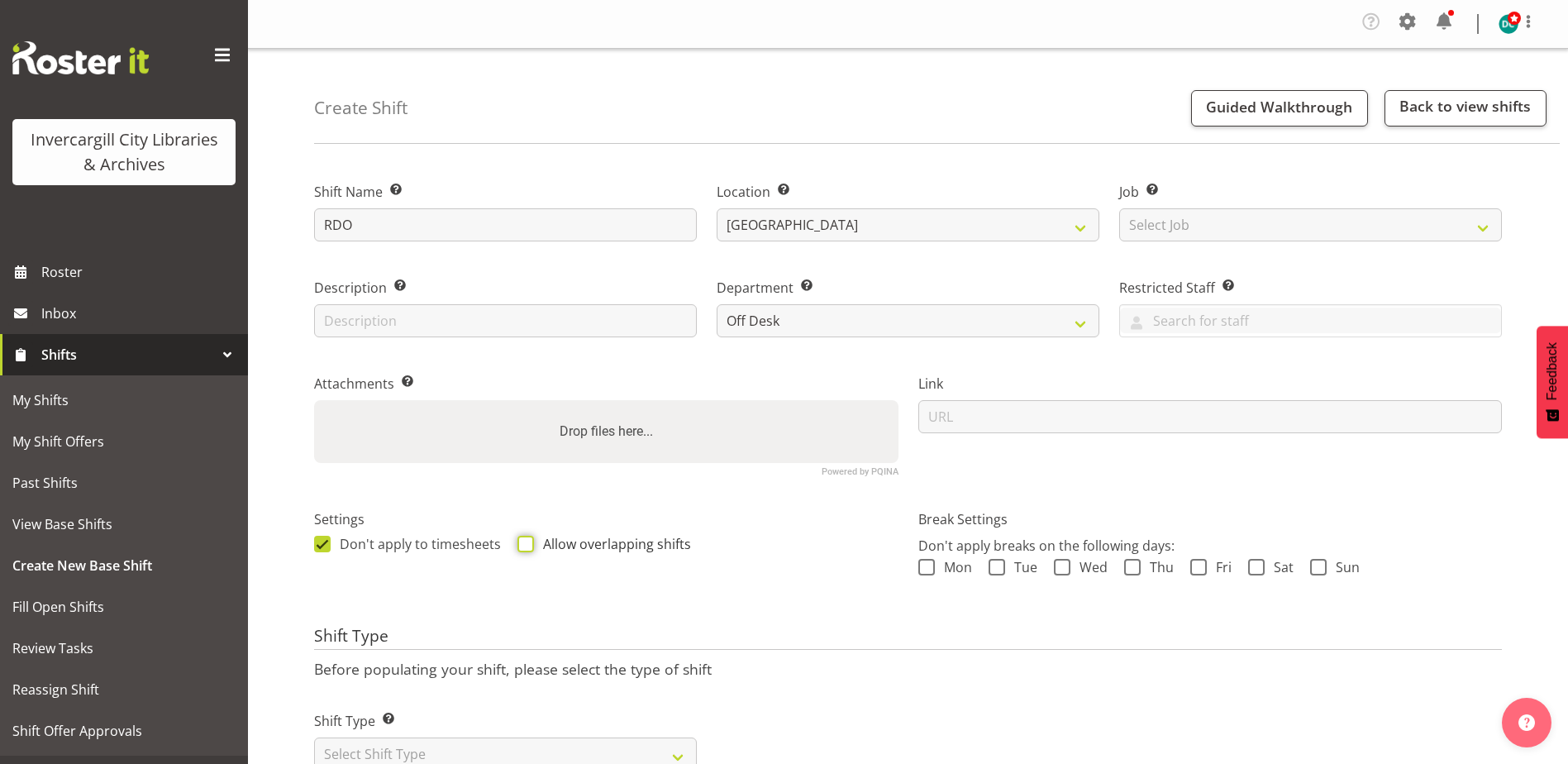
click at [519, 539] on input "Allow overlapping shifts" at bounding box center [523, 544] width 10 height 10
checkbox input "true"
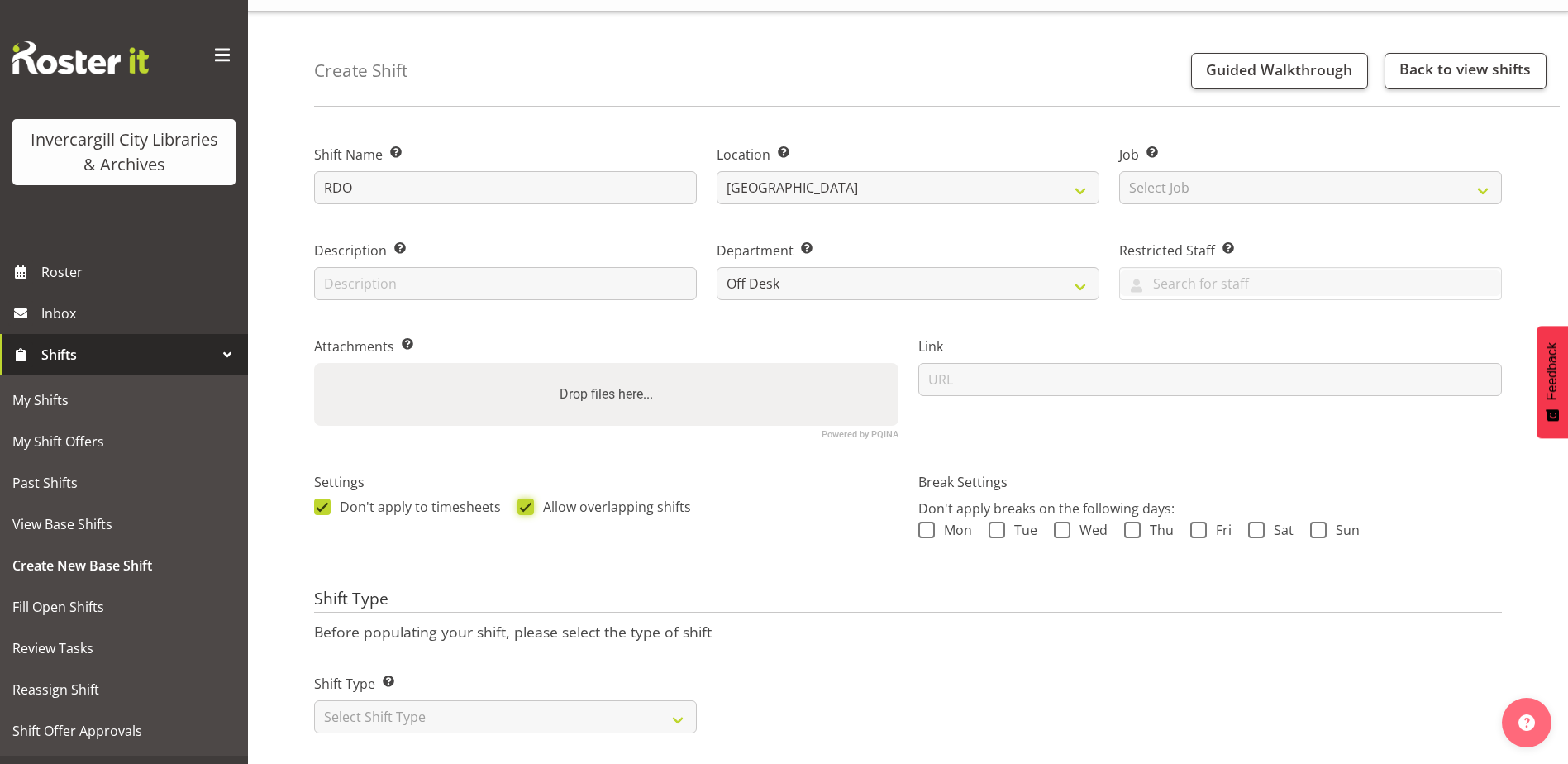
scroll to position [66, 0]
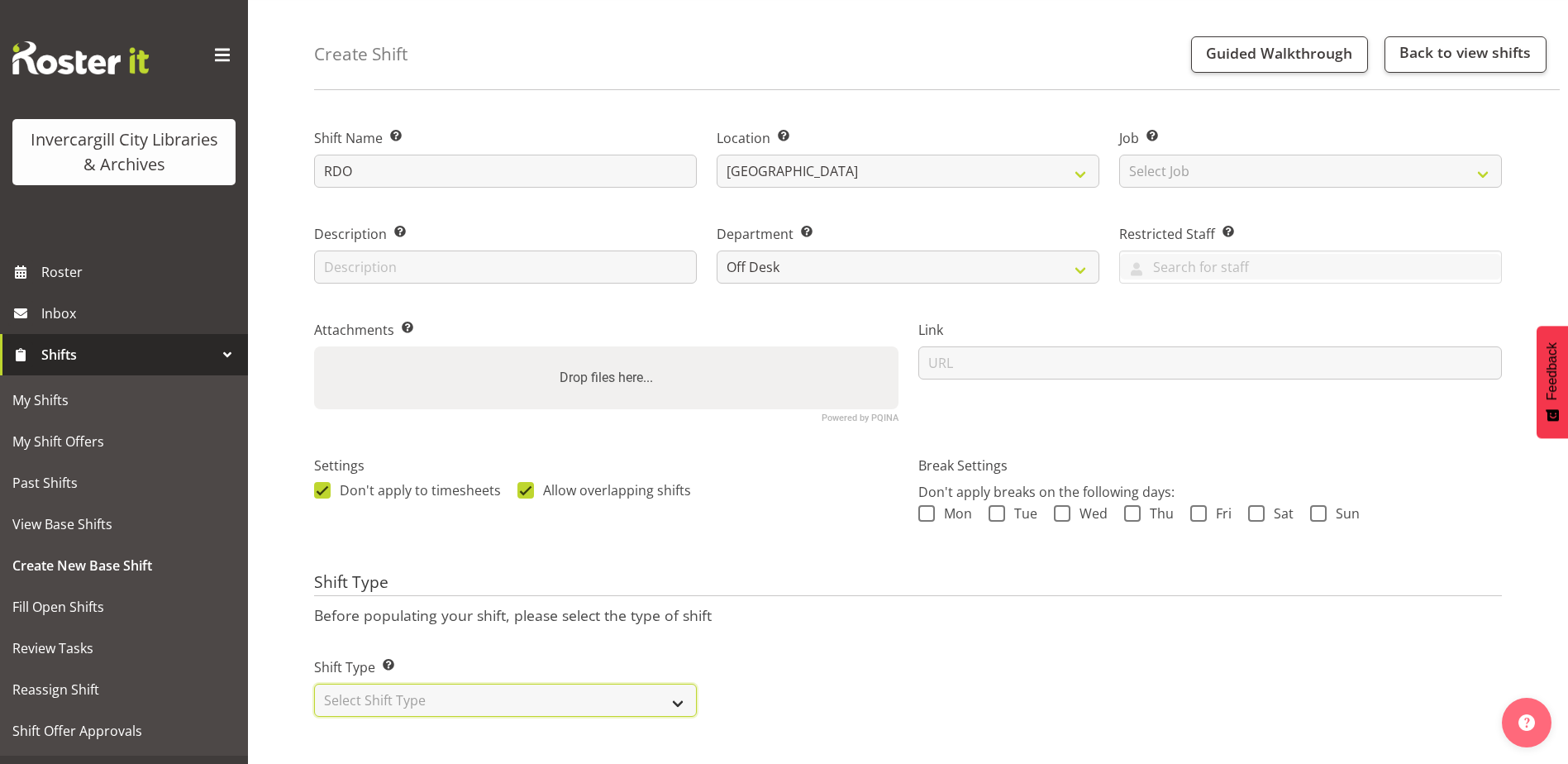
click at [420, 684] on select "Select Shift Type One Off Shift Recurring Shift Rotating Shift" at bounding box center [505, 700] width 382 height 33
select select "rotating"
click at [314, 684] on select "Select Shift Type One Off Shift Recurring Shift Rotating Shift" at bounding box center [505, 700] width 382 height 33
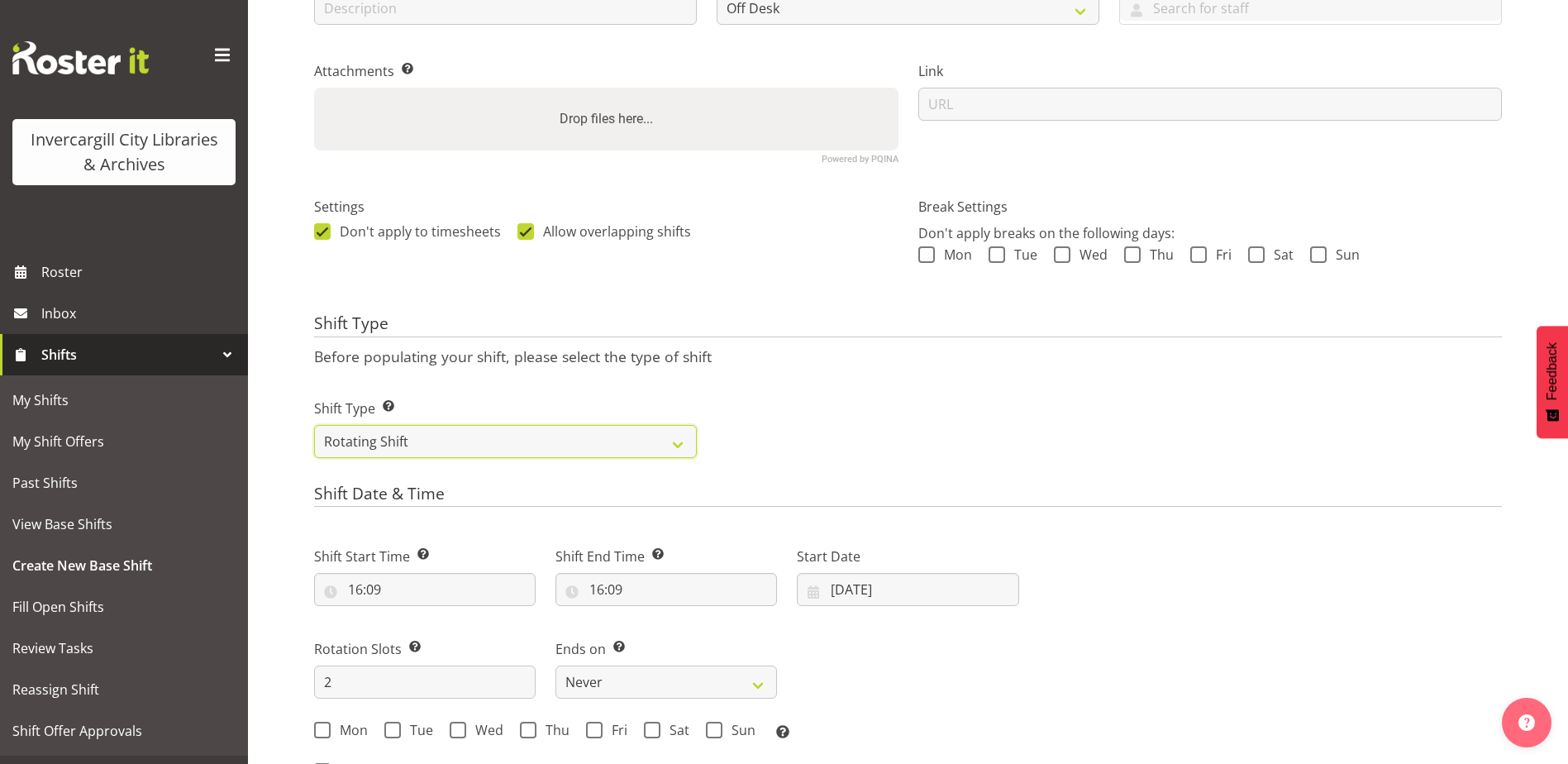
scroll to position [314, 0]
click at [354, 682] on input "2" at bounding box center [425, 680] width 222 height 33
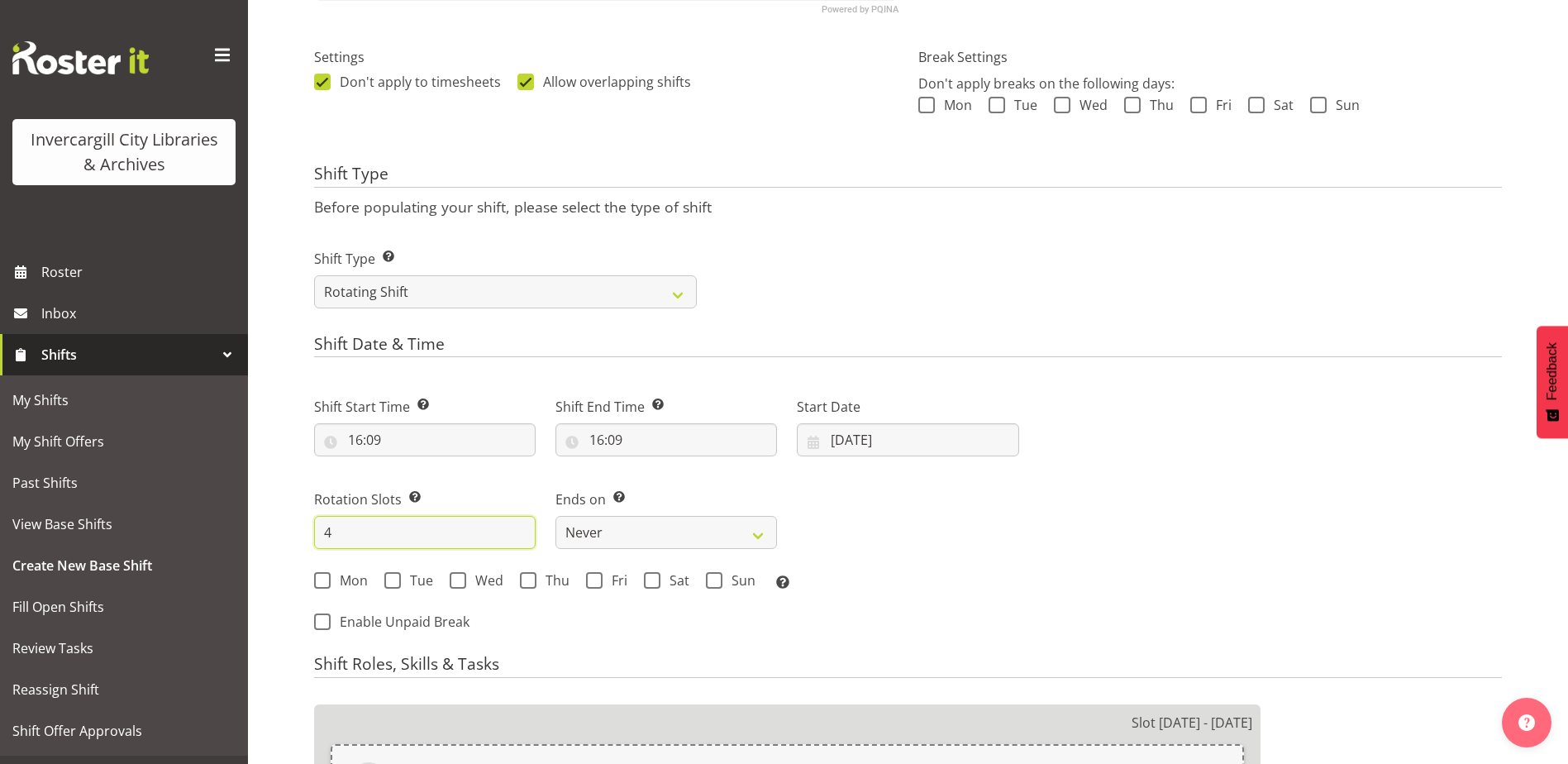
scroll to position [479, 0]
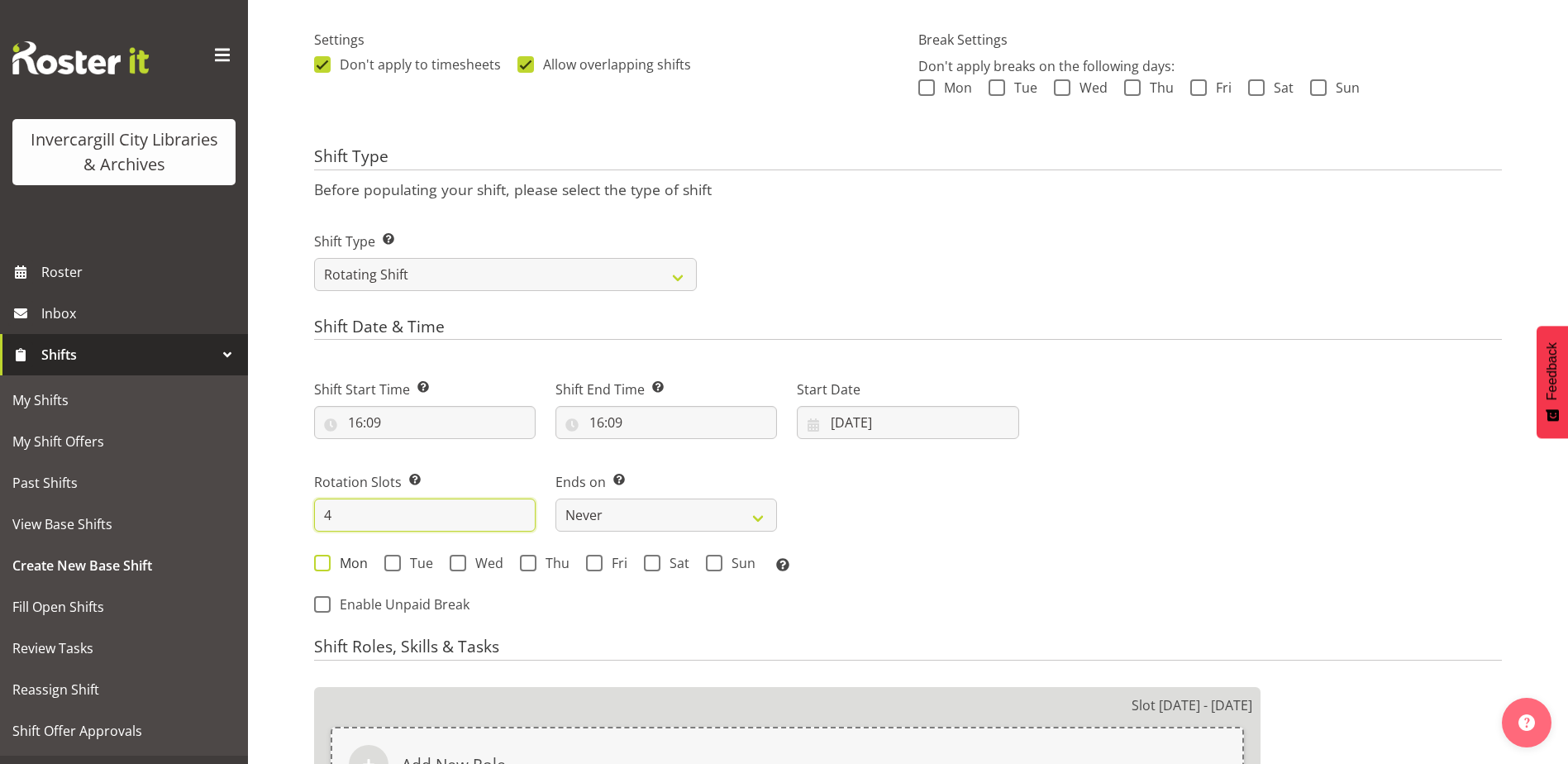
type input "4"
click at [320, 567] on span at bounding box center [322, 562] width 17 height 17
click at [320, 567] on input "Mon" at bounding box center [320, 563] width 10 height 10
checkbox input "true"
click at [712, 563] on span at bounding box center [713, 562] width 17 height 17
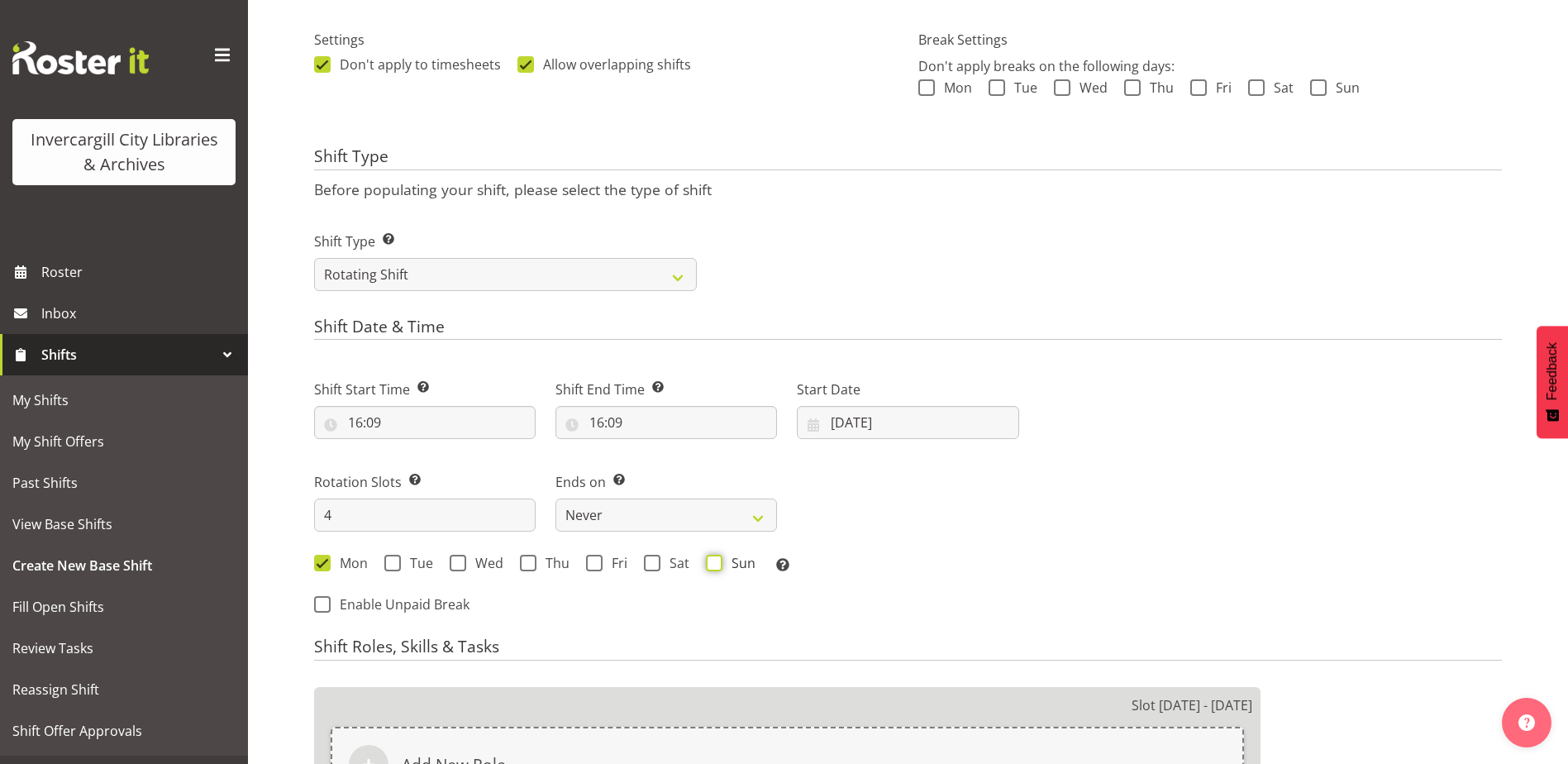
click at [712, 563] on input "Sun" at bounding box center [711, 563] width 10 height 10
checkbox input "true"
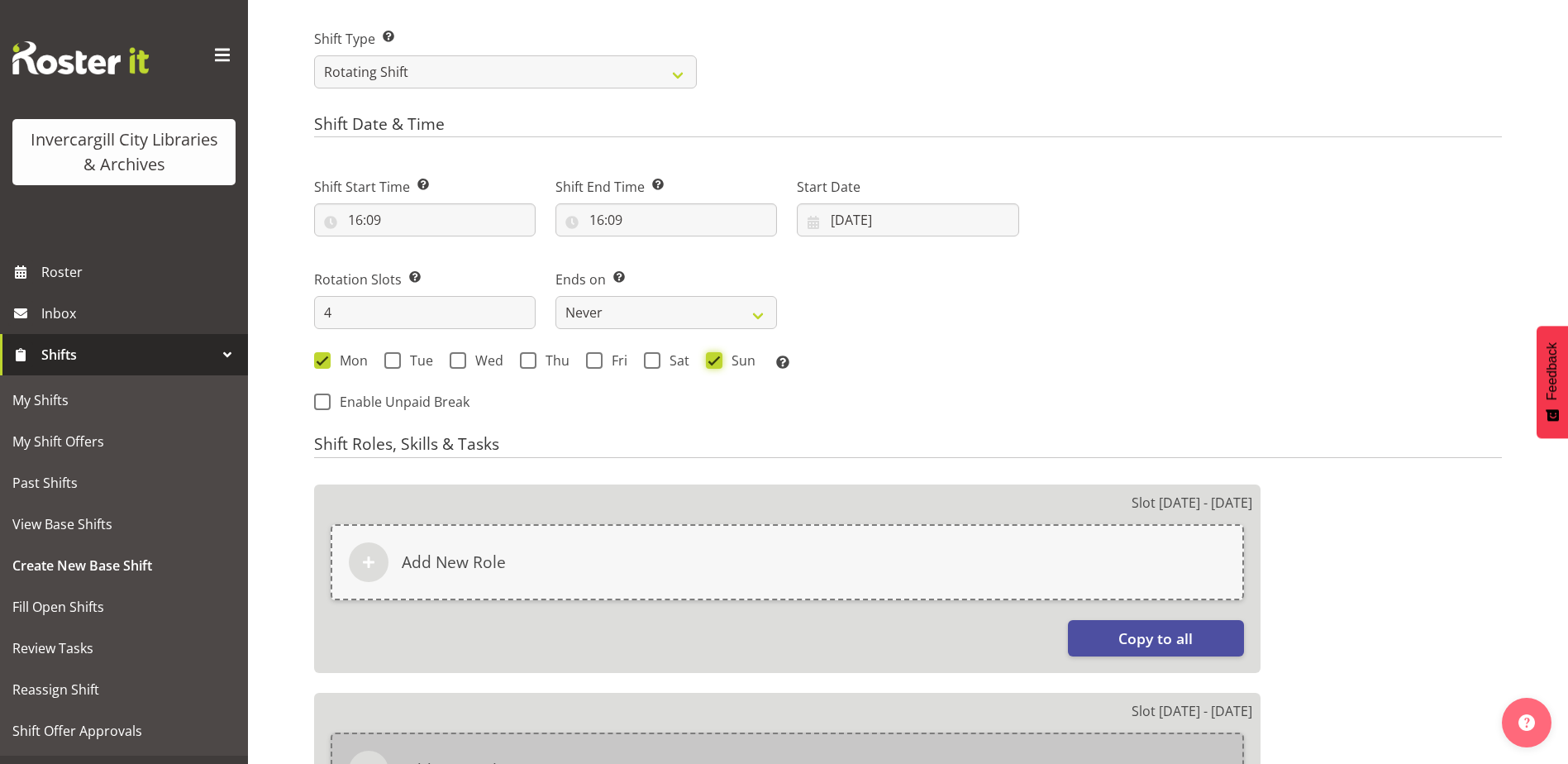
scroll to position [727, 0]
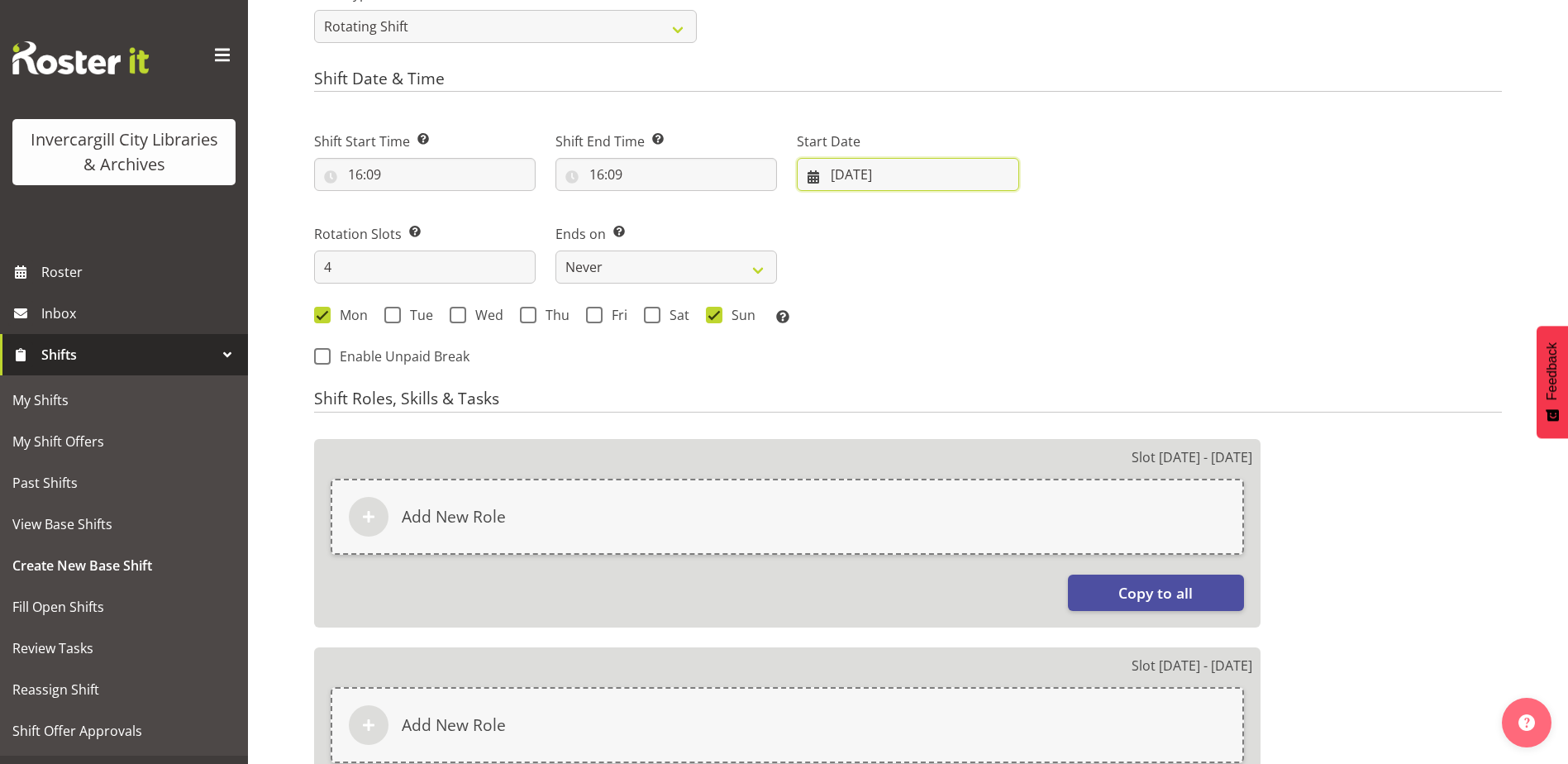
click at [863, 173] on input "[DATE]" at bounding box center [908, 175] width 222 height 33
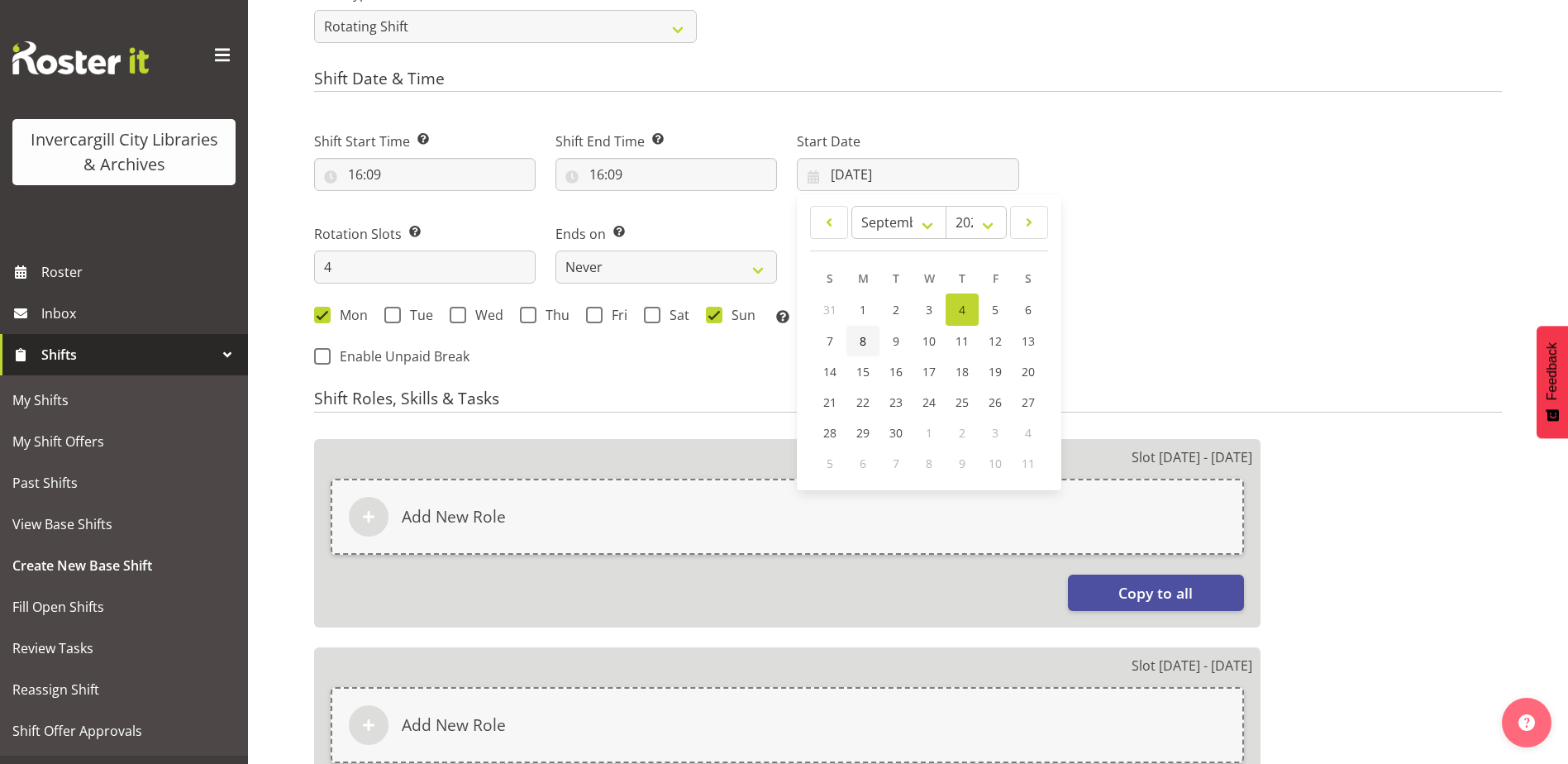
click at [861, 344] on span "8" at bounding box center [863, 341] width 7 height 16
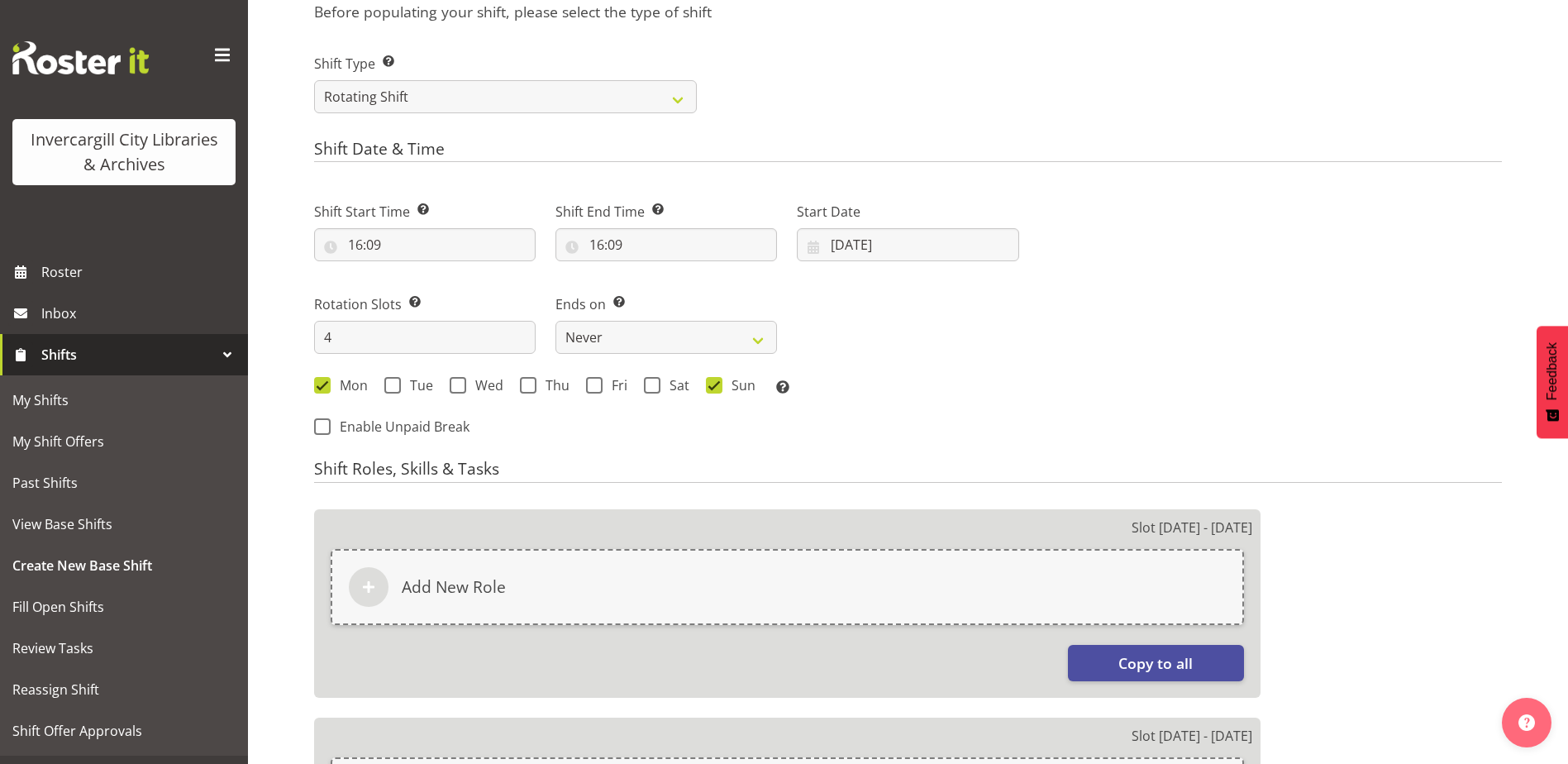
scroll to position [562, 0]
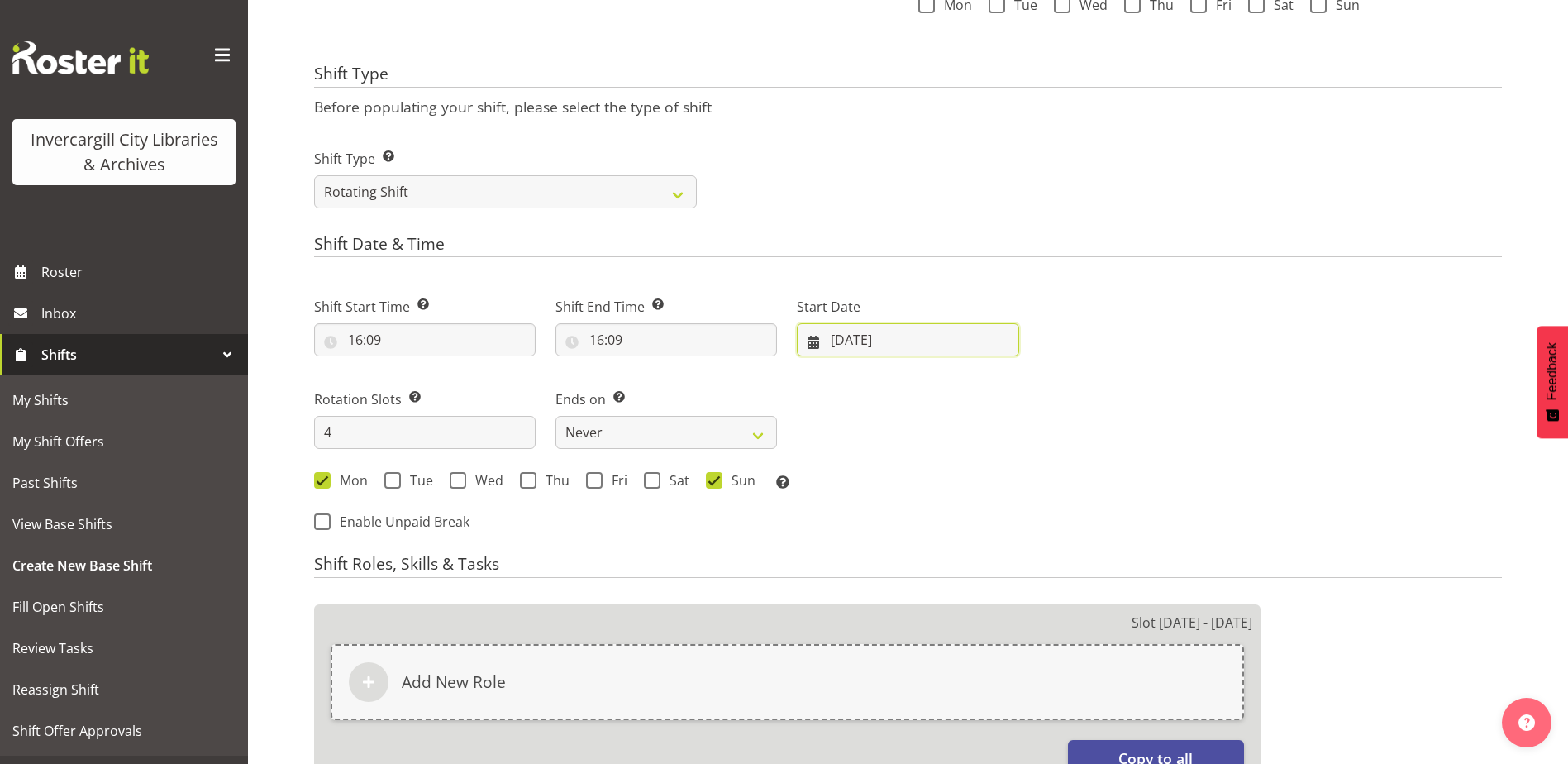
click at [869, 348] on input "[DATE]" at bounding box center [908, 340] width 222 height 33
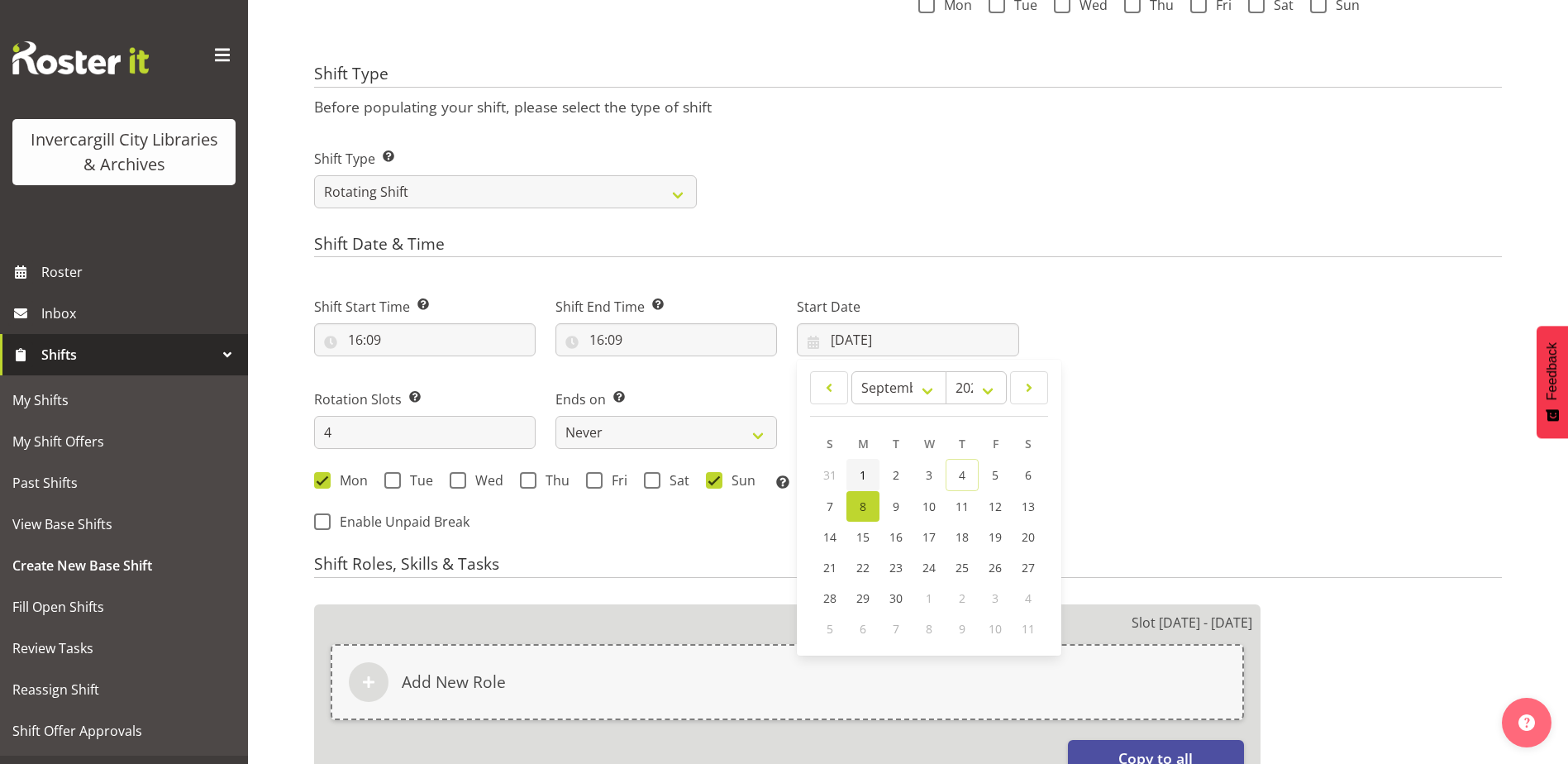
click at [865, 469] on span "1" at bounding box center [863, 475] width 7 height 16
type input "[DATE]"
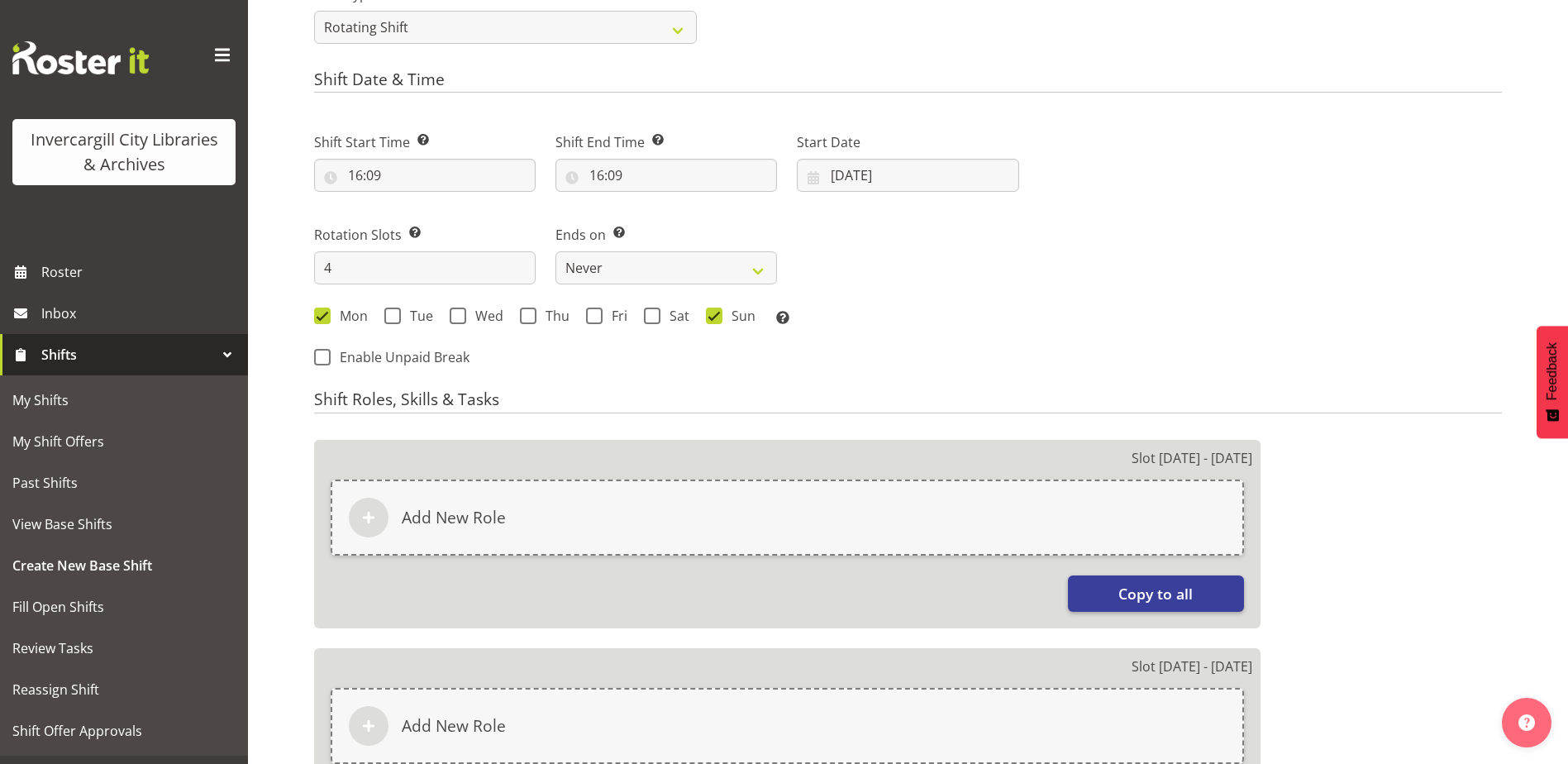
scroll to position [727, 0]
click at [589, 314] on span at bounding box center [594, 314] width 17 height 17
click at [589, 314] on input "Fri" at bounding box center [591, 315] width 10 height 10
checkbox input "true"
click at [326, 313] on span at bounding box center [322, 314] width 17 height 17
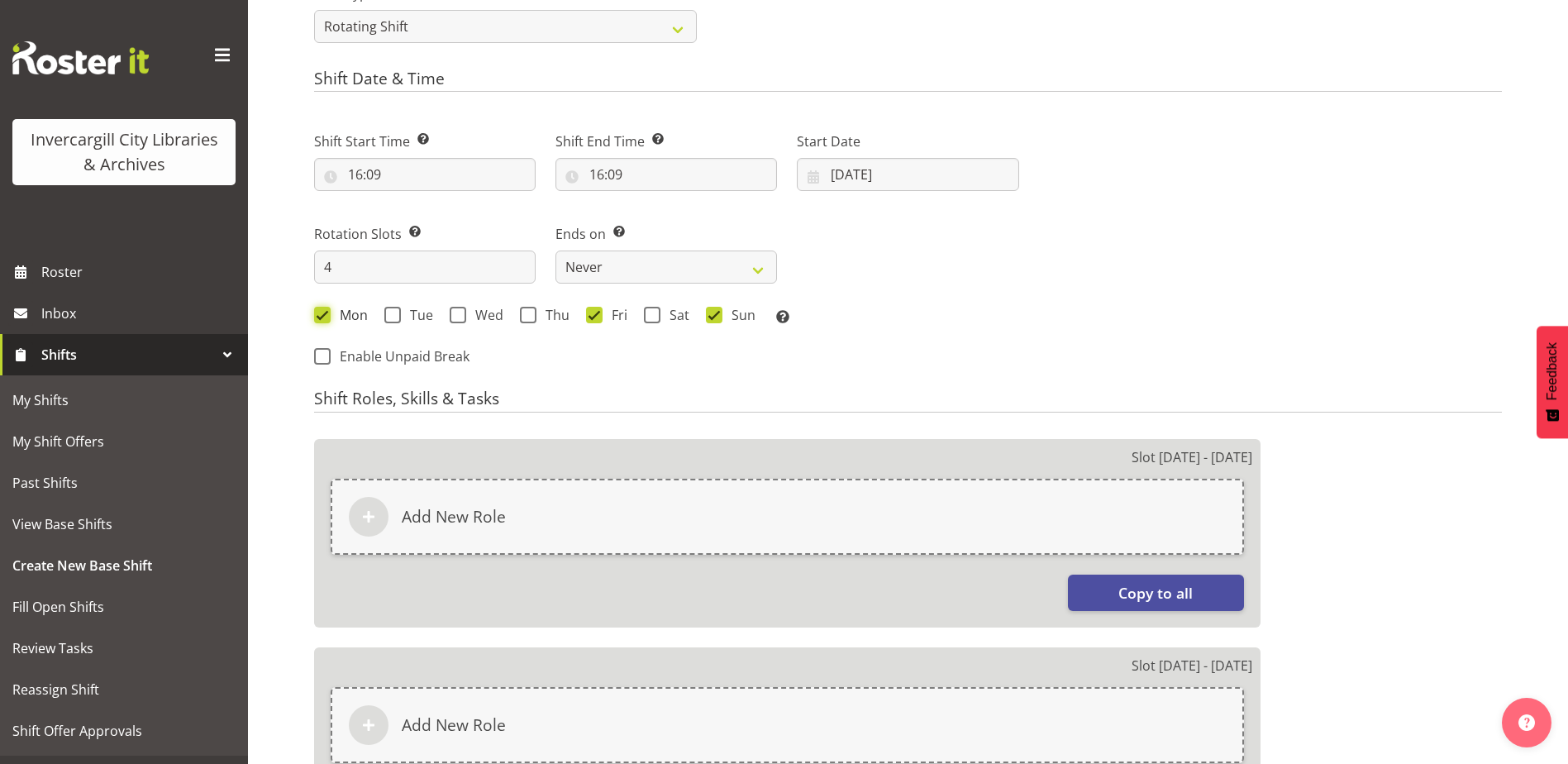
click at [325, 313] on input "Mon" at bounding box center [320, 315] width 10 height 10
checkbox input "false"
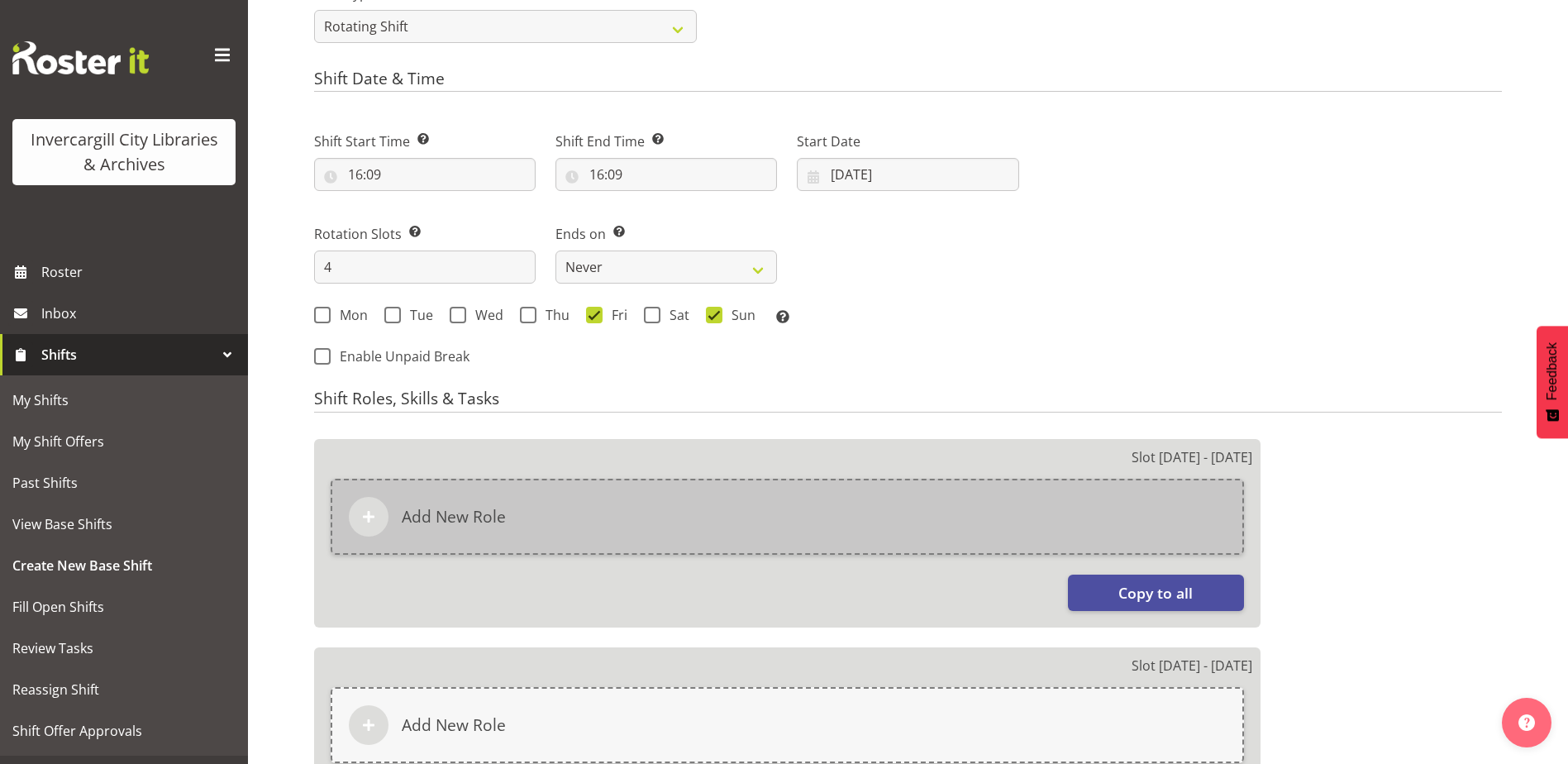
click at [677, 532] on div "Add New Role" at bounding box center [787, 516] width 913 height 76
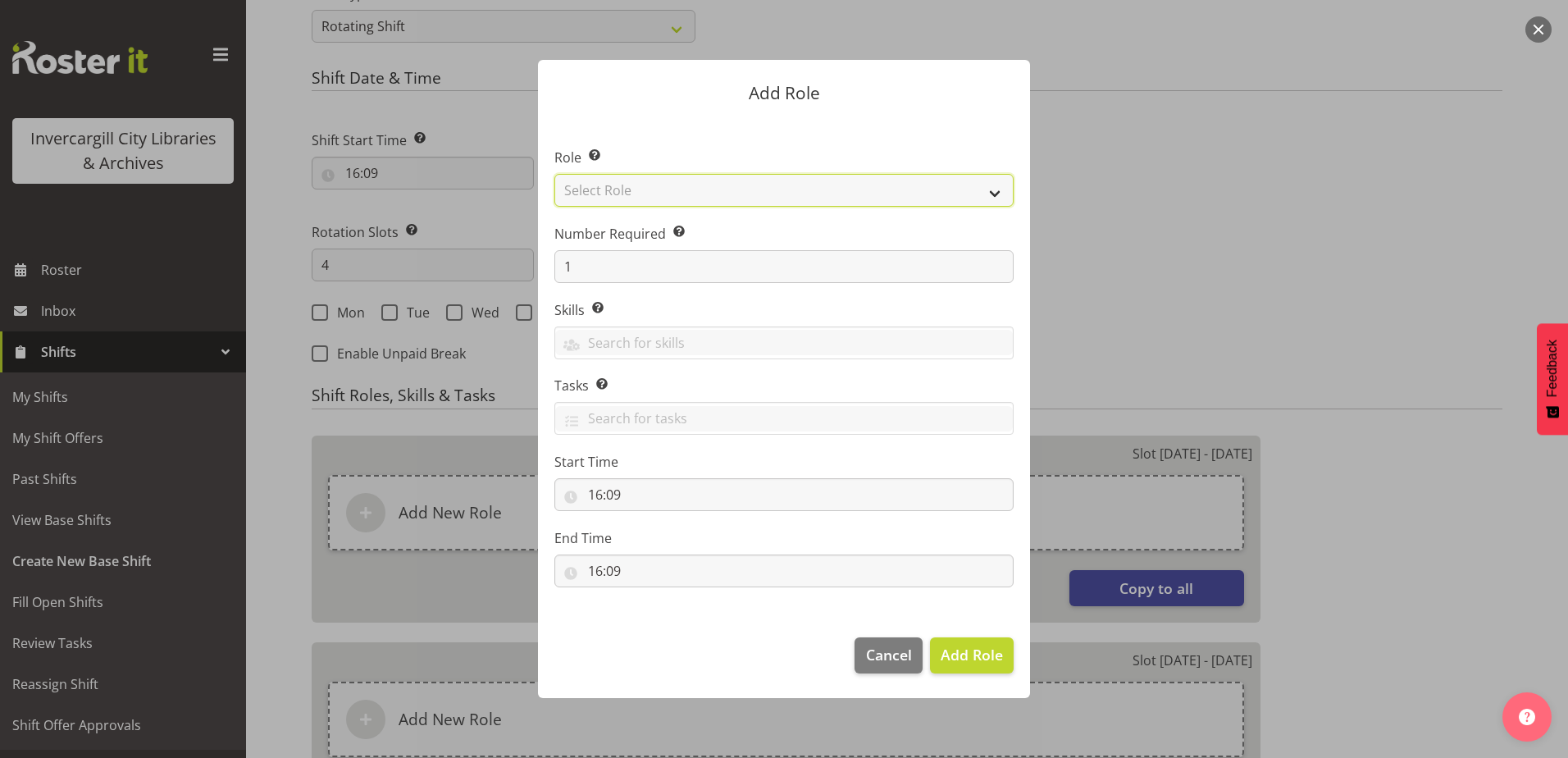
click at [629, 181] on select "Select Role 1st floor desk AQ operator Business Support Team member Casual Cust…" at bounding box center [784, 191] width 459 height 33
select select "1533"
click at [554, 174] on select "Select Role 1st floor desk AQ operator Business Support Team member Casual Cust…" at bounding box center [784, 191] width 459 height 33
drag, startPoint x: 1161, startPoint y: 272, endPoint x: 1148, endPoint y: 456, distance: 184.5
click at [1161, 274] on form "Add Role Role Select the role you wish to add to the shift. 1st floor desk AQ o…" at bounding box center [784, 379] width 787 height 719
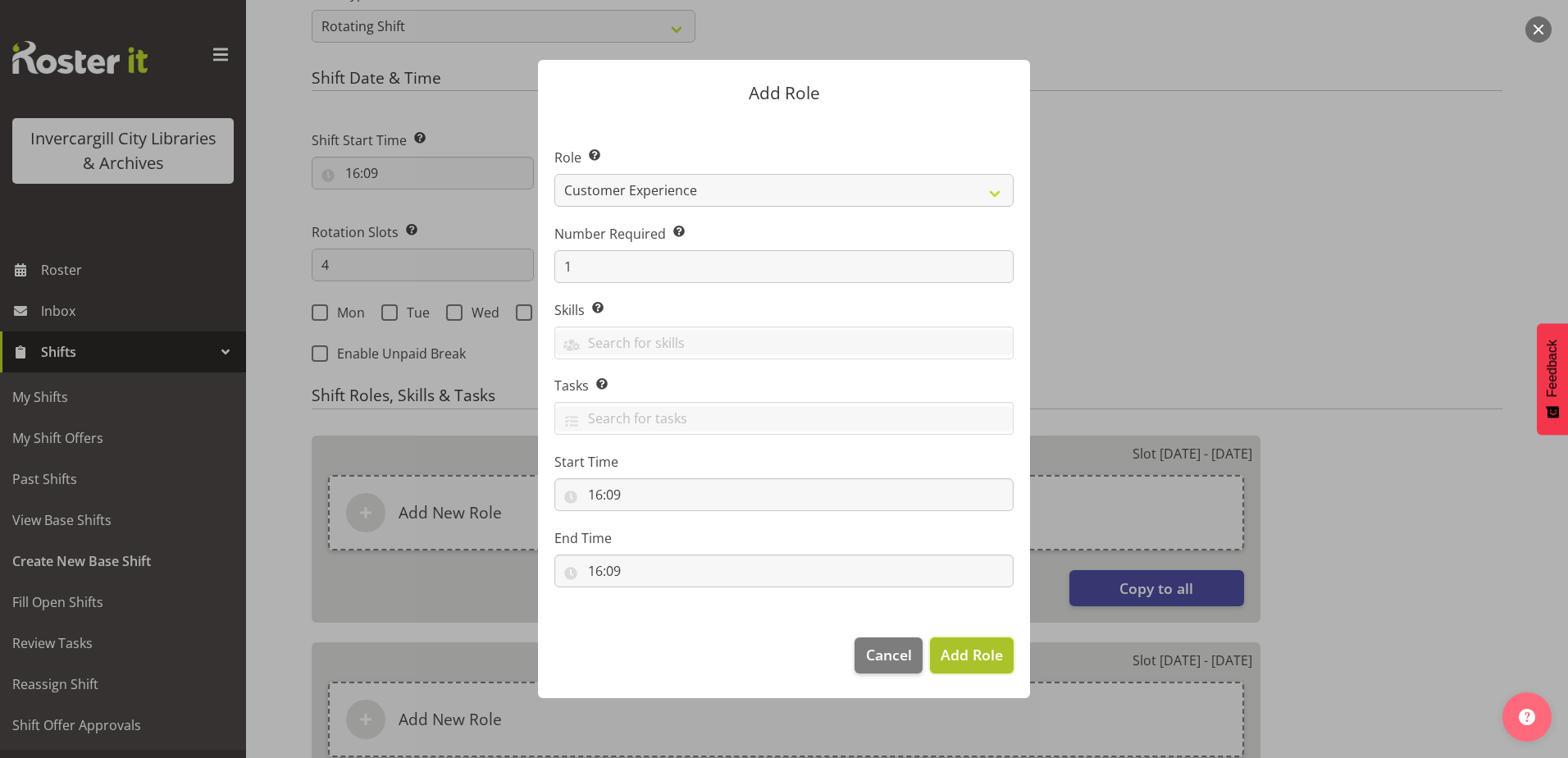
click at [959, 653] on span "Add Role" at bounding box center [972, 654] width 62 height 20
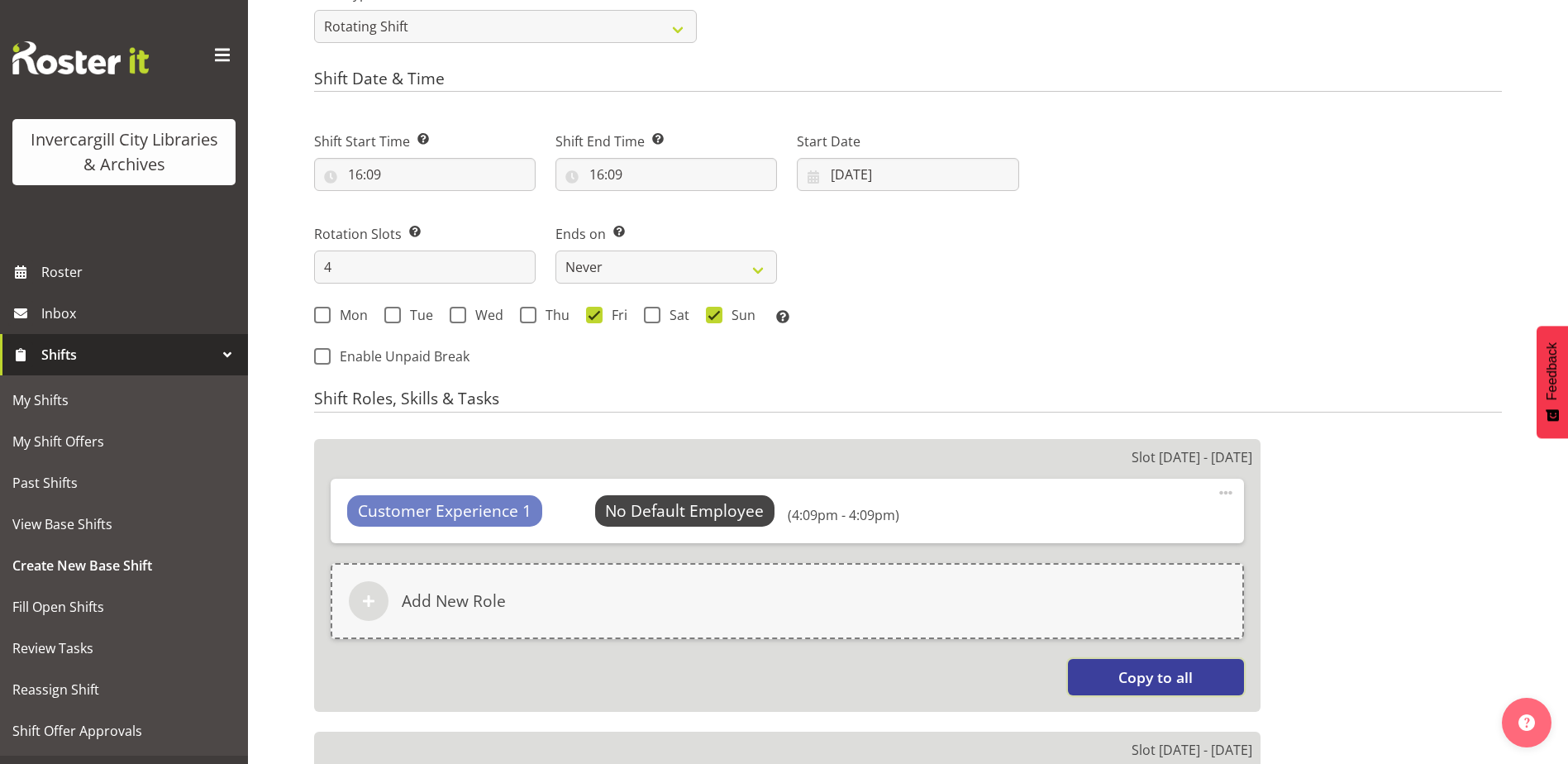
click at [1121, 674] on span "Copy to all" at bounding box center [1155, 677] width 74 height 22
click at [1115, 676] on button "Copy to all" at bounding box center [1156, 677] width 176 height 37
click at [352, 175] on input "16:09" at bounding box center [425, 175] width 222 height 33
click at [423, 205] on select "00 01 02 03 04 05 06 07 08 09 10 11 12 13 14 15 16 17 18 19 20 21 22 23" at bounding box center [427, 217] width 38 height 33
select select "19"
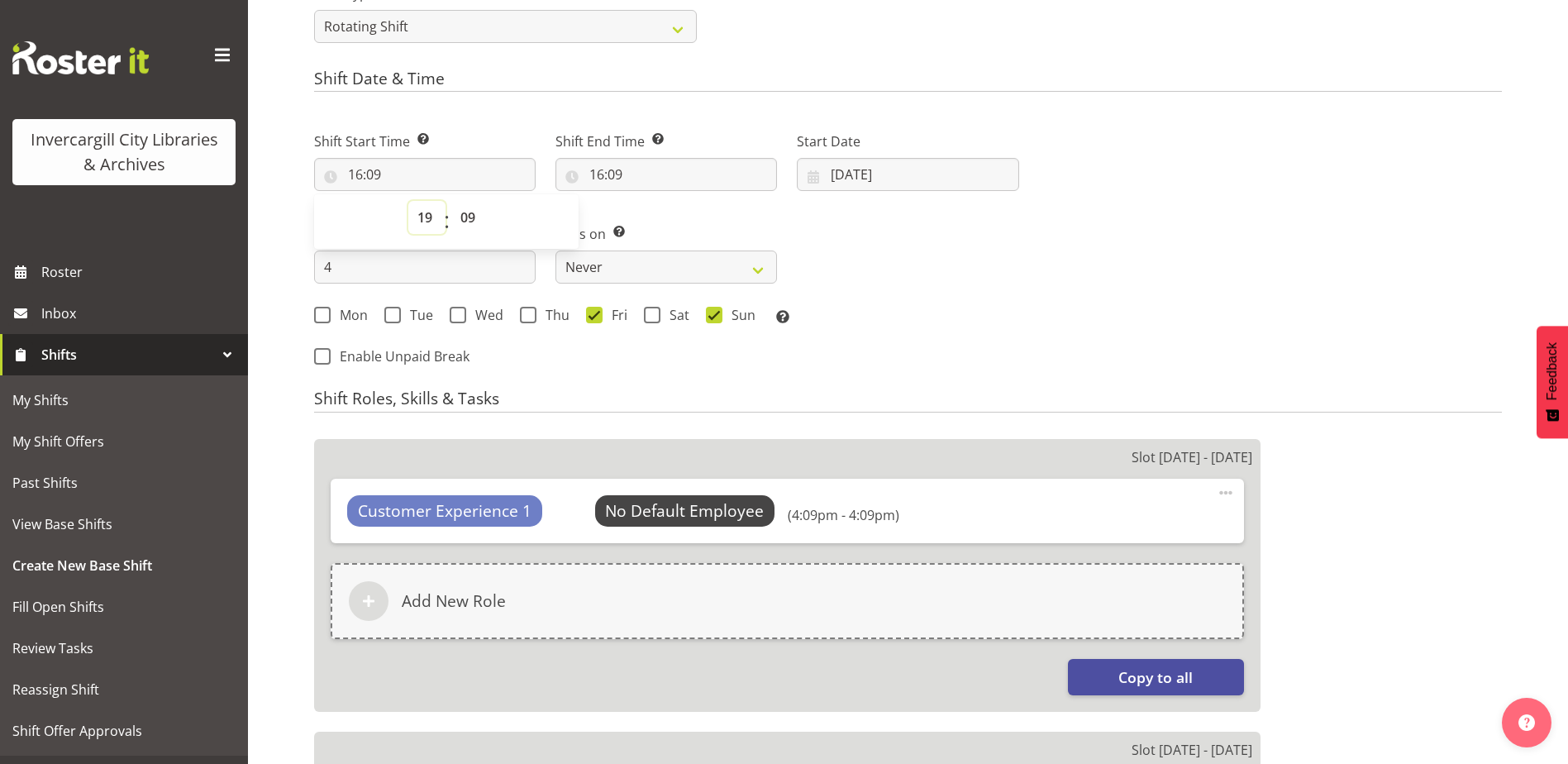
click at [409, 201] on select "00 01 02 03 04 05 06 07 08 09 10 11 12 13 14 15 16 17 18 19 20 21 22 23" at bounding box center [427, 217] width 38 height 33
type input "19:09"
click at [485, 216] on select "00 01 02 03 04 05 06 07 08 09 10 11 12 13 14 15 16 17 18 19 20 21 22 23 24 25 2…" at bounding box center [470, 217] width 38 height 33
select select "0"
type input "19:00"
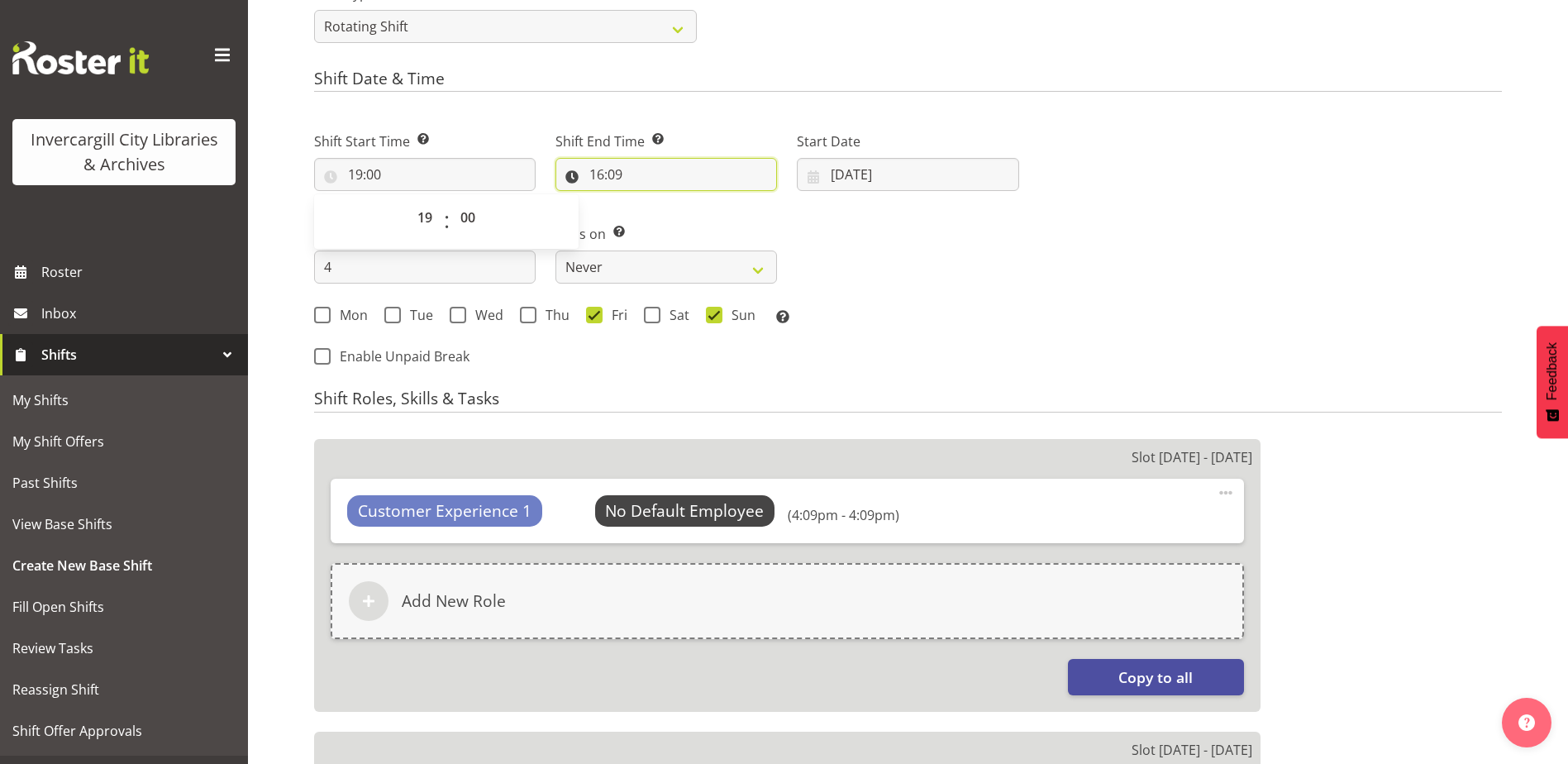
click at [616, 173] on input "16:09" at bounding box center [666, 175] width 222 height 33
click at [367, 174] on input "19:00" at bounding box center [425, 175] width 222 height 33
click at [430, 215] on select "00 01 02 03 04 05 06 07 08 09 10 11 12 13 14 15 16 17 18 19 20 21 22 23" at bounding box center [427, 217] width 38 height 33
select select "20"
type input "20:00"
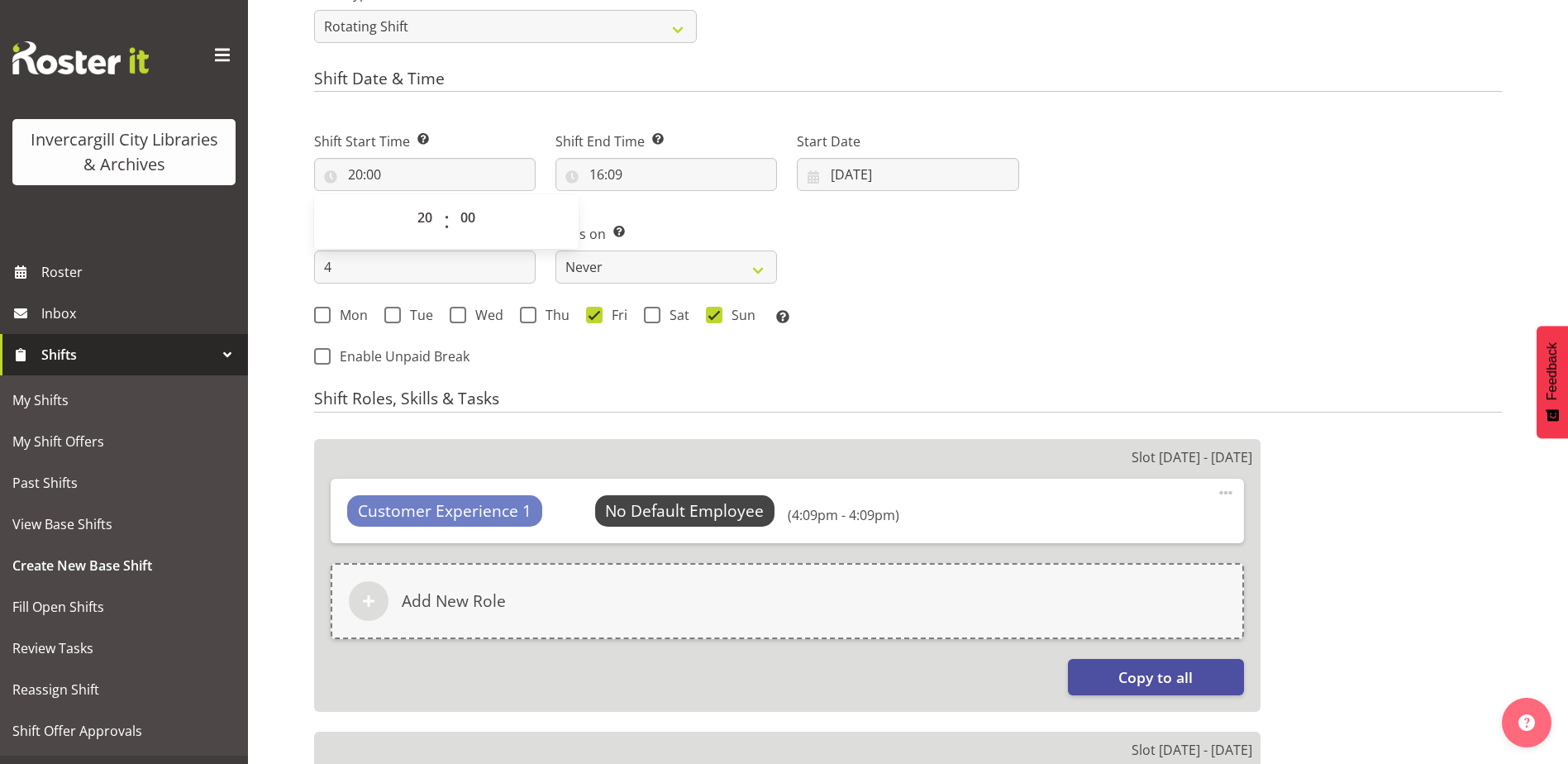
click at [871, 390] on h4 "Shift Roles, Skills & Tasks" at bounding box center [908, 401] width 1187 height 24
click at [594, 178] on input "16:09" at bounding box center [666, 175] width 222 height 33
click at [592, 178] on input "16:09" at bounding box center [666, 175] width 222 height 33
click at [589, 176] on input "16:09" at bounding box center [666, 175] width 222 height 33
click at [670, 222] on select "00 01 02 03 04 05 06 07 08 09 10 11 12 13 14 15 16 17 18 19 20 21 22 23" at bounding box center [668, 217] width 38 height 33
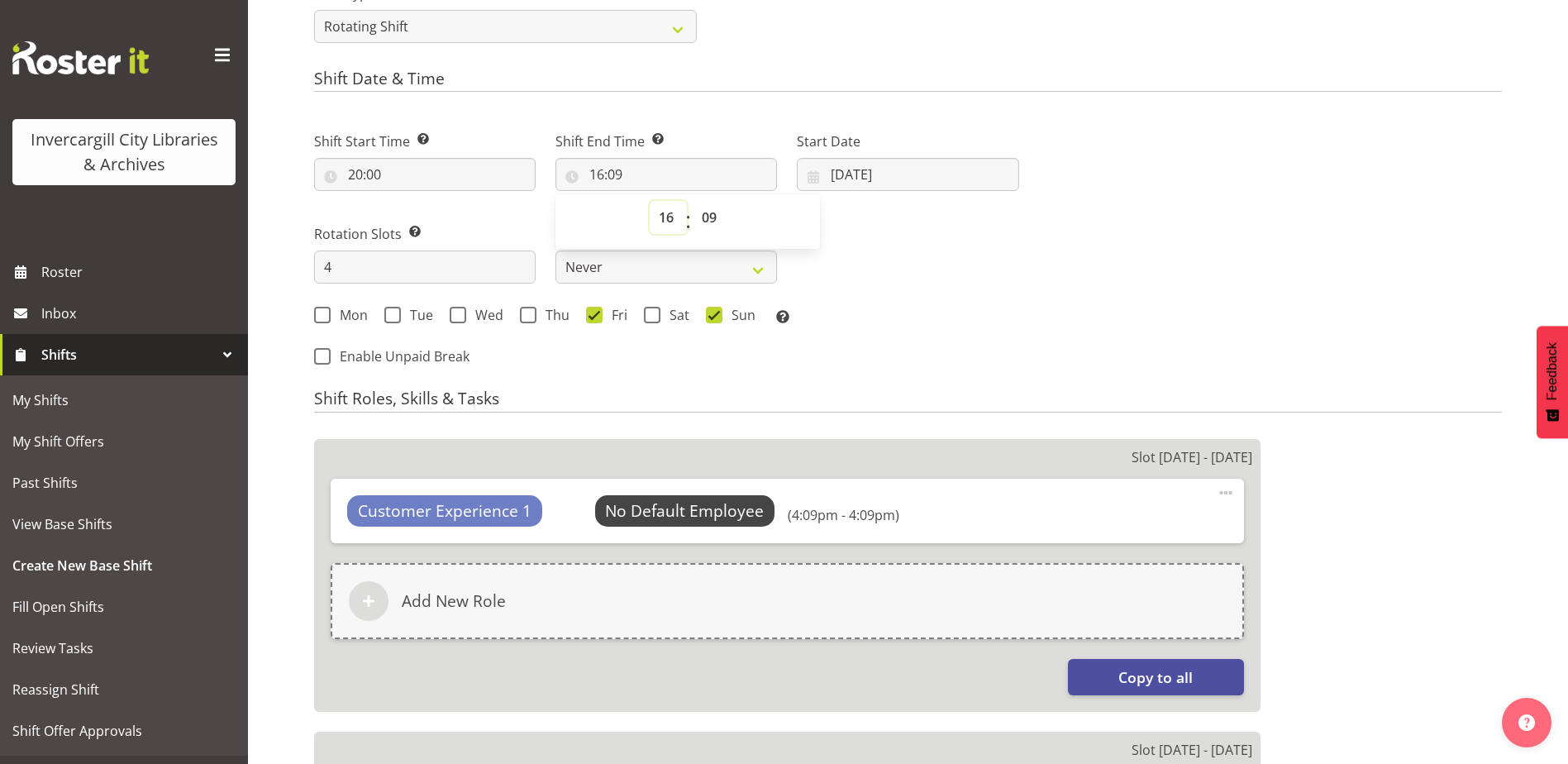
select select "21"
type input "21:09"
click at [716, 210] on select "00 01 02 03 04 05 06 07 08 09 10 11 12 13 14 15 16 17 18 19 20 21 22 23 24 25 2…" at bounding box center [711, 217] width 38 height 33
select select "0"
type input "21:00"
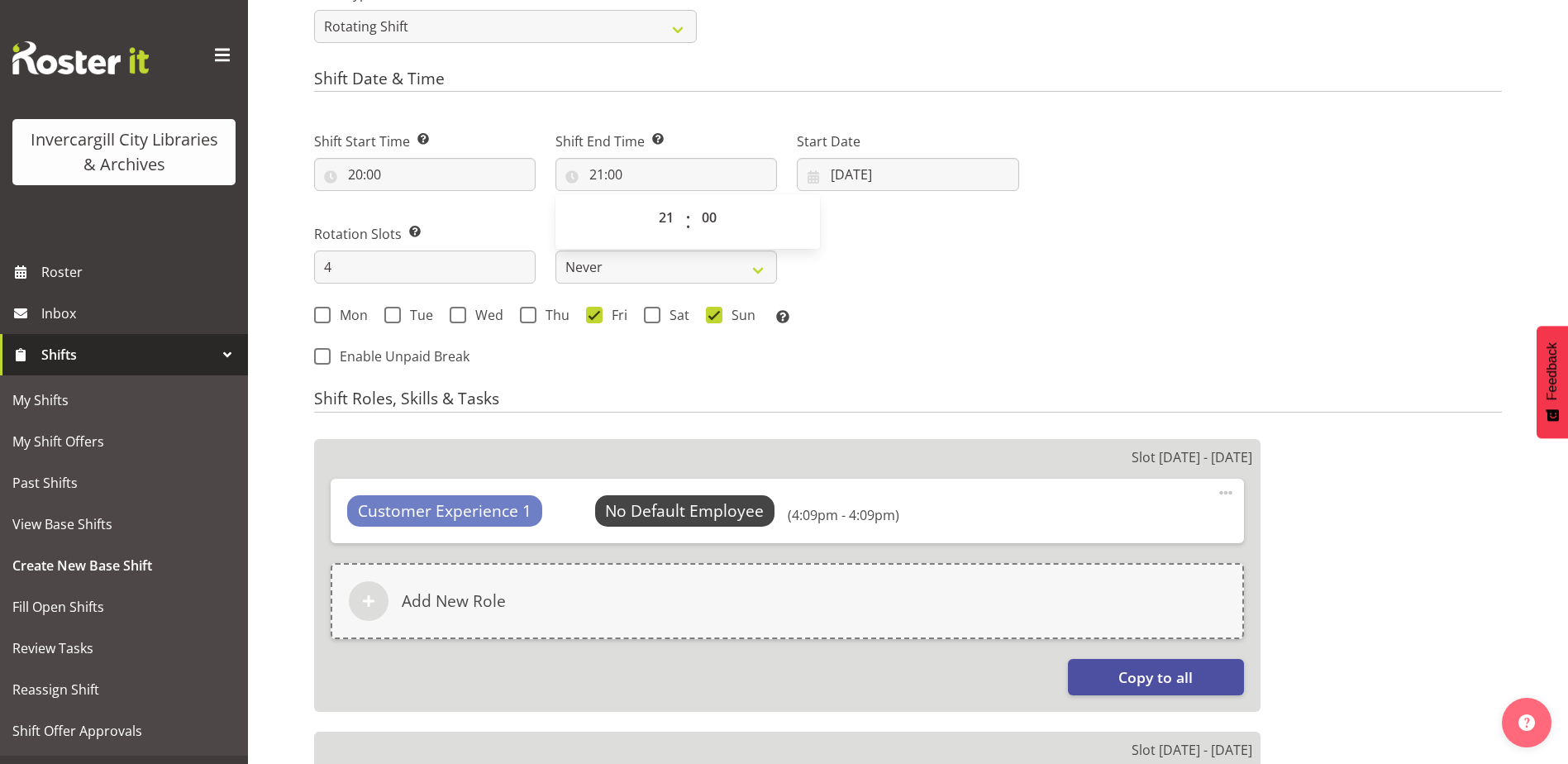
click at [863, 279] on div "Shift Start Time Set the time of the day you wish this shift to start 20:00 00 …" at bounding box center [666, 223] width 725 height 230
click at [845, 172] on input "01/09/2025" at bounding box center [908, 175] width 222 height 33
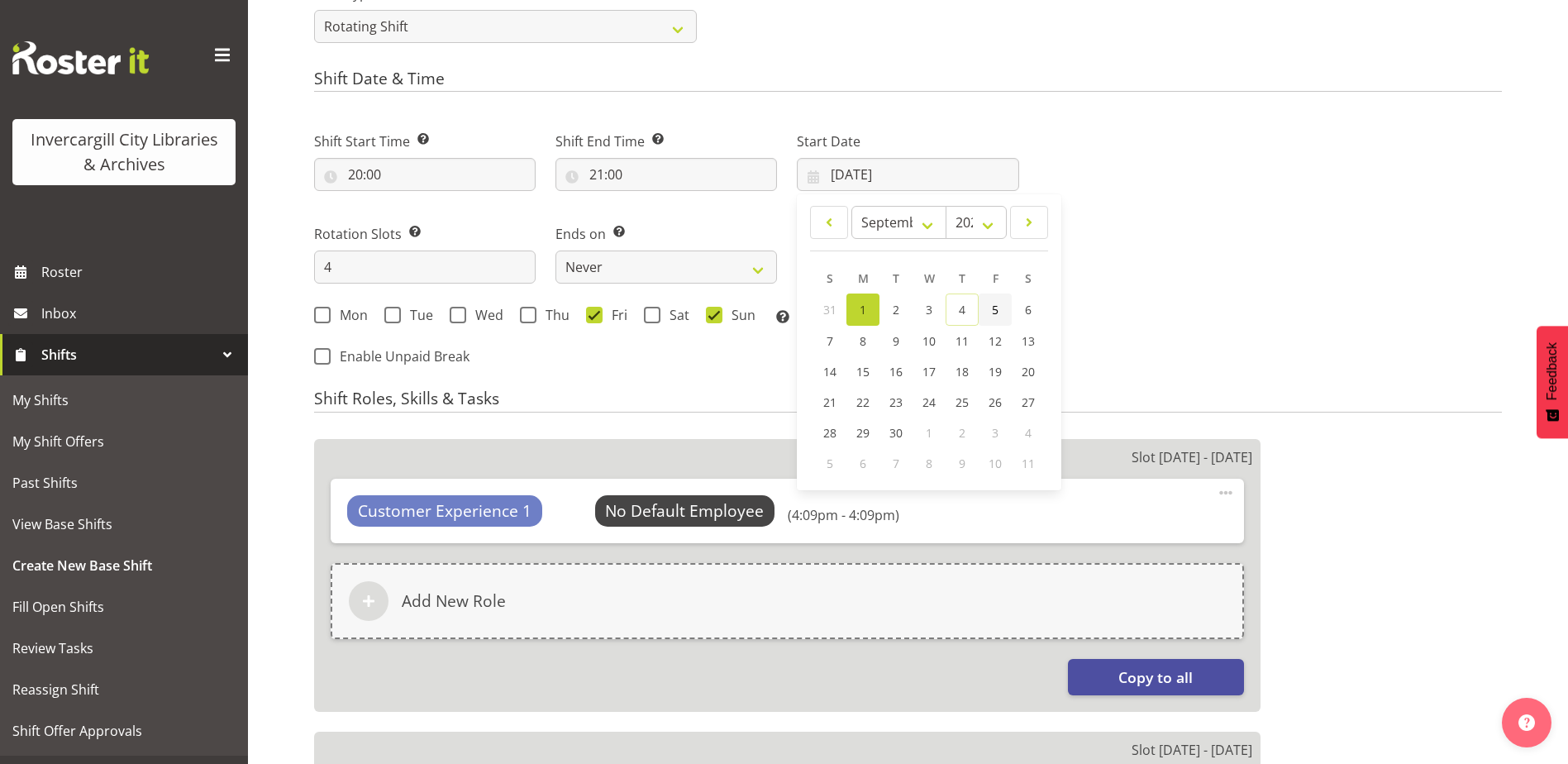
click at [996, 311] on span "5" at bounding box center [995, 310] width 7 height 16
type input "05/09/2025"
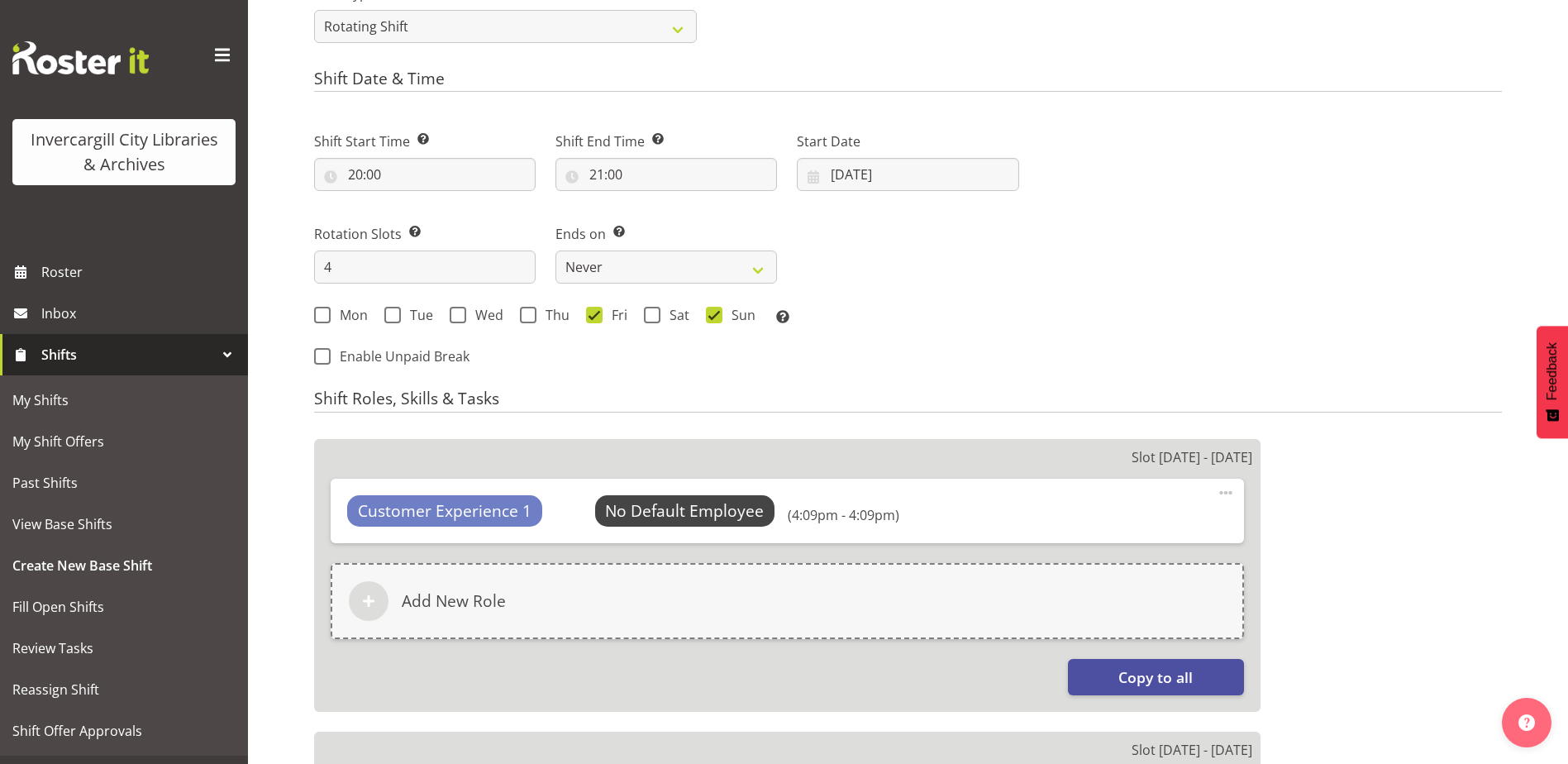
click at [868, 362] on div "Shift Start Time Set the time of the day you wish this shift to start 20:00 00 …" at bounding box center [666, 244] width 725 height 272
click at [684, 513] on span "Select Employee" at bounding box center [684, 511] width 123 height 24
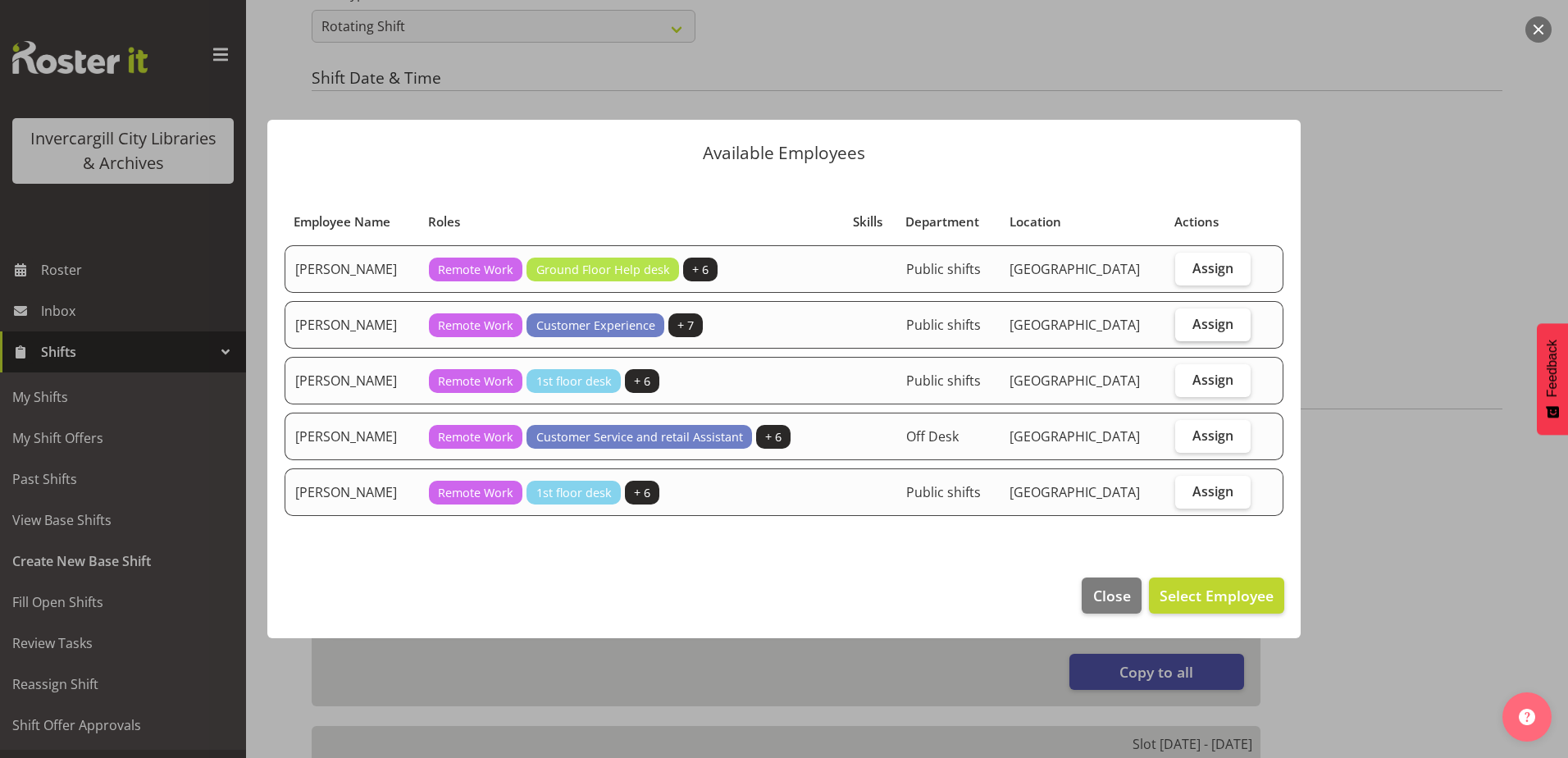
click at [1223, 321] on span "Assign" at bounding box center [1212, 323] width 41 height 16
click at [1186, 321] on input "Assign" at bounding box center [1181, 323] width 10 height 10
checkbox input "true"
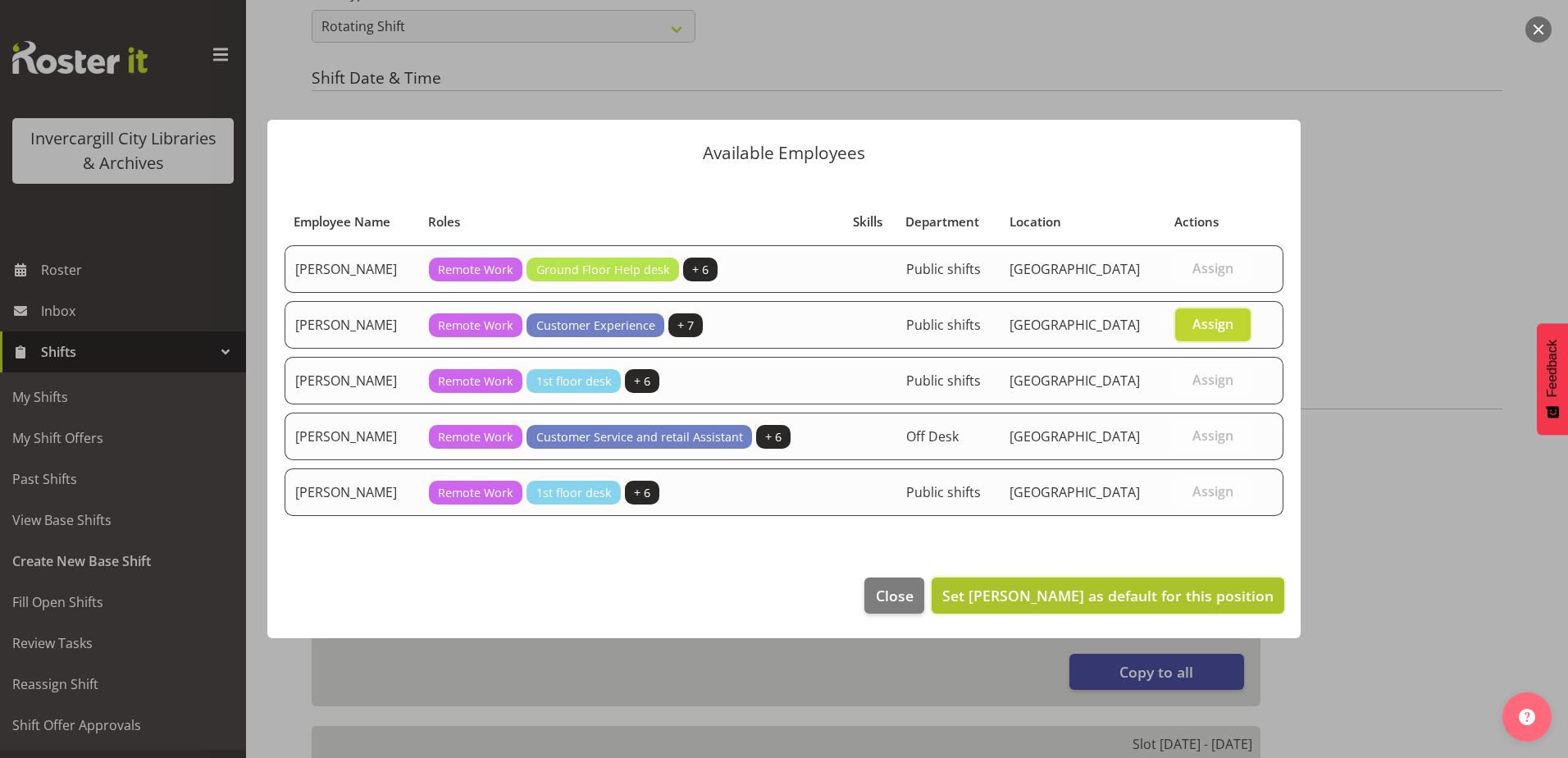
click at [1086, 602] on span "Set Donald Cunningham as default for this position" at bounding box center [1108, 595] width 331 height 20
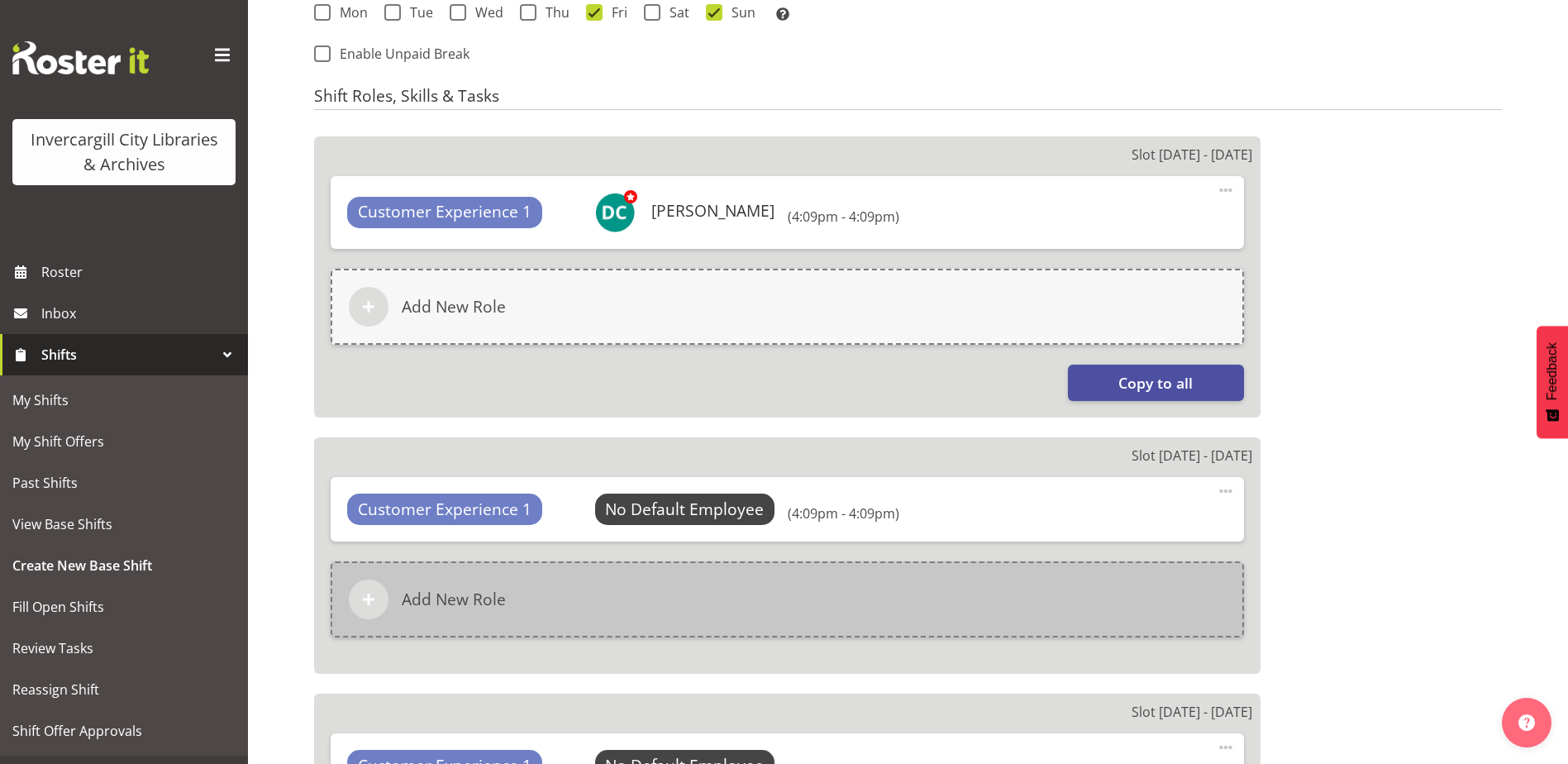
scroll to position [1058, 0]
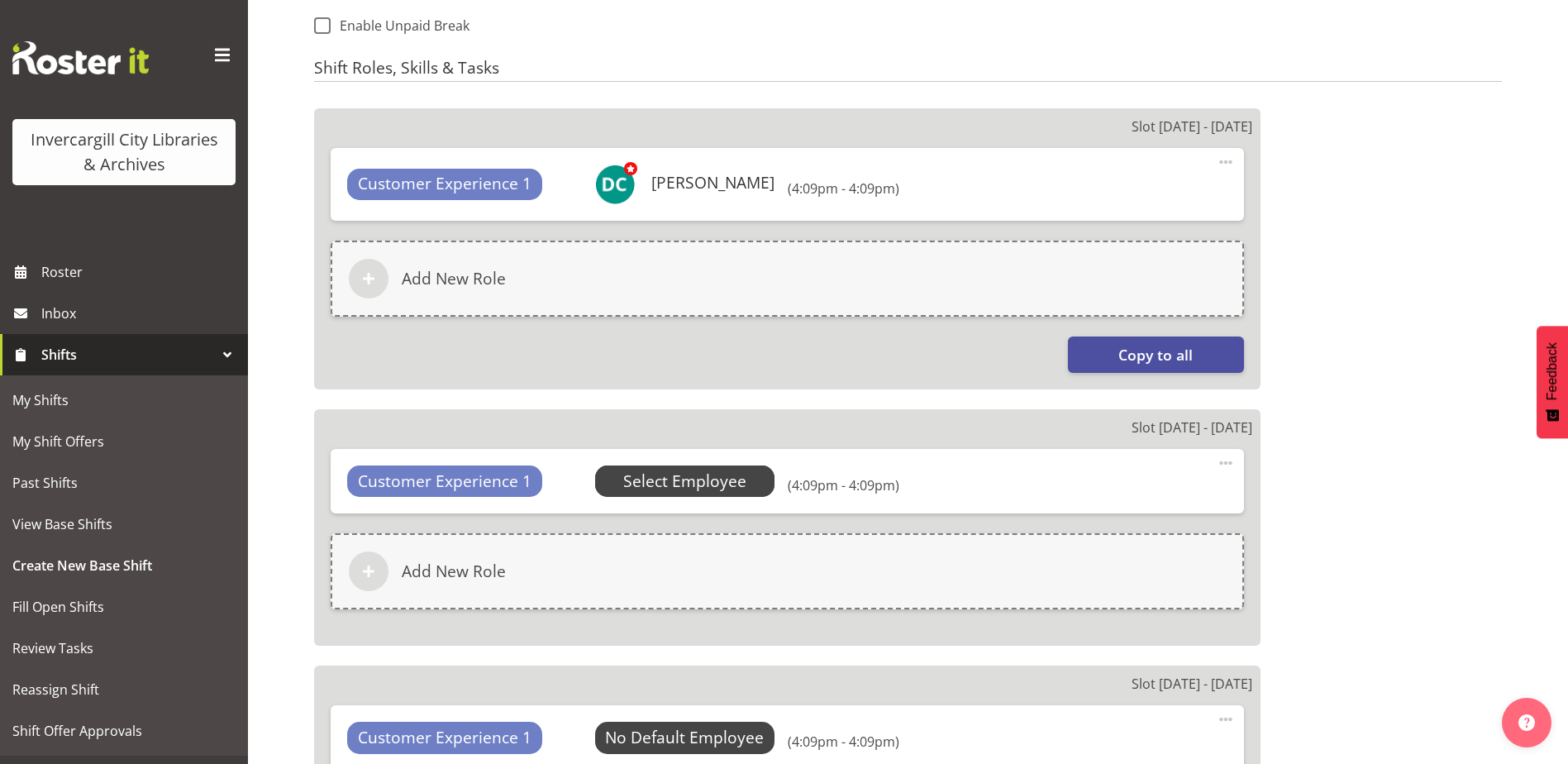
click at [690, 487] on span "Select Employee" at bounding box center [684, 481] width 123 height 24
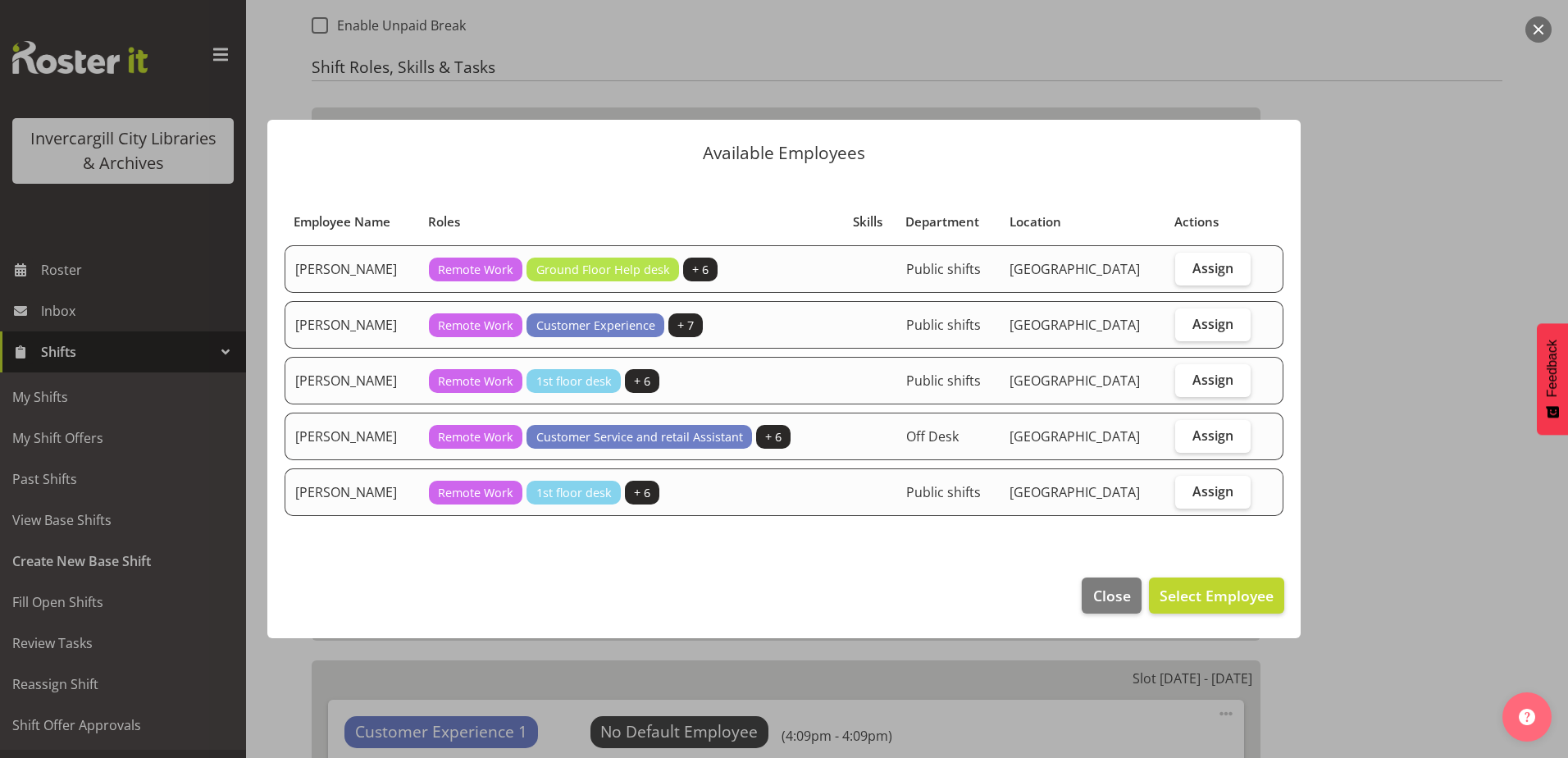
drag, startPoint x: 1202, startPoint y: 327, endPoint x: 1184, endPoint y: 356, distance: 34.1
click at [1202, 327] on span "Assign" at bounding box center [1212, 323] width 41 height 16
click at [1186, 327] on input "Assign" at bounding box center [1181, 323] width 10 height 10
checkbox input "true"
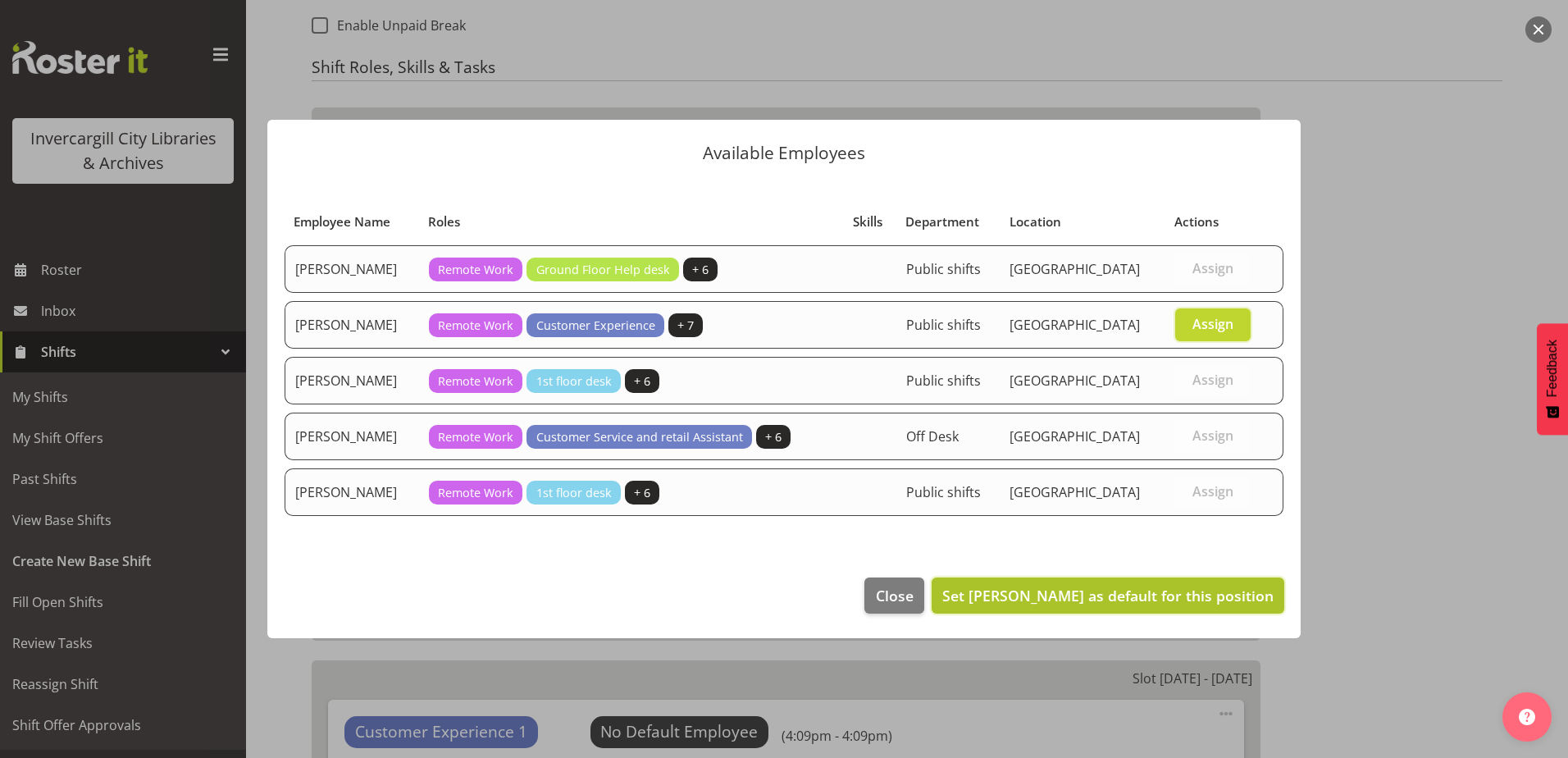
click at [1099, 604] on span "Set Donald Cunningham as default for this position" at bounding box center [1108, 595] width 331 height 20
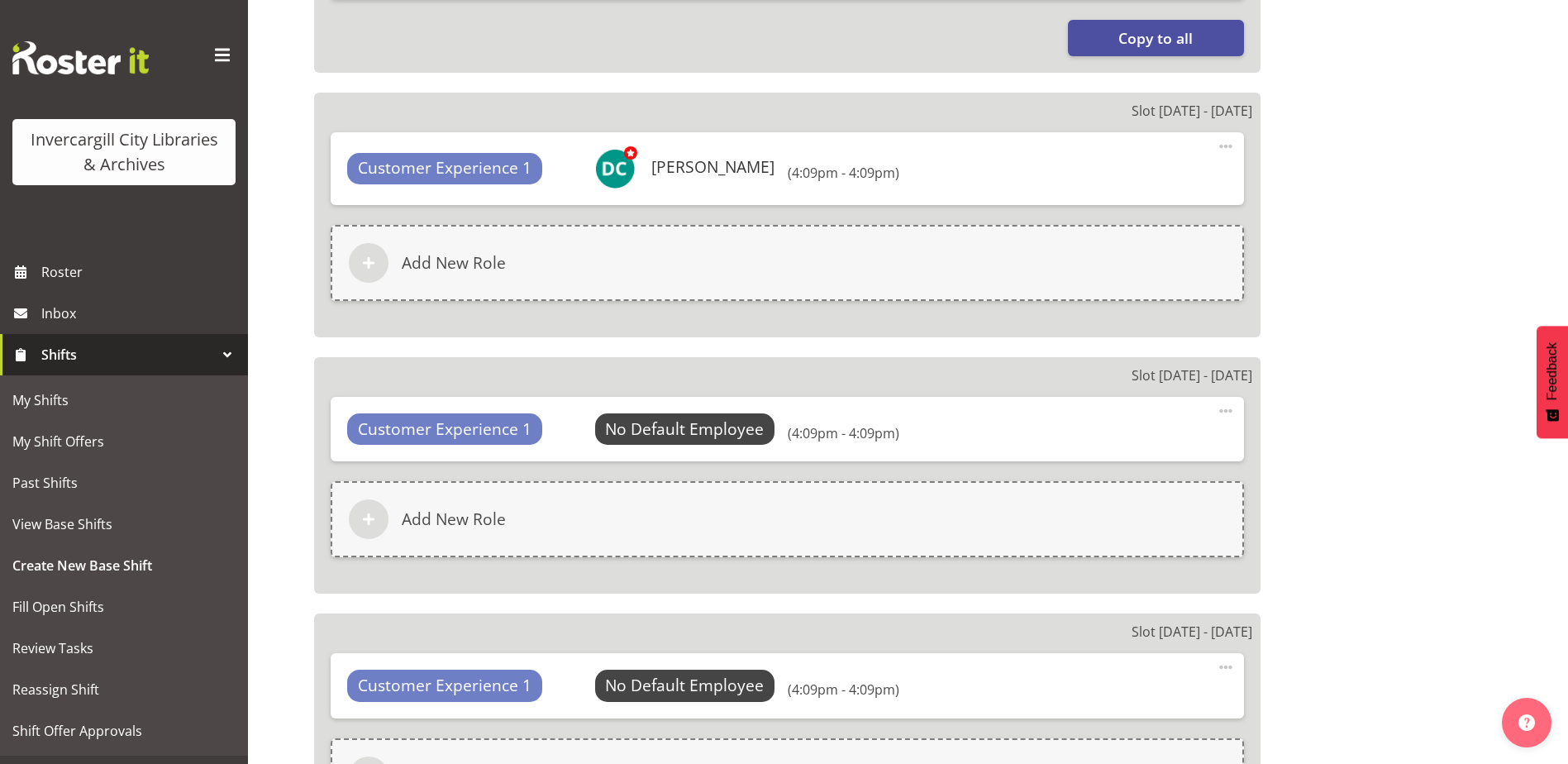
scroll to position [1388, 0]
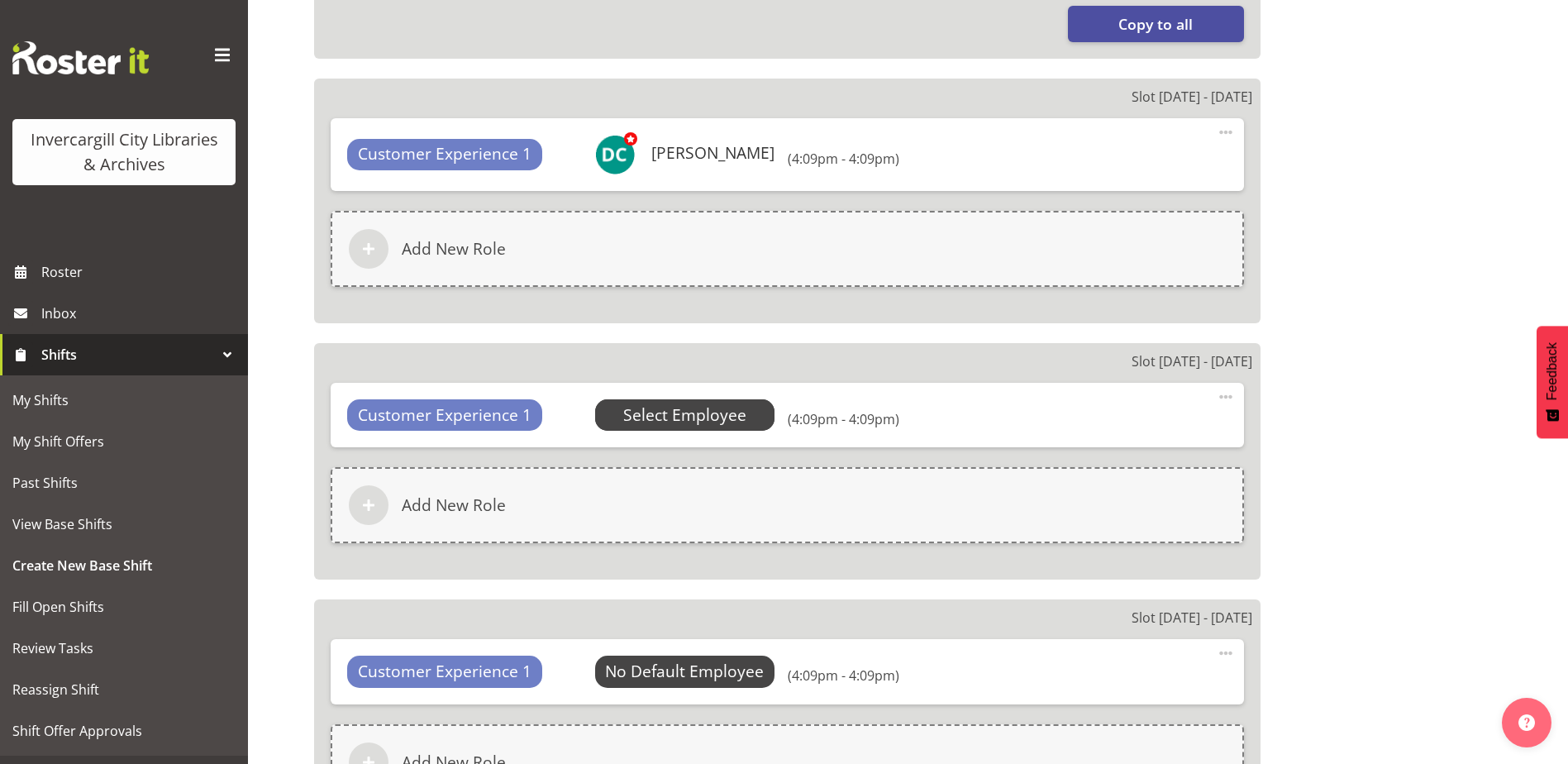
click at [676, 416] on span "Select Employee" at bounding box center [684, 415] width 123 height 24
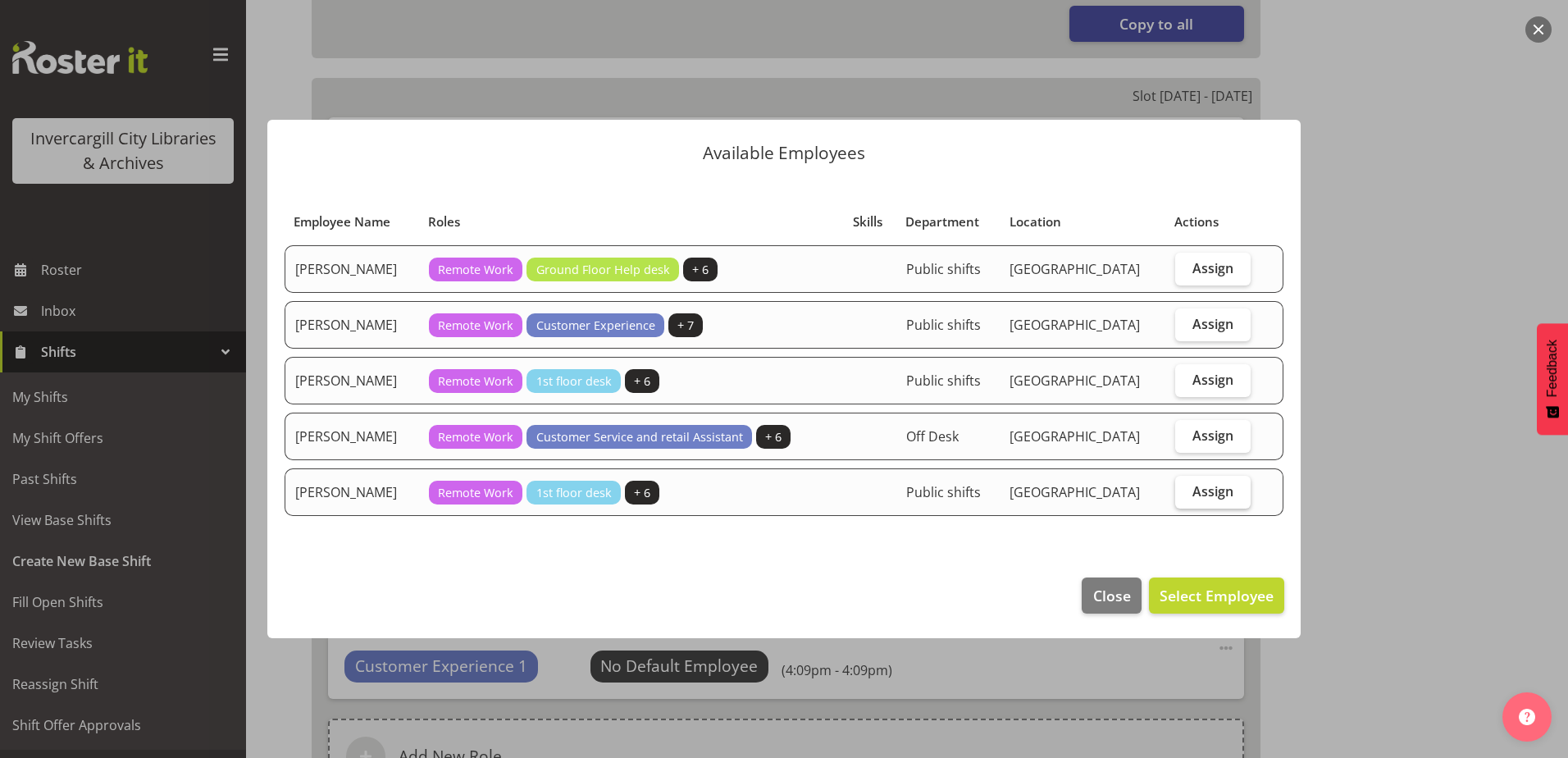
click at [1215, 482] on label "Assign" at bounding box center [1214, 492] width 76 height 33
click at [1186, 485] on input "Assign" at bounding box center [1181, 490] width 10 height 10
checkbox input "true"
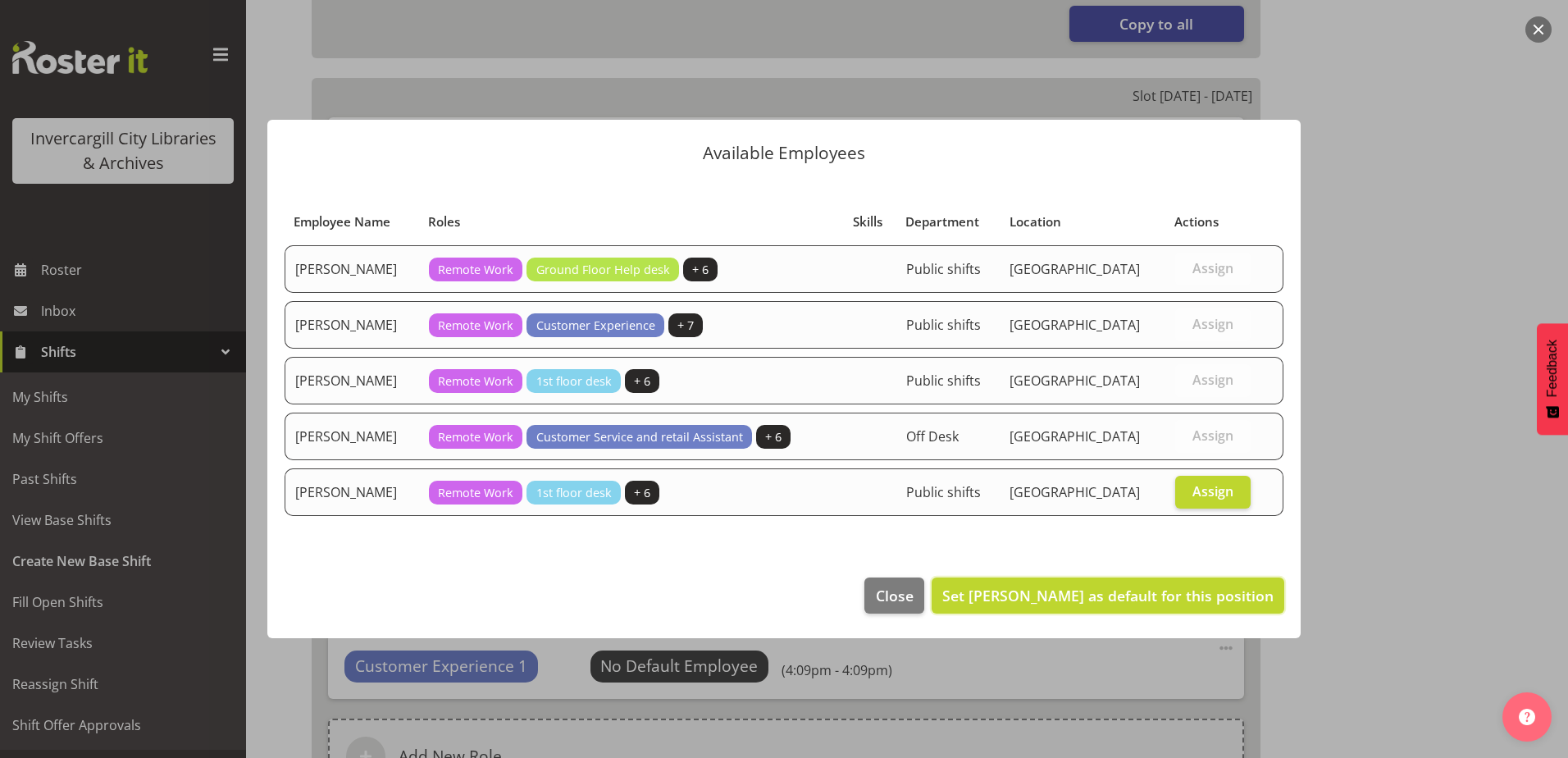
drag, startPoint x: 1176, startPoint y: 594, endPoint x: 1111, endPoint y: 575, distance: 67.7
click at [1175, 594] on span "Set Michelle Cunningham as default for this position" at bounding box center [1108, 595] width 331 height 20
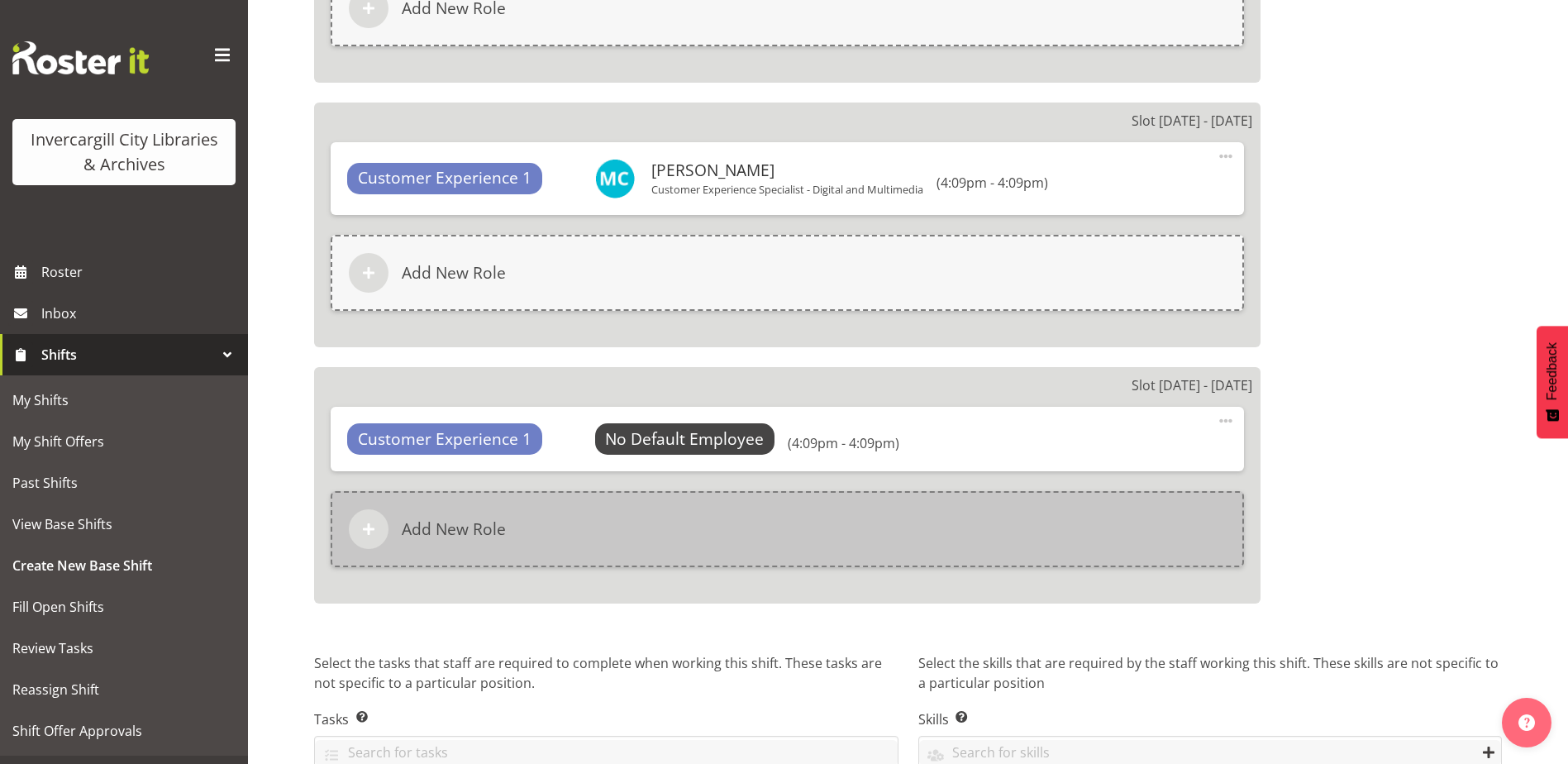
scroll to position [1636, 0]
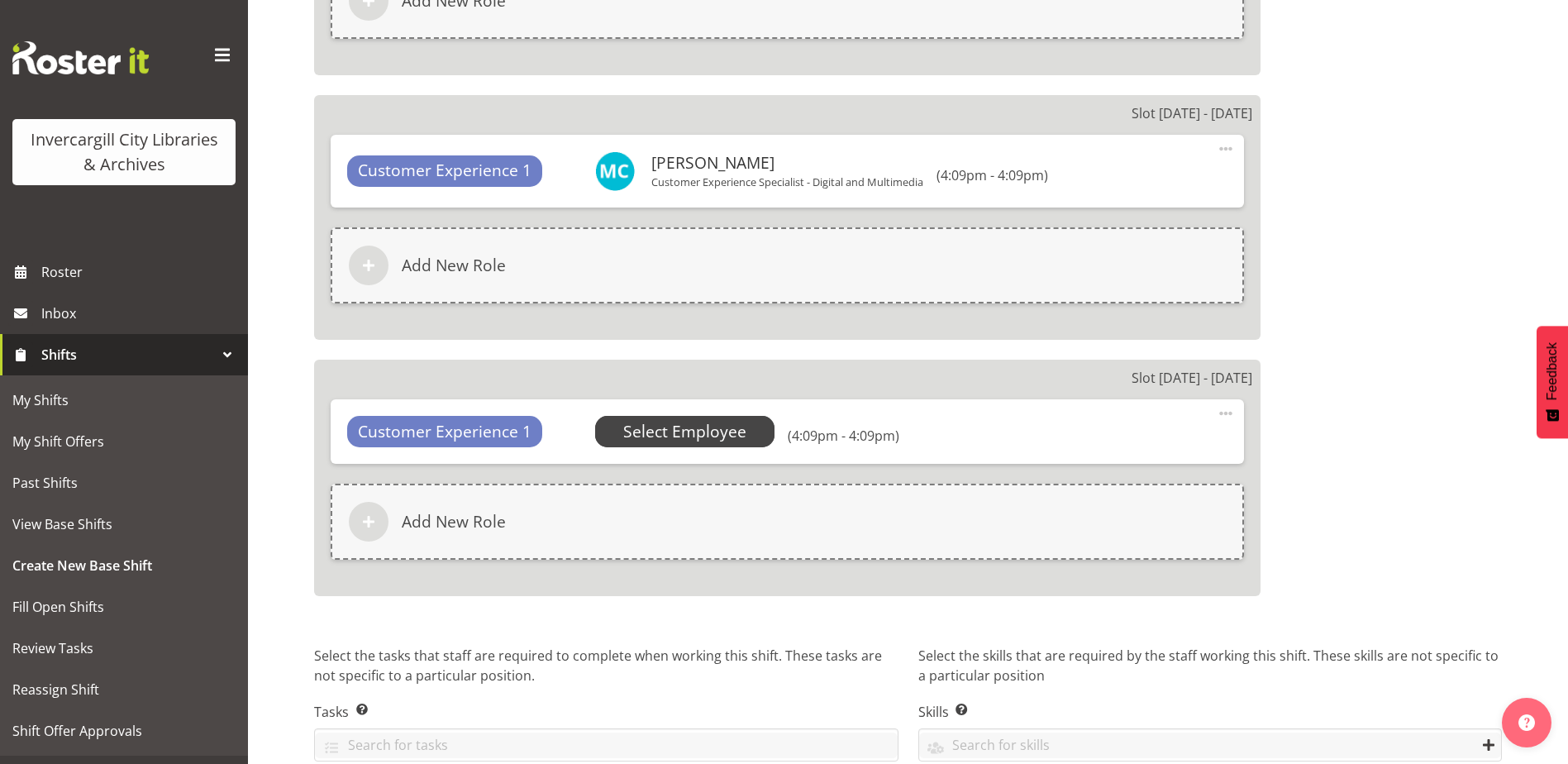
click at [685, 436] on span "Select Employee" at bounding box center [684, 431] width 123 height 24
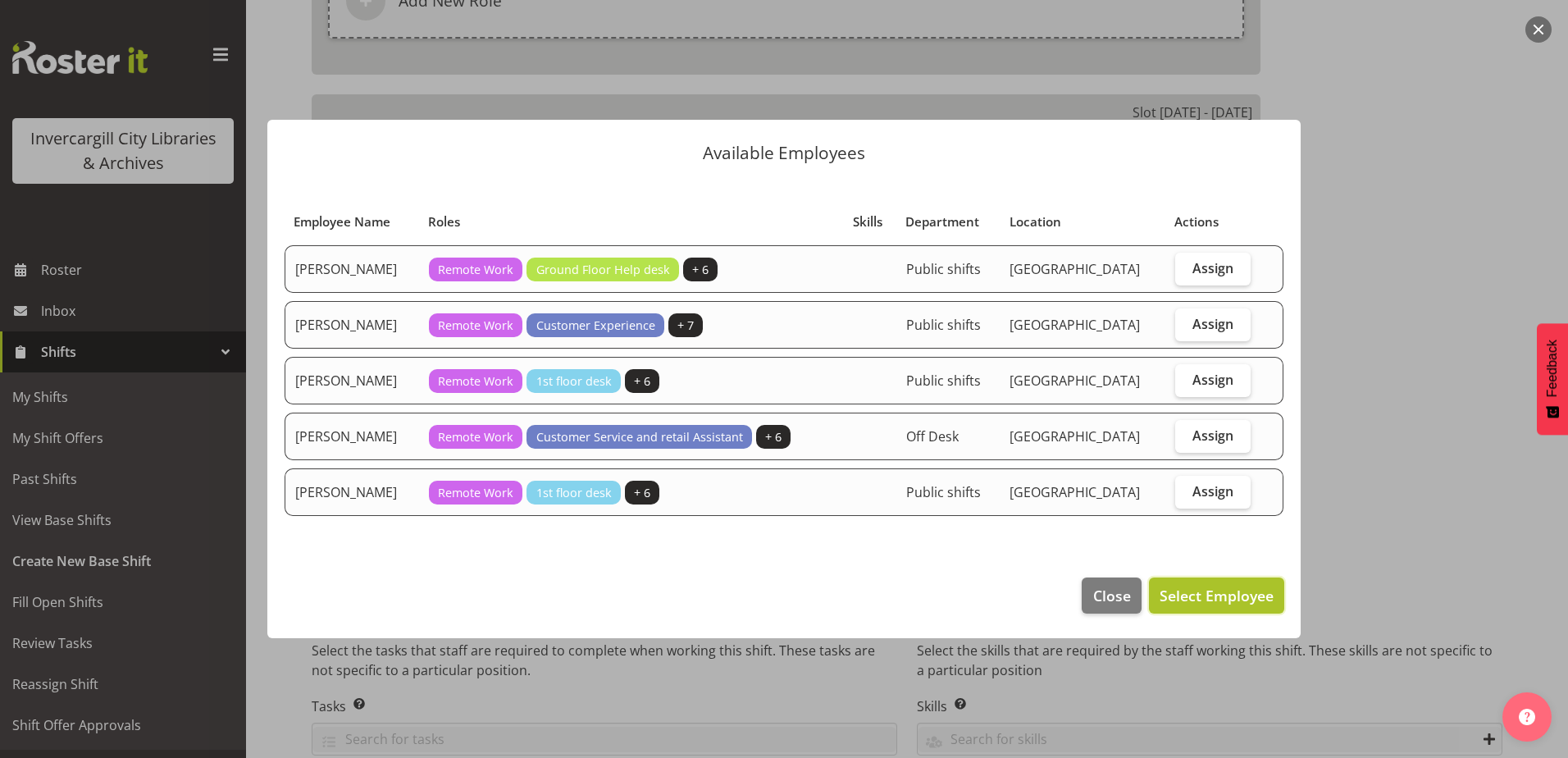
click at [1195, 586] on span "Select Employee" at bounding box center [1217, 595] width 114 height 20
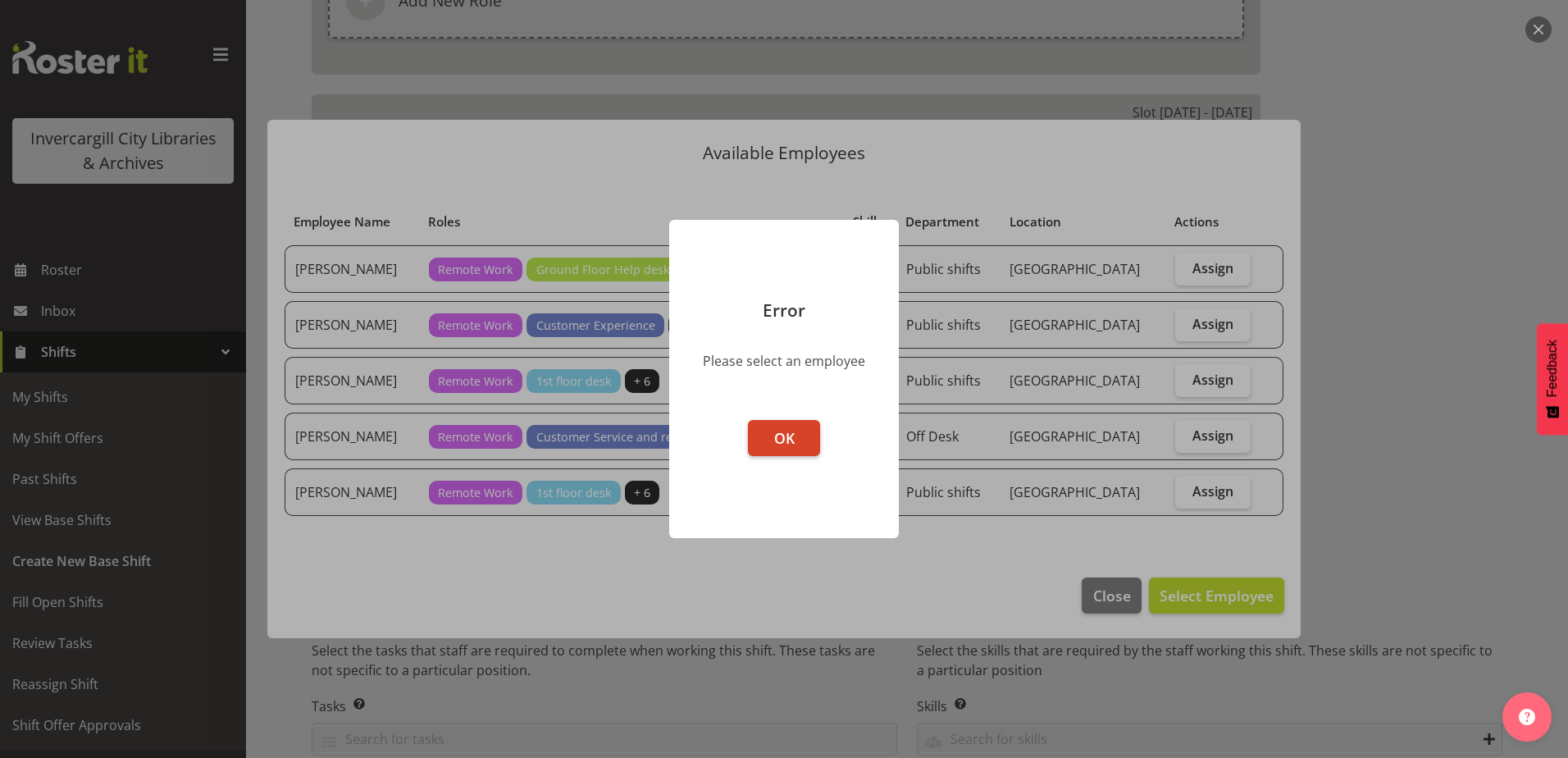
click at [772, 435] on button "OK" at bounding box center [783, 438] width 72 height 36
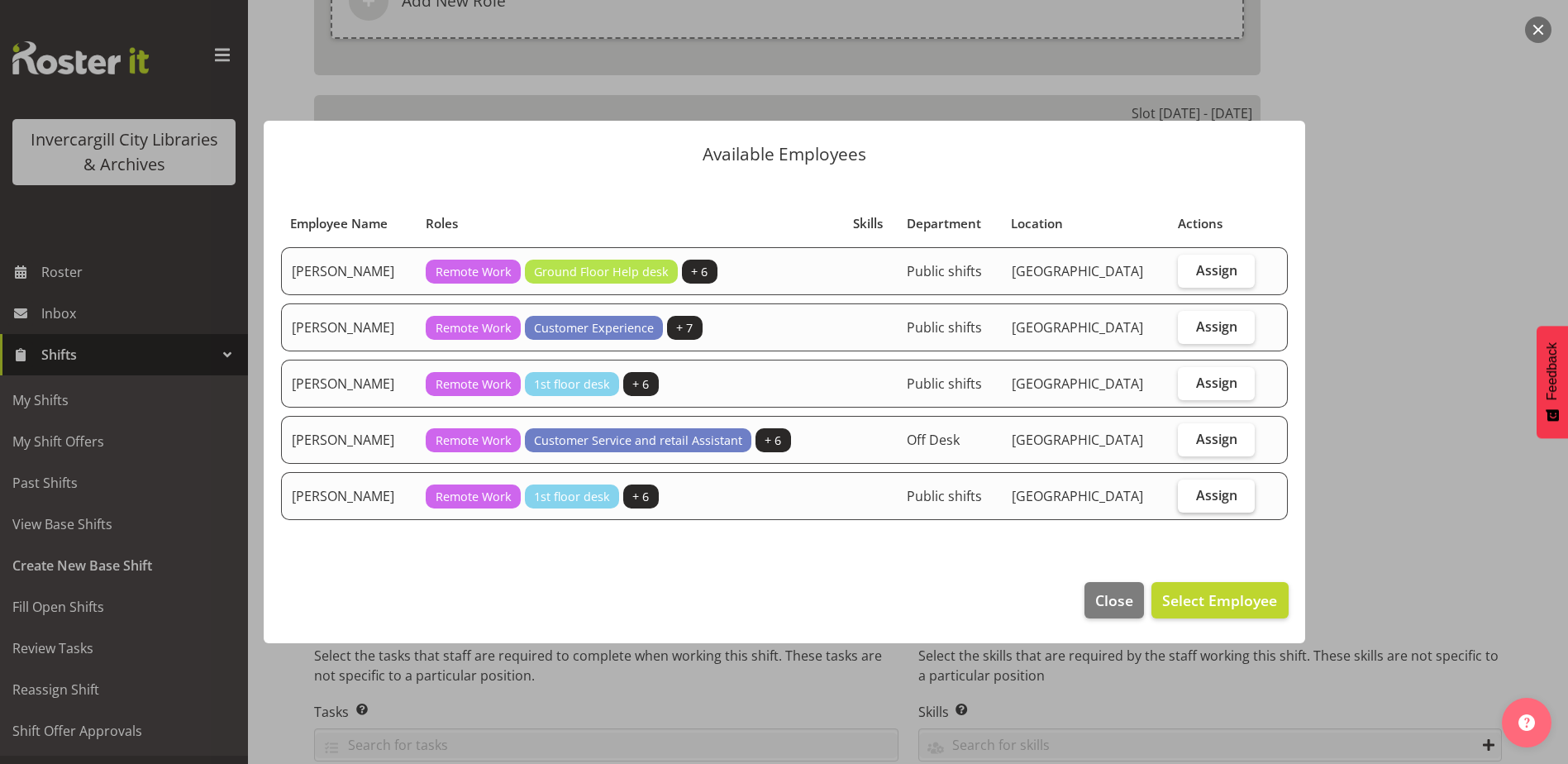
click at [1216, 499] on span "Assign" at bounding box center [1216, 495] width 41 height 17
click at [1188, 499] on input "Assign" at bounding box center [1183, 494] width 10 height 10
checkbox input "true"
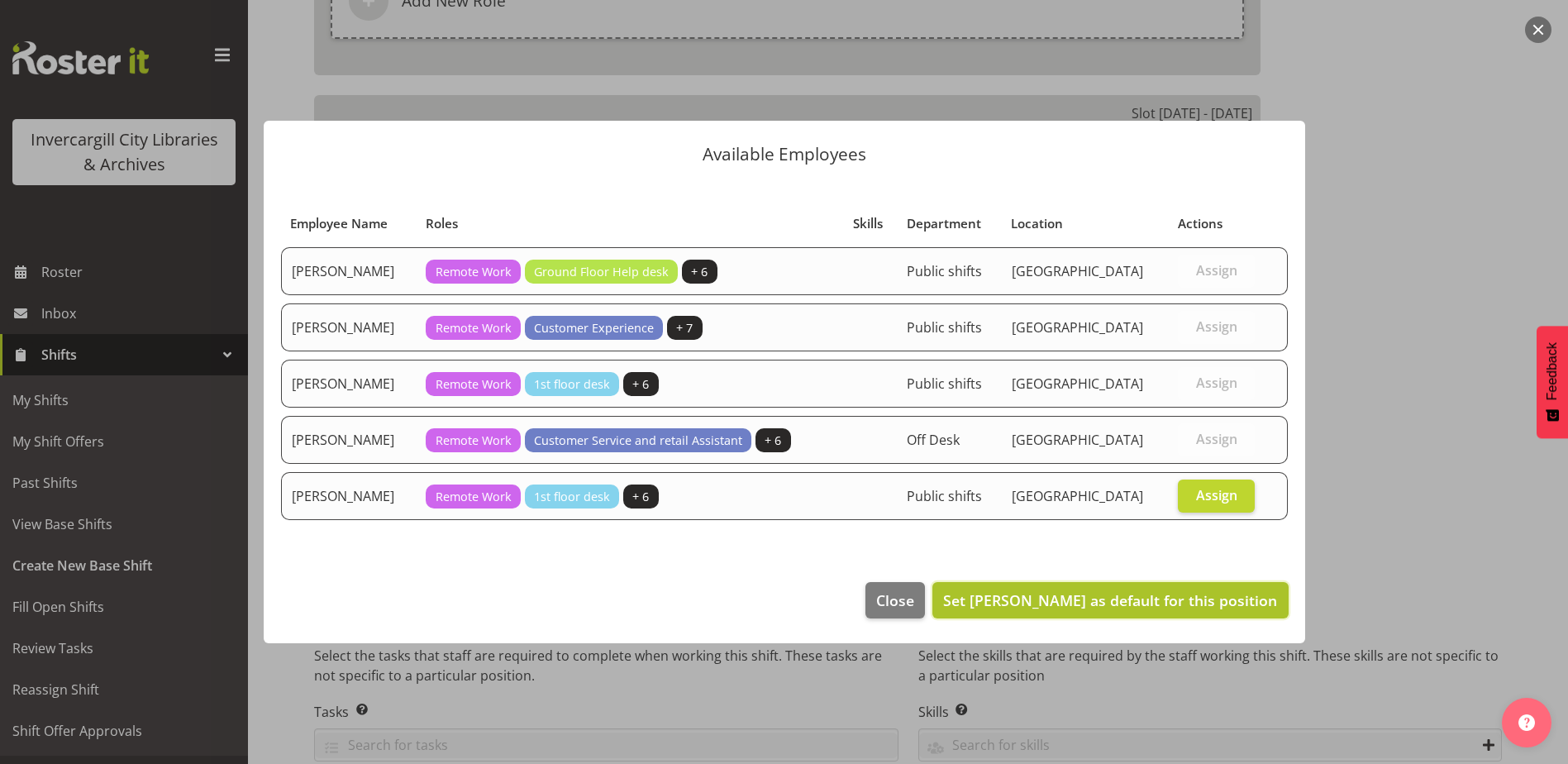
click at [1173, 602] on span "Set Michelle Cunningham as default for this position" at bounding box center [1110, 600] width 334 height 20
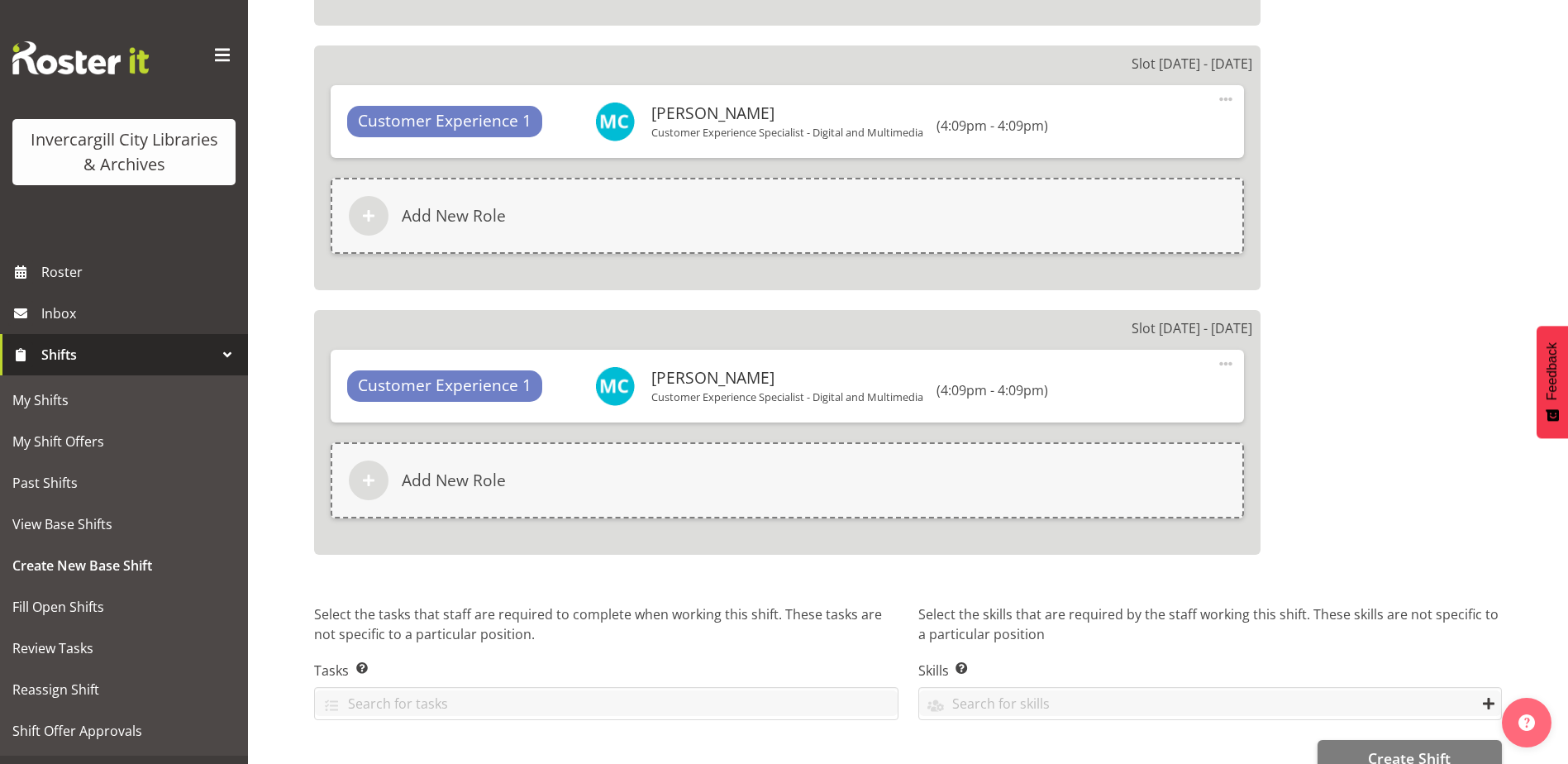
scroll to position [1724, 0]
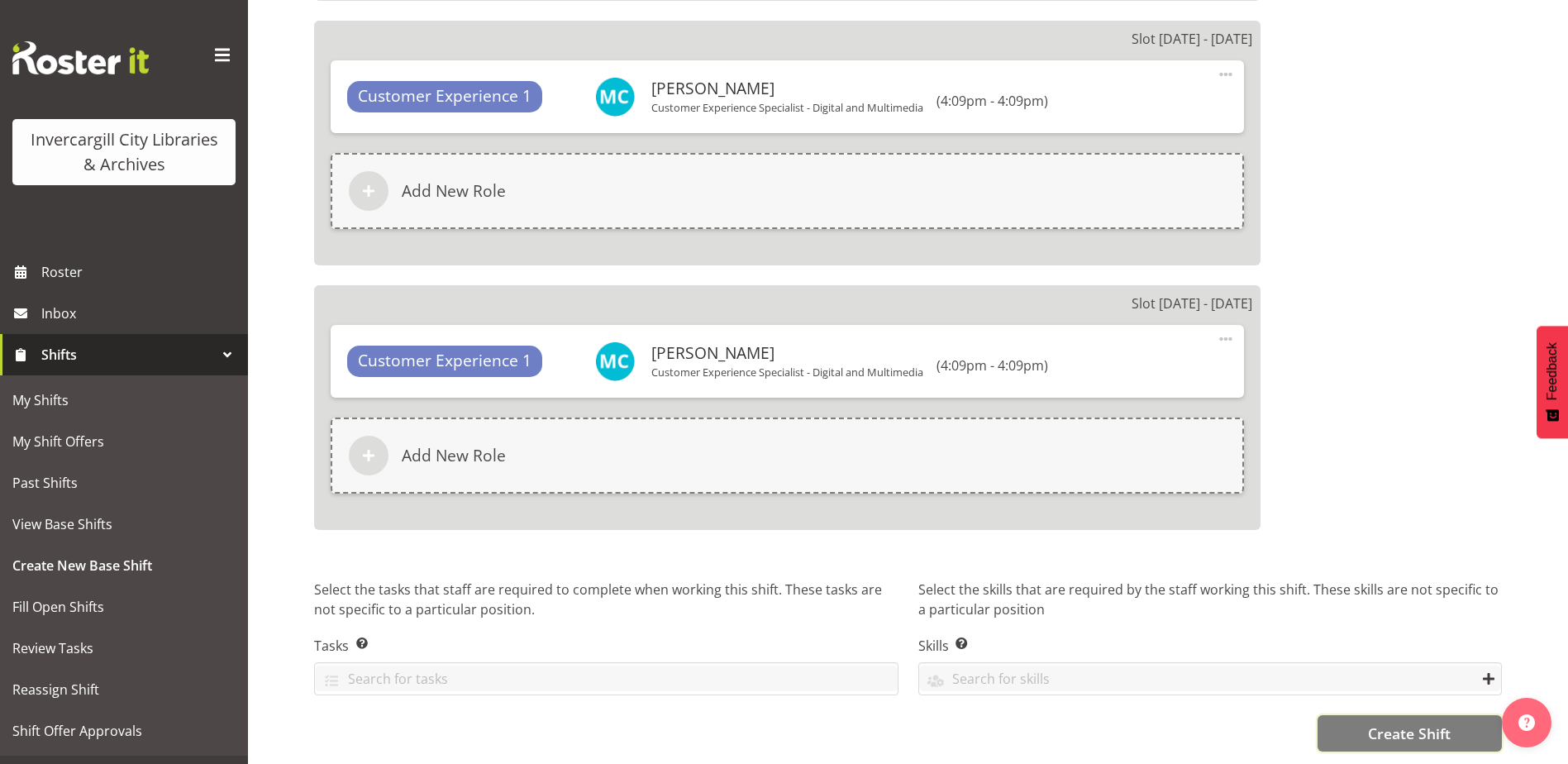
click at [1366, 715] on button "Create Shift" at bounding box center [1409, 733] width 184 height 37
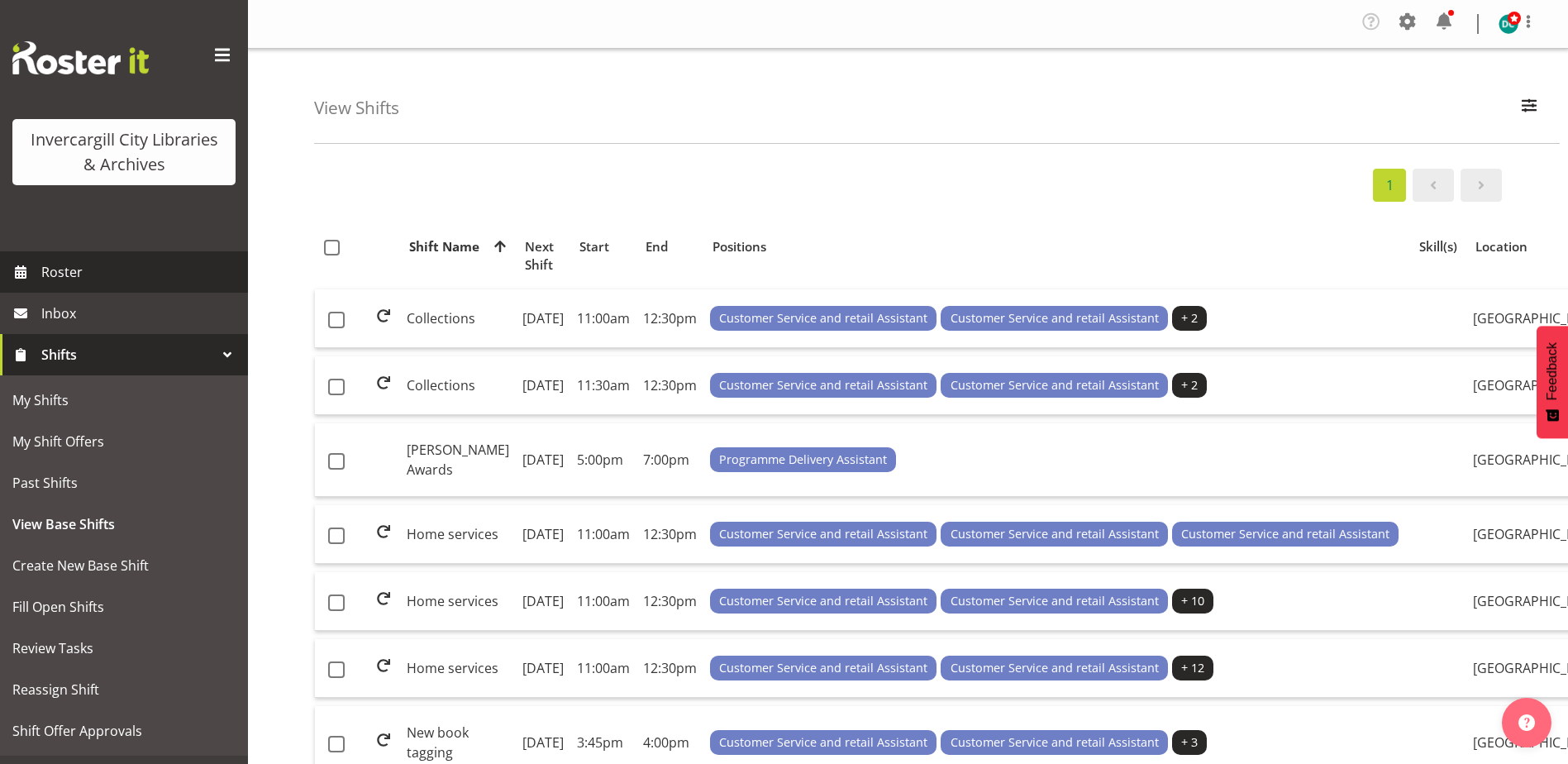
click at [53, 282] on span "Roster" at bounding box center [140, 272] width 198 height 24
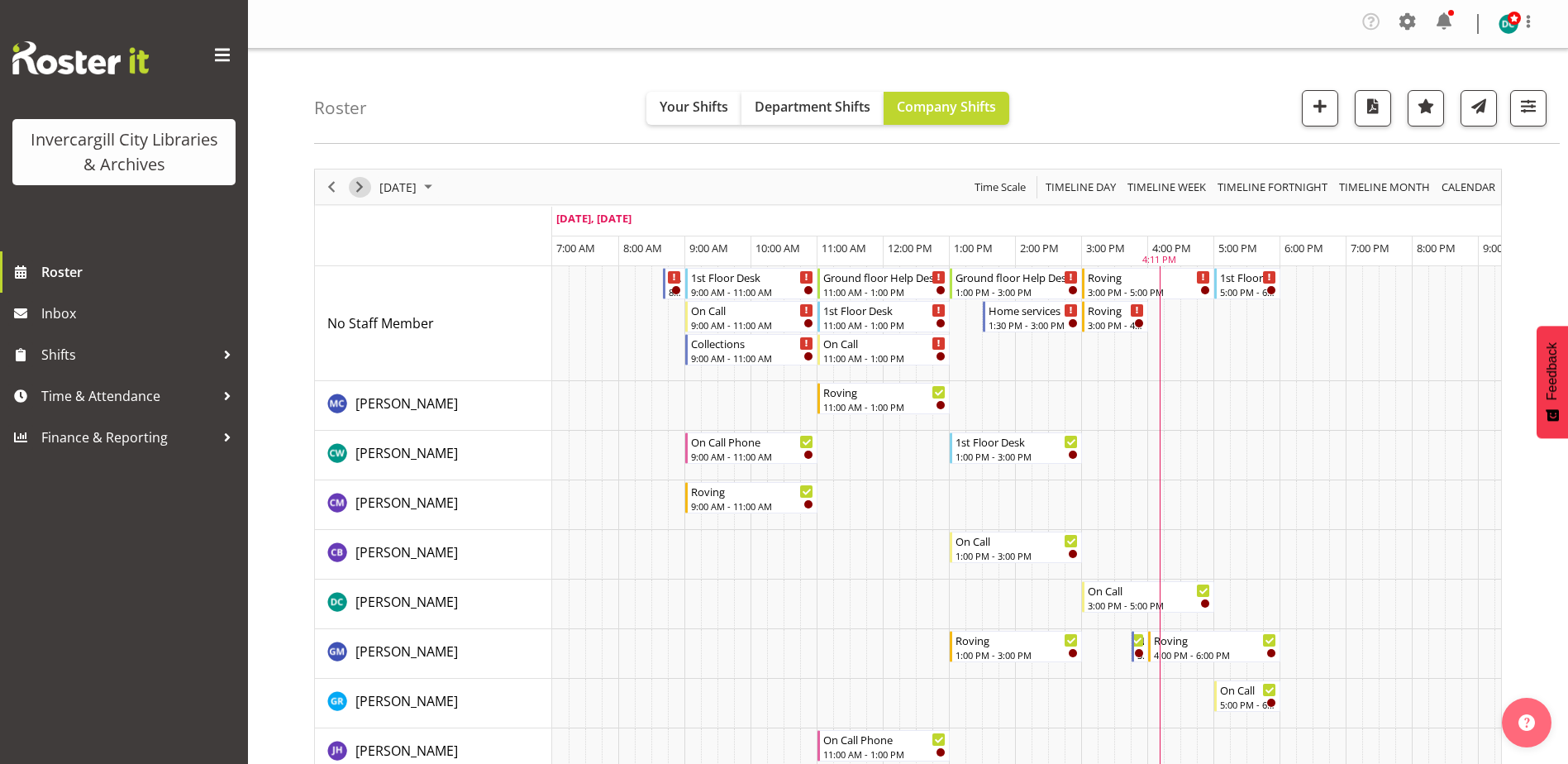
click at [349, 191] on span "Next" at bounding box center [359, 188] width 20 height 21
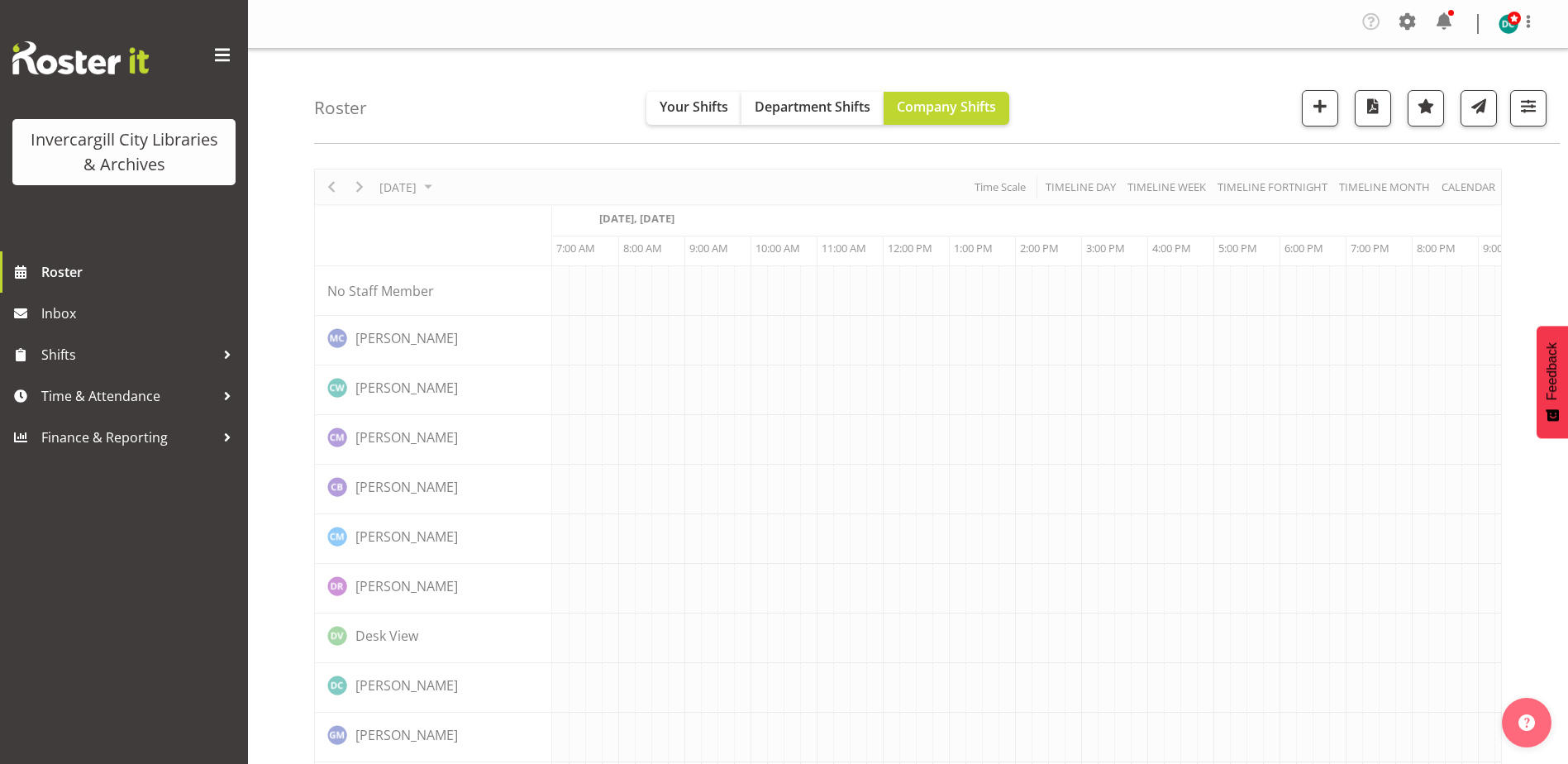
scroll to position [0, 43]
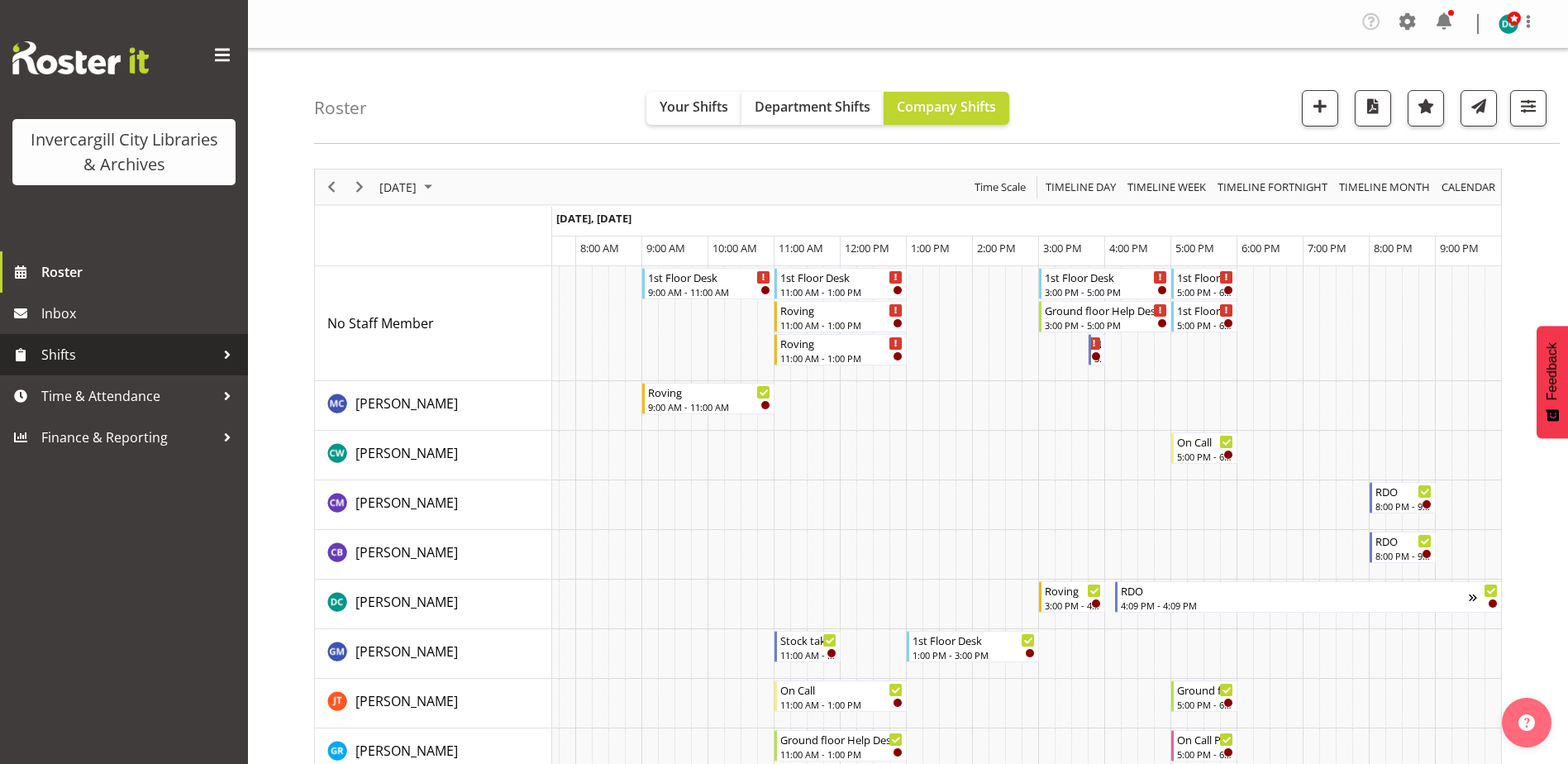
click at [74, 354] on span "Shifts" at bounding box center [127, 354] width 174 height 24
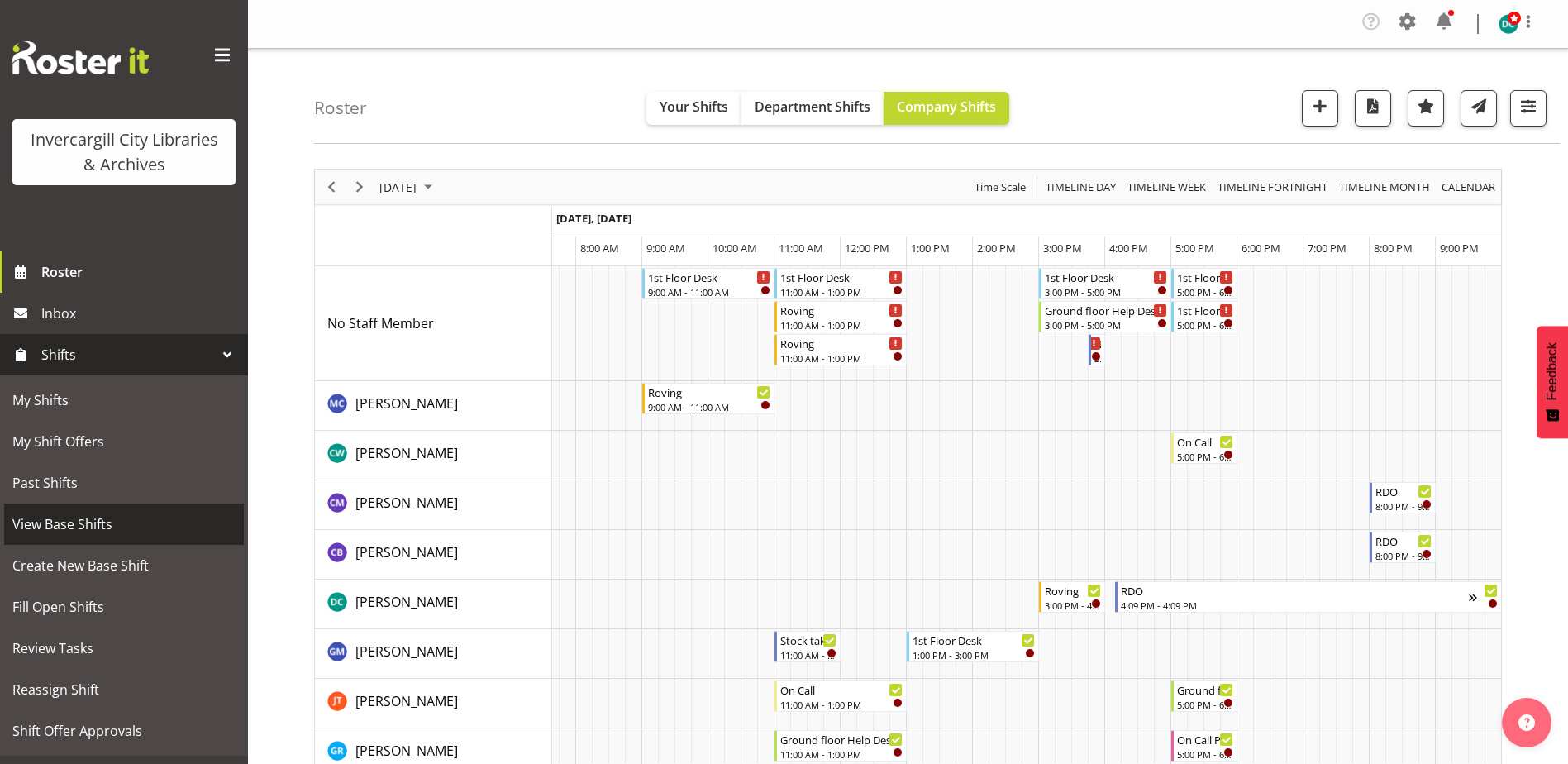
click at [67, 527] on span "View Base Shifts" at bounding box center [124, 524] width 224 height 24
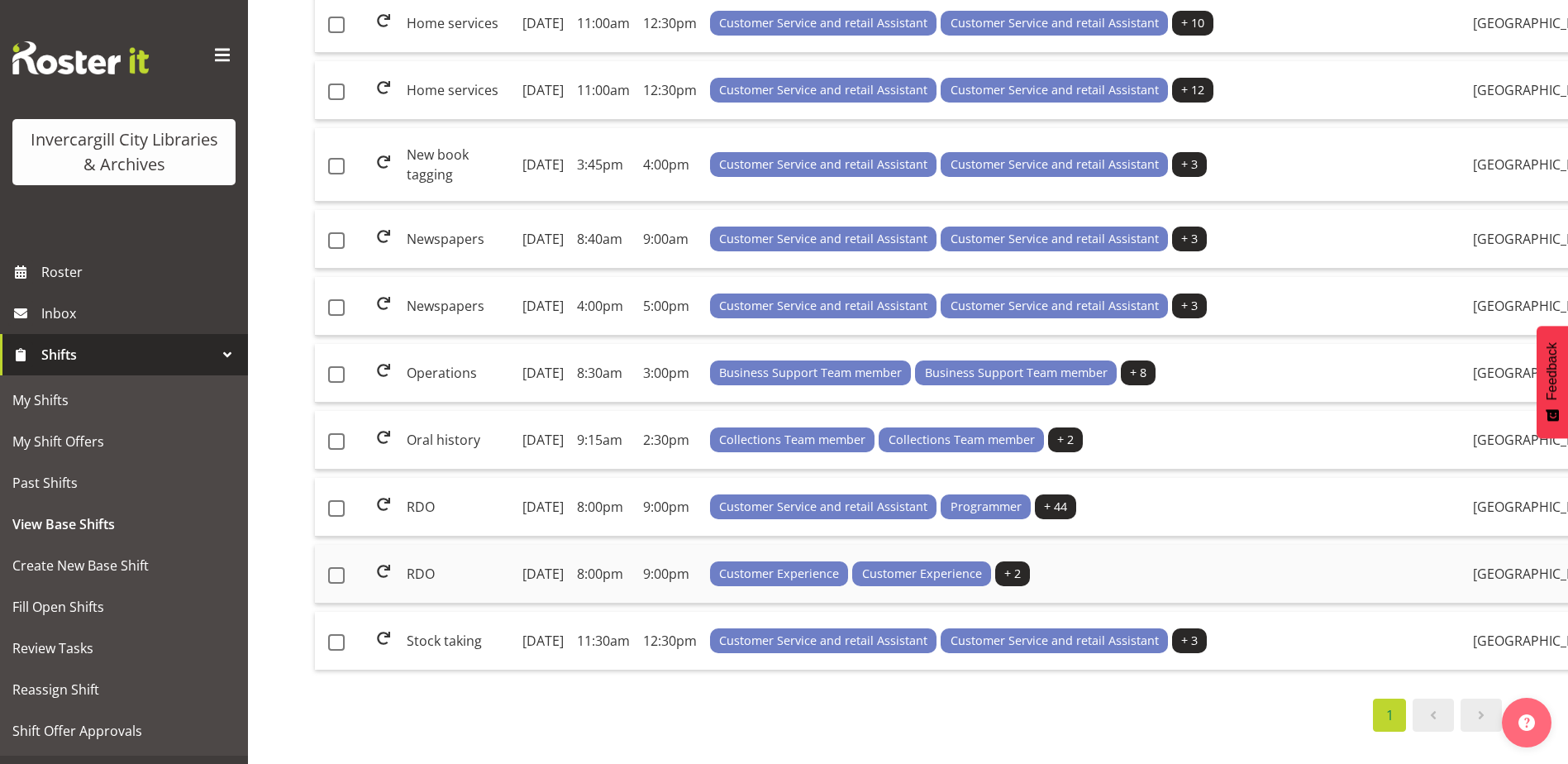
scroll to position [1066, 0]
click at [516, 545] on td "[DATE]" at bounding box center [543, 574] width 54 height 59
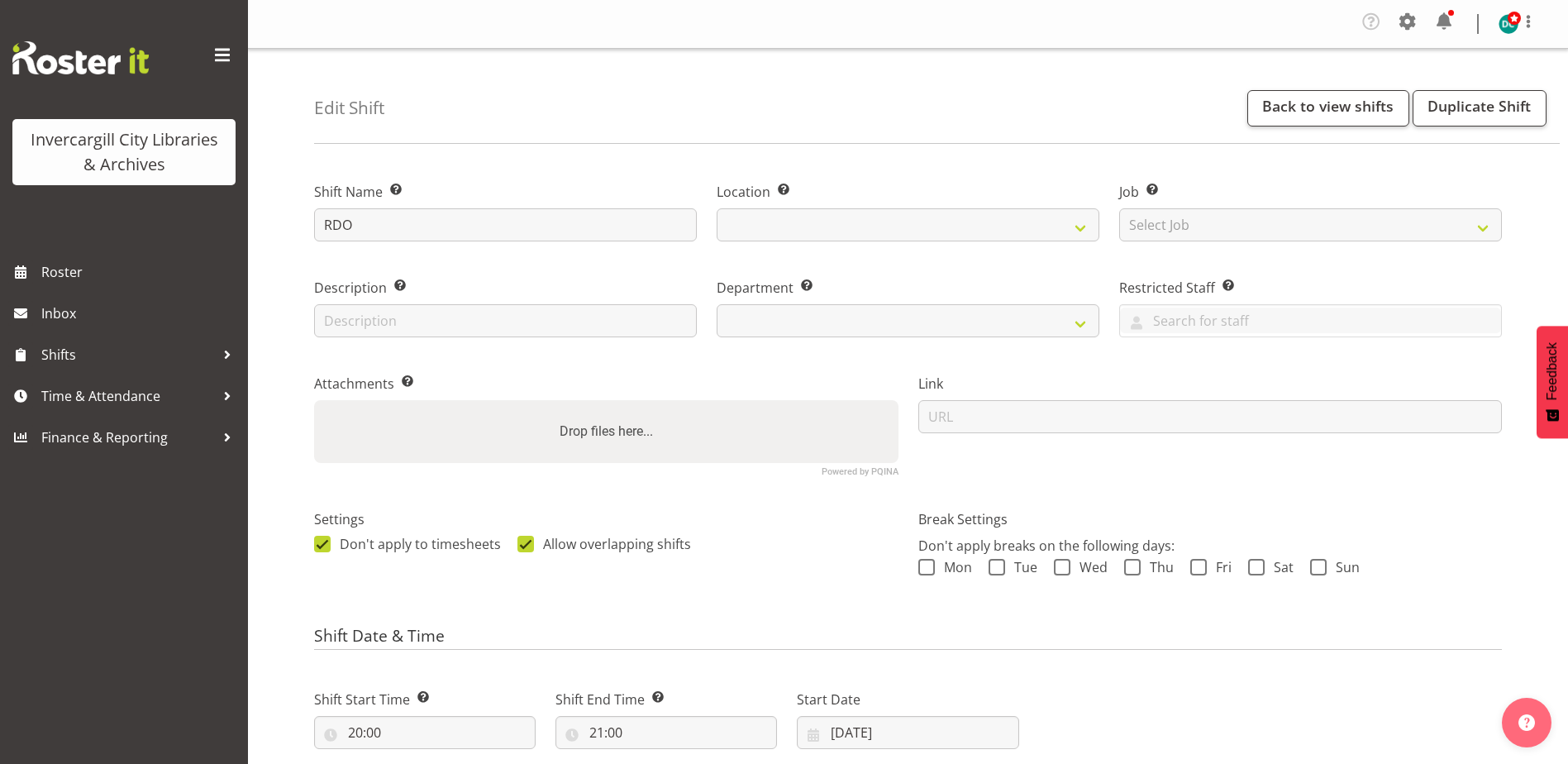
select select
select select "1276"
select select
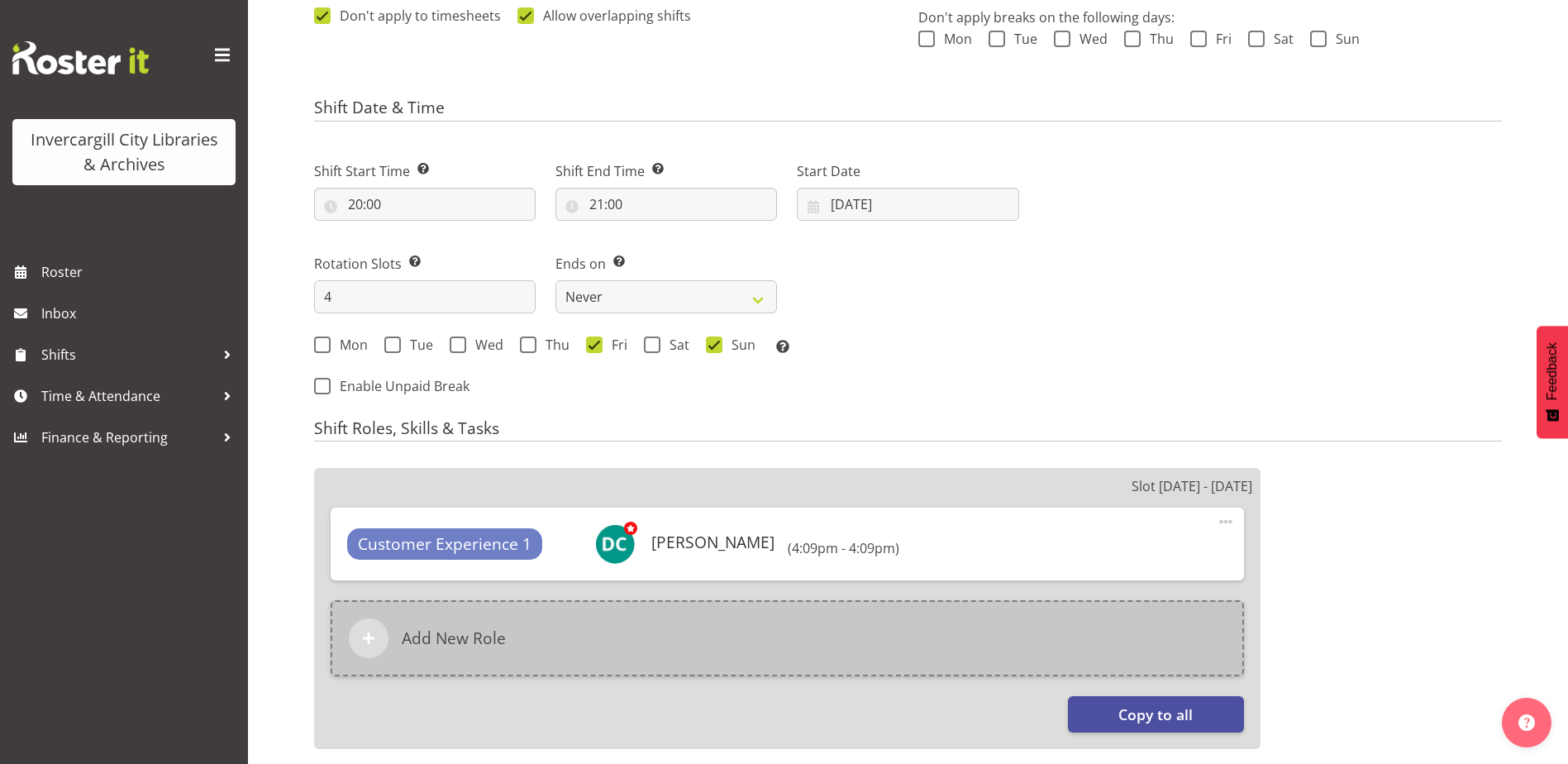
scroll to position [661, 0]
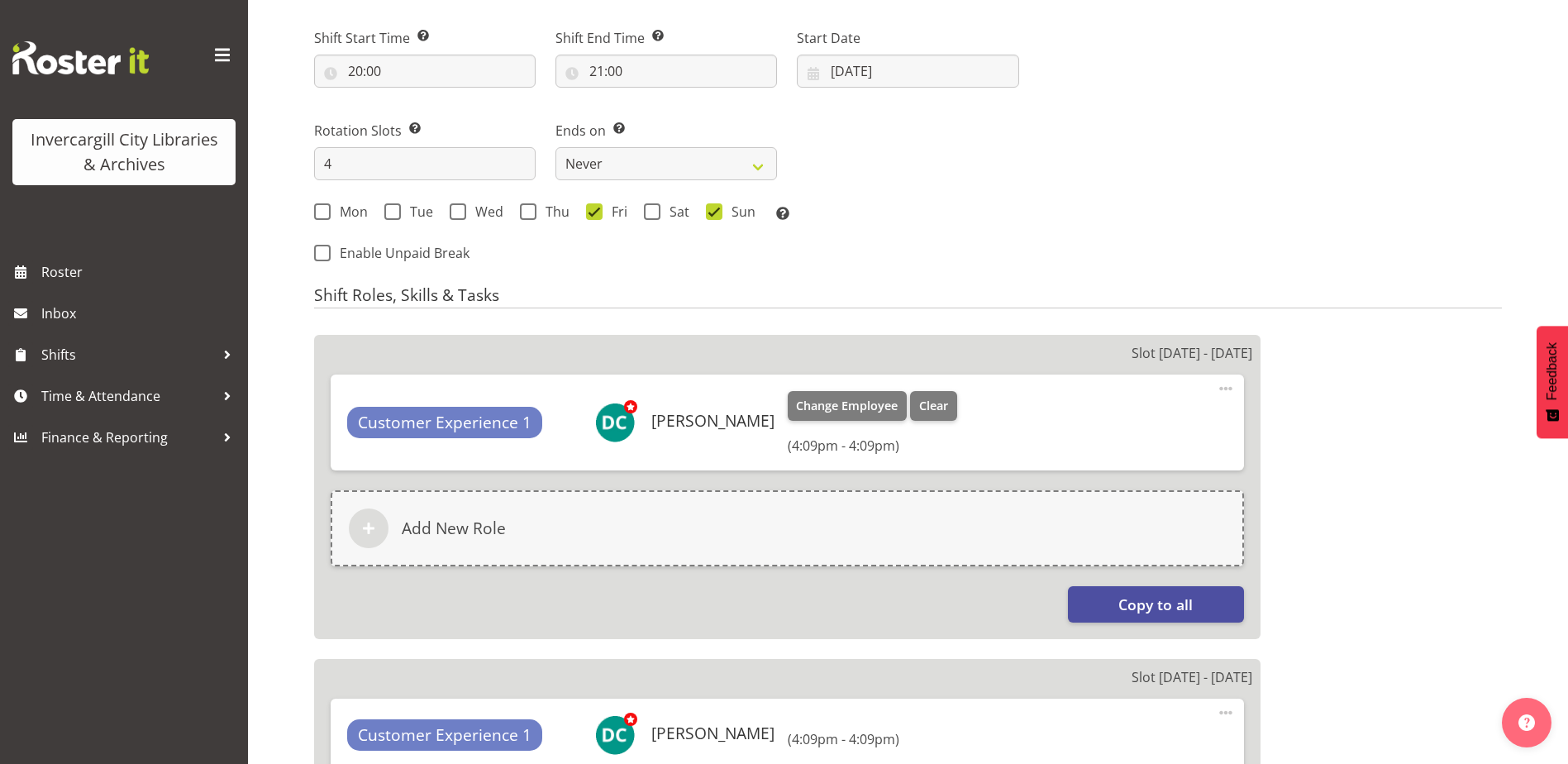
click at [1227, 389] on span at bounding box center [1226, 389] width 20 height 20
click at [1167, 453] on link "Delete" at bounding box center [1157, 458] width 159 height 30
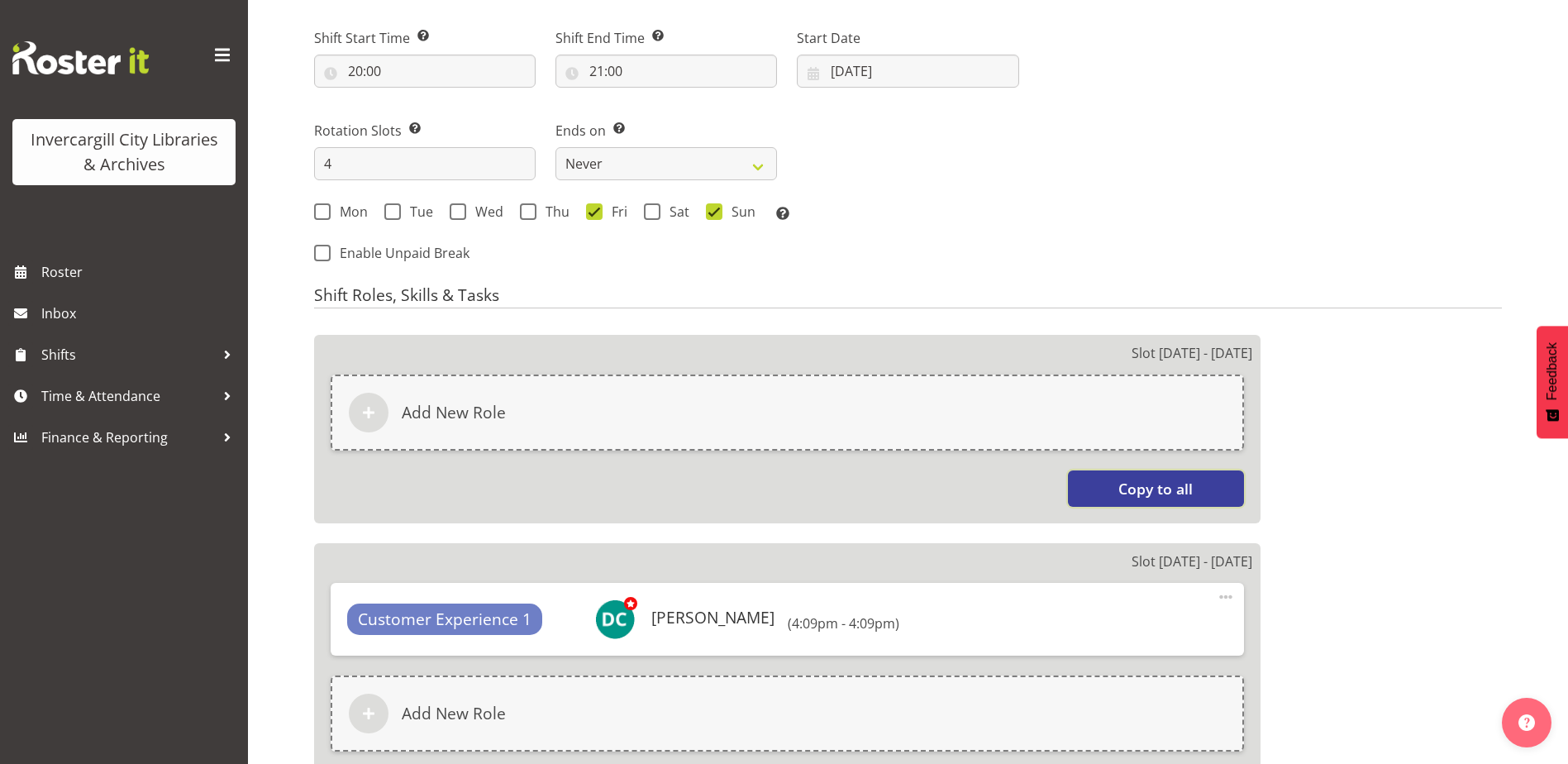
click at [1153, 488] on span "Copy to all" at bounding box center [1155, 488] width 74 height 22
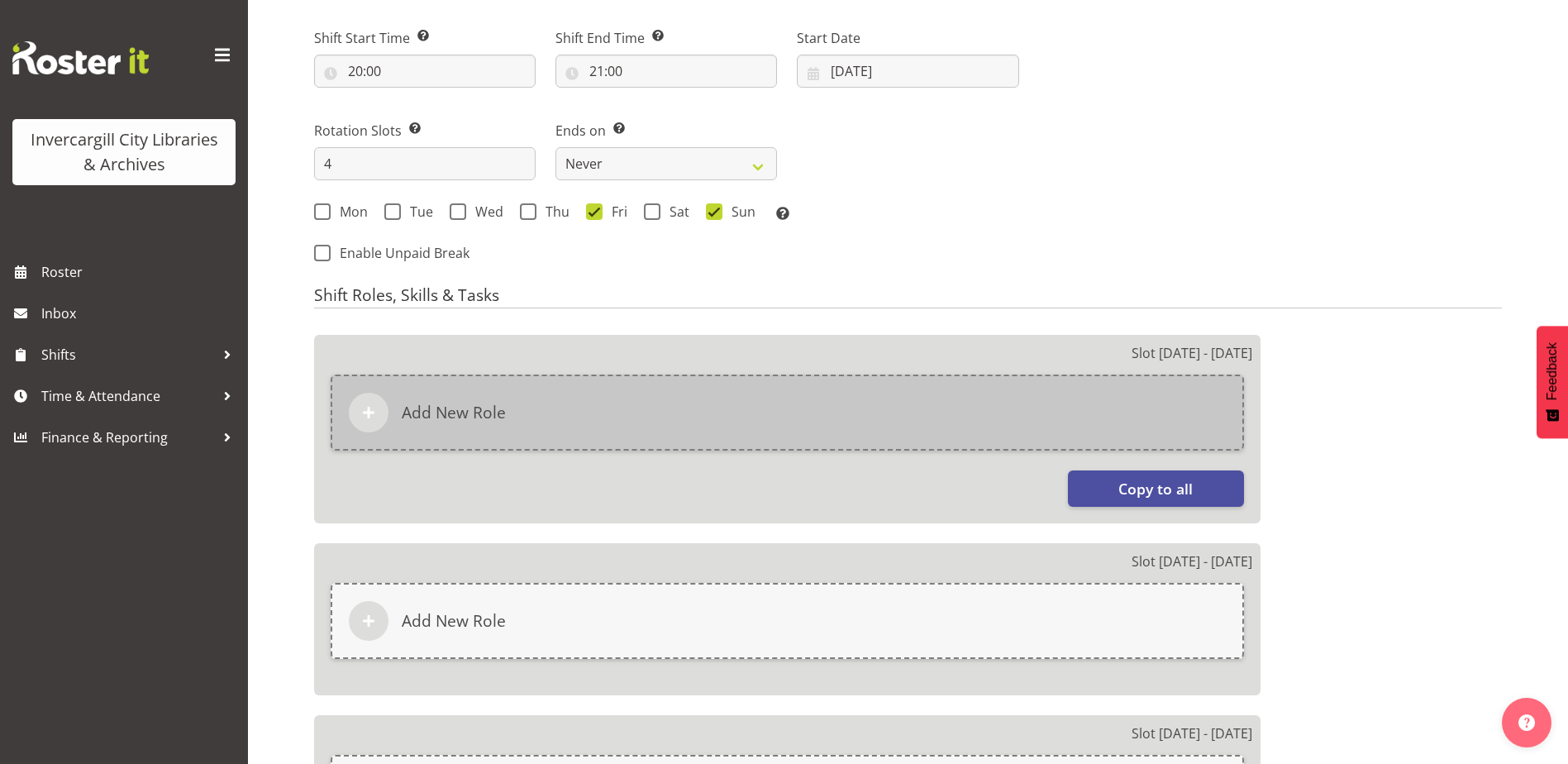
click at [1199, 416] on div "Add New Role" at bounding box center [787, 412] width 913 height 76
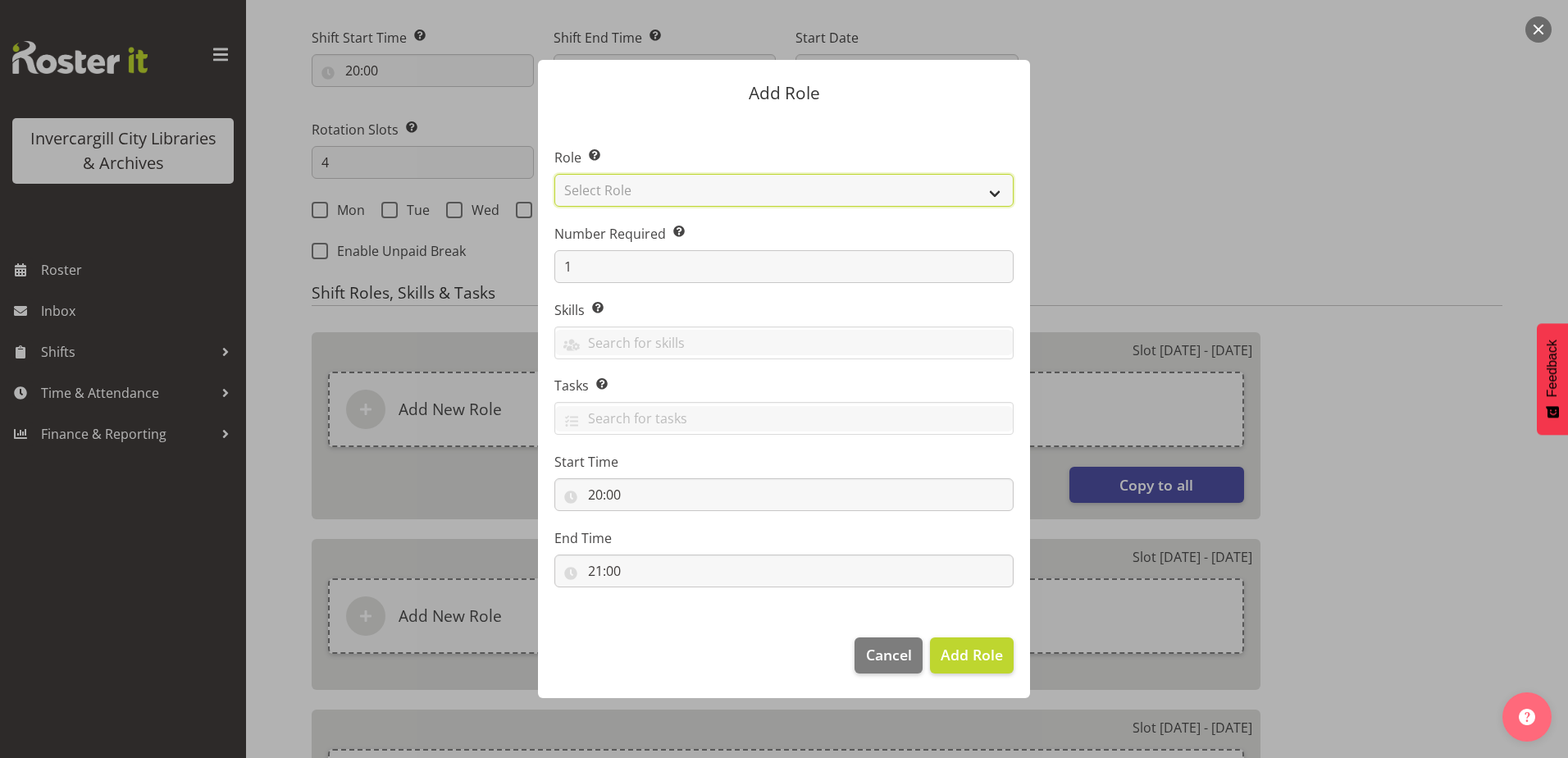
click at [765, 191] on select "Select Role 1st floor desk AQ operator Business Support Team member Casual Cust…" at bounding box center [784, 191] width 459 height 33
select select "1533"
click at [554, 174] on select "Select Role 1st floor desk AQ operator Business Support Team member Casual Cust…" at bounding box center [784, 191] width 459 height 33
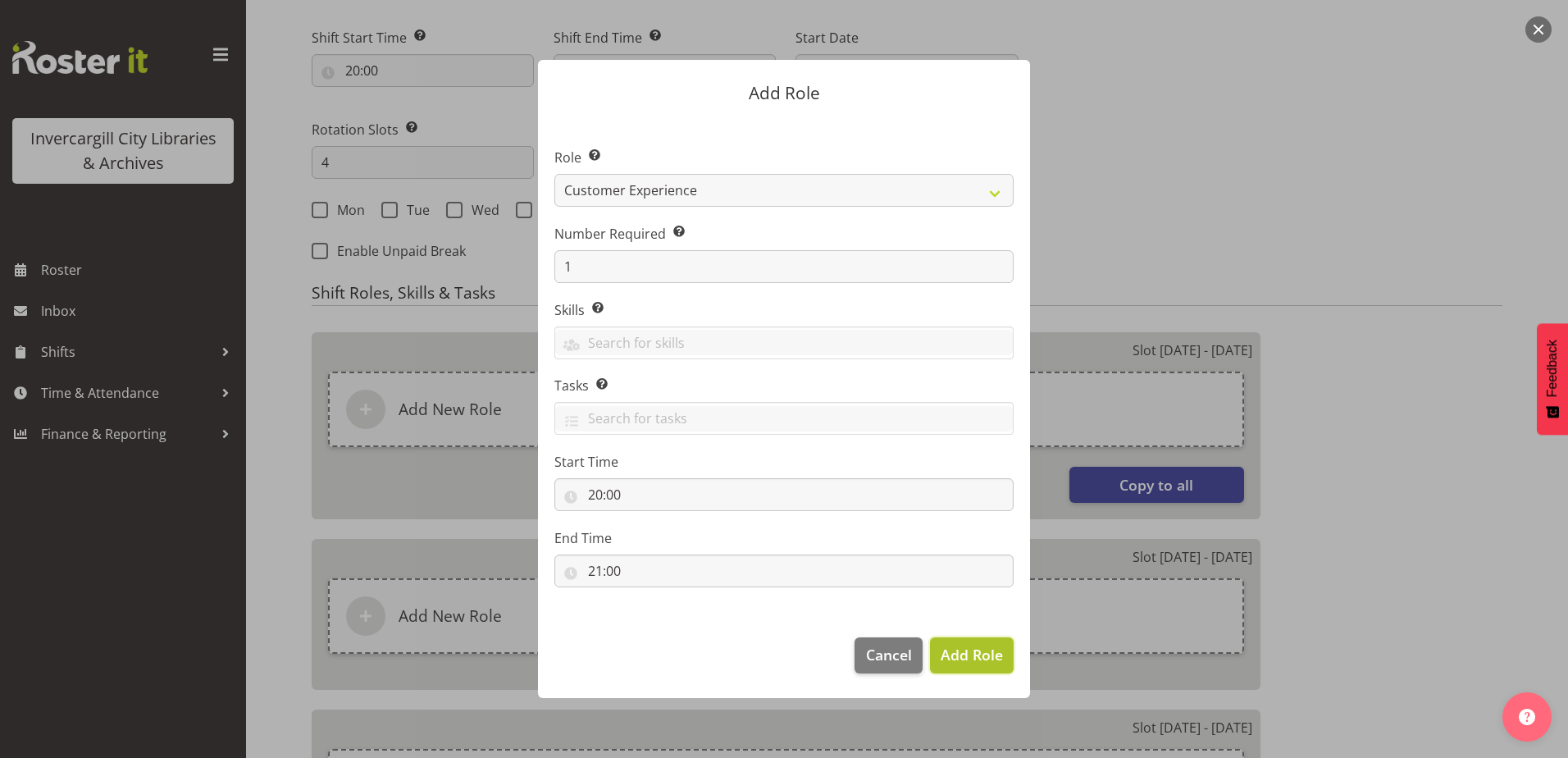
click at [966, 665] on span "Add Role" at bounding box center [972, 654] width 62 height 22
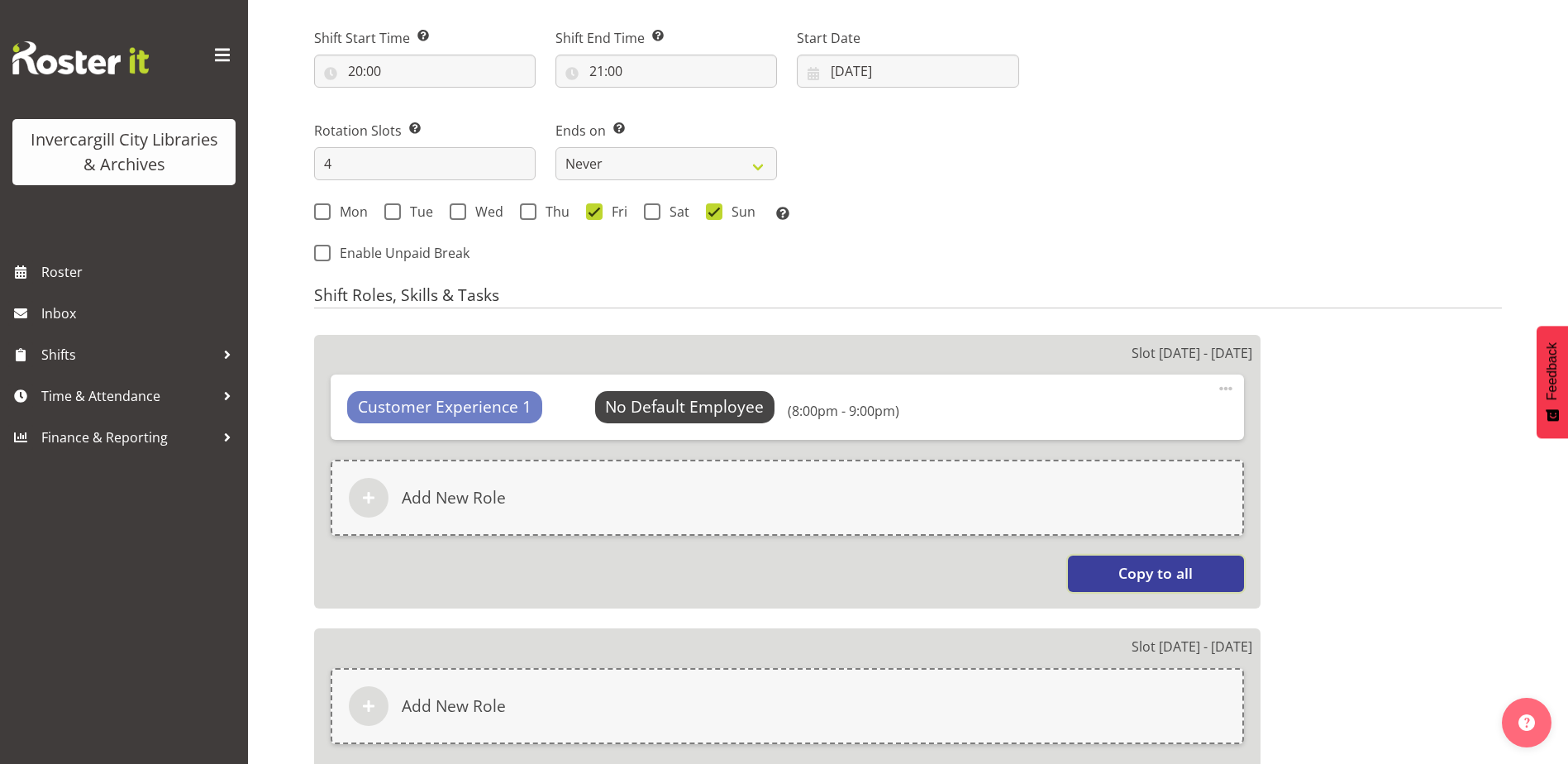
click at [1097, 567] on button "Copy to all" at bounding box center [1156, 574] width 176 height 37
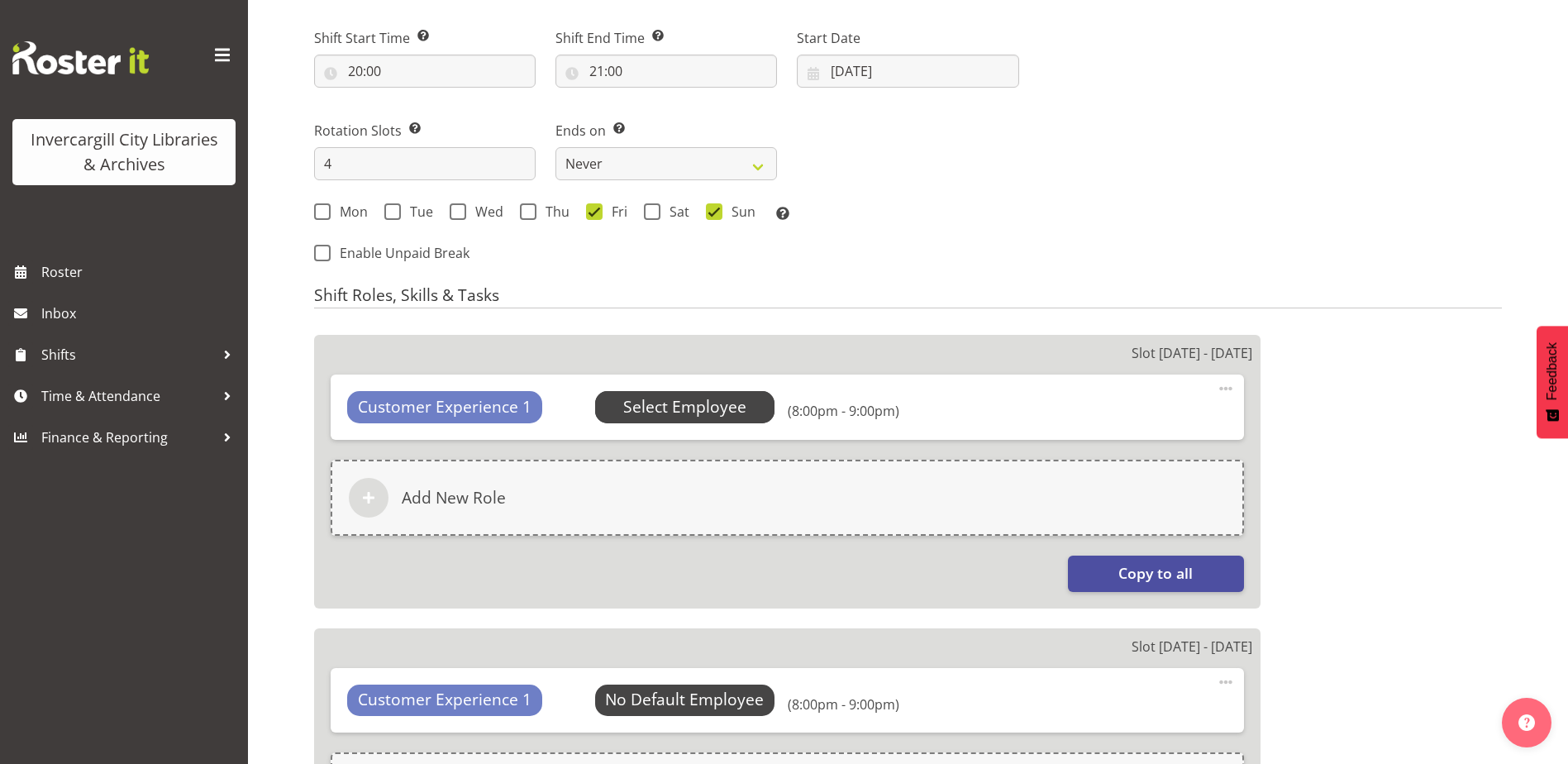
click at [649, 396] on span "Select Employee" at bounding box center [684, 407] width 123 height 24
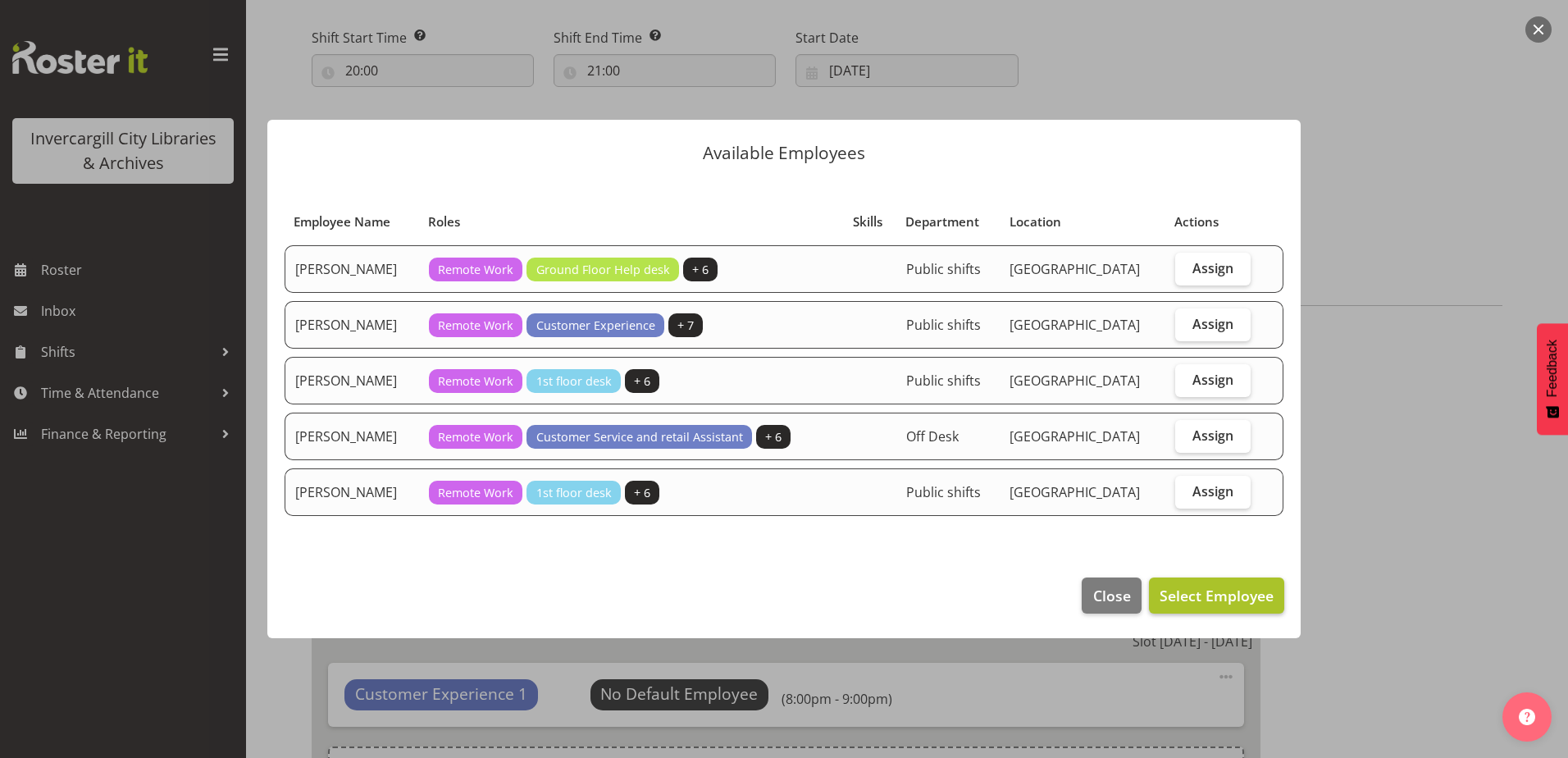
drag, startPoint x: 1205, startPoint y: 322, endPoint x: 1156, endPoint y: 605, distance: 287.2
click at [1201, 323] on span "Assign" at bounding box center [1212, 323] width 41 height 16
click at [1186, 323] on input "Assign" at bounding box center [1181, 323] width 10 height 10
checkbox input "true"
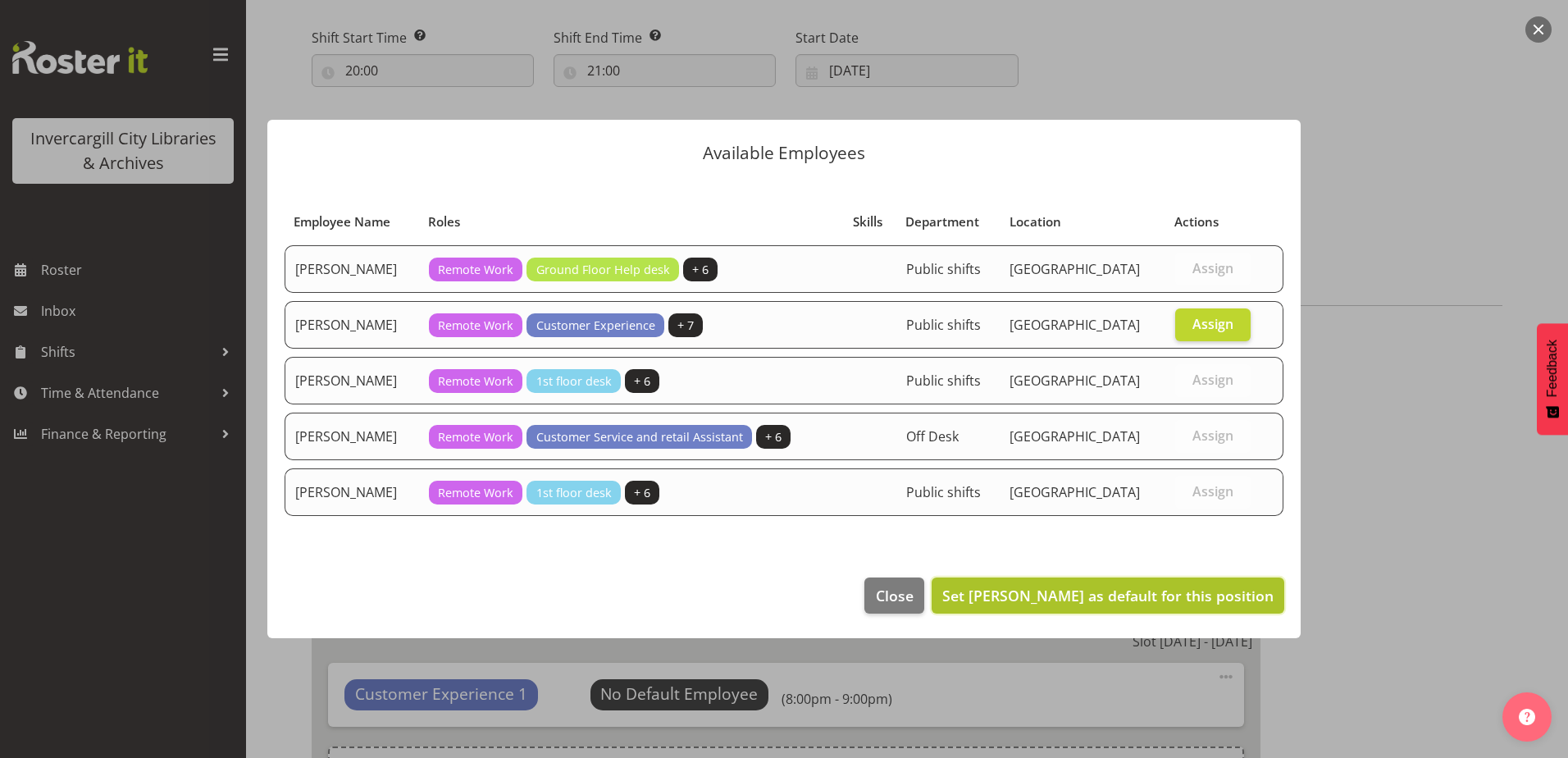
click at [1148, 597] on span "Set Donald Cunningham as default for this position" at bounding box center [1108, 595] width 331 height 20
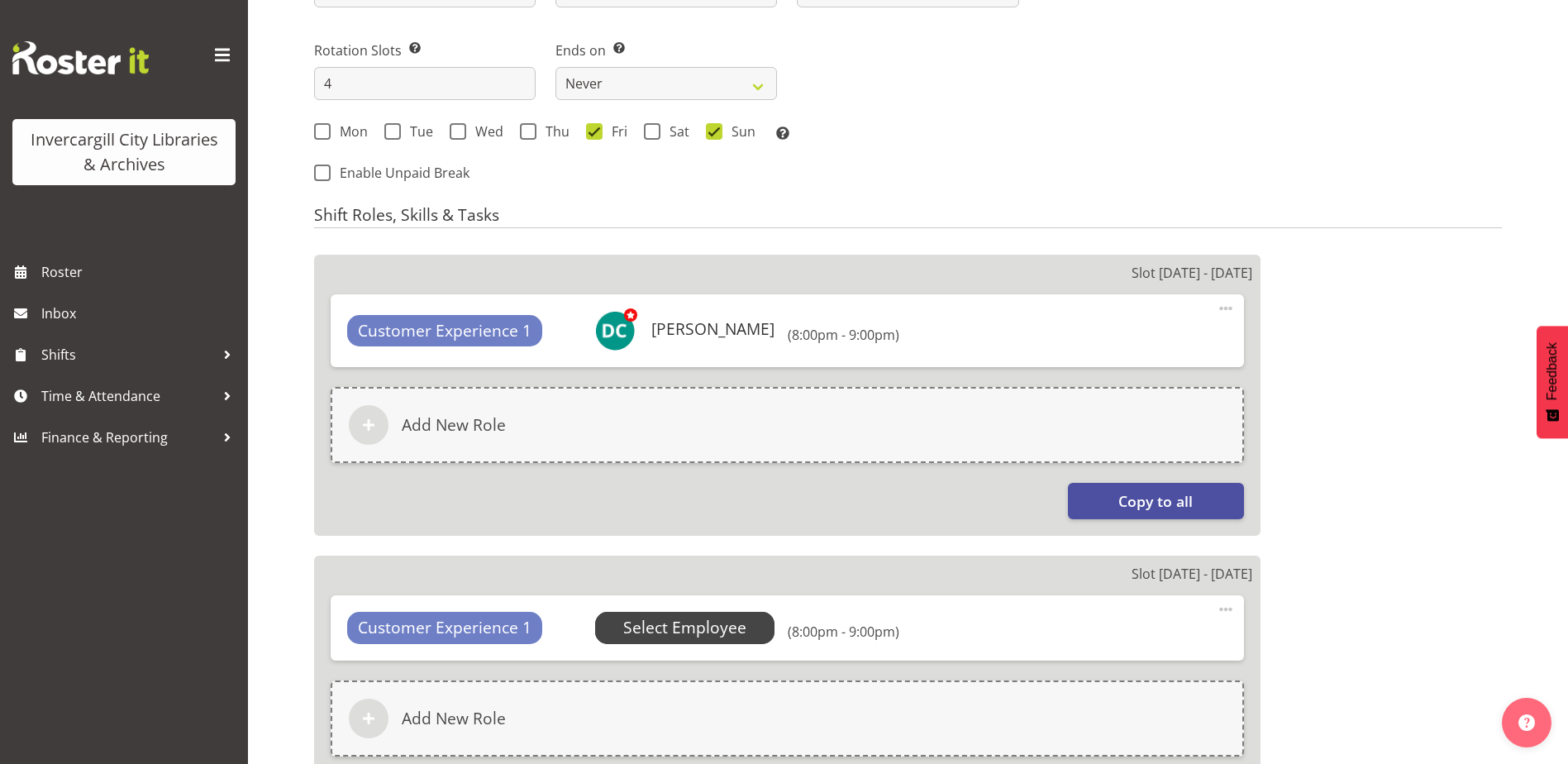
scroll to position [827, 0]
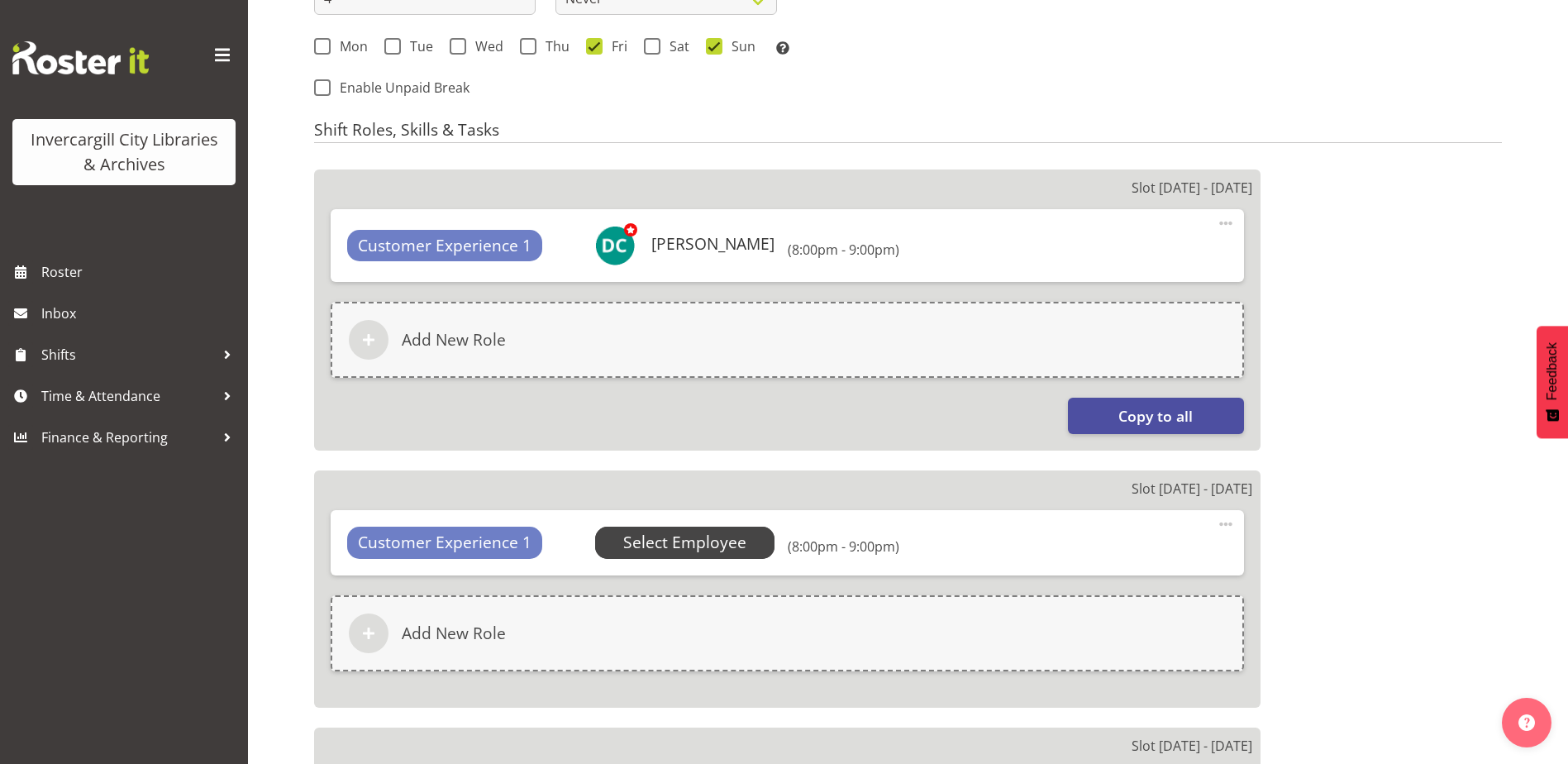
click at [736, 545] on span "Select Employee" at bounding box center [684, 542] width 123 height 24
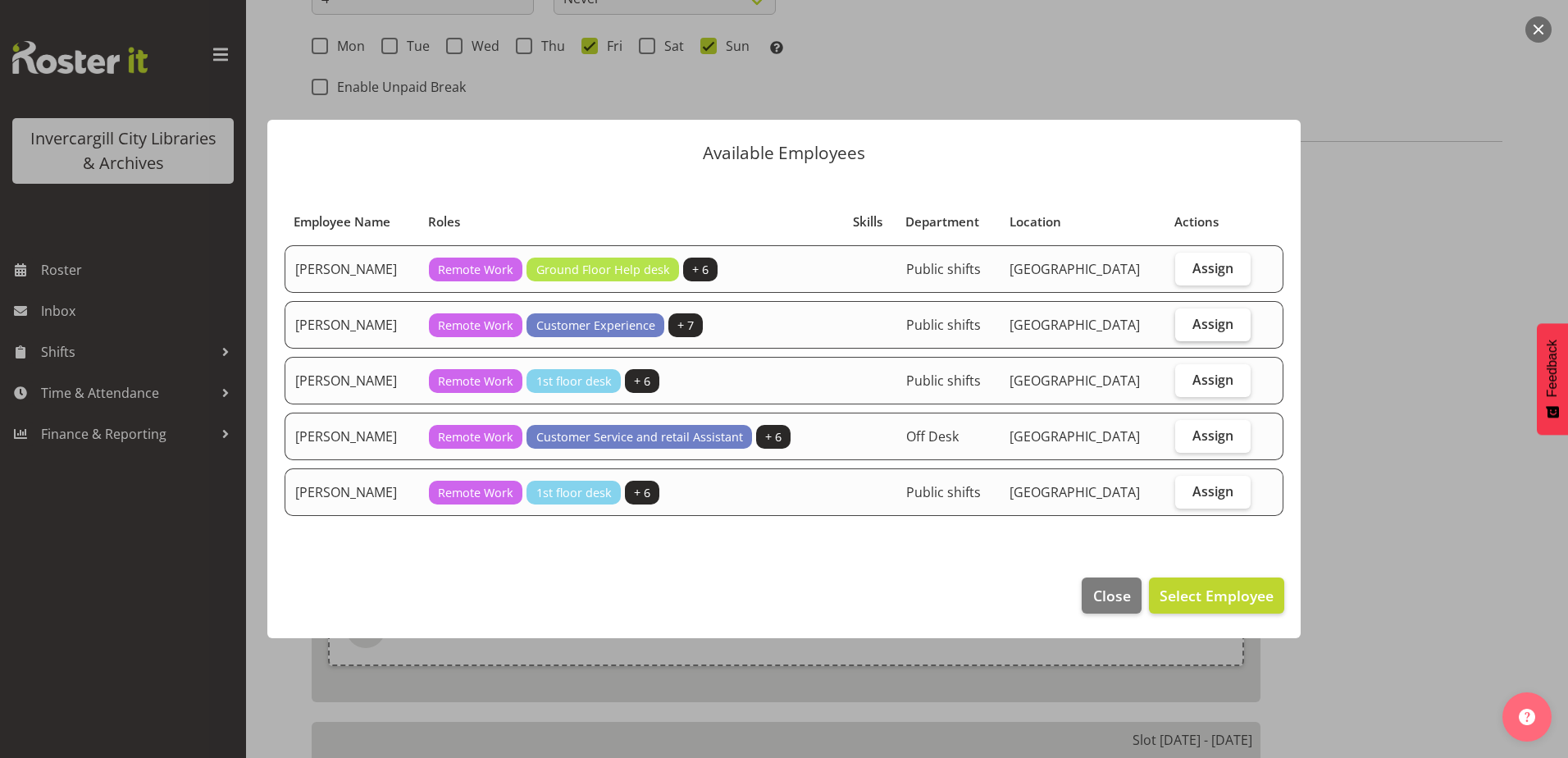
click at [1202, 326] on span "Assign" at bounding box center [1212, 323] width 41 height 16
click at [1186, 326] on input "Assign" at bounding box center [1181, 323] width 10 height 10
checkbox input "true"
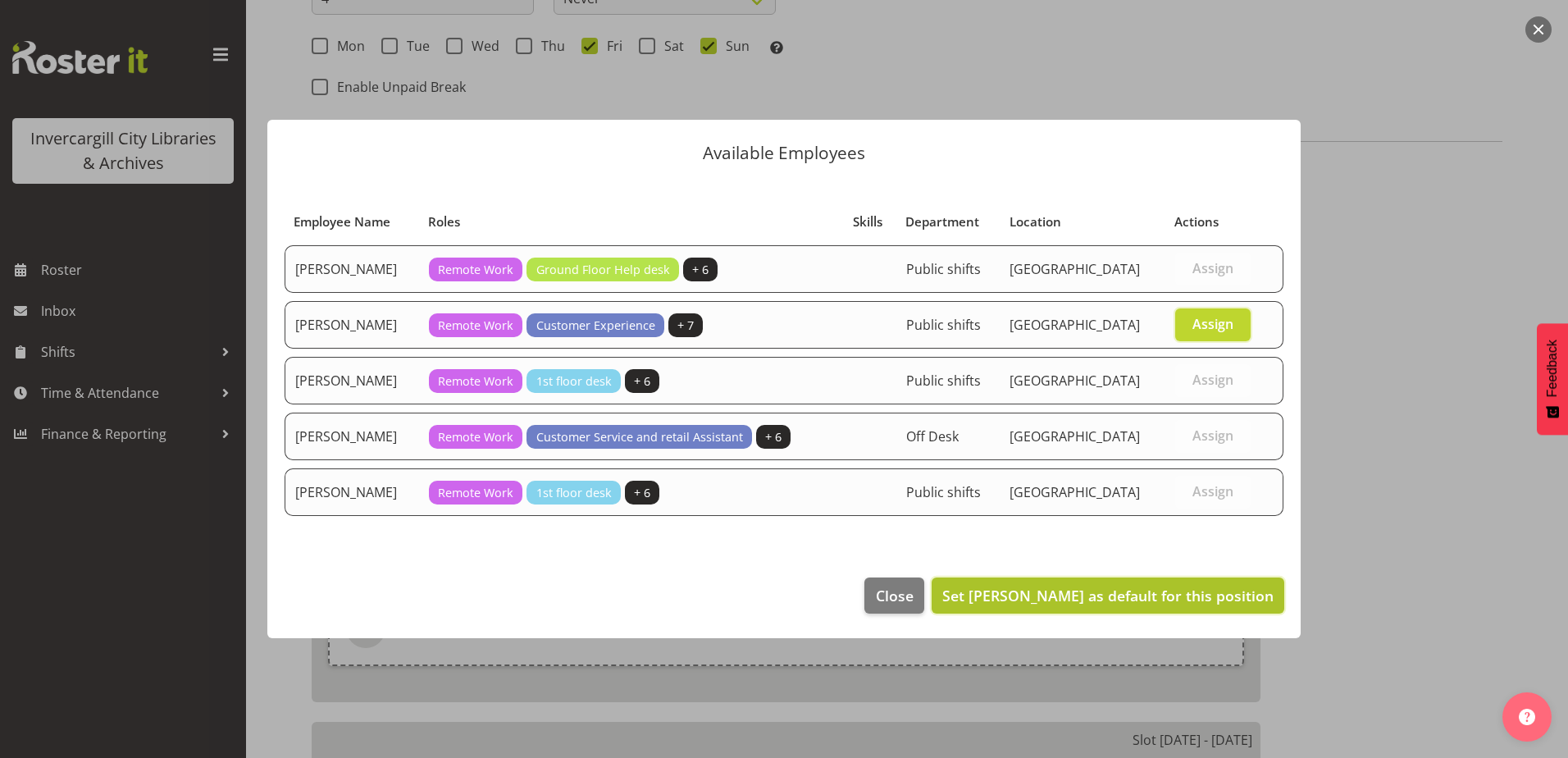
click at [1158, 585] on span "Set Donald Cunningham as default for this position" at bounding box center [1108, 595] width 331 height 22
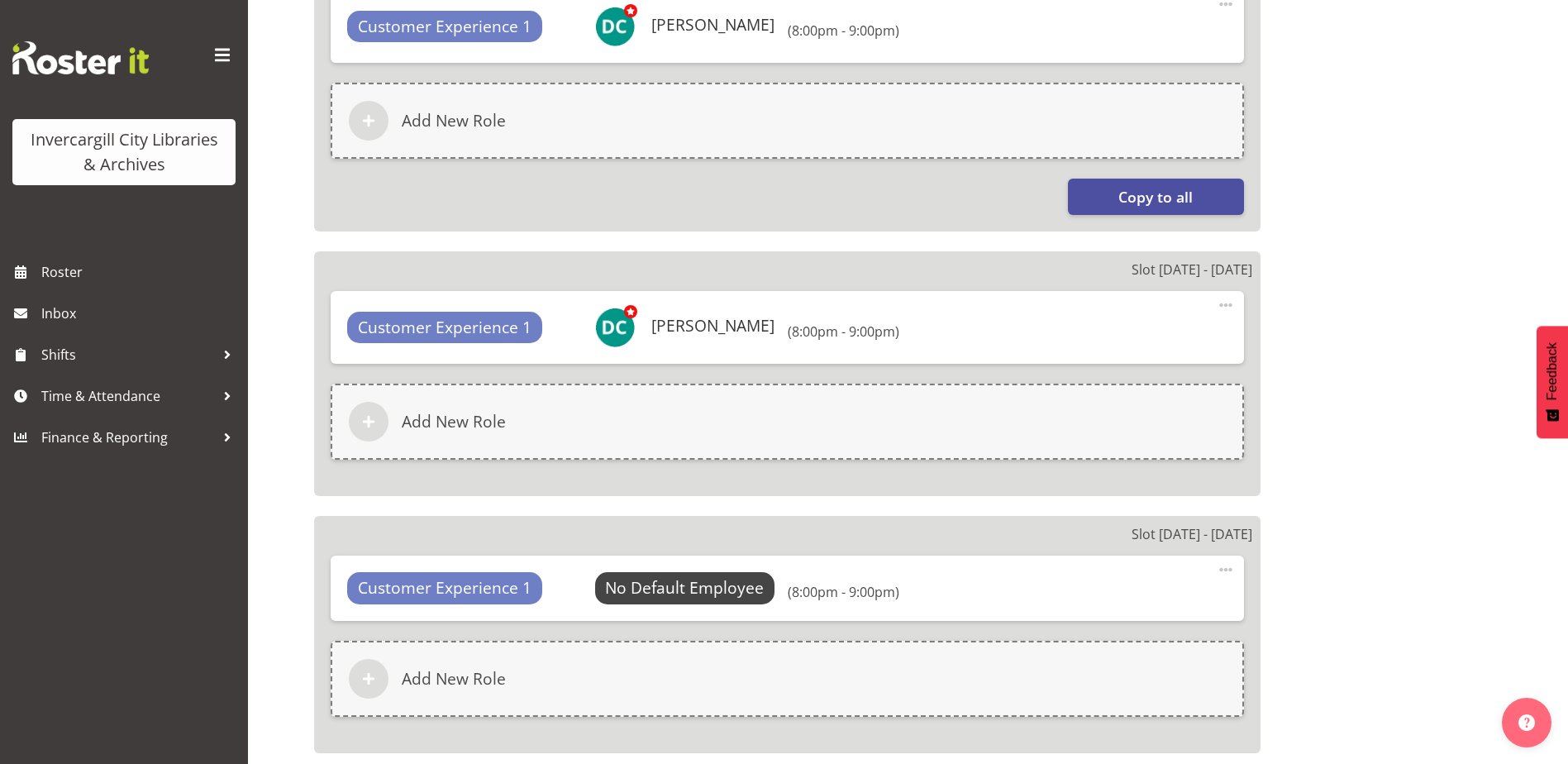
scroll to position [1075, 0]
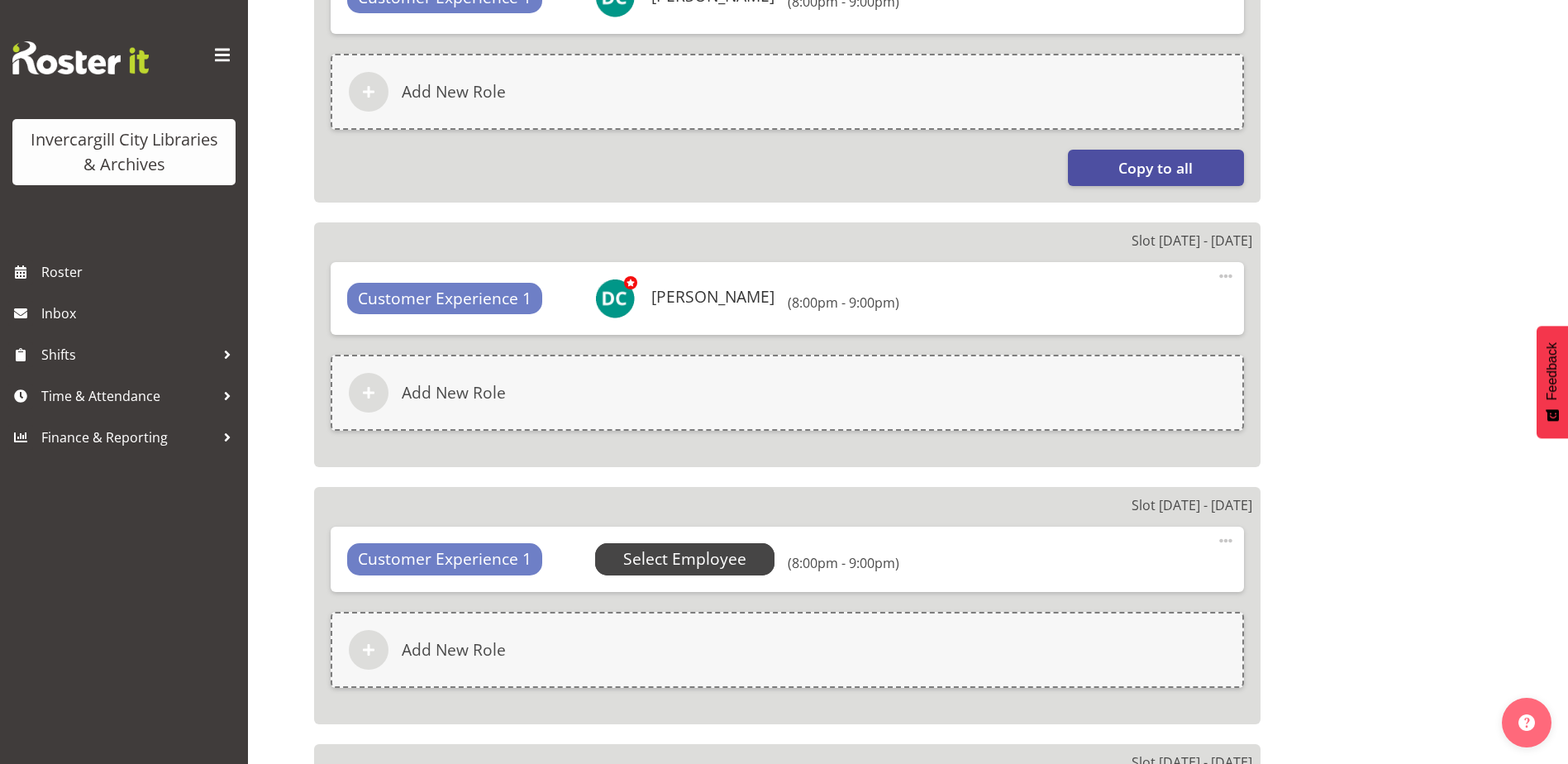
click at [732, 559] on span "Select Employee" at bounding box center [684, 559] width 123 height 24
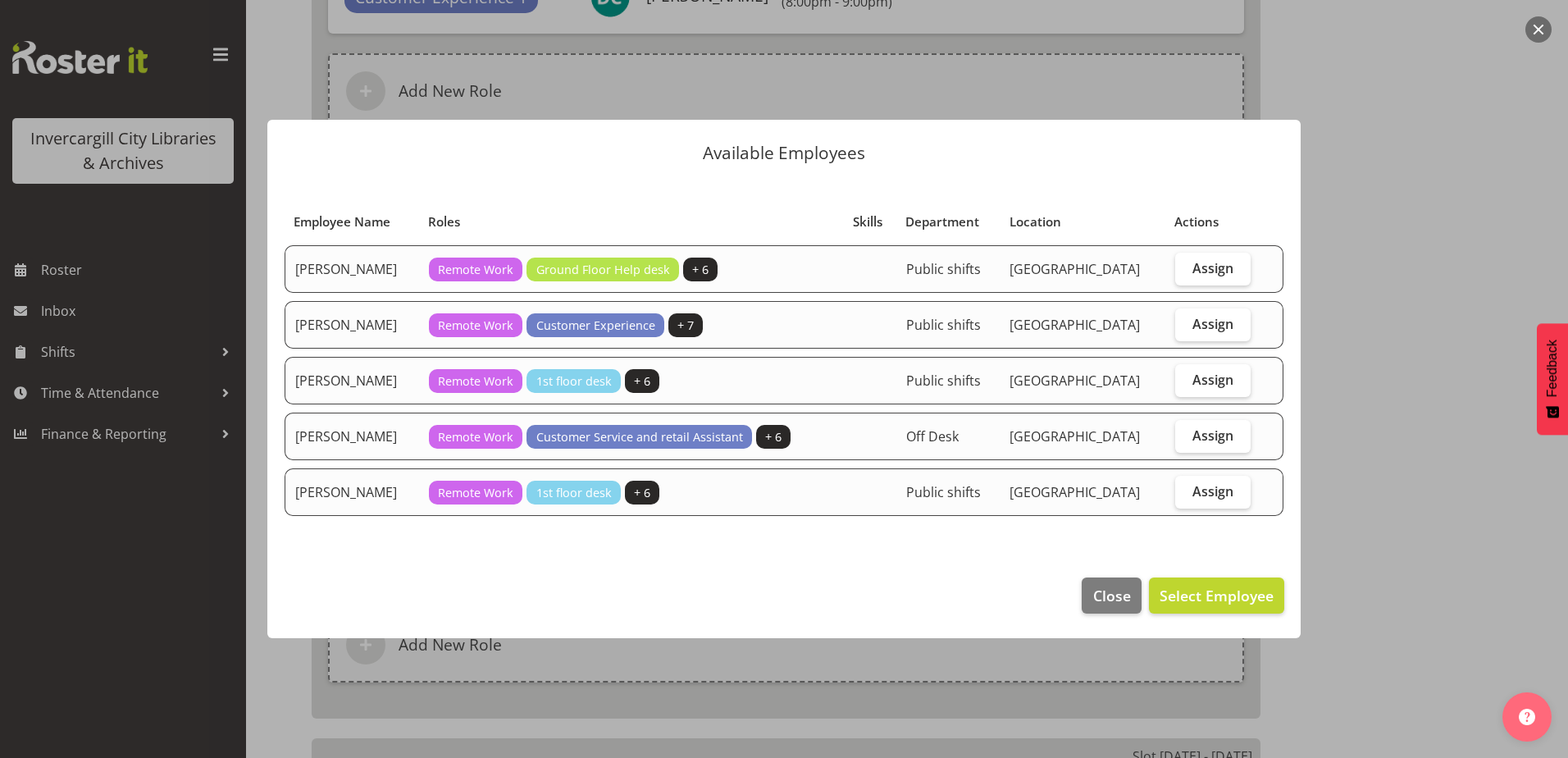
drag, startPoint x: 1198, startPoint y: 484, endPoint x: 1195, endPoint y: 522, distance: 38.1
click at [1194, 483] on span "Assign" at bounding box center [1212, 491] width 41 height 16
click at [1186, 485] on input "Assign" at bounding box center [1181, 490] width 10 height 10
checkbox input "true"
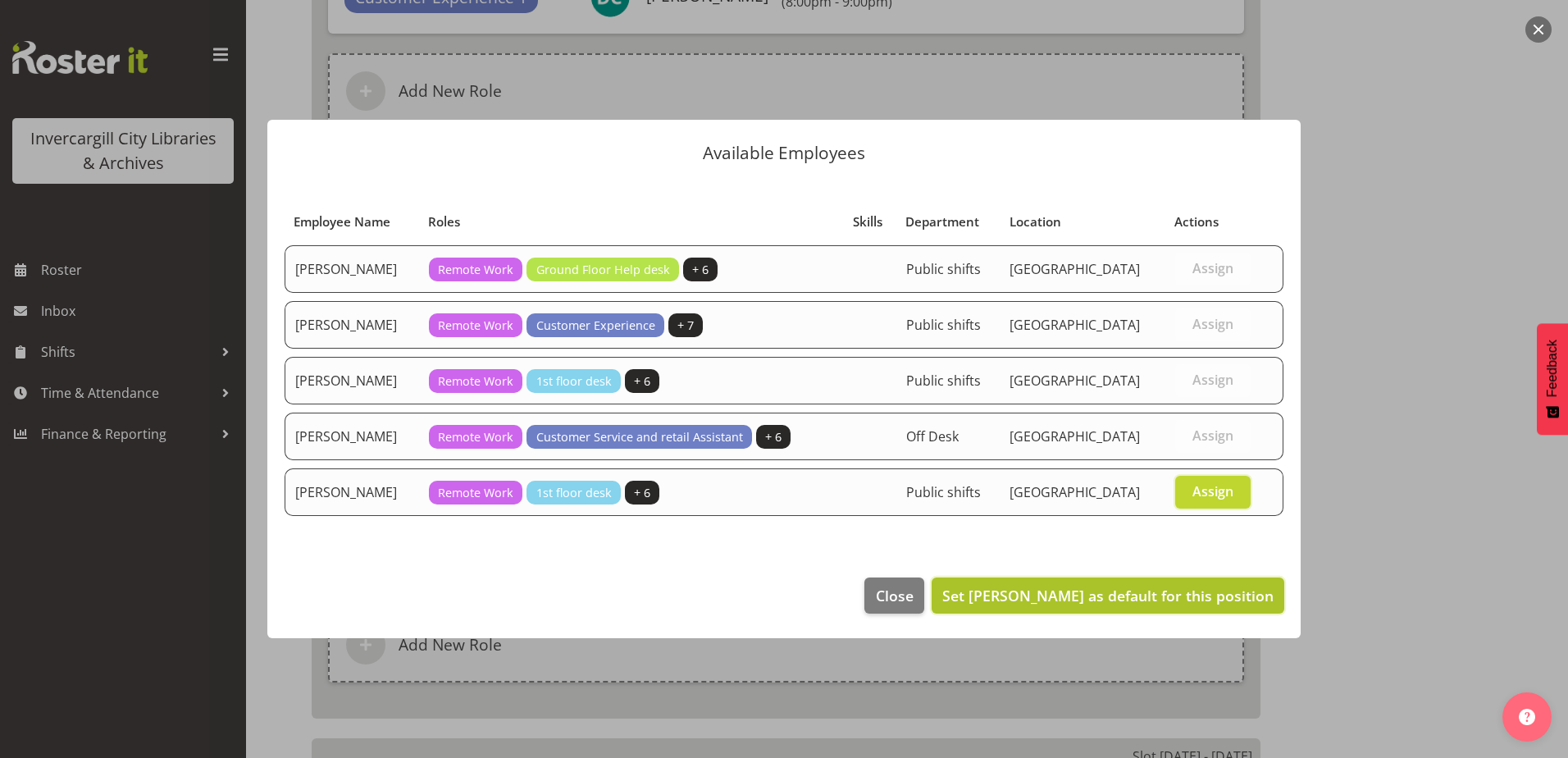
click at [1167, 592] on span "Set Michelle Cunningham as default for this position" at bounding box center [1108, 595] width 331 height 20
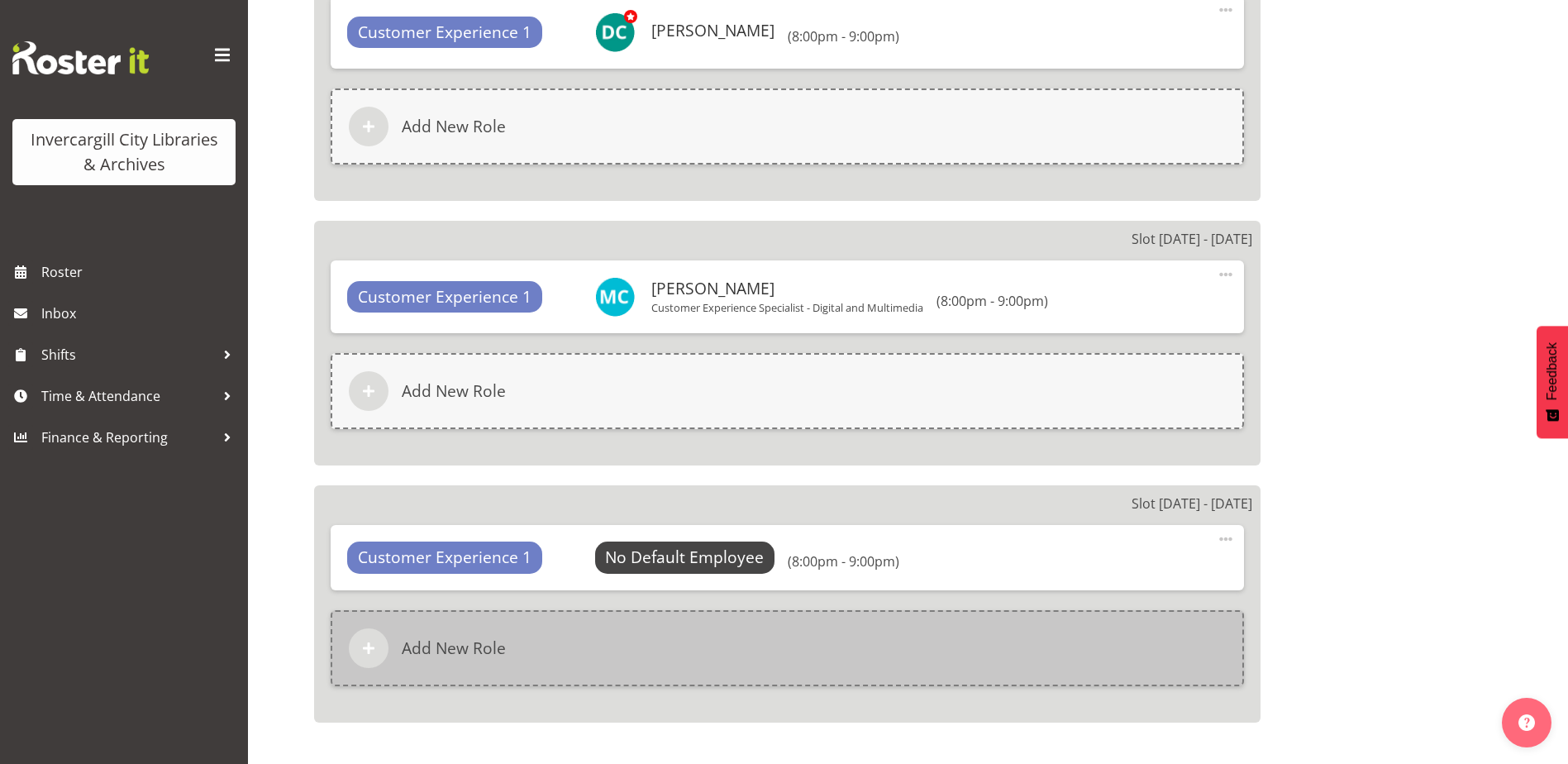
scroll to position [1405, 0]
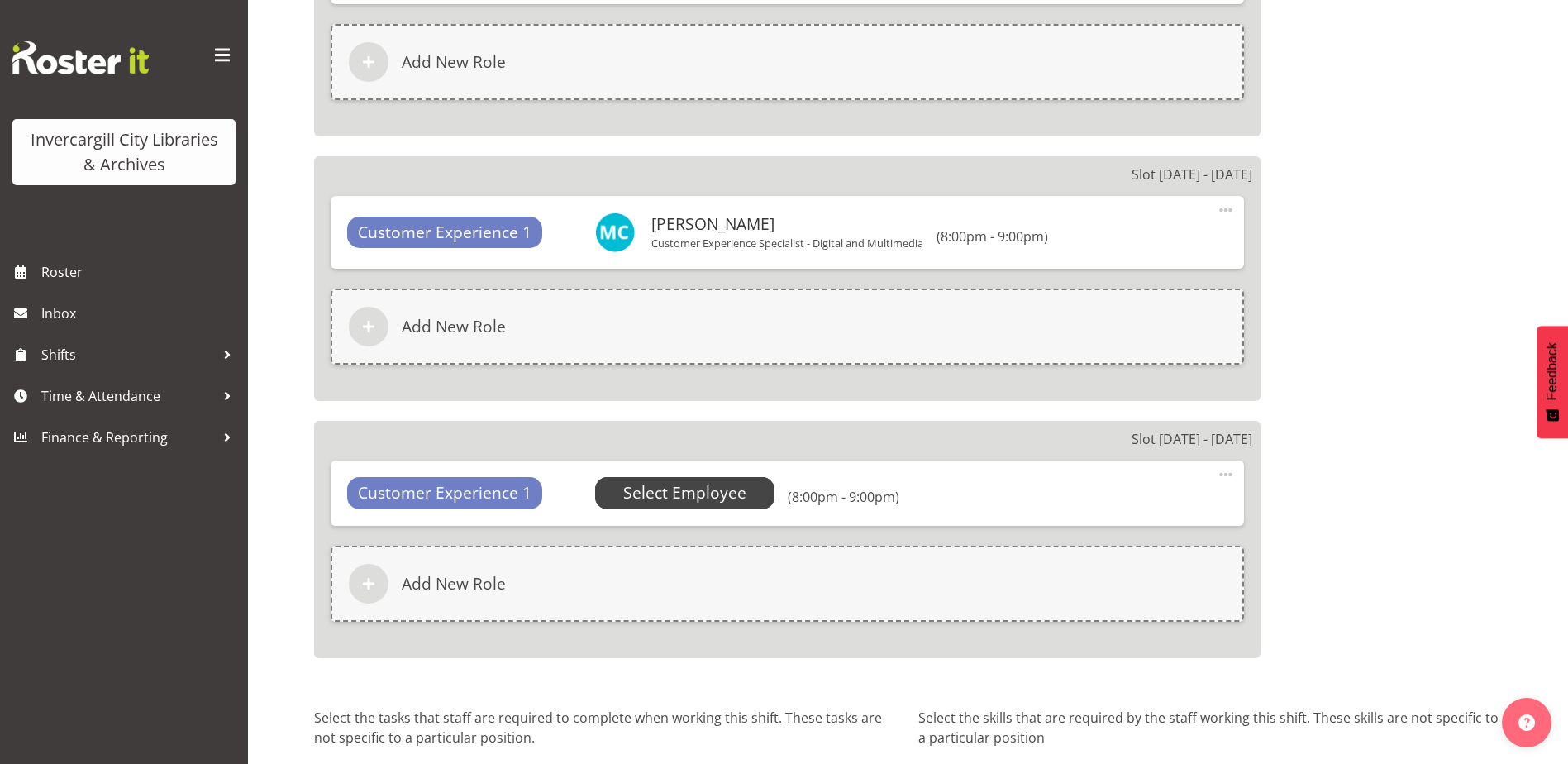
click at [719, 482] on span "Select Employee" at bounding box center [684, 492] width 123 height 24
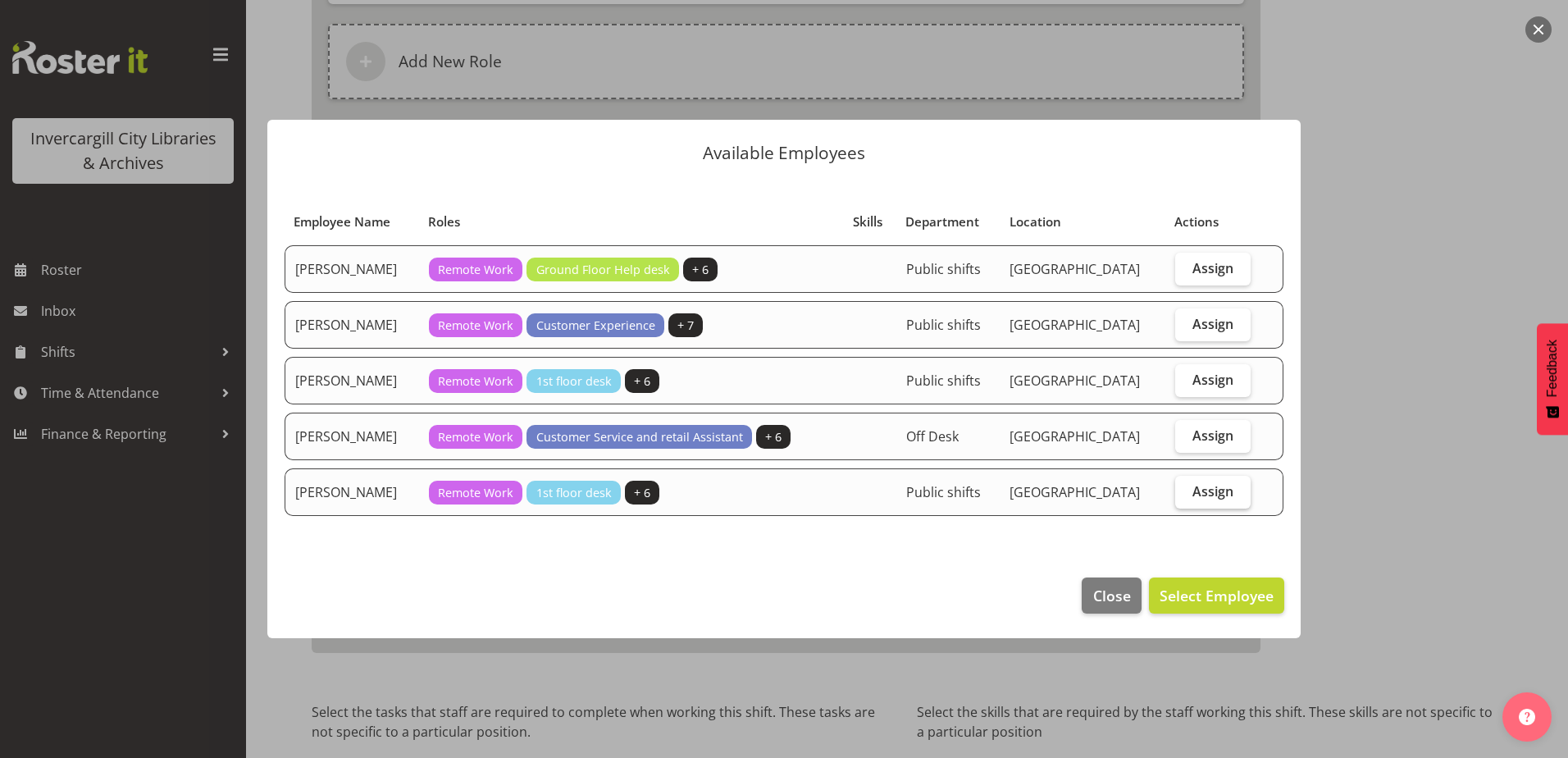
click at [1221, 499] on span "Assign" at bounding box center [1212, 491] width 41 height 16
click at [1186, 496] on input "Assign" at bounding box center [1181, 490] width 10 height 10
checkbox input "true"
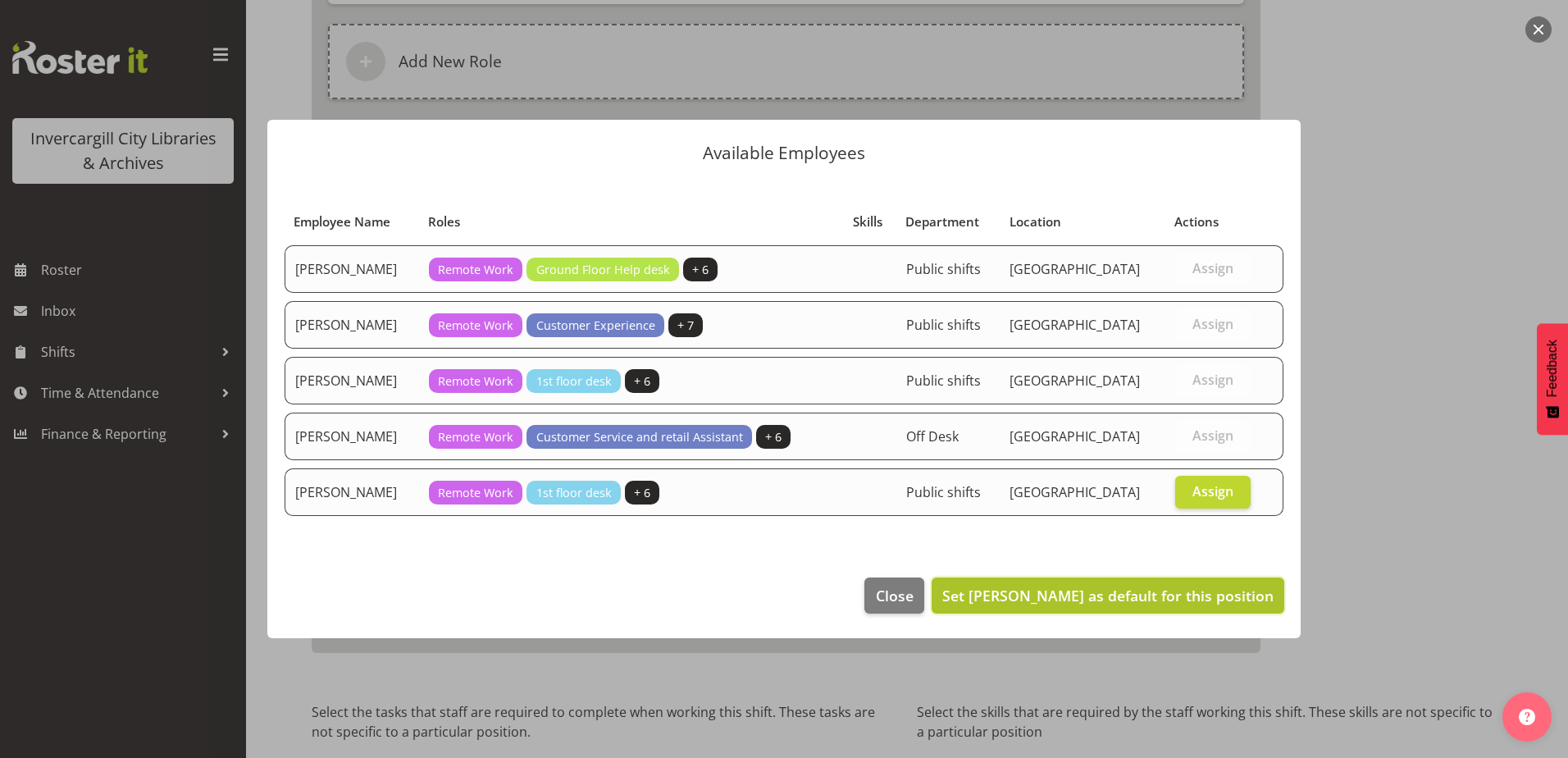
drag, startPoint x: 1188, startPoint y: 586, endPoint x: 1195, endPoint y: 625, distance: 39.6
click at [1187, 586] on span "Set Michelle Cunningham as default for this position" at bounding box center [1108, 595] width 331 height 20
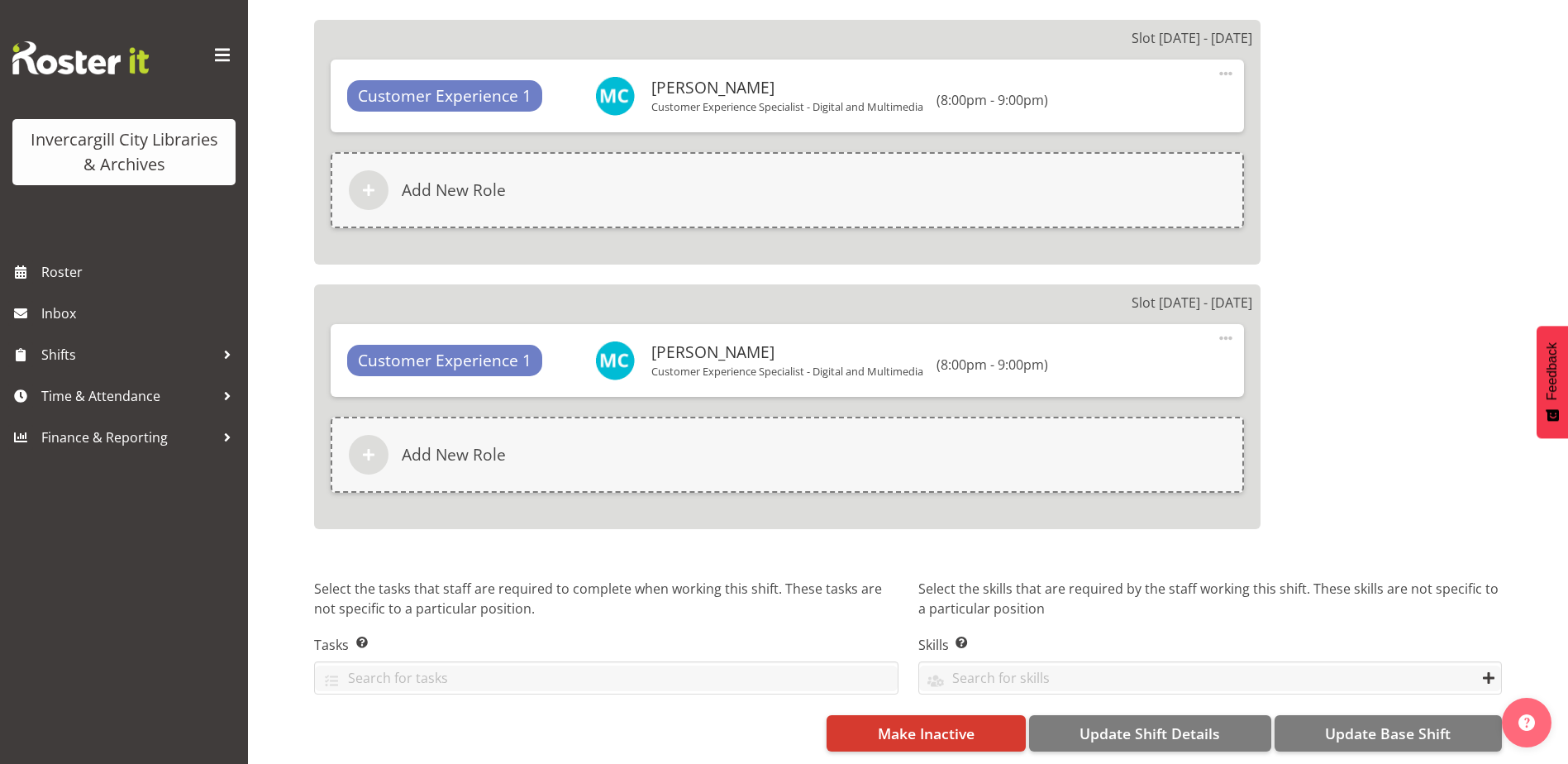
scroll to position [1554, 0]
click at [1358, 727] on span "Update Base Shift" at bounding box center [1388, 733] width 126 height 22
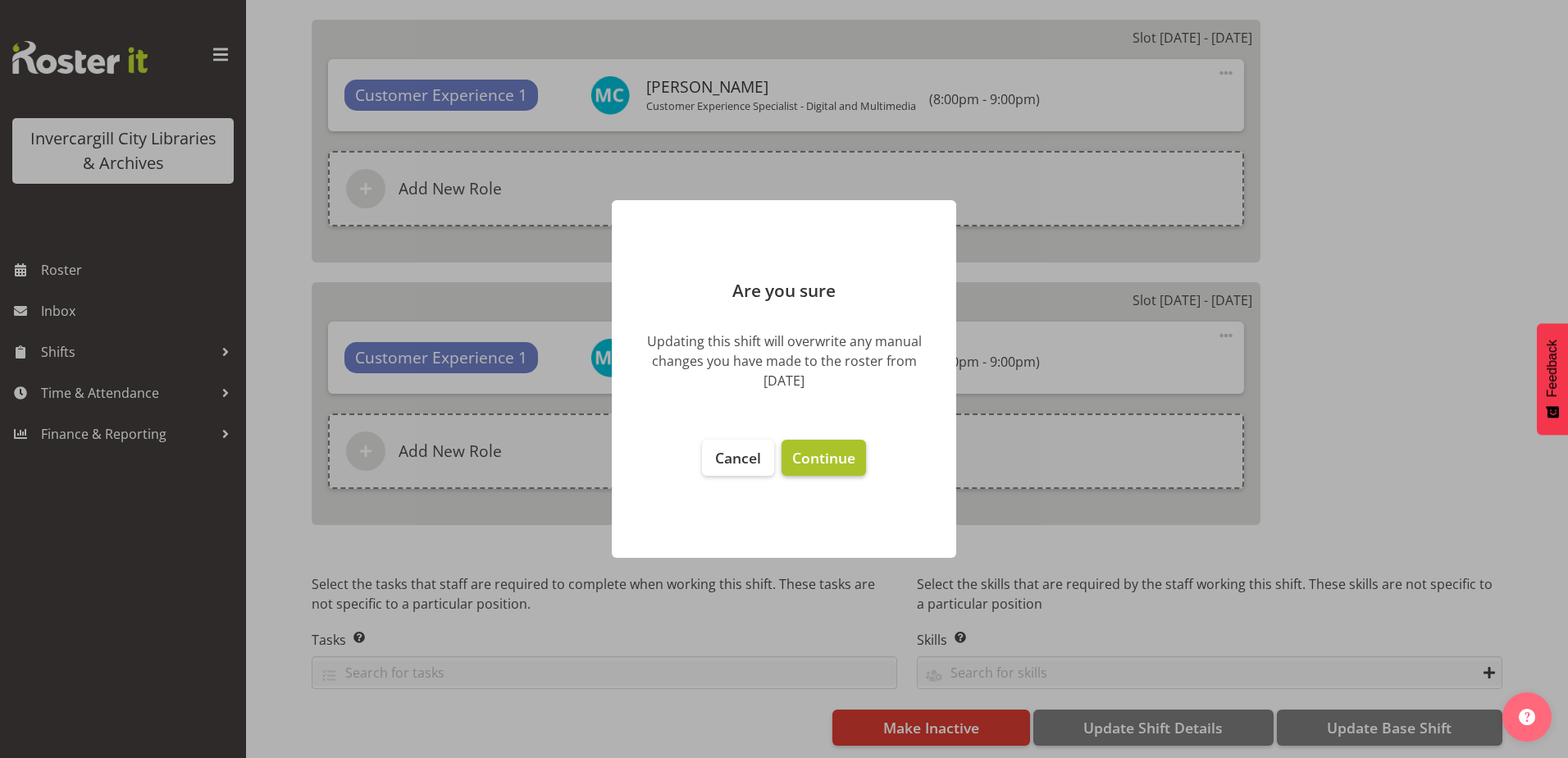
click at [831, 463] on span "Continue" at bounding box center [823, 457] width 63 height 20
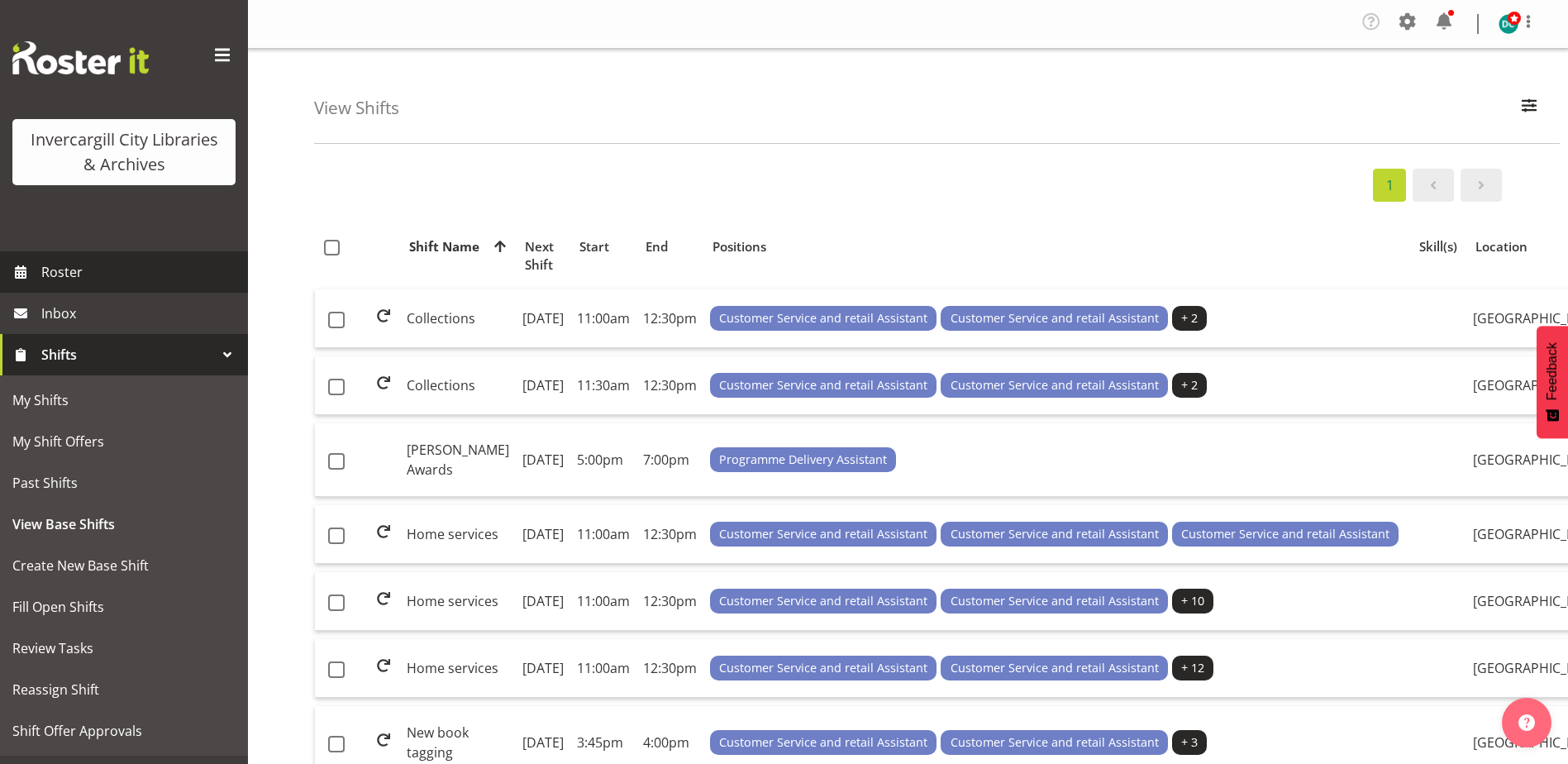
click at [88, 272] on span "Roster" at bounding box center [140, 272] width 198 height 24
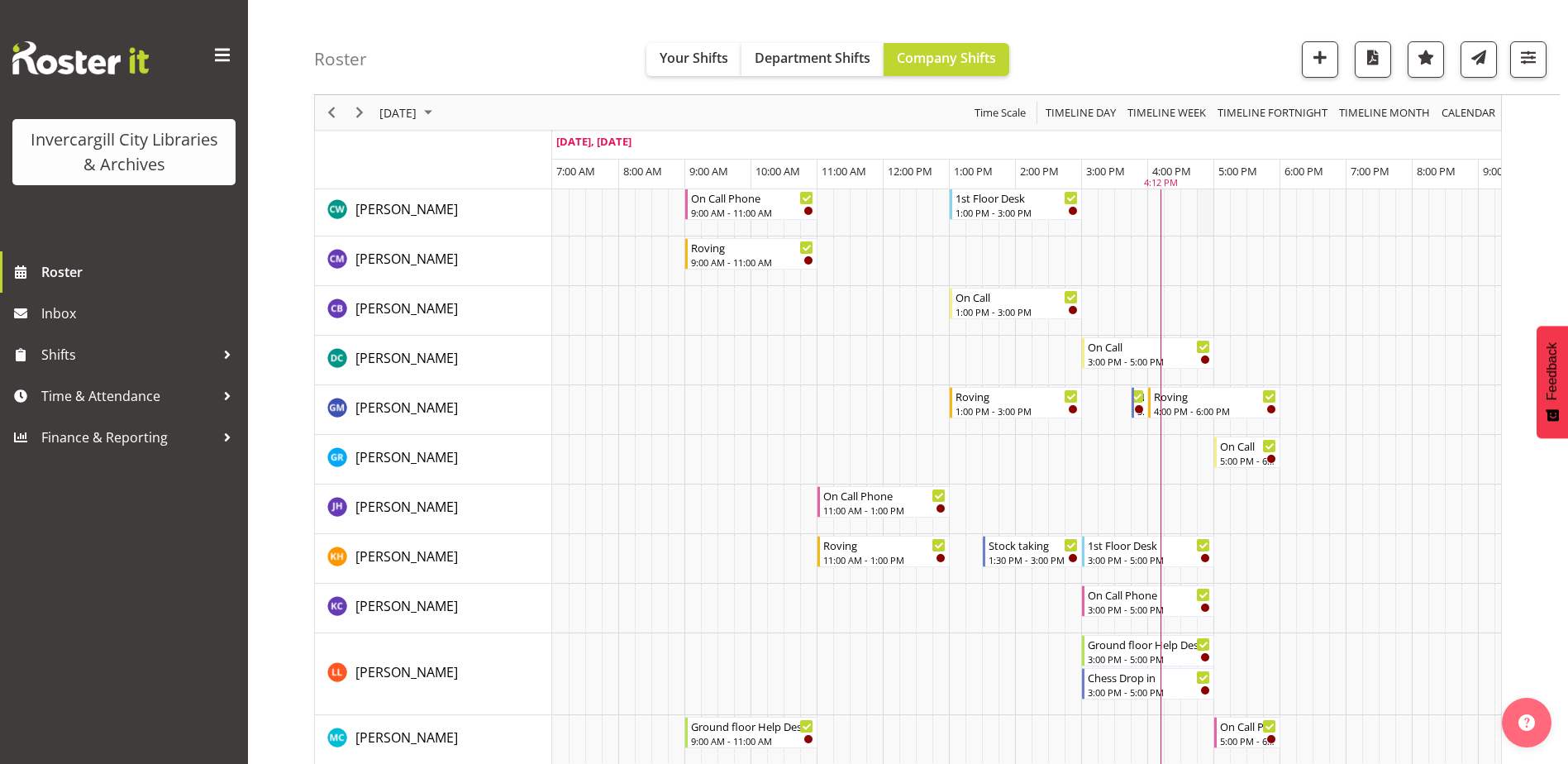
scroll to position [248, 0]
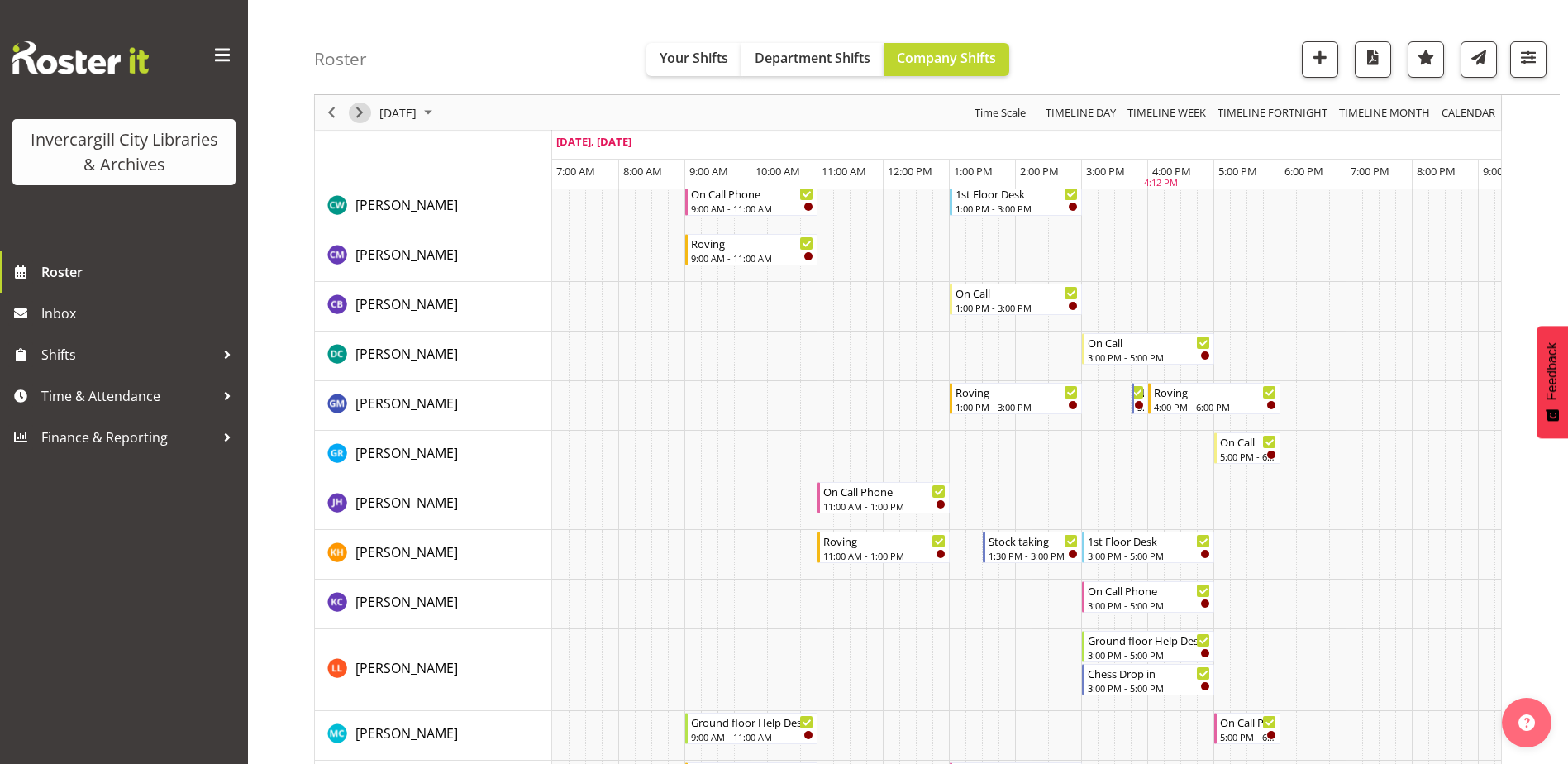
click at [358, 112] on span "Next" at bounding box center [359, 113] width 20 height 21
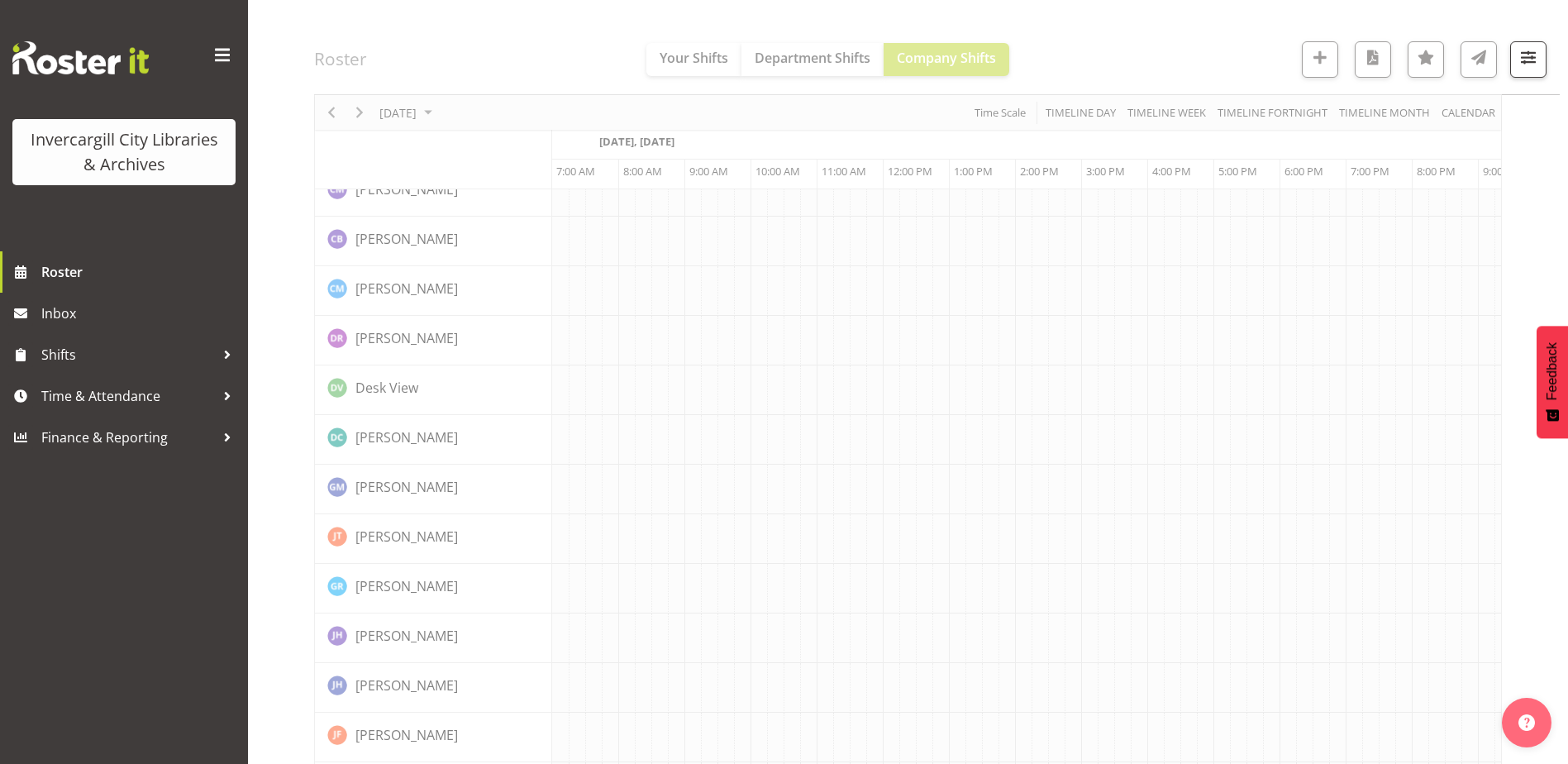
scroll to position [0, 43]
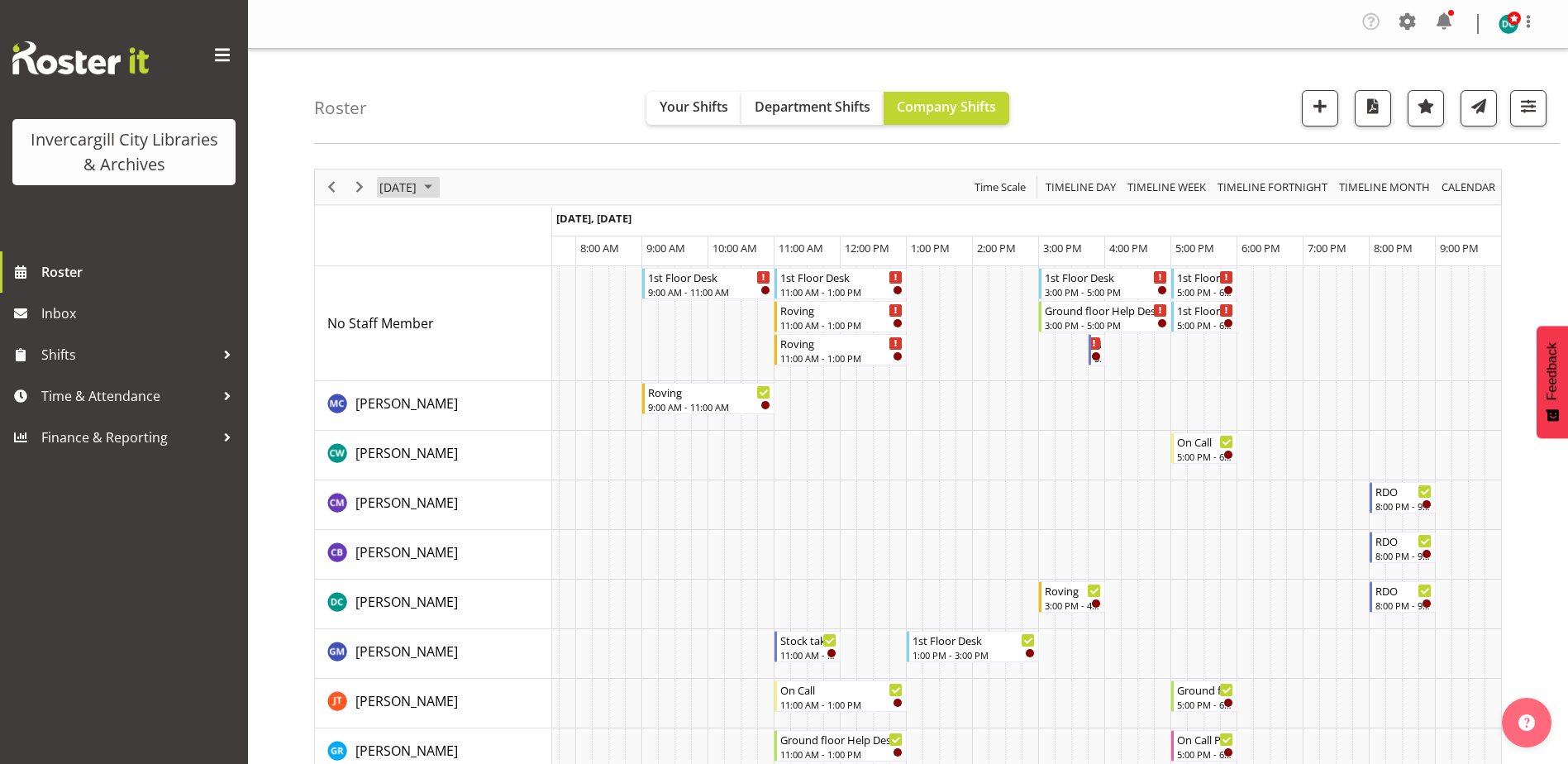
click at [418, 194] on span "[DATE]" at bounding box center [398, 188] width 40 height 21
drag, startPoint x: 421, startPoint y: 315, endPoint x: 426, endPoint y: 325, distance: 11.2
click at [420, 314] on span "8" at bounding box center [423, 313] width 24 height 24
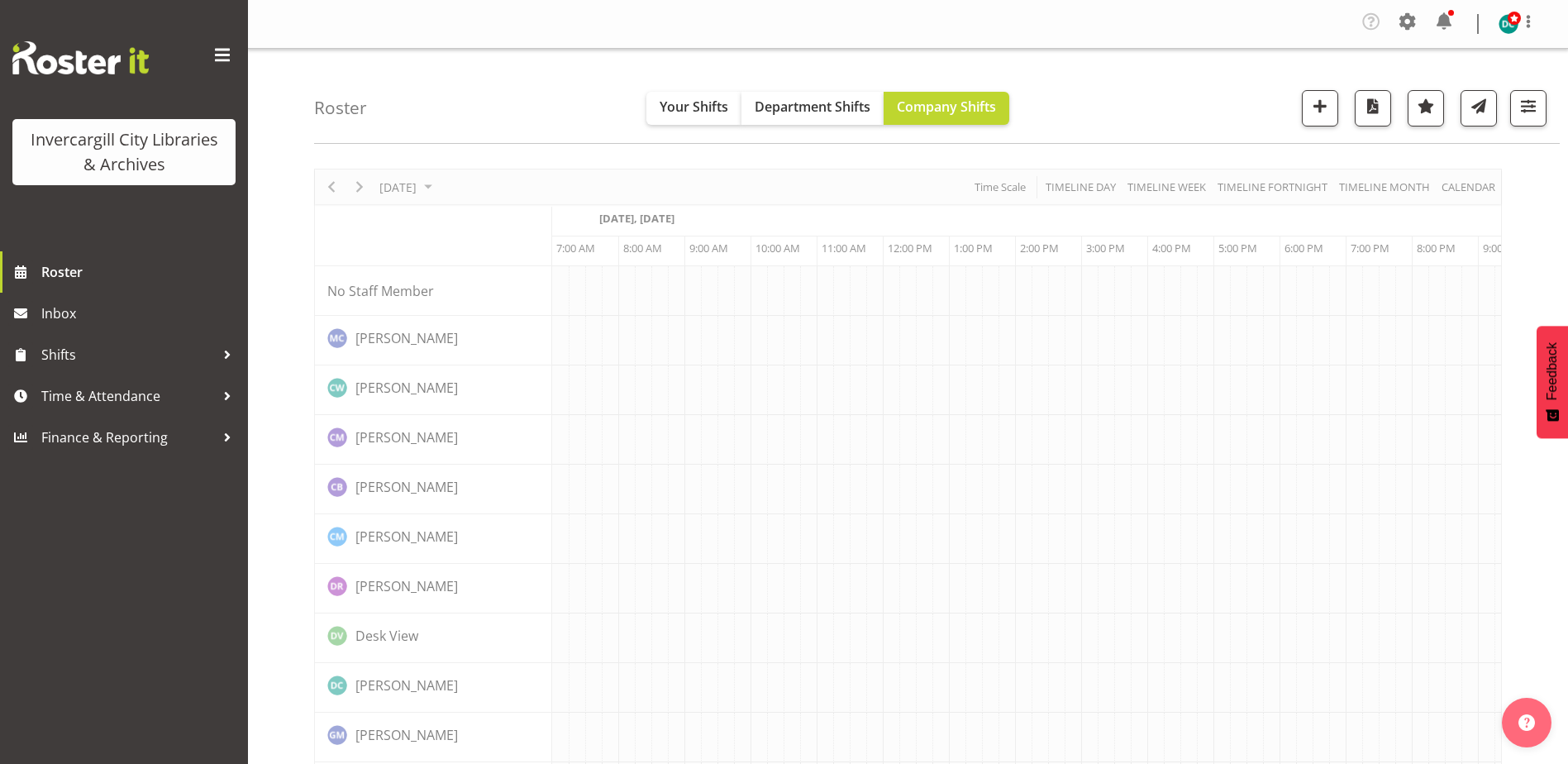
scroll to position [0, 43]
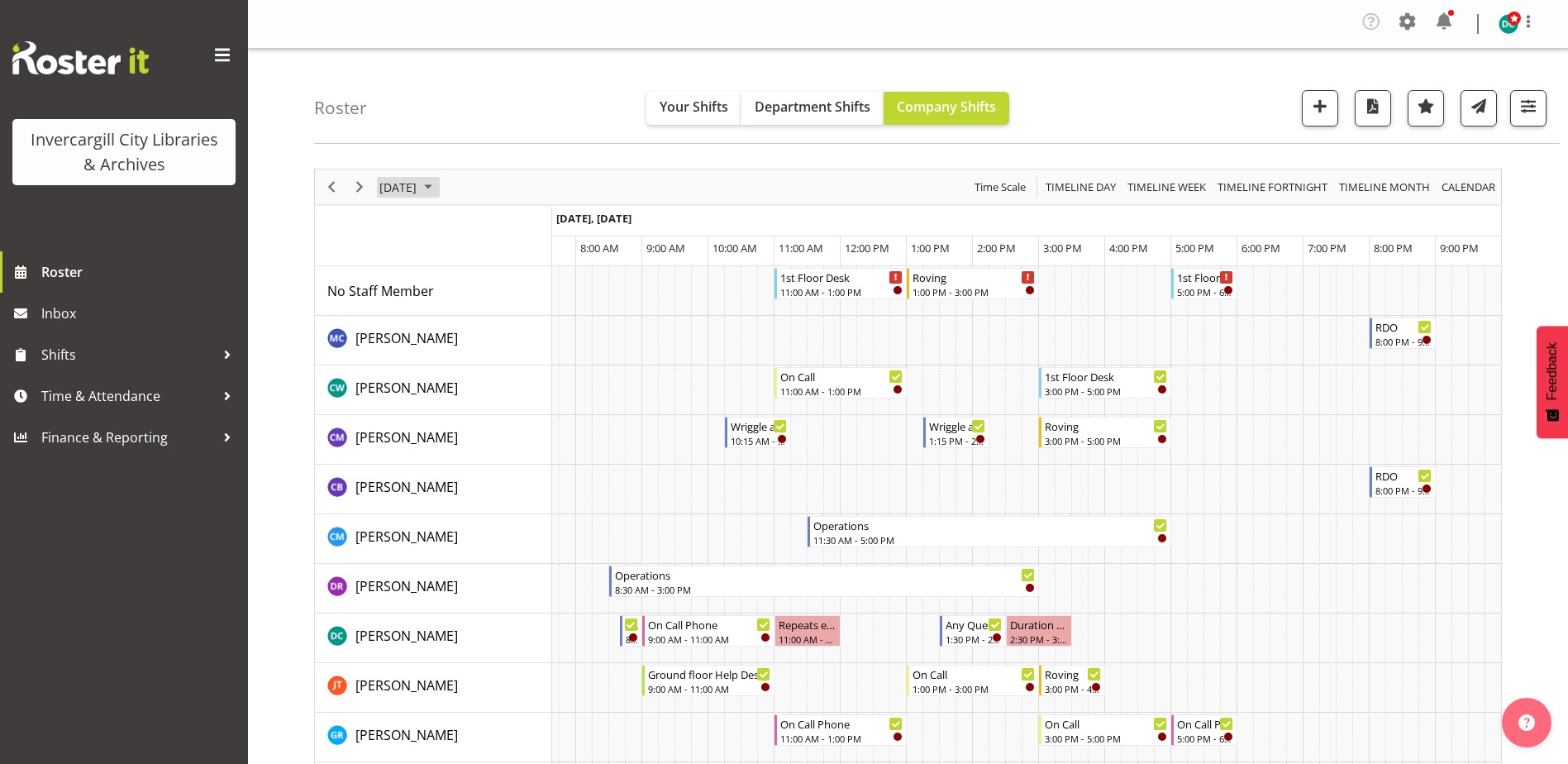
click at [416, 194] on span "[DATE]" at bounding box center [398, 188] width 40 height 21
click at [526, 314] on span "12" at bounding box center [529, 313] width 24 height 24
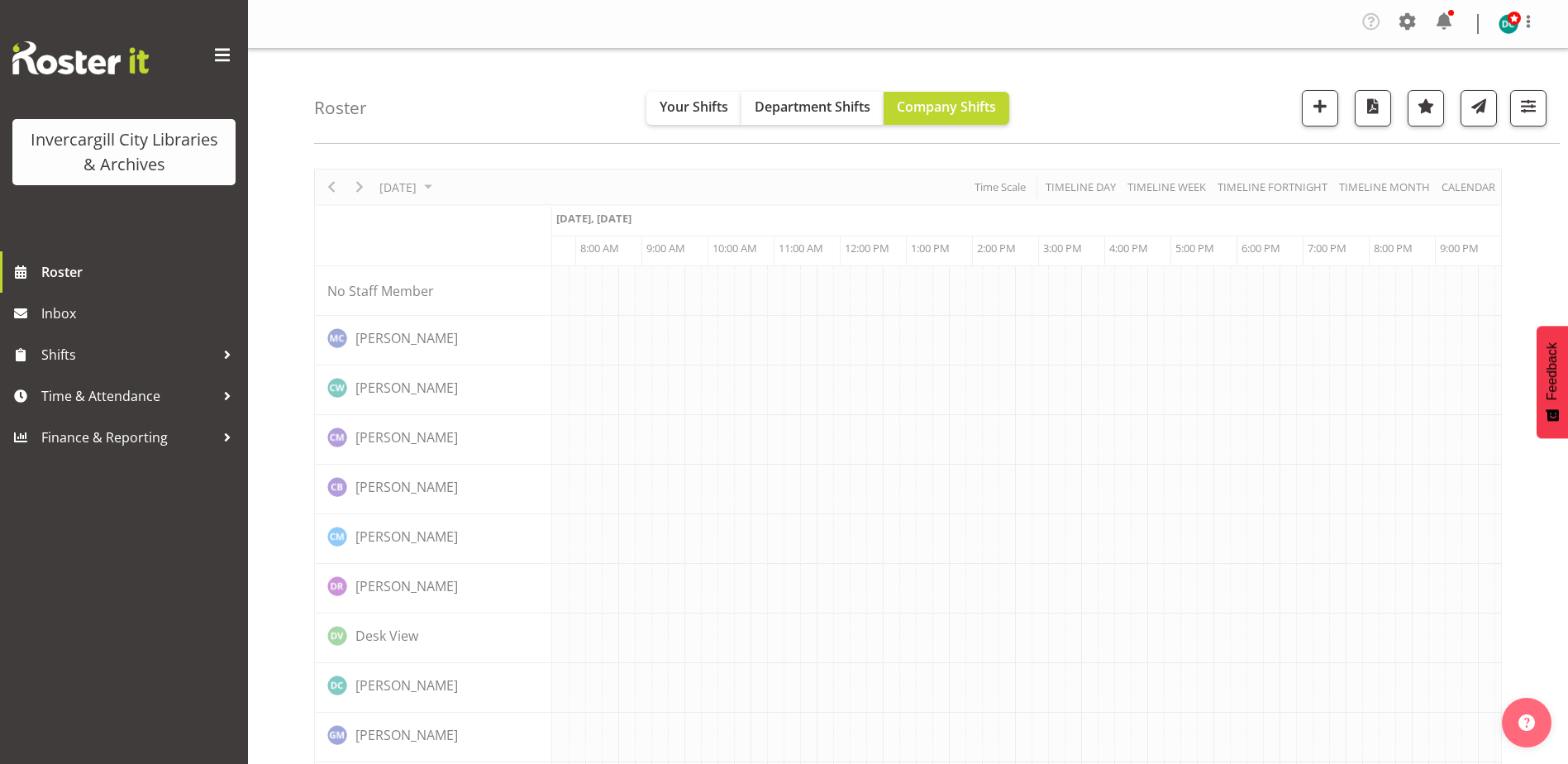
scroll to position [0, 43]
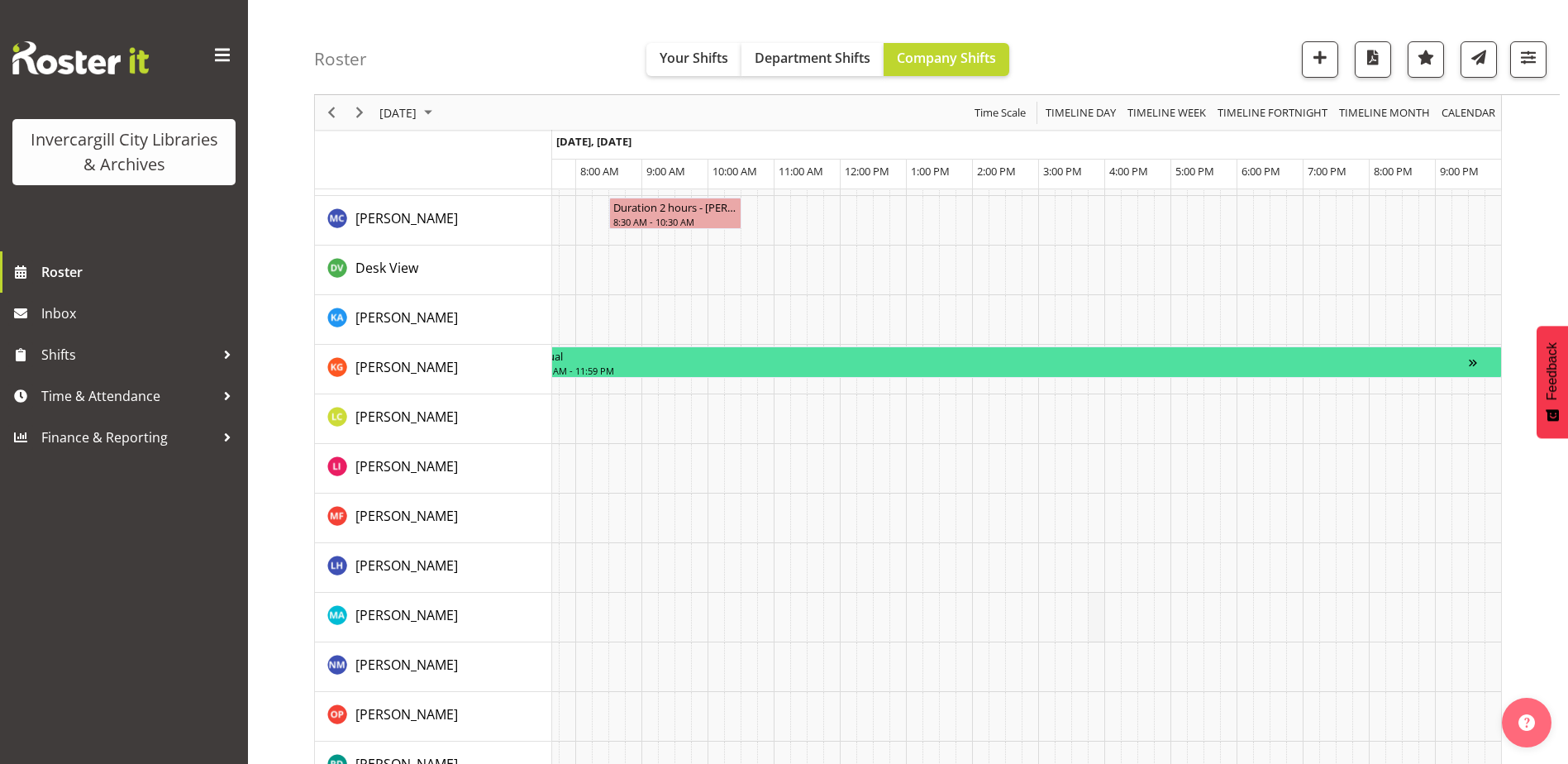
scroll to position [1323, 0]
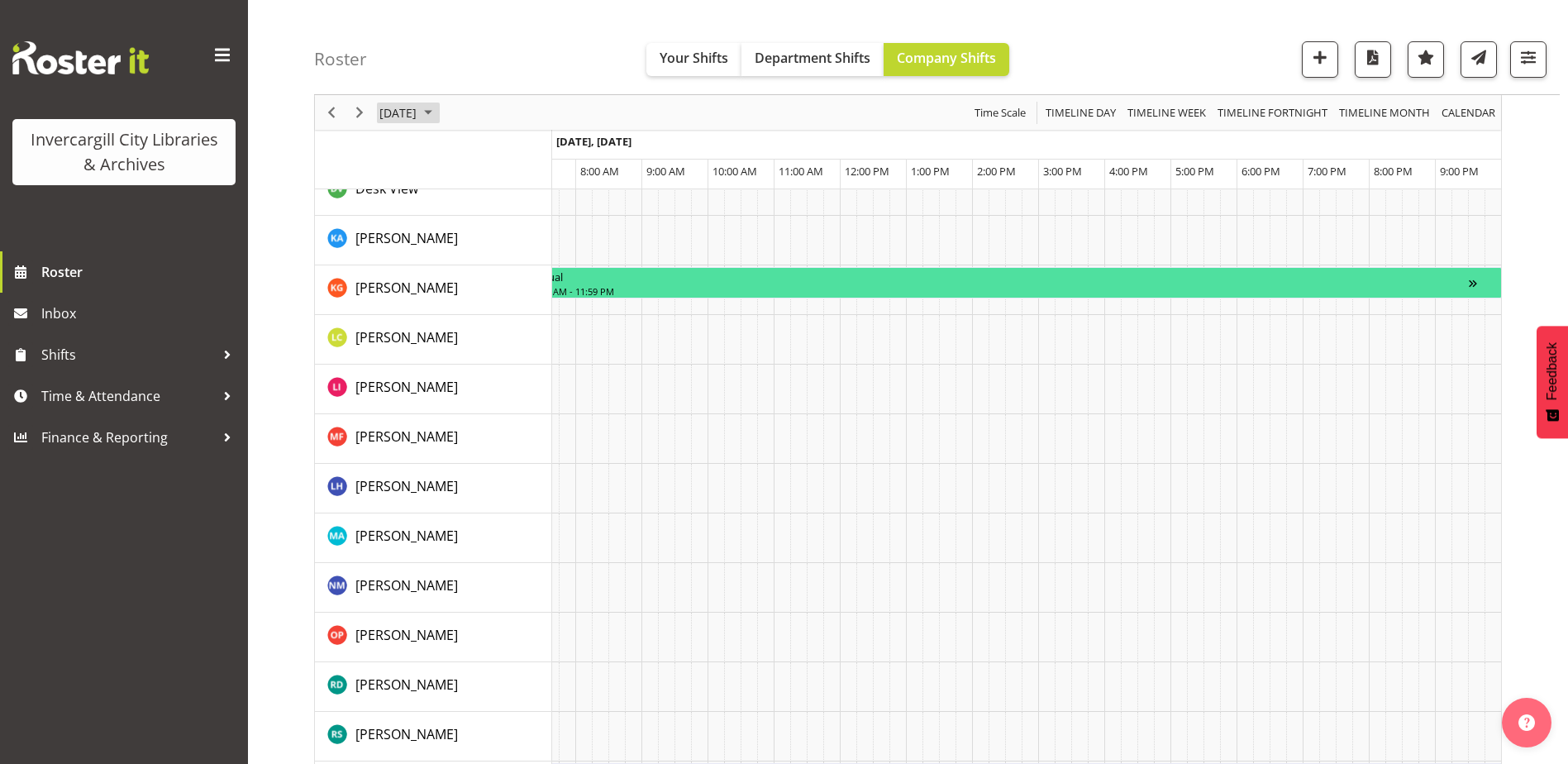
click at [418, 105] on span "[DATE]" at bounding box center [398, 113] width 40 height 21
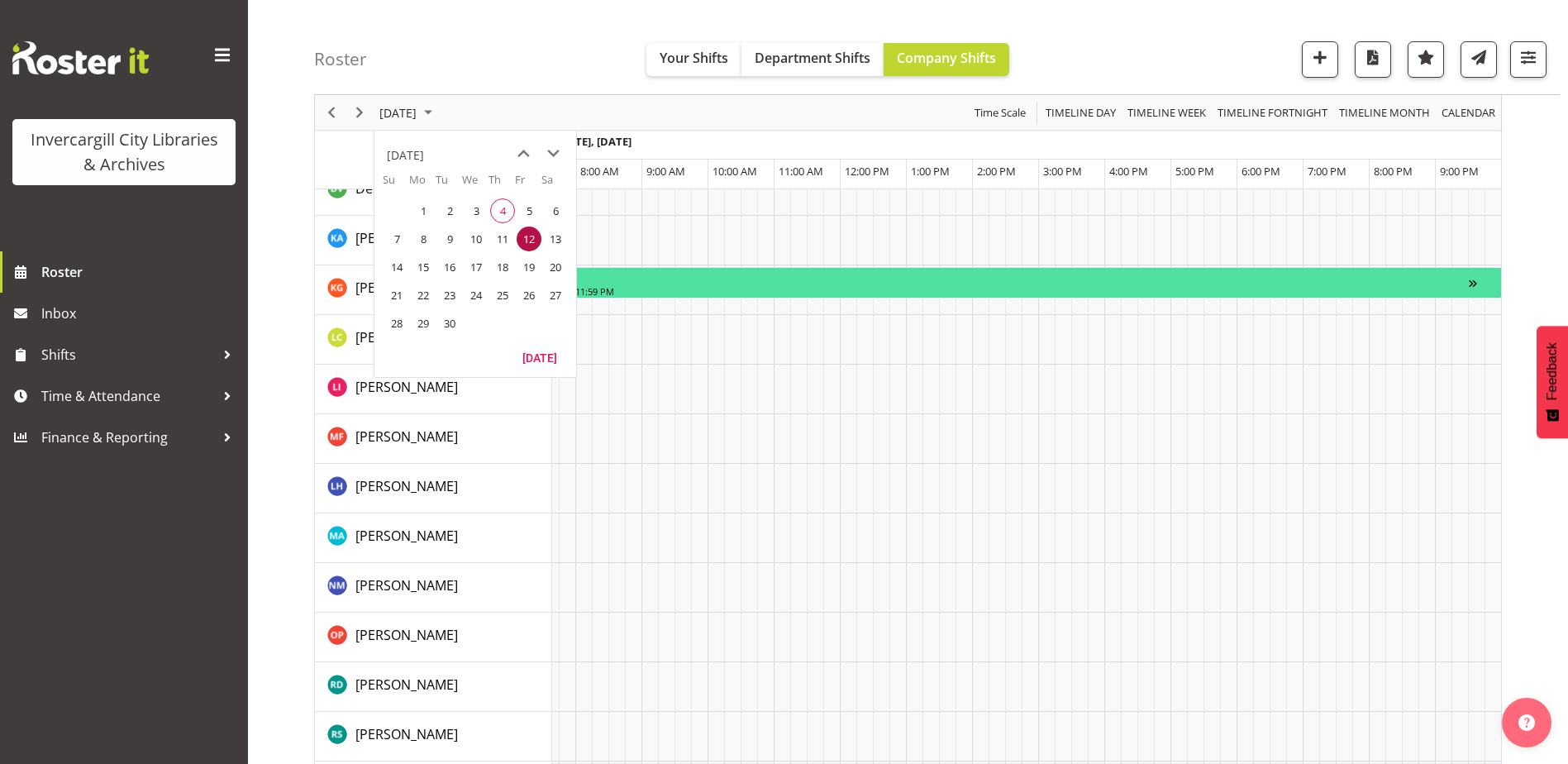
click at [395, 272] on span "14" at bounding box center [396, 267] width 24 height 24
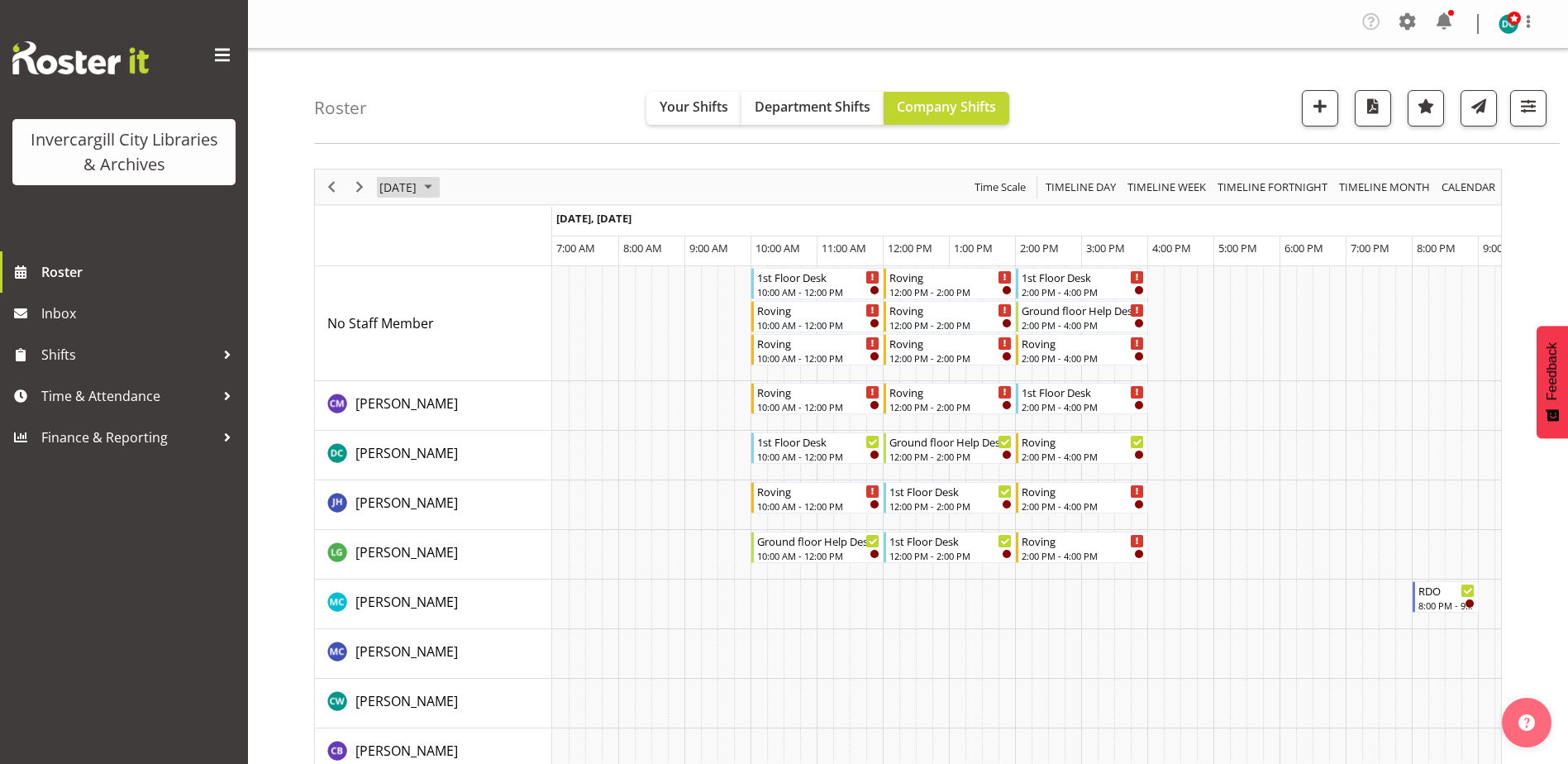
click at [418, 185] on span "[DATE]" at bounding box center [398, 188] width 40 height 21
click at [399, 372] on span "21" at bounding box center [396, 369] width 24 height 24
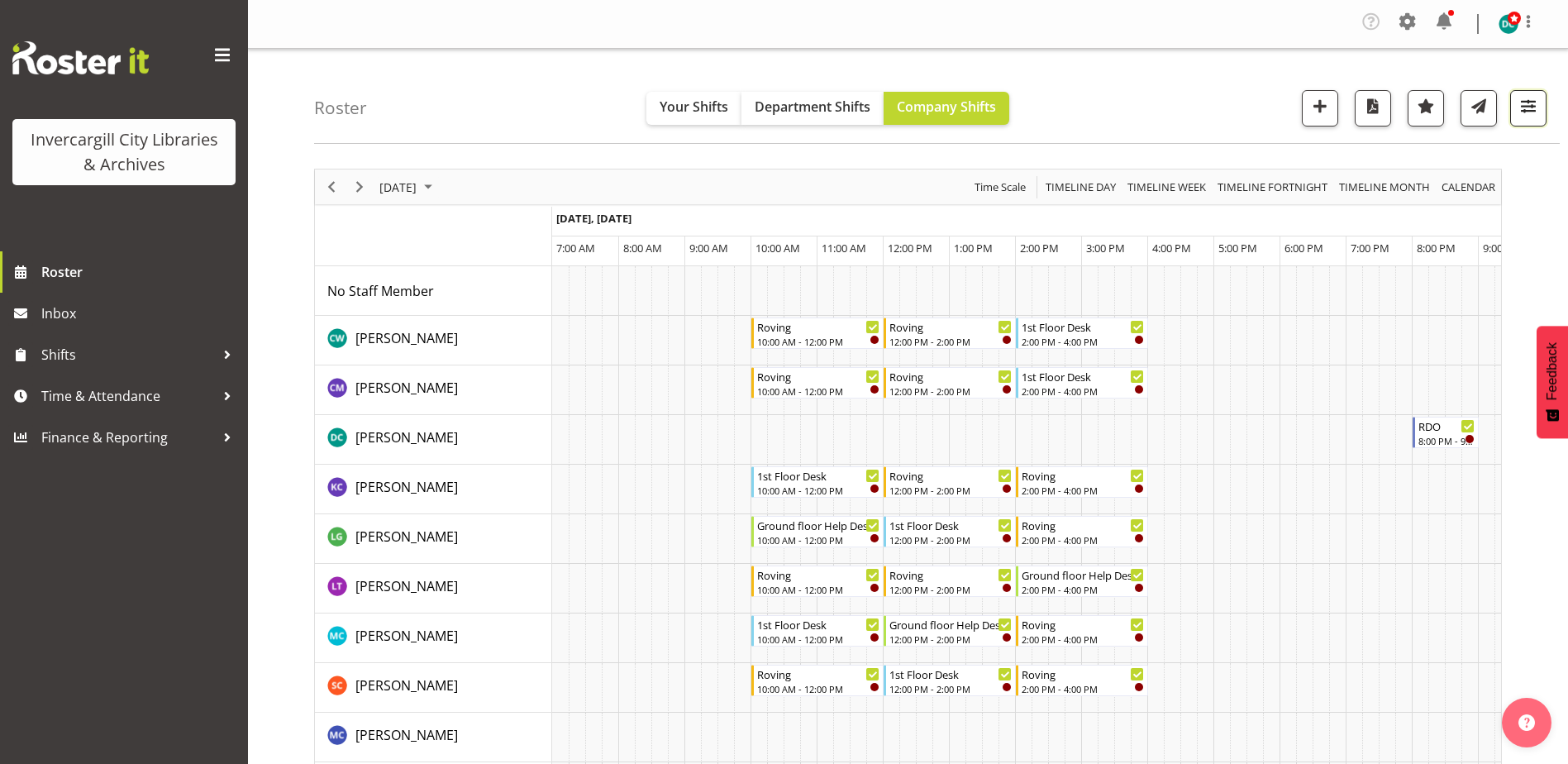
click at [1531, 105] on span "button" at bounding box center [1528, 106] width 22 height 22
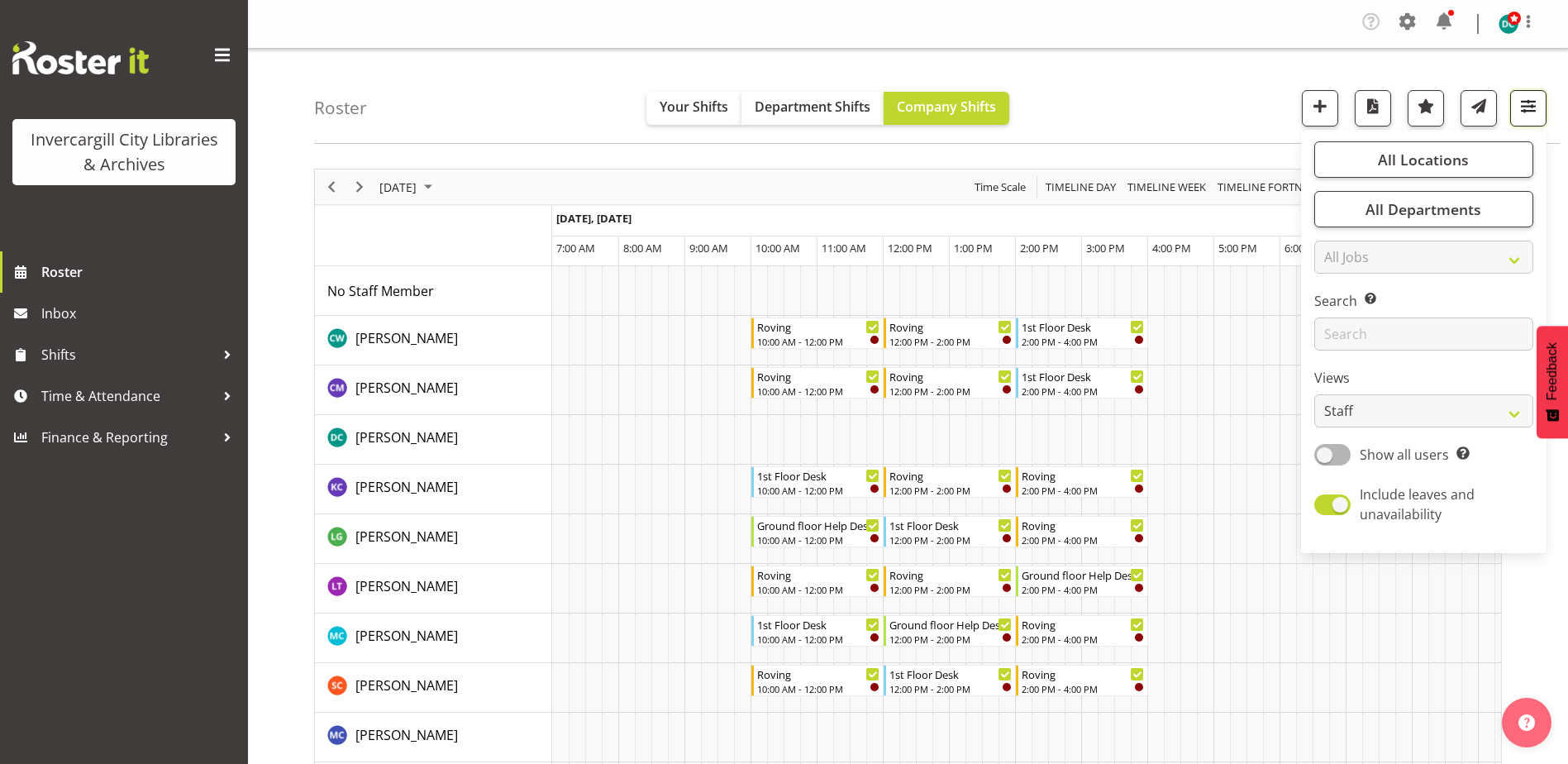
click at [1538, 103] on span "button" at bounding box center [1528, 106] width 22 height 22
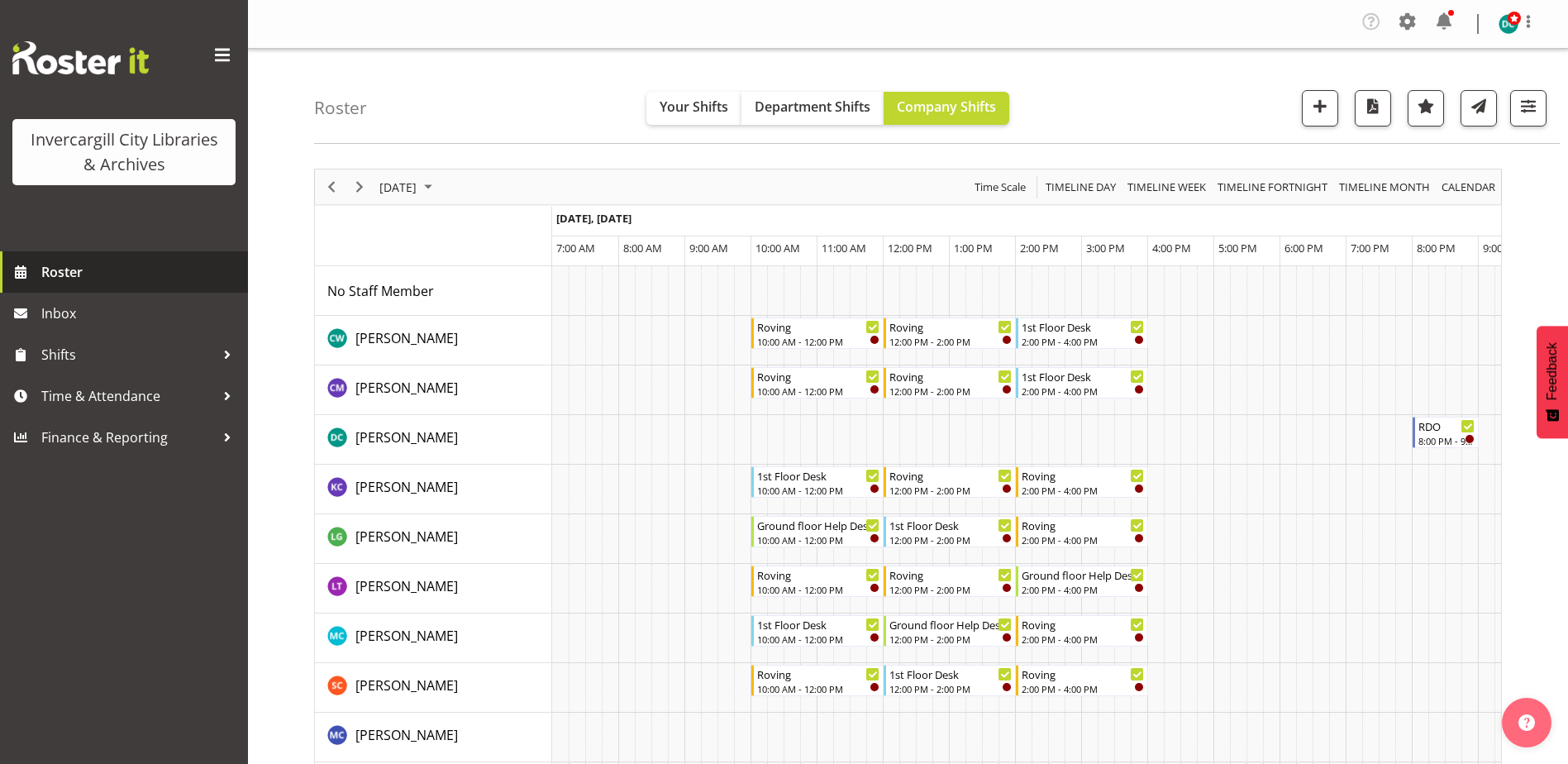
click at [92, 267] on span "Roster" at bounding box center [140, 272] width 198 height 24
